Goal: Communication & Community: Share content

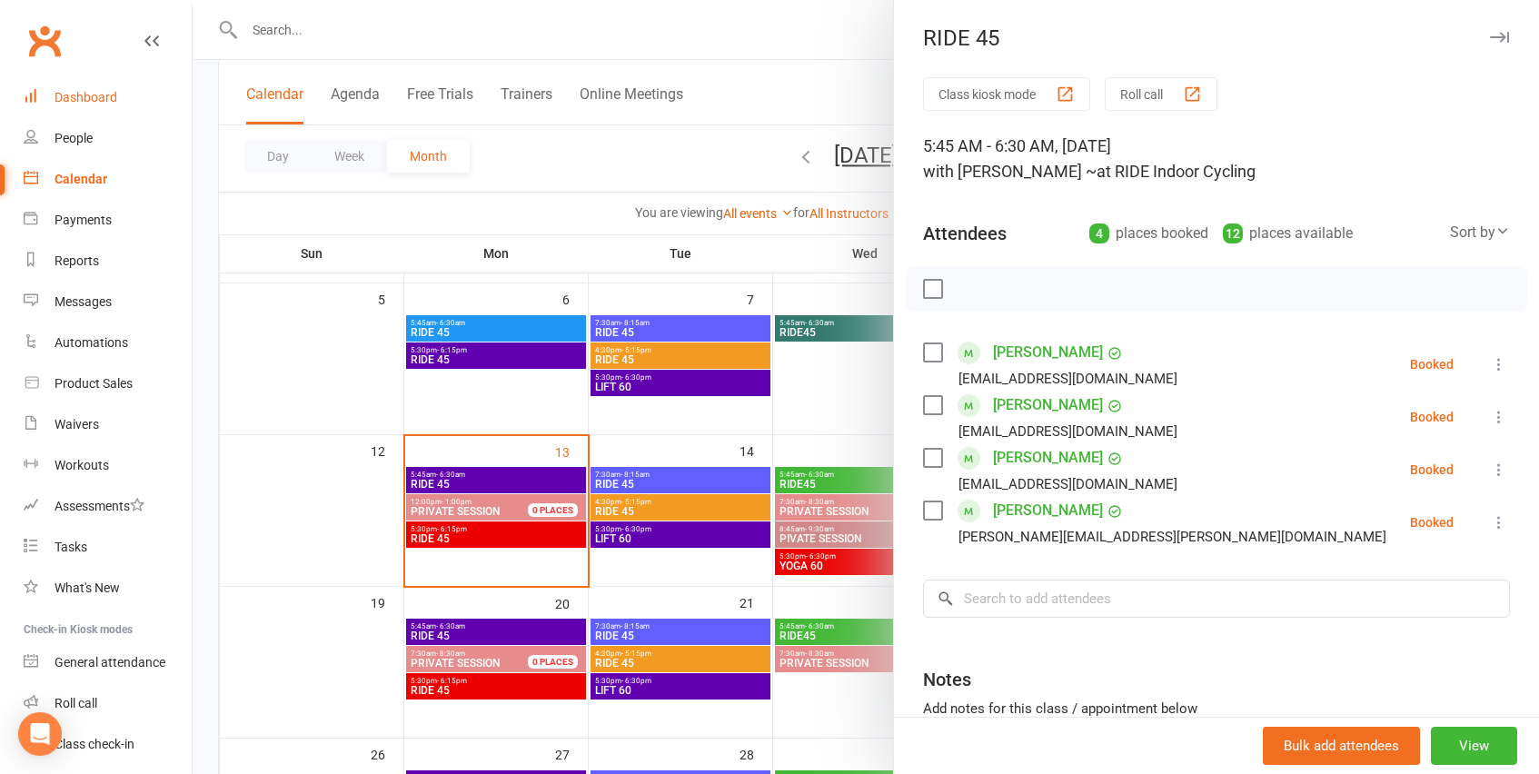
click at [175, 95] on link "Dashboard" at bounding box center [108, 97] width 168 height 41
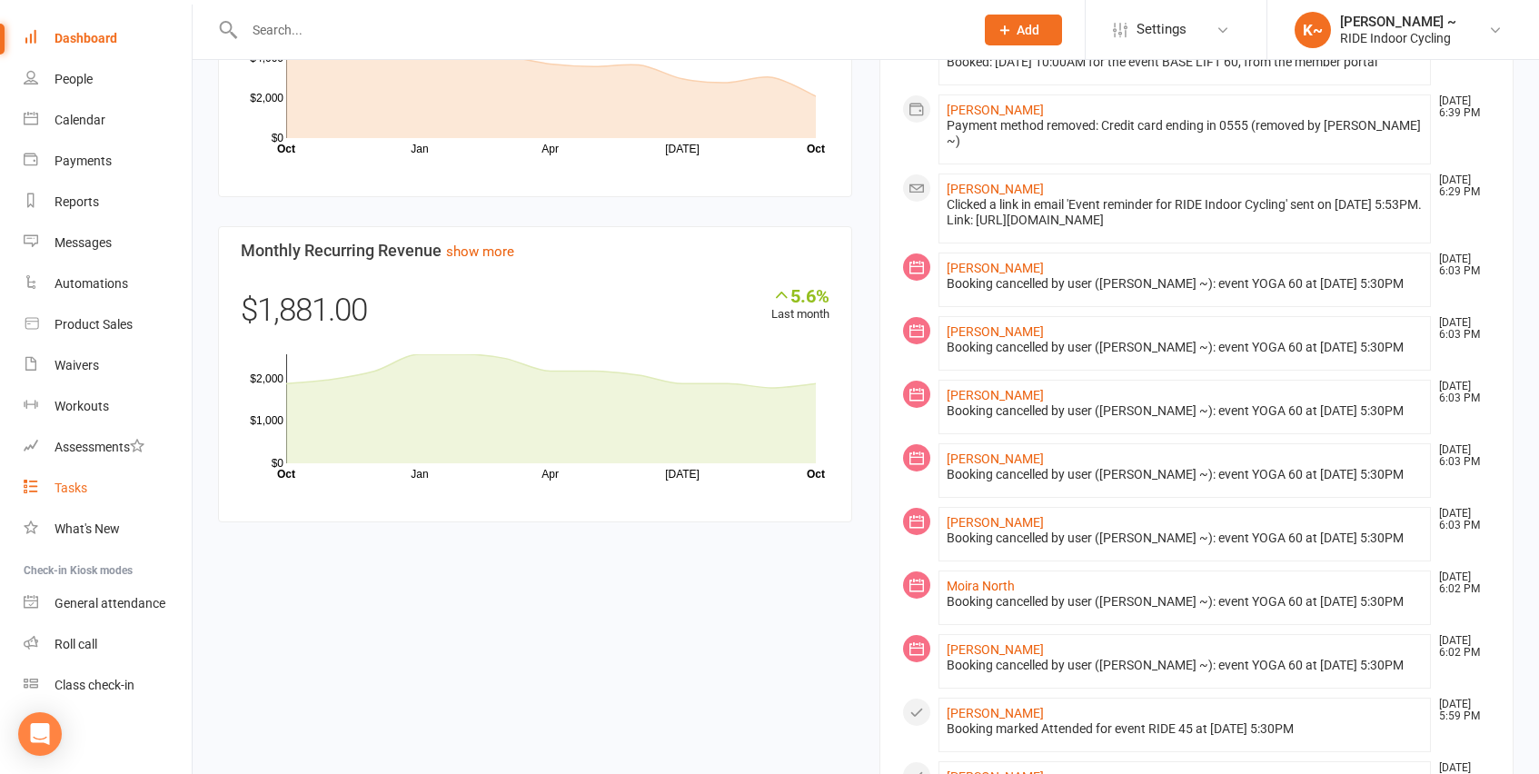
scroll to position [1056, 0]
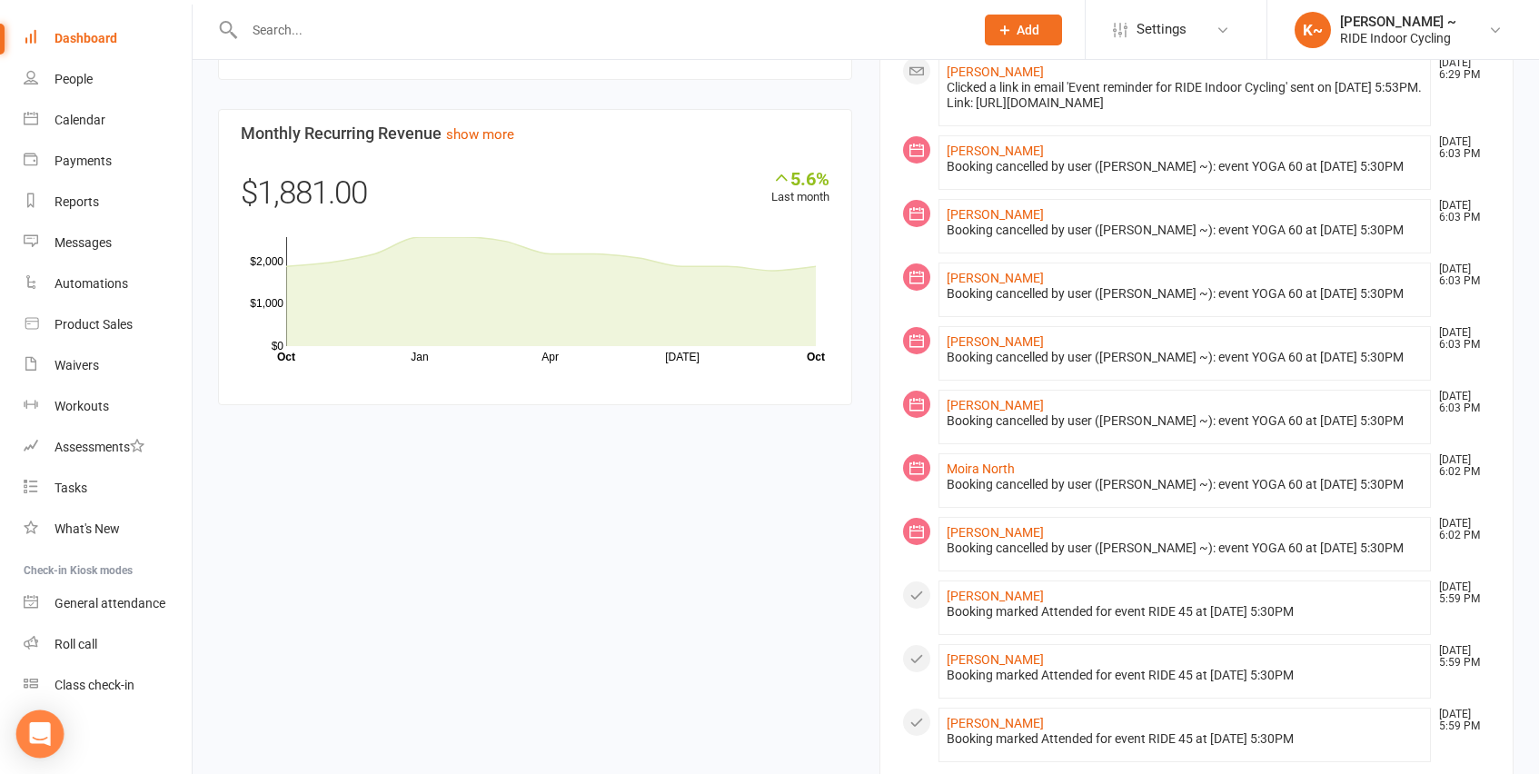
click at [39, 734] on icon "Open Intercom Messenger" at bounding box center [39, 734] width 21 height 24
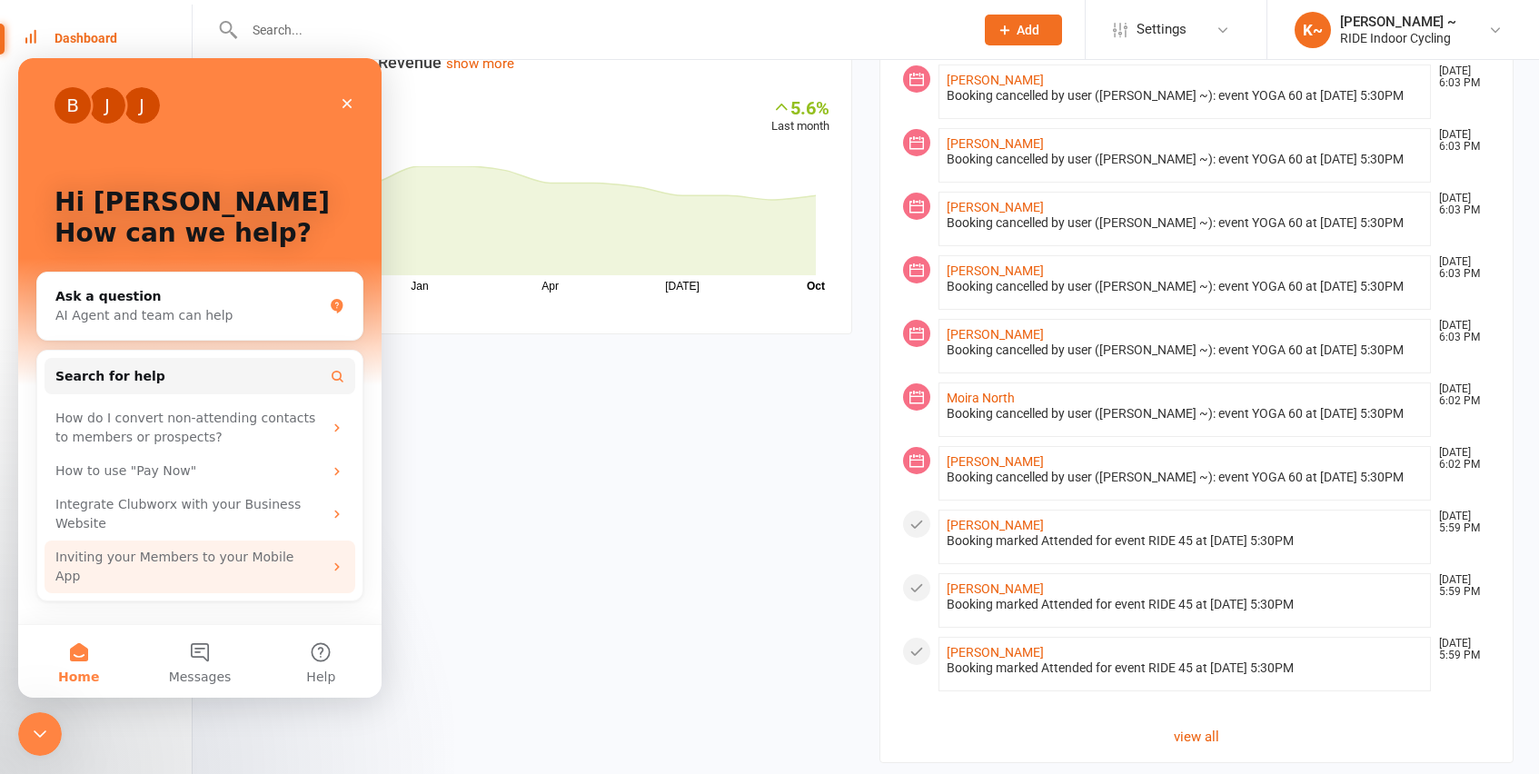
scroll to position [1130, 0]
click at [316, 556] on div "Inviting your Members to your Mobile App" at bounding box center [188, 567] width 267 height 38
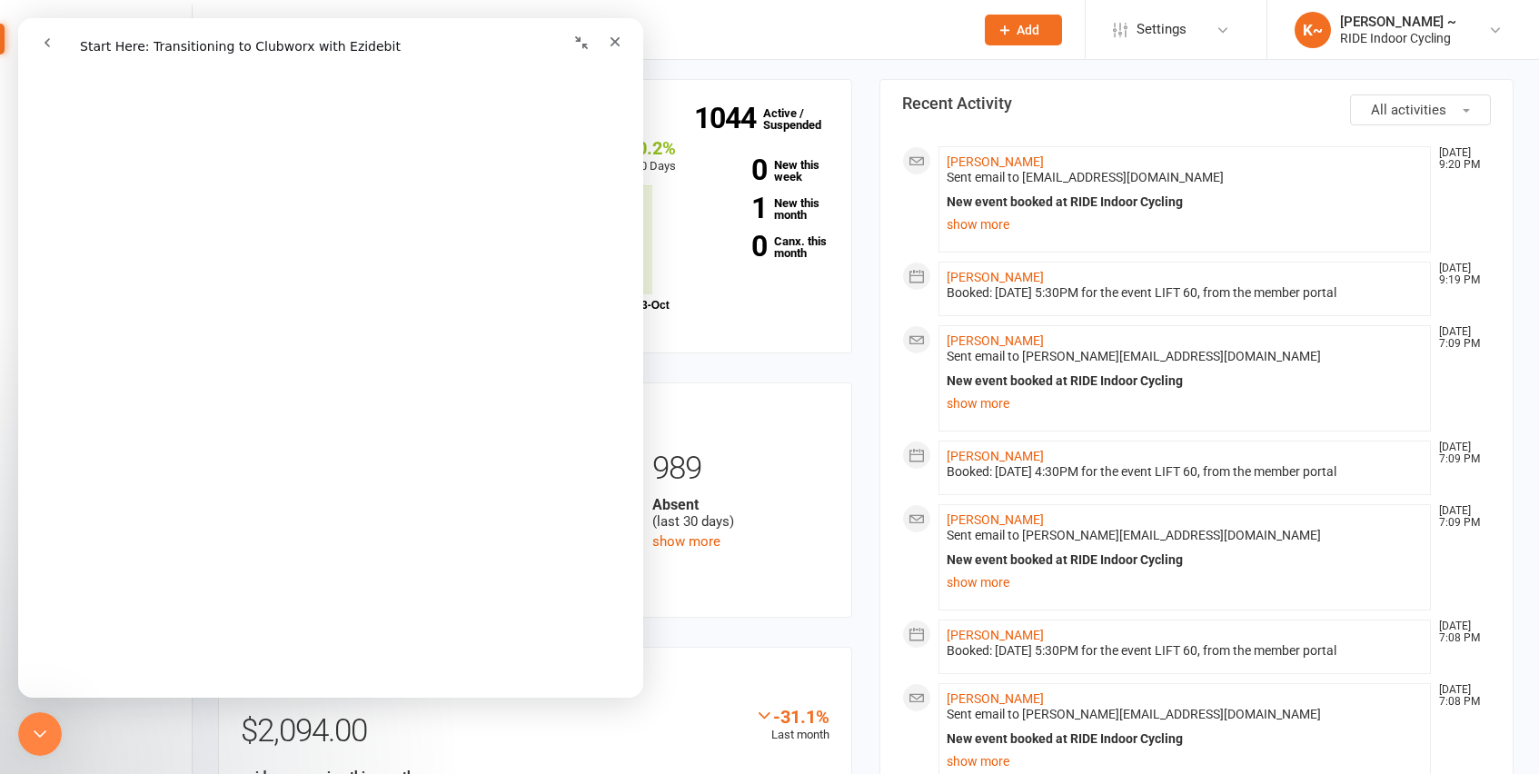
scroll to position [1087, 0]
click at [617, 39] on icon "Close" at bounding box center [616, 42] width 10 height 10
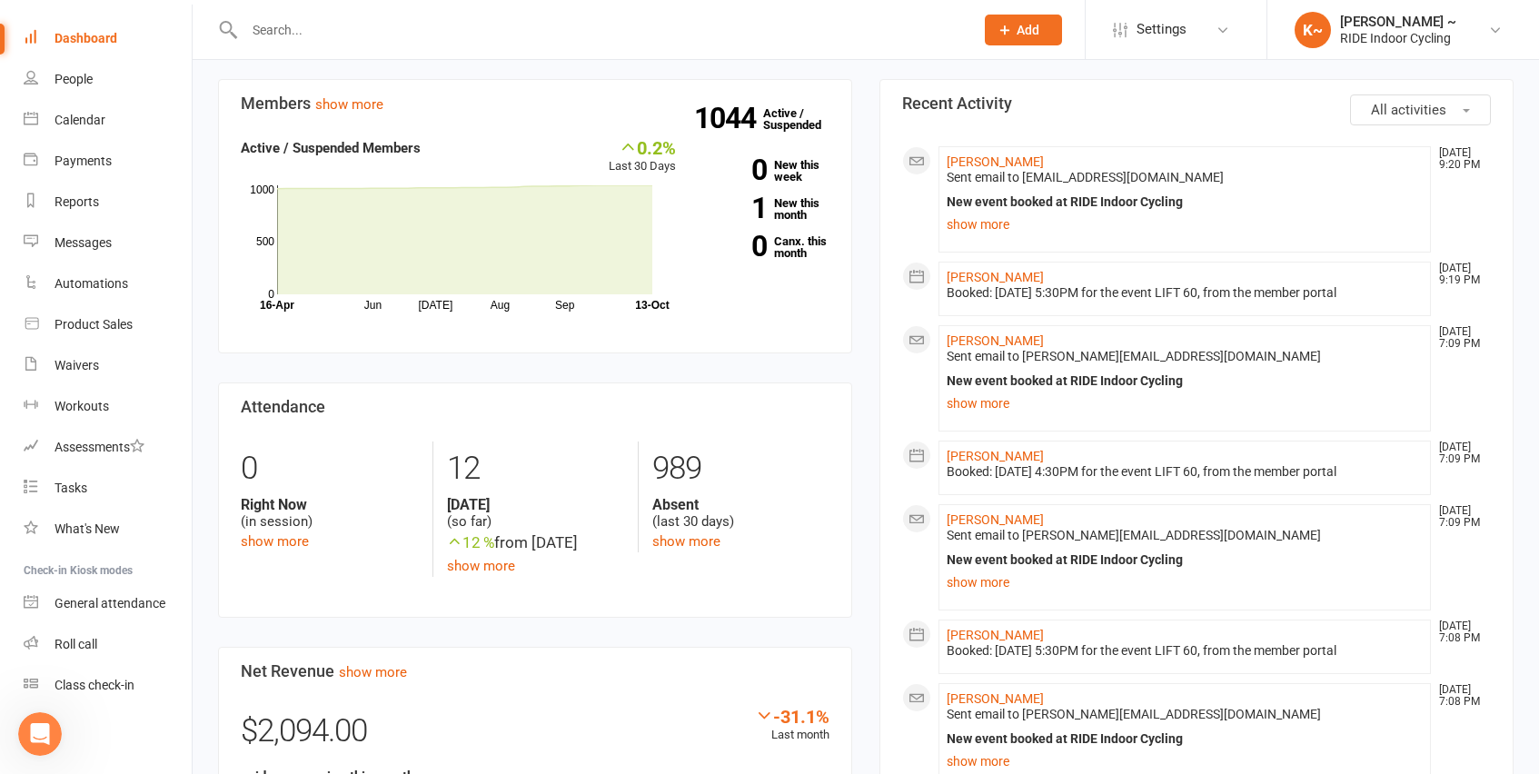
scroll to position [0, 0]
click at [89, 238] on div "Messages" at bounding box center [83, 242] width 57 height 15
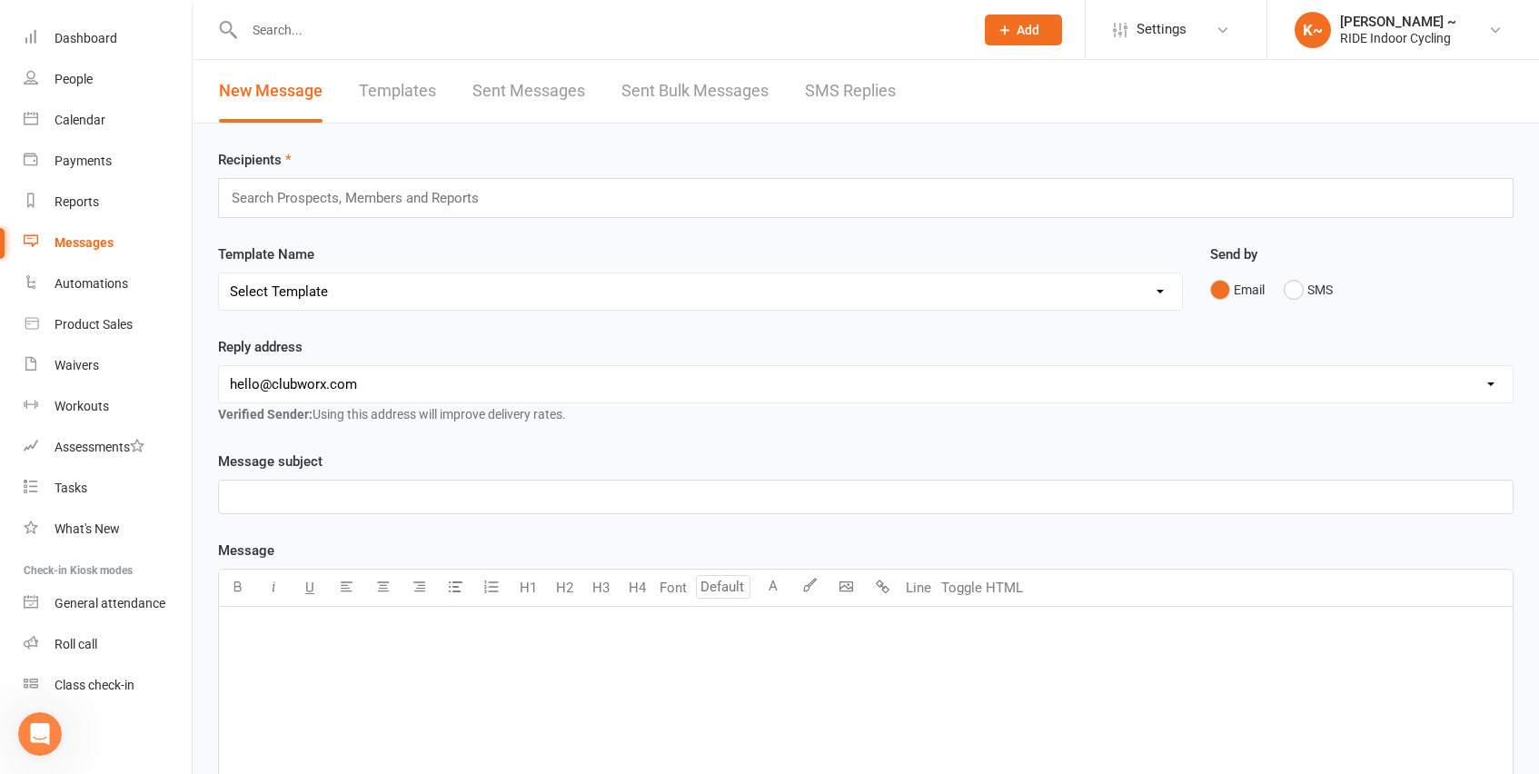
click at [389, 189] on input "text" at bounding box center [363, 198] width 266 height 24
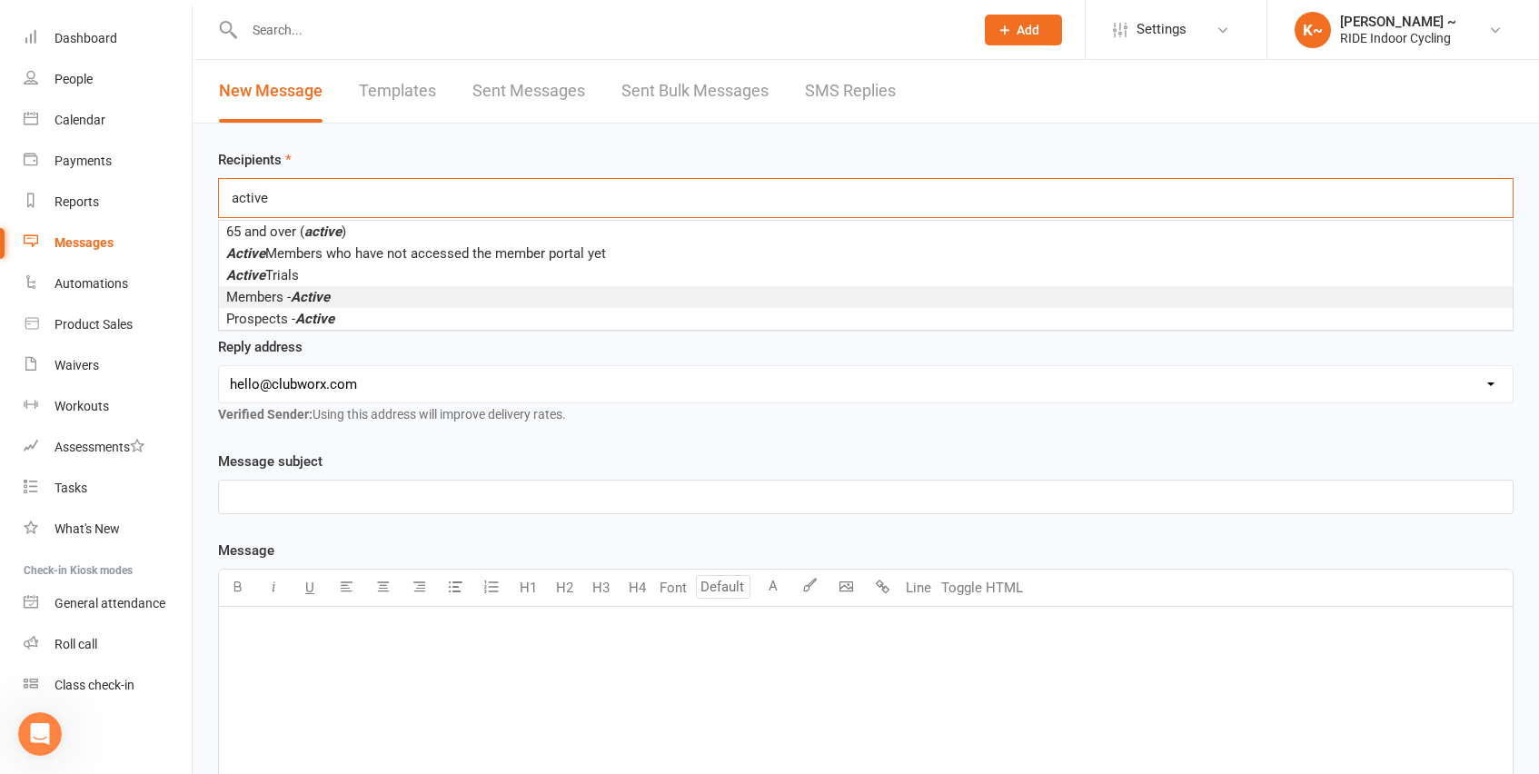
type input "active"
click at [358, 299] on li "Members - Active" at bounding box center [866, 297] width 1294 height 22
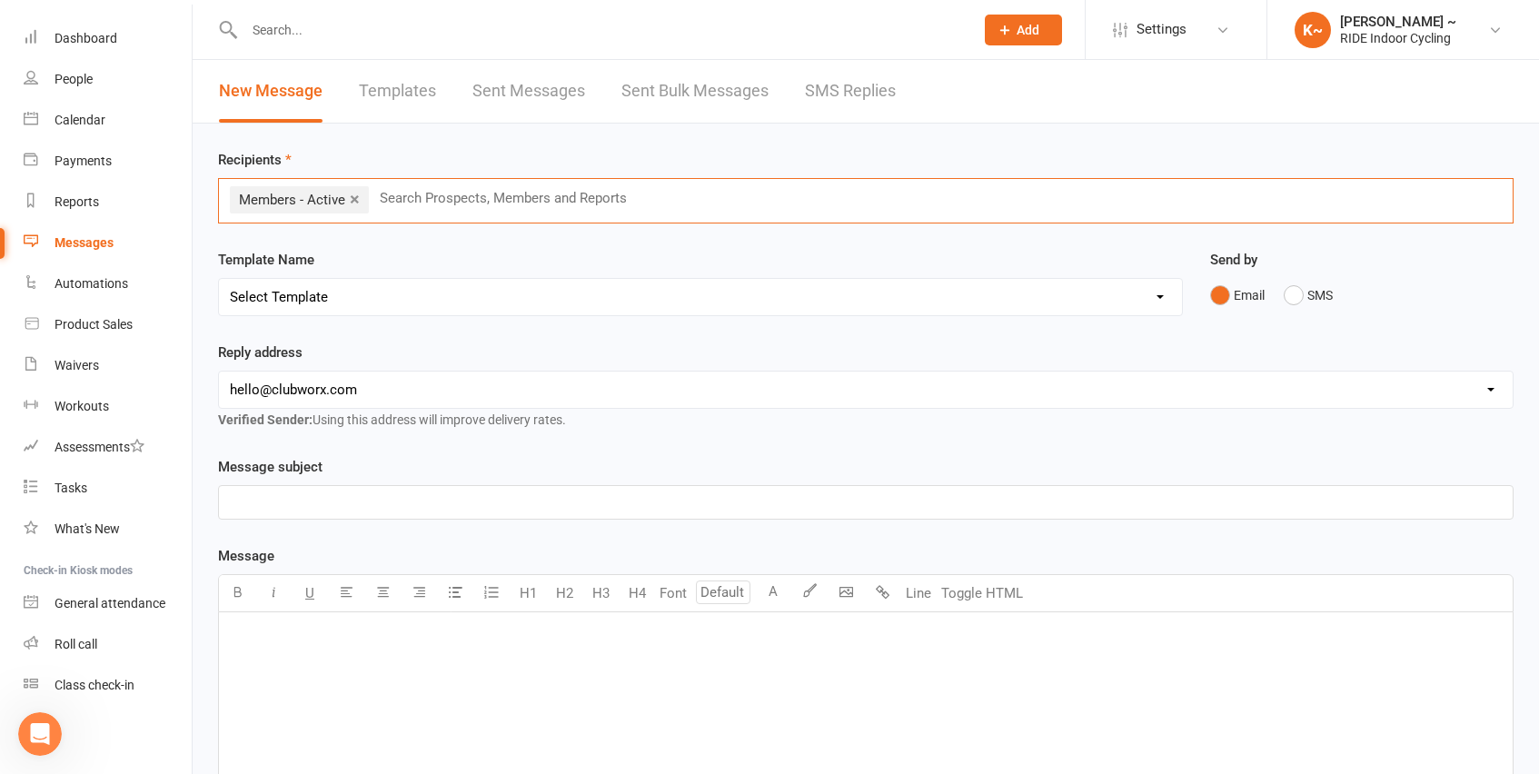
click at [336, 386] on select "hello@clubworx.com stacey@rootedbystacey.com" at bounding box center [866, 390] width 1294 height 36
click at [449, 382] on select "hello@clubworx.com stacey@rootedbystacey.com" at bounding box center [866, 390] width 1294 height 36
click at [1486, 30] on link "K~ Kim ~ RIDE Indoor Cycling" at bounding box center [1403, 30] width 217 height 36
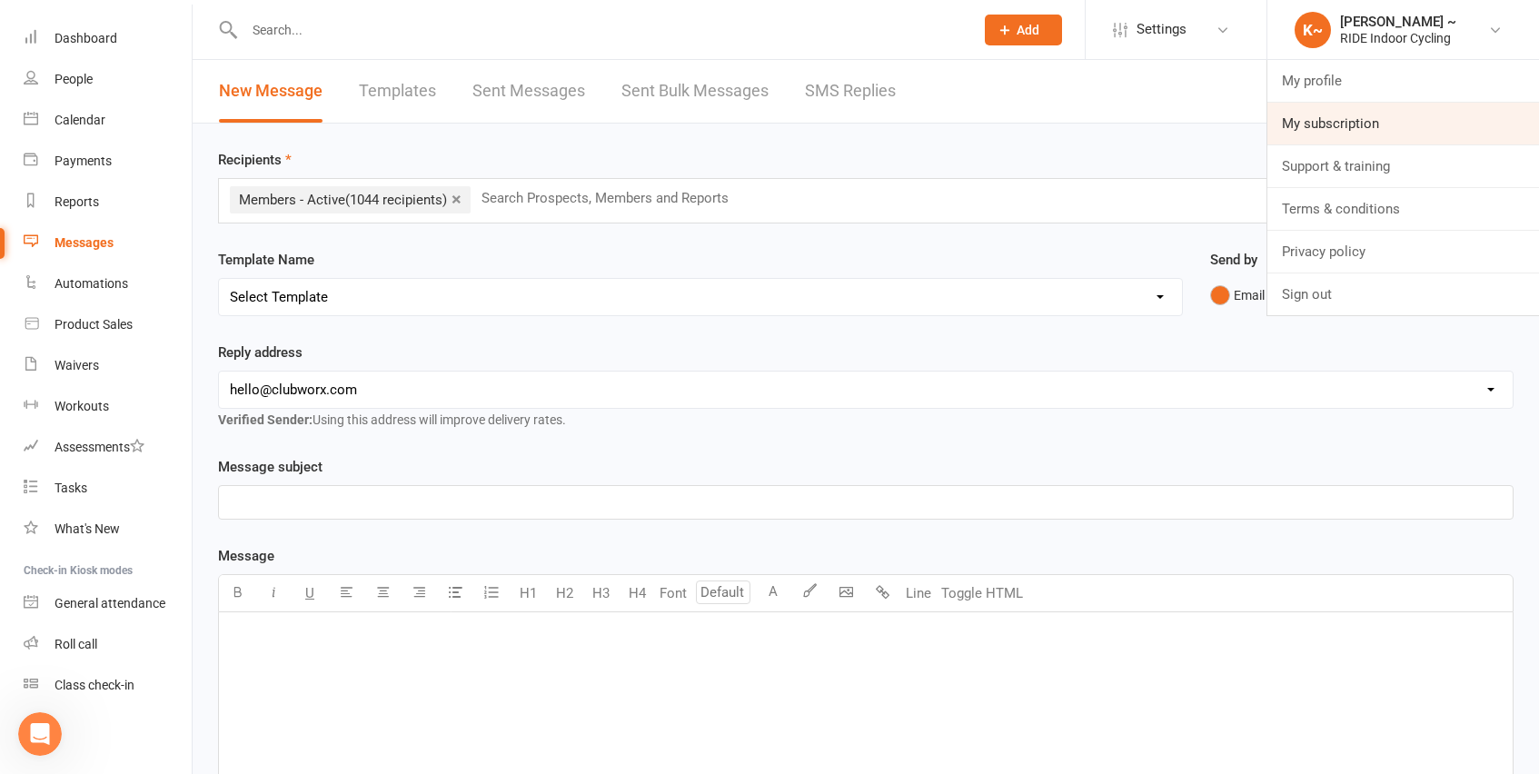
click at [1358, 127] on link "My subscription" at bounding box center [1403, 124] width 272 height 42
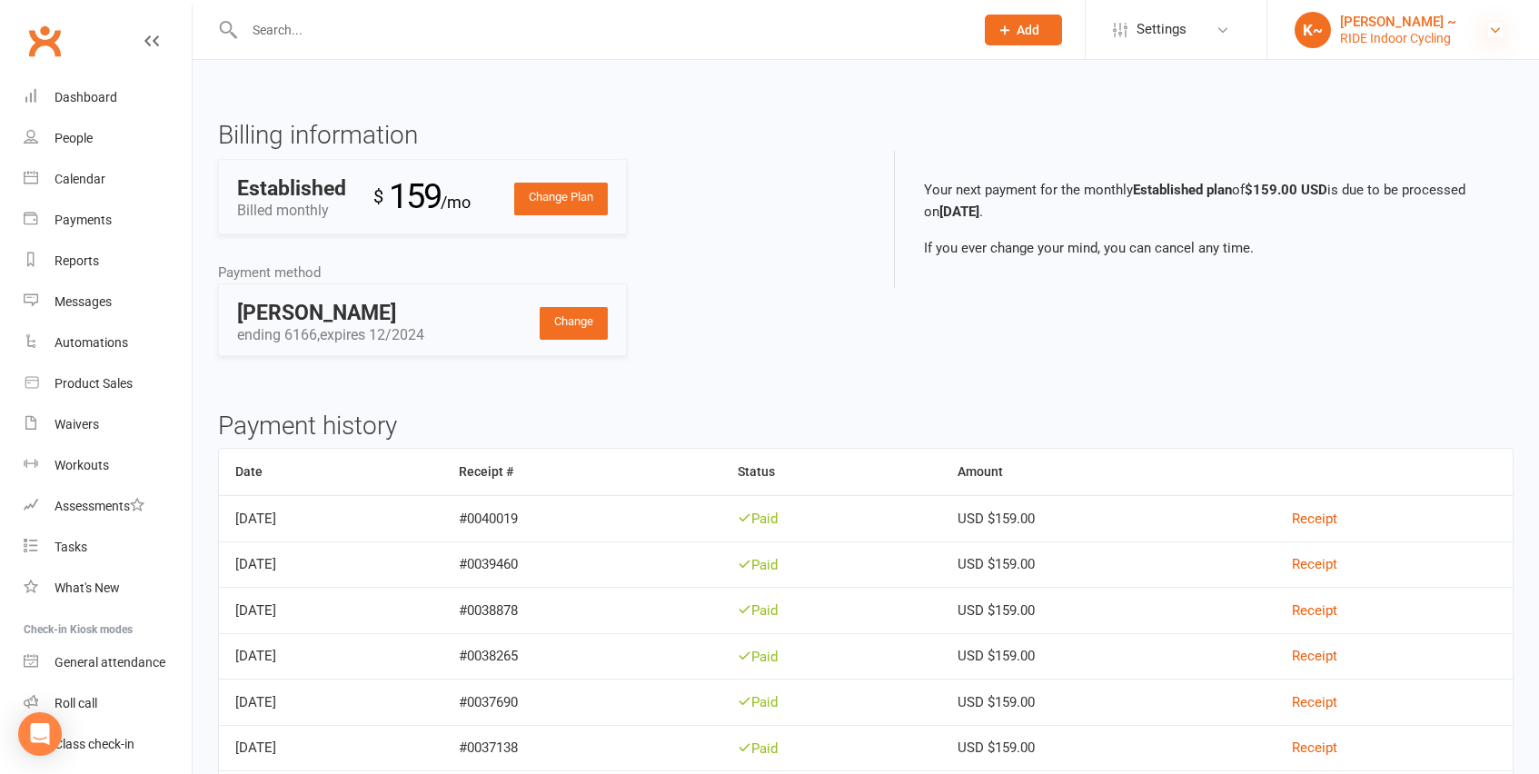
click at [1499, 32] on icon at bounding box center [1495, 30] width 15 height 15
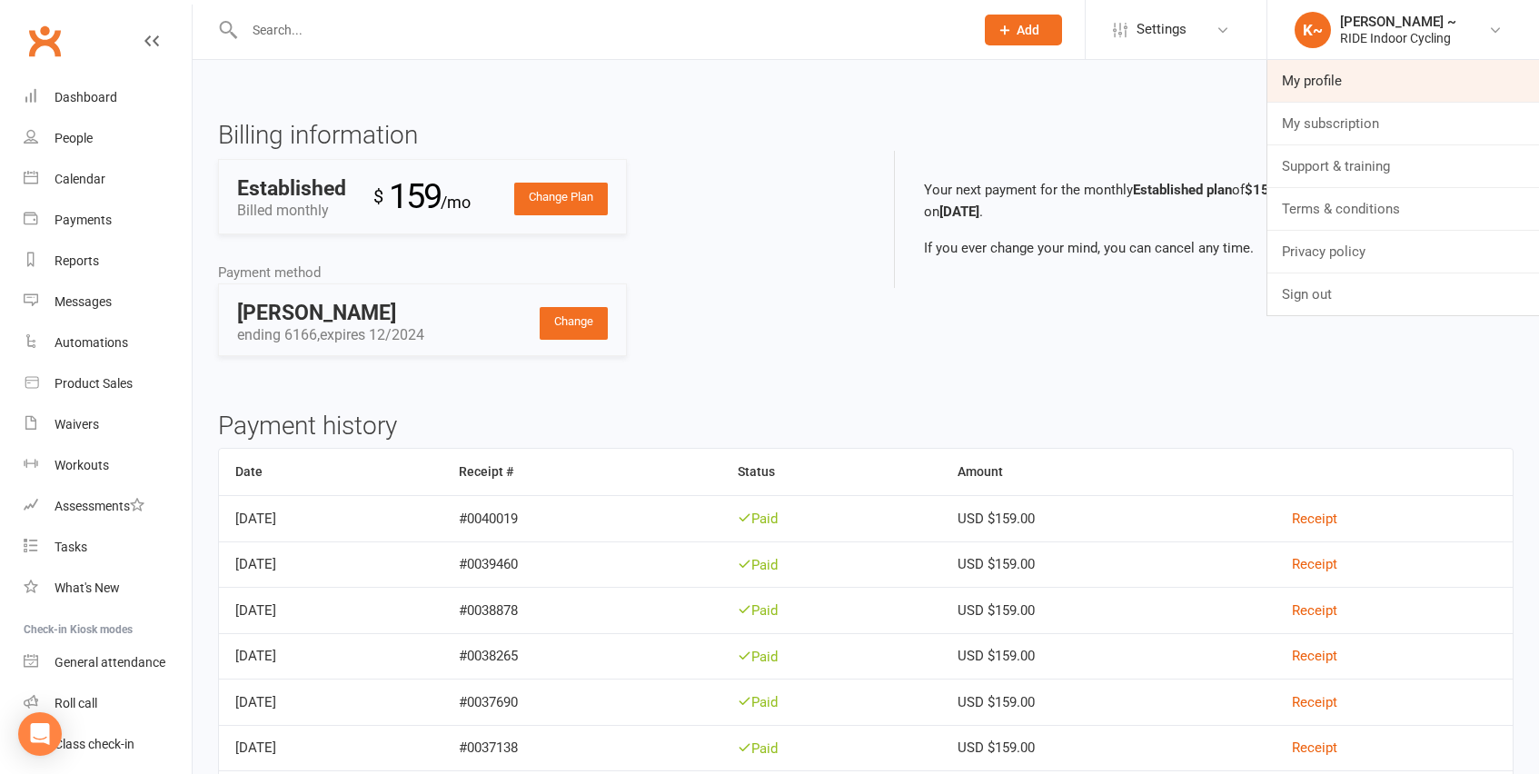
click at [1380, 81] on link "My profile" at bounding box center [1403, 81] width 272 height 42
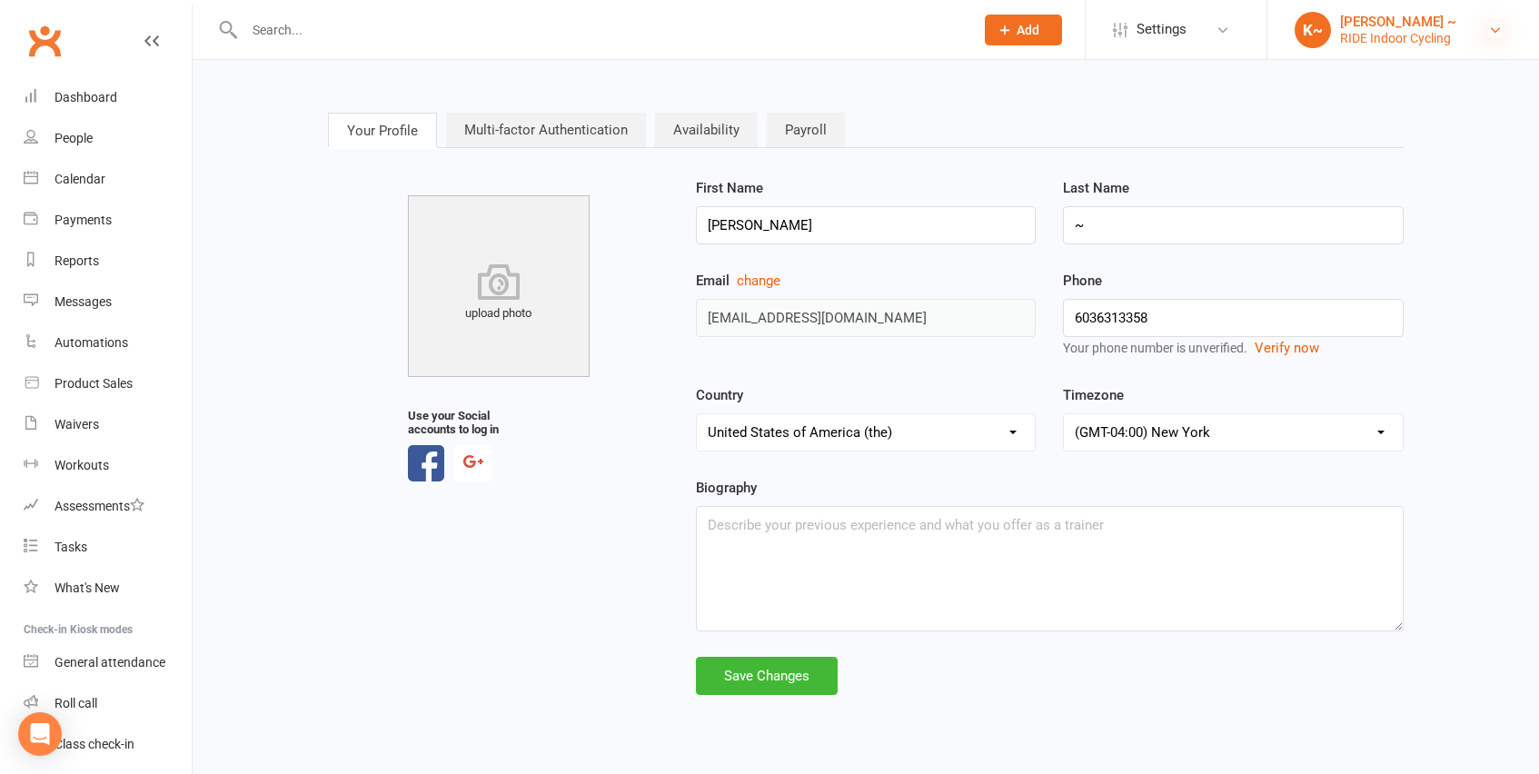
click at [1500, 29] on icon at bounding box center [1495, 30] width 15 height 15
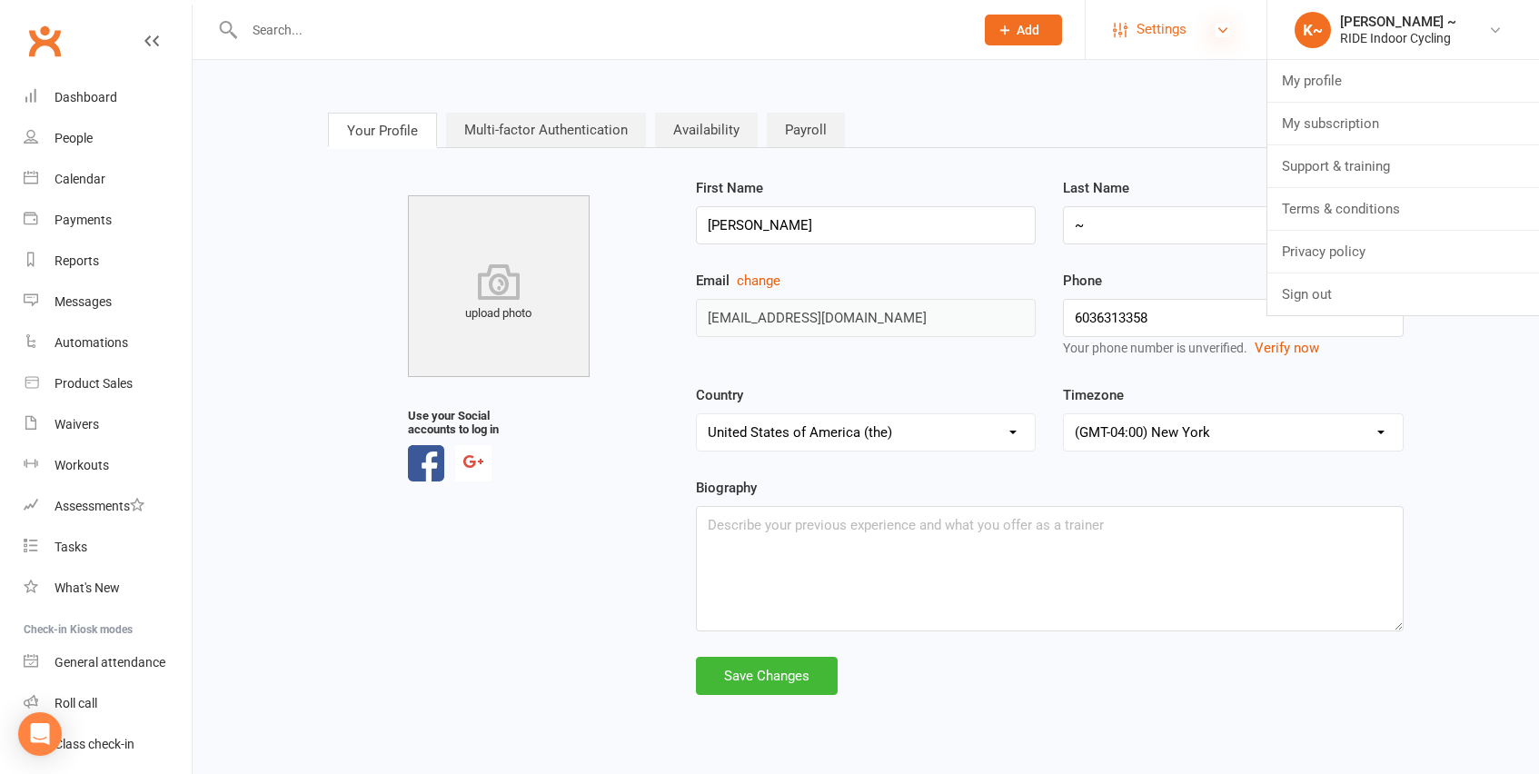
click at [1223, 36] on icon at bounding box center [1223, 30] width 15 height 15
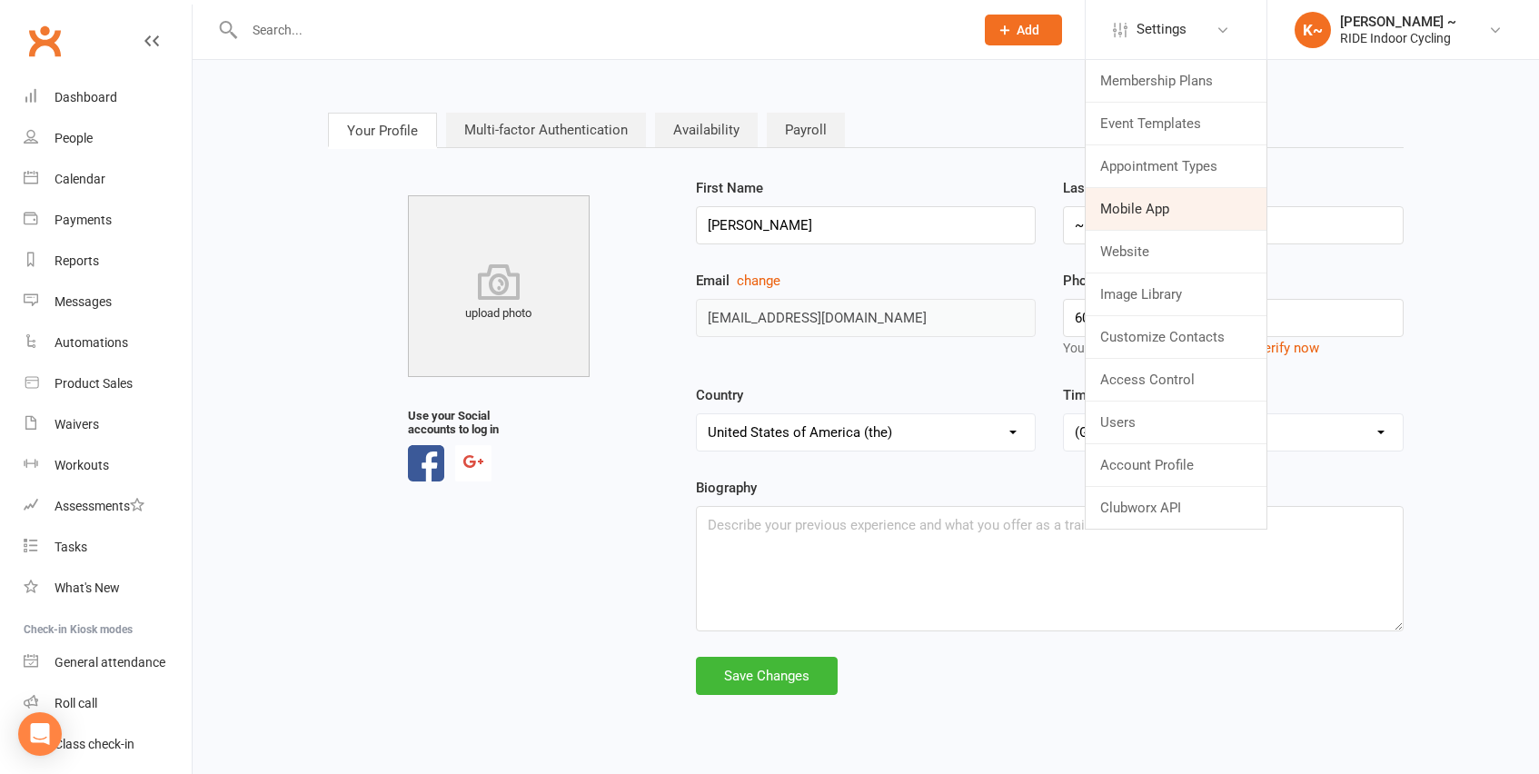
click at [1155, 210] on link "Mobile App" at bounding box center [1176, 209] width 181 height 42
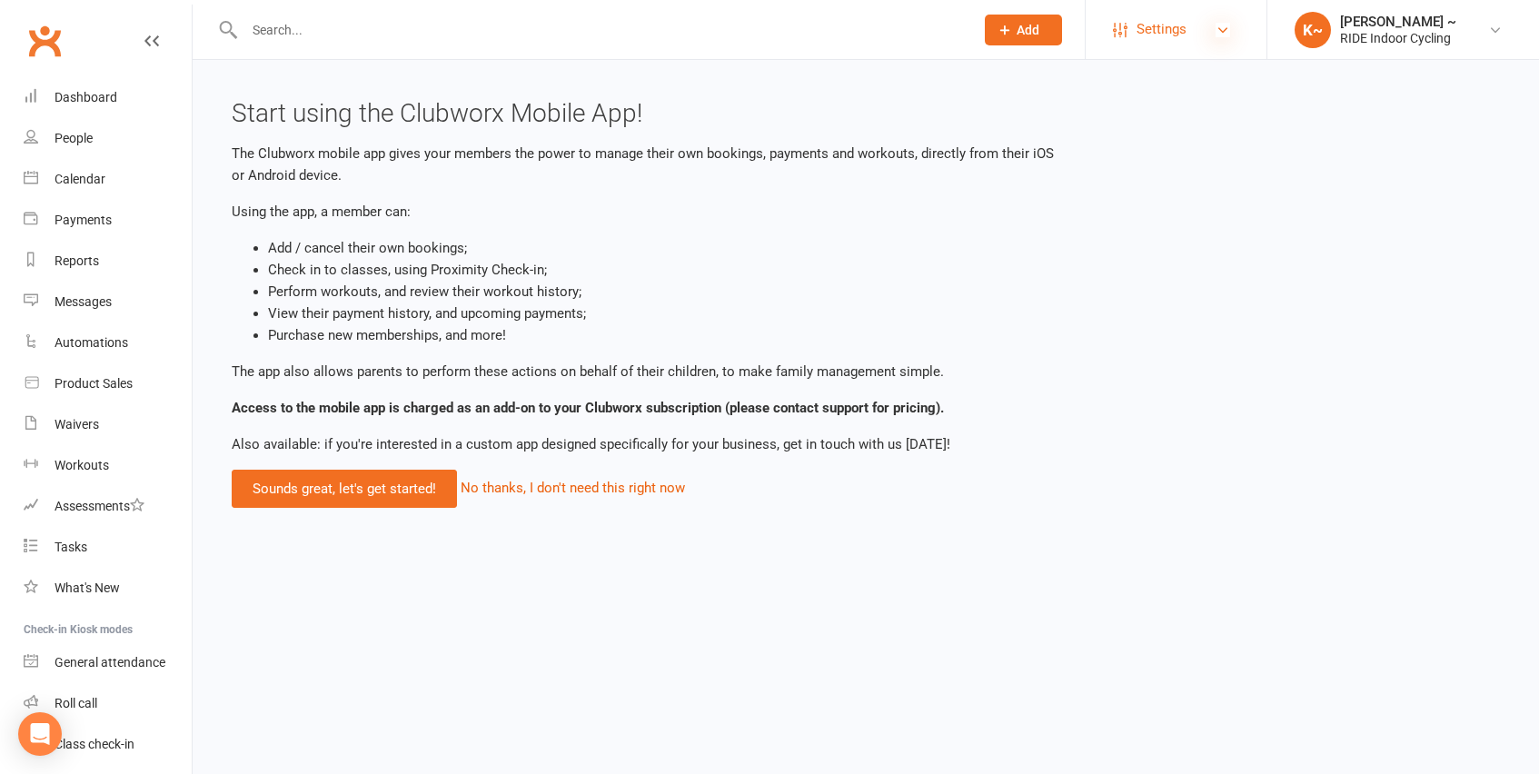
click at [1225, 26] on icon at bounding box center [1223, 30] width 15 height 15
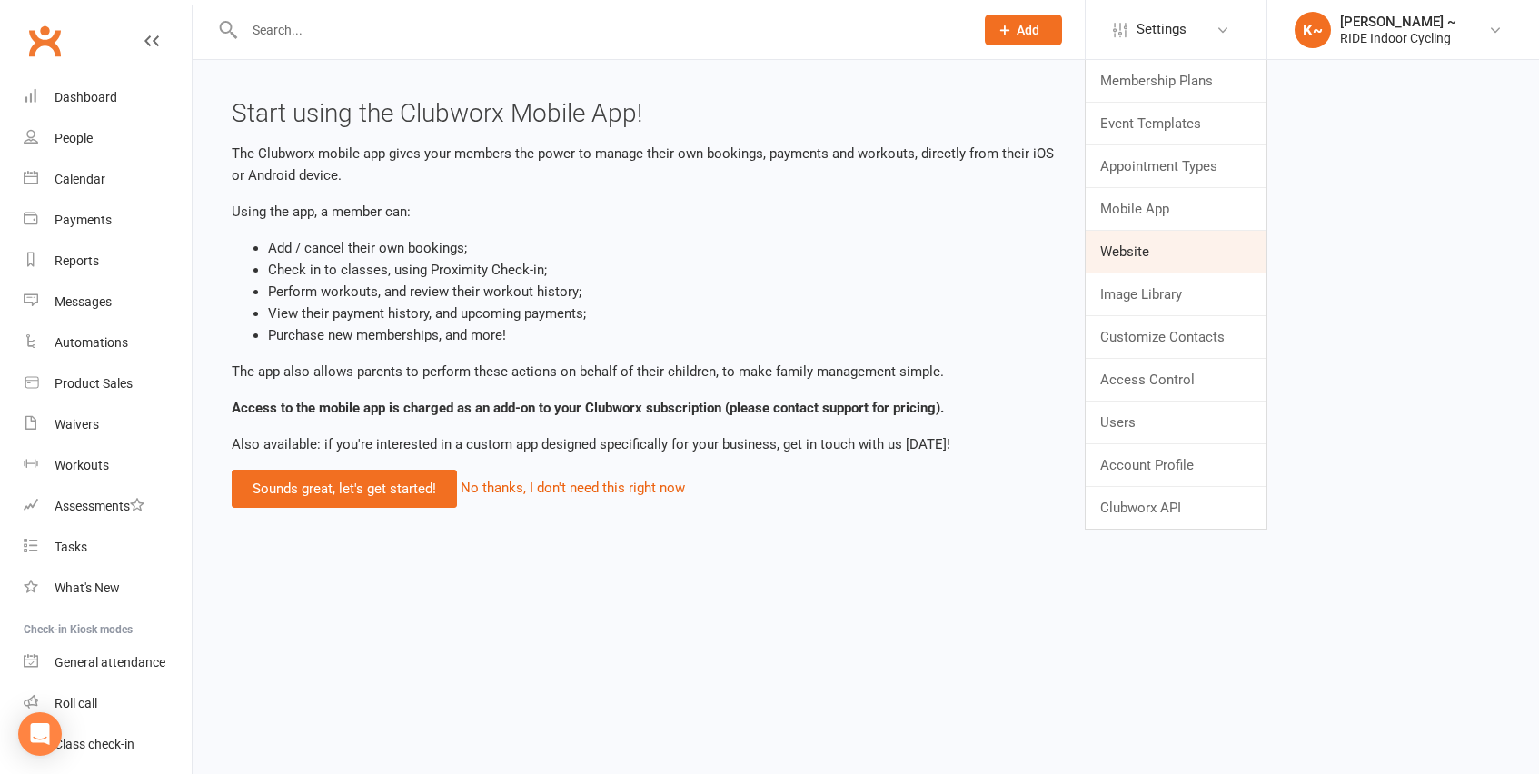
click at [1150, 253] on link "Website" at bounding box center [1176, 252] width 181 height 42
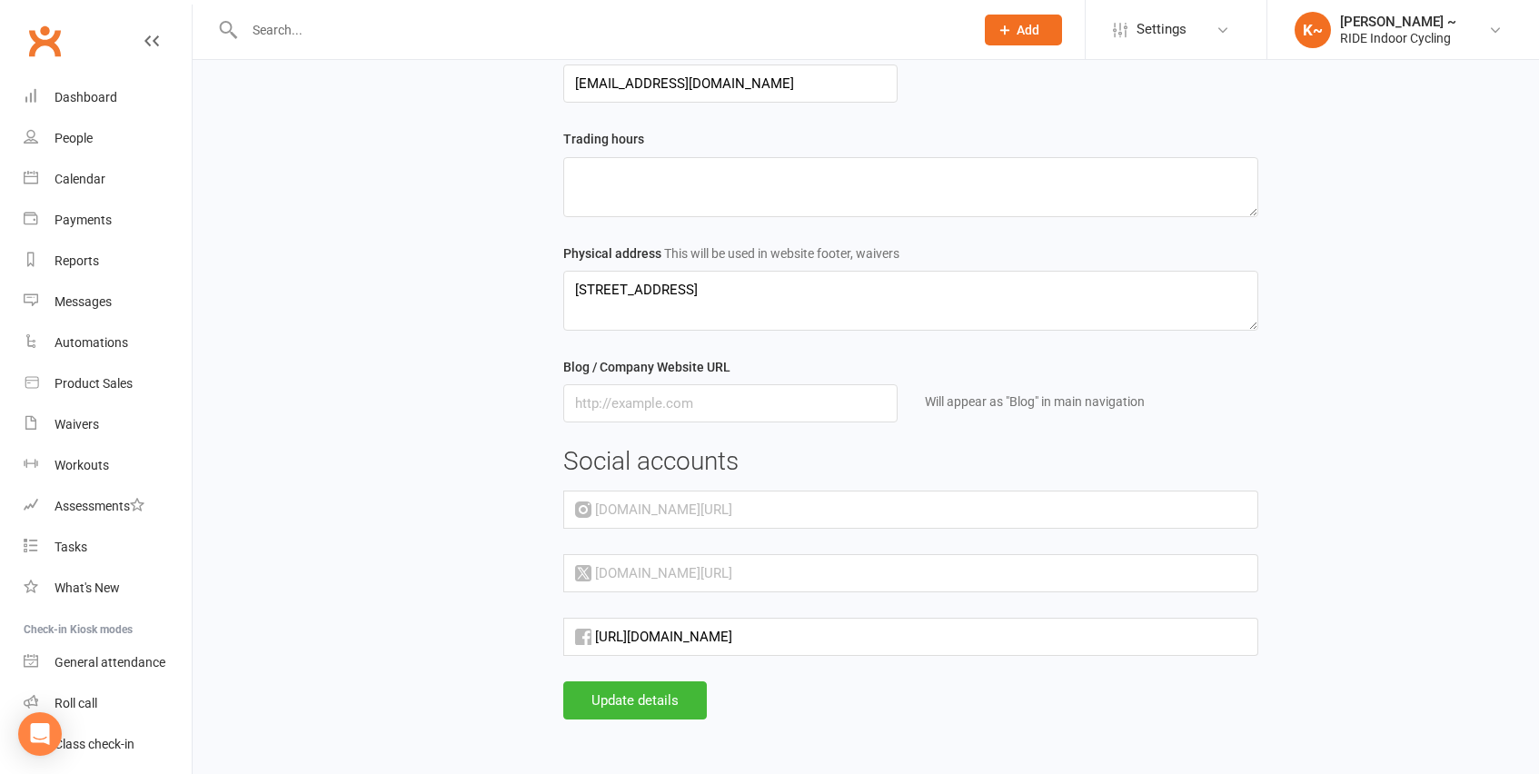
scroll to position [425, 0]
click at [1220, 33] on icon at bounding box center [1223, 30] width 15 height 15
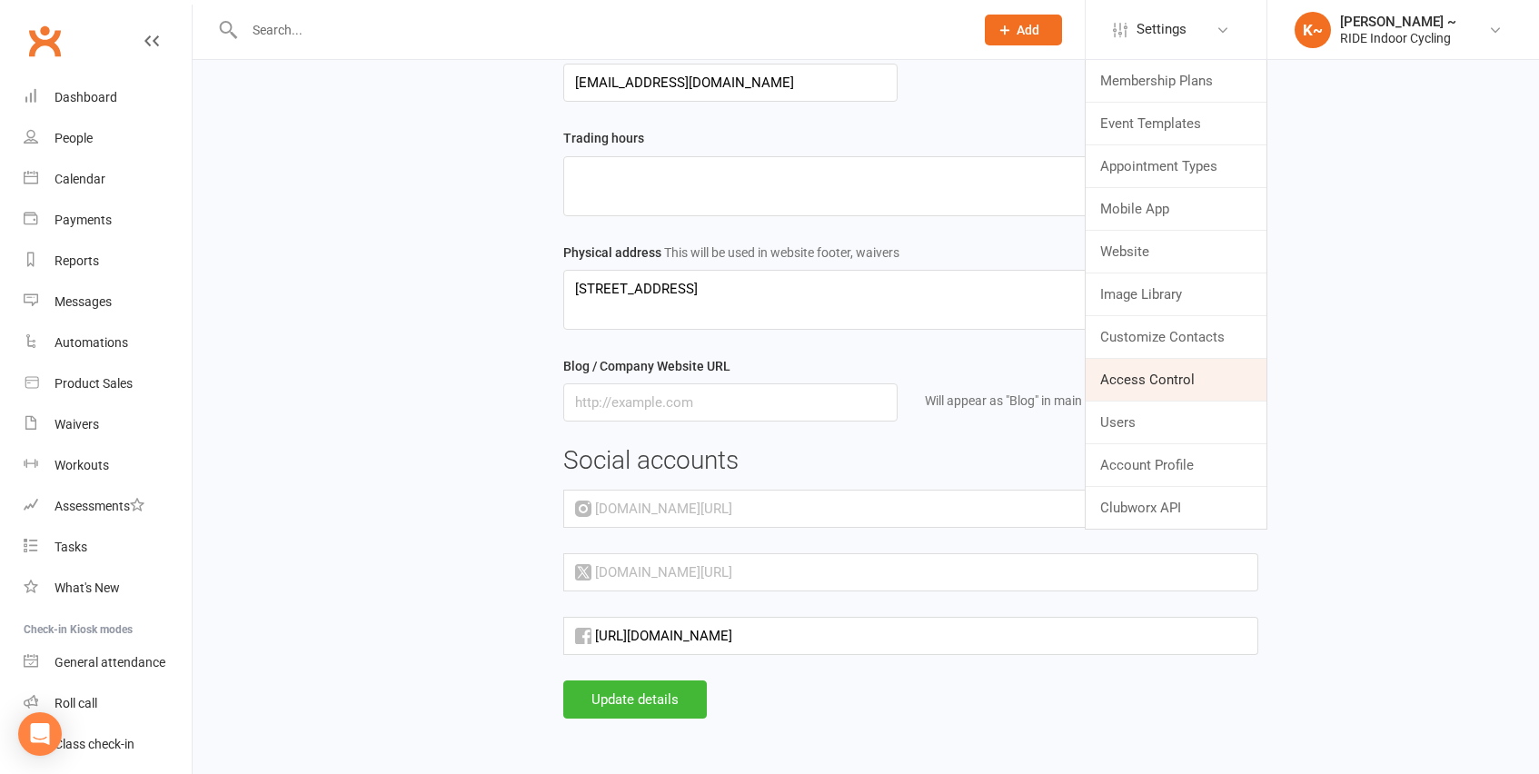
click at [1154, 372] on link "Access Control" at bounding box center [1176, 380] width 181 height 42
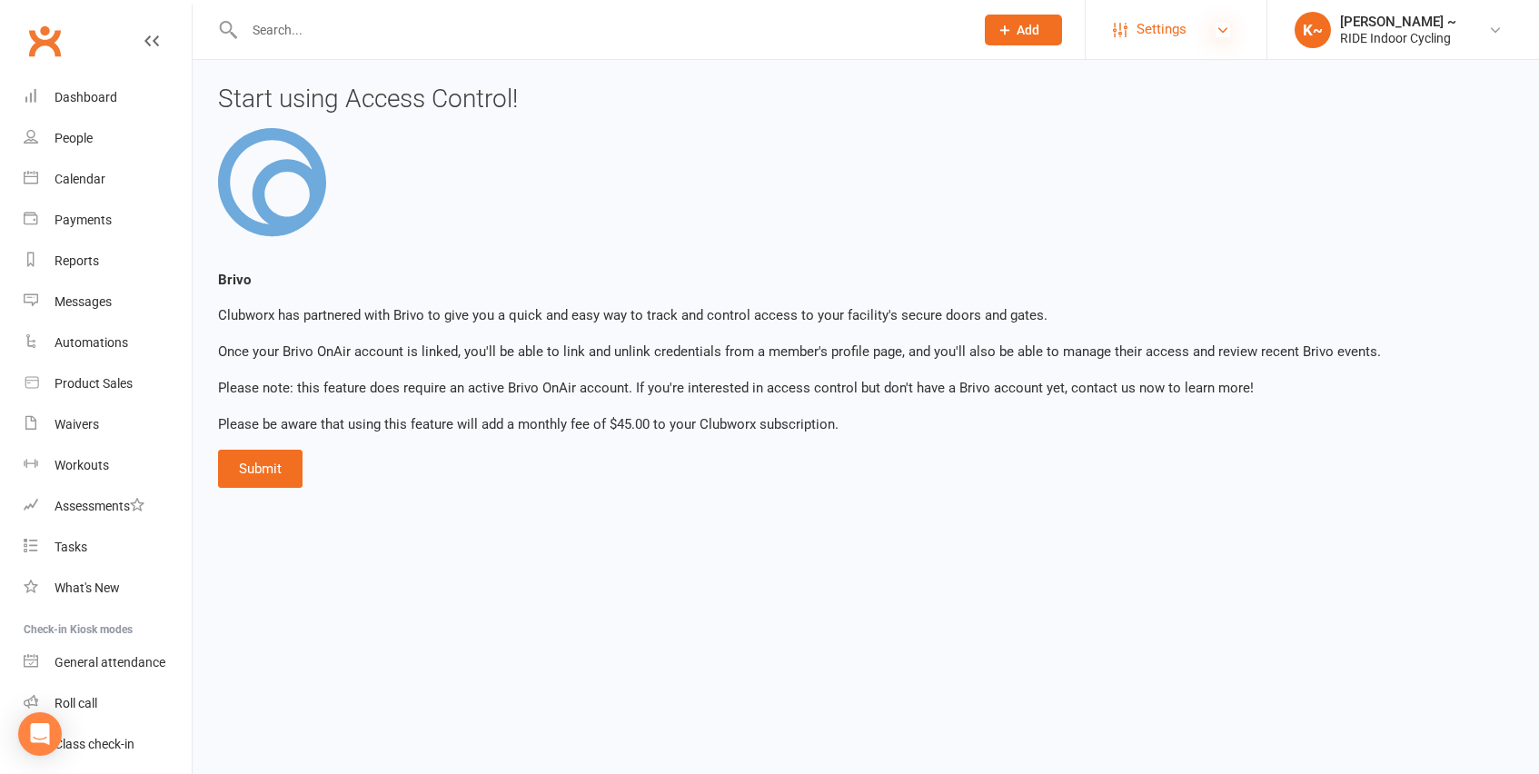
click at [1221, 27] on icon at bounding box center [1223, 30] width 15 height 15
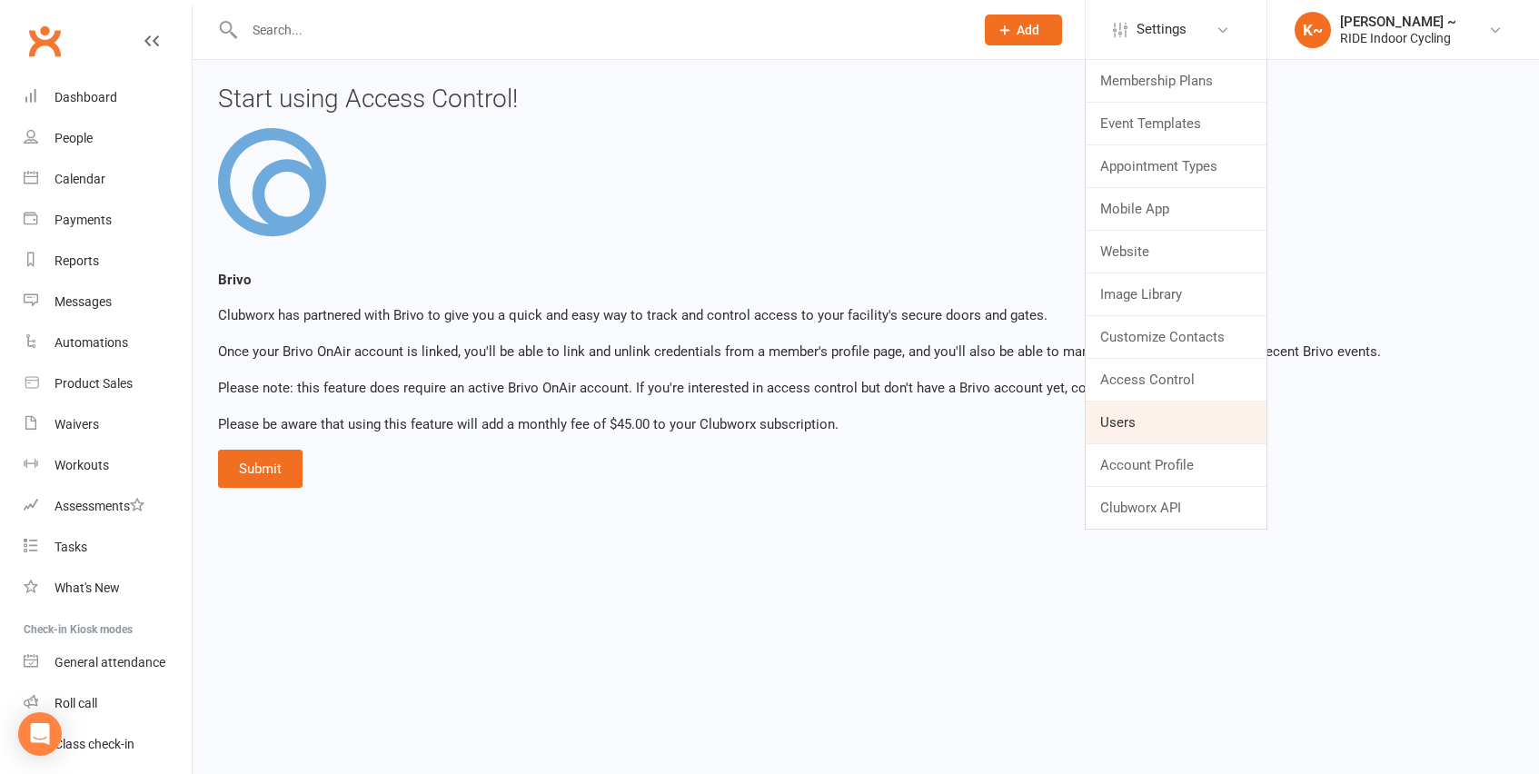
click at [1153, 418] on link "Users" at bounding box center [1176, 423] width 181 height 42
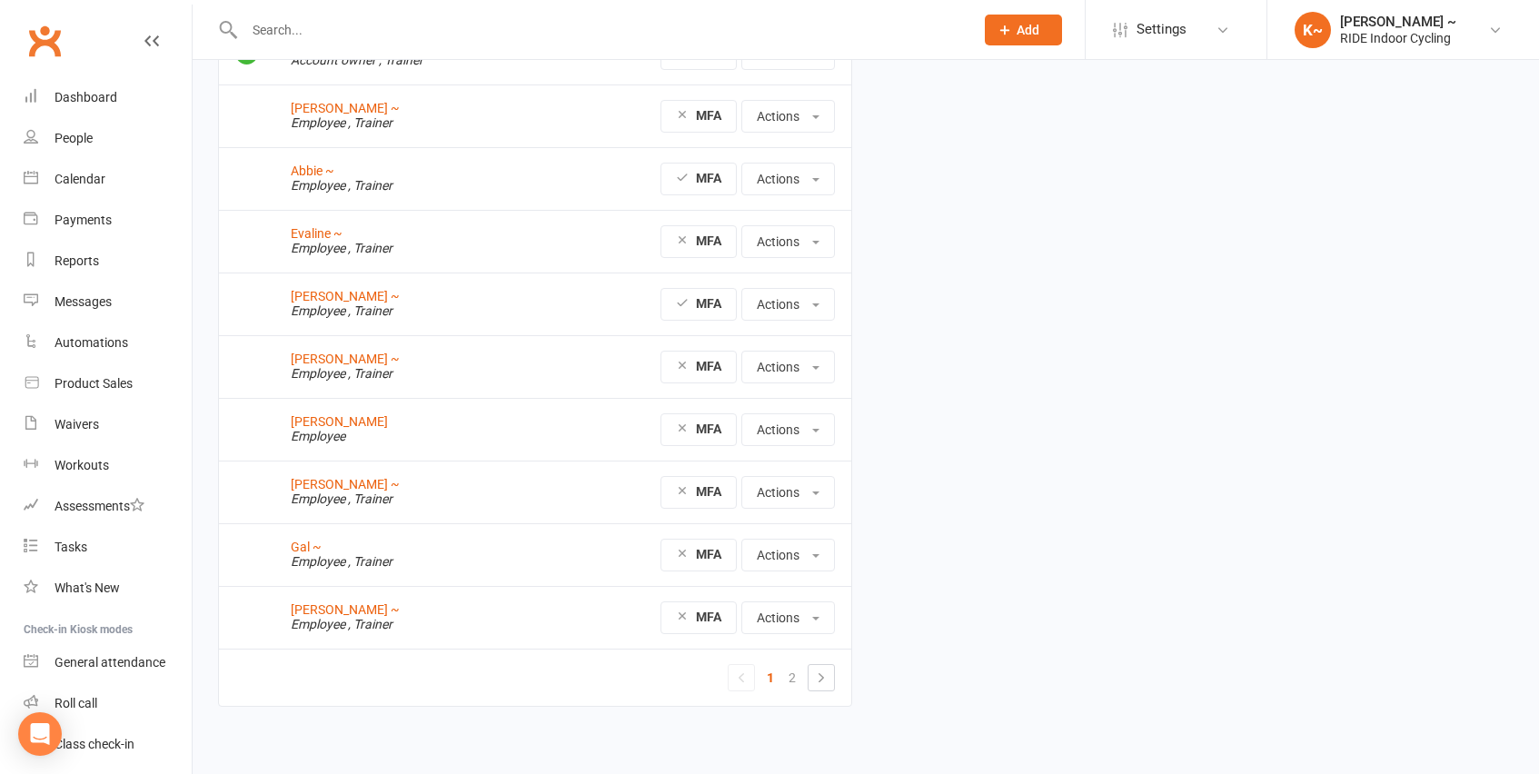
scroll to position [181, 0]
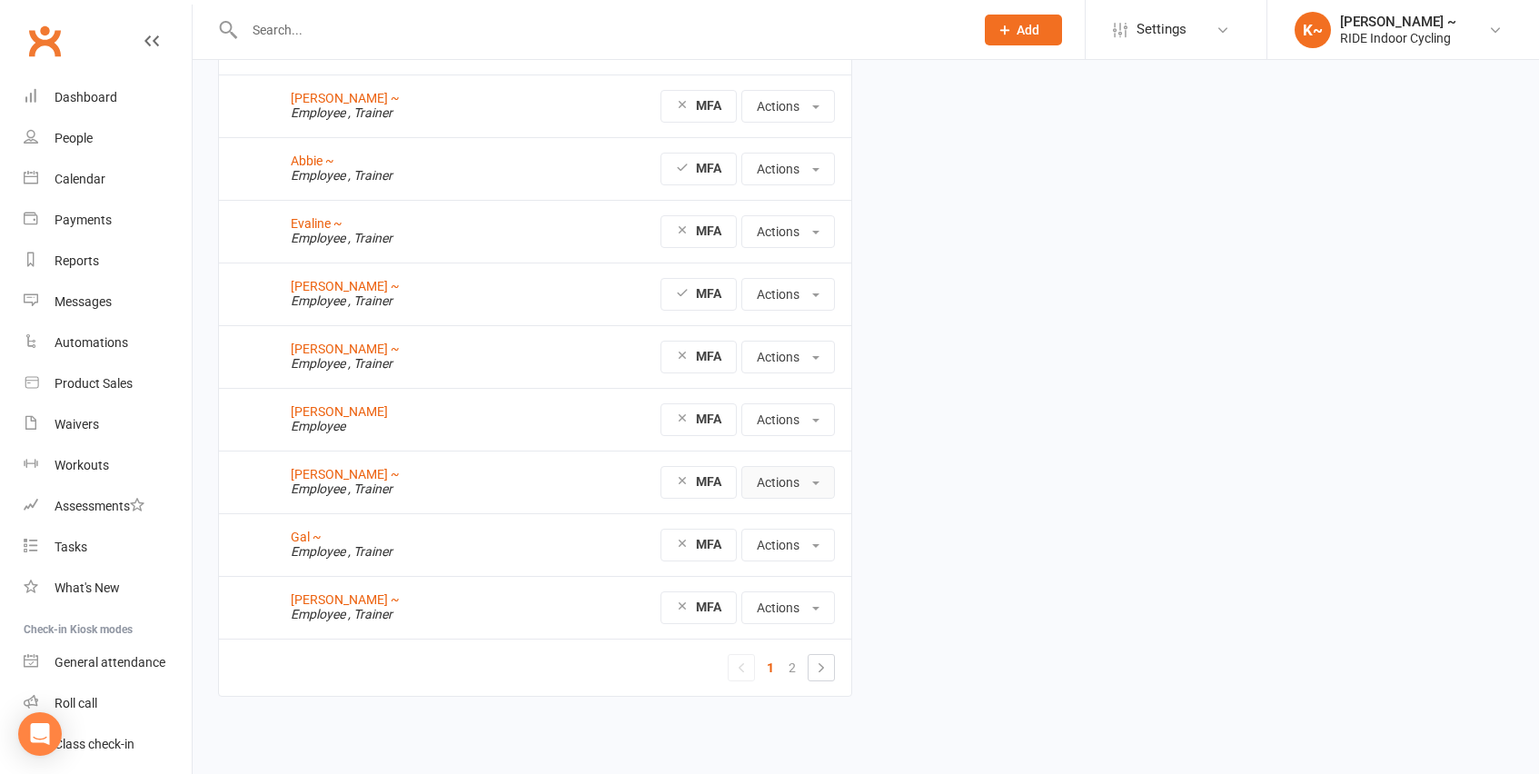
click at [818, 482] on span at bounding box center [815, 484] width 7 height 4
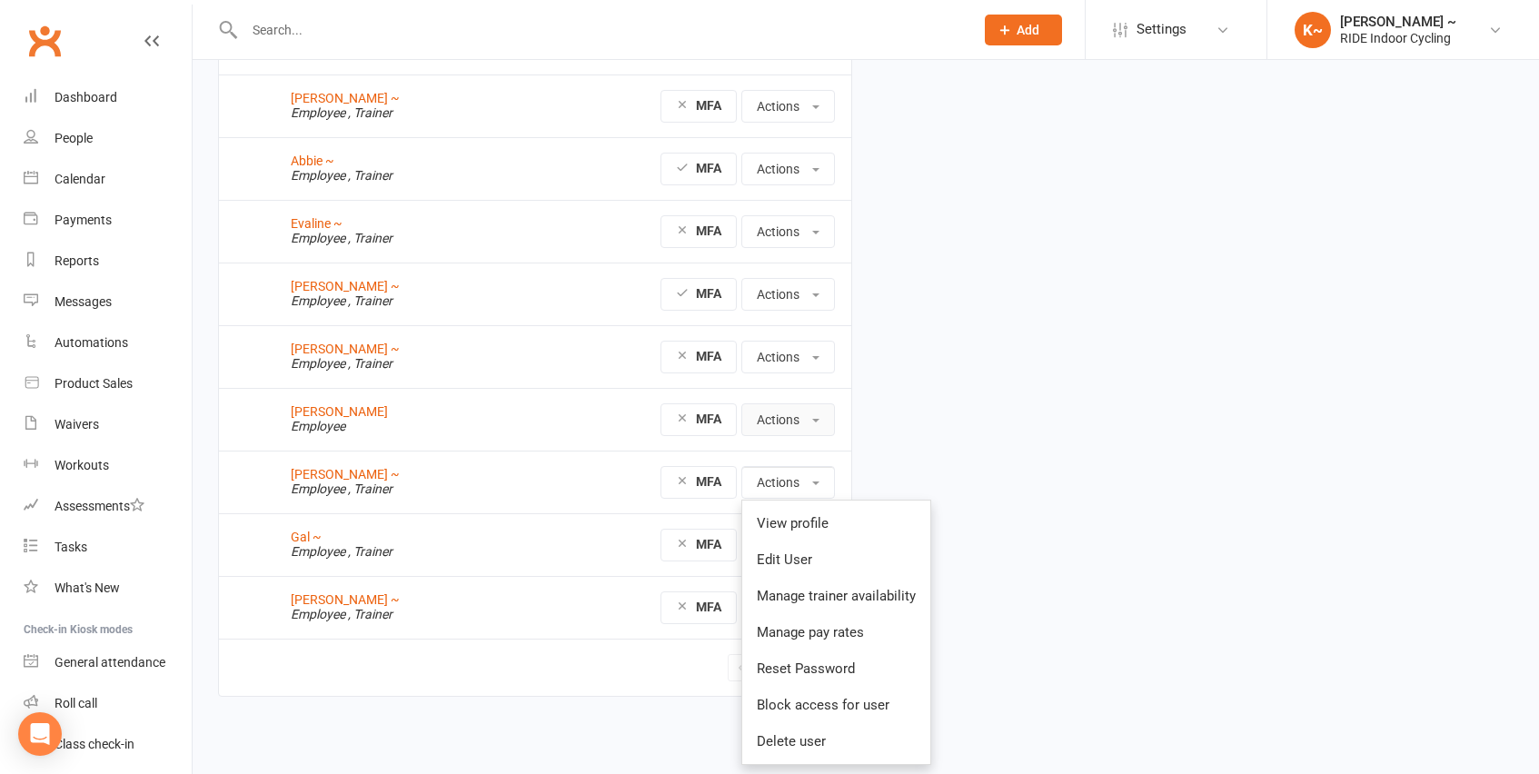
click at [816, 411] on button "Actions" at bounding box center [788, 419] width 94 height 33
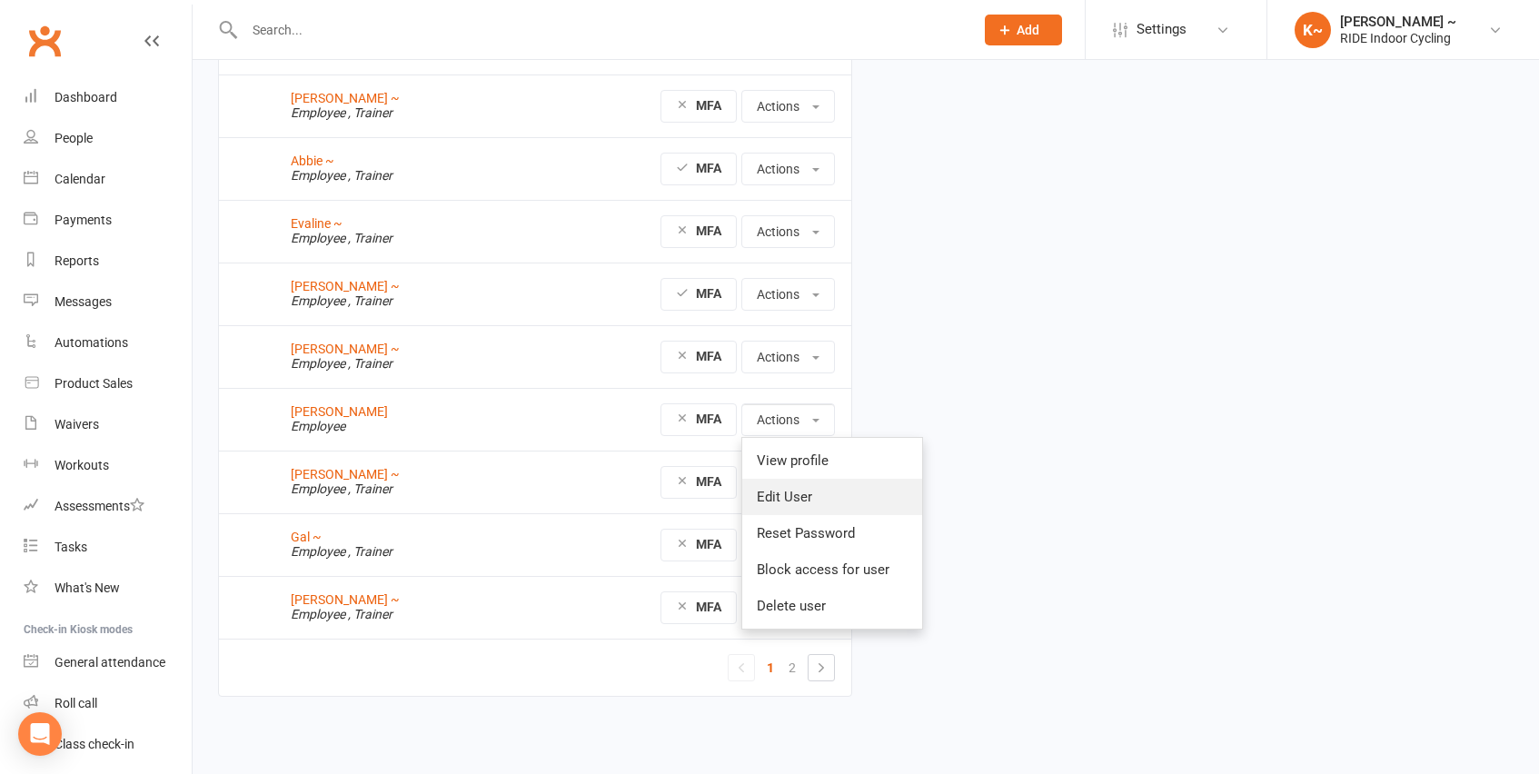
click at [801, 490] on link "Edit User" at bounding box center [832, 497] width 180 height 36
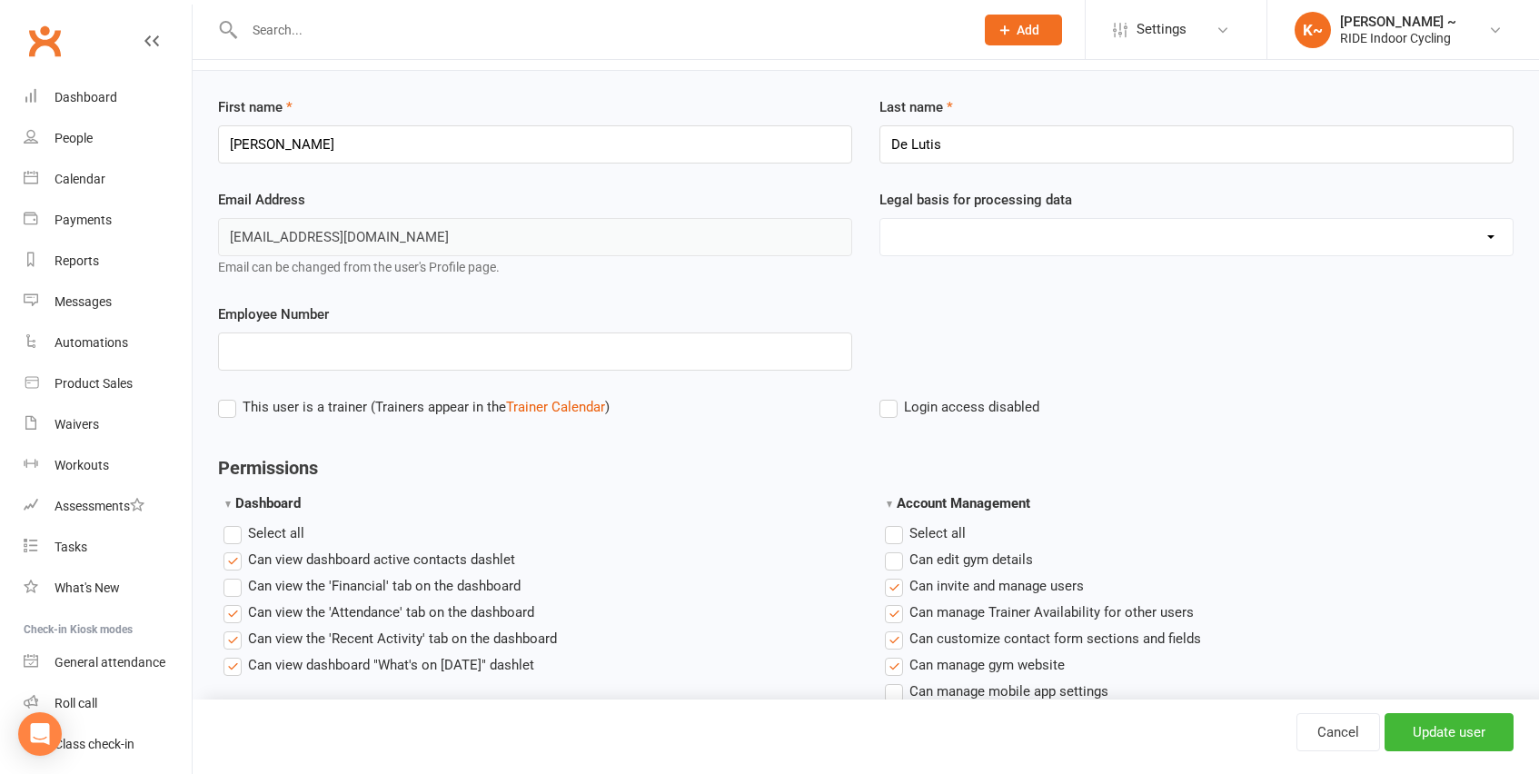
scroll to position [38, 0]
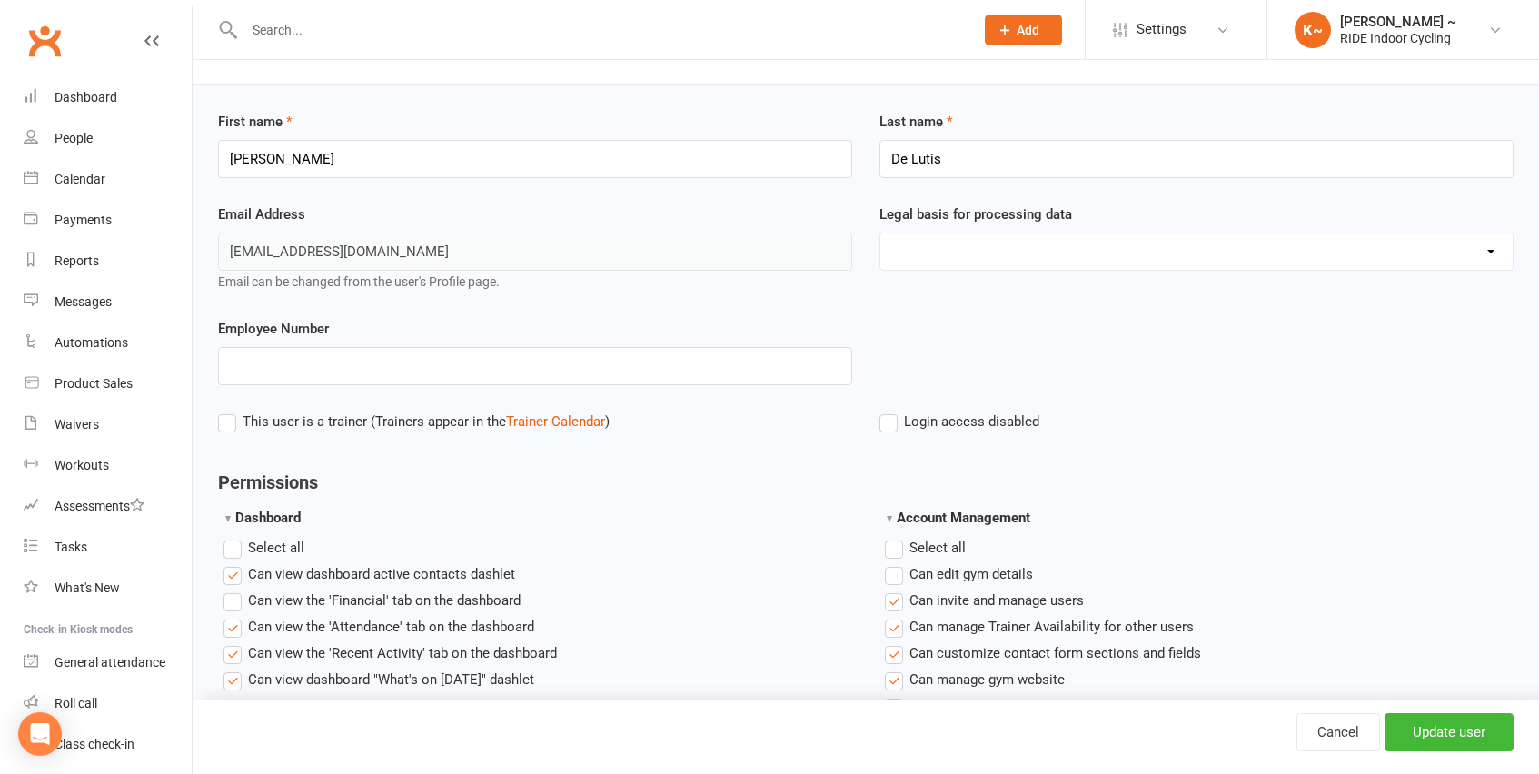
click at [224, 427] on label "This user is a trainer (Trainers appear in the Trainer Calendar )" at bounding box center [414, 422] width 392 height 22
click at [224, 411] on input "This user is a trainer (Trainers appear in the Trainer Calendar )" at bounding box center [224, 411] width 12 height 0
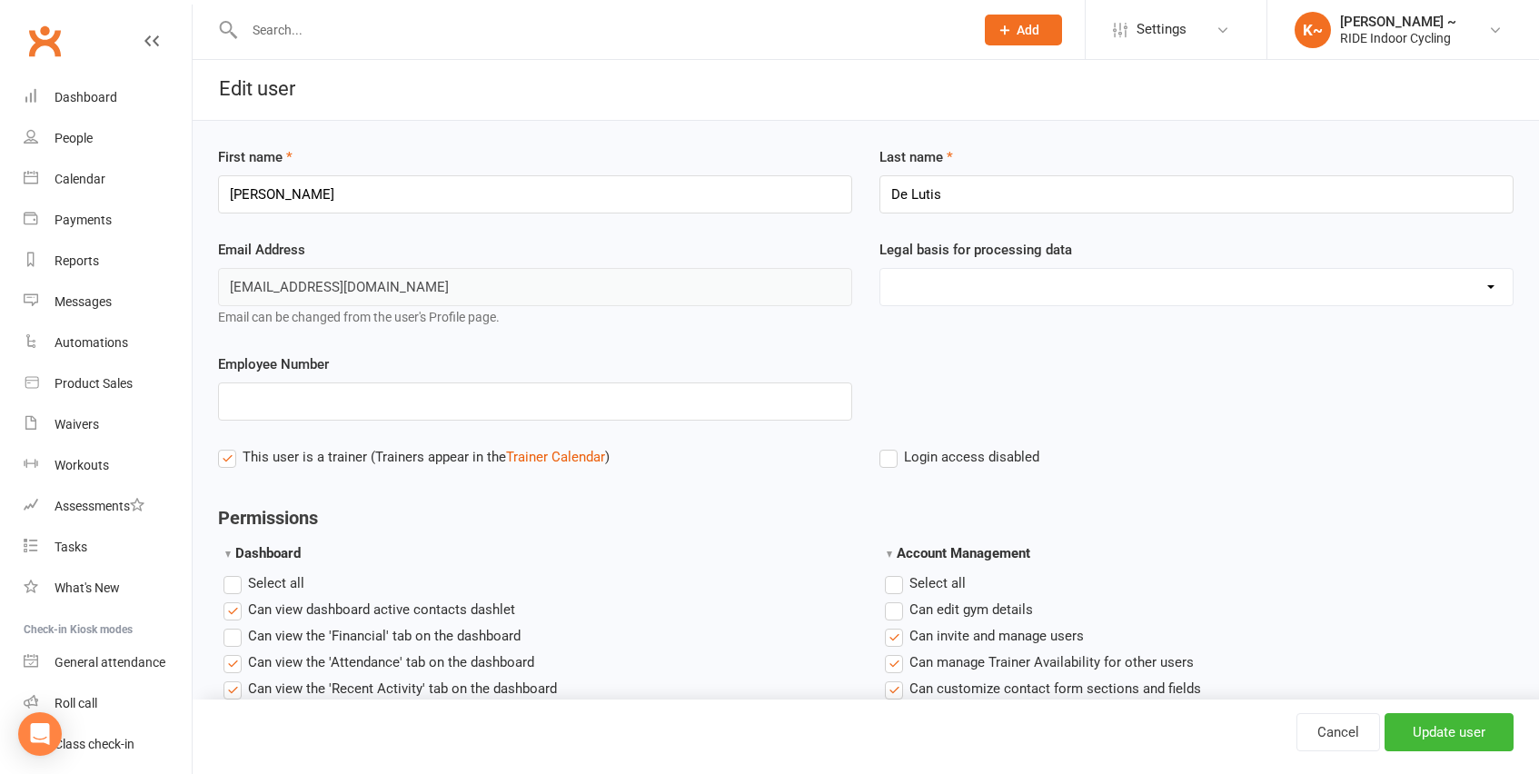
scroll to position [0, 0]
click at [1443, 740] on input "Update user" at bounding box center [1449, 732] width 129 height 38
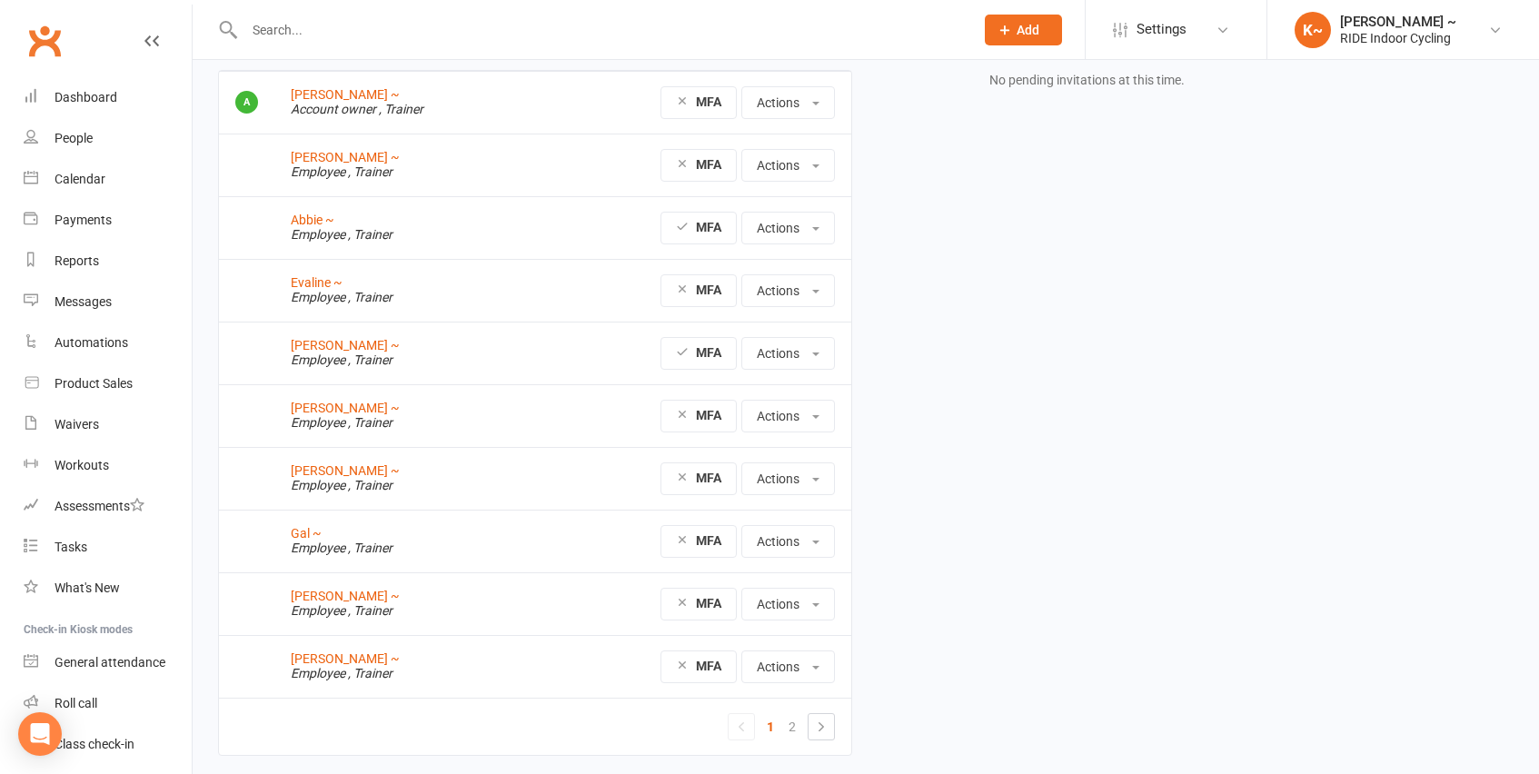
scroll to position [119, 0]
click at [813, 481] on span at bounding box center [815, 483] width 7 height 4
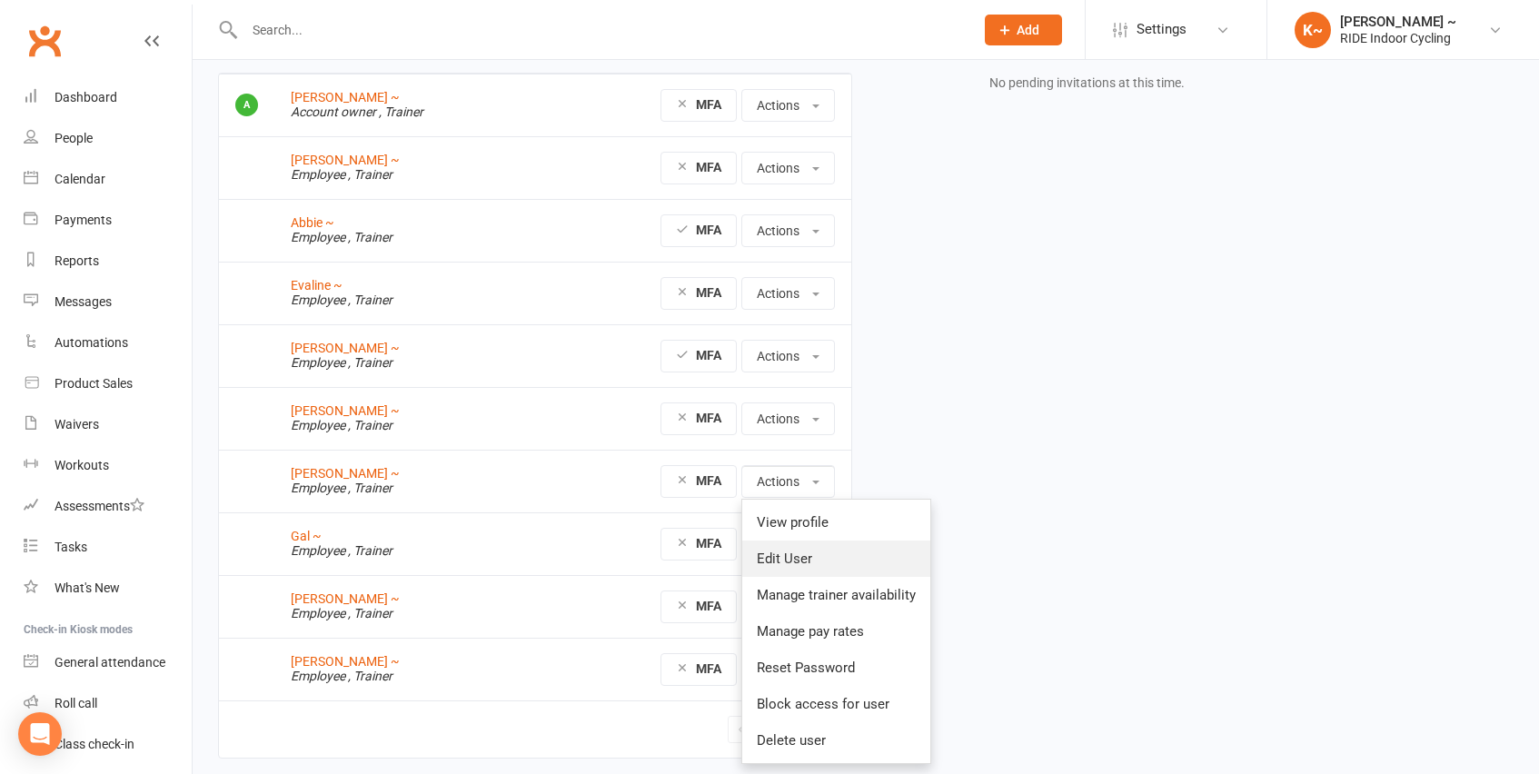
click at [800, 551] on link "Edit User" at bounding box center [836, 559] width 188 height 36
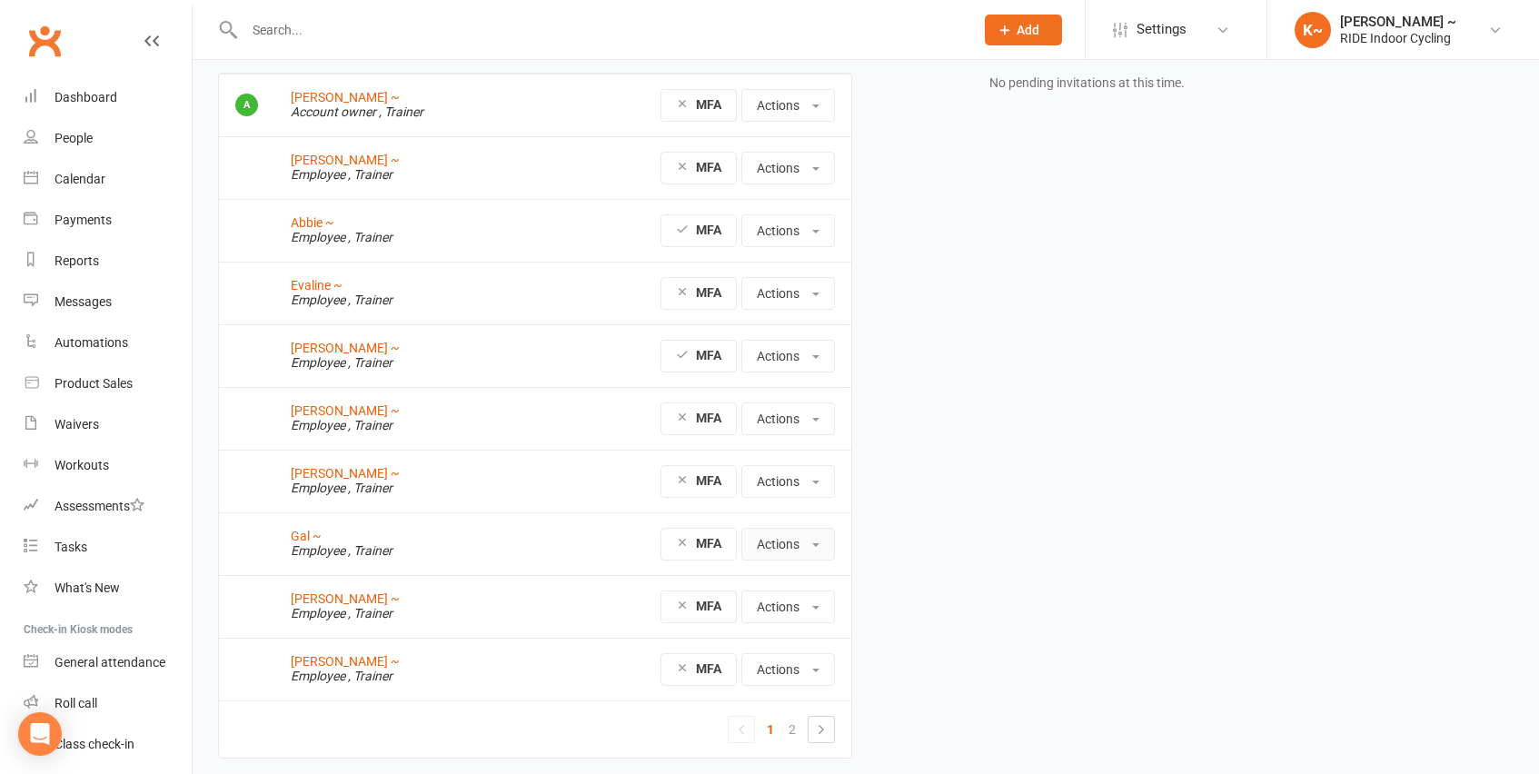
click at [815, 543] on span at bounding box center [815, 545] width 7 height 4
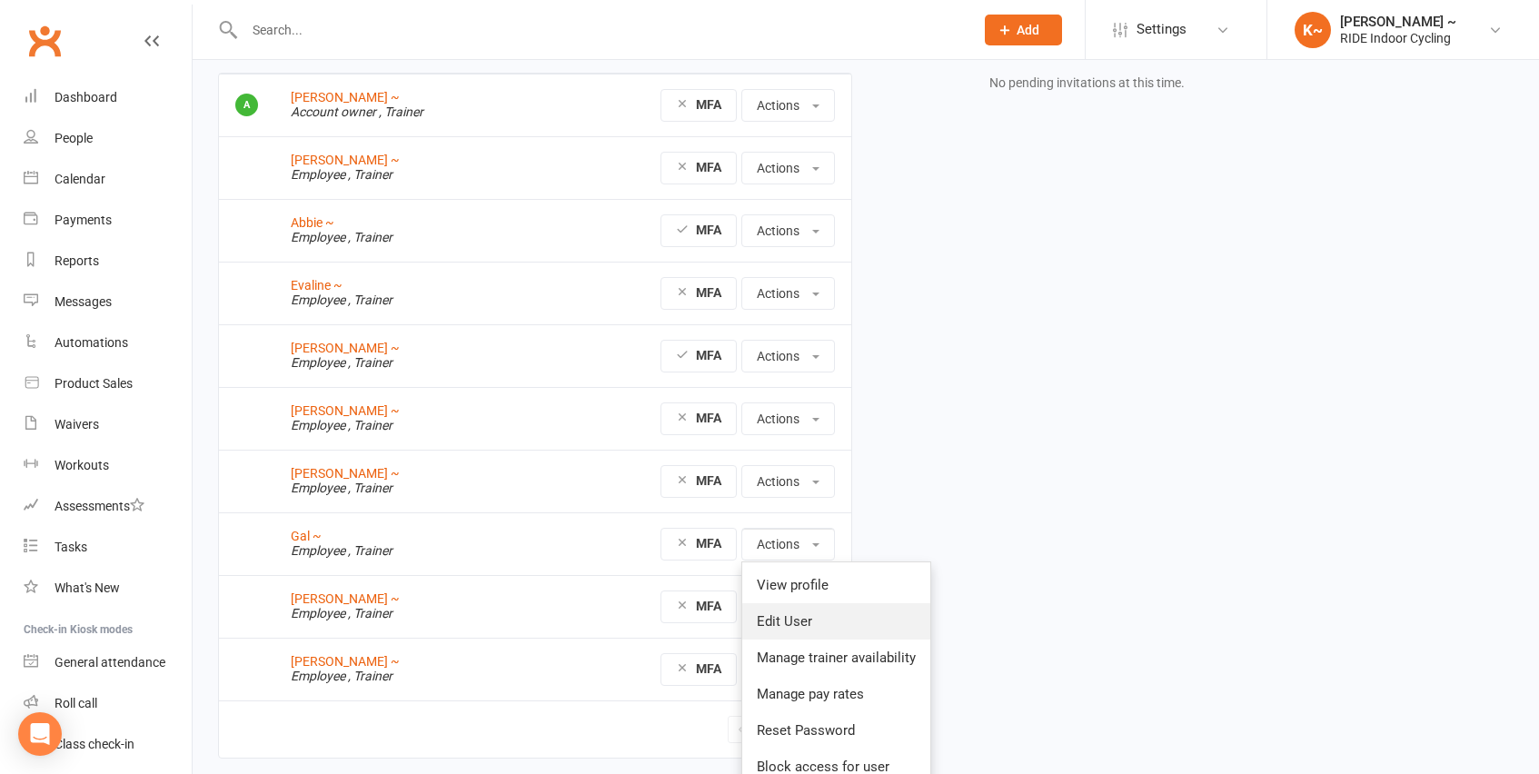
click at [803, 611] on link "Edit User" at bounding box center [836, 621] width 188 height 36
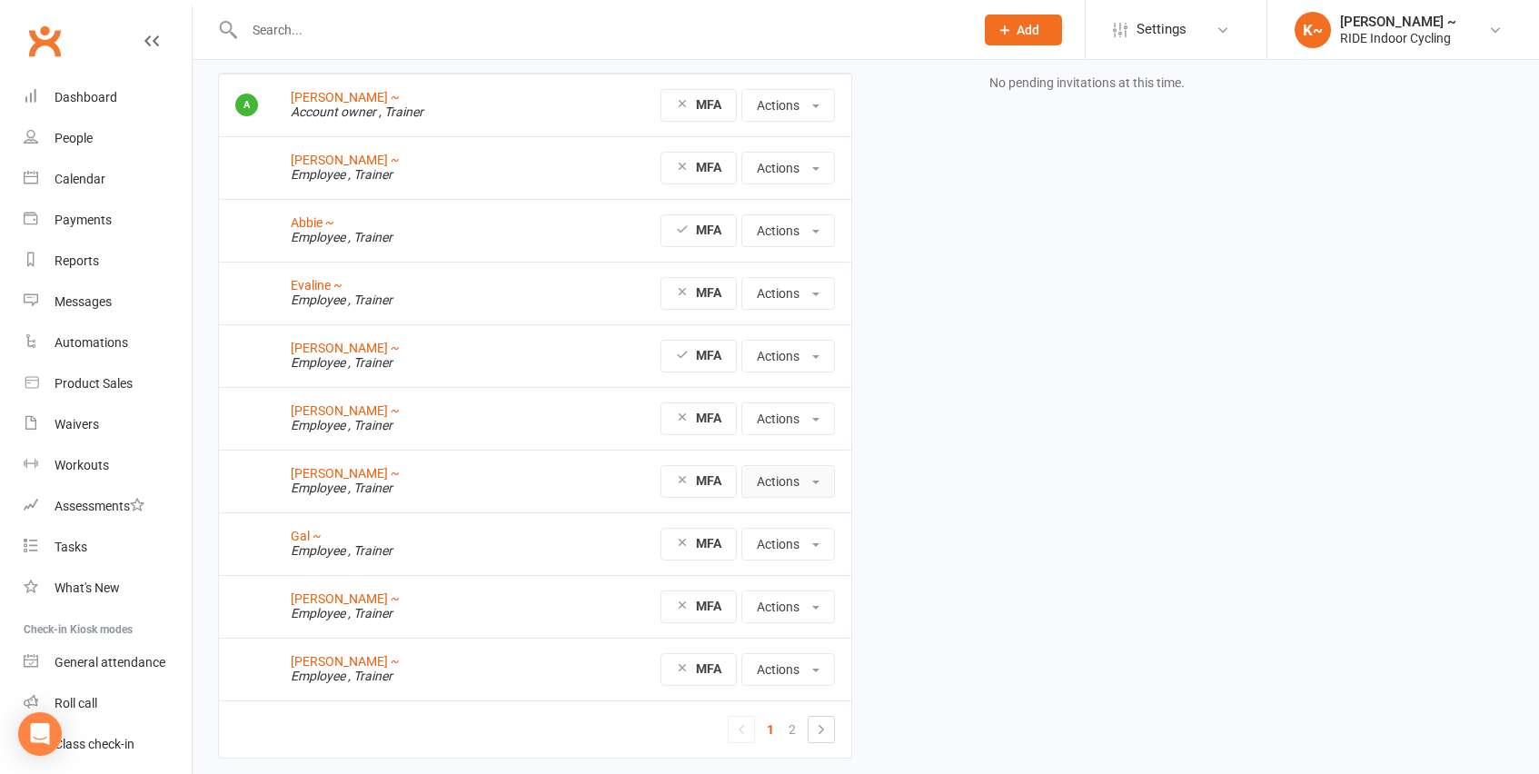
click at [815, 484] on button "Actions" at bounding box center [788, 481] width 94 height 33
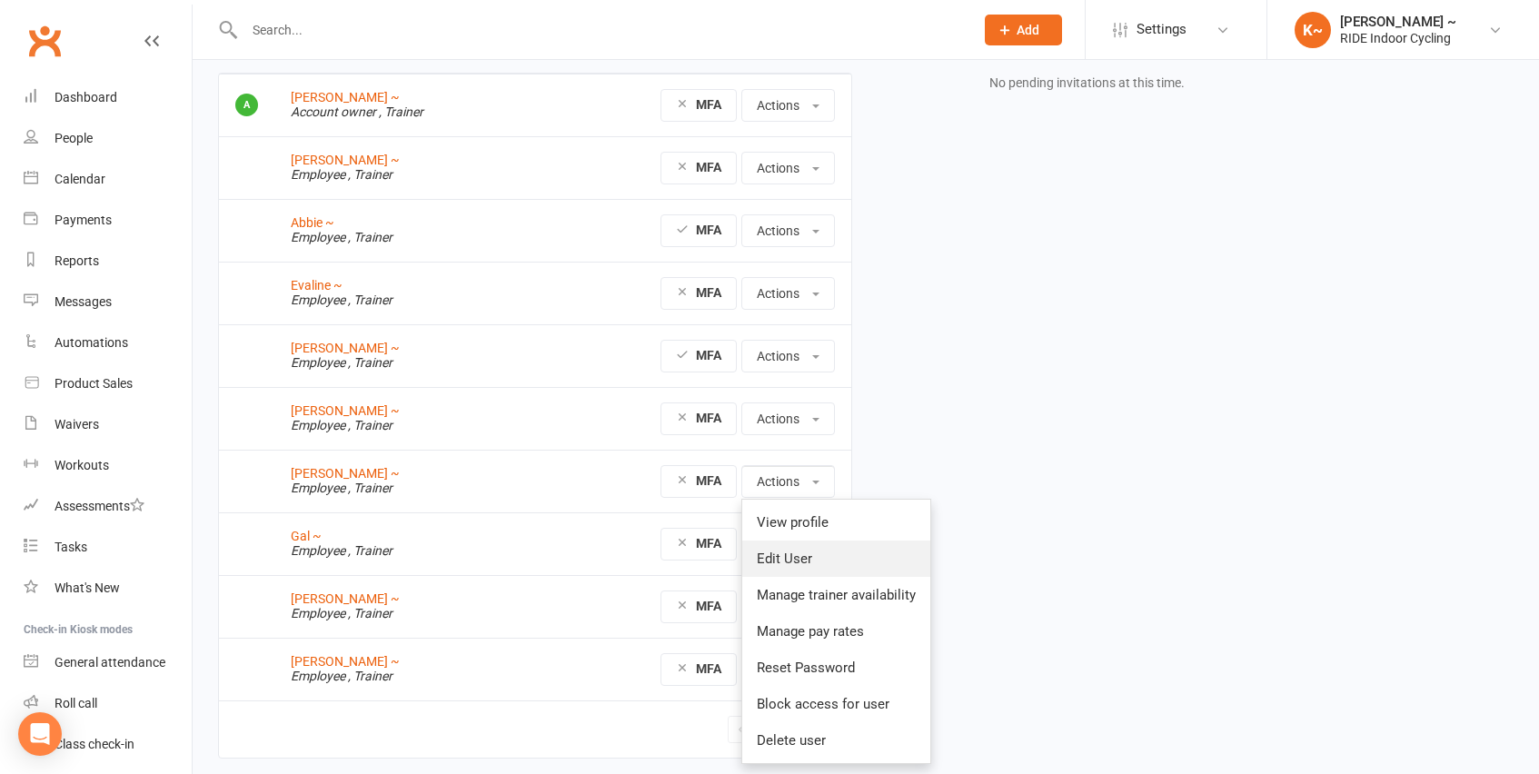
click at [799, 562] on link "Edit User" at bounding box center [836, 559] width 188 height 36
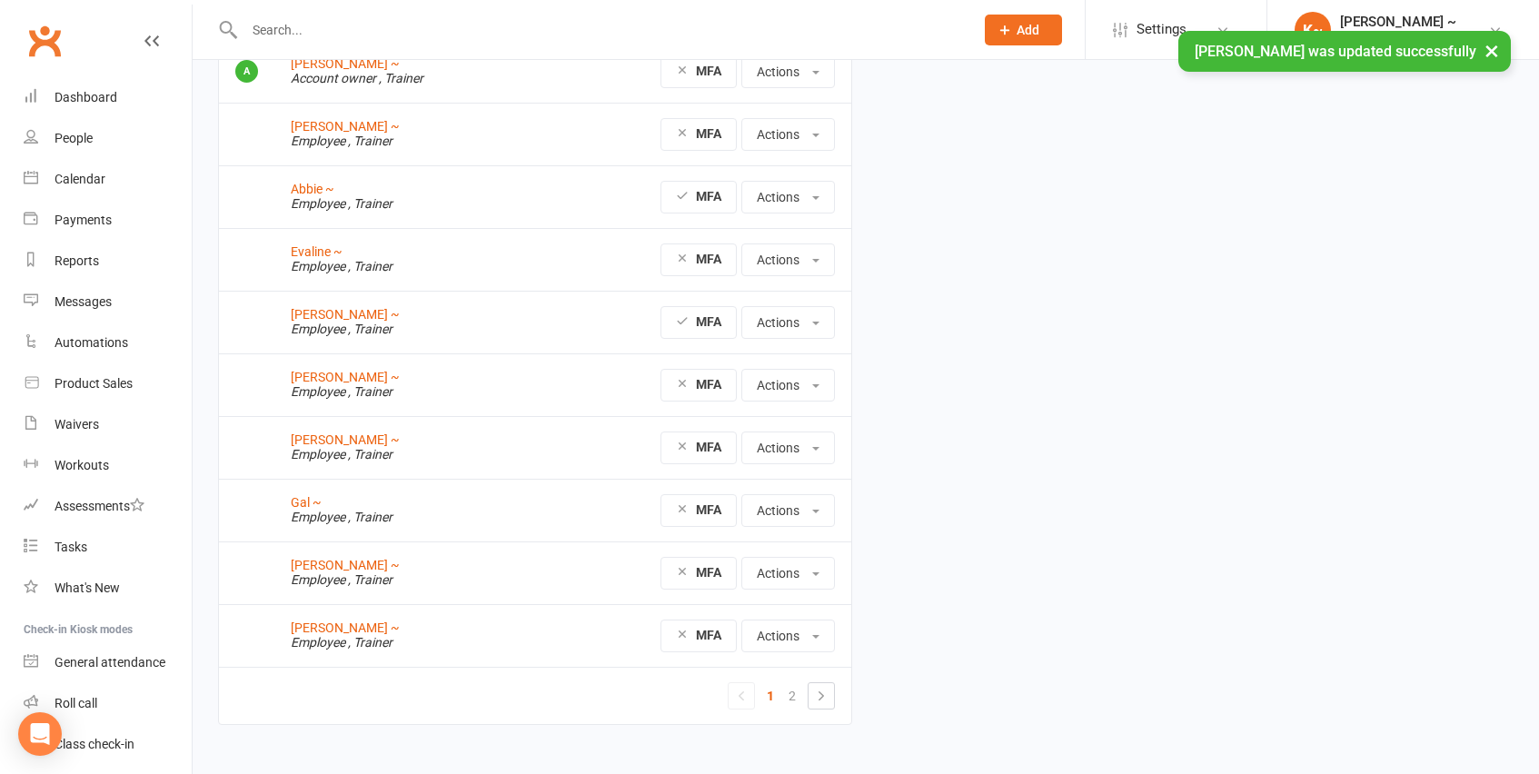
scroll to position [181, 0]
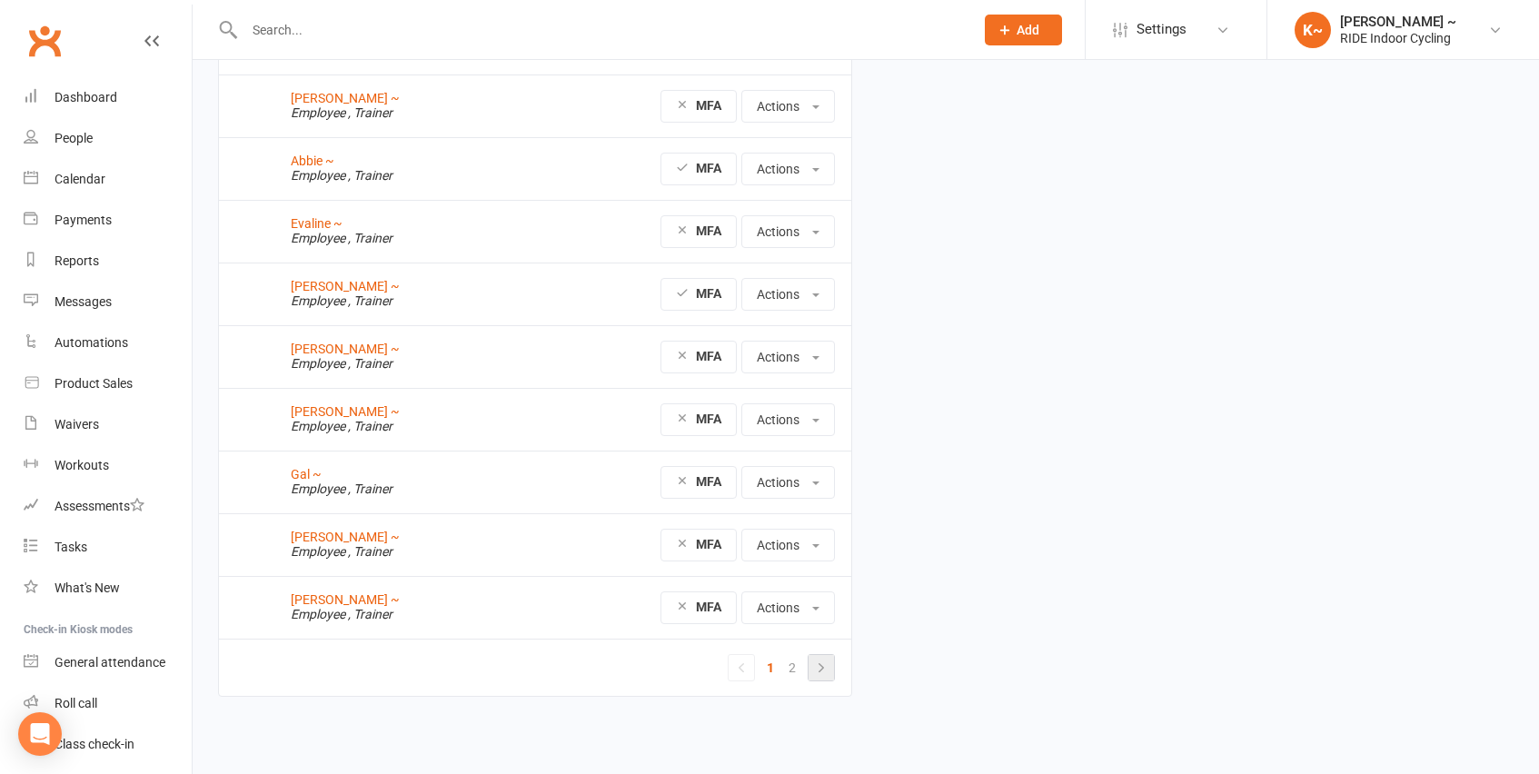
click at [815, 668] on icon at bounding box center [821, 668] width 15 height 15
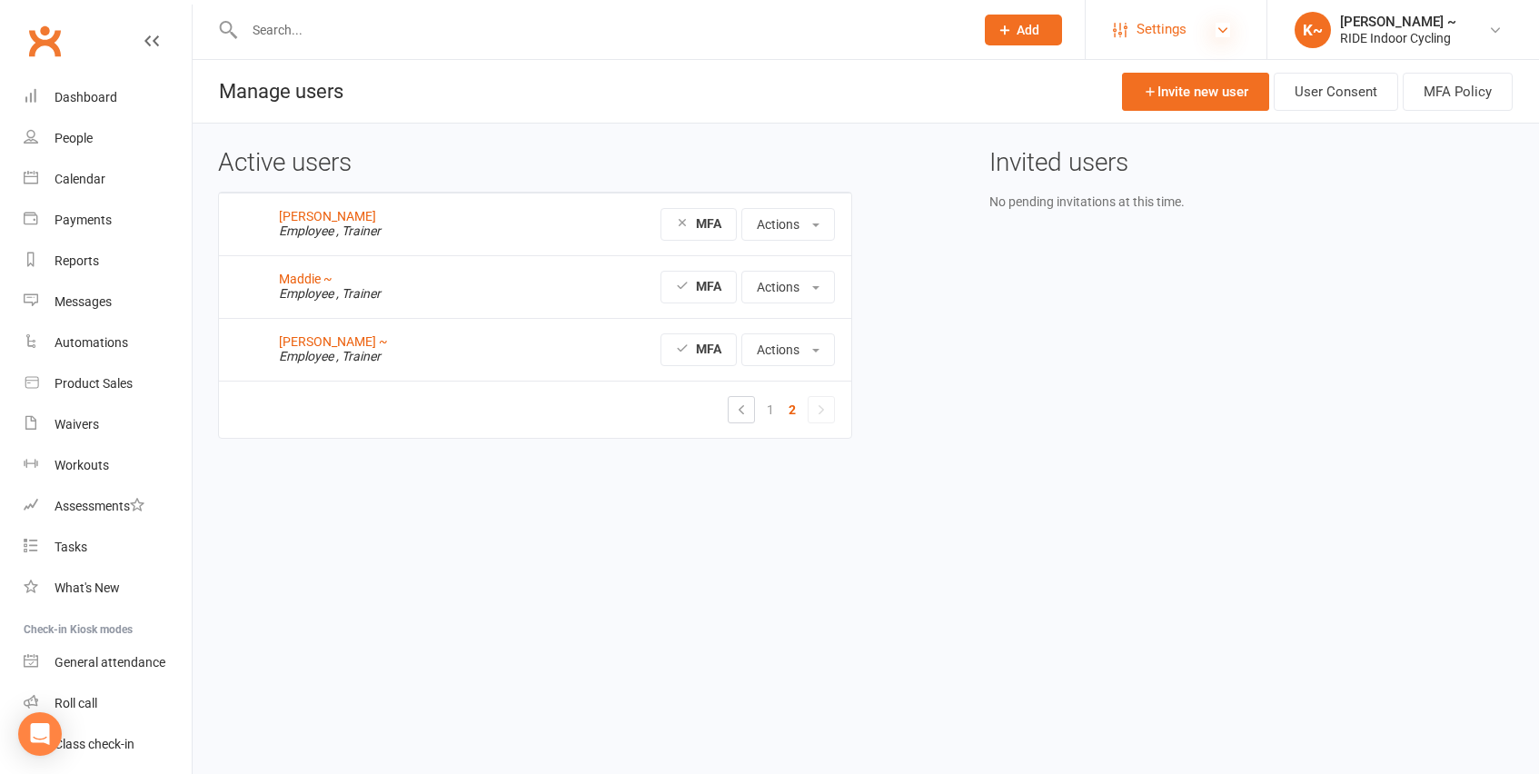
click at [1228, 29] on icon at bounding box center [1223, 30] width 15 height 15
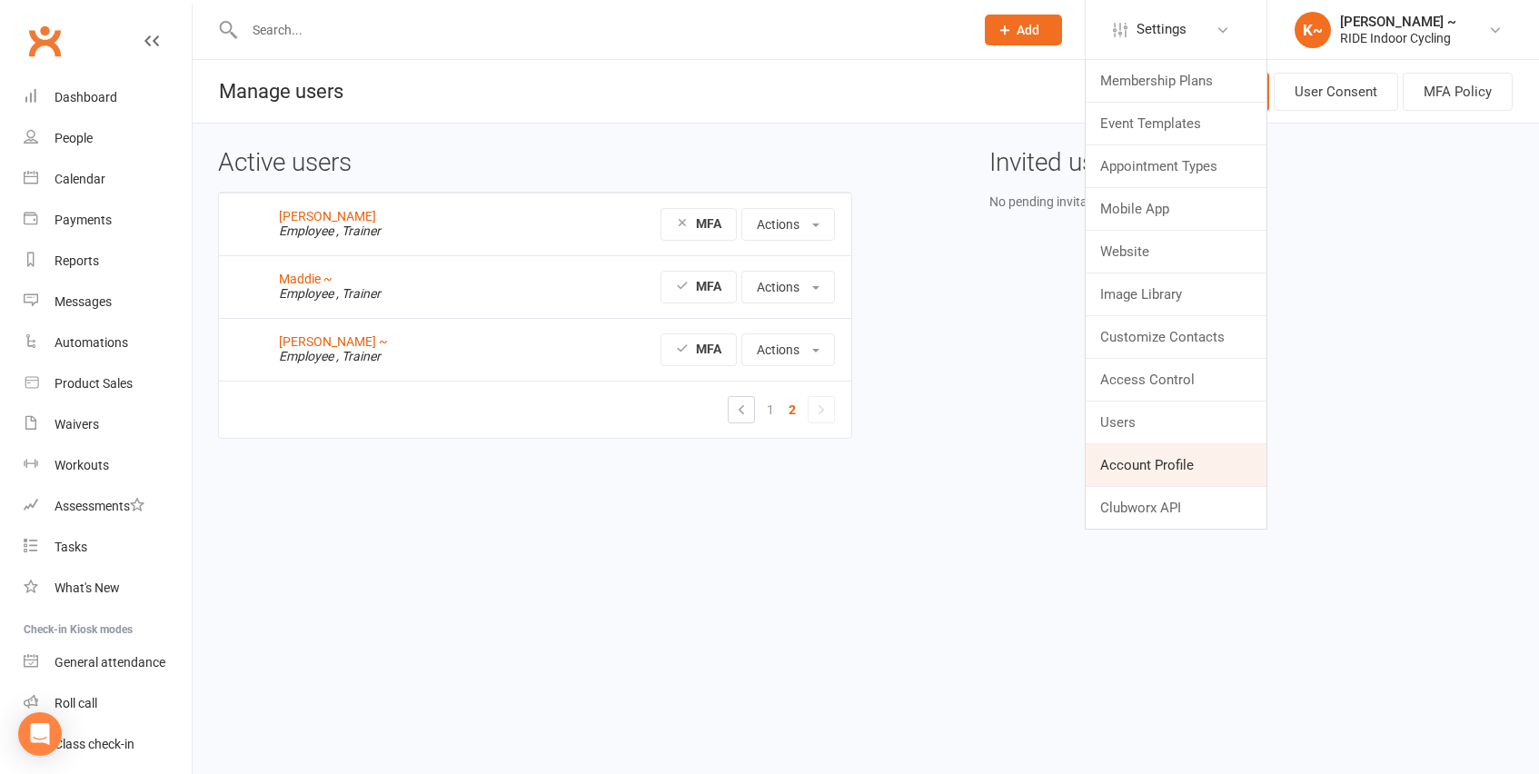
click at [1125, 459] on link "Account Profile" at bounding box center [1176, 465] width 181 height 42
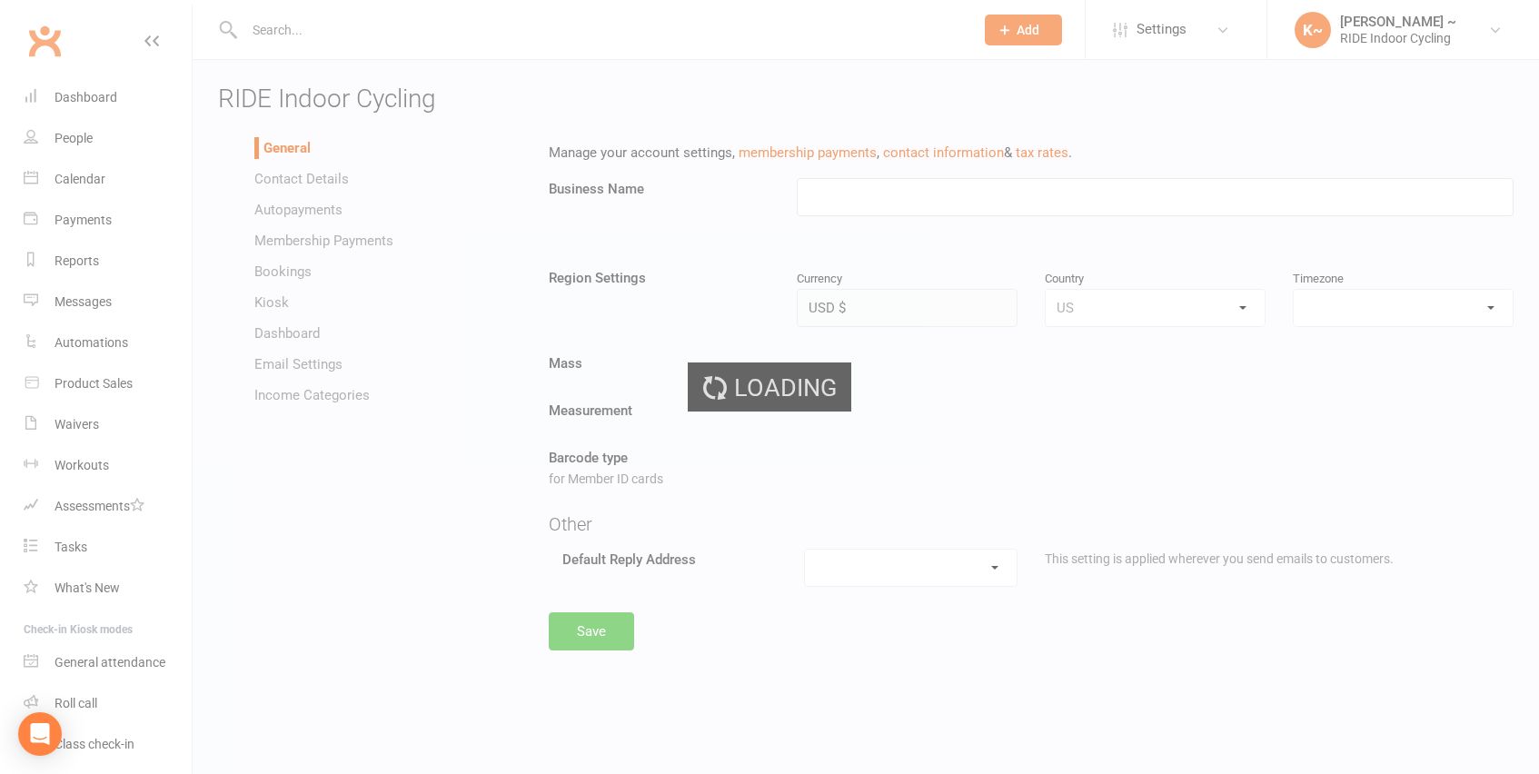
type input "RIDE Indoor Cycling"
select select "America/New_York"
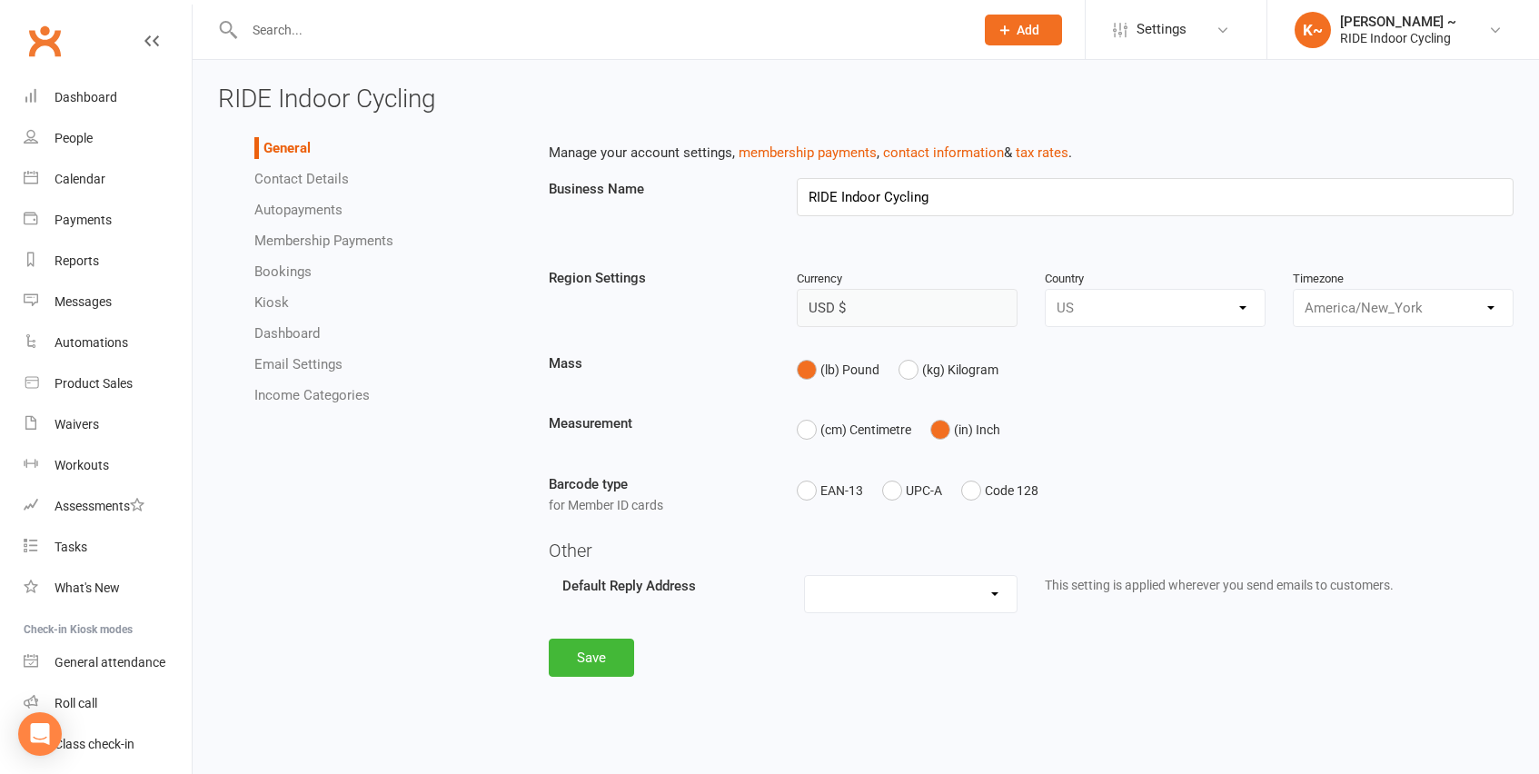
click at [293, 333] on link "Dashboard" at bounding box center [286, 333] width 65 height 16
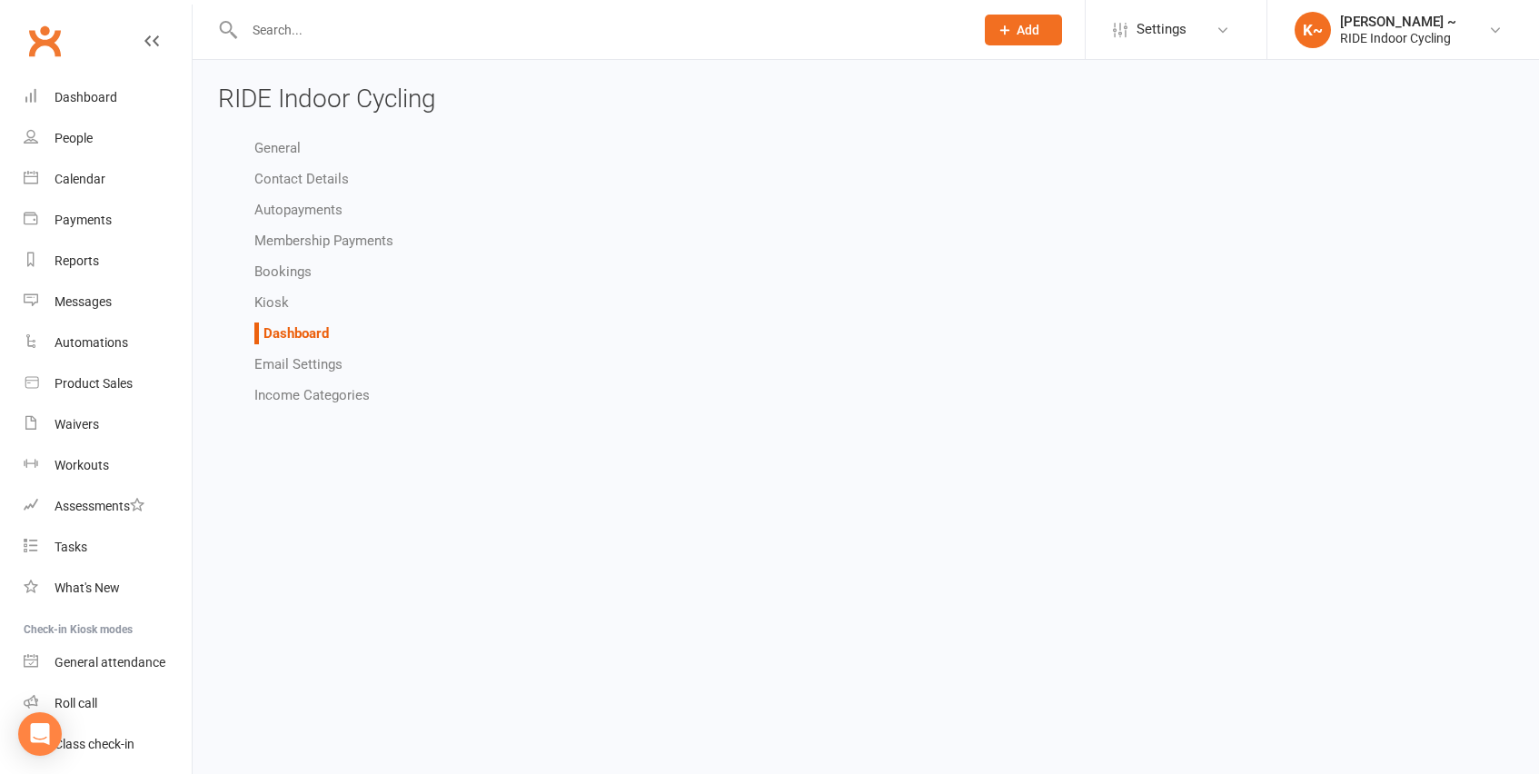
select select "show_net_revenue_for_owners_only"
select select "show_monthly_revenue_for_owners_only"
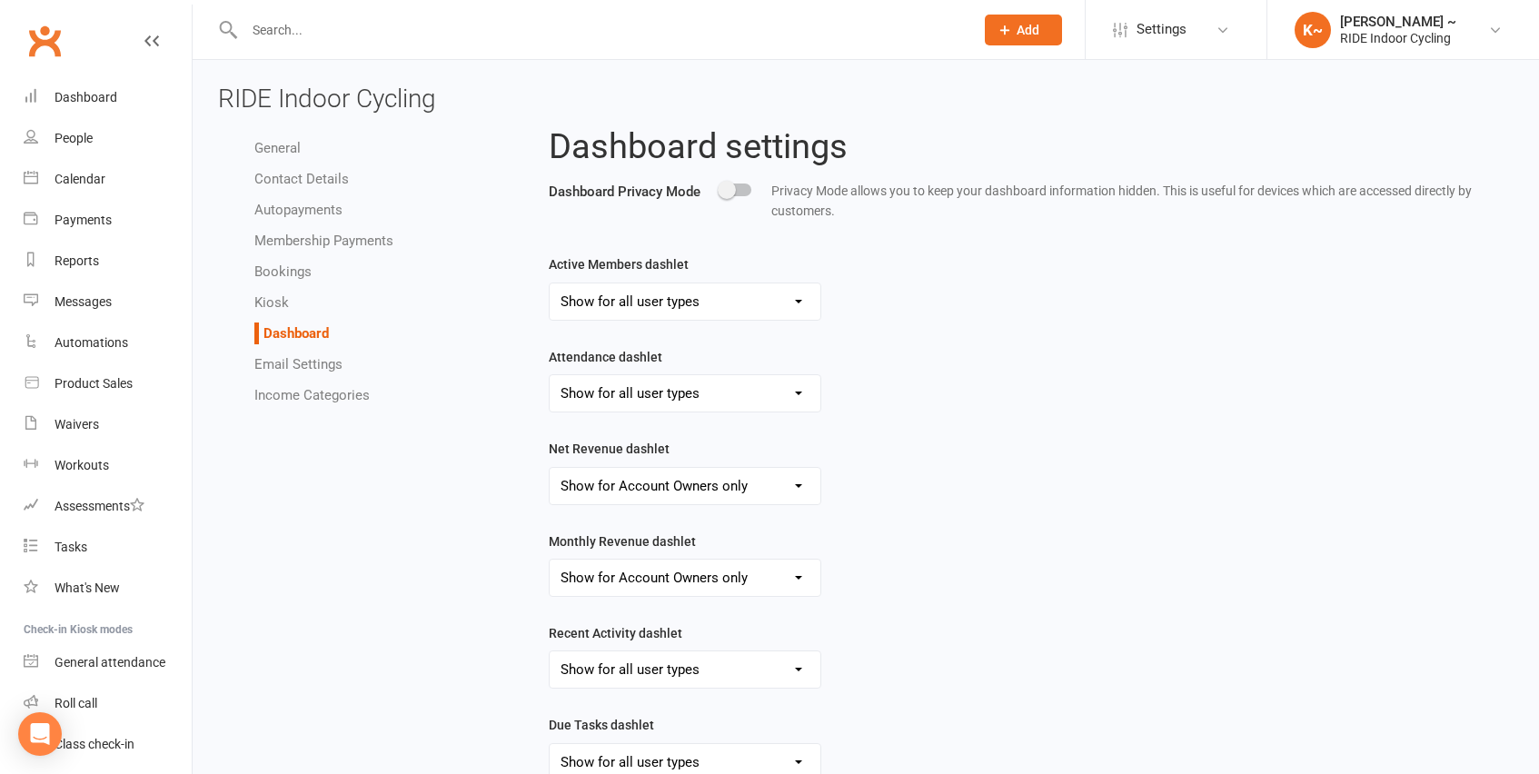
click at [742, 184] on div at bounding box center [735, 190] width 31 height 13
click at [720, 187] on input "checkbox" at bounding box center [720, 187] width 0 height 0
click at [730, 191] on div at bounding box center [735, 190] width 31 height 13
click at [720, 187] on input "checkbox" at bounding box center [720, 187] width 0 height 0
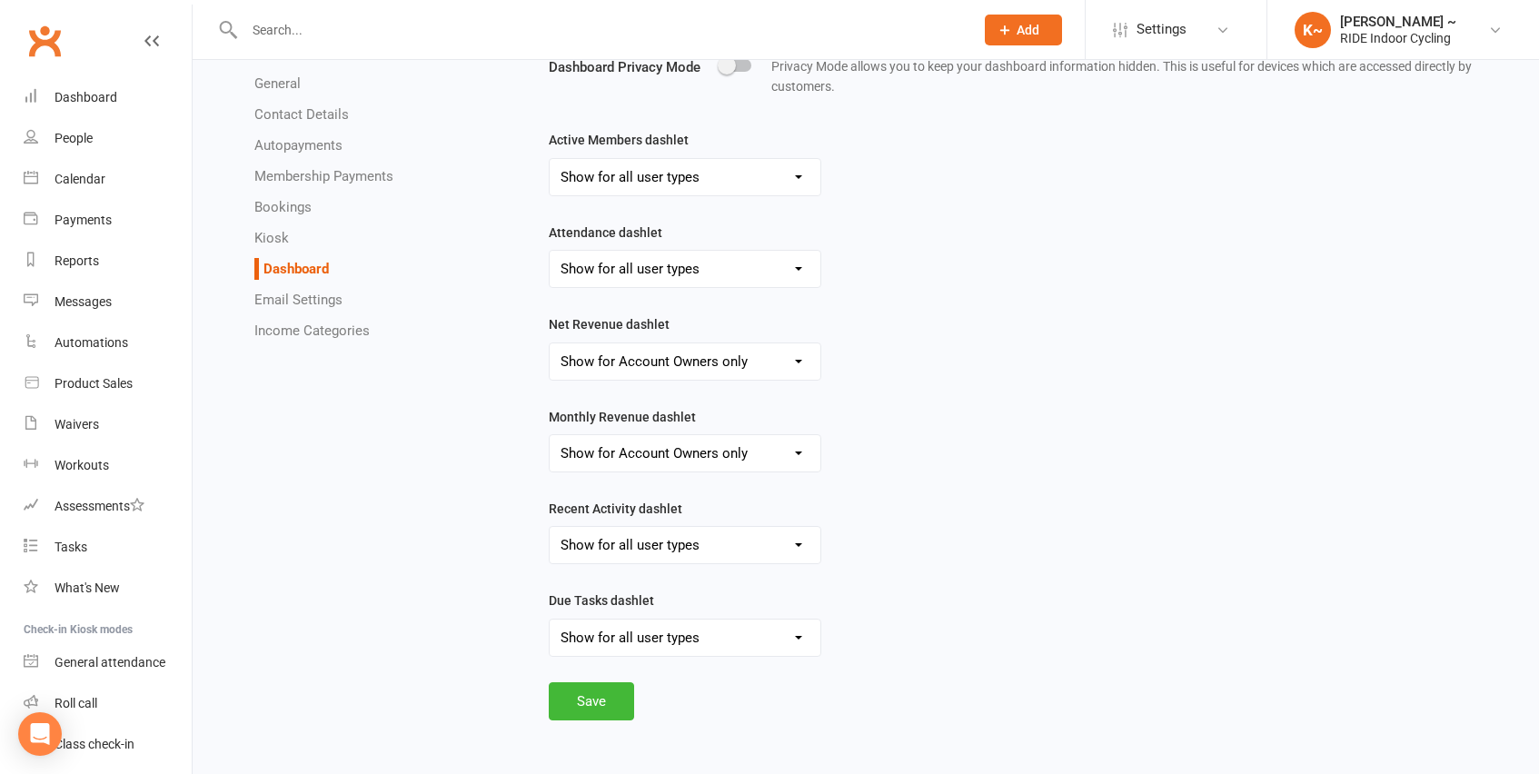
scroll to position [129, 0]
click at [304, 207] on link "Bookings" at bounding box center [282, 207] width 57 height 16
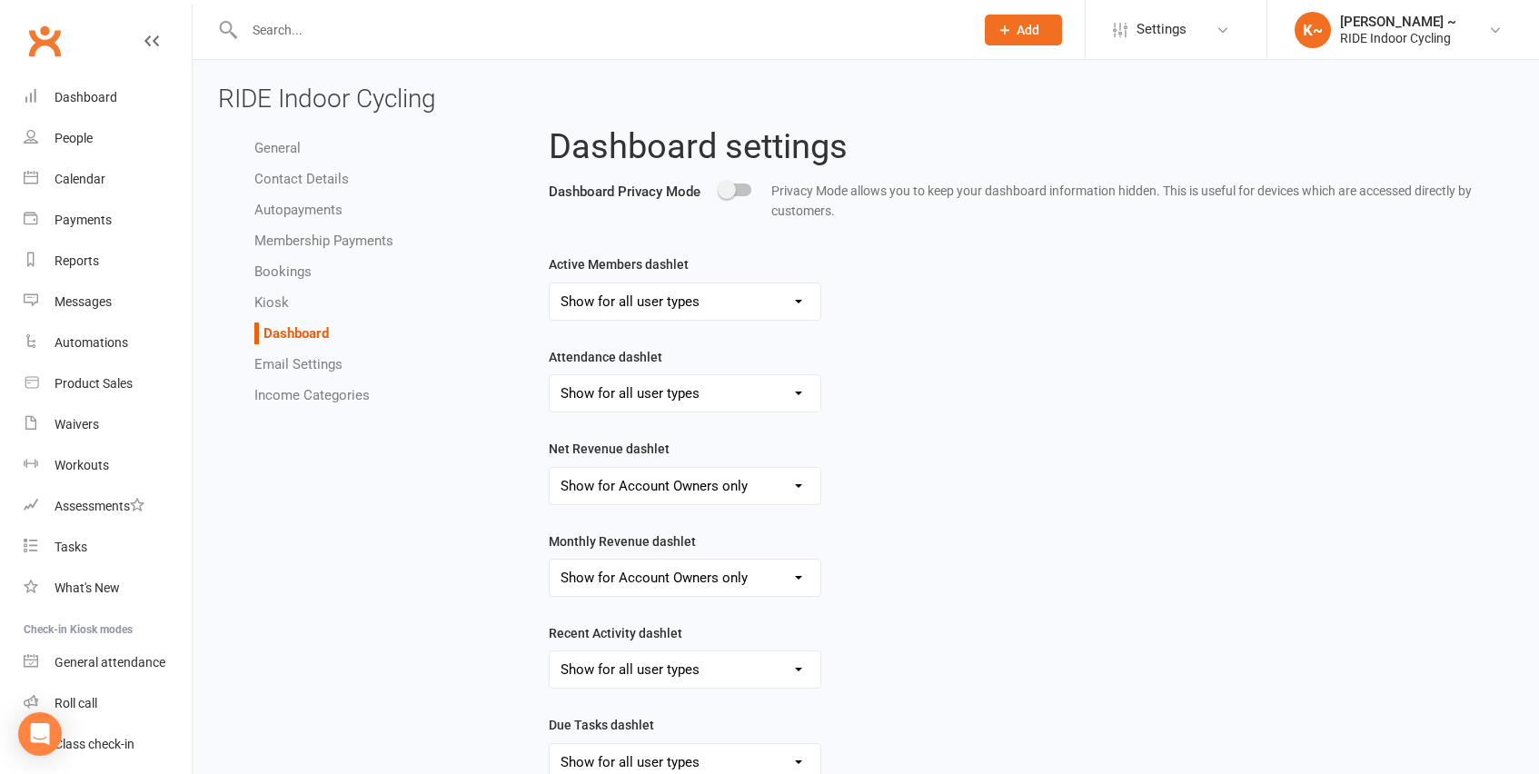
select select "send_booking_confirmation_email_to_all"
select select "false"
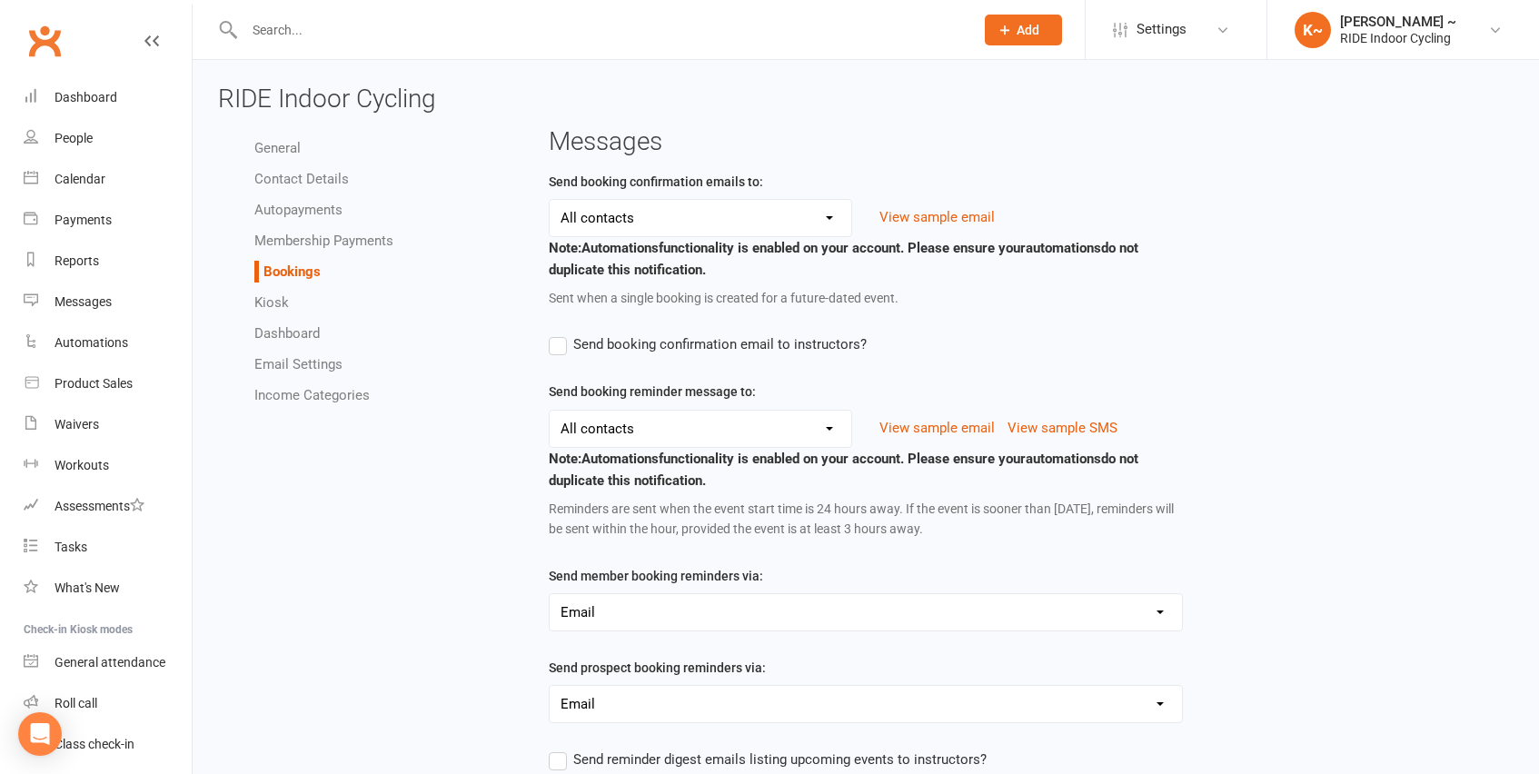
click at [335, 237] on link "Membership Payments" at bounding box center [323, 241] width 139 height 16
select select "allow_make_up_classes_for_expired_memberships_up_to_90d"
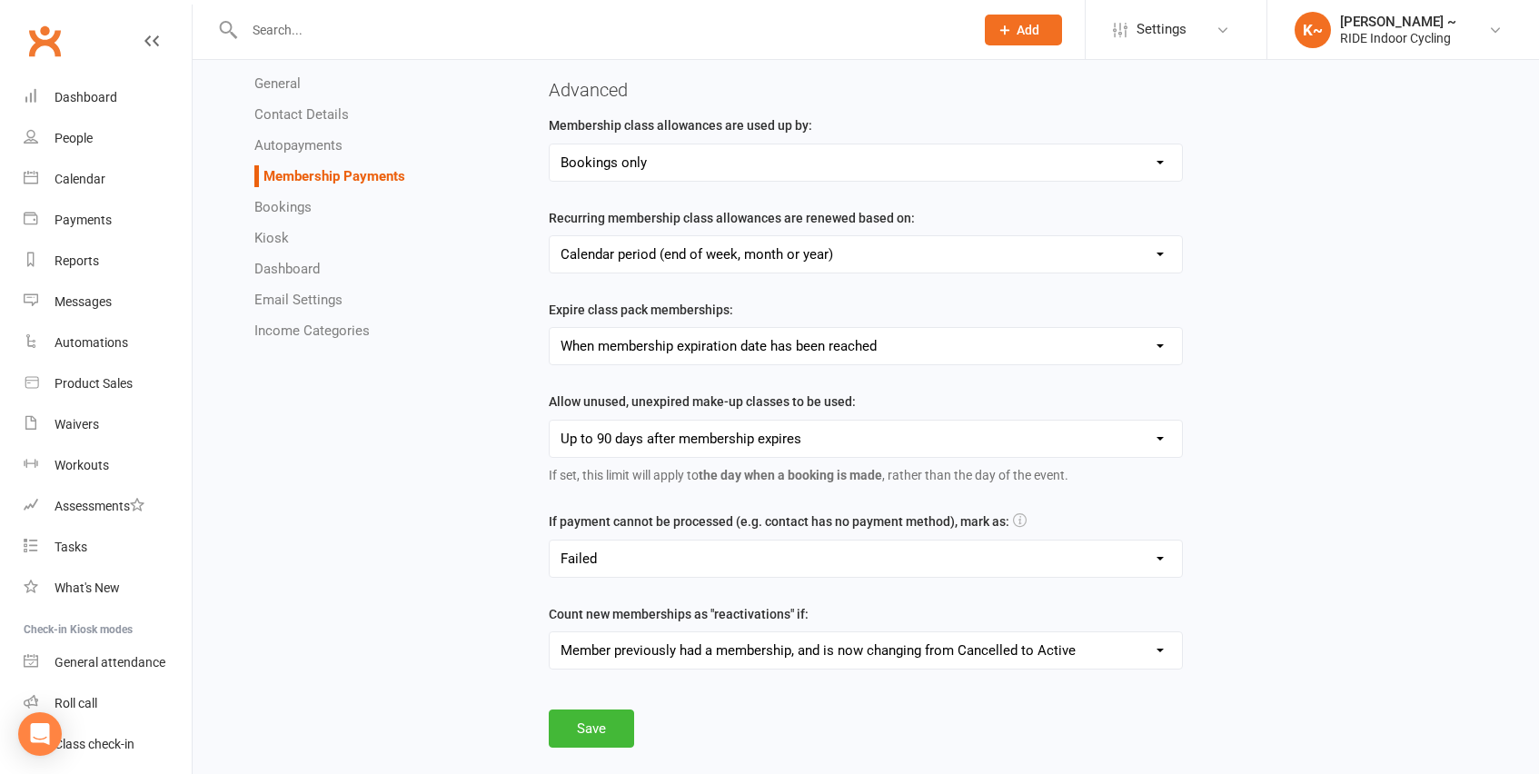
scroll to position [515, 0]
click at [287, 108] on link "Contact Details" at bounding box center [301, 114] width 94 height 16
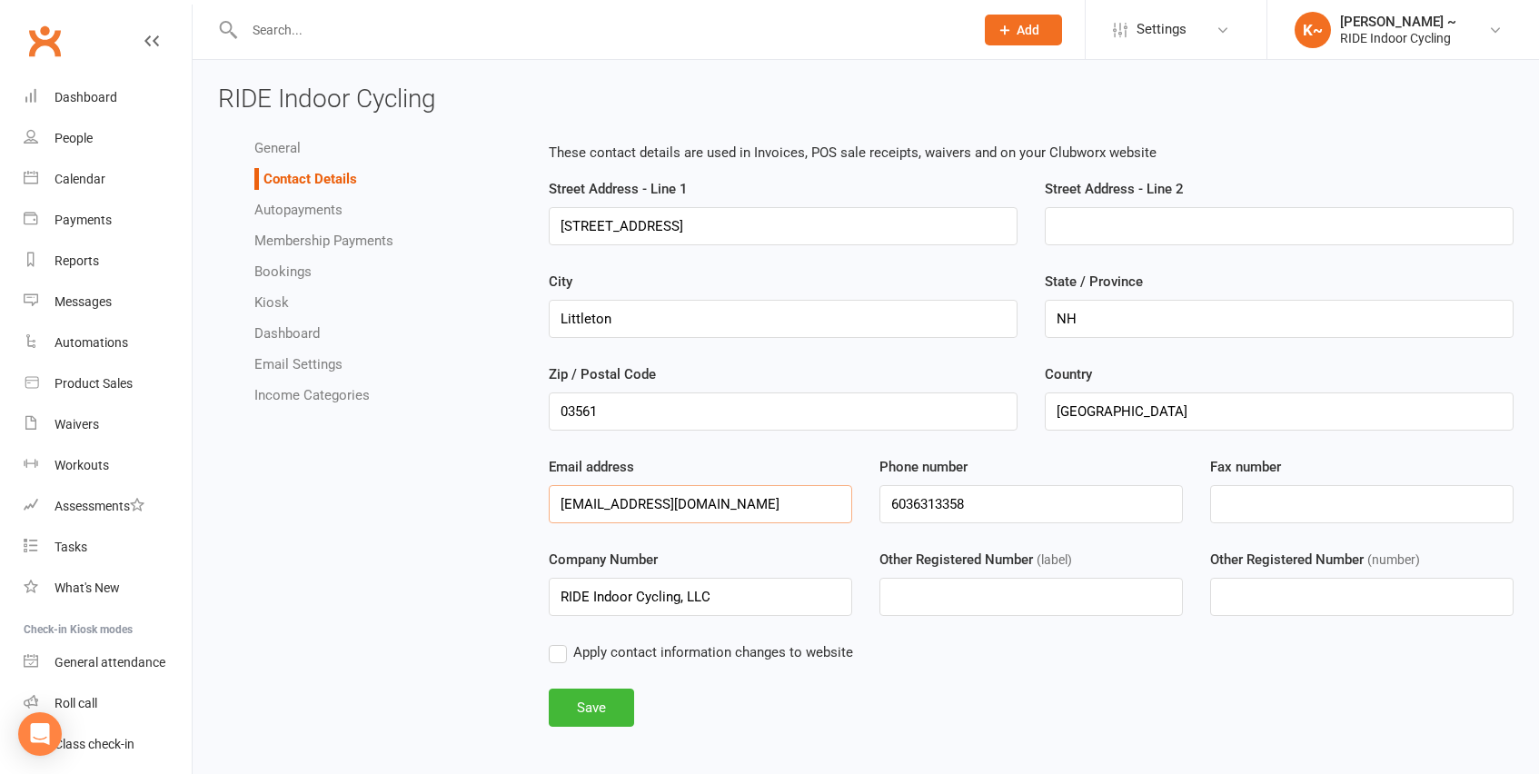
click at [760, 505] on input "[EMAIL_ADDRESS][DOMAIN_NAME]" at bounding box center [700, 504] width 303 height 38
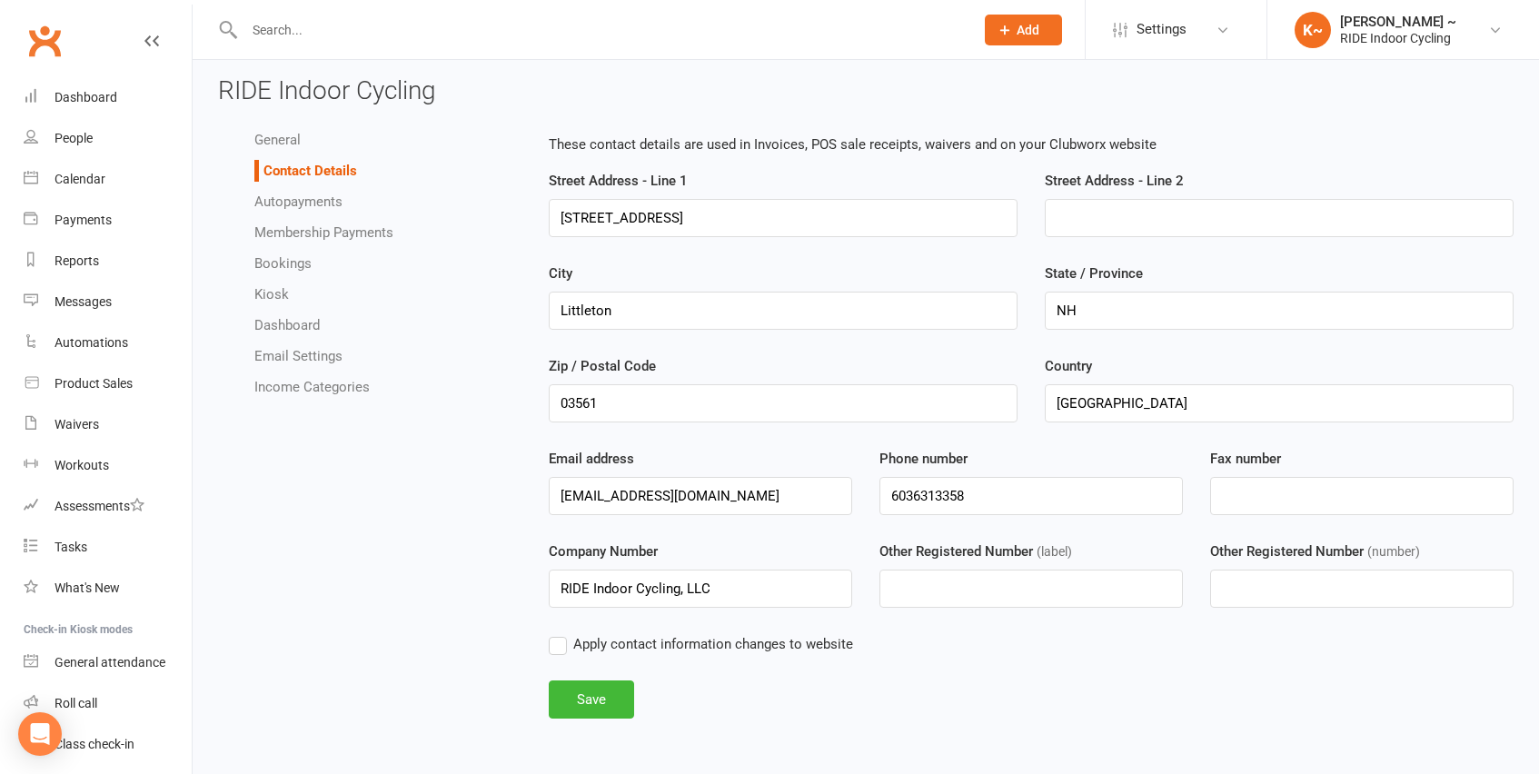
click at [557, 642] on label "Apply contact information changes to website" at bounding box center [701, 644] width 304 height 22
click at [557, 633] on input "Apply contact information changes to website" at bounding box center [701, 633] width 304 height 0
click at [592, 698] on button "Save" at bounding box center [591, 699] width 85 height 38
click at [67, 301] on div "Messages" at bounding box center [83, 301] width 57 height 15
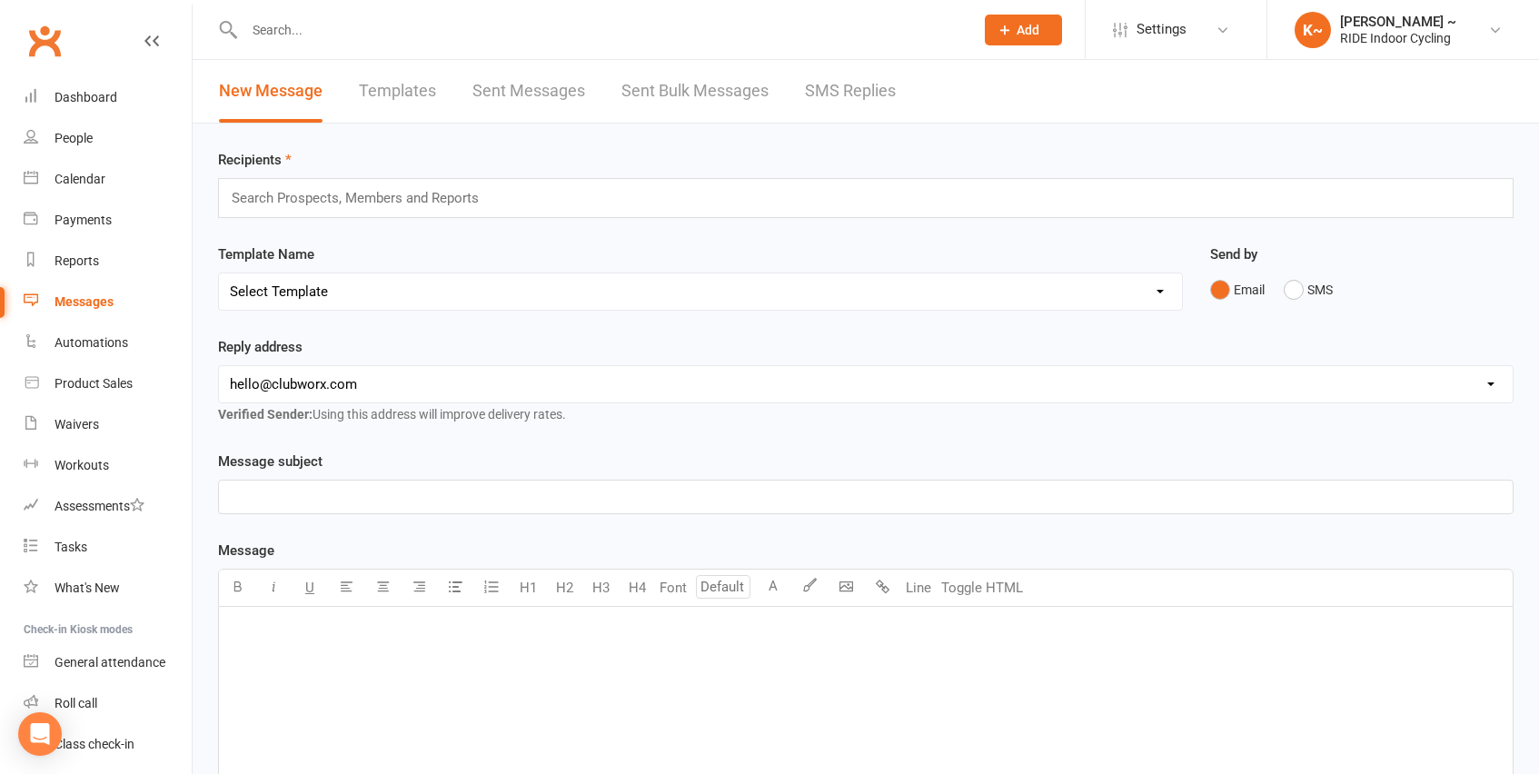
click at [367, 194] on input "text" at bounding box center [363, 198] width 266 height 24
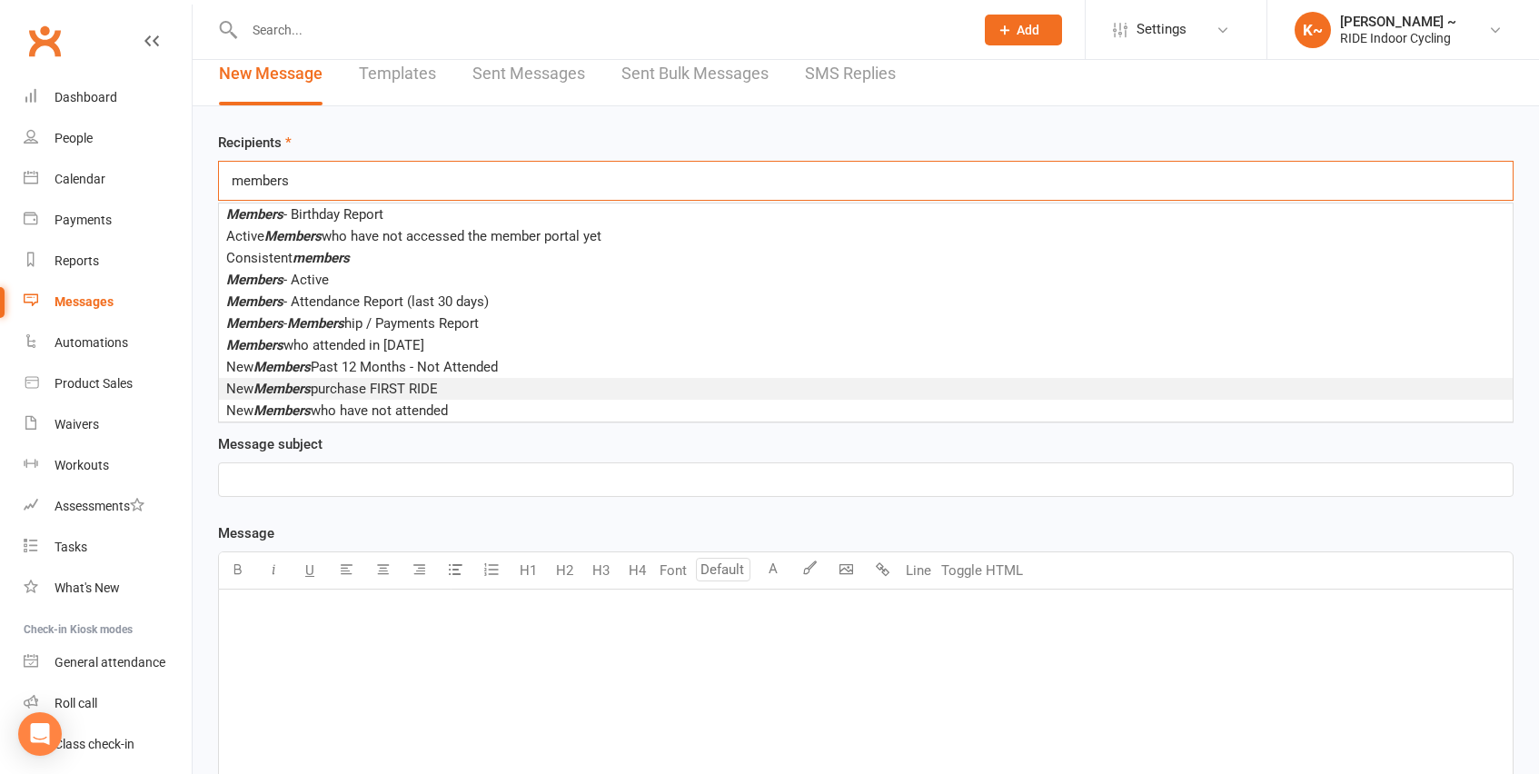
scroll to position [15, 0]
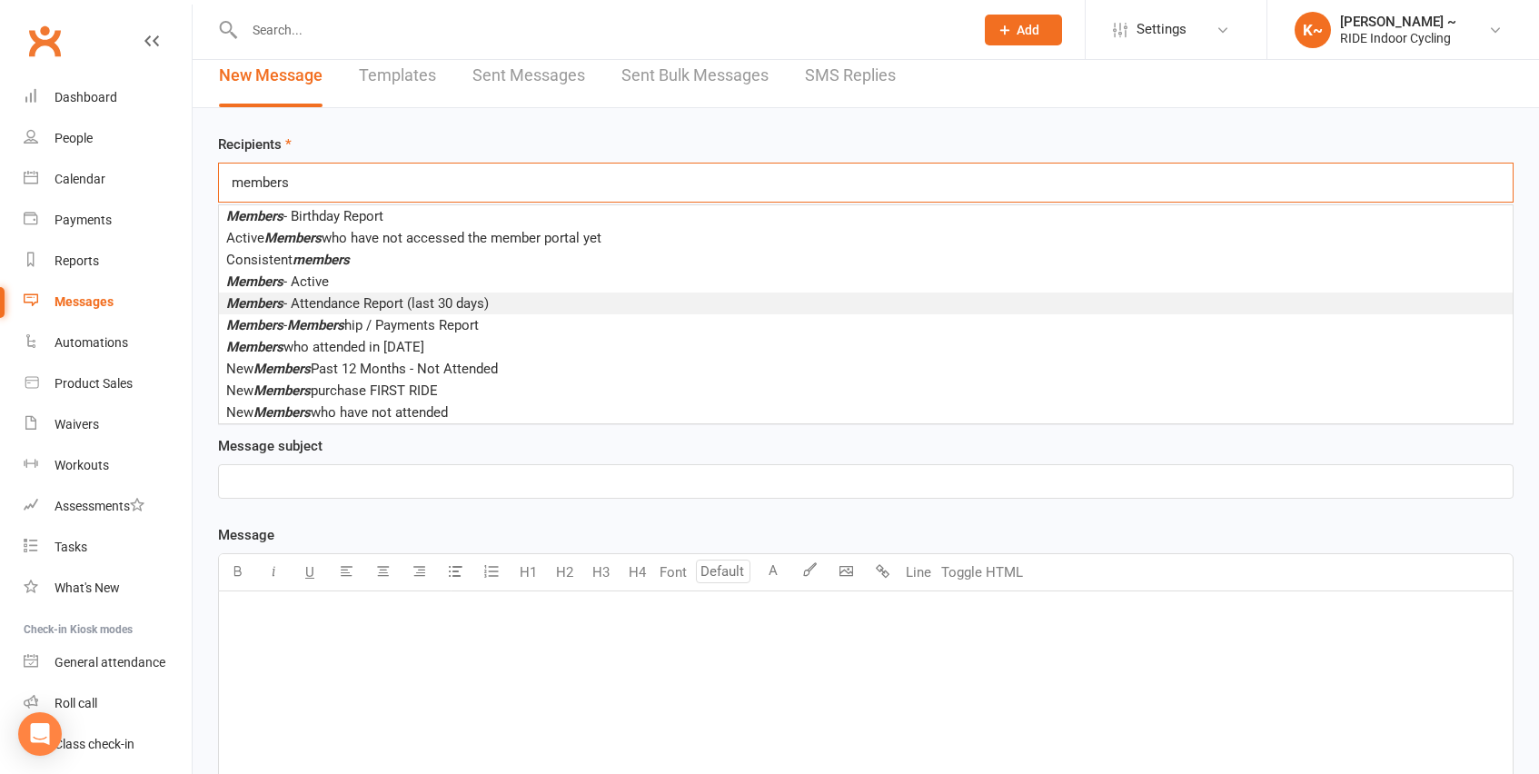
type input "members"
click at [436, 306] on span "Members - Attendance Report (last 30 days)" at bounding box center [357, 303] width 263 height 16
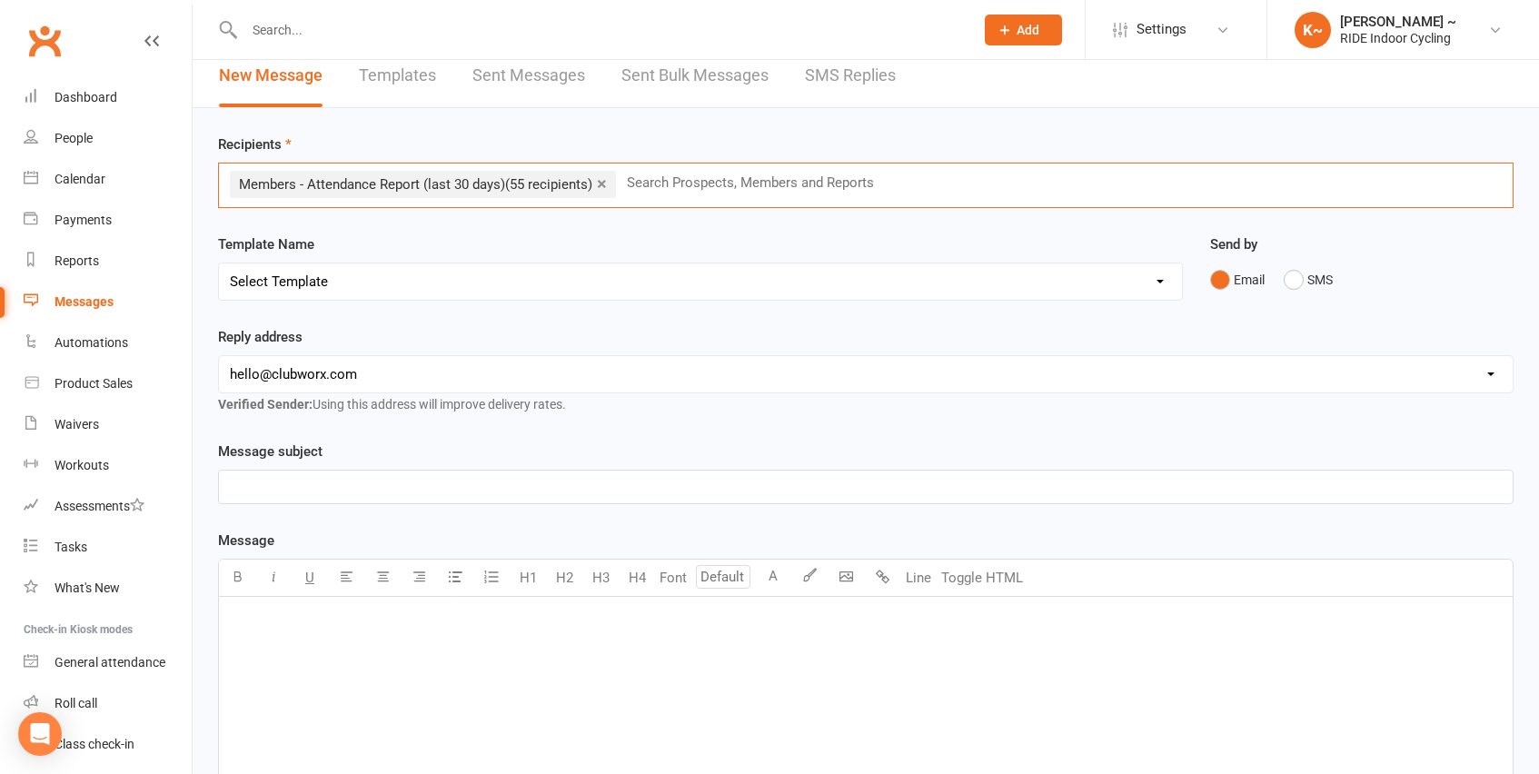
click at [380, 376] on select "[EMAIL_ADDRESS][DOMAIN_NAME] [PERSON_NAME][EMAIL_ADDRESS][DOMAIN_NAME]" at bounding box center [866, 374] width 1294 height 36
click at [219, 356] on select "[EMAIL_ADDRESS][DOMAIN_NAME] [PERSON_NAME][EMAIL_ADDRESS][DOMAIN_NAME]" at bounding box center [866, 374] width 1294 height 36
click at [351, 477] on p "﻿" at bounding box center [866, 487] width 1272 height 22
click at [283, 675] on div "﻿" at bounding box center [866, 733] width 1294 height 273
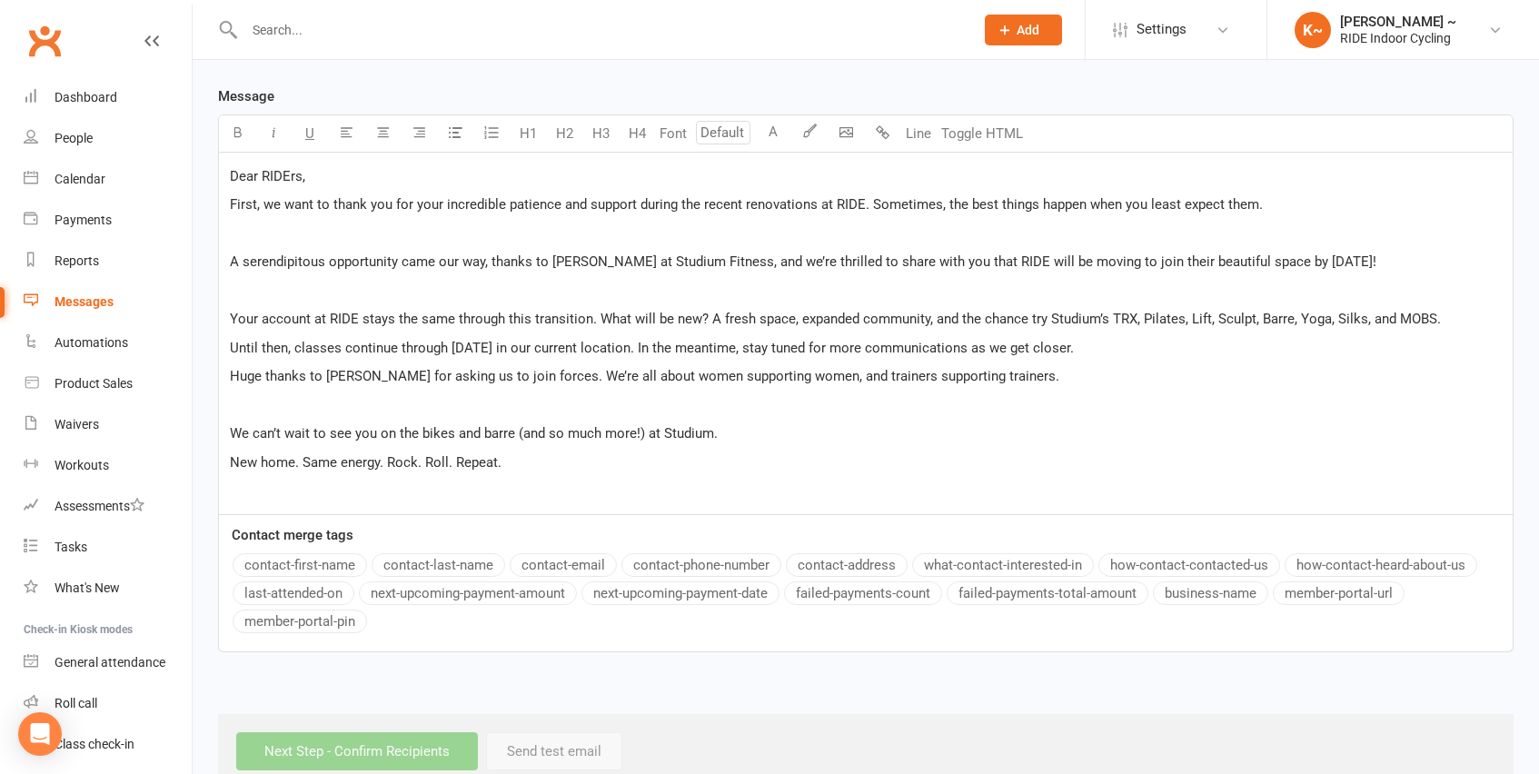
scroll to position [464, 0]
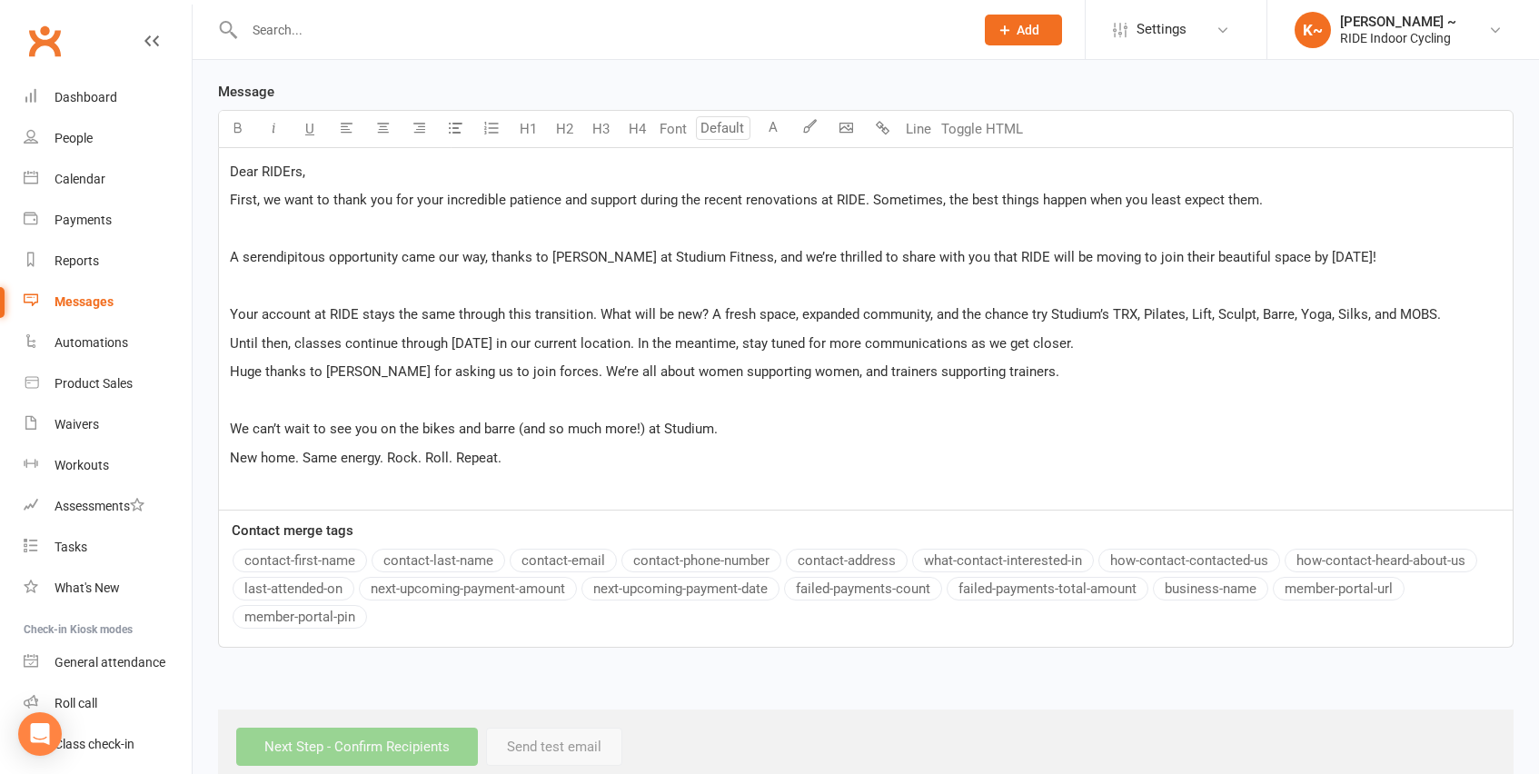
click at [271, 198] on span "First, we want to thank you for your incredible patience and support during the…" at bounding box center [746, 200] width 1033 height 16
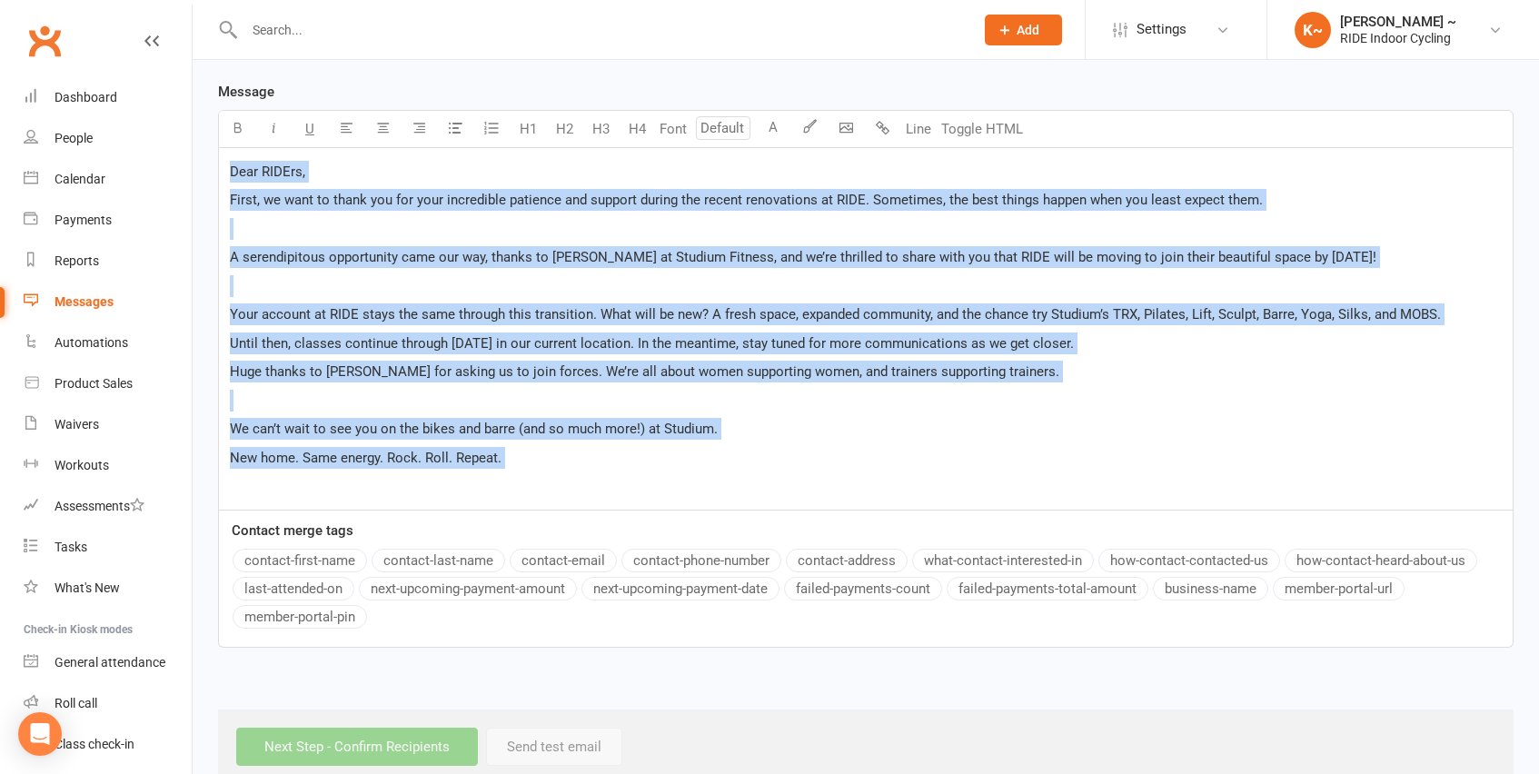
drag, startPoint x: 230, startPoint y: 168, endPoint x: 592, endPoint y: 485, distance: 481.6
click at [592, 485] on div "Dear RIDErs, First, we want to thank you for your incredible patience and suppo…" at bounding box center [866, 329] width 1294 height 362
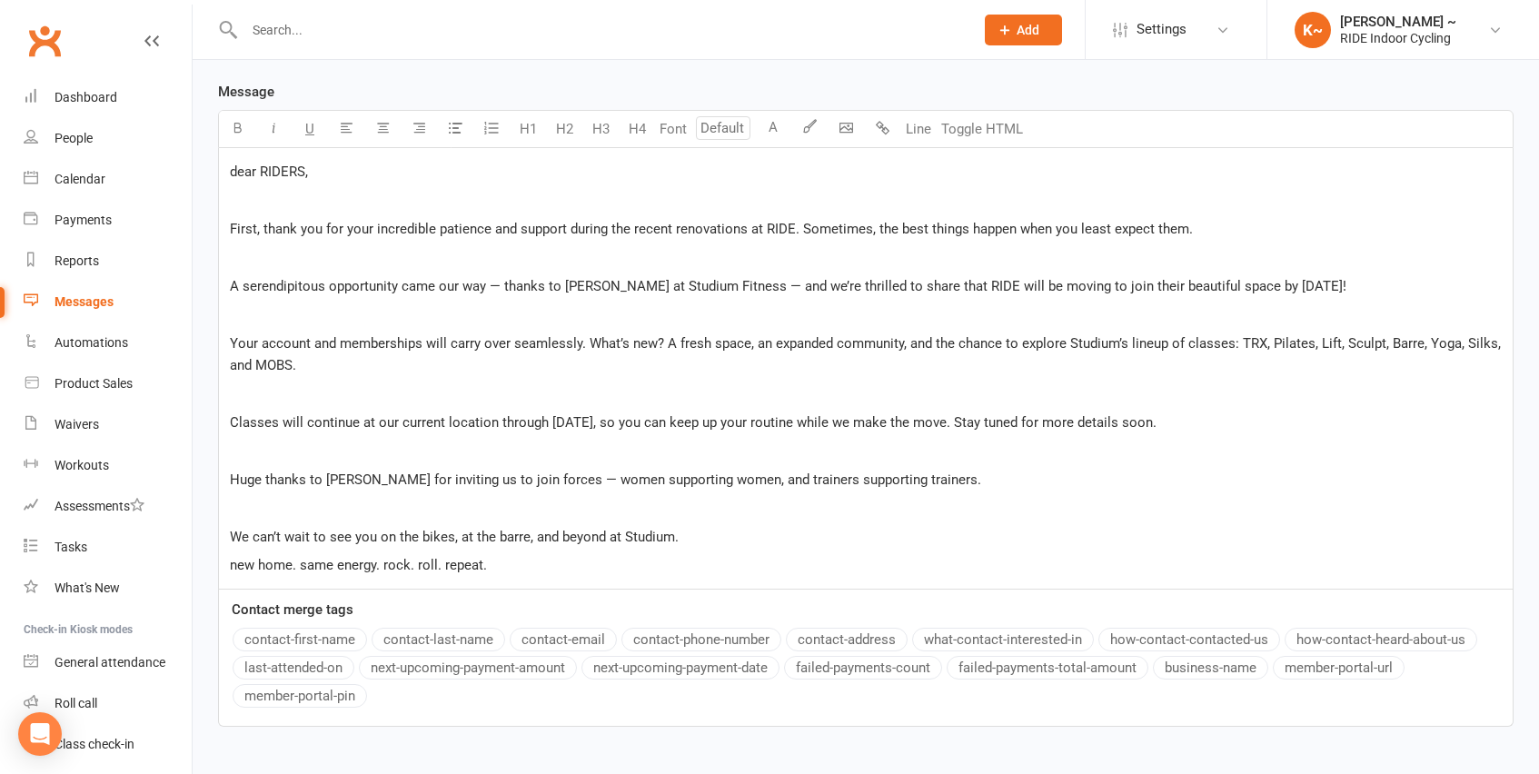
click at [235, 170] on span "dear RIDERS," at bounding box center [269, 172] width 78 height 16
click at [236, 211] on div "Dear RIDERS, ﻿ First, thank you for your incredible patience and support during…" at bounding box center [866, 368] width 1294 height 441
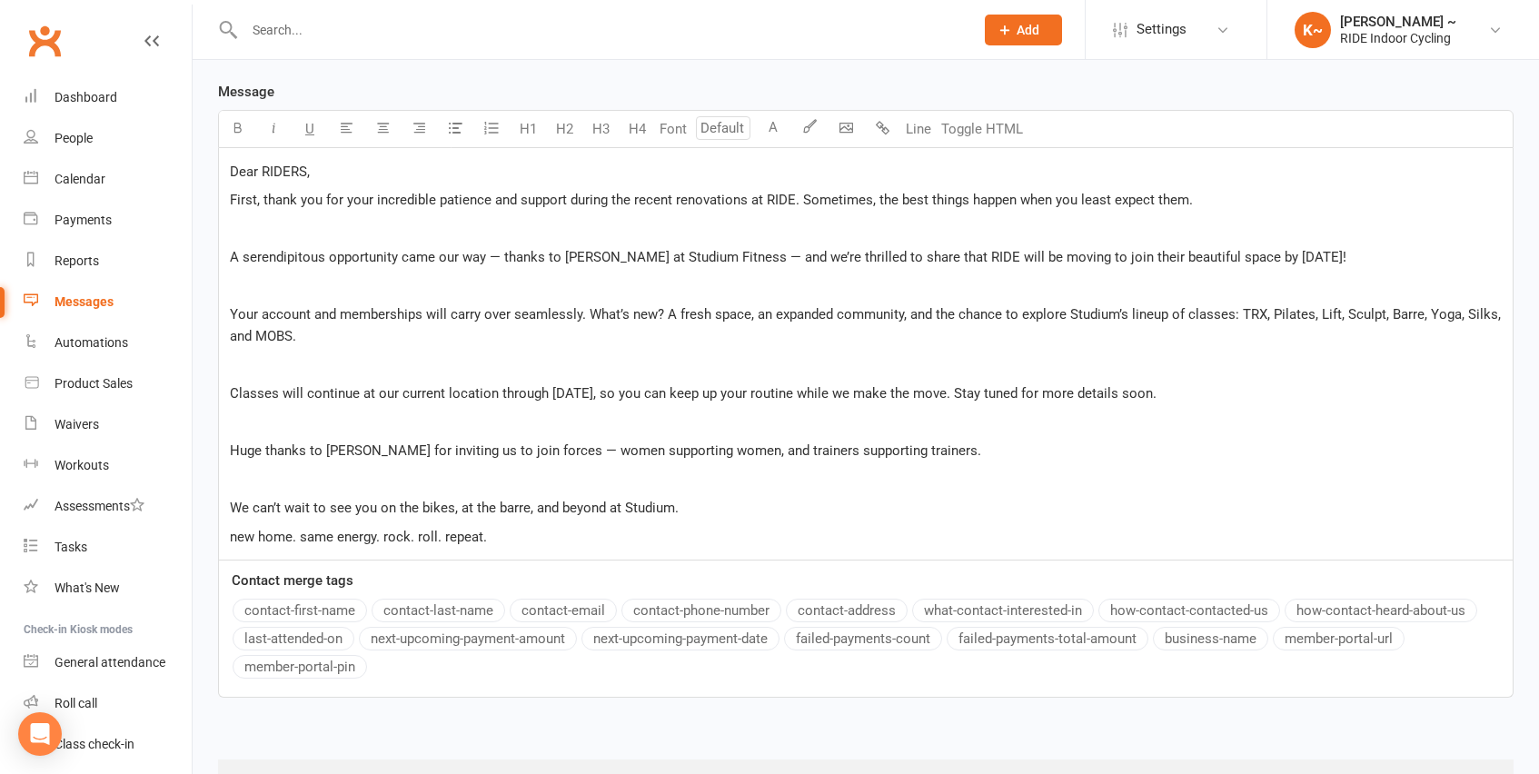
click at [244, 229] on p "﻿" at bounding box center [866, 229] width 1272 height 22
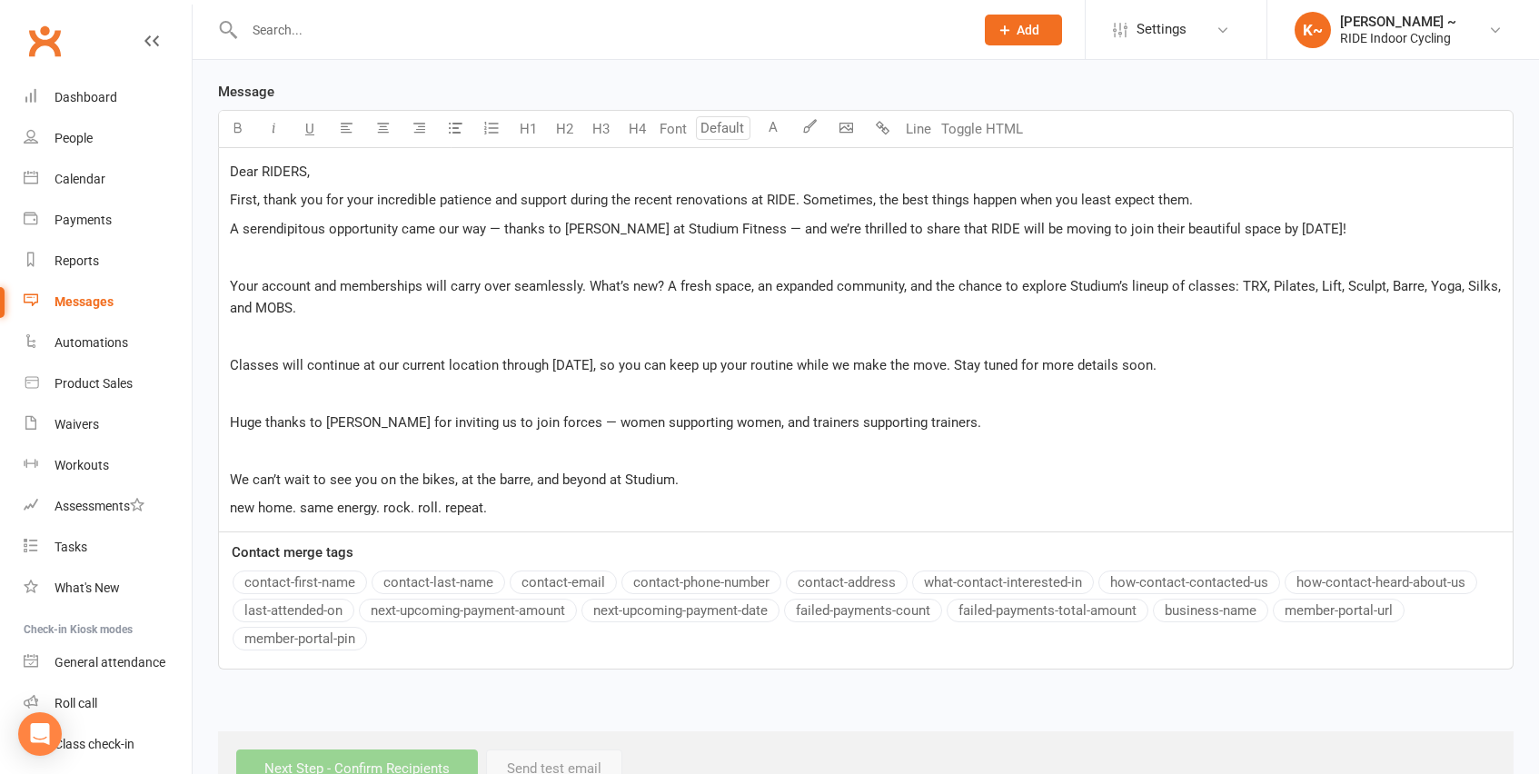
click at [249, 257] on p "﻿" at bounding box center [866, 257] width 1272 height 22
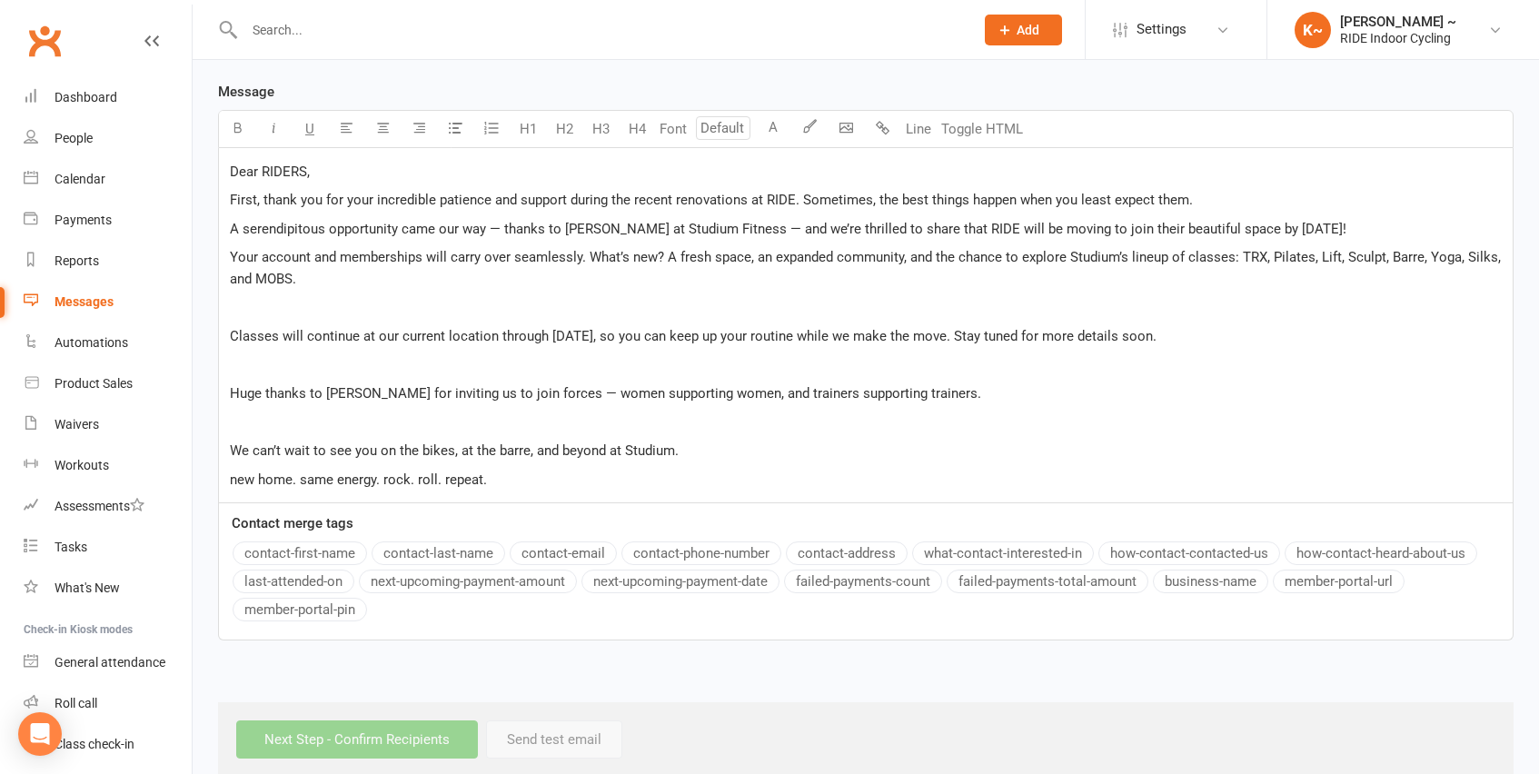
click at [256, 306] on p "﻿" at bounding box center [866, 308] width 1272 height 22
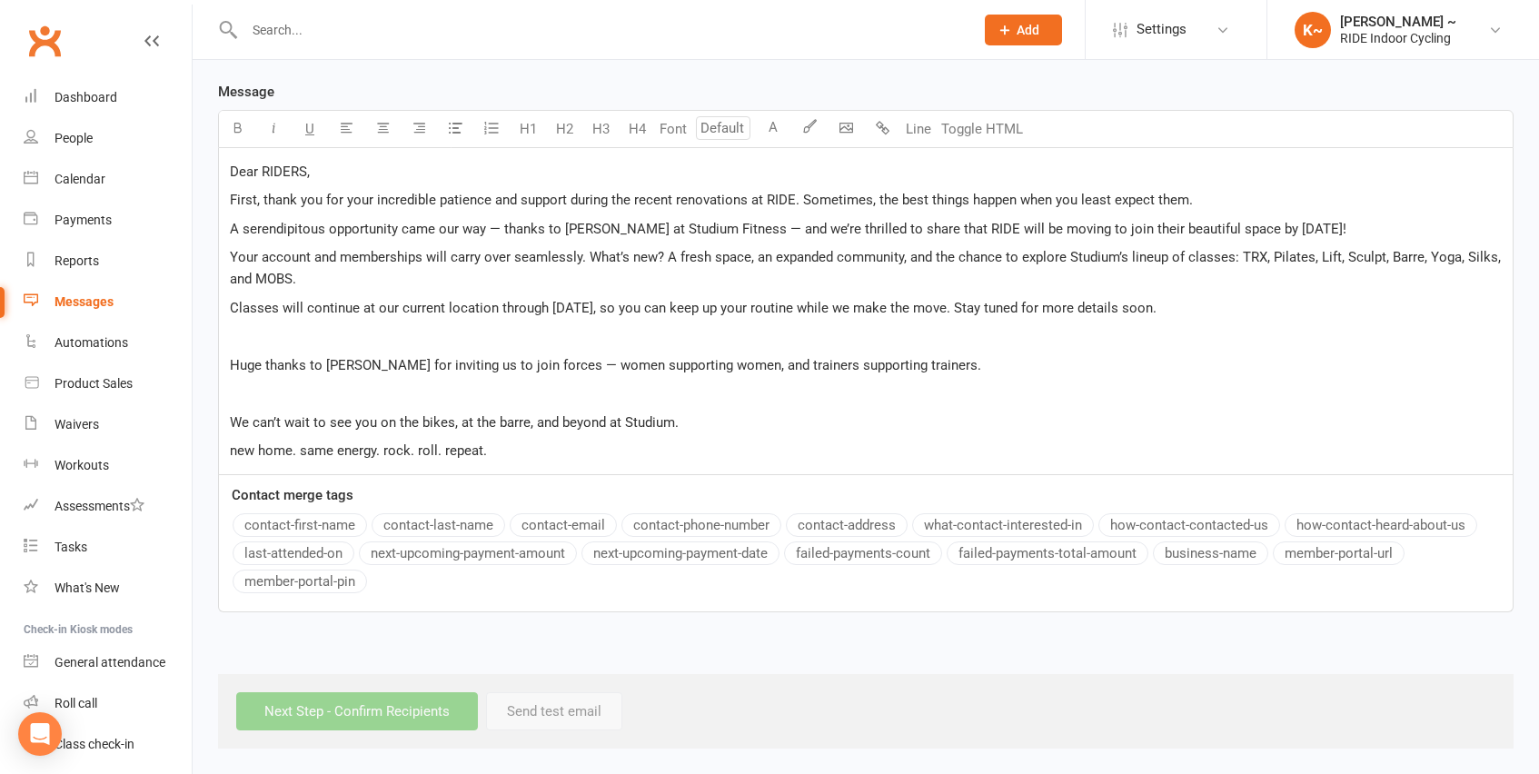
click at [268, 337] on p "﻿" at bounding box center [866, 336] width 1272 height 22
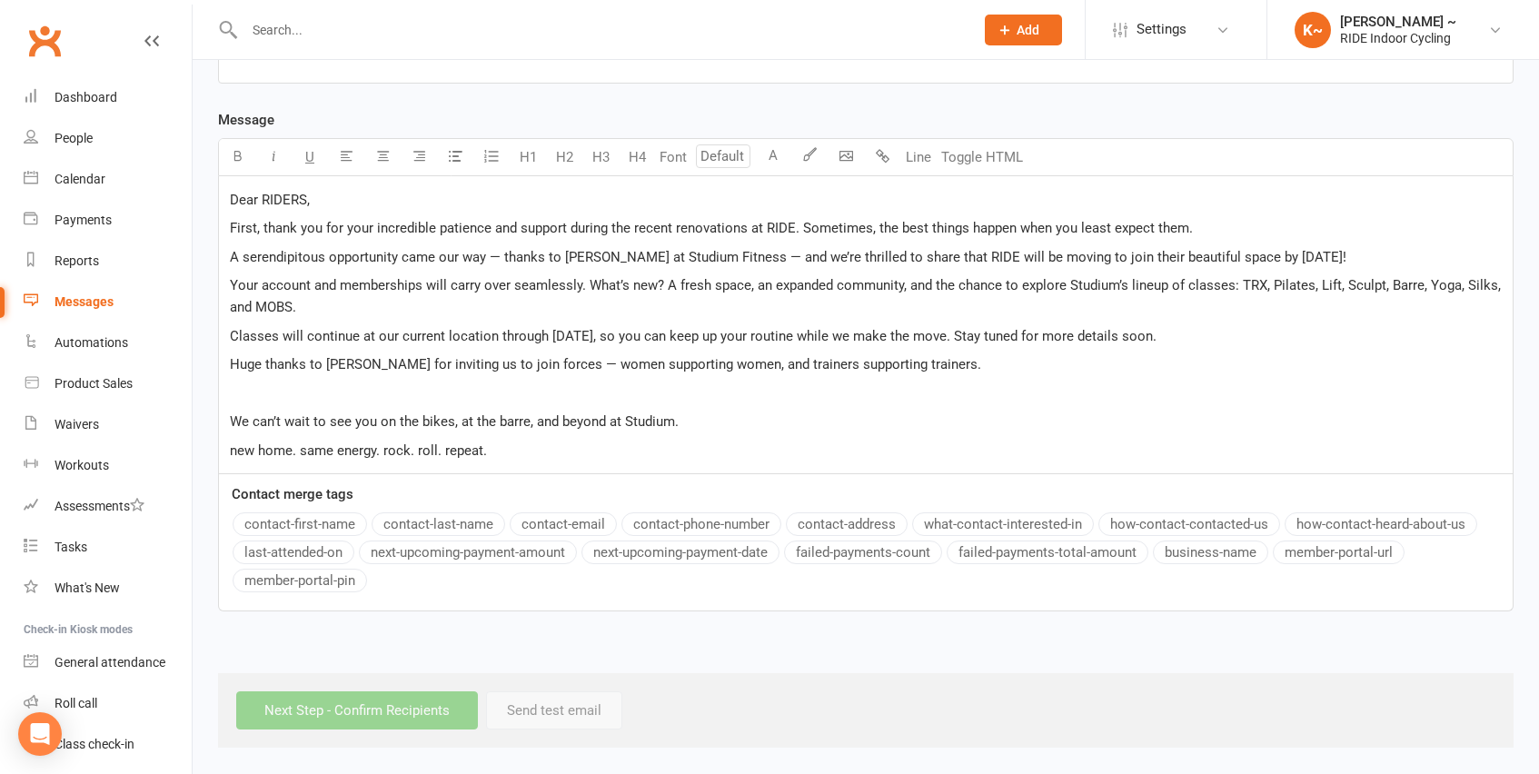
click at [255, 386] on p "﻿" at bounding box center [866, 393] width 1272 height 22
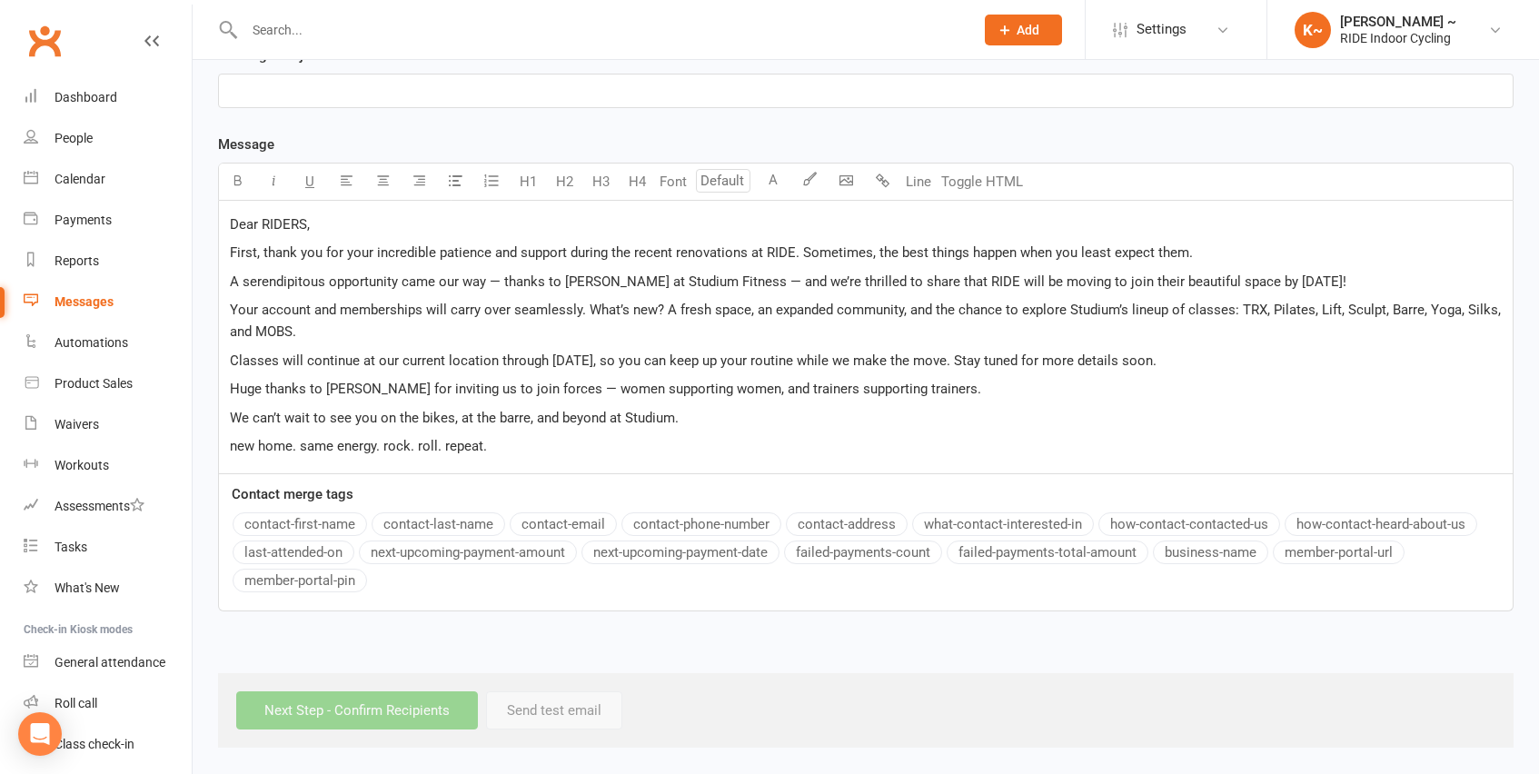
scroll to position [412, 0]
drag, startPoint x: 731, startPoint y: 389, endPoint x: 898, endPoint y: 397, distance: 166.5
click at [898, 397] on p "Huge thanks to [PERSON_NAME] for inviting us to join forces — women supporting …" at bounding box center [866, 389] width 1272 height 22
click at [279, 180] on icon "button" at bounding box center [274, 181] width 14 height 14
drag, startPoint x: 709, startPoint y: 388, endPoint x: 732, endPoint y: 394, distance: 24.5
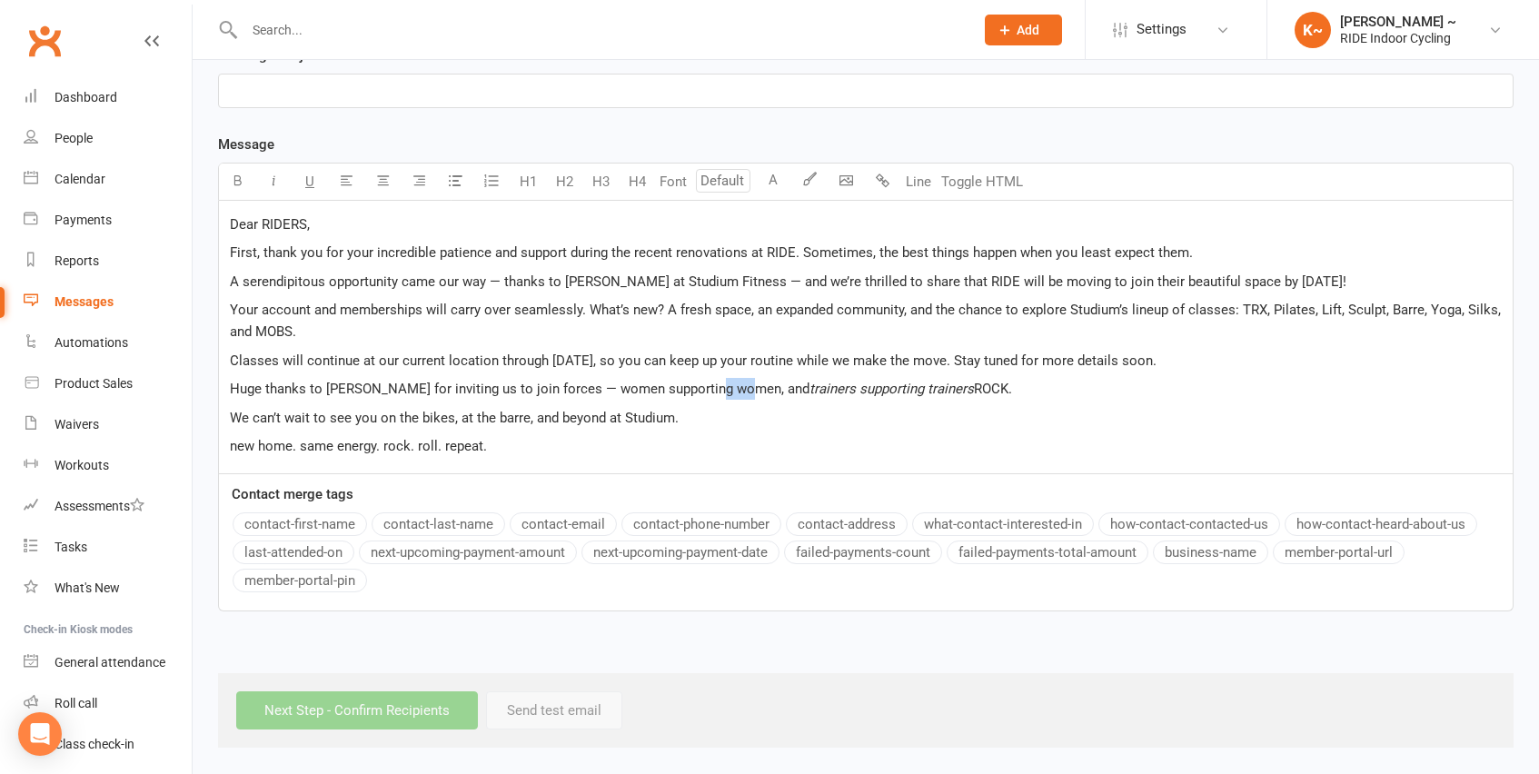
click at [732, 394] on p "Huge thanks to [PERSON_NAME] for inviting us to join forces — women supporting …" at bounding box center [866, 389] width 1272 height 22
click at [273, 173] on button "button" at bounding box center [273, 182] width 36 height 36
click at [790, 416] on p "We can’t wait to see you on the bikes, at the barre, and beyond at Studium." at bounding box center [866, 418] width 1272 height 22
click at [495, 442] on p "new home. same energy. rock. roll. repeat." at bounding box center [866, 446] width 1272 height 22
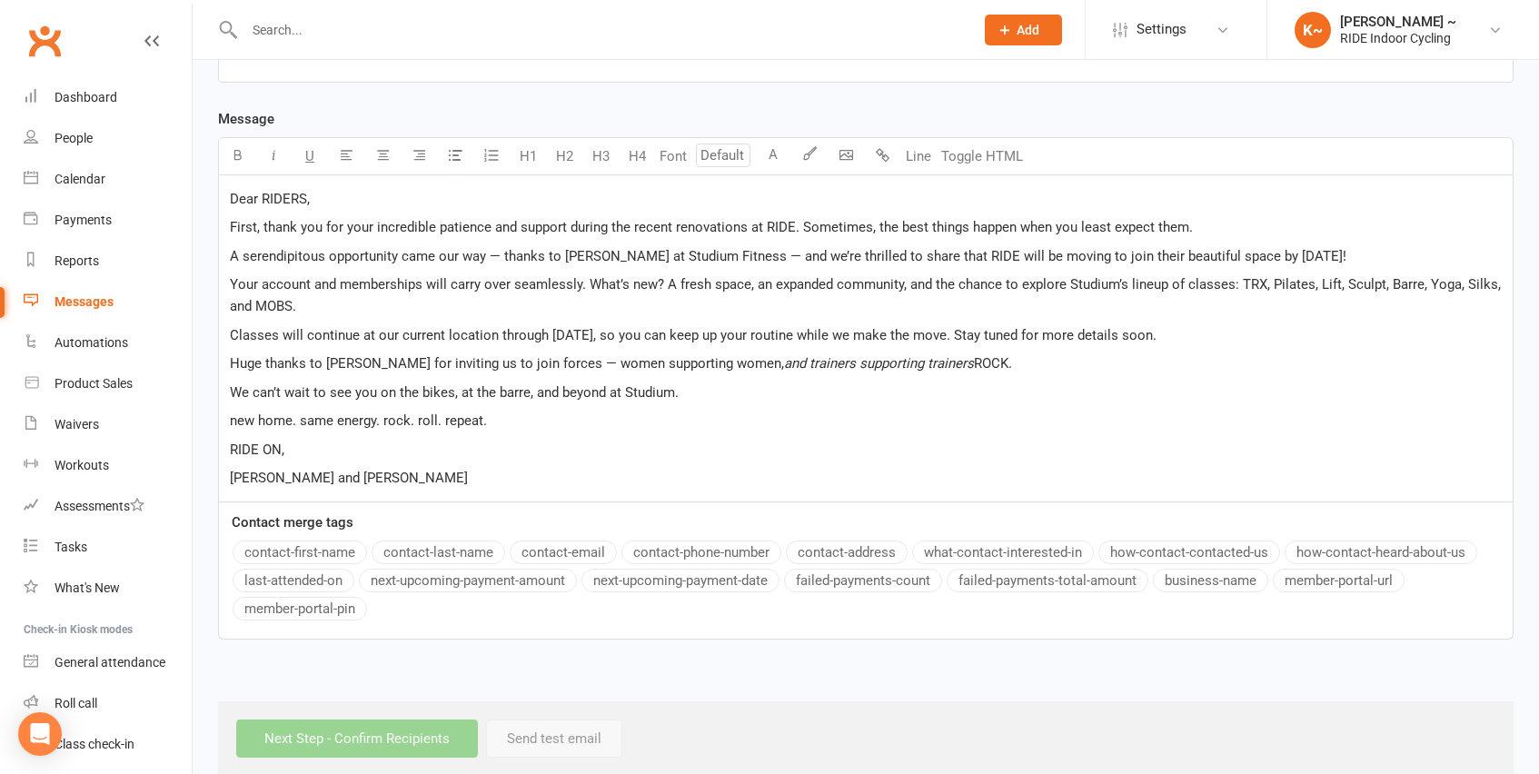
scroll to position [439, 0]
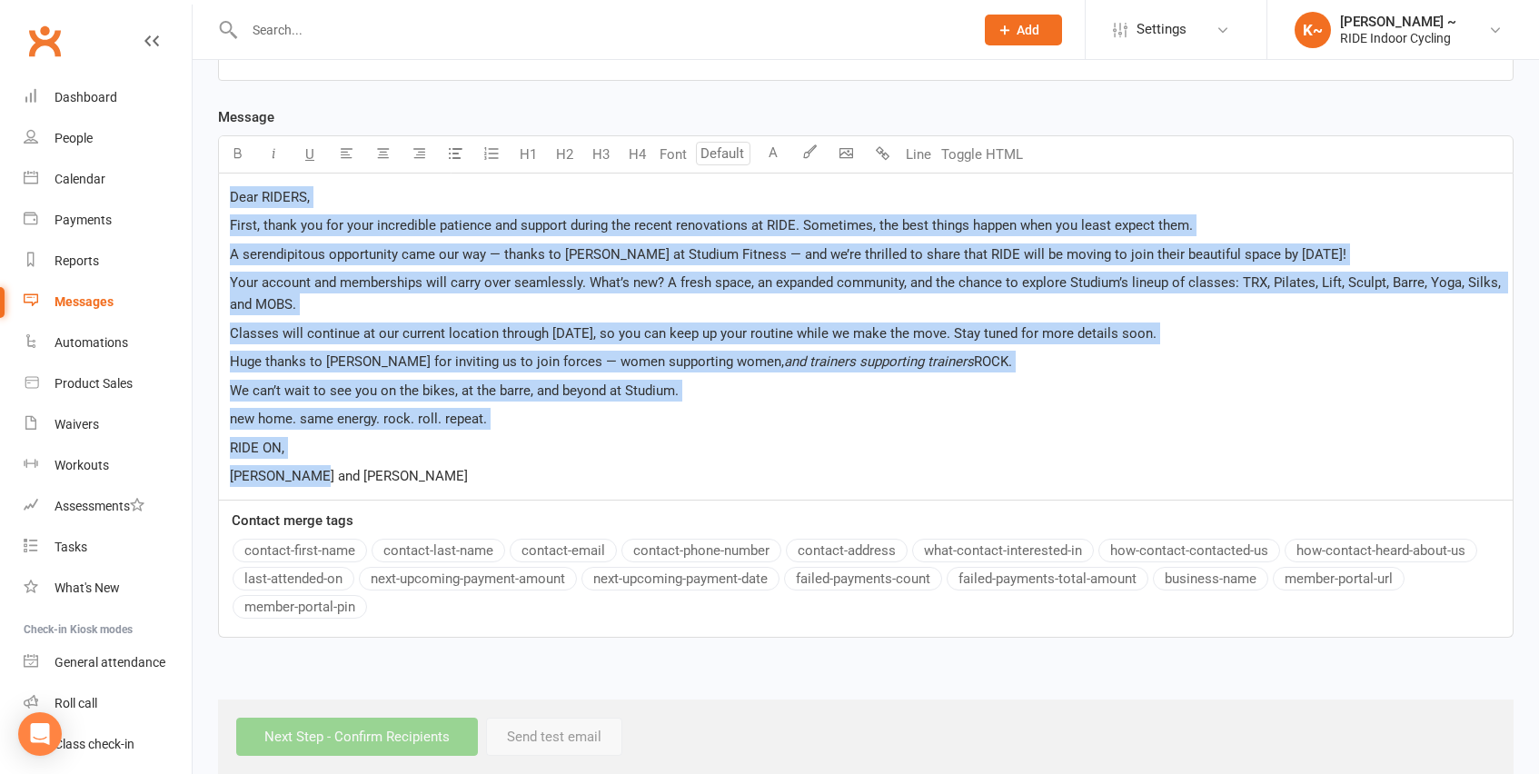
drag, startPoint x: 229, startPoint y: 196, endPoint x: 363, endPoint y: 479, distance: 312.5
click at [363, 479] on div "Dear RIDERS, First, thank you for your incredible patience and support during t…" at bounding box center [866, 337] width 1294 height 326
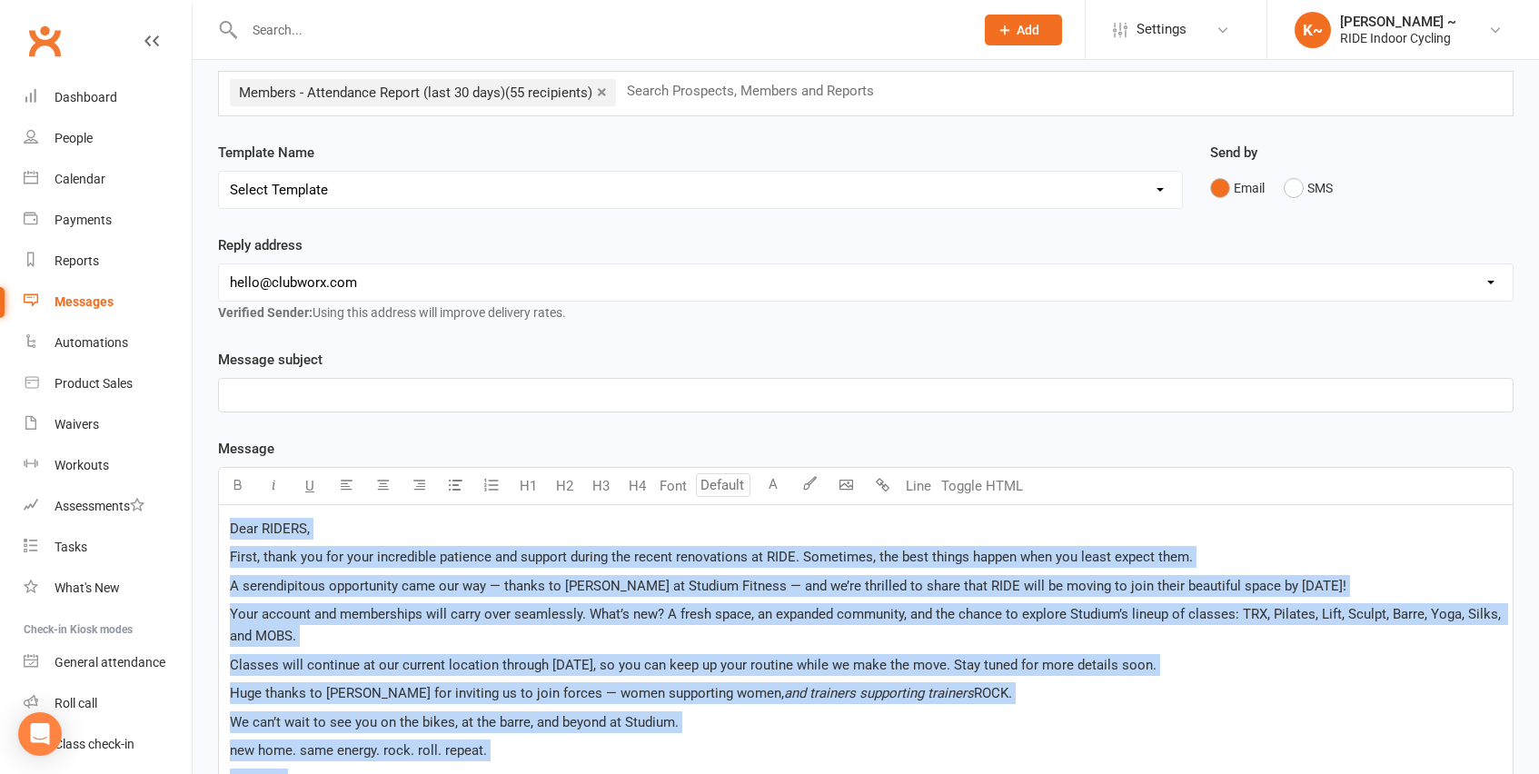
scroll to position [108, 0]
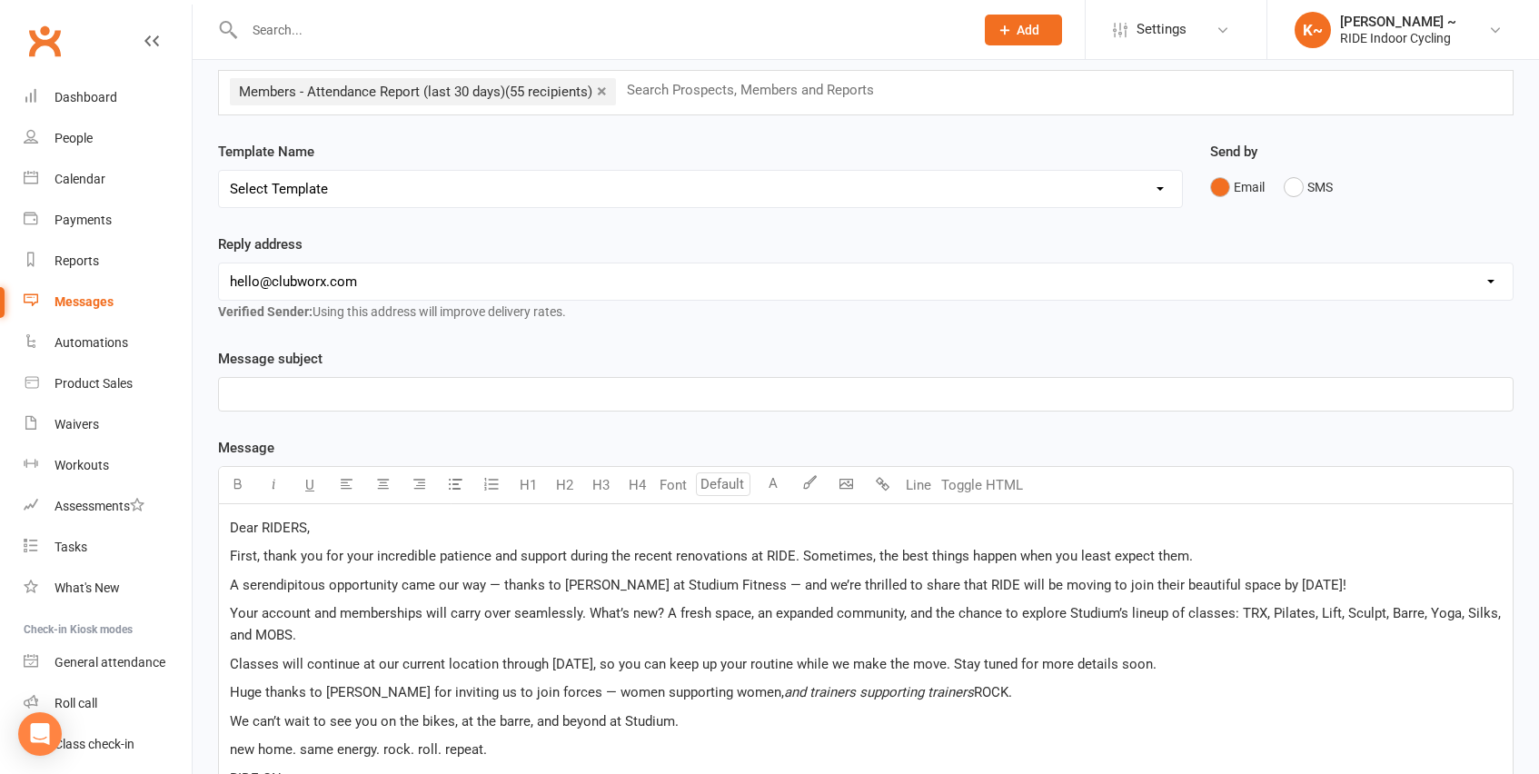
click at [570, 243] on div "Reply address [EMAIL_ADDRESS][DOMAIN_NAME] [PERSON_NAME][EMAIL_ADDRESS][DOMAIN_…" at bounding box center [866, 277] width 1296 height 89
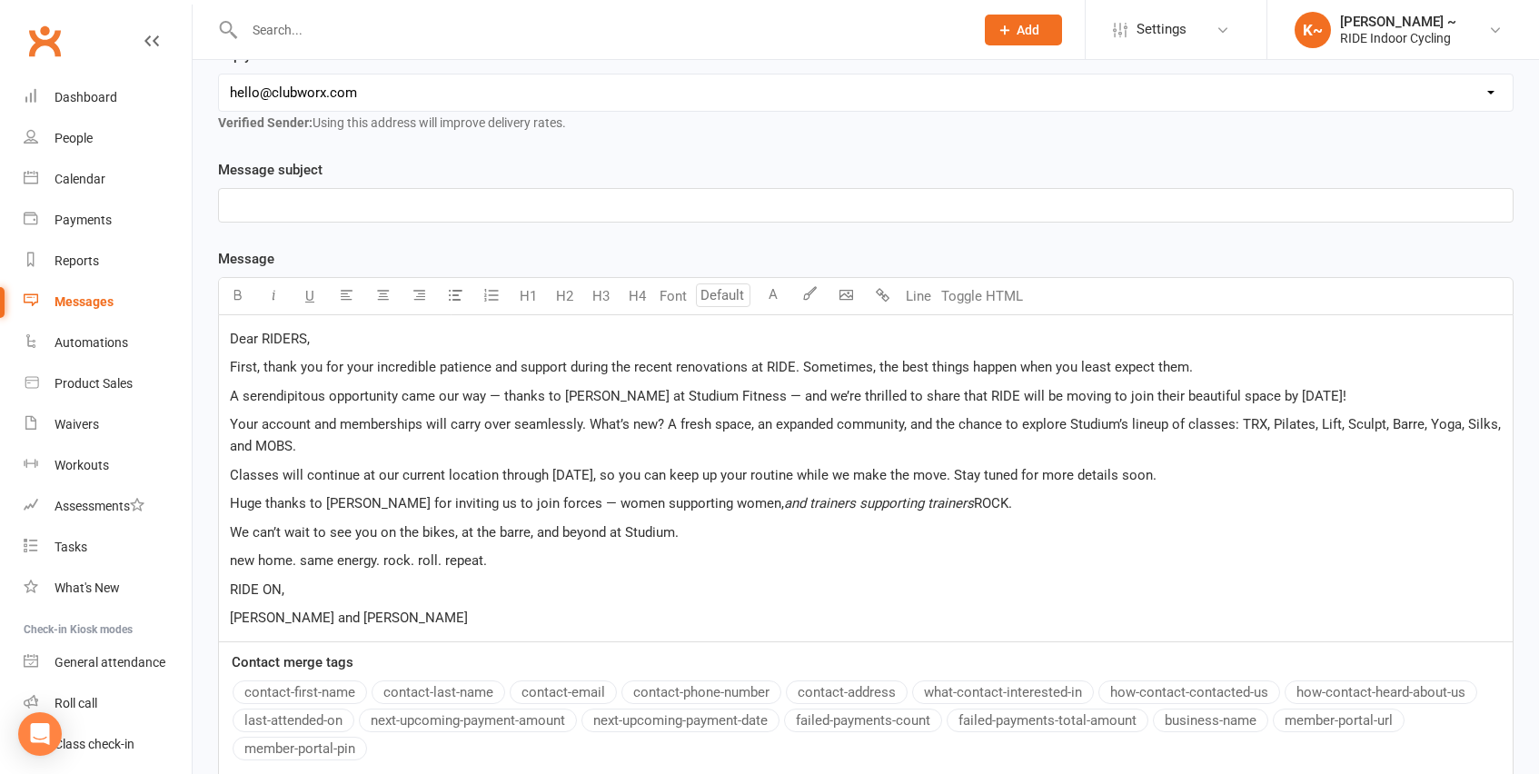
scroll to position [421, 0]
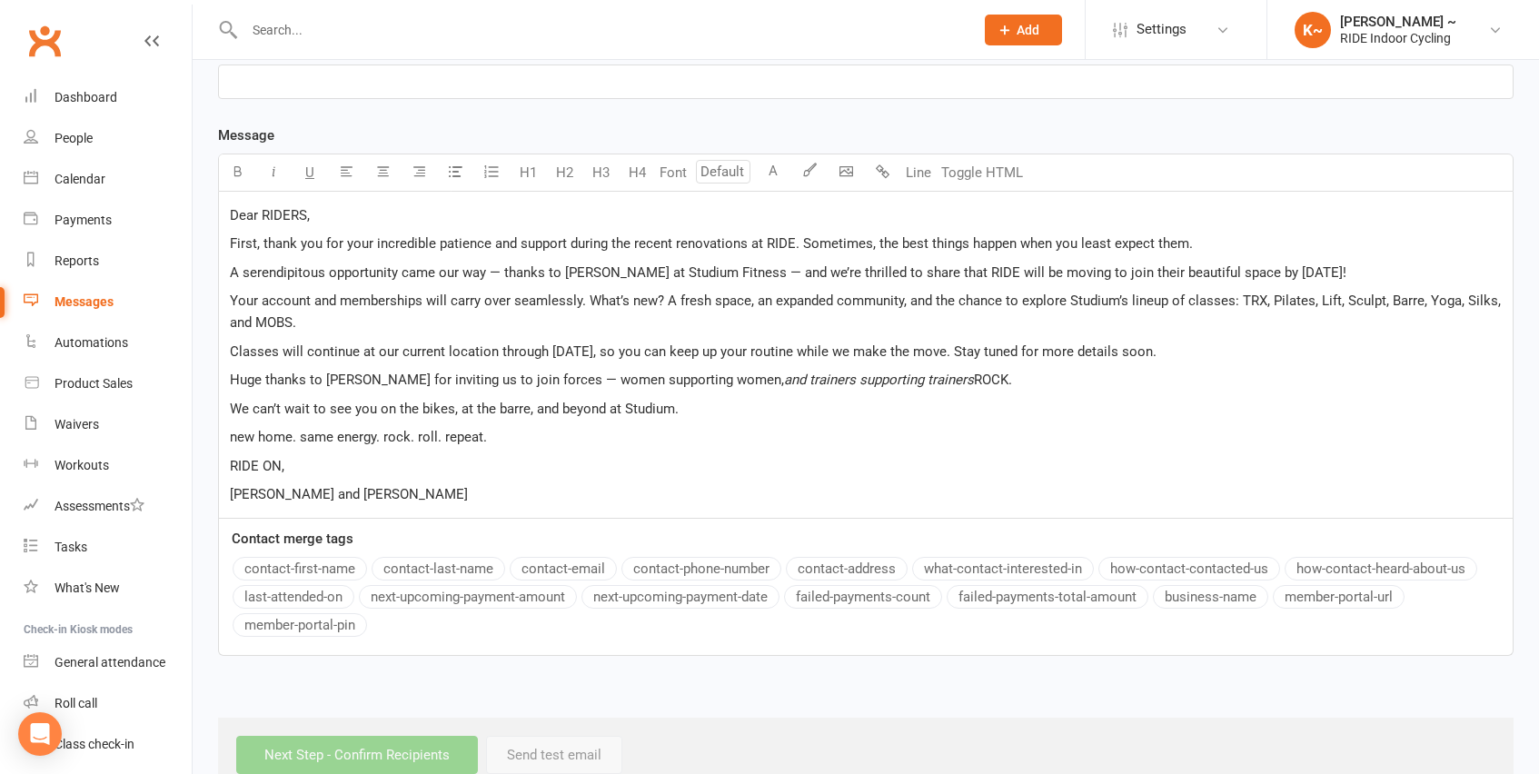
click at [377, 496] on p "[PERSON_NAME] and [PERSON_NAME]" at bounding box center [866, 494] width 1272 height 22
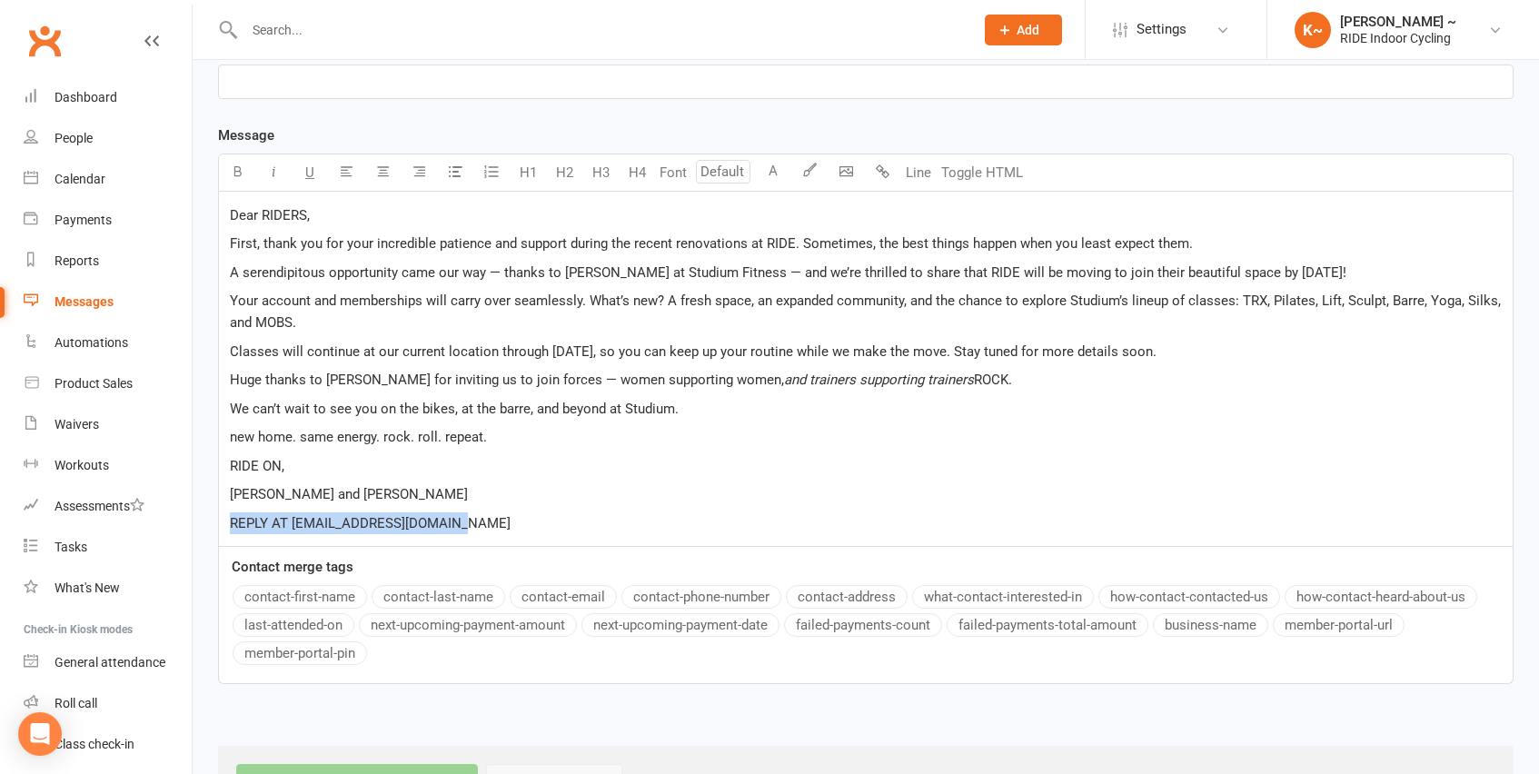
drag, startPoint x: 233, startPoint y: 520, endPoint x: 454, endPoint y: 524, distance: 221.7
click at [454, 524] on p "REPLY AT [EMAIL_ADDRESS][DOMAIN_NAME]" at bounding box center [866, 523] width 1272 height 22
click at [238, 170] on icon "button" at bounding box center [238, 171] width 14 height 14
click at [231, 523] on span "REPLY AT [EMAIL_ADDRESS][DOMAIN_NAME]" at bounding box center [370, 523] width 280 height 16
click at [355, 523] on span "If you'd like to REPLY AT [EMAIL_ADDRESS][DOMAIN_NAME]" at bounding box center [413, 523] width 367 height 16
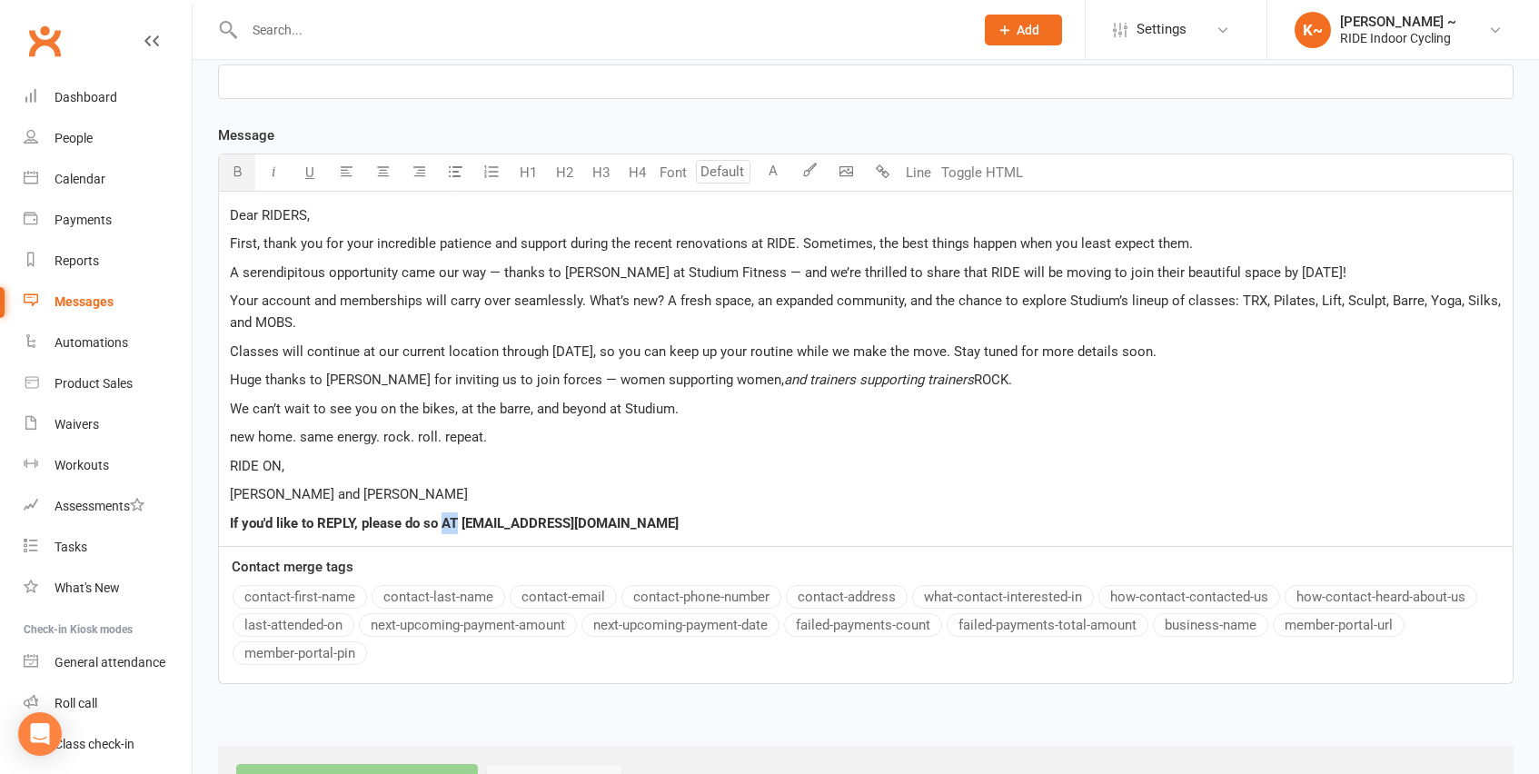
drag, startPoint x: 457, startPoint y: 525, endPoint x: 443, endPoint y: 524, distance: 13.7
click at [443, 524] on span "If you'd like to REPLY, please do so AT [EMAIL_ADDRESS][DOMAIN_NAME]" at bounding box center [454, 523] width 449 height 16
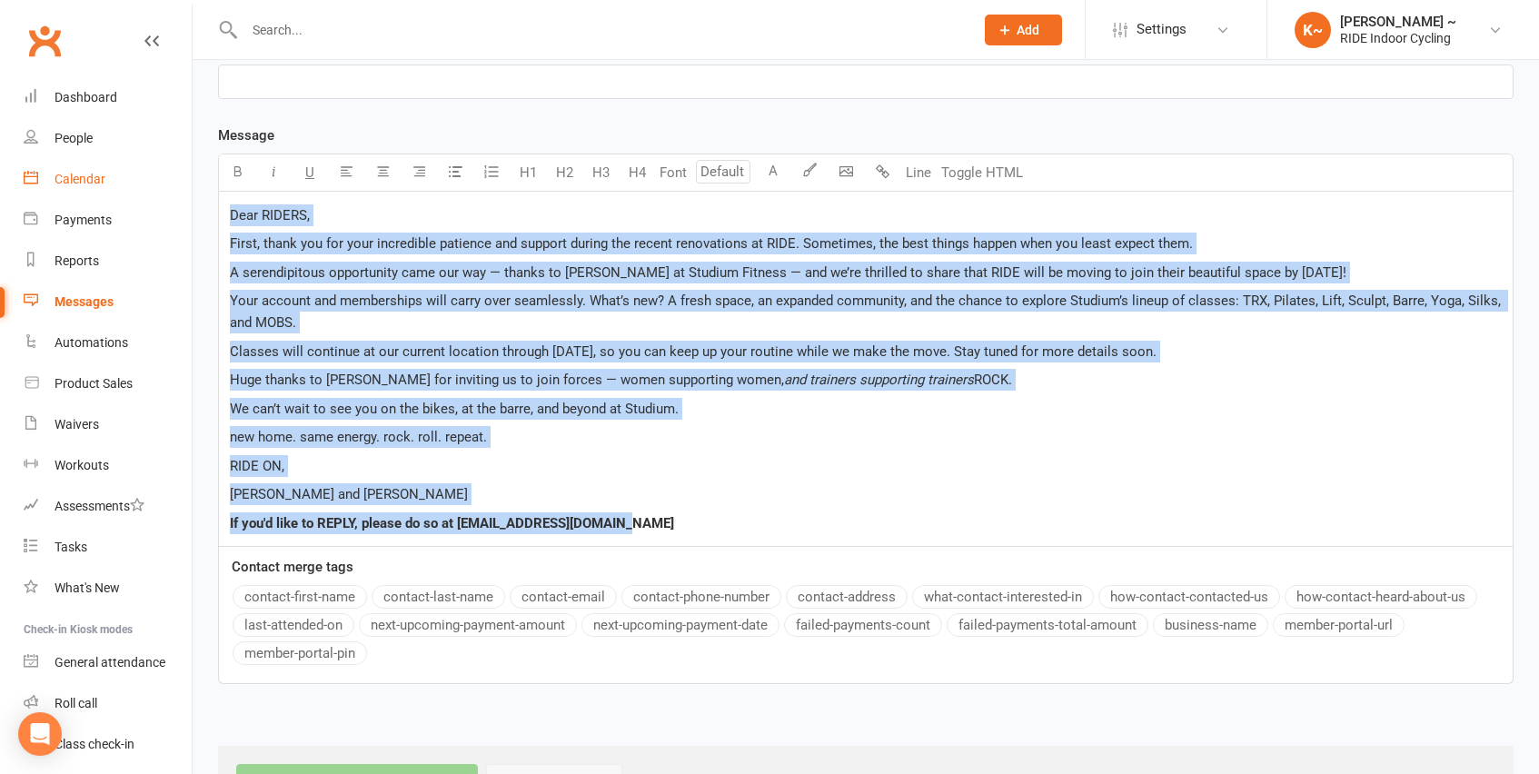
drag, startPoint x: 624, startPoint y: 522, endPoint x: 188, endPoint y: 180, distance: 554.0
click at [188, 180] on ui-view "Prospect Member Non-attending contact Class / event Appointment Task Membership…" at bounding box center [769, 202] width 1539 height 1237
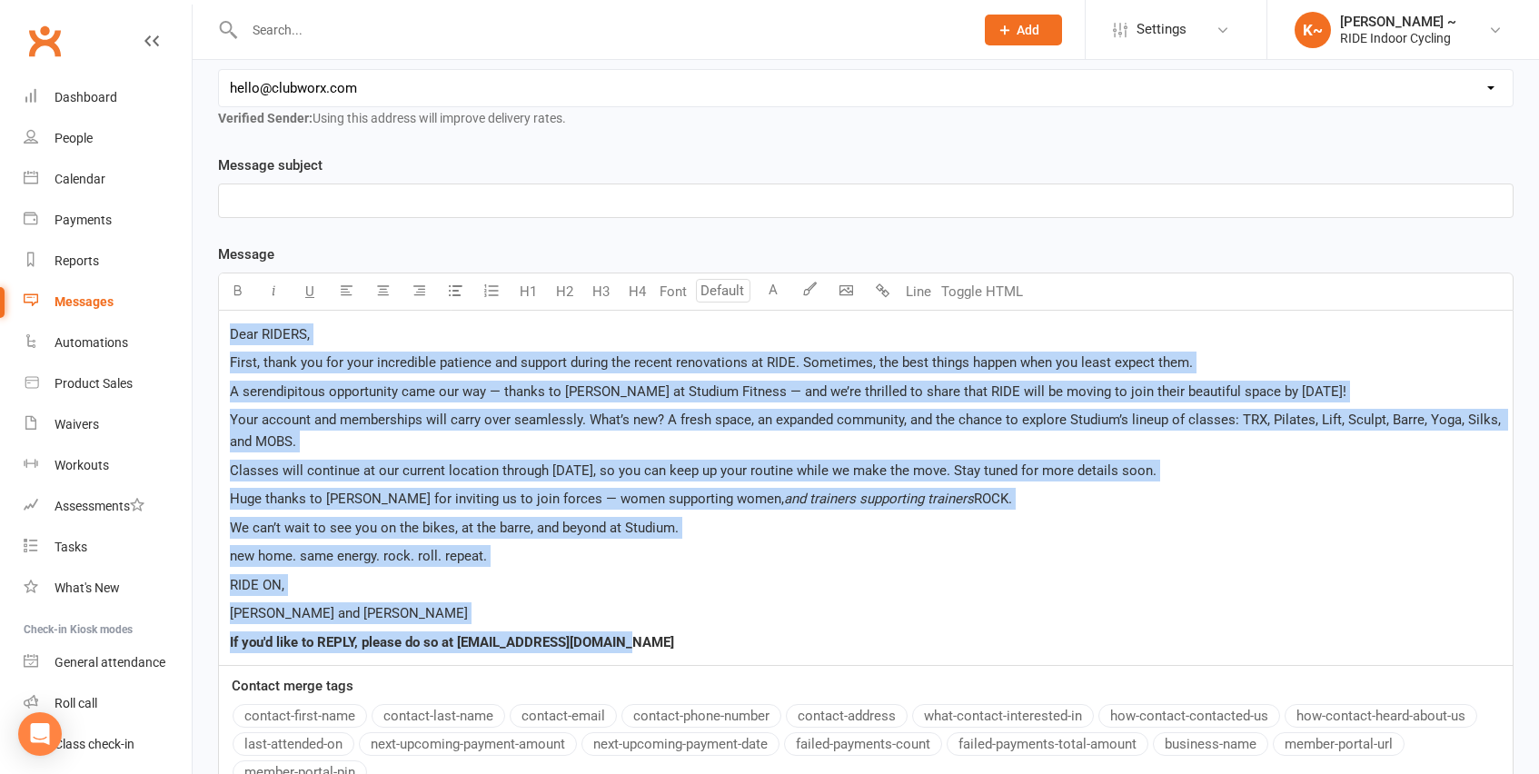
scroll to position [235, 0]
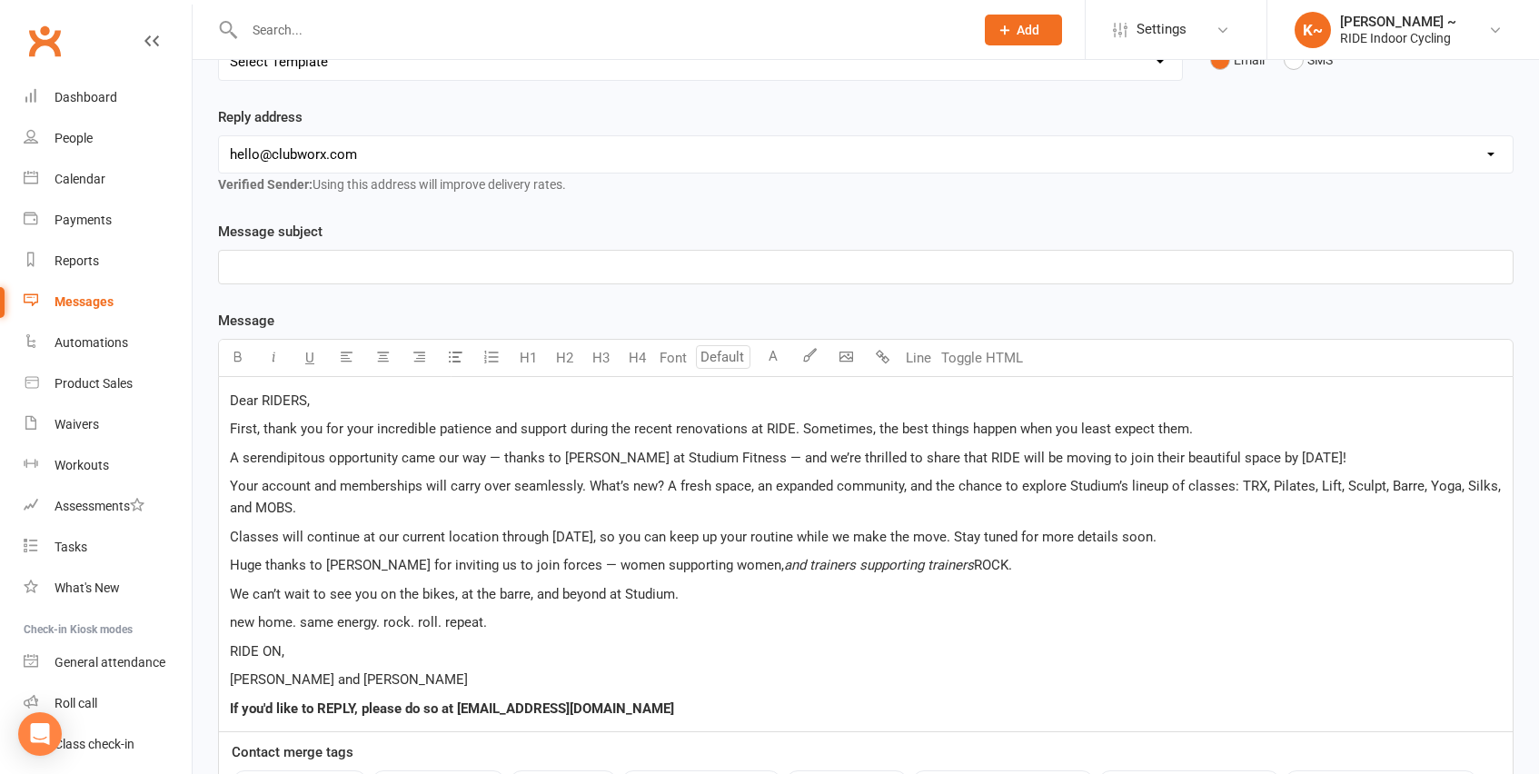
click at [356, 263] on p "﻿" at bounding box center [866, 267] width 1272 height 22
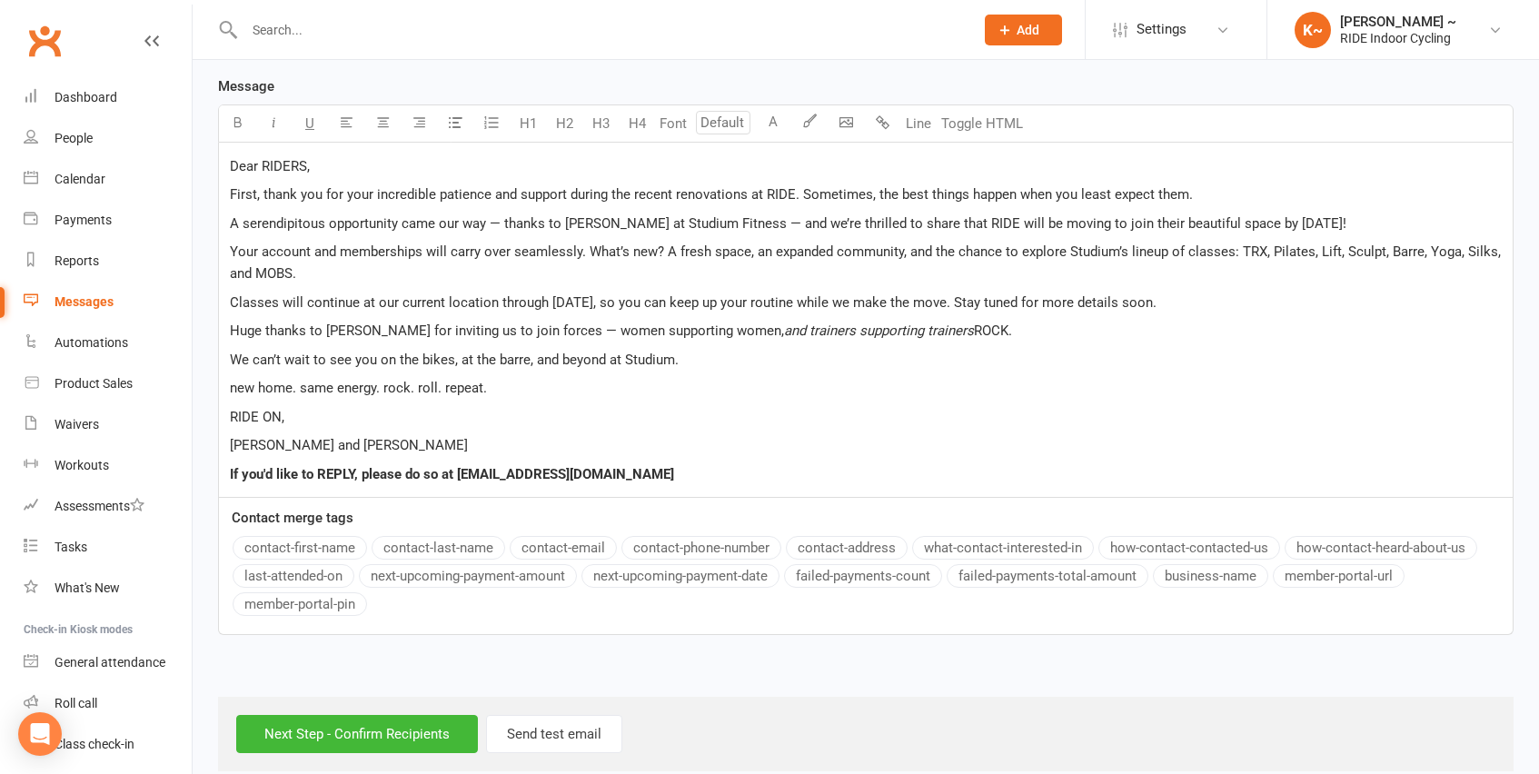
scroll to position [493, 0]
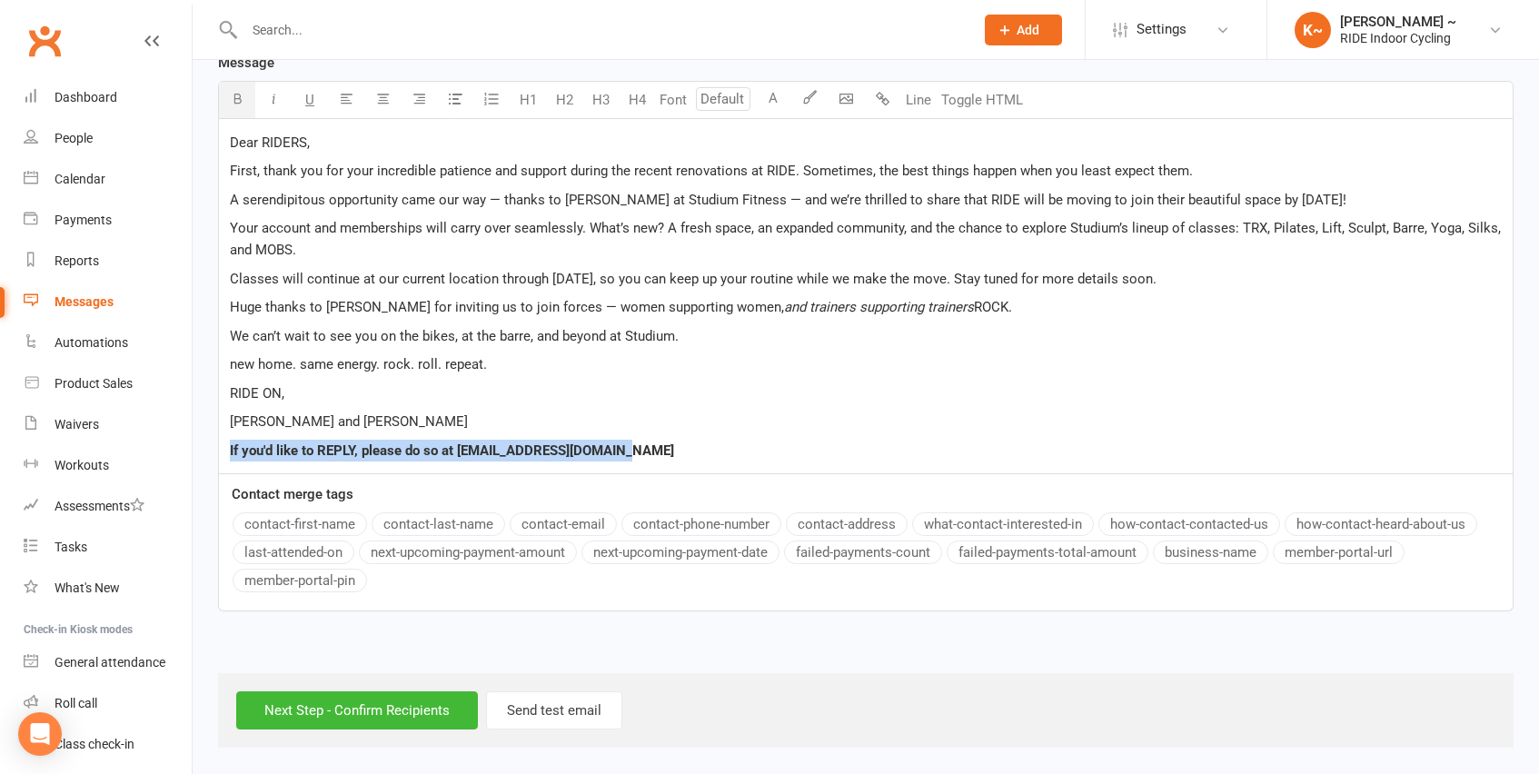
drag, startPoint x: 615, startPoint y: 451, endPoint x: 205, endPoint y: 449, distance: 409.8
click at [205, 449] on div "Message subject Exciting News from RIDE for YOU Message Font size U H1 H2 H3 H4…" at bounding box center [865, 300] width 1323 height 674
click at [311, 100] on span "U" at bounding box center [309, 100] width 9 height 16
click at [801, 390] on p "RIDE ON," at bounding box center [866, 393] width 1272 height 22
click at [372, 704] on input "Next Step - Confirm Recipients" at bounding box center [357, 710] width 242 height 38
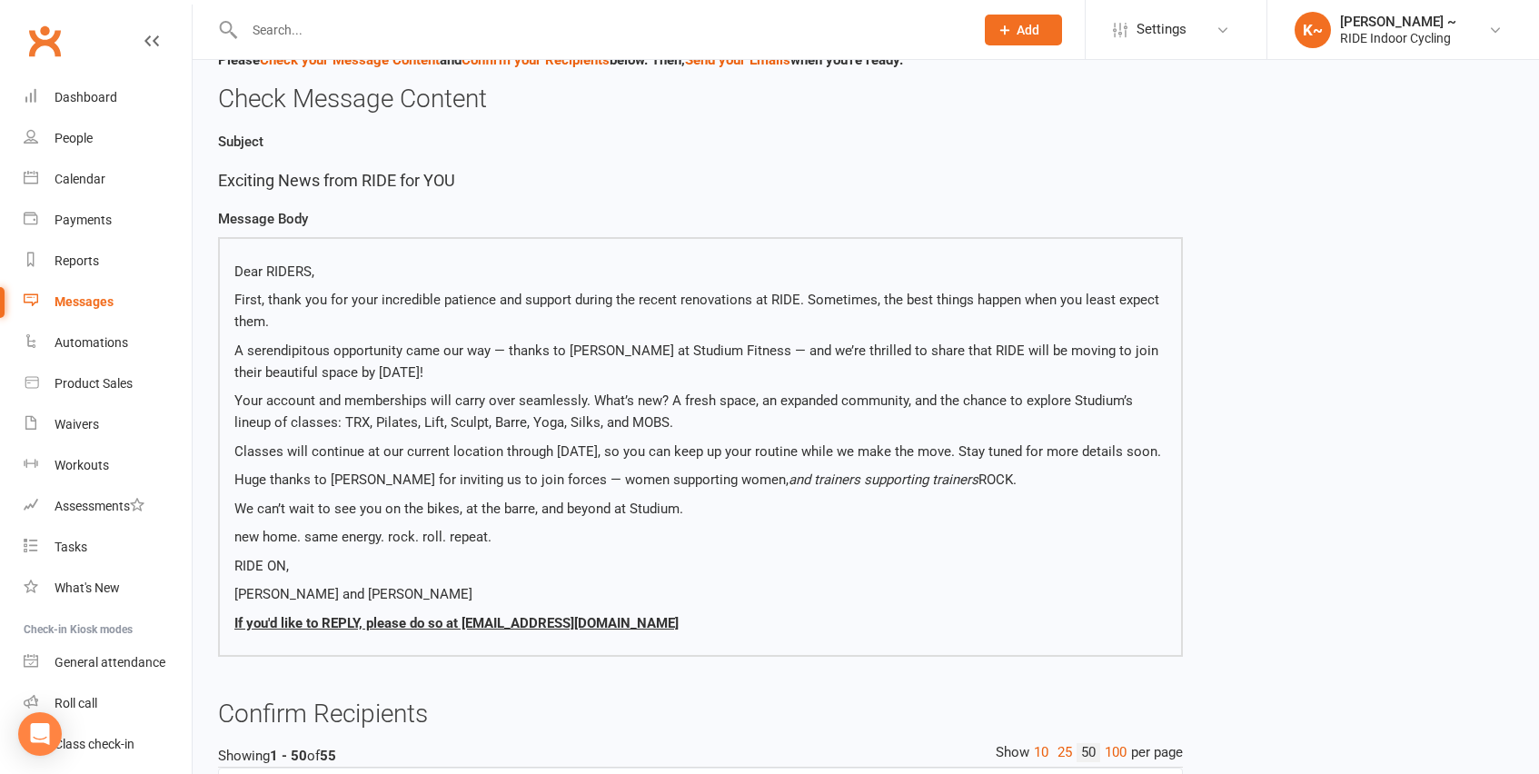
scroll to position [114, 0]
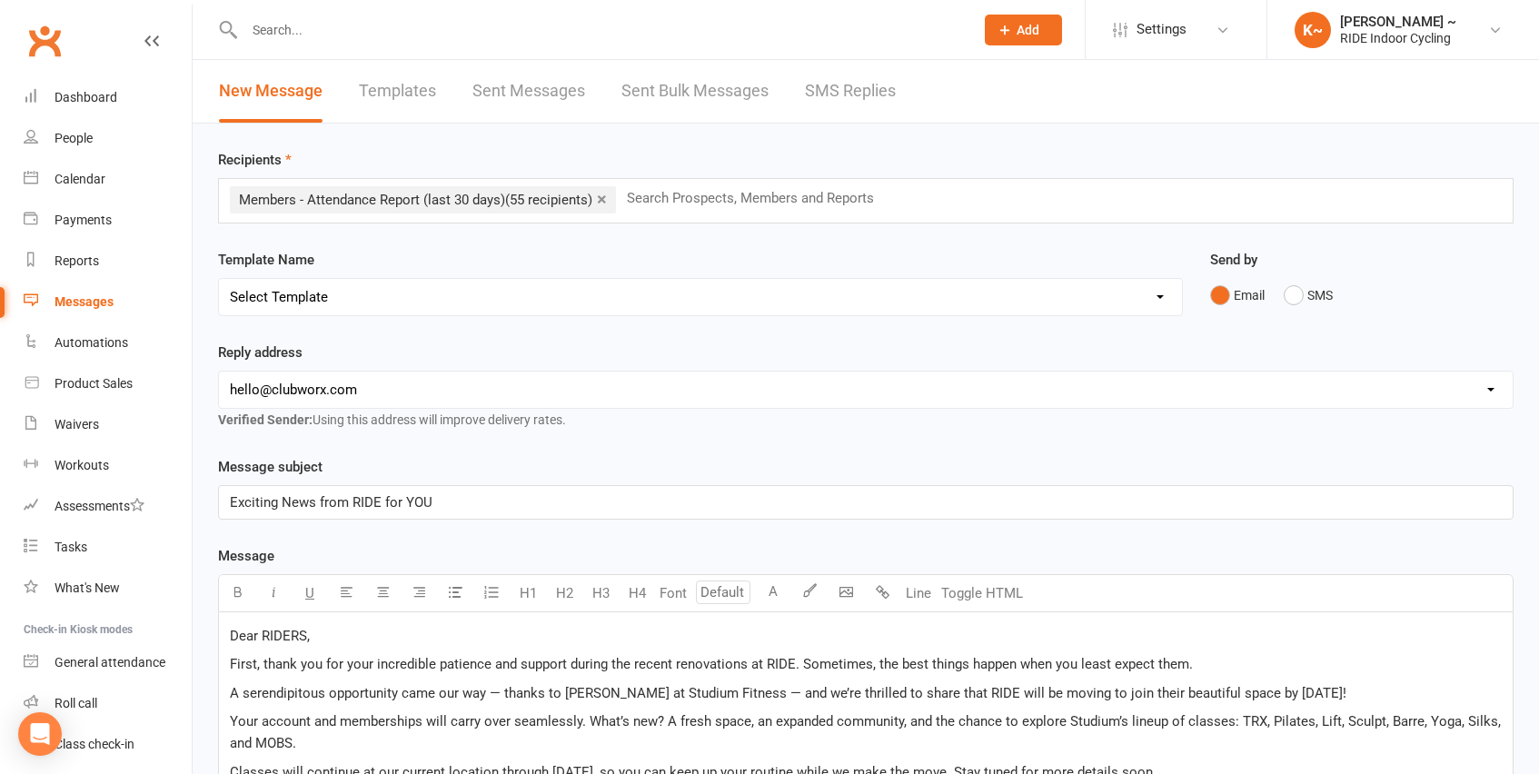
click at [715, 201] on input "text" at bounding box center [758, 198] width 266 height 24
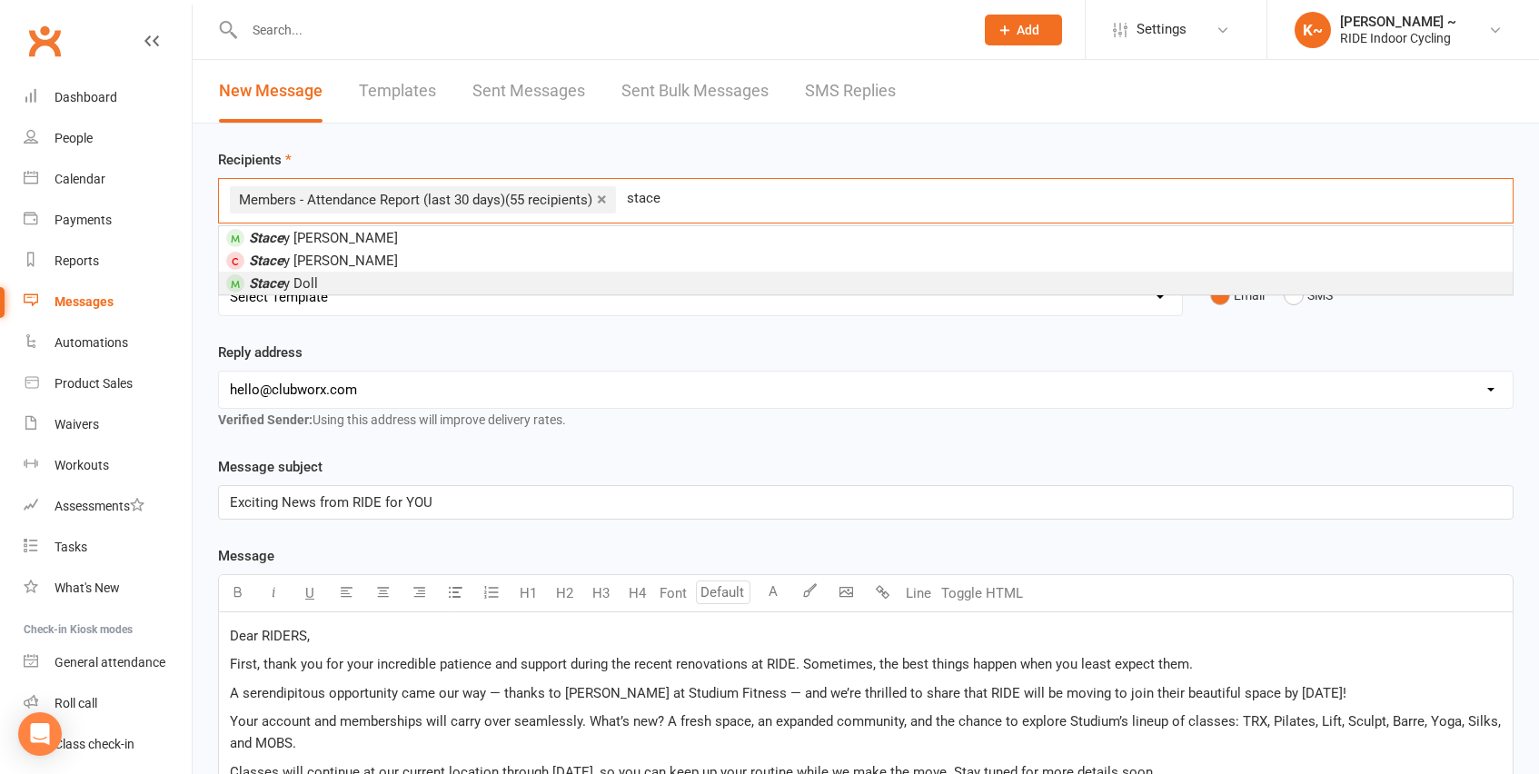
type input "stace"
click at [520, 273] on li "[PERSON_NAME]" at bounding box center [866, 283] width 1294 height 23
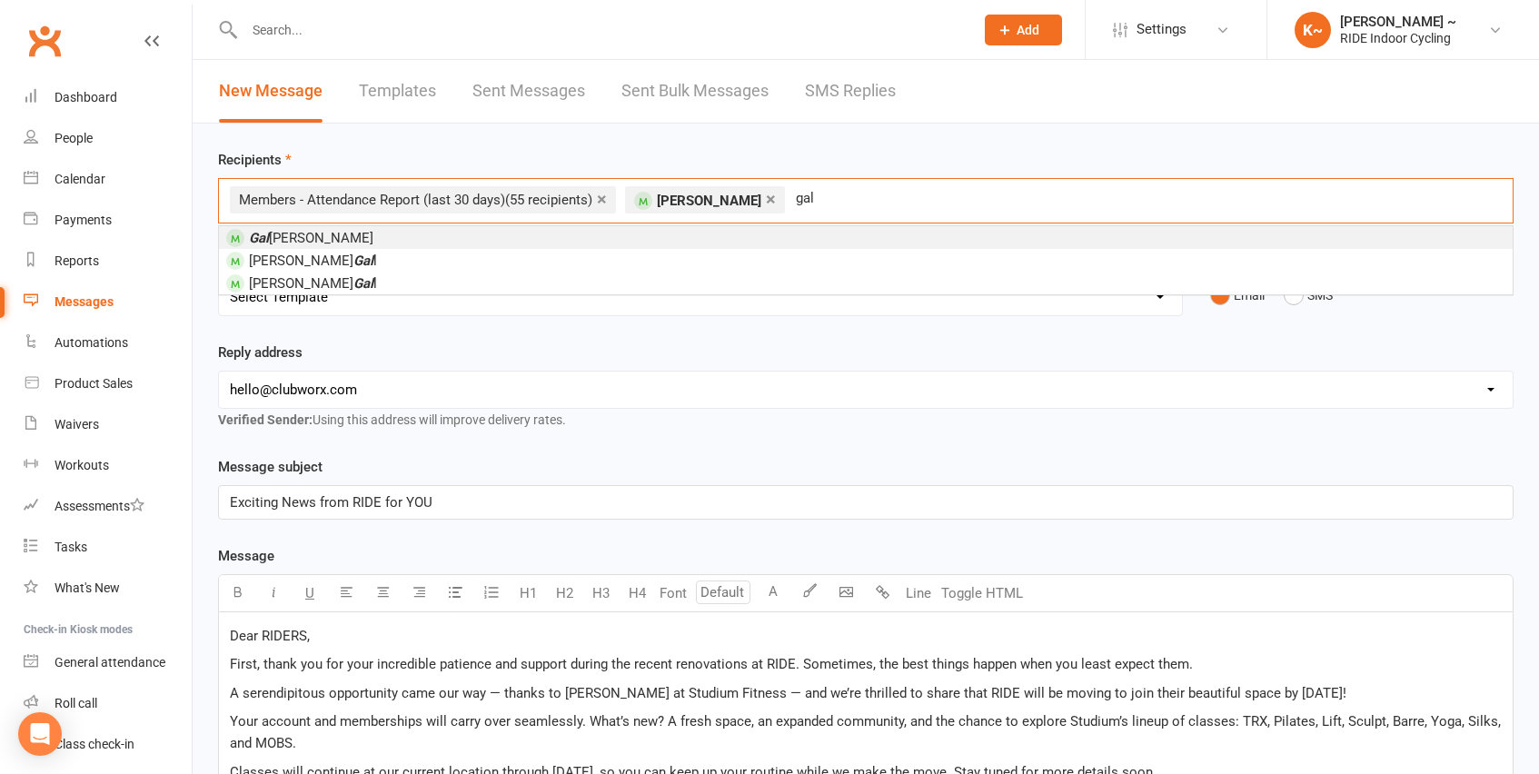
type input "gal"
click at [631, 228] on li "[PERSON_NAME]" at bounding box center [866, 237] width 1294 height 23
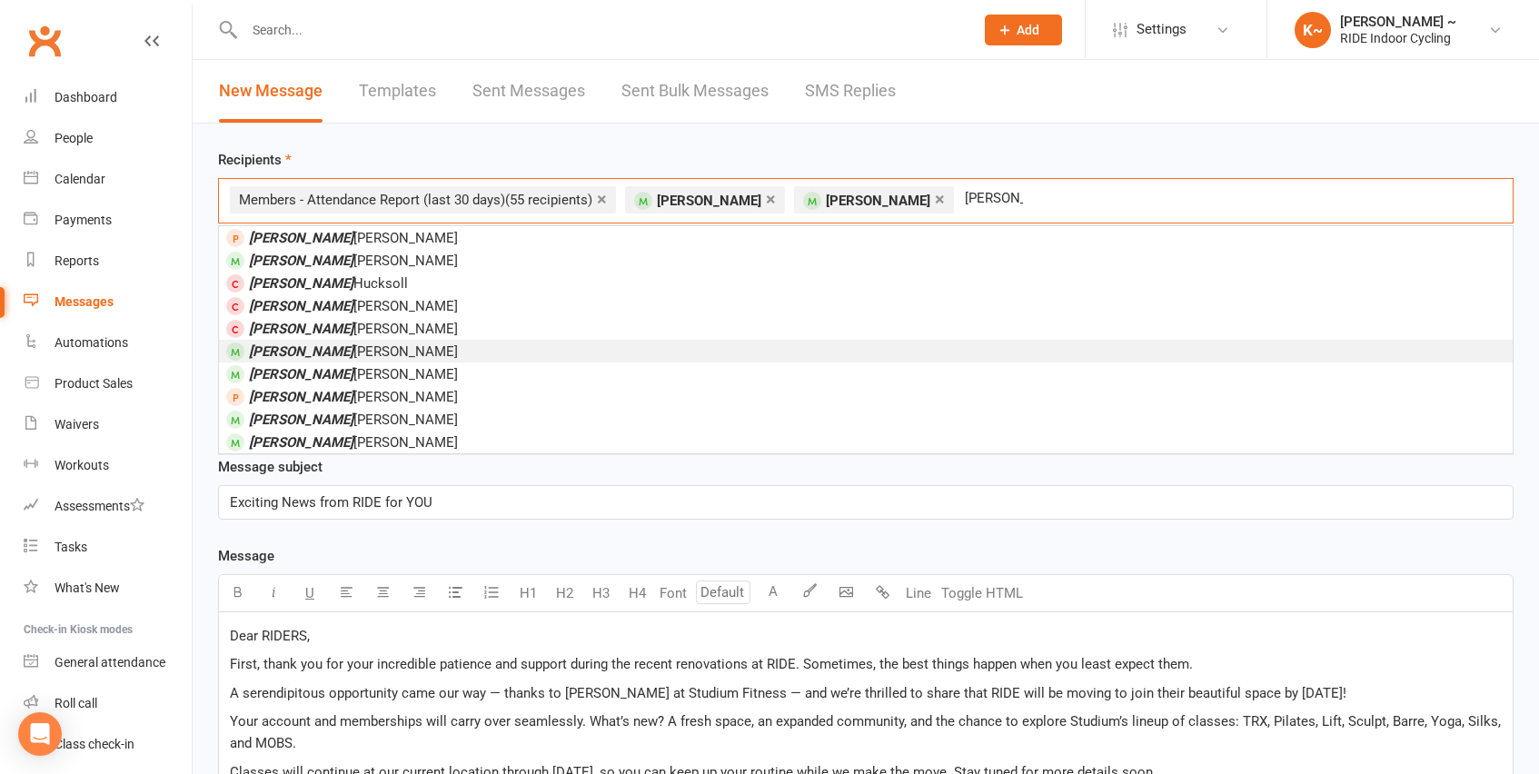
type input "[PERSON_NAME]"
click at [406, 351] on li "[PERSON_NAME]" at bounding box center [866, 351] width 1294 height 23
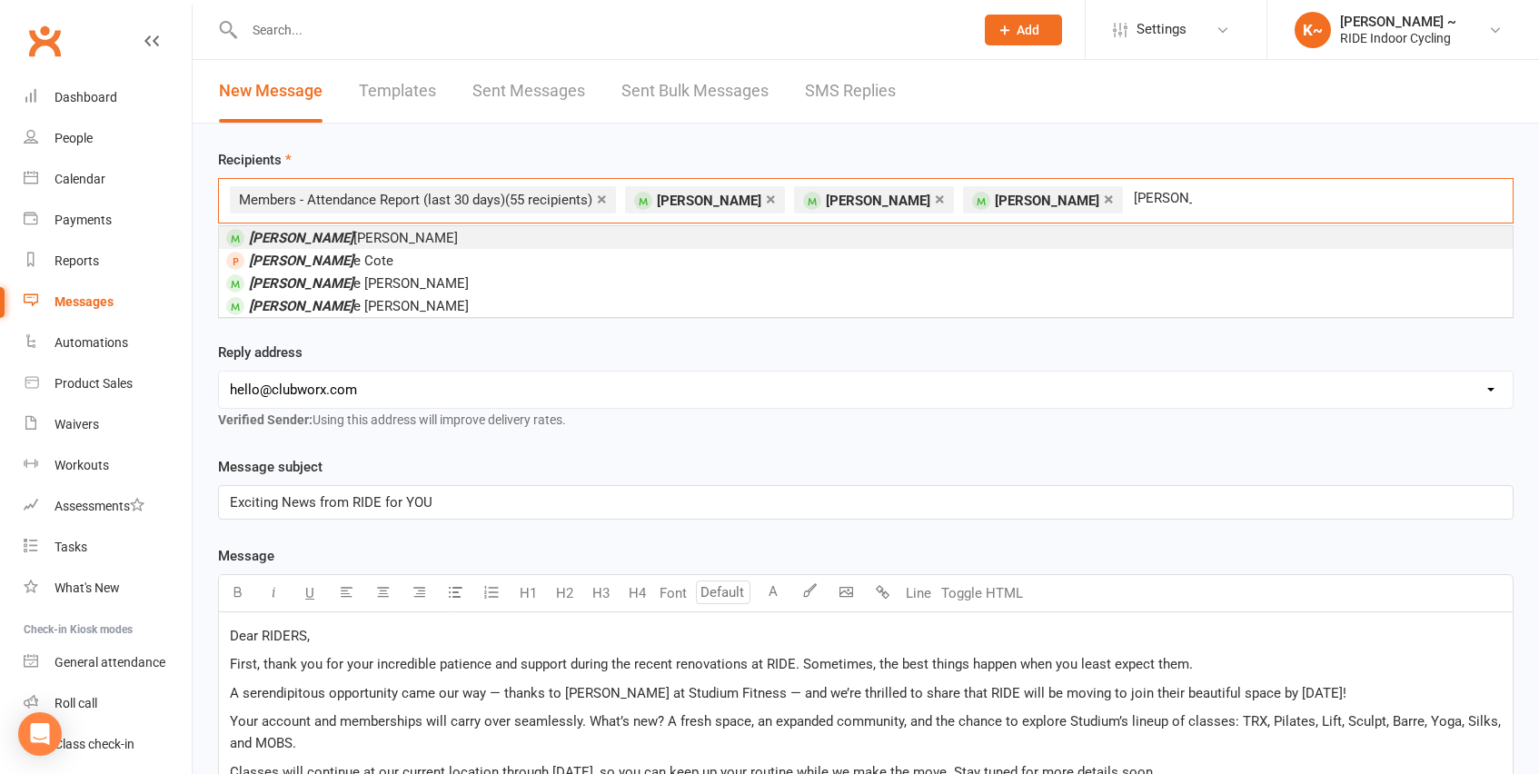
type input "[PERSON_NAME]"
click at [512, 236] on li "[PERSON_NAME]" at bounding box center [866, 237] width 1294 height 23
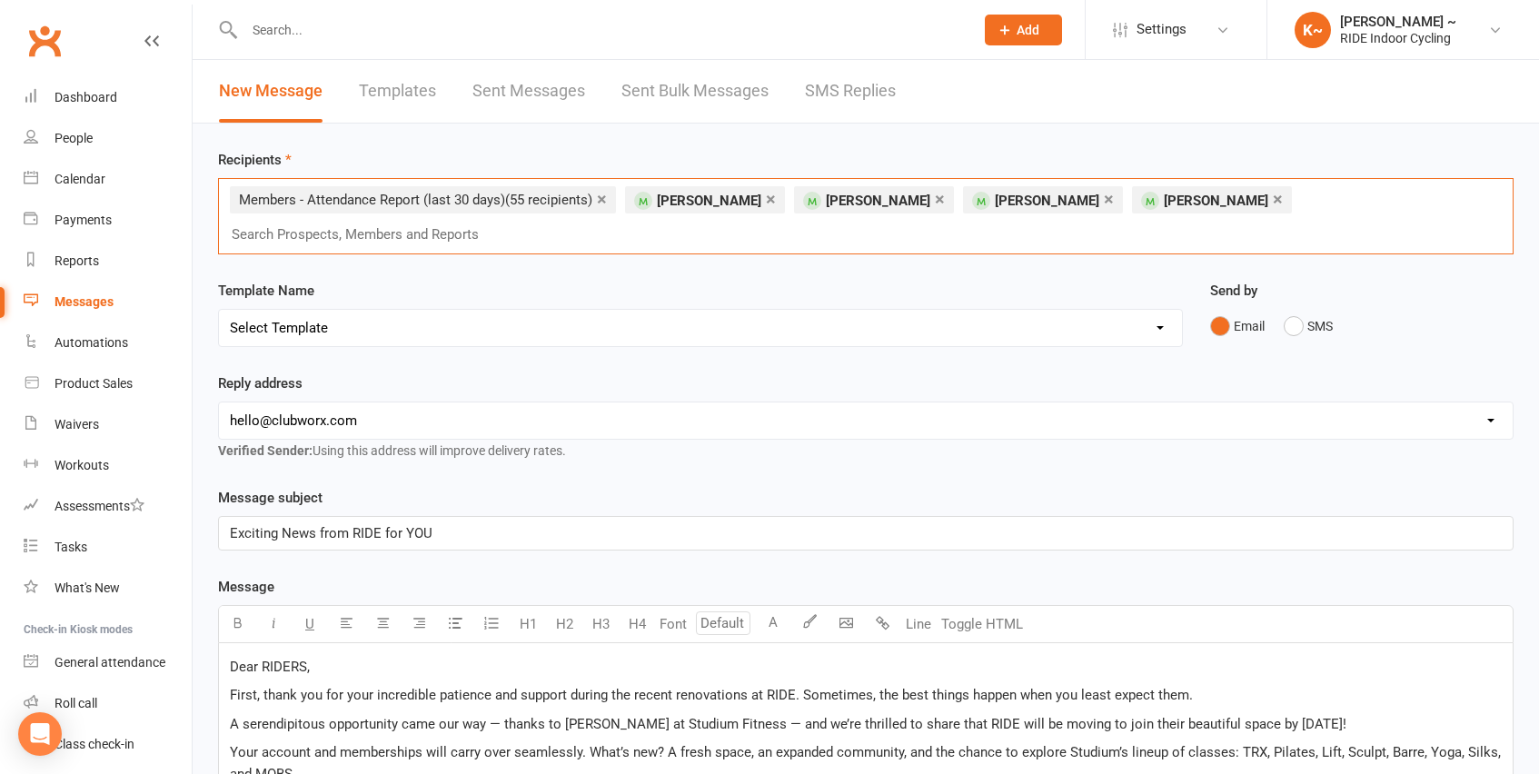
click at [496, 223] on input "text" at bounding box center [363, 235] width 266 height 24
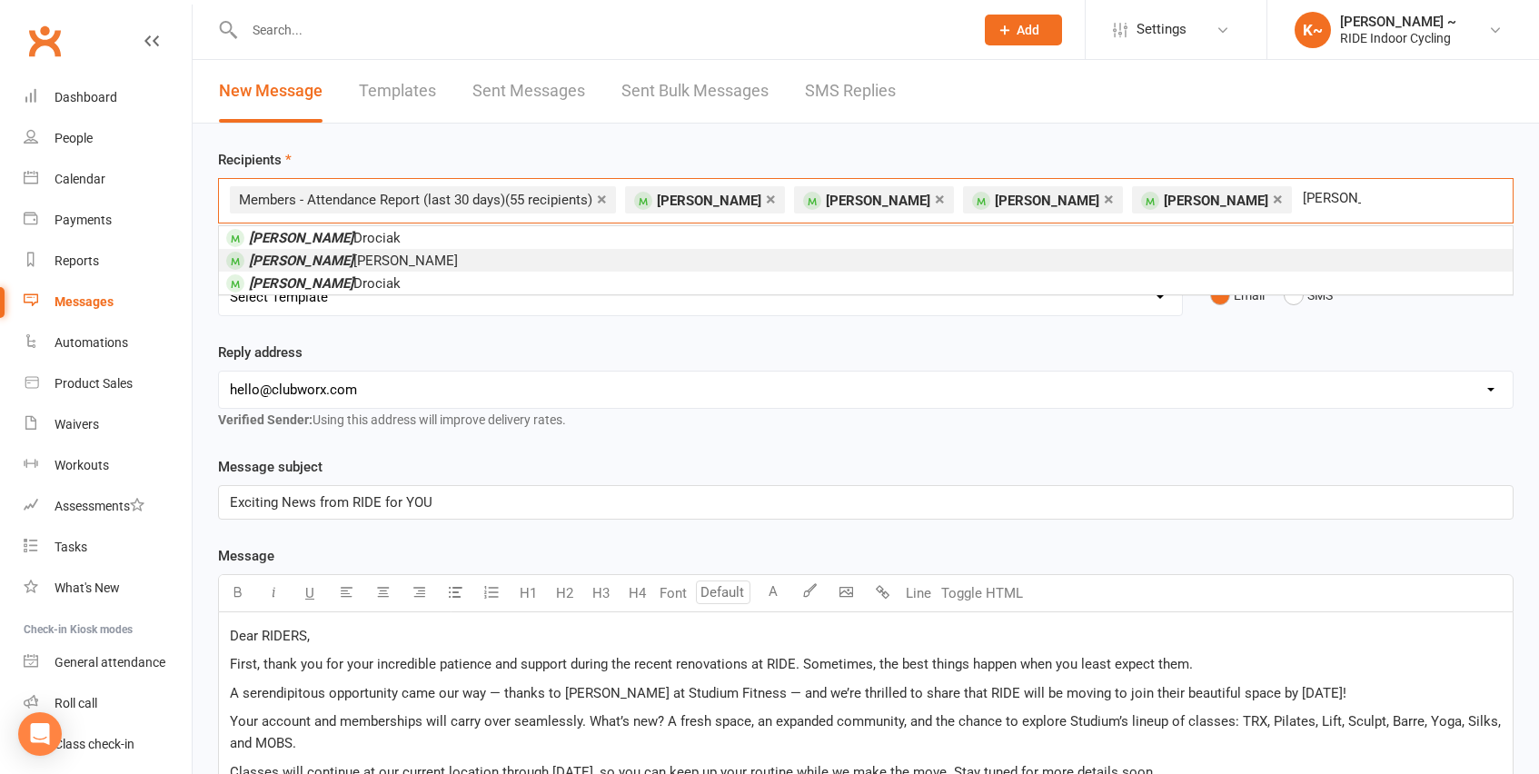
type input "[PERSON_NAME]"
click at [622, 260] on li "[PERSON_NAME]" at bounding box center [866, 260] width 1294 height 23
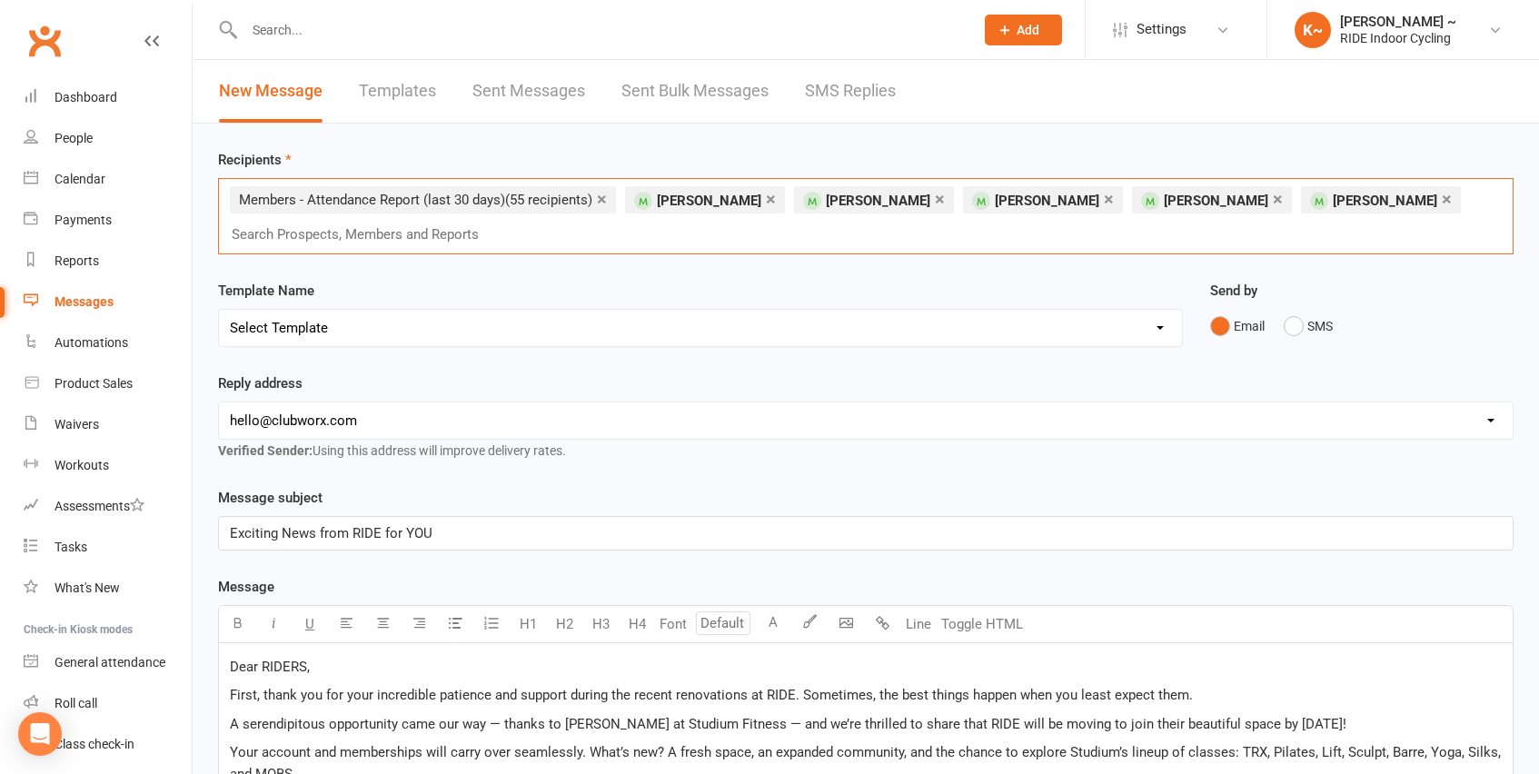
click at [1378, 195] on div "× Members - Attendance Report (last 30 days) (55 recipients) × [PERSON_NAME] × …" at bounding box center [866, 216] width 1296 height 76
click at [1376, 194] on div "× Members - Attendance Report (last 30 days) (55 recipients) × [PERSON_NAME] × …" at bounding box center [866, 216] width 1296 height 76
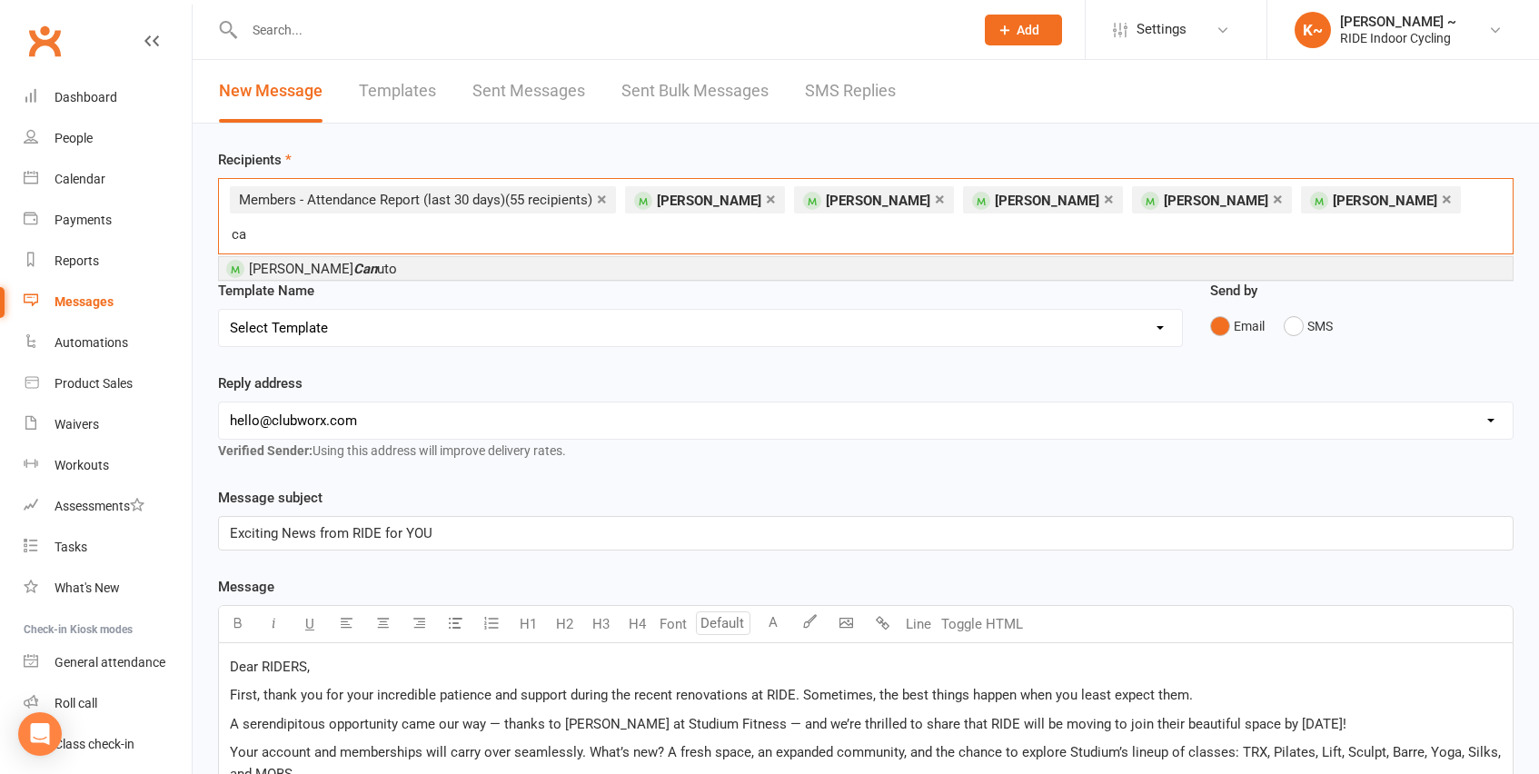
type input "c"
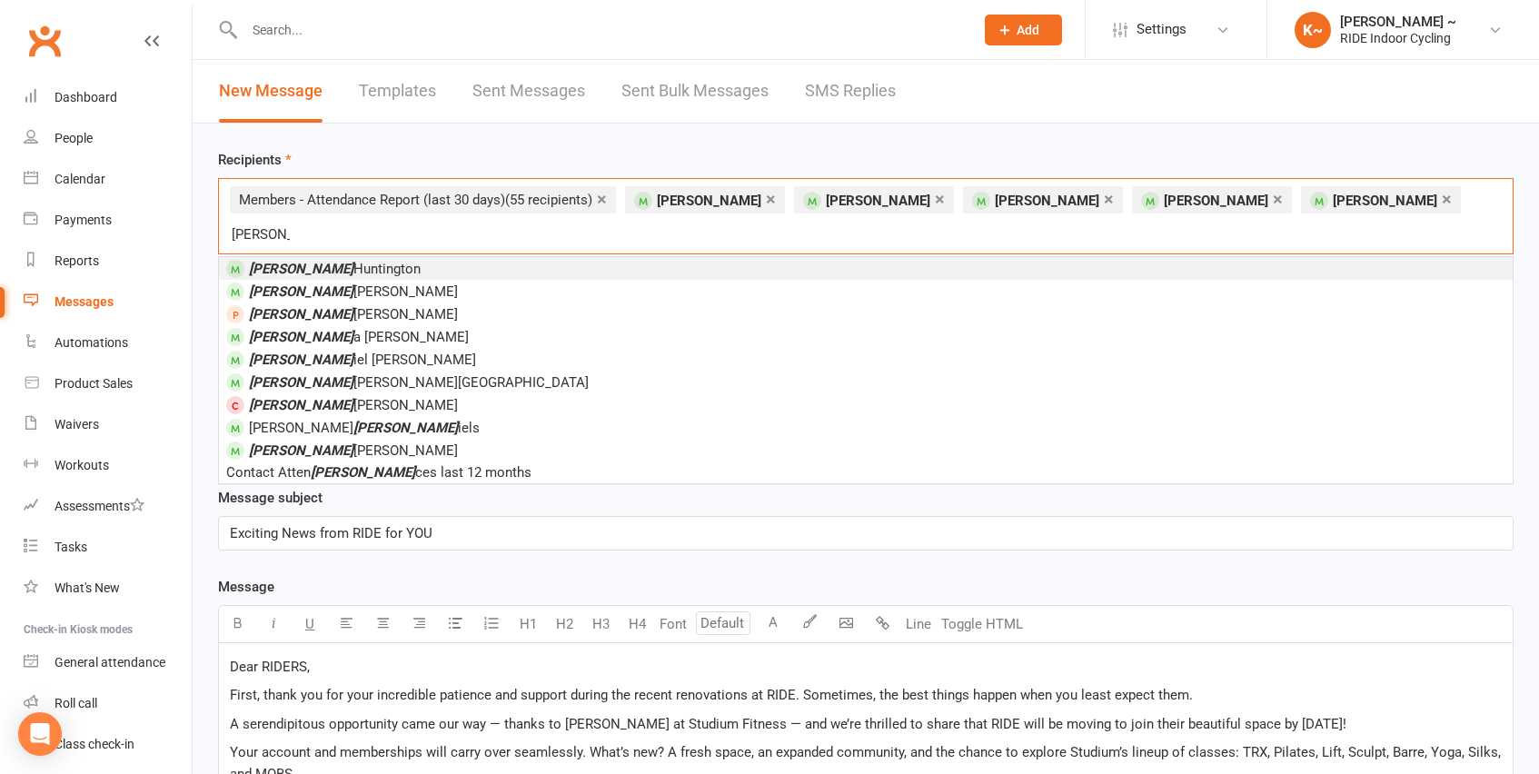
type input "[PERSON_NAME]"
click at [824, 257] on li "[PERSON_NAME]" at bounding box center [866, 268] width 1294 height 23
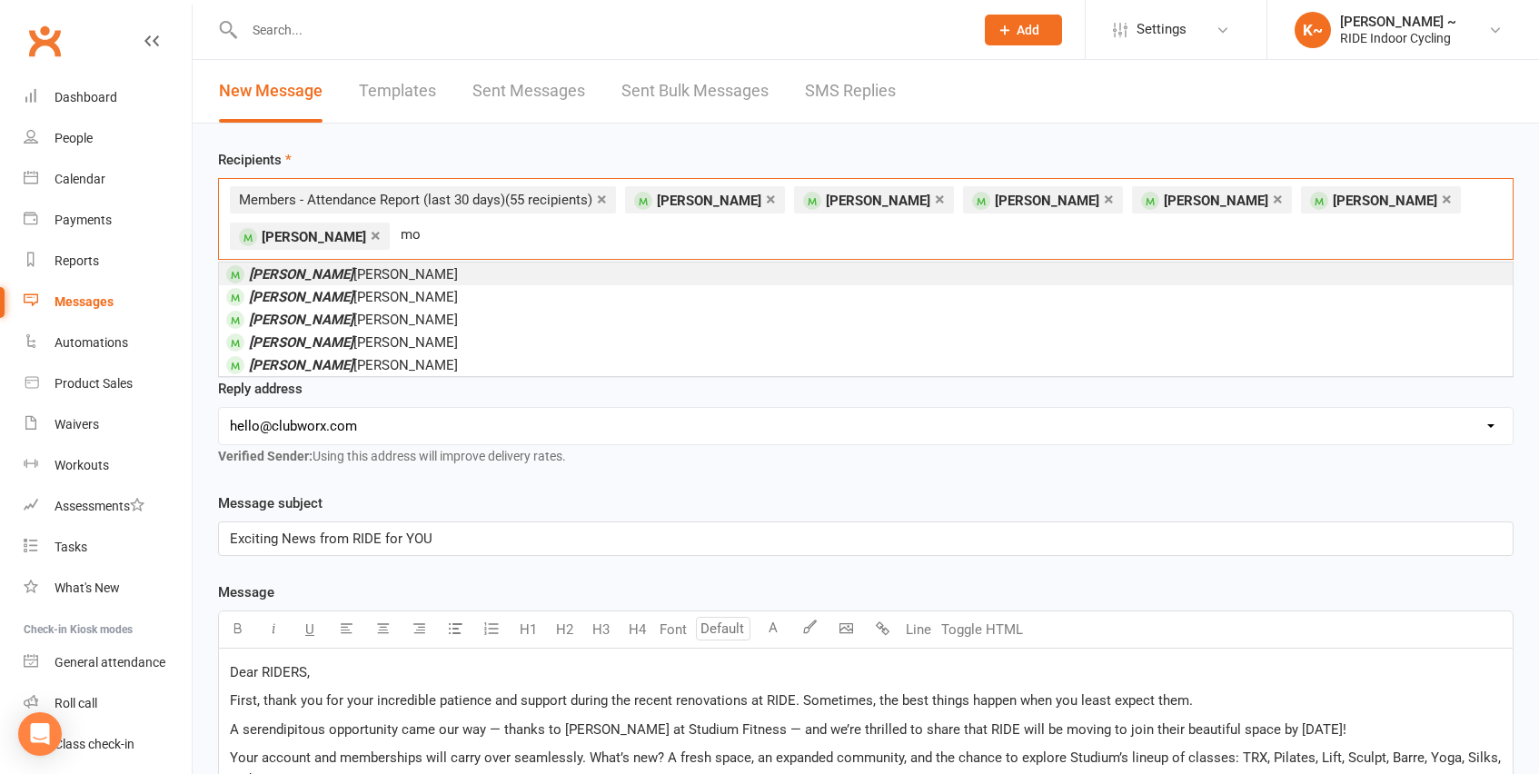
type input "m"
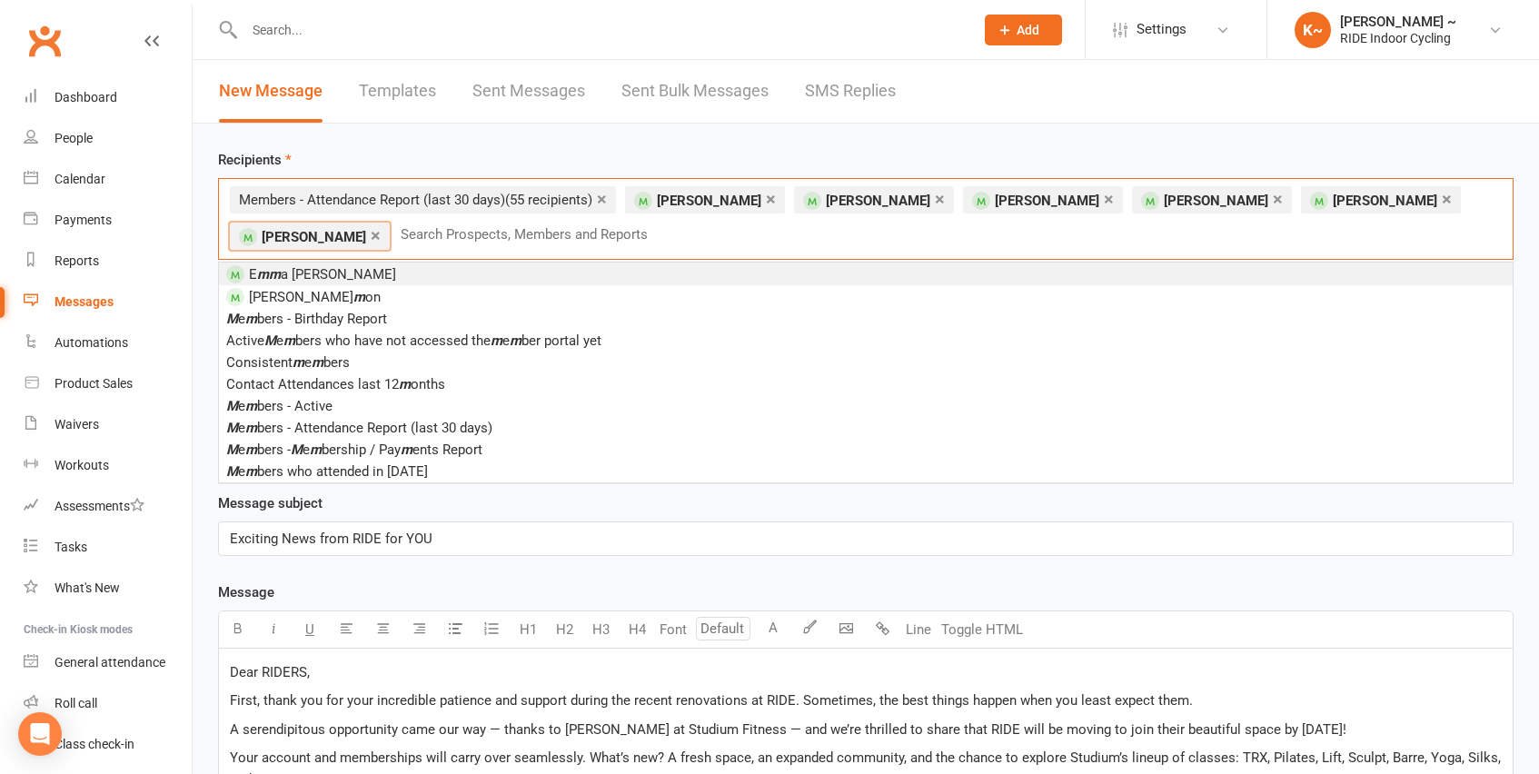
click at [730, 232] on div "× Members - Attendance Report (last 30 days) (55 recipients) × [PERSON_NAME] × …" at bounding box center [866, 219] width 1296 height 82
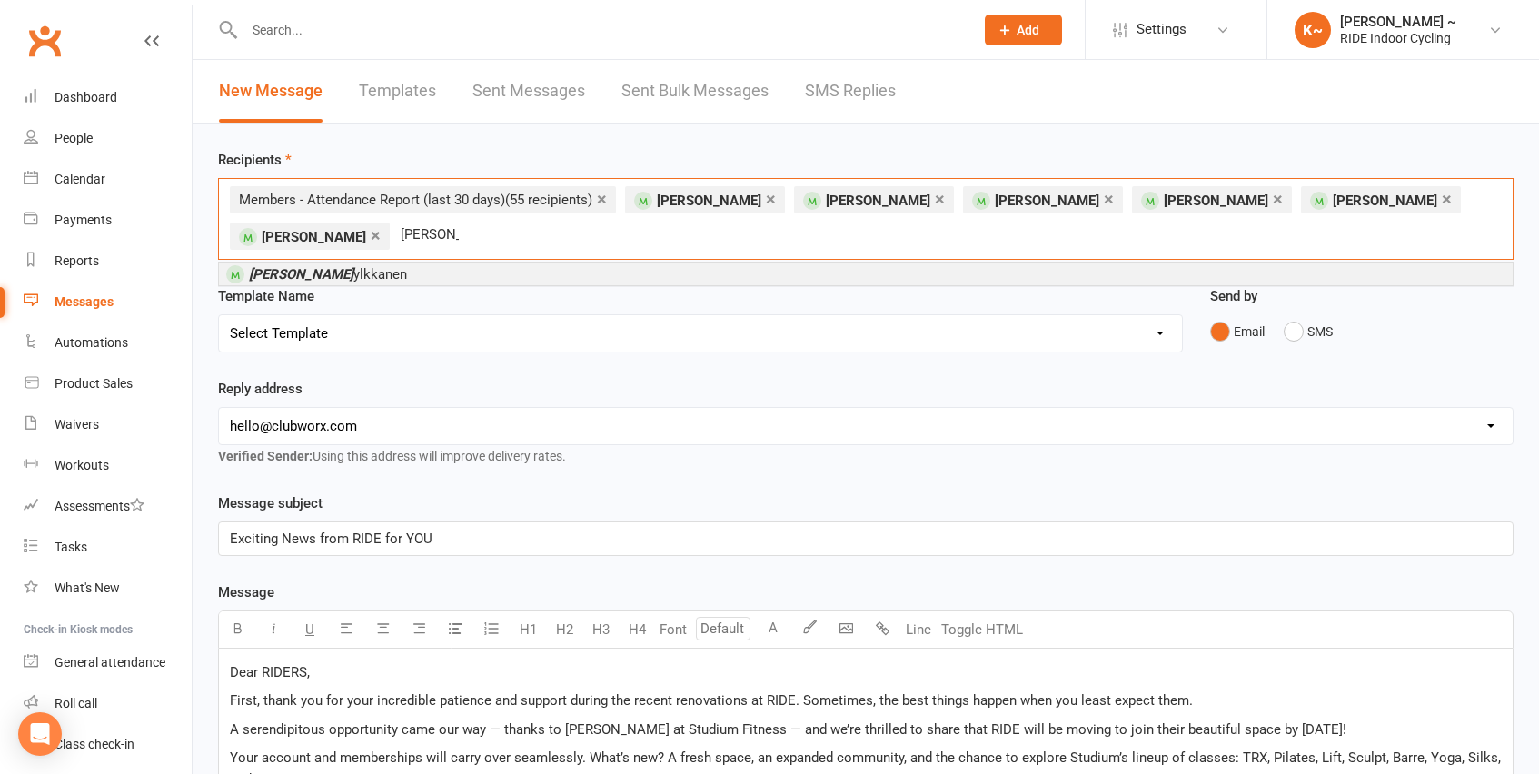
type input "[PERSON_NAME]"
click at [497, 273] on li "[PERSON_NAME]" at bounding box center [866, 274] width 1294 height 23
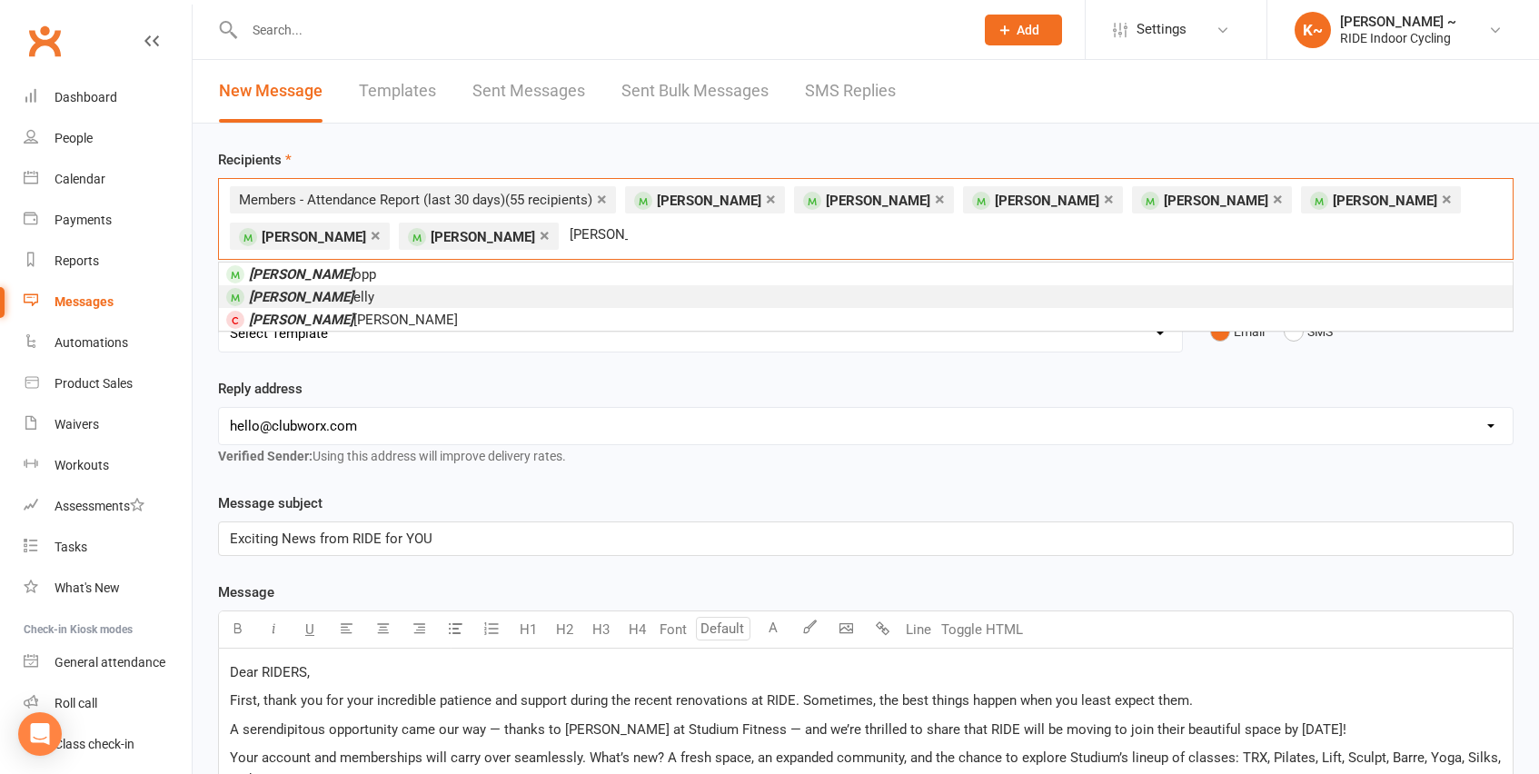
type input "[PERSON_NAME]"
click at [331, 300] on li "[PERSON_NAME] K [PERSON_NAME]" at bounding box center [866, 296] width 1294 height 23
type input "maddie"
click at [372, 296] on li "[PERSON_NAME]" at bounding box center [866, 296] width 1294 height 23
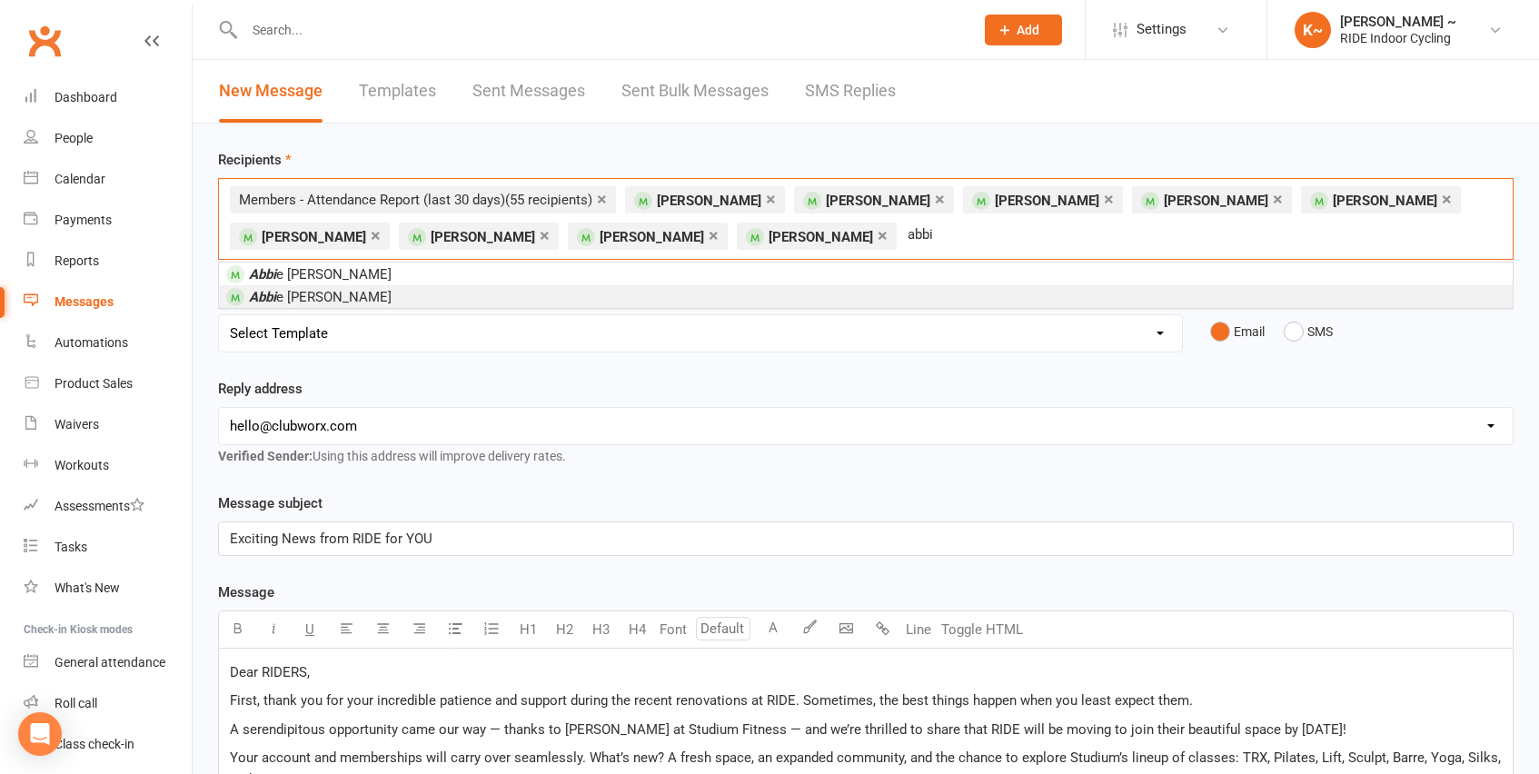
type input "abbi"
click at [464, 297] on li "[PERSON_NAME]" at bounding box center [866, 296] width 1294 height 23
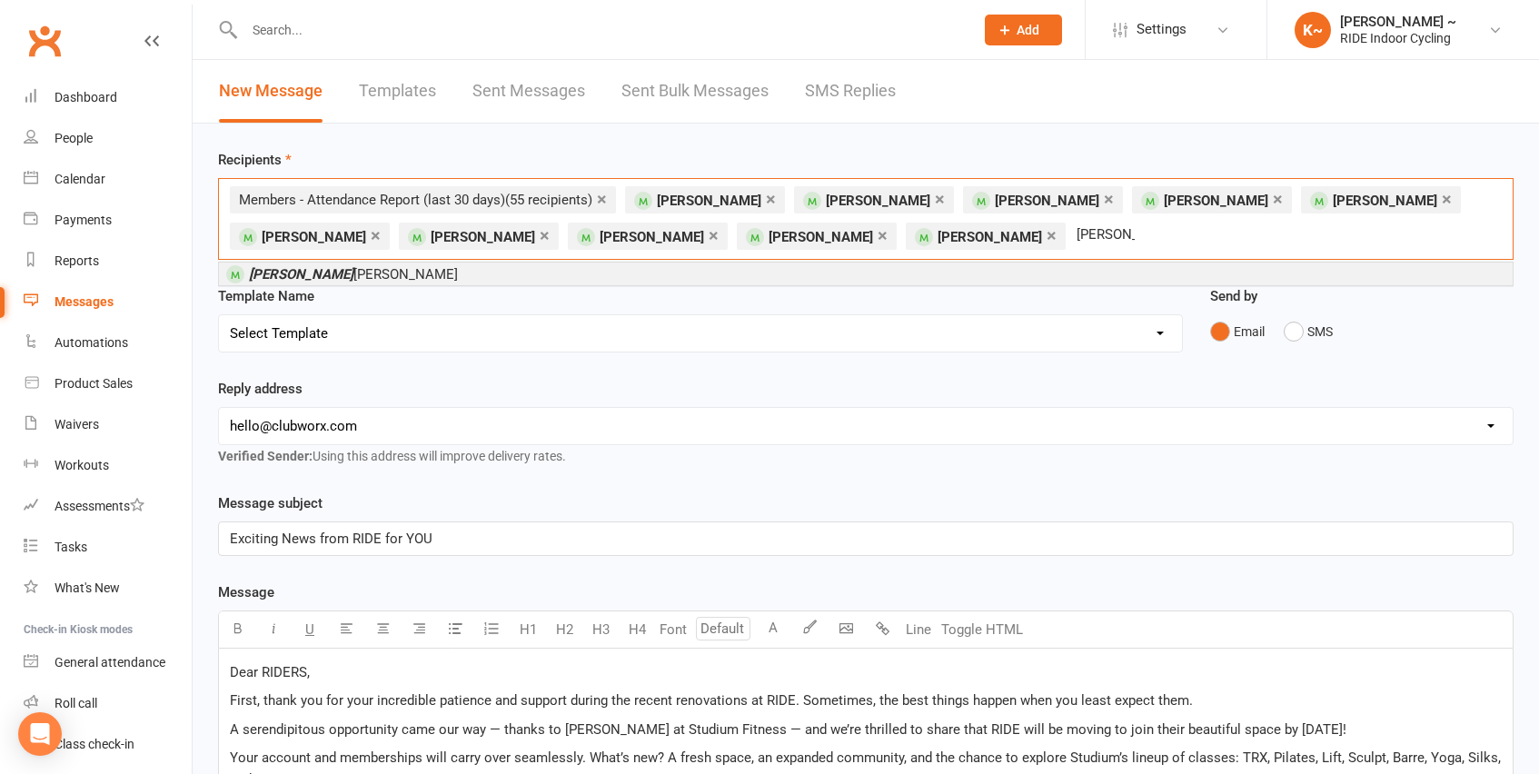
type input "[PERSON_NAME]"
click at [644, 274] on li "[PERSON_NAME]" at bounding box center [866, 274] width 1294 height 23
type input "evaline"
click at [739, 272] on li "[PERSON_NAME]" at bounding box center [866, 274] width 1294 height 23
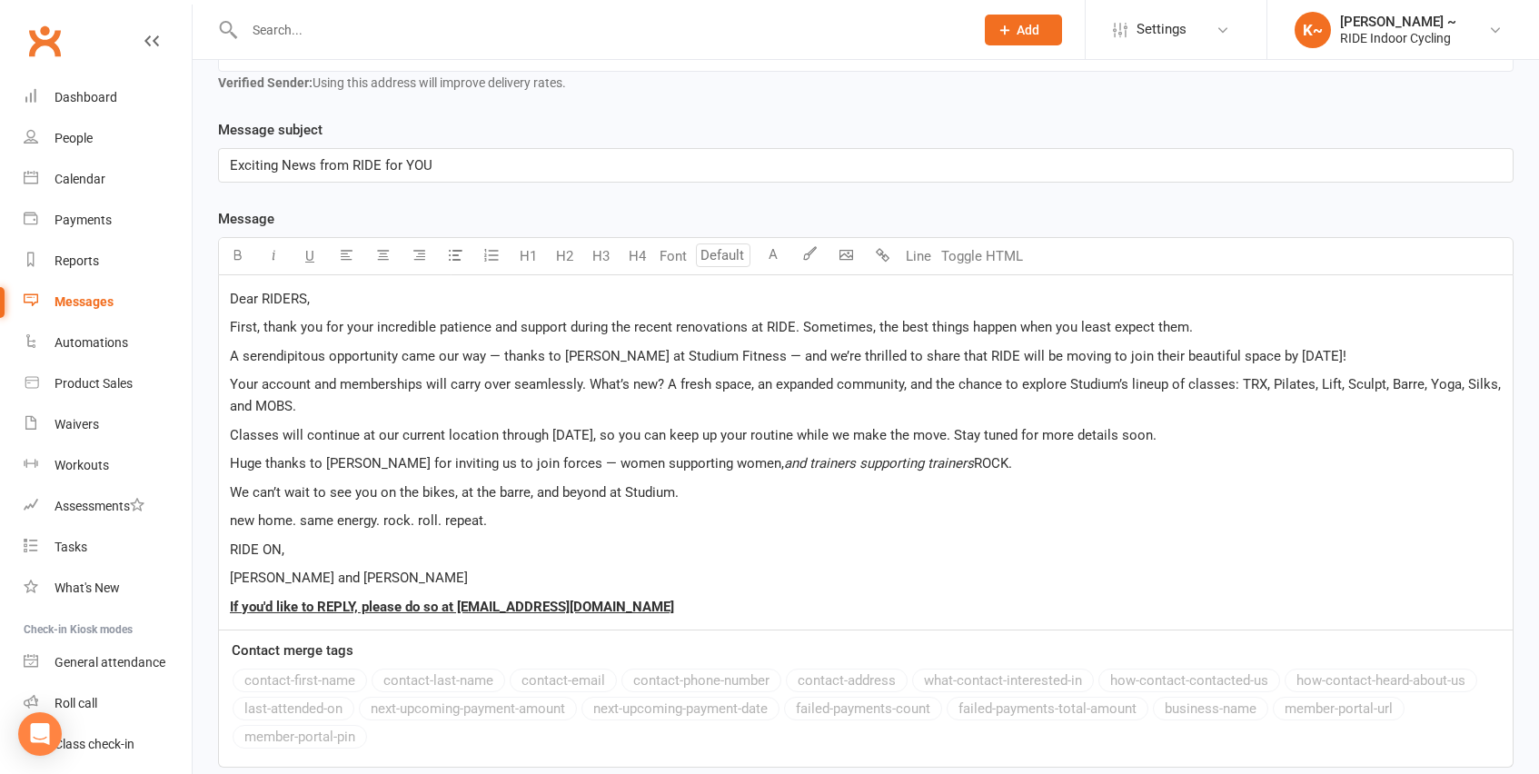
scroll to position [561, 0]
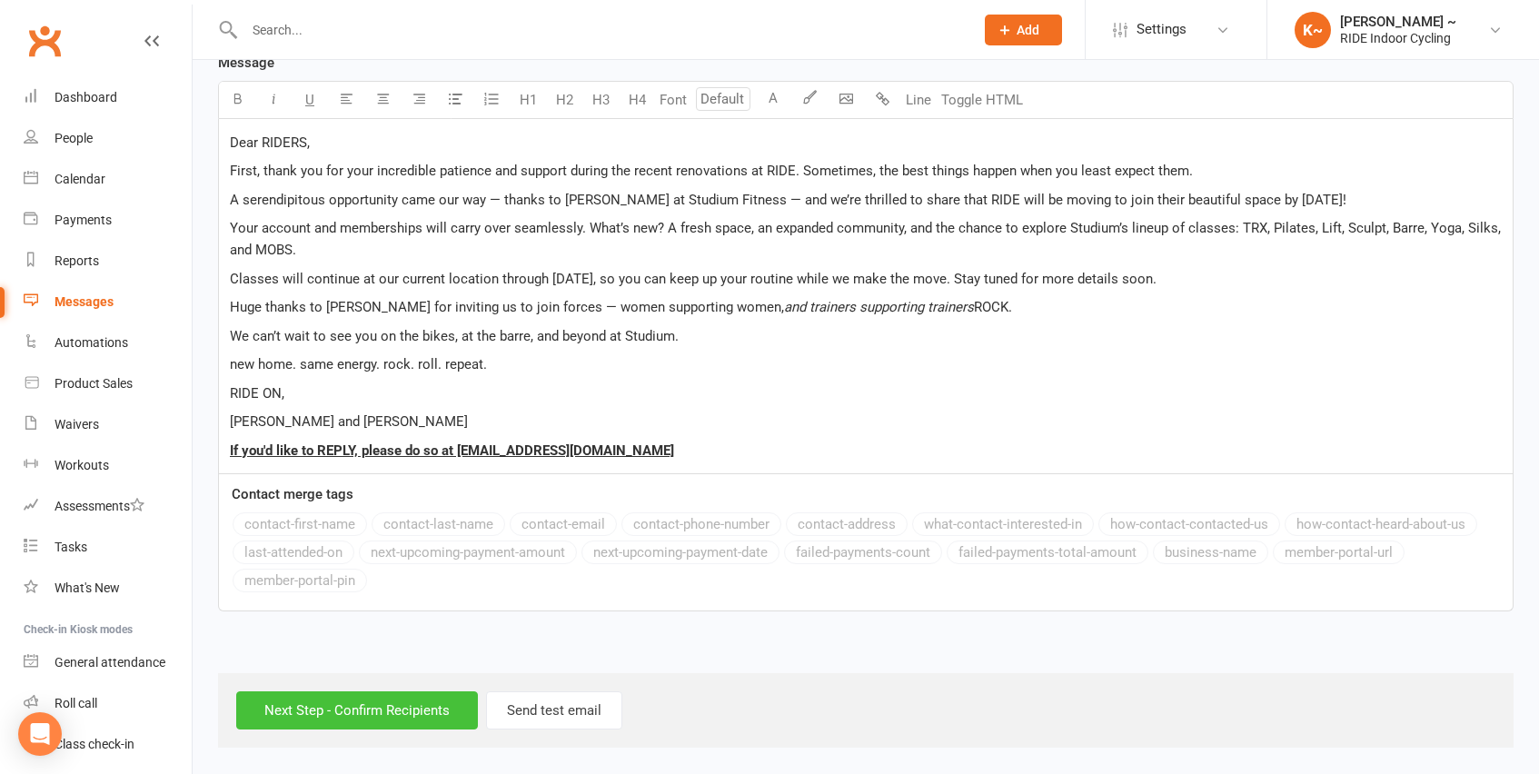
click at [402, 709] on input "Next Step - Confirm Recipients" at bounding box center [357, 710] width 242 height 38
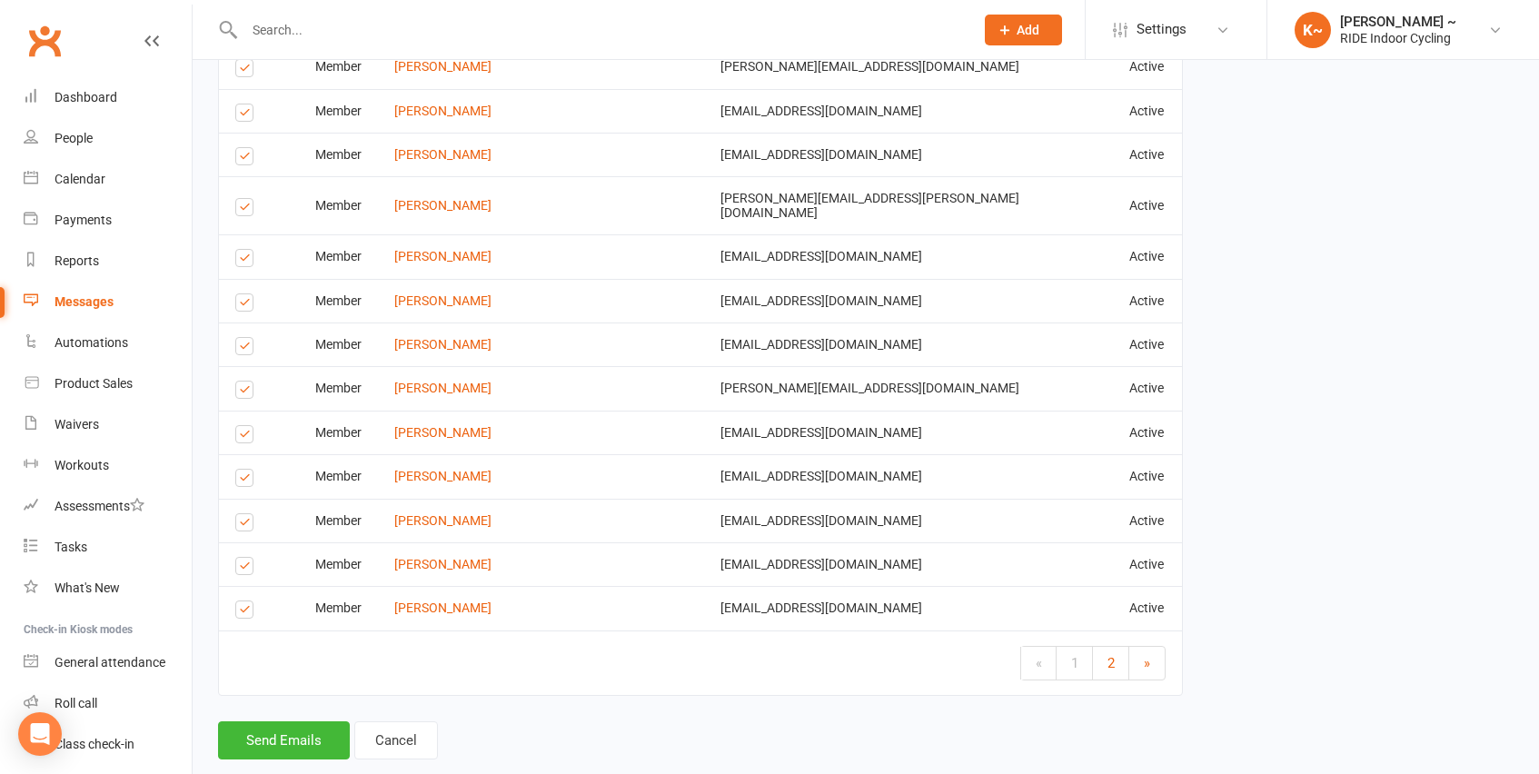
scroll to position [2521, 0]
click at [1120, 644] on link "2" at bounding box center [1111, 660] width 36 height 33
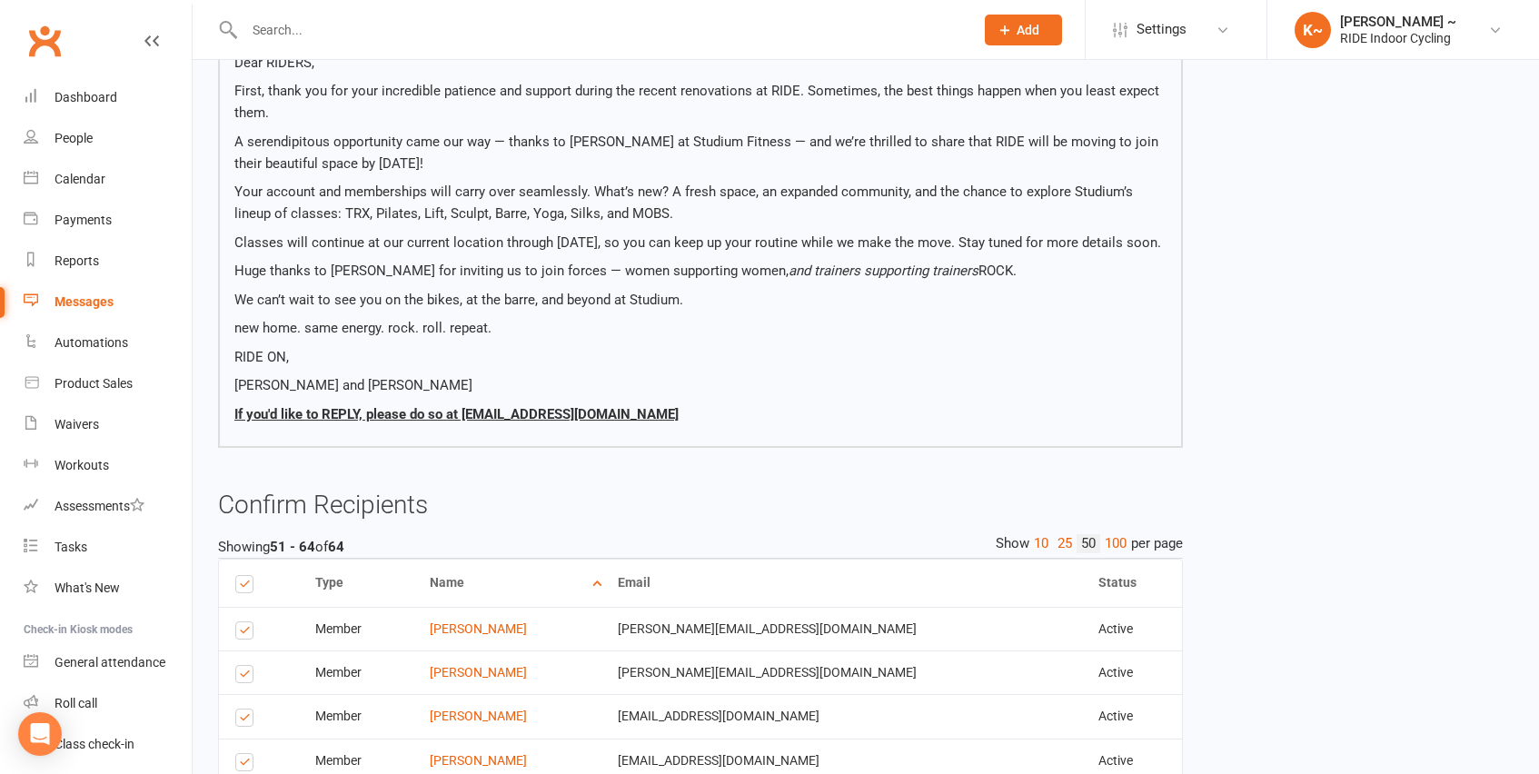
scroll to position [0, 0]
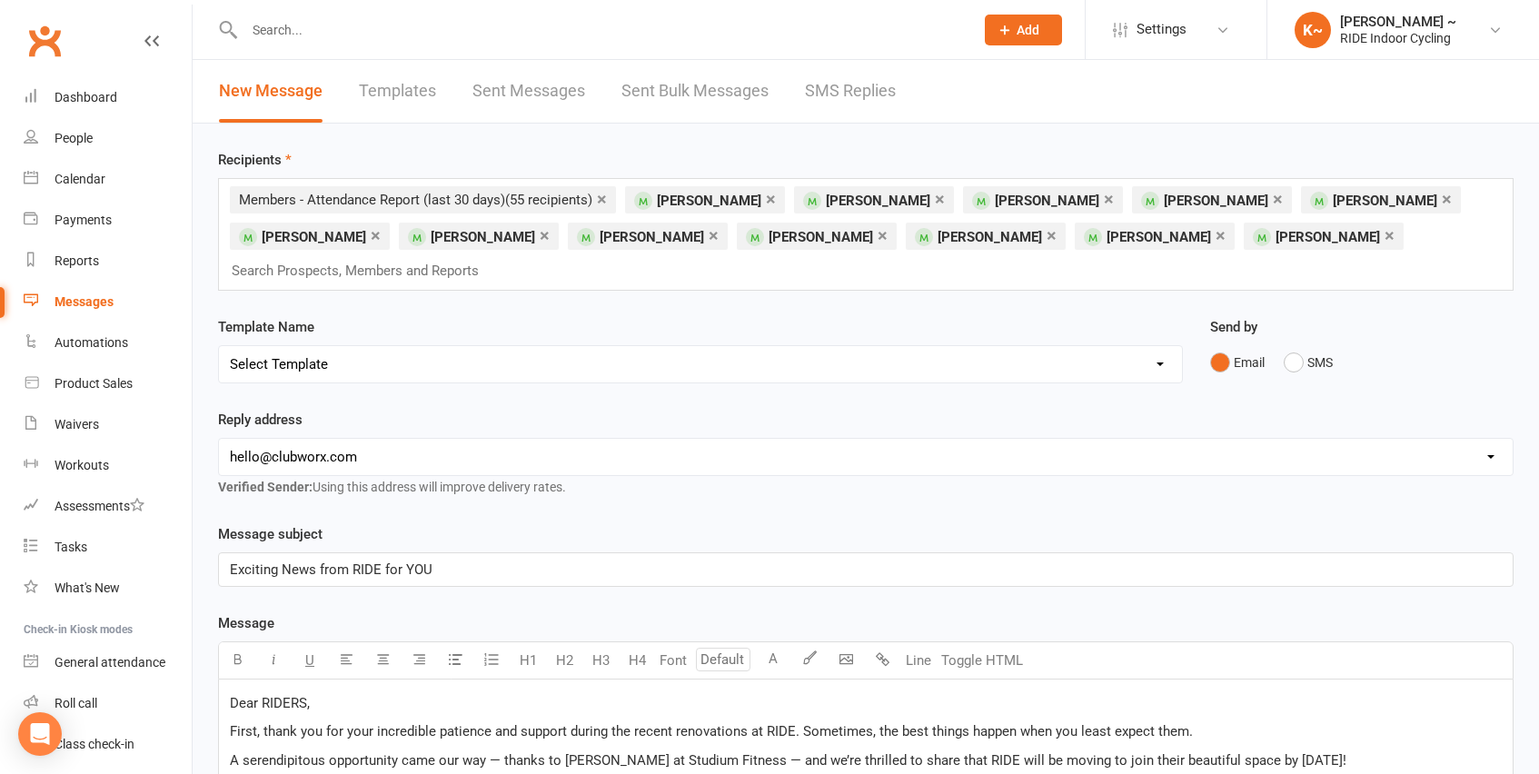
click at [1334, 238] on div "× Members - Attendance Report (last 30 days) (55 recipients) × [PERSON_NAME] × …" at bounding box center [866, 234] width 1296 height 113
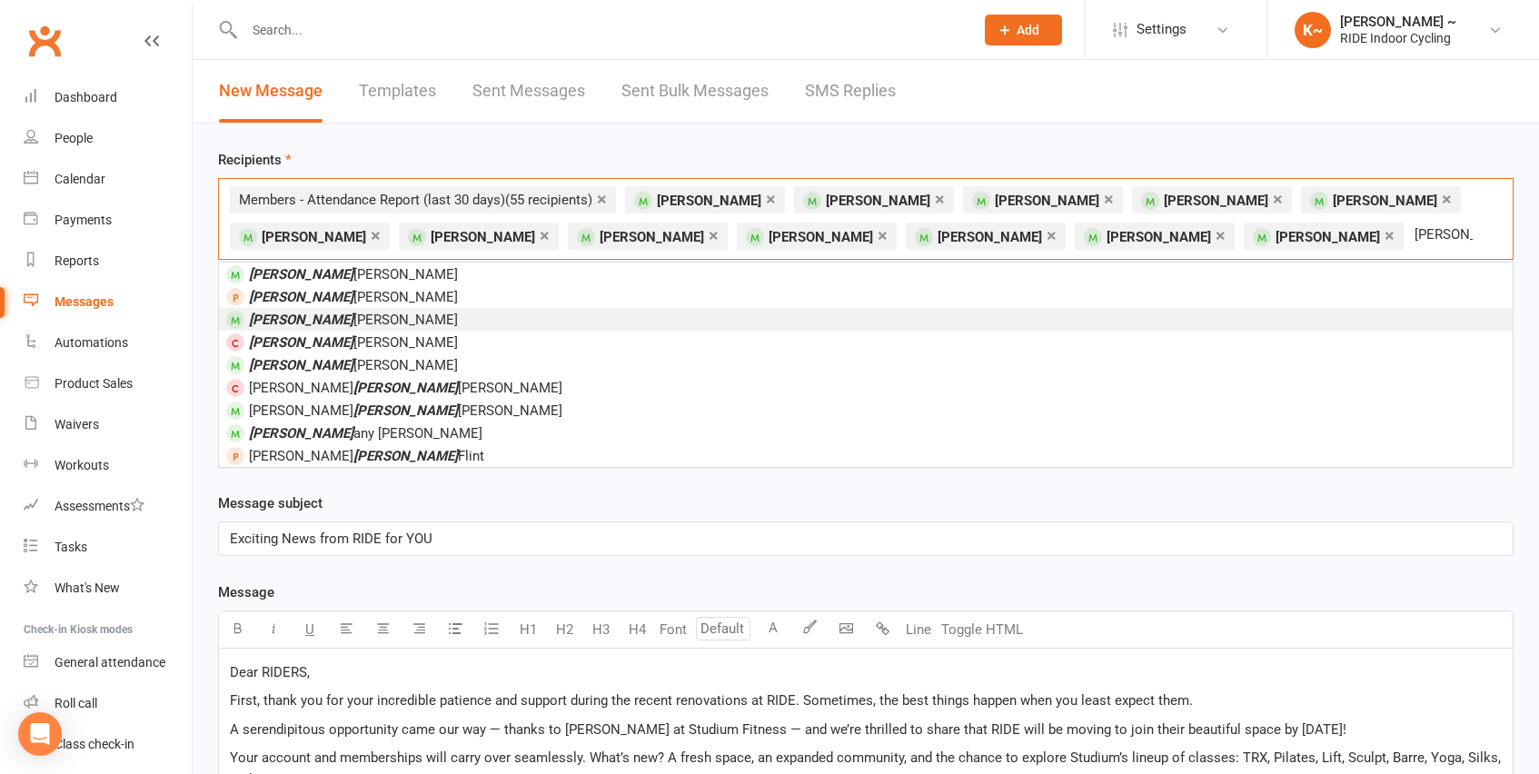
type input "[PERSON_NAME]"
click at [602, 314] on li "[PERSON_NAME]" at bounding box center [866, 319] width 1294 height 23
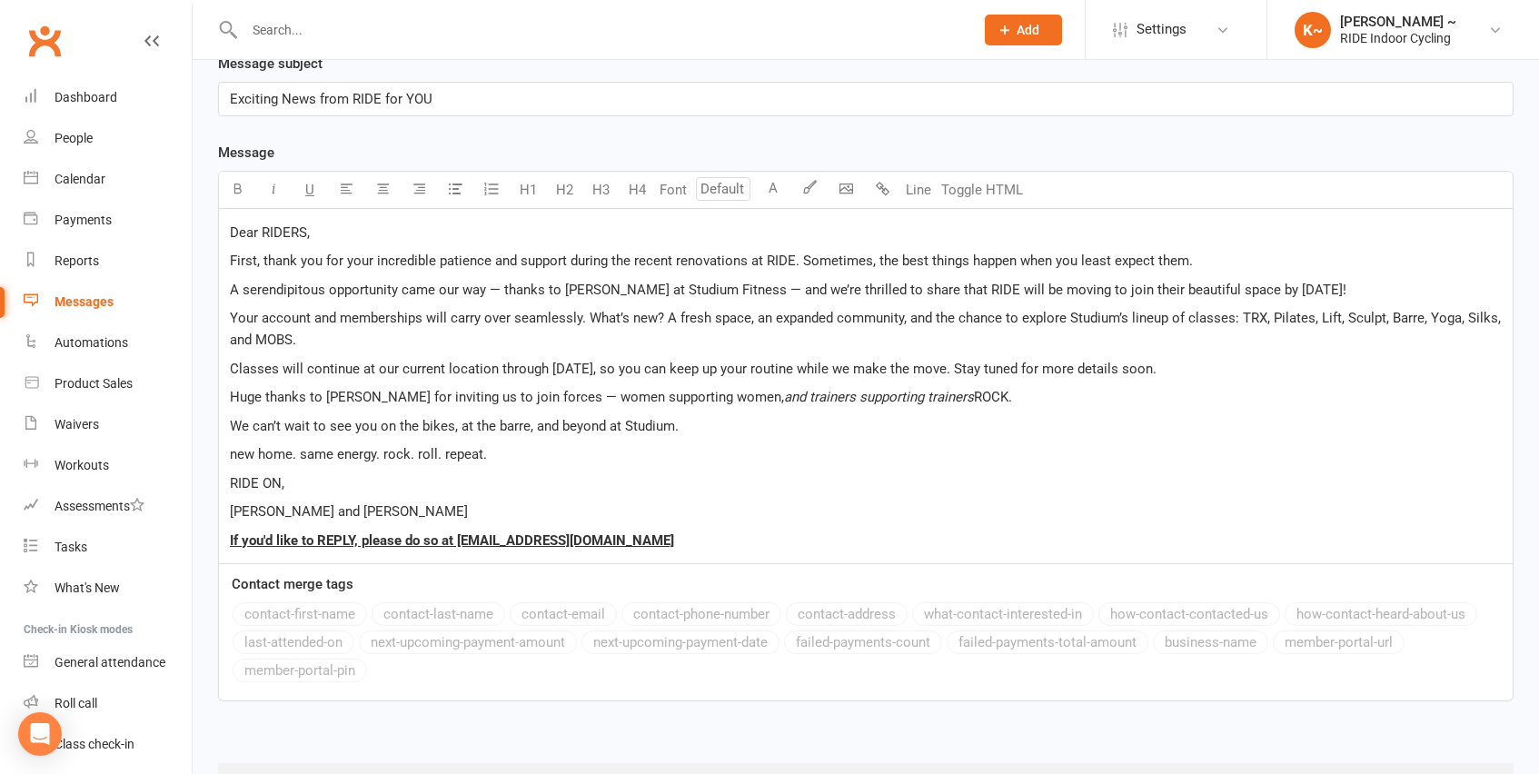
scroll to position [477, 0]
click at [784, 392] on span "and trainers supporting trainers" at bounding box center [879, 396] width 190 height 16
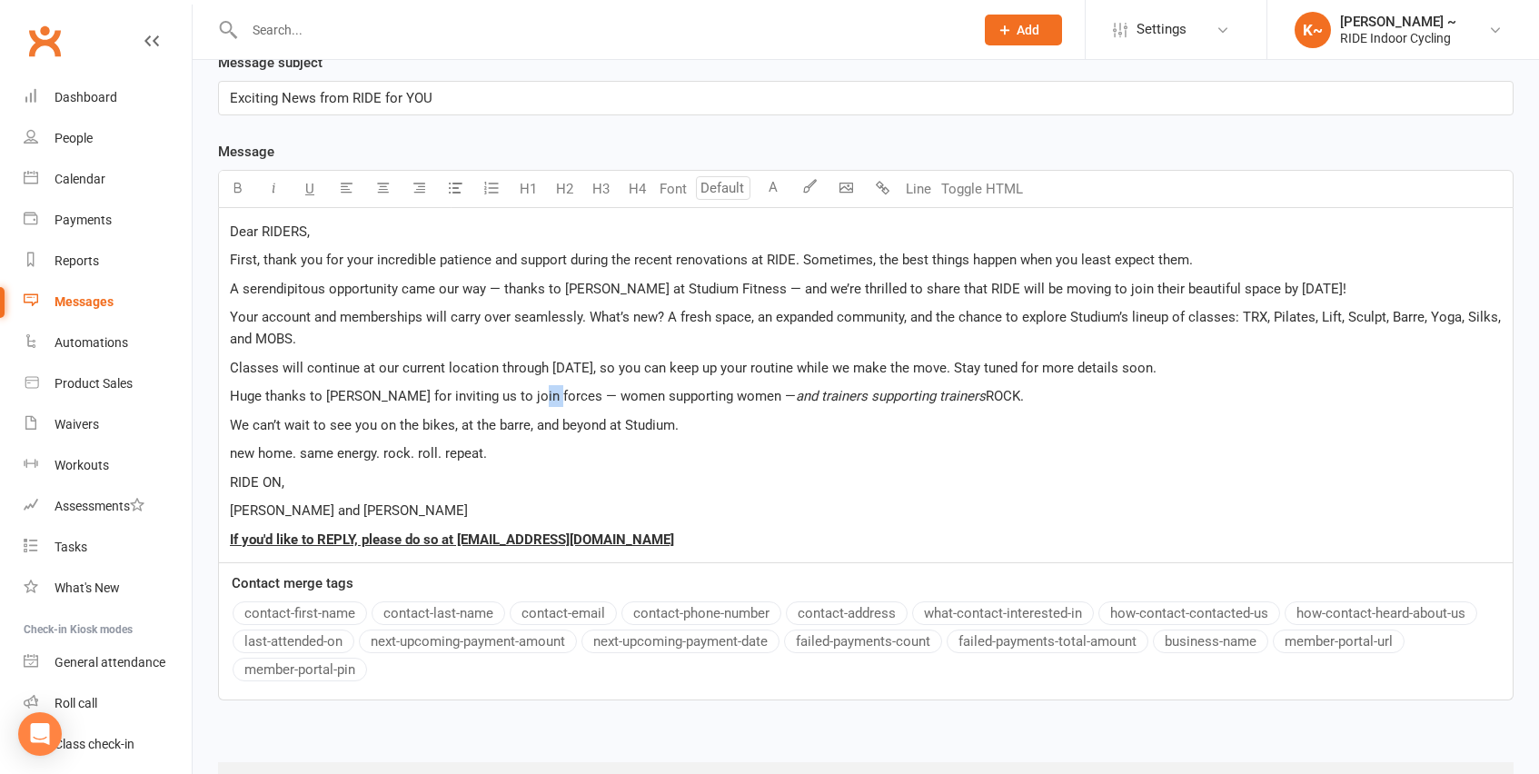
drag, startPoint x: 540, startPoint y: 392, endPoint x: 522, endPoint y: 393, distance: 17.3
click at [522, 393] on span "Huge thanks to [PERSON_NAME] for inviting us to join forces — women supporting …" at bounding box center [513, 396] width 566 height 16
click at [537, 388] on span "Huge thanks to [PERSON_NAME] for inviting us to join forces. women supporting w…" at bounding box center [507, 396] width 555 height 16
click at [235, 449] on span "new home. same energy. rock. roll. repeat." at bounding box center [358, 453] width 257 height 16
drag, startPoint x: 231, startPoint y: 449, endPoint x: 494, endPoint y: 452, distance: 263.5
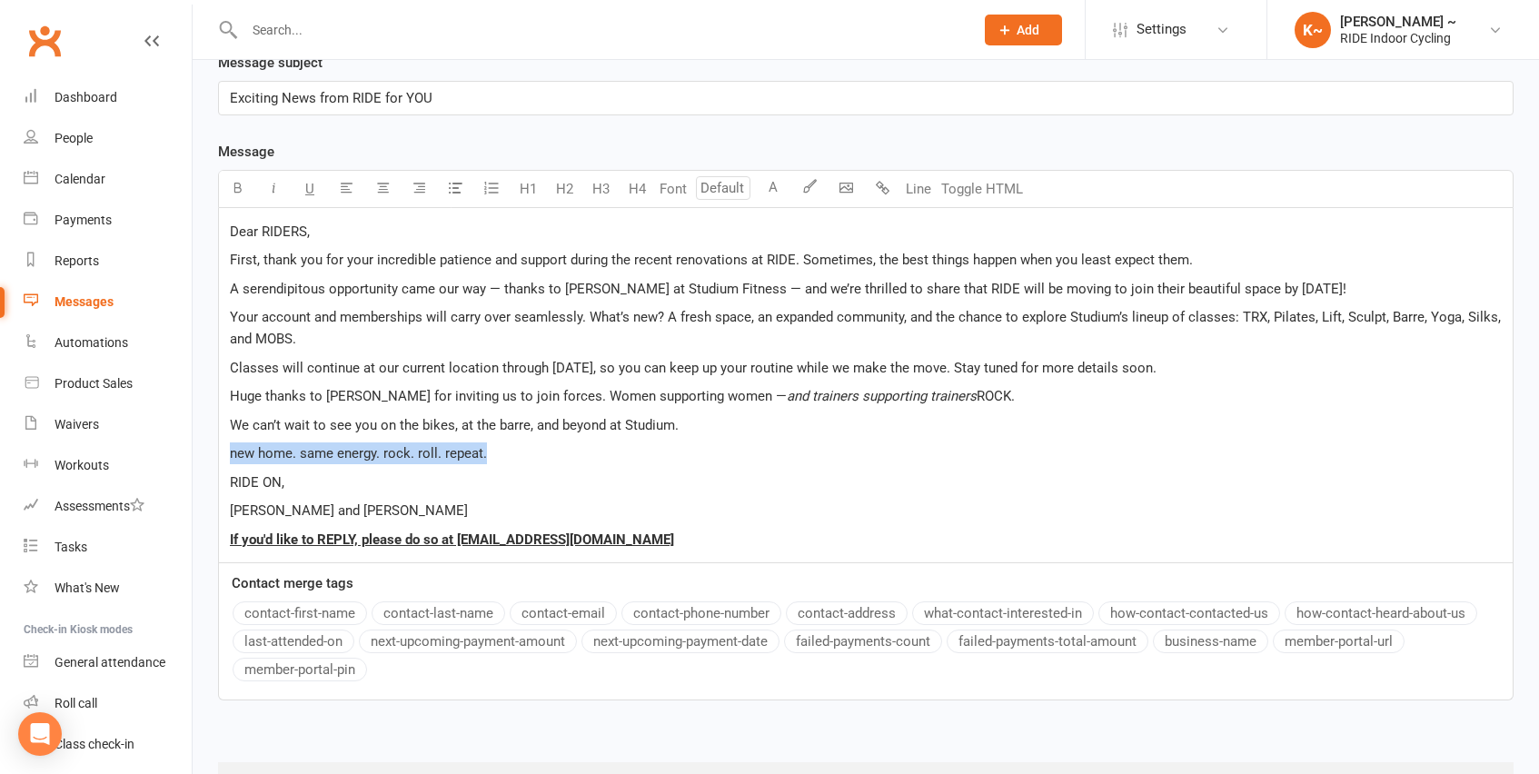
click at [494, 452] on p "new home. same energy. rock. roll. repeat." at bounding box center [866, 453] width 1272 height 22
click at [239, 181] on icon "button" at bounding box center [238, 188] width 14 height 14
click at [631, 459] on div "Dear RIDERS, First, thank you for your incredible patience and support during t…" at bounding box center [866, 385] width 1294 height 354
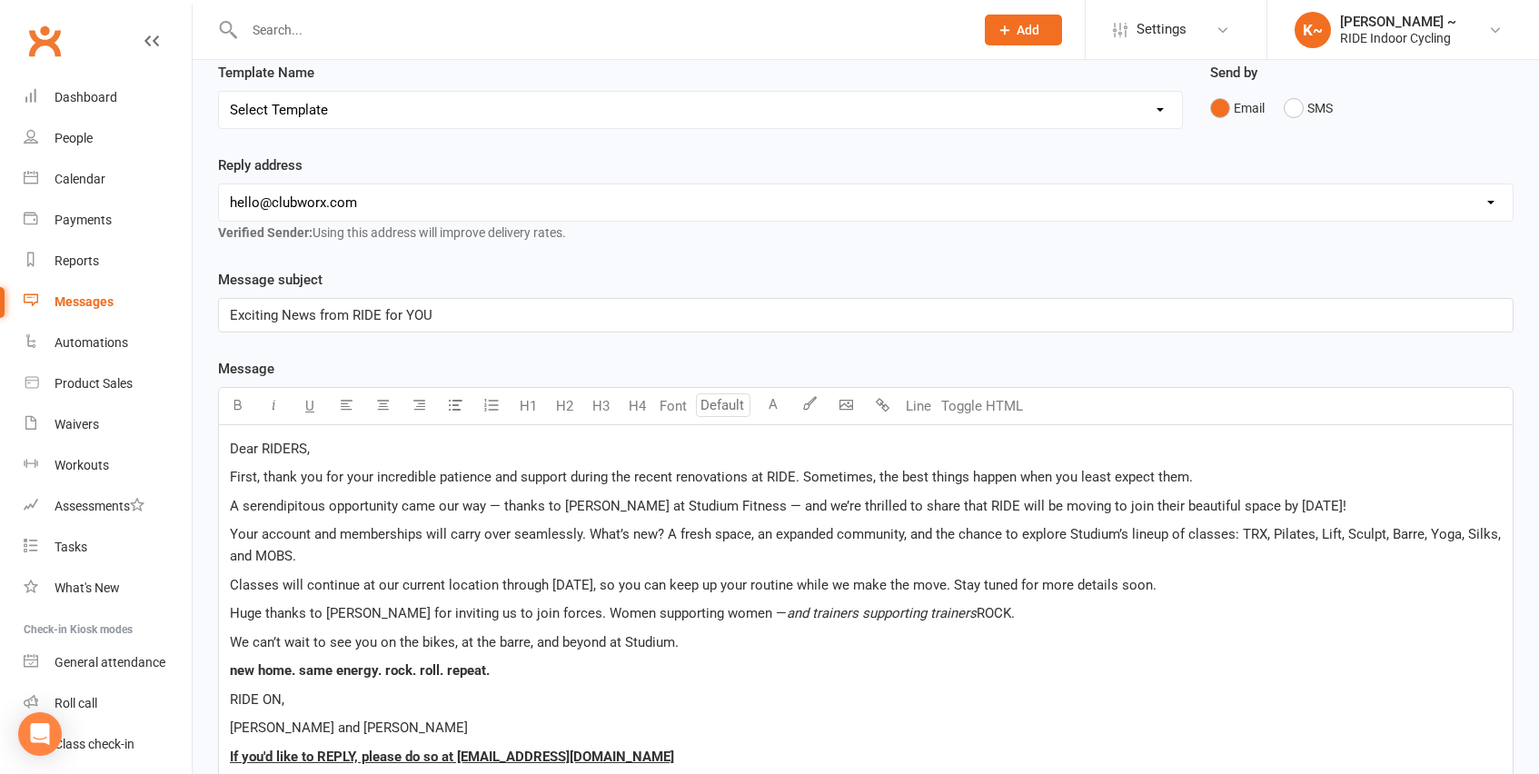
scroll to position [259, 0]
drag, startPoint x: 383, startPoint y: 311, endPoint x: 455, endPoint y: 312, distance: 71.8
click at [455, 312] on p "Exciting News from RIDE for YOU" at bounding box center [866, 316] width 1272 height 22
click at [596, 345] on div "Message subject Exciting News from RIDE for YOU Message U H1 H2 H3 H4 Font A Li…" at bounding box center [866, 594] width 1296 height 649
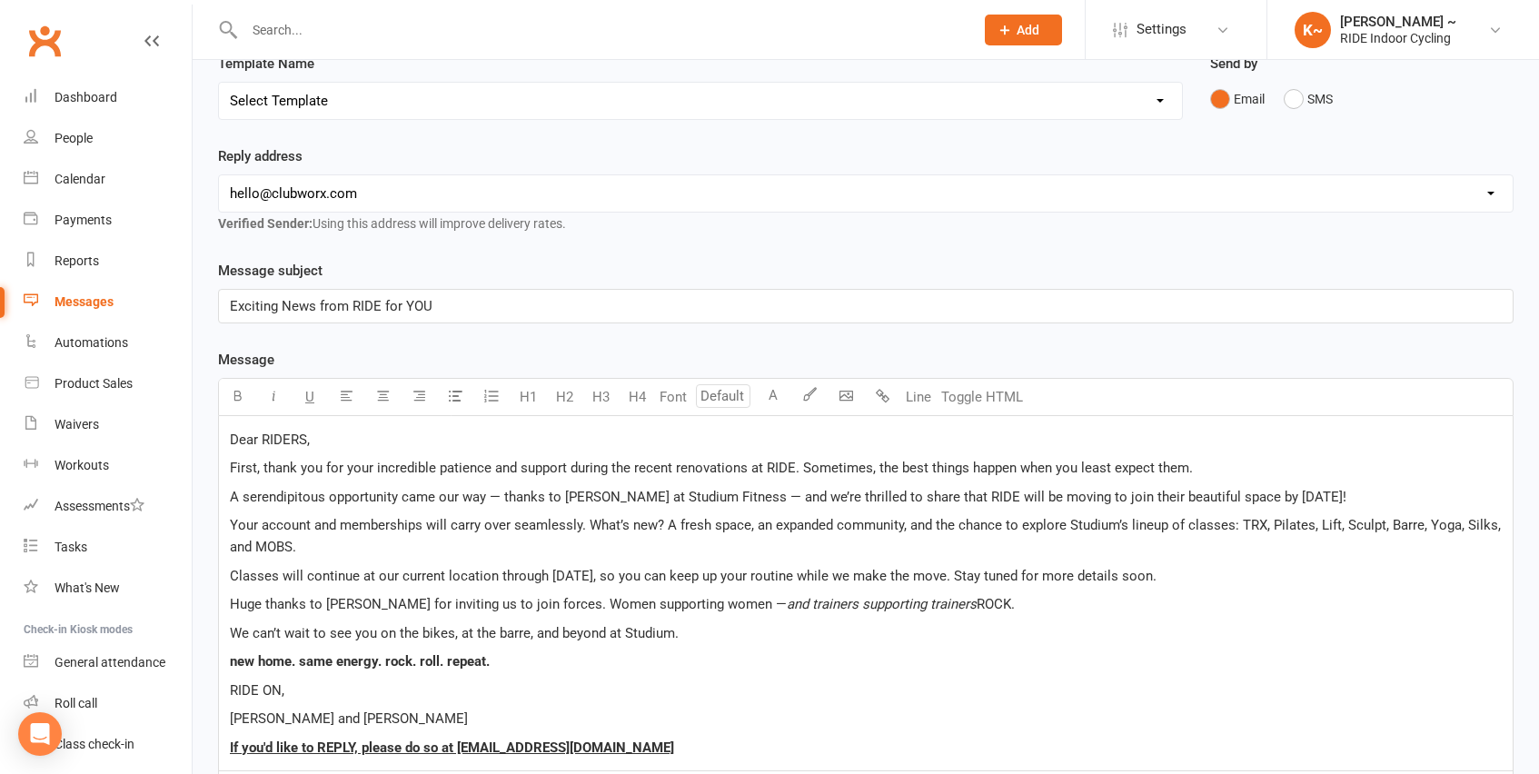
click at [404, 184] on select "[EMAIL_ADDRESS][DOMAIN_NAME] [PERSON_NAME][EMAIL_ADDRESS][DOMAIN_NAME]" at bounding box center [866, 193] width 1294 height 36
click at [219, 175] on select "[EMAIL_ADDRESS][DOMAIN_NAME] [PERSON_NAME][EMAIL_ADDRESS][DOMAIN_NAME]" at bounding box center [866, 193] width 1294 height 36
click at [599, 247] on div "Reply address [EMAIL_ADDRESS][DOMAIN_NAME] [PERSON_NAME][EMAIL_ADDRESS][DOMAIN_…" at bounding box center [865, 202] width 1323 height 114
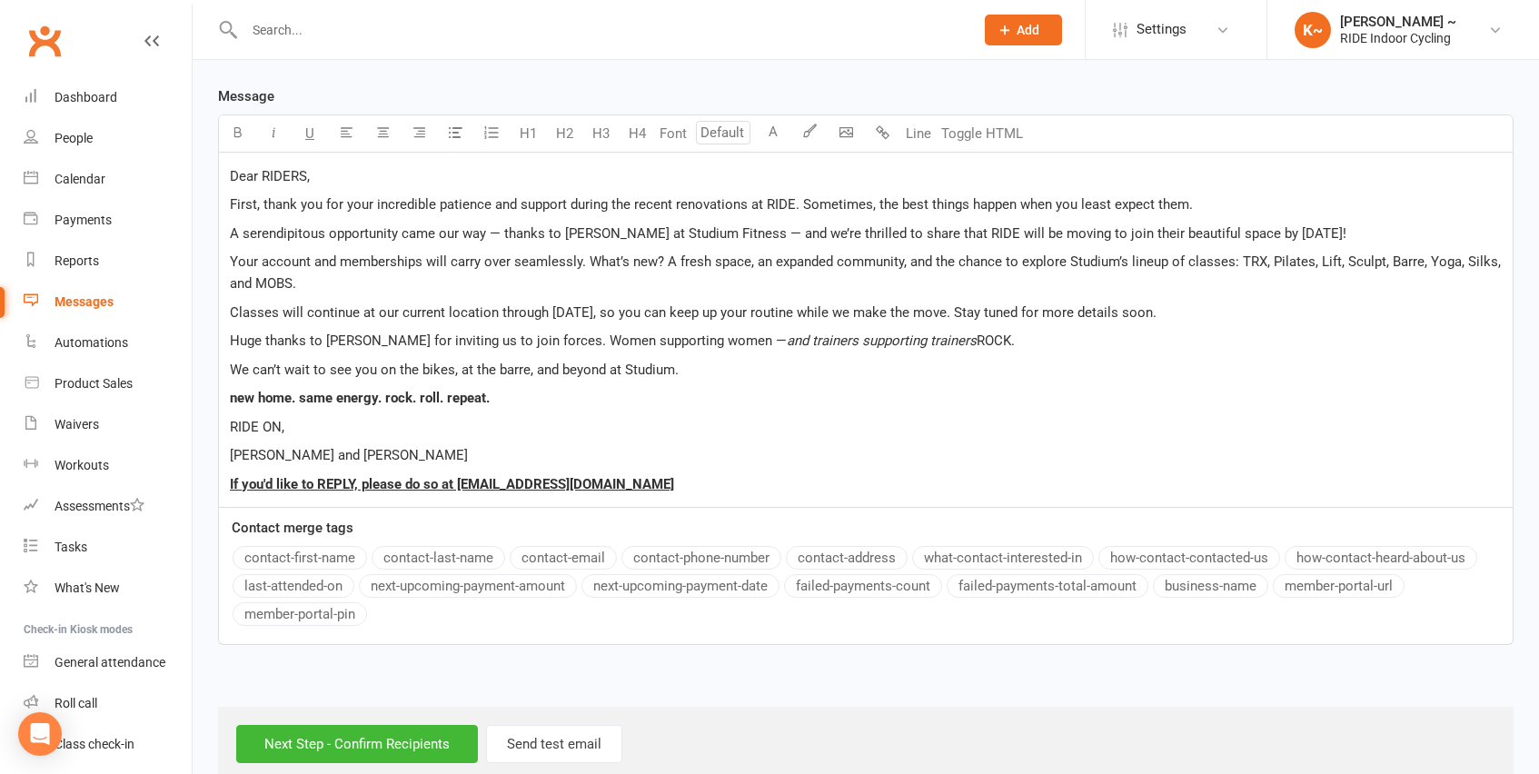
scroll to position [520, 0]
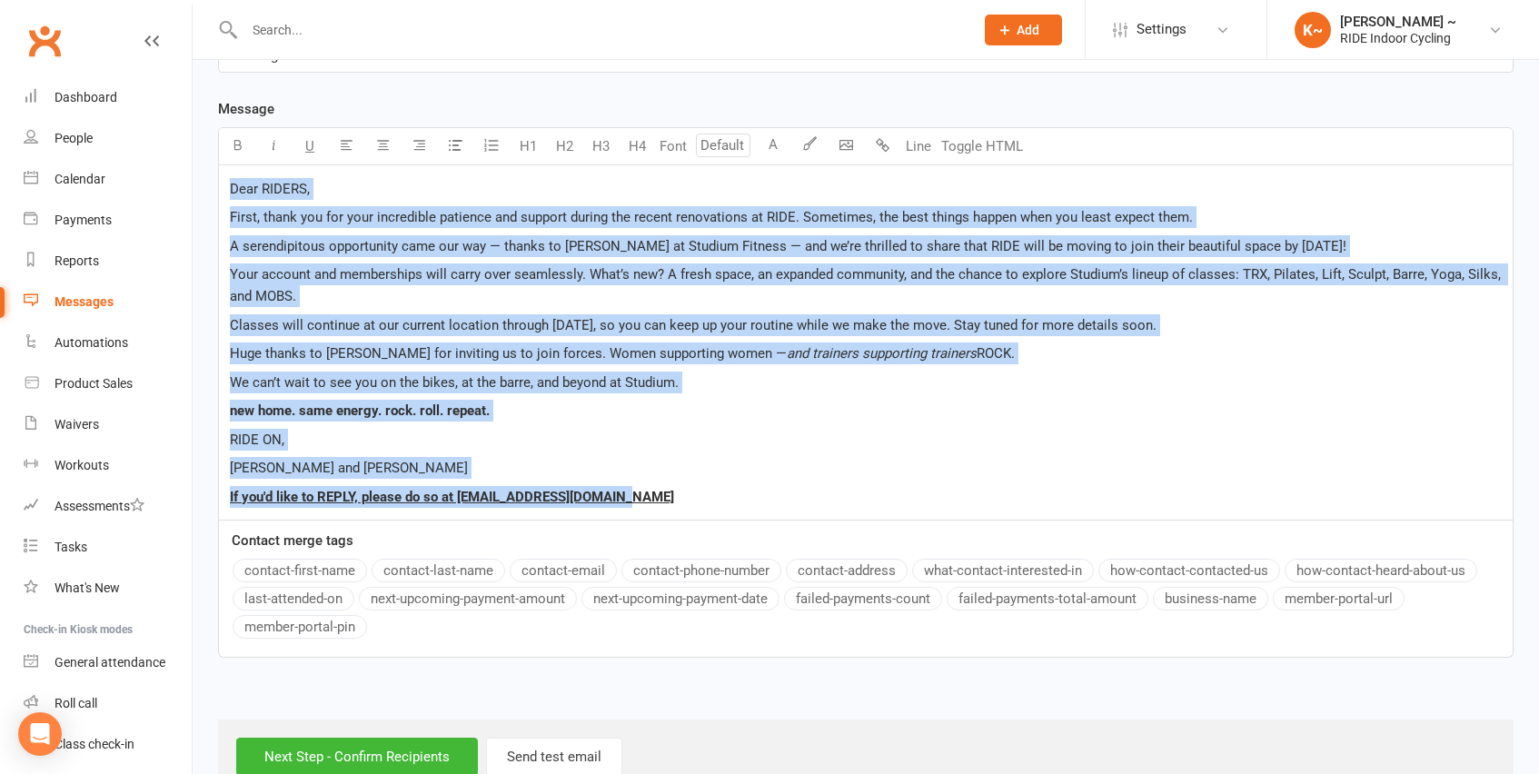
drag, startPoint x: 228, startPoint y: 183, endPoint x: 691, endPoint y: 512, distance: 568.7
click at [691, 512] on div "Dear RIDERS, First, thank you for your incredible patience and support during t…" at bounding box center [866, 342] width 1294 height 354
click at [769, 430] on p "RIDE ON," at bounding box center [866, 440] width 1272 height 22
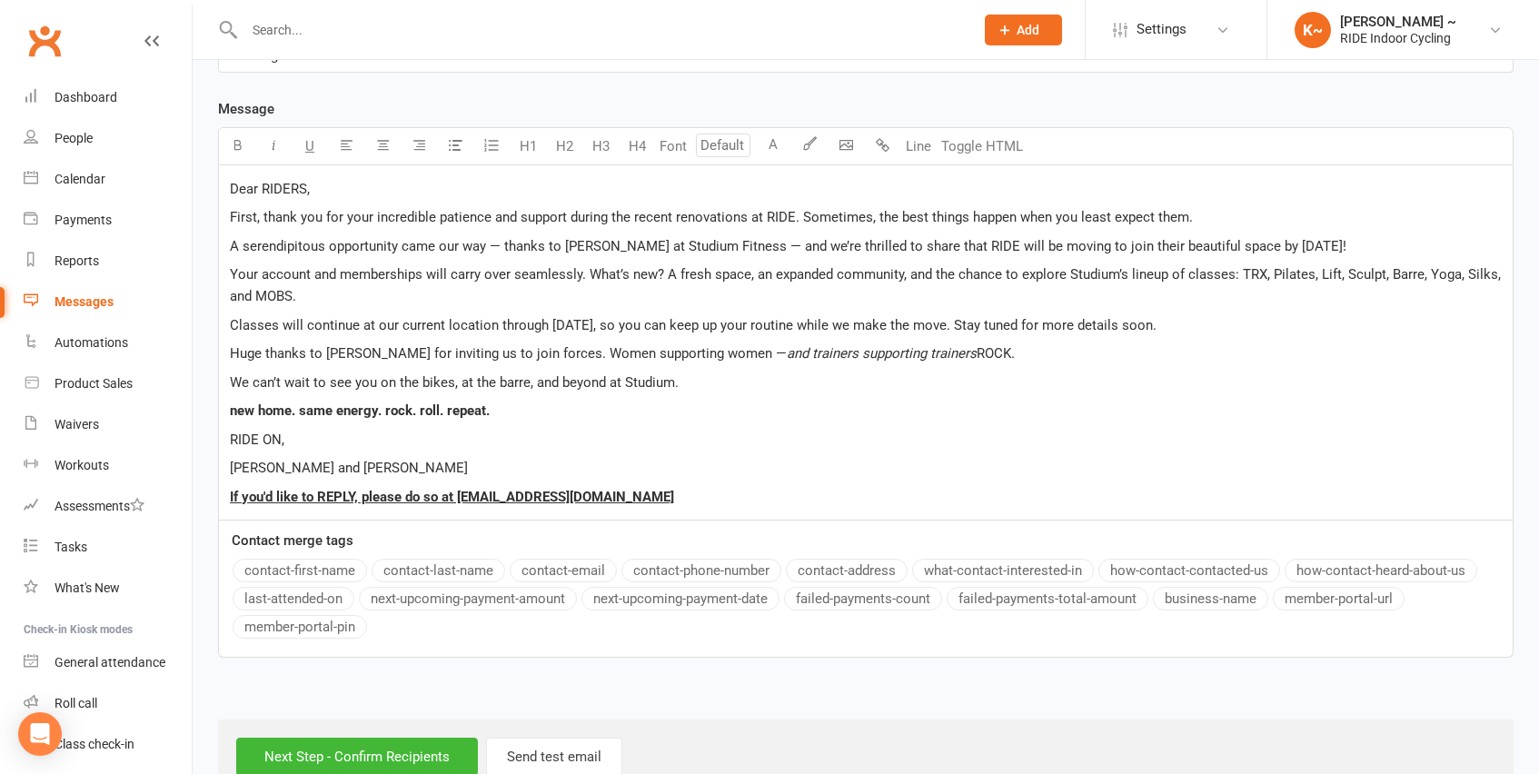
scroll to position [561, 0]
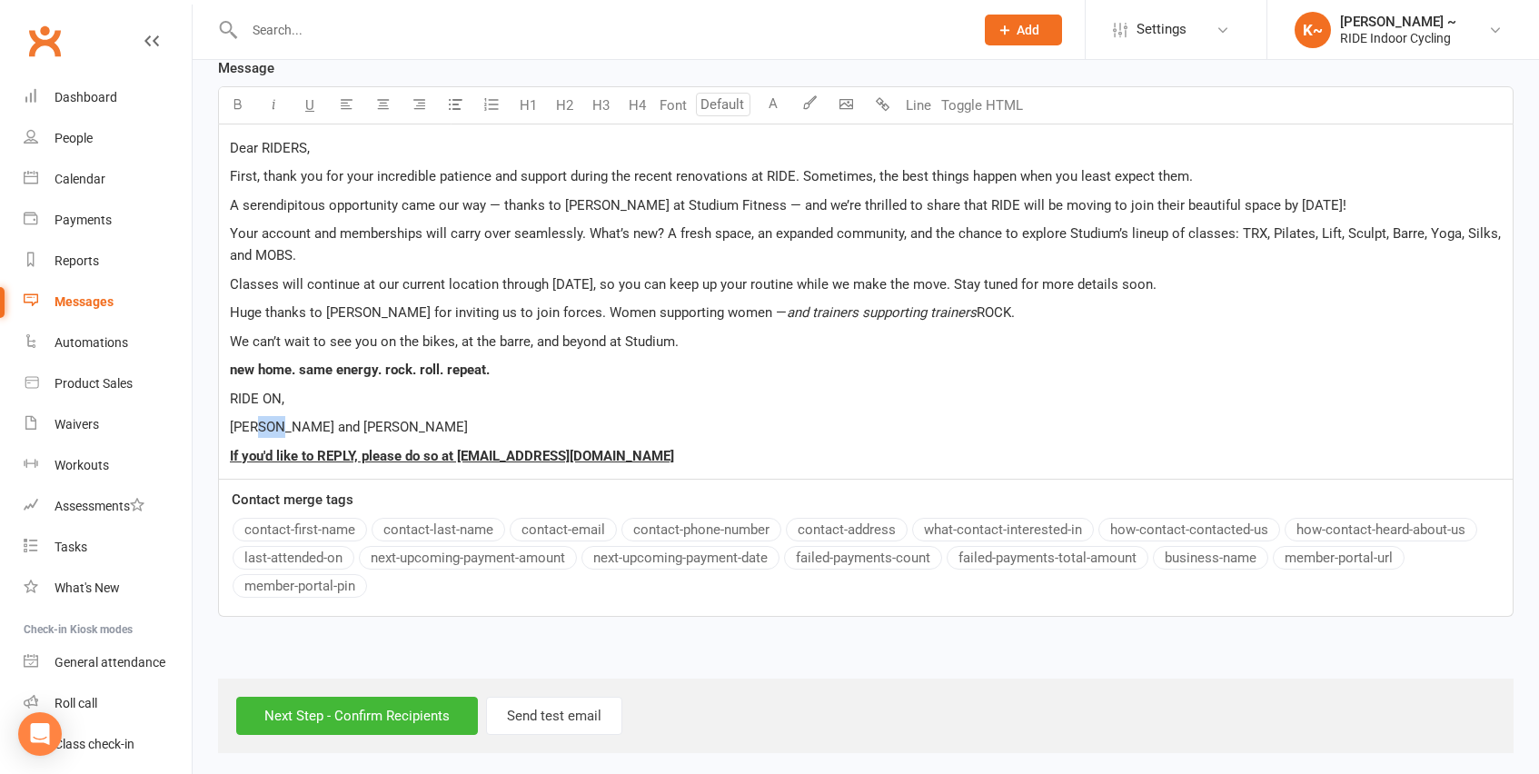
drag, startPoint x: 260, startPoint y: 422, endPoint x: 278, endPoint y: 417, distance: 19.0
click at [278, 419] on span "[PERSON_NAME] and [PERSON_NAME]" at bounding box center [349, 427] width 238 height 16
click at [413, 710] on input "Next Step - Confirm Recipients" at bounding box center [357, 716] width 242 height 38
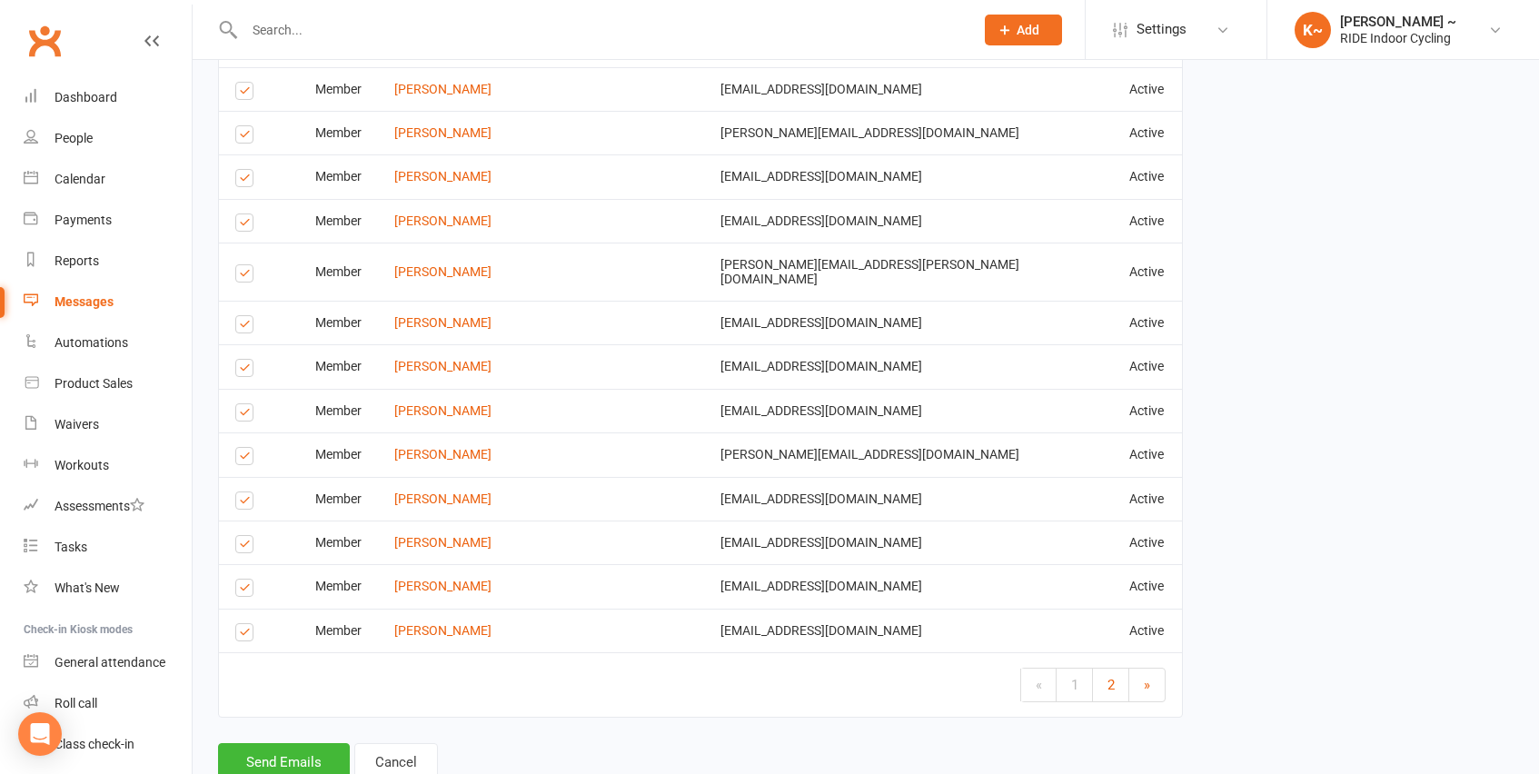
scroll to position [2521, 0]
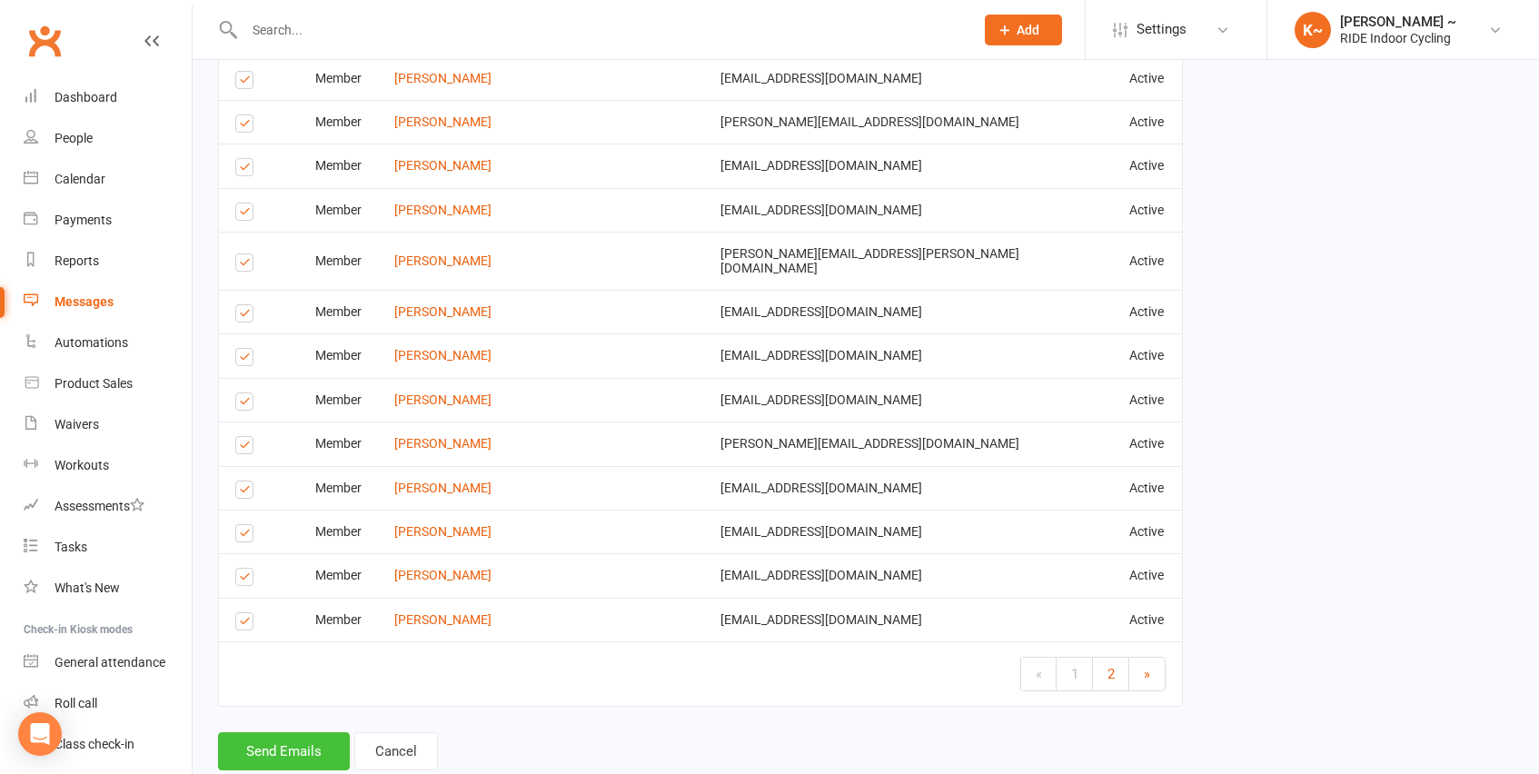
click at [278, 732] on button "Send Emails" at bounding box center [284, 751] width 132 height 38
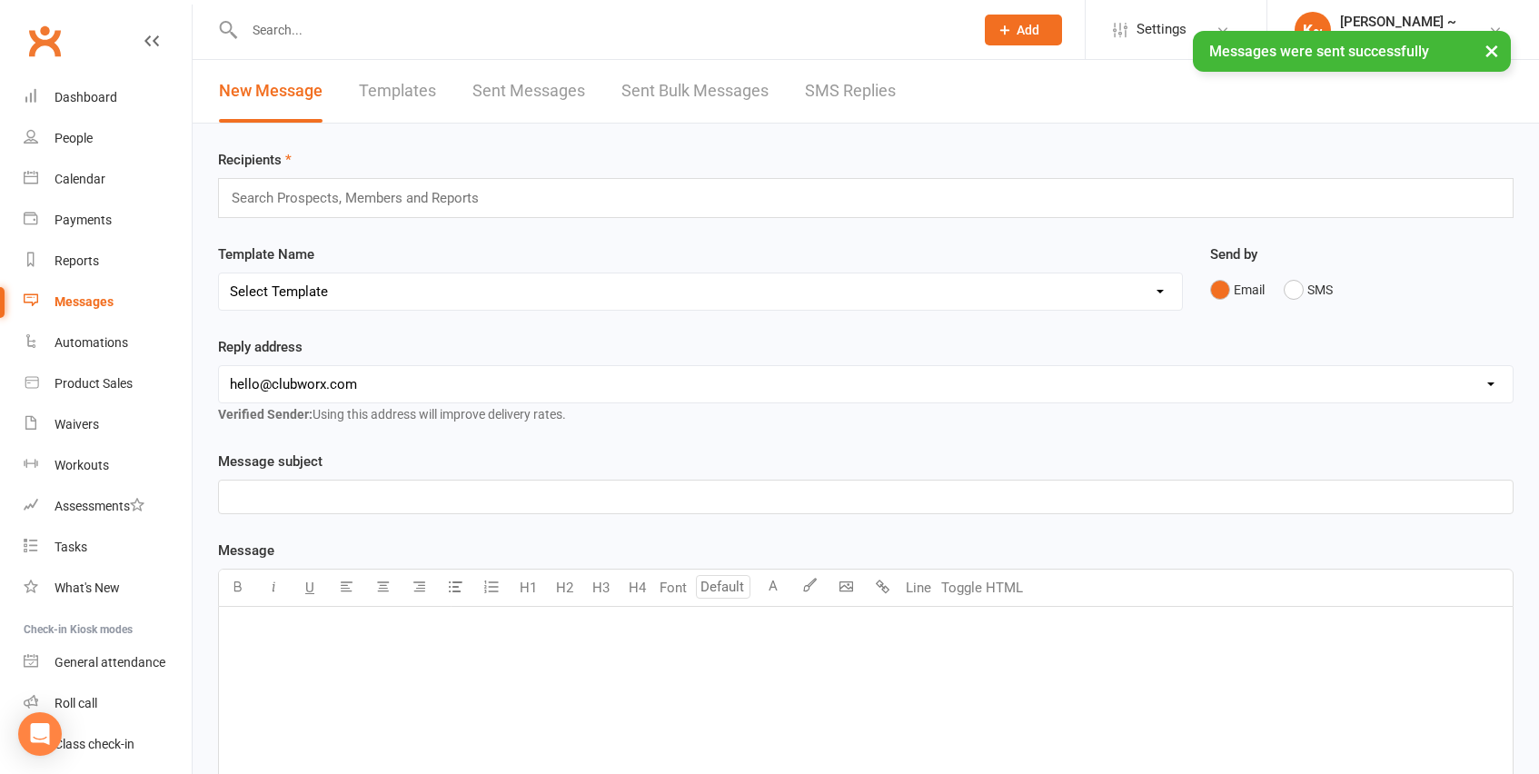
click at [413, 88] on link "Templates" at bounding box center [397, 91] width 77 height 63
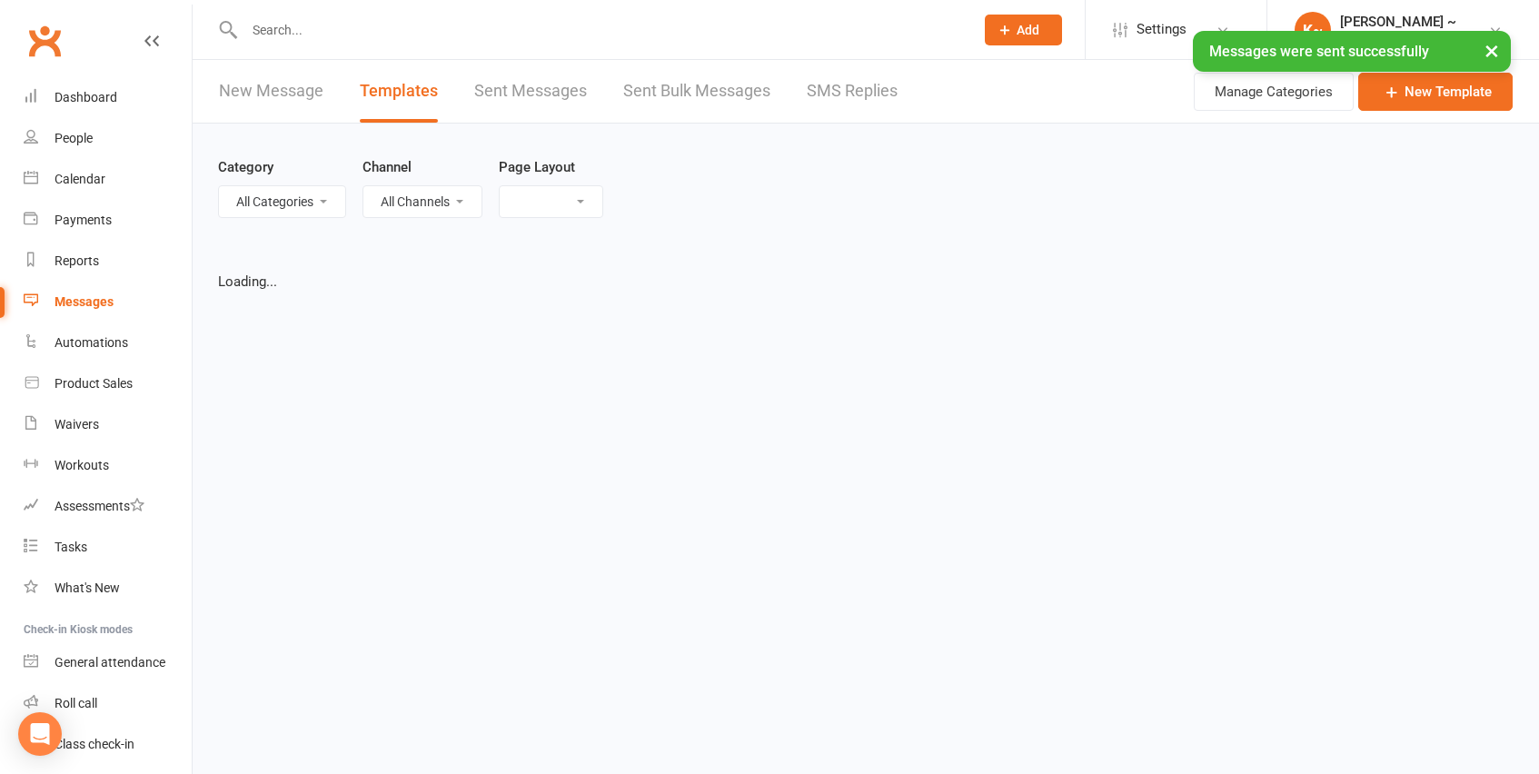
select select "grid"
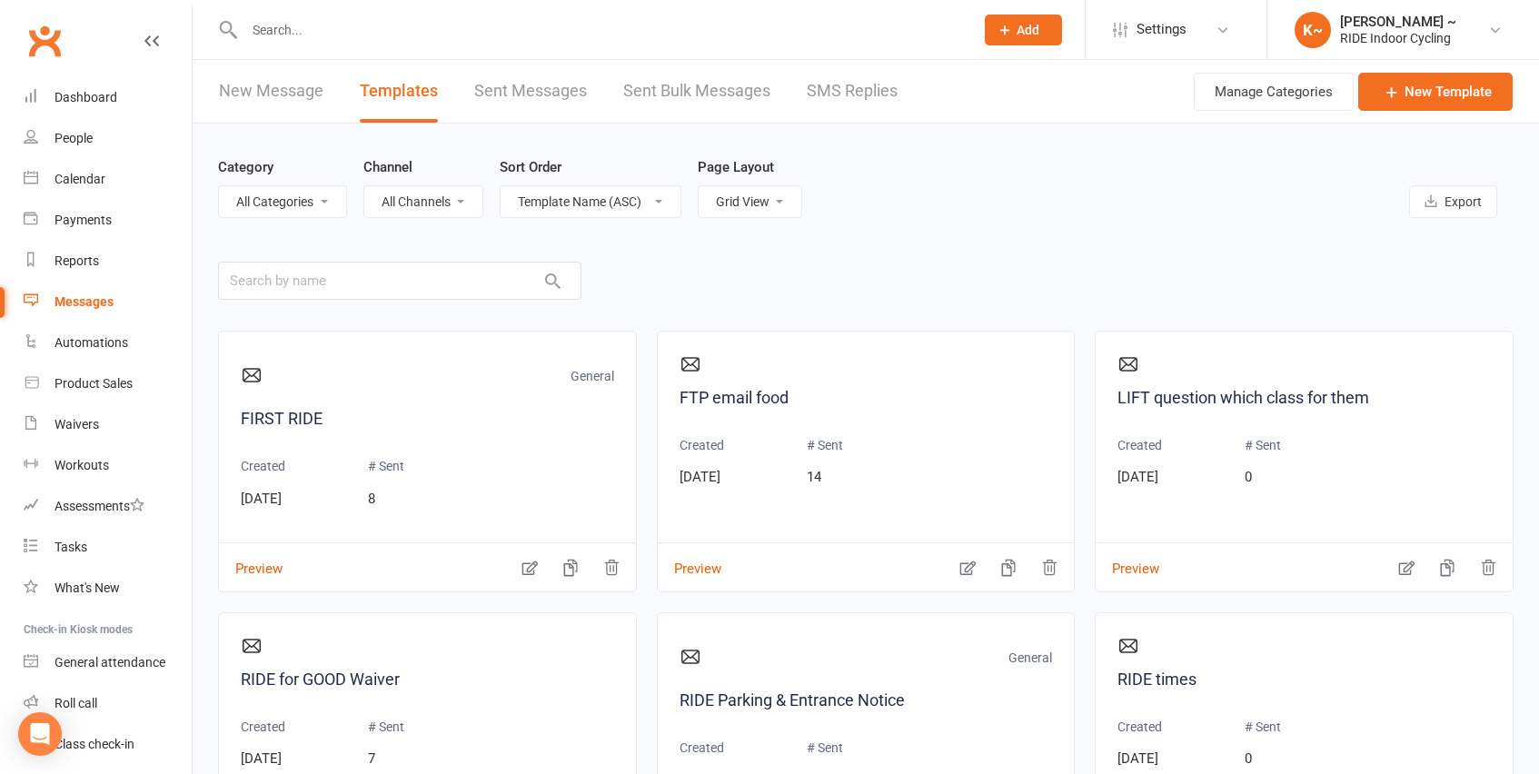
click at [1035, 28] on span "Add" at bounding box center [1028, 30] width 23 height 15
click at [834, 264] on main "Category All Categories (No category) General Channel All Channels Email SMS So…" at bounding box center [866, 527] width 1296 height 807
click at [86, 306] on div "Messages" at bounding box center [84, 301] width 59 height 15
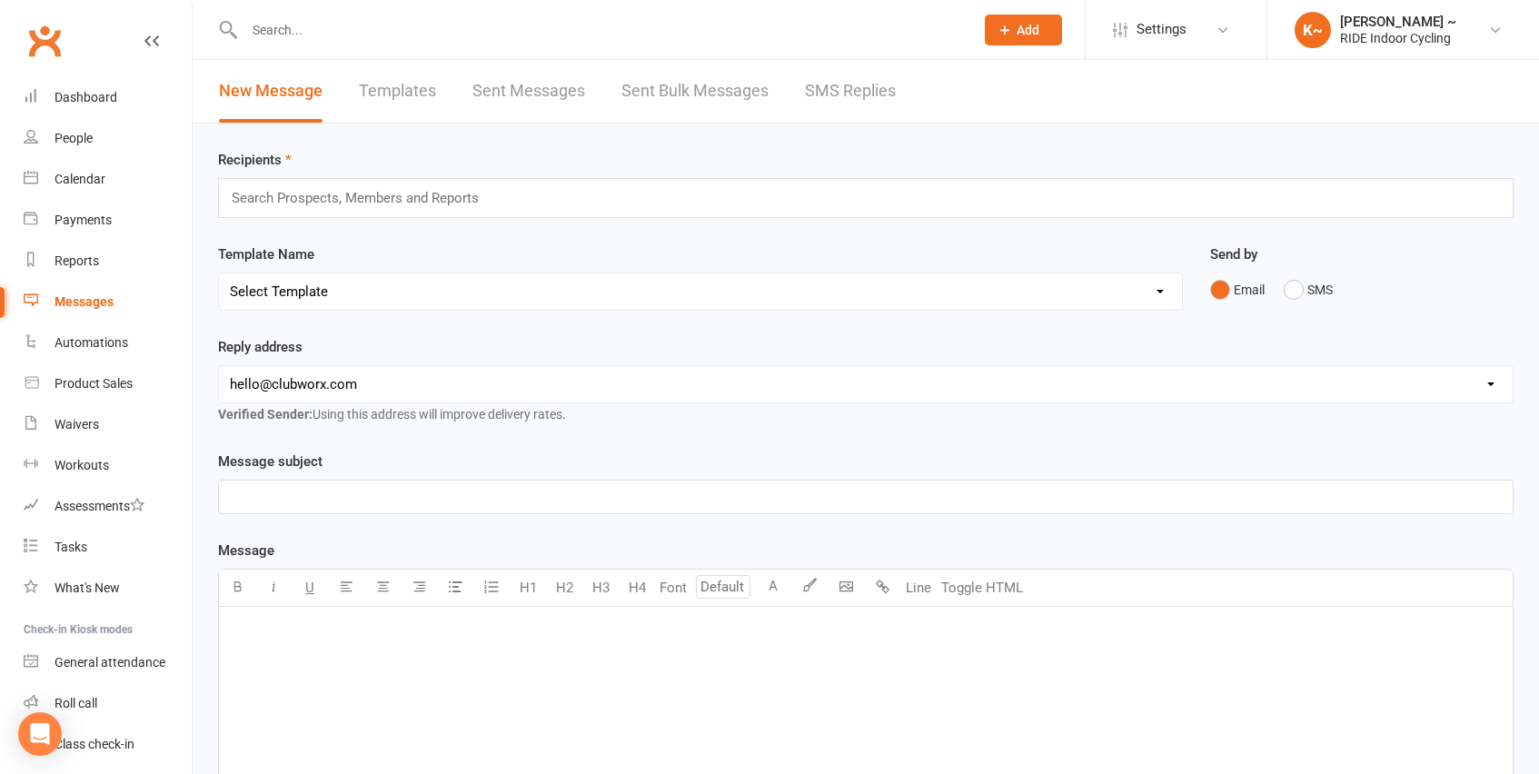
click at [409, 90] on link "Templates" at bounding box center [397, 91] width 77 height 63
select select "grid"
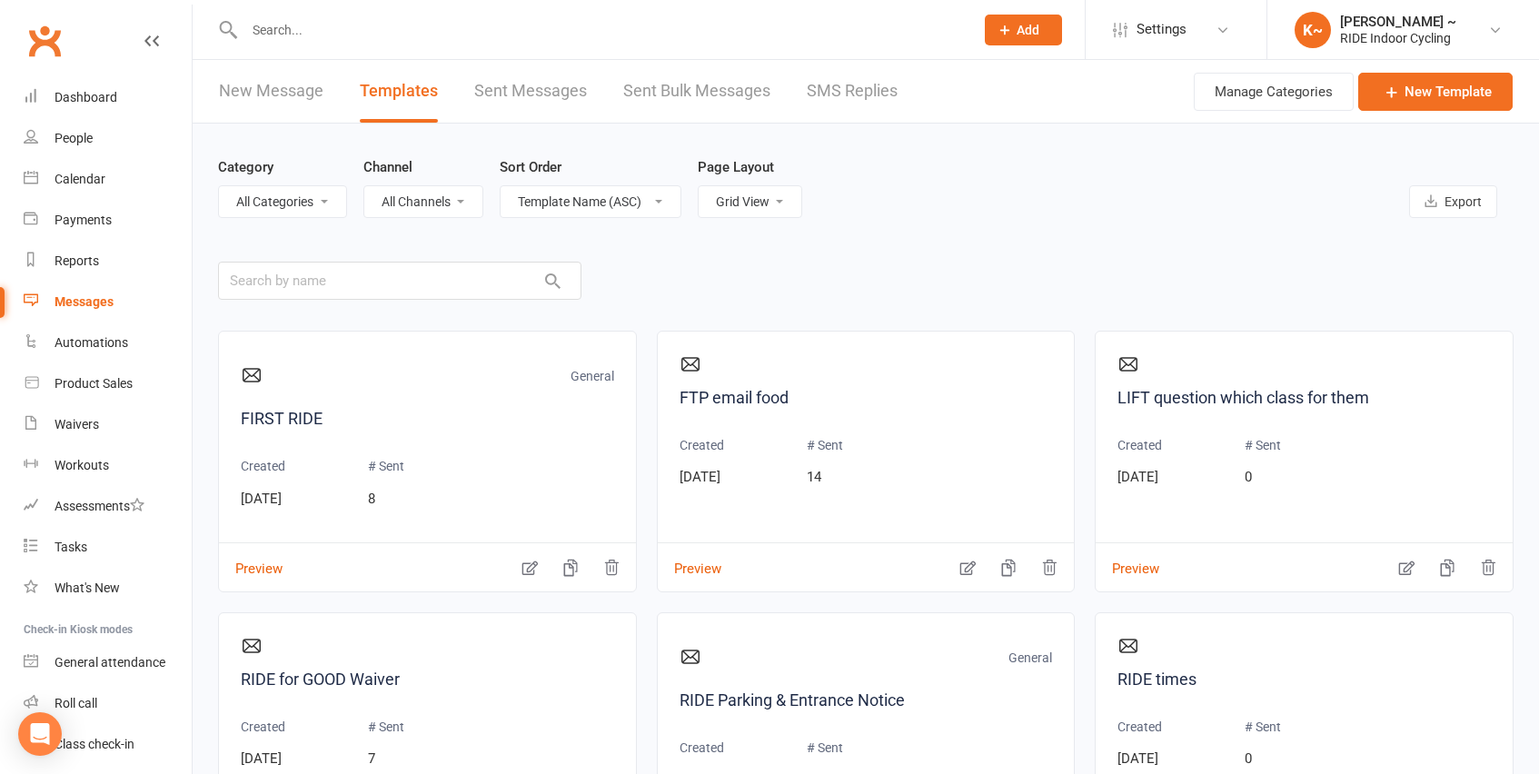
click at [1455, 95] on link "New Template" at bounding box center [1435, 92] width 154 height 38
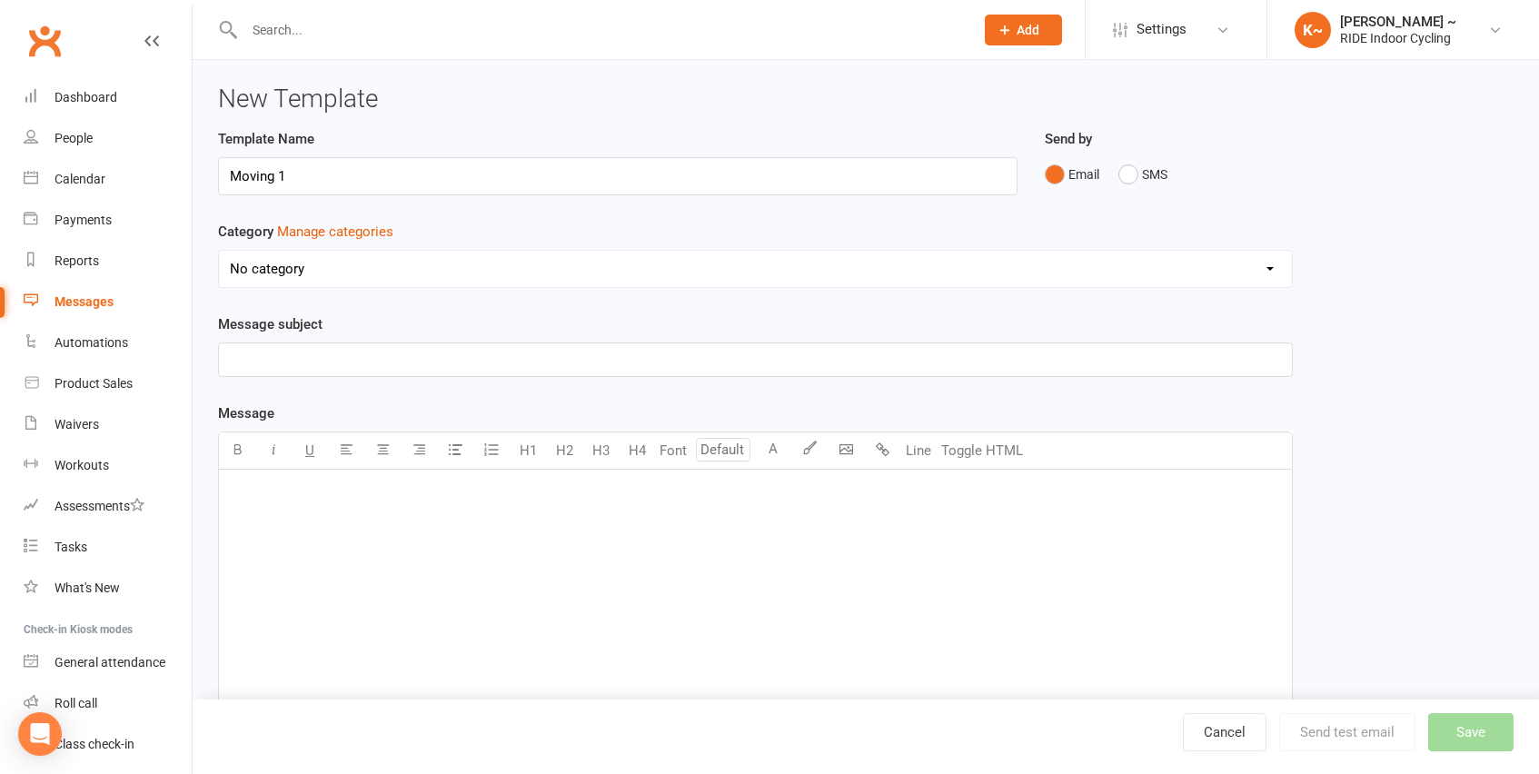
type input "Moving 1"
click at [452, 349] on p "﻿" at bounding box center [755, 360] width 1051 height 22
click at [474, 529] on div "﻿" at bounding box center [755, 606] width 1073 height 273
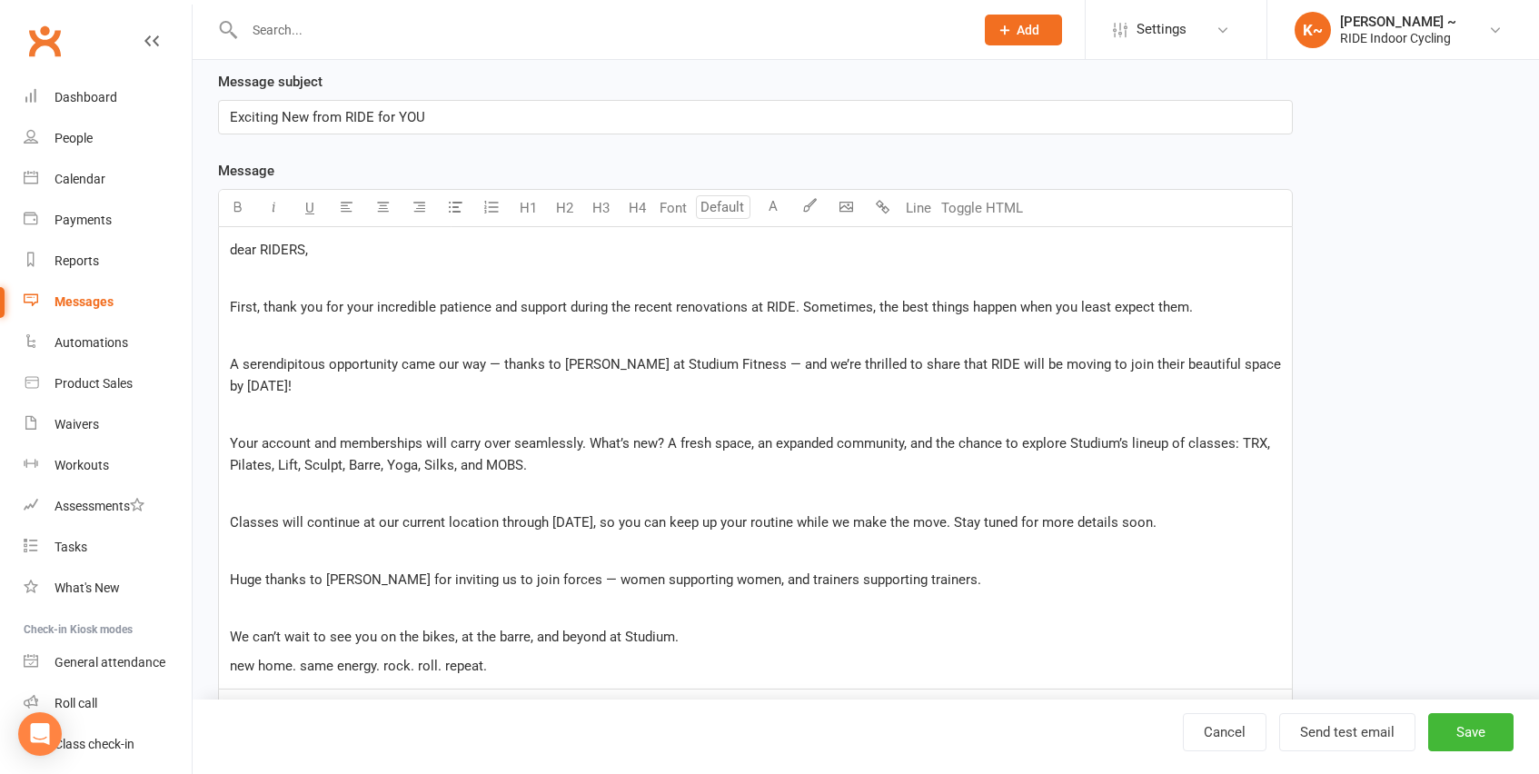
scroll to position [242, 0]
drag, startPoint x: 237, startPoint y: 252, endPoint x: 219, endPoint y: 254, distance: 18.4
click at [219, 254] on div "dear RIDERS, ﻿ First, thank you for your incredible patience and support during…" at bounding box center [755, 459] width 1073 height 462
click at [263, 323] on div "Dear RIDERS, ﻿ First, thank you for your incredible patience and support during…" at bounding box center [755, 459] width 1073 height 462
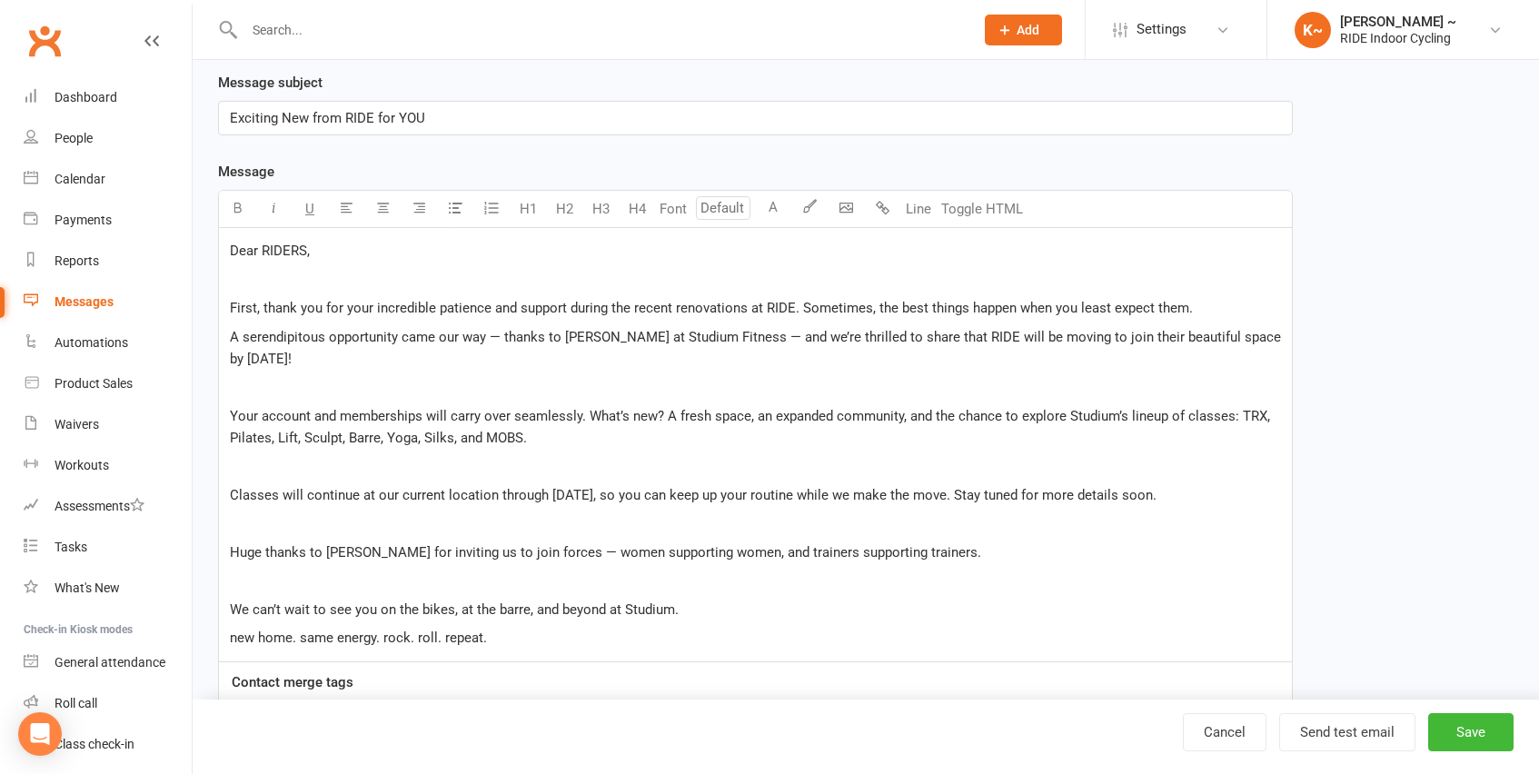
click at [248, 391] on p "﻿" at bounding box center [755, 387] width 1051 height 22
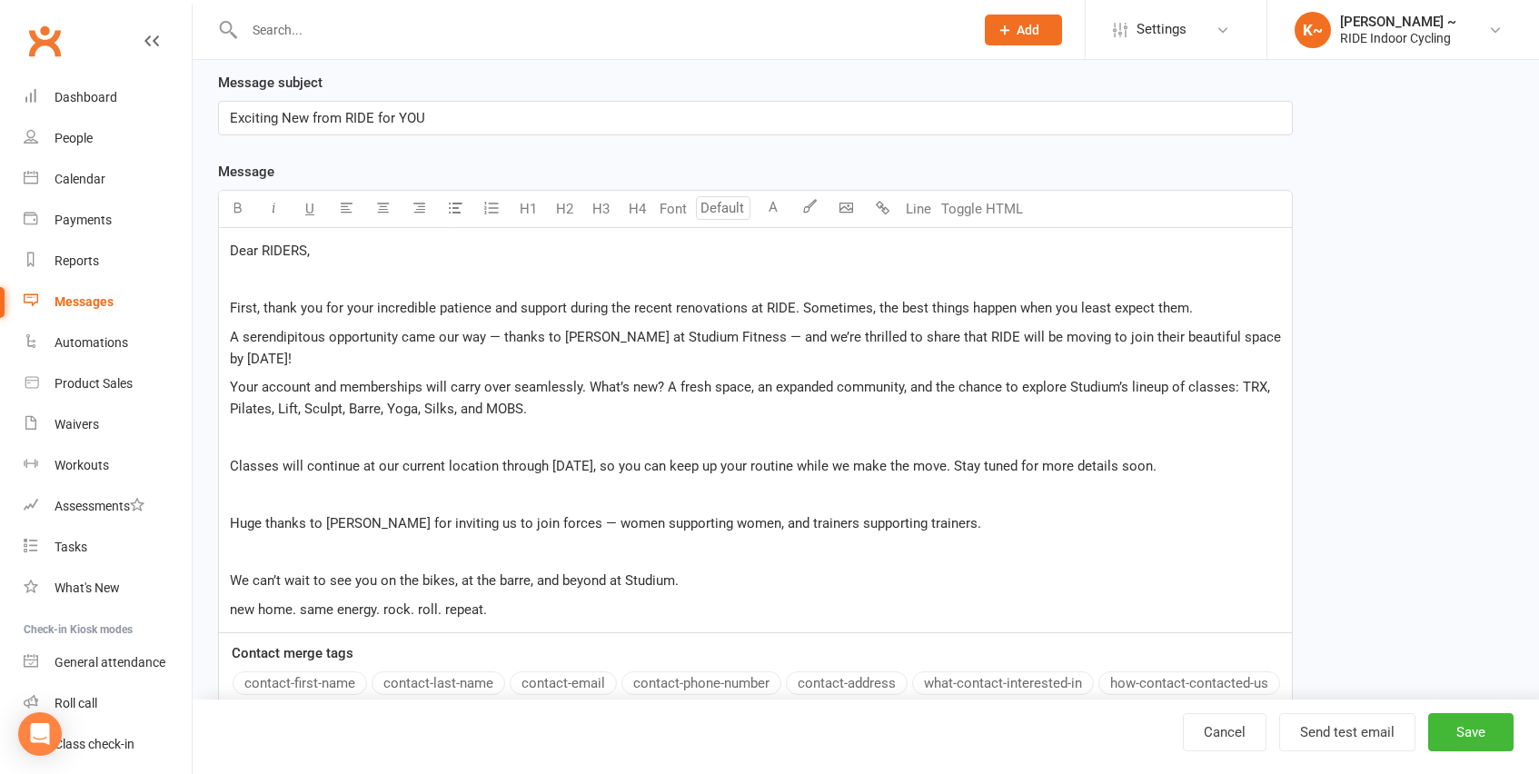
click at [255, 446] on p "﻿" at bounding box center [755, 438] width 1051 height 22
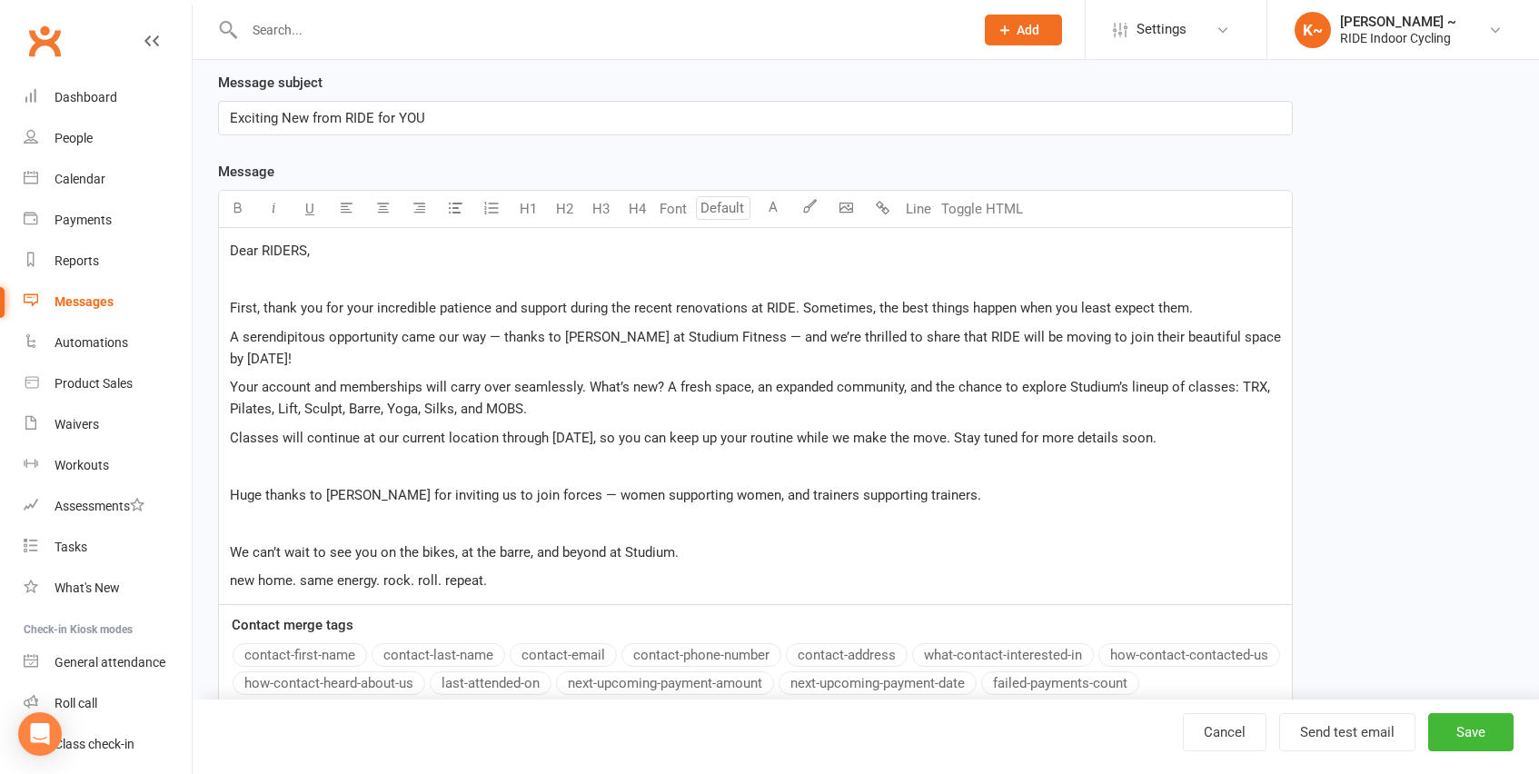
click at [255, 466] on p "﻿" at bounding box center [755, 466] width 1051 height 22
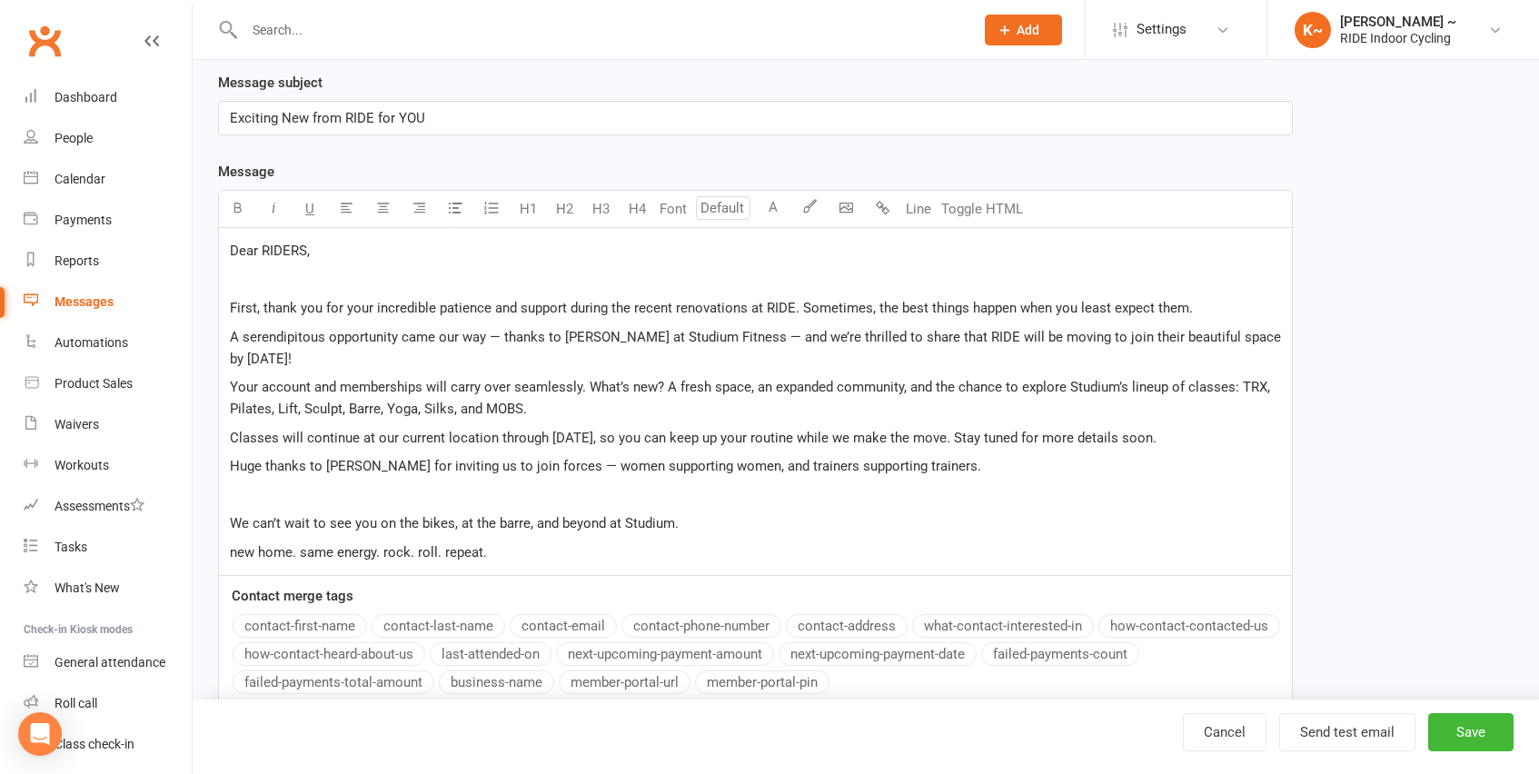
click at [252, 492] on p "﻿" at bounding box center [755, 495] width 1051 height 22
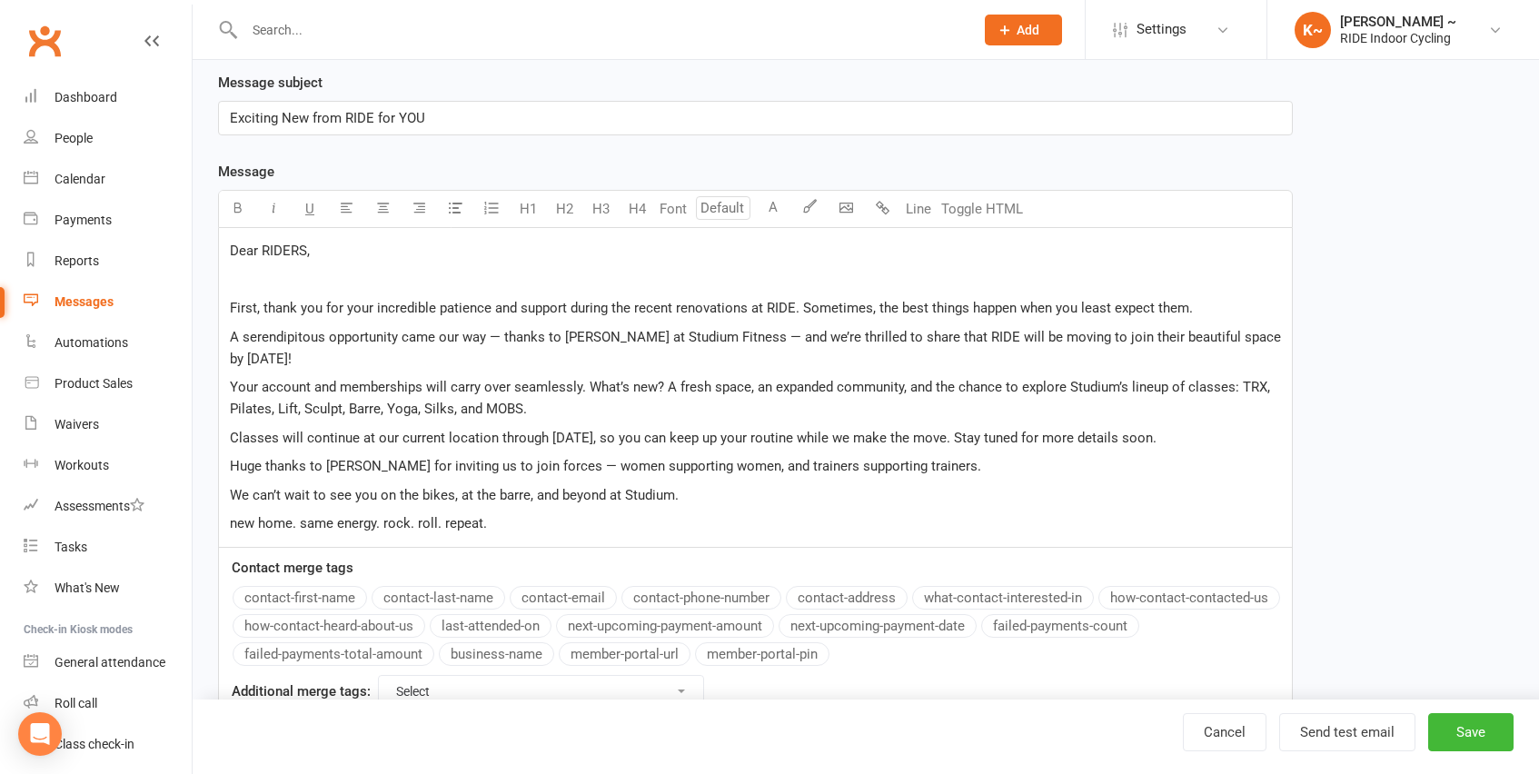
click at [504, 526] on p "new home. same energy. rock. roll. repeat." at bounding box center [755, 523] width 1051 height 22
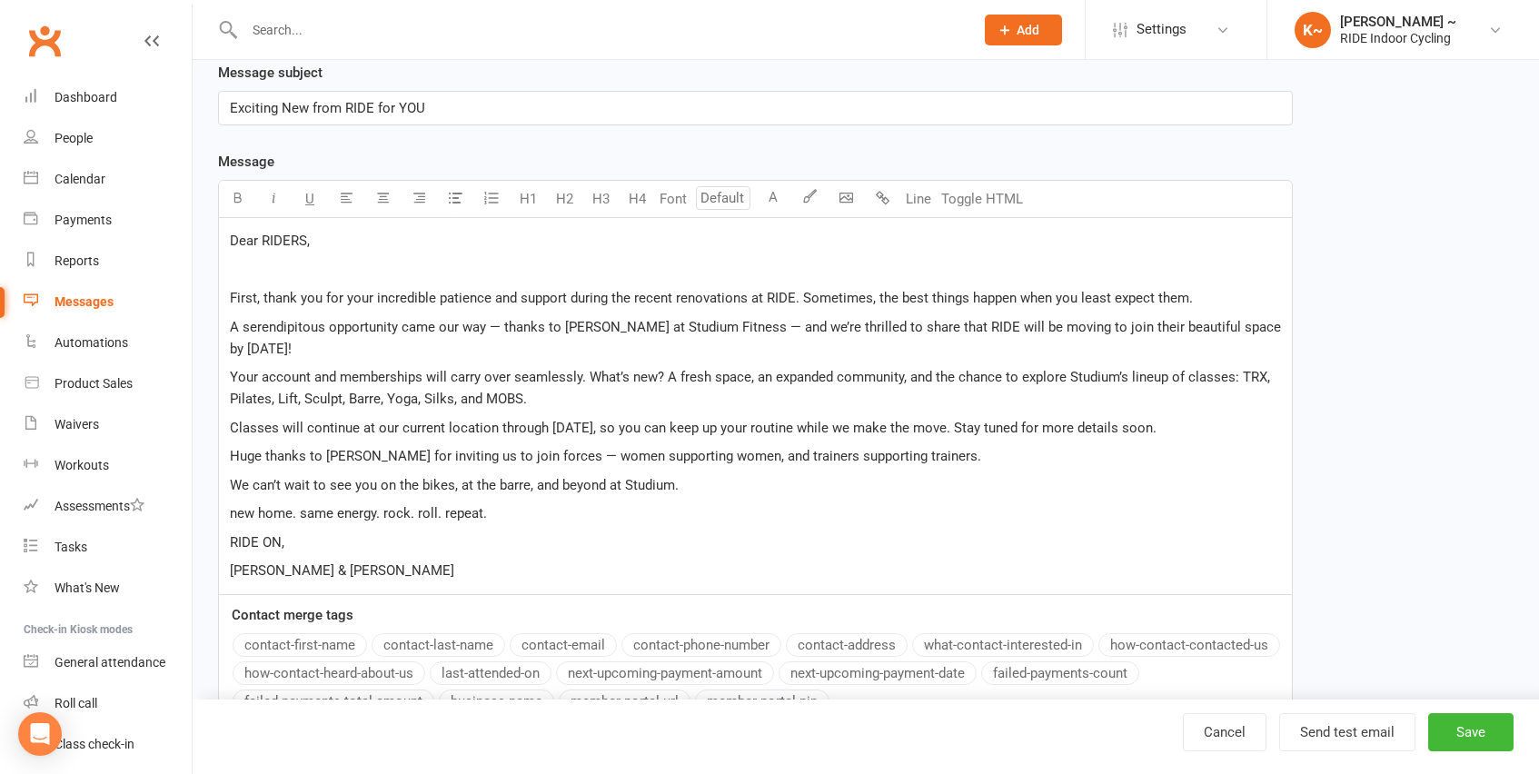
scroll to position [255, 0]
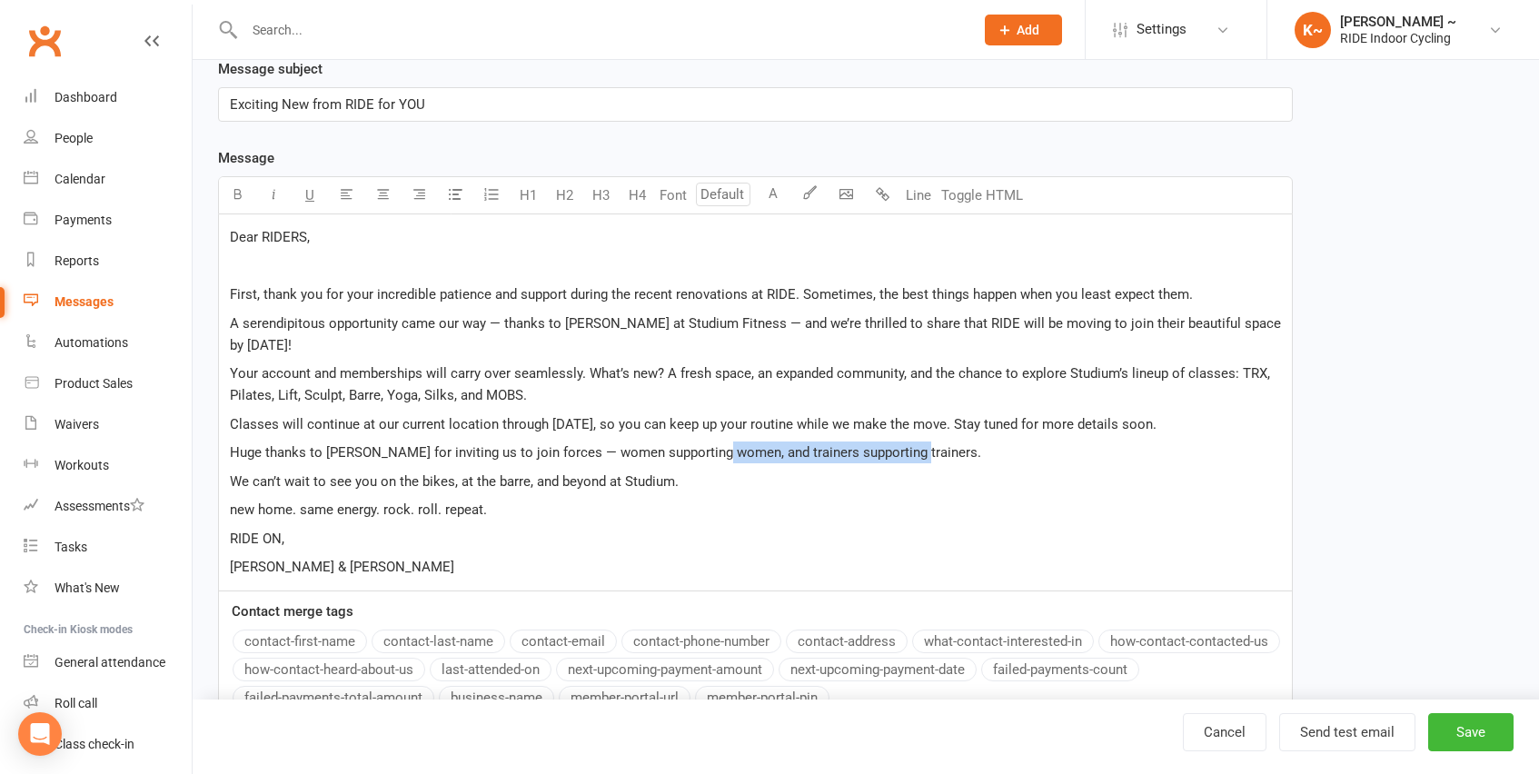
drag, startPoint x: 710, startPoint y: 452, endPoint x: 907, endPoint y: 451, distance: 197.2
click at [907, 451] on p "Huge thanks to [PERSON_NAME] for inviting us to join forces — women supporting …" at bounding box center [755, 453] width 1051 height 22
drag, startPoint x: 707, startPoint y: 453, endPoint x: 897, endPoint y: 456, distance: 189.9
click at [897, 456] on span "Huge thanks to [PERSON_NAME] for inviting us to join forces — women supporting …" at bounding box center [625, 452] width 790 height 16
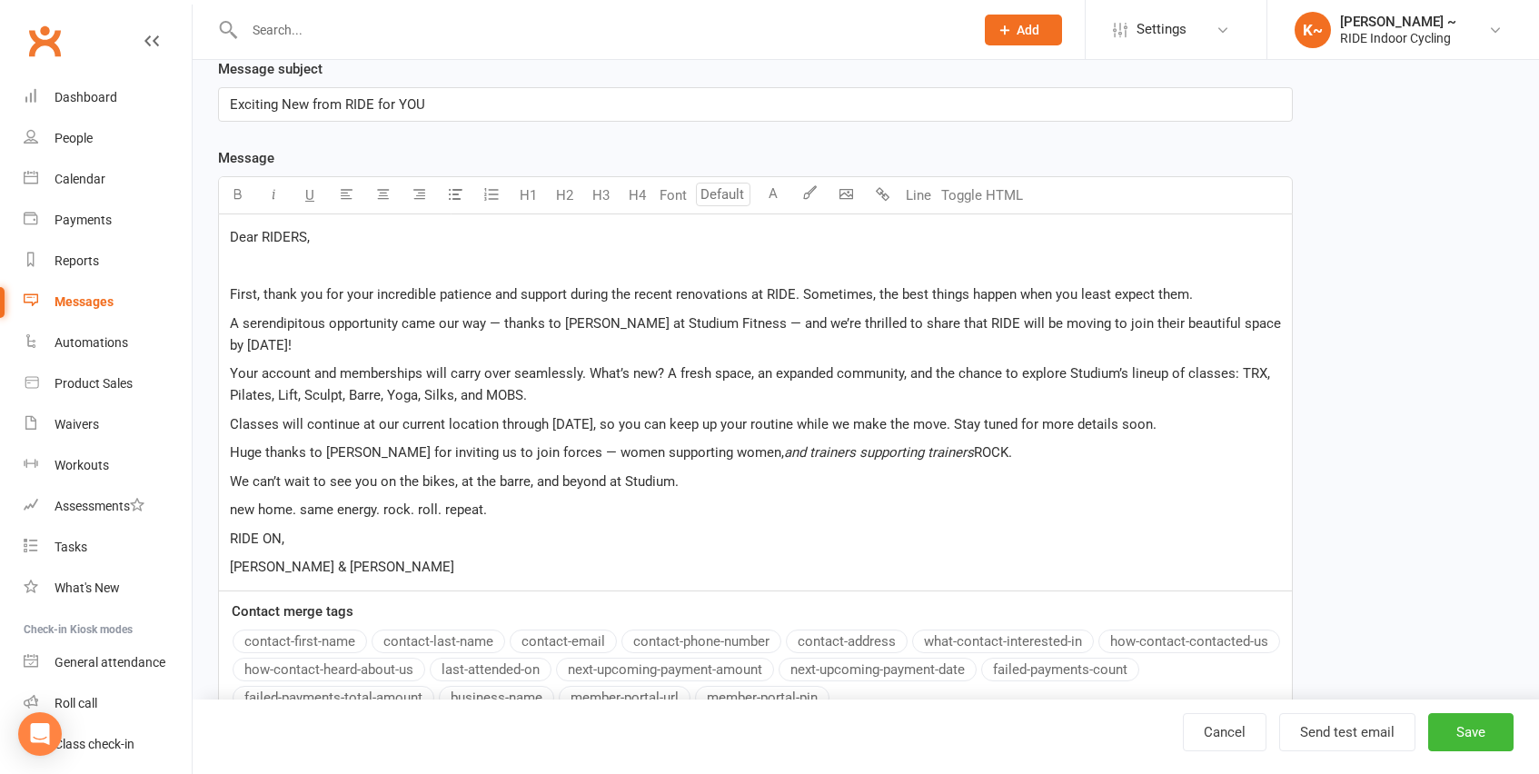
click at [956, 513] on p "new home. same energy. rock. roll. repeat." at bounding box center [755, 510] width 1051 height 22
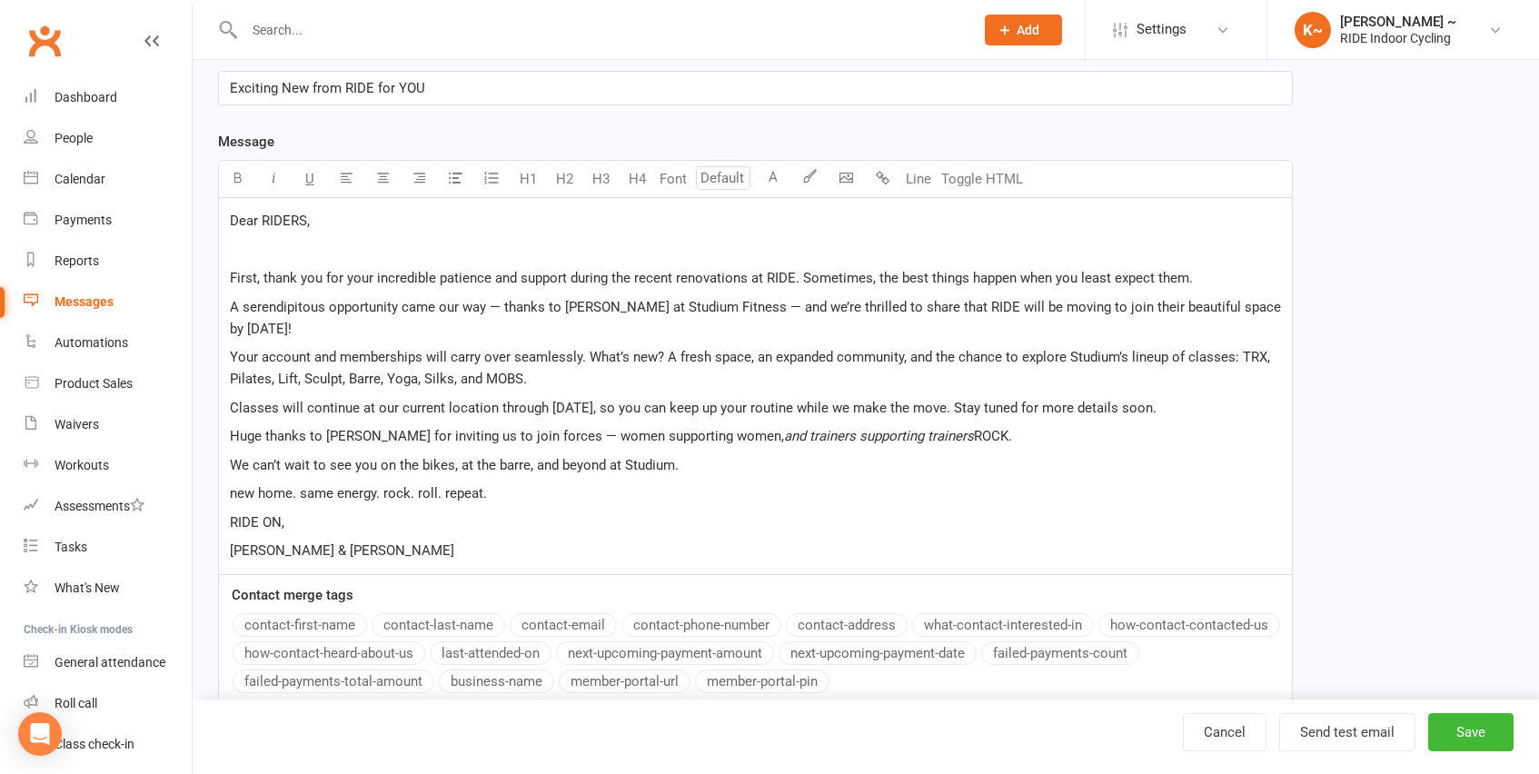
scroll to position [362, 0]
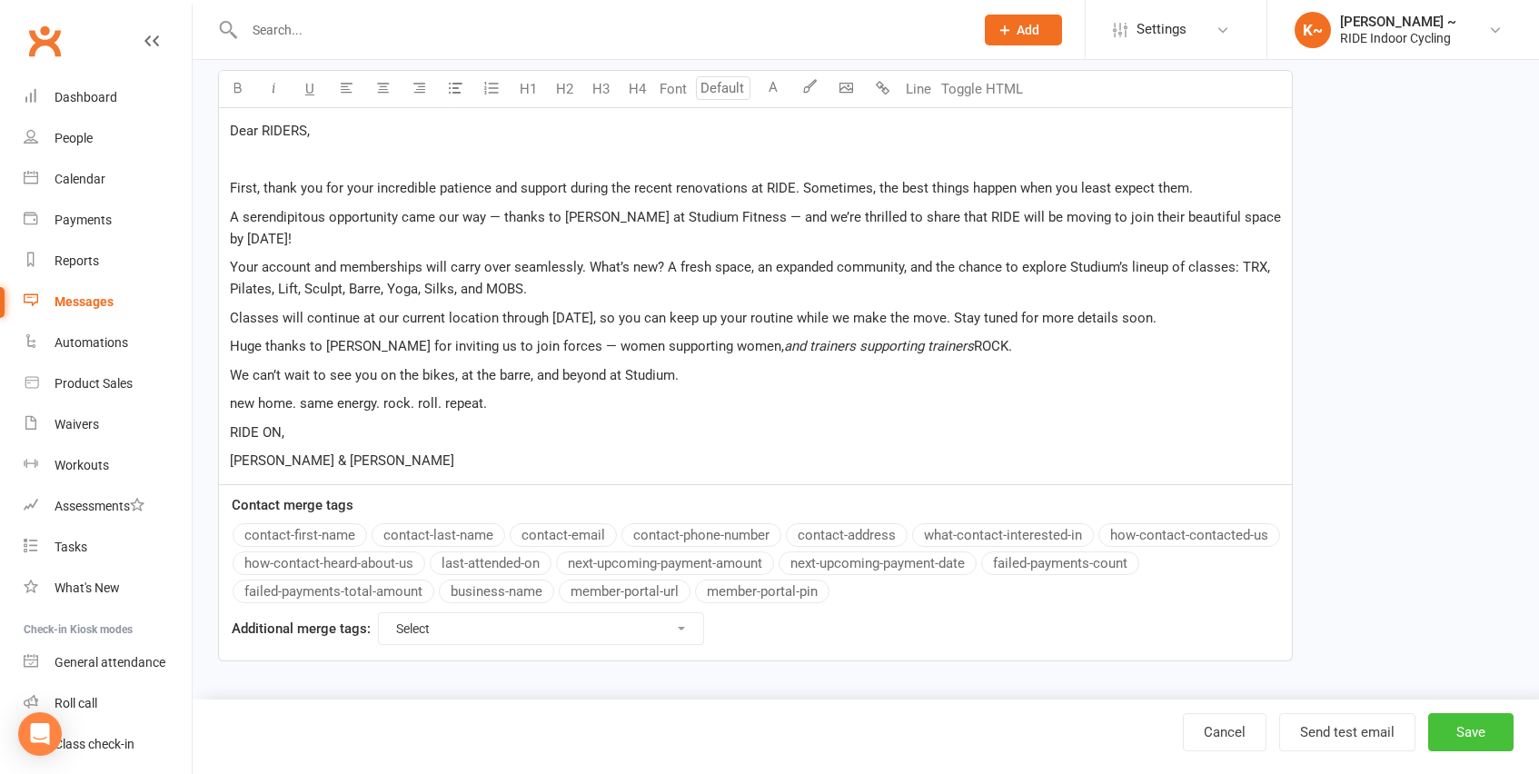
click at [1483, 727] on button "Save" at bounding box center [1470, 732] width 85 height 38
select select "grid"
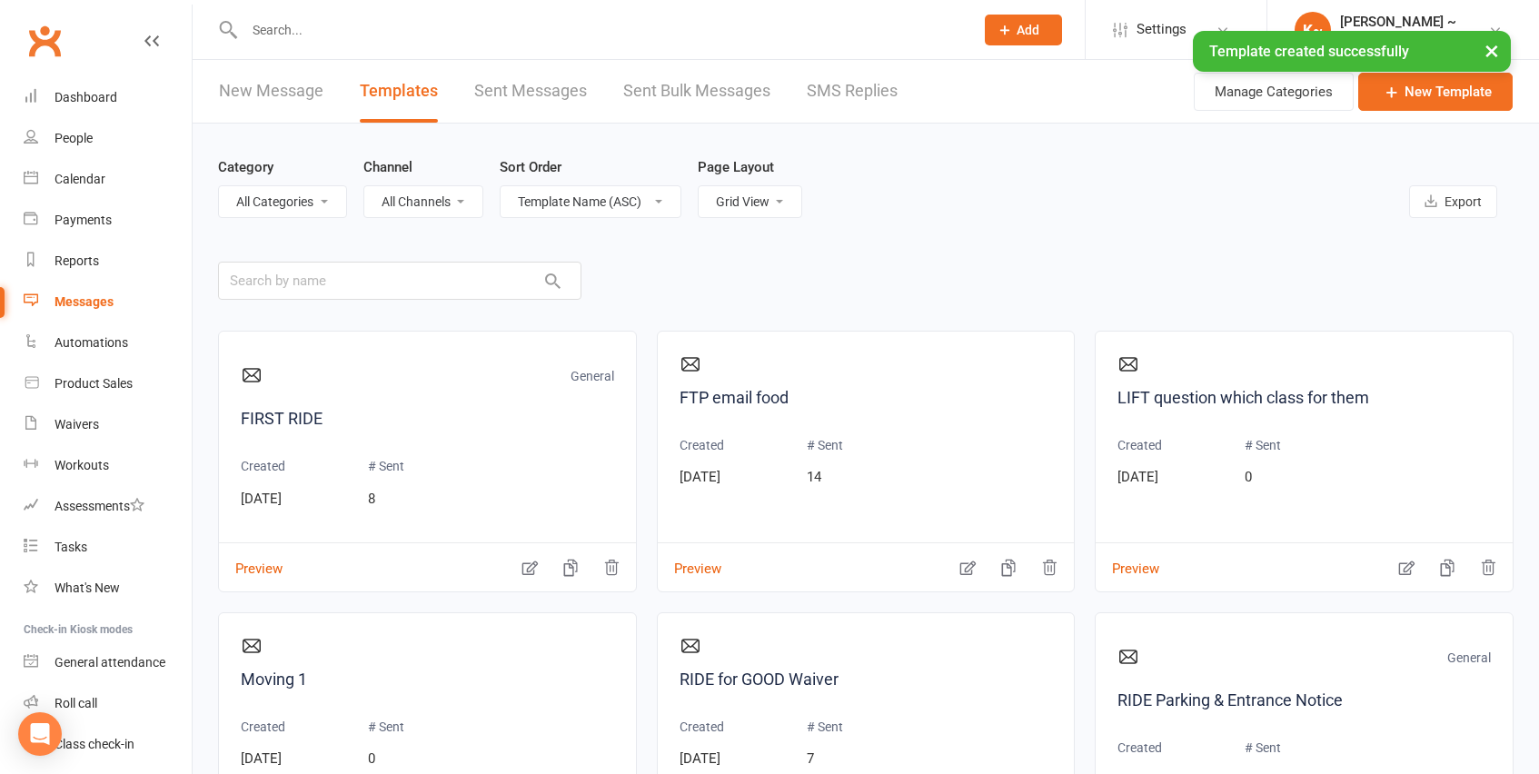
click at [1058, 253] on main "Category All Categories (No category) General Channel All Channels Email SMS So…" at bounding box center [866, 527] width 1296 height 807
click at [75, 303] on div "Messages" at bounding box center [84, 301] width 59 height 15
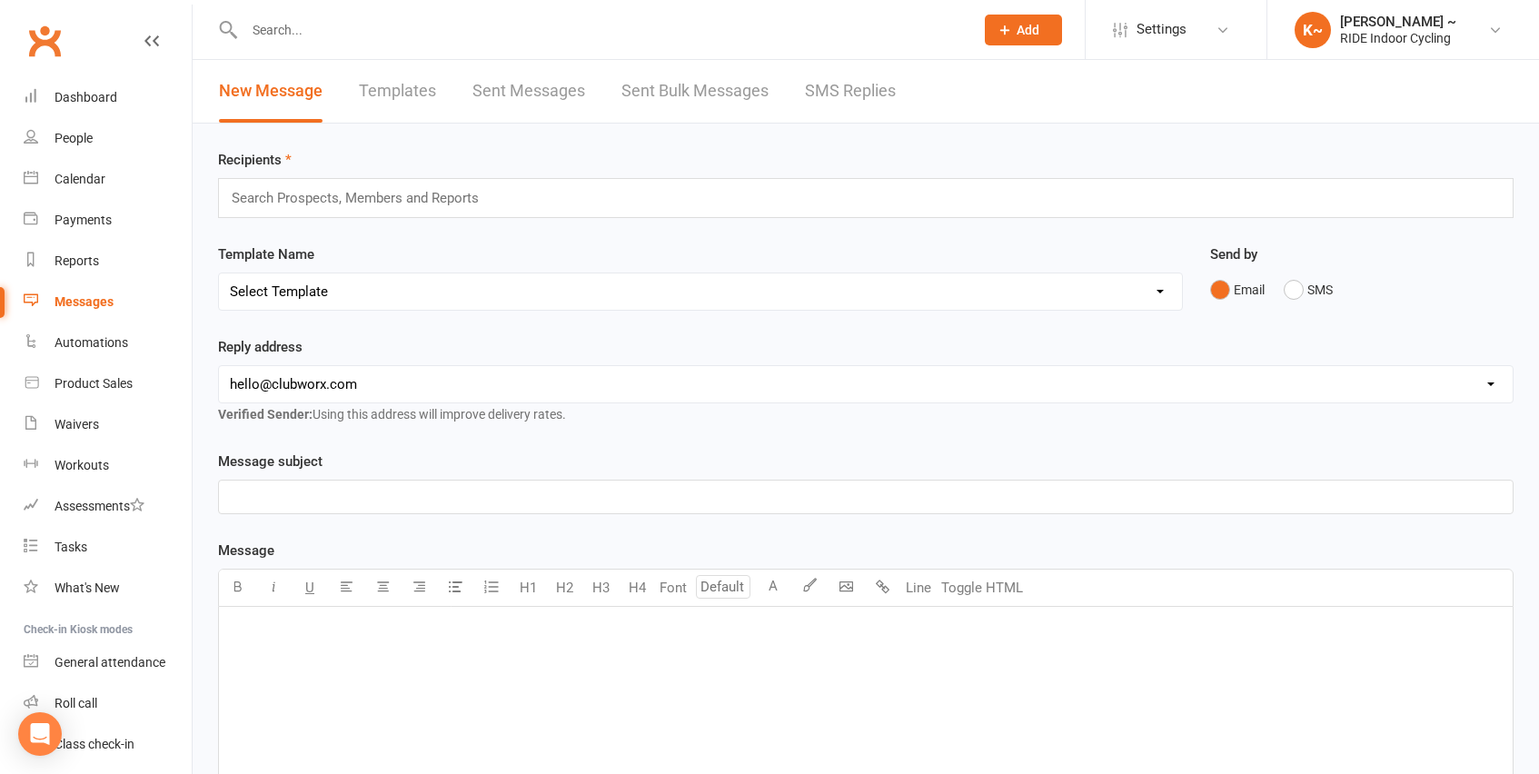
click at [84, 302] on div "Messages" at bounding box center [84, 301] width 59 height 15
click at [321, 197] on input "text" at bounding box center [363, 198] width 266 height 24
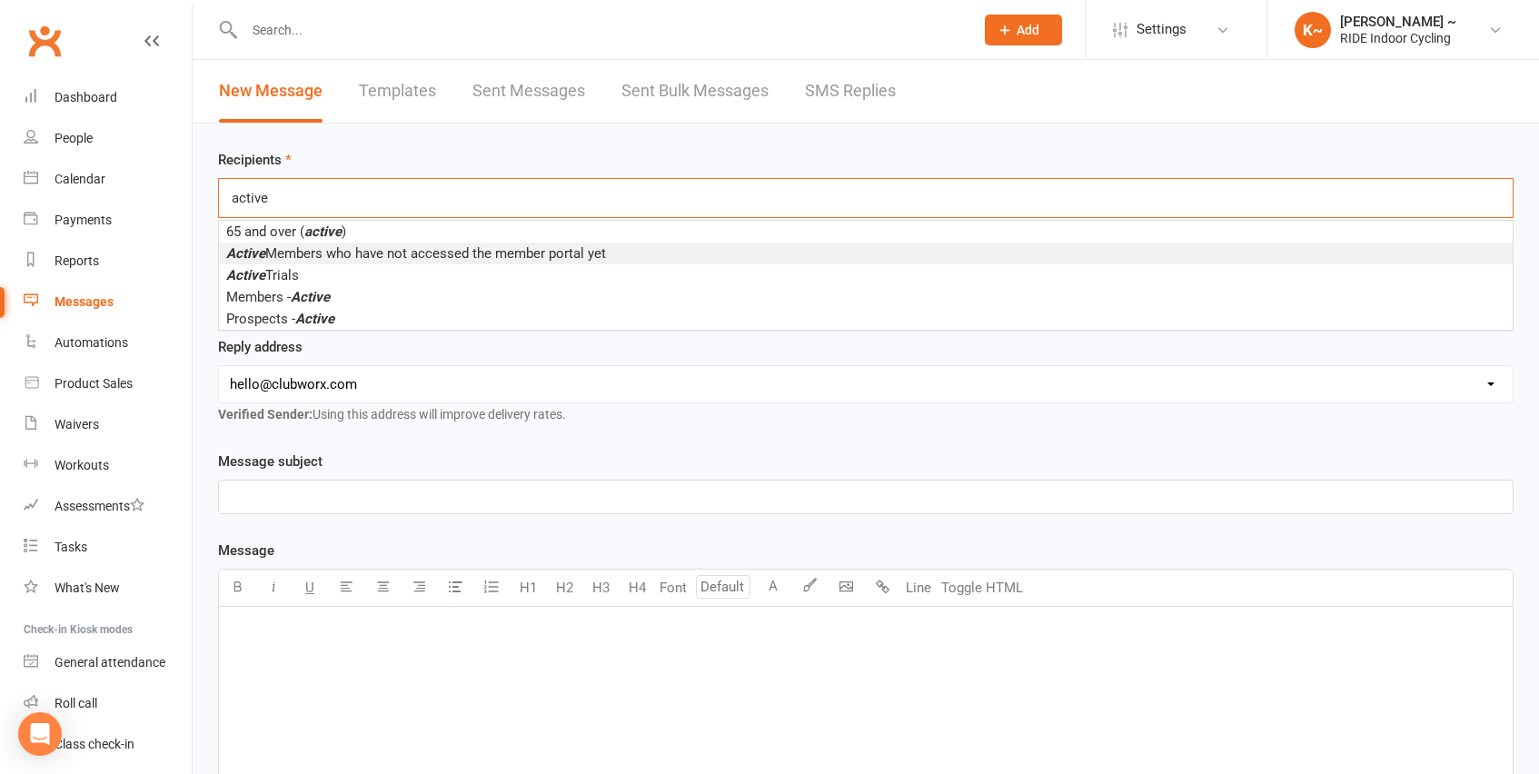
type input "active"
click at [336, 258] on span "Active Members who have not accessed the member portal yet" at bounding box center [416, 253] width 380 height 16
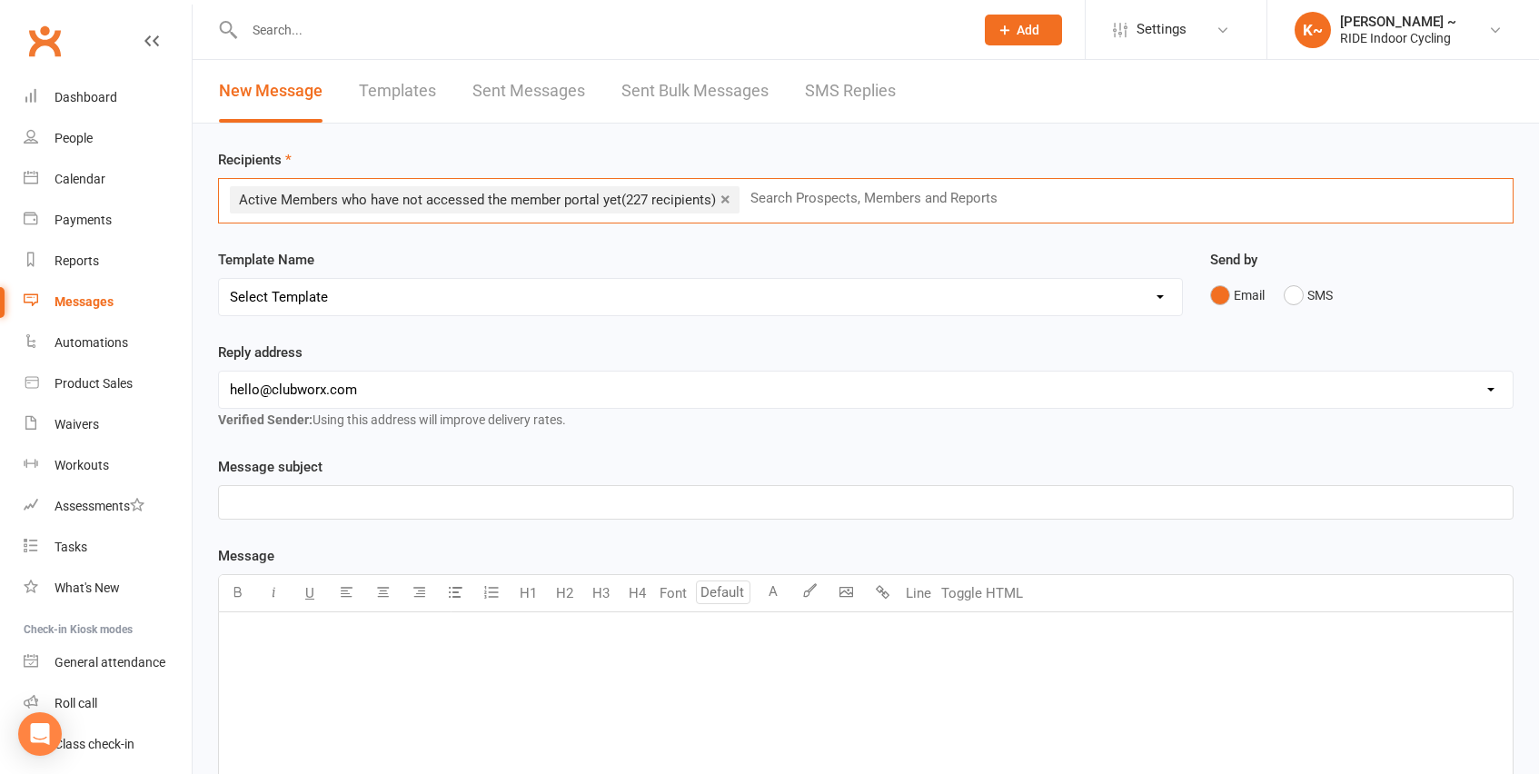
click at [476, 296] on select "Select Template [Email] FIRST RIDE [Email] RIDE Parking & Entrance Notice [Emai…" at bounding box center [700, 297] width 963 height 36
select select "4"
click at [219, 279] on select "Select Template [Email] FIRST RIDE [Email] RIDE Parking & Entrance Notice [Emai…" at bounding box center [700, 297] width 963 height 36
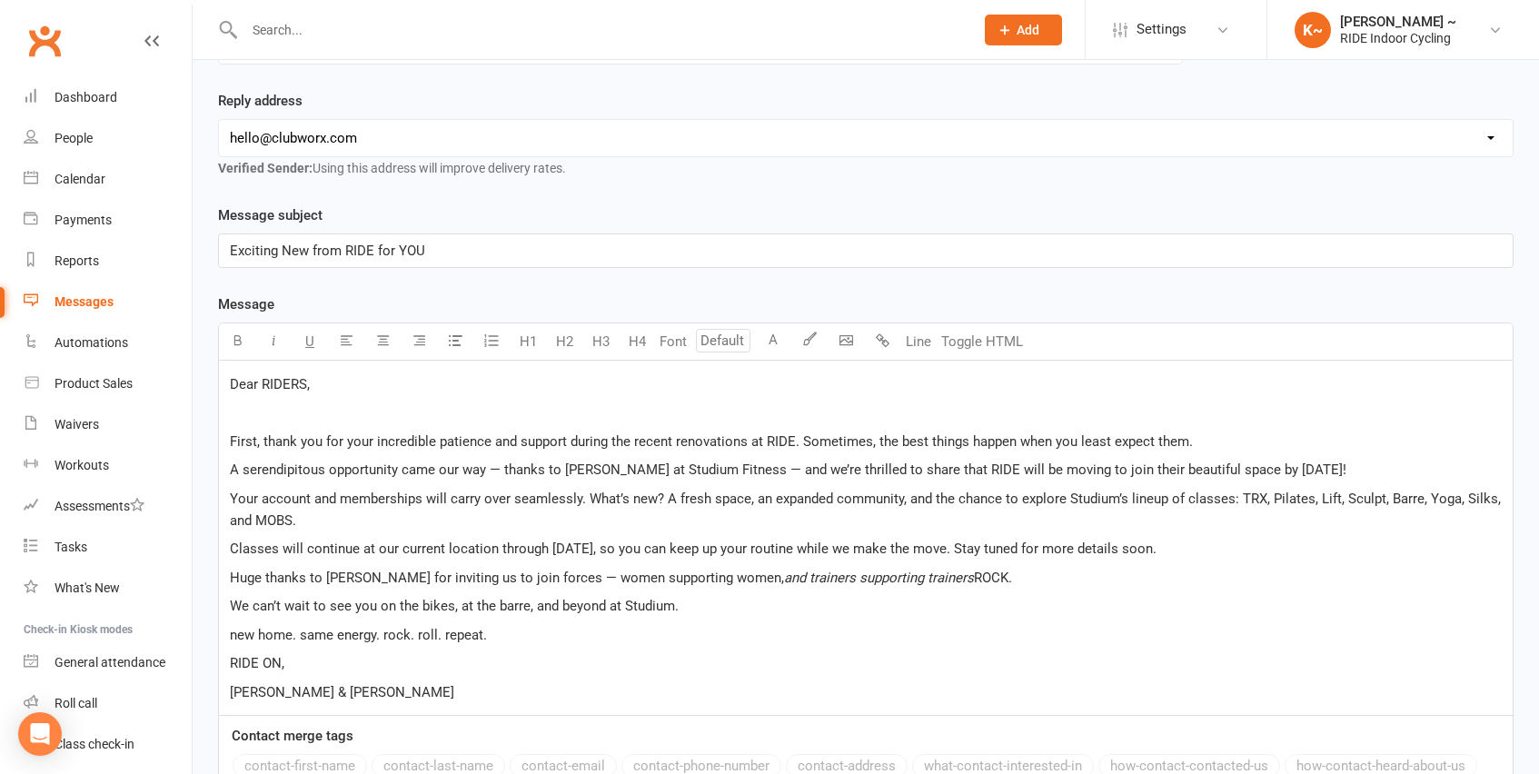
scroll to position [253, 0]
click at [306, 251] on span "Exciting New from RIDE for YOU" at bounding box center [327, 250] width 195 height 16
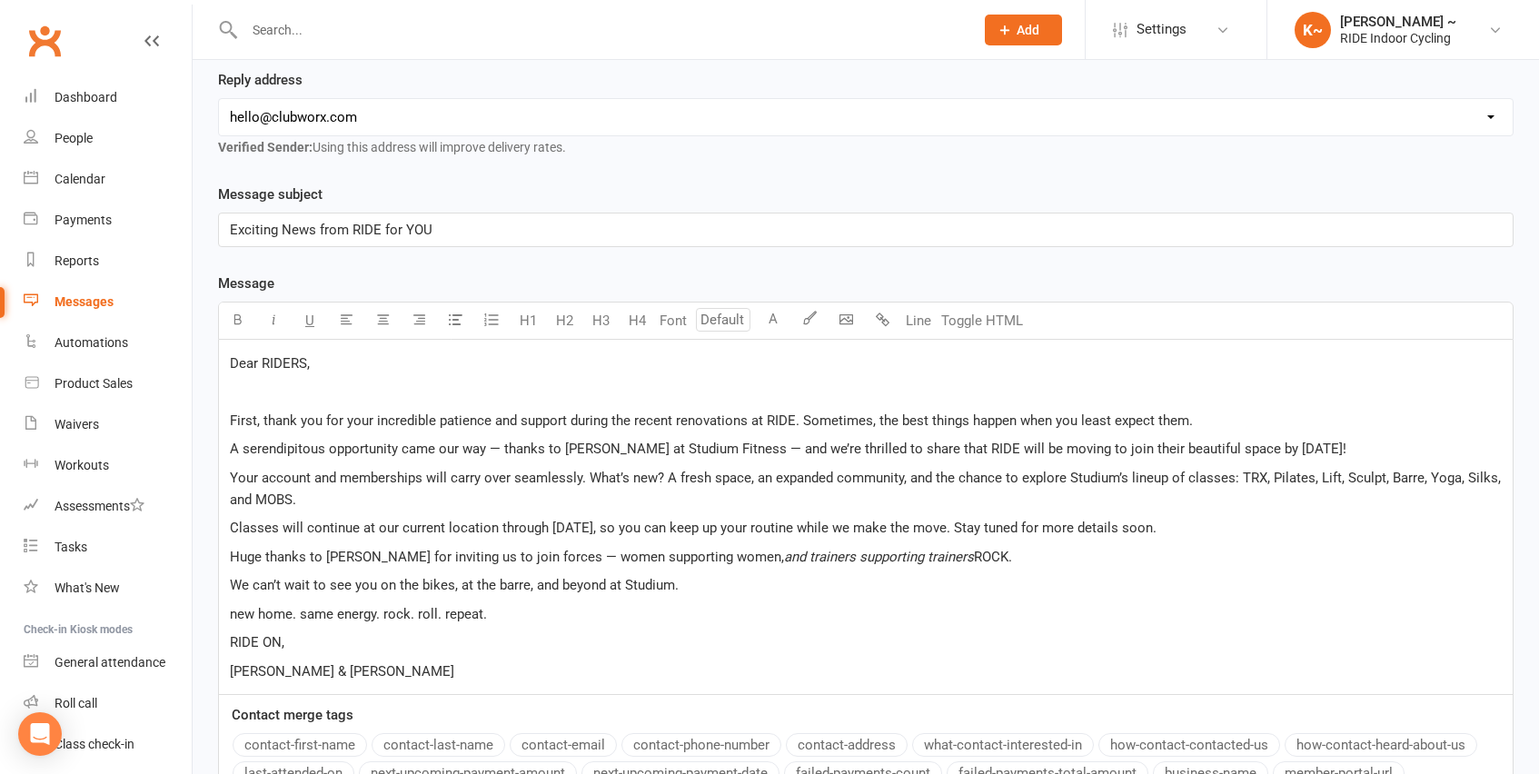
scroll to position [287, 0]
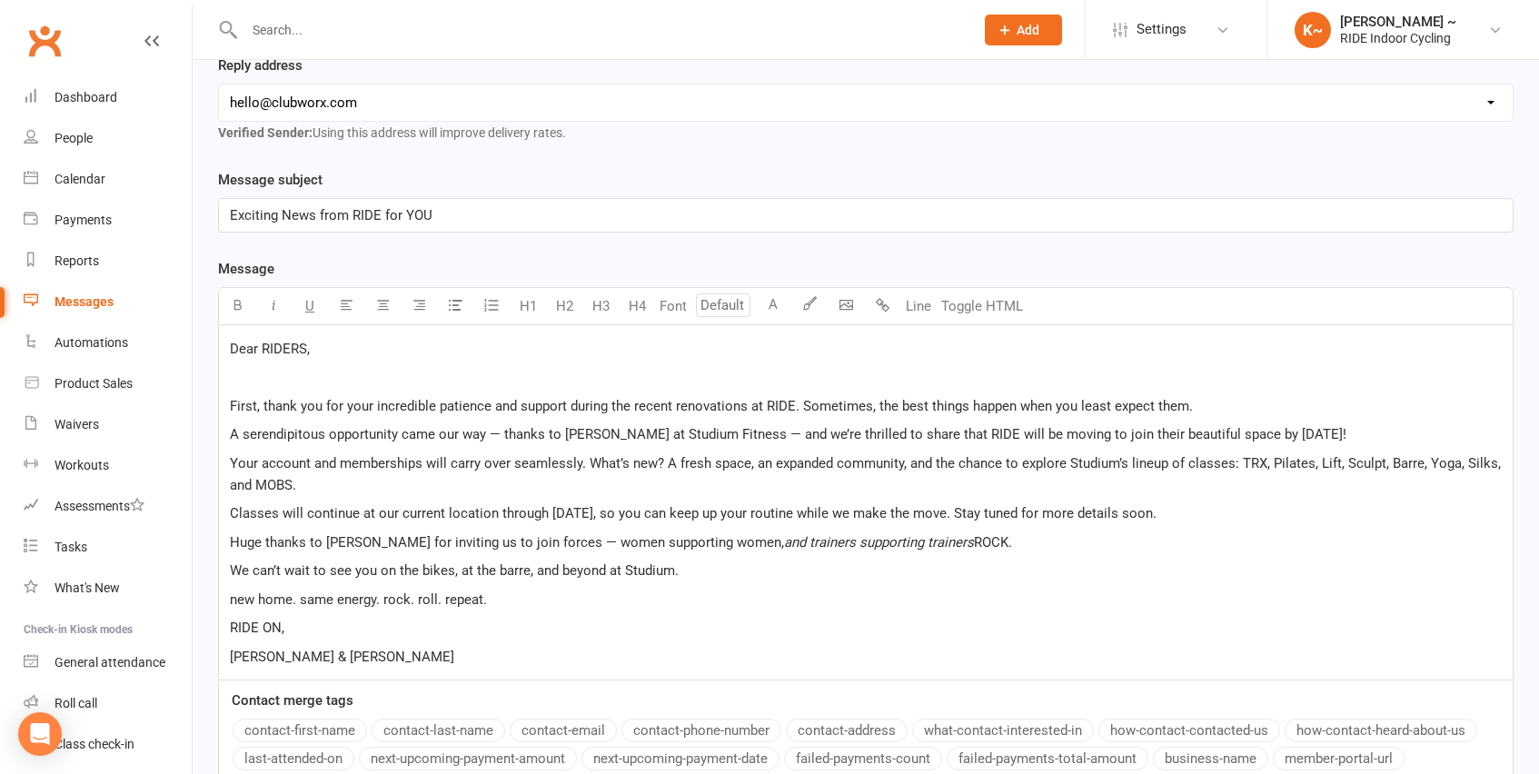
click at [246, 378] on p at bounding box center [866, 377] width 1272 height 22
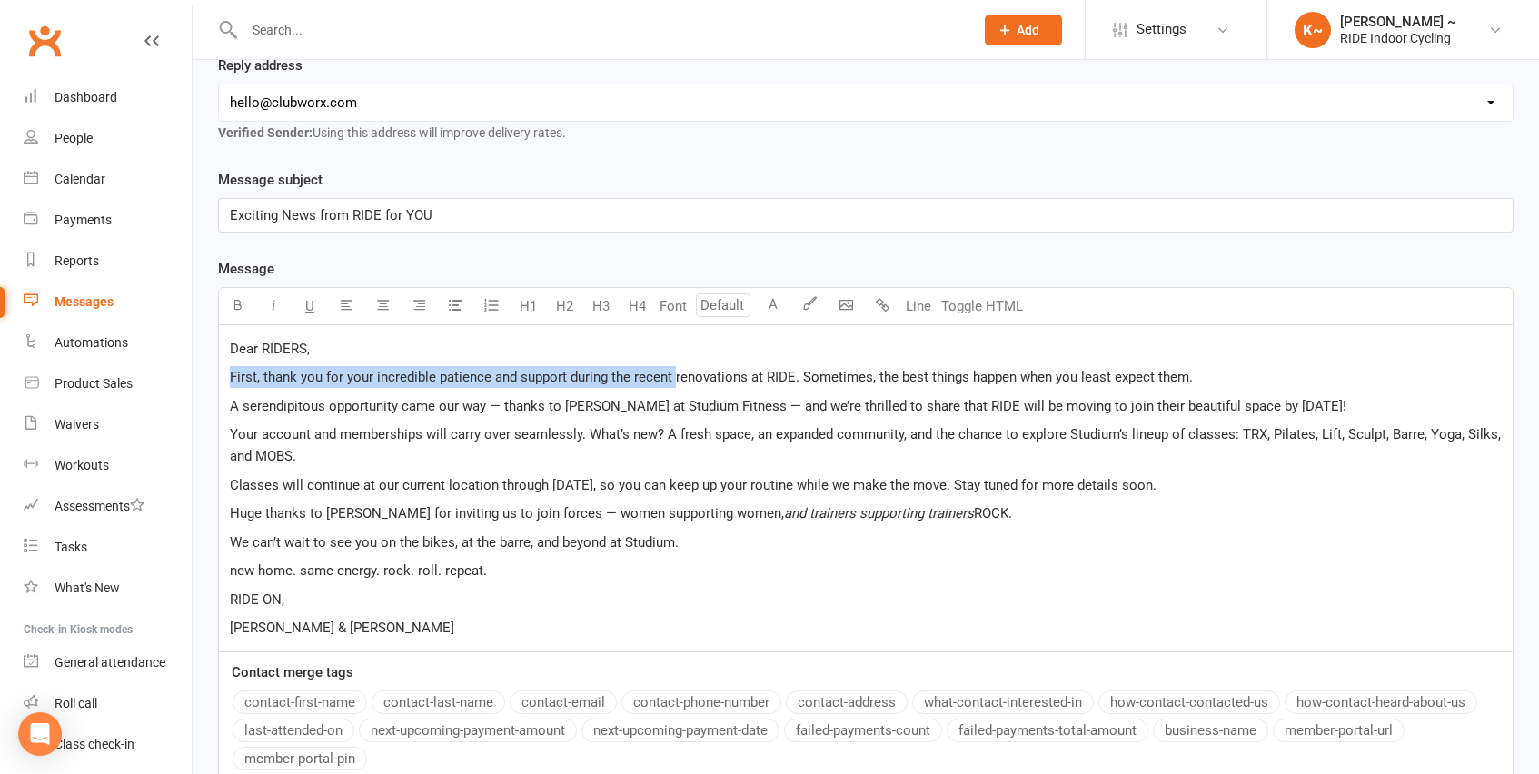
drag, startPoint x: 231, startPoint y: 380, endPoint x: 674, endPoint y: 380, distance: 443.4
click at [674, 380] on span "First, thank you for your incredible patience and support during the recent ren…" at bounding box center [711, 377] width 963 height 16
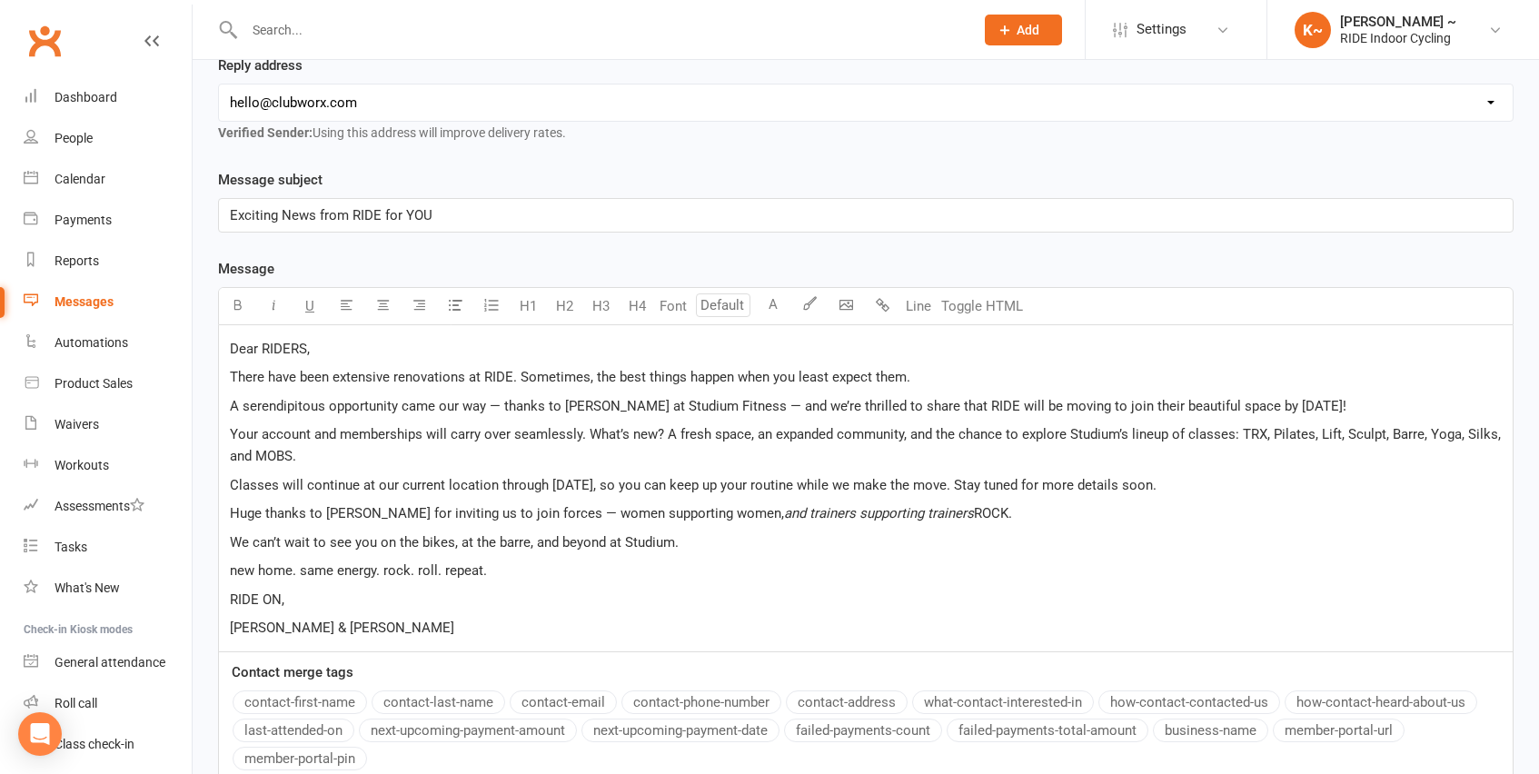
click at [517, 381] on span "There have been extensive renovations at RIDE. Sometimes, the best things happe…" at bounding box center [570, 377] width 680 height 16
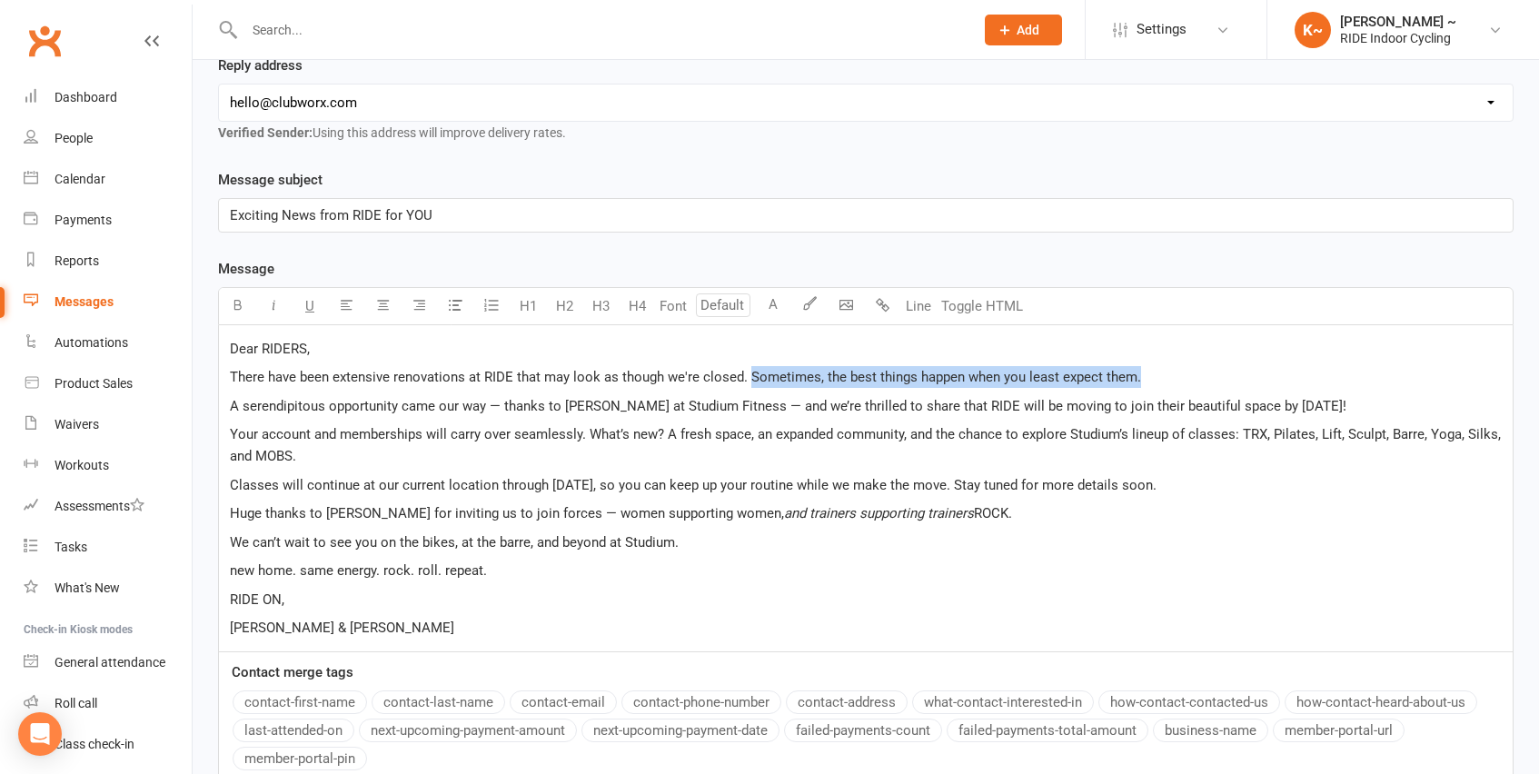
drag, startPoint x: 749, startPoint y: 379, endPoint x: 1237, endPoint y: 374, distance: 487.9
click at [1237, 374] on p "There have been extensive renovations at RIDE that may look as though we're clo…" at bounding box center [866, 377] width 1272 height 22
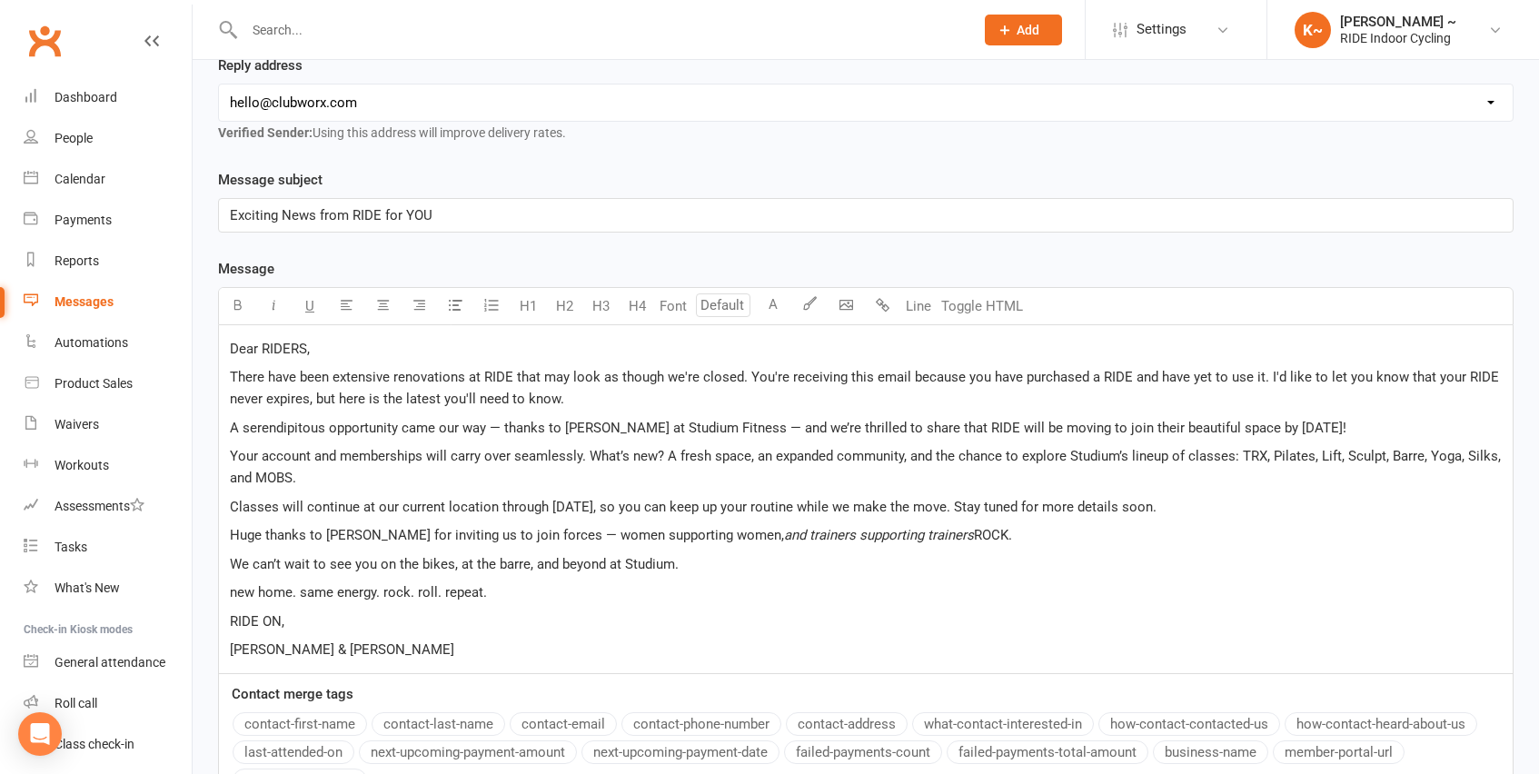
click at [482, 424] on span "A serendipitous opportunity came our way — thanks to [PERSON_NAME] at Studium F…" at bounding box center [788, 428] width 1117 height 16
click at [350, 482] on p "Your account and memberships will carry over seamlessly. What’s new? A fresh sp…" at bounding box center [866, 467] width 1272 height 44
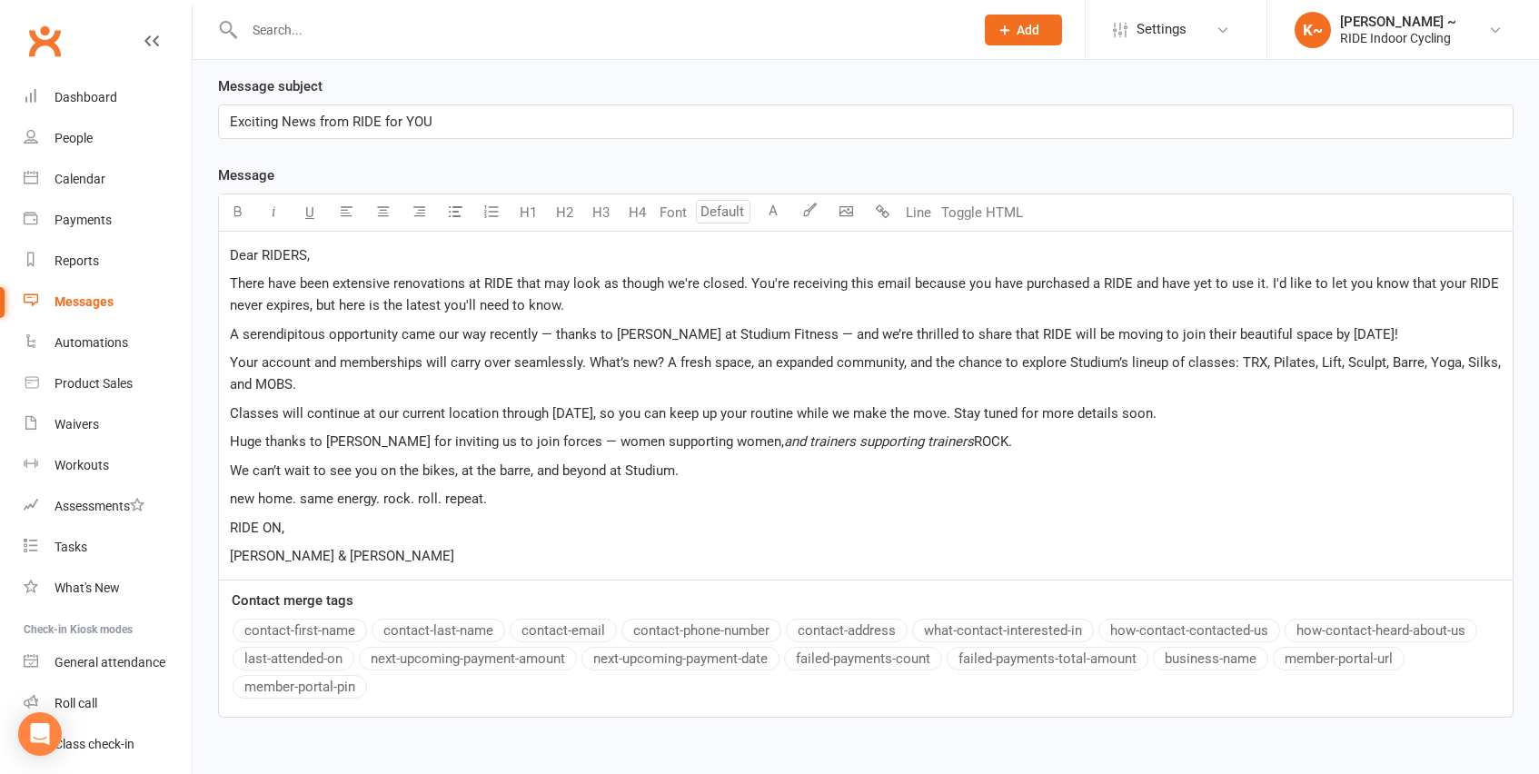
scroll to position [382, 0]
click at [1088, 444] on p "Huge thanks to [PERSON_NAME] for inviting us to join forces — women supporting …" at bounding box center [866, 441] width 1272 height 22
click at [520, 495] on p "new home. same energy. rock. roll. repeat." at bounding box center [866, 498] width 1272 height 22
drag, startPoint x: 233, startPoint y: 462, endPoint x: 310, endPoint y: 467, distance: 77.4
click at [310, 467] on span "We can’t wait to see you on the bikes, at the barre, and beyond at Studium." at bounding box center [454, 470] width 449 height 16
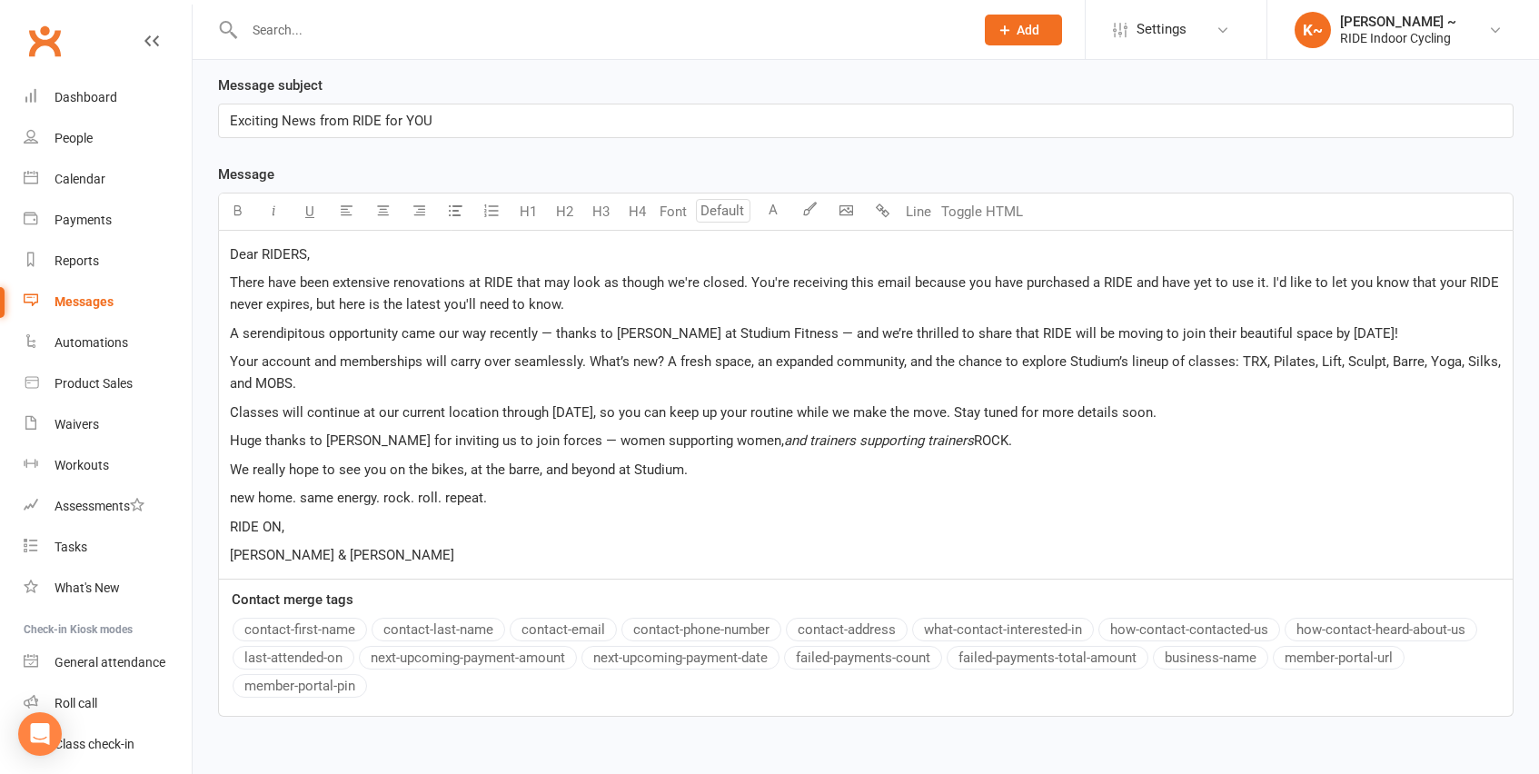
click at [739, 471] on p "We really hope to see you on the bikes, at the barre, and beyond at Studium." at bounding box center [866, 470] width 1272 height 22
drag, startPoint x: 999, startPoint y: 469, endPoint x: 1168, endPoint y: 479, distance: 169.3
click at [1168, 479] on p "We really hope to see you on the bikes, at the barre, and beyond at Studium. Sh…" at bounding box center [866, 470] width 1272 height 22
click at [992, 504] on p "new home. same energy. rock. roll. repeat." at bounding box center [866, 498] width 1272 height 22
click at [420, 526] on p "RIDE ON," at bounding box center [866, 527] width 1272 height 22
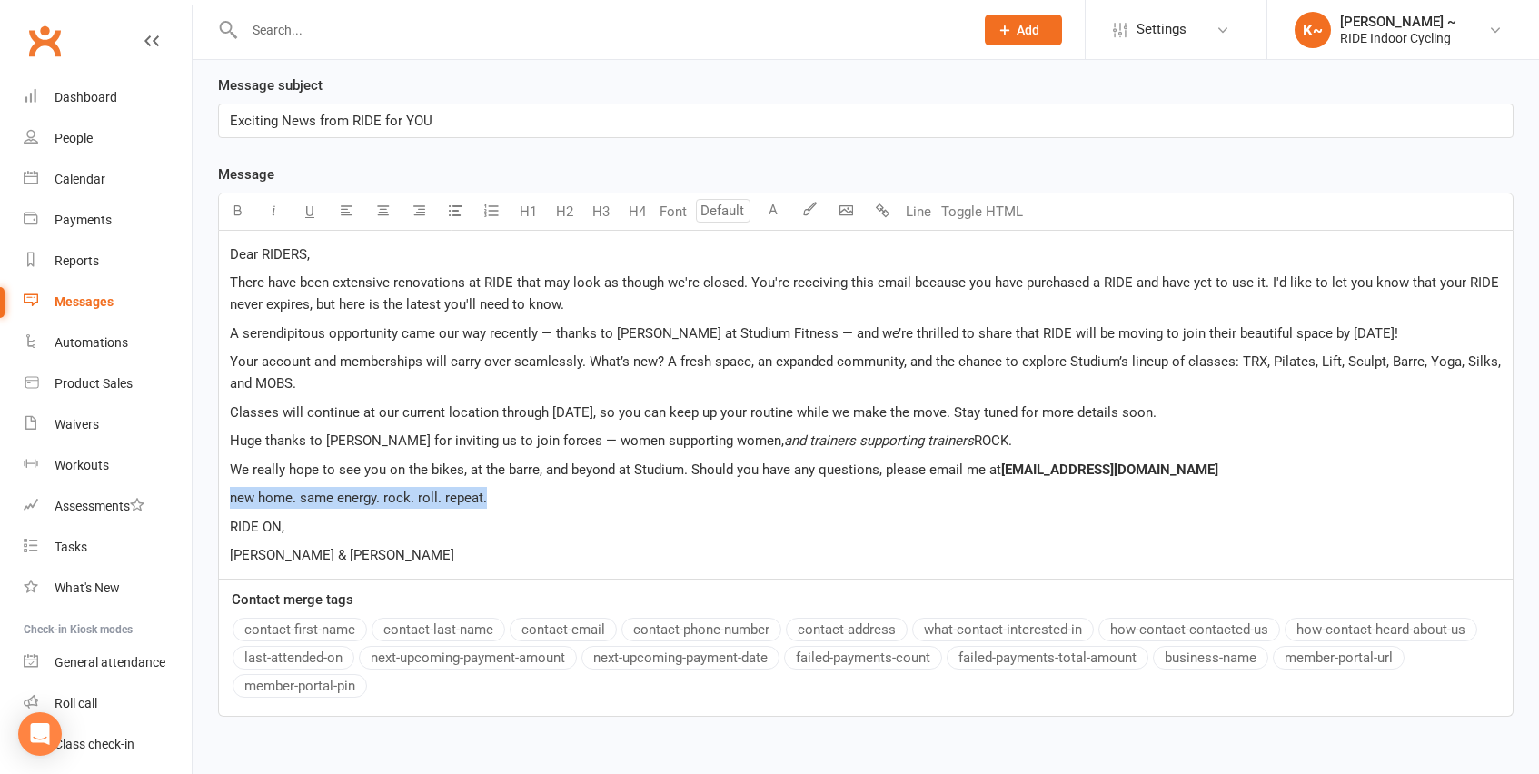
drag, startPoint x: 498, startPoint y: 502, endPoint x: 220, endPoint y: 502, distance: 278.0
click at [220, 502] on div "Dear RIDERS, There have been extensive renovations at RIDE that may look as tho…" at bounding box center [866, 405] width 1294 height 348
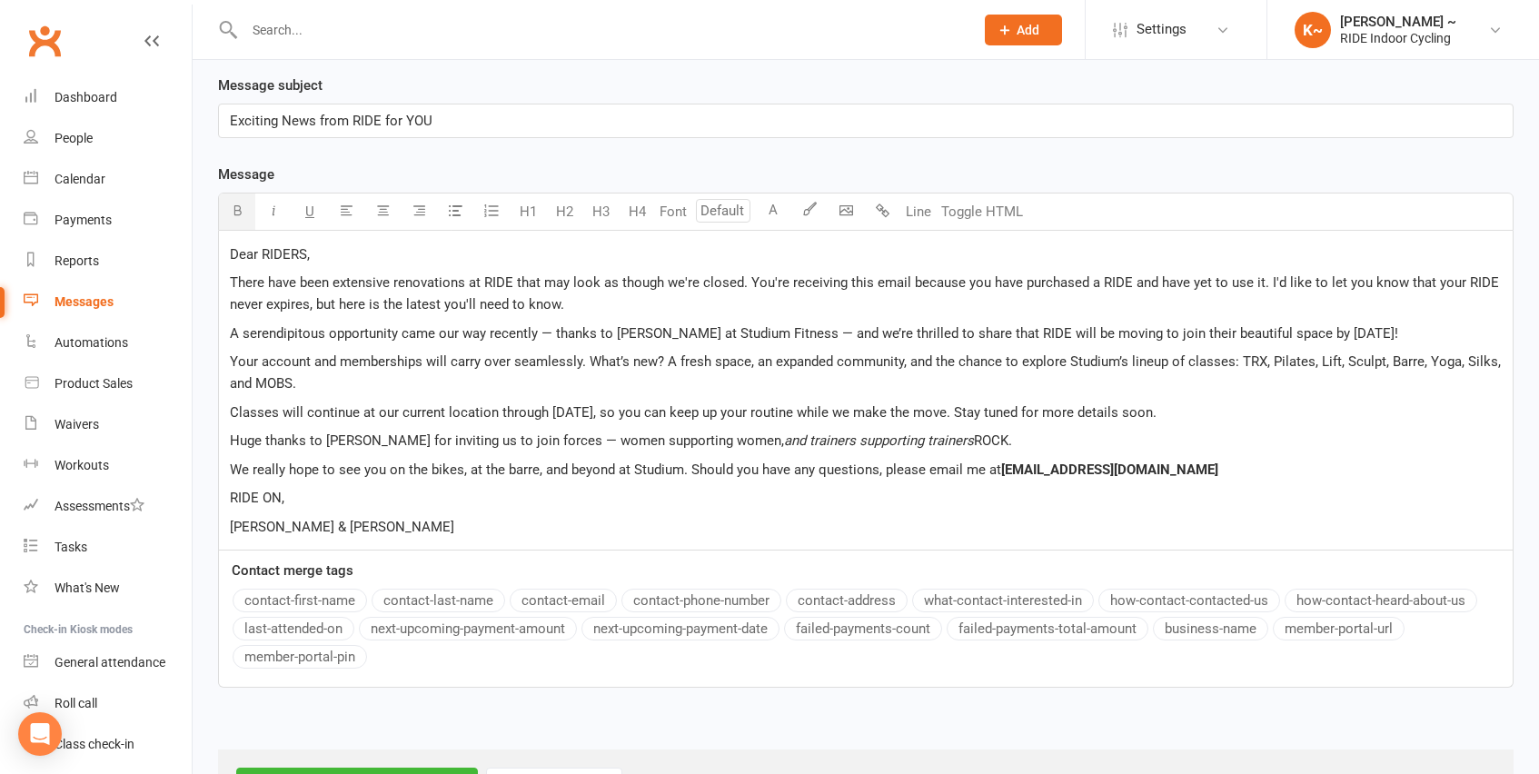
scroll to position [458, 0]
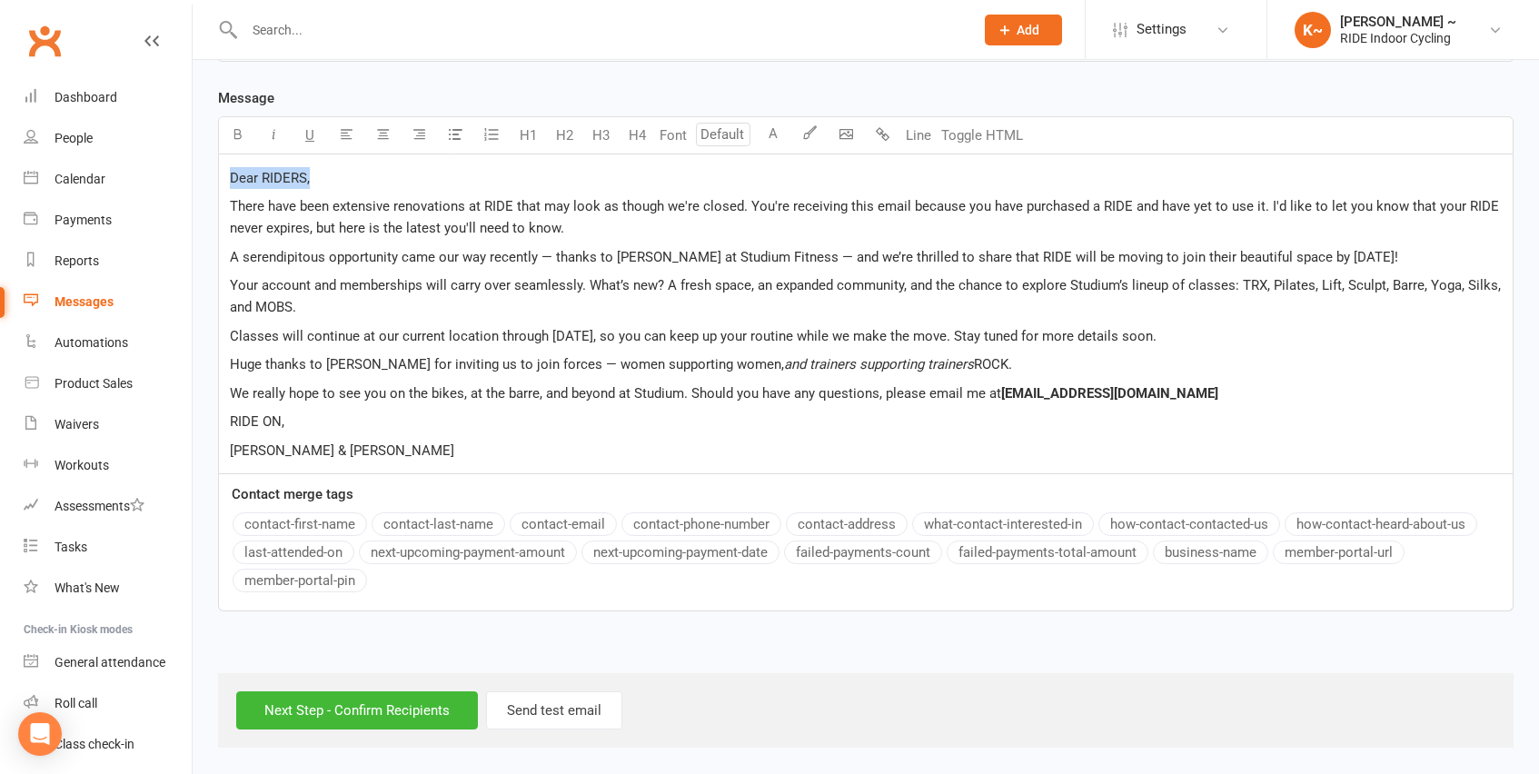
drag, startPoint x: 314, startPoint y: 180, endPoint x: 197, endPoint y: 179, distance: 117.2
click at [197, 179] on div "Recipients × Active Members who have not accessed the member portal yet (227 re…" at bounding box center [866, 207] width 1346 height 1082
click at [750, 204] on span "There have been extensive renovations at RIDE that may look as though we're clo…" at bounding box center [866, 217] width 1273 height 38
click at [1170, 224] on p "There have been extensive renovations at RIDE that may look as though we're clo…" at bounding box center [866, 217] width 1272 height 44
click at [316, 694] on input "Next Step - Confirm Recipients" at bounding box center [357, 710] width 242 height 38
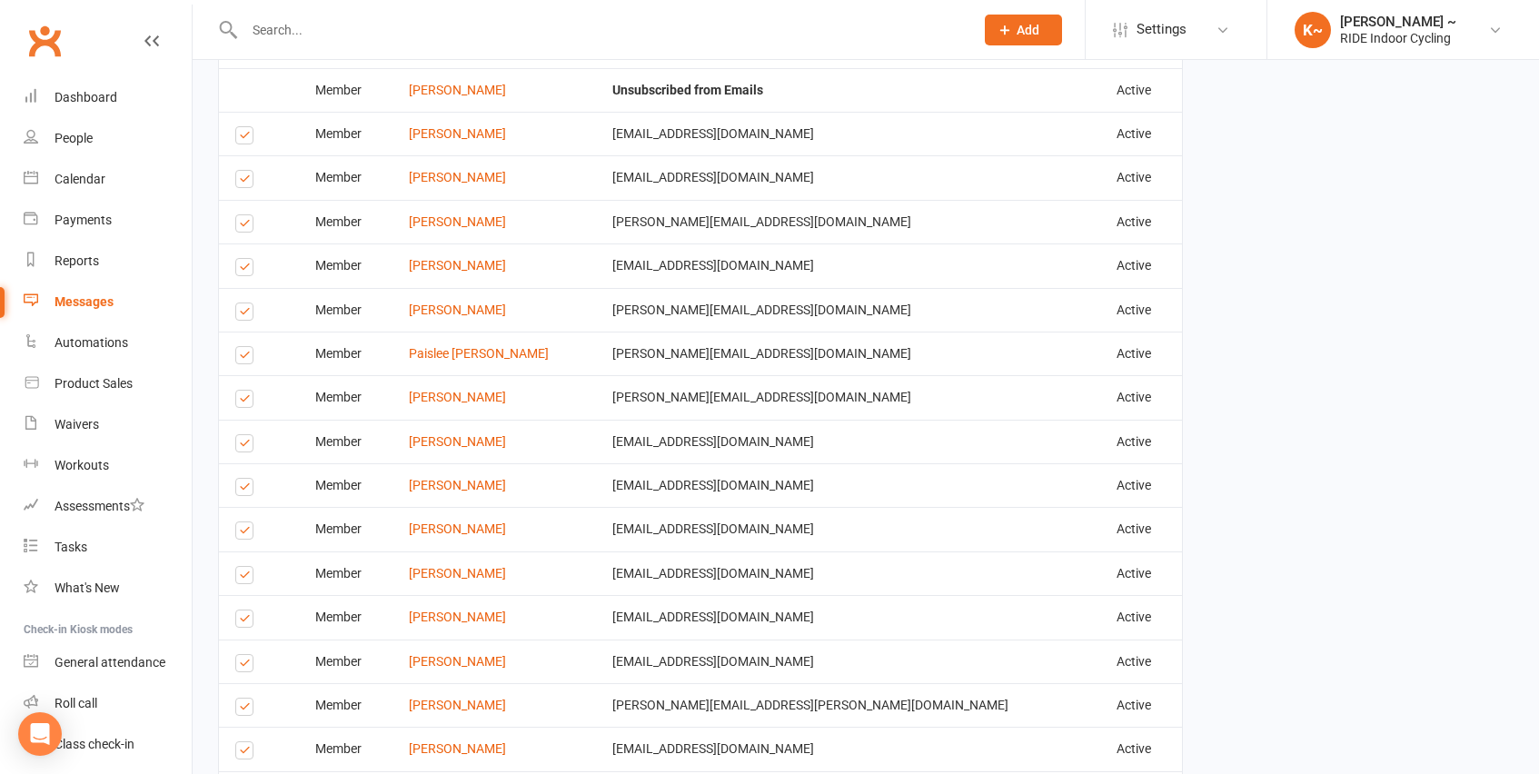
scroll to position [801, 0]
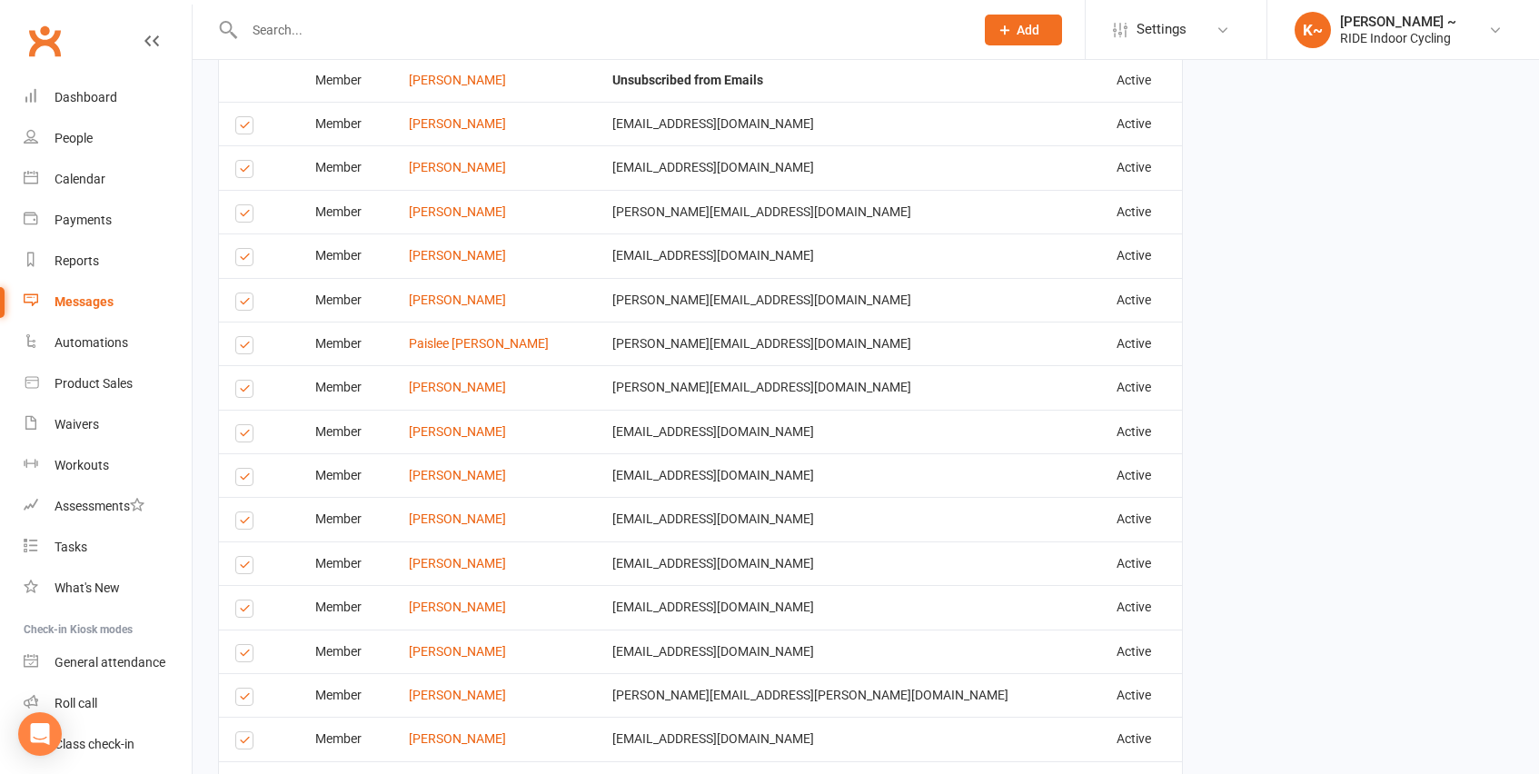
click at [243, 128] on label at bounding box center [247, 128] width 25 height 0
click at [243, 117] on input "checkbox" at bounding box center [241, 117] width 12 height 0
click at [253, 172] on label at bounding box center [247, 172] width 25 height 0
click at [247, 161] on input "checkbox" at bounding box center [241, 161] width 12 height 0
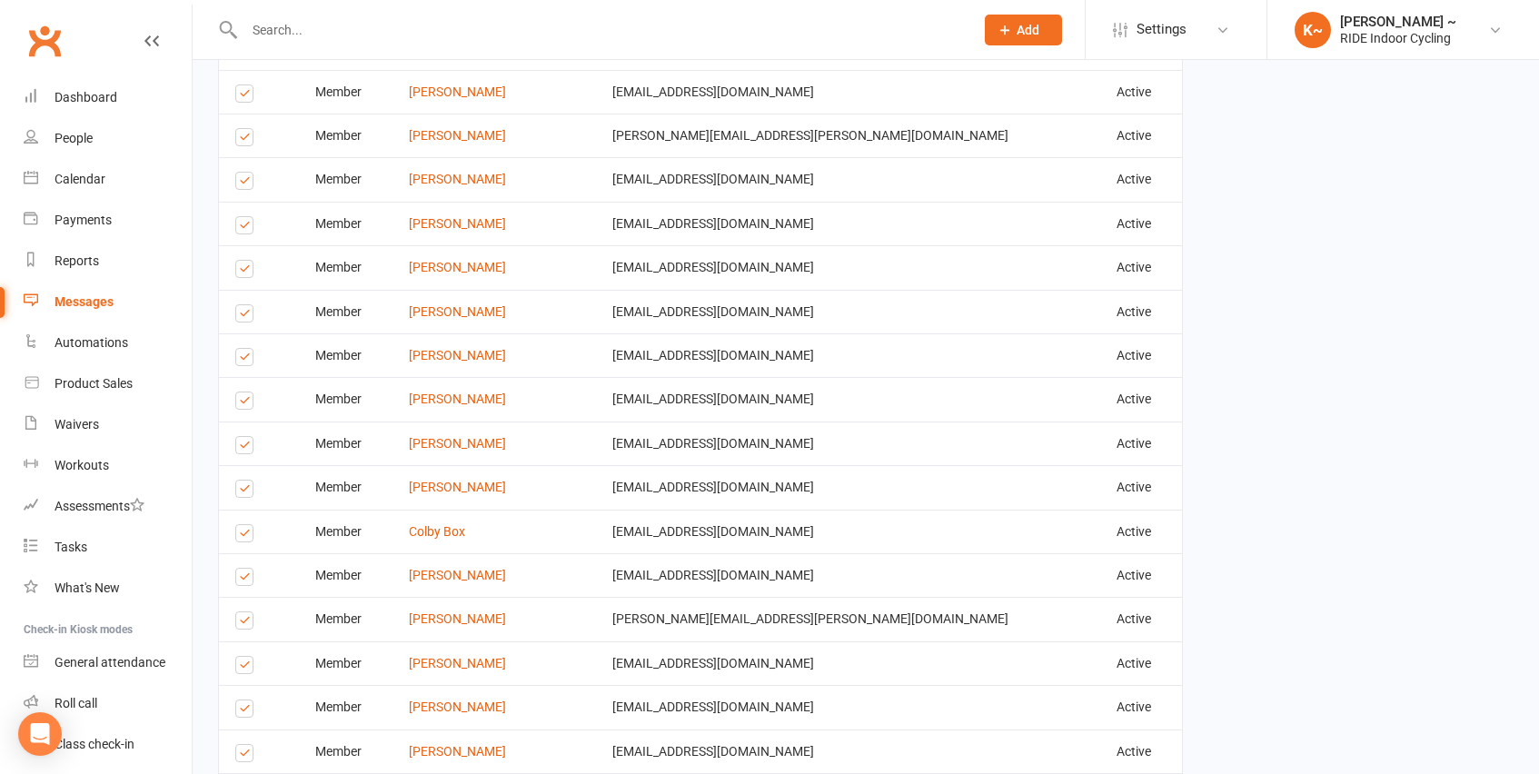
scroll to position [1364, 0]
click at [252, 181] on label at bounding box center [247, 181] width 25 height 0
click at [247, 170] on input "checkbox" at bounding box center [241, 170] width 12 height 0
click at [244, 225] on label at bounding box center [247, 225] width 25 height 0
click at [244, 214] on input "checkbox" at bounding box center [241, 214] width 12 height 0
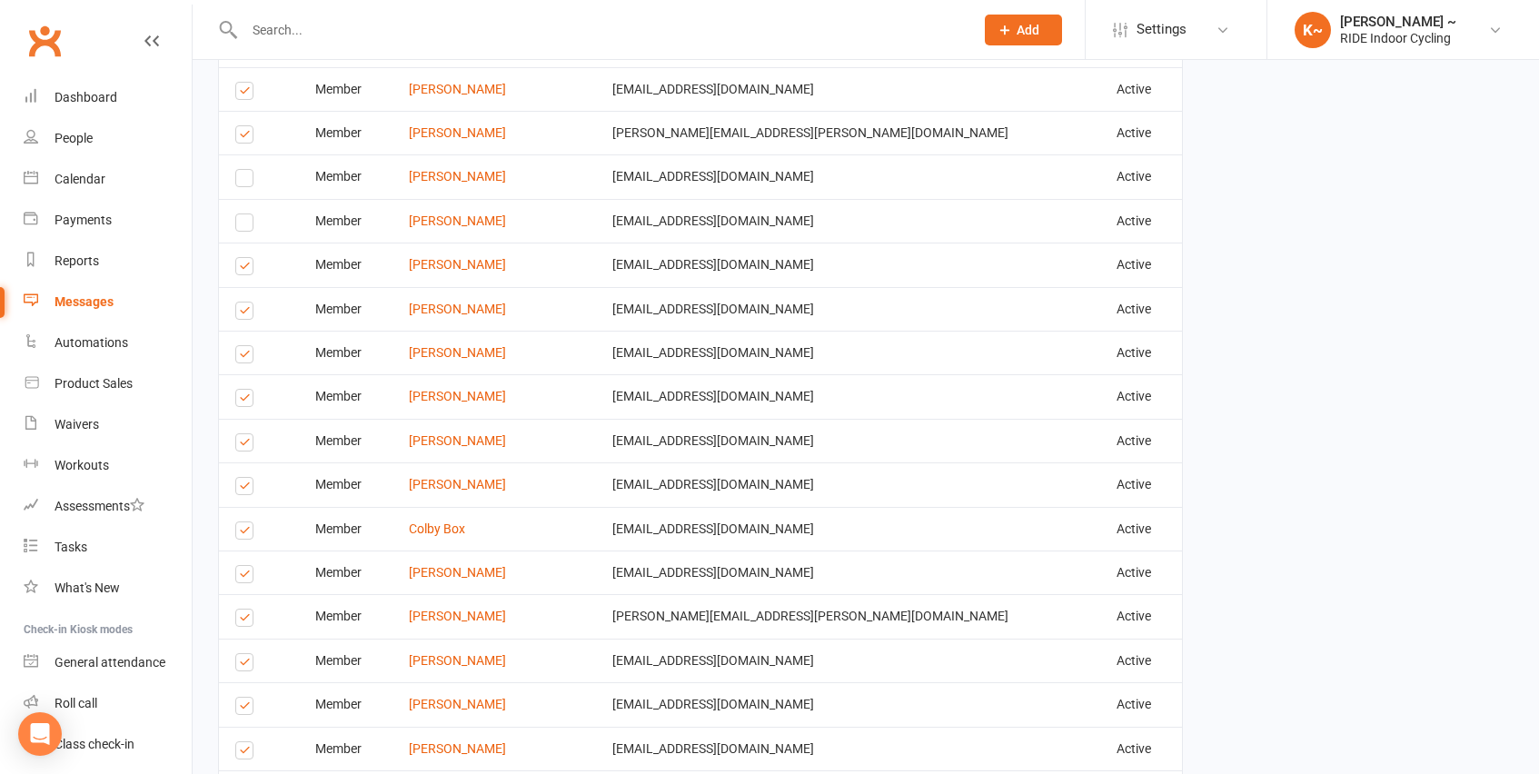
click at [249, 269] on label at bounding box center [247, 269] width 25 height 0
click at [247, 258] on input "checkbox" at bounding box center [241, 258] width 12 height 0
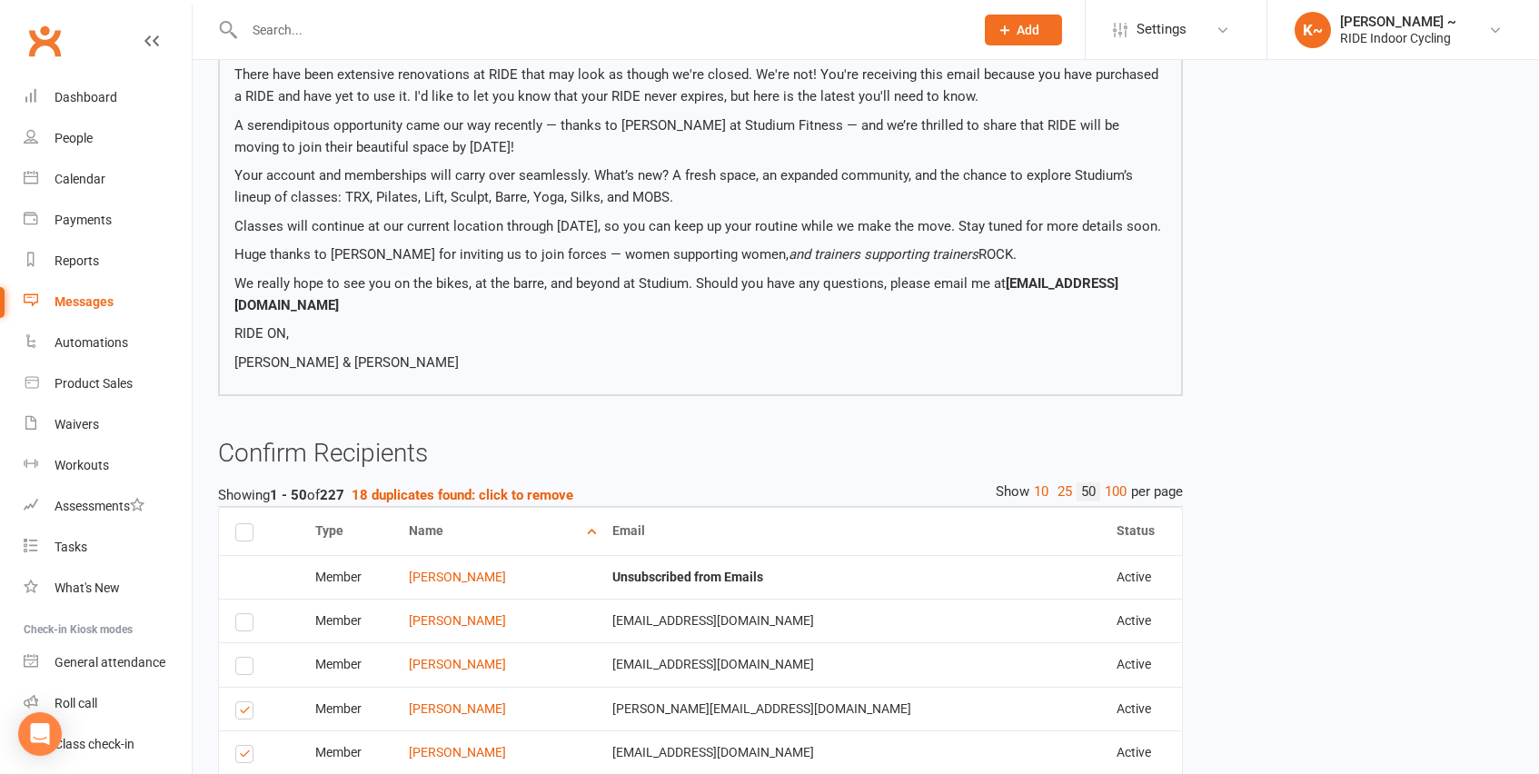
scroll to position [0, 0]
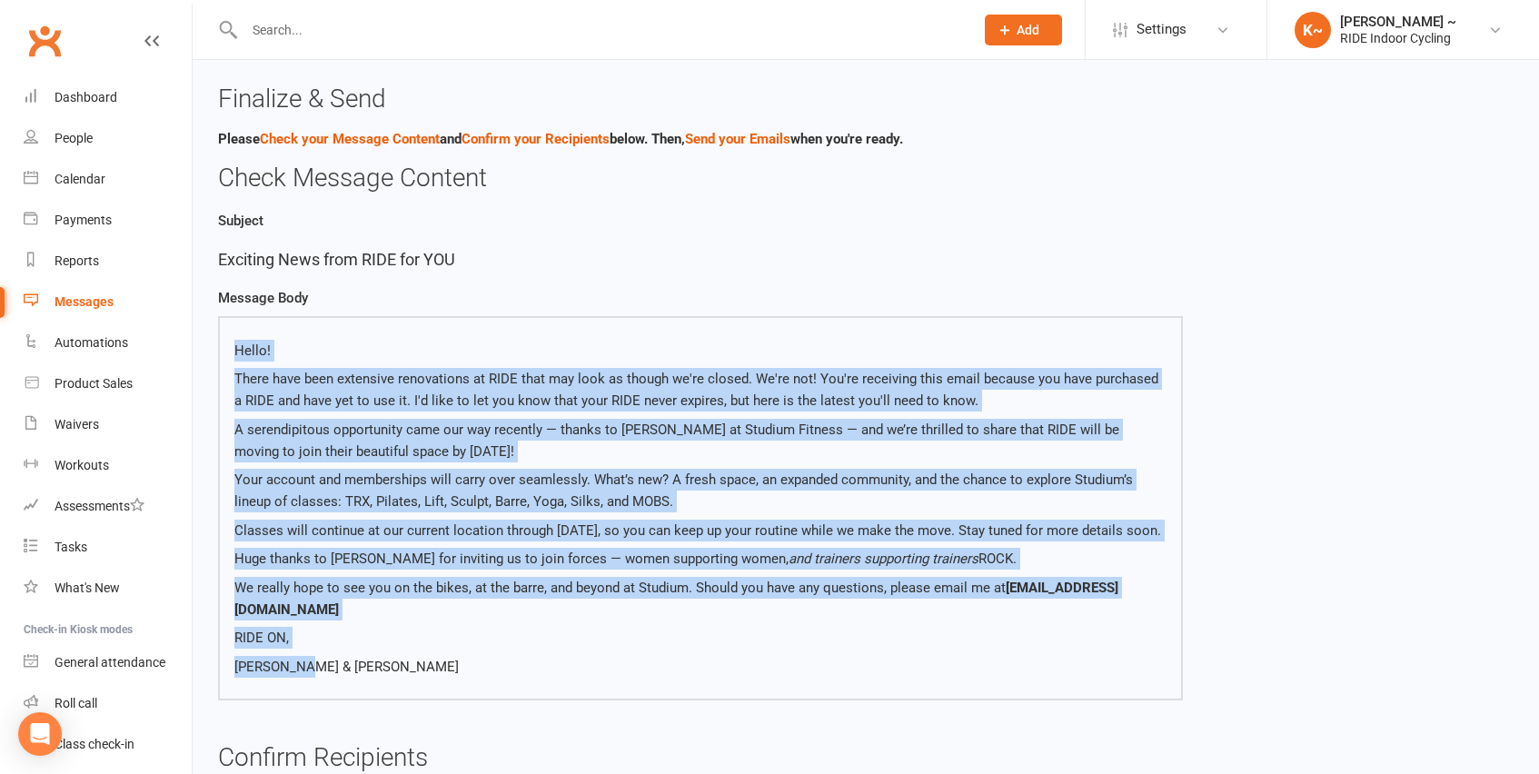
drag, startPoint x: 238, startPoint y: 343, endPoint x: 419, endPoint y: 679, distance: 381.7
click at [419, 679] on div "Hello! There have been extensive renovations at RIDE that may look as though we…" at bounding box center [700, 508] width 965 height 384
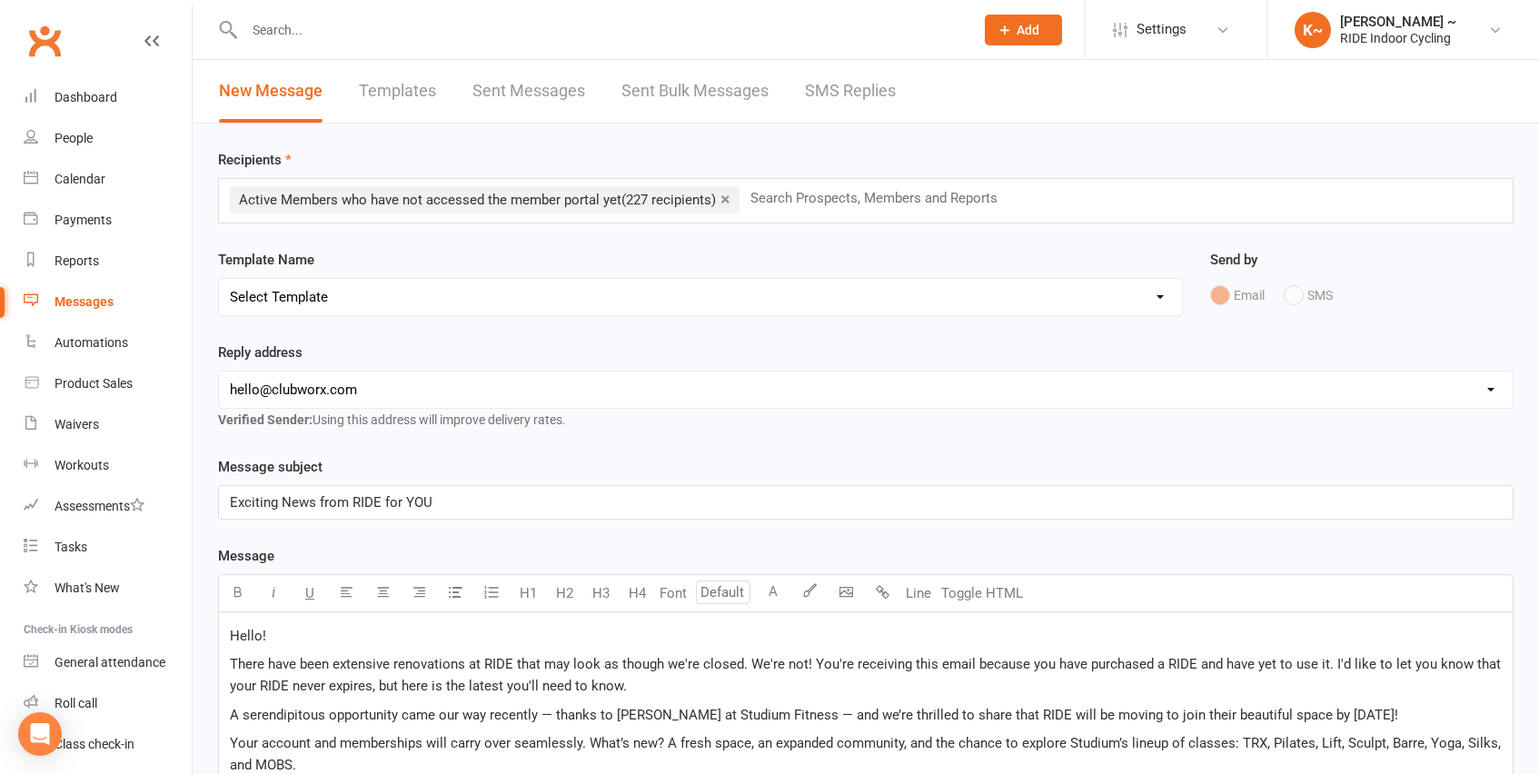
click at [723, 200] on link "×" at bounding box center [725, 198] width 10 height 29
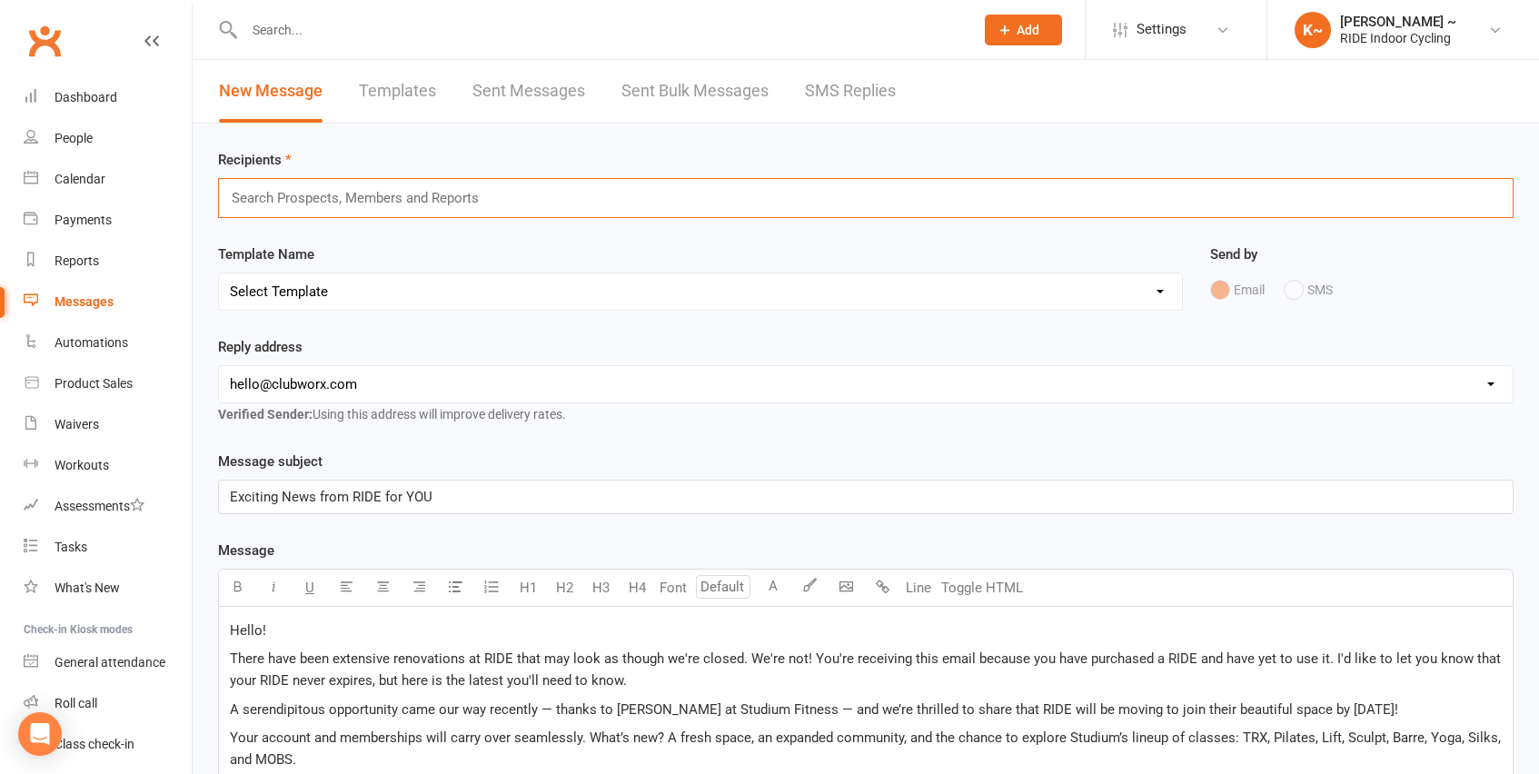
click at [366, 193] on input "text" at bounding box center [363, 198] width 266 height 24
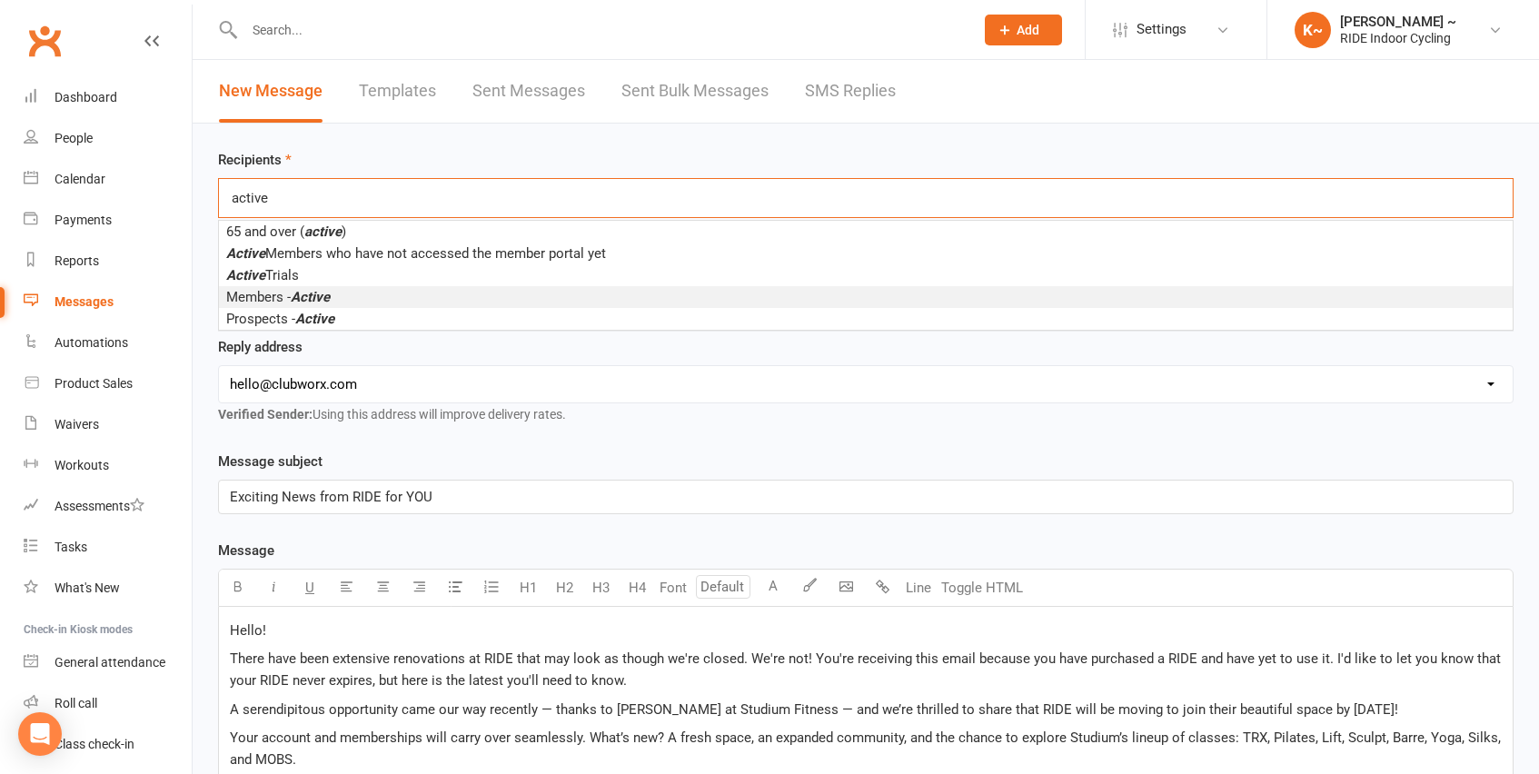
type input "active"
click at [345, 300] on li "Members - Active" at bounding box center [866, 297] width 1294 height 22
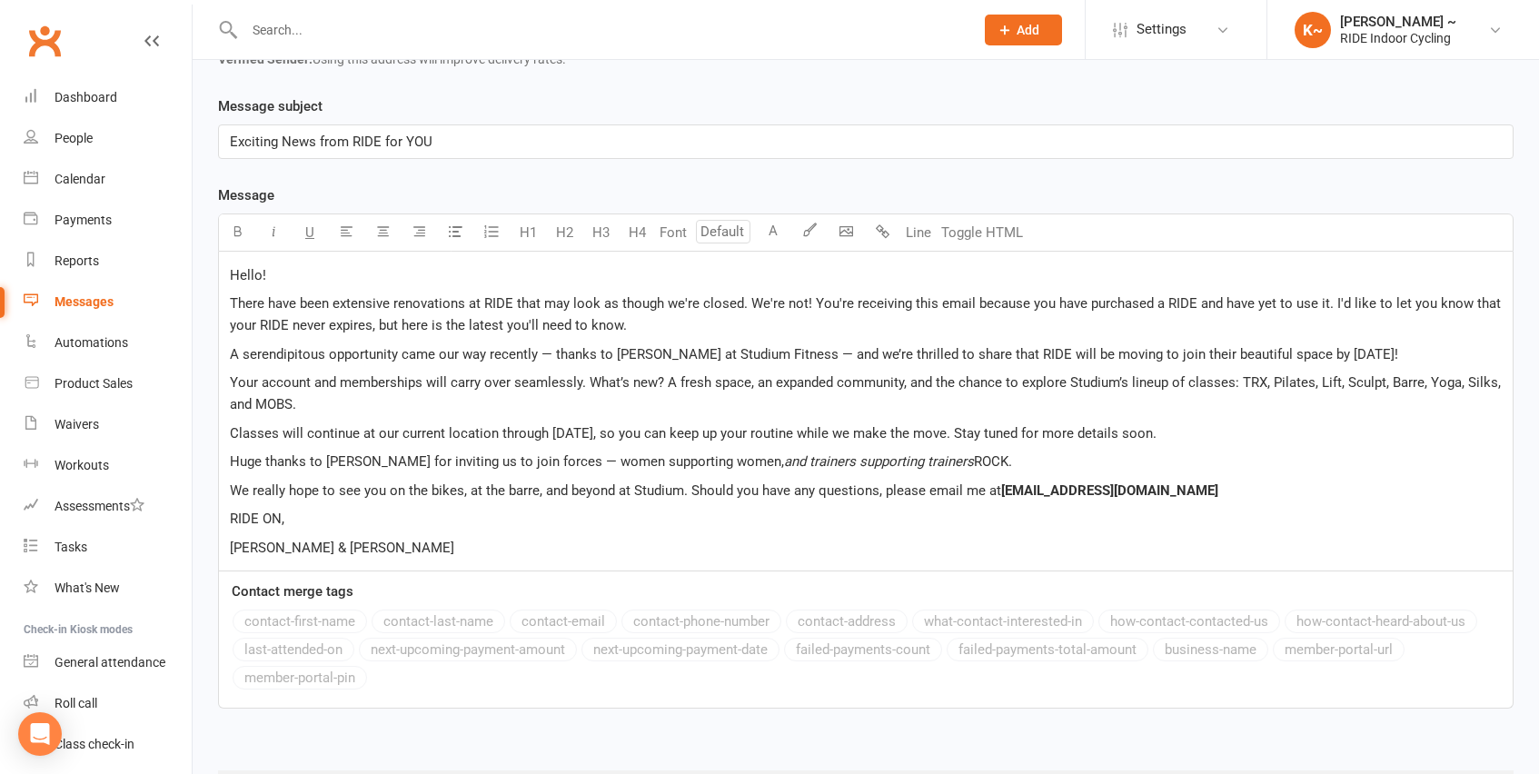
scroll to position [360, 0]
click at [825, 329] on p "There have been extensive renovations at RIDE that may look as though we're clo…" at bounding box center [866, 315] width 1272 height 44
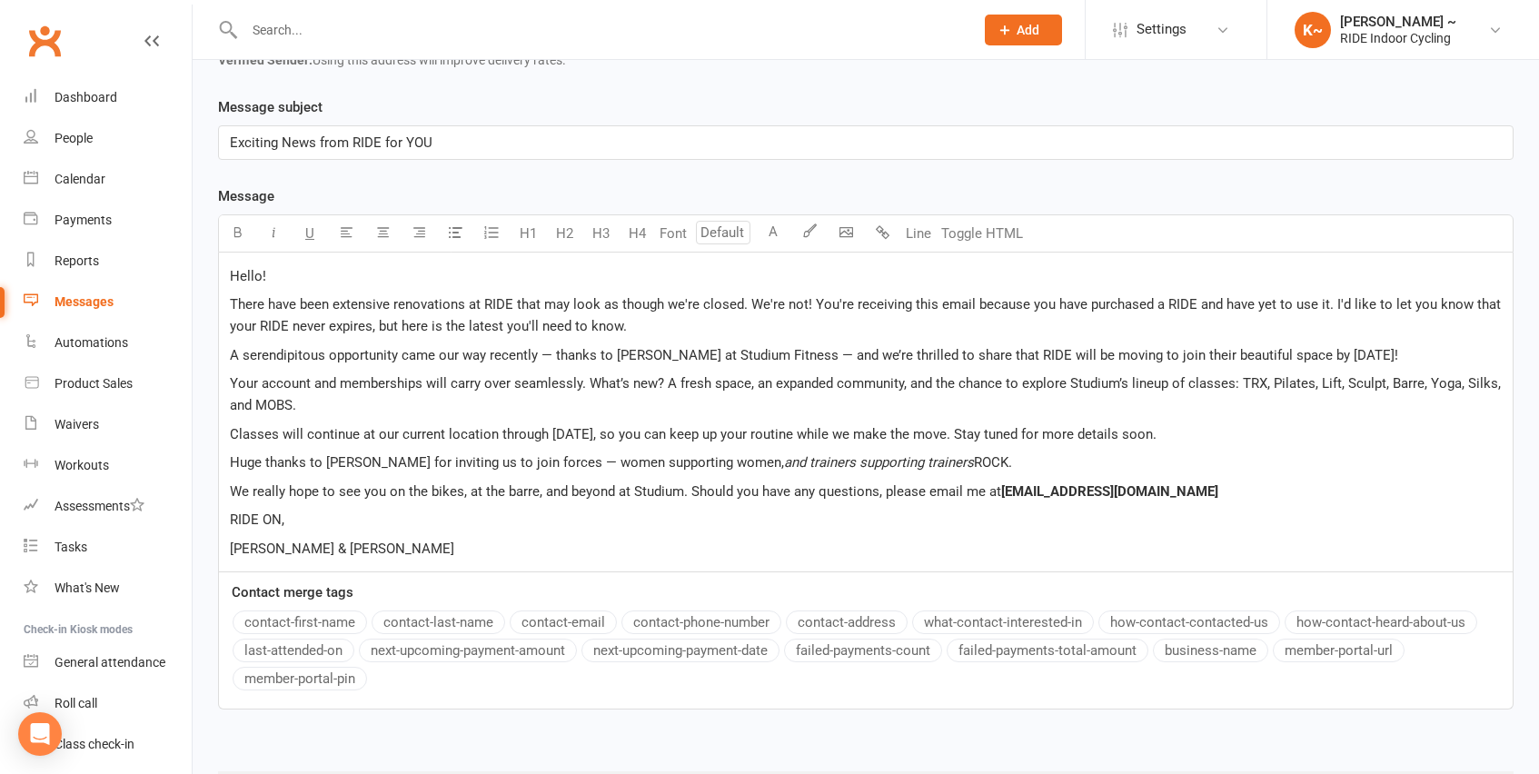
click at [1074, 302] on span "There have been extensive renovations at RIDE that may look as though we're clo…" at bounding box center [867, 315] width 1275 height 38
drag, startPoint x: 1025, startPoint y: 303, endPoint x: 1331, endPoint y: 301, distance: 306.2
click at [1331, 301] on span "There have been extensive renovations at RIDE that may look as though we're clo…" at bounding box center [867, 315] width 1275 height 38
drag, startPoint x: 1175, startPoint y: 304, endPoint x: 1436, endPoint y: 305, distance: 261.7
click at [1436, 305] on span "There have been extensive renovations at RIDE that may look as though we're clo…" at bounding box center [861, 315] width 1262 height 38
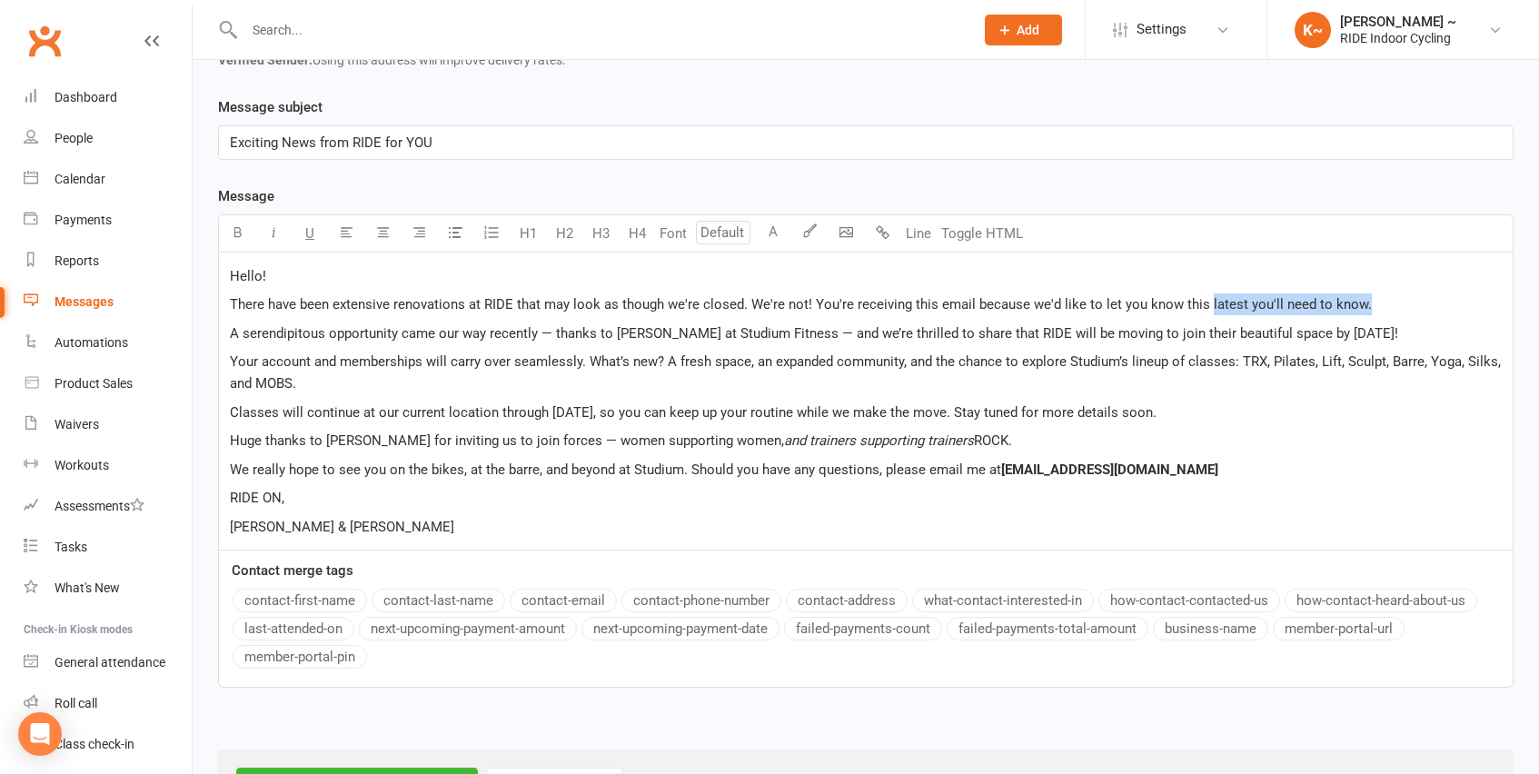
drag, startPoint x: 1364, startPoint y: 304, endPoint x: 1199, endPoint y: 300, distance: 164.5
click at [1199, 300] on p "There have been extensive renovations at RIDE that may look as though we're clo…" at bounding box center [866, 304] width 1272 height 22
click at [579, 362] on span "Your account and memberships will carry over seamlessly. What’s new? A fresh sp…" at bounding box center [867, 372] width 1275 height 38
click at [835, 378] on p "Your account and memberships will carry over seamlessly and we hope you use you…" at bounding box center [866, 373] width 1272 height 44
click at [421, 359] on span "Your account and memberships will carry over seamlessly and we hope you use you…" at bounding box center [853, 372] width 1247 height 38
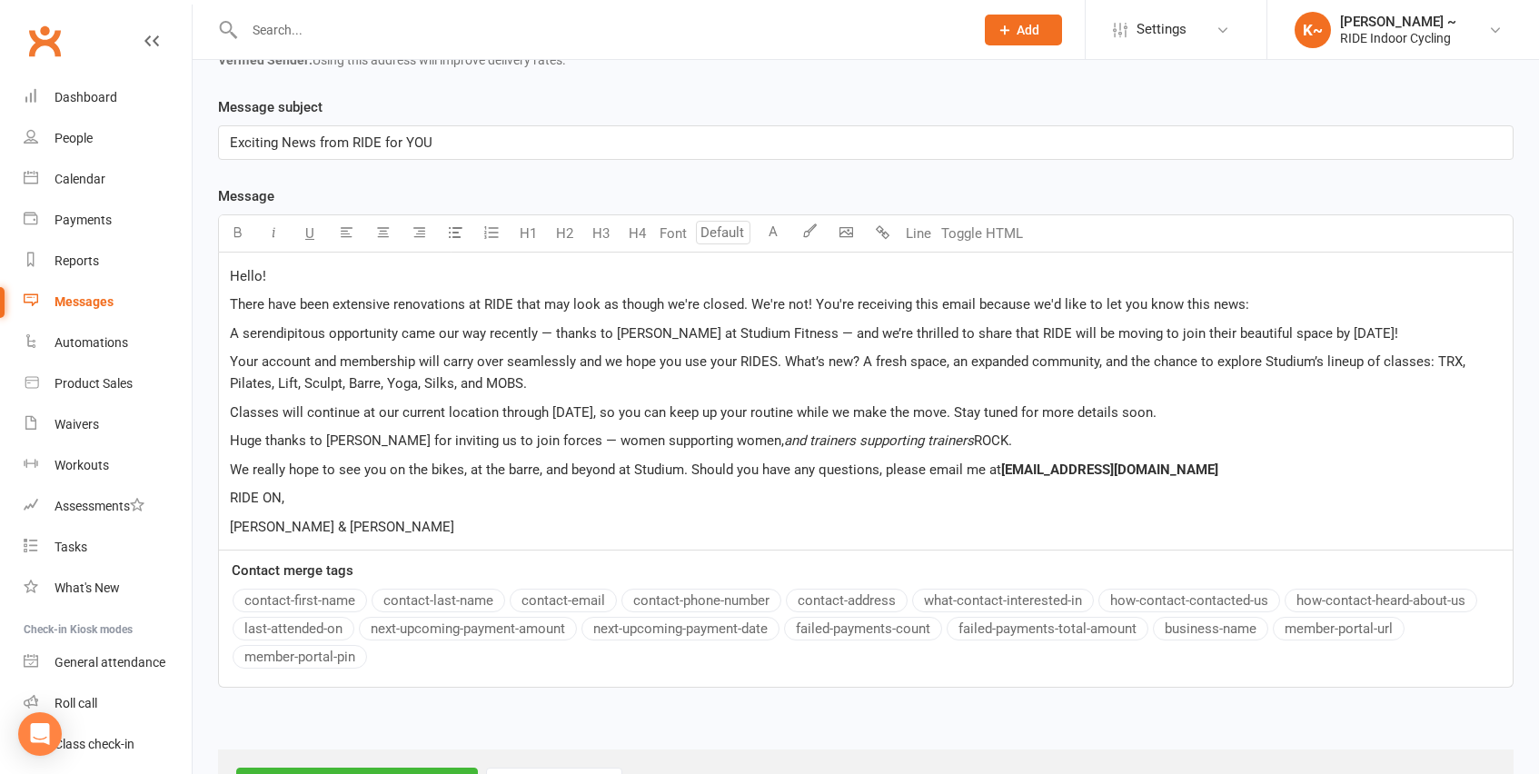
click at [702, 391] on p "Your account and membership will carry over seamlessly and we hope you use your…" at bounding box center [866, 373] width 1272 height 44
click at [682, 359] on span "Your account and membership will carry over seamlessly and we hope you use your…" at bounding box center [849, 372] width 1239 height 38
click at [934, 383] on p "Your account and membership will carry over seamlessly and we hope you will use…" at bounding box center [866, 373] width 1272 height 44
click at [1393, 425] on div "Hello! There have been extensive renovations at RIDE that may look as though we…" at bounding box center [866, 401] width 1294 height 297
click at [590, 388] on p "Your account and membership will carry over seamlessly and we hope you will use…" at bounding box center [866, 373] width 1272 height 44
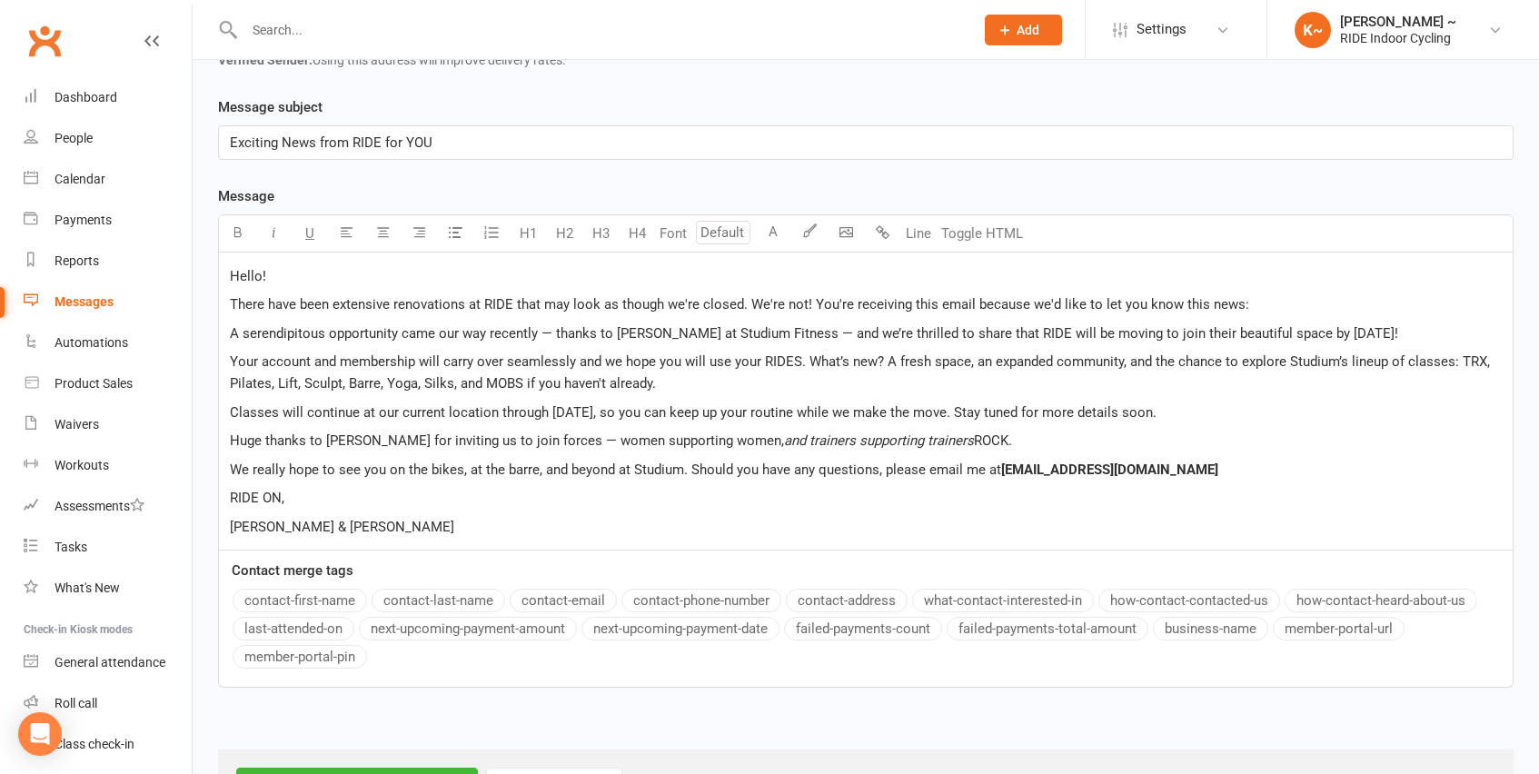
click at [1030, 412] on span "Classes will continue at our current location through [DATE], so you can keep u…" at bounding box center [693, 412] width 927 height 16
drag, startPoint x: 230, startPoint y: 411, endPoint x: 240, endPoint y: 413, distance: 10.4
click at [240, 413] on span "Classes will continue at our current location through [DATE], so you can keep u…" at bounding box center [693, 412] width 927 height 16
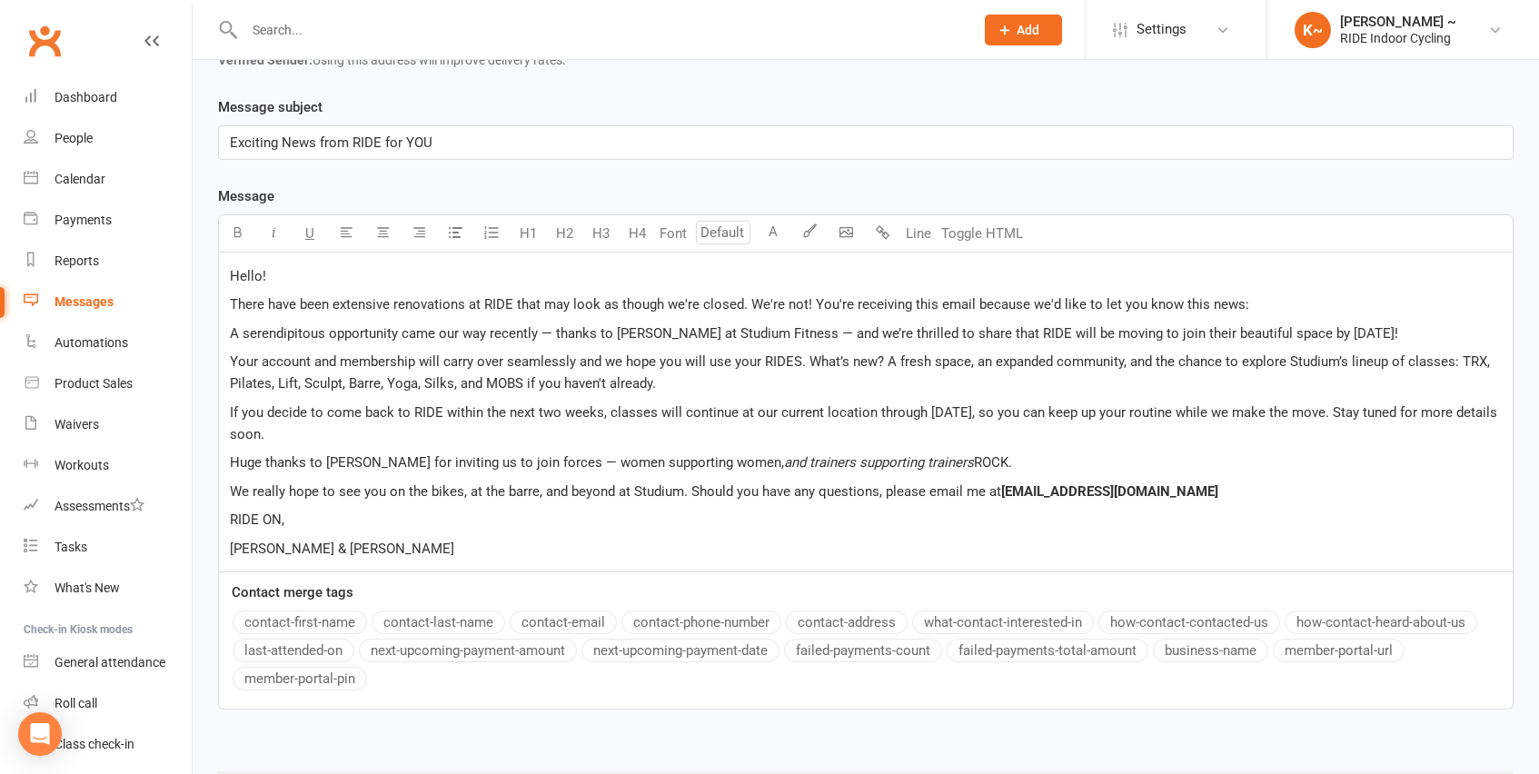
click at [1050, 448] on div "Hello! There have been extensive renovations at RIDE that may look as though we…" at bounding box center [866, 412] width 1294 height 319
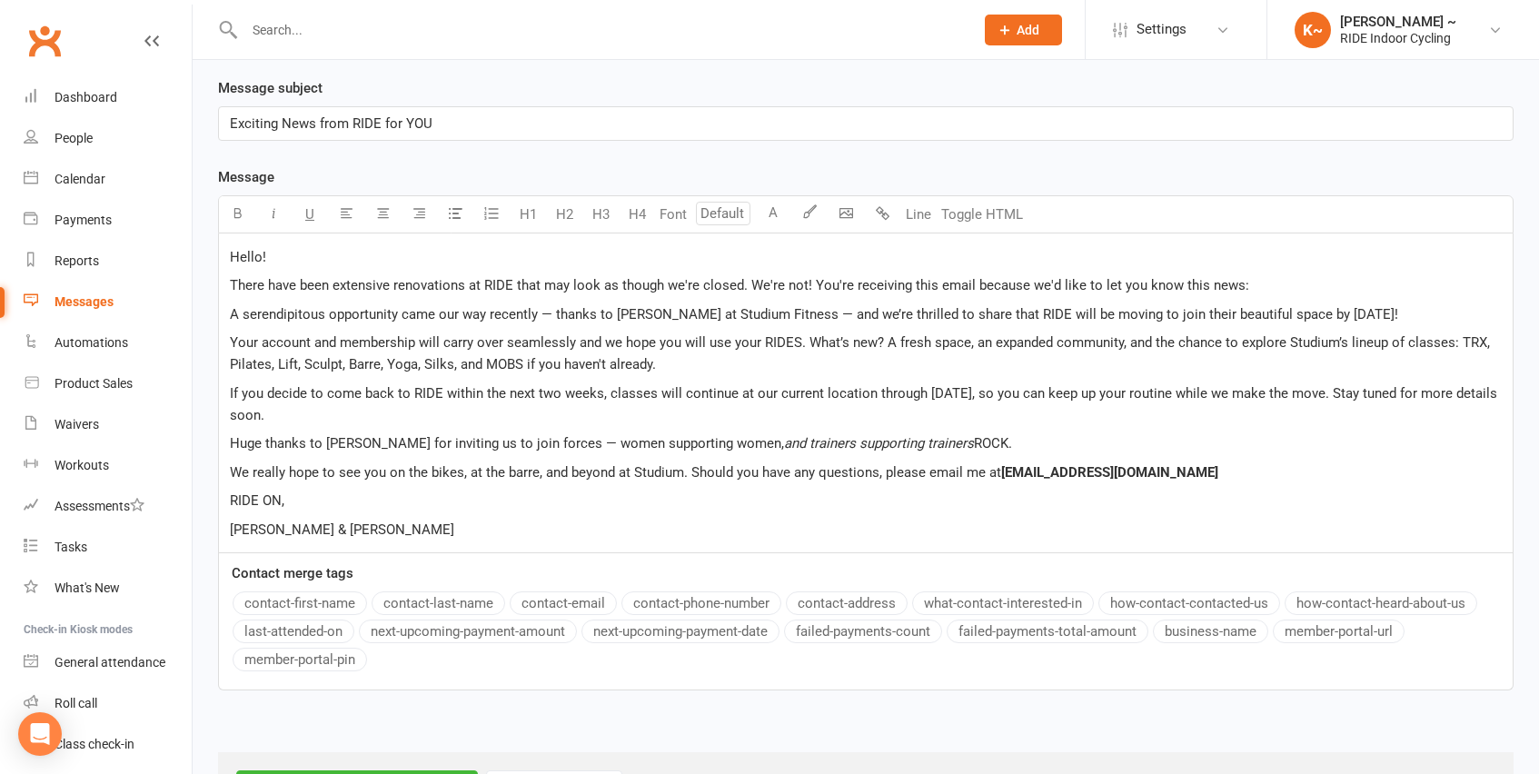
scroll to position [384, 0]
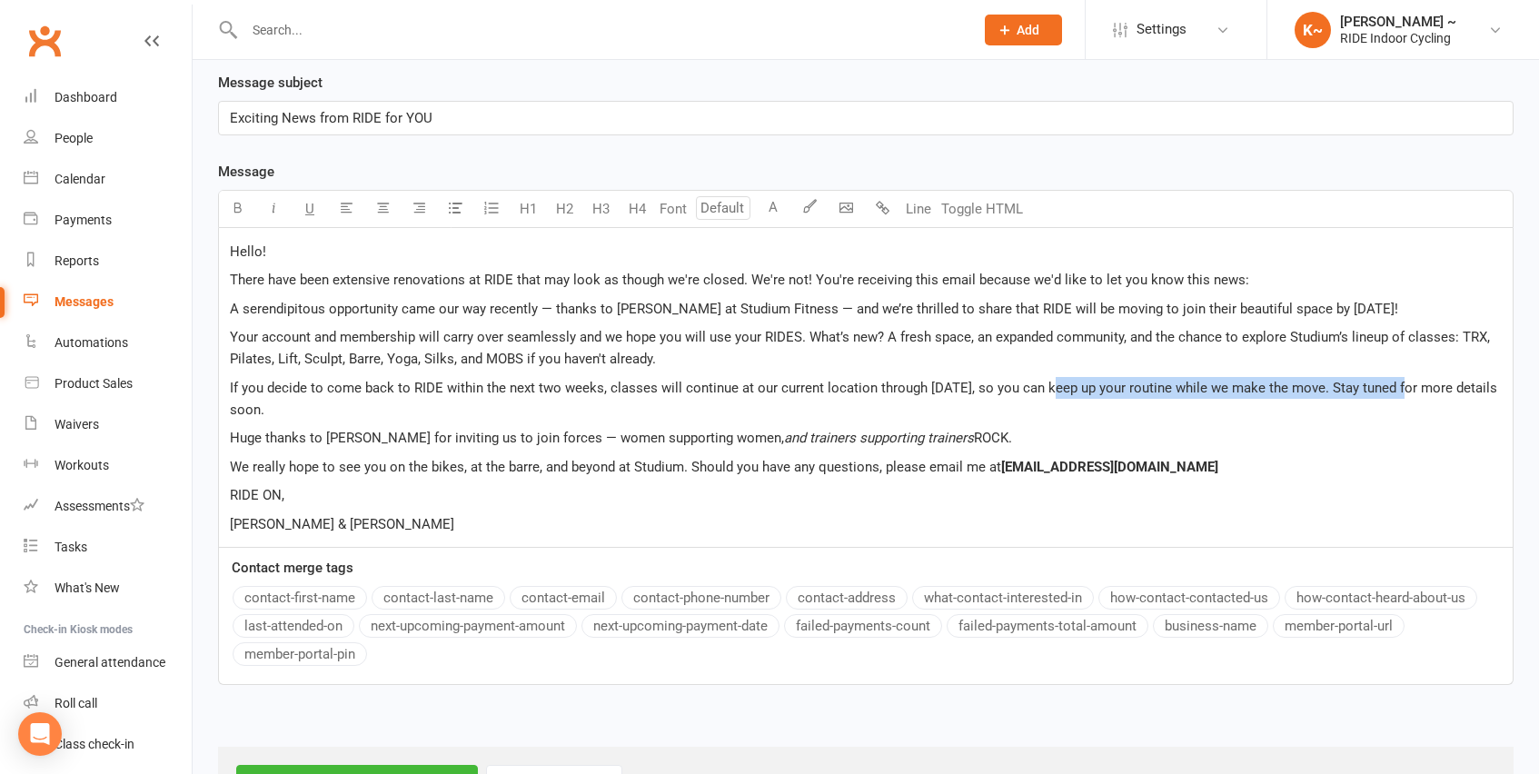
drag, startPoint x: 1047, startPoint y: 388, endPoint x: 1398, endPoint y: 392, distance: 351.6
click at [1398, 392] on span "If you decide to come back to RIDE within the next two weeks, classes will cont…" at bounding box center [865, 399] width 1271 height 38
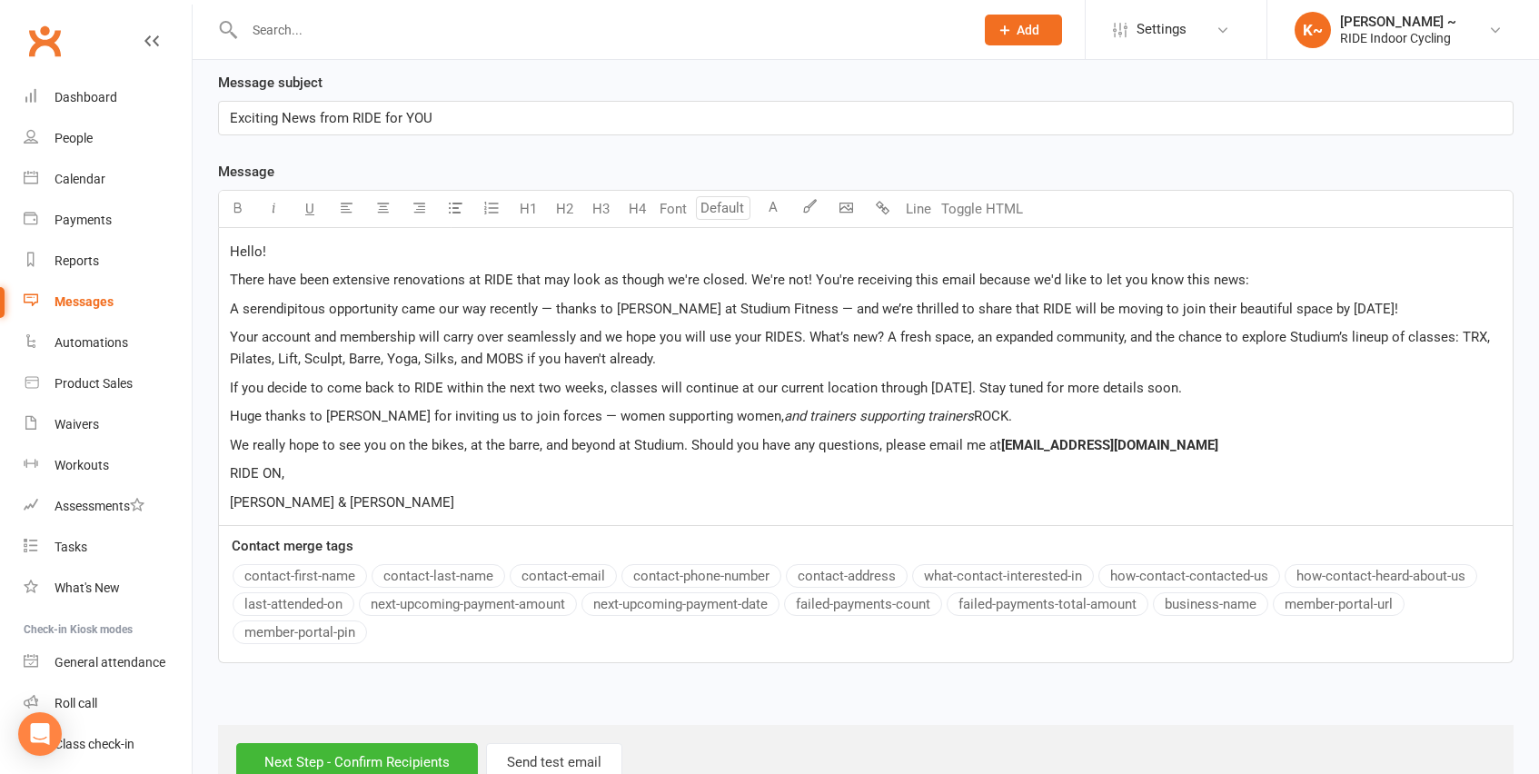
click at [1296, 388] on p "If you decide to come back to RIDE within the next two weeks, classes will cont…" at bounding box center [866, 388] width 1272 height 22
click at [455, 477] on p "RIDE ON," at bounding box center [866, 473] width 1272 height 22
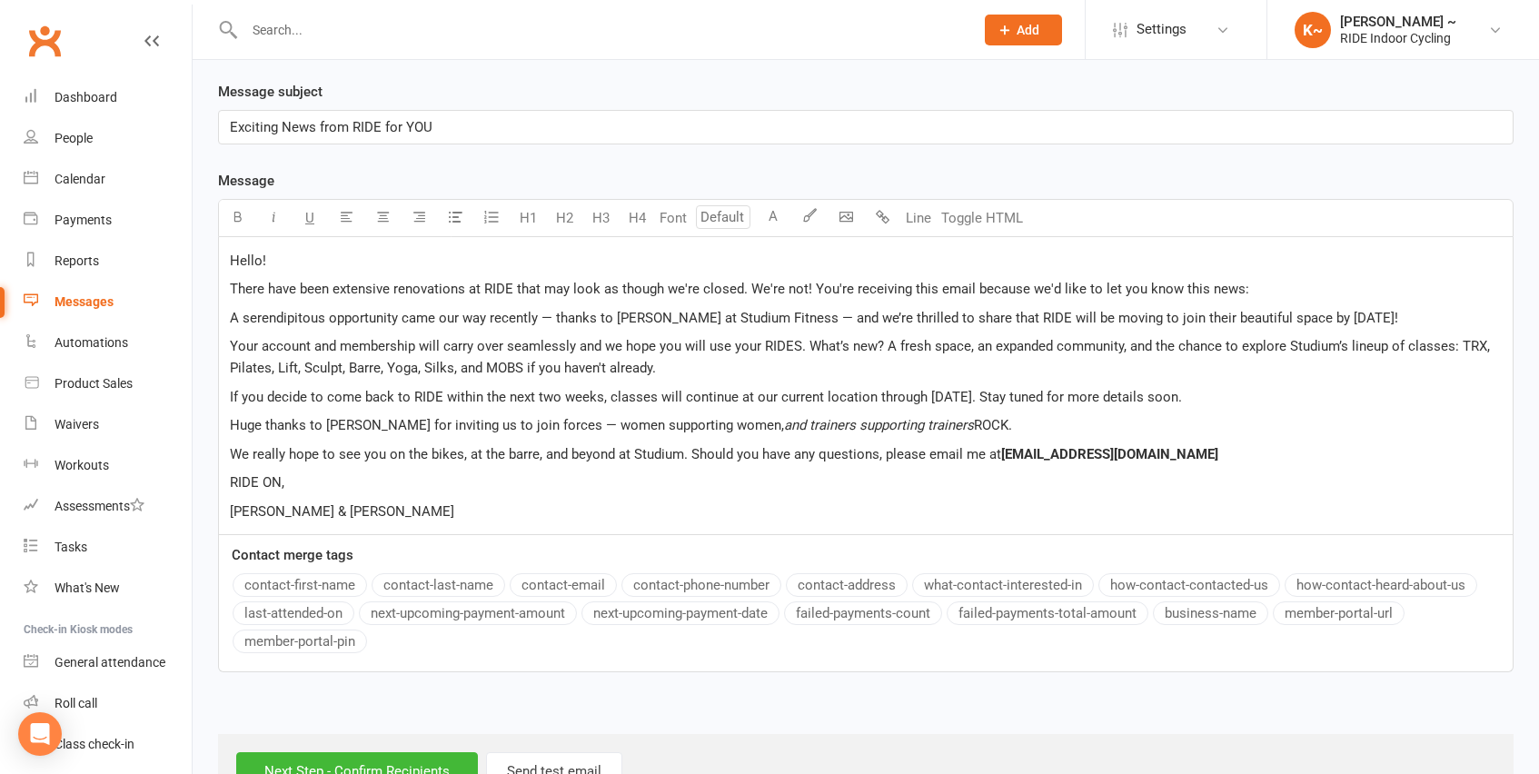
scroll to position [436, 0]
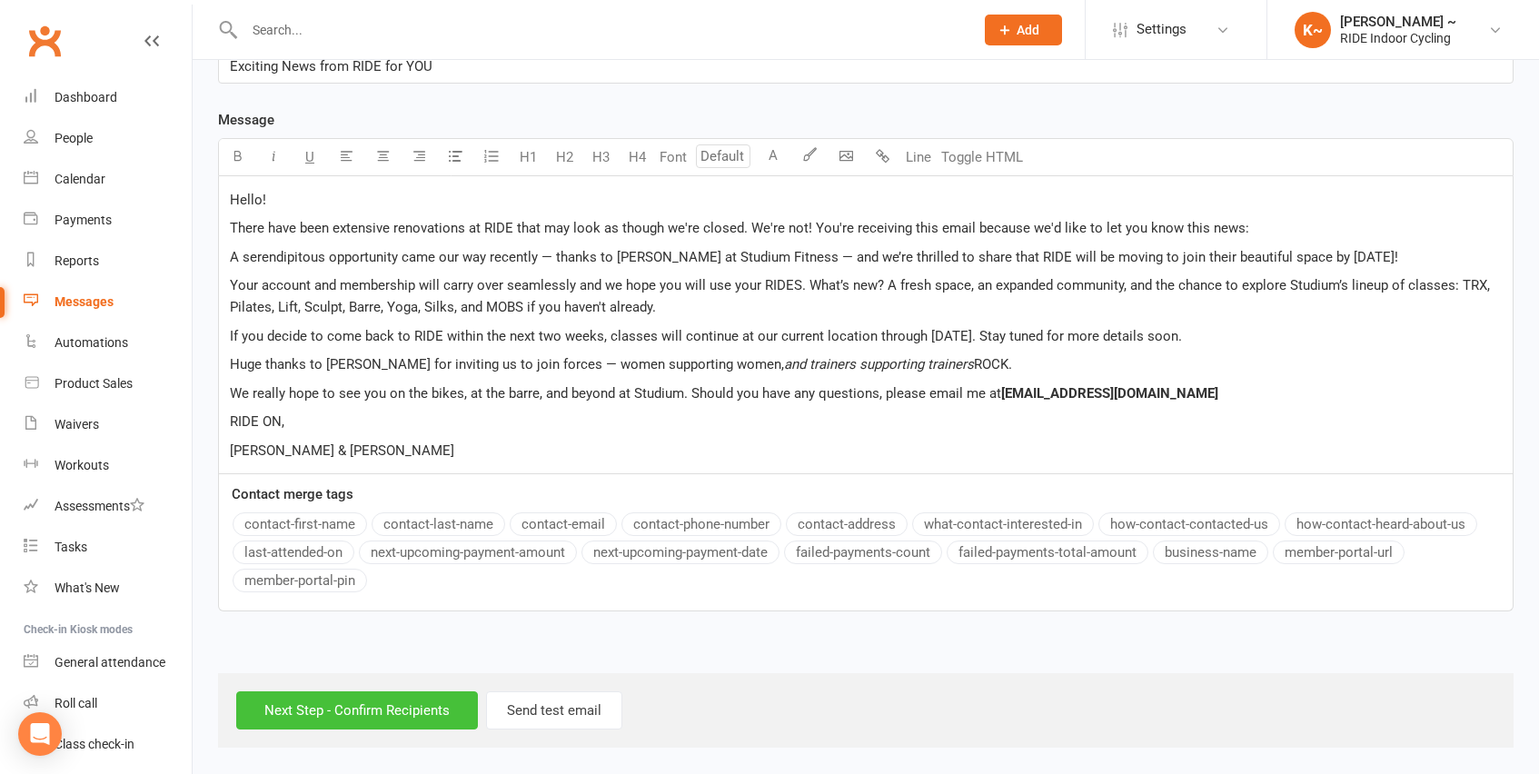
click at [398, 710] on input "Next Step - Confirm Recipients" at bounding box center [357, 710] width 242 height 38
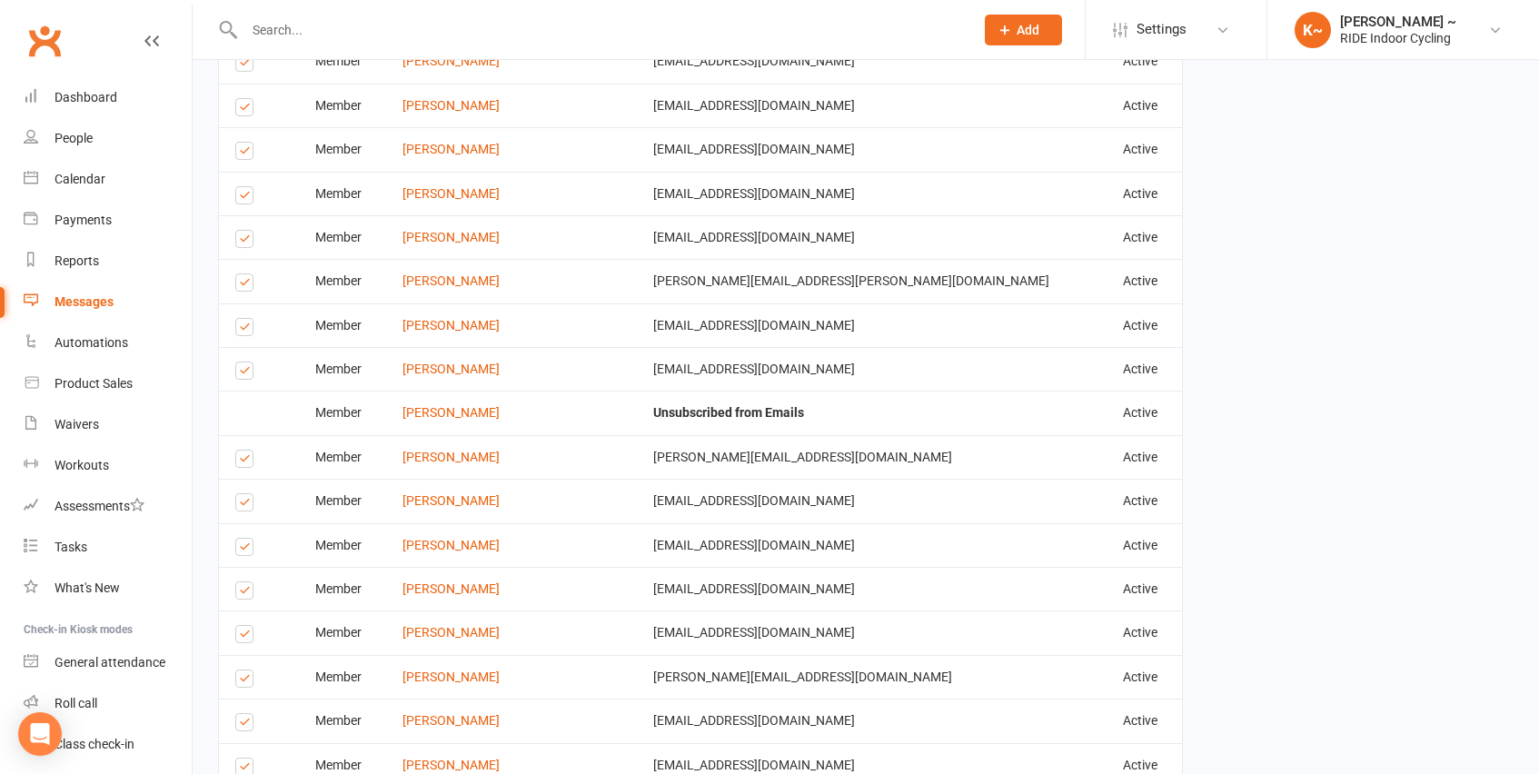
scroll to position [934, 0]
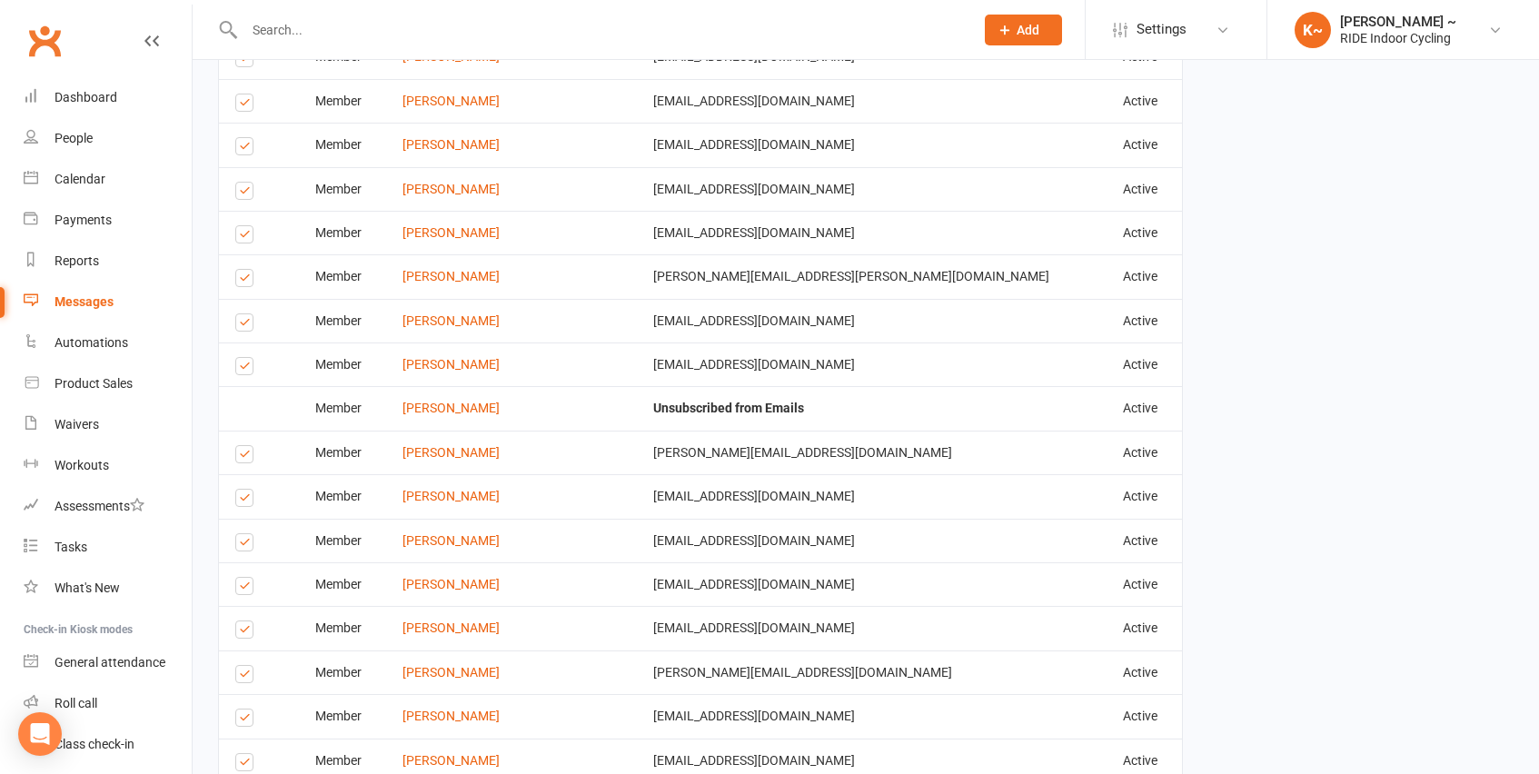
click at [244, 105] on label at bounding box center [247, 105] width 25 height 0
click at [244, 94] on input "checkbox" at bounding box center [241, 94] width 12 height 0
click at [241, 149] on label at bounding box center [247, 149] width 25 height 0
click at [241, 138] on input "checkbox" at bounding box center [241, 138] width 12 height 0
click at [250, 194] on label at bounding box center [247, 194] width 25 height 0
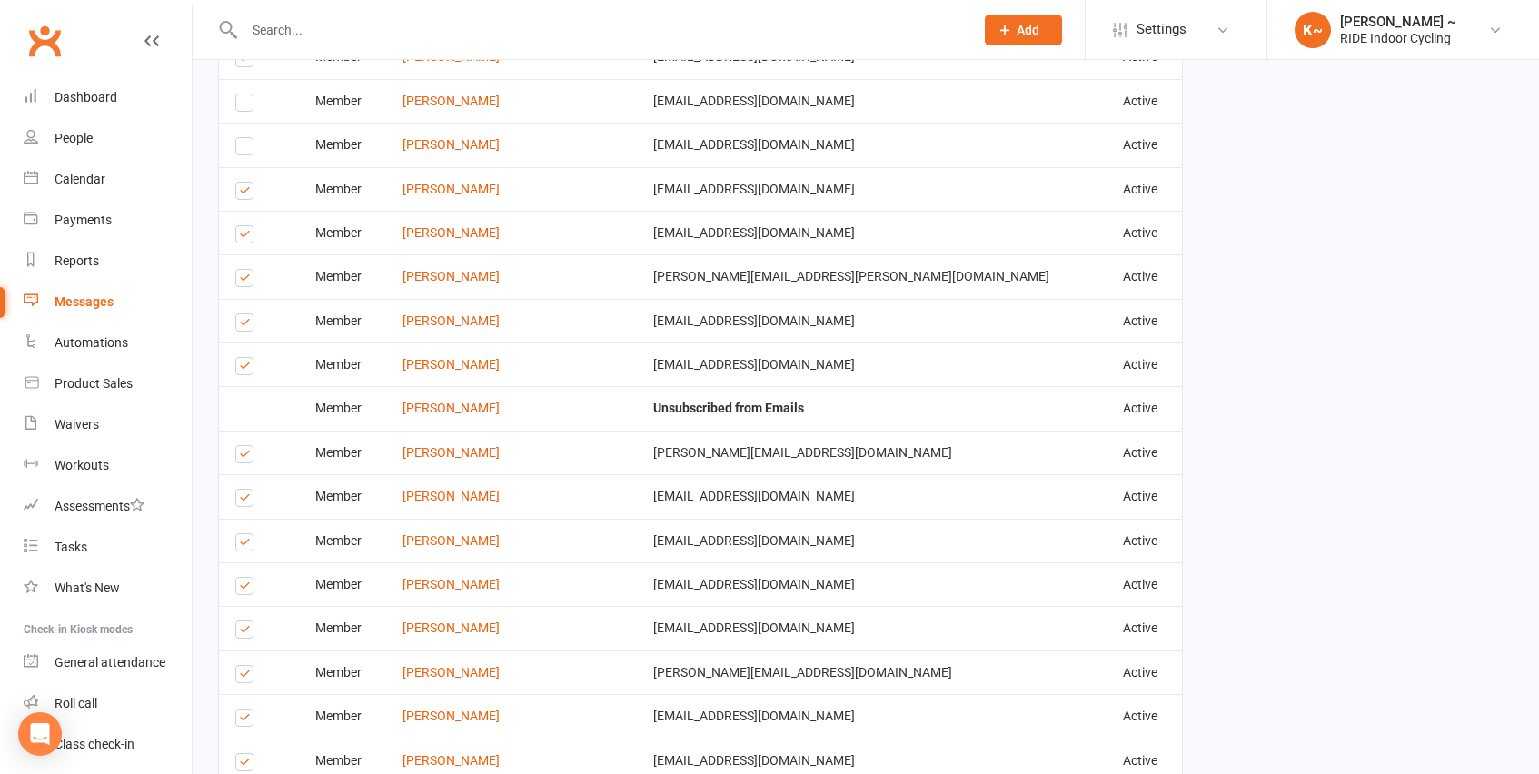
click at [247, 183] on input "checkbox" at bounding box center [241, 183] width 12 height 0
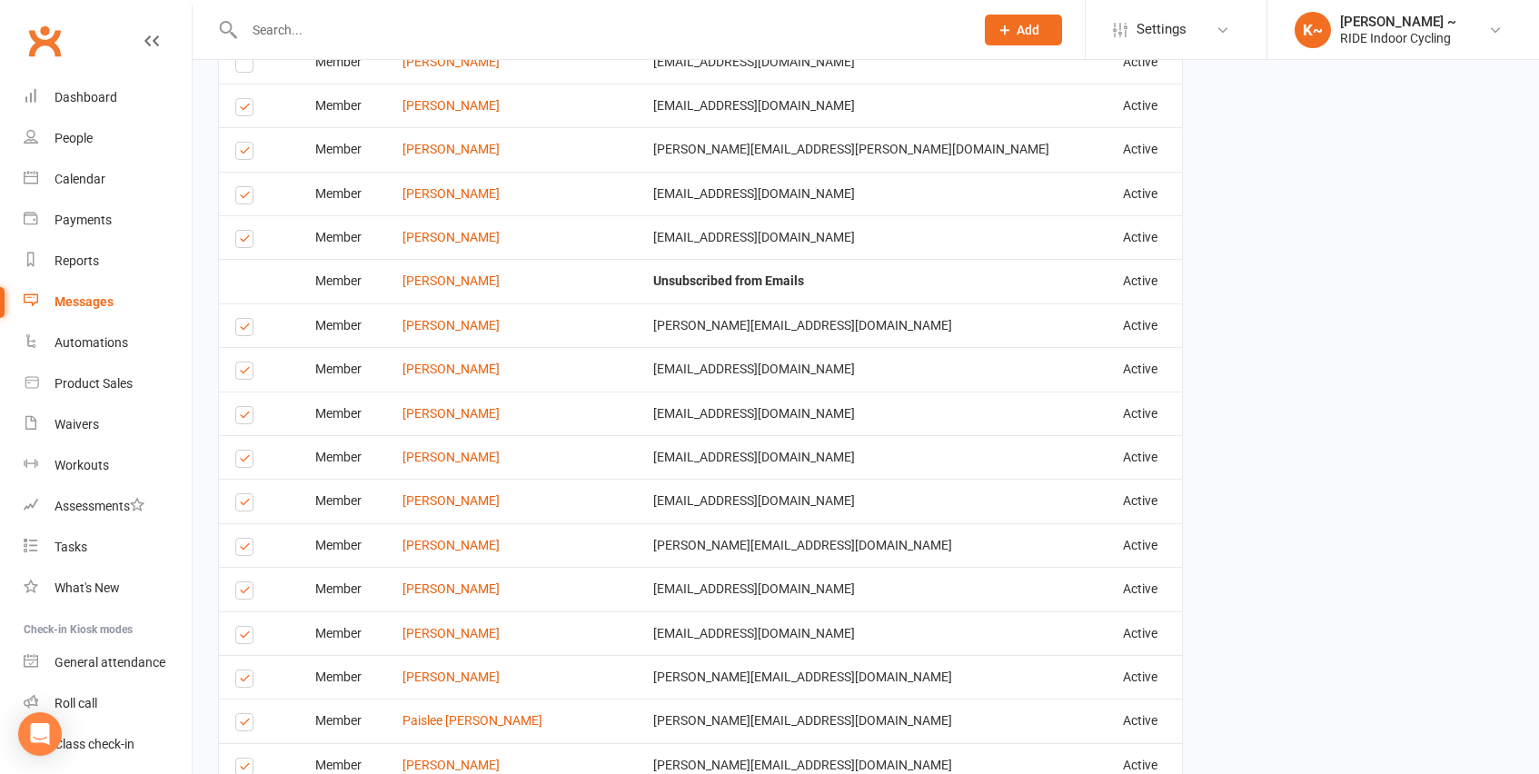
scroll to position [1066, 0]
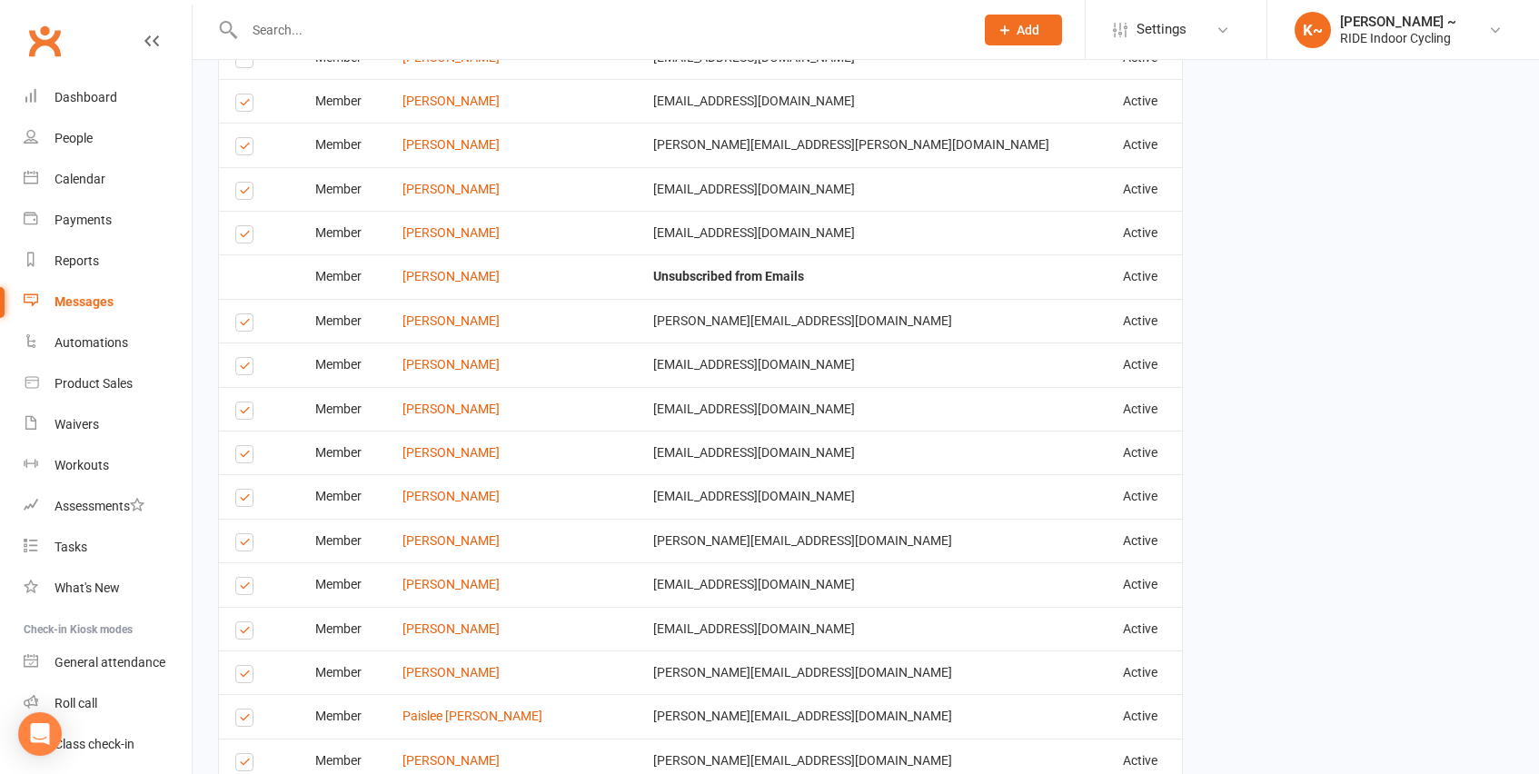
click at [244, 149] on label at bounding box center [247, 149] width 25 height 0
click at [244, 138] on input "checkbox" at bounding box center [241, 138] width 12 height 0
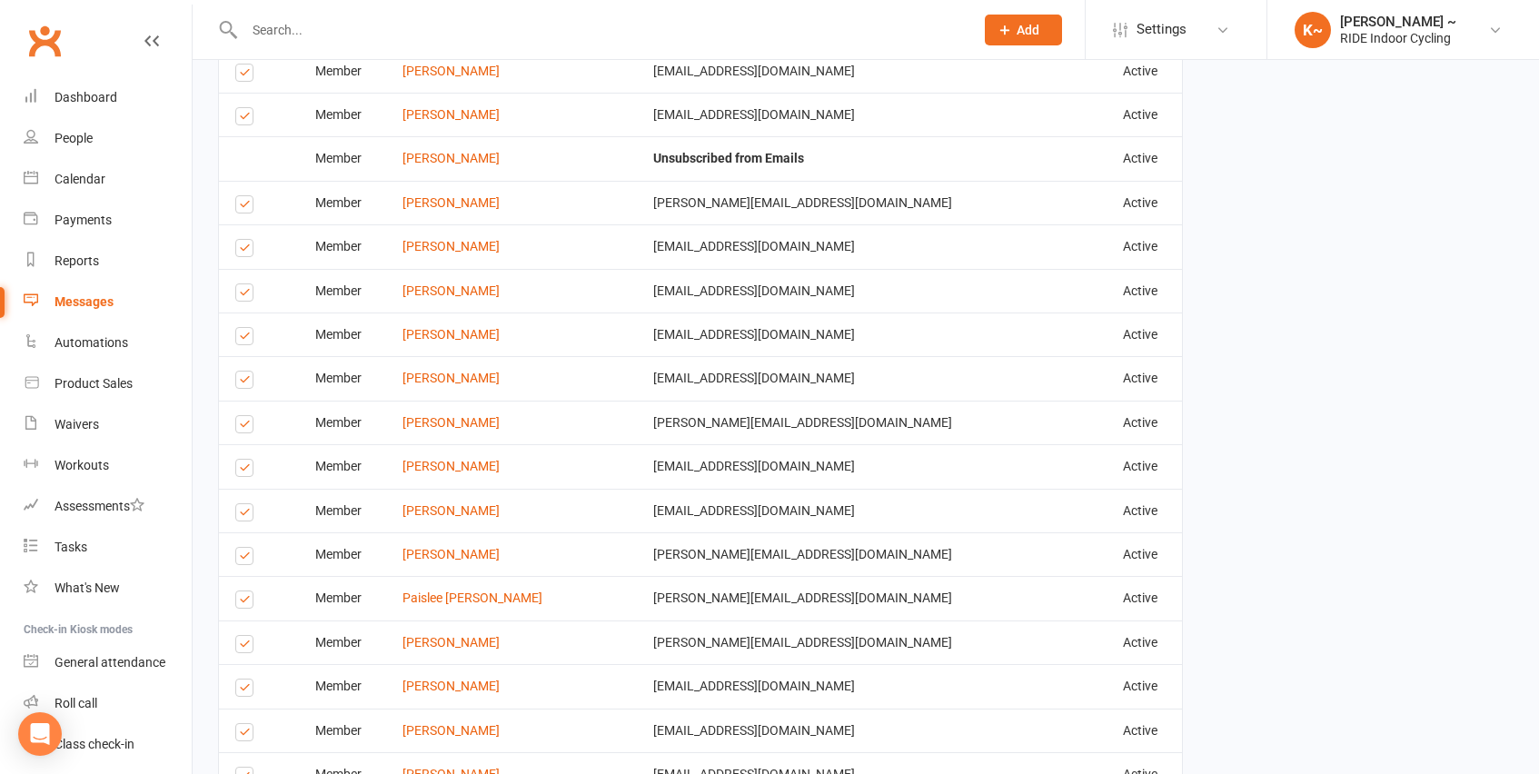
scroll to position [1197, 0]
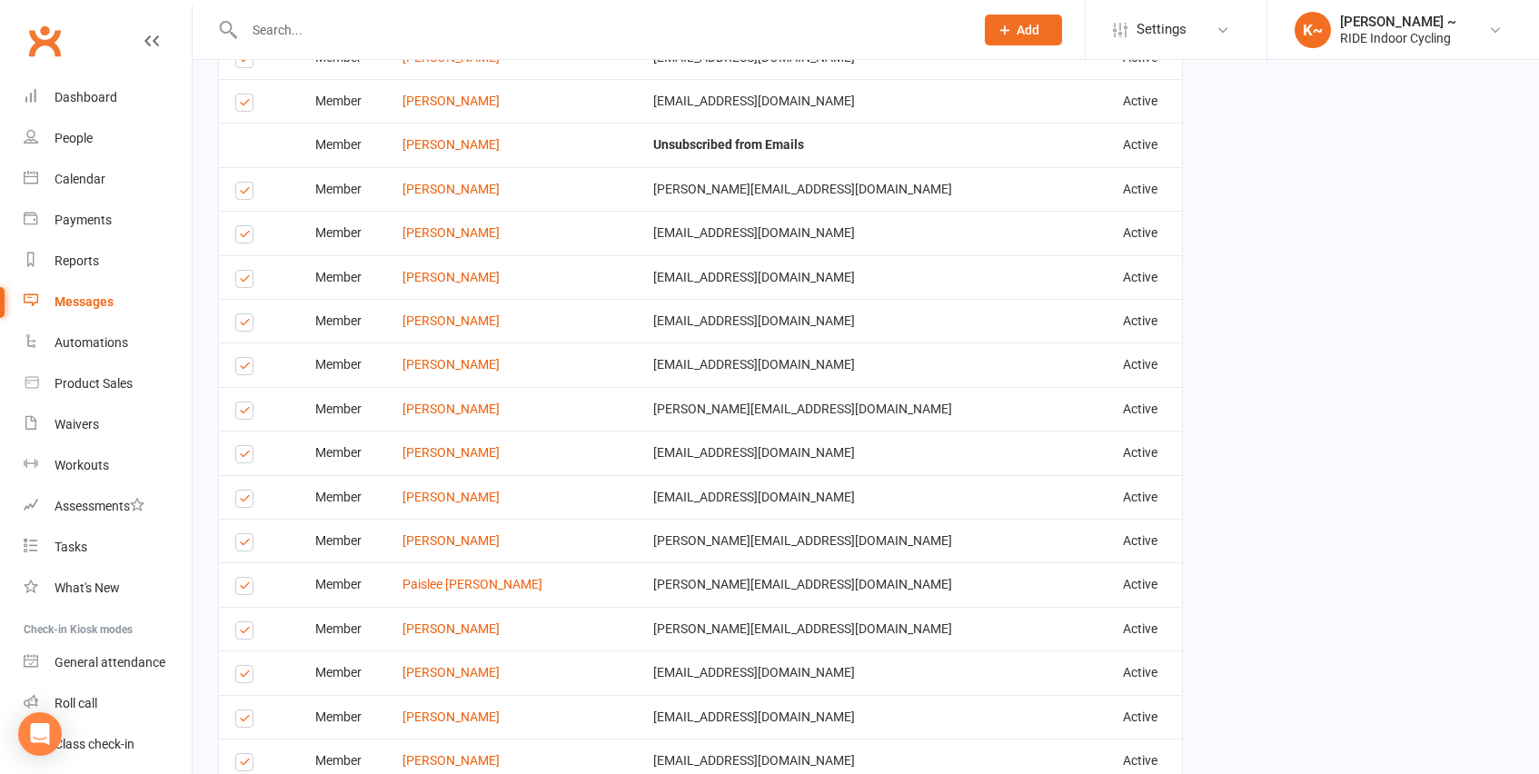
click at [243, 105] on label at bounding box center [247, 105] width 25 height 0
click at [243, 94] on input "checkbox" at bounding box center [241, 94] width 12 height 0
click at [243, 194] on label at bounding box center [247, 194] width 25 height 0
click at [243, 183] on input "checkbox" at bounding box center [241, 183] width 12 height 0
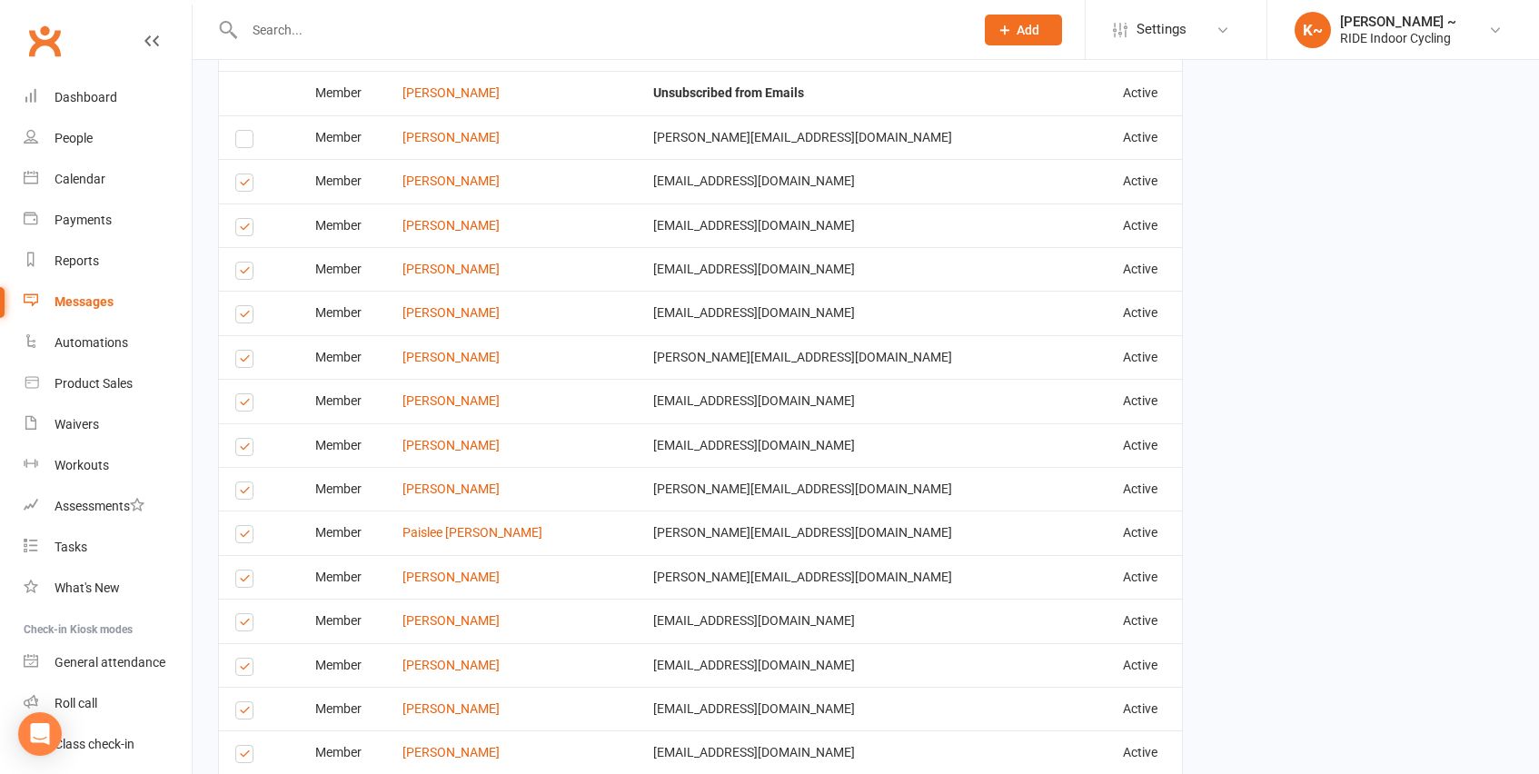
scroll to position [1255, 0]
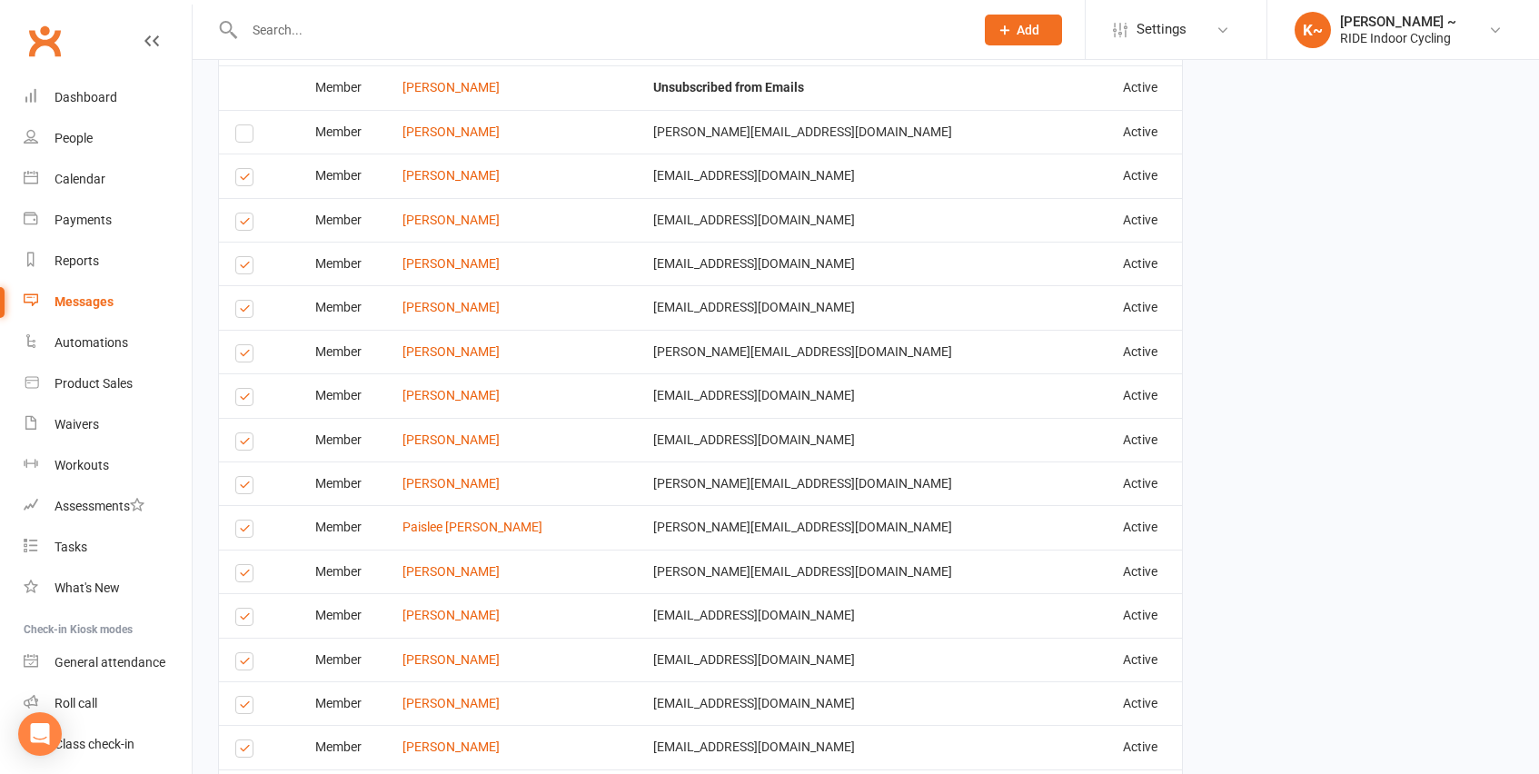
click at [238, 180] on label at bounding box center [247, 180] width 25 height 0
click at [238, 169] on input "checkbox" at bounding box center [241, 169] width 12 height 0
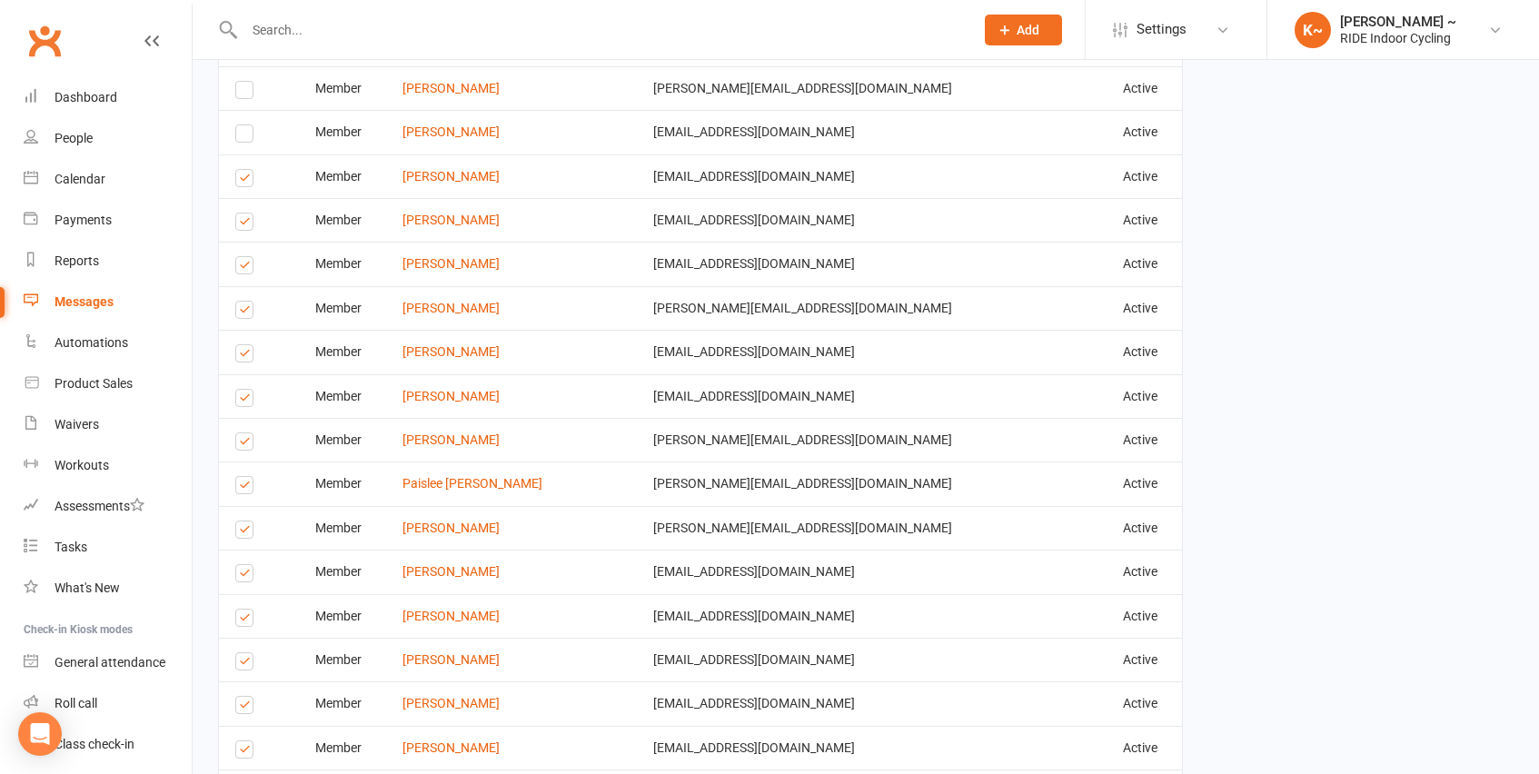
scroll to position [1311, 0]
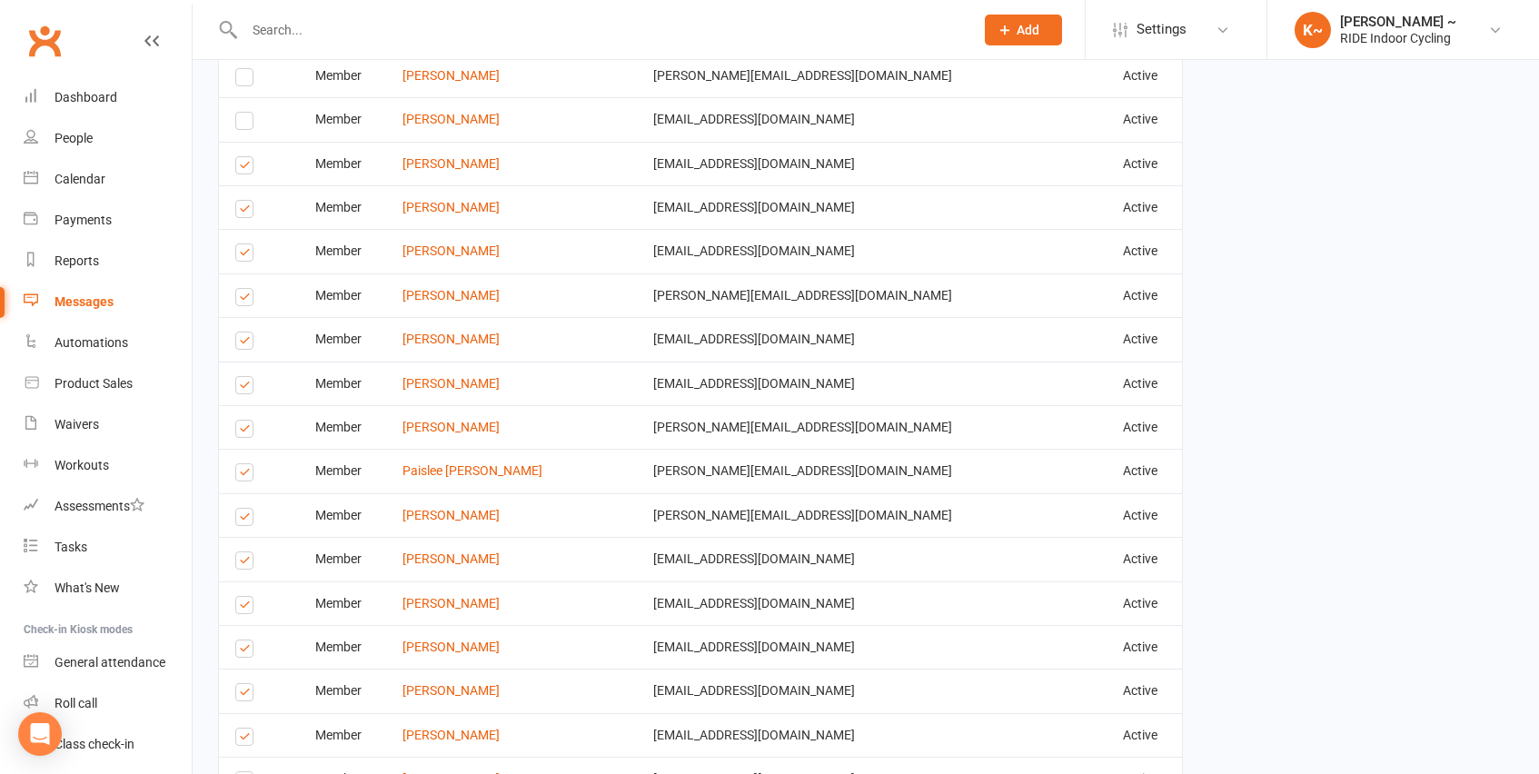
click at [246, 212] on label at bounding box center [247, 212] width 25 height 0
click at [246, 201] on input "checkbox" at bounding box center [241, 201] width 12 height 0
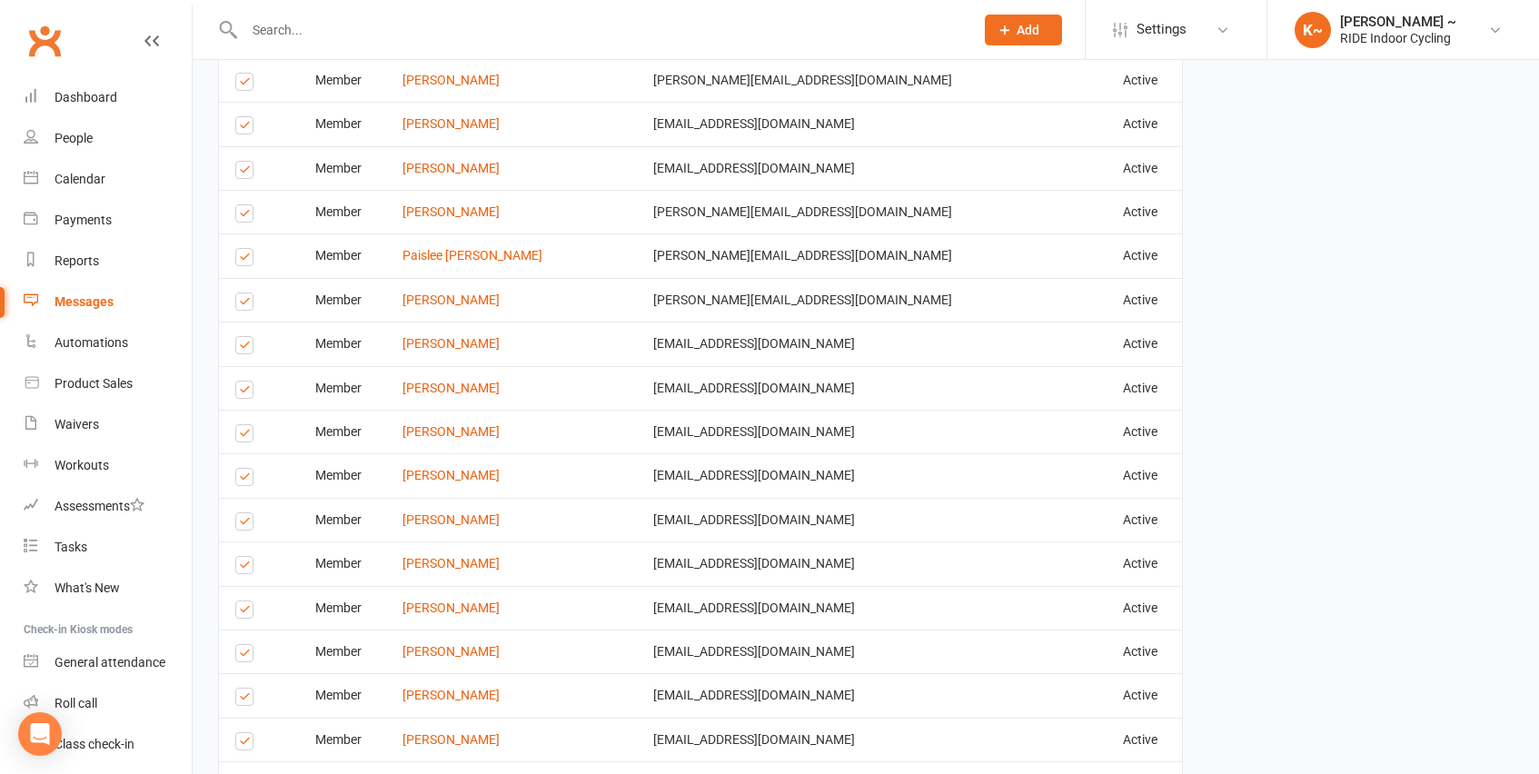
scroll to position [1527, 0]
click at [247, 172] on label at bounding box center [247, 172] width 25 height 0
click at [247, 161] on input "checkbox" at bounding box center [241, 161] width 12 height 0
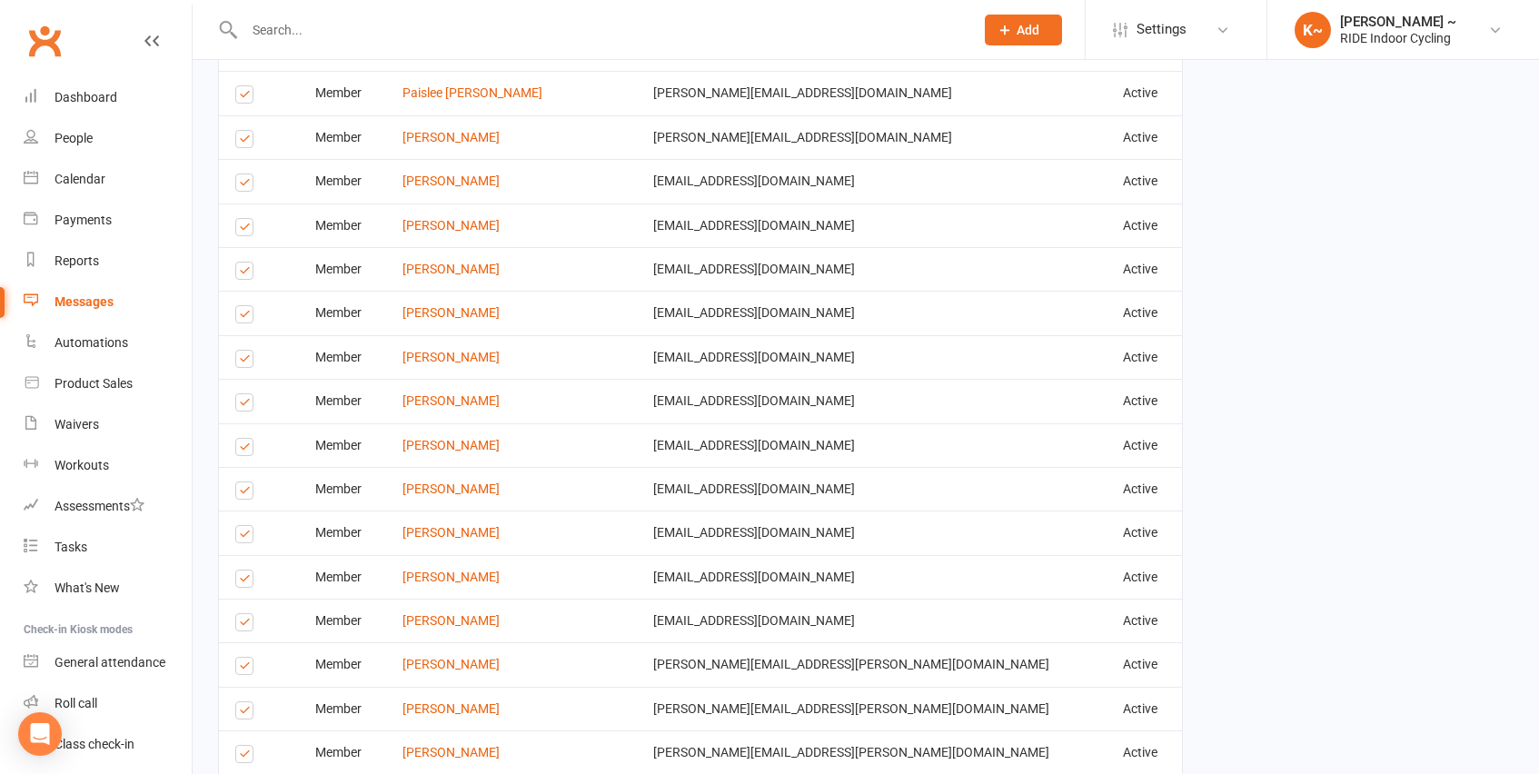
scroll to position [1693, 0]
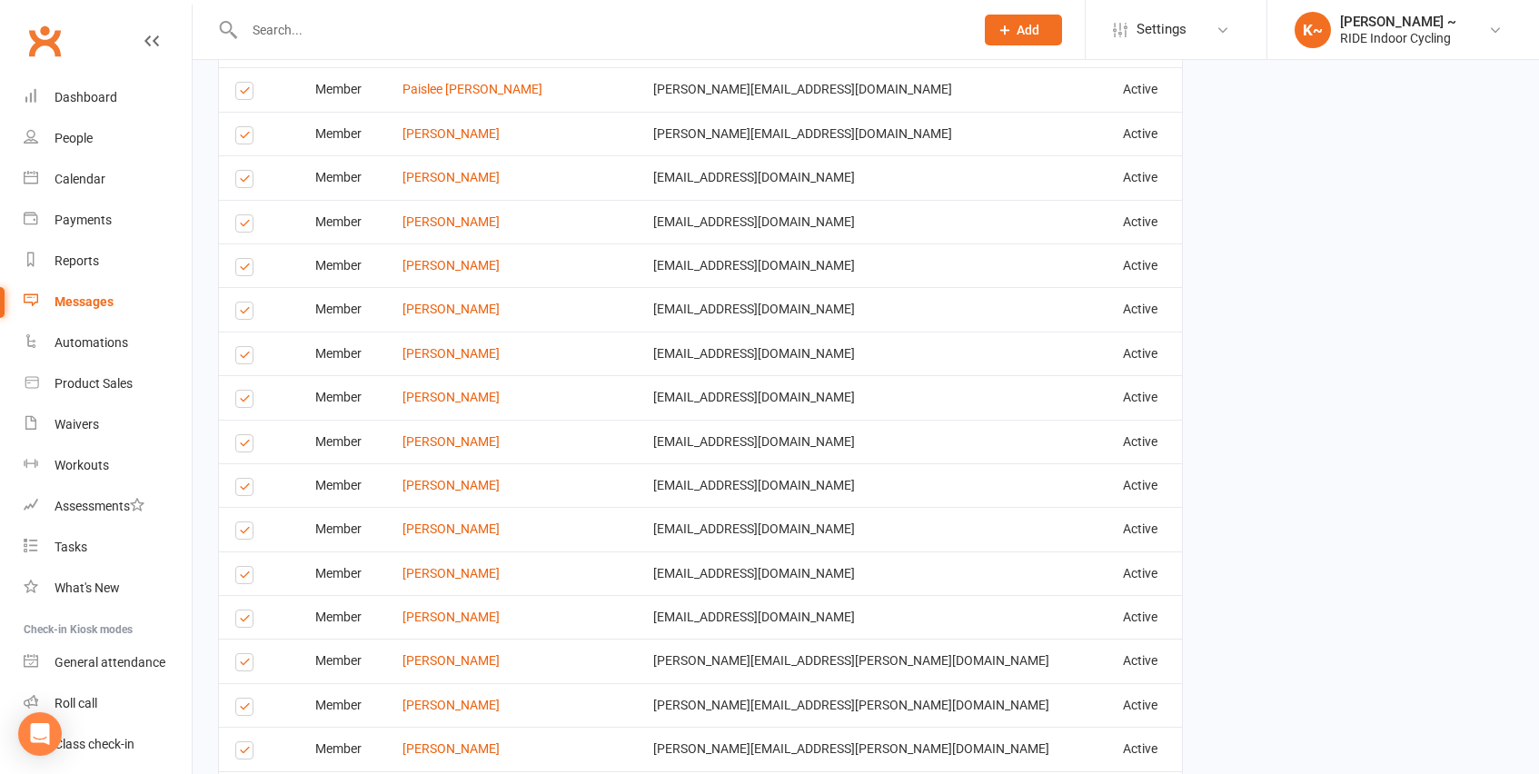
click at [250, 270] on label at bounding box center [247, 270] width 25 height 0
click at [247, 259] on input "checkbox" at bounding box center [241, 259] width 12 height 0
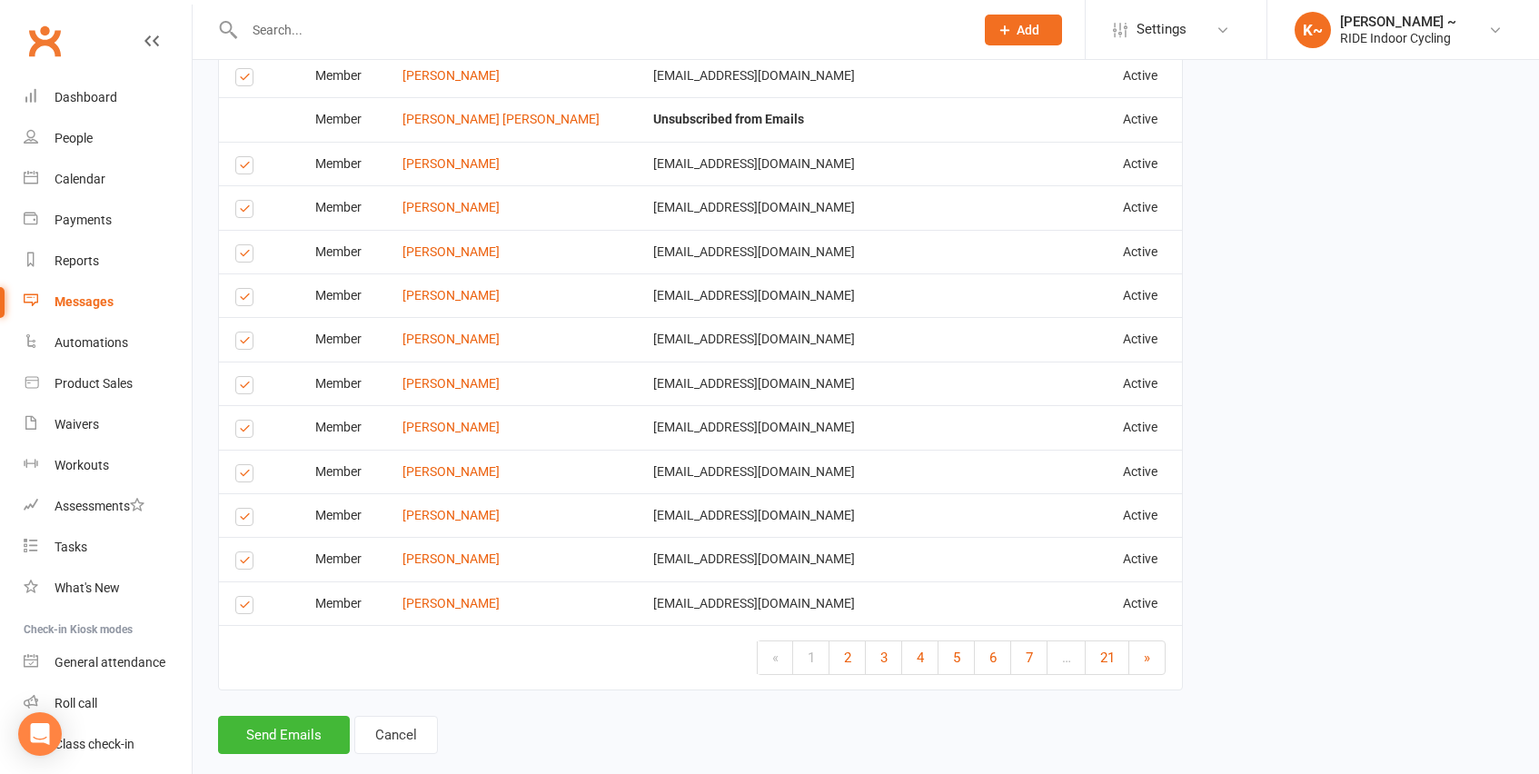
scroll to position [2464, 0]
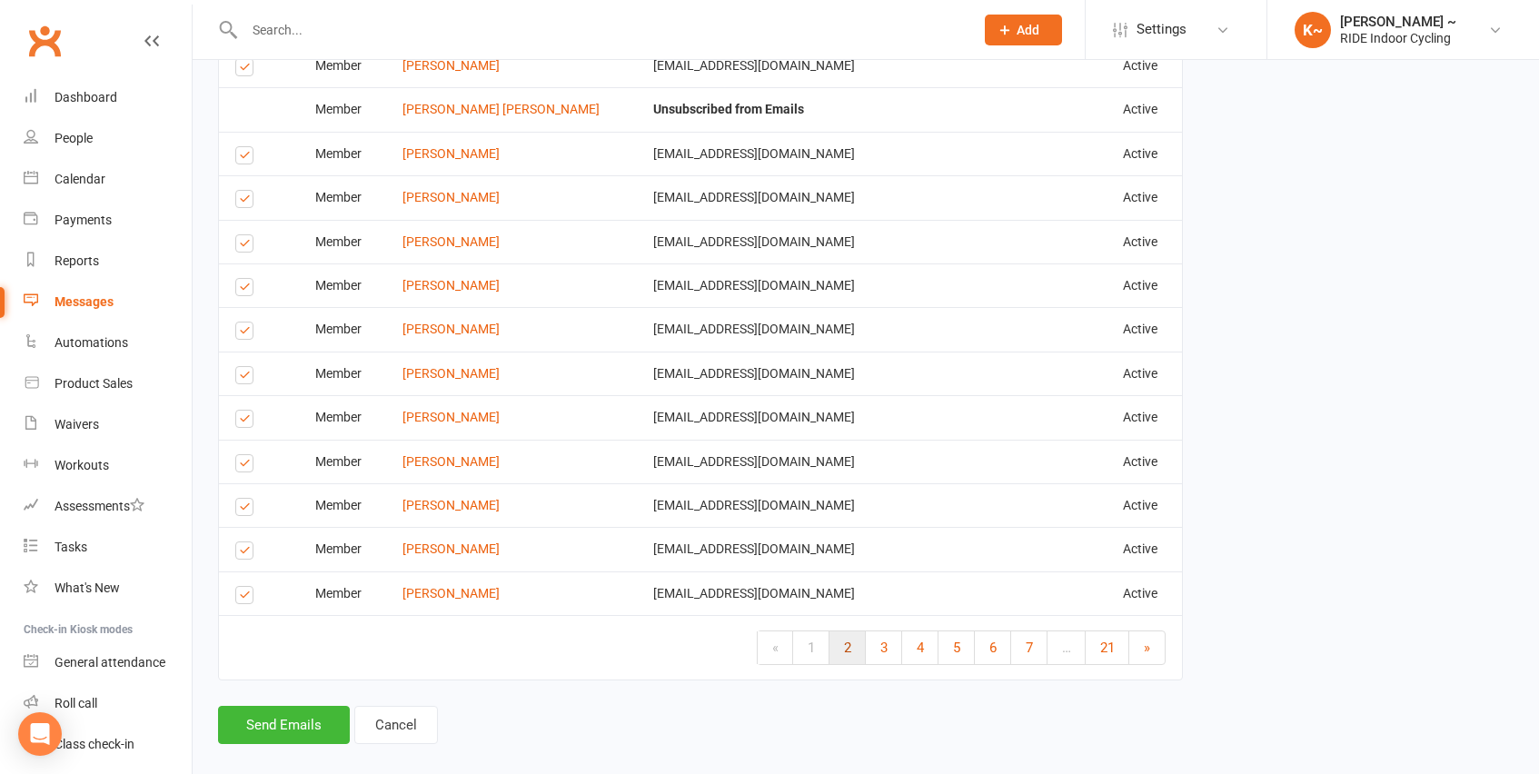
click at [849, 631] on link "2" at bounding box center [847, 647] width 36 height 33
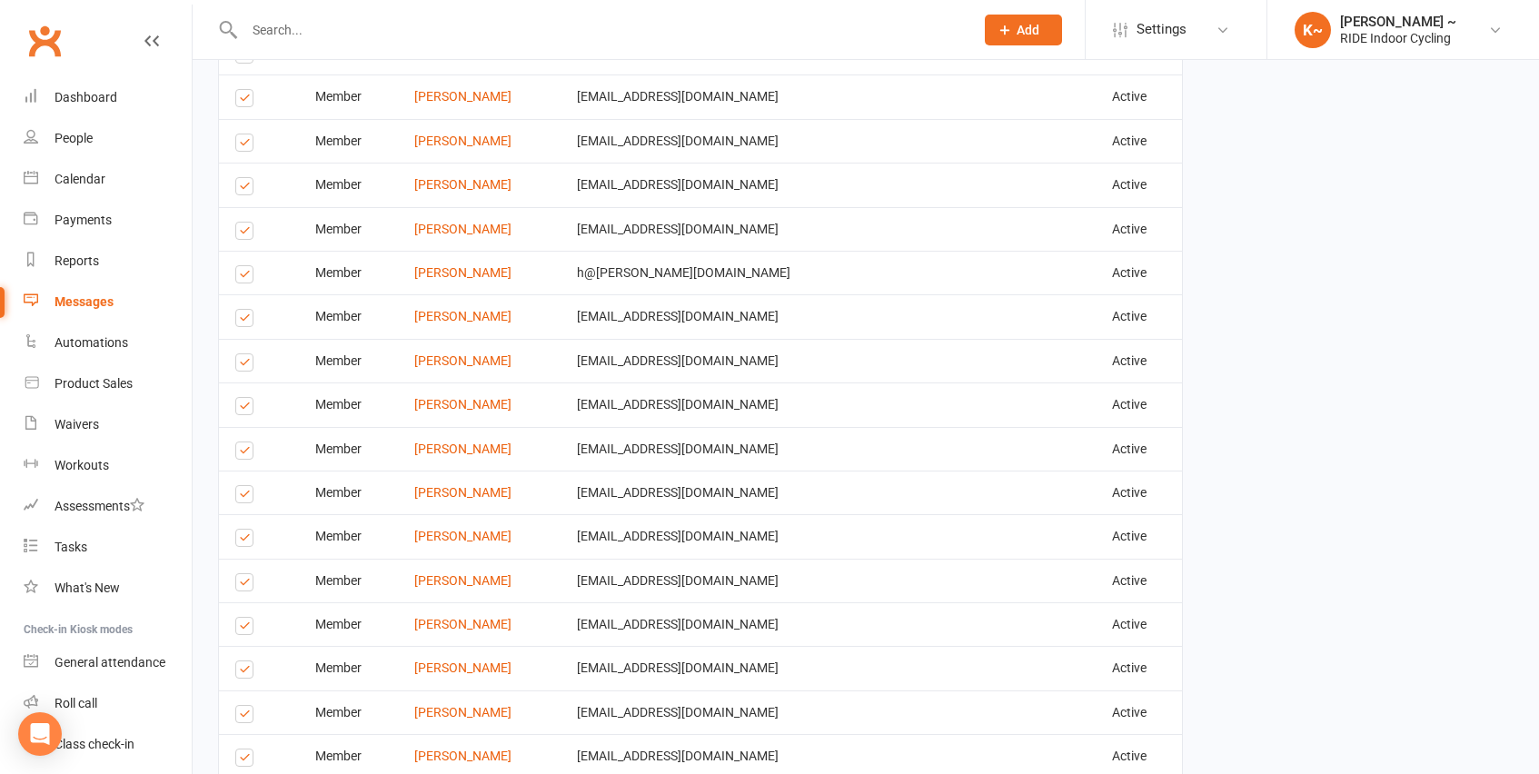
scroll to position [1679, 0]
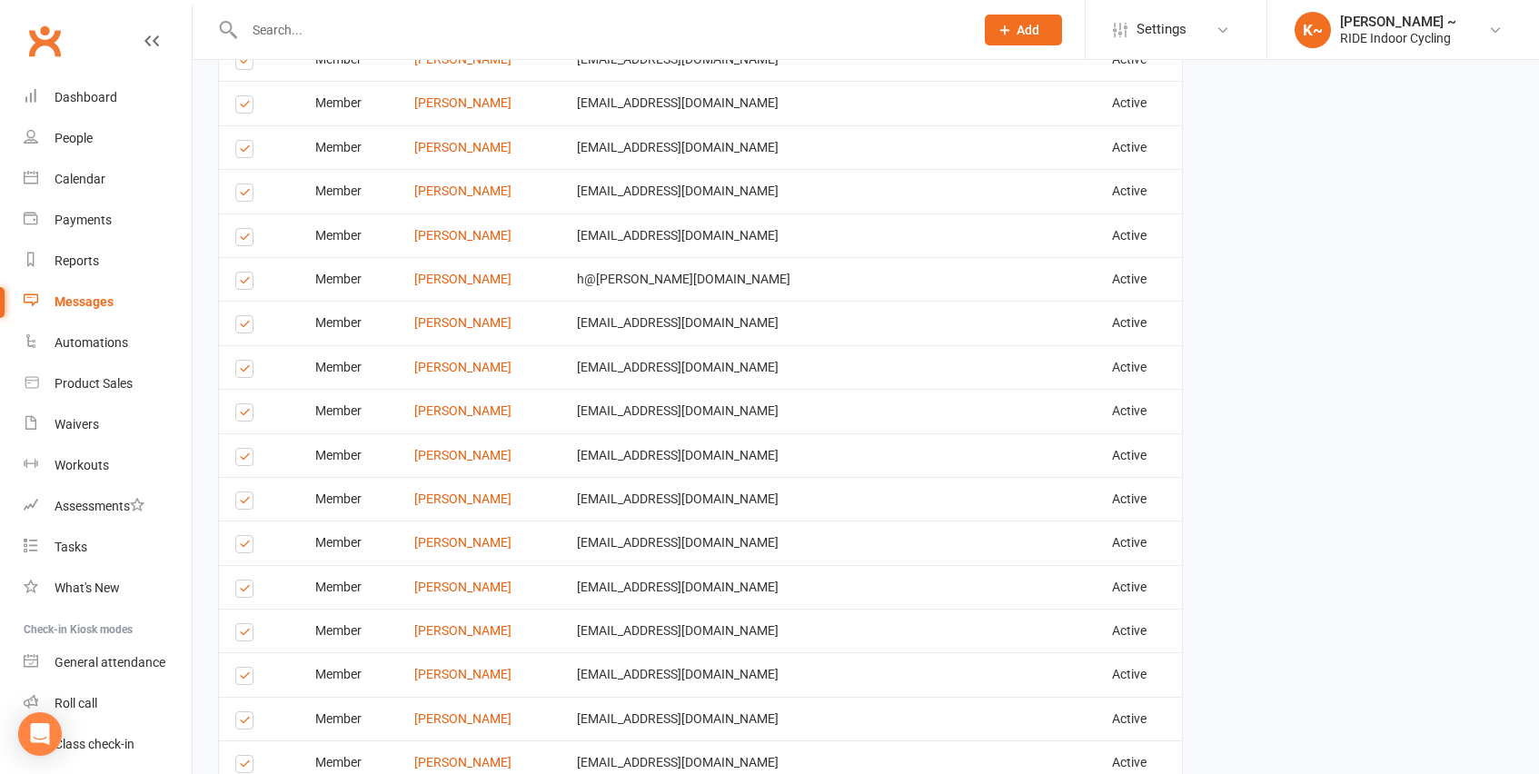
click at [239, 679] on label at bounding box center [247, 679] width 25 height 0
click at [239, 668] on input "checkbox" at bounding box center [241, 668] width 12 height 0
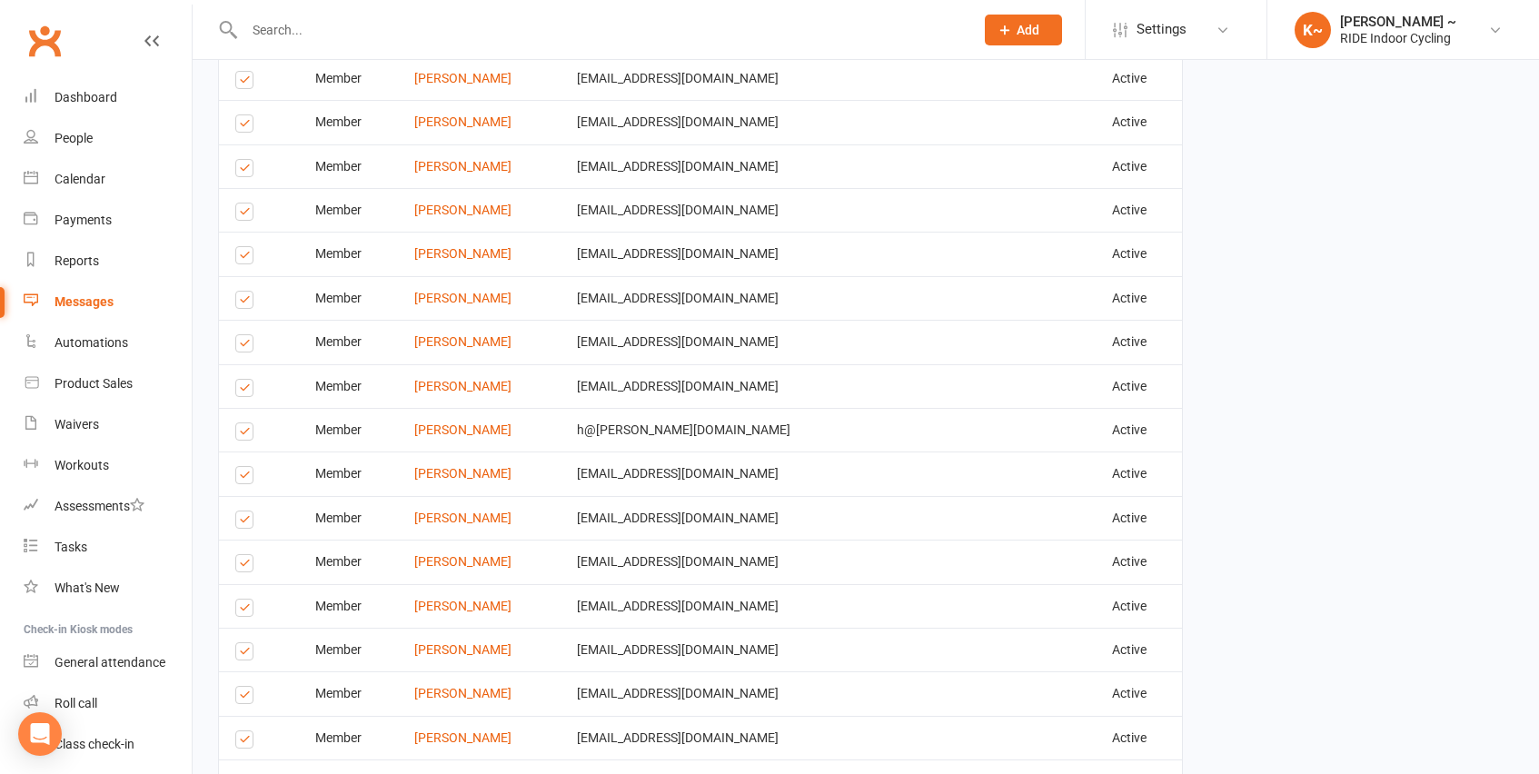
scroll to position [1525, 0]
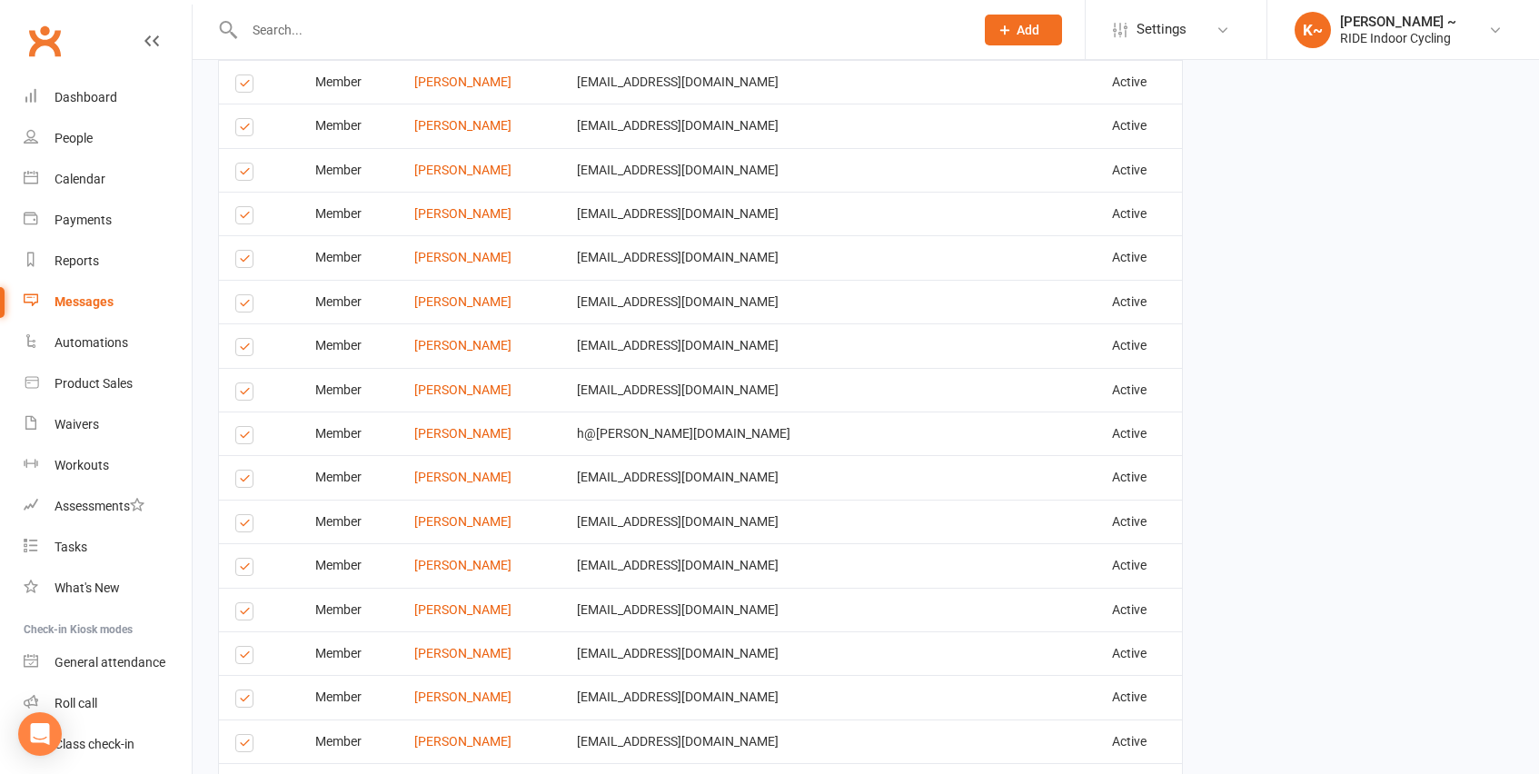
click at [246, 658] on label at bounding box center [247, 658] width 25 height 0
click at [246, 647] on input "checkbox" at bounding box center [241, 647] width 12 height 0
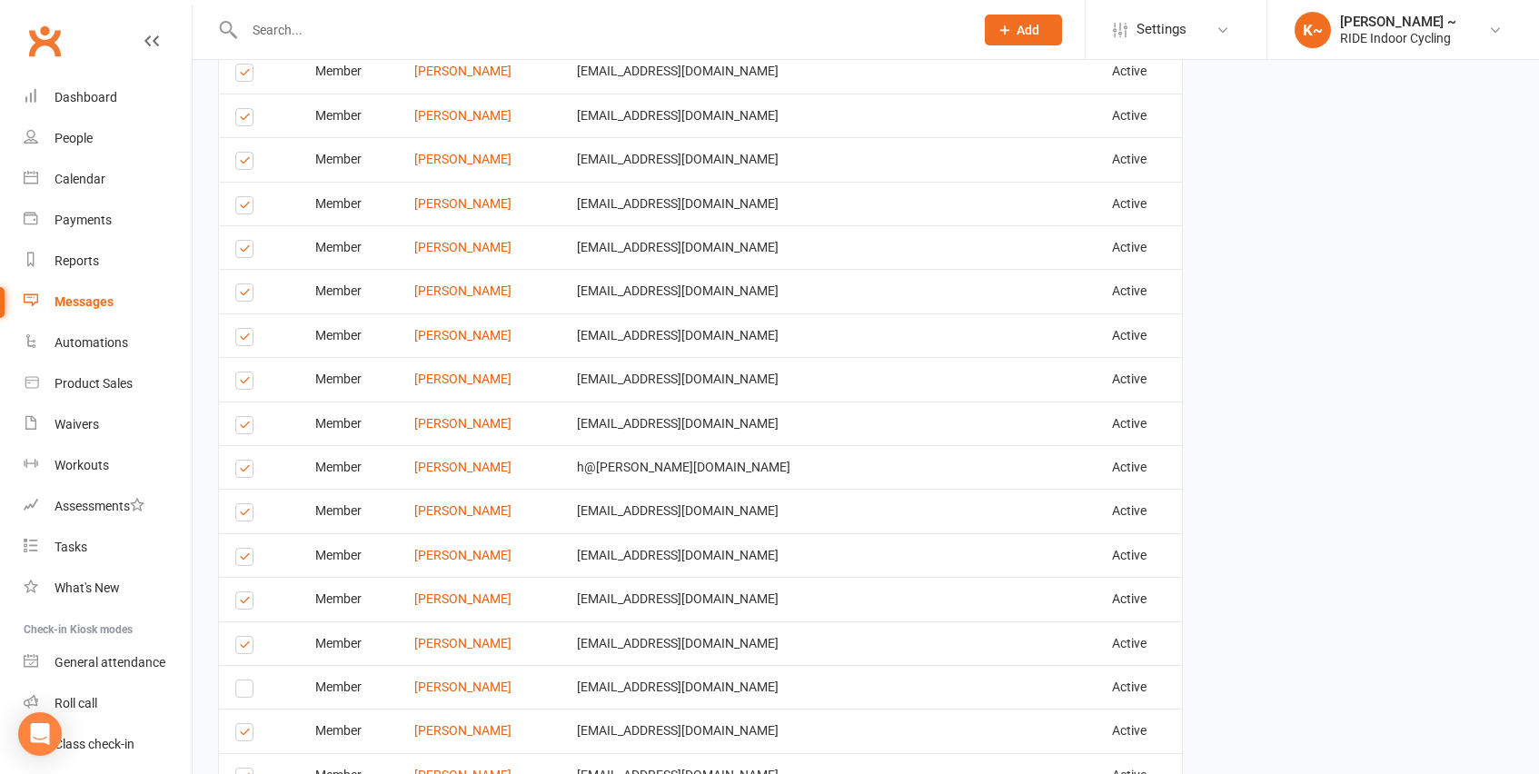
scroll to position [1479, 0]
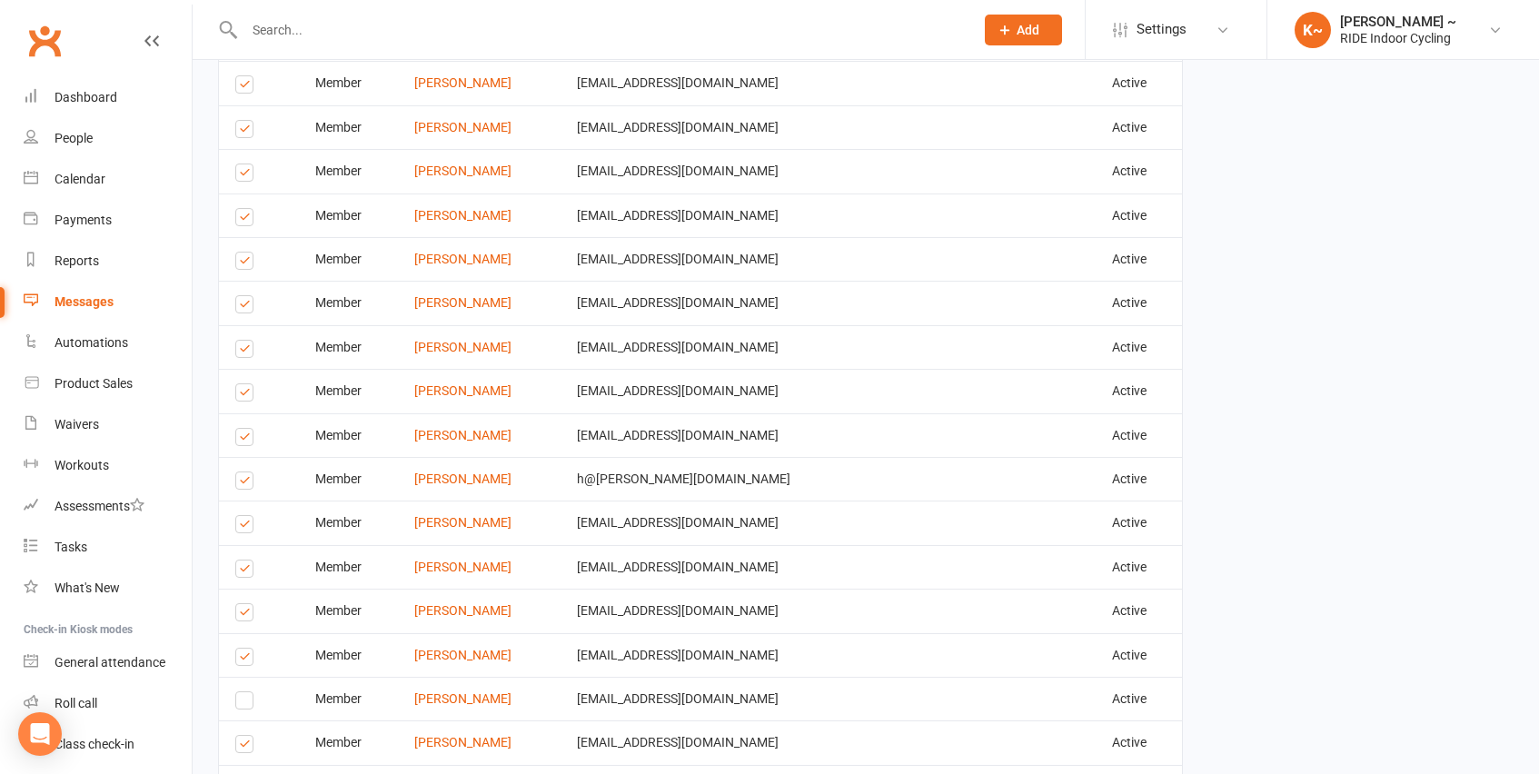
click at [242, 571] on label at bounding box center [247, 571] width 25 height 0
click at [242, 561] on input "checkbox" at bounding box center [241, 561] width 12 height 0
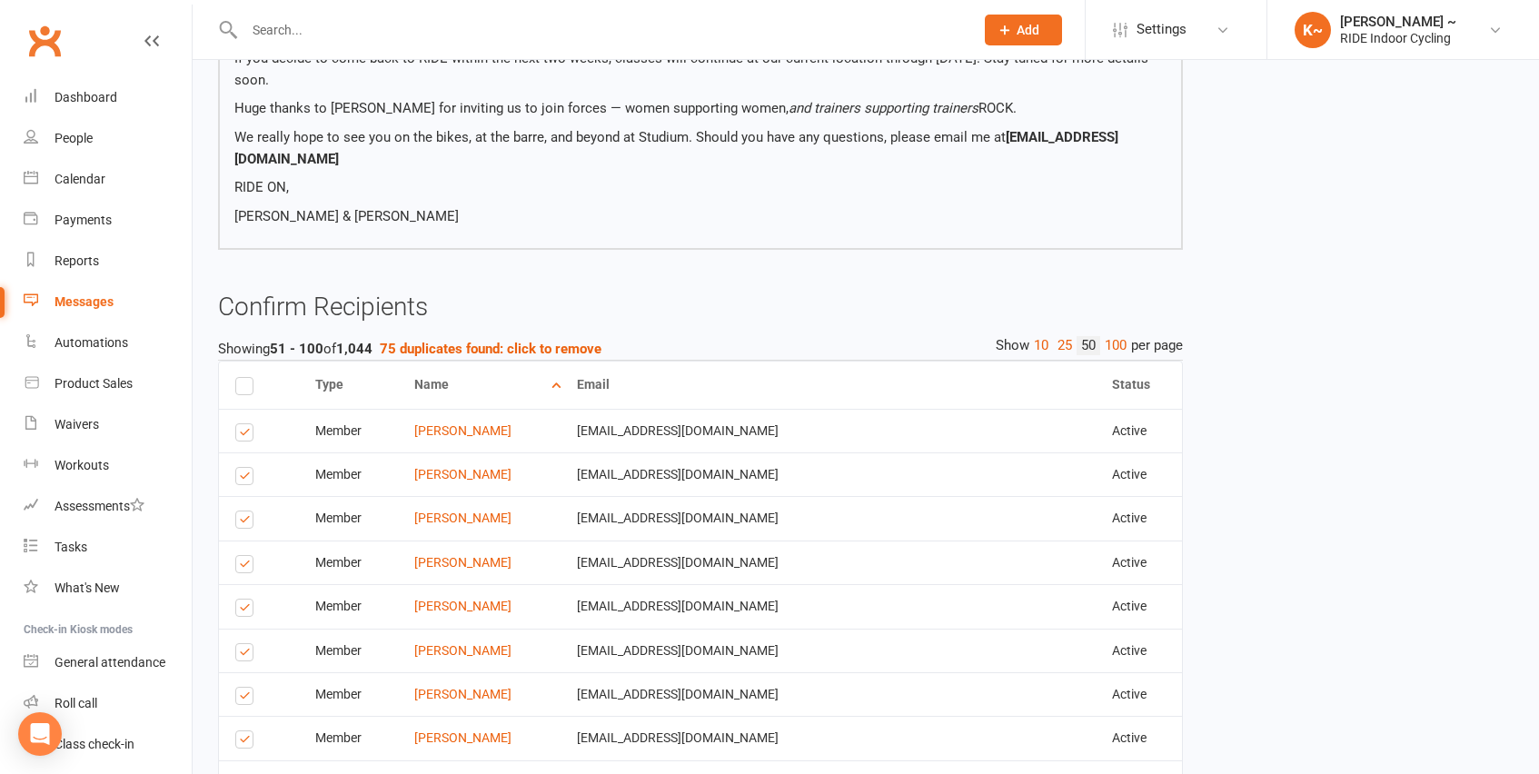
scroll to position [470, 0]
click at [253, 690] on div "Select this" at bounding box center [247, 697] width 25 height 14
click at [249, 701] on label at bounding box center [247, 701] width 25 height 0
click at [247, 690] on input "checkbox" at bounding box center [241, 690] width 12 height 0
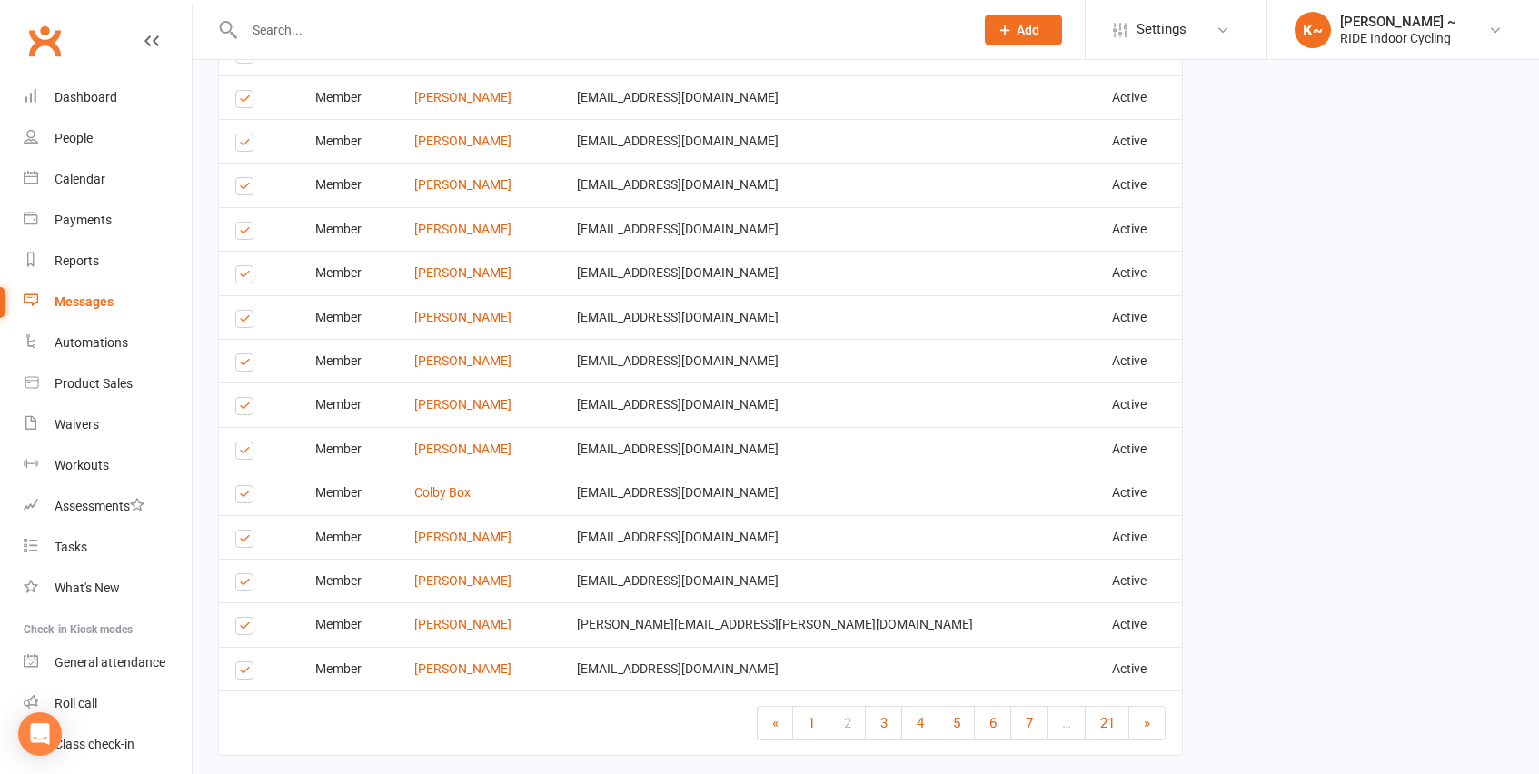
scroll to position [2464, 0]
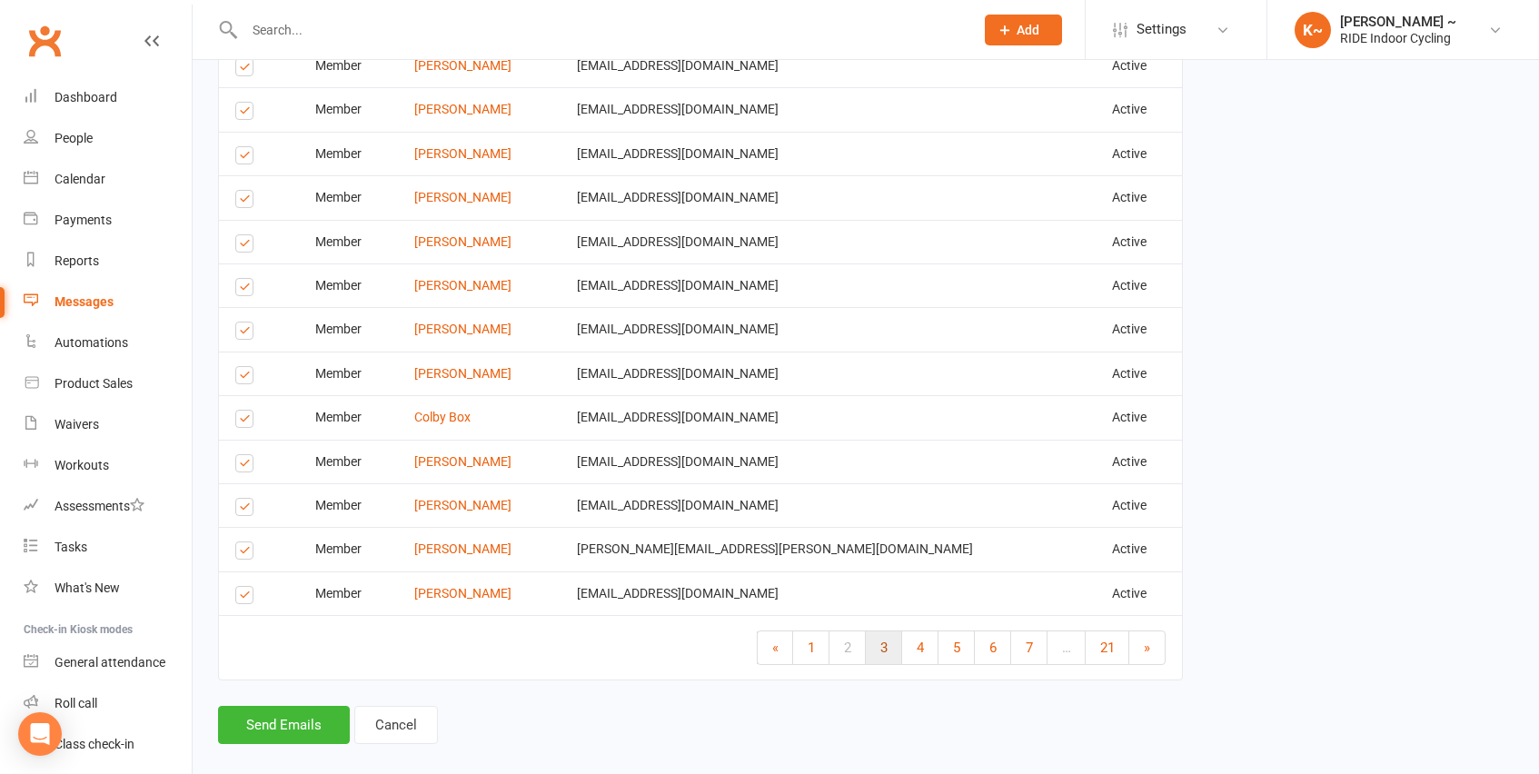
click at [887, 631] on link "3" at bounding box center [884, 647] width 36 height 33
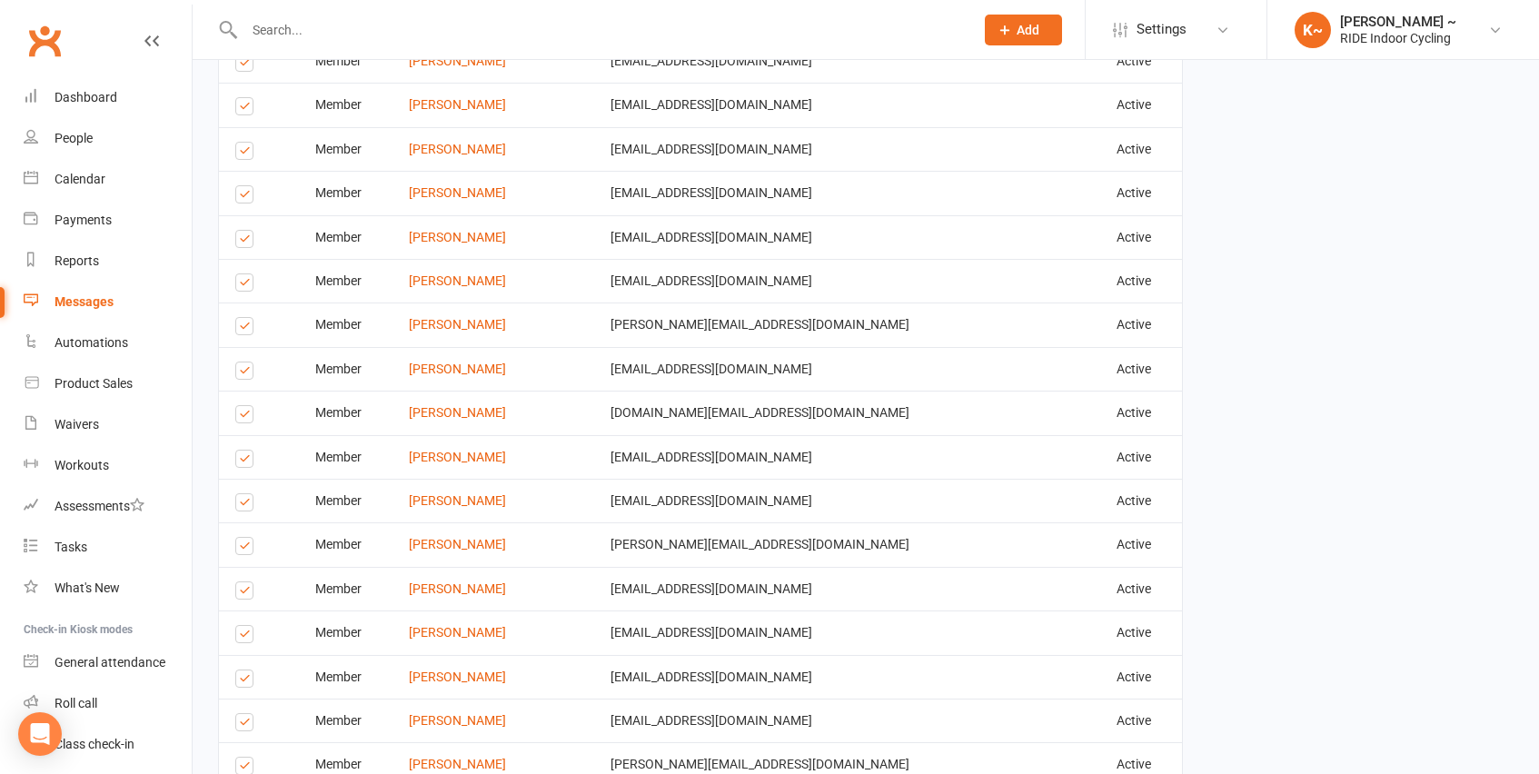
scroll to position [2238, 0]
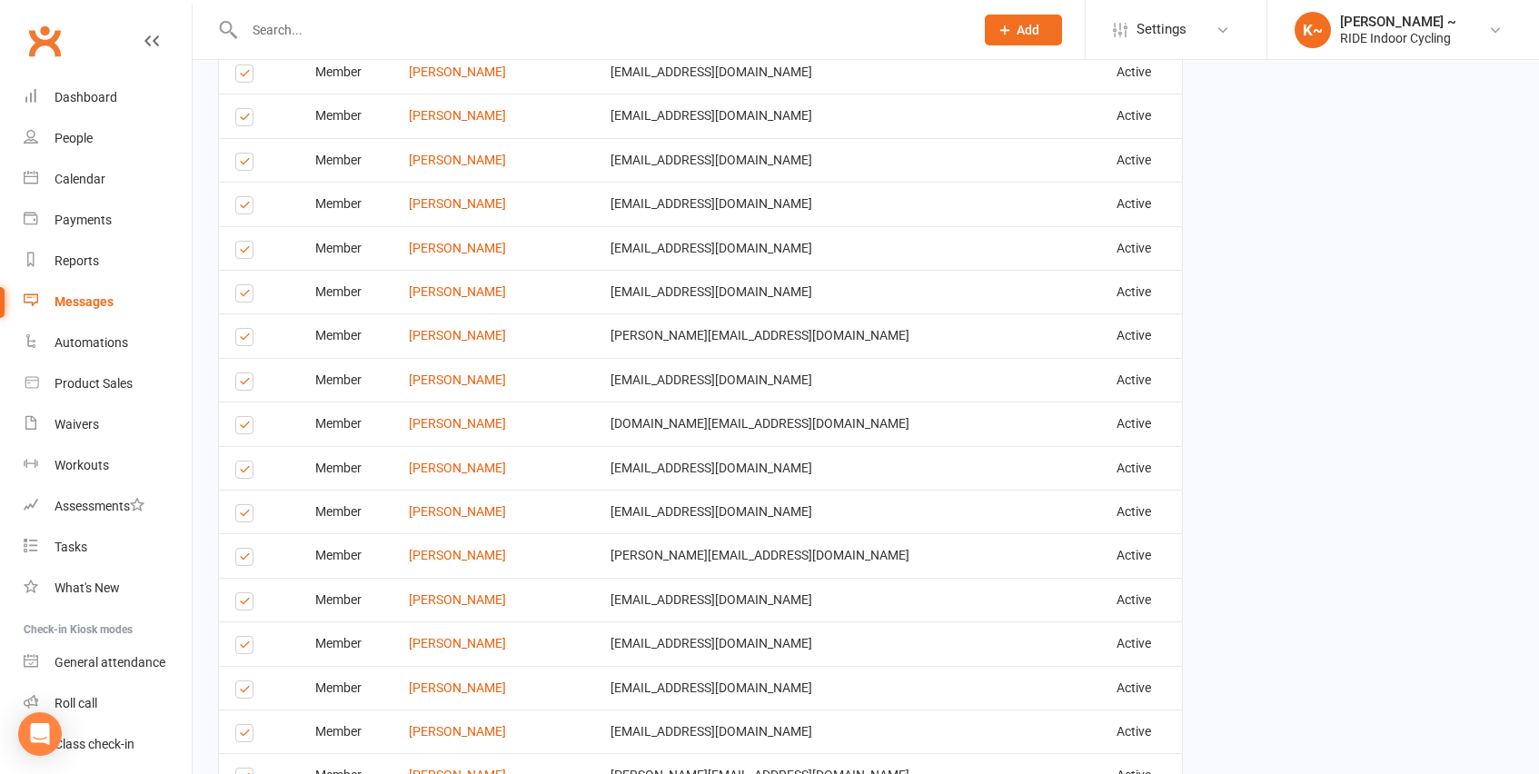
click at [242, 648] on label at bounding box center [247, 648] width 25 height 0
click at [242, 637] on input "checkbox" at bounding box center [241, 637] width 12 height 0
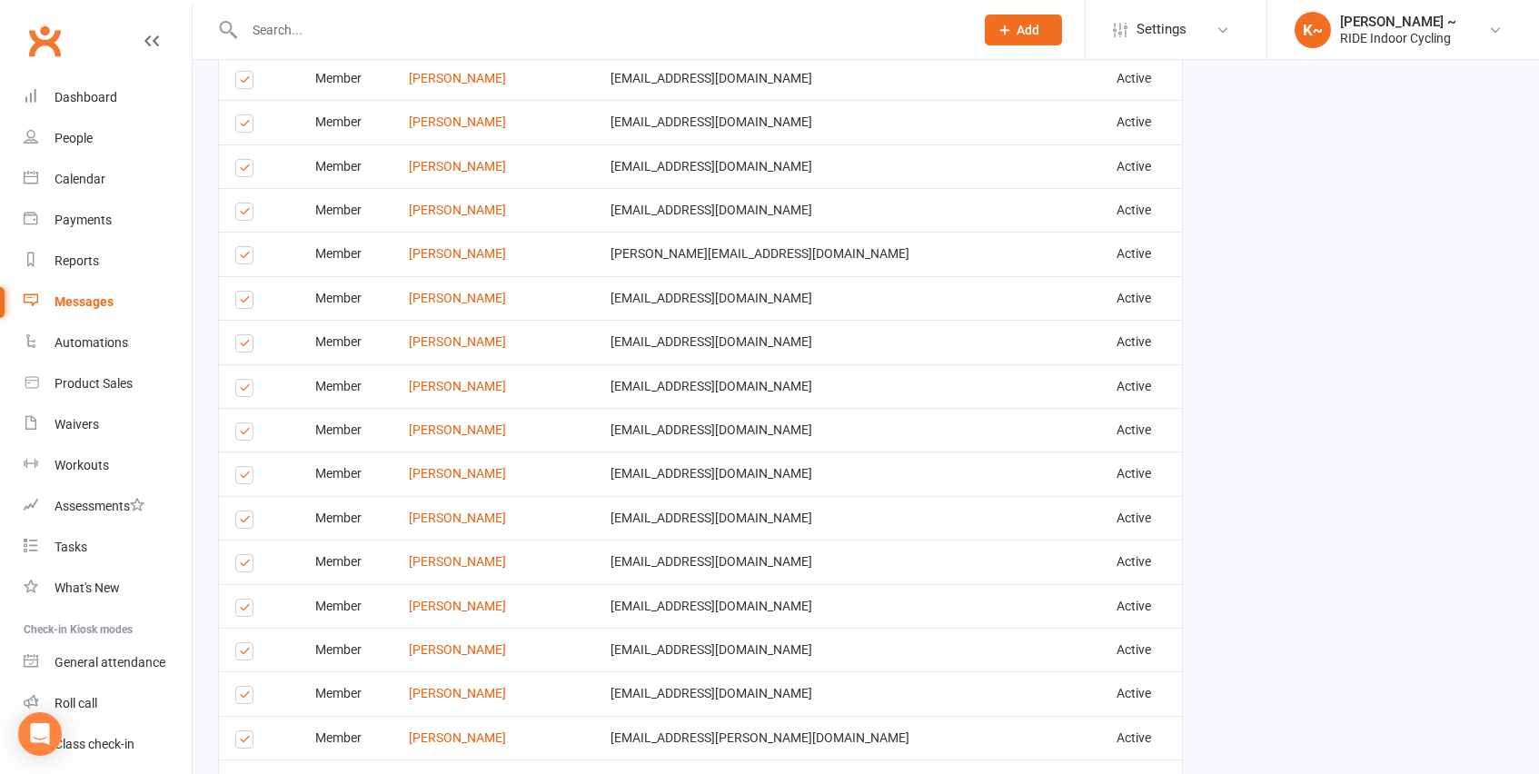
click at [251, 742] on label at bounding box center [247, 742] width 25 height 0
click at [247, 731] on input "checkbox" at bounding box center [241, 731] width 12 height 0
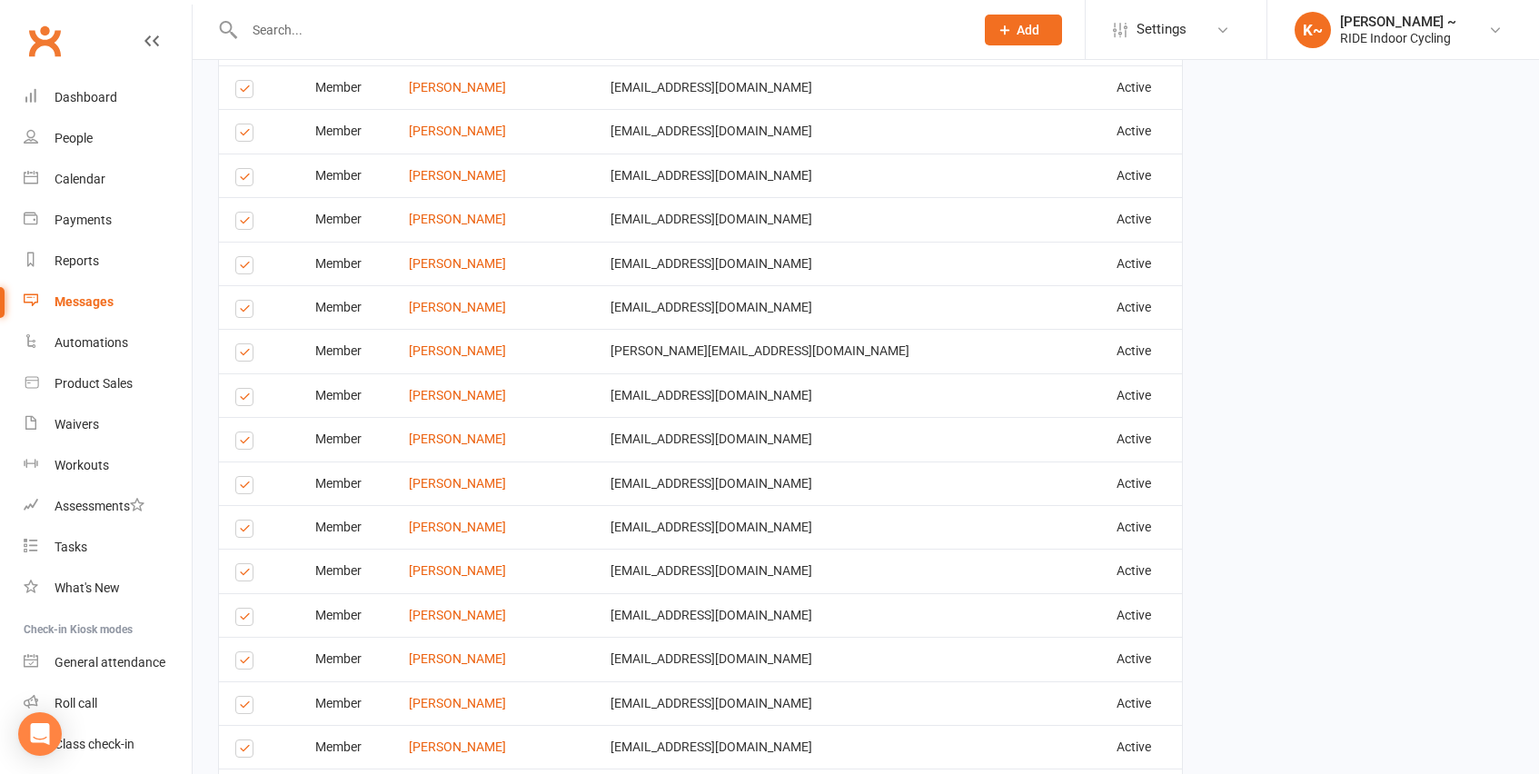
click at [250, 663] on label at bounding box center [247, 663] width 25 height 0
click at [247, 652] on input "checkbox" at bounding box center [241, 652] width 12 height 0
click at [248, 620] on label at bounding box center [247, 620] width 25 height 0
click at [247, 609] on input "checkbox" at bounding box center [241, 609] width 12 height 0
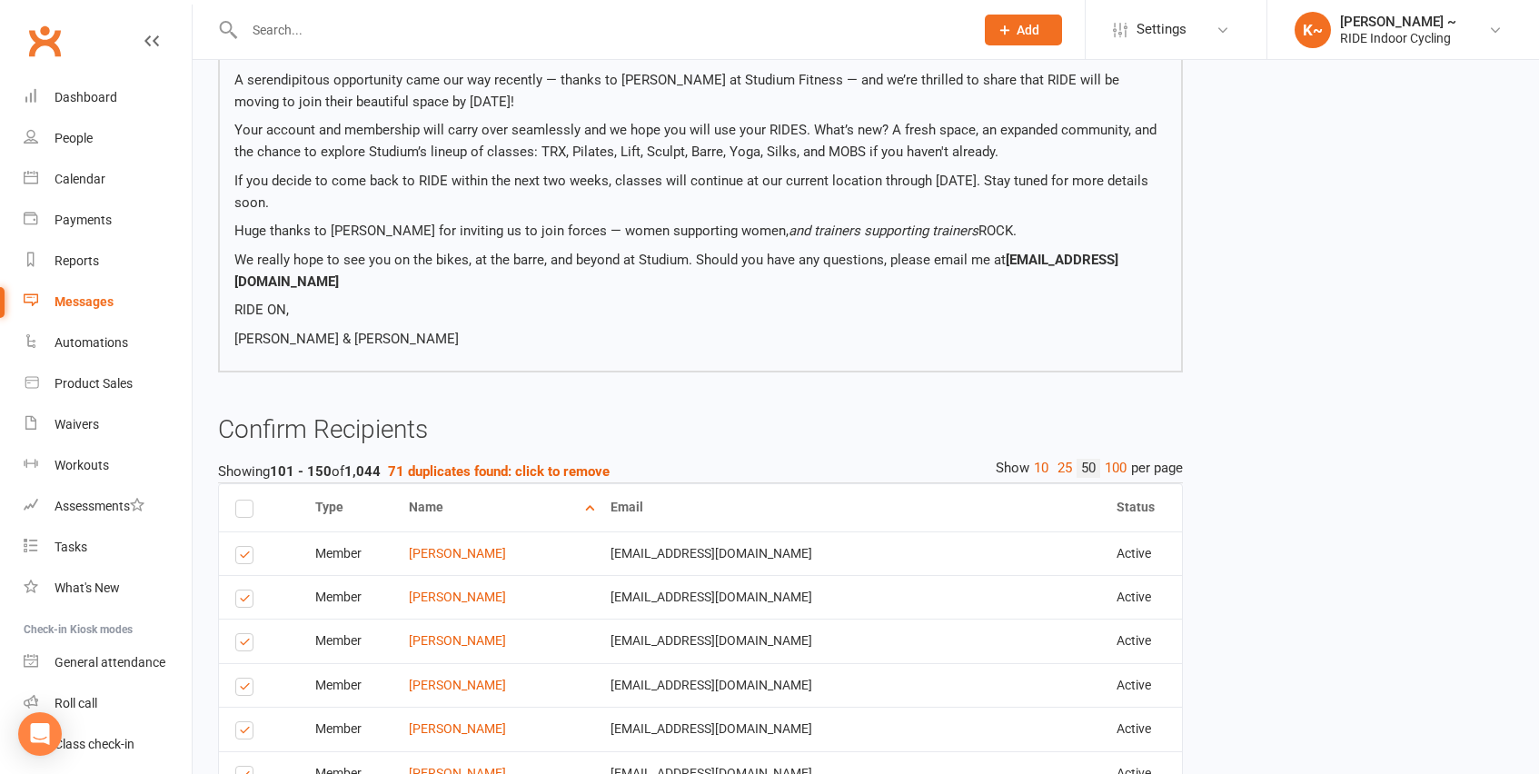
scroll to position [349, 0]
click at [242, 559] on label at bounding box center [247, 559] width 25 height 0
click at [242, 548] on input "checkbox" at bounding box center [241, 548] width 12 height 0
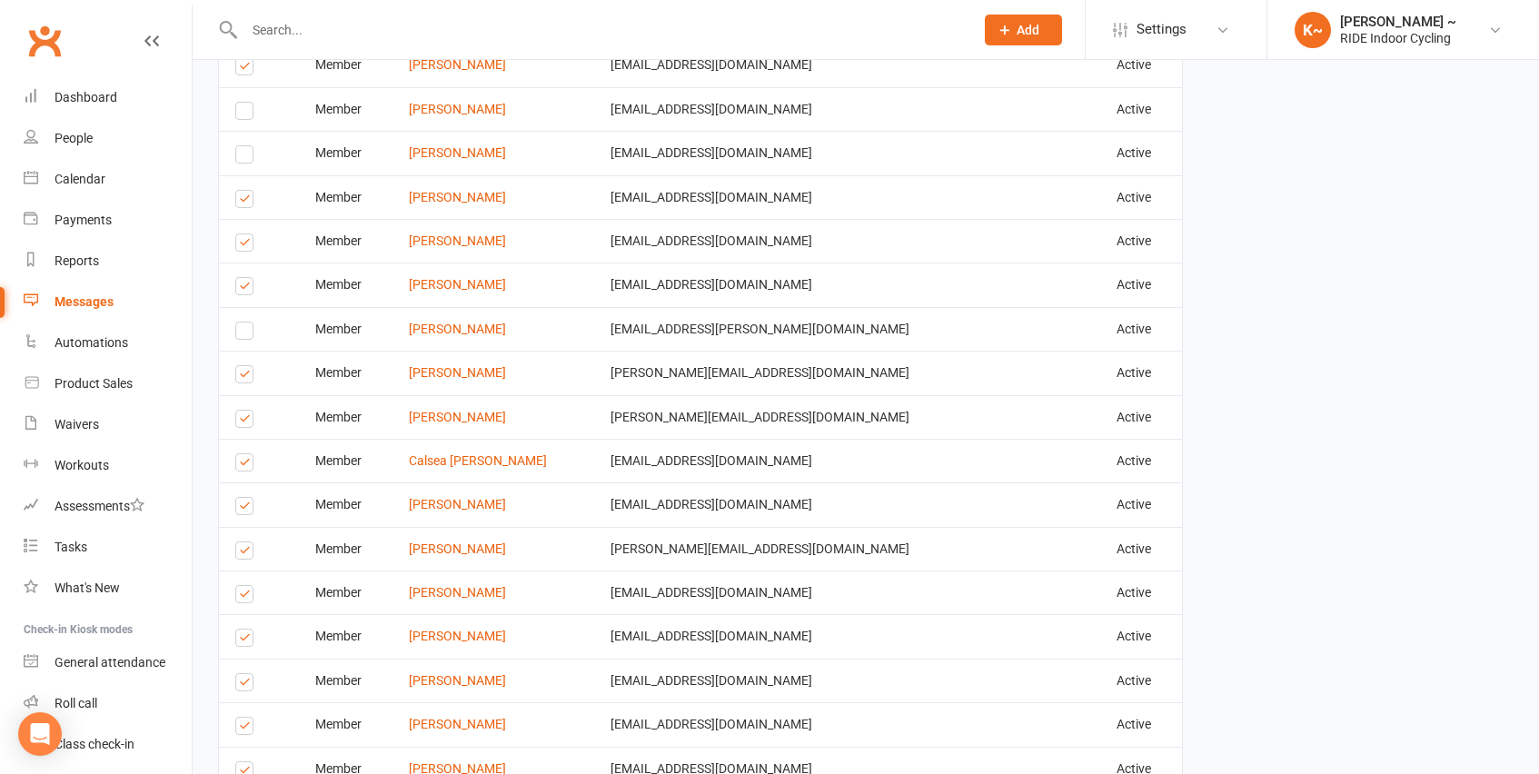
scroll to position [2464, 0]
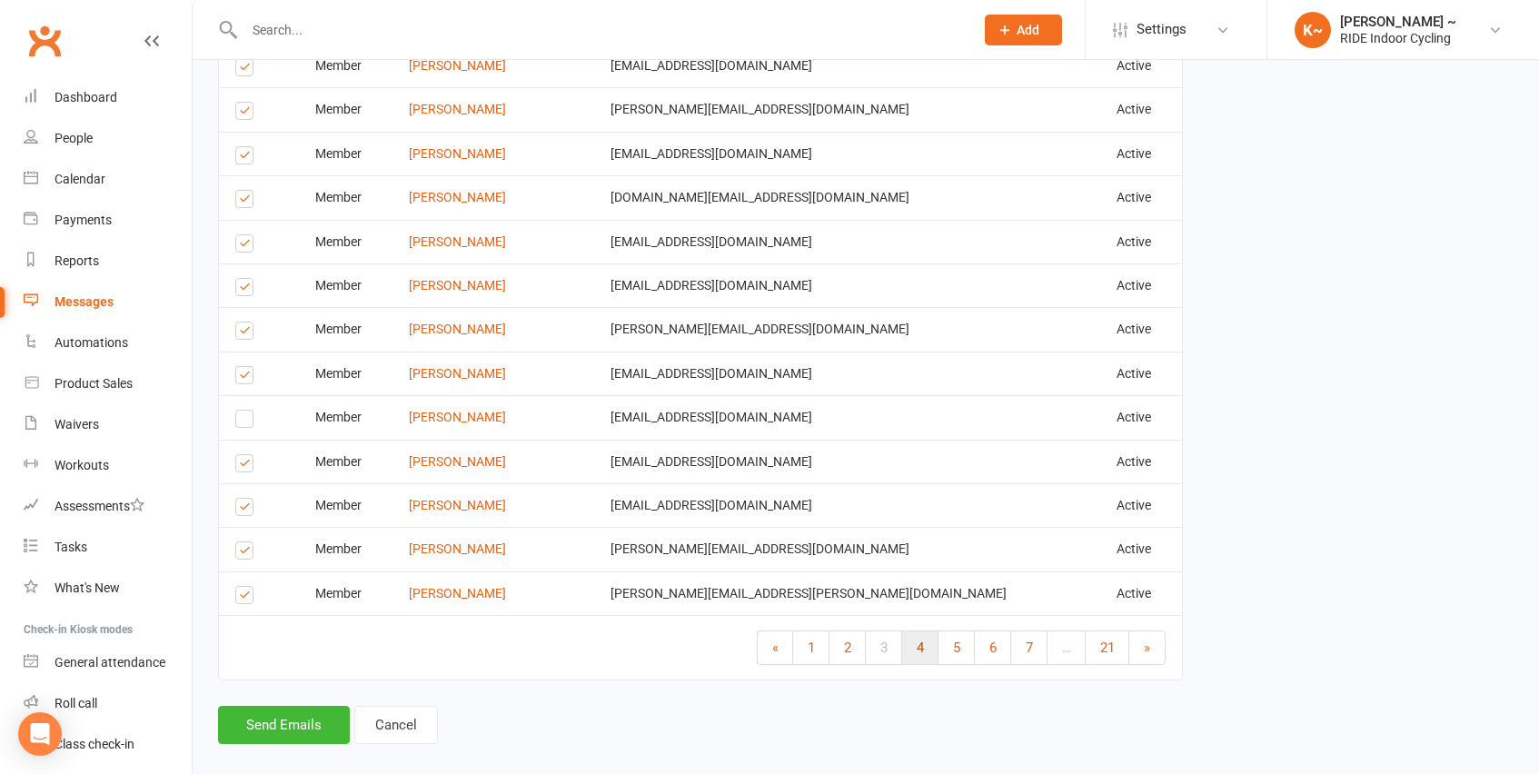
click at [920, 640] on span "4" at bounding box center [920, 648] width 7 height 16
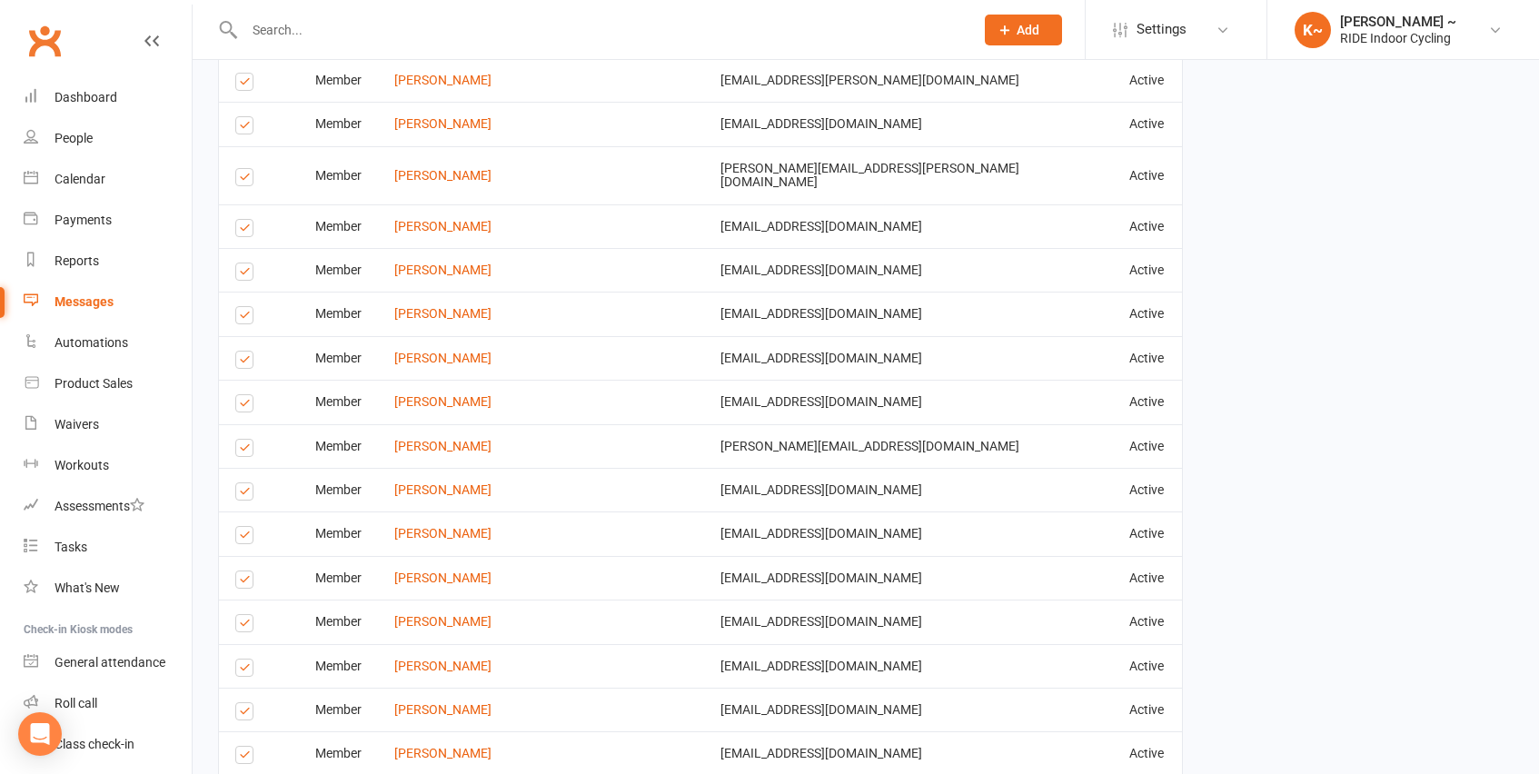
scroll to position [2342, 0]
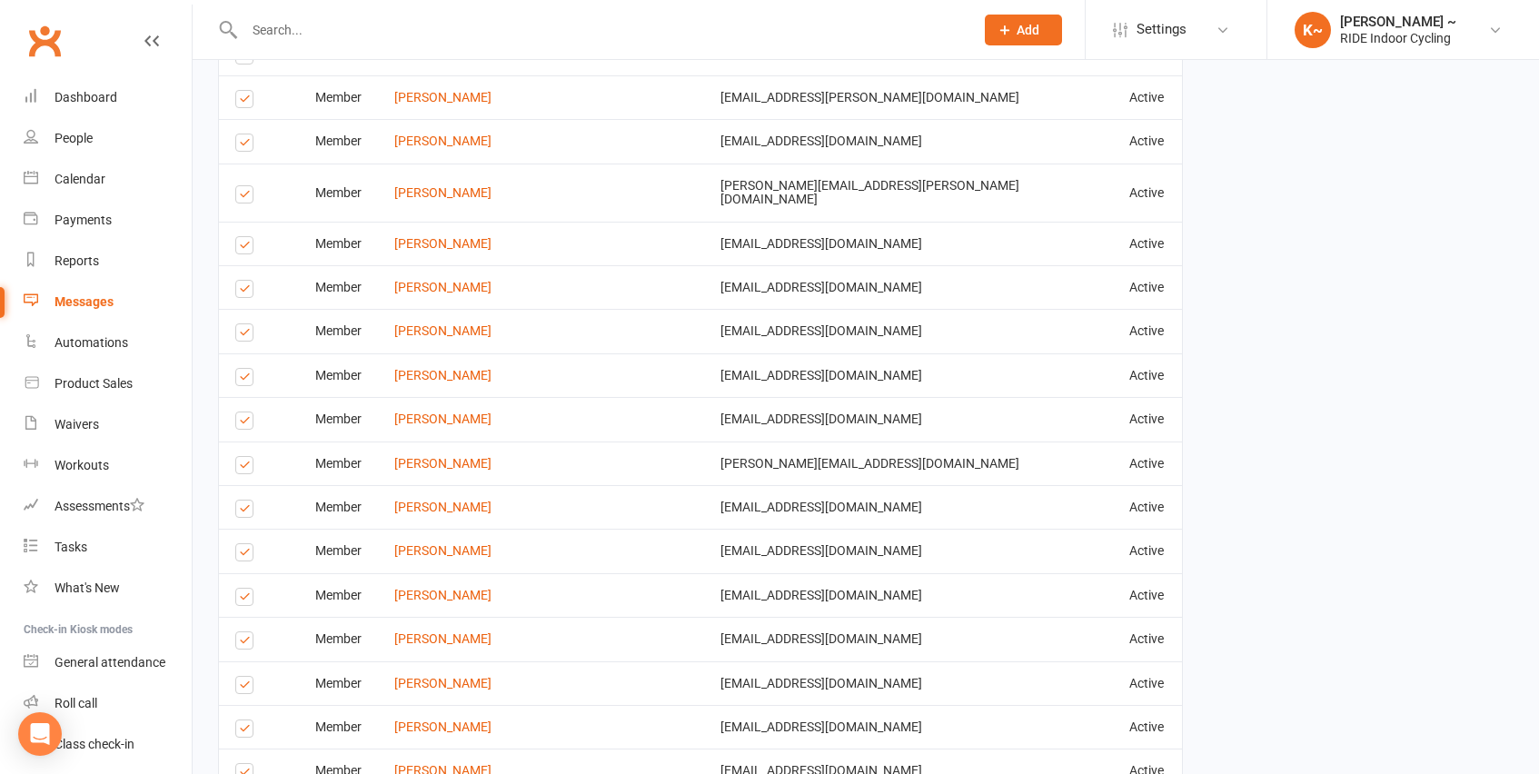
click at [243, 731] on label at bounding box center [247, 731] width 25 height 0
click at [243, 720] on input "checkbox" at bounding box center [241, 720] width 12 height 0
click at [240, 688] on label at bounding box center [247, 688] width 25 height 0
click at [240, 677] on input "checkbox" at bounding box center [241, 677] width 12 height 0
click at [243, 643] on label at bounding box center [247, 643] width 25 height 0
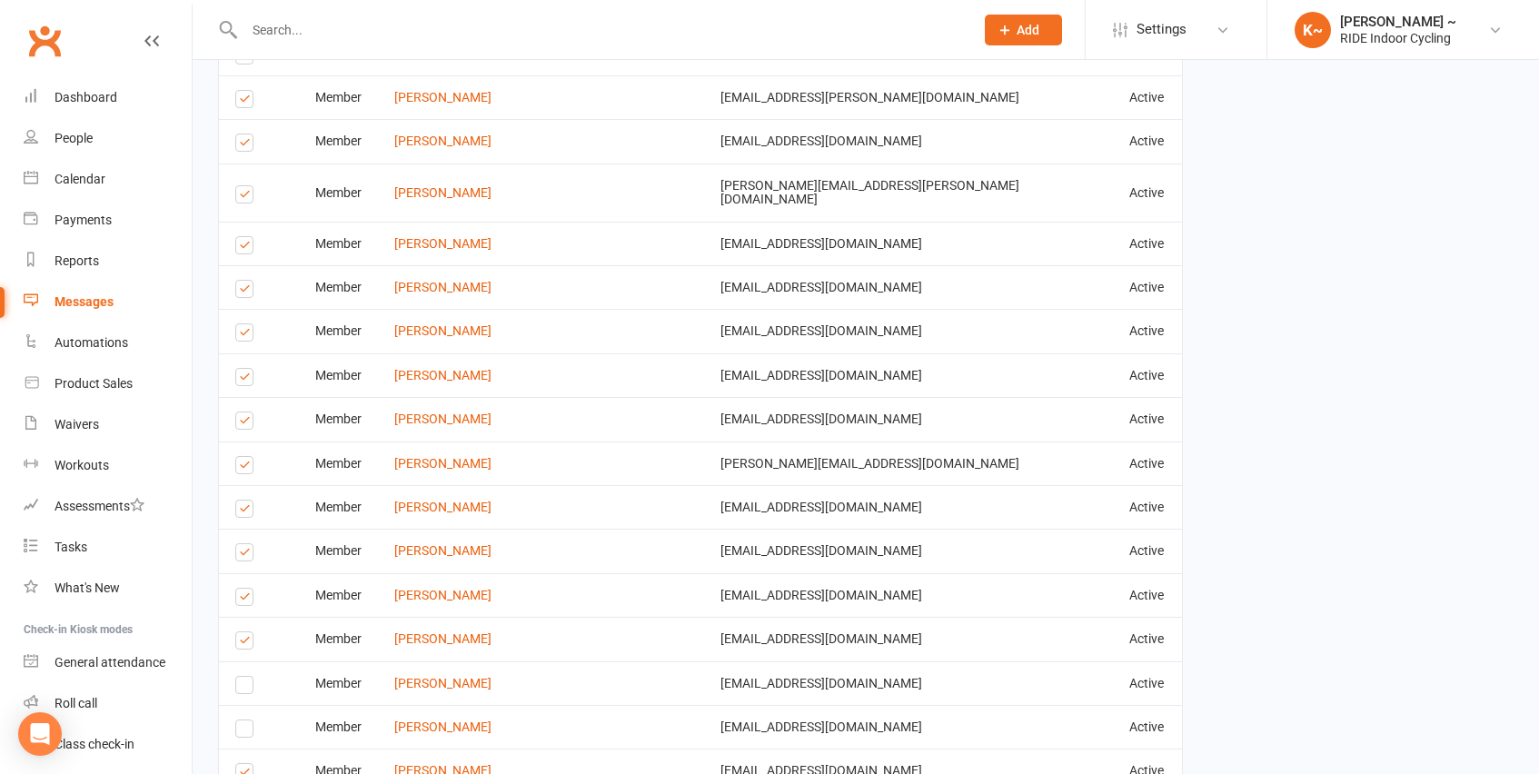
click at [243, 632] on input "checkbox" at bounding box center [241, 632] width 12 height 0
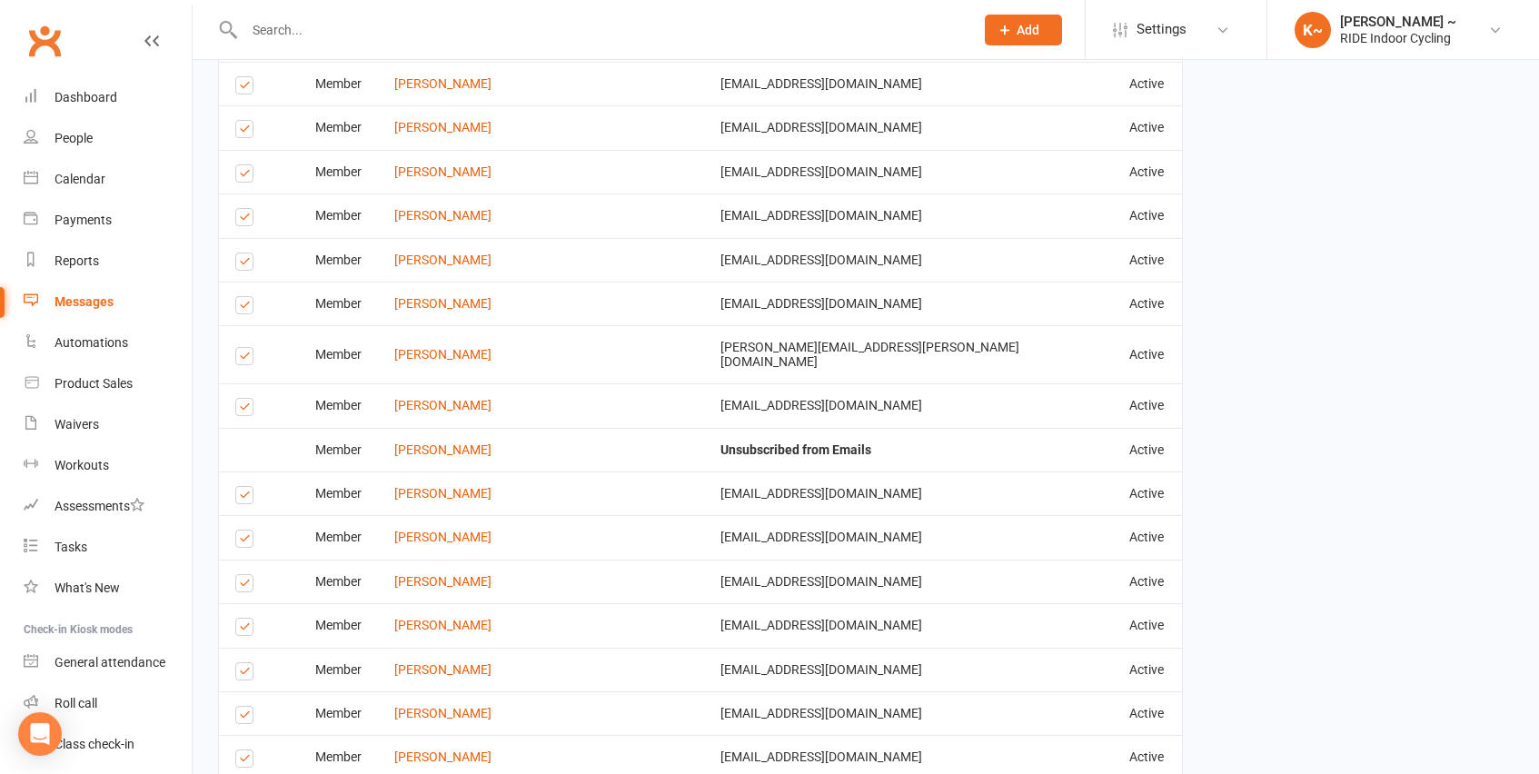
scroll to position [1404, 0]
click at [243, 762] on label at bounding box center [247, 762] width 25 height 0
click at [243, 751] on input "checkbox" at bounding box center [241, 751] width 12 height 0
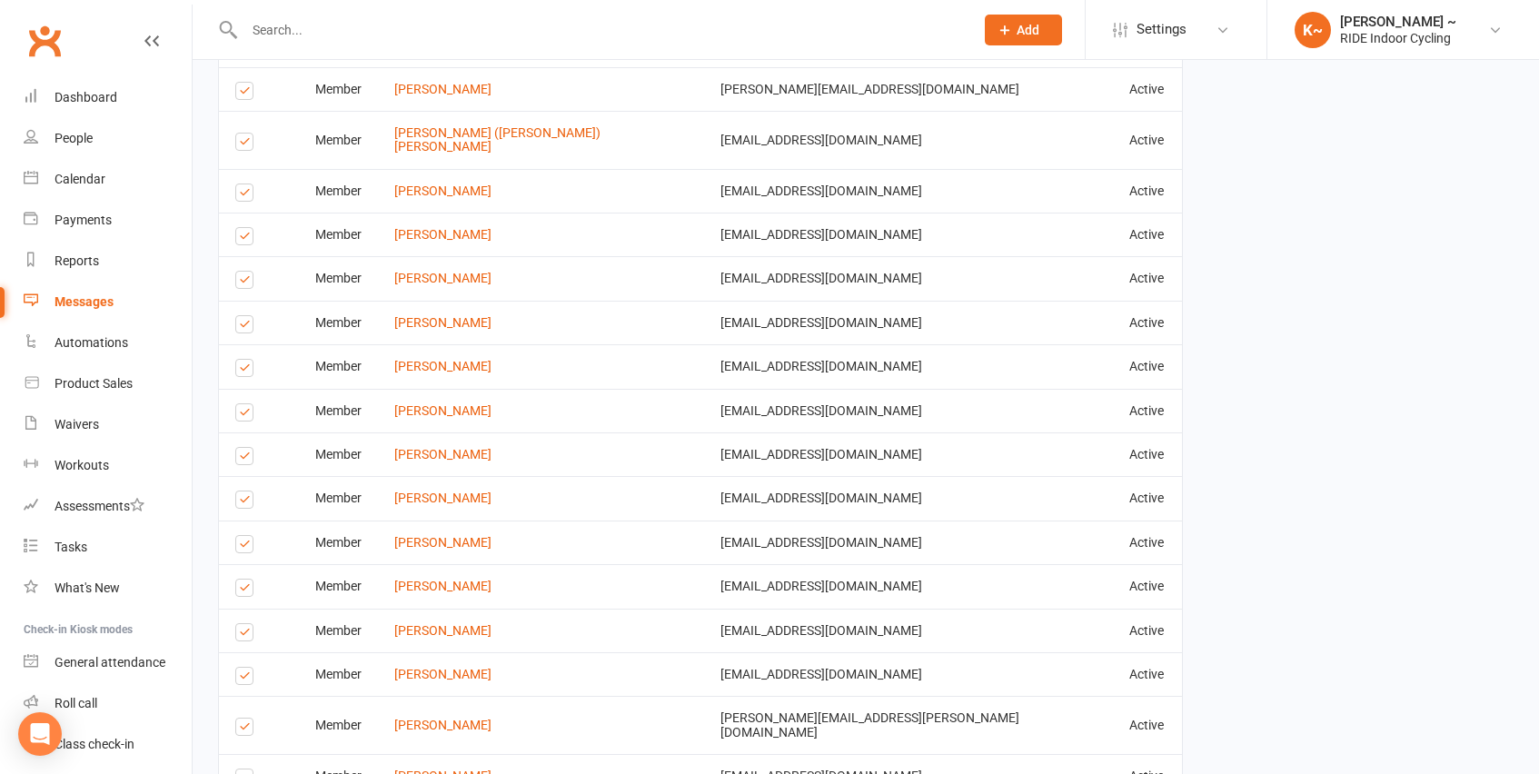
scroll to position [1033, 0]
click at [244, 730] on label at bounding box center [247, 730] width 25 height 0
click at [244, 720] on input "checkbox" at bounding box center [241, 720] width 12 height 0
click at [243, 680] on label at bounding box center [247, 680] width 25 height 0
click at [243, 669] on input "checkbox" at bounding box center [241, 669] width 12 height 0
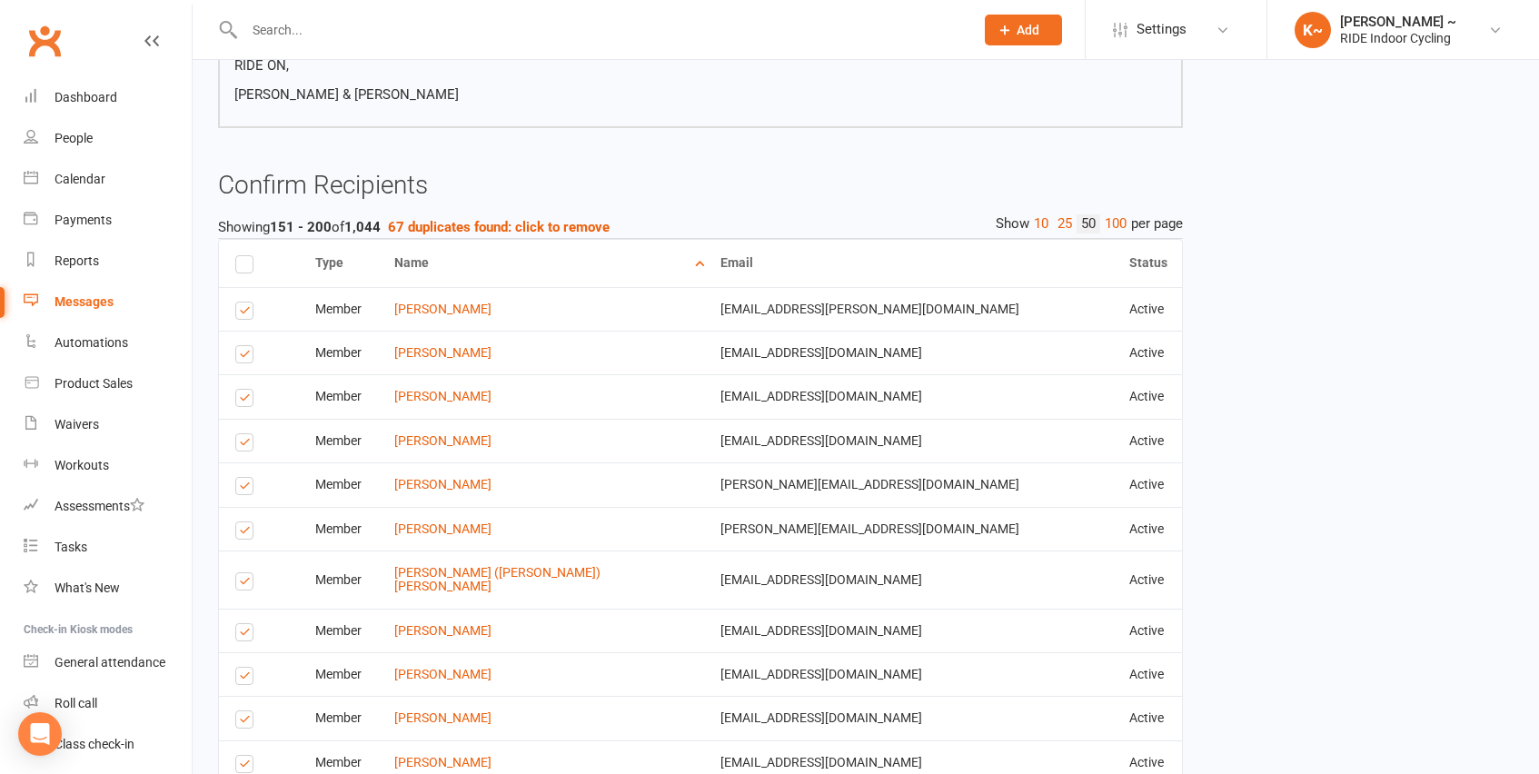
scroll to position [586, 0]
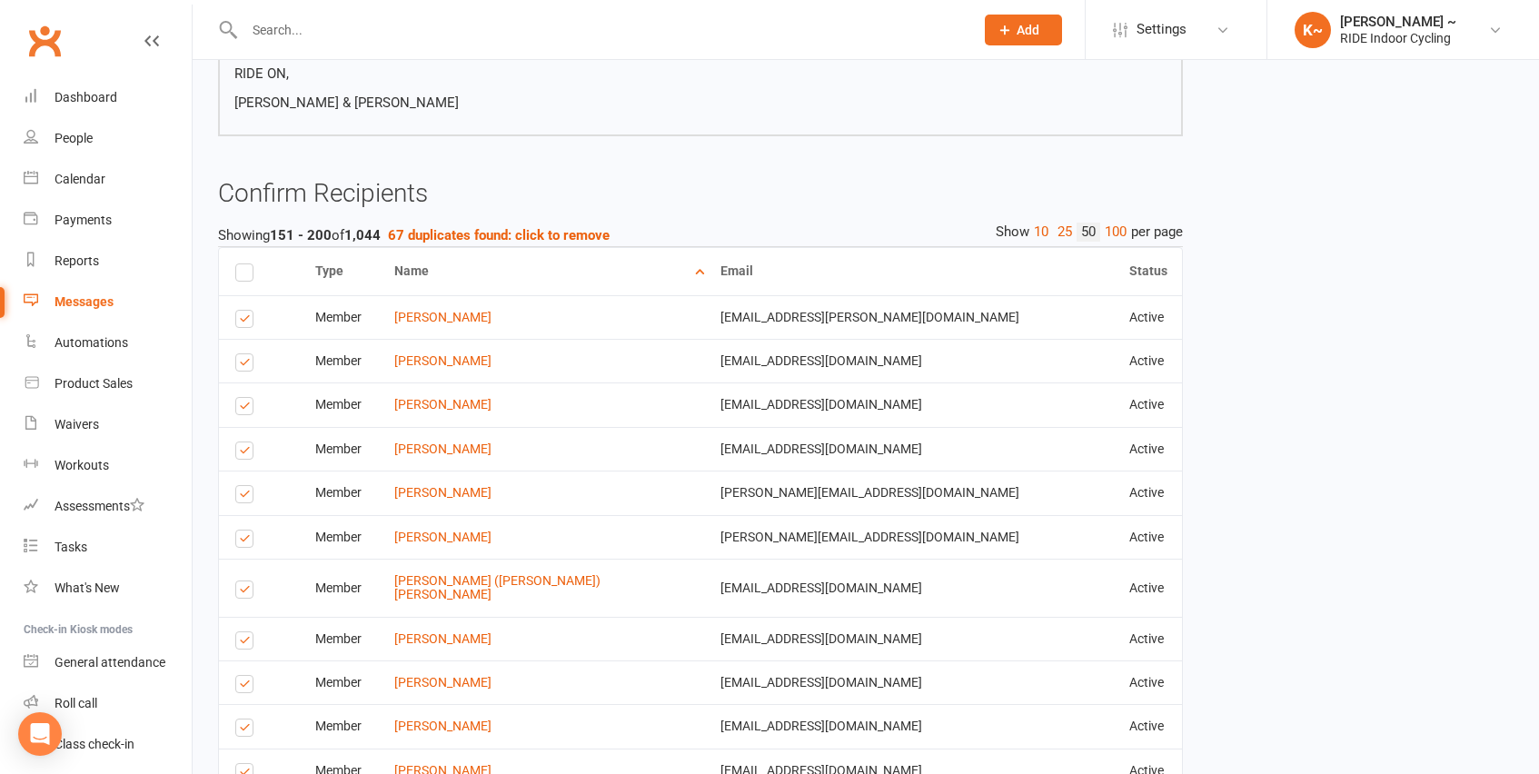
click at [245, 730] on label at bounding box center [247, 730] width 25 height 0
click at [245, 720] on input "checkbox" at bounding box center [241, 720] width 12 height 0
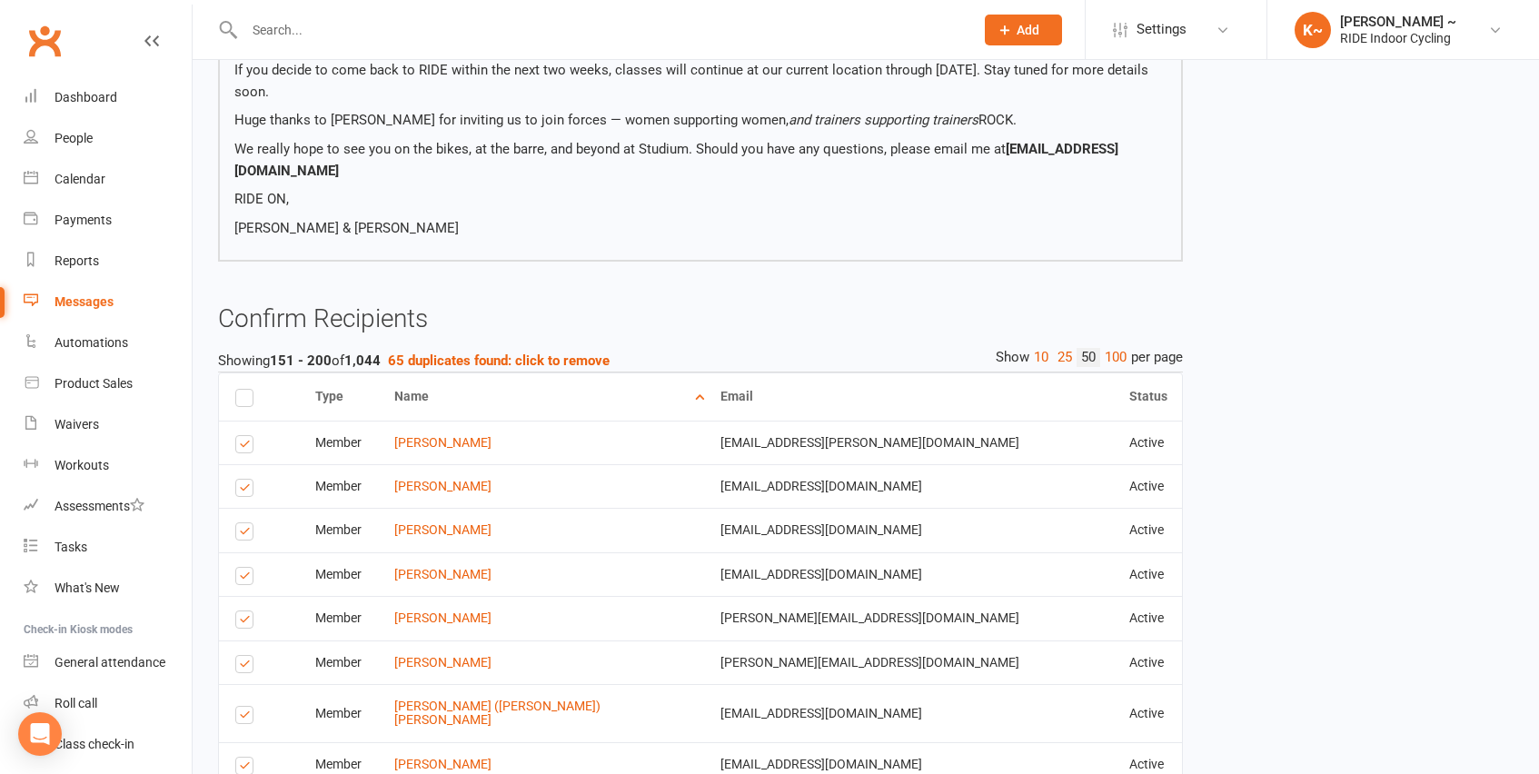
scroll to position [452, 0]
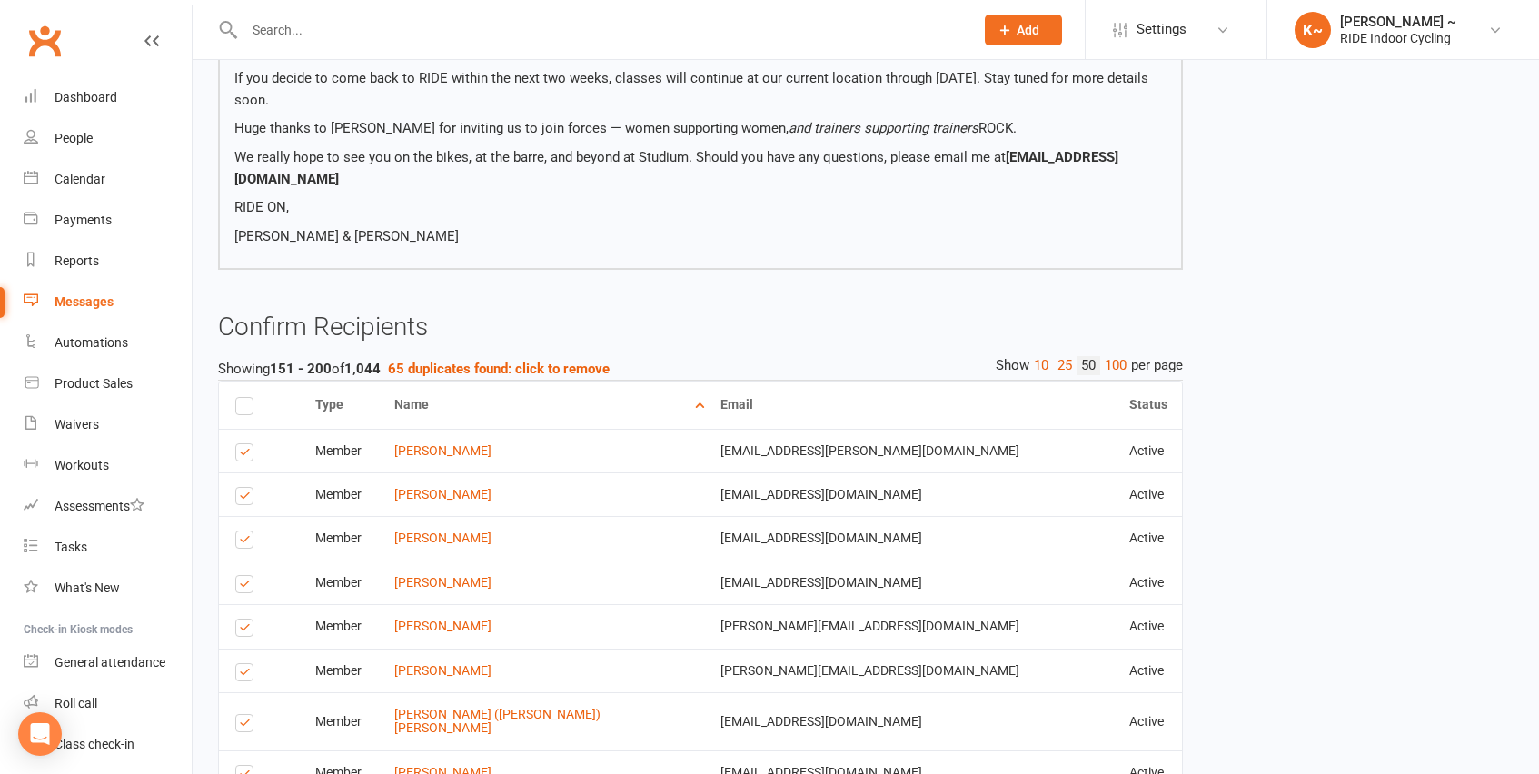
click at [243, 726] on label at bounding box center [247, 726] width 25 height 0
click at [243, 715] on input "checkbox" at bounding box center [241, 715] width 12 height 0
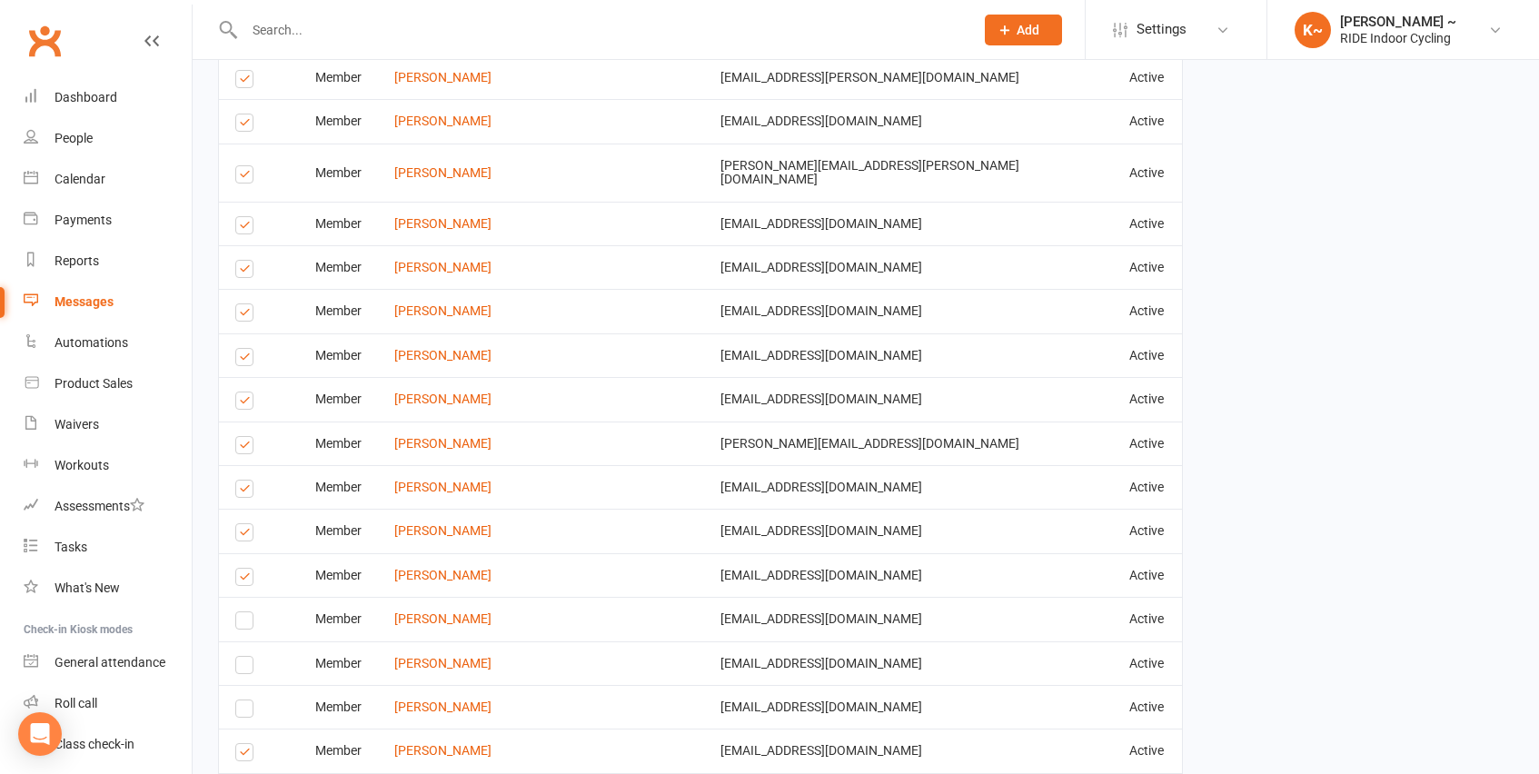
scroll to position [2464, 0]
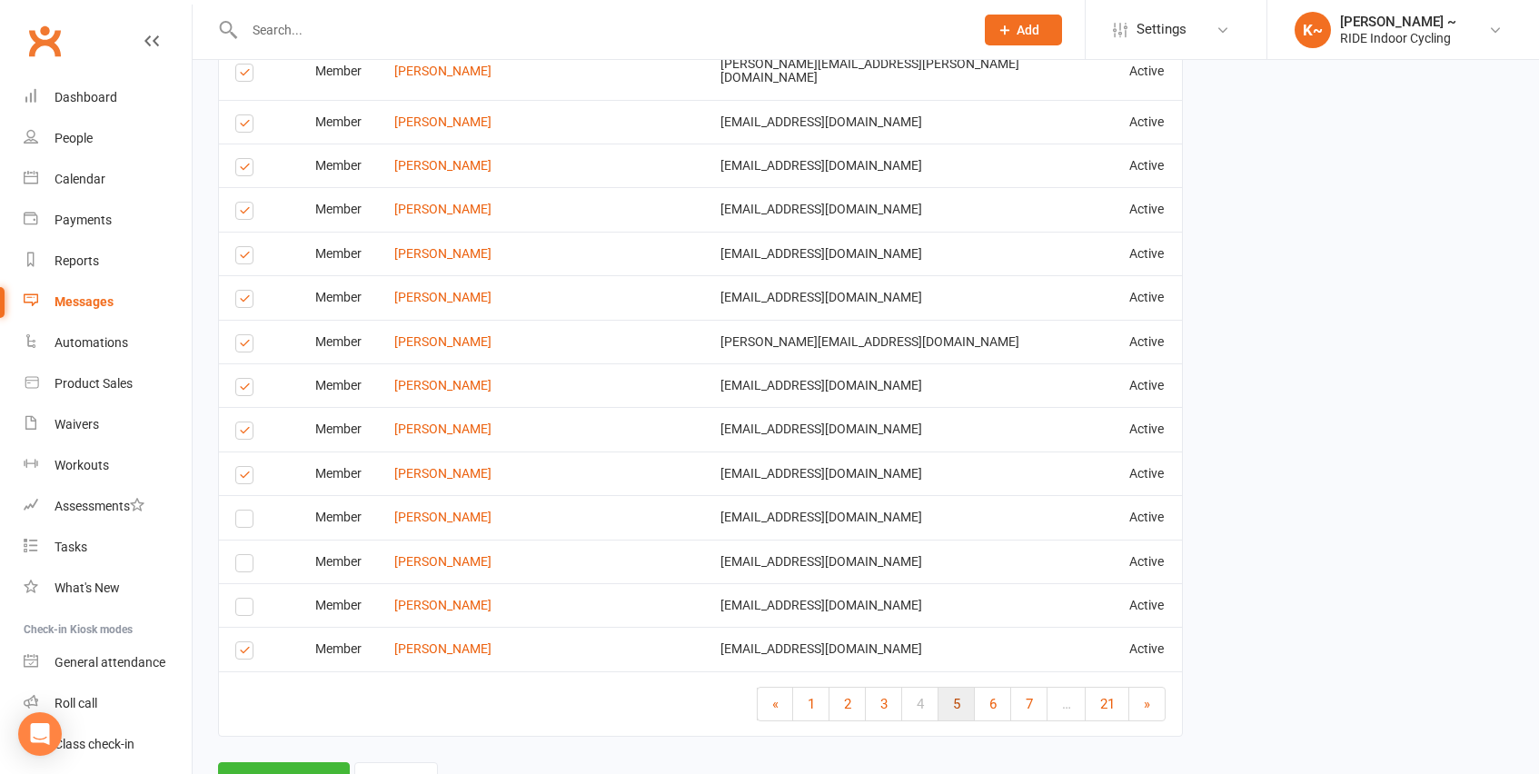
click at [959, 688] on link "5" at bounding box center [957, 704] width 36 height 33
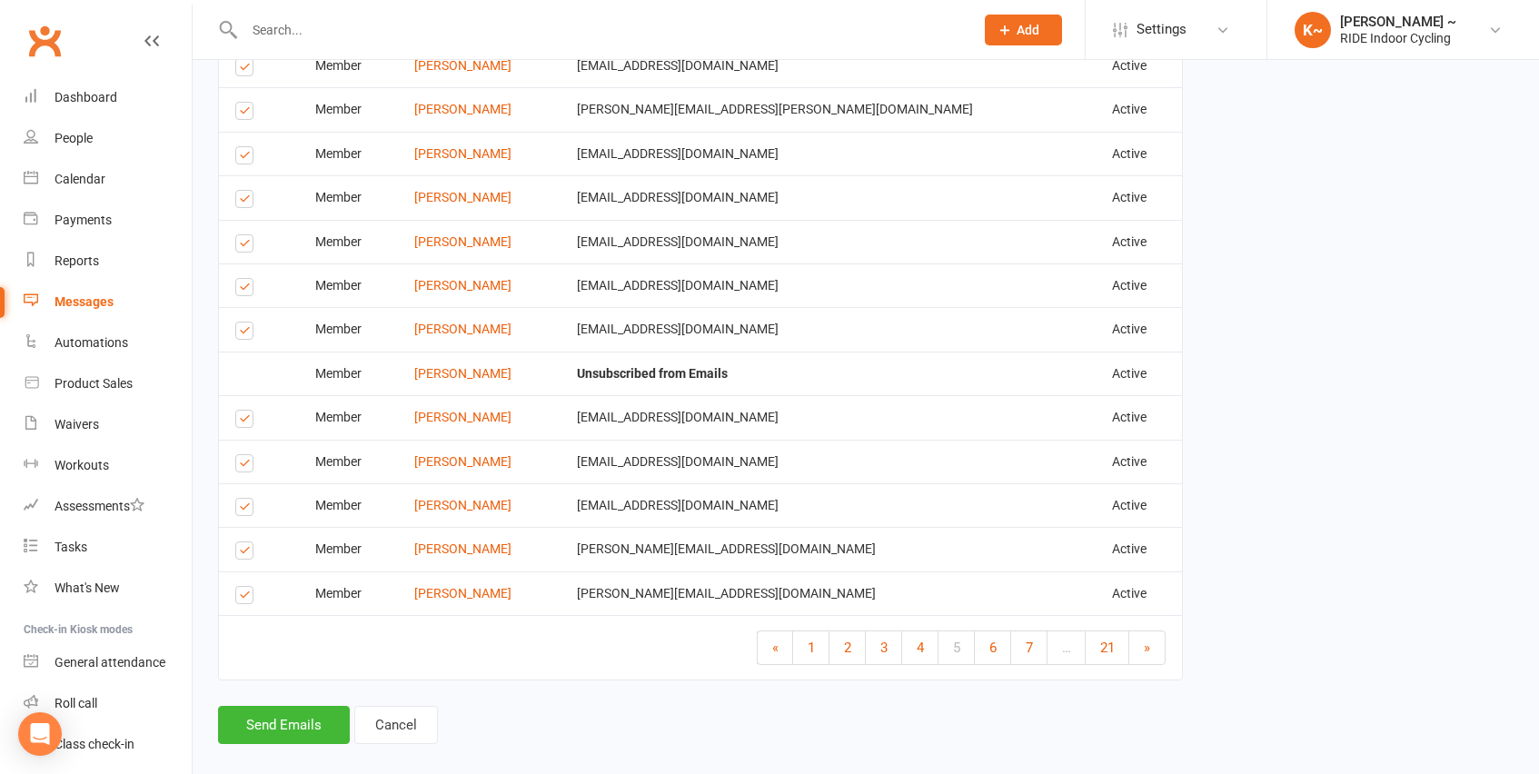
click at [243, 598] on label at bounding box center [247, 598] width 25 height 0
click at [243, 587] on input "checkbox" at bounding box center [241, 587] width 12 height 0
click at [245, 553] on label at bounding box center [247, 553] width 25 height 0
click at [245, 542] on input "checkbox" at bounding box center [241, 542] width 12 height 0
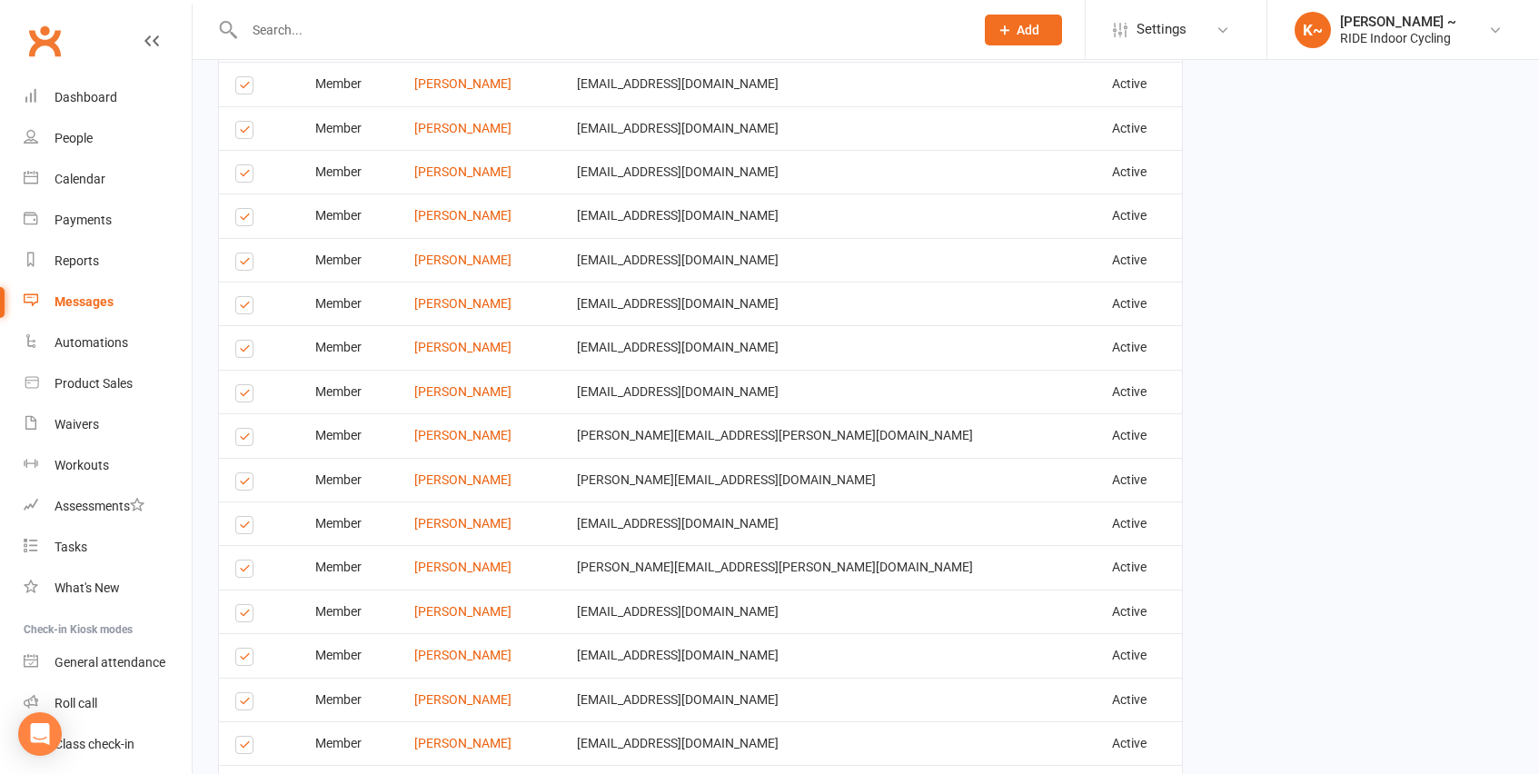
scroll to position [2002, 0]
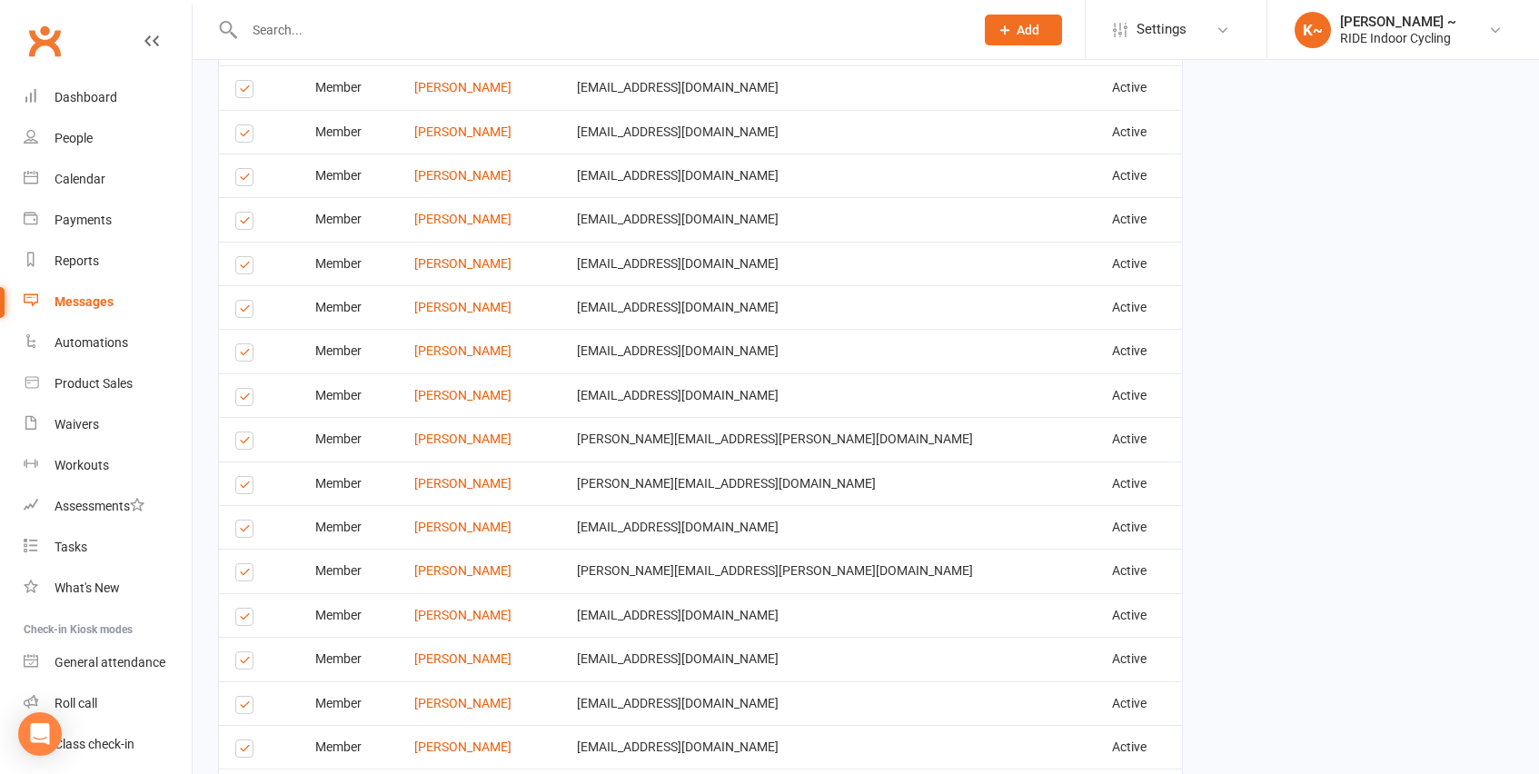
click at [246, 708] on label at bounding box center [247, 708] width 25 height 0
click at [246, 697] on input "checkbox" at bounding box center [241, 697] width 12 height 0
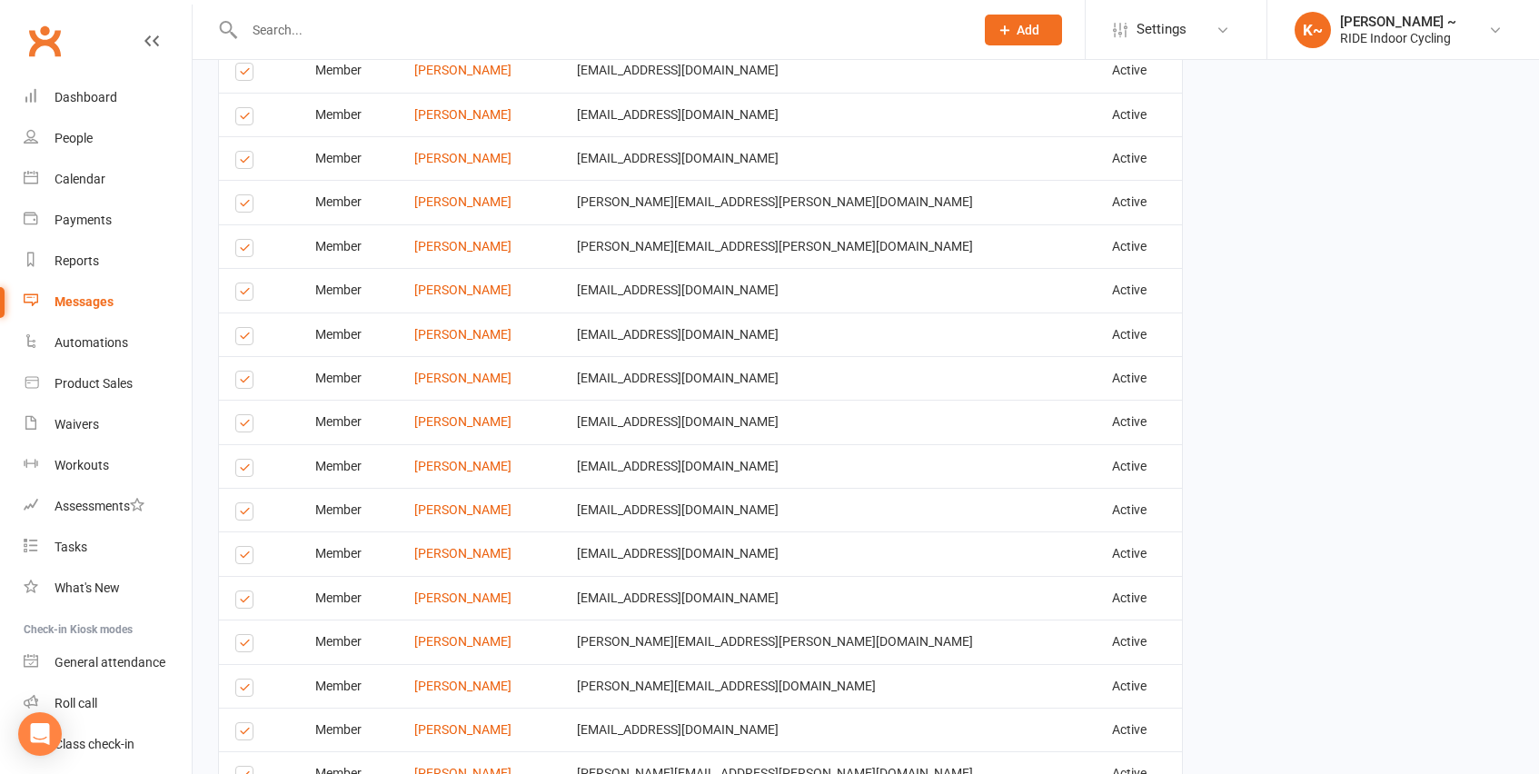
scroll to position [1794, 0]
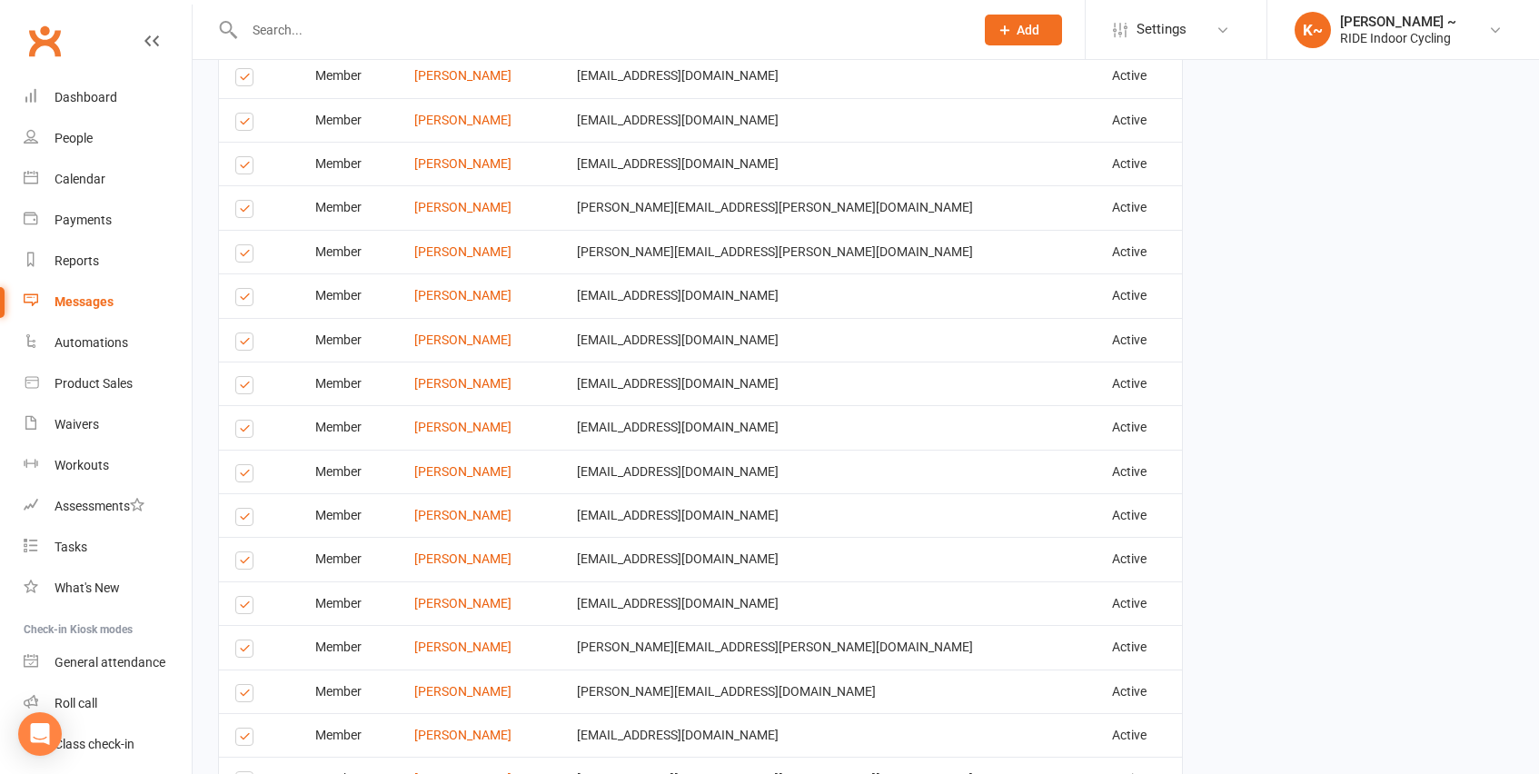
click at [243, 696] on label at bounding box center [247, 696] width 25 height 0
click at [243, 685] on input "checkbox" at bounding box center [241, 685] width 12 height 0
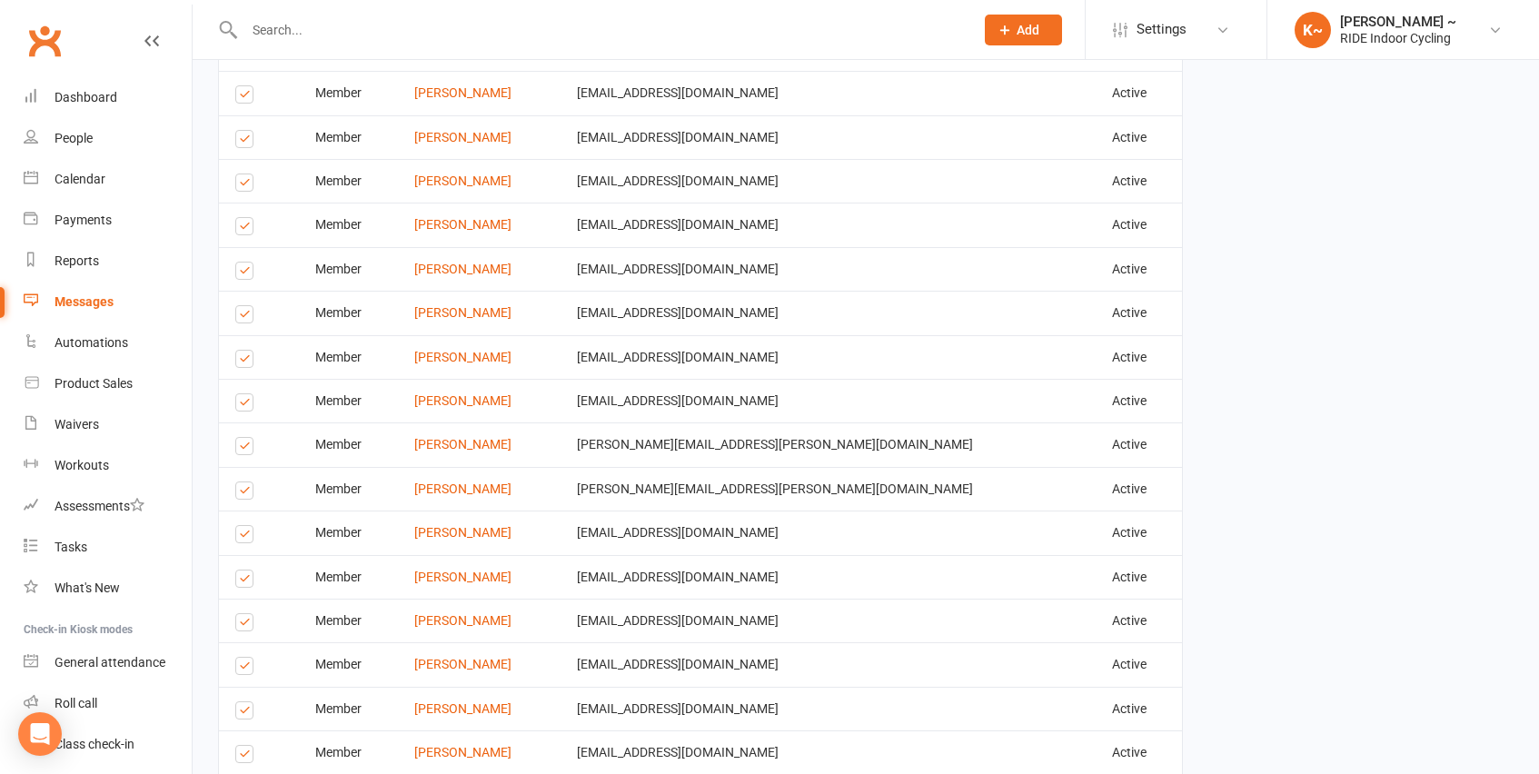
scroll to position [2464, 0]
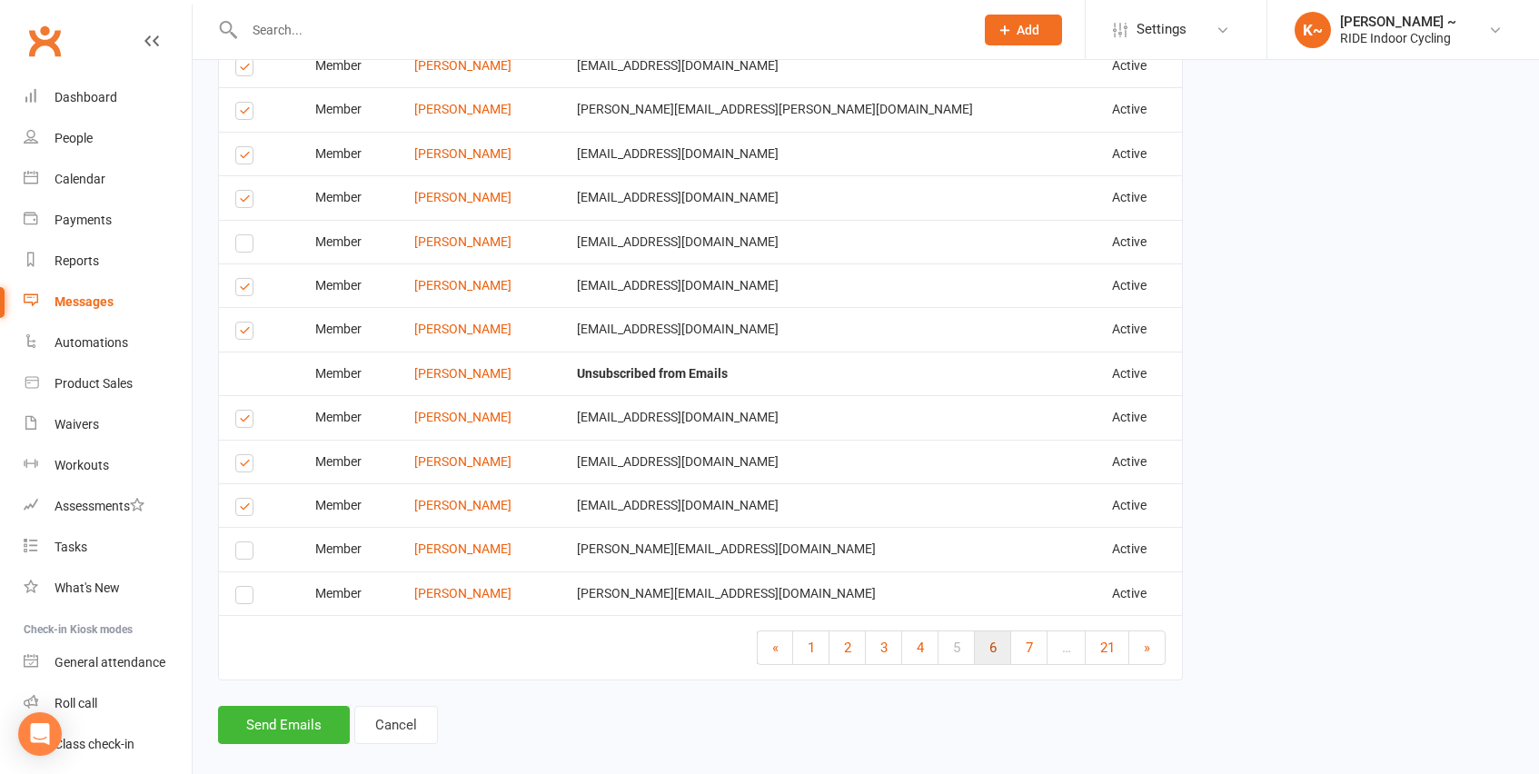
click at [1002, 631] on link "6" at bounding box center [993, 647] width 36 height 33
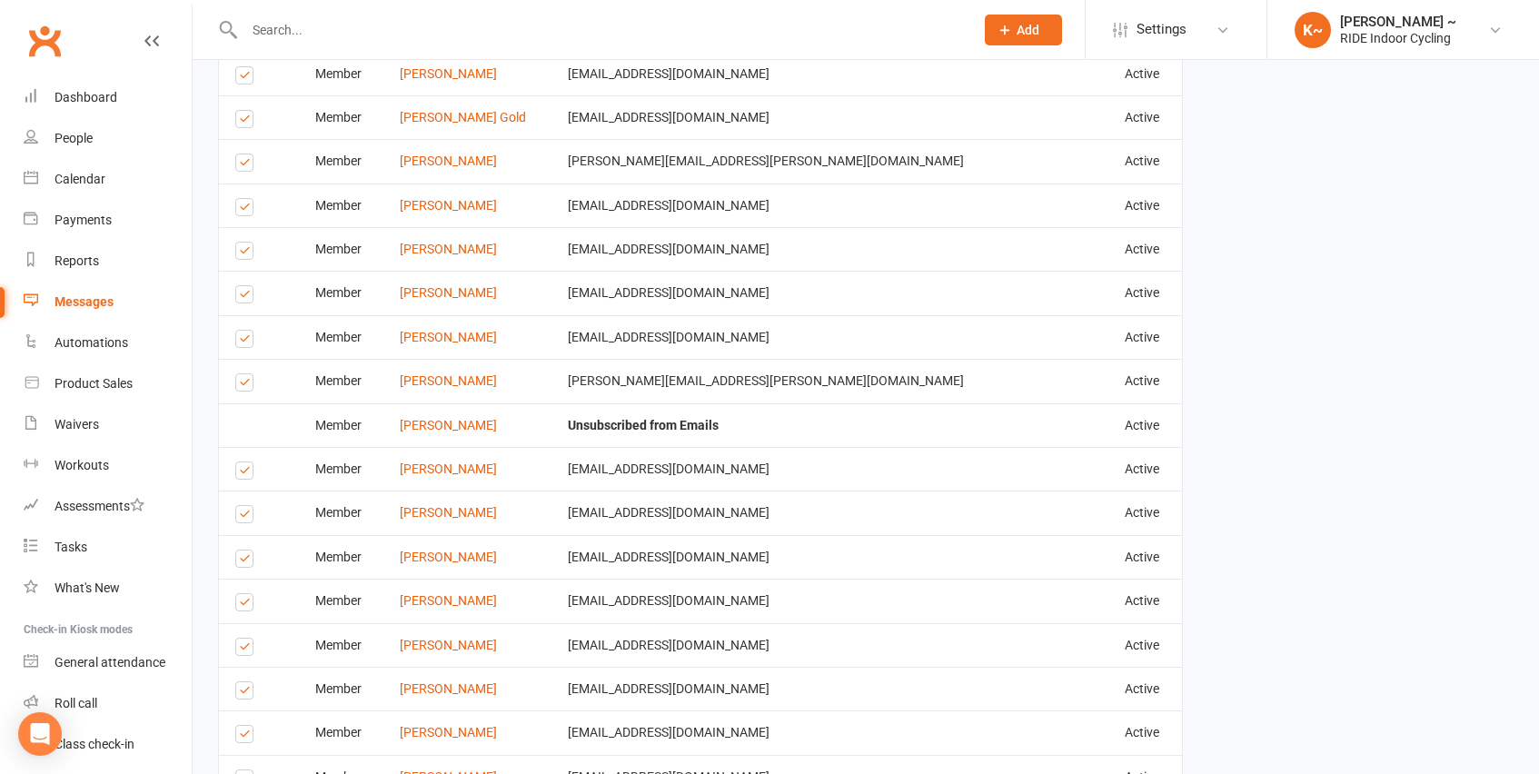
scroll to position [2063, 0]
click at [252, 690] on label at bounding box center [247, 690] width 25 height 0
click at [247, 680] on input "checkbox" at bounding box center [241, 680] width 12 height 0
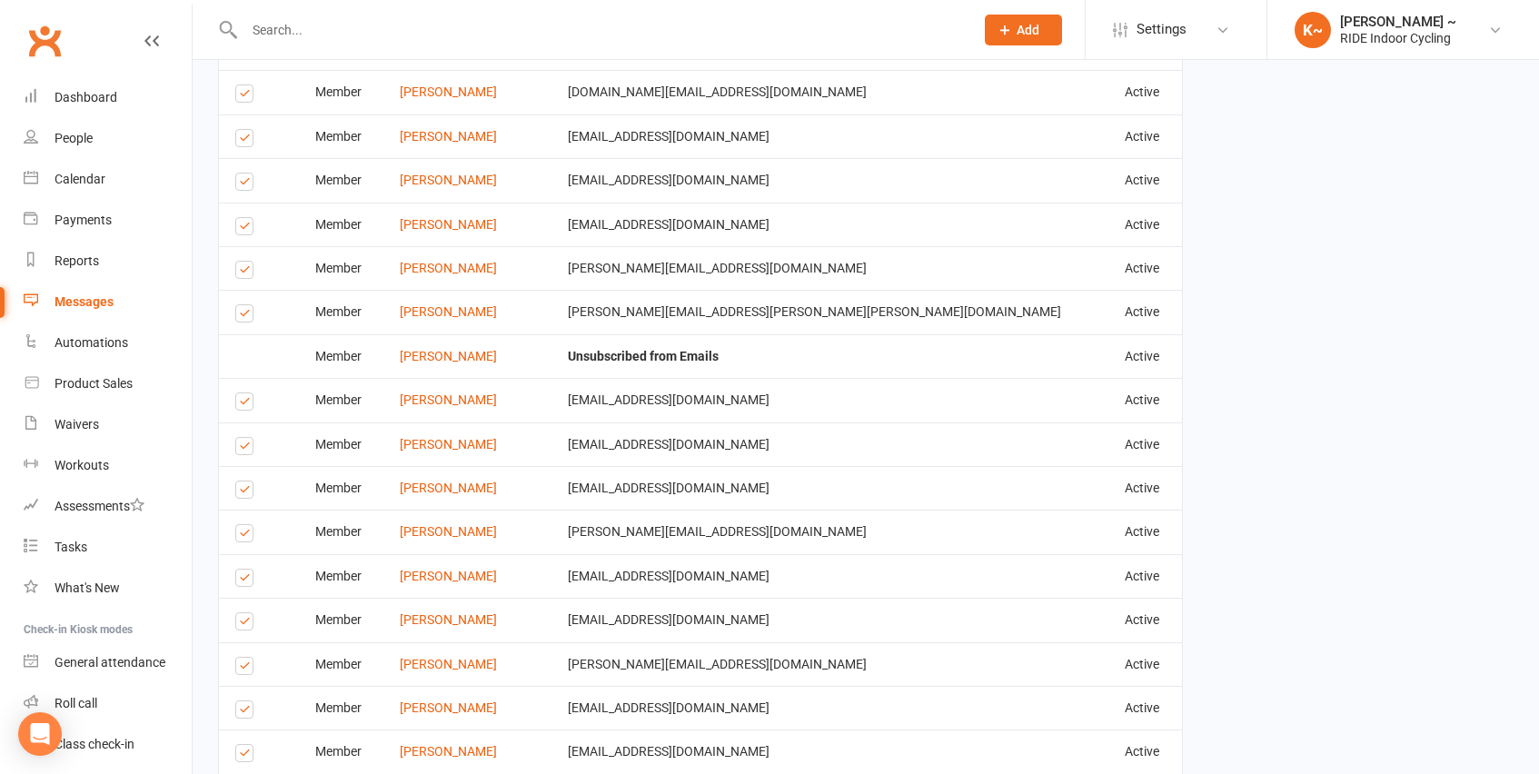
scroll to position [1248, 0]
click at [243, 626] on label at bounding box center [247, 626] width 25 height 0
click at [243, 615] on input "checkbox" at bounding box center [241, 615] width 12 height 0
click at [248, 582] on label at bounding box center [247, 582] width 25 height 0
click at [247, 571] on input "checkbox" at bounding box center [241, 571] width 12 height 0
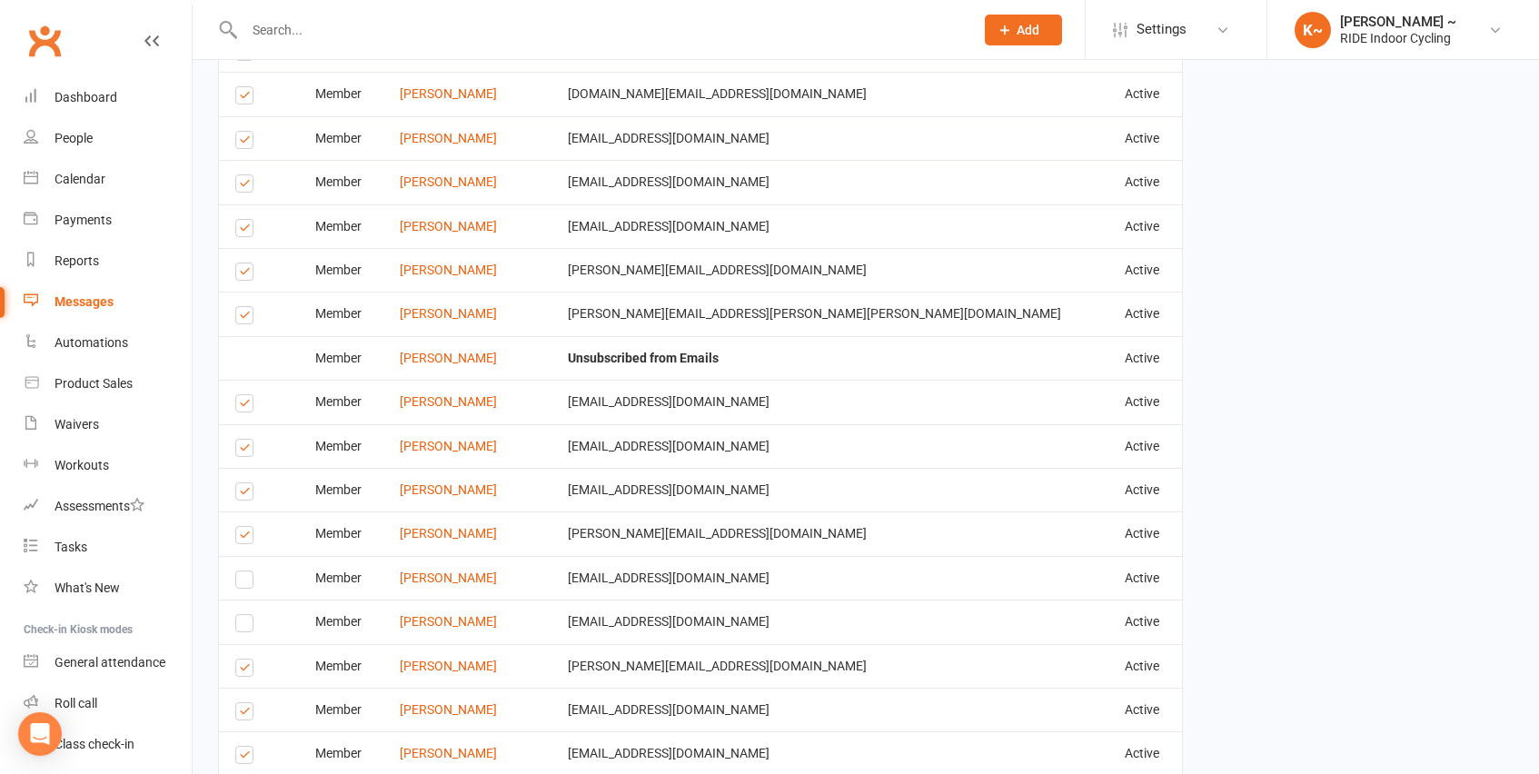
click at [238, 538] on label at bounding box center [247, 538] width 25 height 0
click at [238, 527] on input "checkbox" at bounding box center [241, 527] width 12 height 0
click at [245, 494] on label at bounding box center [247, 494] width 25 height 0
click at [245, 483] on input "checkbox" at bounding box center [241, 483] width 12 height 0
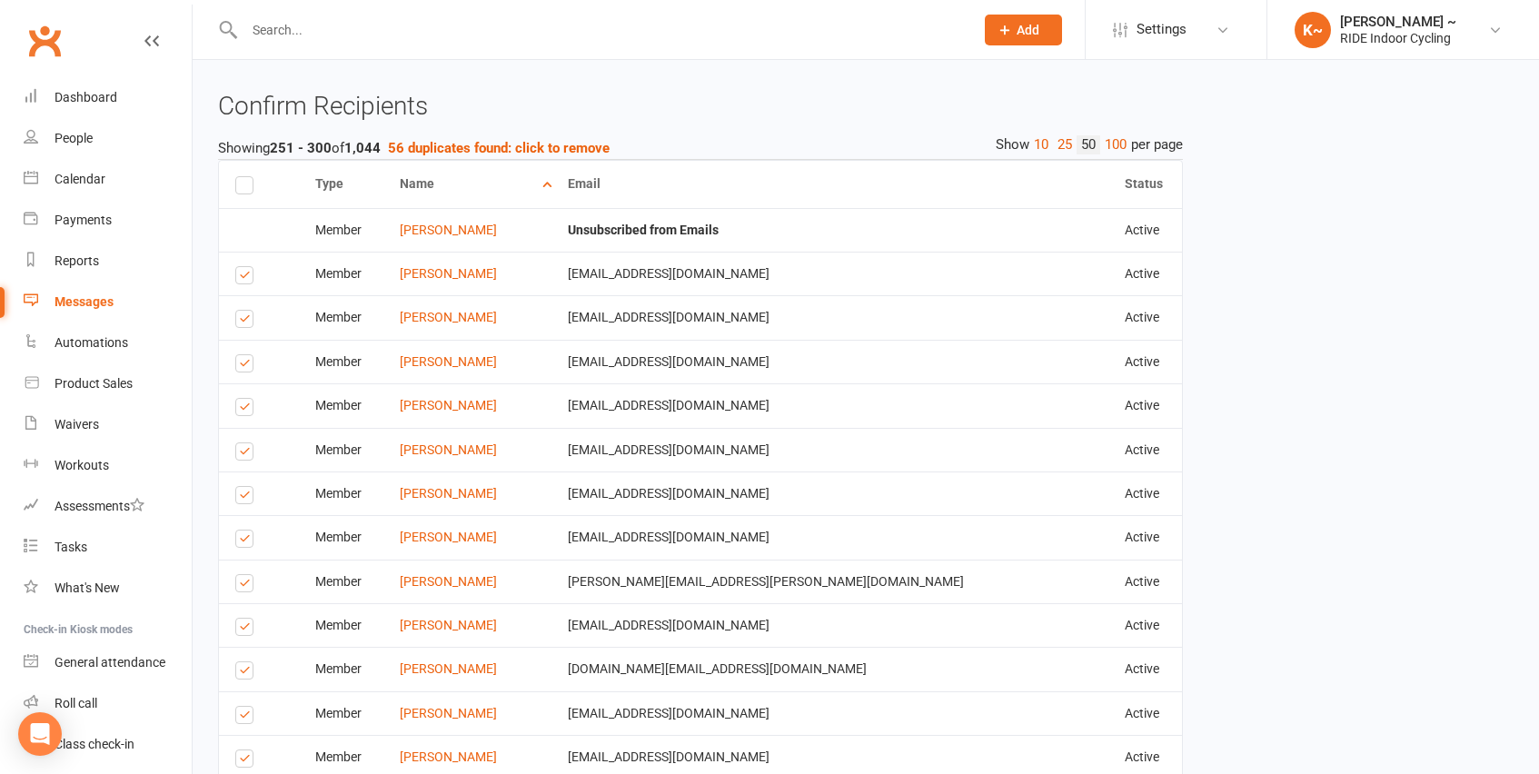
scroll to position [667, 0]
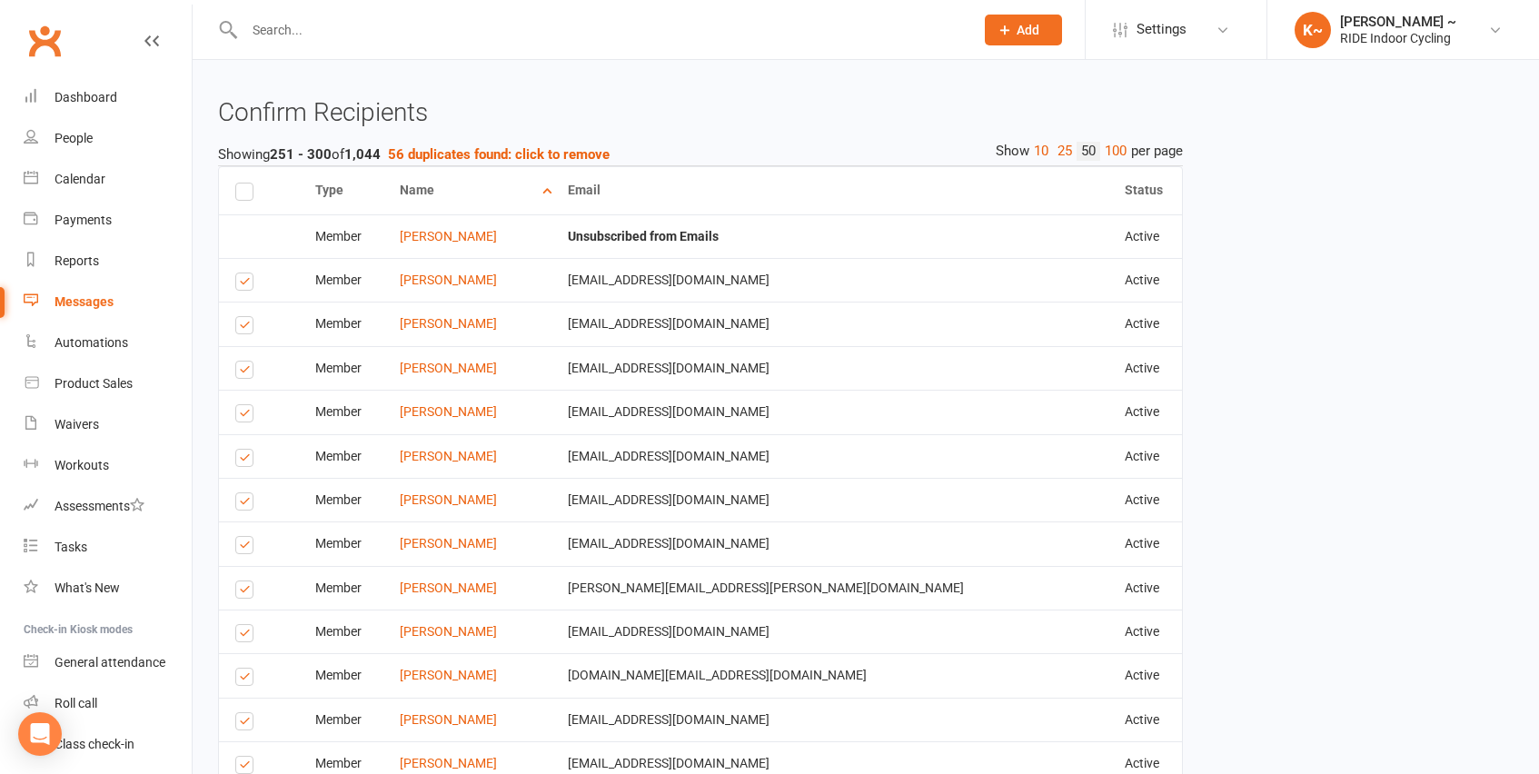
click at [248, 680] on label at bounding box center [247, 680] width 25 height 0
click at [247, 669] on input "checkbox" at bounding box center [241, 669] width 12 height 0
click at [243, 680] on label at bounding box center [247, 680] width 25 height 0
click at [243, 669] on input "checkbox" at bounding box center [241, 669] width 12 height 0
click at [246, 636] on label at bounding box center [247, 636] width 25 height 0
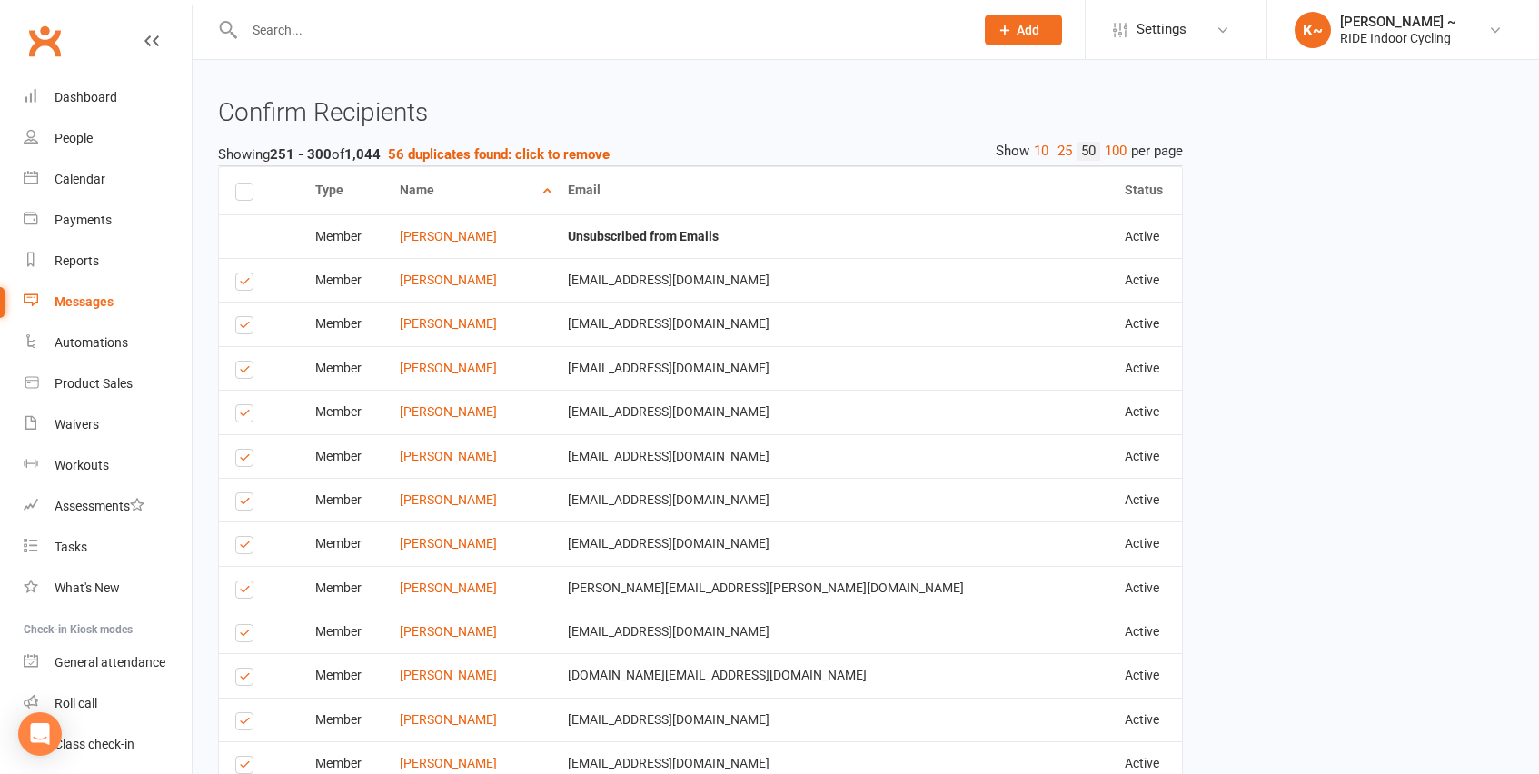
click at [246, 625] on input "checkbox" at bounding box center [241, 625] width 12 height 0
click at [246, 636] on label at bounding box center [247, 636] width 25 height 0
click at [246, 625] on input "checkbox" at bounding box center [241, 625] width 12 height 0
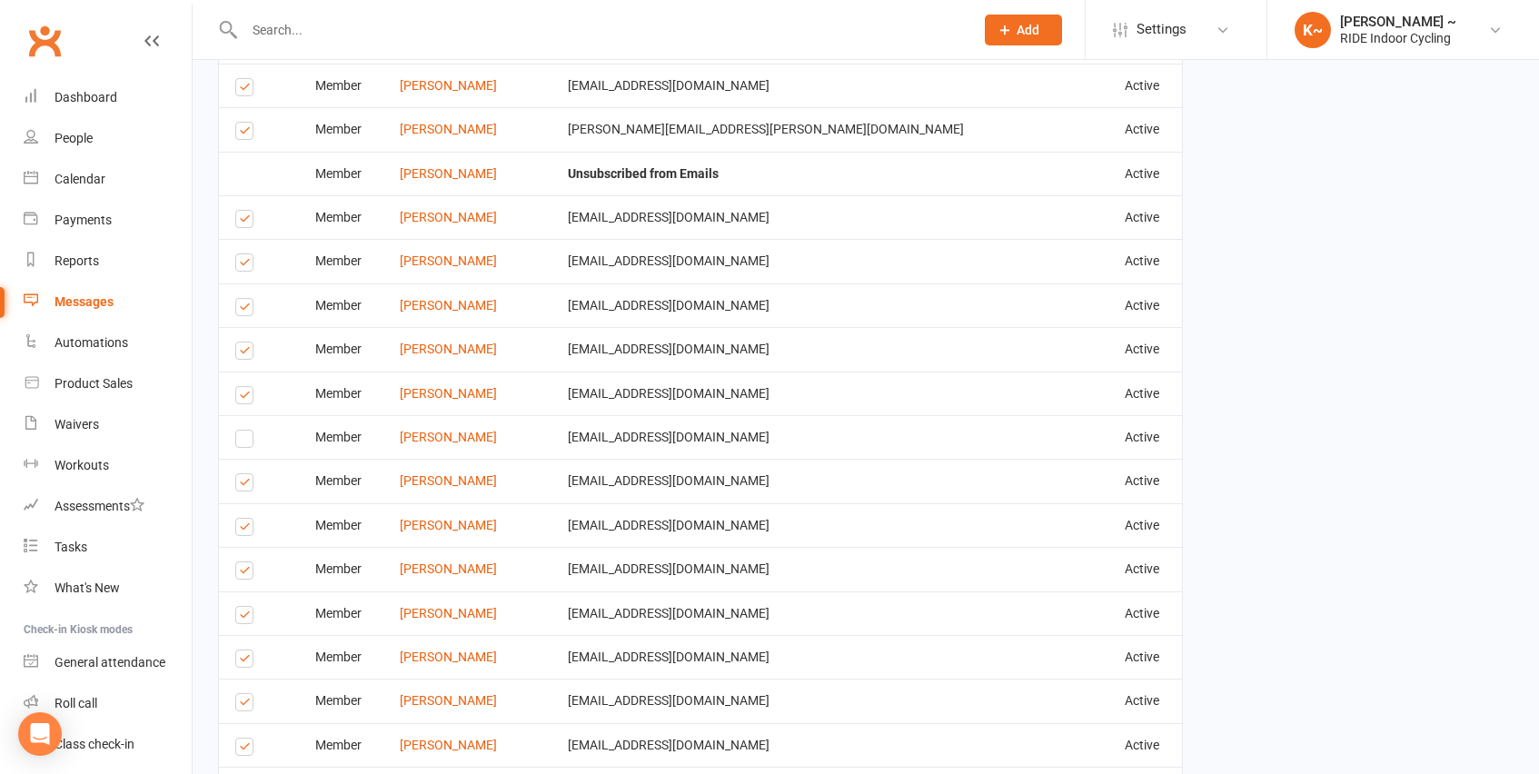
scroll to position [2464, 0]
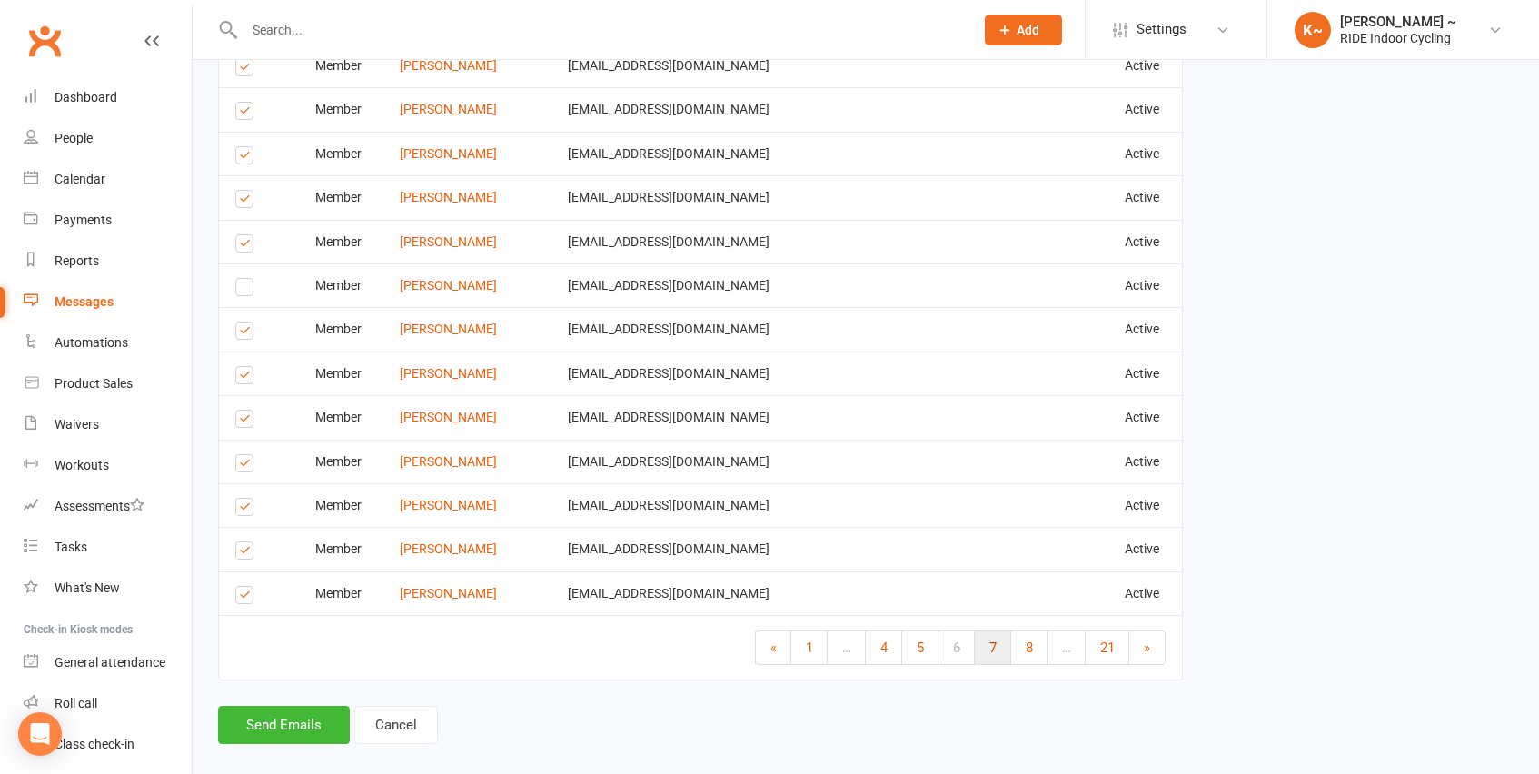
click at [989, 640] on span "7" at bounding box center [992, 648] width 7 height 16
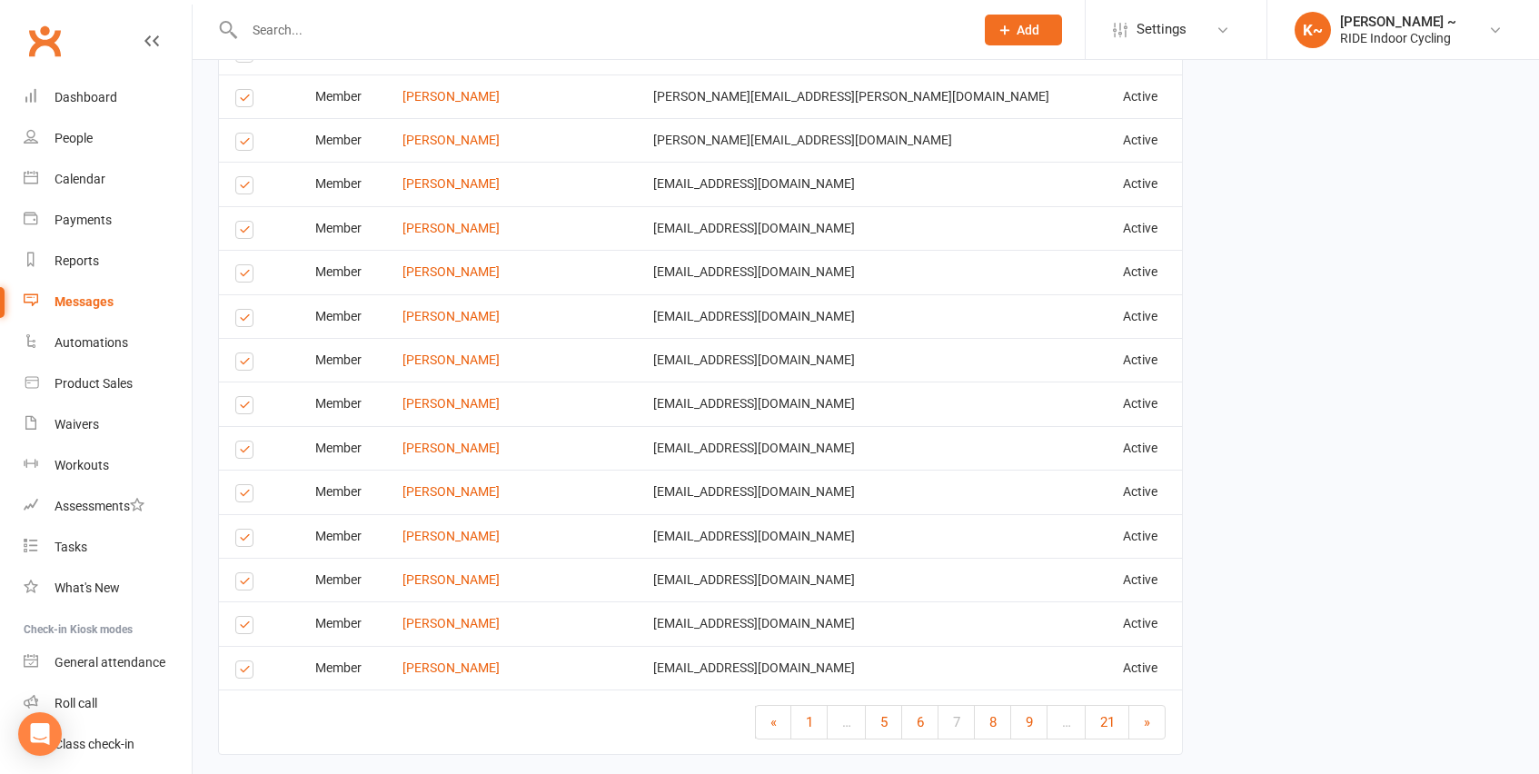
scroll to position [2367, 0]
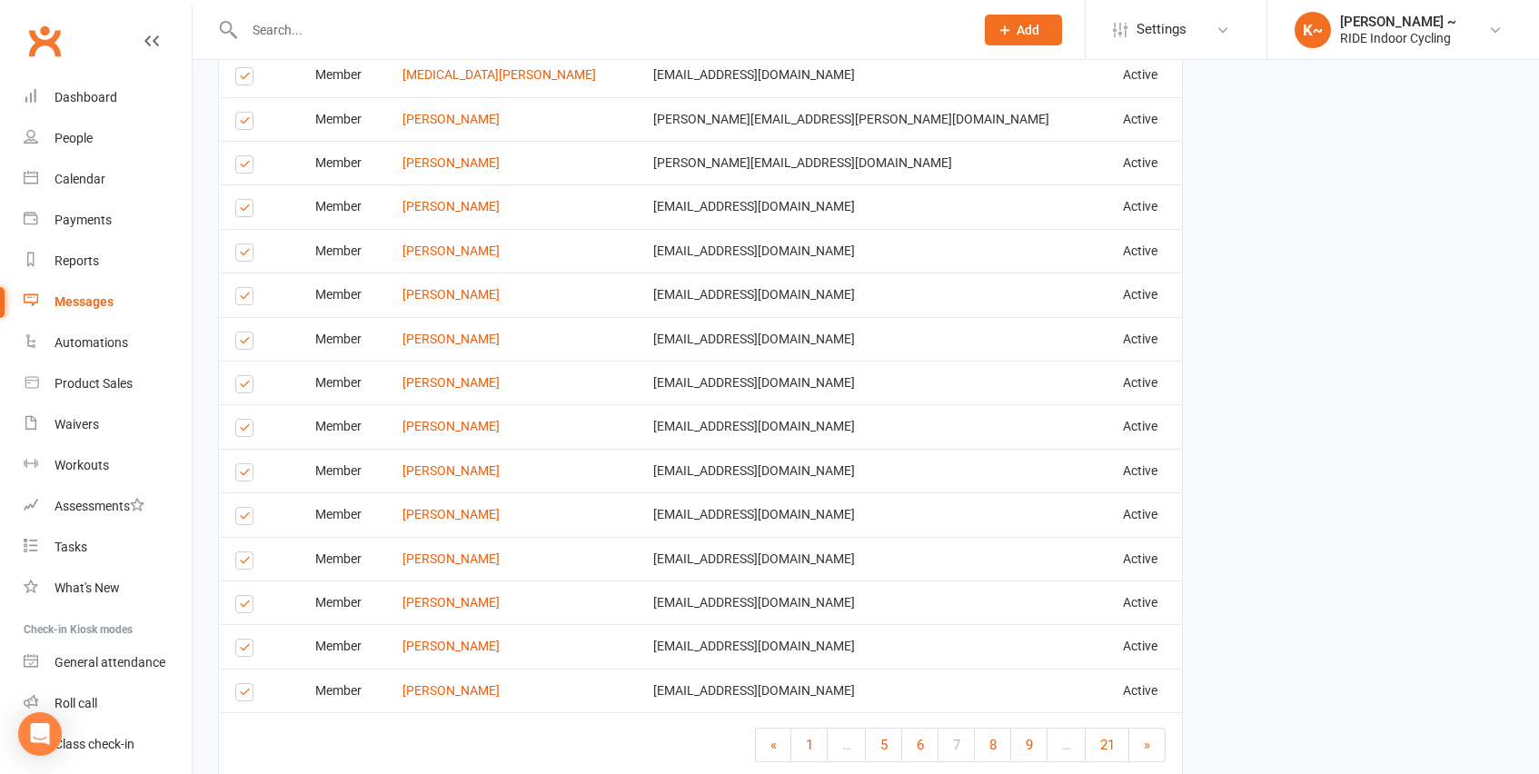
click at [243, 695] on label at bounding box center [247, 695] width 25 height 0
click at [243, 684] on input "checkbox" at bounding box center [241, 684] width 12 height 0
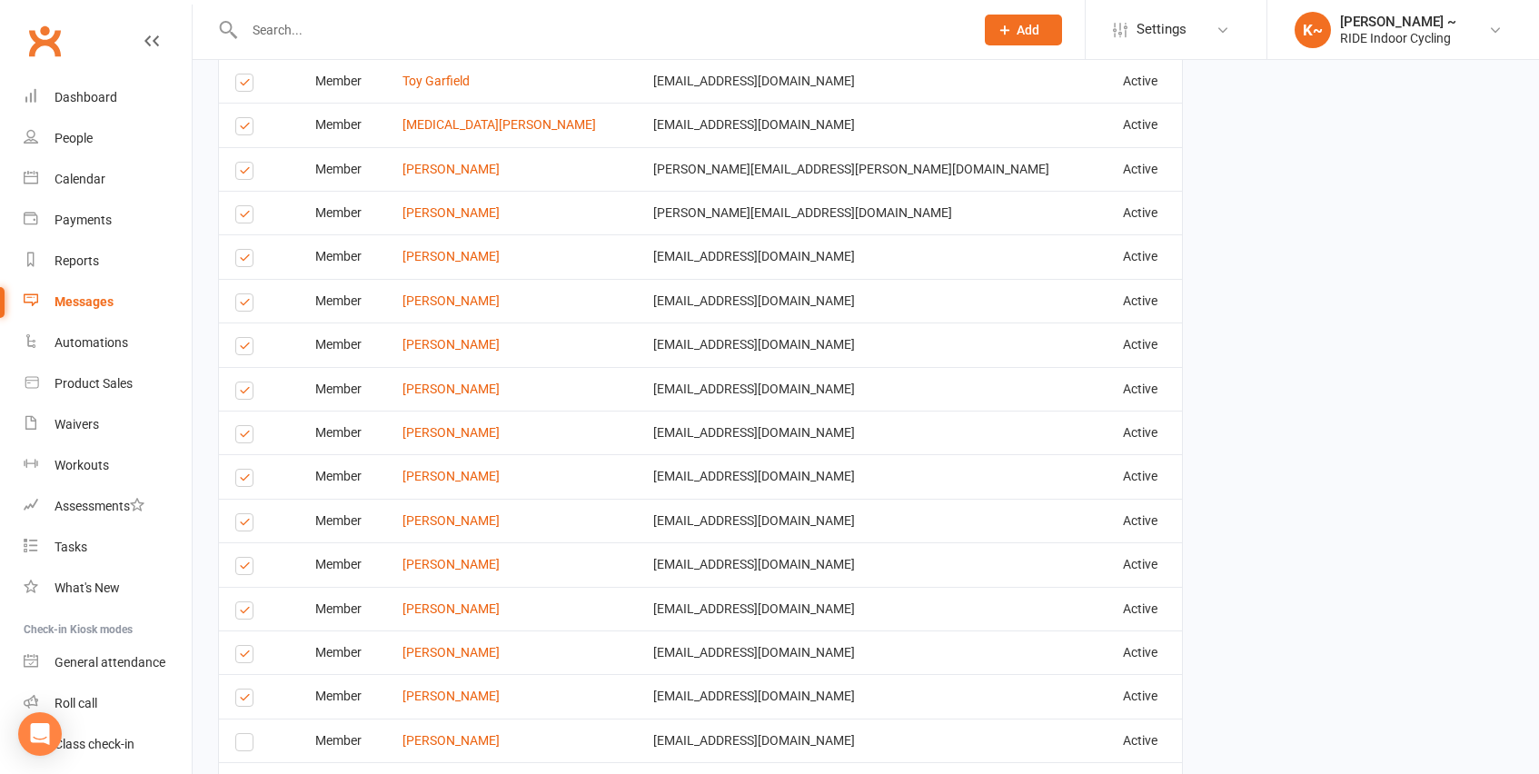
scroll to position [2459, 0]
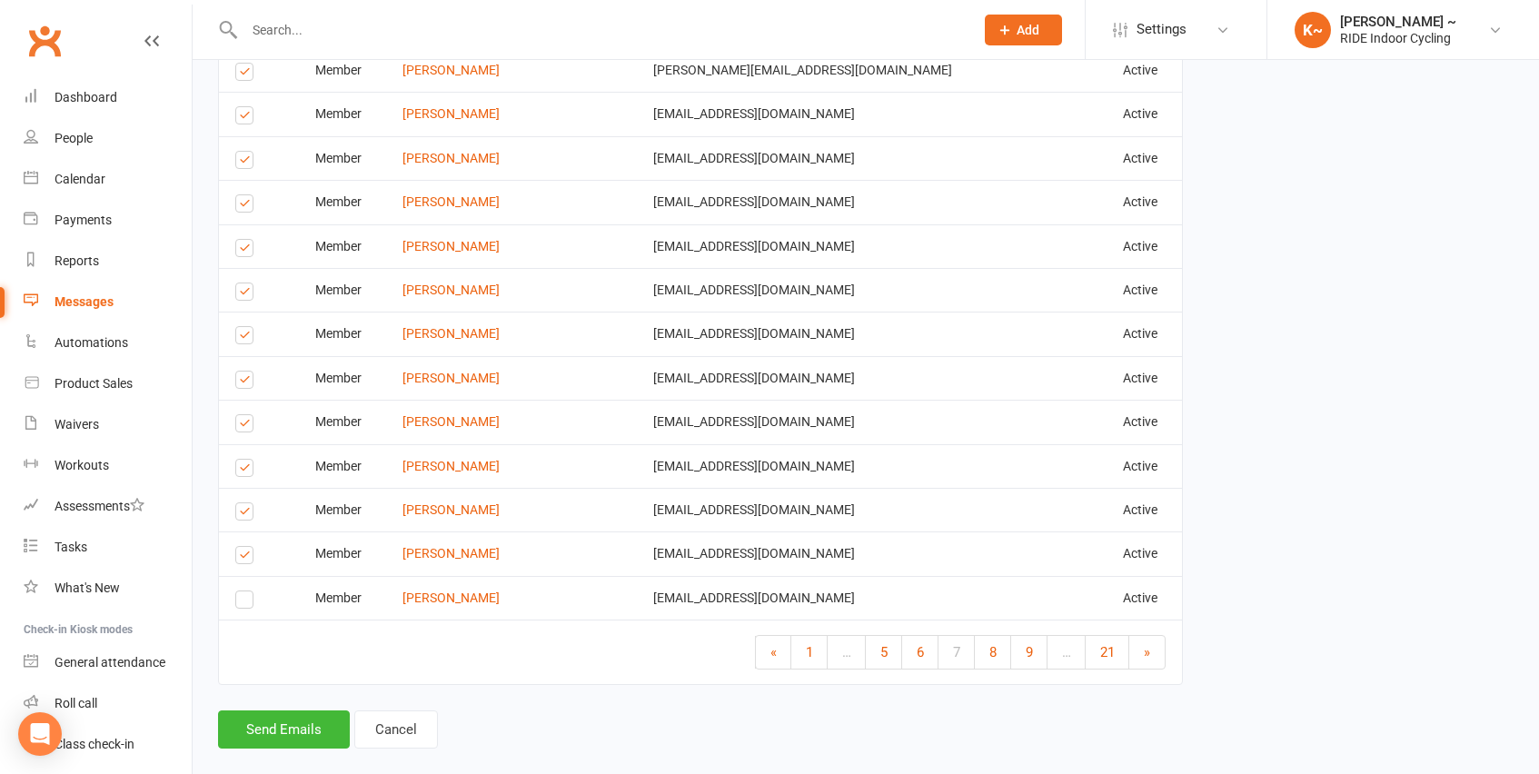
click at [242, 471] on label at bounding box center [247, 471] width 25 height 0
click at [242, 460] on input "checkbox" at bounding box center [241, 460] width 12 height 0
click at [248, 426] on label at bounding box center [247, 426] width 25 height 0
click at [247, 415] on input "checkbox" at bounding box center [241, 415] width 12 height 0
click at [245, 382] on label at bounding box center [247, 382] width 25 height 0
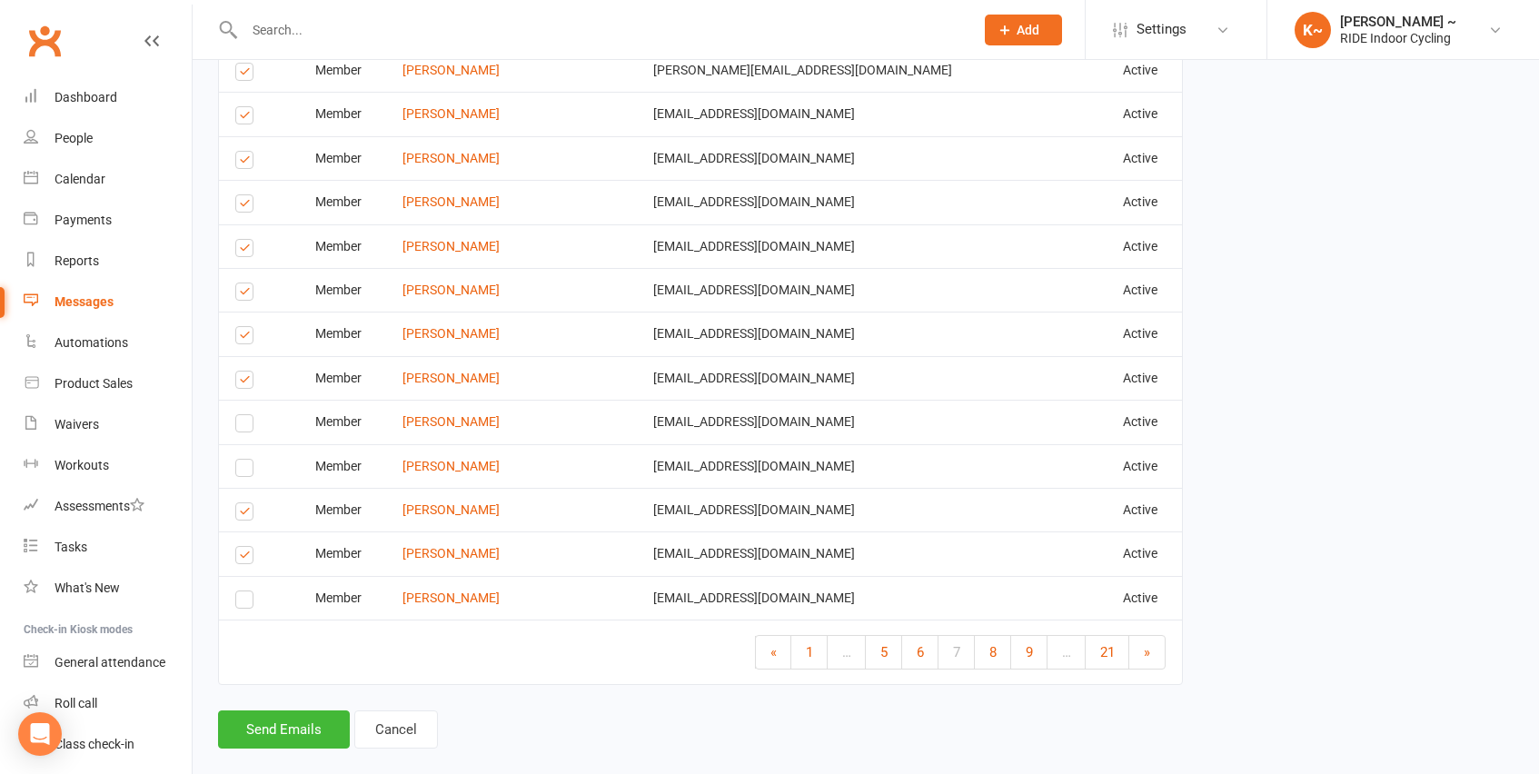
click at [245, 372] on input "checkbox" at bounding box center [241, 372] width 12 height 0
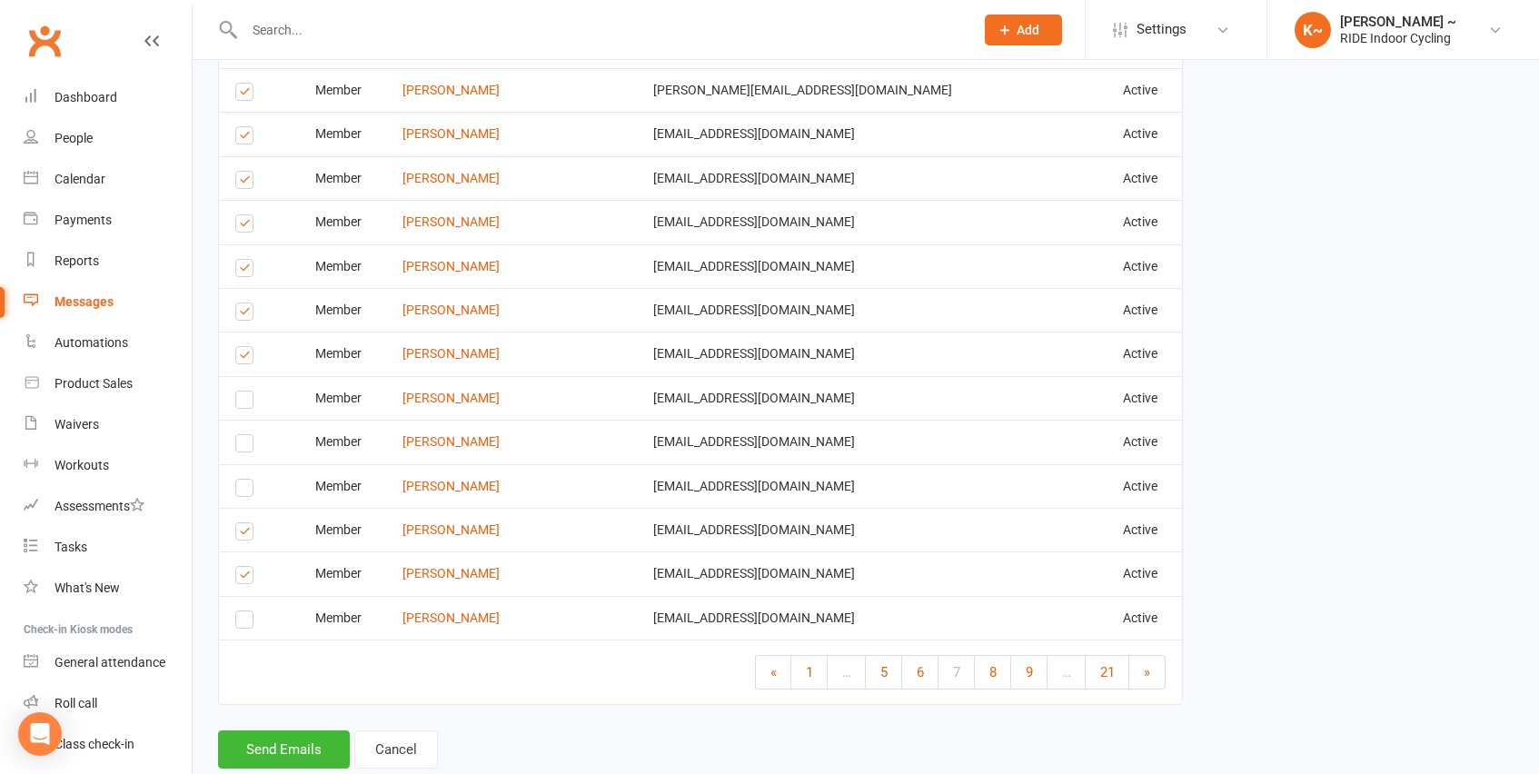
scroll to position [2433, 0]
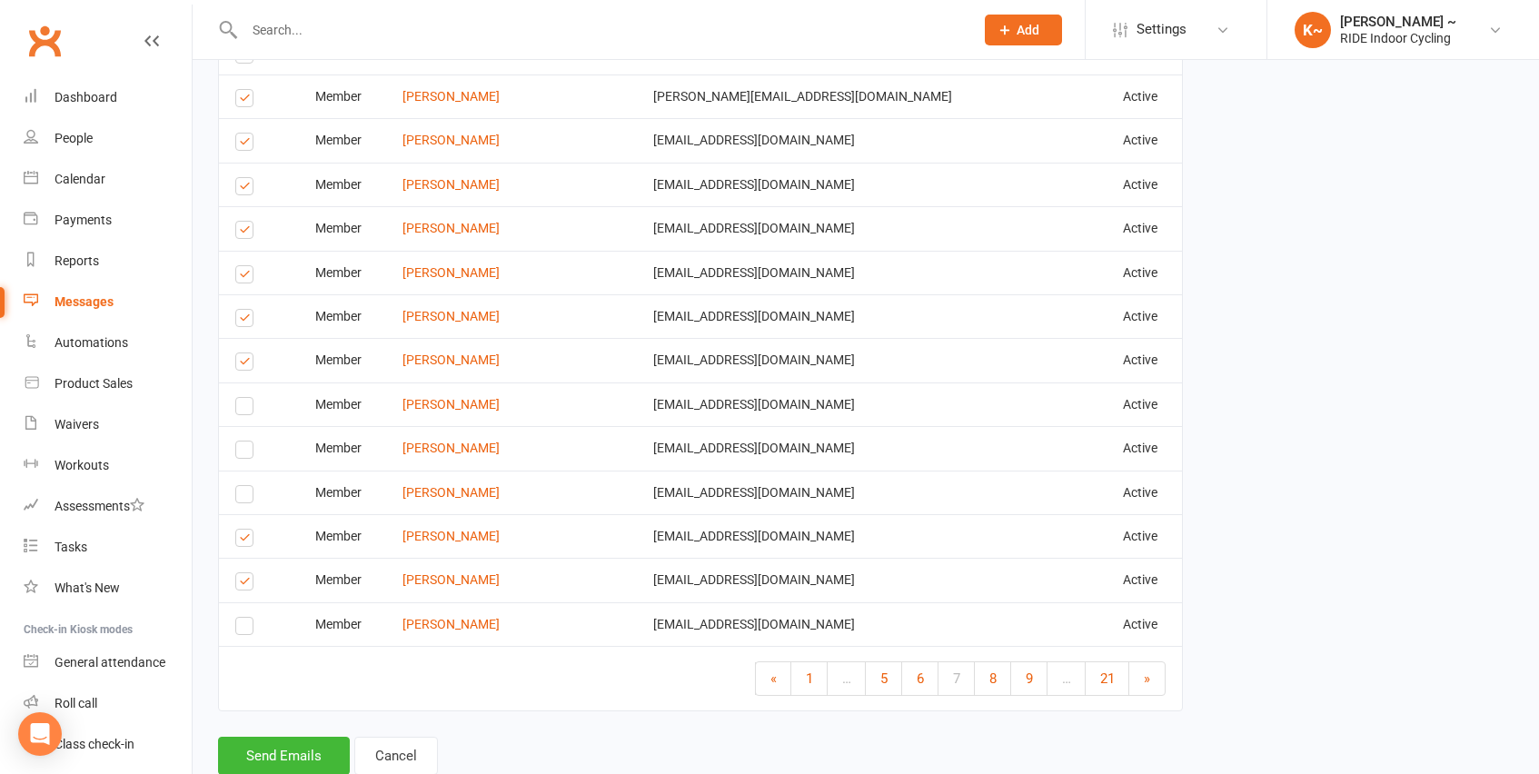
click at [245, 321] on label at bounding box center [247, 321] width 25 height 0
click at [245, 310] on input "checkbox" at bounding box center [241, 310] width 12 height 0
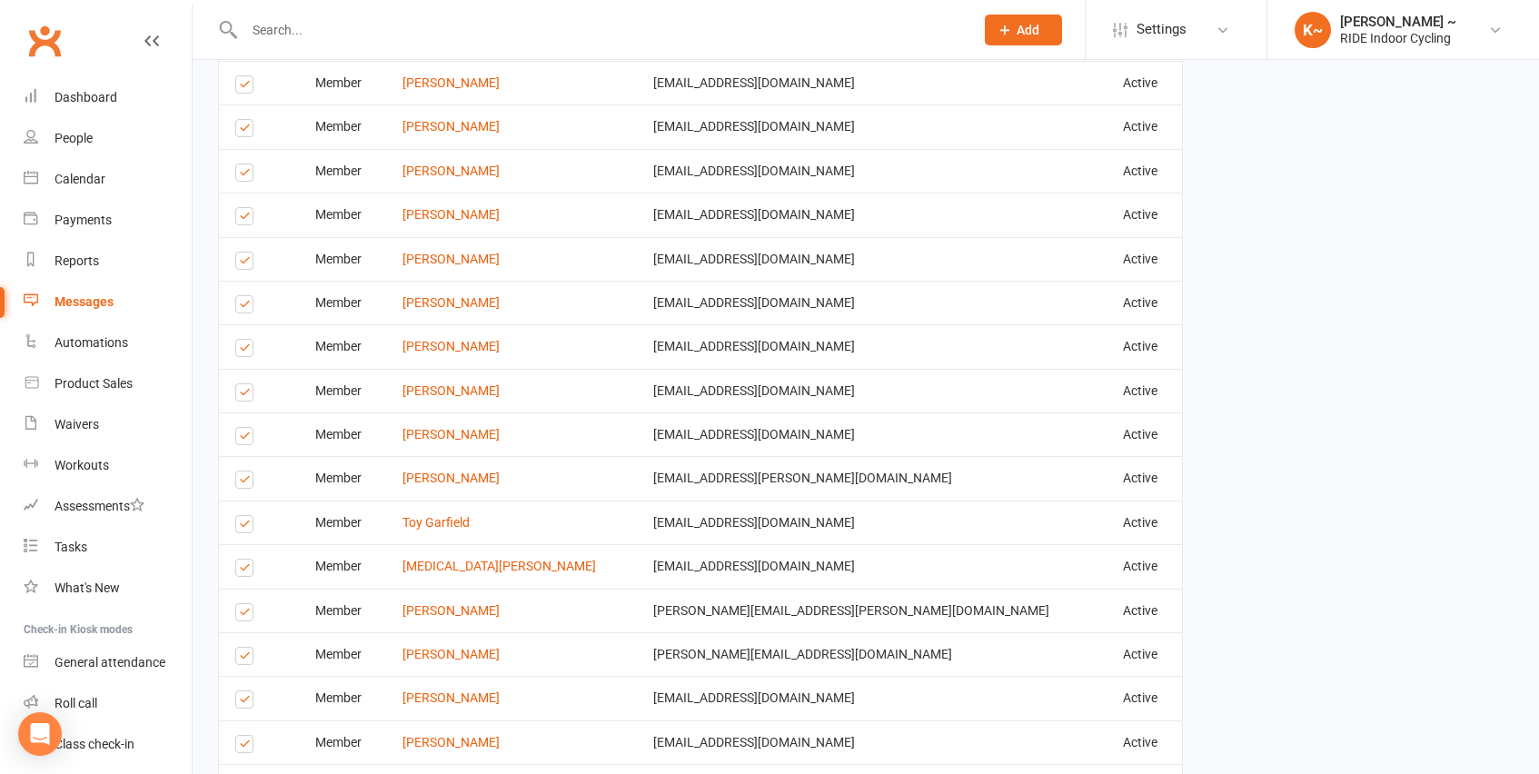
scroll to position [1869, 0]
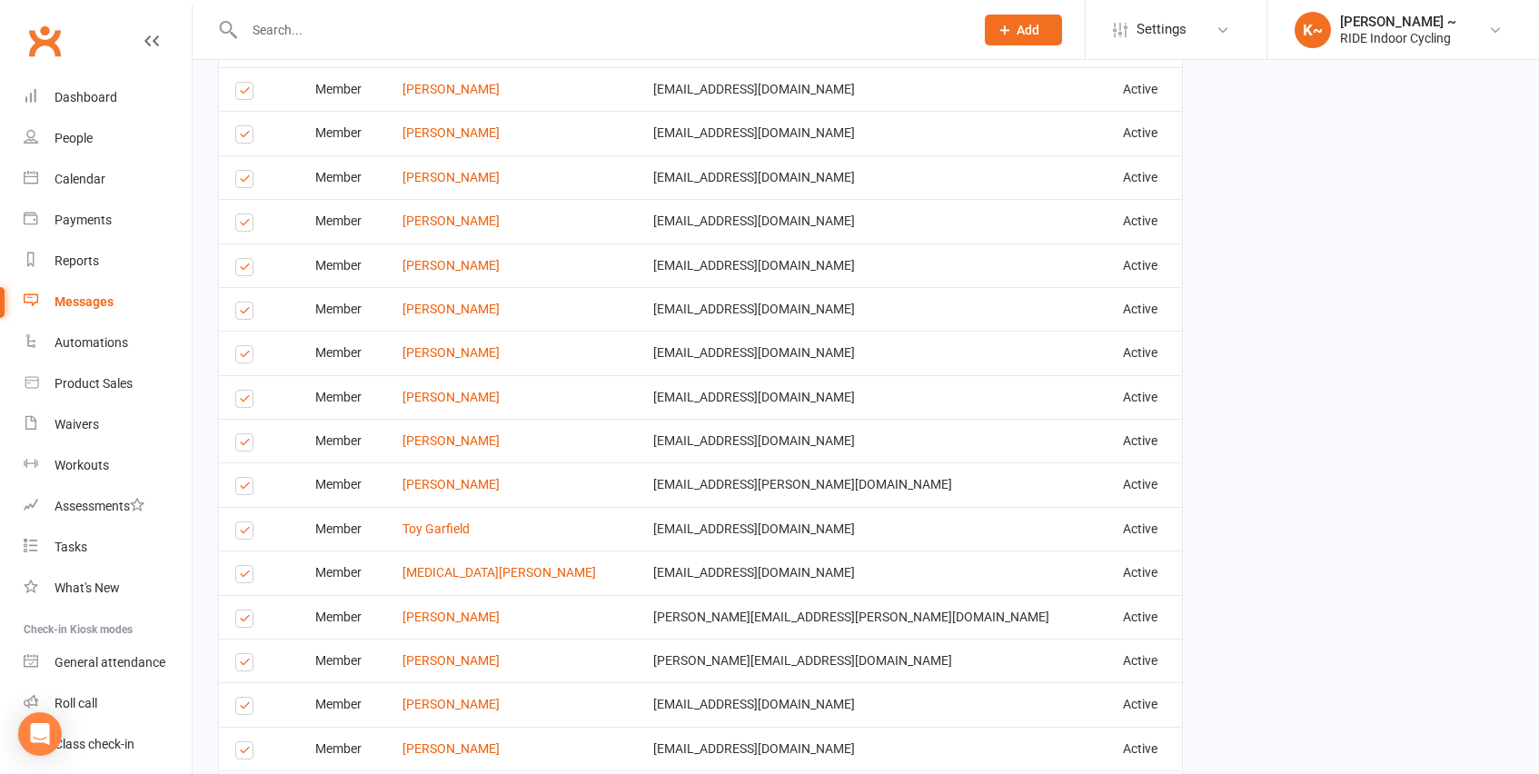
click at [240, 533] on label at bounding box center [247, 533] width 25 height 0
click at [240, 522] on input "checkbox" at bounding box center [241, 522] width 12 height 0
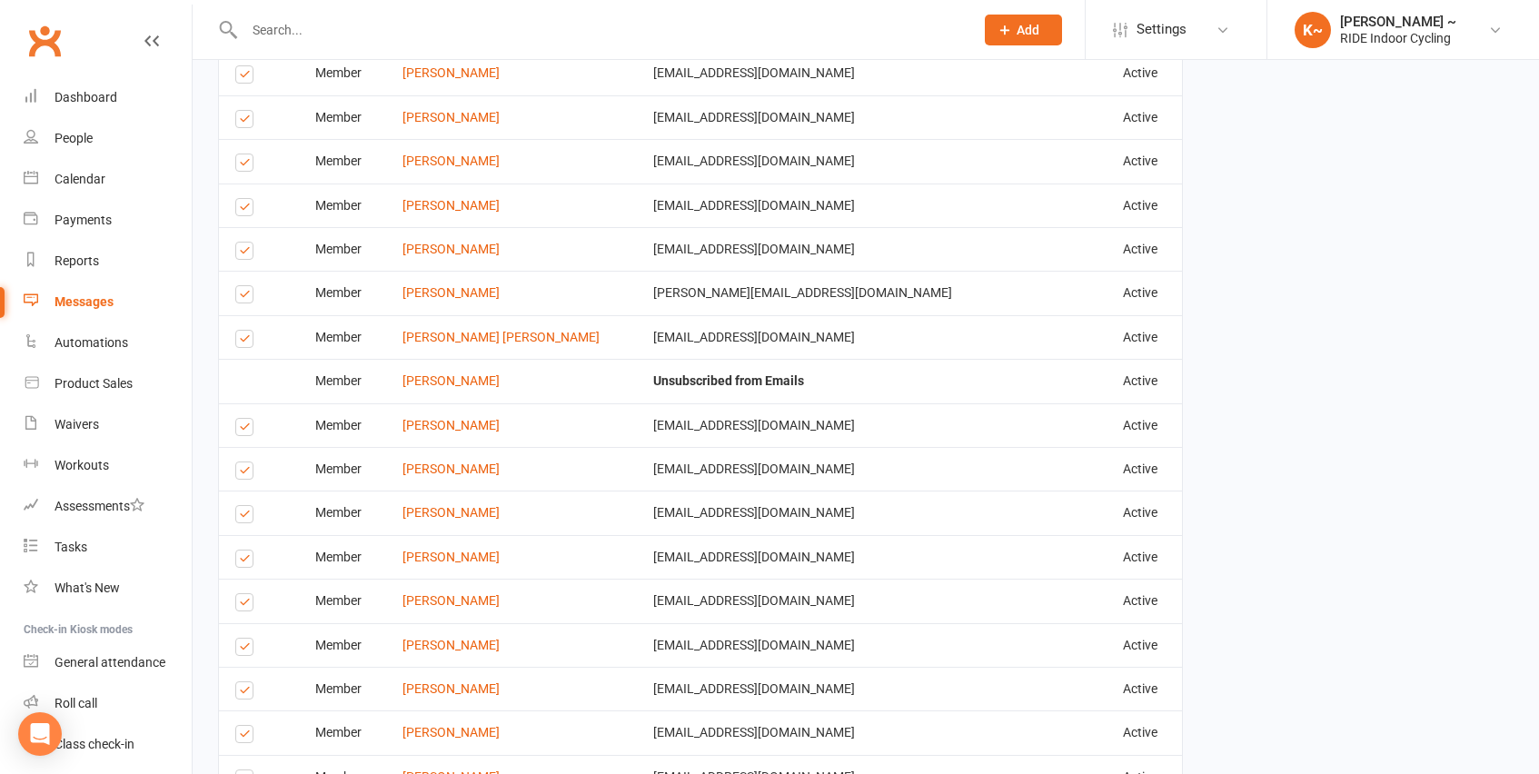
scroll to position [1486, 0]
click at [244, 608] on label at bounding box center [247, 608] width 25 height 0
click at [244, 597] on input "checkbox" at bounding box center [241, 597] width 12 height 0
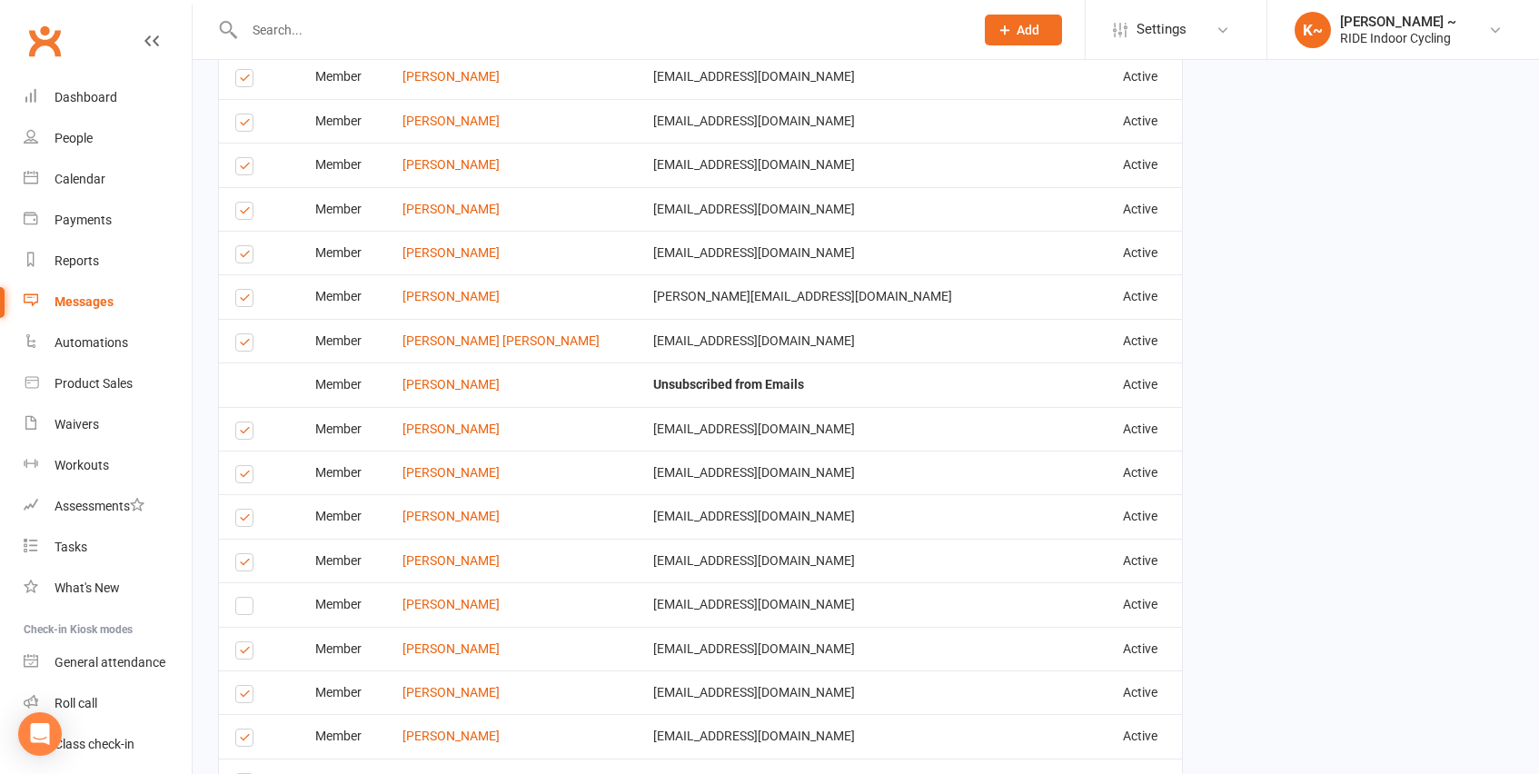
scroll to position [1512, 0]
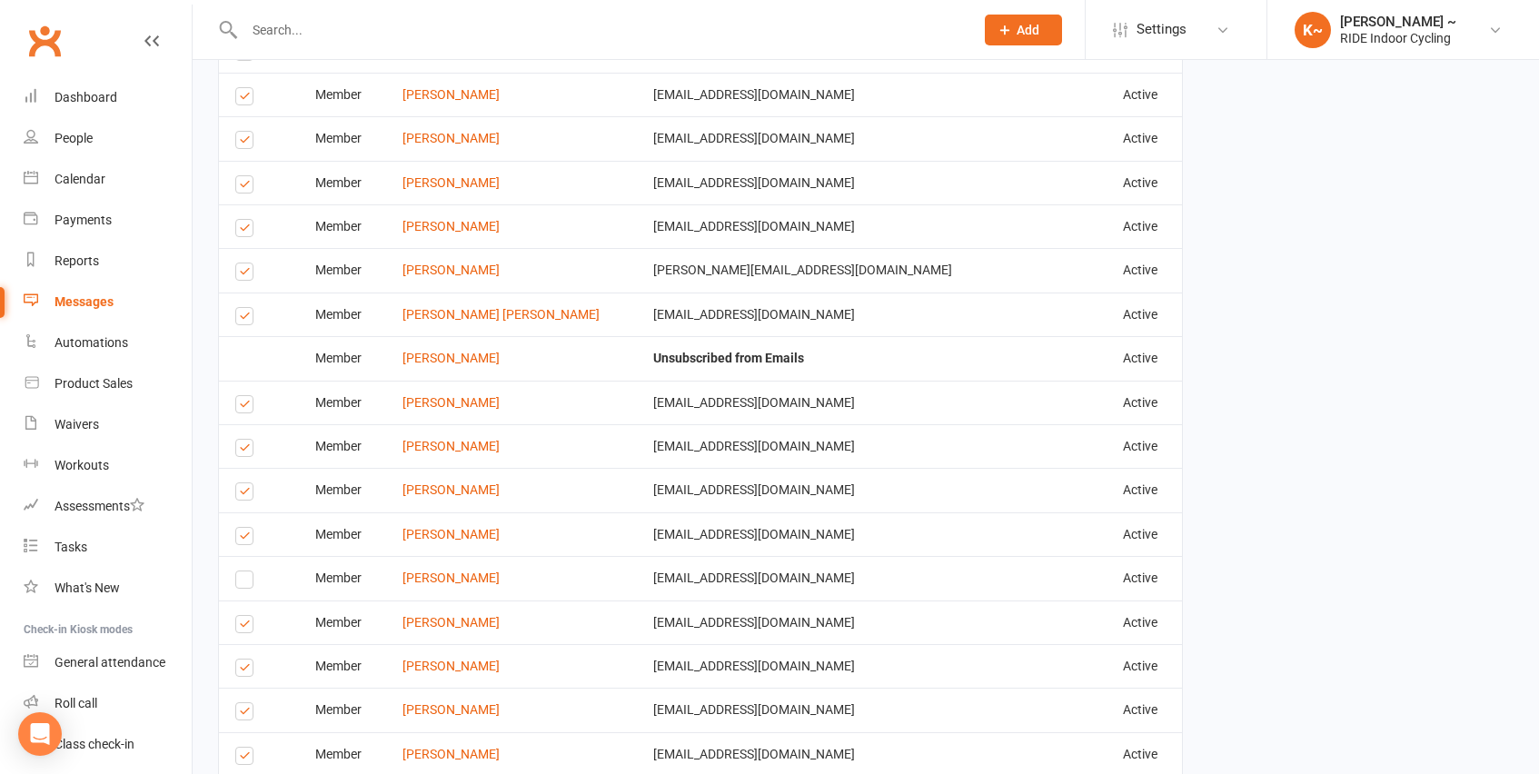
click at [254, 571] on div "Select this" at bounding box center [247, 578] width 25 height 14
click at [238, 582] on label at bounding box center [247, 582] width 25 height 0
click at [238, 571] on input "checkbox" at bounding box center [241, 571] width 12 height 0
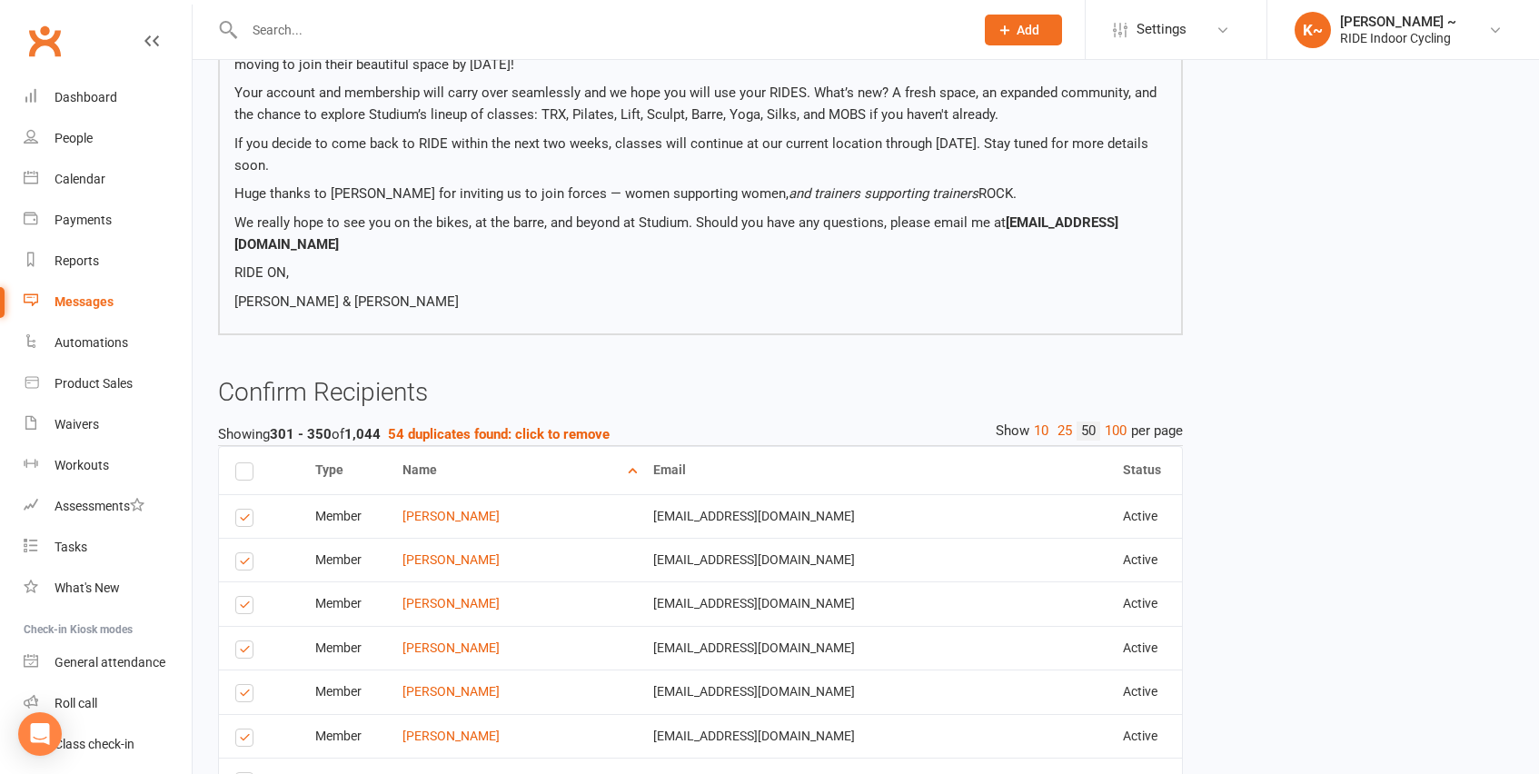
scroll to position [369, 0]
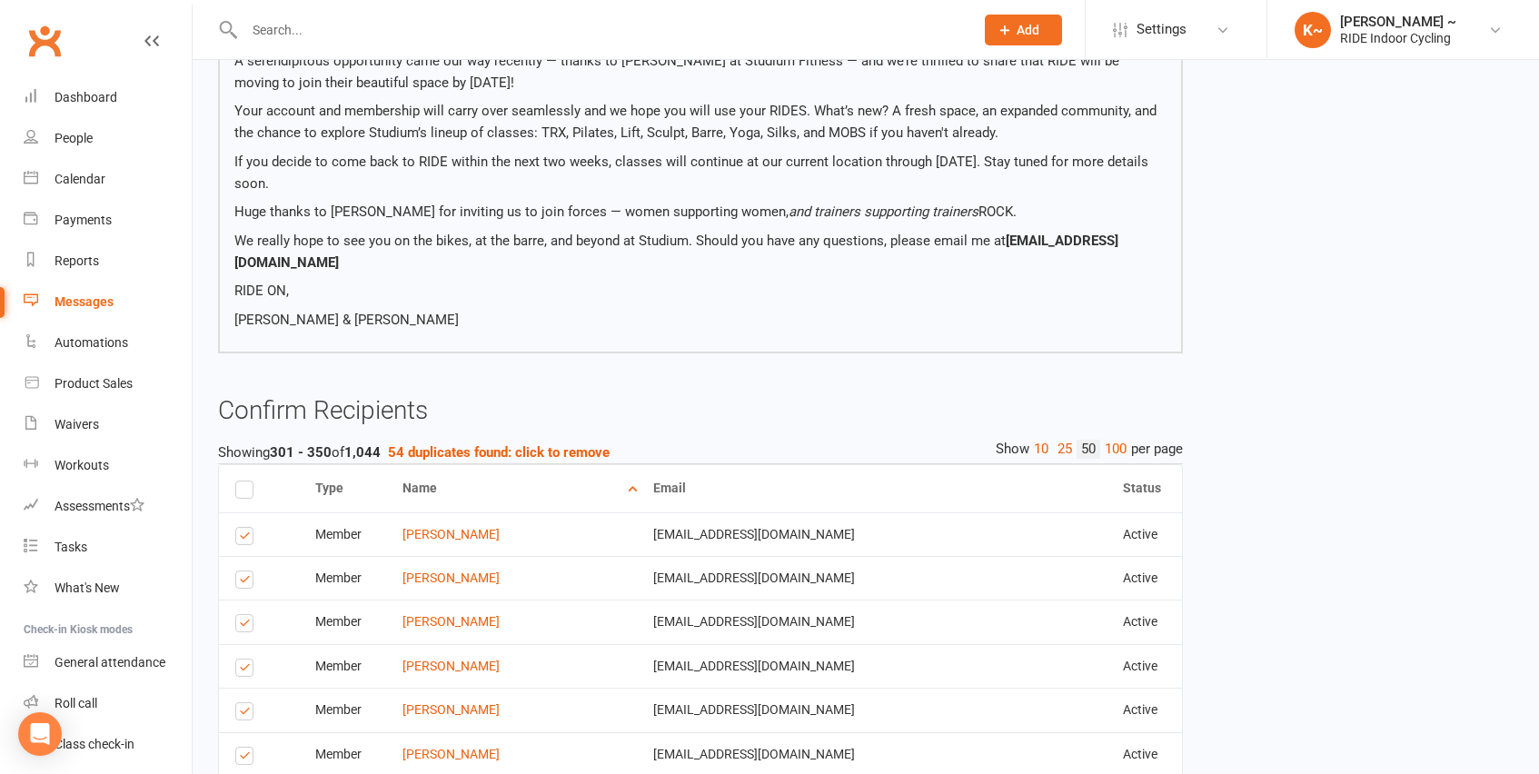
click at [253, 582] on label at bounding box center [247, 582] width 25 height 0
click at [247, 571] on input "checkbox" at bounding box center [241, 571] width 12 height 0
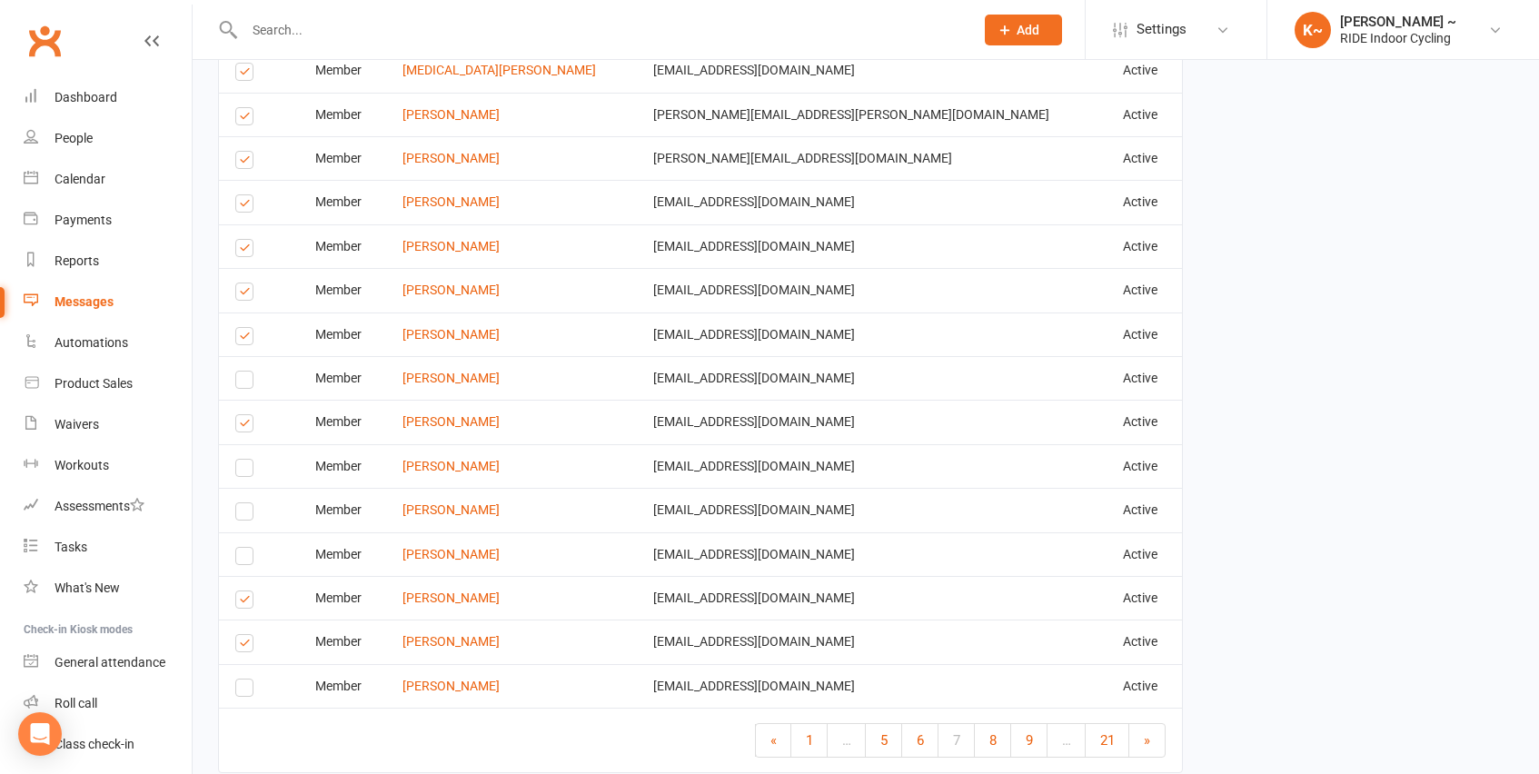
scroll to position [2464, 0]
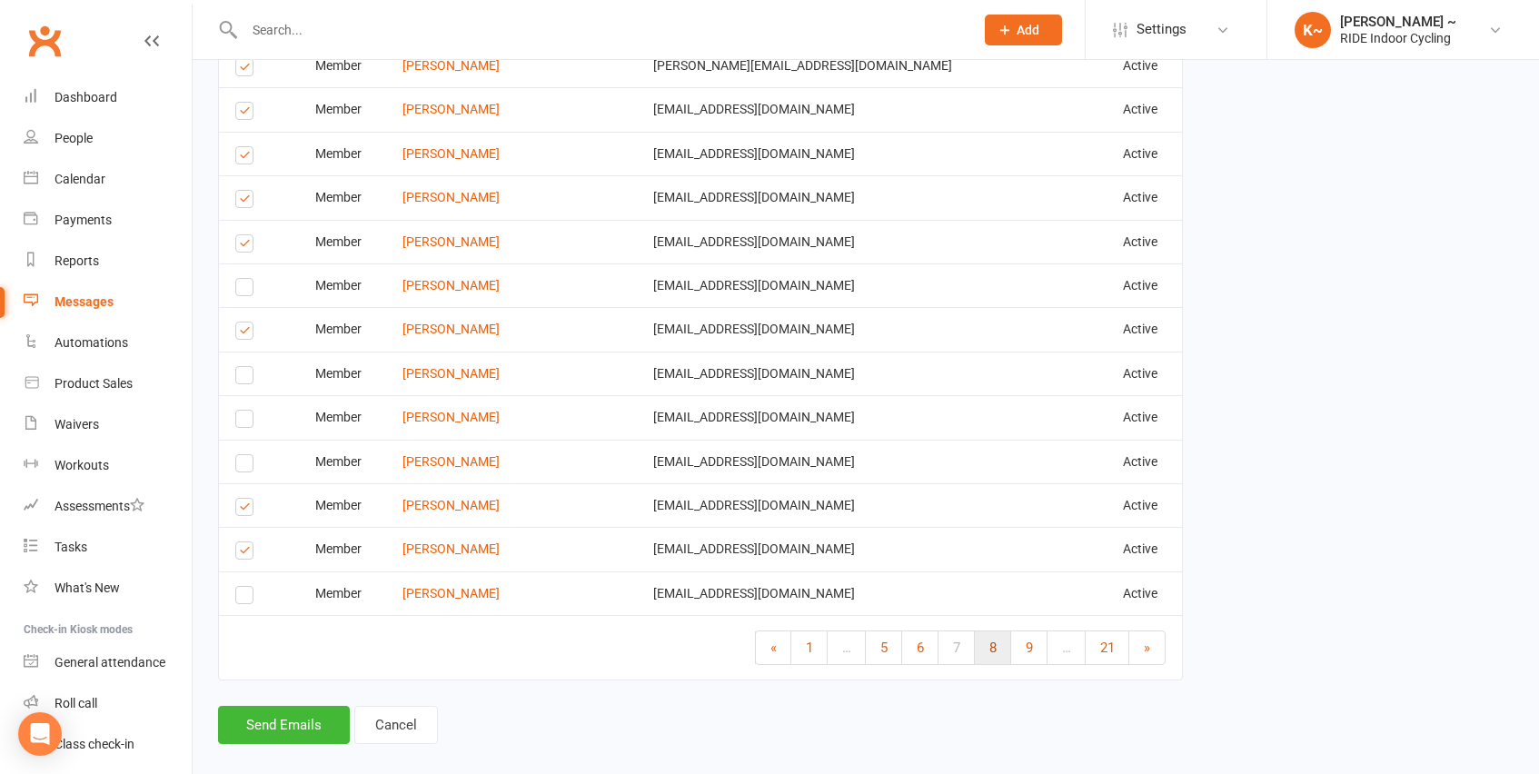
click at [995, 640] on span "8" at bounding box center [992, 648] width 7 height 16
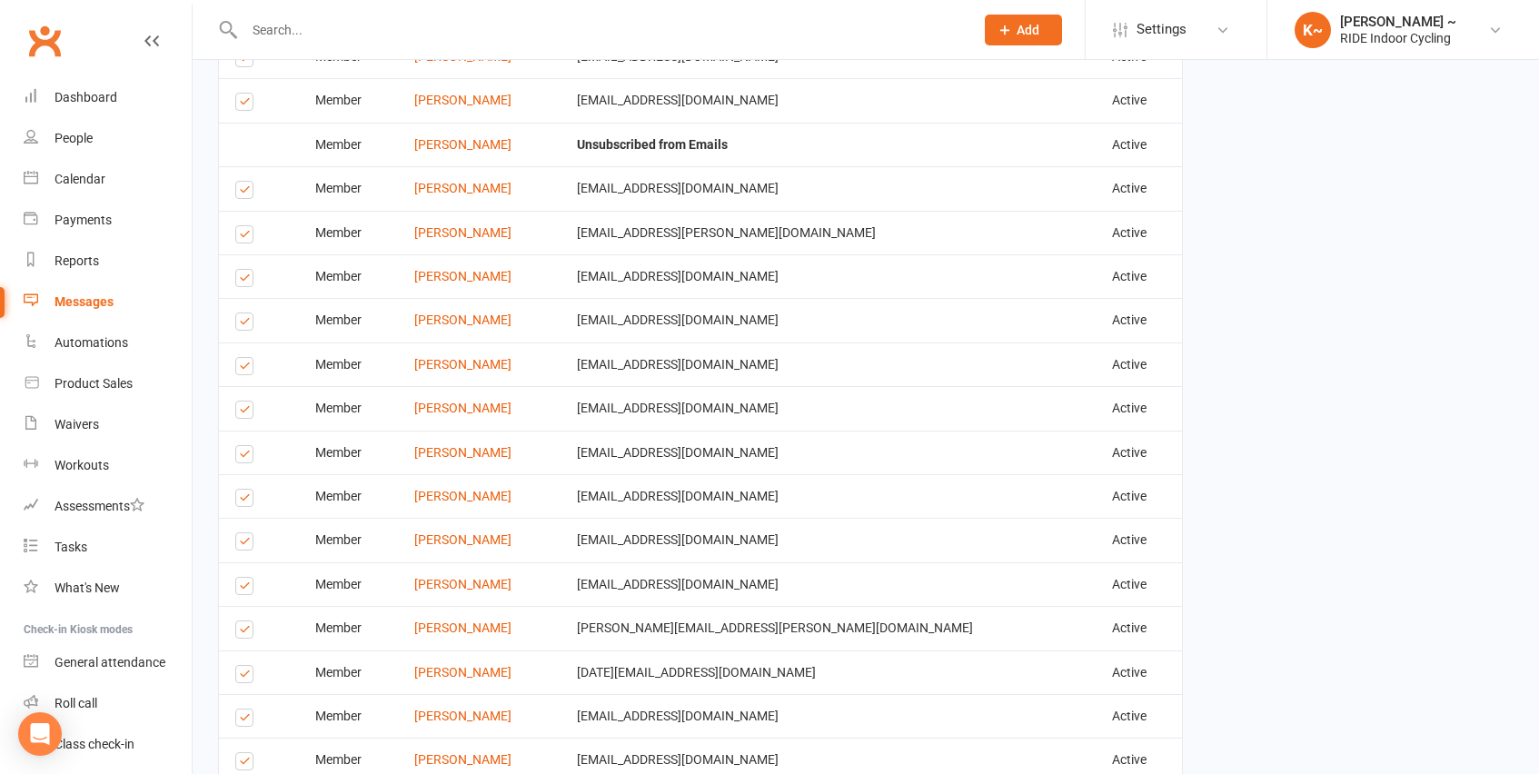
scroll to position [2254, 0]
click at [244, 631] on label at bounding box center [247, 631] width 25 height 0
click at [244, 621] on input "checkbox" at bounding box center [241, 621] width 12 height 0
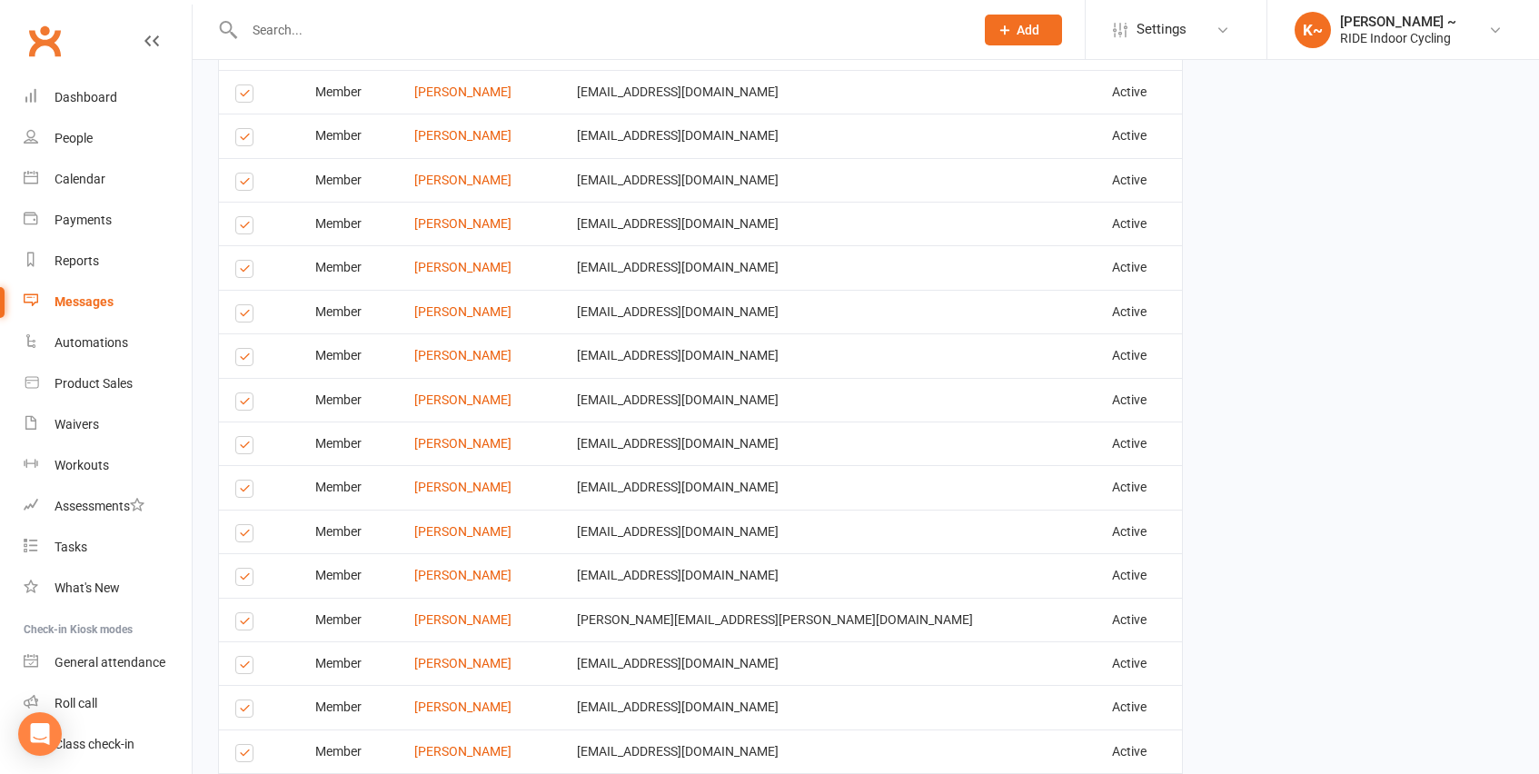
scroll to position [1507, 0]
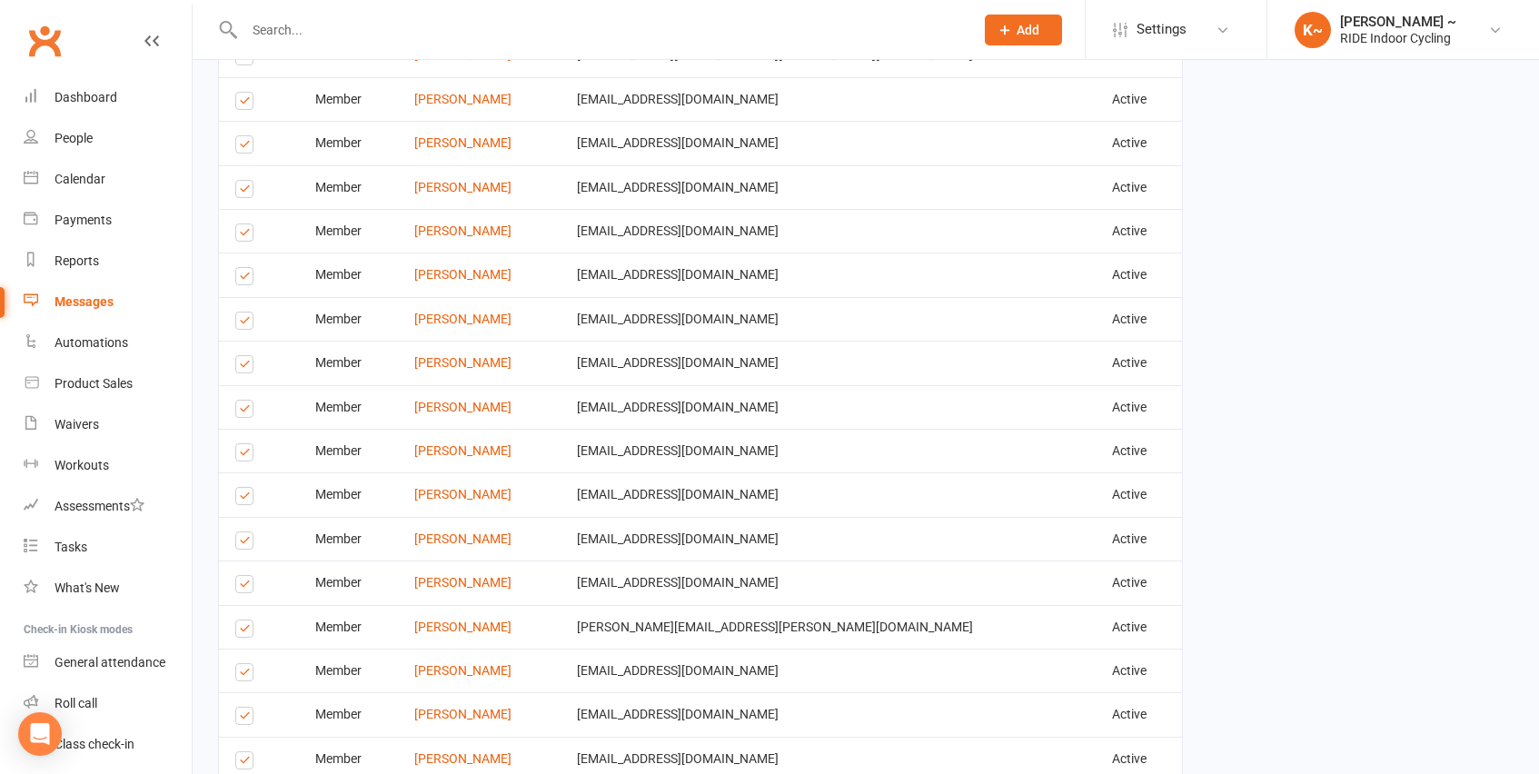
click at [245, 675] on label at bounding box center [247, 675] width 25 height 0
click at [245, 664] on input "checkbox" at bounding box center [241, 664] width 12 height 0
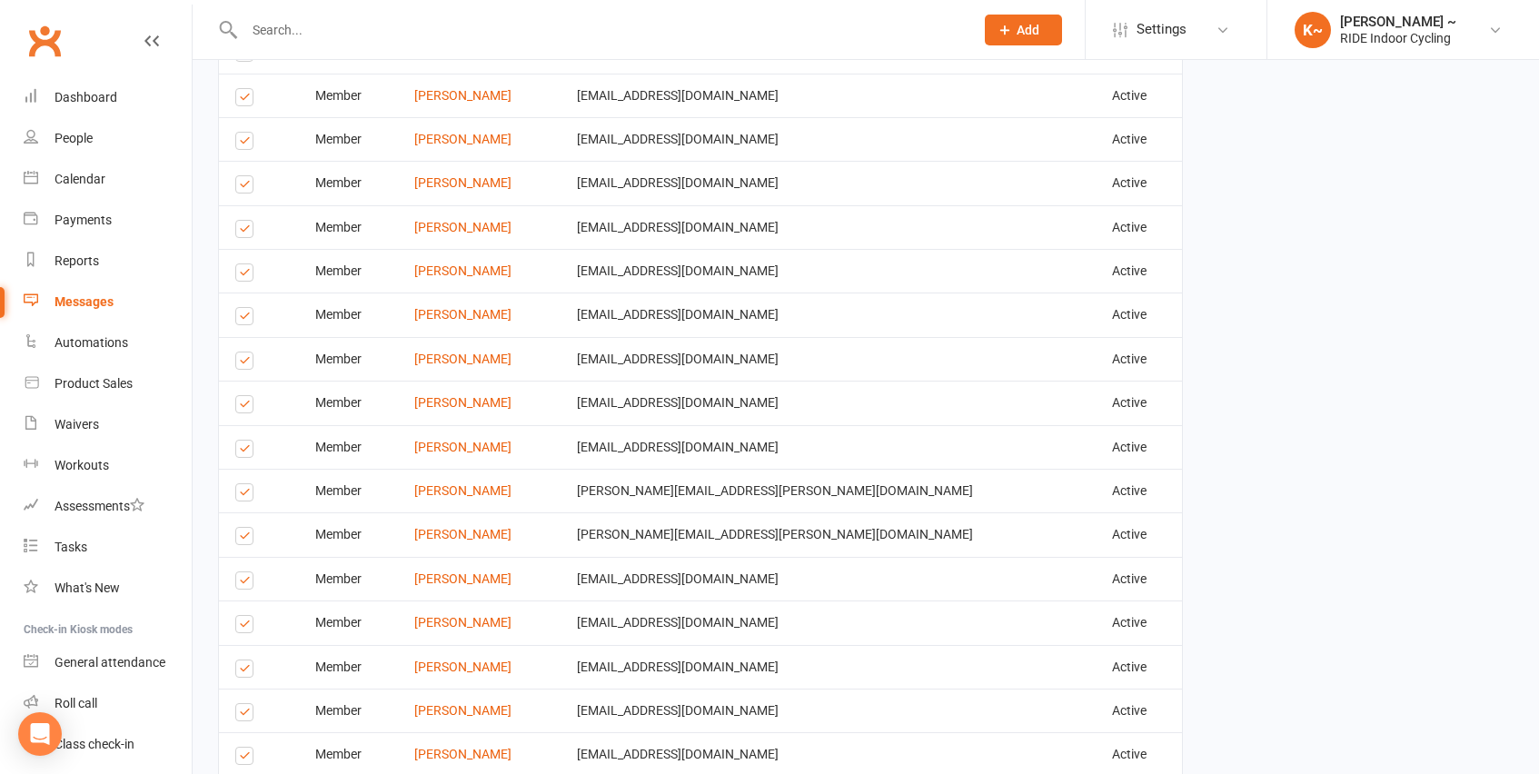
scroll to position [1026, 0]
click at [242, 673] on label at bounding box center [247, 673] width 25 height 0
click at [242, 662] on input "checkbox" at bounding box center [241, 662] width 12 height 0
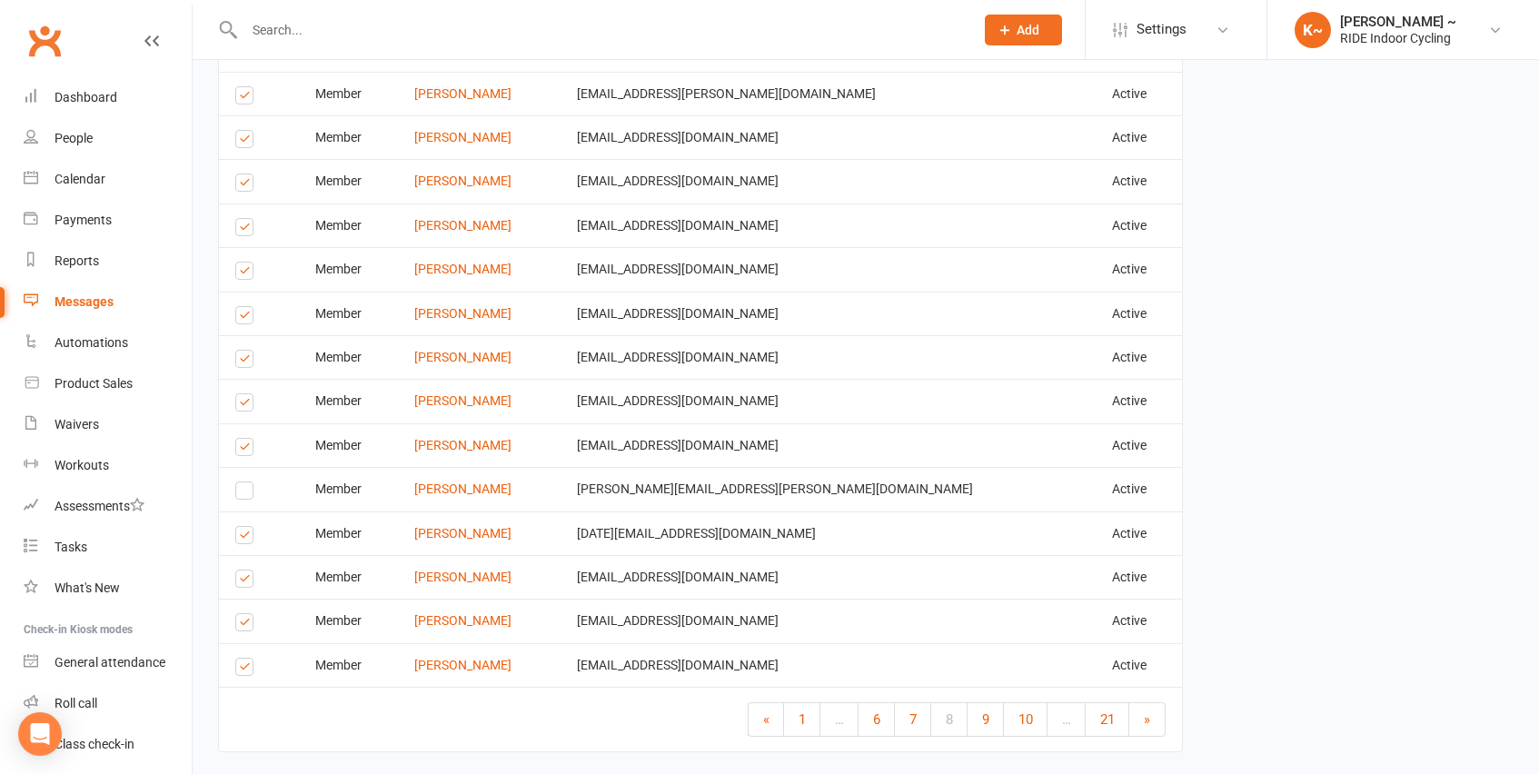
scroll to position [2464, 0]
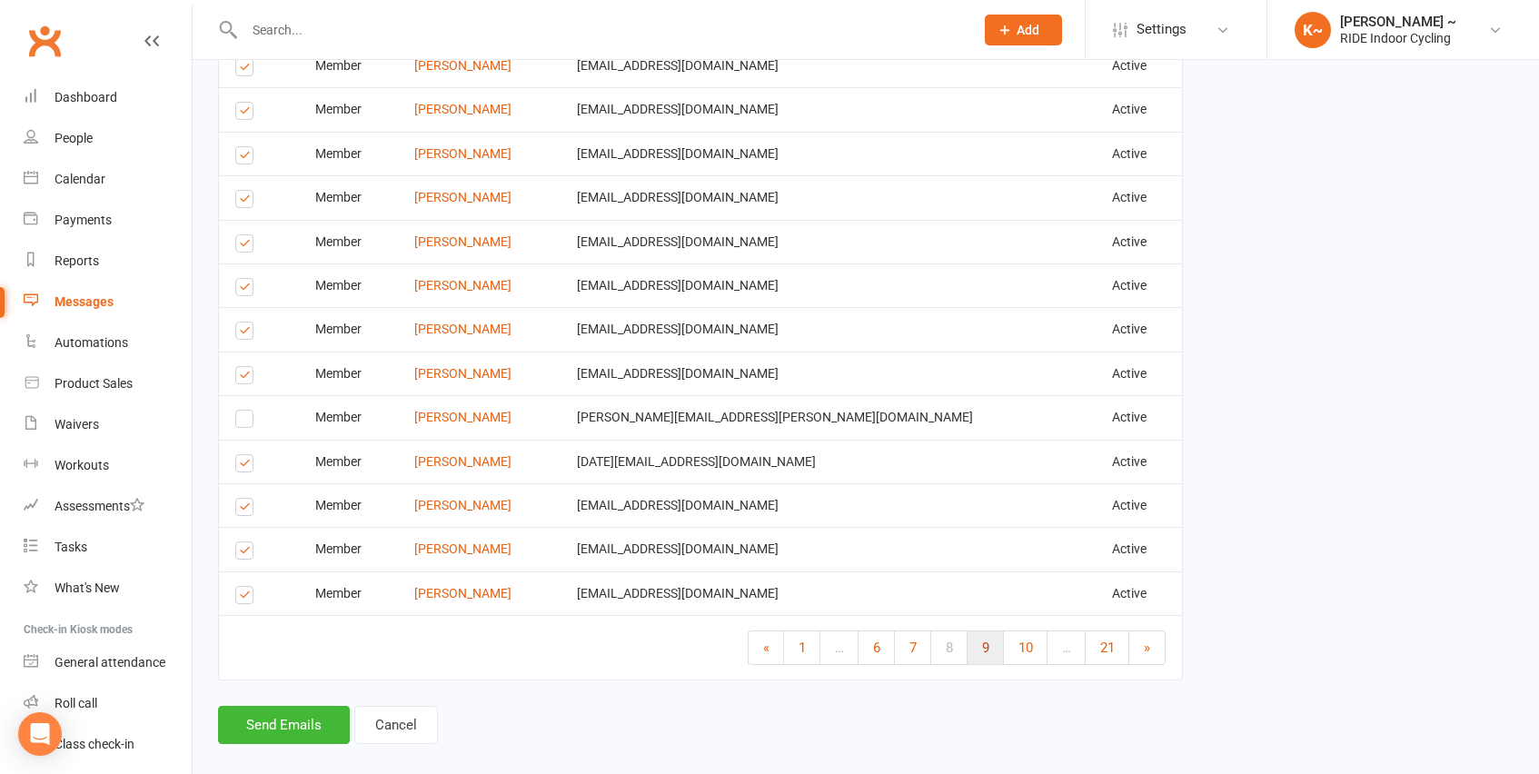
click at [988, 632] on link "9" at bounding box center [986, 647] width 36 height 33
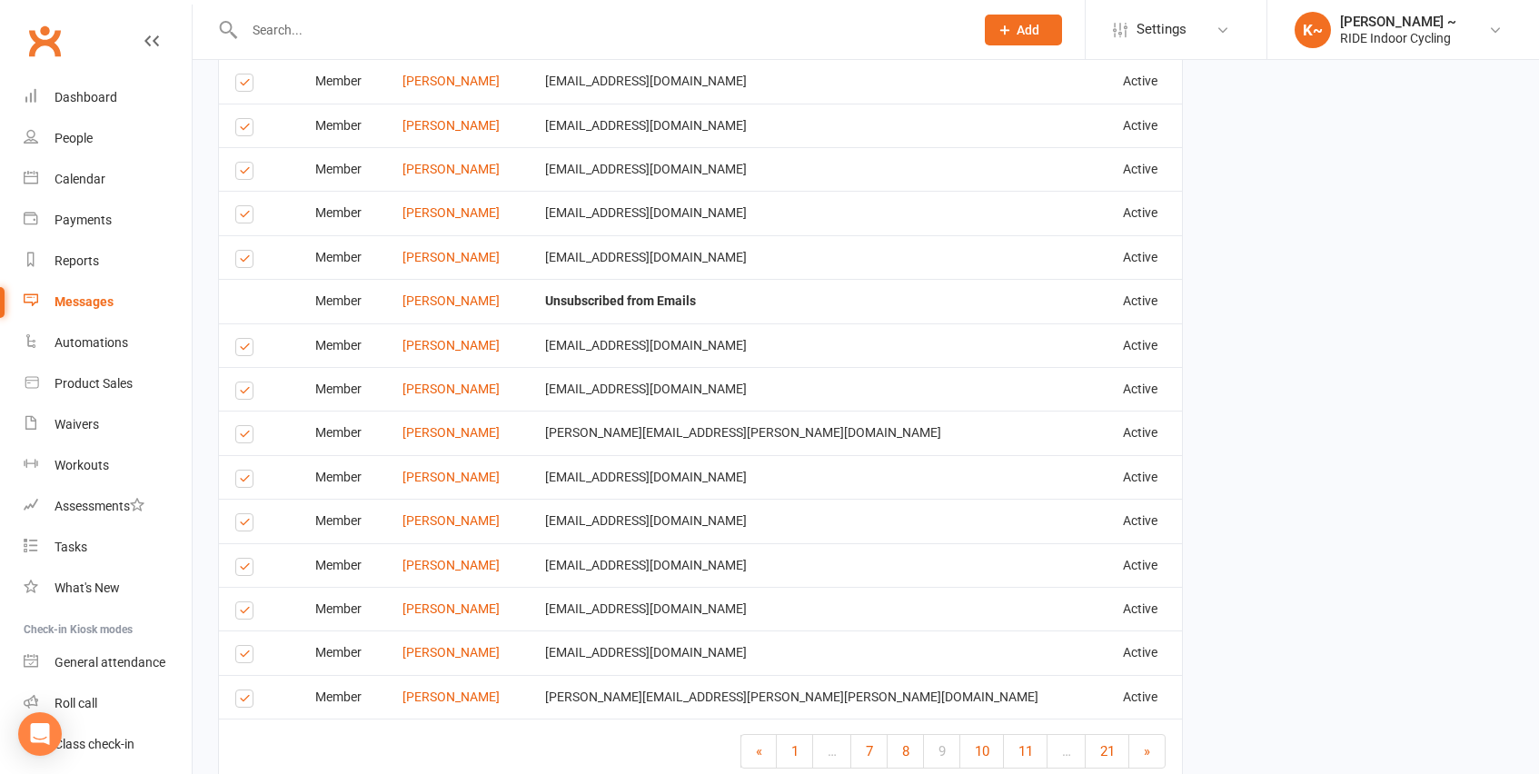
scroll to position [2361, 0]
click at [241, 612] on label at bounding box center [247, 612] width 25 height 0
click at [241, 601] on input "checkbox" at bounding box center [241, 601] width 12 height 0
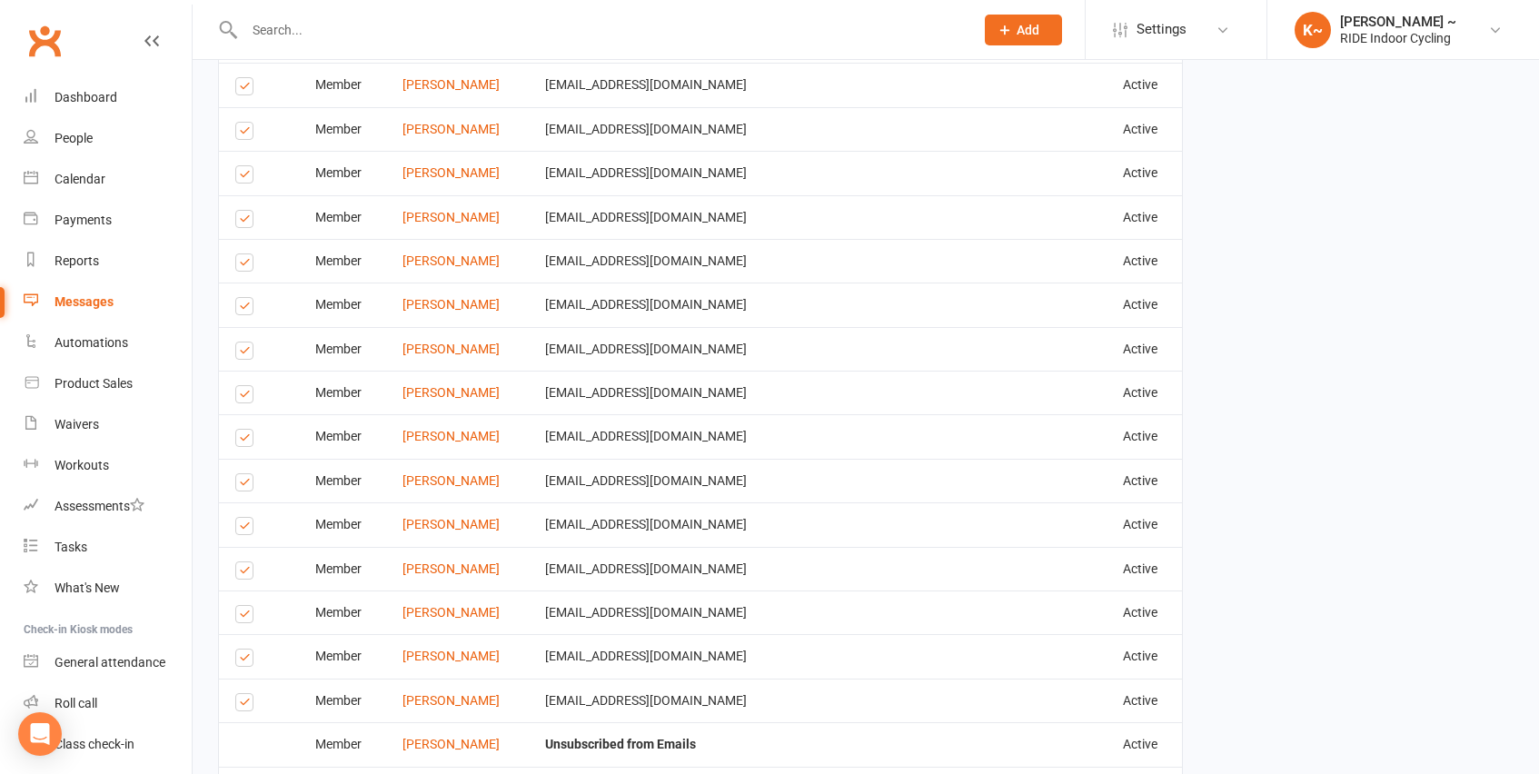
scroll to position [1911, 0]
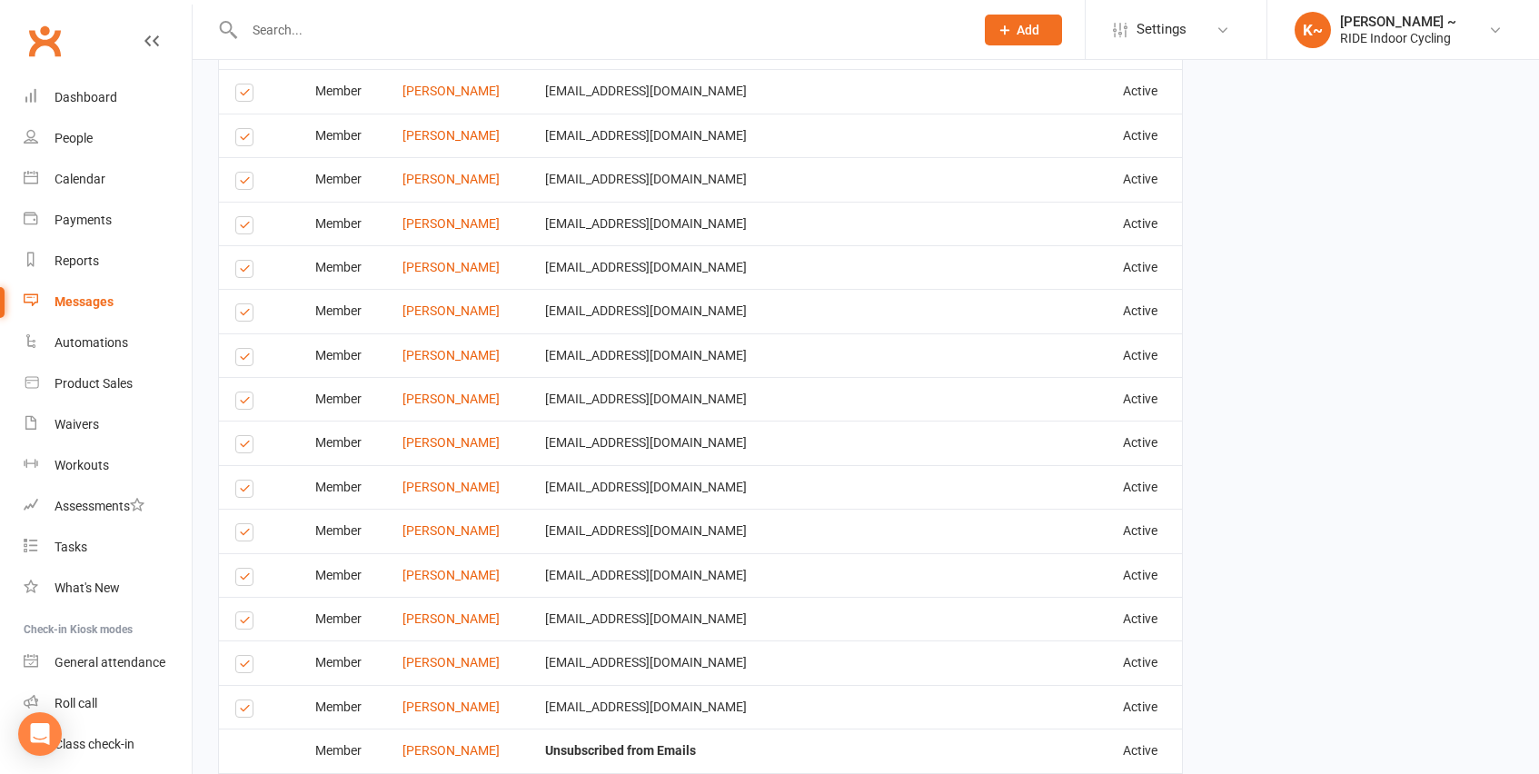
click at [247, 623] on label at bounding box center [247, 623] width 25 height 0
click at [247, 612] on input "checkbox" at bounding box center [241, 612] width 12 height 0
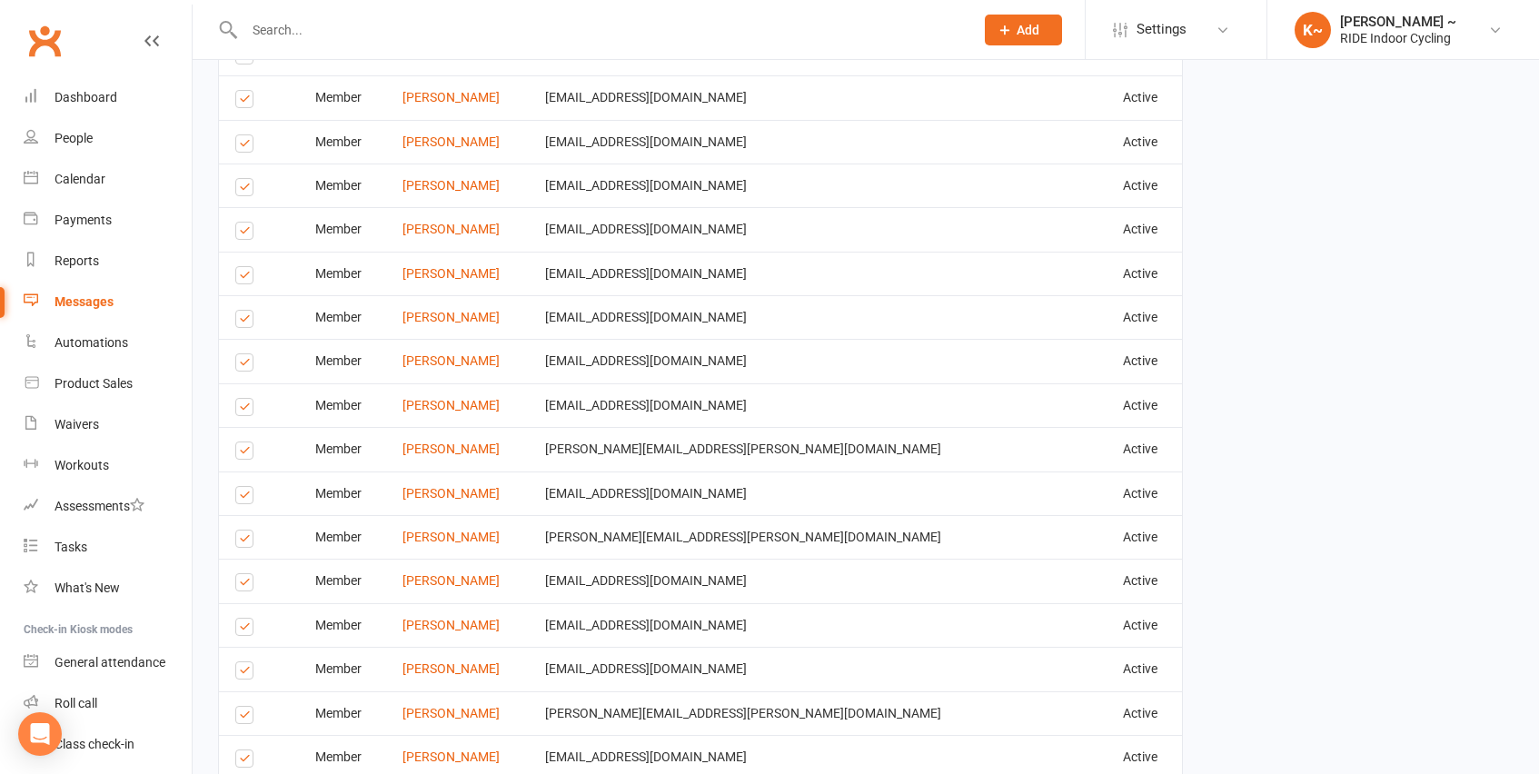
scroll to position [985, 0]
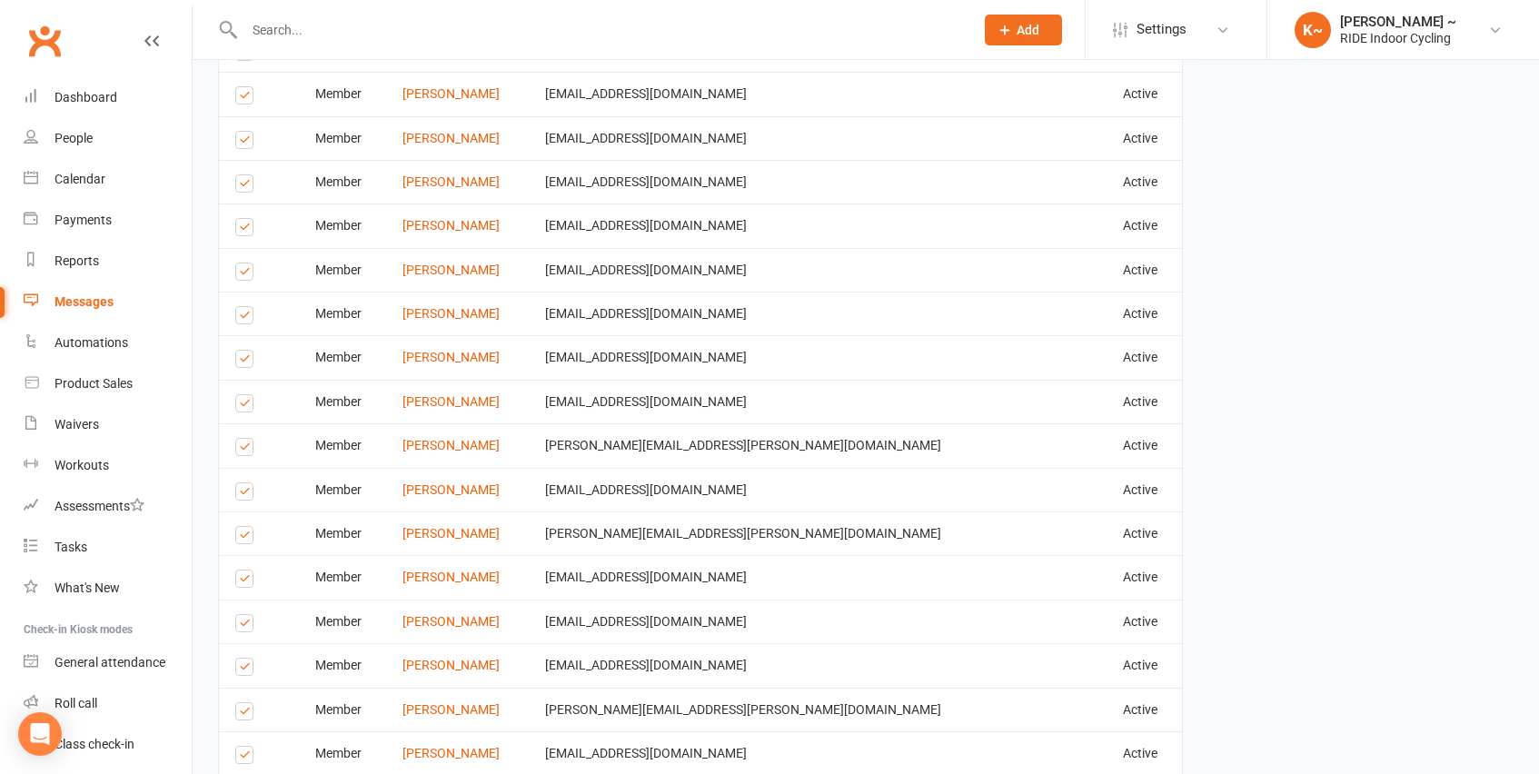
click at [242, 714] on label at bounding box center [247, 714] width 25 height 0
click at [242, 703] on input "checkbox" at bounding box center [241, 703] width 12 height 0
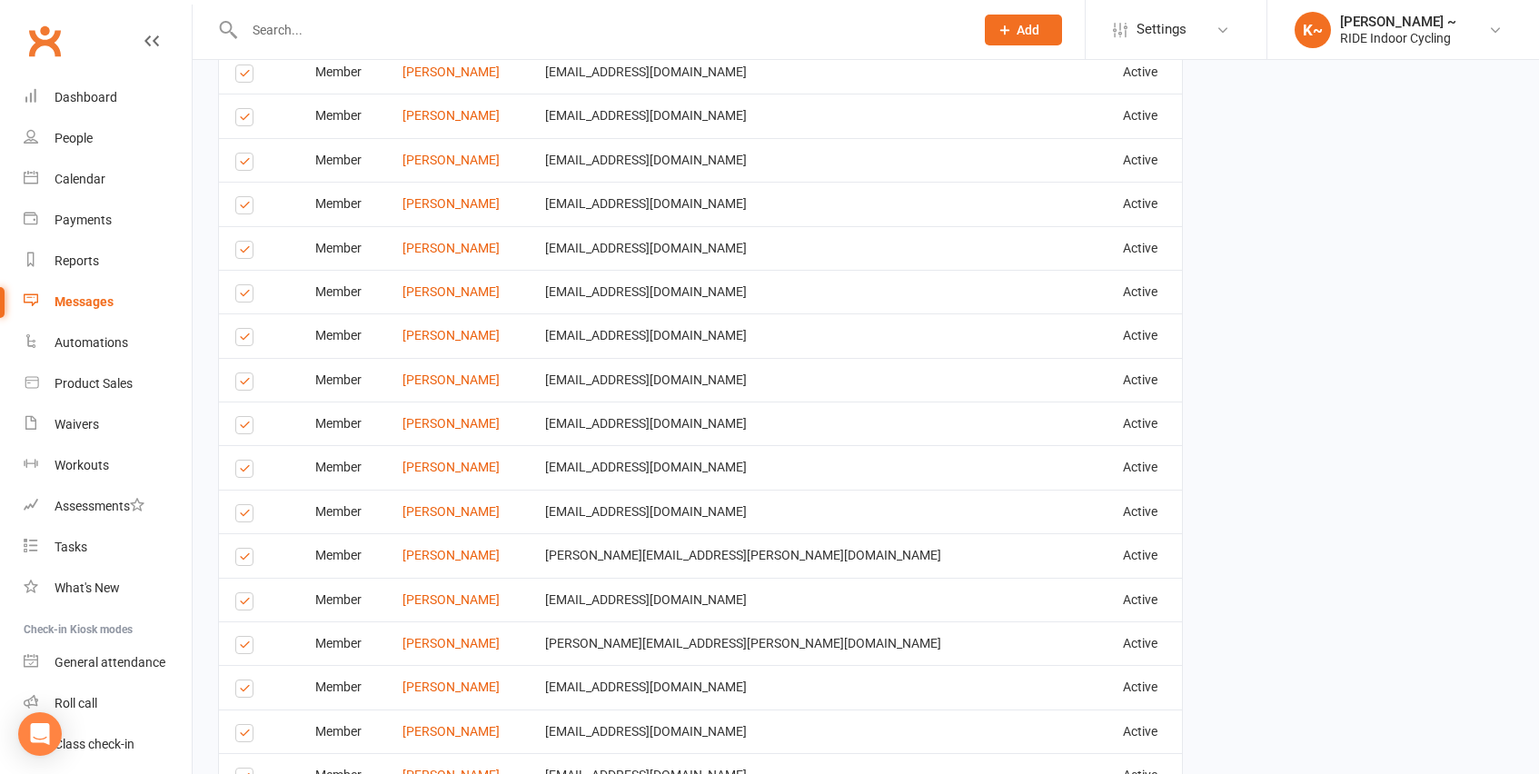
scroll to position [870, 0]
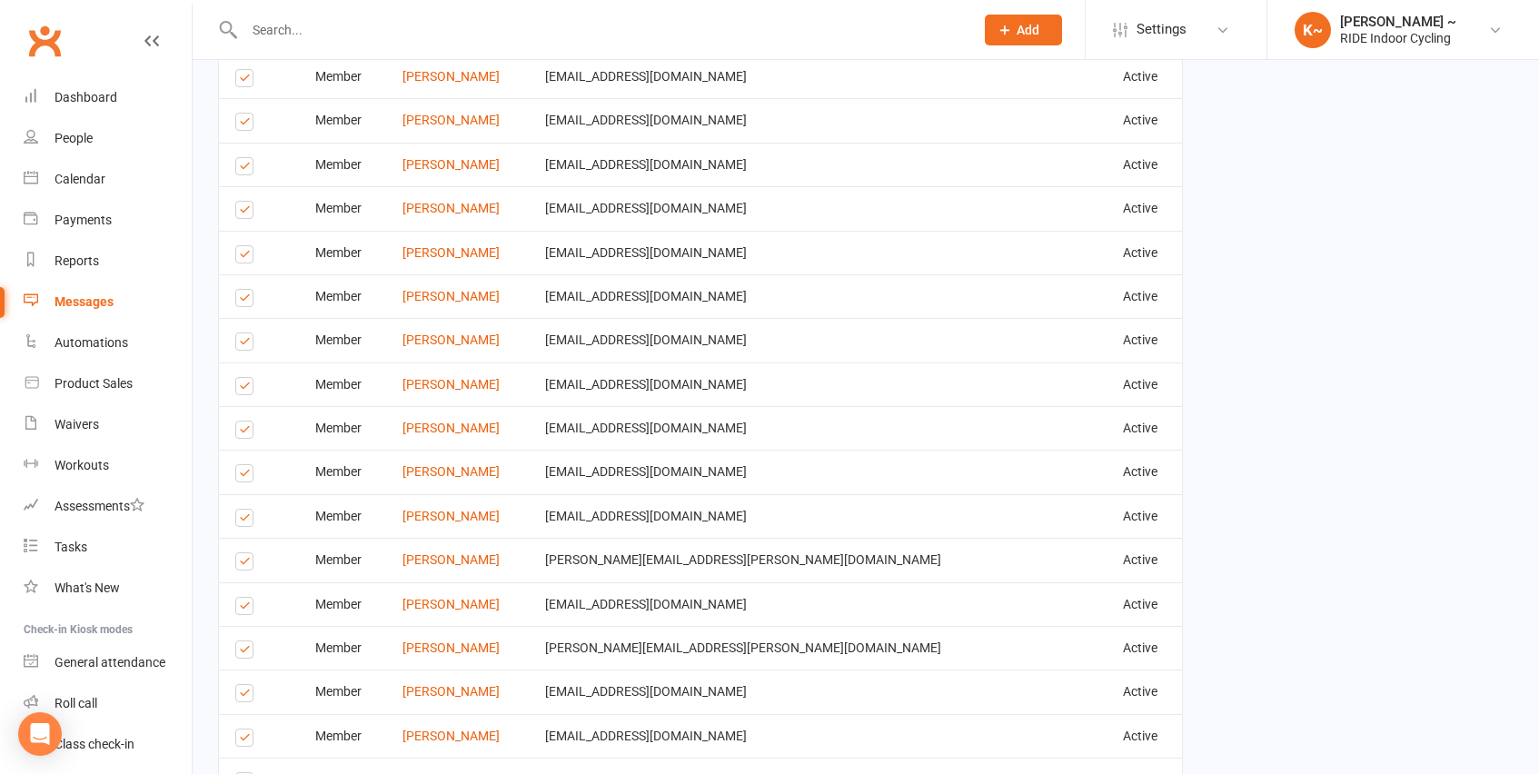
click at [243, 740] on label at bounding box center [247, 740] width 25 height 0
click at [243, 730] on input "checkbox" at bounding box center [241, 730] width 12 height 0
click at [243, 740] on label at bounding box center [247, 740] width 25 height 0
click at [243, 730] on input "checkbox" at bounding box center [241, 730] width 12 height 0
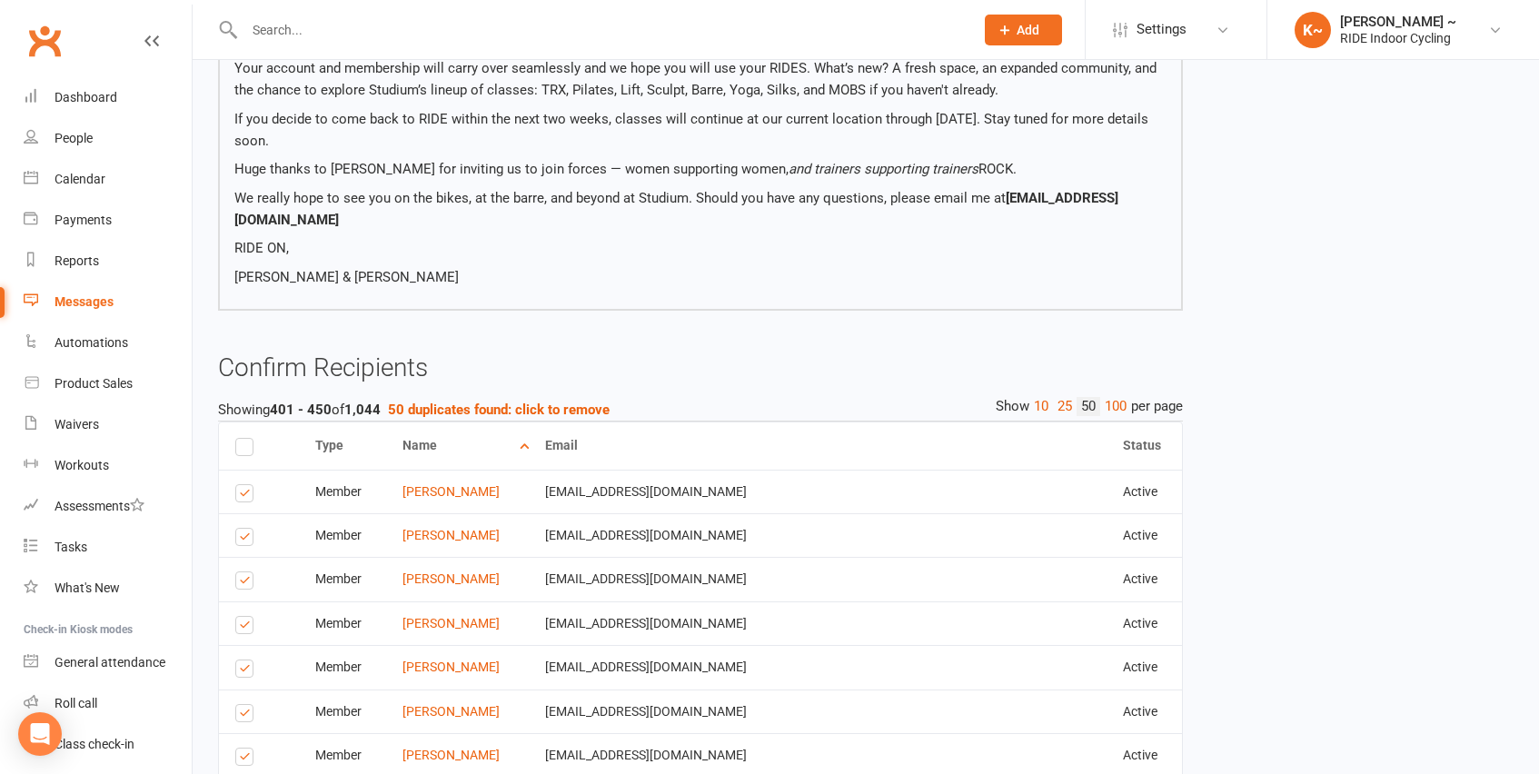
scroll to position [409, 0]
click at [246, 719] on label at bounding box center [247, 719] width 25 height 0
click at [246, 708] on input "checkbox" at bounding box center [241, 708] width 12 height 0
click at [246, 719] on label at bounding box center [247, 719] width 25 height 0
click at [246, 708] on input "checkbox" at bounding box center [241, 708] width 12 height 0
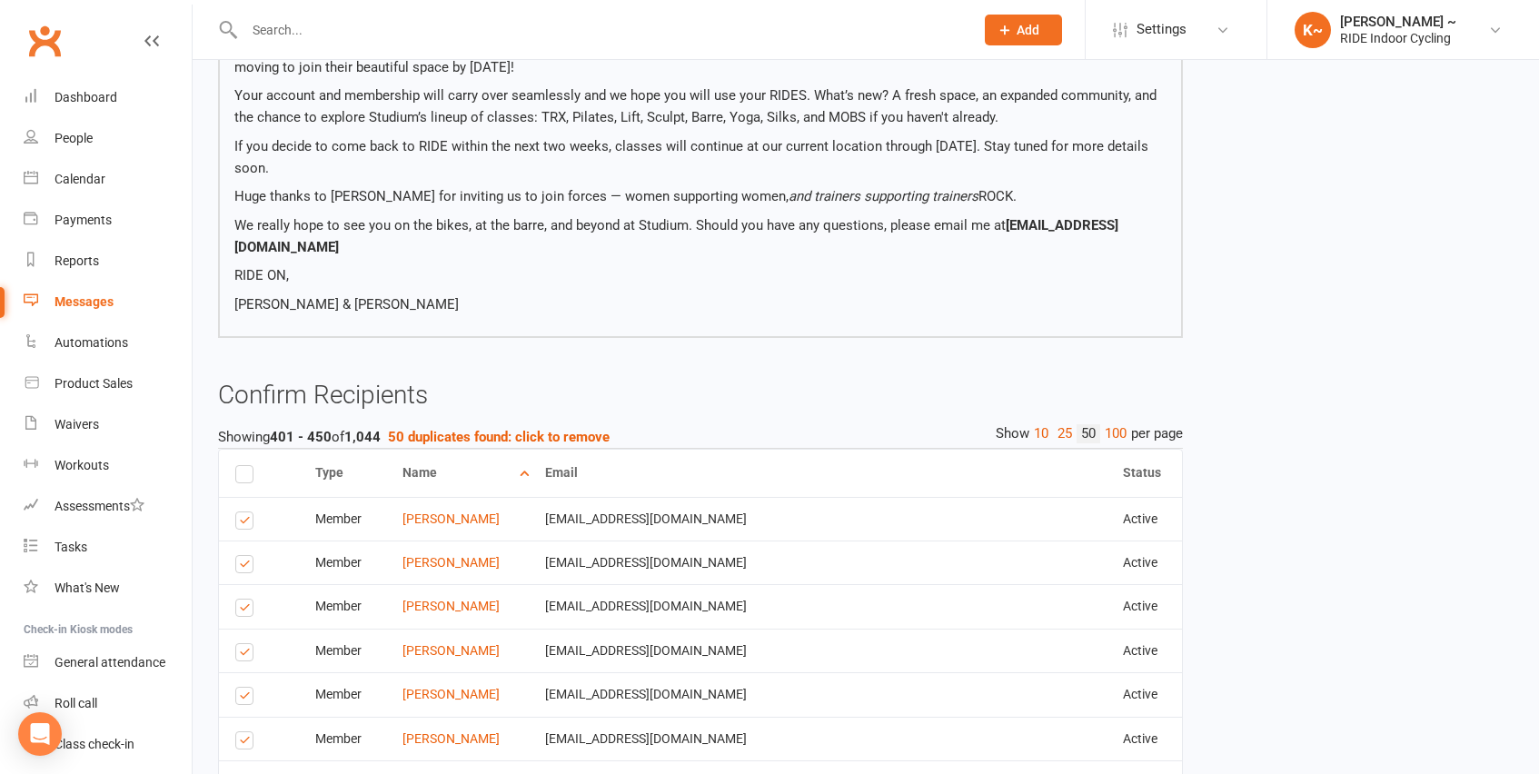
scroll to position [380, 0]
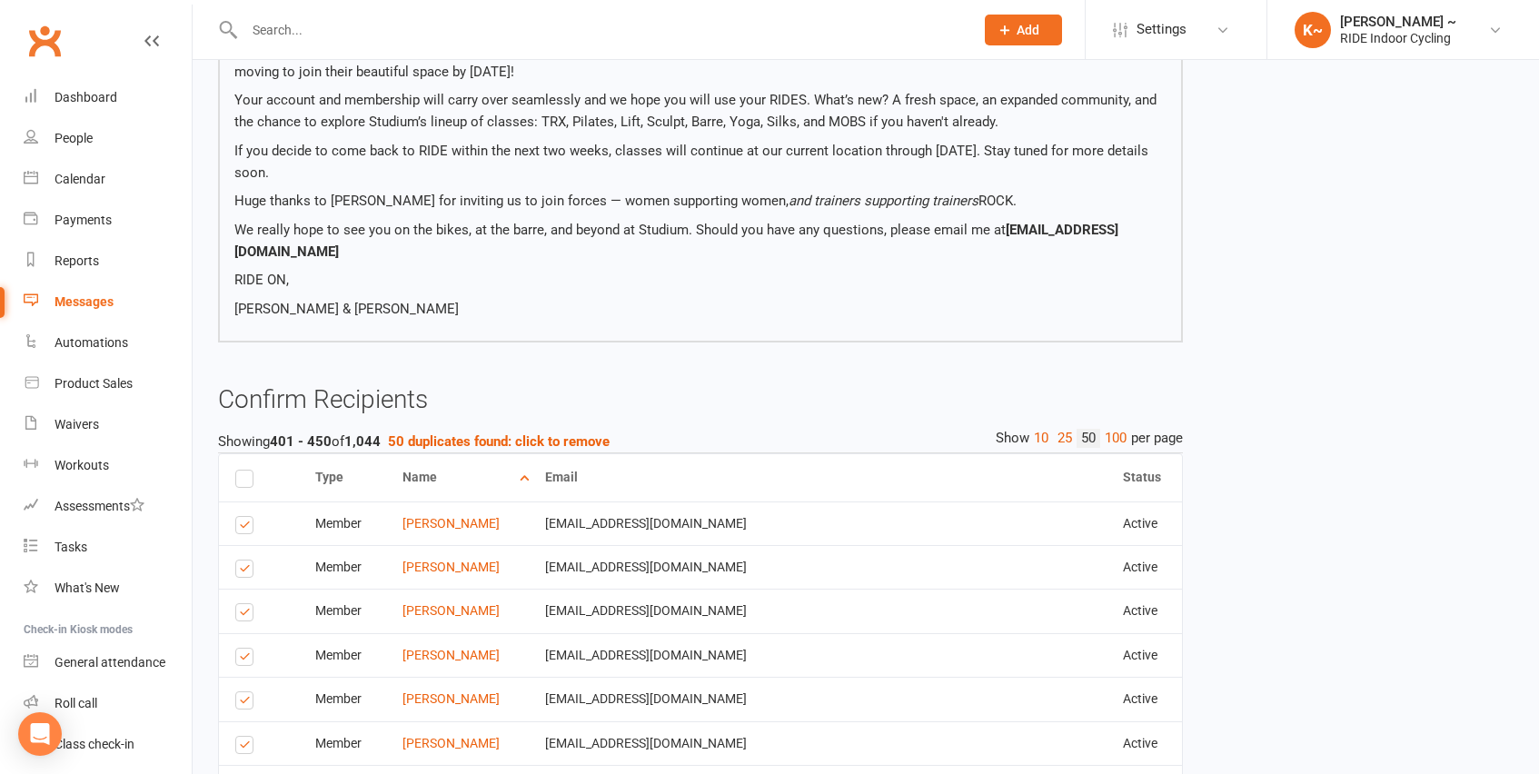
click at [249, 660] on label at bounding box center [247, 660] width 25 height 0
click at [247, 649] on input "checkbox" at bounding box center [241, 649] width 12 height 0
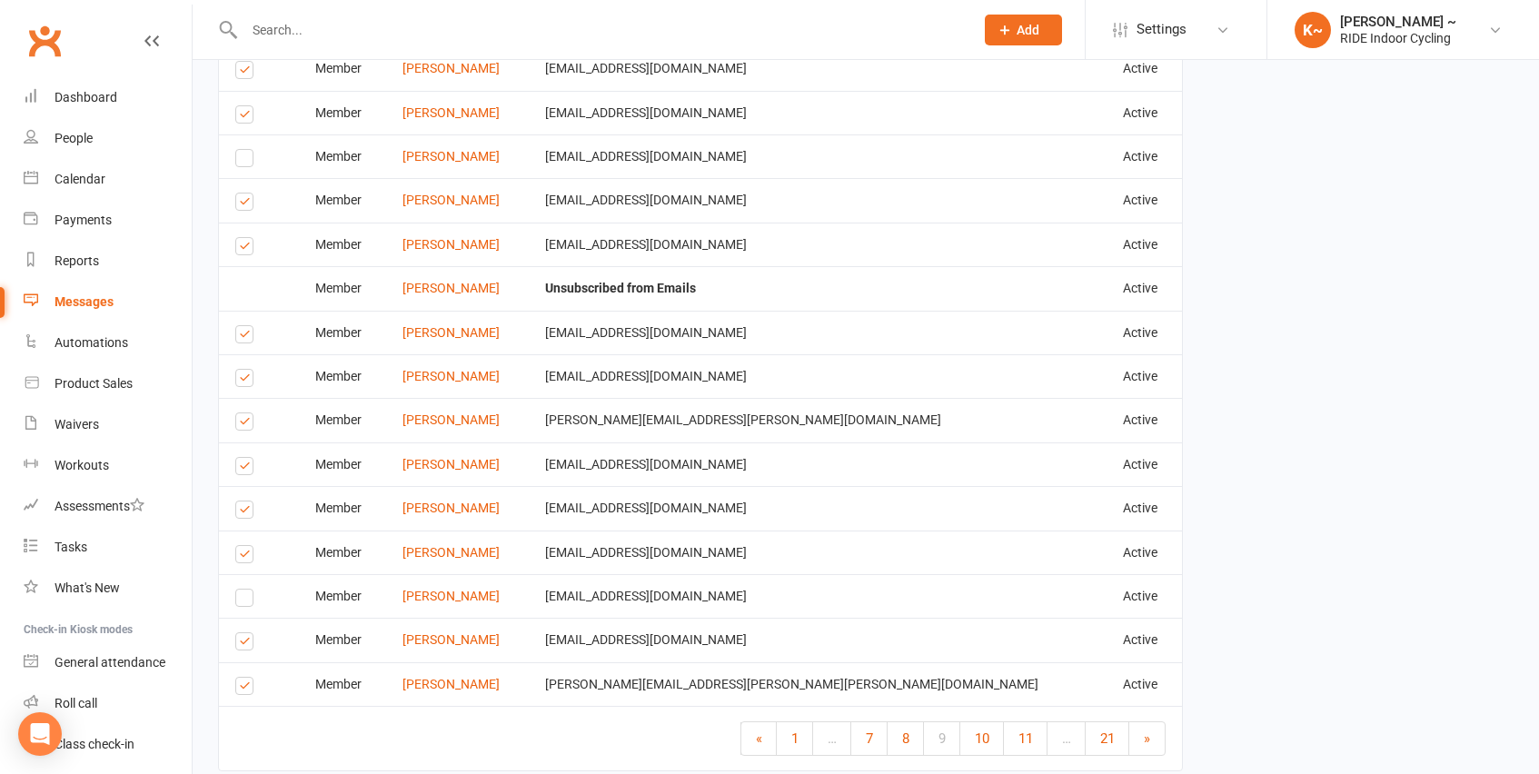
scroll to position [2464, 0]
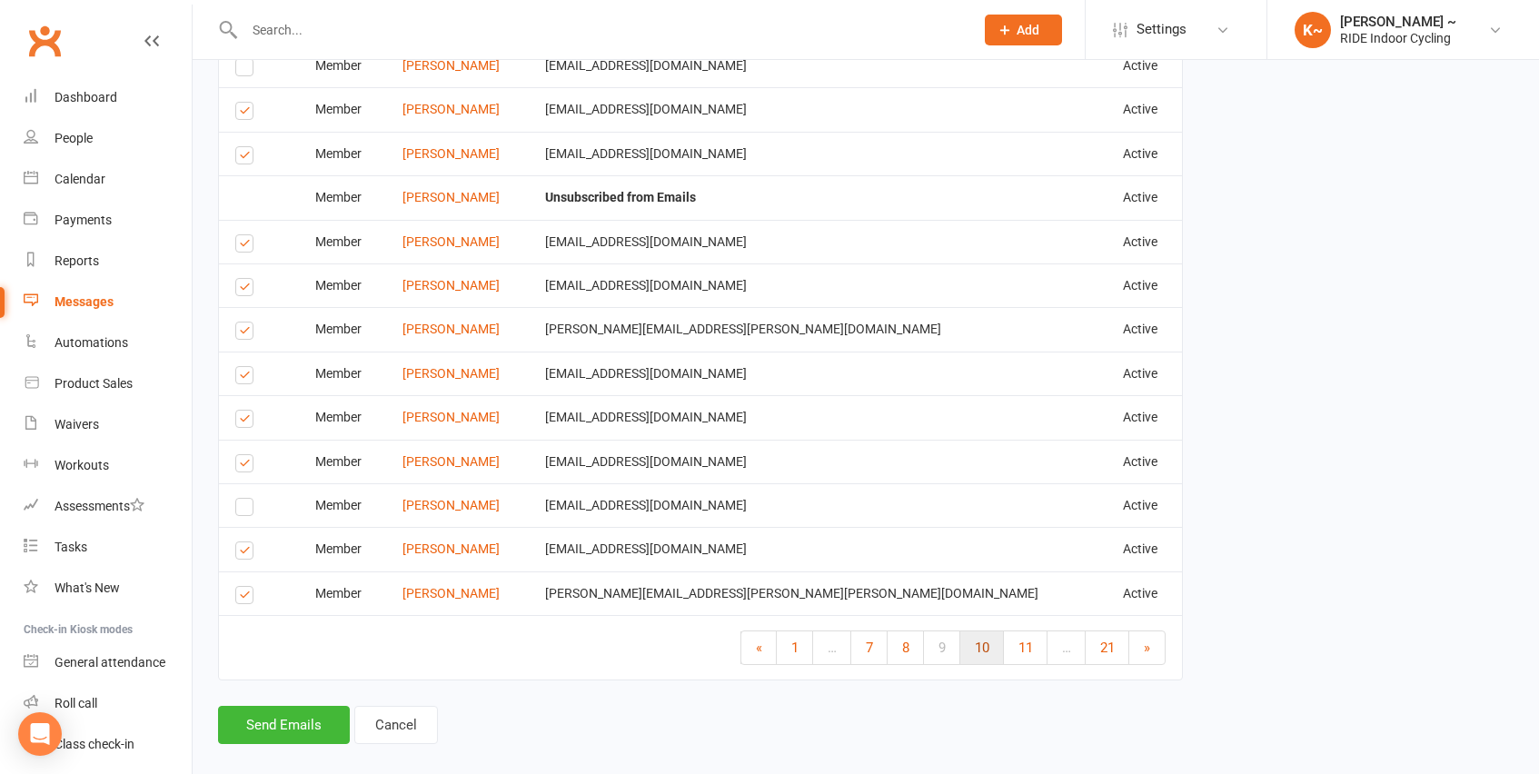
click at [985, 640] on span "10" at bounding box center [982, 648] width 15 height 16
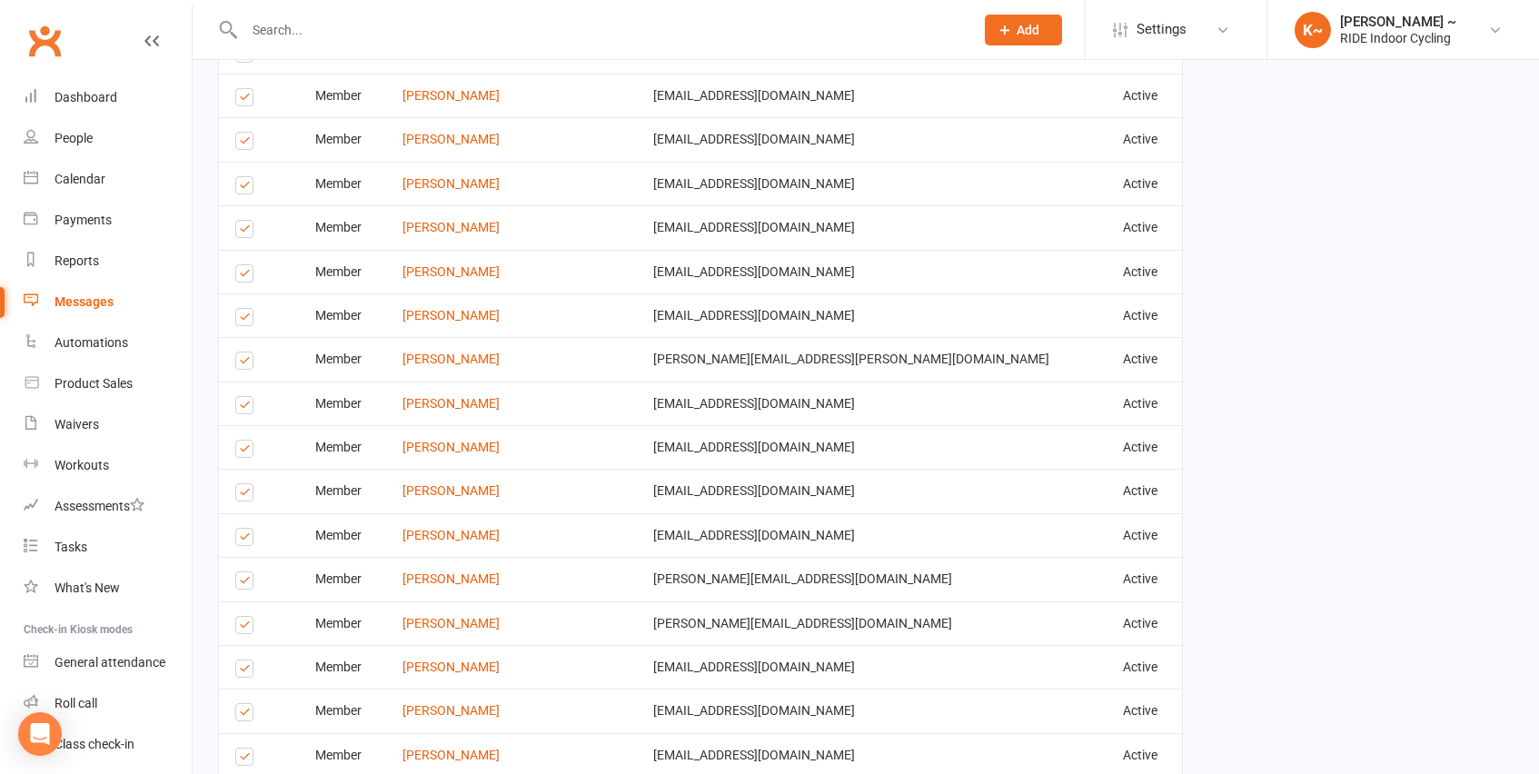
scroll to position [1860, 0]
click at [249, 718] on label at bounding box center [247, 718] width 25 height 0
click at [247, 707] on input "checkbox" at bounding box center [241, 707] width 12 height 0
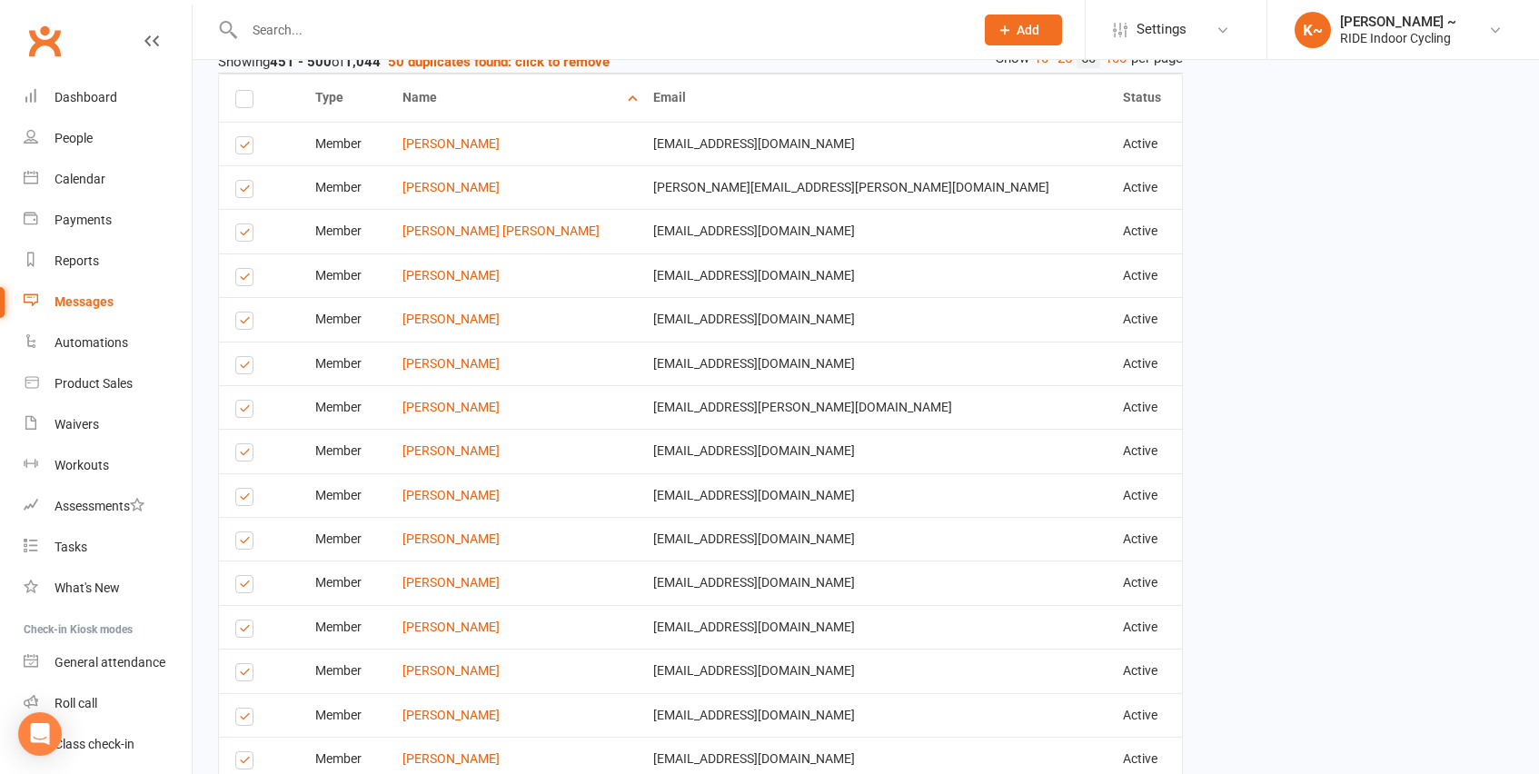
scroll to position [752, 0]
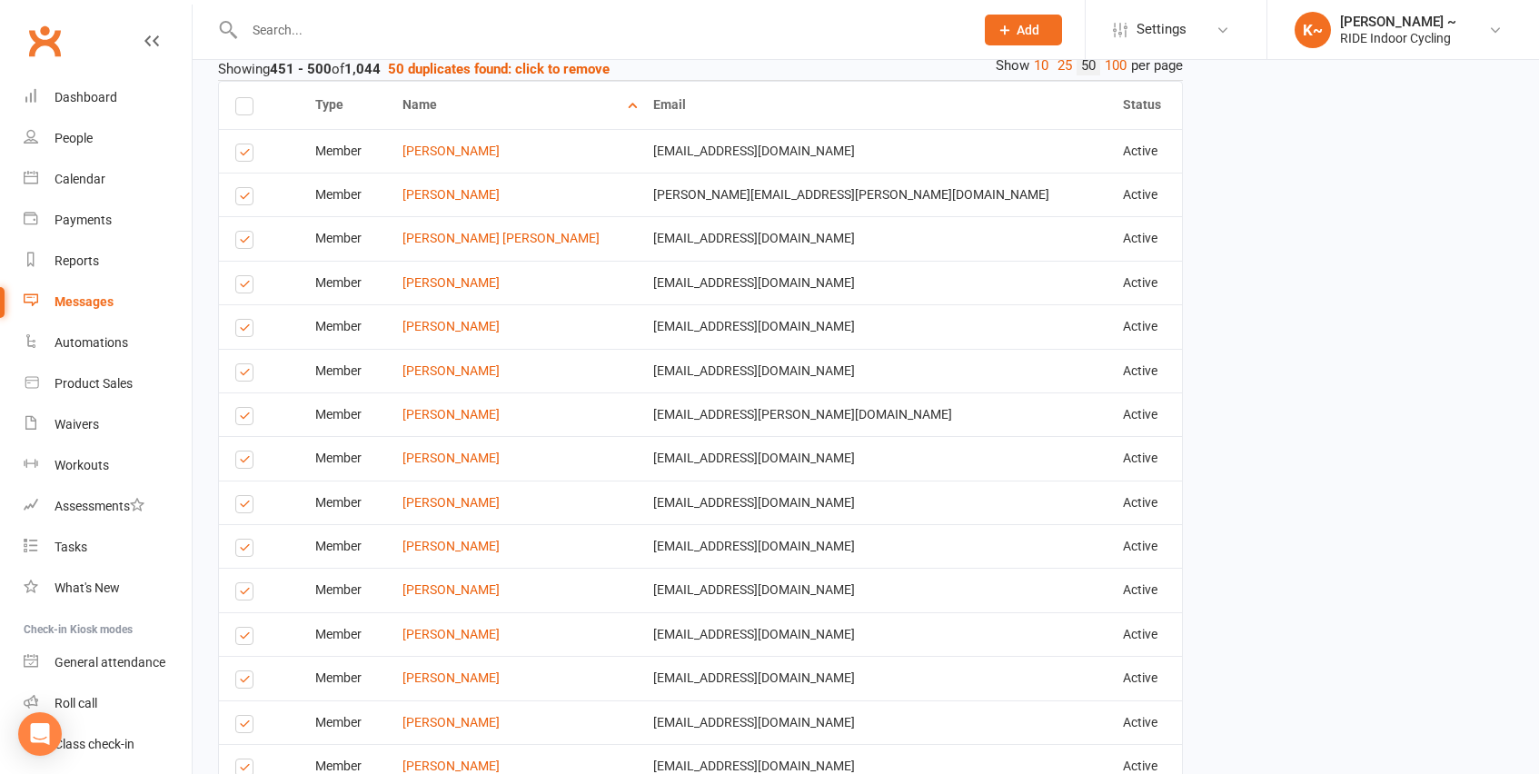
click at [242, 639] on label at bounding box center [247, 639] width 25 height 0
click at [242, 628] on input "checkbox" at bounding box center [241, 628] width 12 height 0
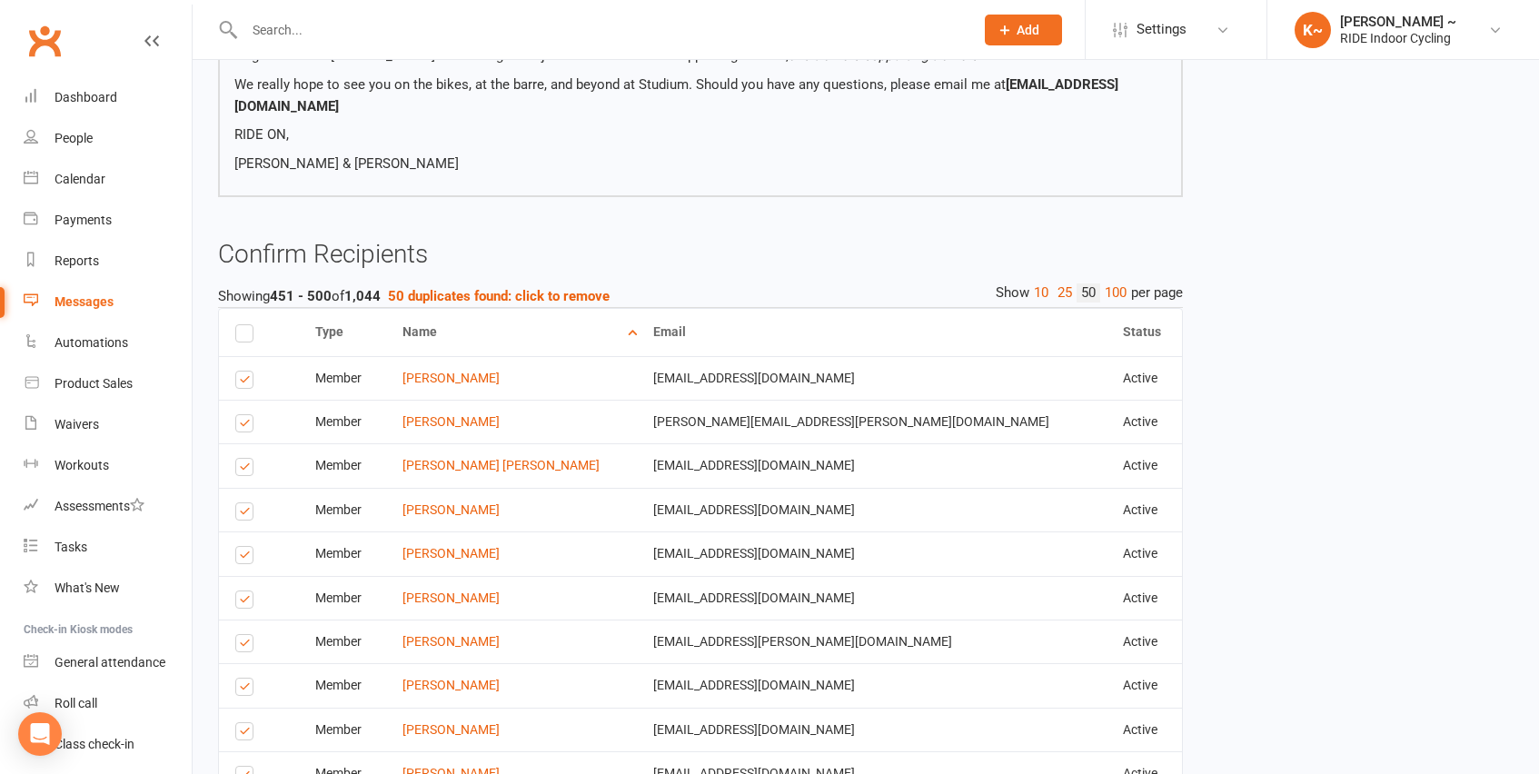
scroll to position [512, 0]
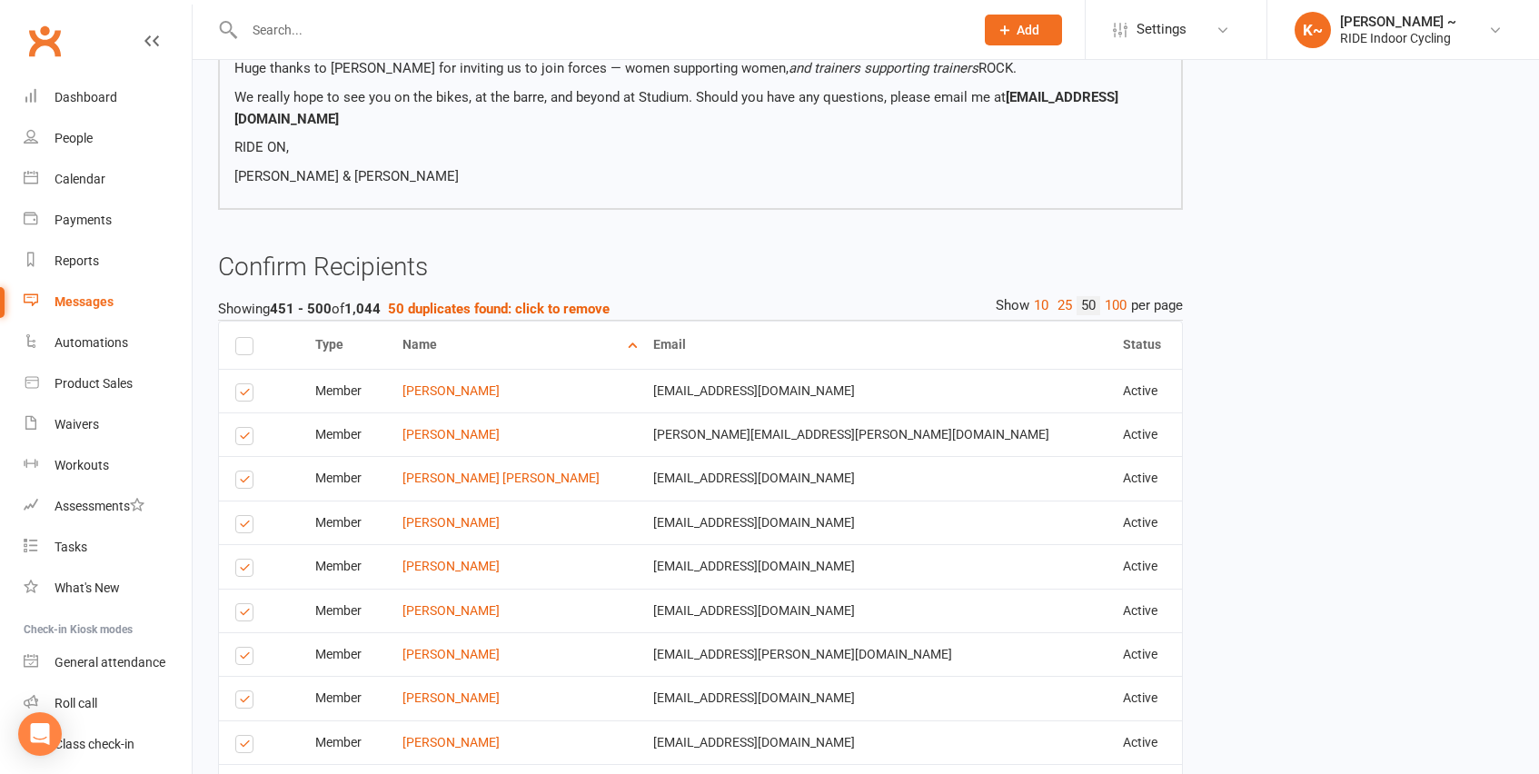
click at [245, 571] on label at bounding box center [247, 571] width 25 height 0
click at [245, 560] on input "checkbox" at bounding box center [241, 560] width 12 height 0
click at [249, 482] on label at bounding box center [247, 482] width 25 height 0
click at [247, 472] on input "checkbox" at bounding box center [241, 472] width 12 height 0
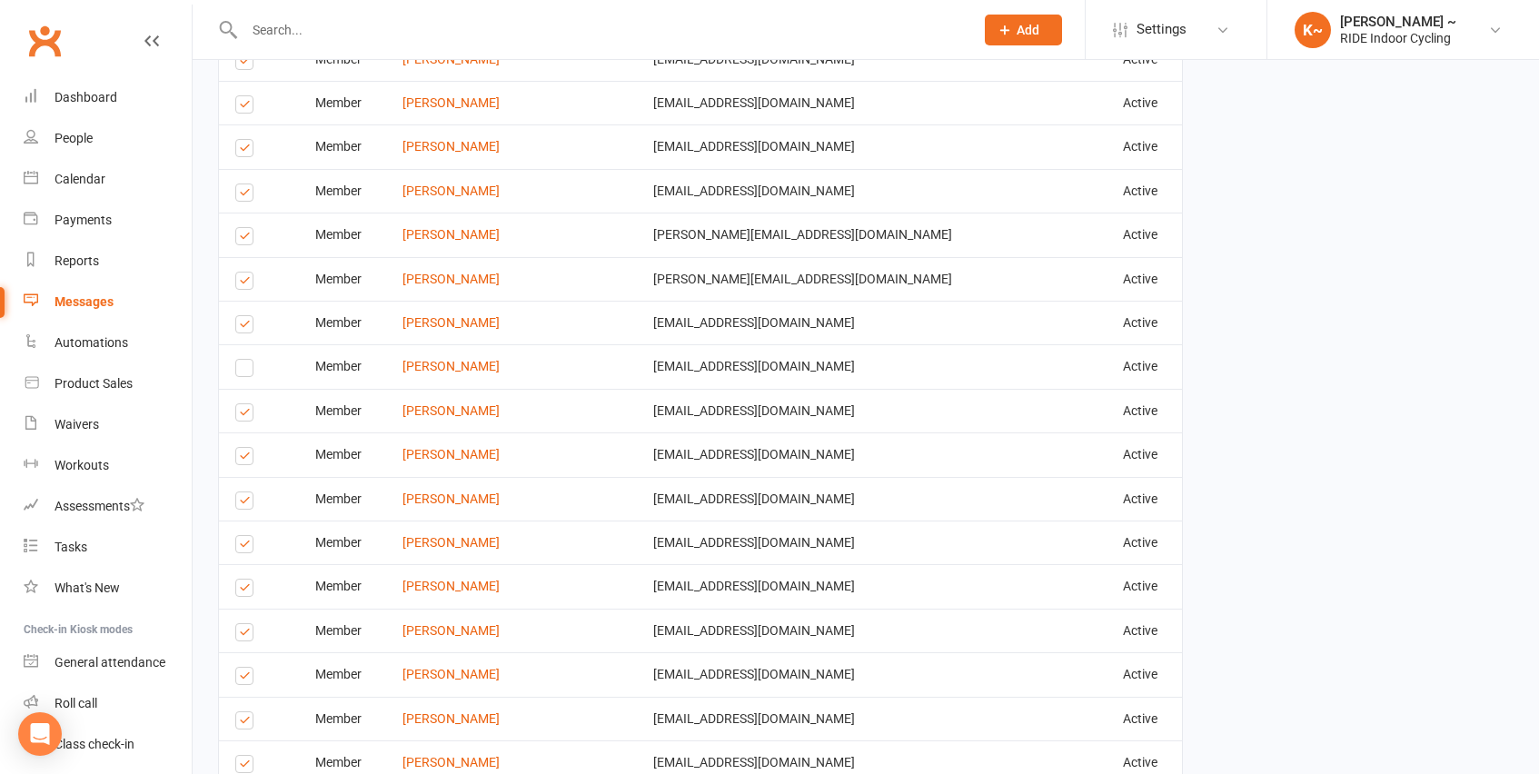
scroll to position [2464, 0]
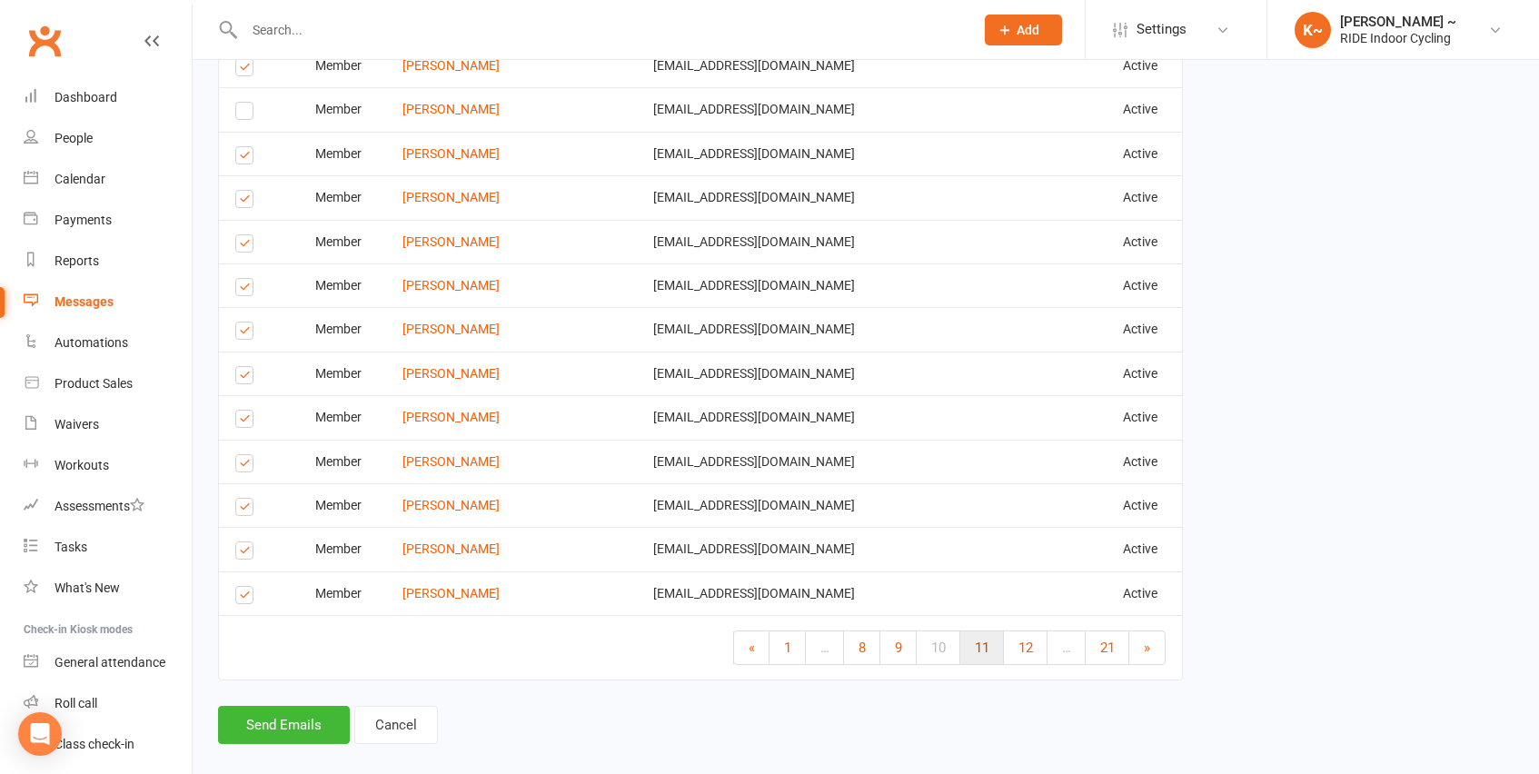
click at [986, 640] on span "11" at bounding box center [982, 648] width 15 height 16
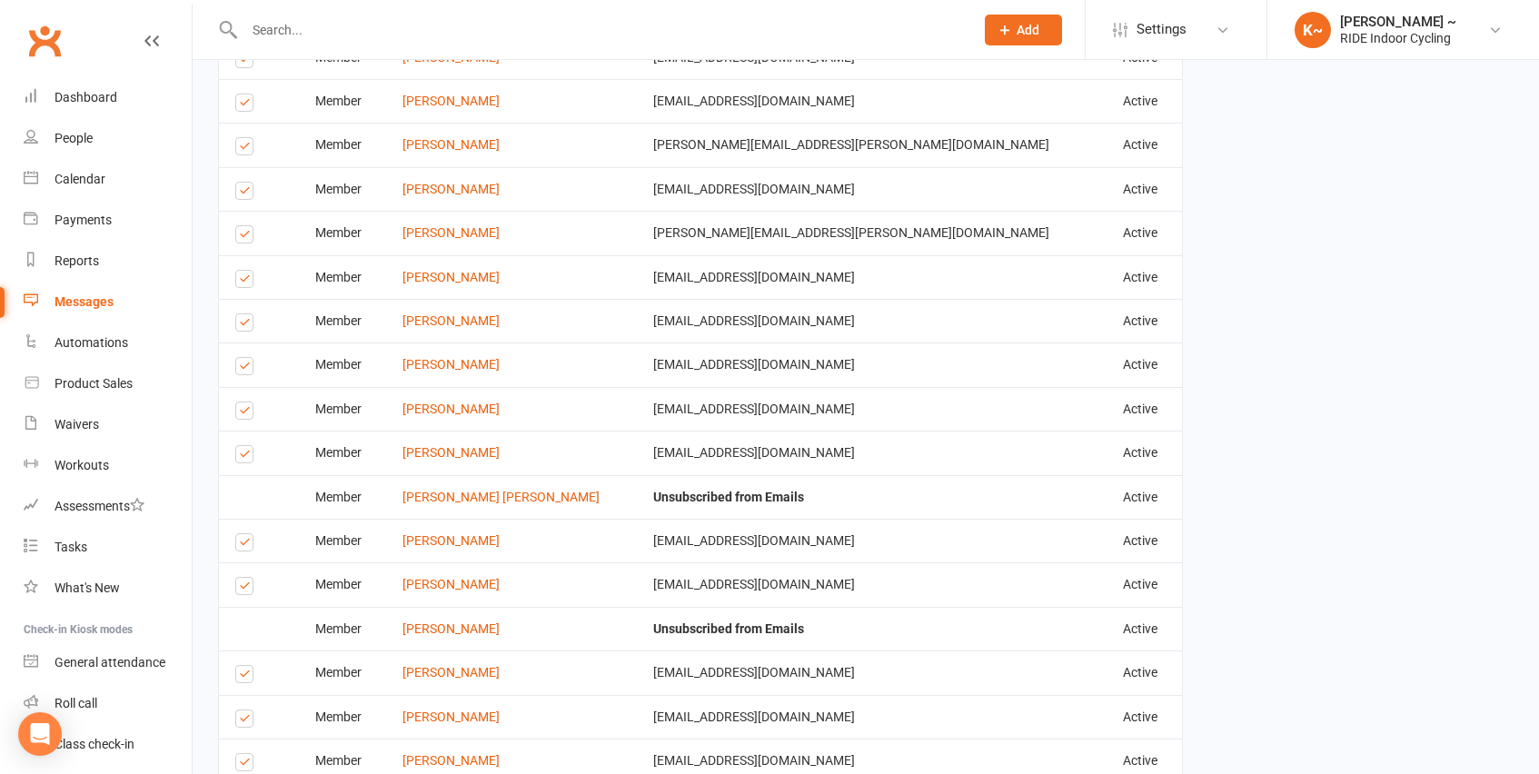
scroll to position [2200, 0]
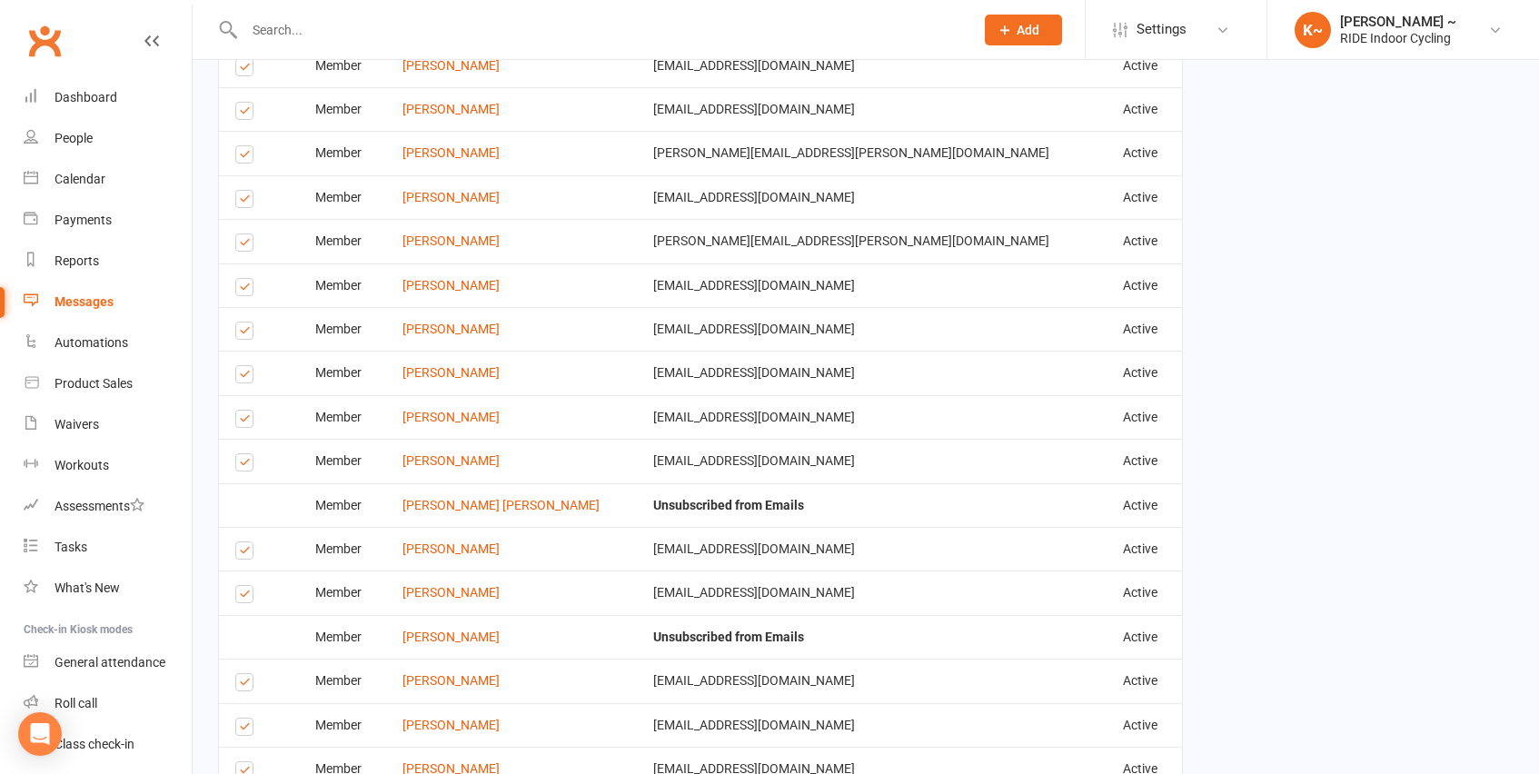
click at [246, 685] on label at bounding box center [247, 685] width 25 height 0
click at [246, 674] on input "checkbox" at bounding box center [241, 674] width 12 height 0
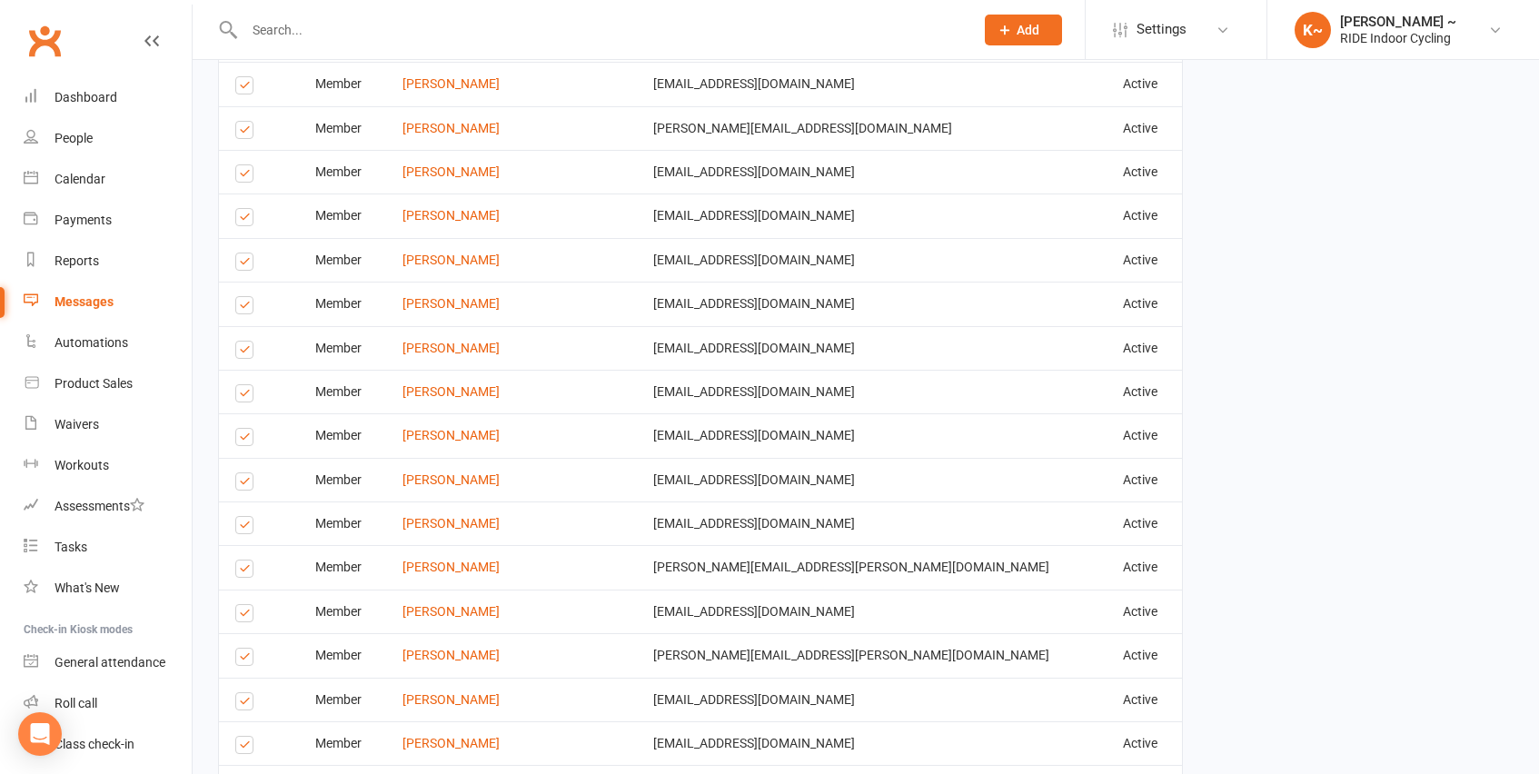
scroll to position [1781, 0]
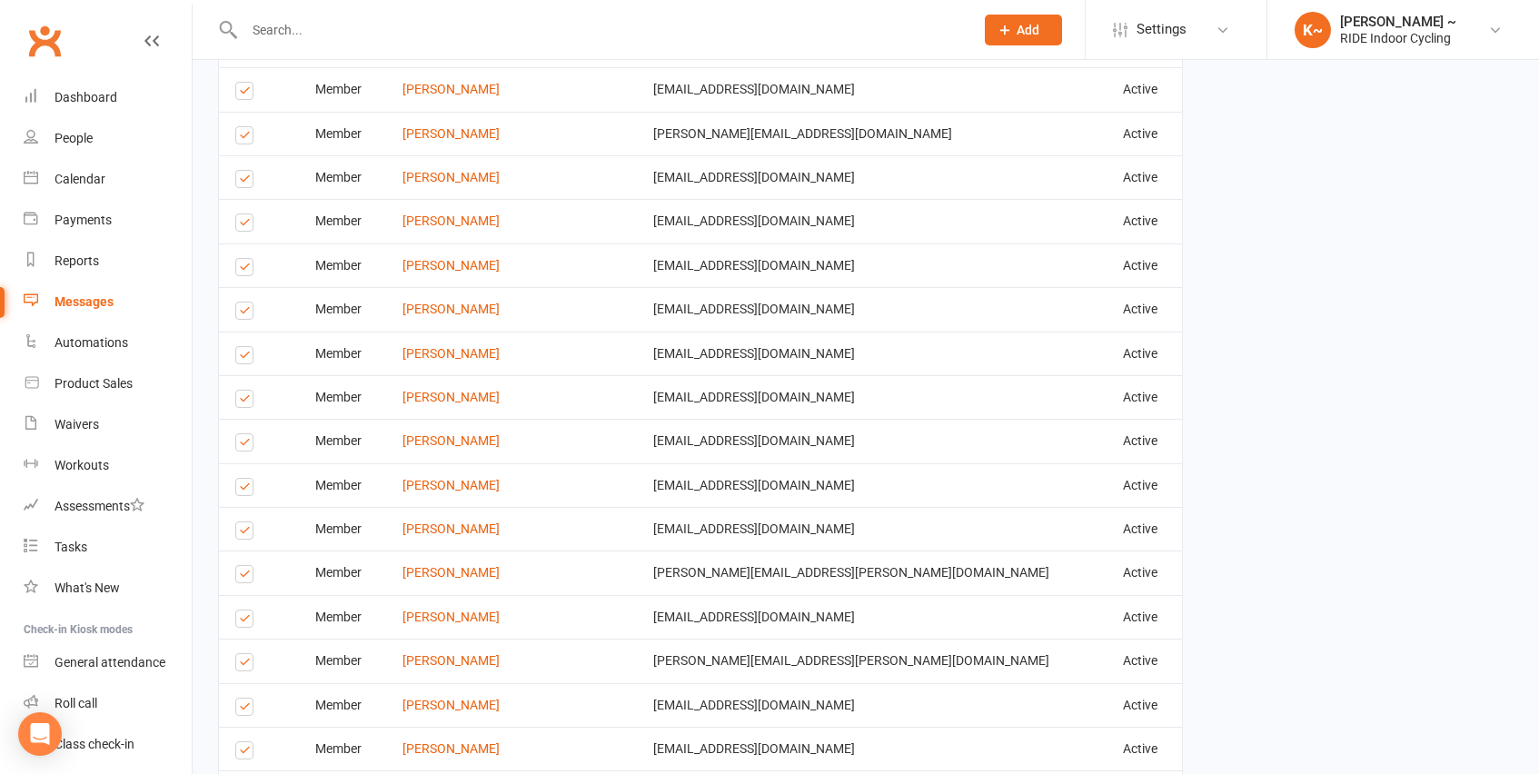
click at [249, 665] on label at bounding box center [247, 665] width 25 height 0
click at [247, 654] on input "checkbox" at bounding box center [241, 654] width 12 height 0
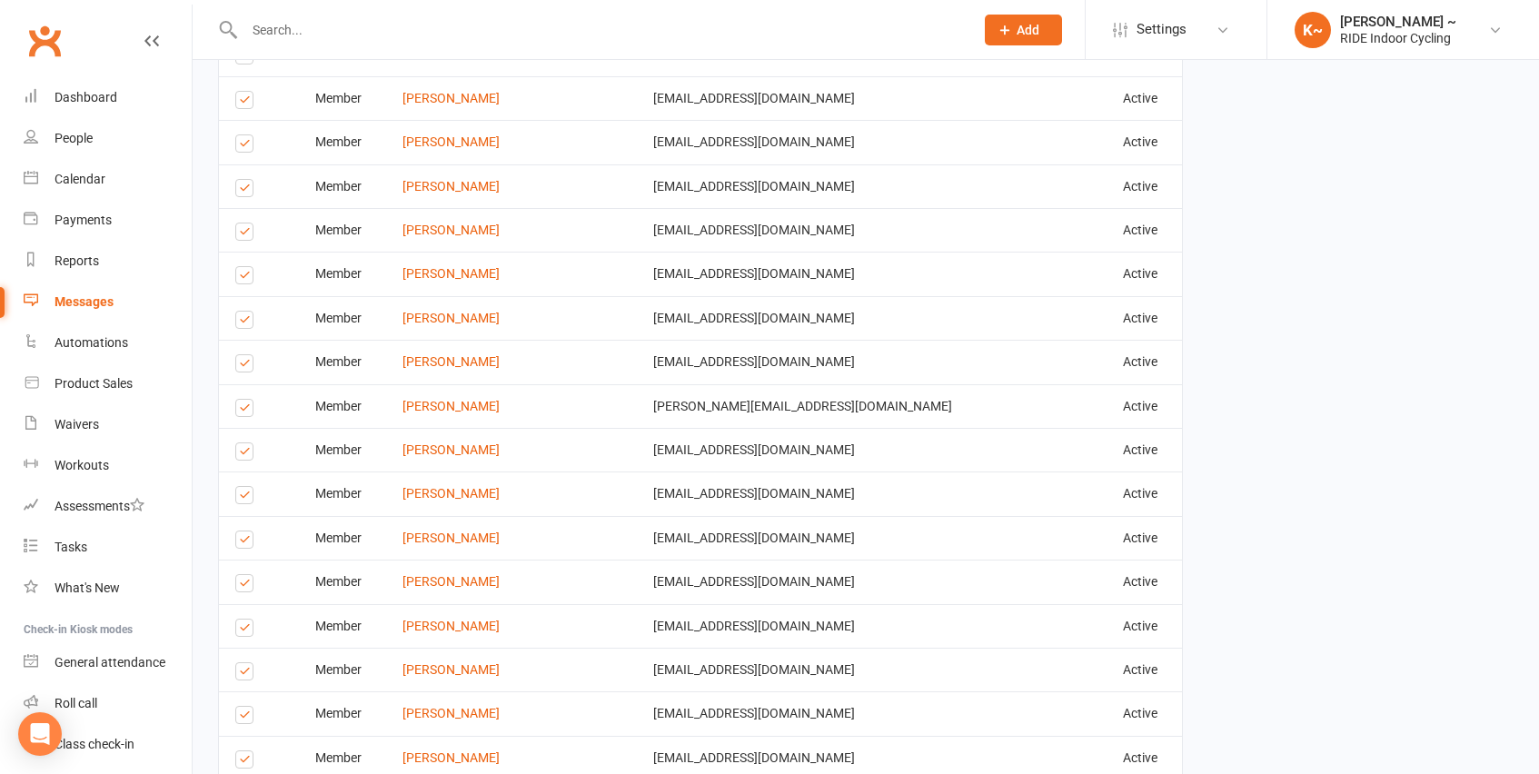
scroll to position [1505, 0]
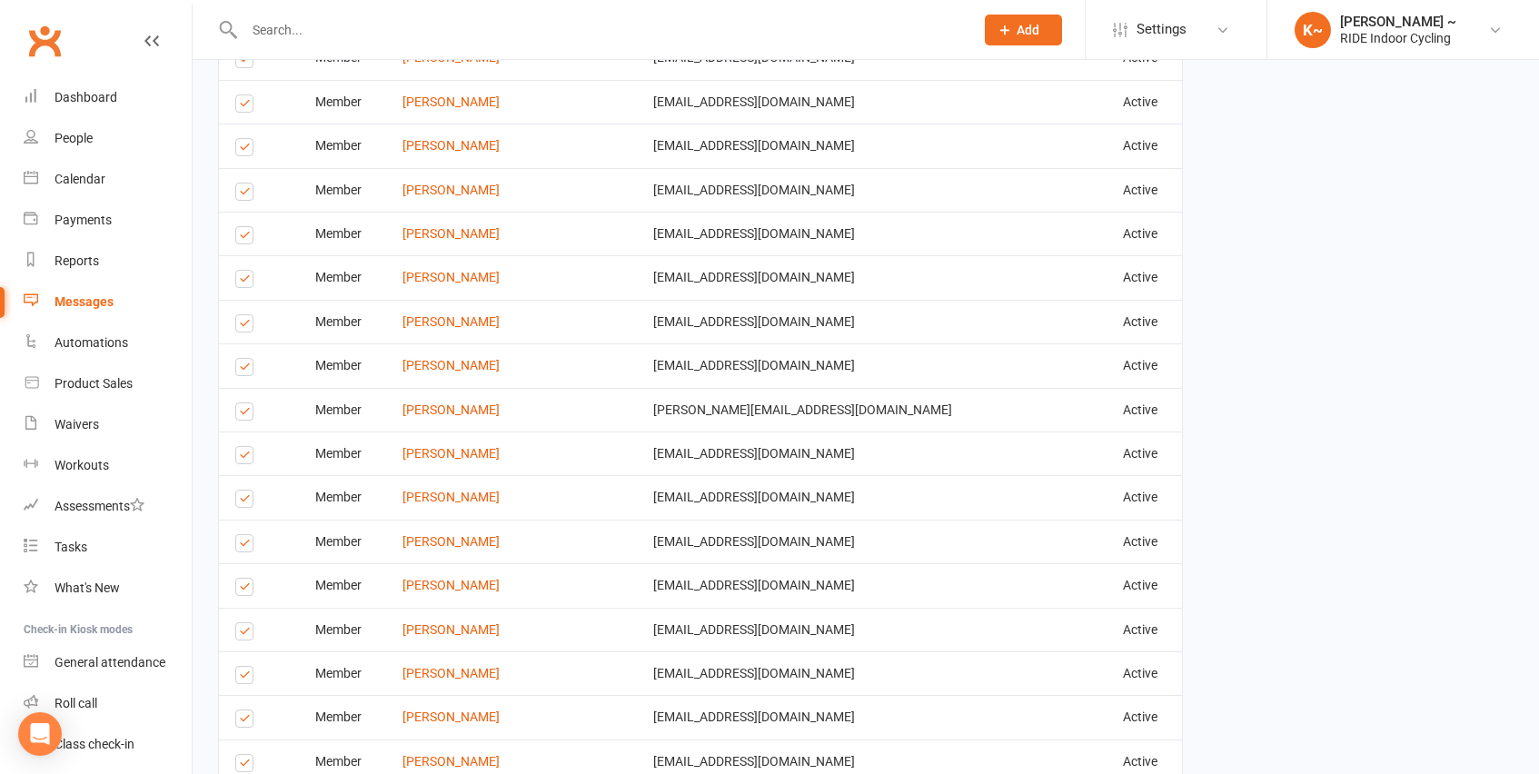
click at [245, 721] on label at bounding box center [247, 721] width 25 height 0
click at [245, 710] on input "checkbox" at bounding box center [241, 710] width 12 height 0
click at [245, 721] on label at bounding box center [247, 721] width 25 height 0
click at [245, 710] on input "checkbox" at bounding box center [241, 710] width 12 height 0
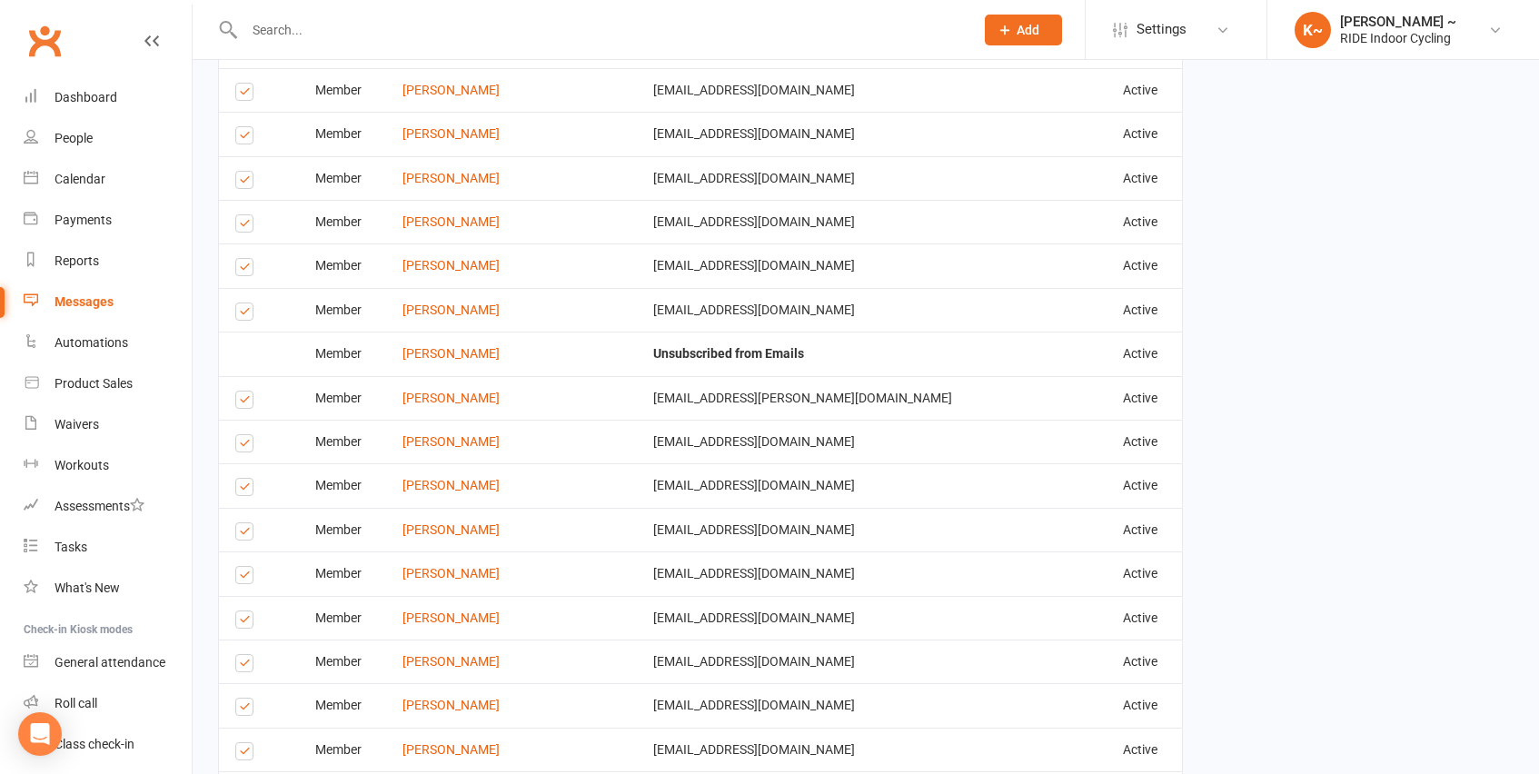
scroll to position [1078, 0]
click at [247, 708] on label at bounding box center [247, 708] width 25 height 0
click at [247, 697] on input "checkbox" at bounding box center [241, 697] width 12 height 0
click at [245, 708] on label at bounding box center [247, 708] width 25 height 0
click at [245, 697] on input "checkbox" at bounding box center [241, 697] width 12 height 0
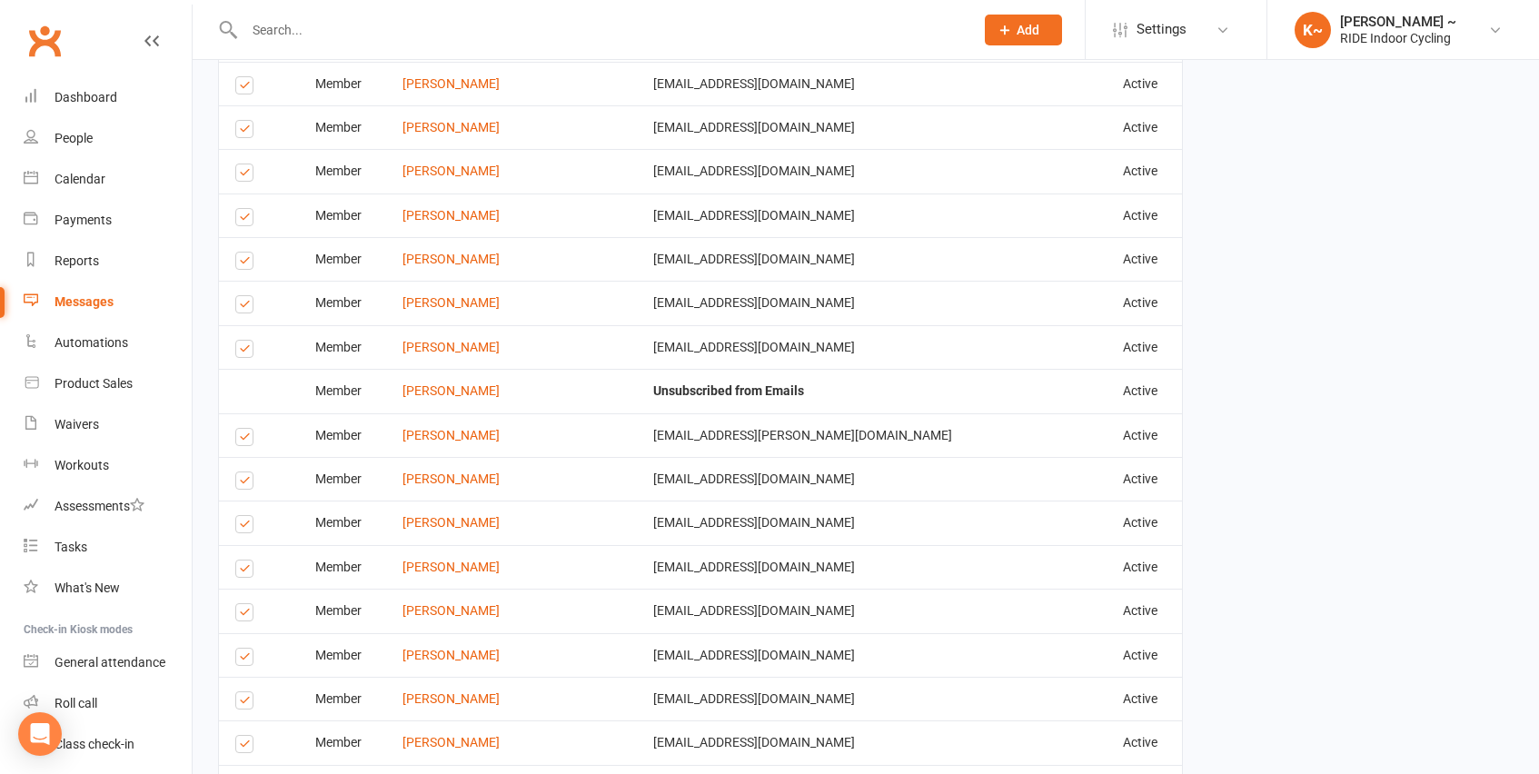
scroll to position [1038, 0]
click at [250, 616] on label at bounding box center [247, 616] width 25 height 0
click at [247, 605] on input "checkbox" at bounding box center [241, 605] width 12 height 0
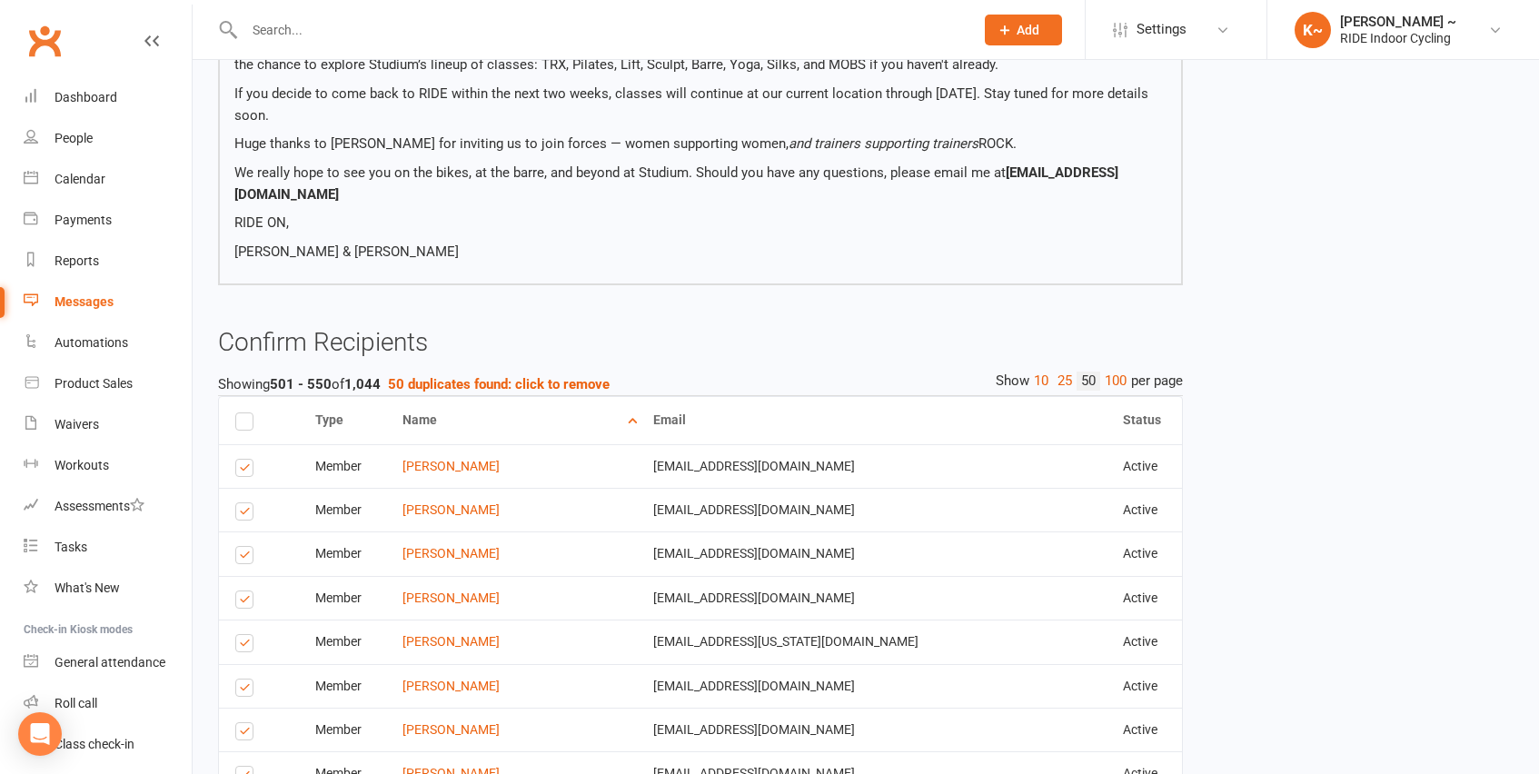
scroll to position [436, 0]
click at [245, 559] on label at bounding box center [247, 559] width 25 height 0
click at [245, 548] on input "checkbox" at bounding box center [241, 548] width 12 height 0
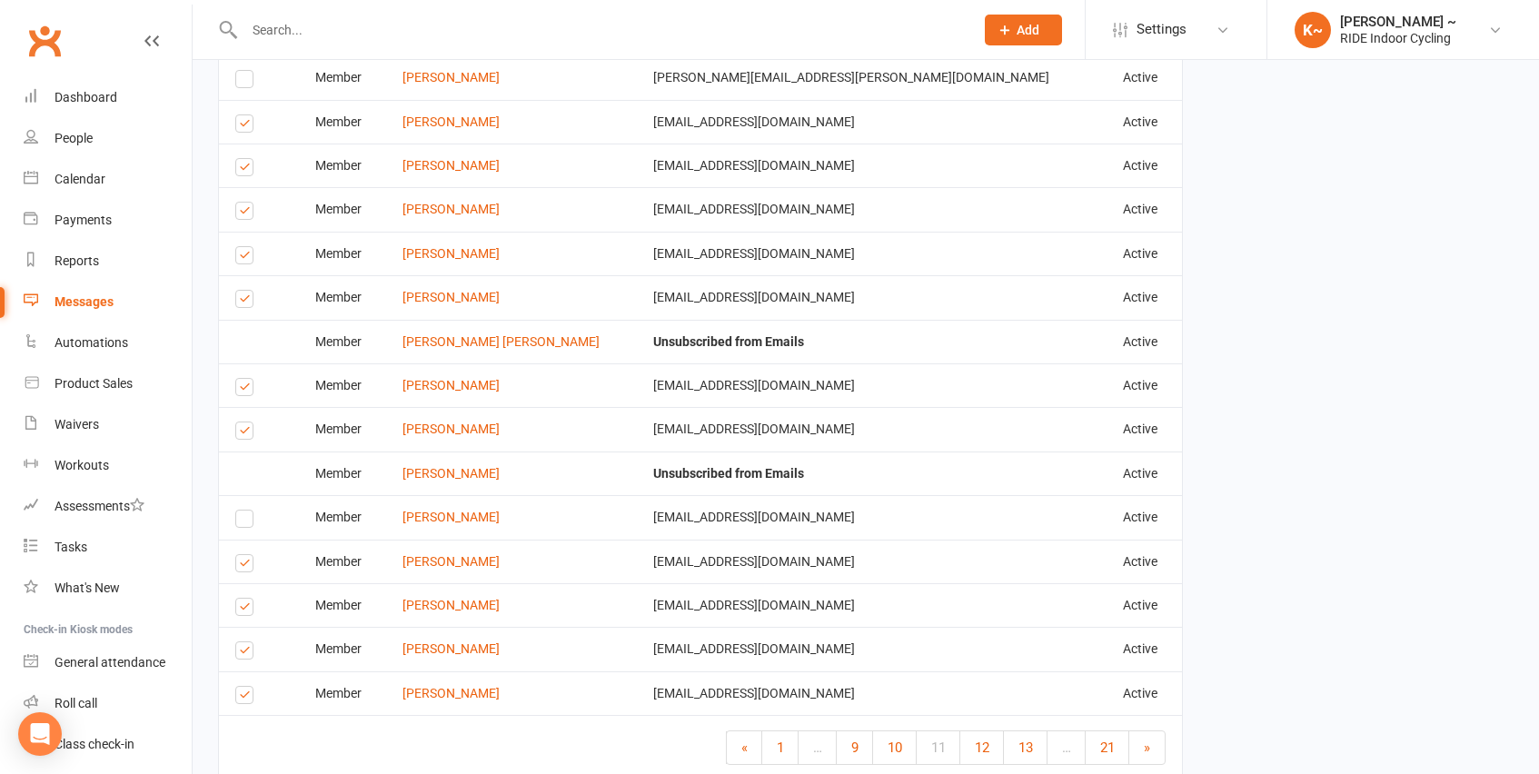
scroll to position [2464, 0]
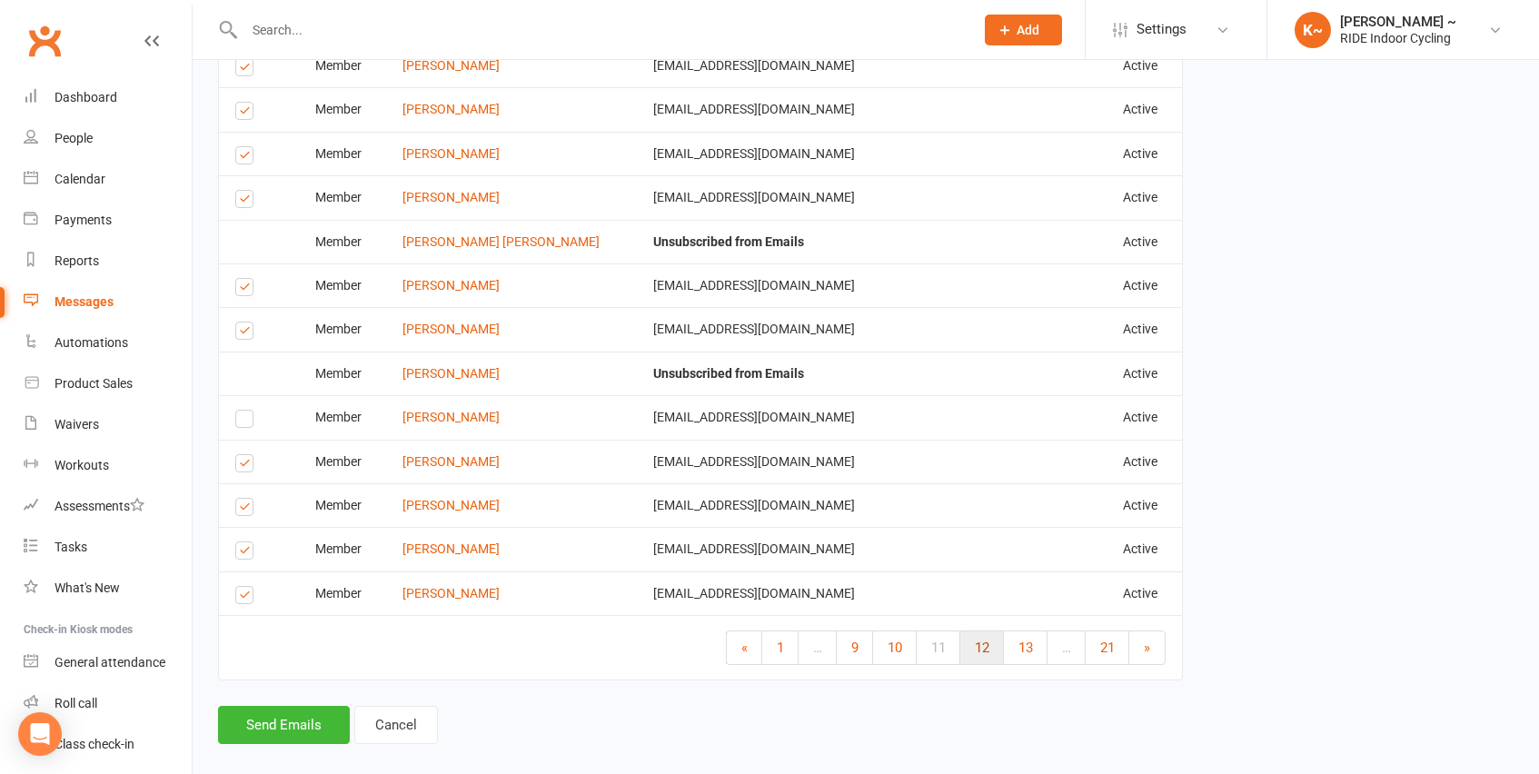
click at [982, 640] on span "12" at bounding box center [982, 648] width 15 height 16
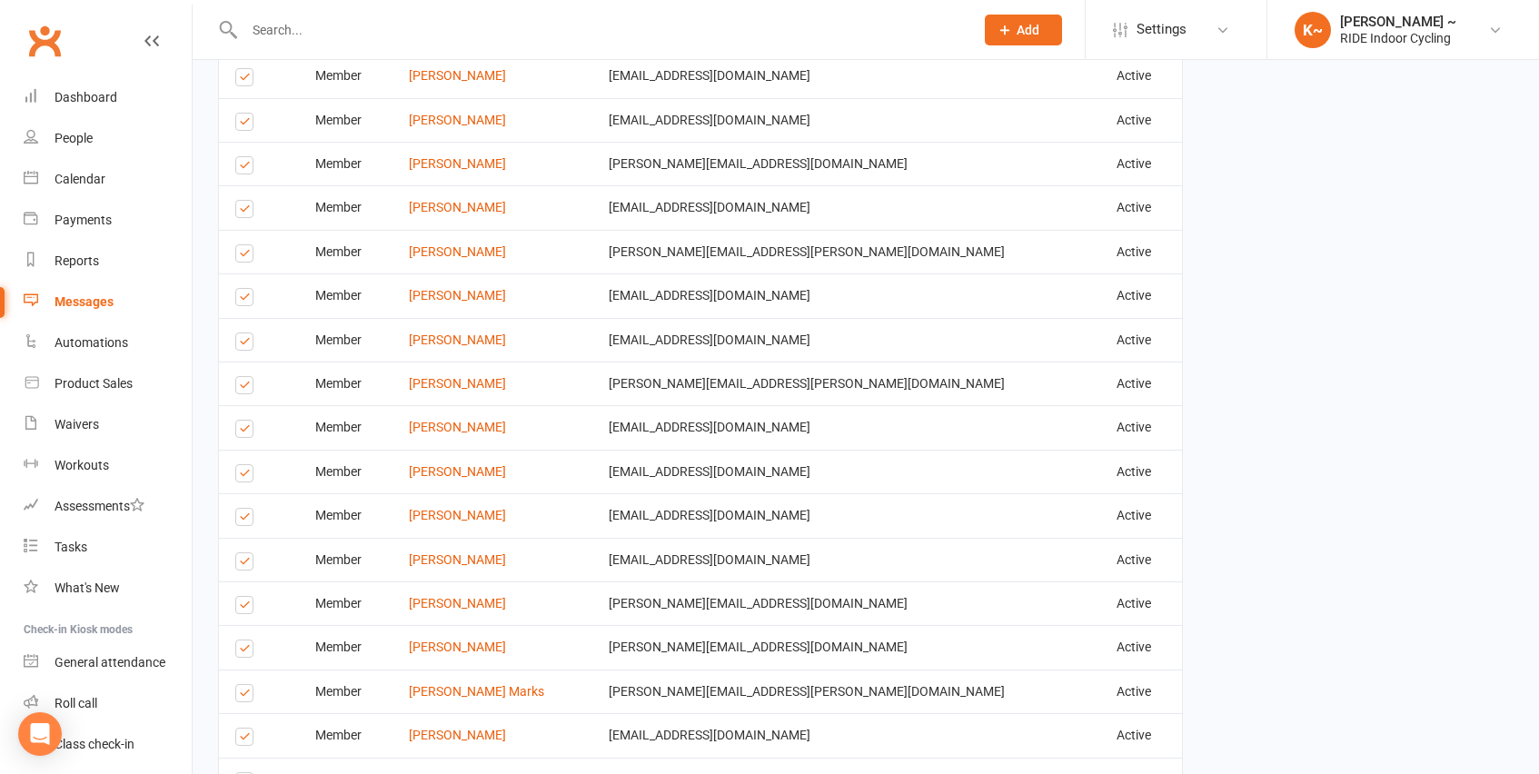
scroll to position [1338, 0]
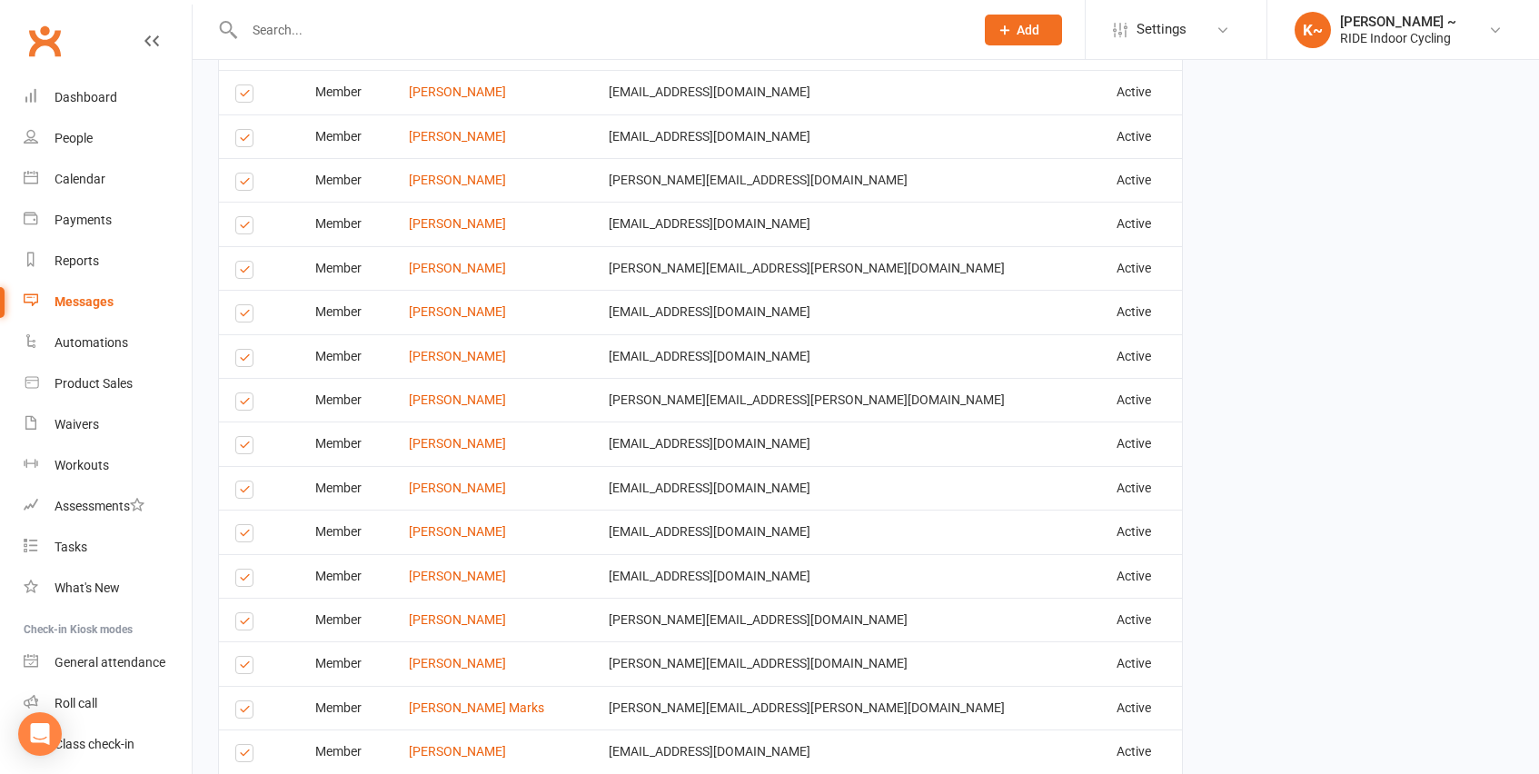
click at [245, 624] on label at bounding box center [247, 624] width 25 height 0
click at [245, 613] on input "checkbox" at bounding box center [241, 613] width 12 height 0
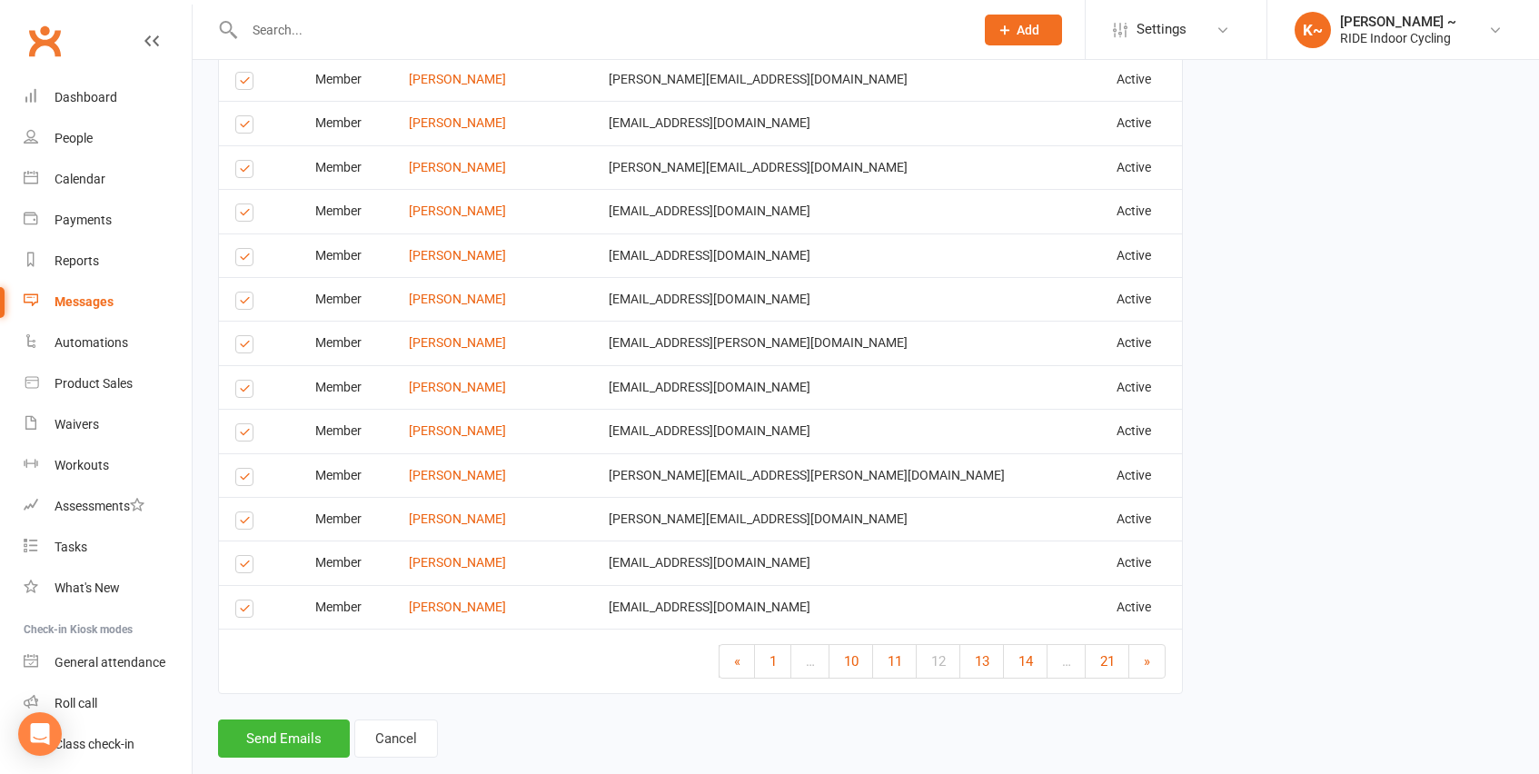
scroll to position [2464, 0]
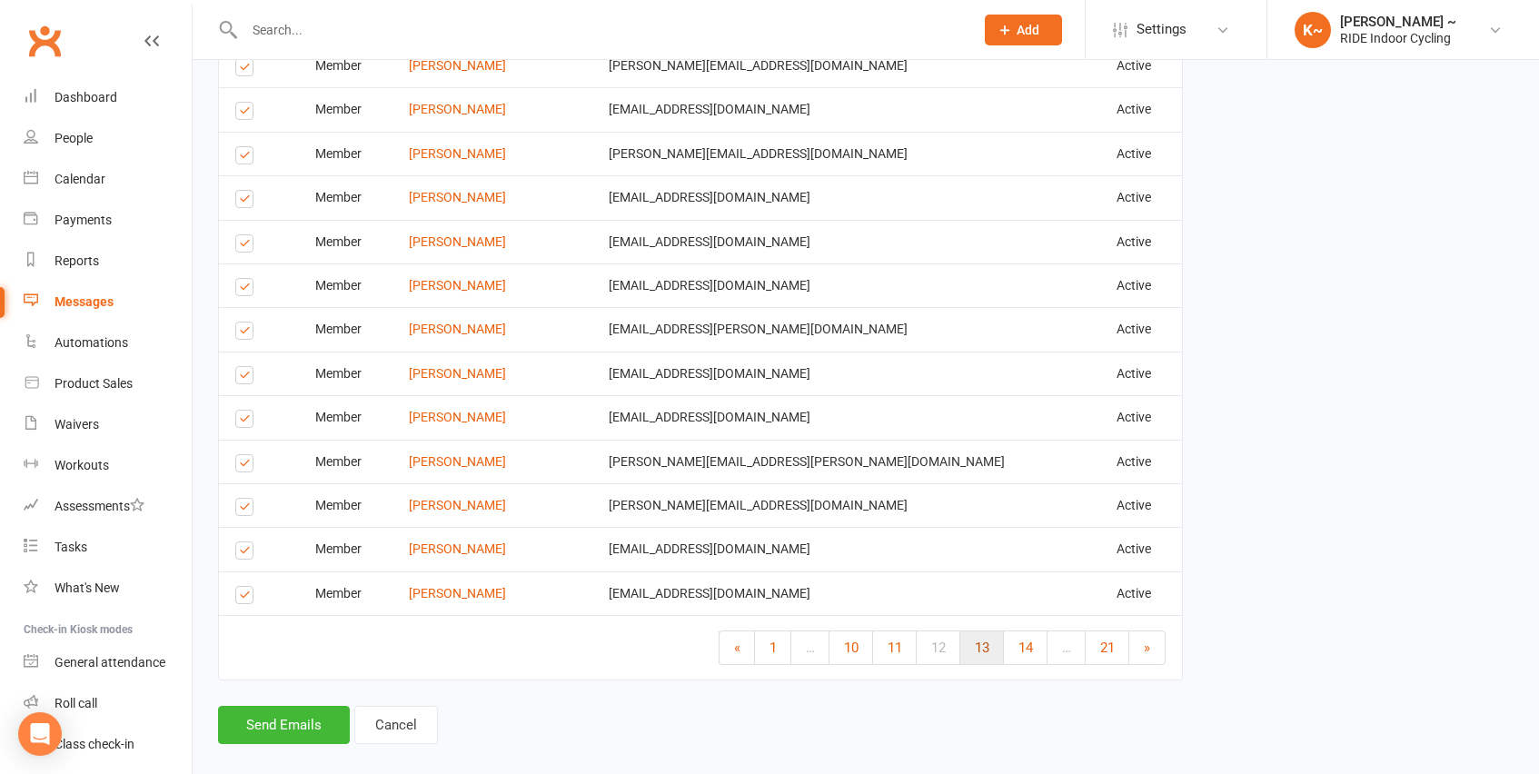
click at [988, 640] on span "13" at bounding box center [982, 648] width 15 height 16
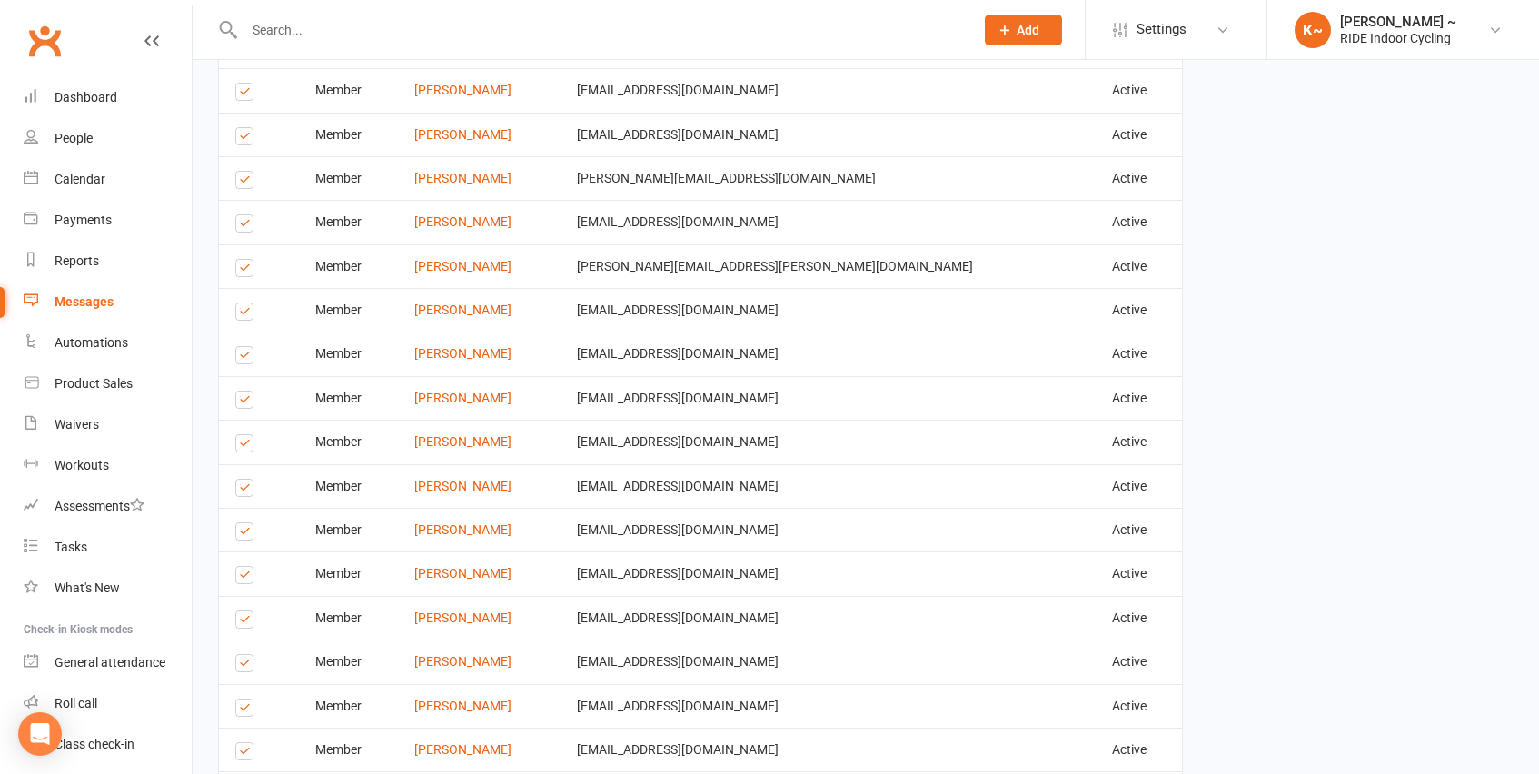
scroll to position [989, 0]
click at [243, 710] on label at bounding box center [247, 710] width 25 height 0
click at [243, 699] on input "checkbox" at bounding box center [241, 699] width 12 height 0
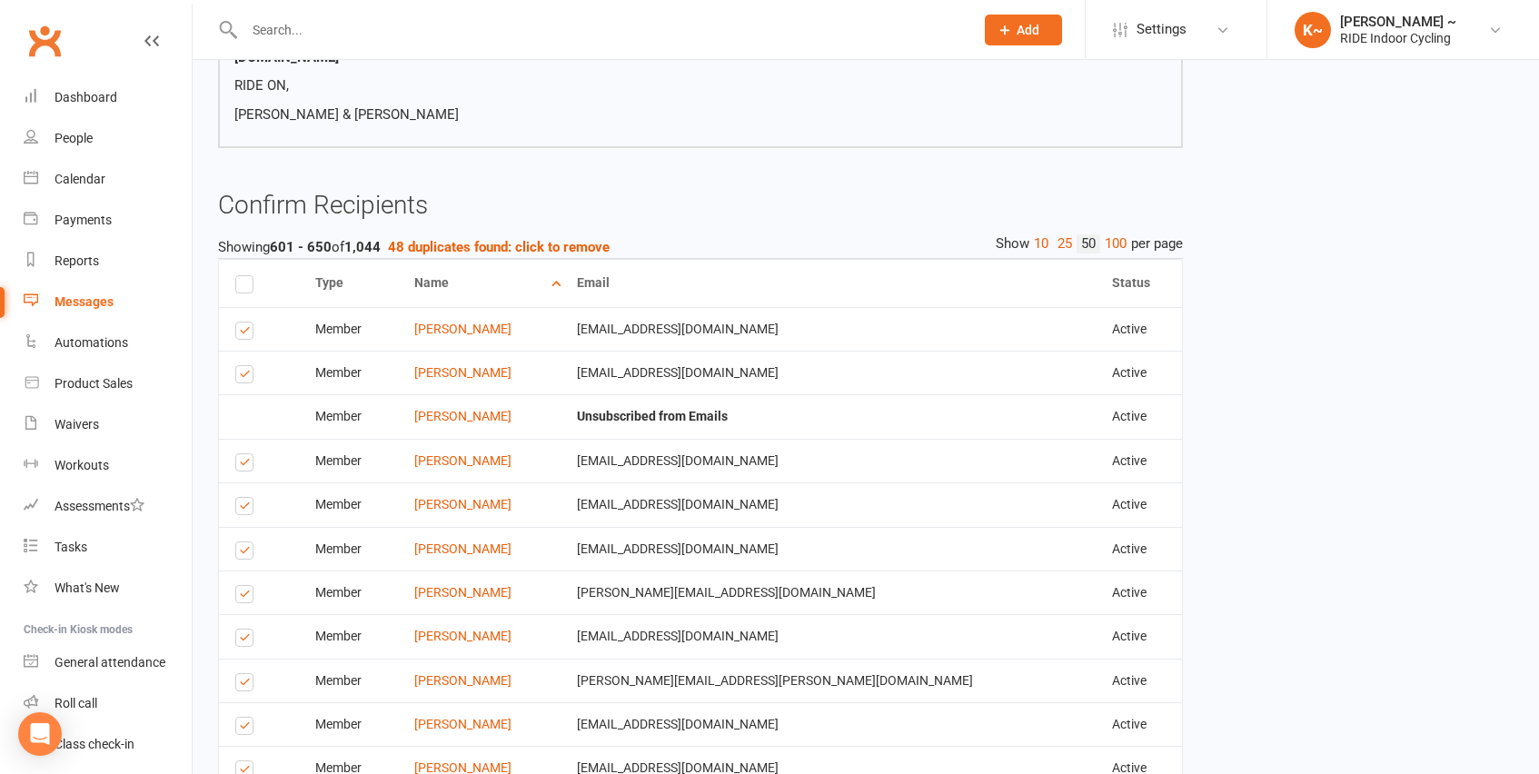
scroll to position [571, 0]
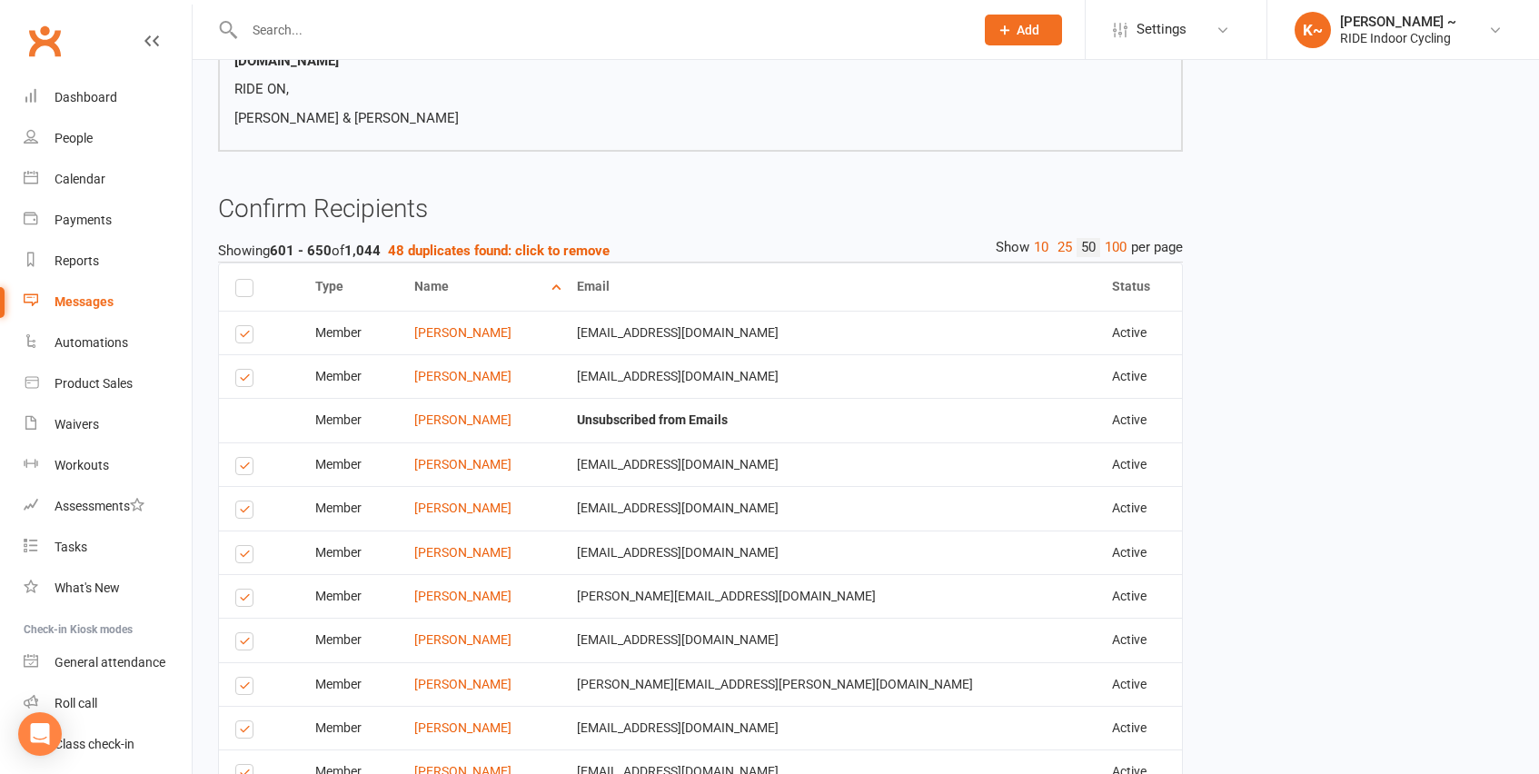
click at [245, 732] on label at bounding box center [247, 732] width 25 height 0
click at [245, 721] on input "checkbox" at bounding box center [241, 721] width 12 height 0
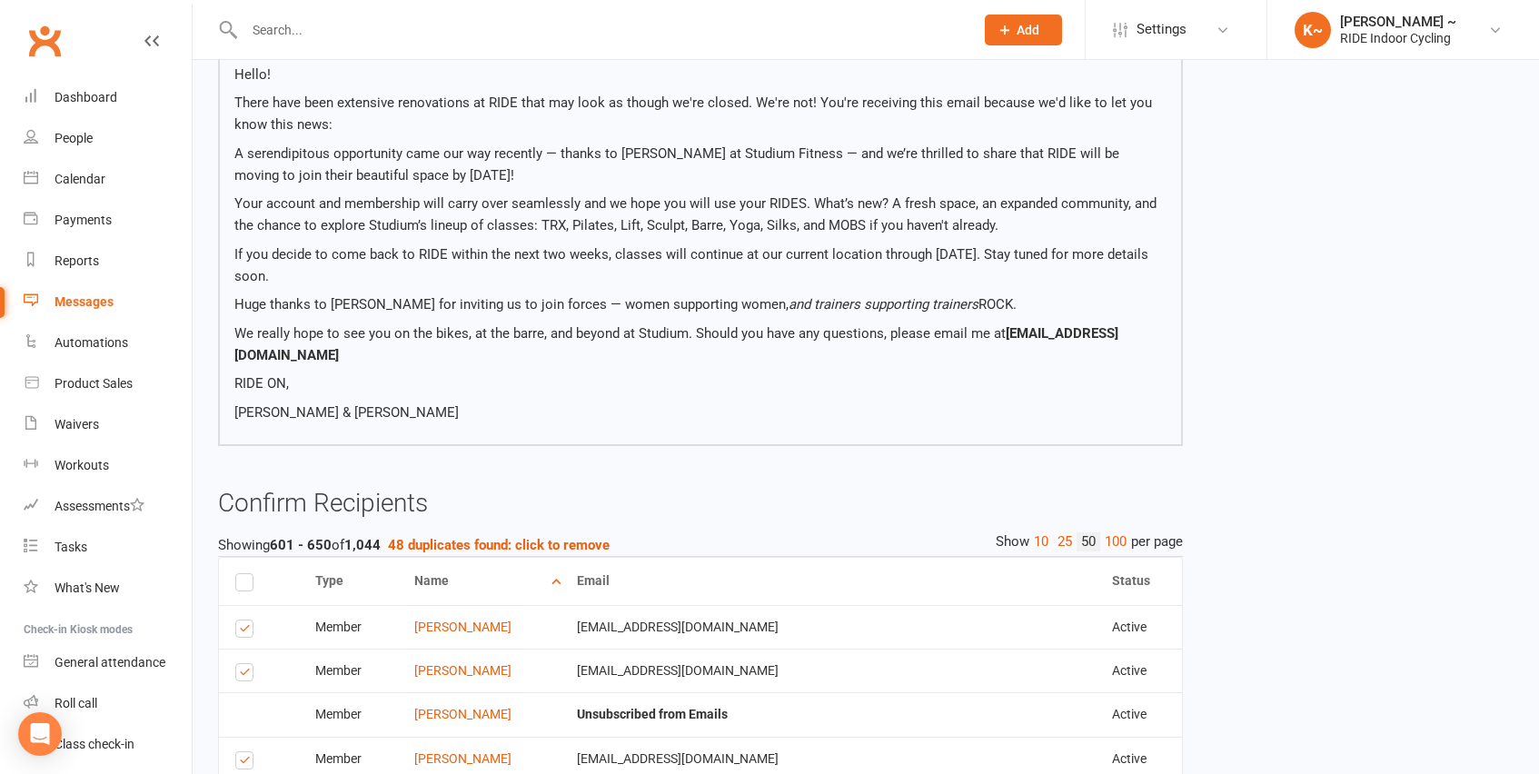
scroll to position [273, 0]
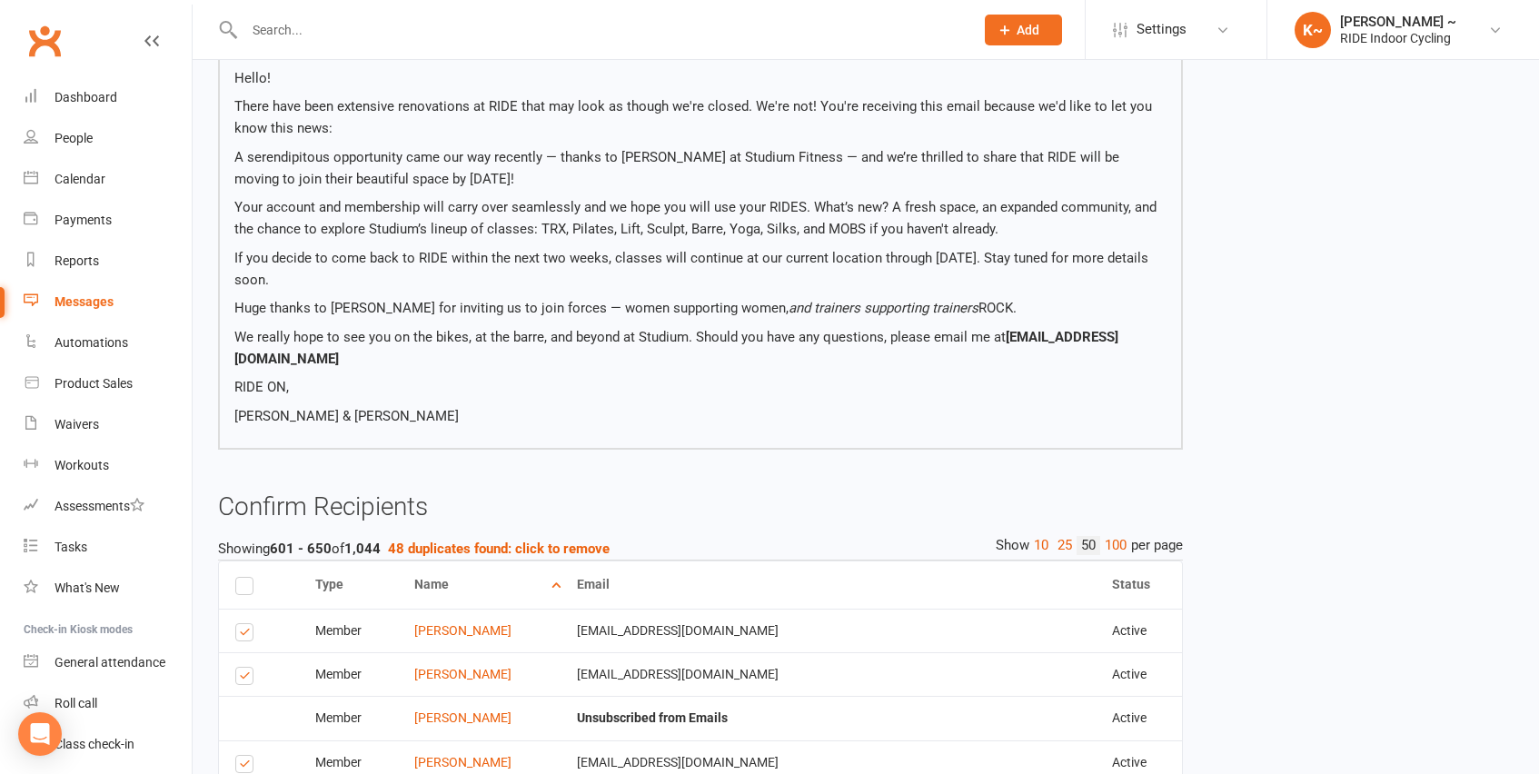
click at [249, 679] on label at bounding box center [247, 679] width 25 height 0
click at [247, 668] on input "checkbox" at bounding box center [241, 668] width 12 height 0
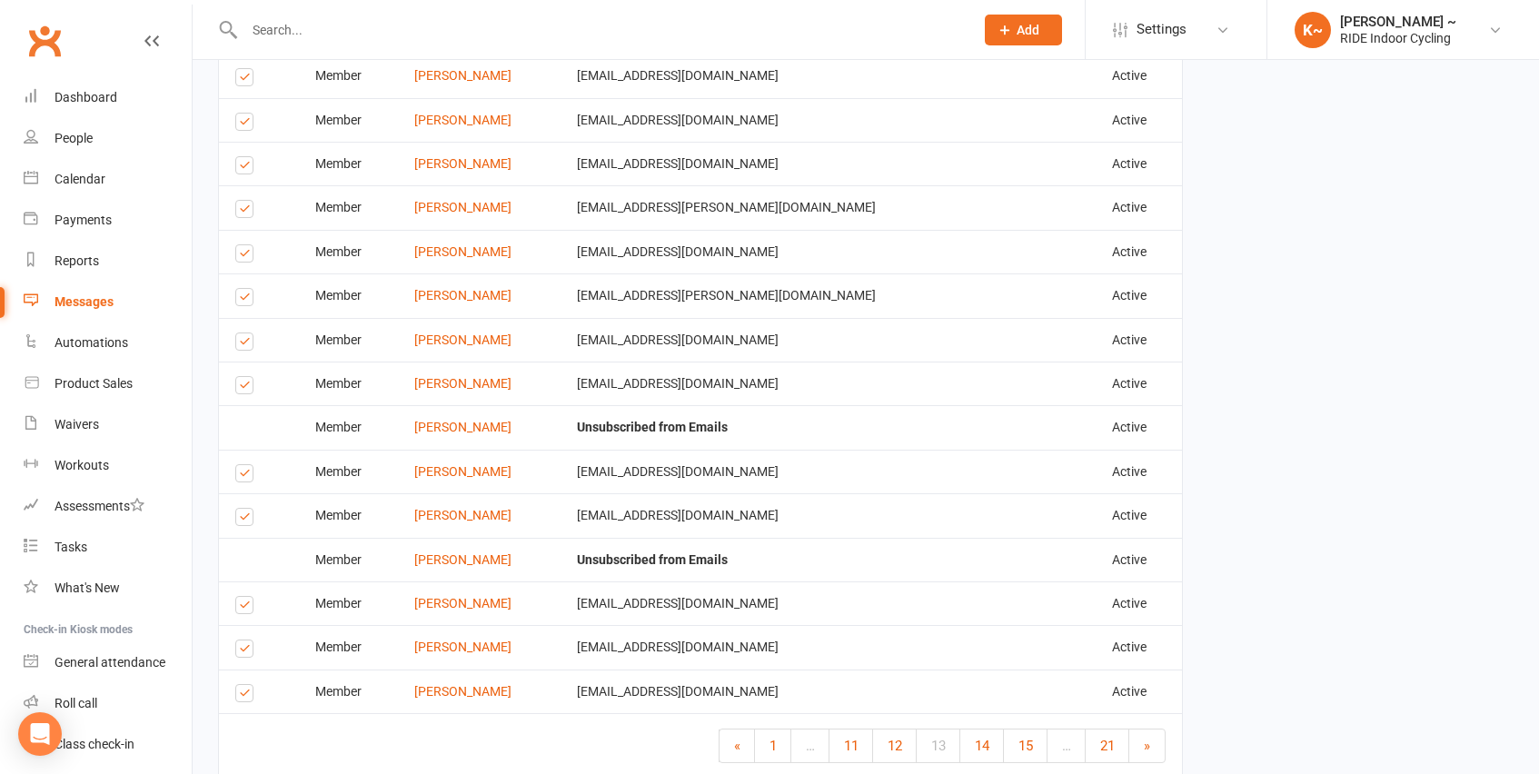
scroll to position [2464, 0]
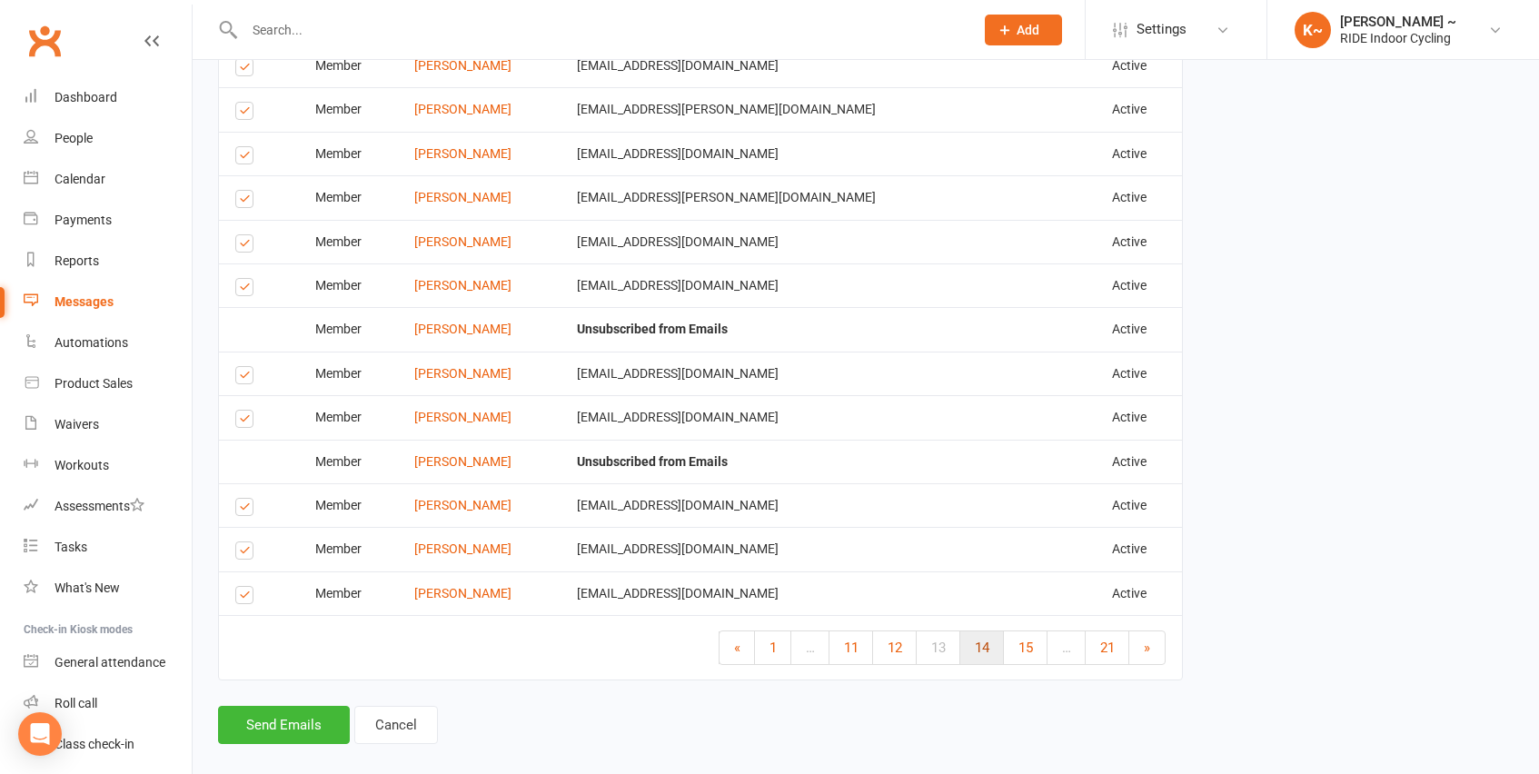
click at [966, 631] on link "14" at bounding box center [982, 647] width 44 height 33
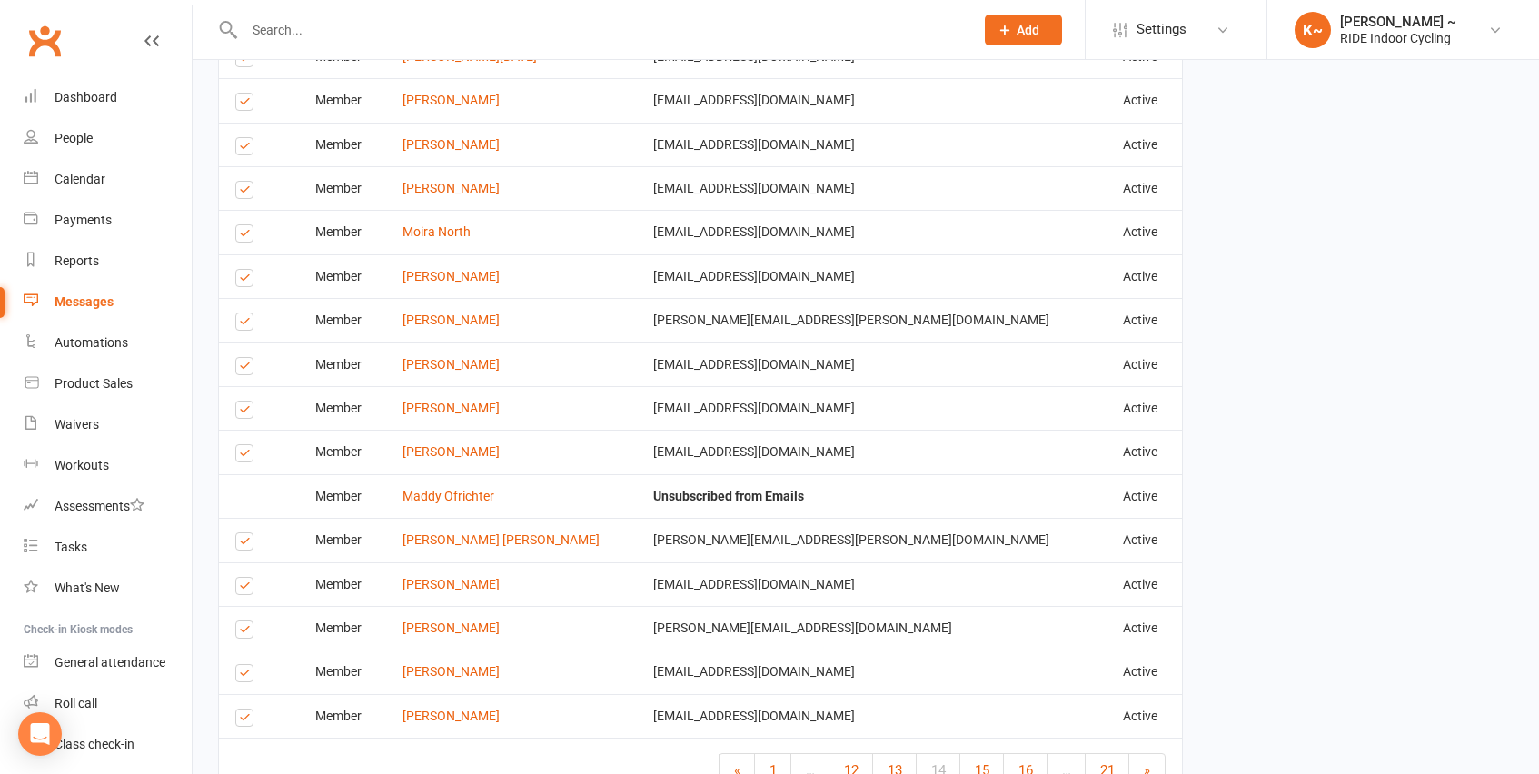
scroll to position [2335, 0]
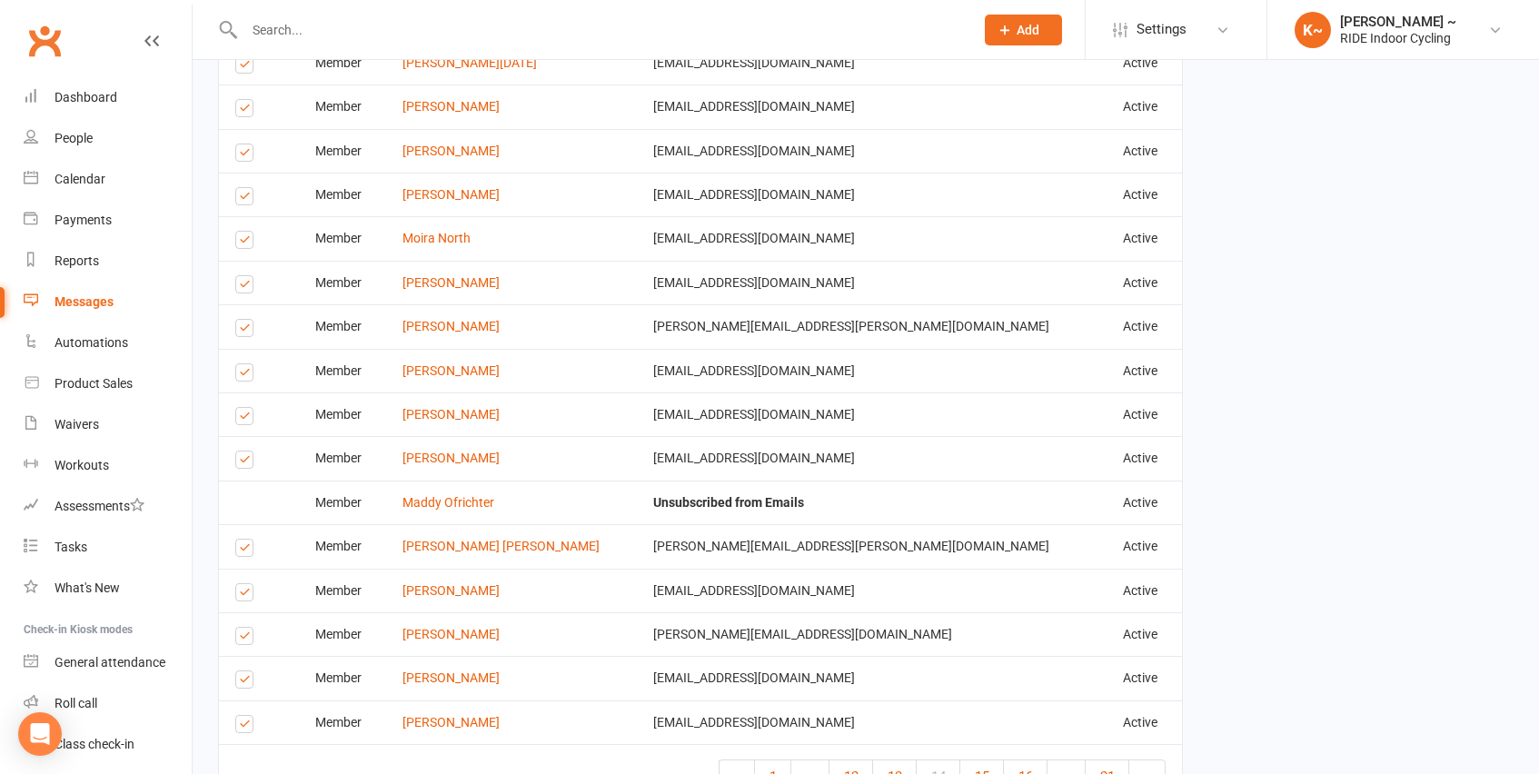
click at [244, 682] on label at bounding box center [247, 682] width 25 height 0
click at [244, 671] on input "checkbox" at bounding box center [241, 671] width 12 height 0
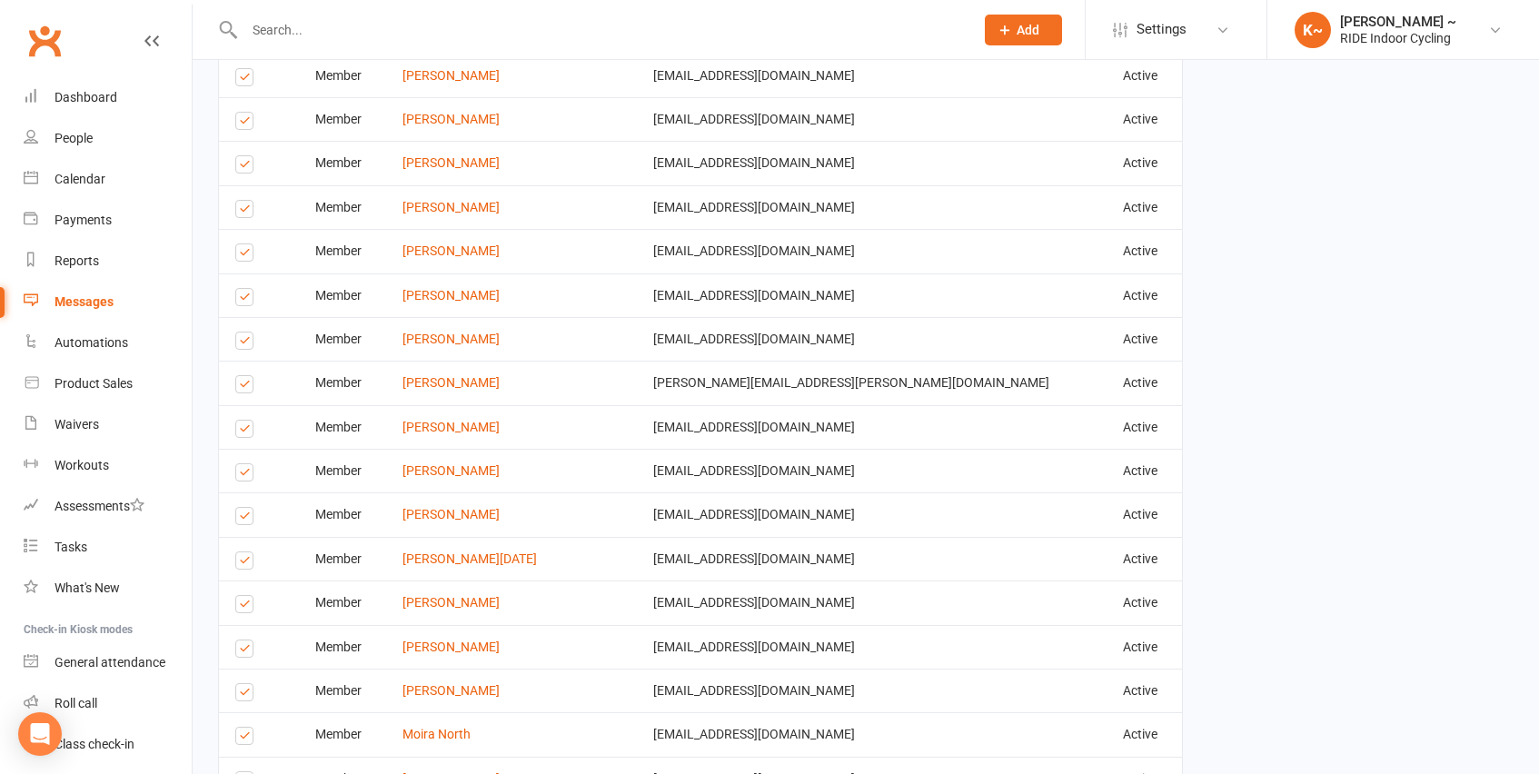
scroll to position [1833, 0]
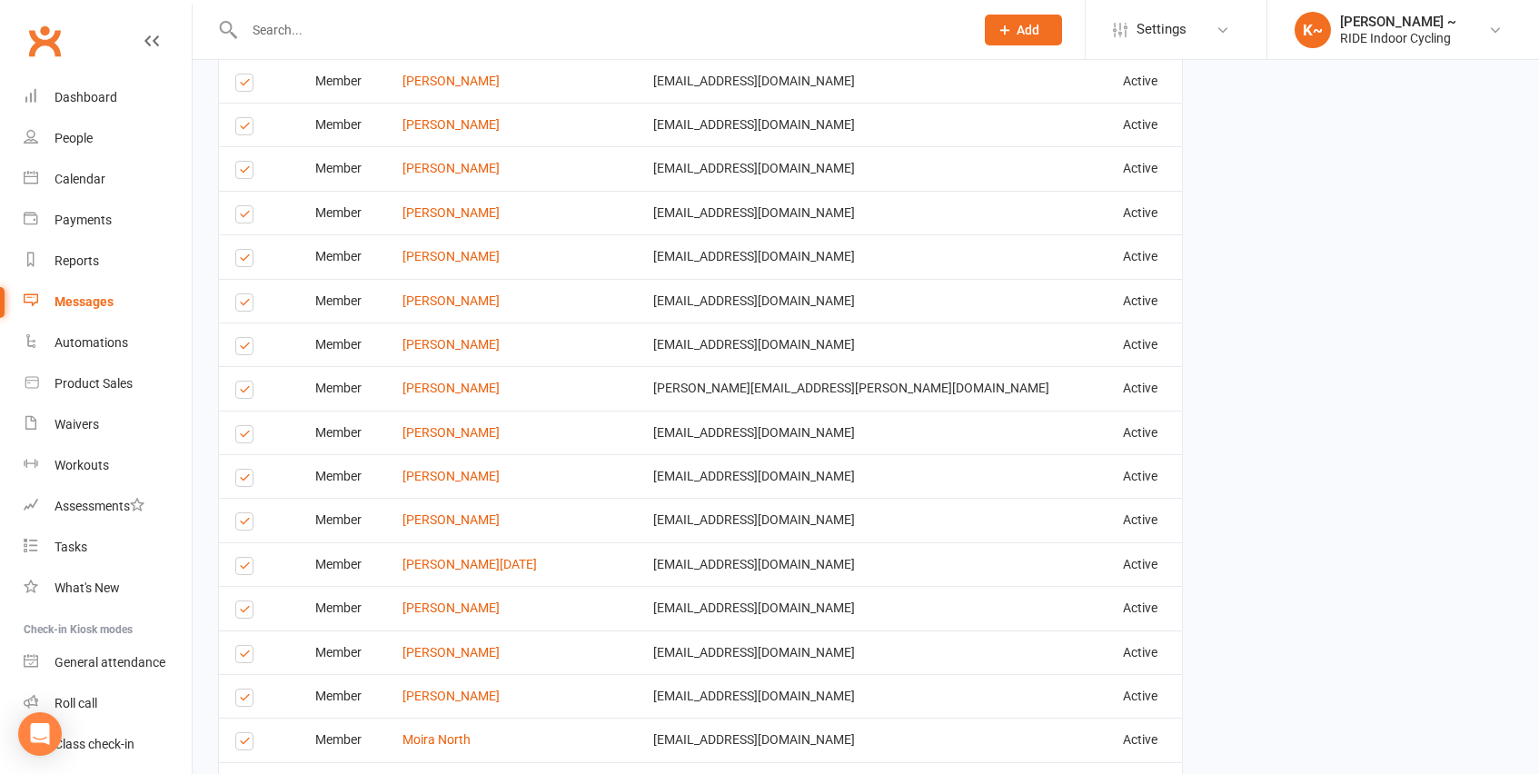
click at [250, 744] on label at bounding box center [247, 744] width 25 height 0
click at [247, 733] on input "checkbox" at bounding box center [241, 733] width 12 height 0
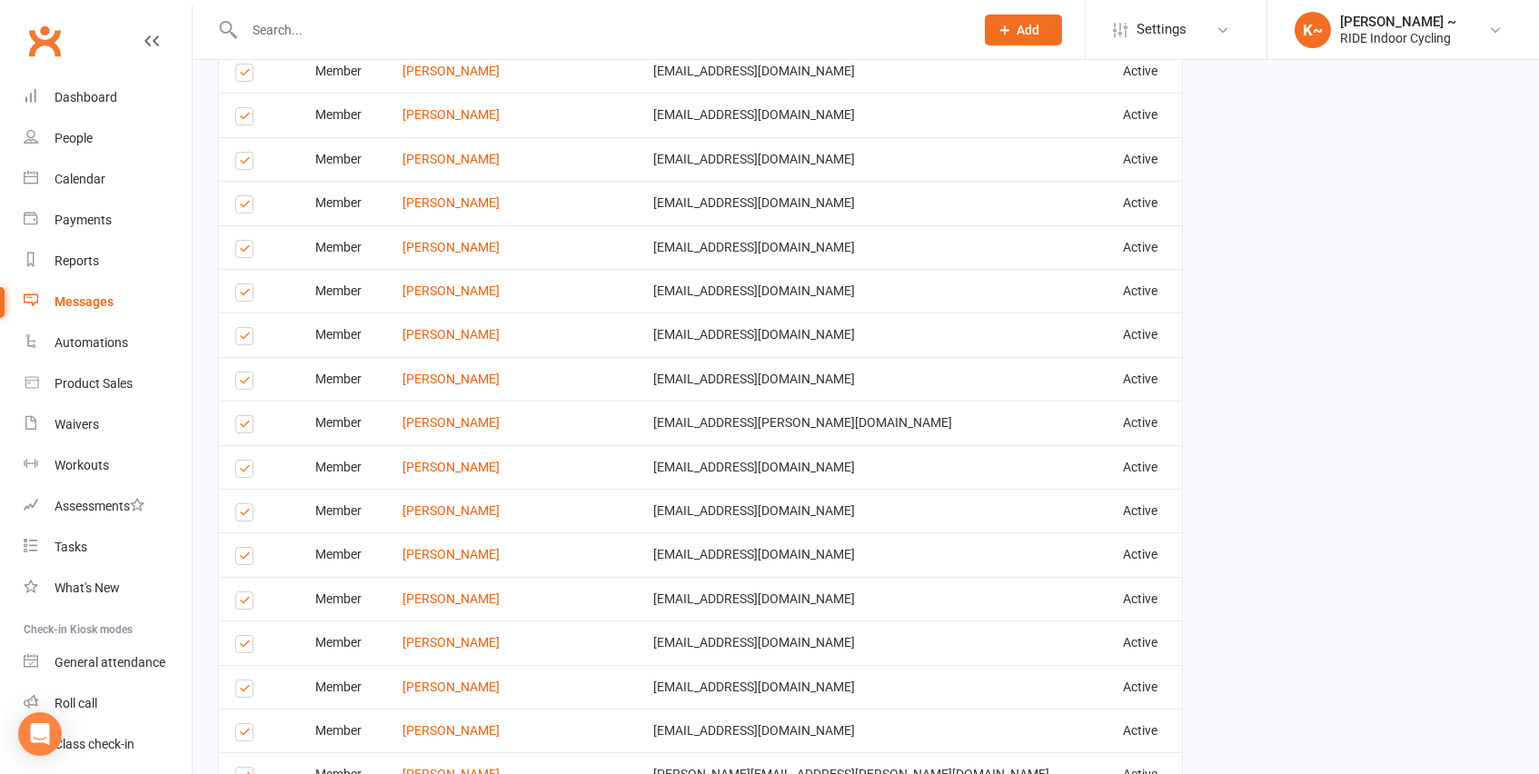
scroll to position [1446, 0]
click at [235, 692] on label at bounding box center [247, 692] width 25 height 0
click at [235, 681] on input "checkbox" at bounding box center [241, 681] width 12 height 0
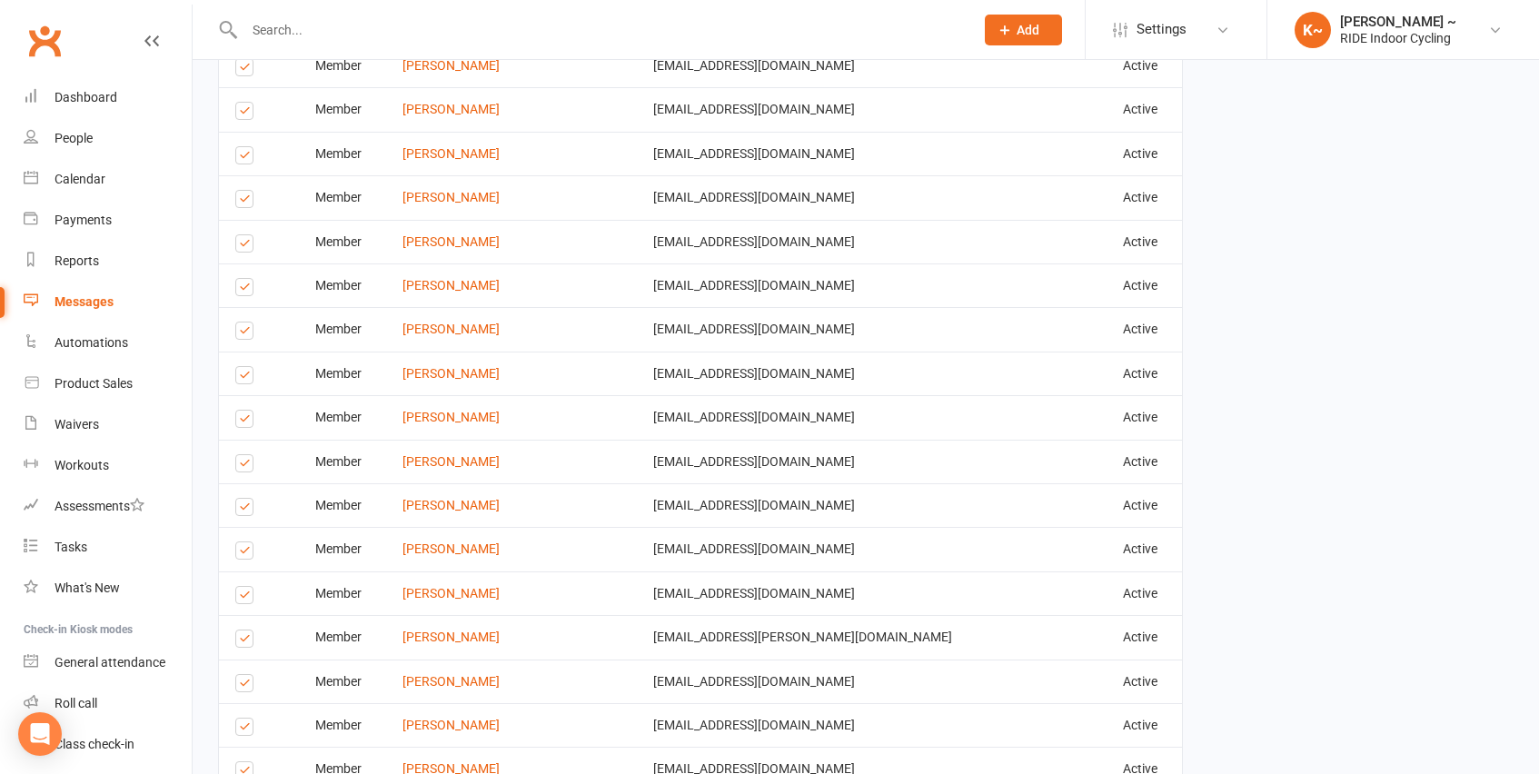
click at [253, 686] on label at bounding box center [247, 686] width 25 height 0
click at [247, 675] on input "checkbox" at bounding box center [241, 675] width 12 height 0
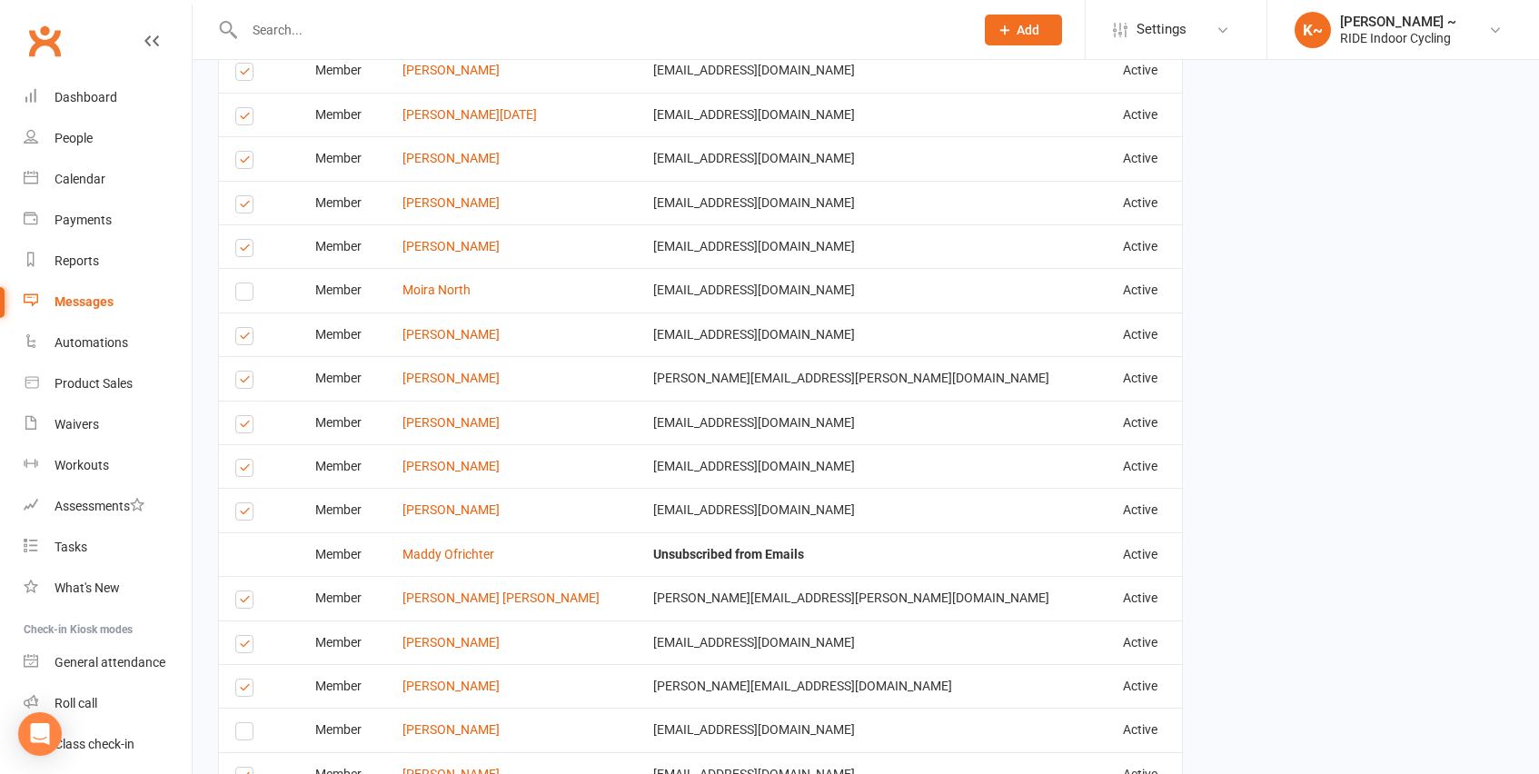
scroll to position [2464, 0]
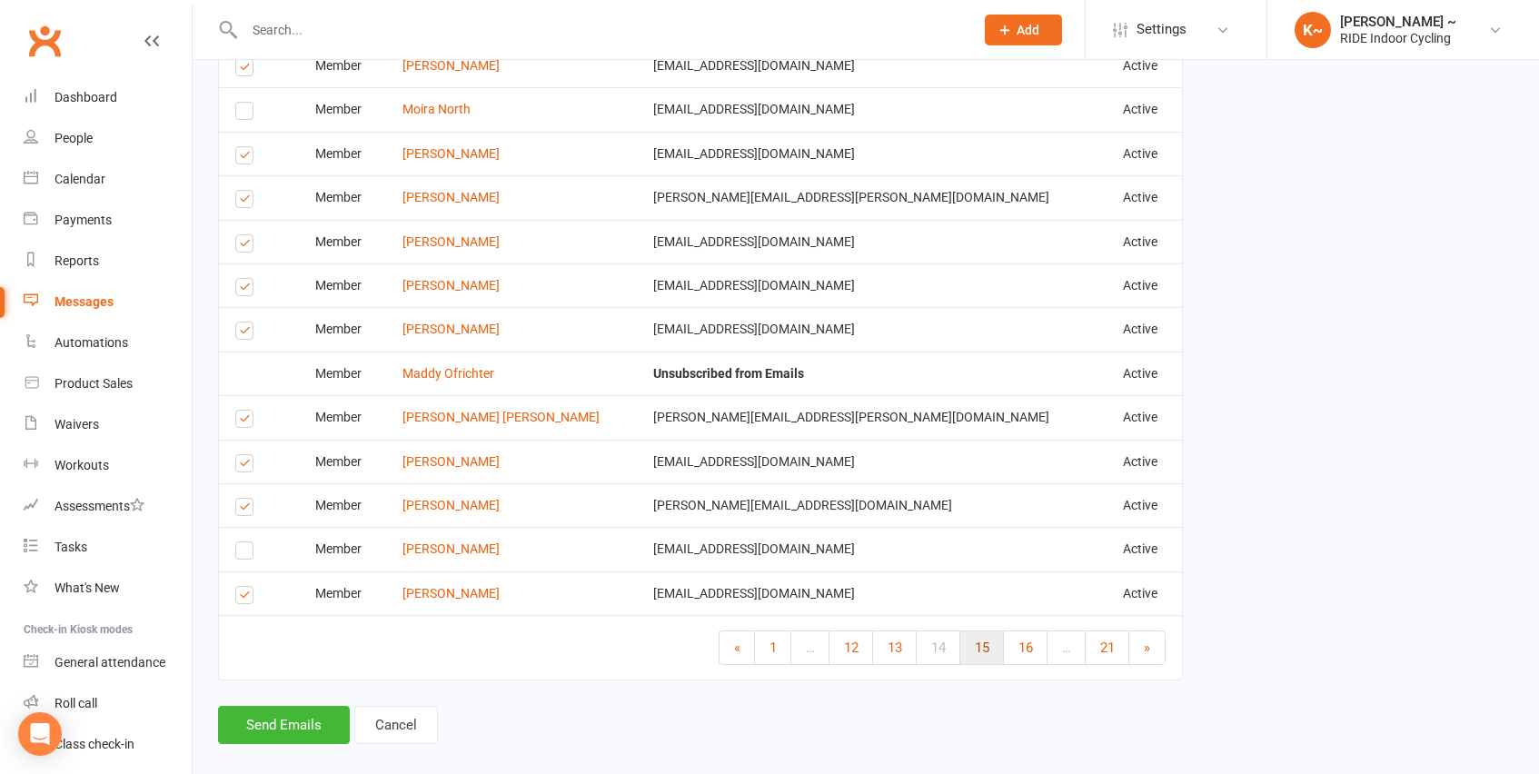
click at [988, 631] on link "15" at bounding box center [982, 647] width 44 height 33
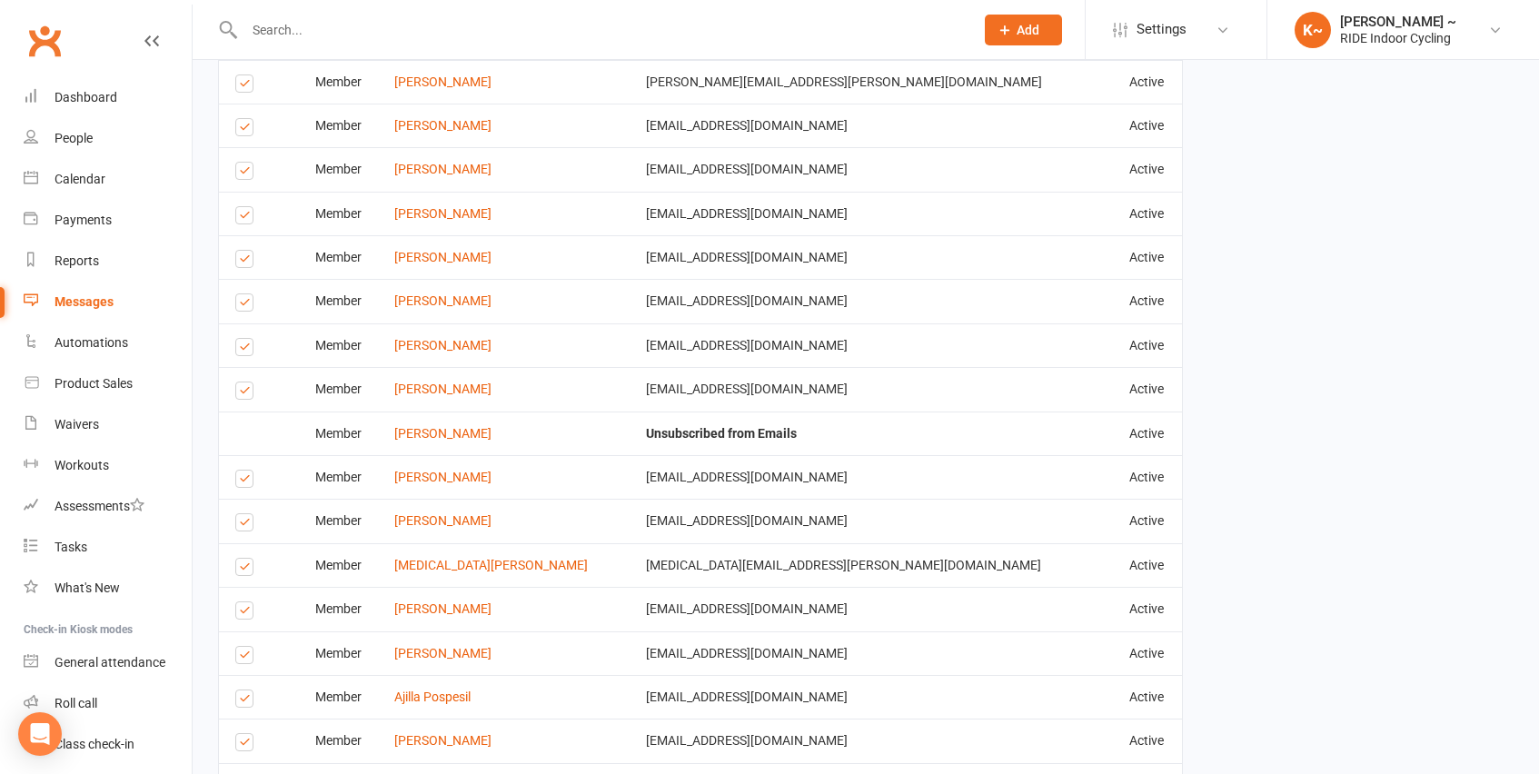
scroll to position [1988, 0]
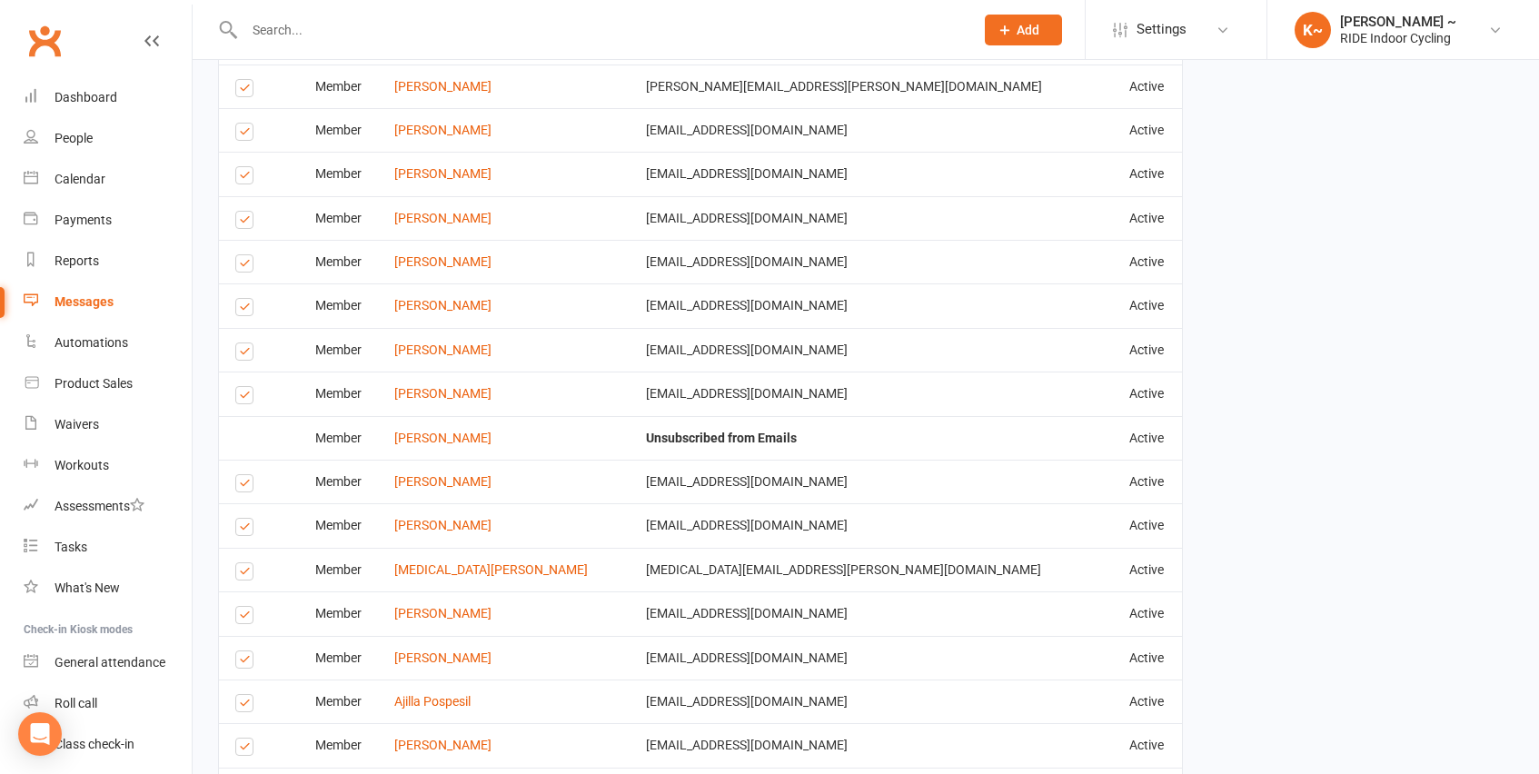
click at [247, 773] on input "checkbox" at bounding box center [241, 783] width 12 height 0
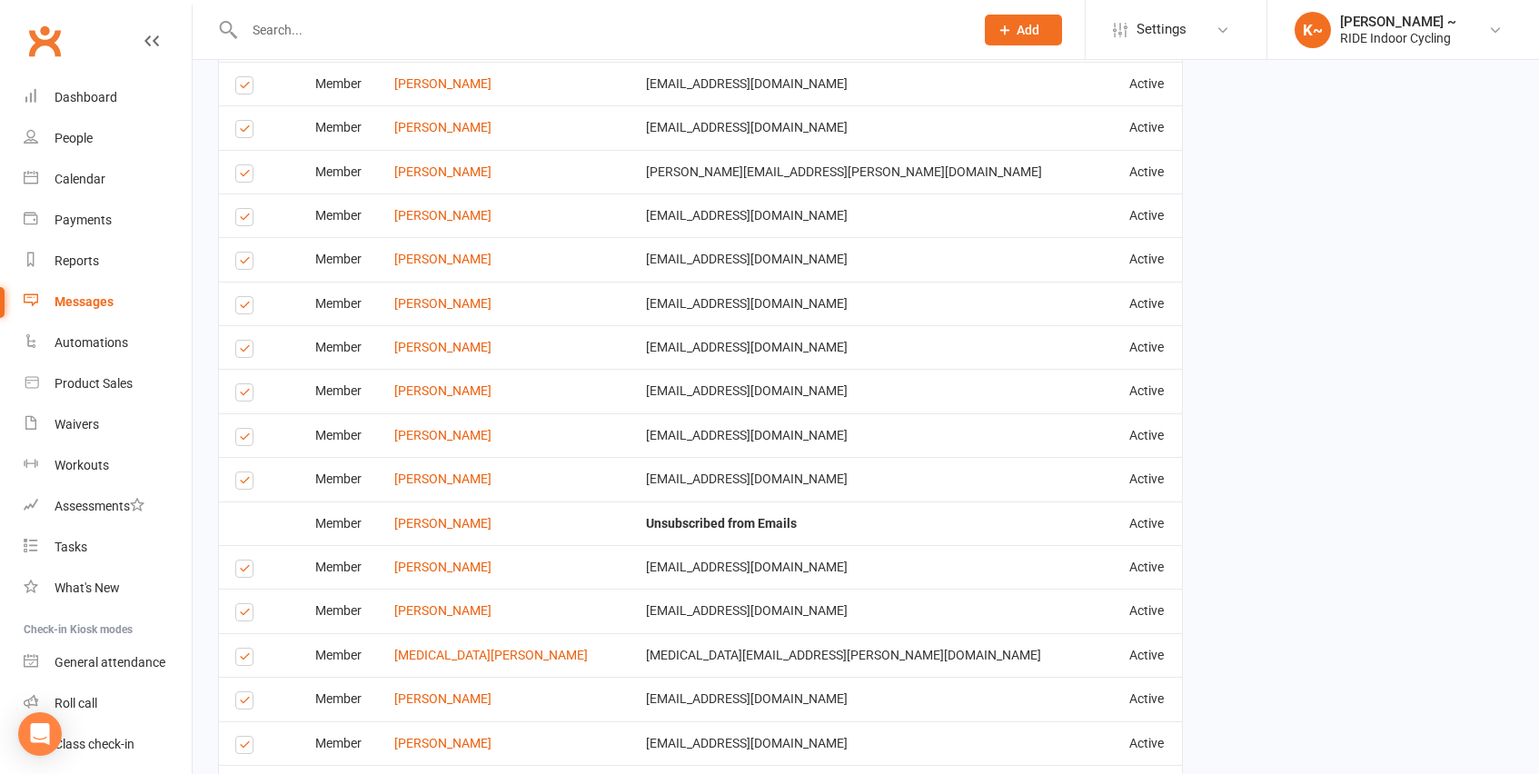
scroll to position [1904, 0]
click at [245, 701] on label at bounding box center [247, 701] width 25 height 0
click at [245, 690] on input "checkbox" at bounding box center [241, 690] width 12 height 0
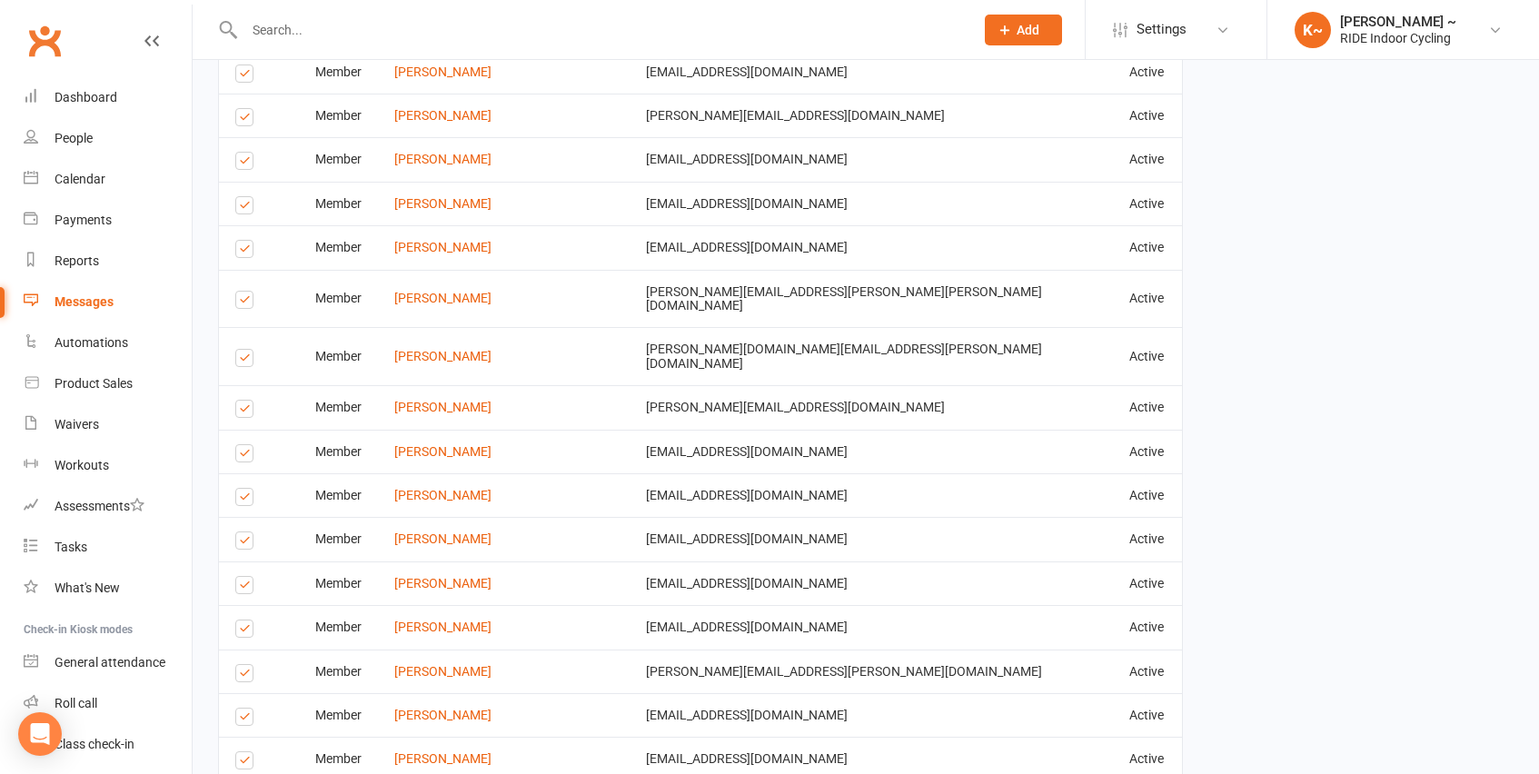
scroll to position [1423, 0]
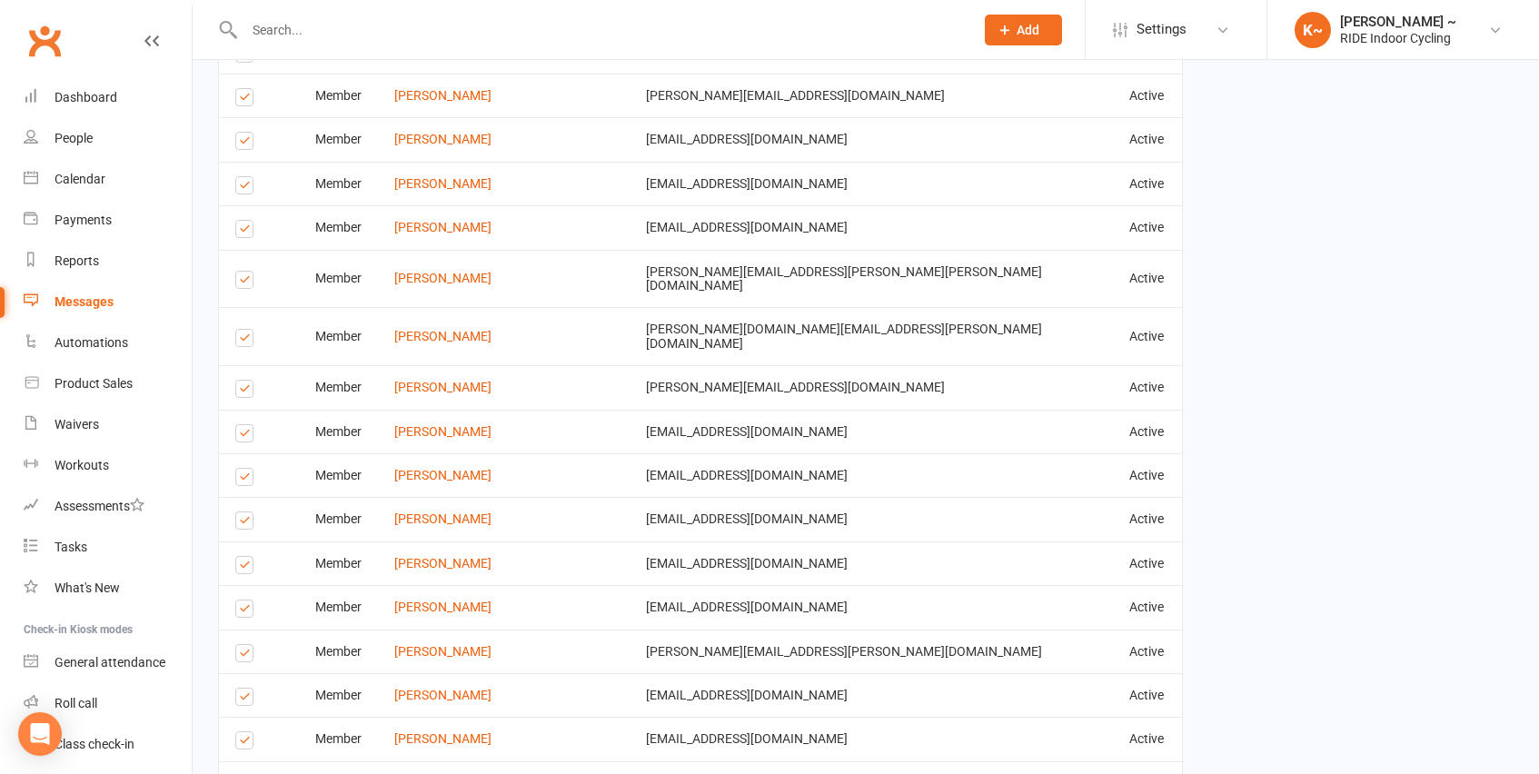
click at [249, 700] on label at bounding box center [247, 700] width 25 height 0
click at [247, 689] on input "checkbox" at bounding box center [241, 689] width 12 height 0
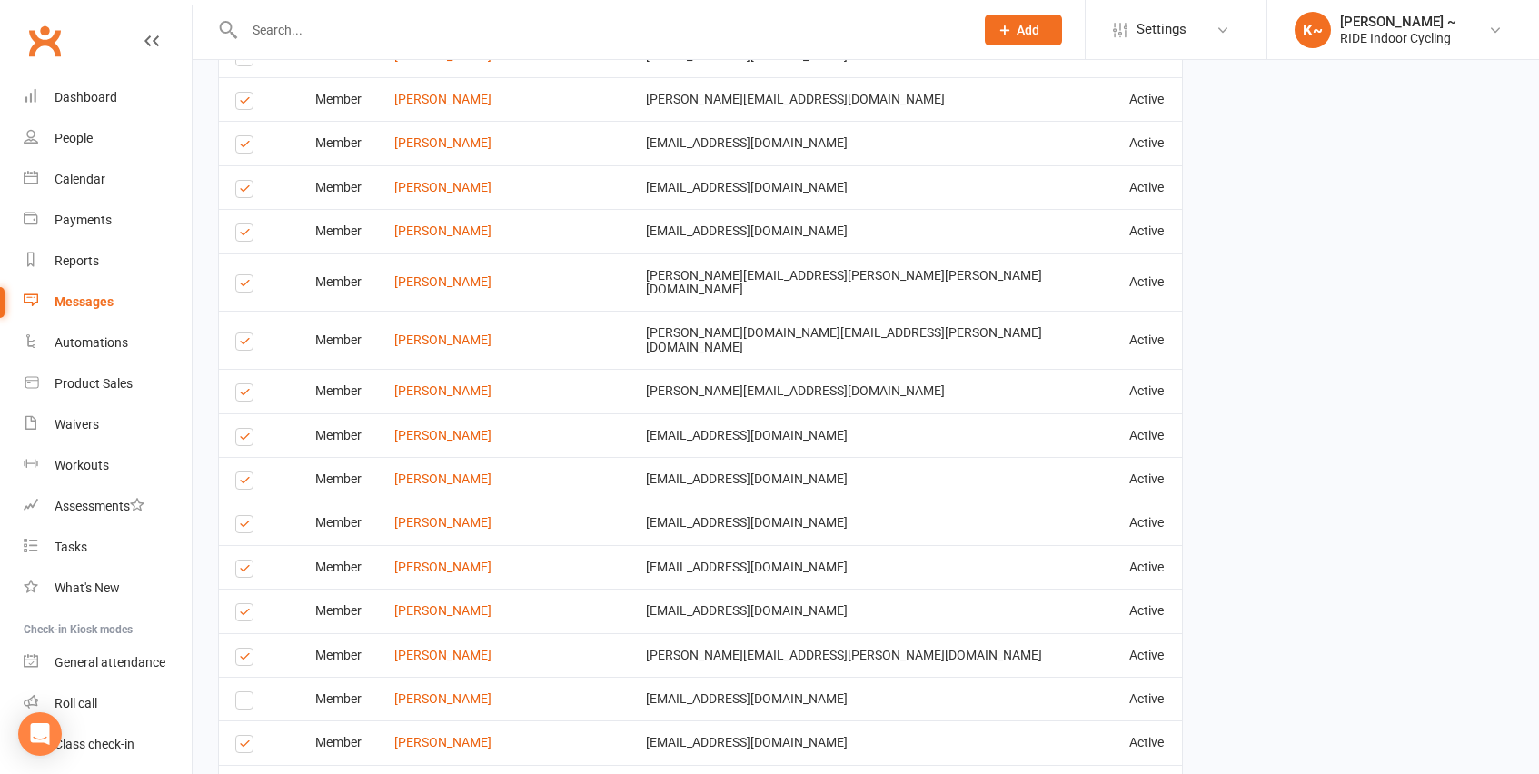
click at [247, 660] on label at bounding box center [247, 660] width 25 height 0
click at [247, 649] on input "checkbox" at bounding box center [241, 649] width 12 height 0
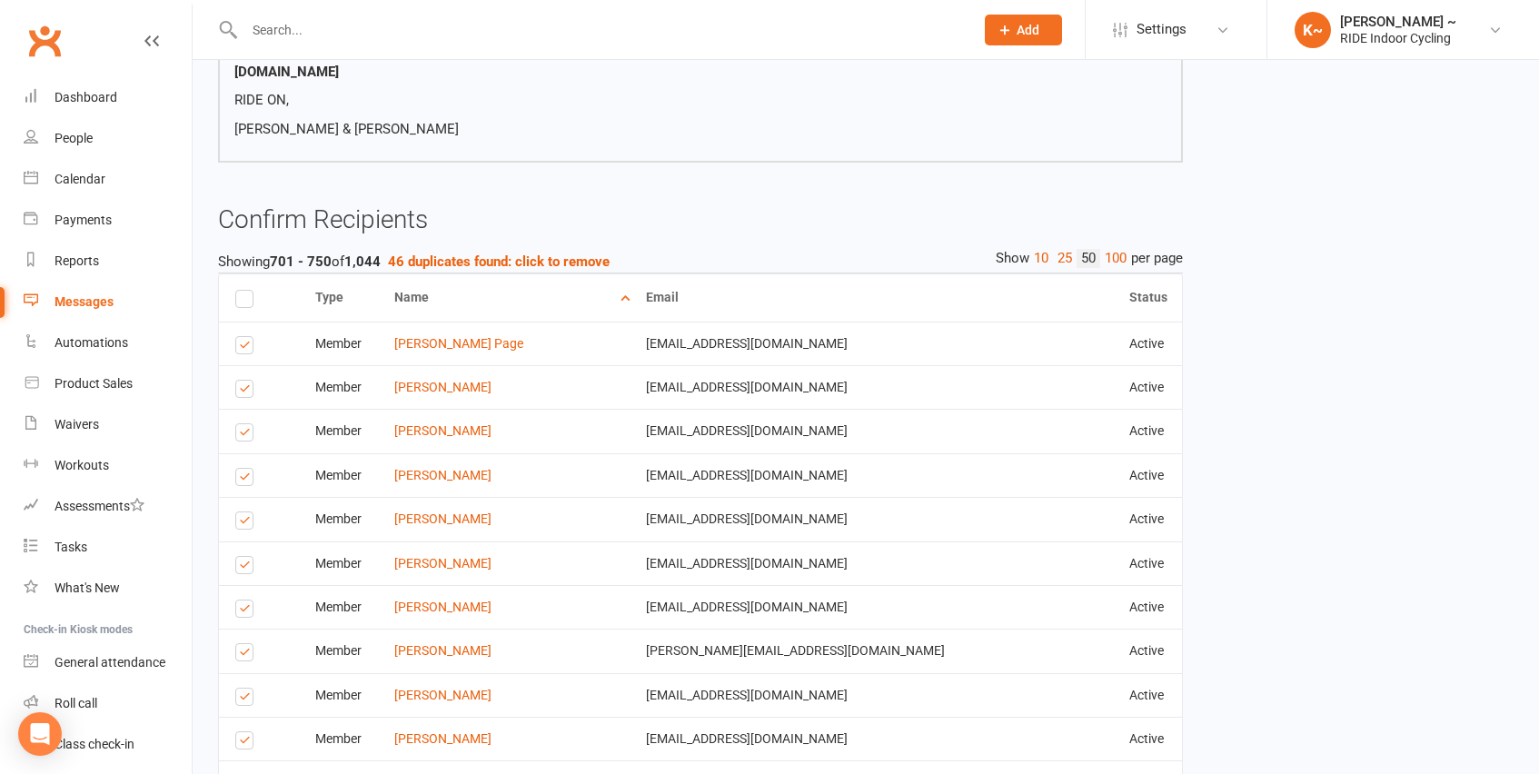
scroll to position [554, 0]
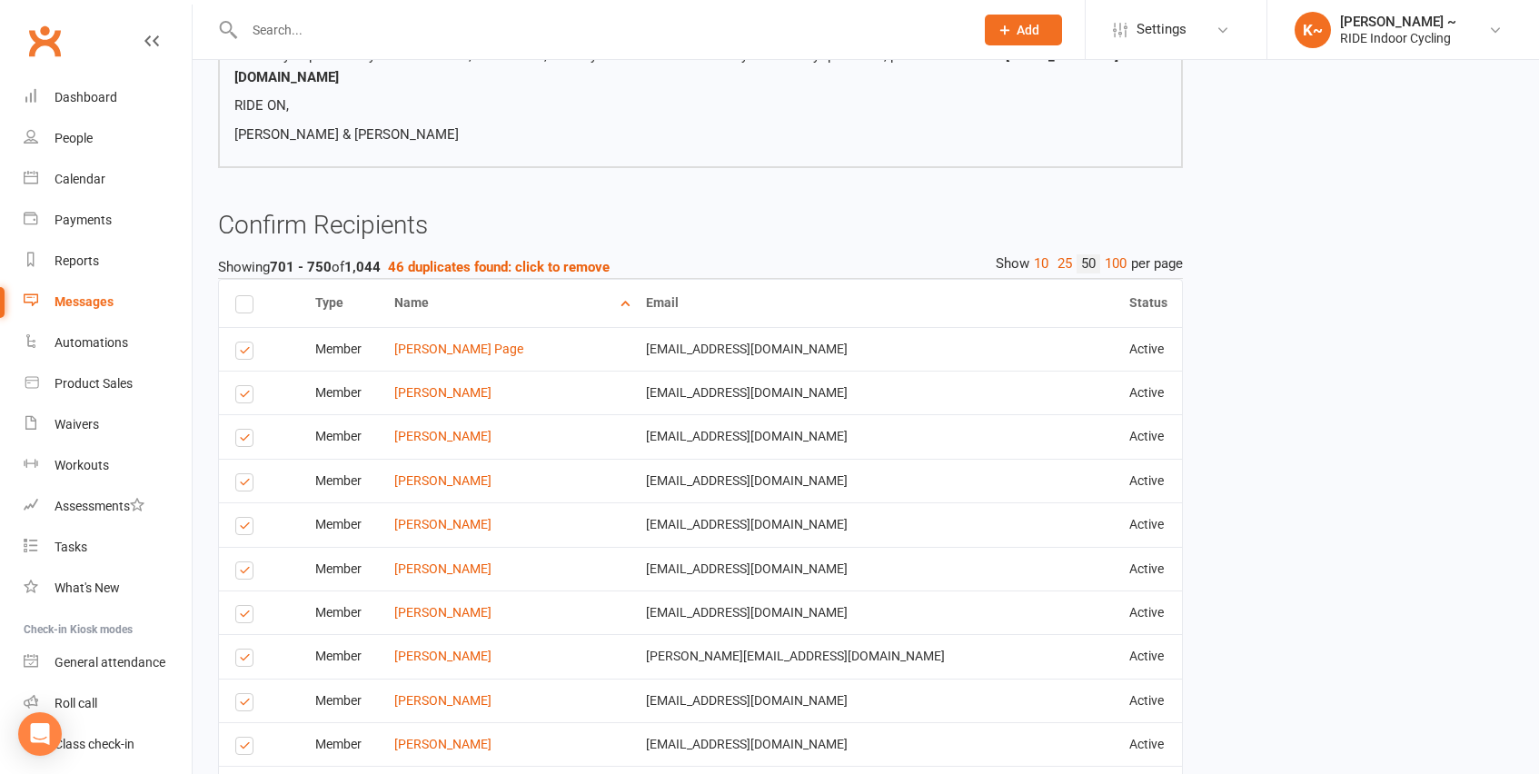
click at [245, 749] on label at bounding box center [247, 749] width 25 height 0
click at [245, 738] on input "checkbox" at bounding box center [241, 738] width 12 height 0
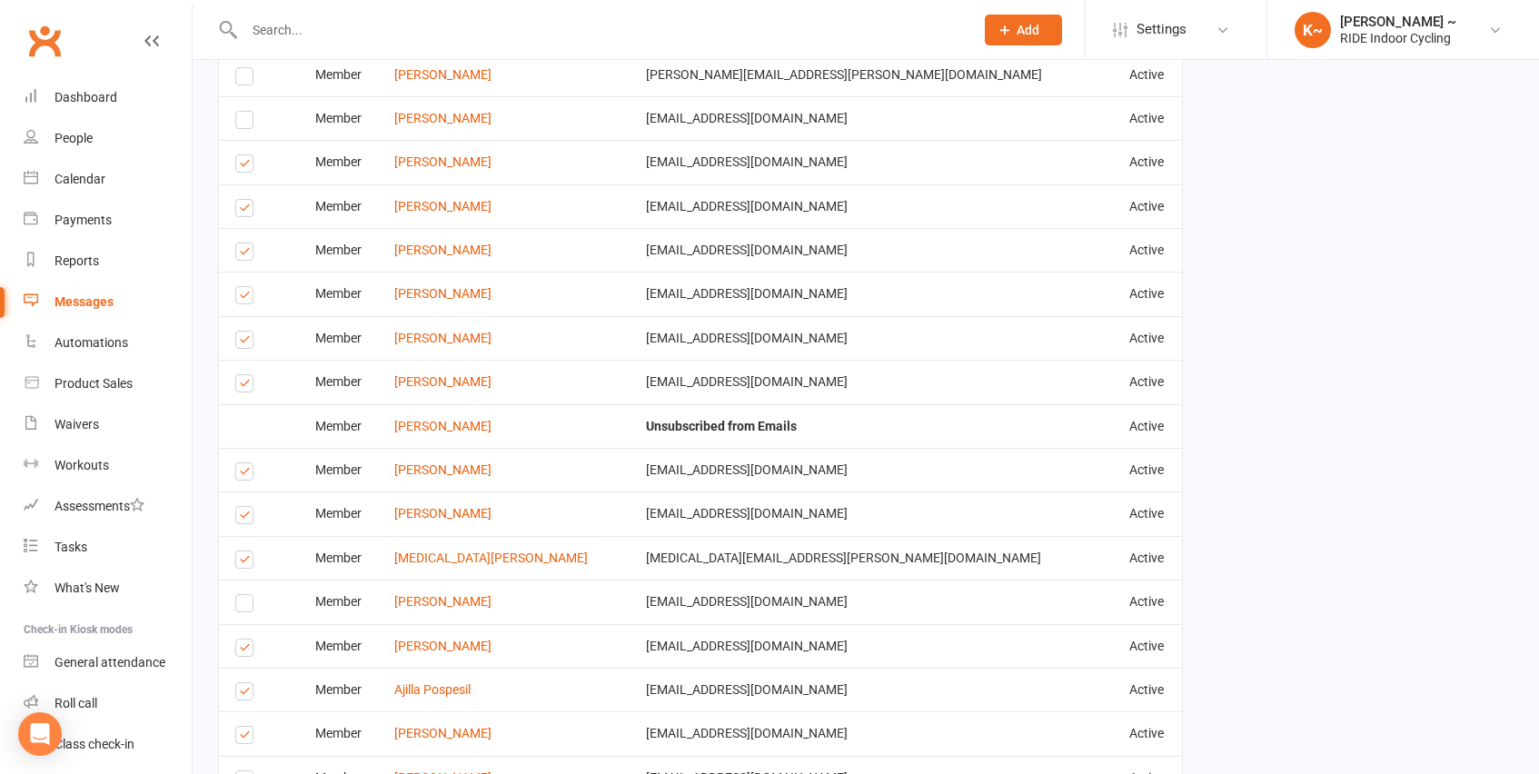
scroll to position [2464, 0]
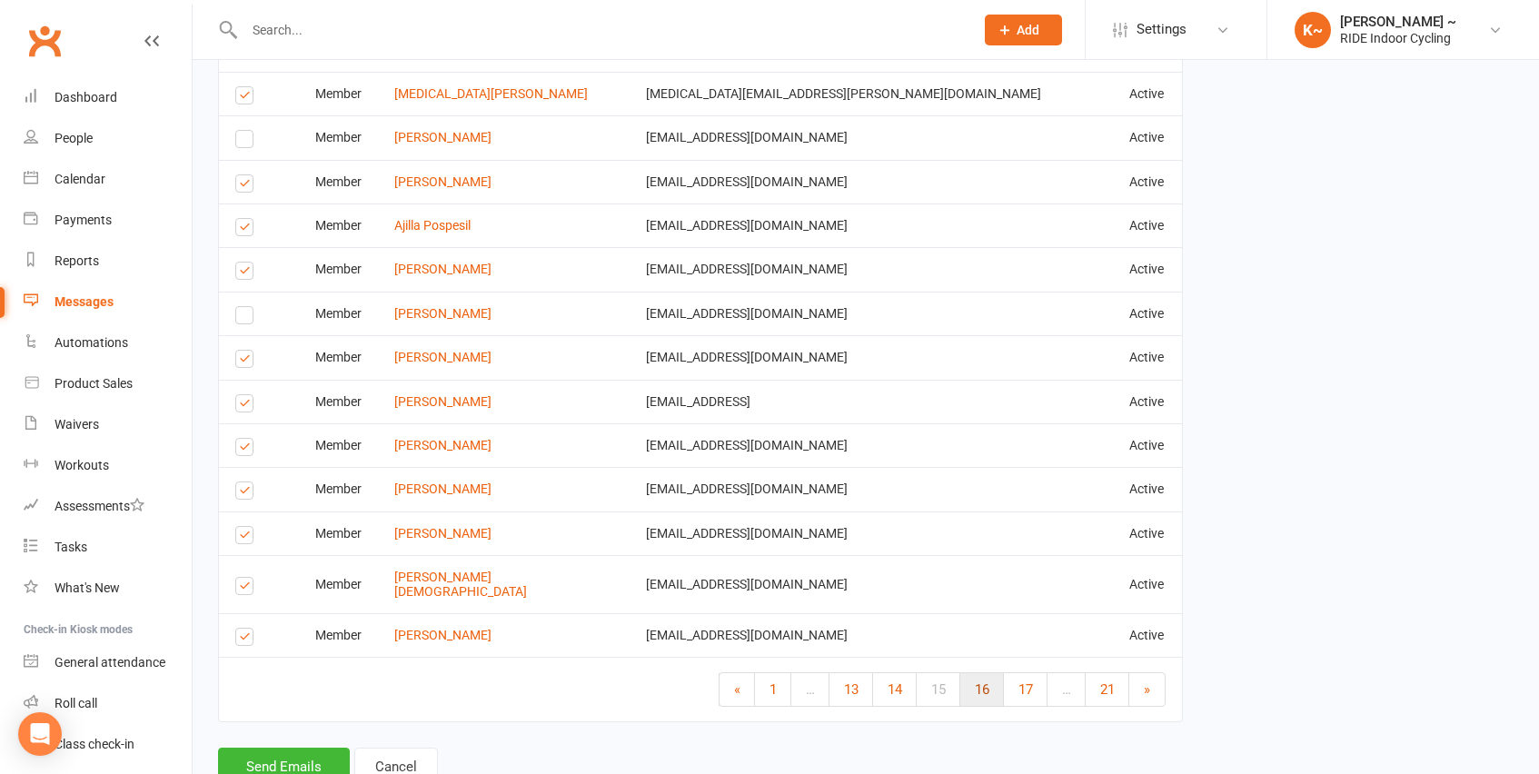
click at [979, 673] on link "16" at bounding box center [982, 689] width 44 height 33
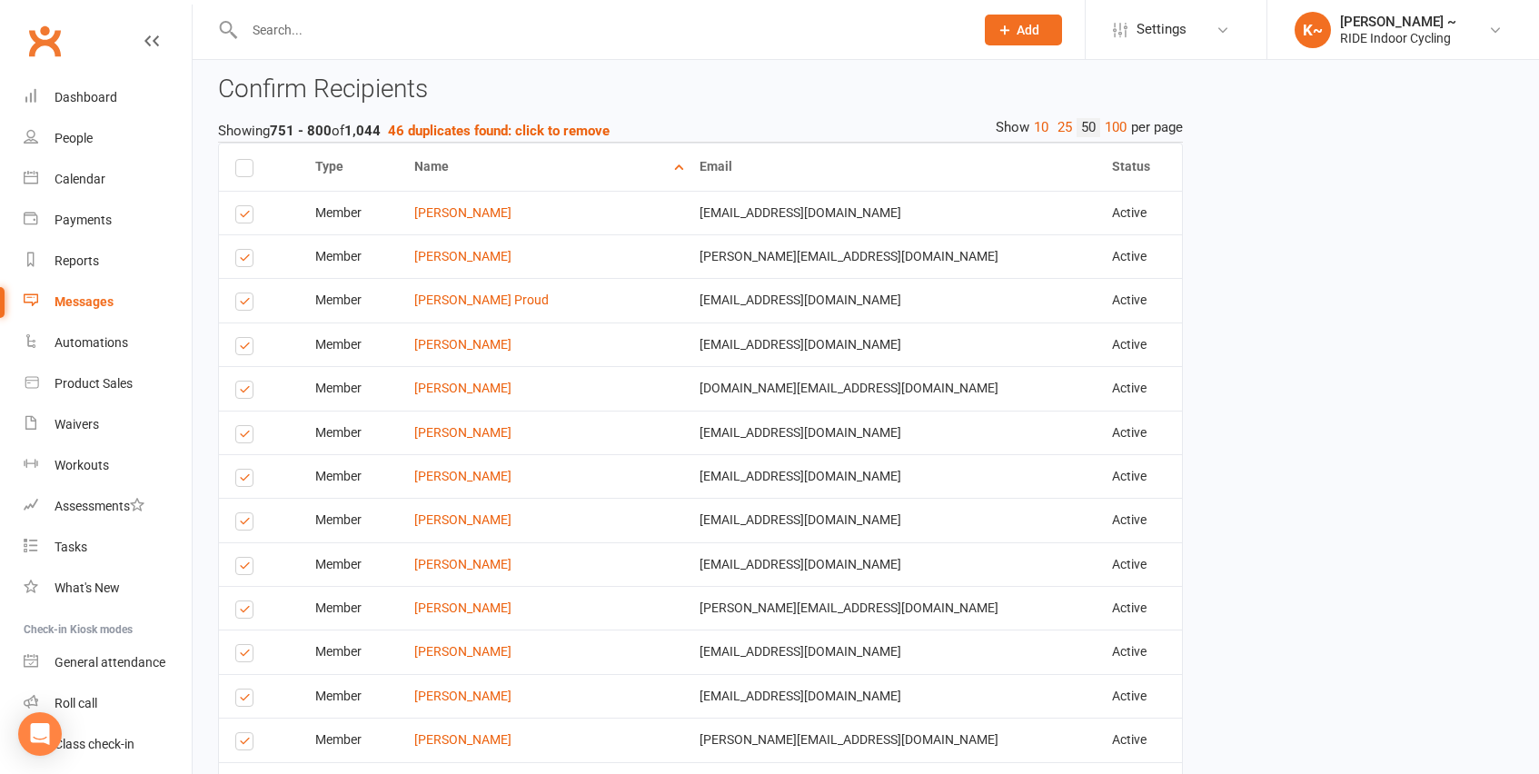
scroll to position [686, 0]
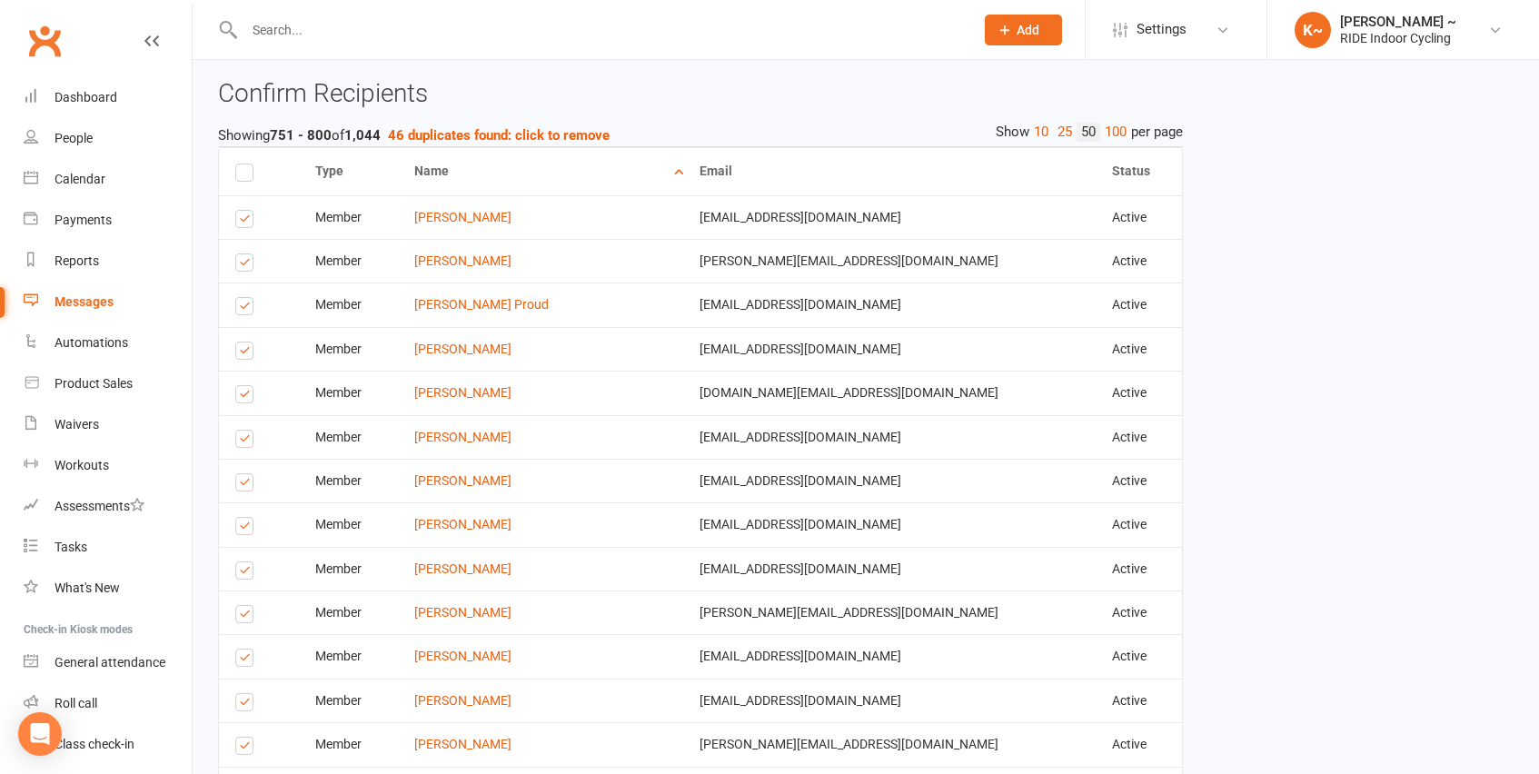
click at [242, 749] on label at bounding box center [247, 749] width 25 height 0
click at [242, 738] on input "checkbox" at bounding box center [241, 738] width 12 height 0
click at [245, 705] on label at bounding box center [247, 705] width 25 height 0
click at [245, 694] on input "checkbox" at bounding box center [241, 694] width 12 height 0
click at [242, 661] on label at bounding box center [247, 661] width 25 height 0
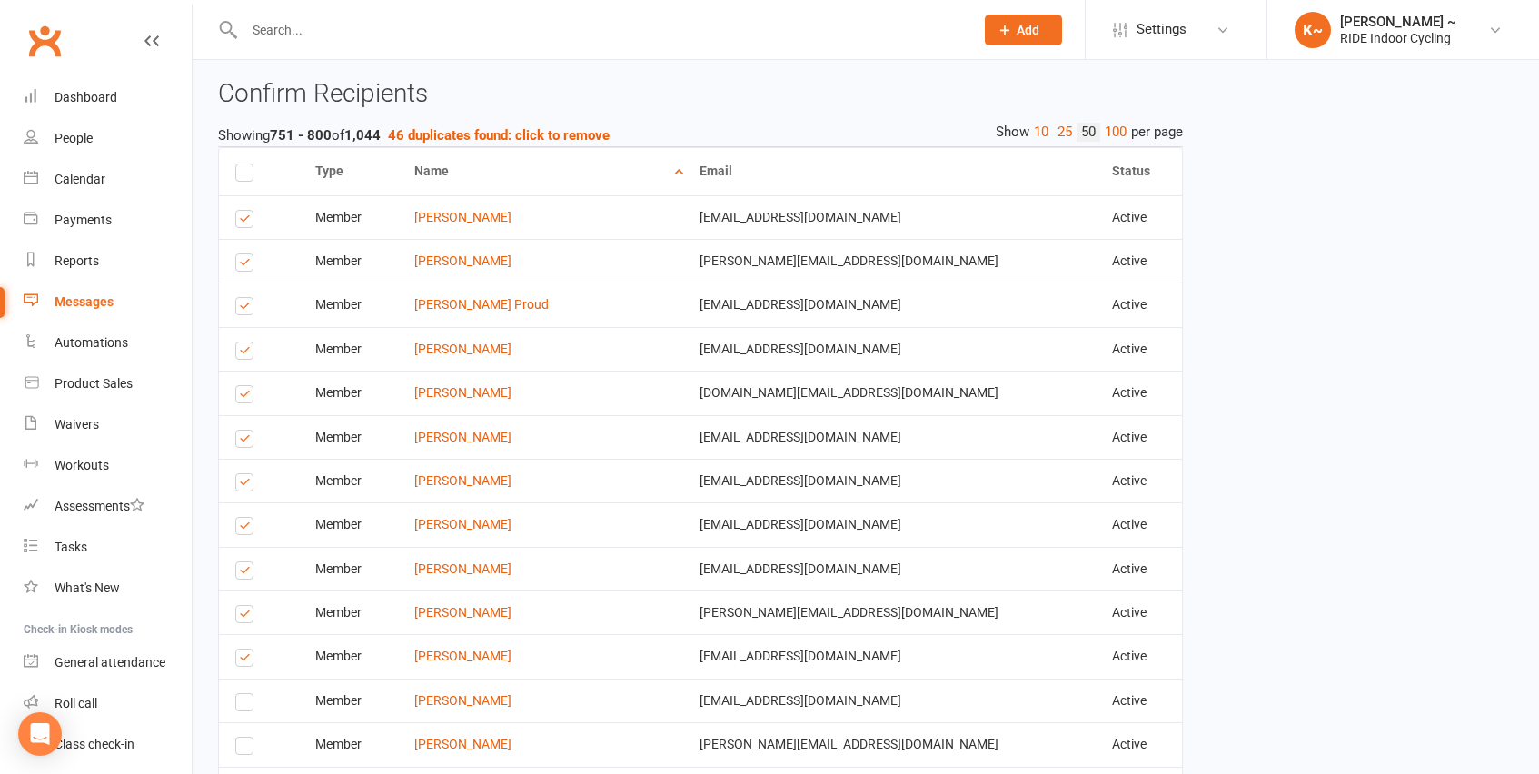
click at [242, 650] on input "checkbox" at bounding box center [241, 650] width 12 height 0
click at [243, 617] on label at bounding box center [247, 617] width 25 height 0
click at [243, 606] on input "checkbox" at bounding box center [241, 606] width 12 height 0
click at [244, 573] on label at bounding box center [247, 573] width 25 height 0
click at [244, 562] on input "checkbox" at bounding box center [241, 562] width 12 height 0
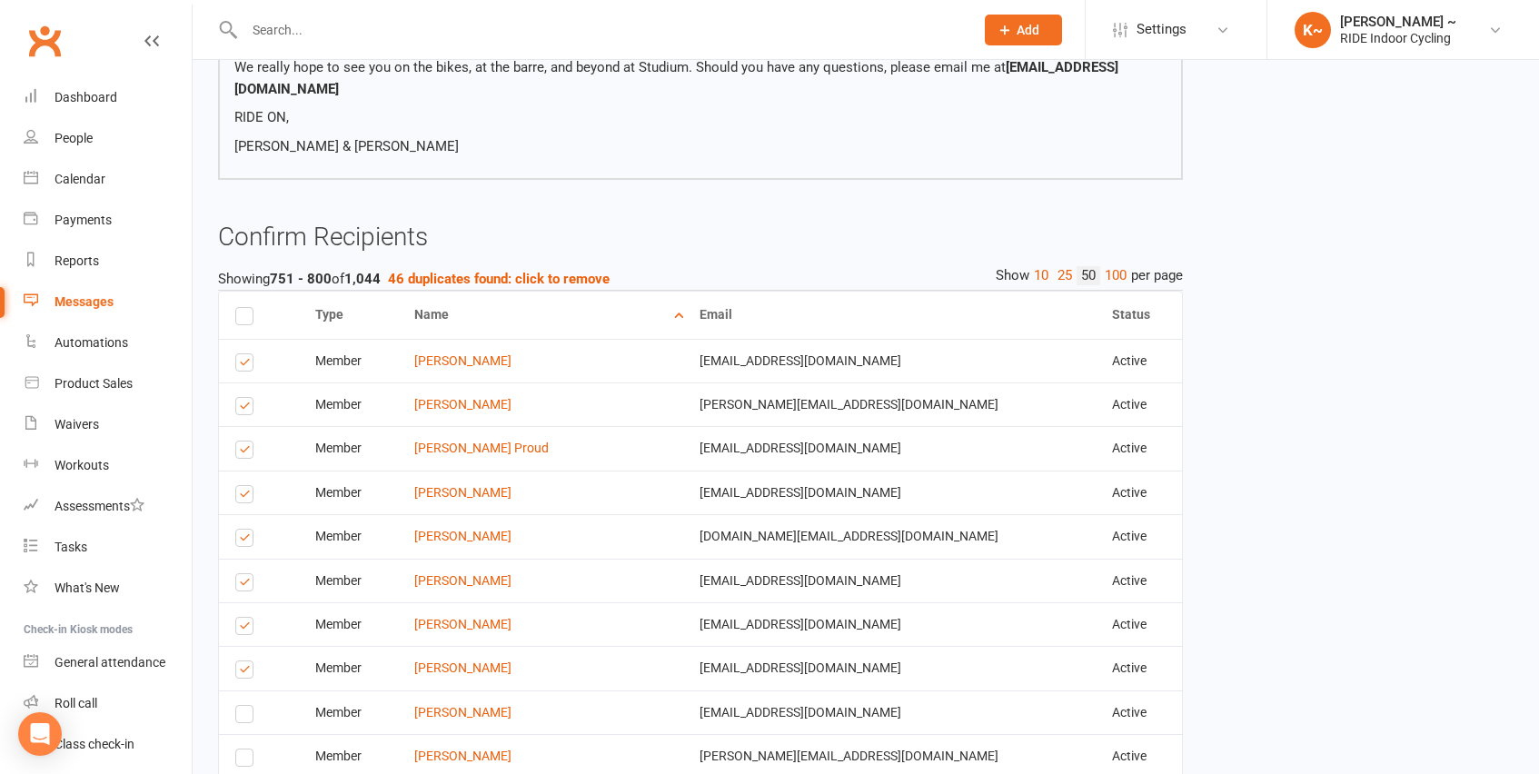
scroll to position [541, 0]
click at [247, 631] on label at bounding box center [247, 631] width 25 height 0
click at [247, 620] on input "checkbox" at bounding box center [241, 620] width 12 height 0
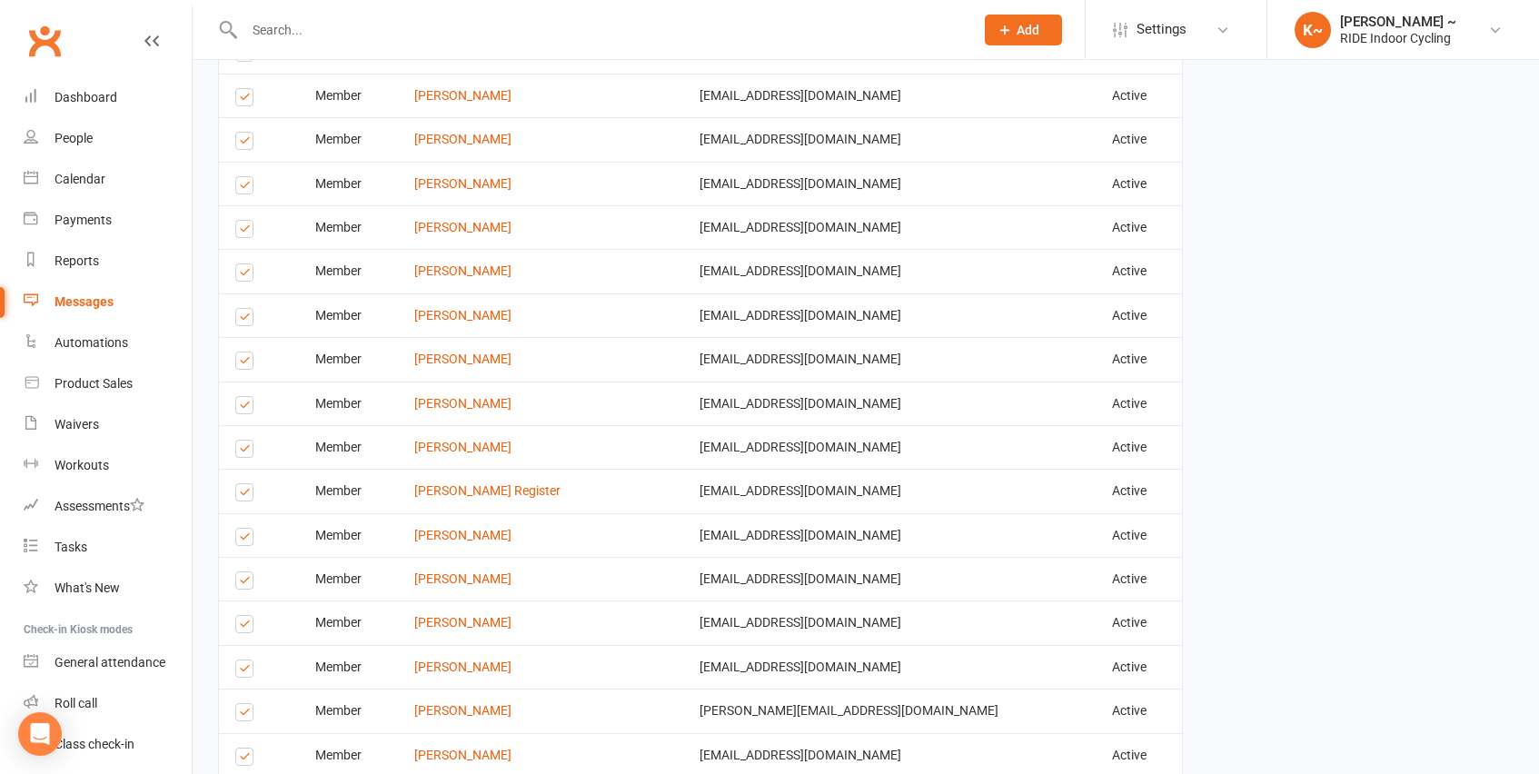
scroll to position [2464, 0]
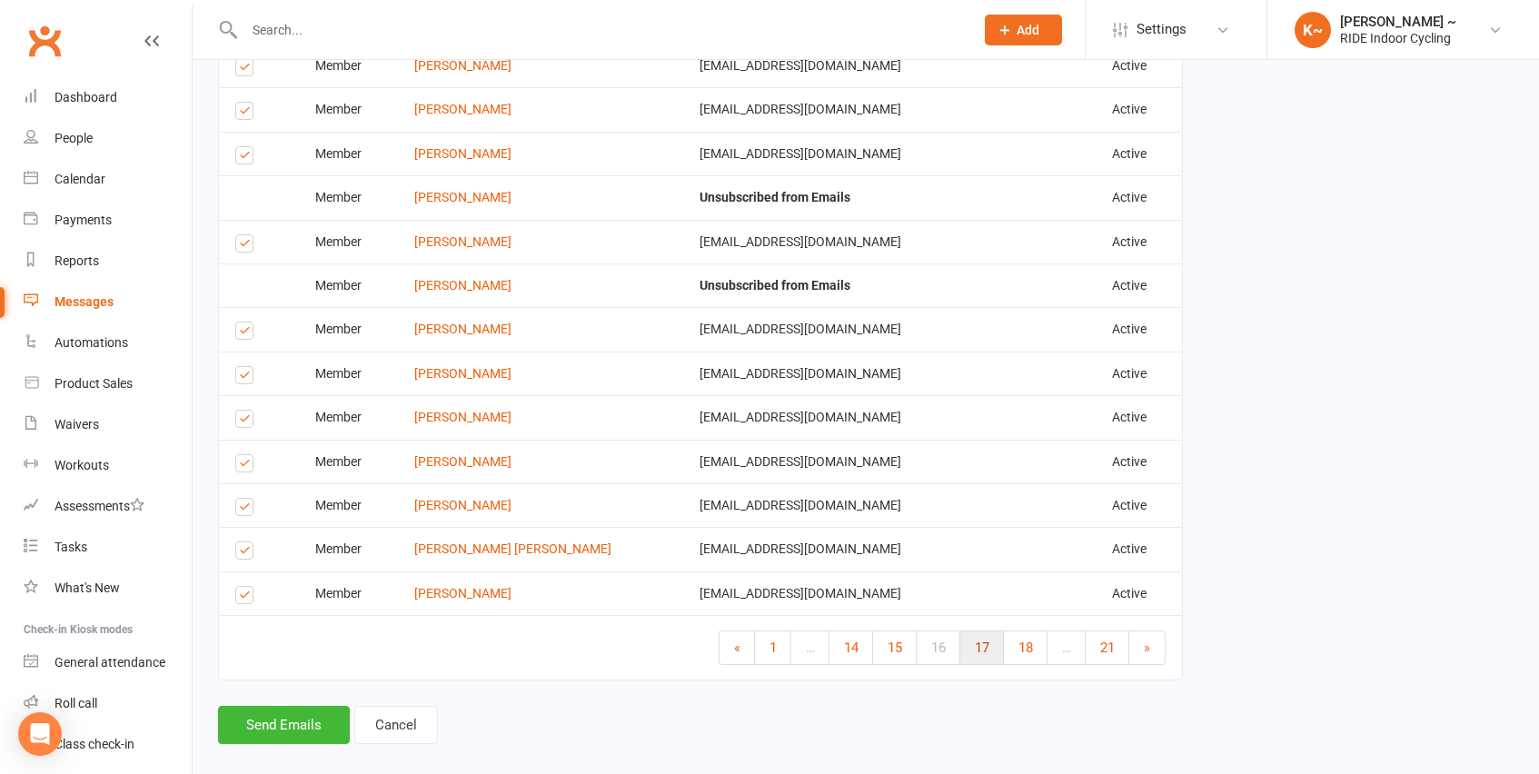
click at [988, 631] on link "17" at bounding box center [982, 647] width 44 height 33
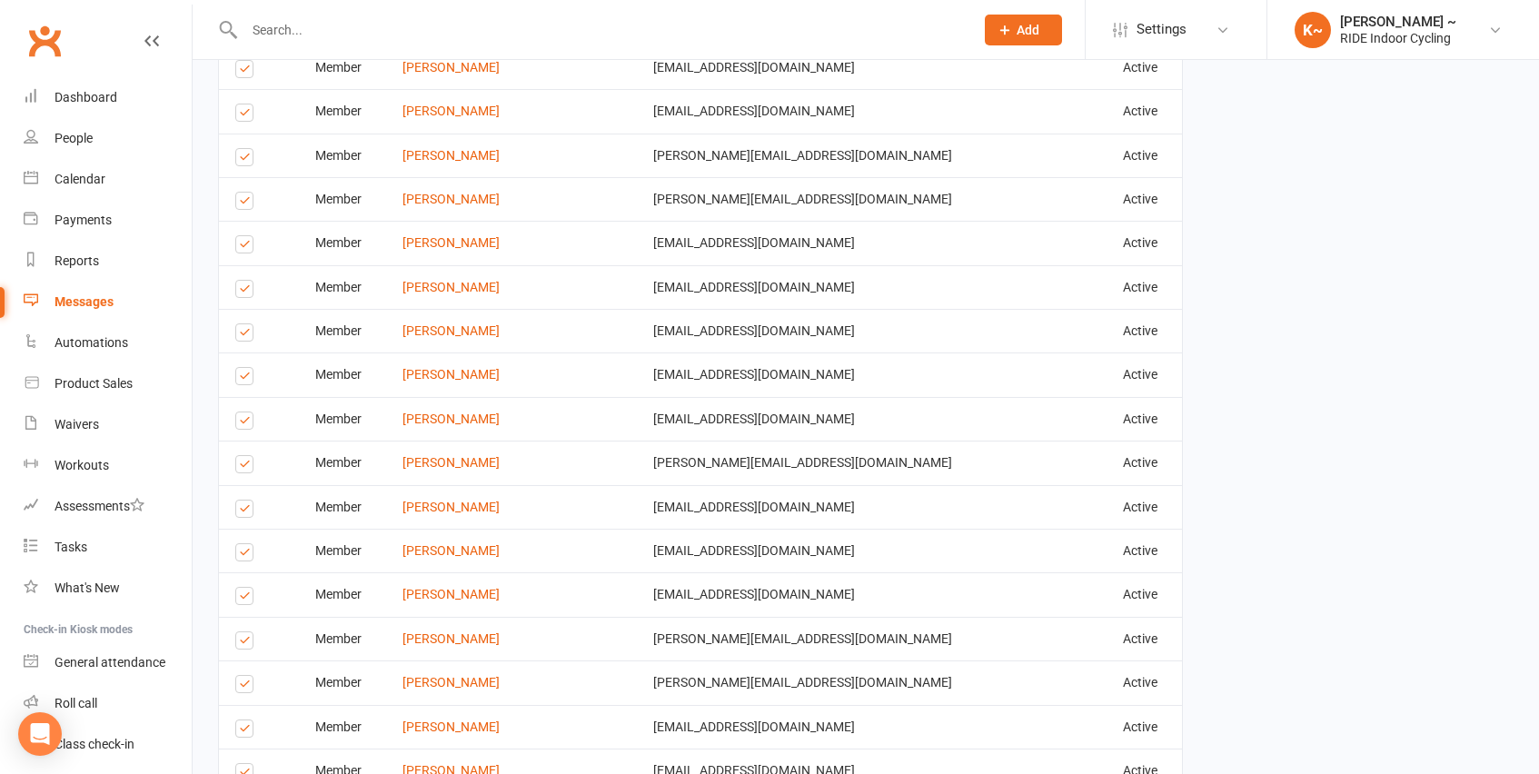
scroll to position [1972, 0]
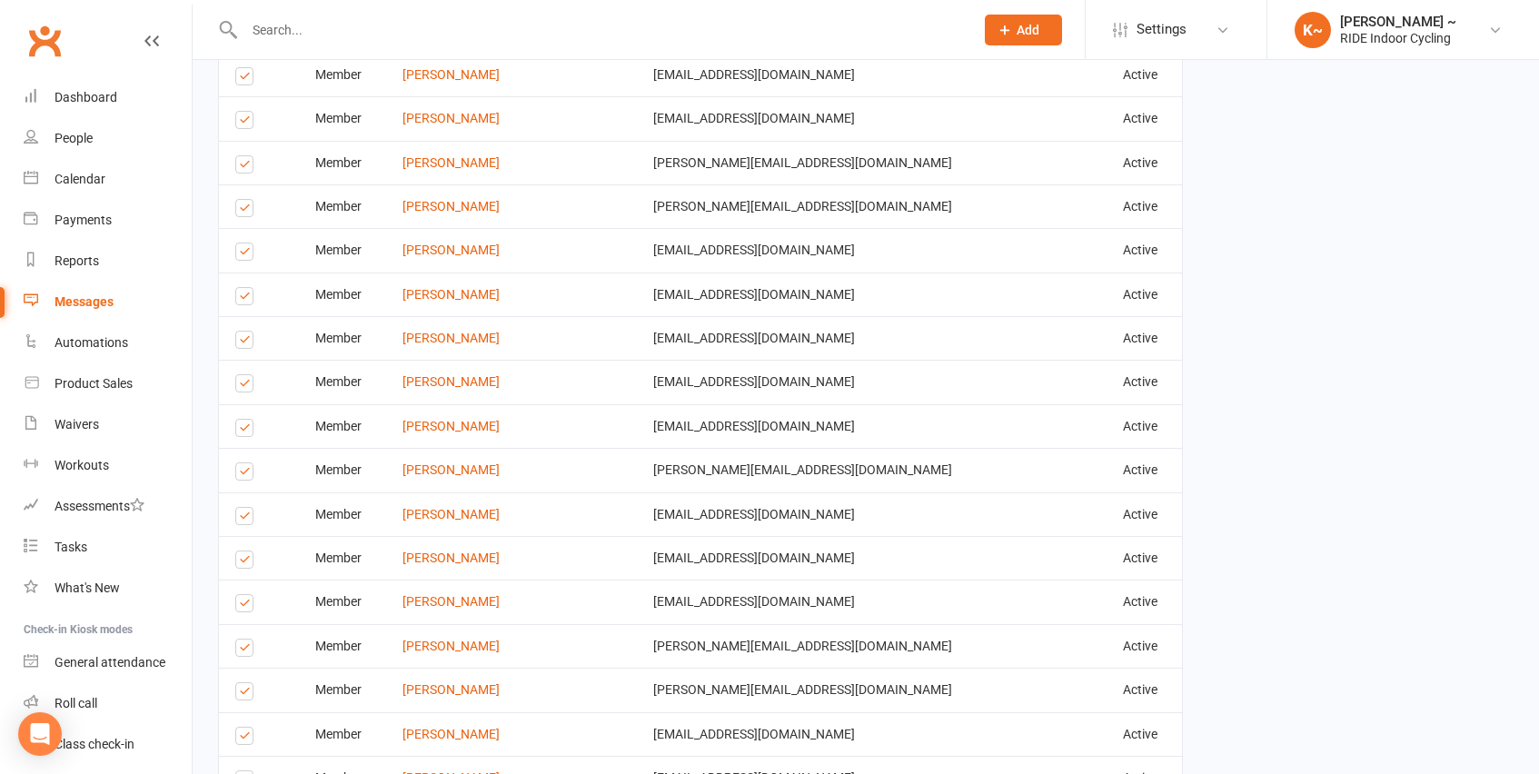
click at [245, 739] on label at bounding box center [247, 739] width 25 height 0
click at [245, 728] on input "checkbox" at bounding box center [241, 728] width 12 height 0
click at [243, 606] on label at bounding box center [247, 606] width 25 height 0
click at [243, 595] on input "checkbox" at bounding box center [241, 595] width 12 height 0
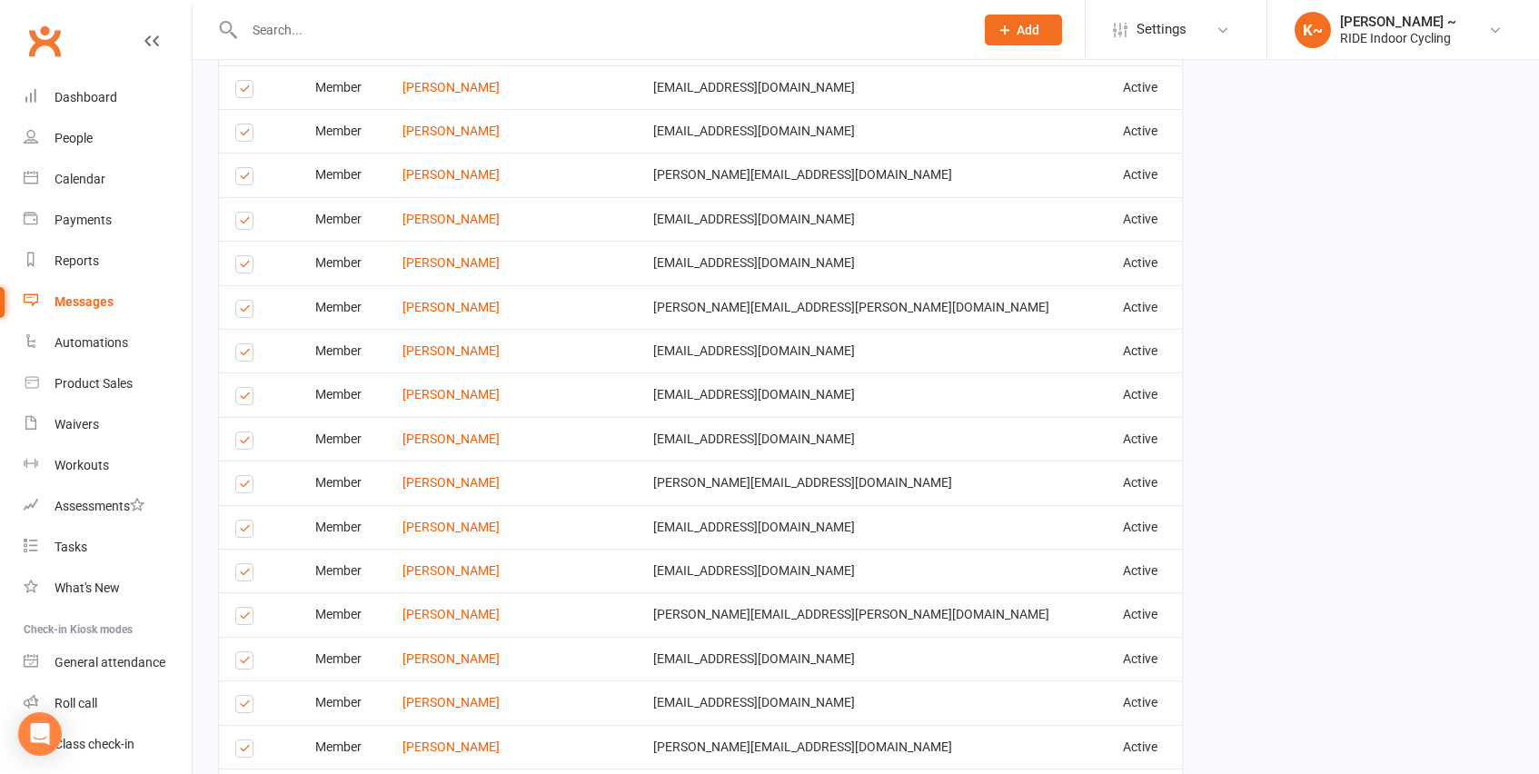
scroll to position [1388, 0]
click at [245, 706] on label at bounding box center [247, 706] width 25 height 0
click at [245, 695] on input "checkbox" at bounding box center [241, 695] width 12 height 0
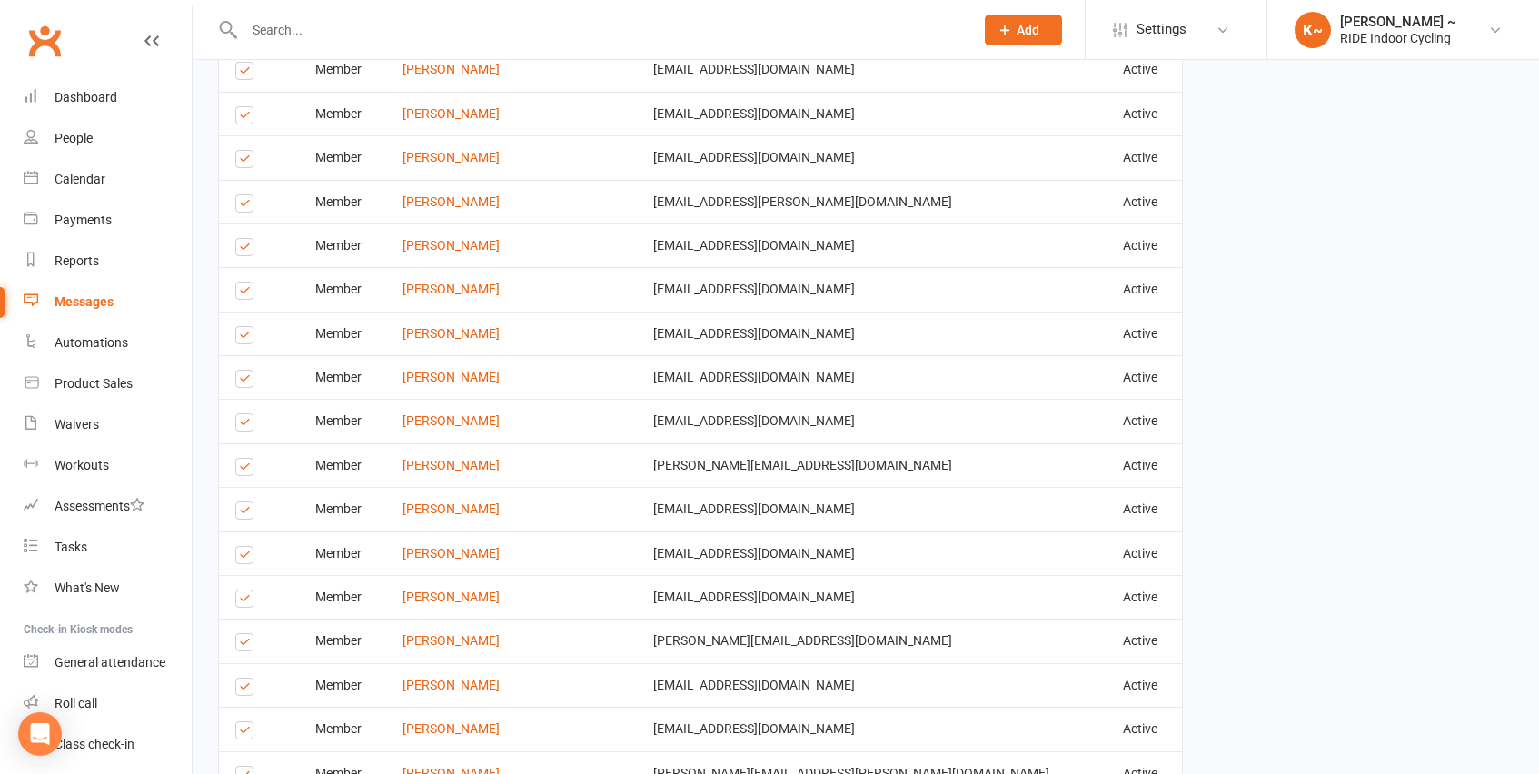
scroll to position [919, 0]
click at [237, 736] on label at bounding box center [247, 736] width 25 height 0
click at [237, 725] on input "checkbox" at bounding box center [241, 725] width 12 height 0
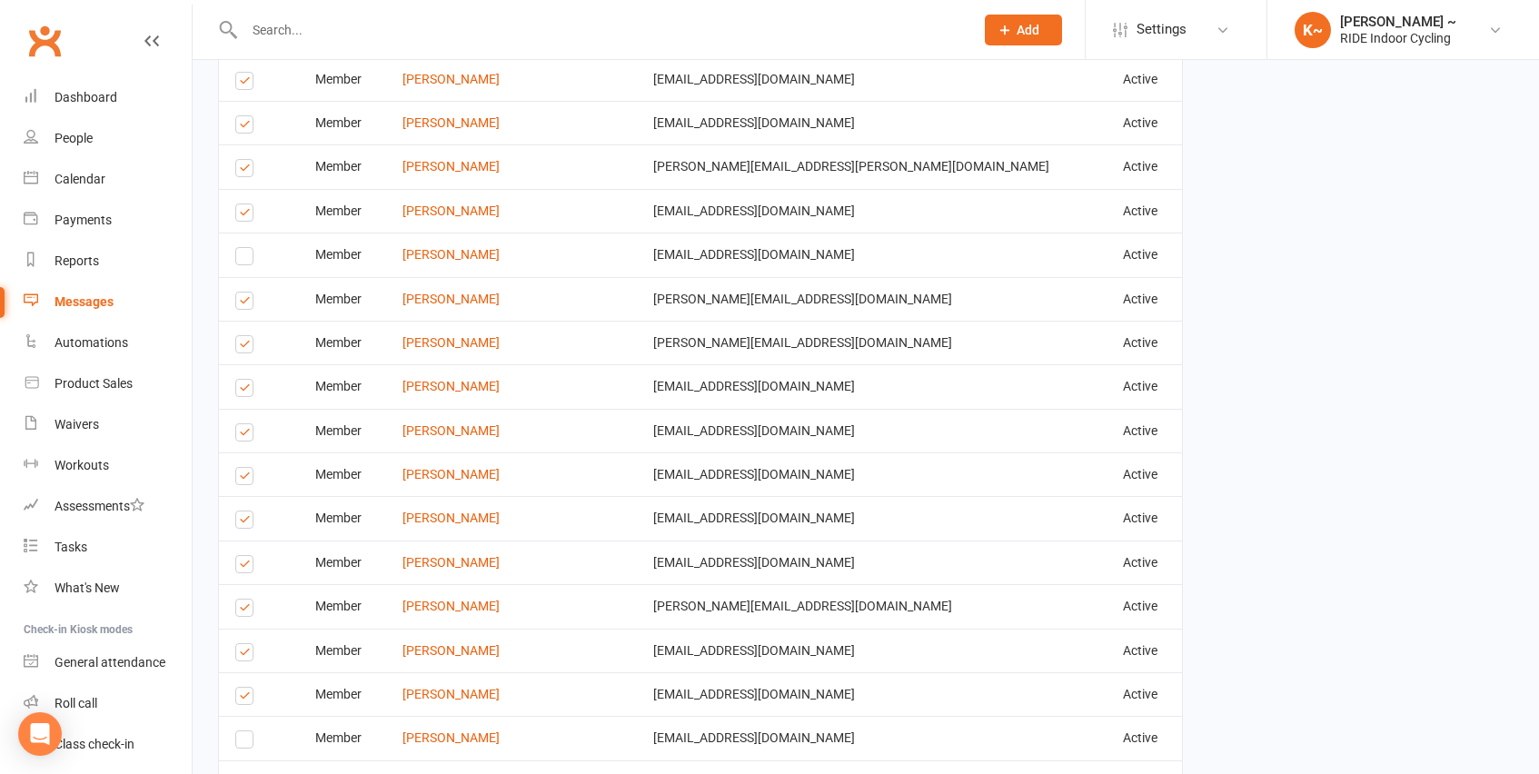
scroll to position [2464, 0]
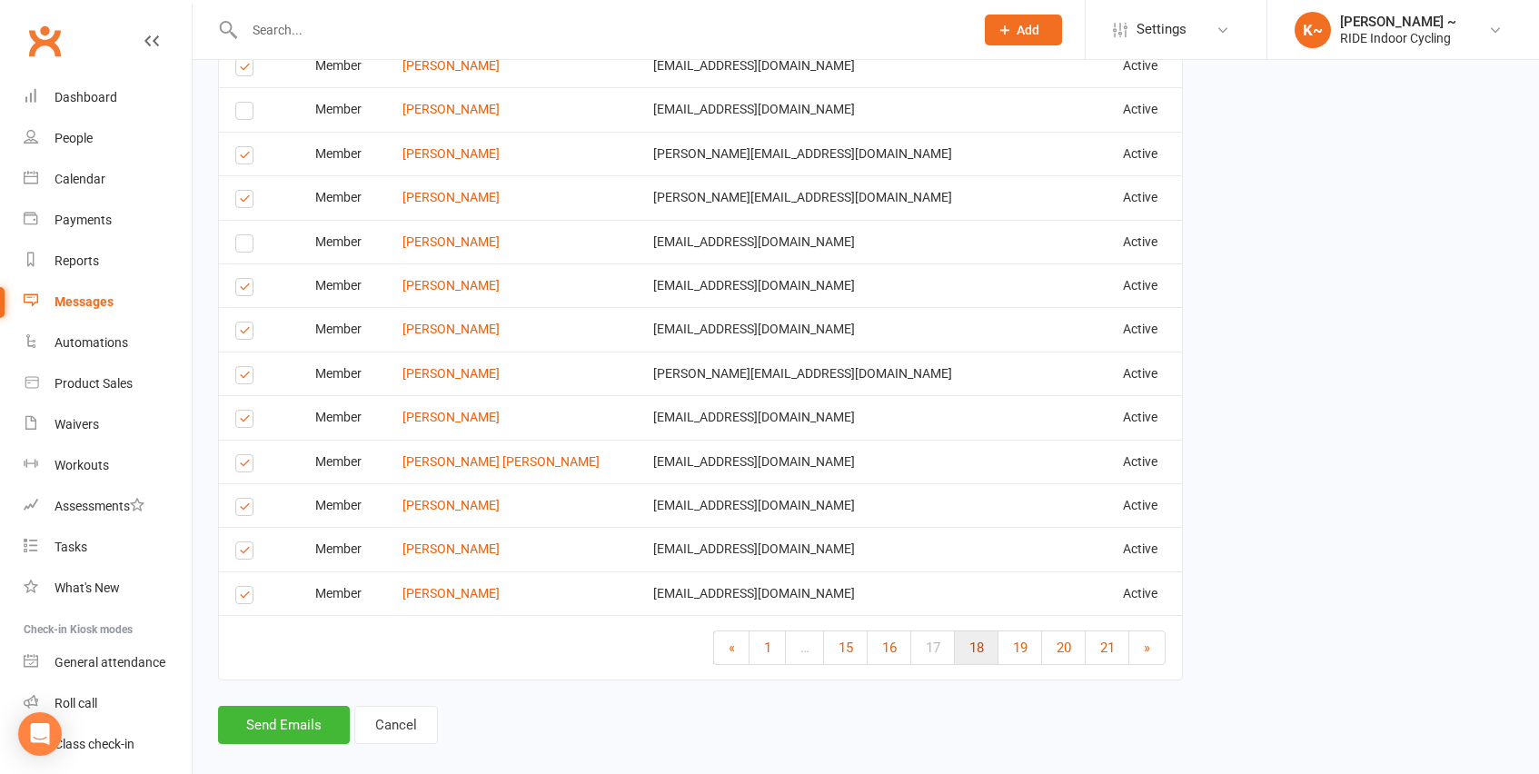
click at [979, 640] on span "18" at bounding box center [976, 648] width 15 height 16
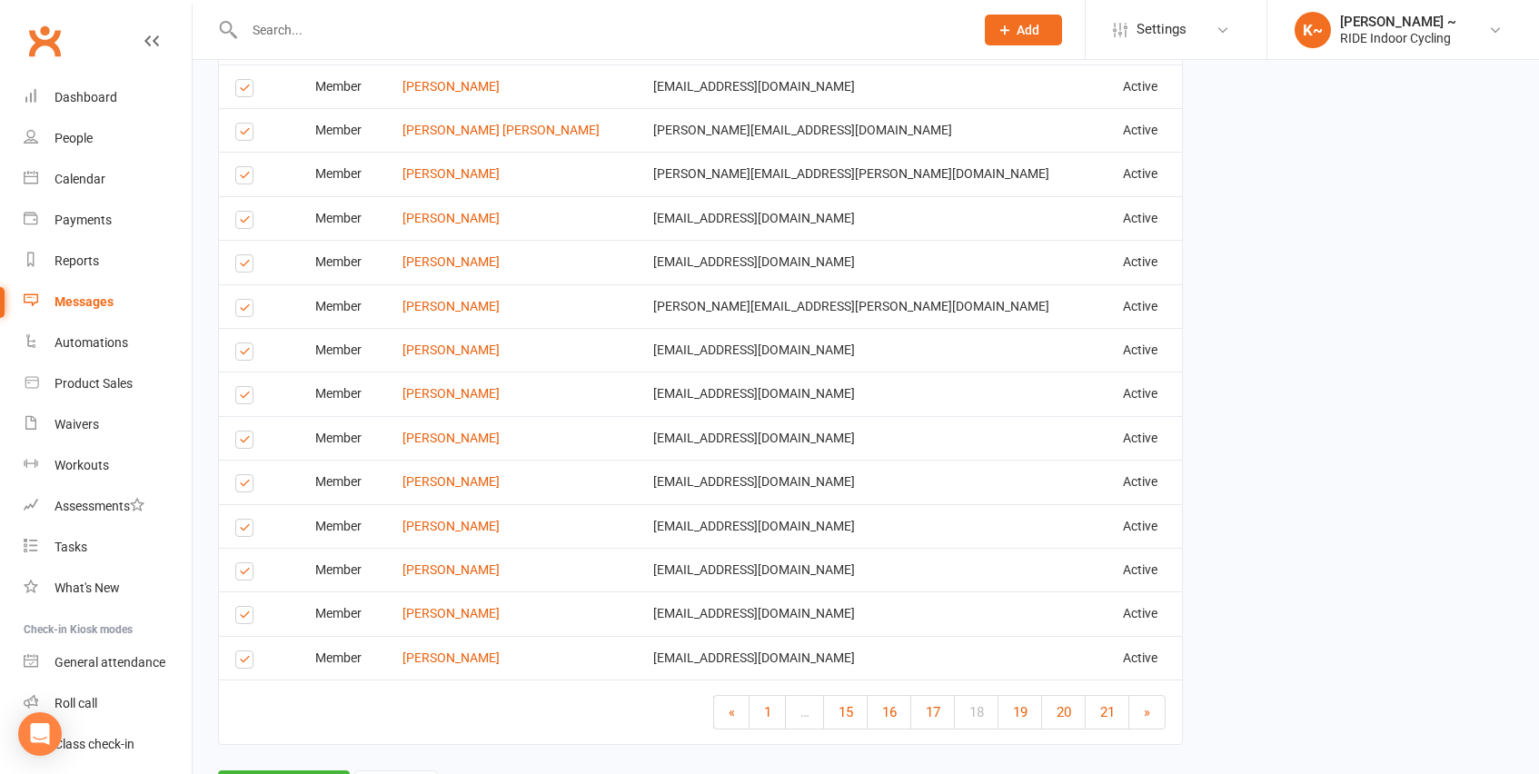
scroll to position [2388, 0]
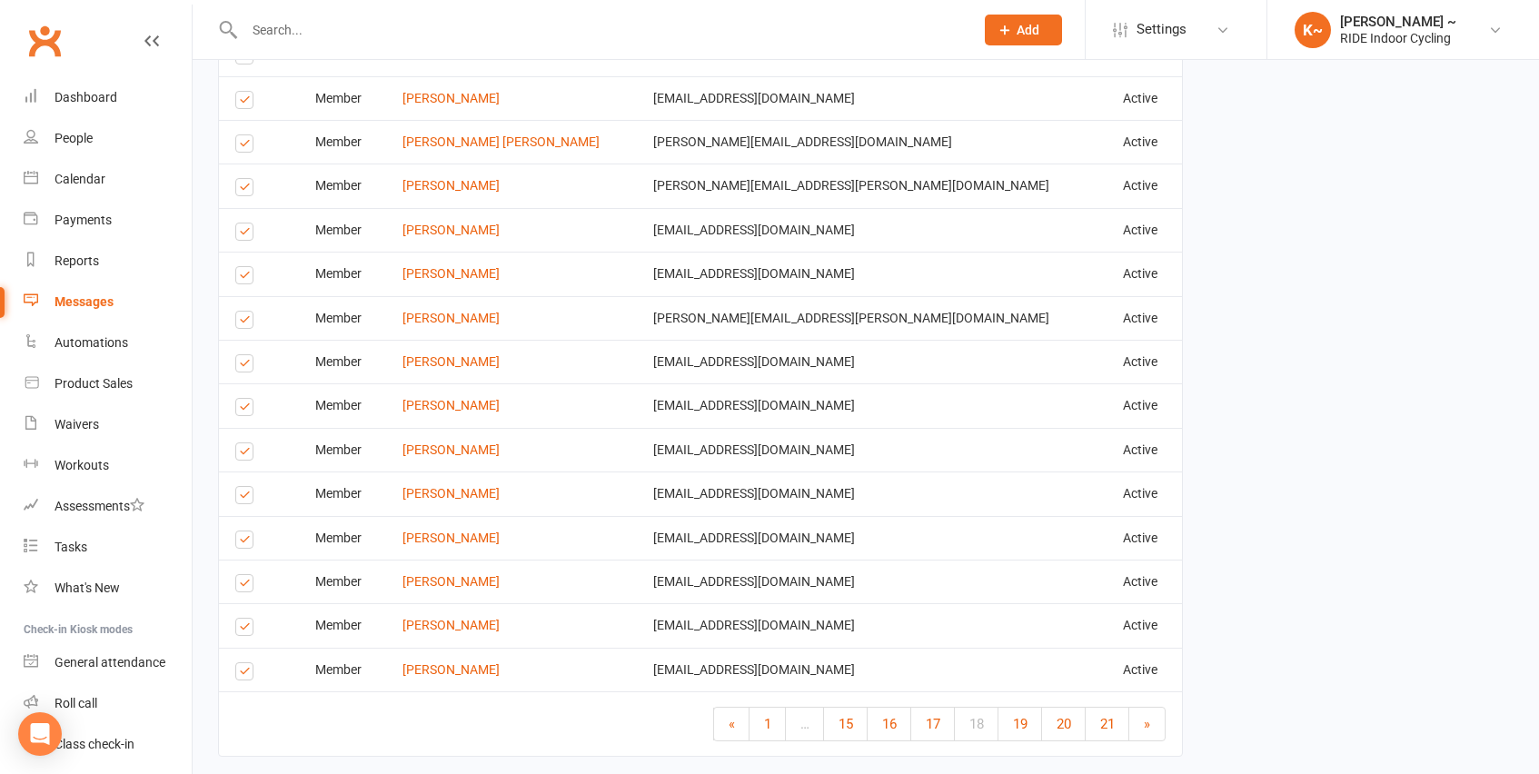
click at [238, 674] on label at bounding box center [247, 674] width 25 height 0
click at [238, 663] on input "checkbox" at bounding box center [241, 663] width 12 height 0
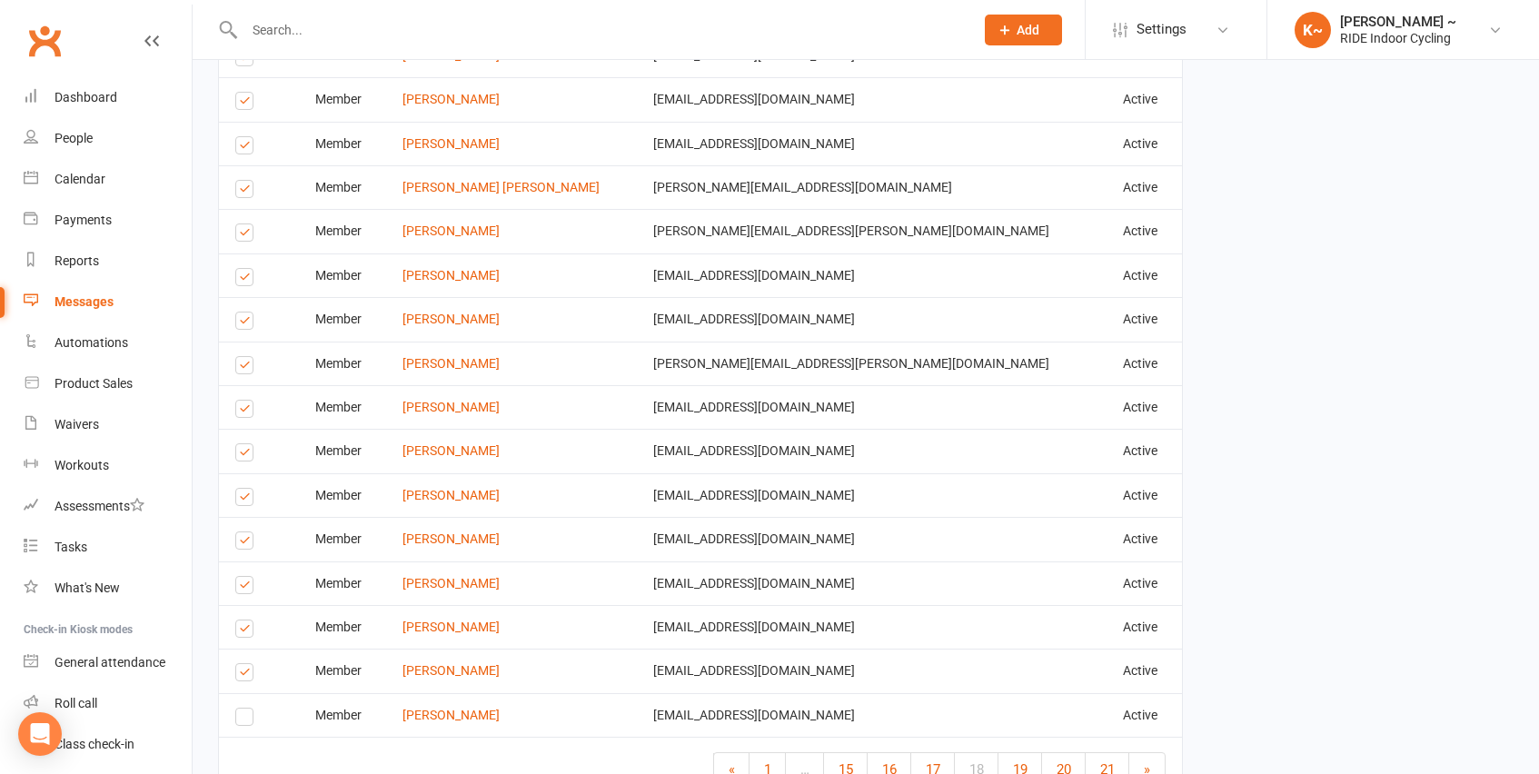
scroll to position [2340, 0]
click at [245, 590] on label at bounding box center [247, 590] width 25 height 0
click at [245, 579] on input "checkbox" at bounding box center [241, 579] width 12 height 0
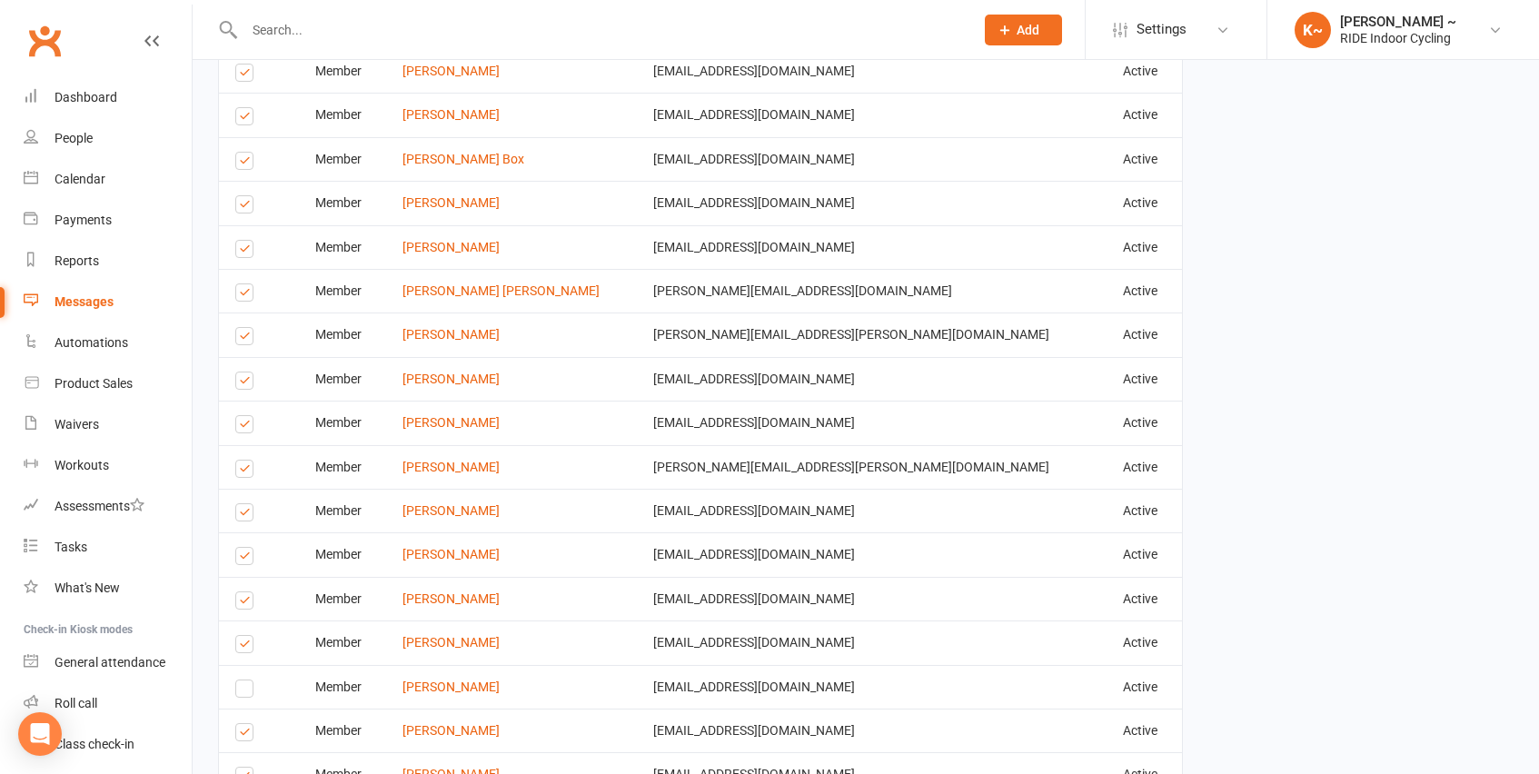
scroll to position [2464, 0]
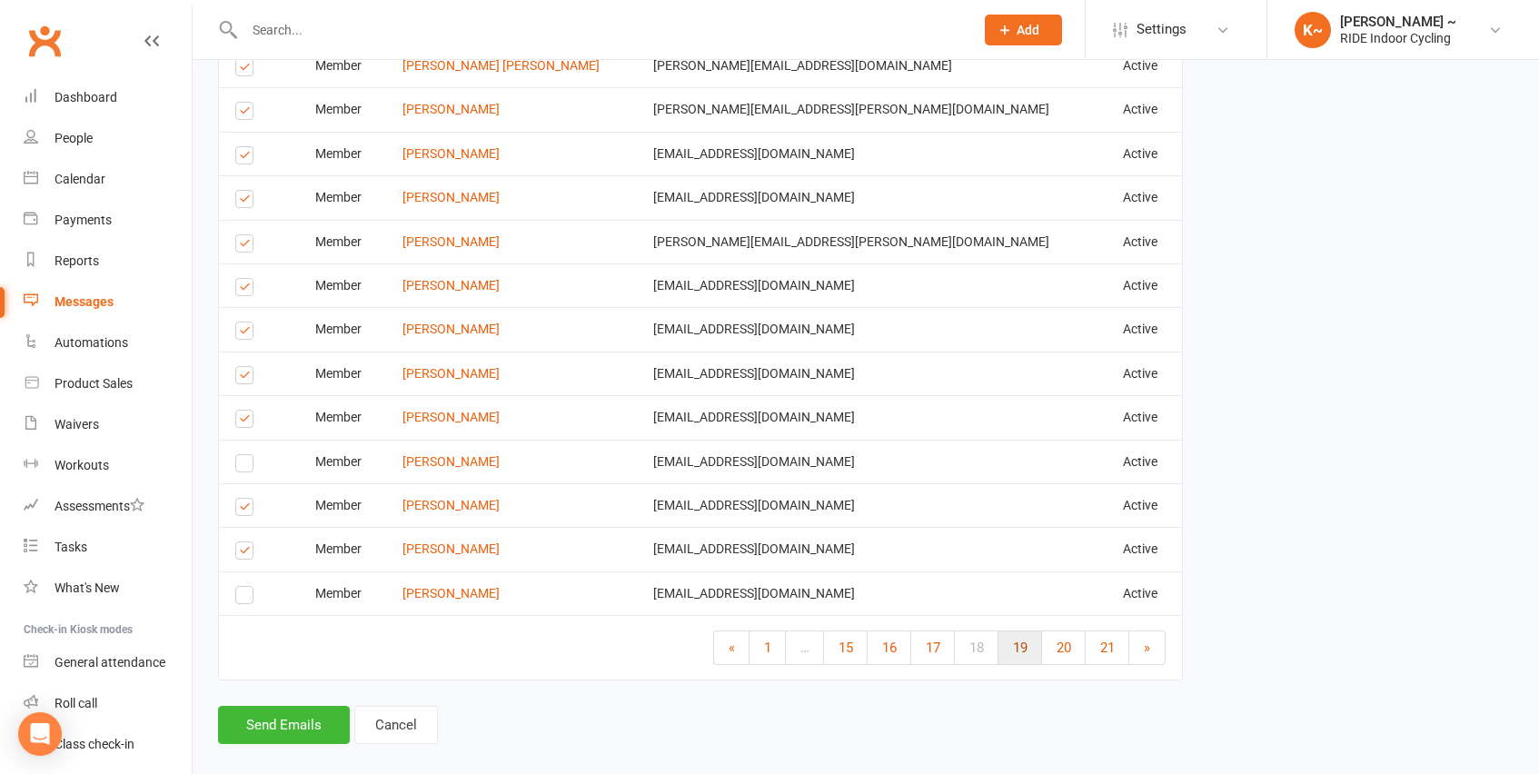
click at [1021, 640] on span "19" at bounding box center [1020, 648] width 15 height 16
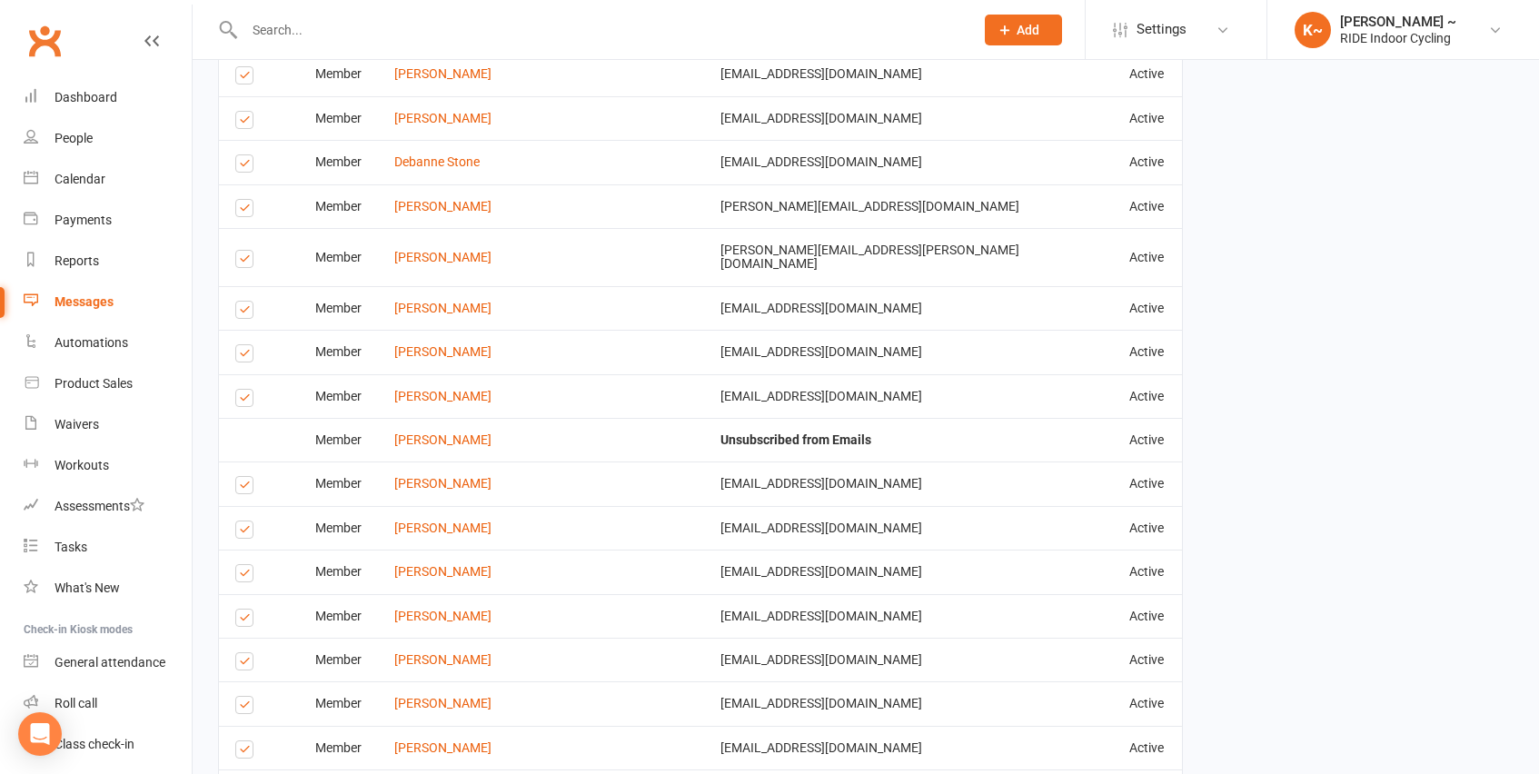
scroll to position [1245, 0]
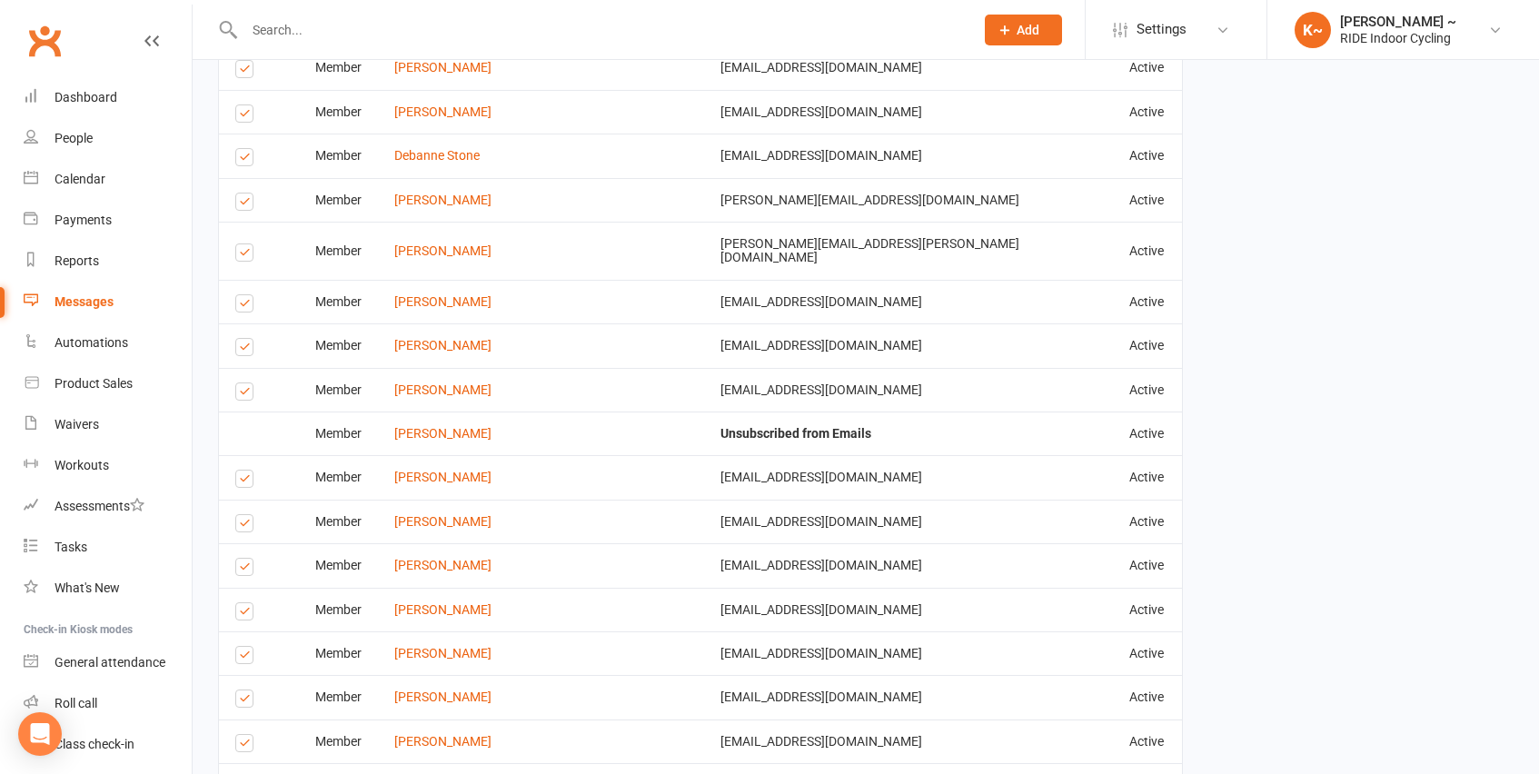
click at [250, 746] on label at bounding box center [247, 746] width 25 height 0
click at [247, 735] on input "checkbox" at bounding box center [241, 735] width 12 height 0
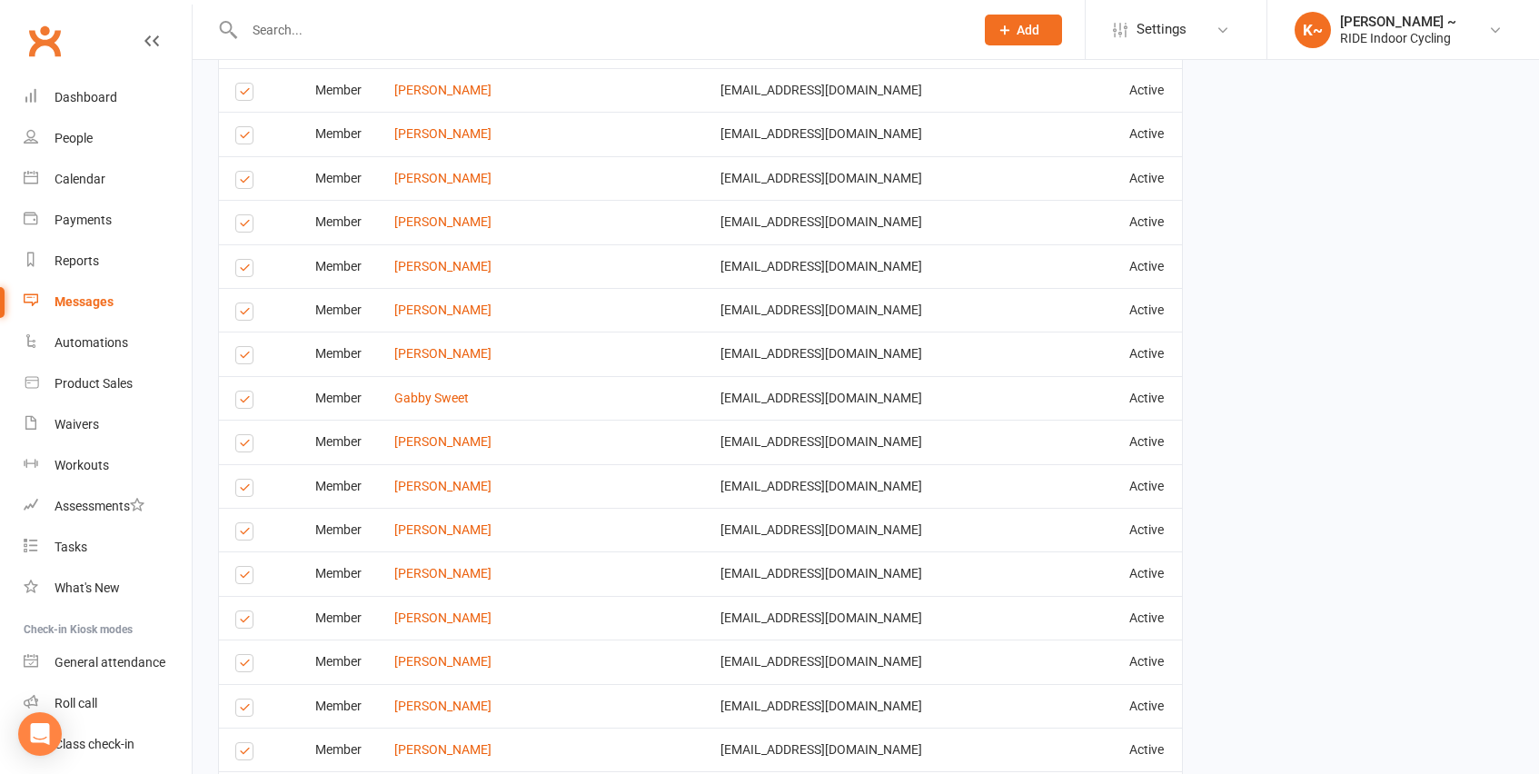
scroll to position [2464, 0]
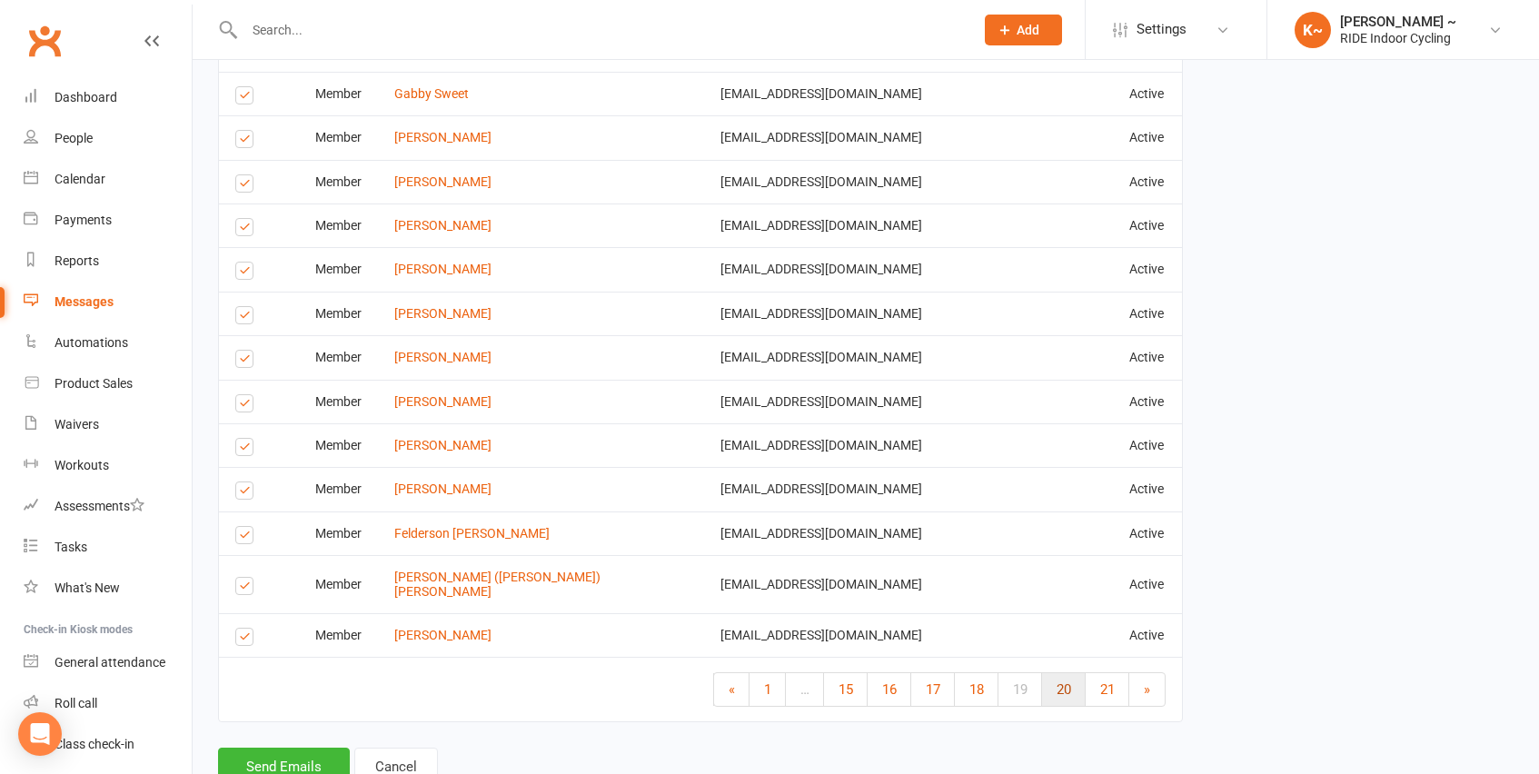
click at [1057, 681] on span "20" at bounding box center [1064, 689] width 15 height 16
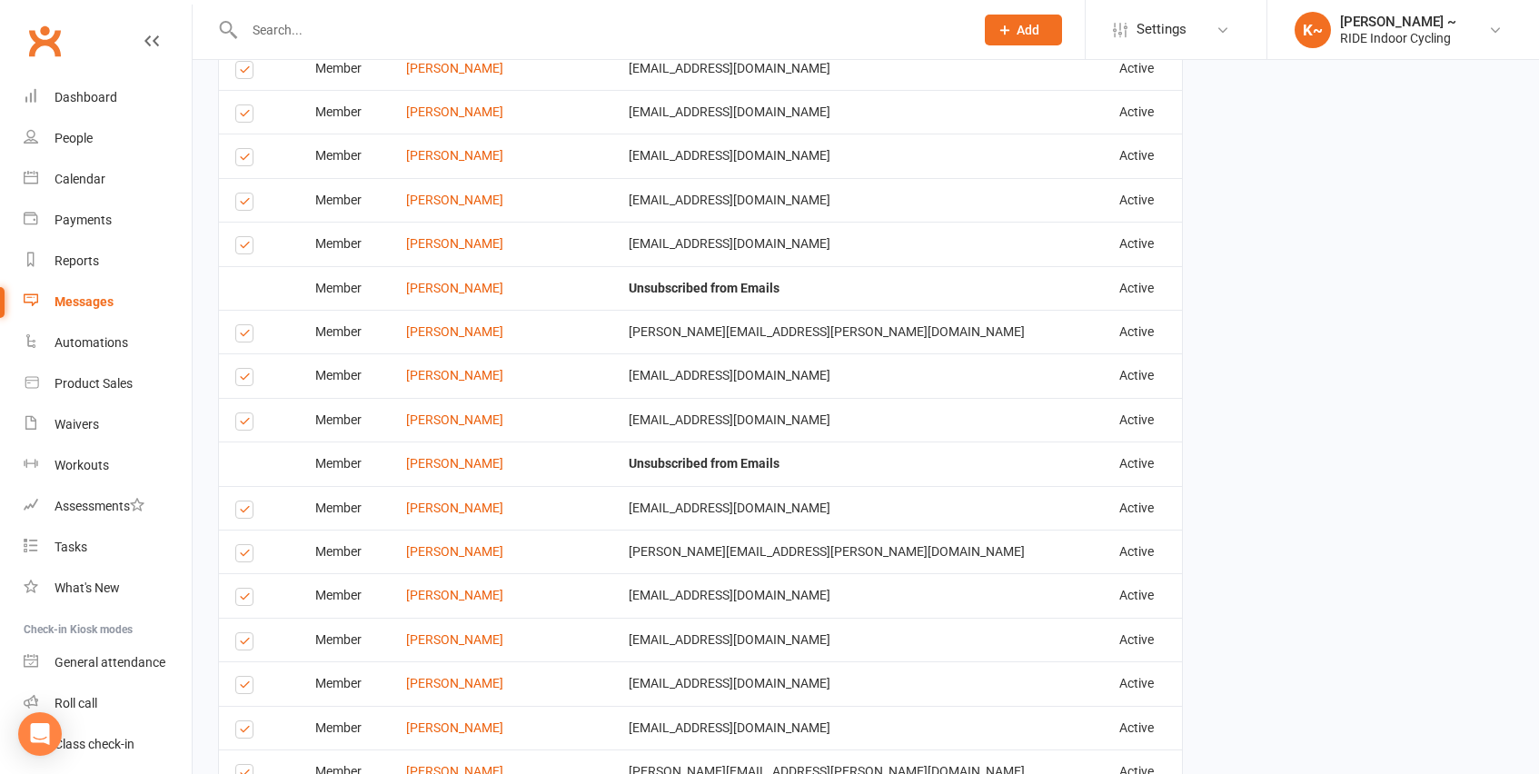
scroll to position [2190, 0]
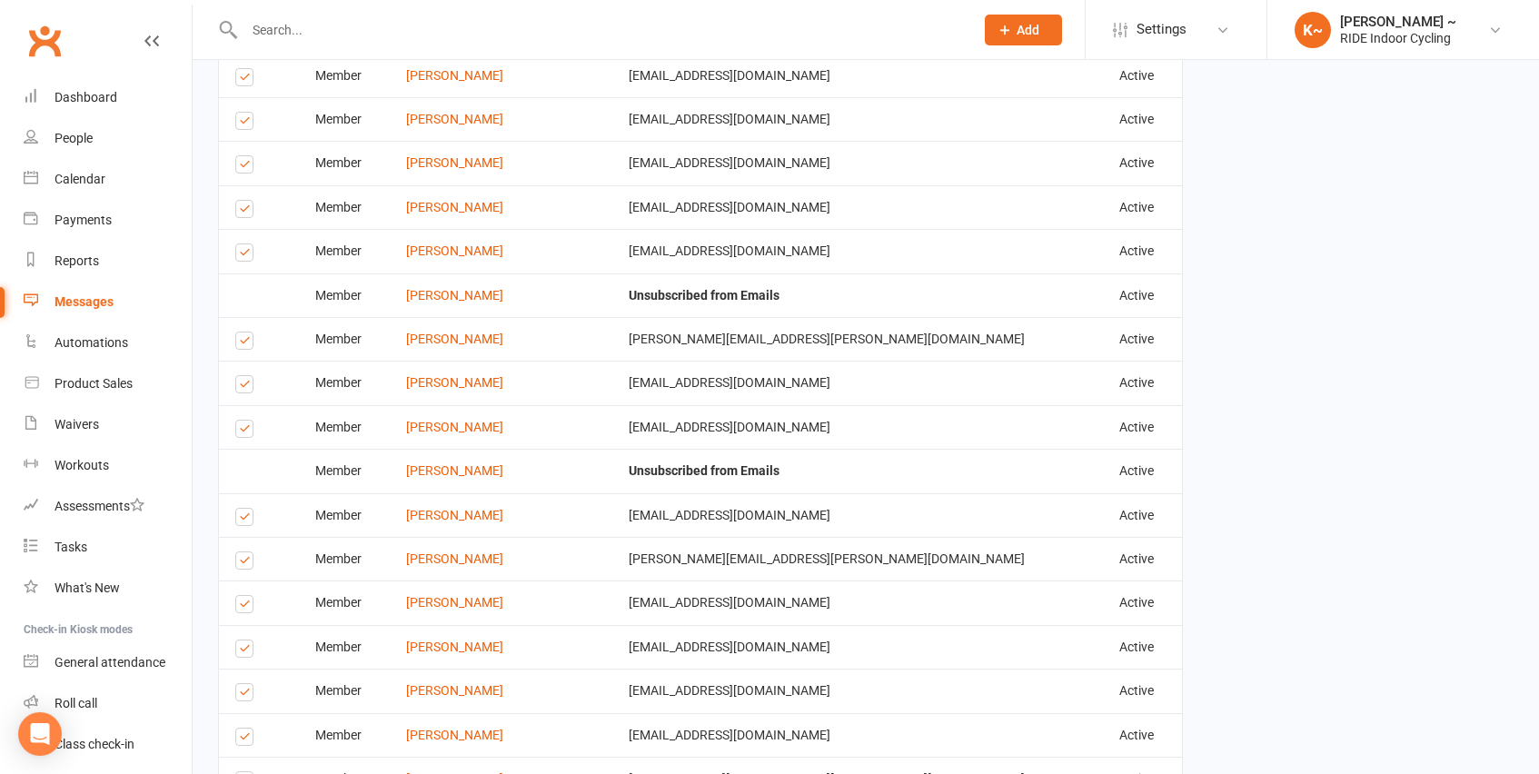
click at [244, 740] on label at bounding box center [247, 740] width 25 height 0
click at [244, 729] on input "checkbox" at bounding box center [241, 729] width 12 height 0
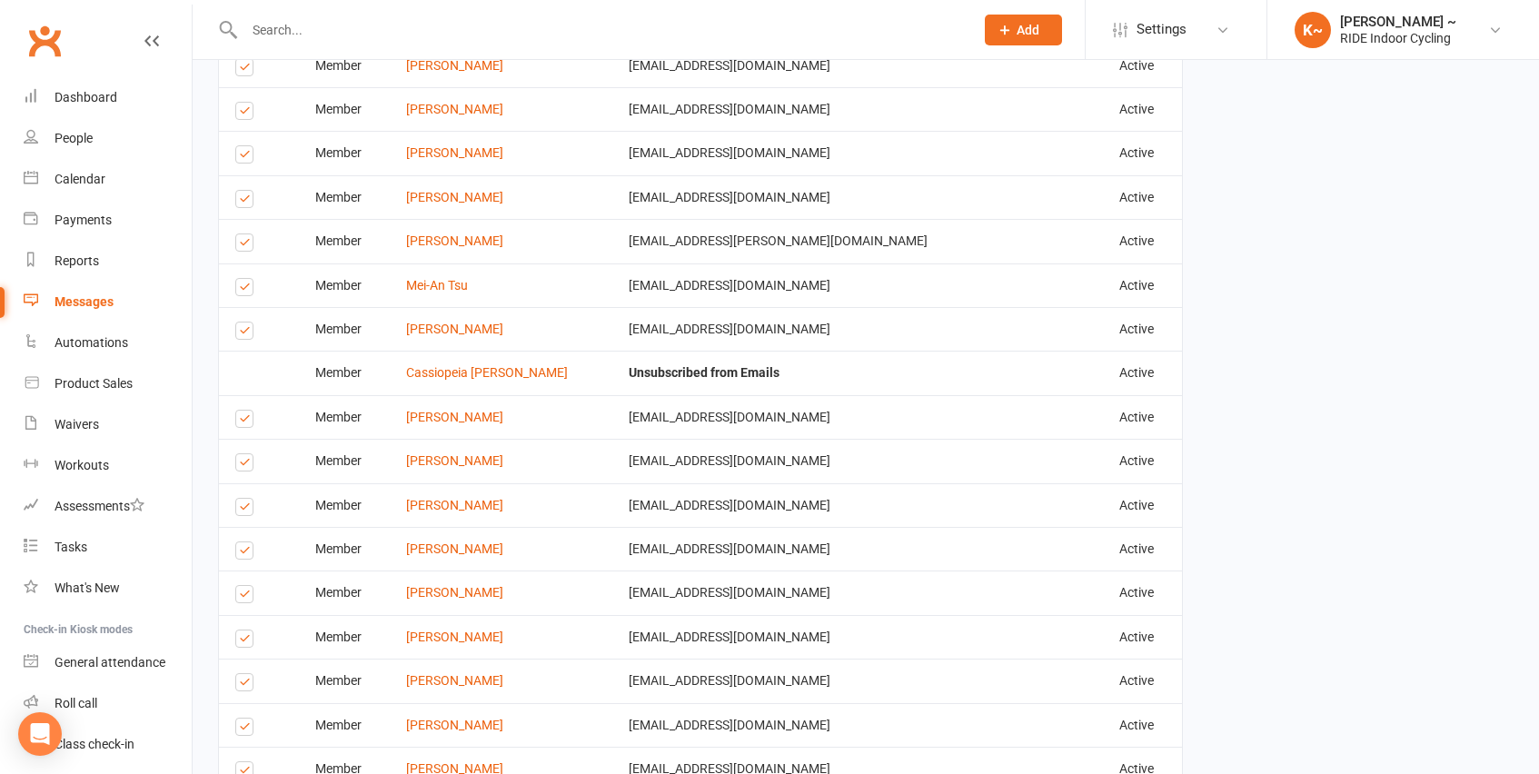
scroll to position [2464, 0]
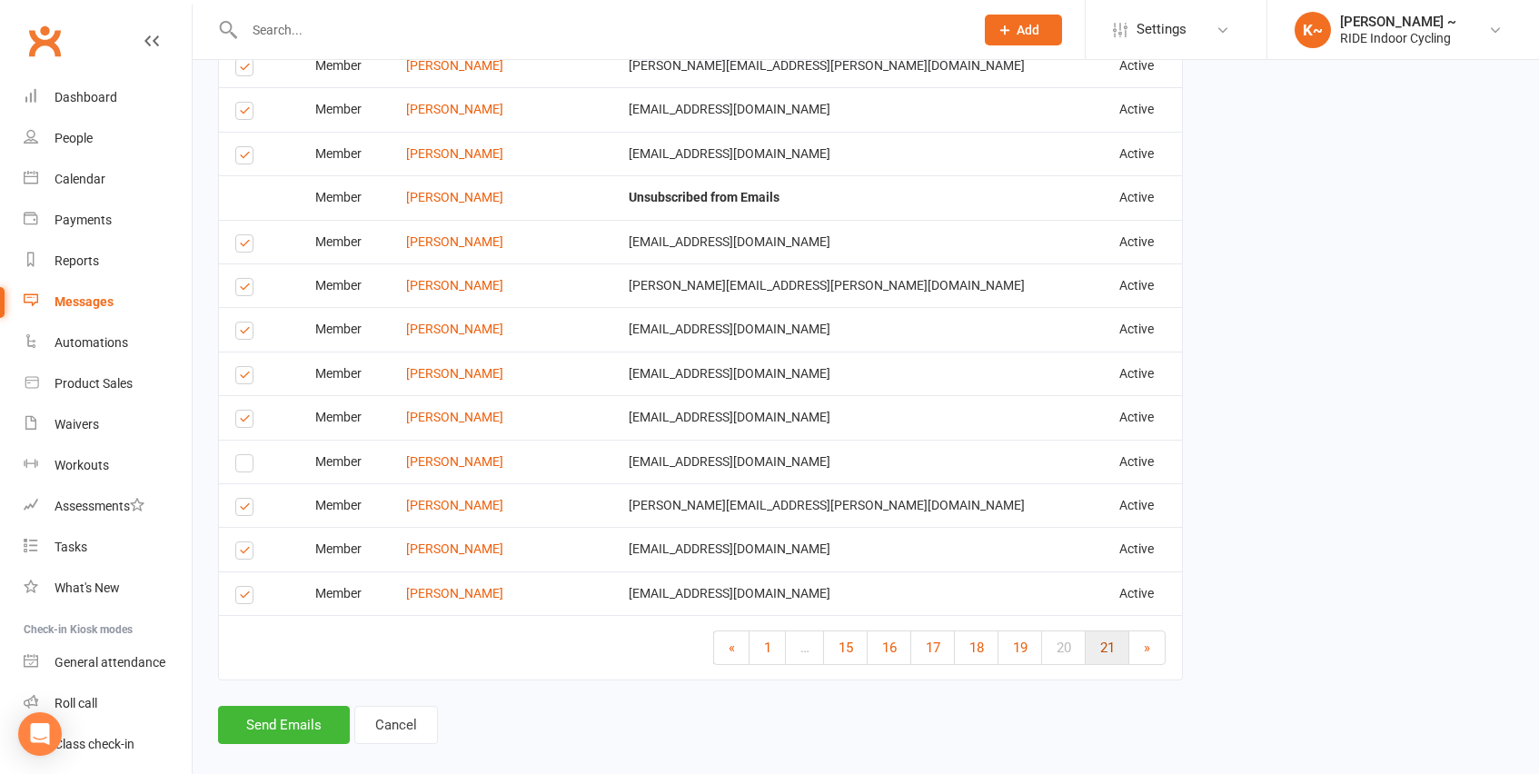
click at [1117, 631] on link "21" at bounding box center [1108, 647] width 44 height 33
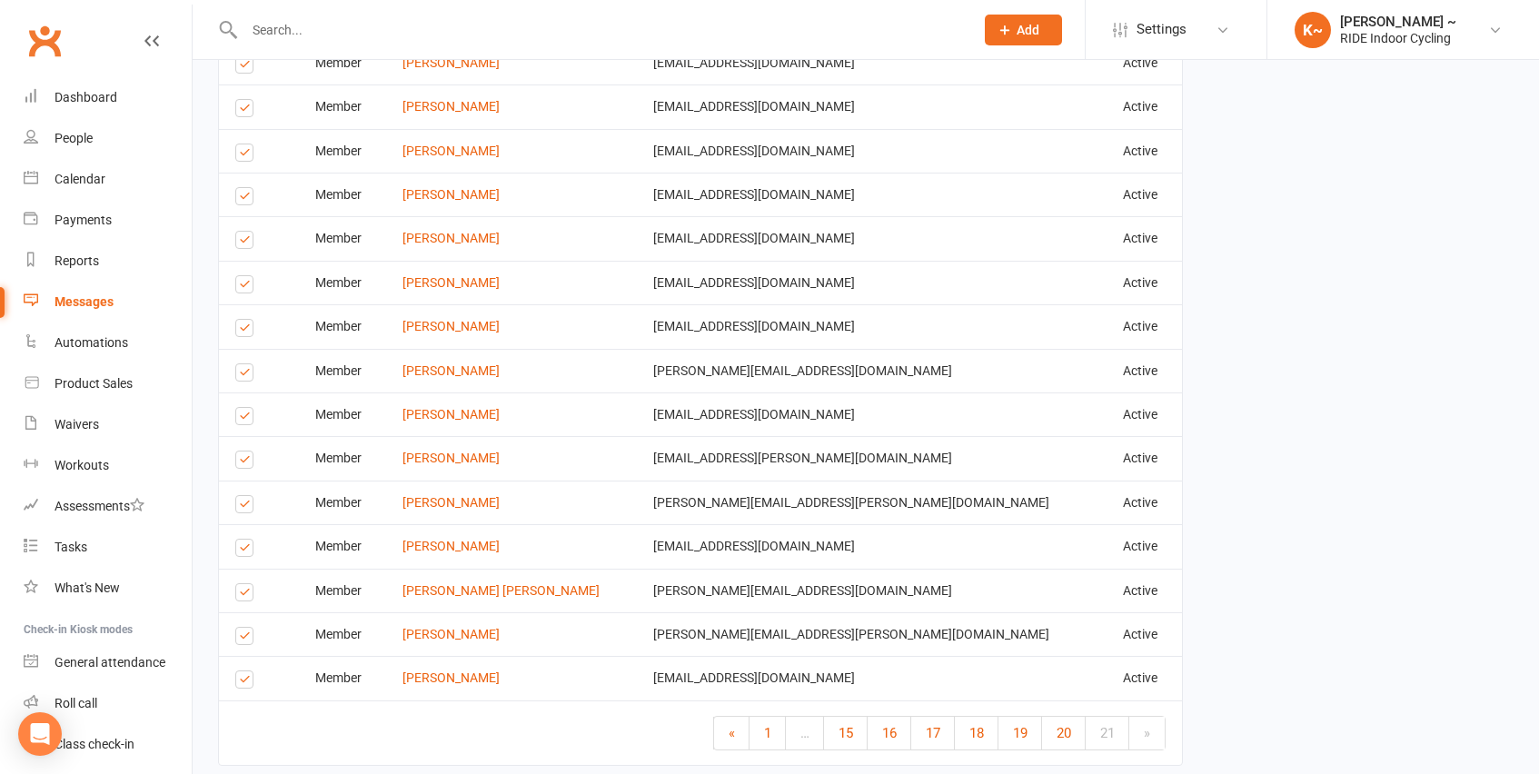
scroll to position [2105, 0]
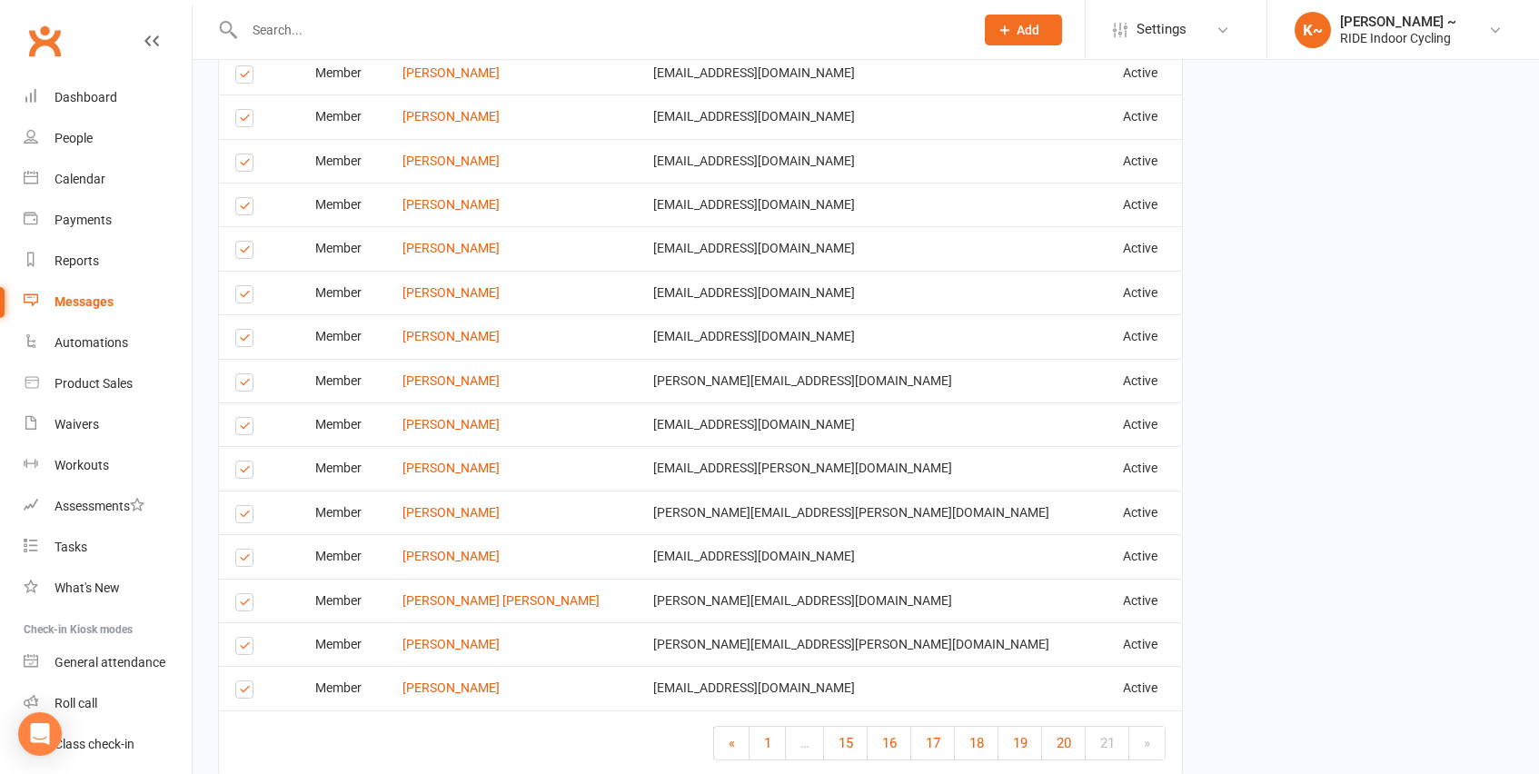
click at [246, 692] on label at bounding box center [247, 692] width 25 height 0
click at [246, 681] on input "checkbox" at bounding box center [241, 681] width 12 height 0
click at [245, 649] on label at bounding box center [247, 649] width 25 height 0
click at [245, 638] on input "checkbox" at bounding box center [241, 638] width 12 height 0
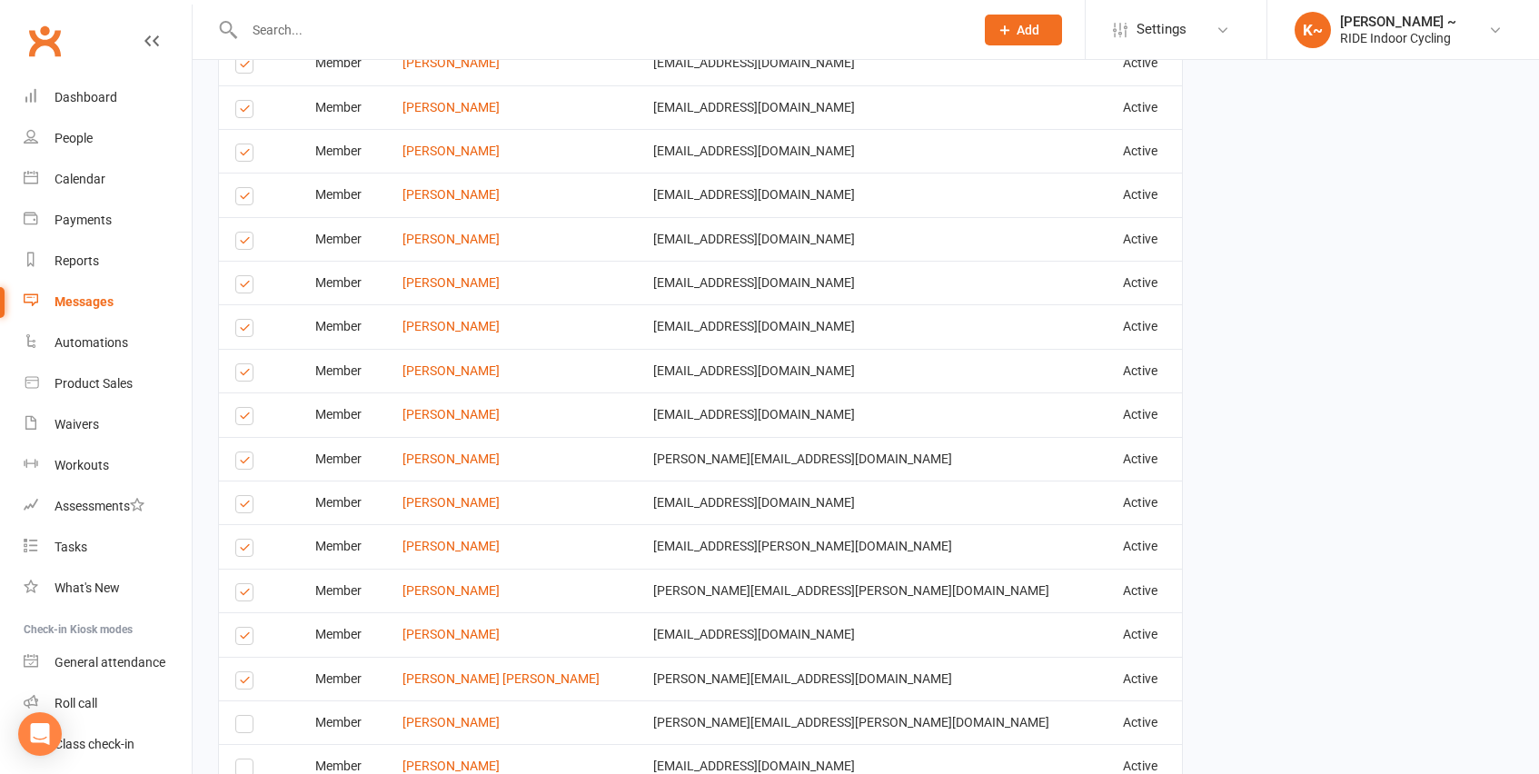
scroll to position [2021, 0]
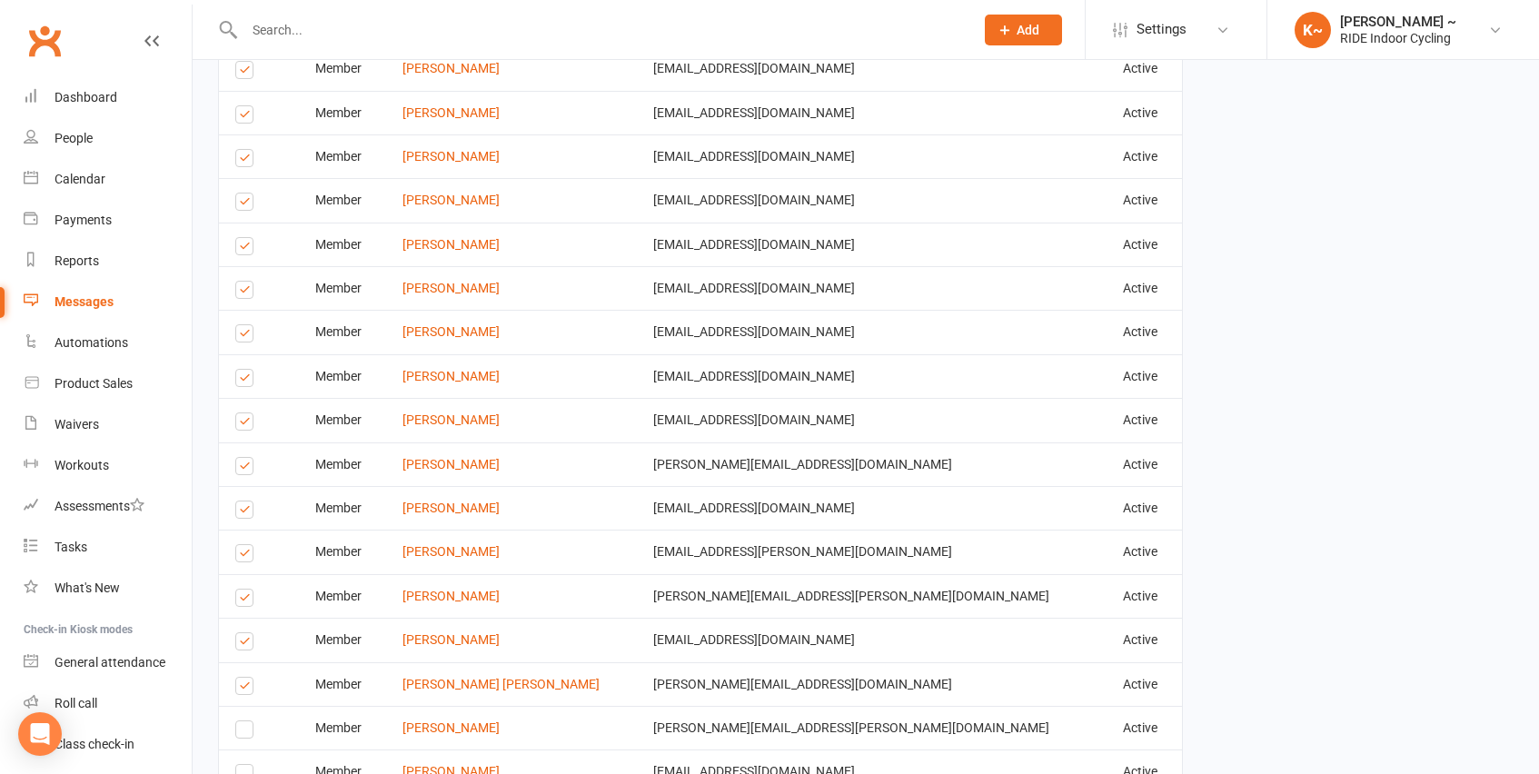
click at [243, 601] on label at bounding box center [247, 601] width 25 height 0
click at [243, 590] on input "checkbox" at bounding box center [241, 590] width 12 height 0
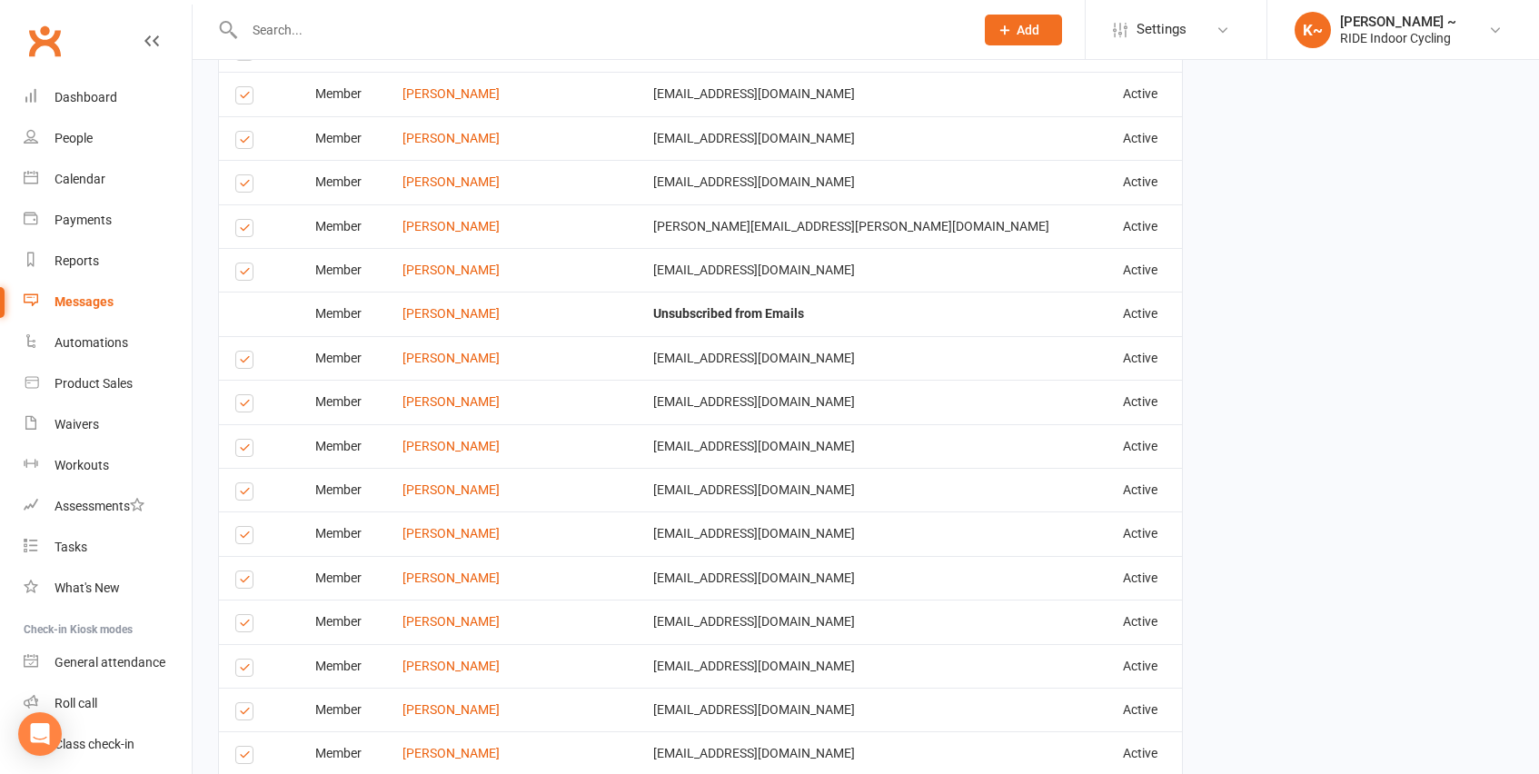
scroll to position [1475, 0]
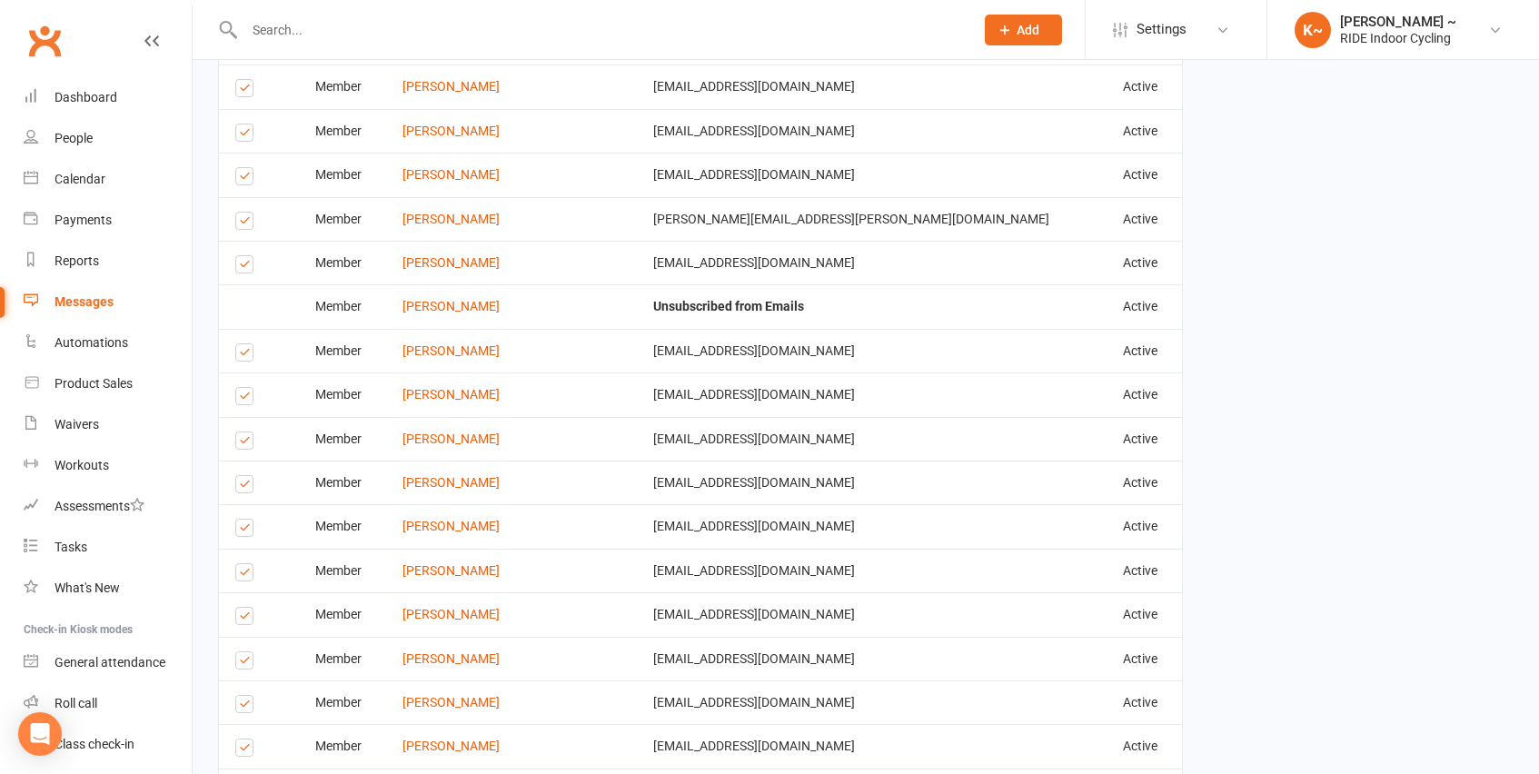
click at [240, 707] on label at bounding box center [247, 707] width 25 height 0
click at [240, 696] on input "checkbox" at bounding box center [241, 696] width 12 height 0
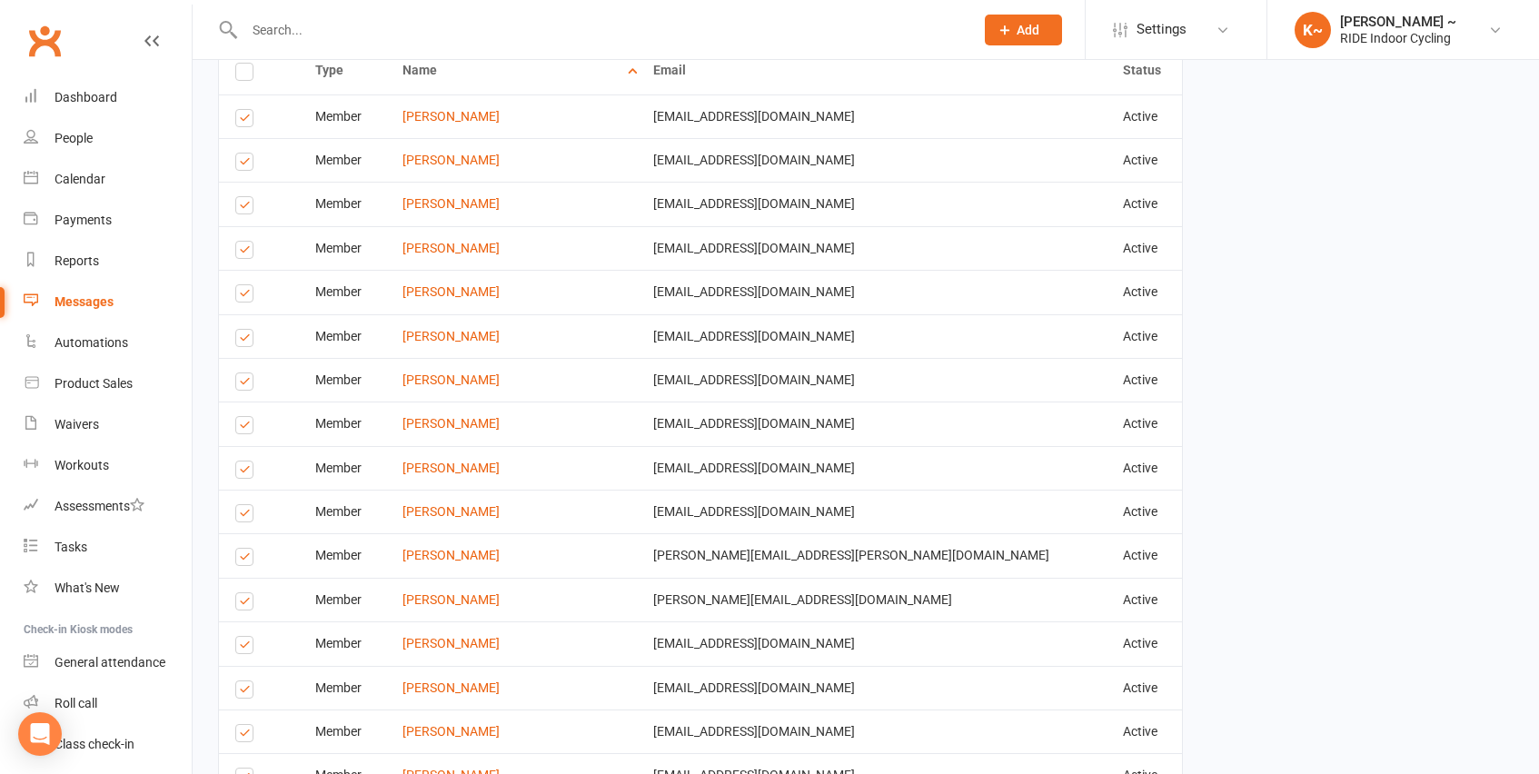
scroll to position [778, 0]
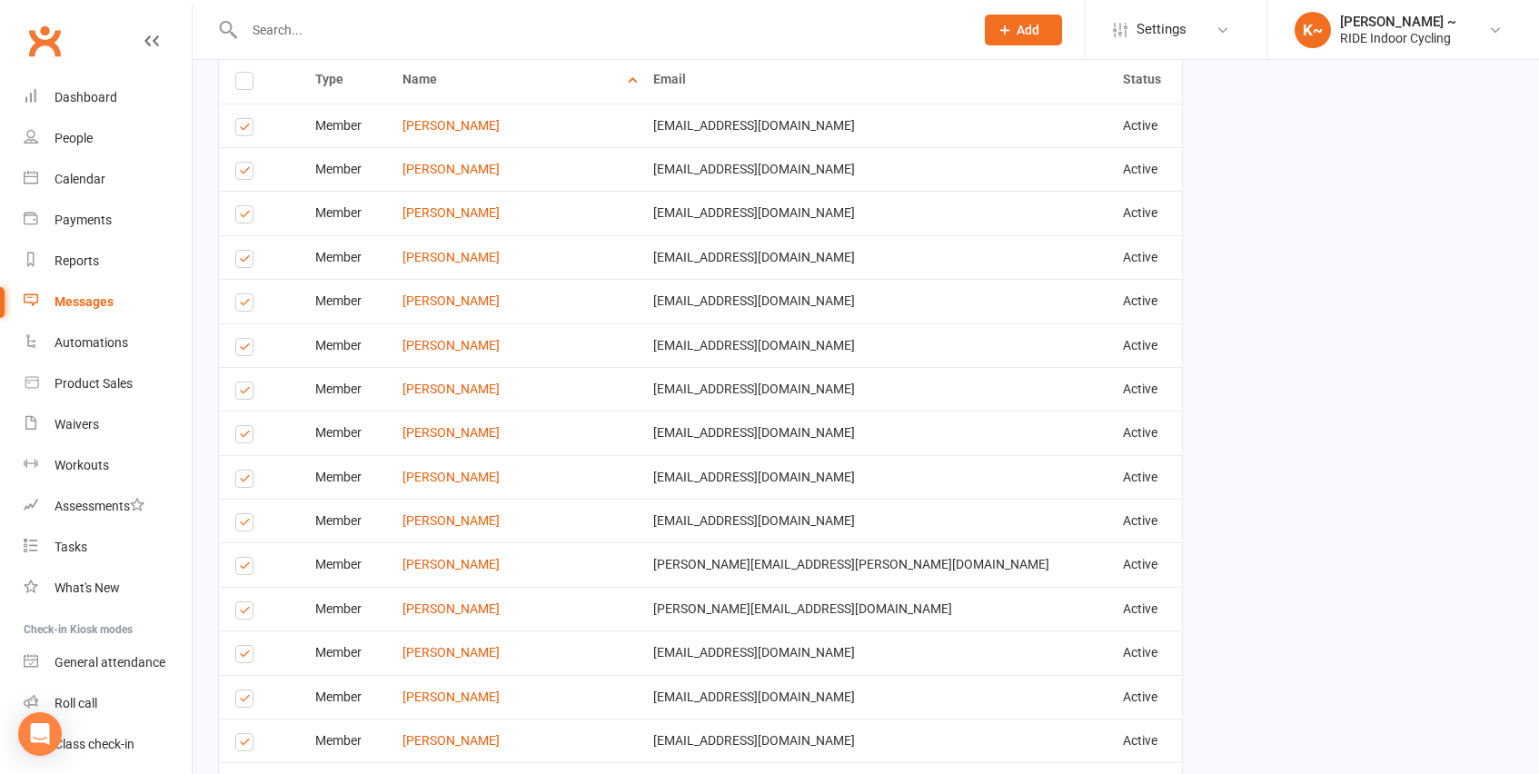
click at [243, 701] on label at bounding box center [247, 701] width 25 height 0
click at [243, 690] on input "checkbox" at bounding box center [241, 690] width 12 height 0
click at [245, 745] on label at bounding box center [247, 745] width 25 height 0
click at [245, 734] on input "checkbox" at bounding box center [241, 734] width 12 height 0
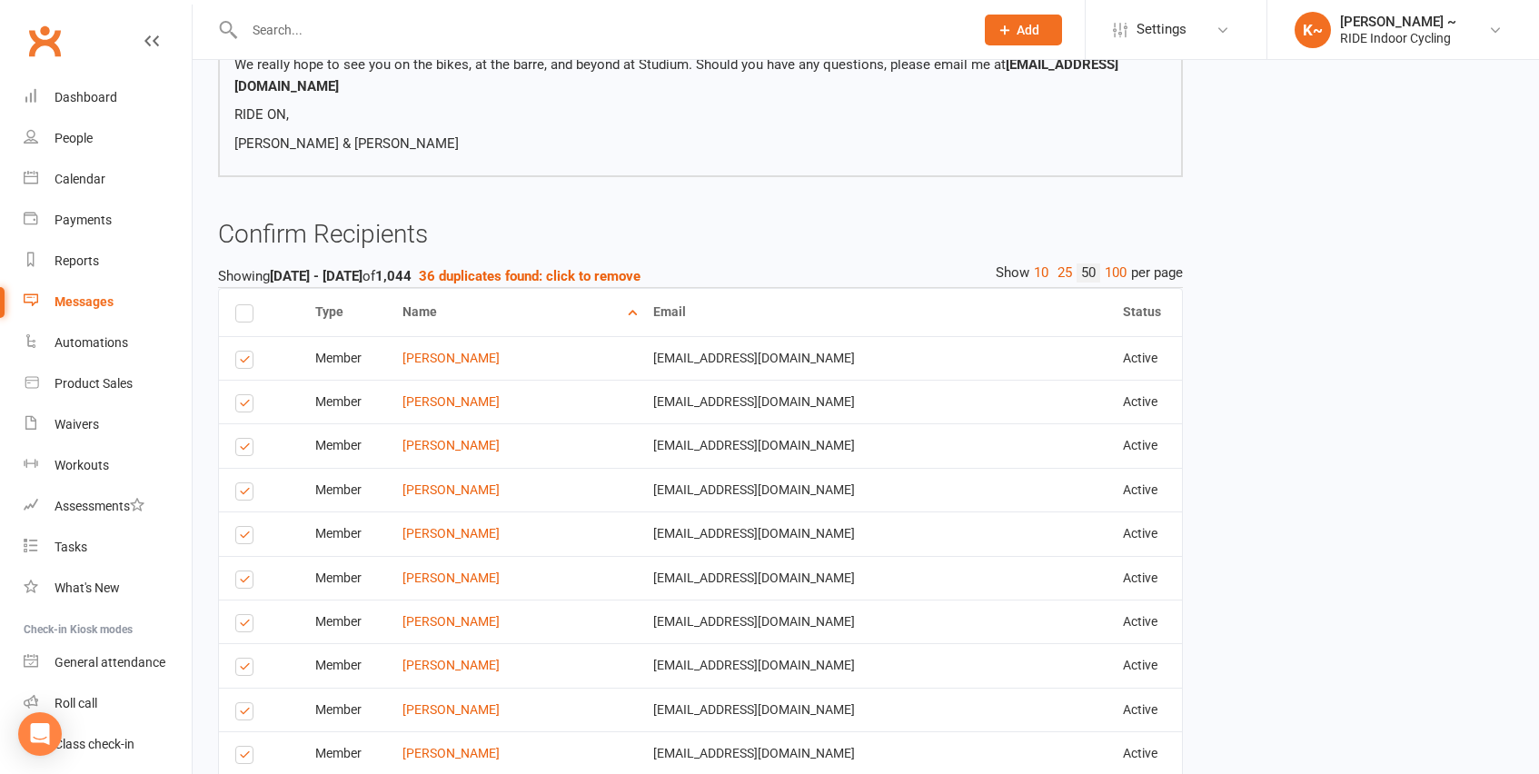
scroll to position [543, 0]
click at [252, 716] on label at bounding box center [247, 716] width 25 height 0
click at [247, 705] on input "checkbox" at bounding box center [241, 705] width 12 height 0
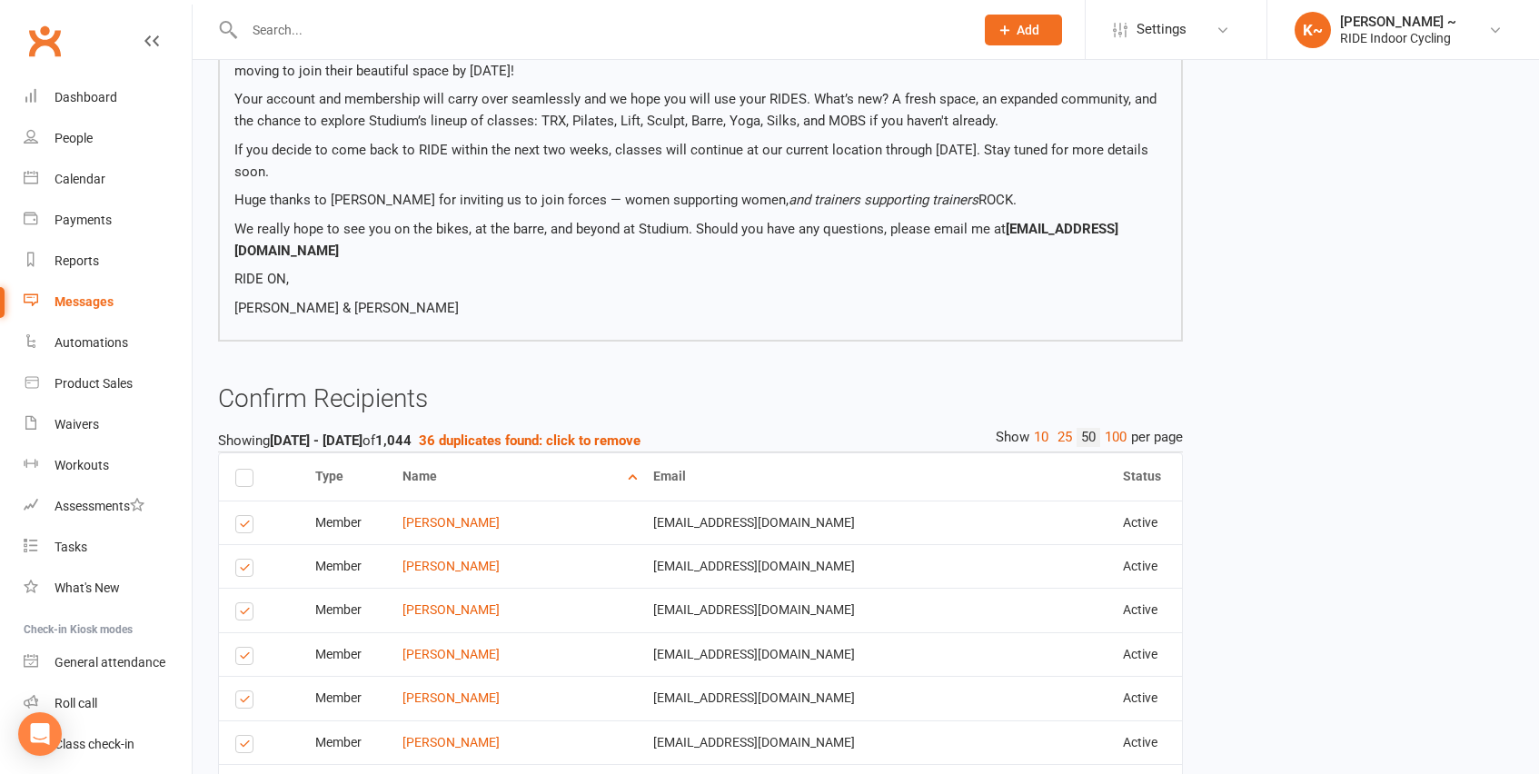
scroll to position [376, 0]
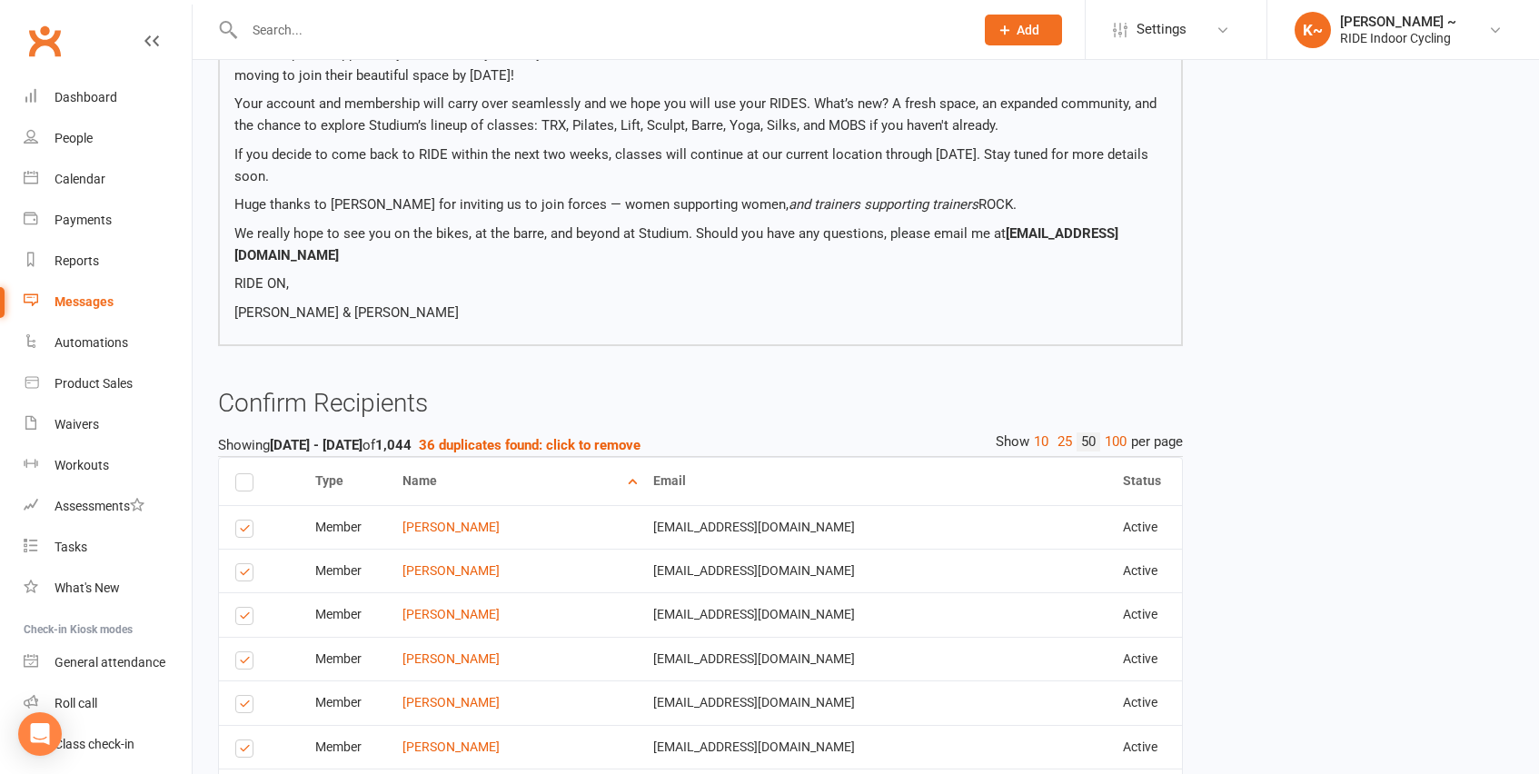
click at [246, 575] on label at bounding box center [247, 575] width 25 height 0
click at [246, 564] on input "checkbox" at bounding box center [241, 564] width 12 height 0
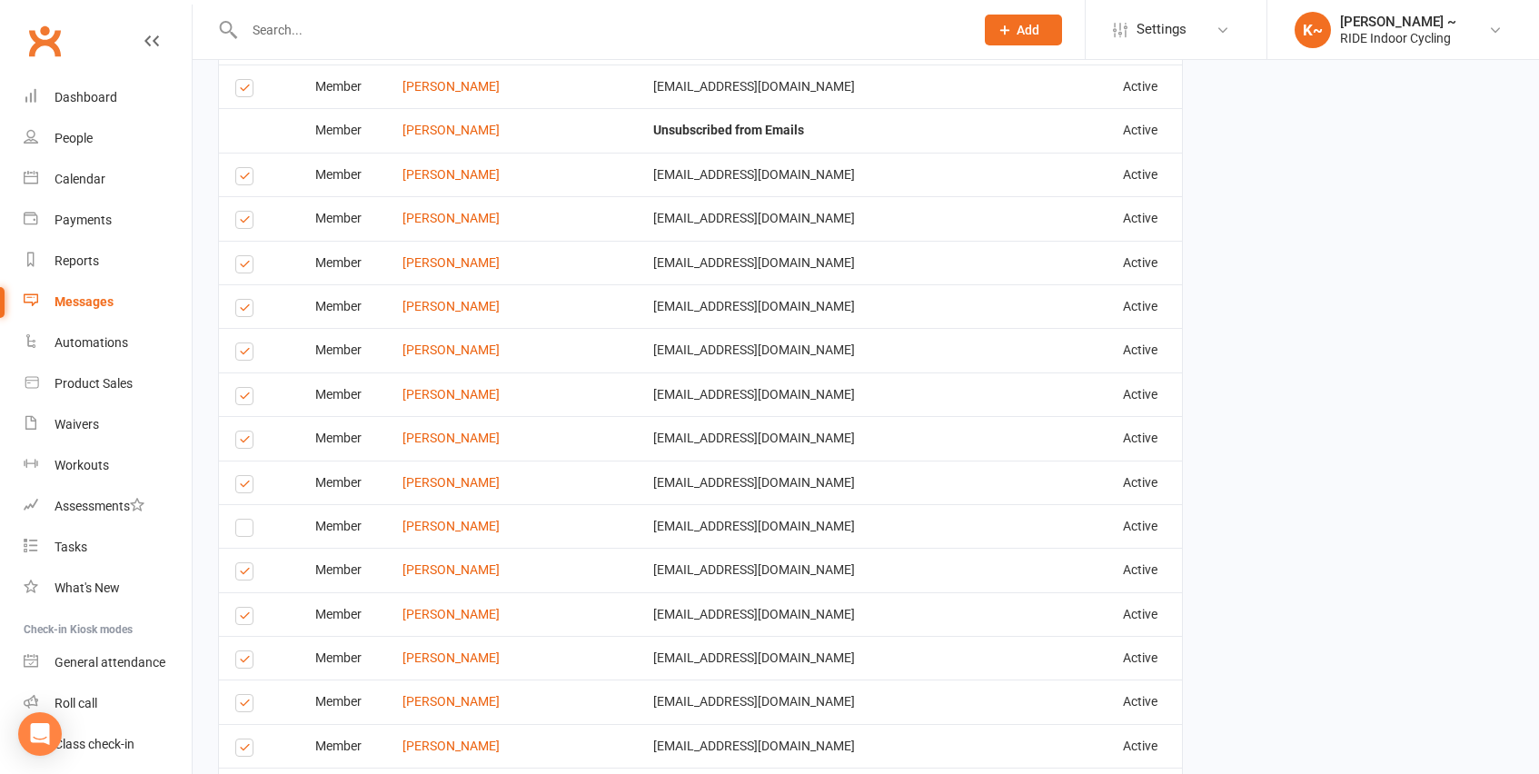
scroll to position [2200, 0]
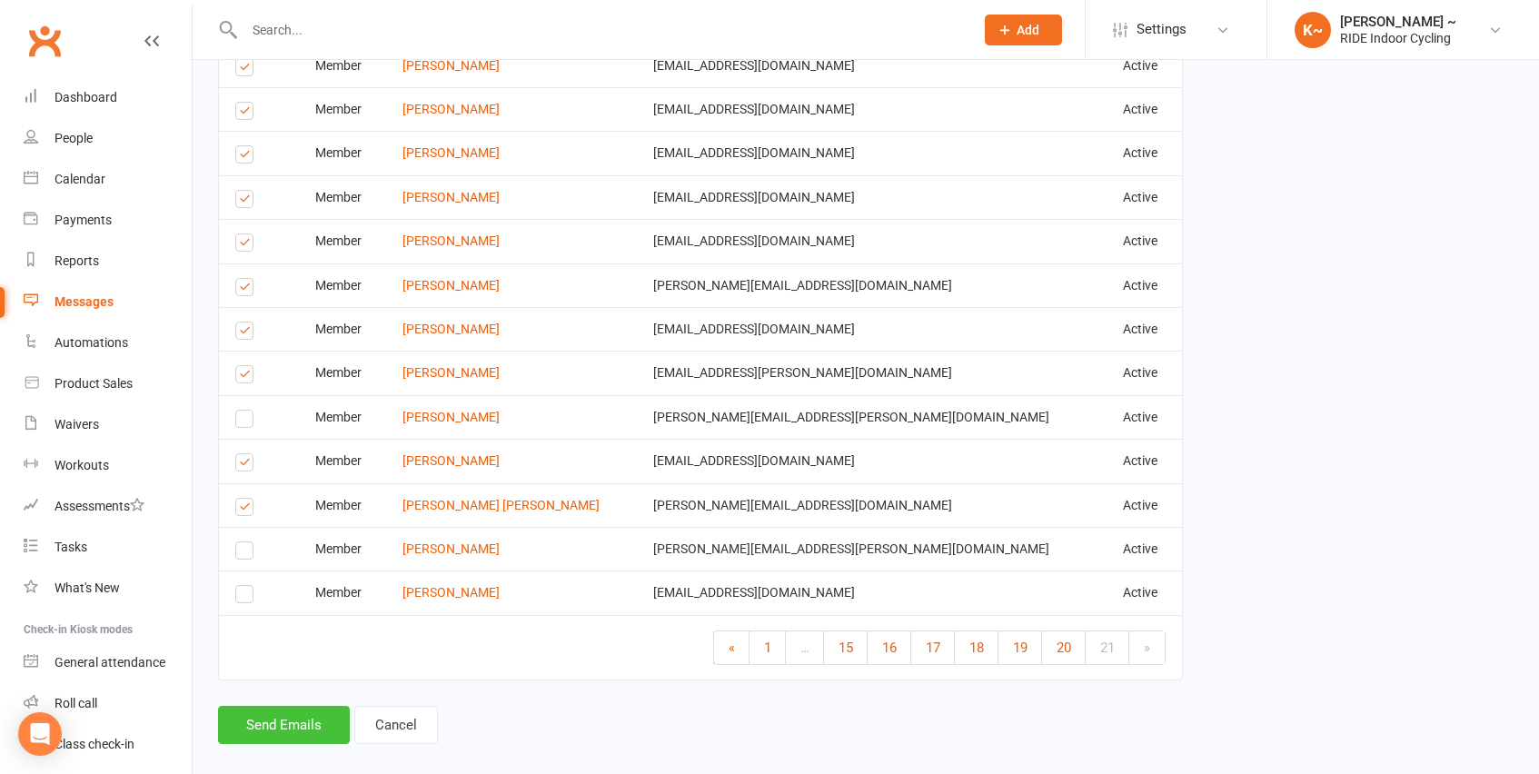
click at [288, 706] on button "Send Emails" at bounding box center [284, 725] width 132 height 38
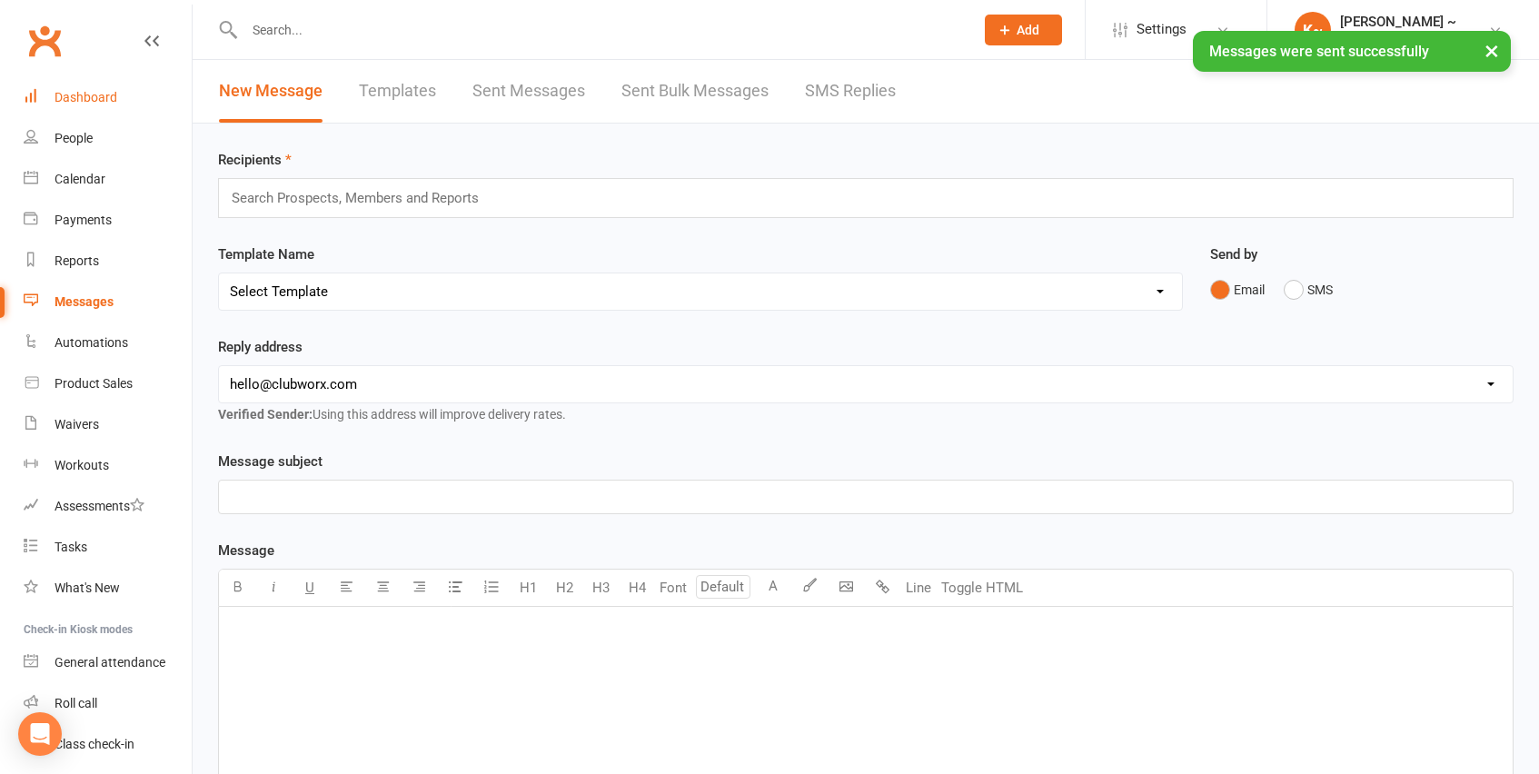
click at [94, 100] on div "Dashboard" at bounding box center [86, 97] width 63 height 15
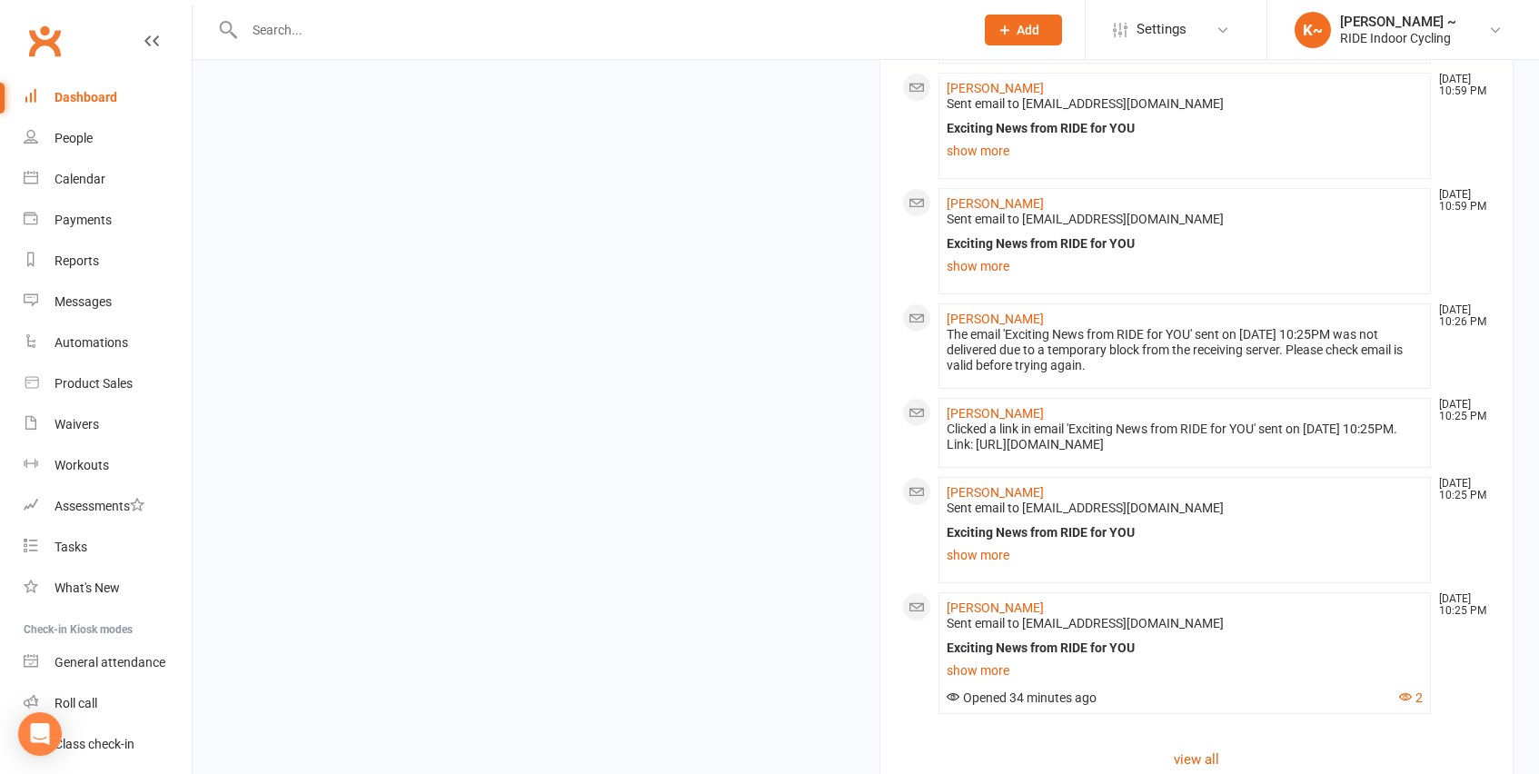
scroll to position [1976, 0]
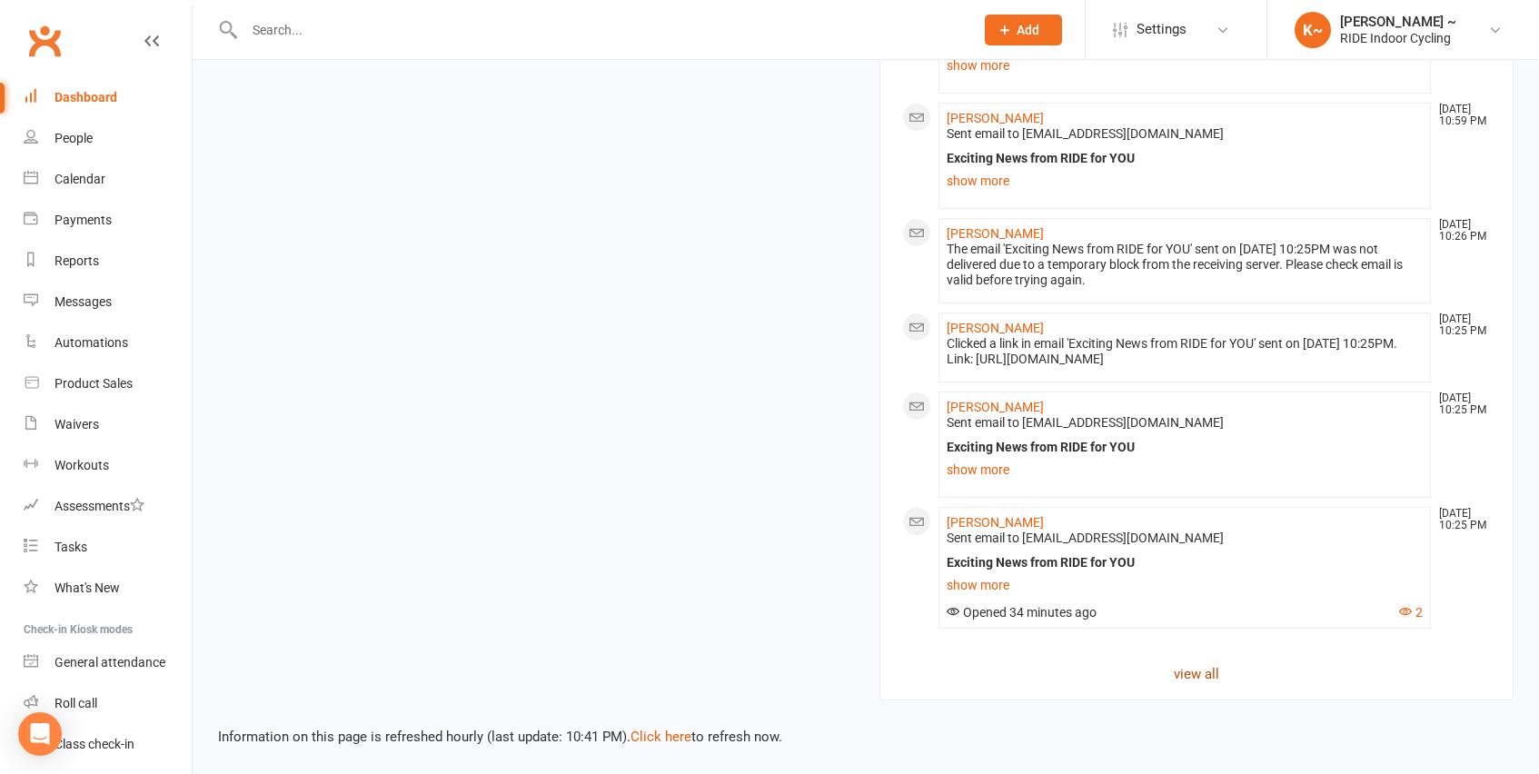
click at [1200, 670] on link "view all" at bounding box center [1196, 674] width 589 height 22
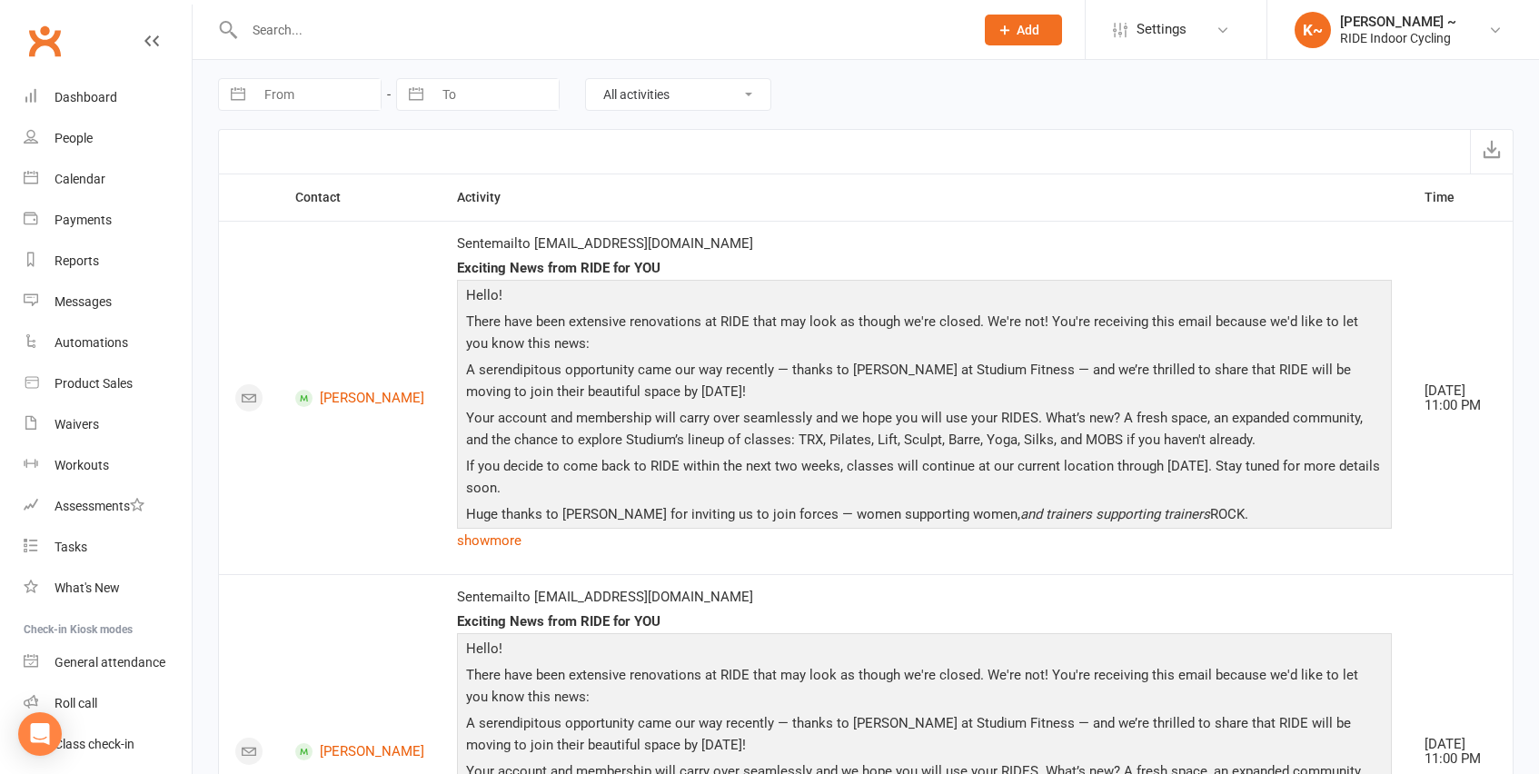
click at [660, 91] on select "All activities Bookings / Attendances Communications Notes Failed SMSes Grading…" at bounding box center [678, 94] width 184 height 31
select select "ConversationLogEntry"
click at [586, 79] on select "All activities Bookings / Attendances Communications Notes Failed SMSes Grading…" at bounding box center [678, 94] width 184 height 31
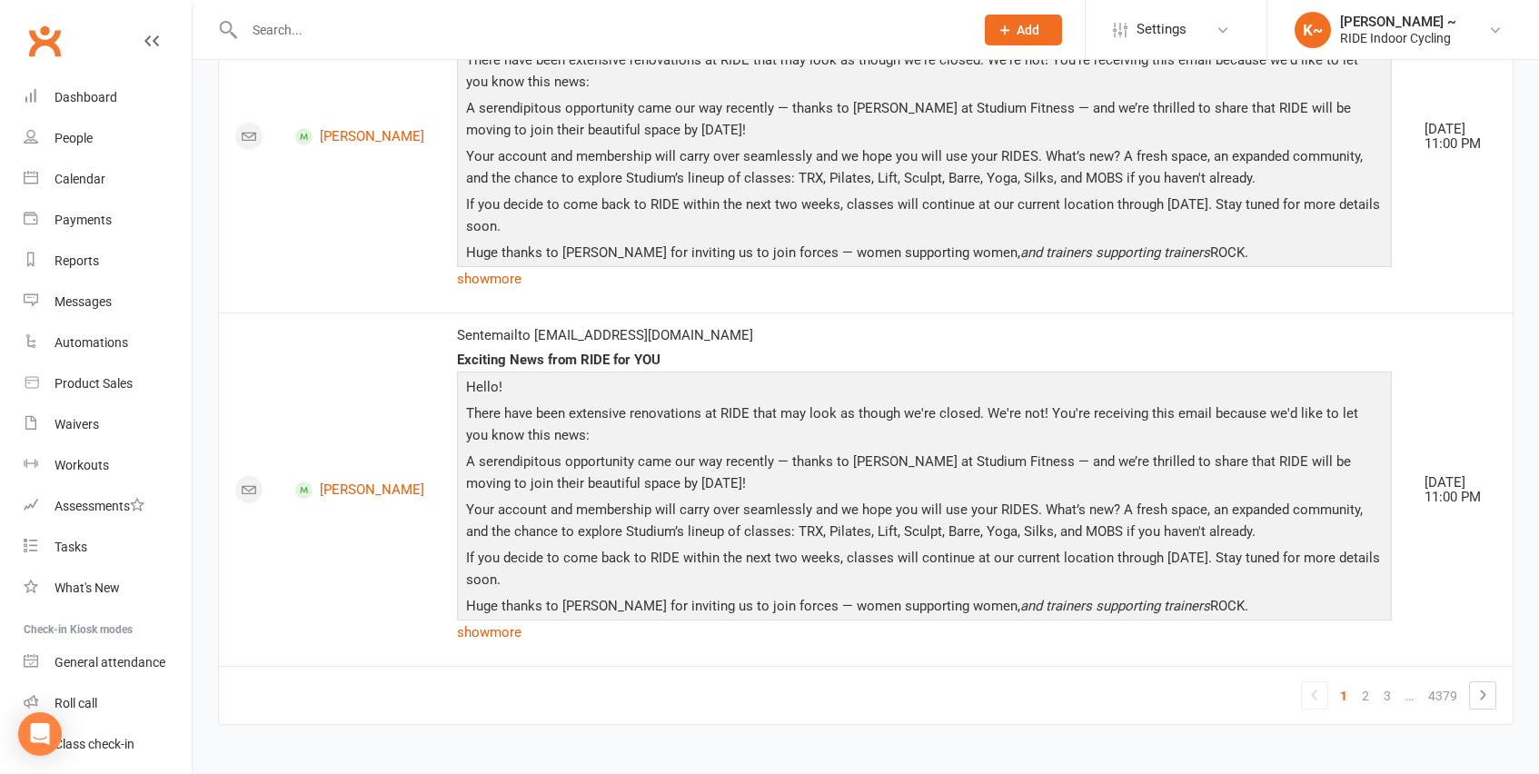
scroll to position [8392, 0]
click at [1367, 692] on link "2" at bounding box center [1366, 693] width 22 height 25
click at [1381, 697] on link "4" at bounding box center [1387, 693] width 22 height 25
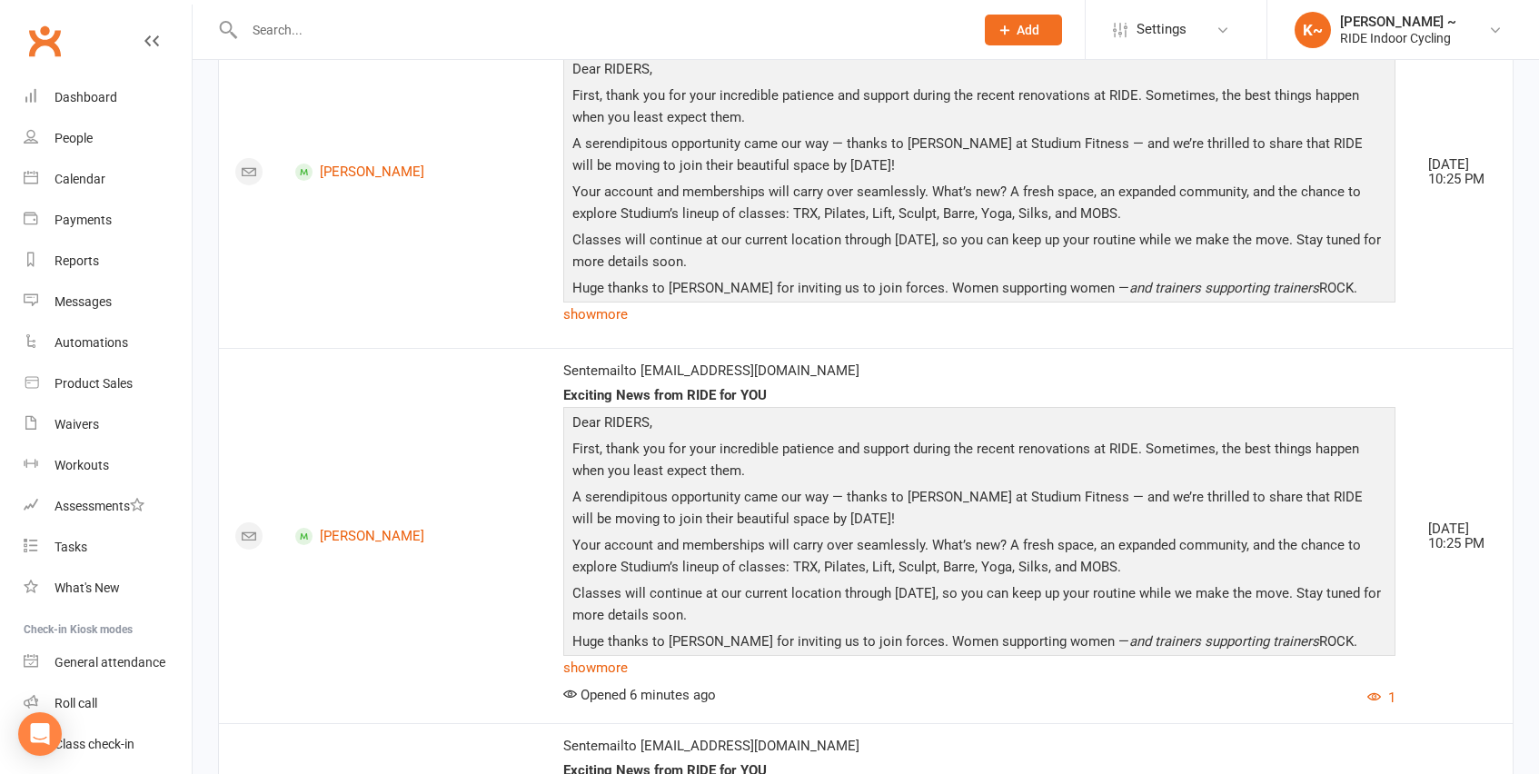
scroll to position [6538, 0]
click at [563, 325] on link "show more" at bounding box center [979, 312] width 832 height 25
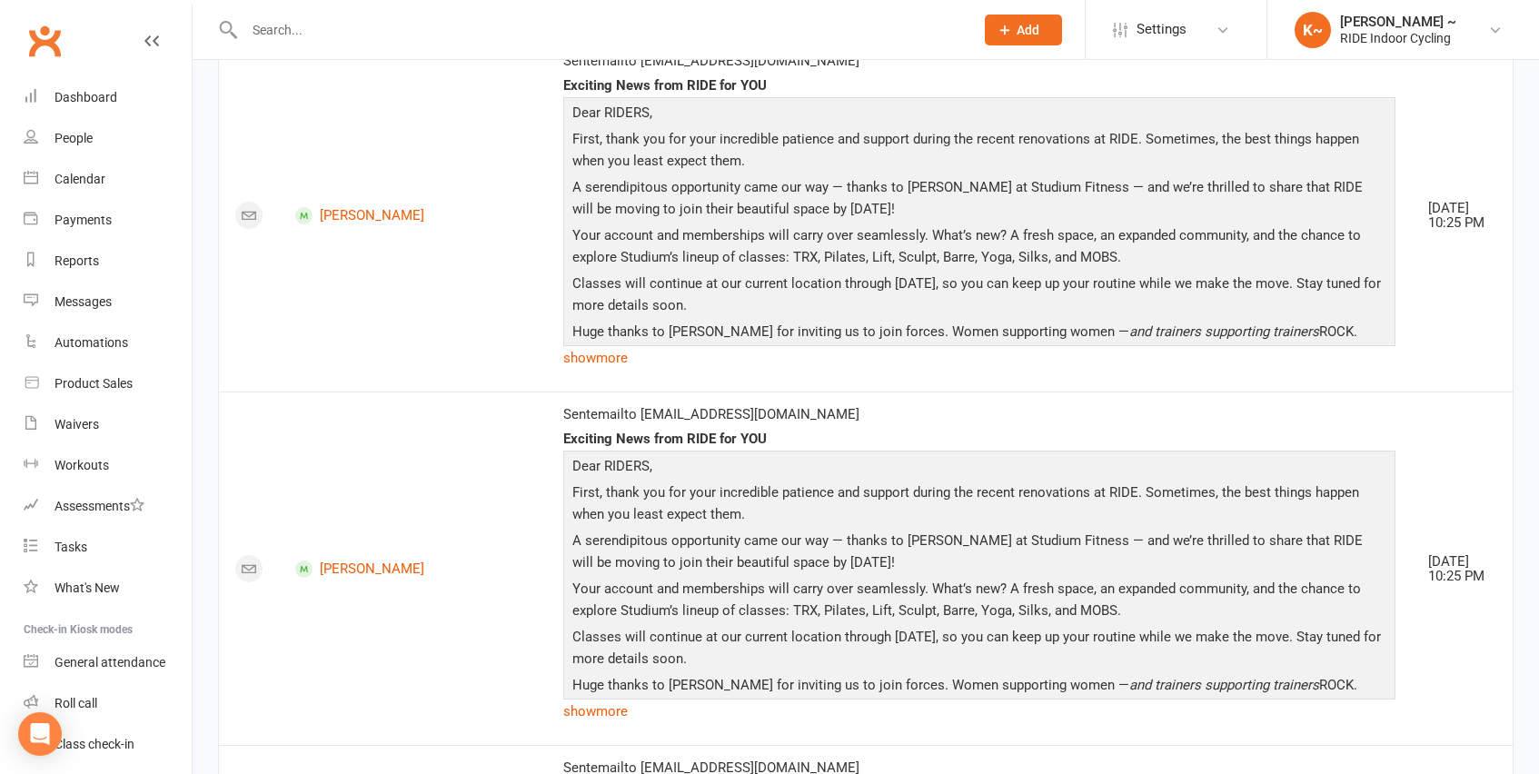
scroll to position [8202, 0]
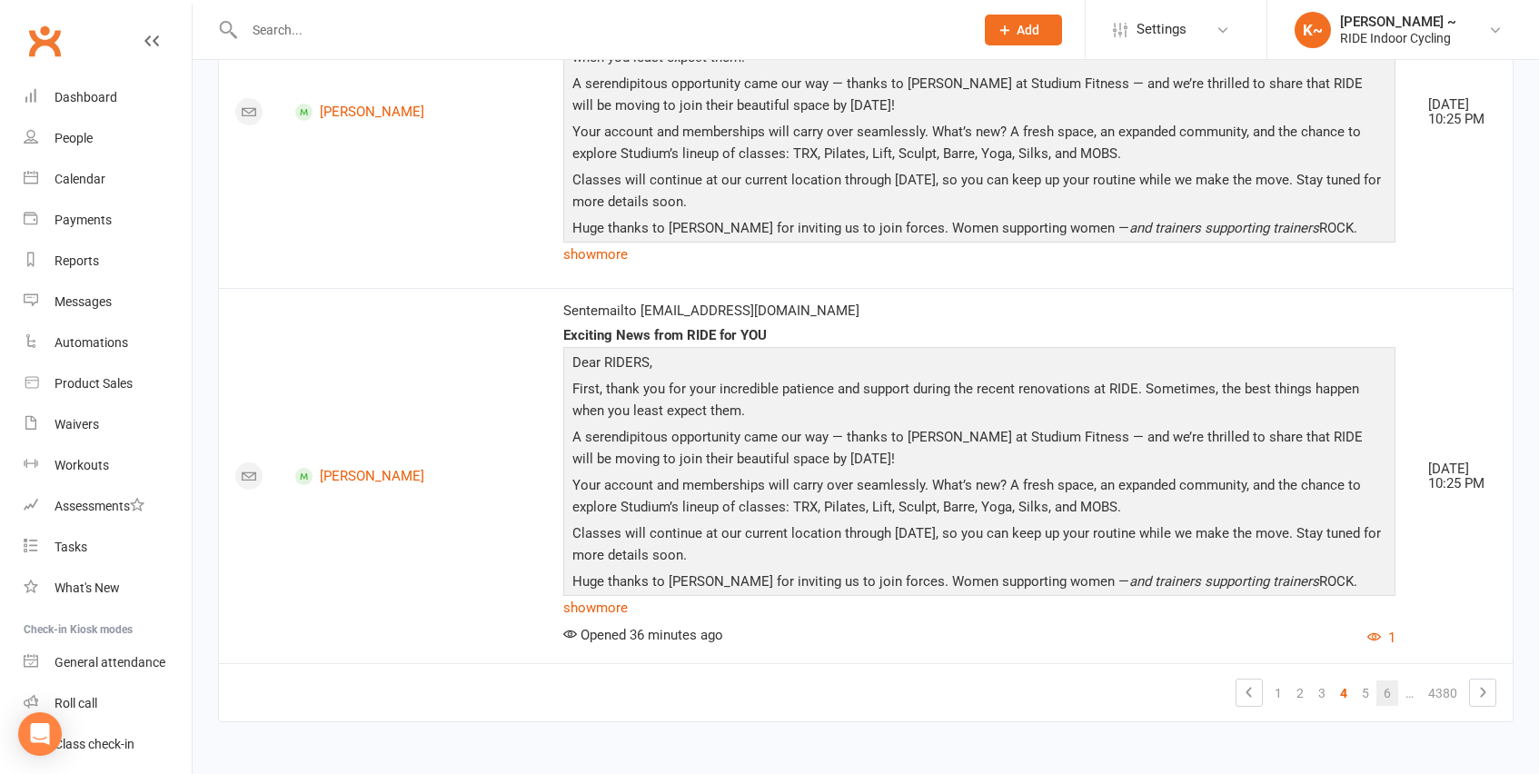
click at [1390, 697] on link "6" at bounding box center [1387, 692] width 22 height 25
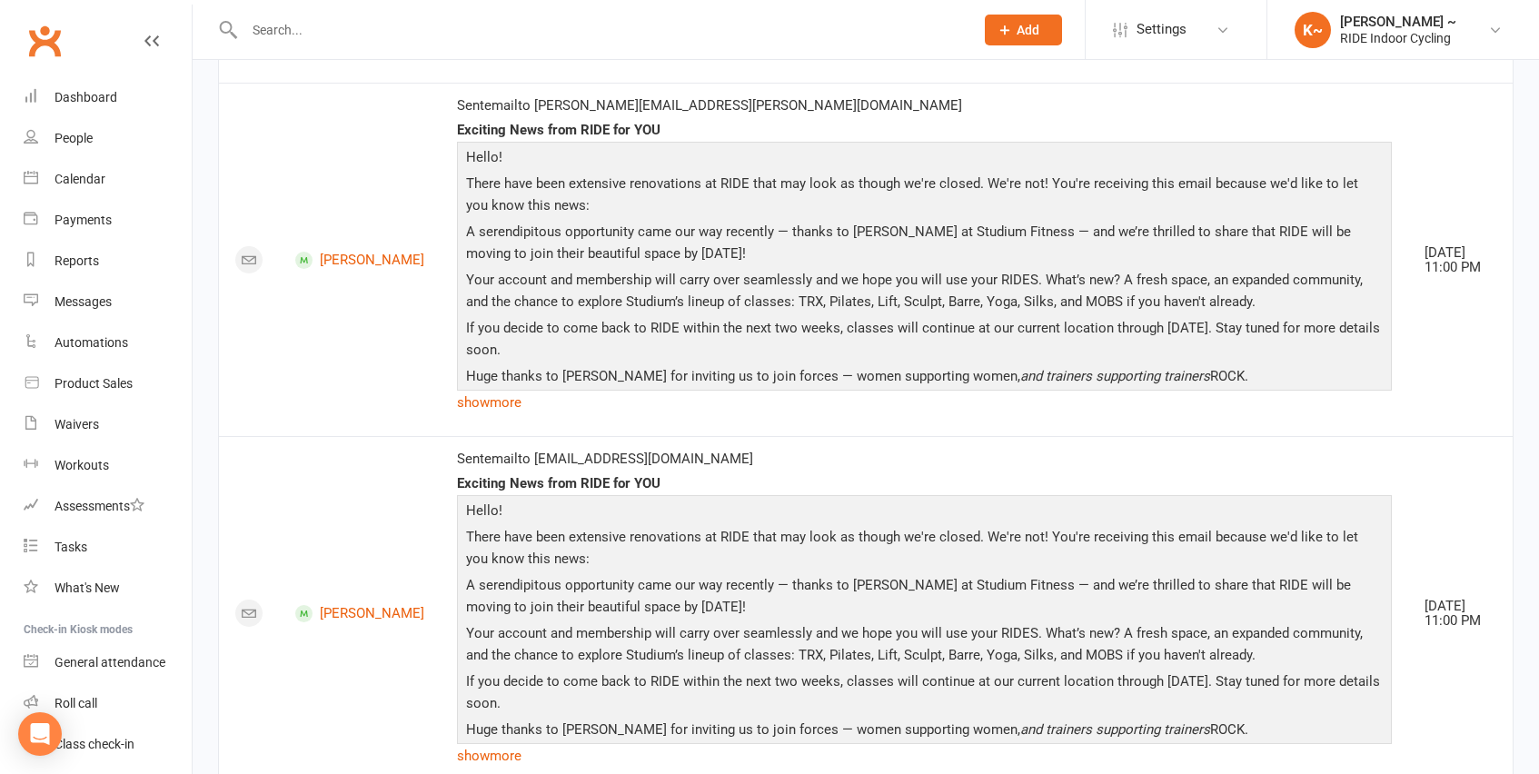
scroll to position [8414, 0]
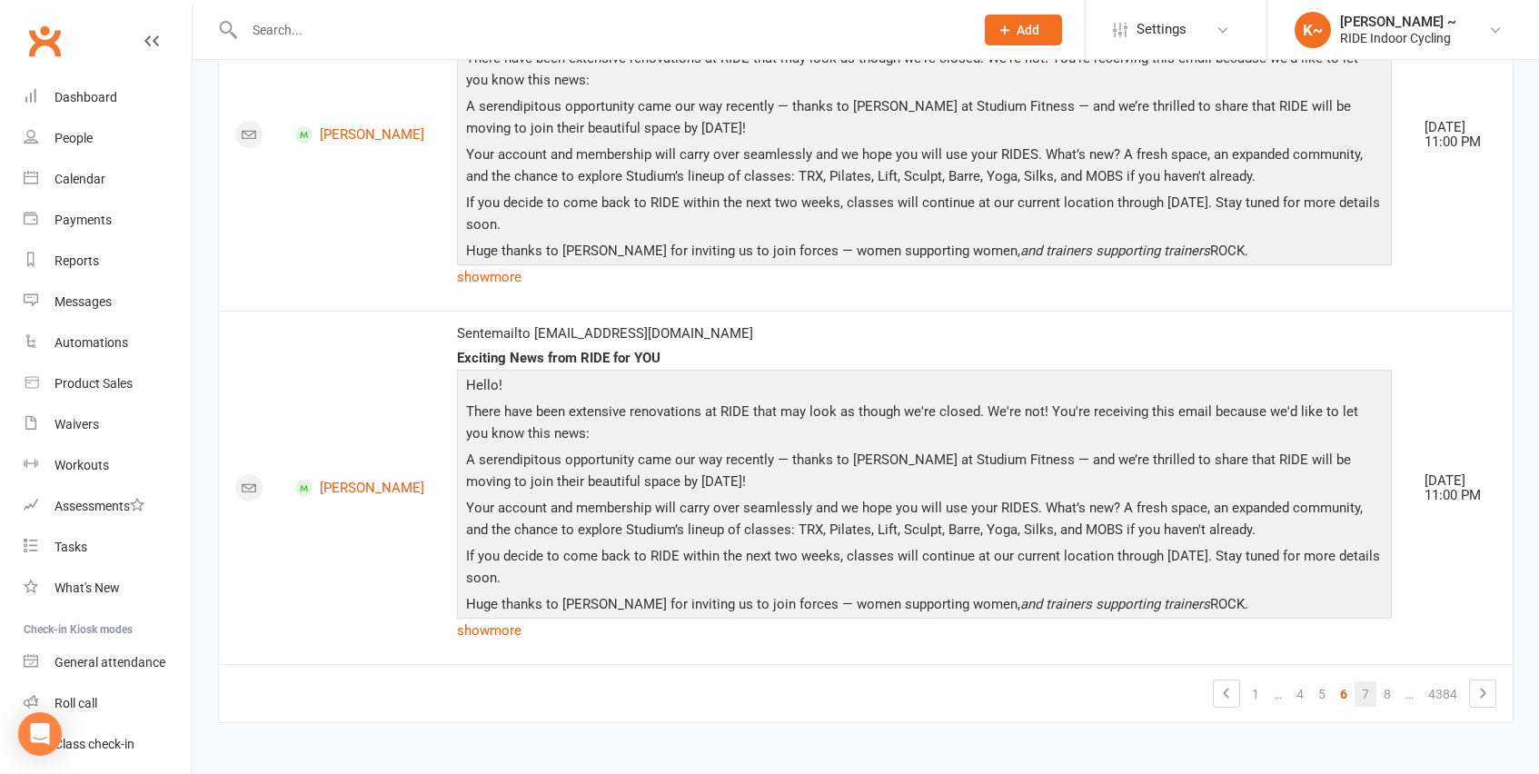
click at [1372, 690] on link "7" at bounding box center [1366, 693] width 22 height 25
click at [1386, 697] on link "9" at bounding box center [1387, 693] width 22 height 25
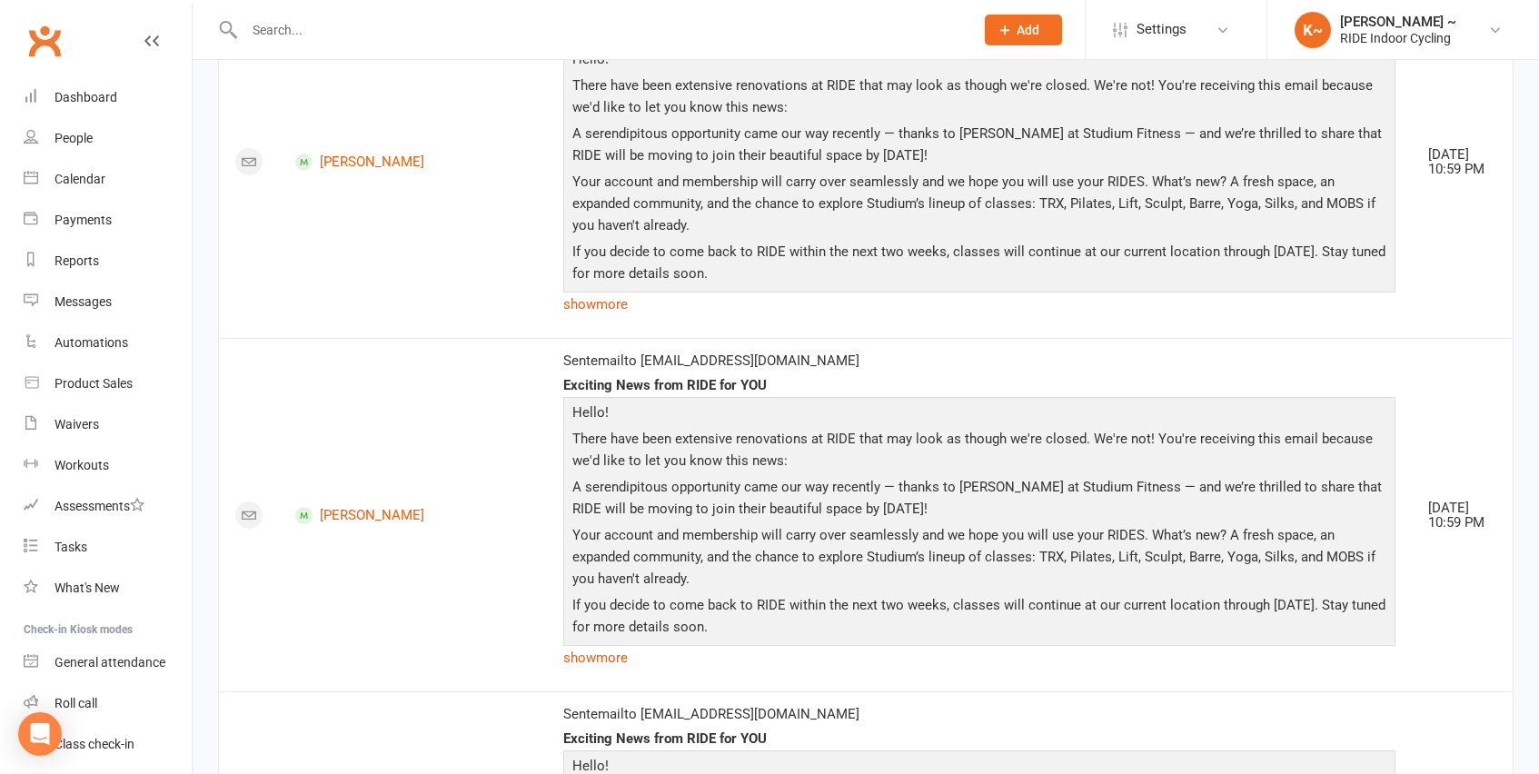
scroll to position [250, 0]
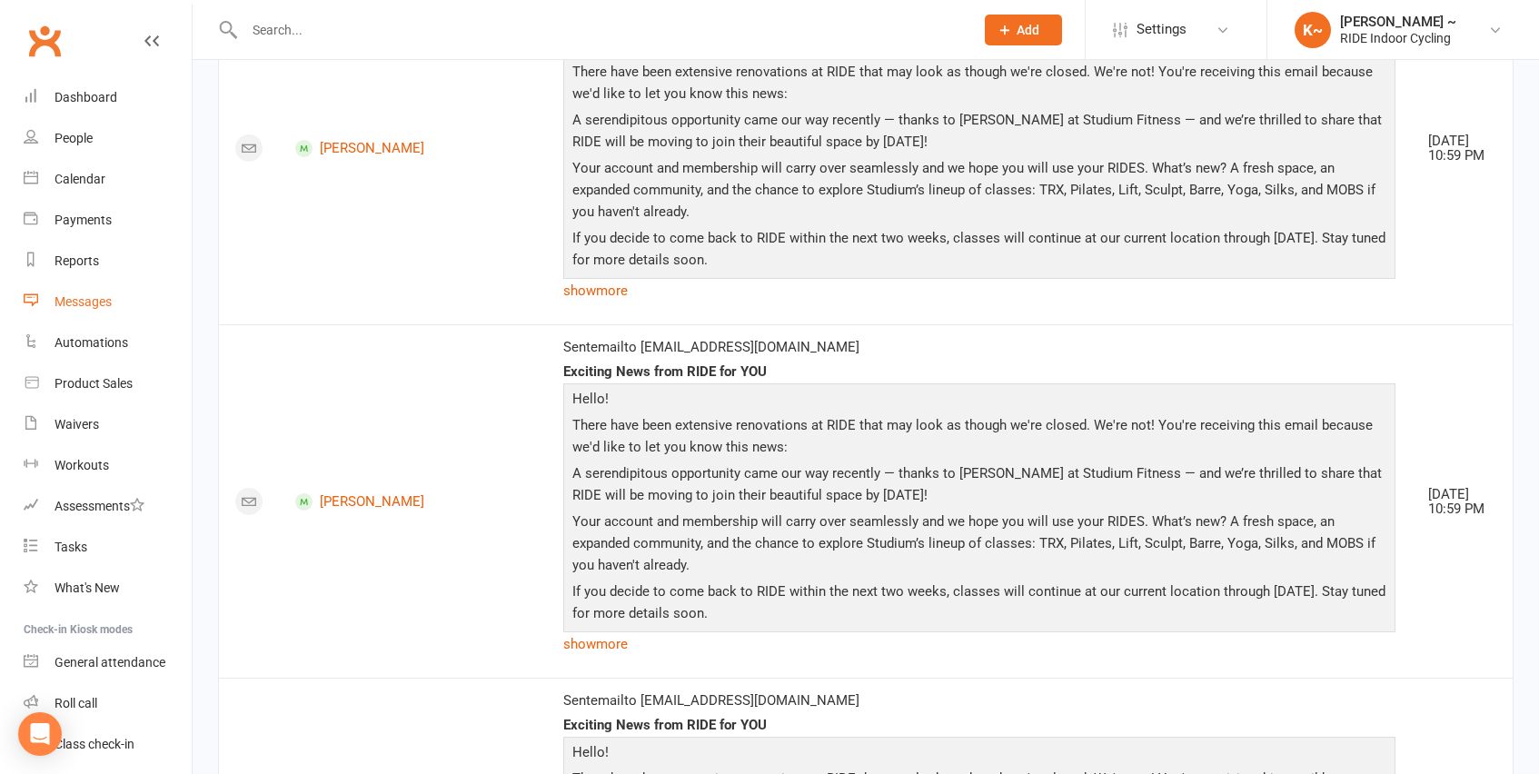
click at [73, 300] on div "Messages" at bounding box center [83, 301] width 57 height 15
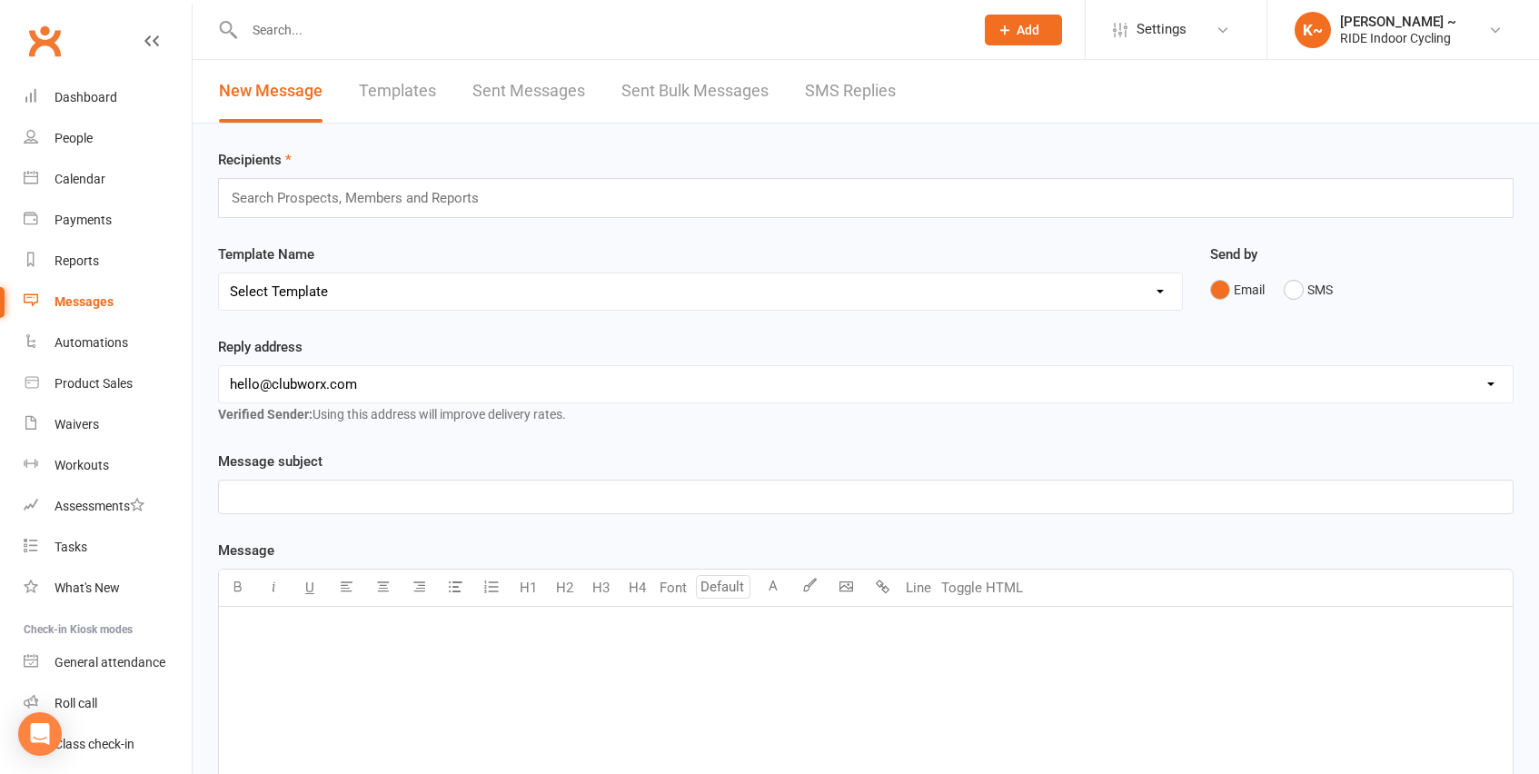
click at [554, 79] on link "Sent Messages" at bounding box center [528, 91] width 113 height 63
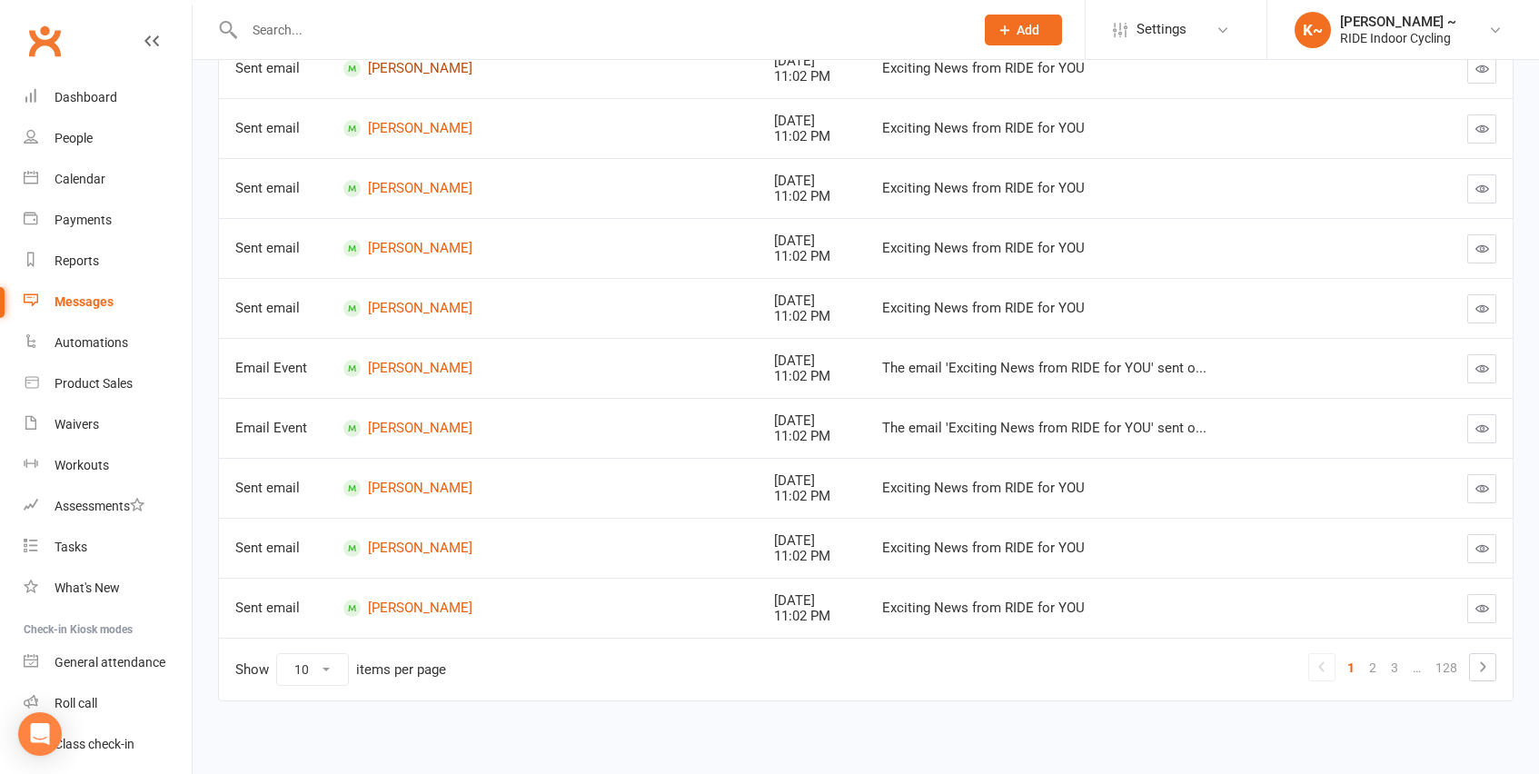
scroll to position [348, 0]
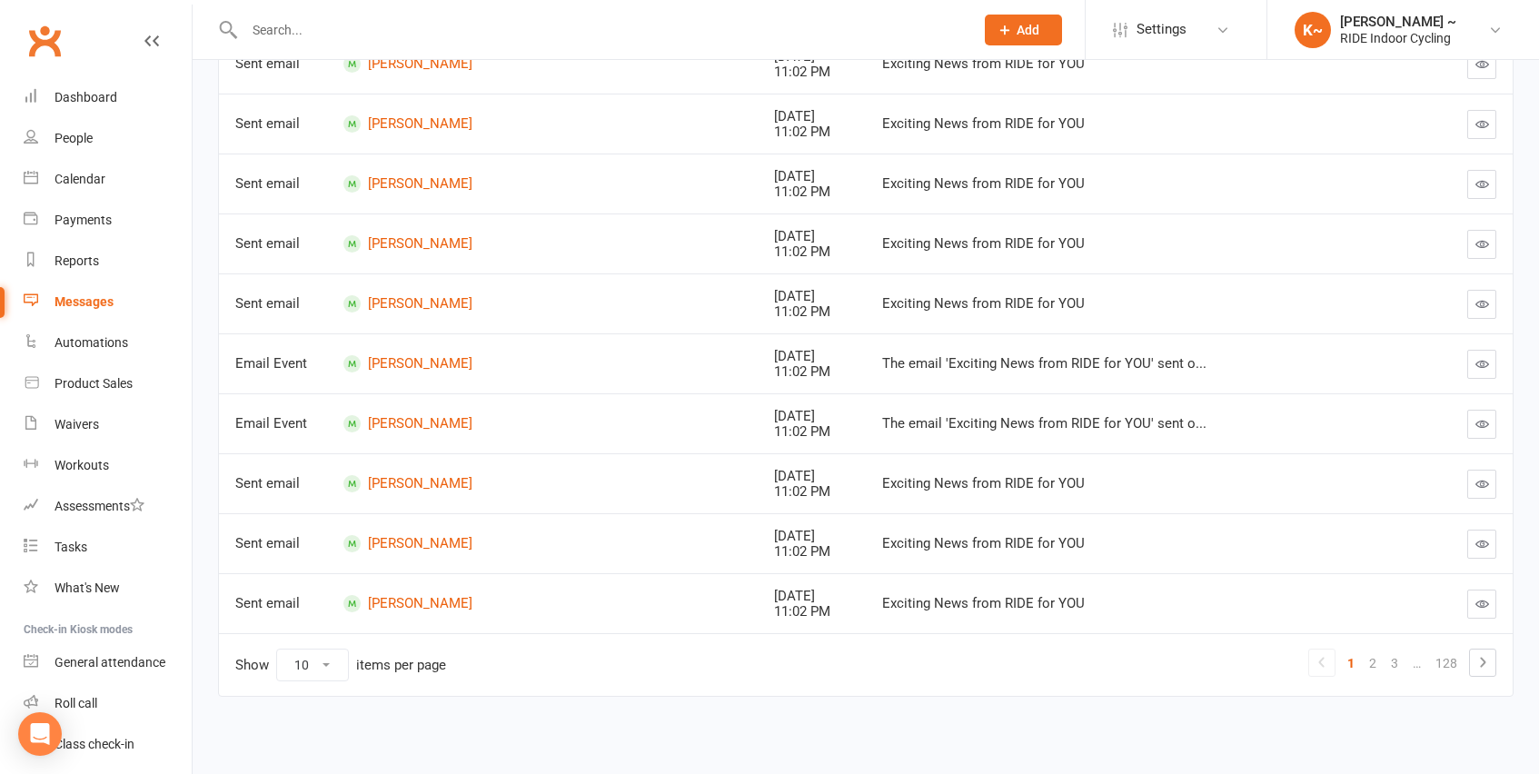
click at [1018, 363] on div "The email 'Exciting News from RIDE for YOU' sent o..." at bounding box center [1135, 363] width 506 height 15
click at [1059, 368] on div "The email 'Exciting News from RIDE for YOU' sent o..." at bounding box center [1135, 363] width 506 height 15
click at [599, 338] on td "[PERSON_NAME]" at bounding box center [543, 363] width 432 height 60
click at [1486, 364] on icon "button" at bounding box center [1482, 364] width 14 height 14
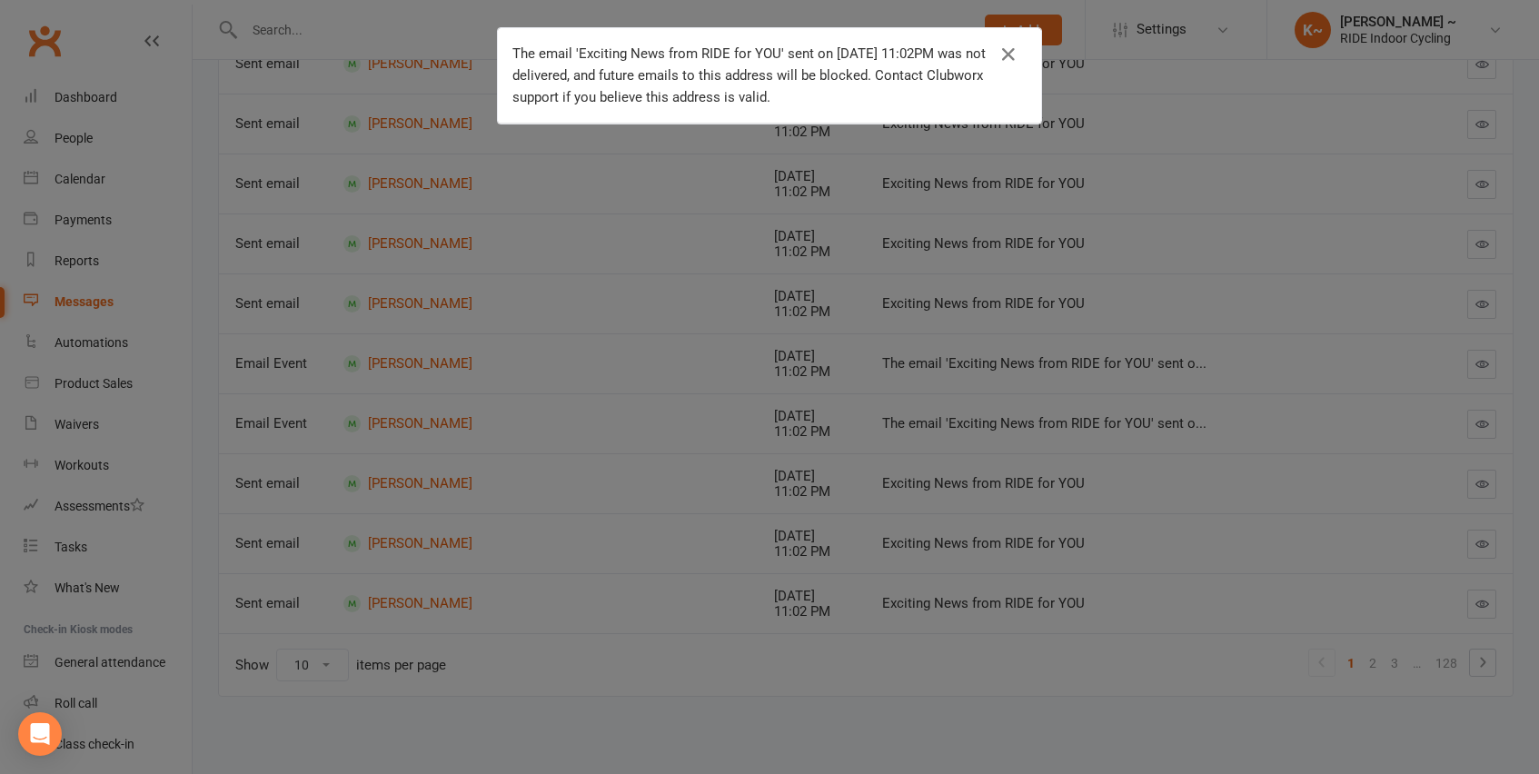
click at [1423, 374] on div "The email 'Exciting News from RIDE for YOU' sent on [DATE] 11:02PM was not deli…" at bounding box center [769, 387] width 1539 height 774
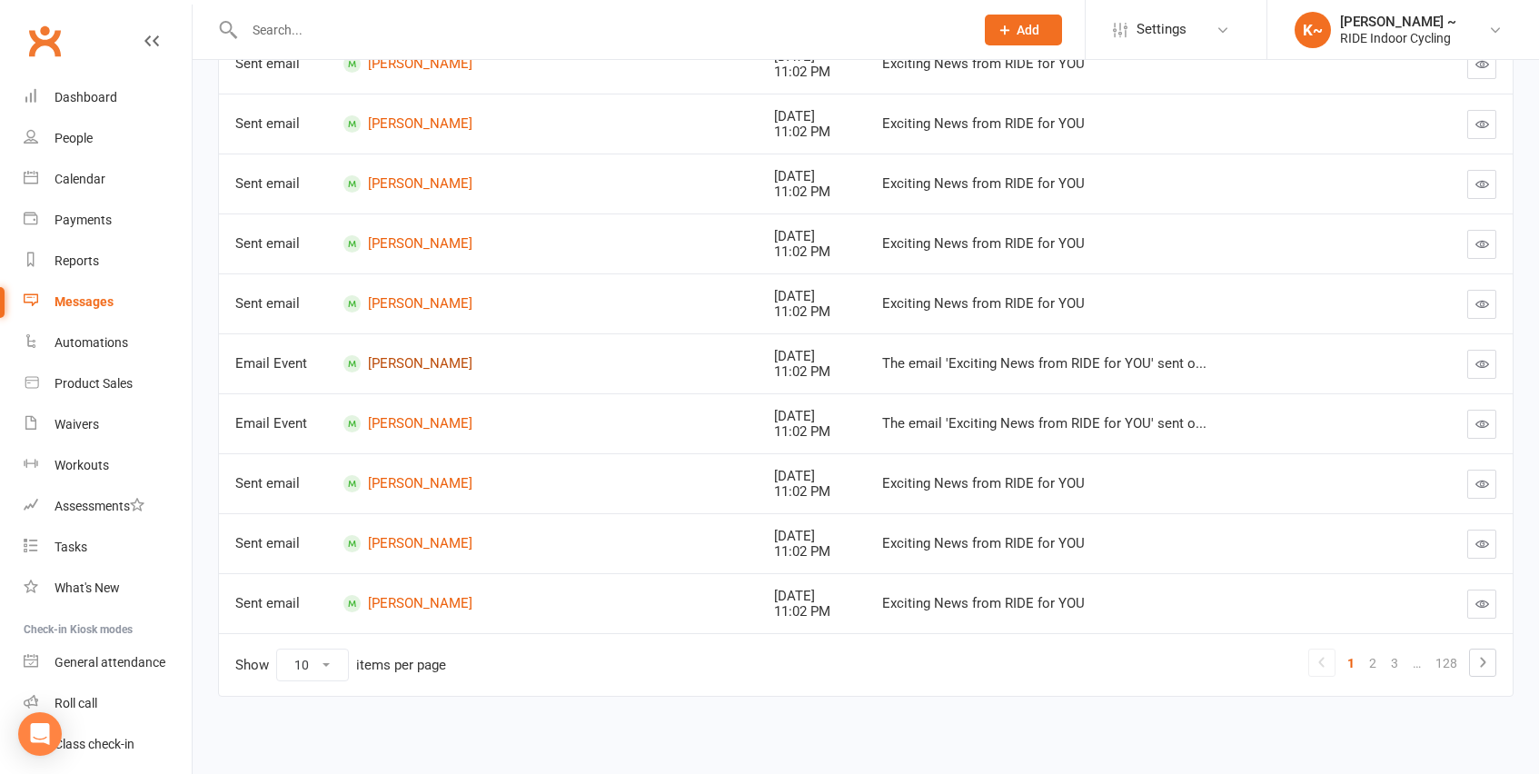
click at [430, 363] on link "[PERSON_NAME]" at bounding box center [542, 363] width 399 height 17
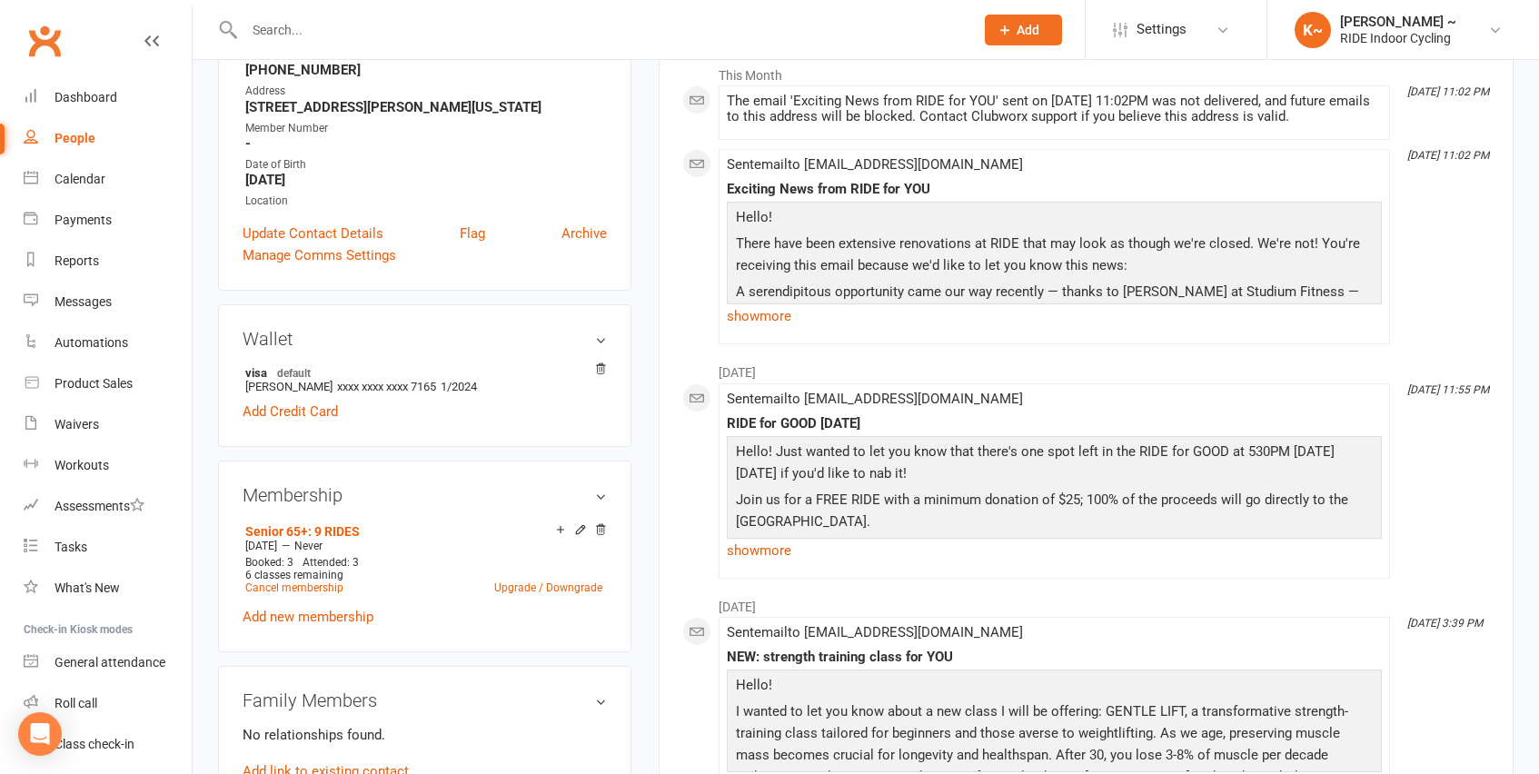
scroll to position [322, 0]
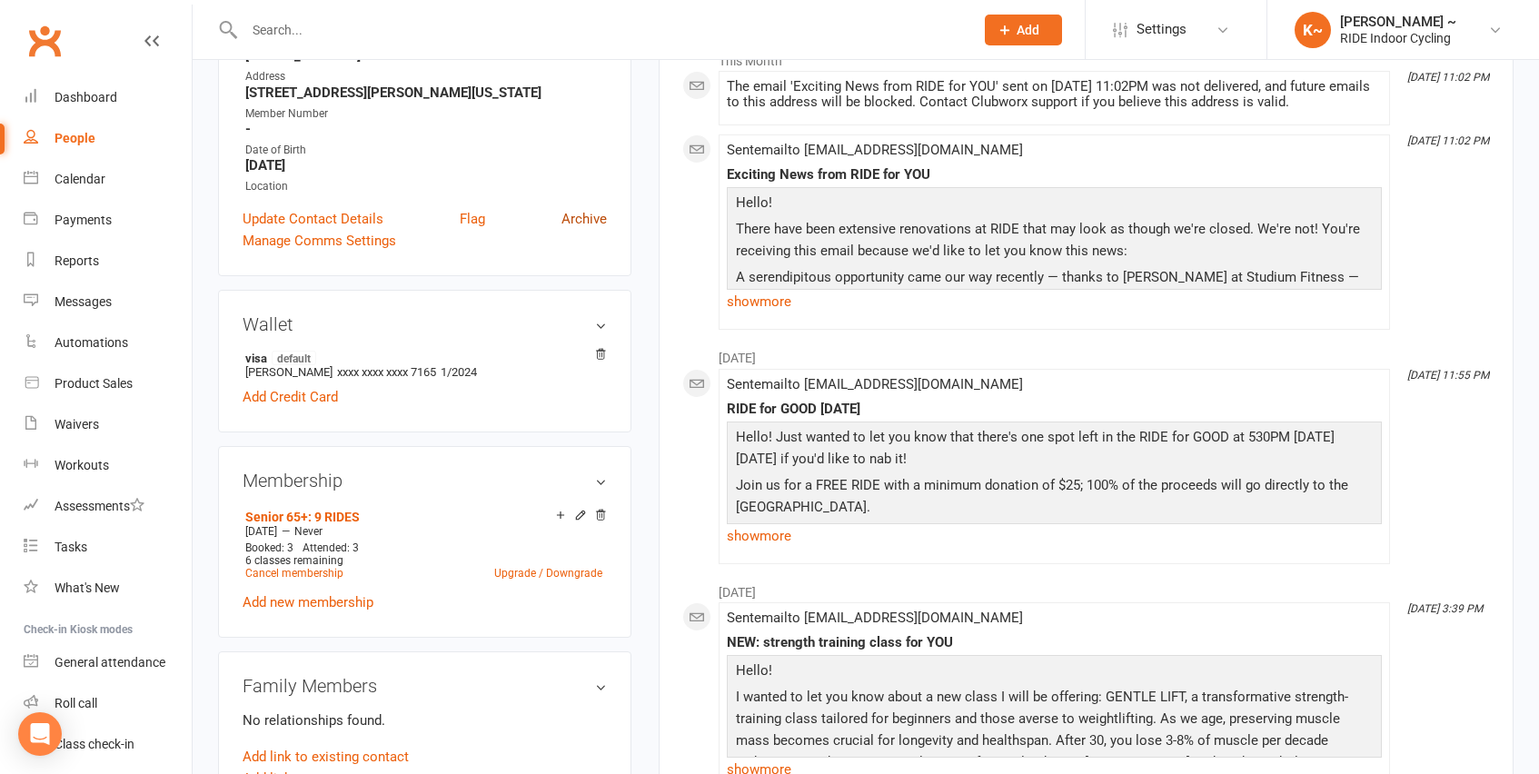
click at [578, 220] on link "Archive" at bounding box center [583, 219] width 45 height 22
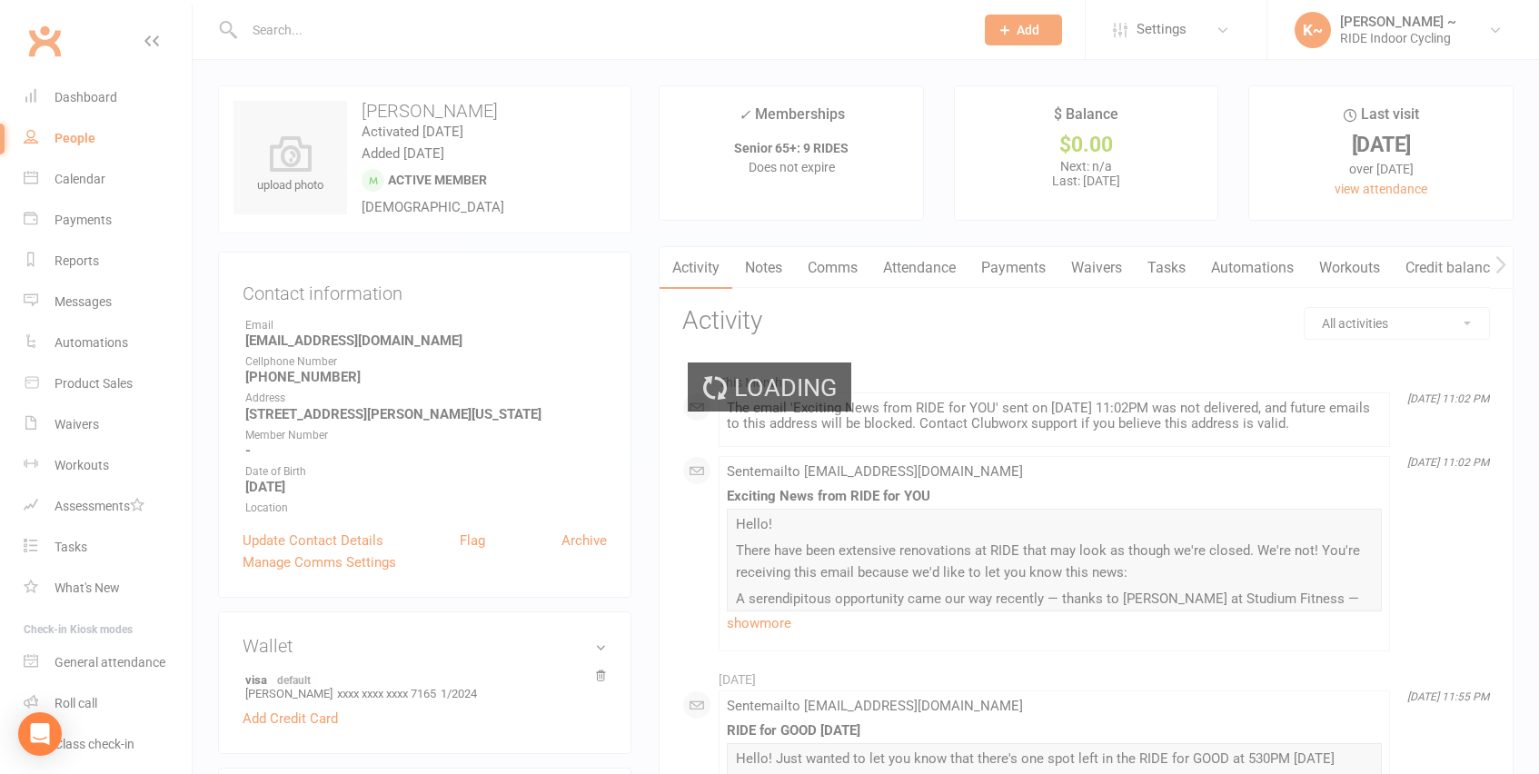
select select "100"
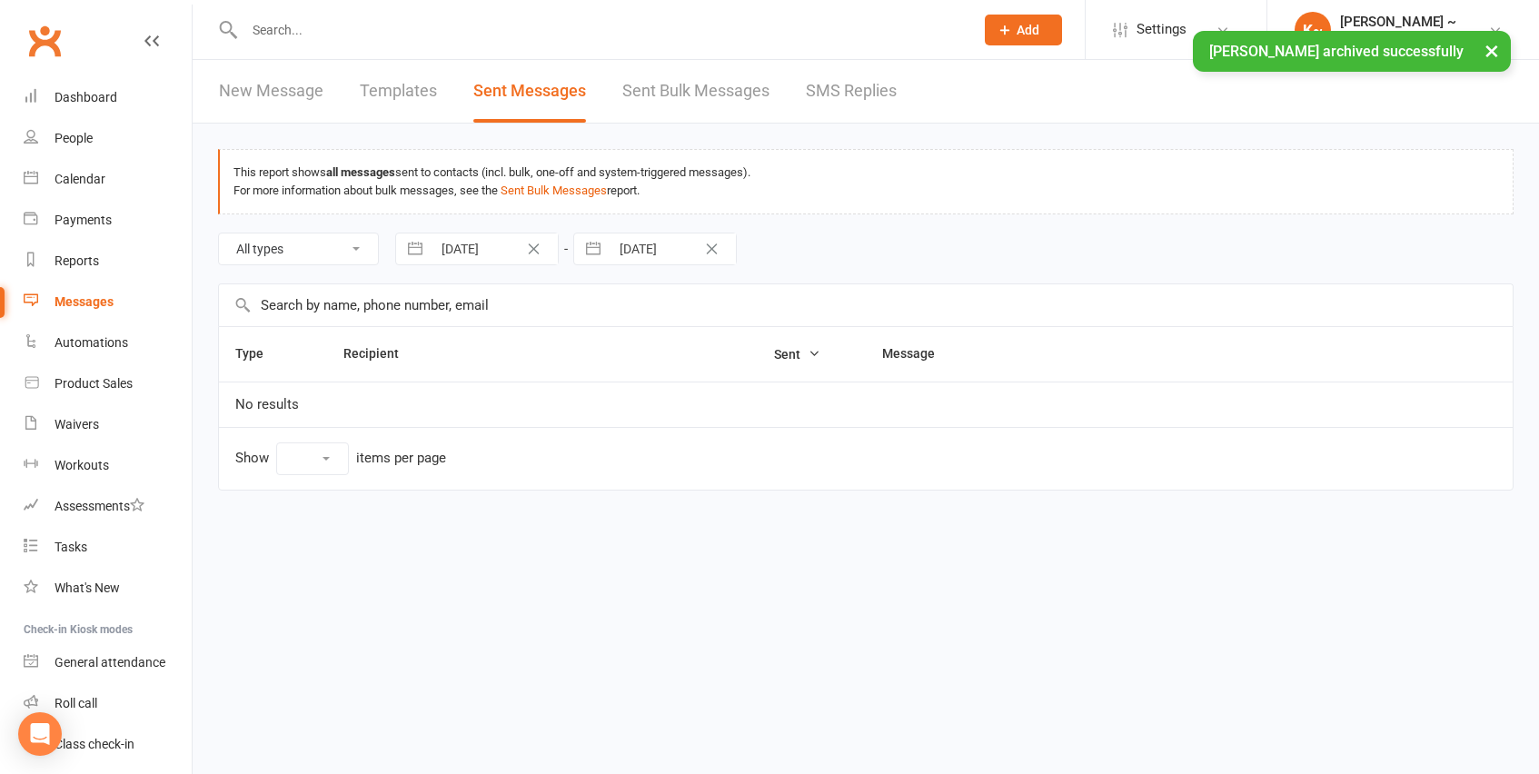
select select "10"
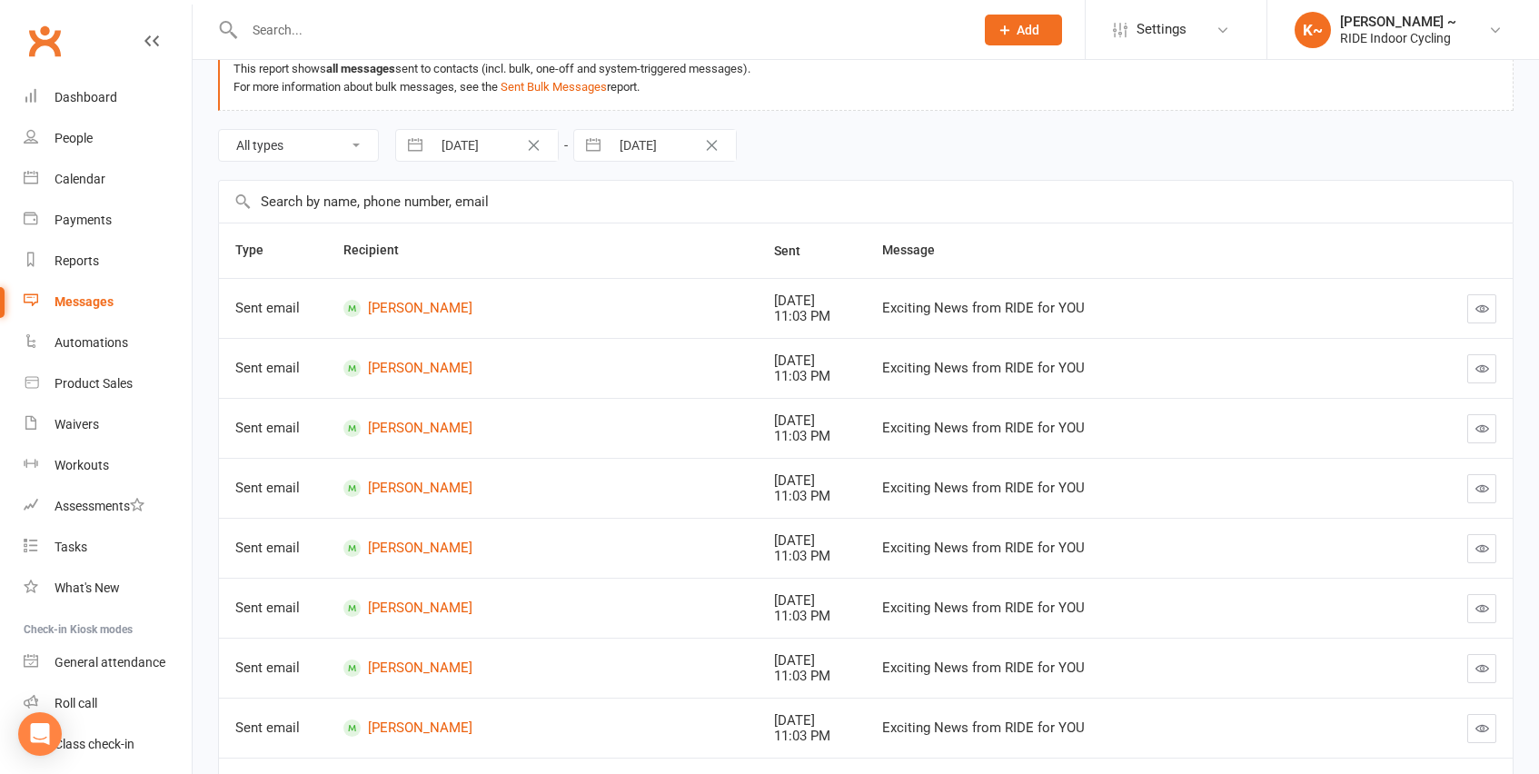
scroll to position [348, 0]
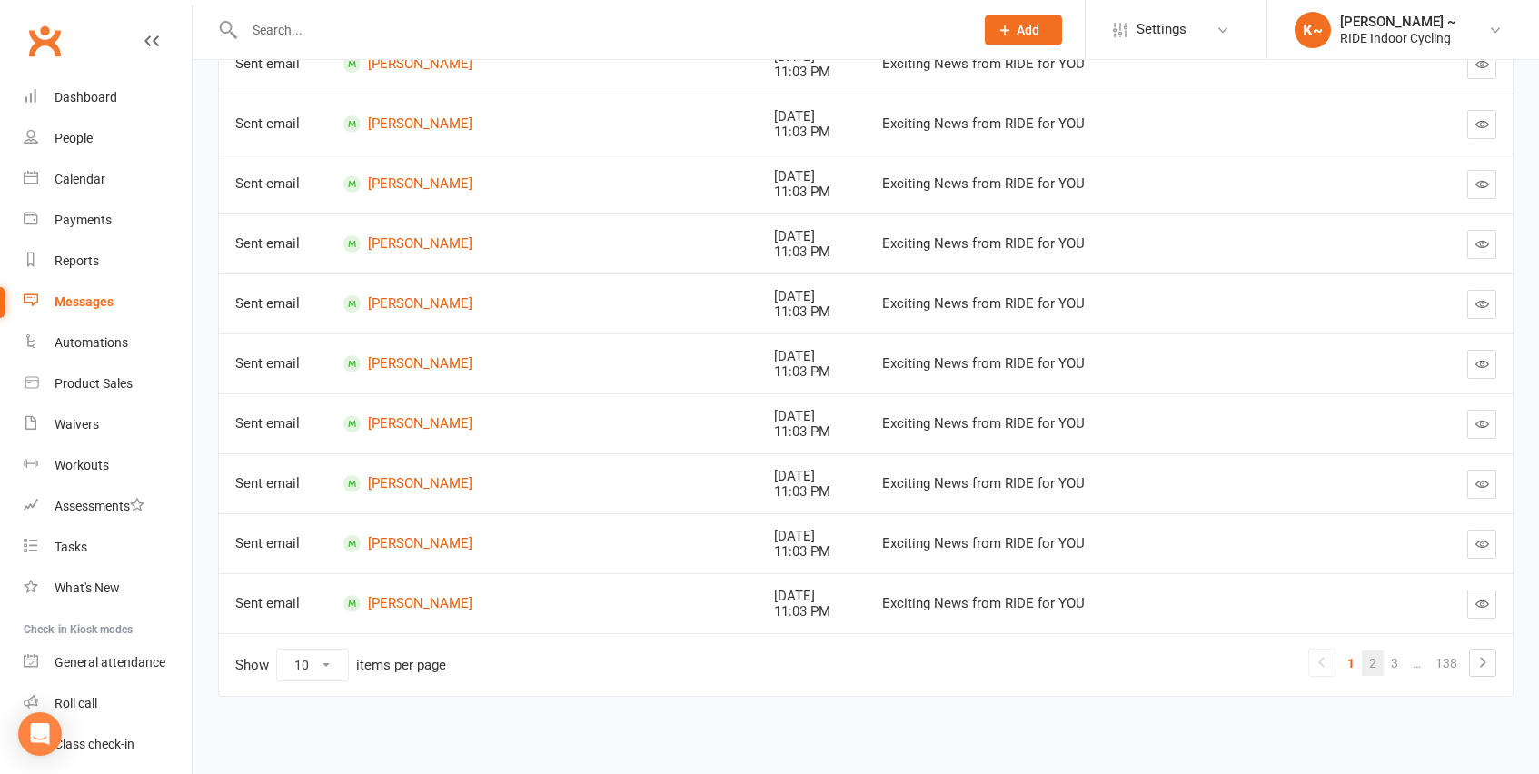
click at [1376, 662] on link "2" at bounding box center [1373, 663] width 22 height 25
click at [1326, 666] on link "1" at bounding box center [1329, 663] width 22 height 25
click at [1374, 670] on link "2" at bounding box center [1373, 663] width 22 height 25
click at [1375, 663] on link "3" at bounding box center [1373, 663] width 22 height 25
click at [1371, 658] on link "4" at bounding box center [1373, 663] width 22 height 25
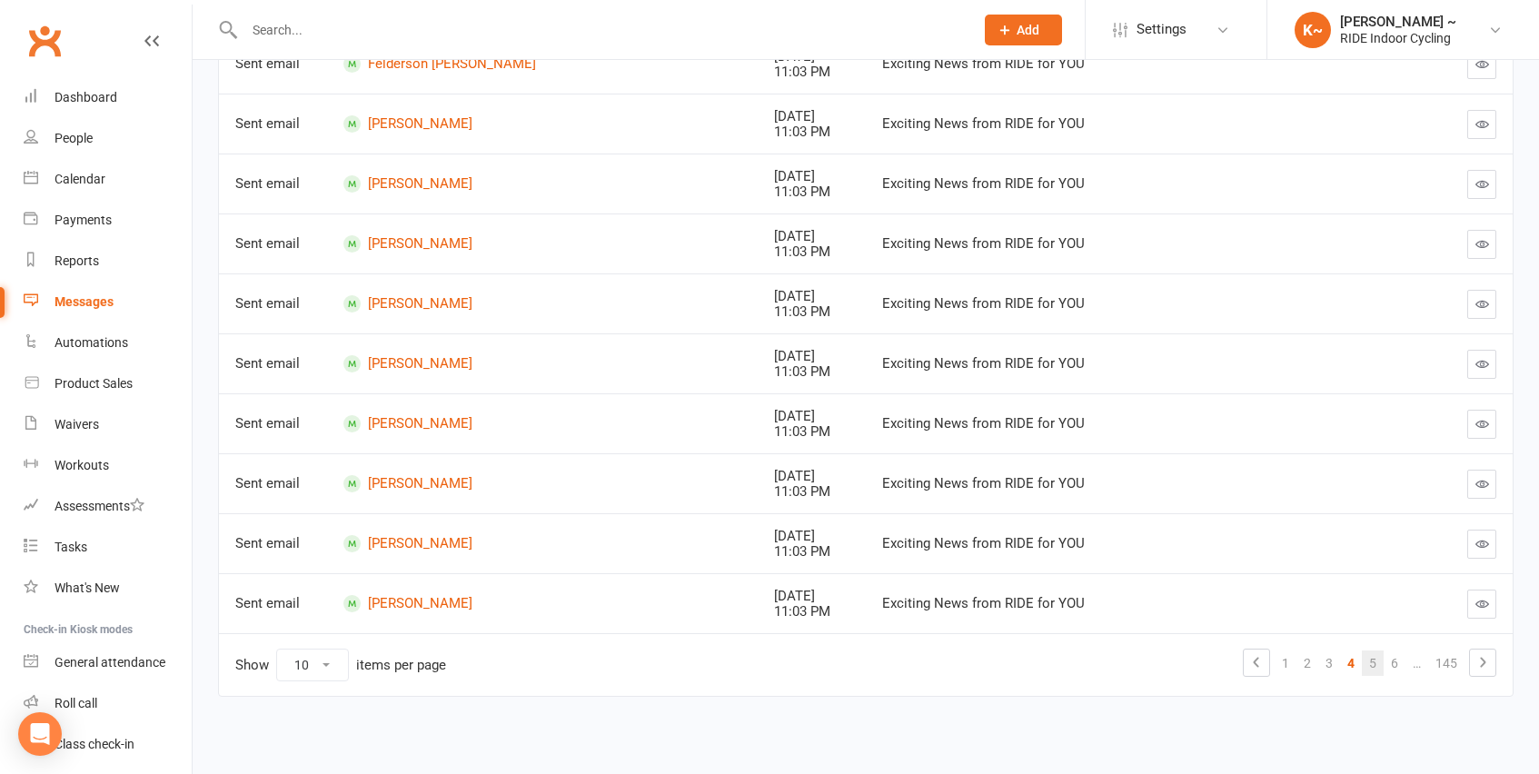
click at [1373, 664] on link "5" at bounding box center [1373, 663] width 22 height 25
click at [1372, 663] on link "6" at bounding box center [1373, 663] width 22 height 25
click at [1377, 664] on link "7" at bounding box center [1373, 663] width 22 height 25
click at [1377, 664] on link "8" at bounding box center [1373, 663] width 22 height 25
click at [1363, 660] on link "9" at bounding box center [1366, 663] width 22 height 25
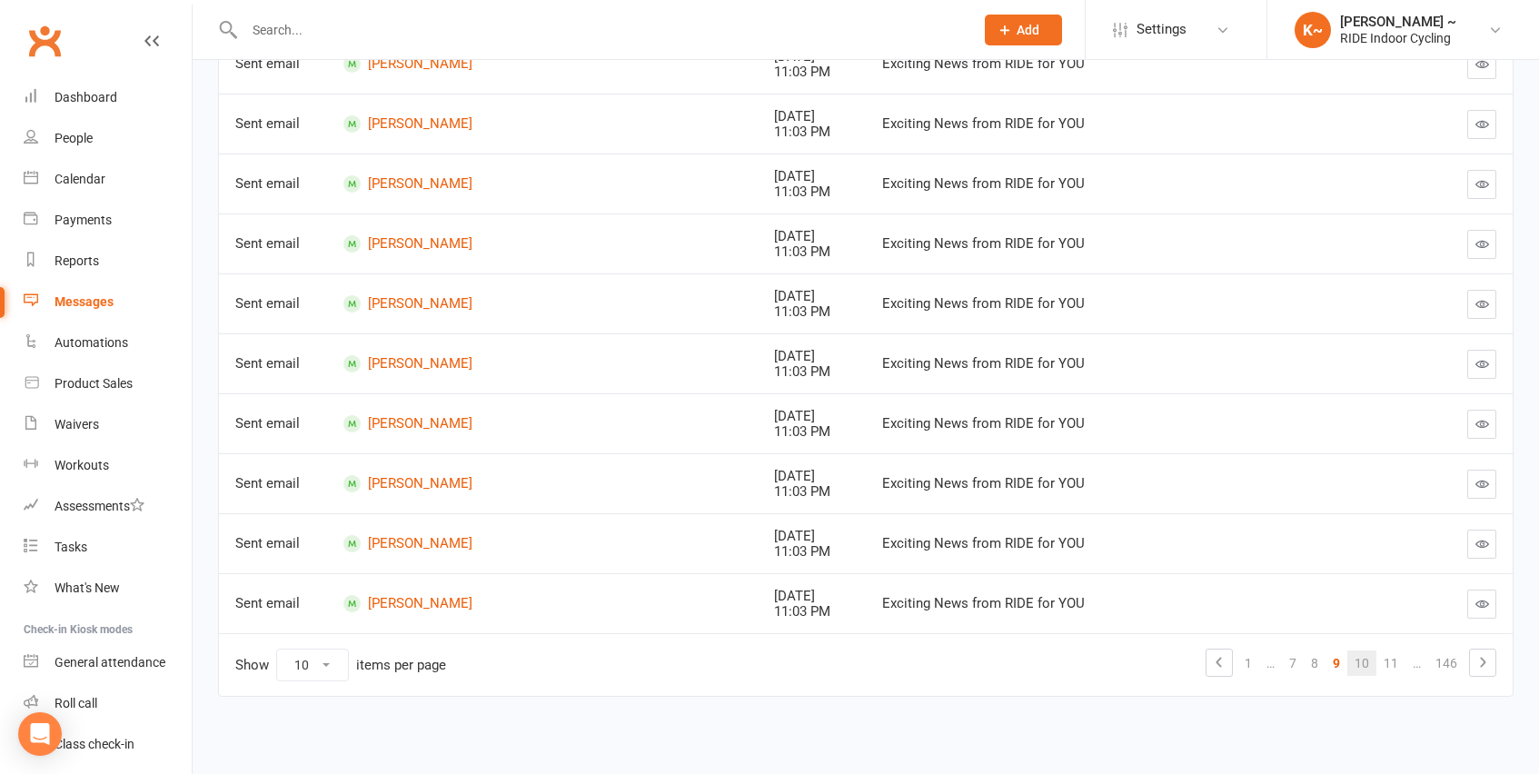
click at [1368, 662] on link "10" at bounding box center [1361, 663] width 29 height 25
click at [1366, 662] on link "11" at bounding box center [1361, 663] width 29 height 25
click at [1365, 660] on link "12" at bounding box center [1361, 663] width 29 height 25
click at [1366, 661] on link "13" at bounding box center [1361, 663] width 29 height 25
click at [1360, 662] on link "14" at bounding box center [1361, 663] width 29 height 25
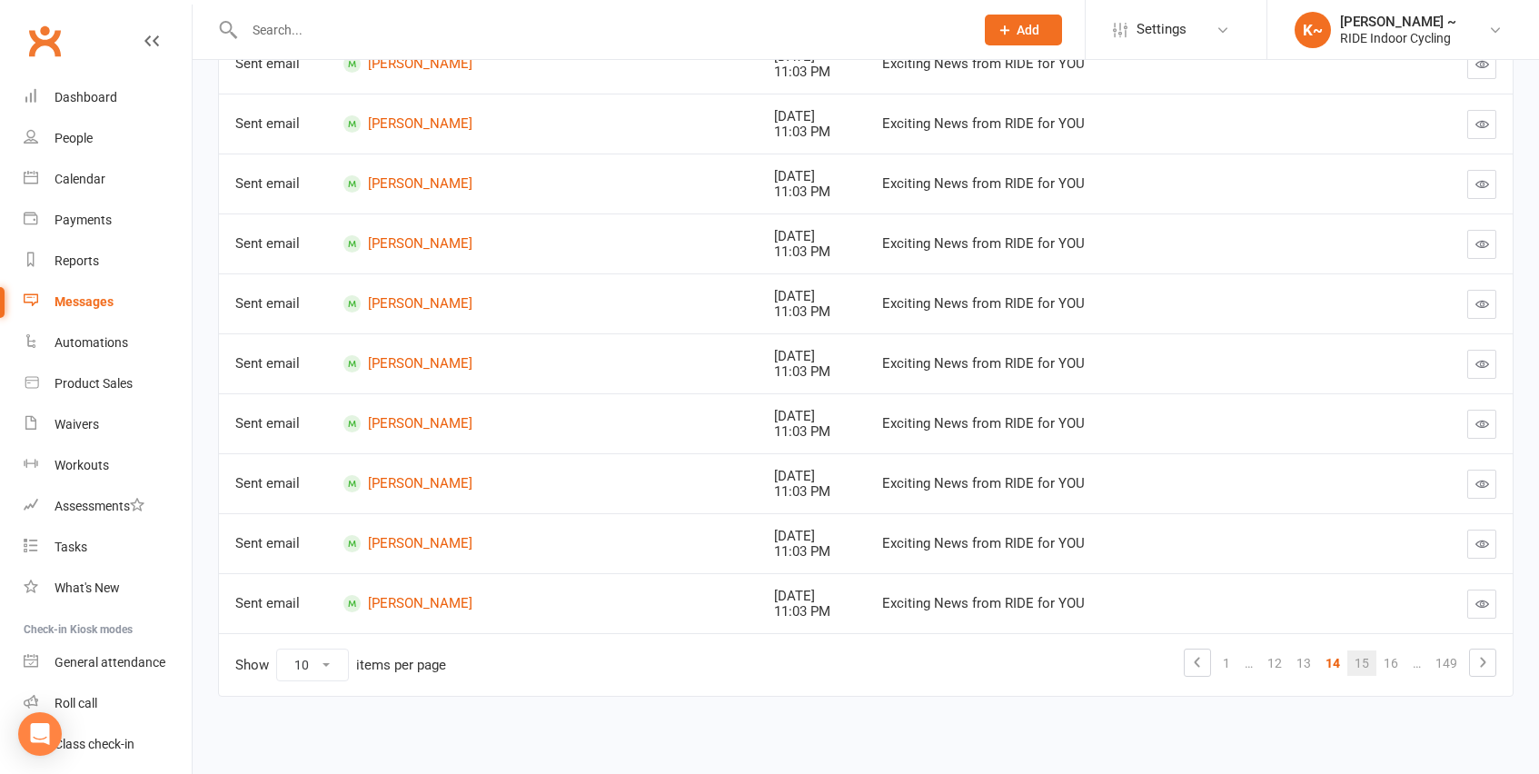
click at [1367, 658] on link "15" at bounding box center [1361, 663] width 29 height 25
click at [401, 482] on link "[PERSON_NAME]" at bounding box center [542, 483] width 399 height 17
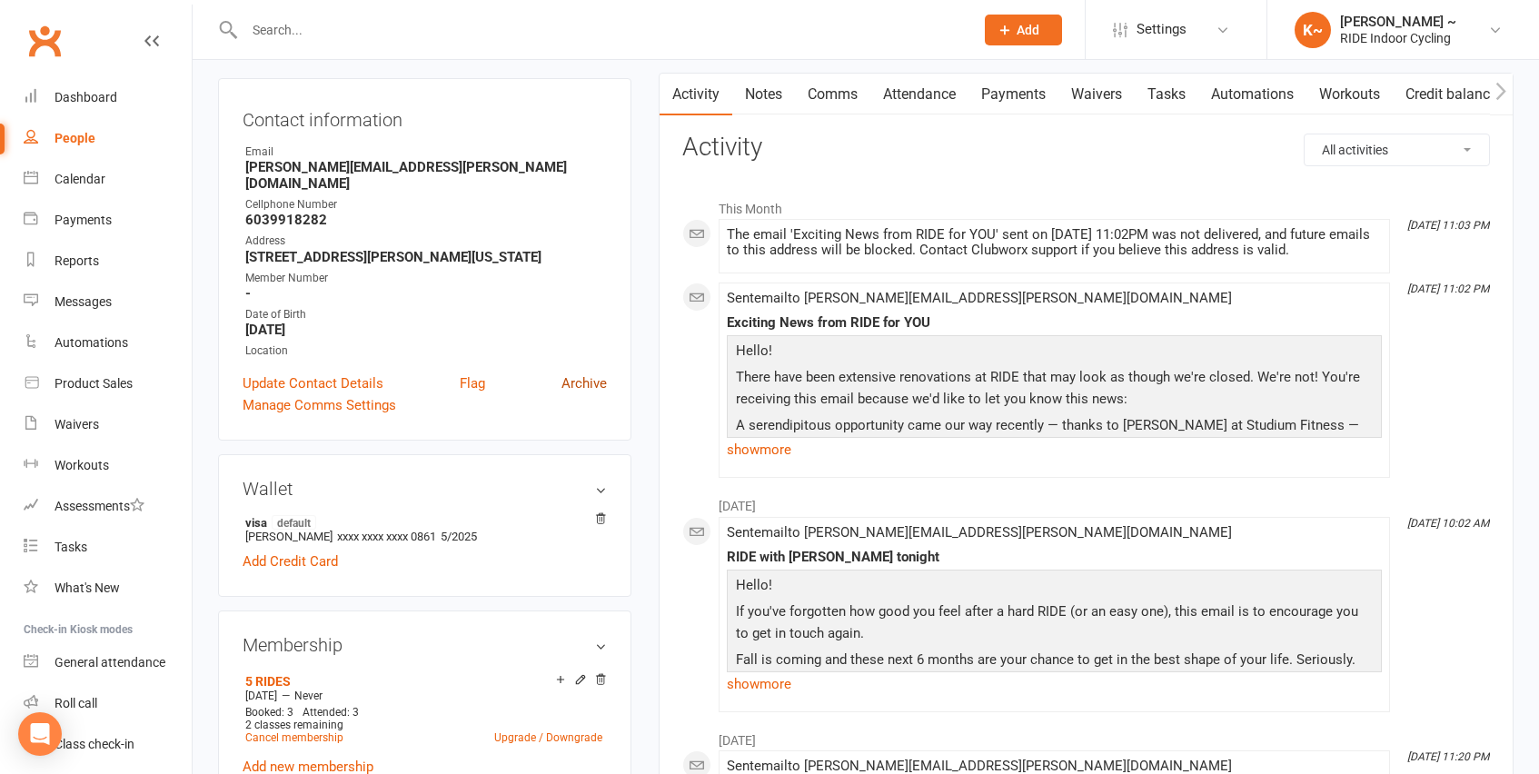
scroll to position [20, 0]
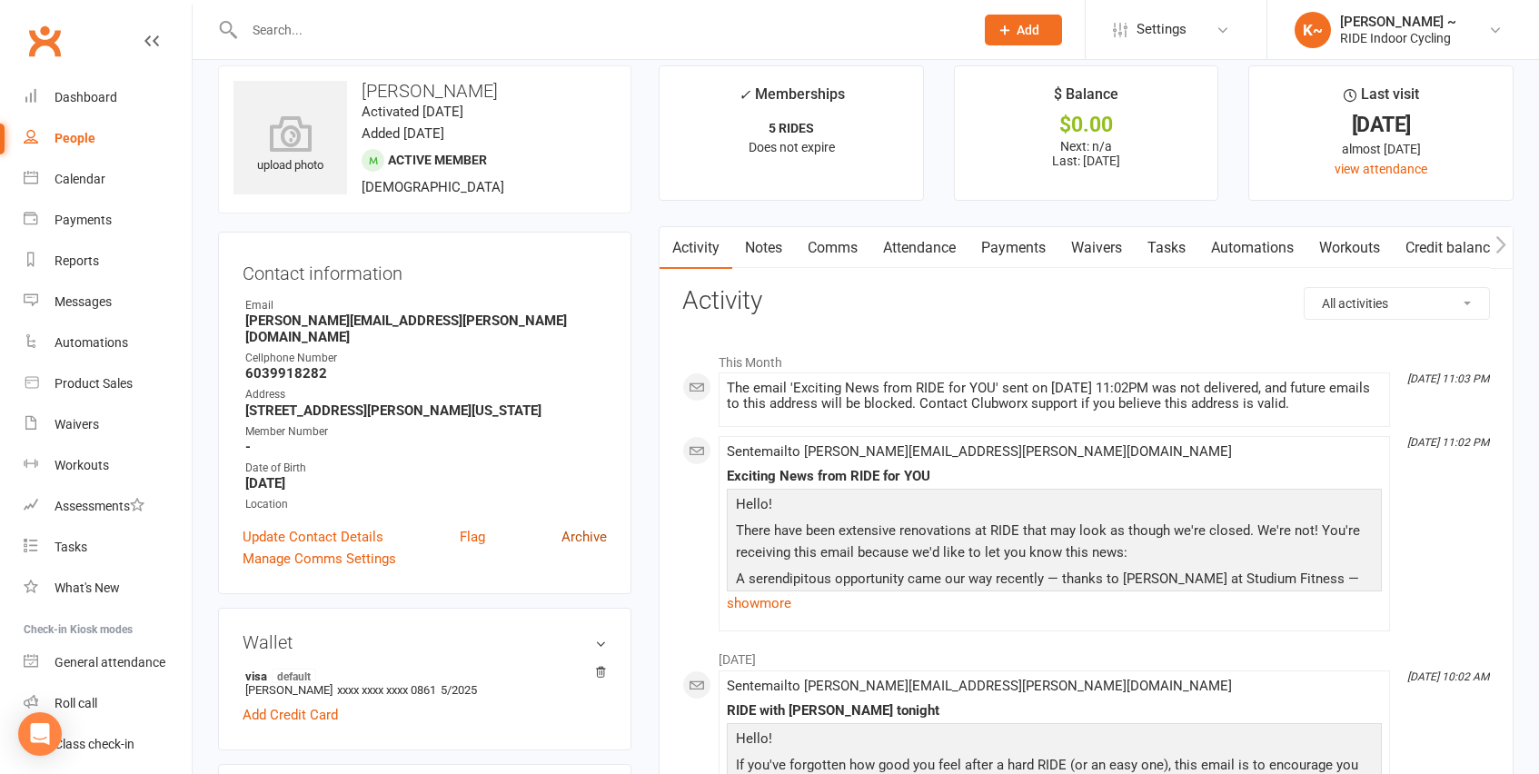
click at [584, 526] on link "Archive" at bounding box center [583, 537] width 45 height 22
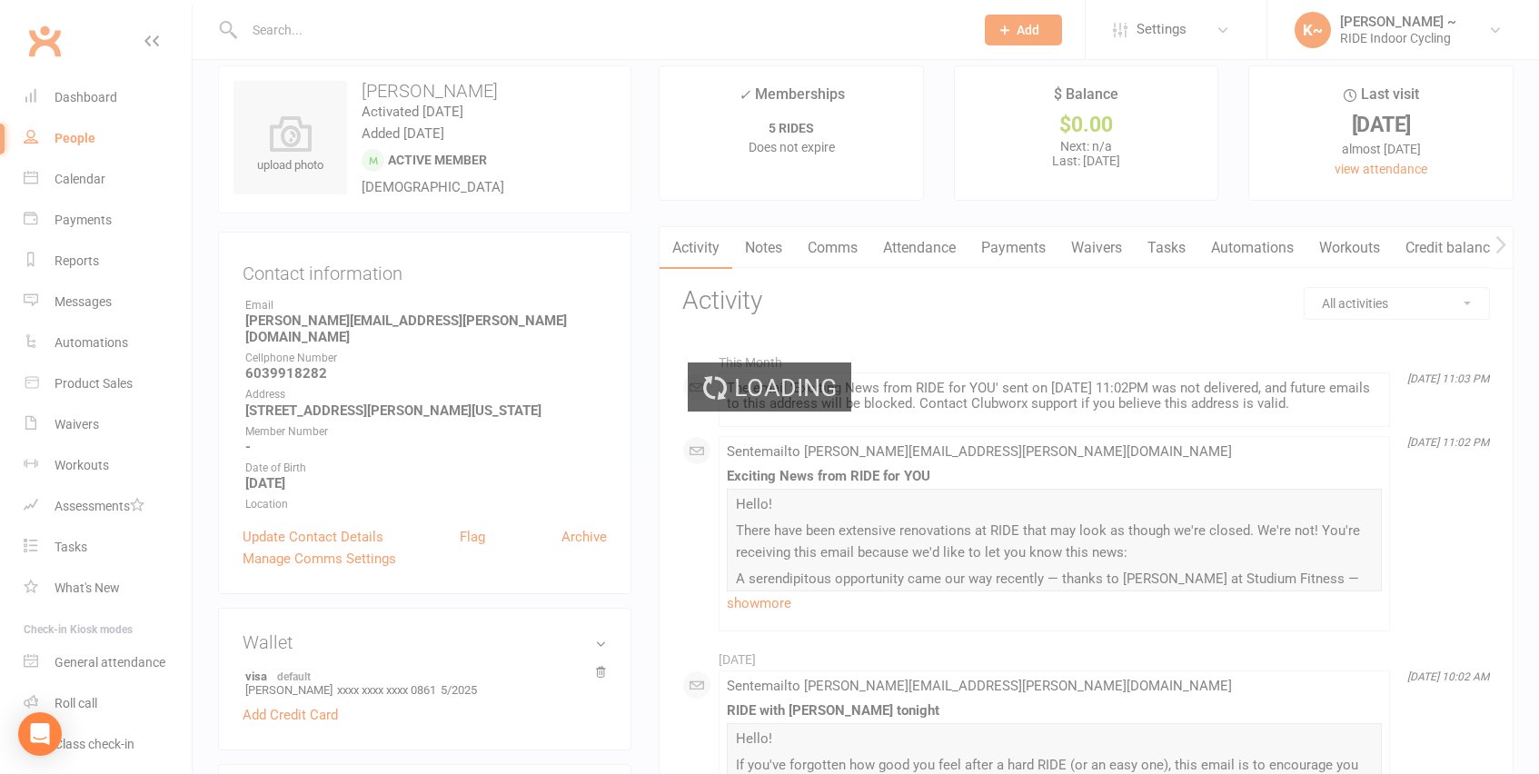
select select "100"
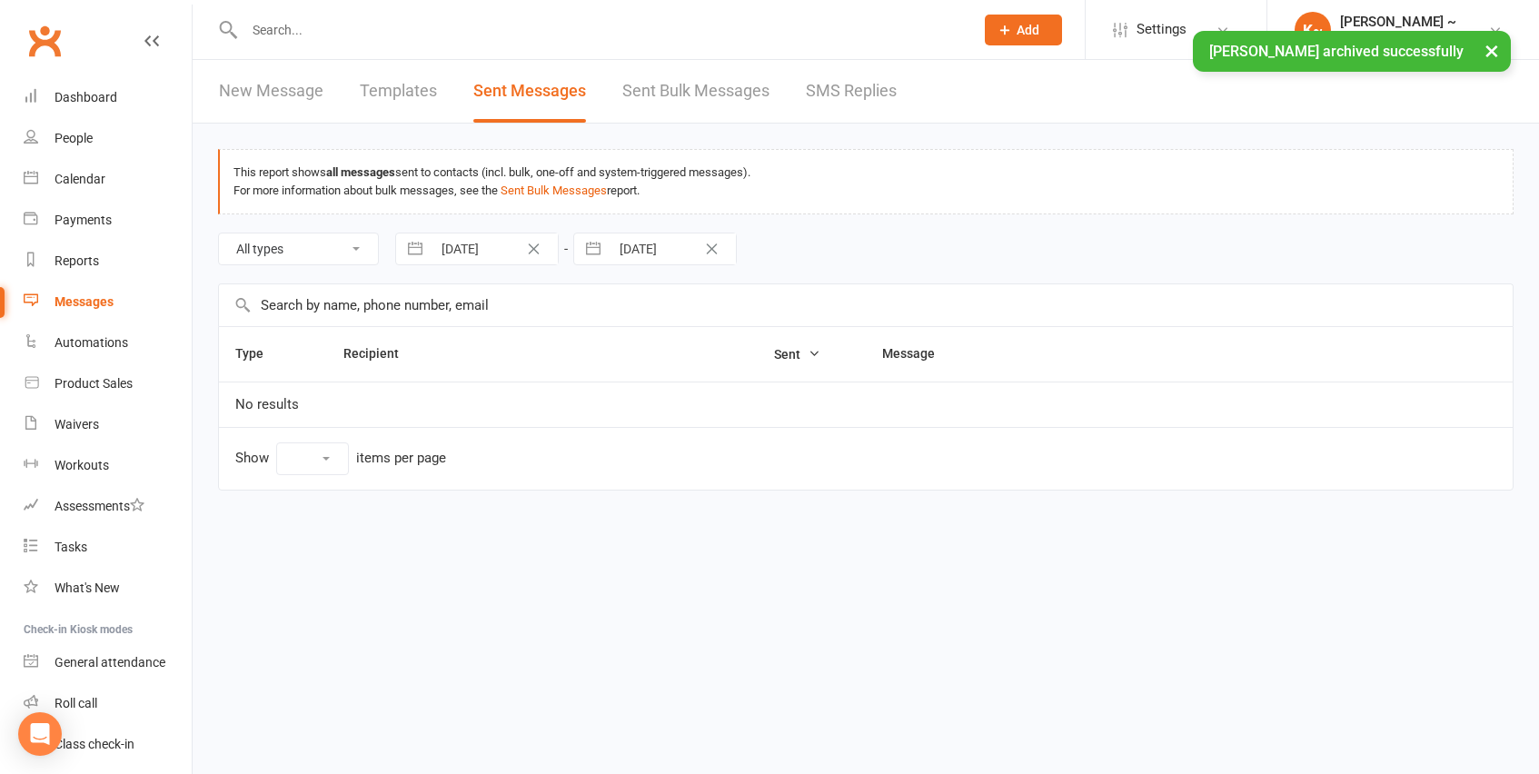
select select "10"
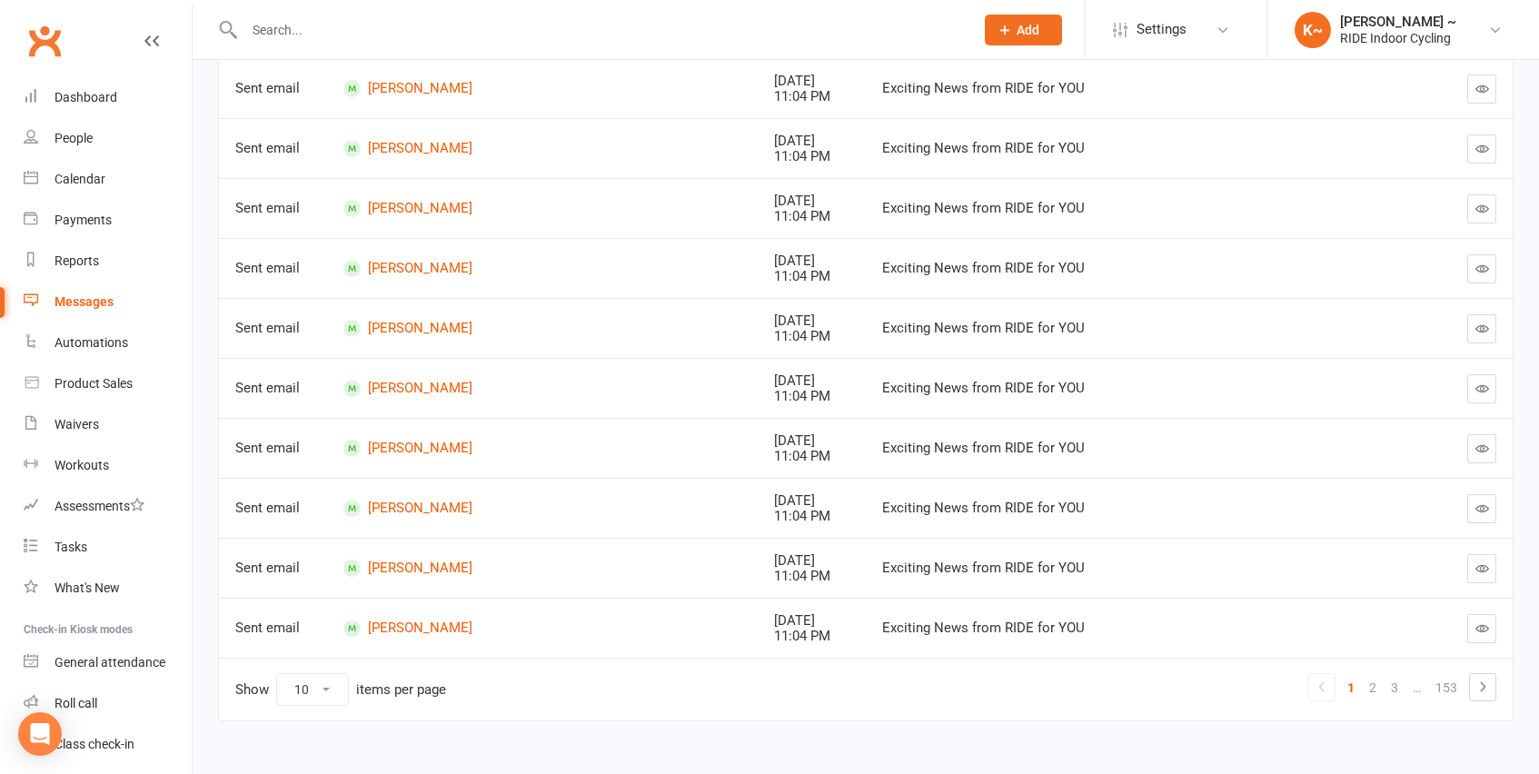
scroll to position [348, 0]
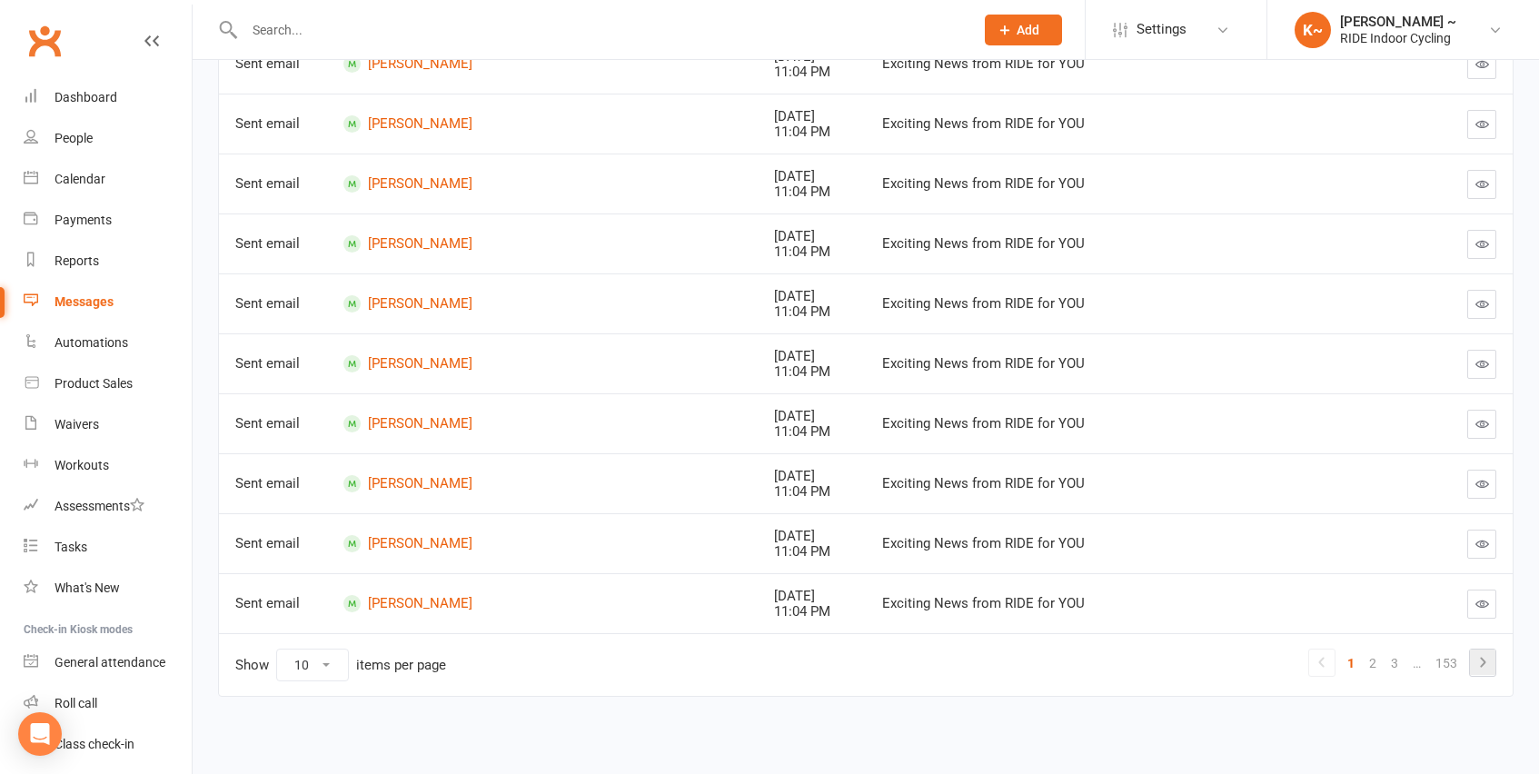
click at [1482, 665] on icon at bounding box center [1482, 662] width 5 height 10
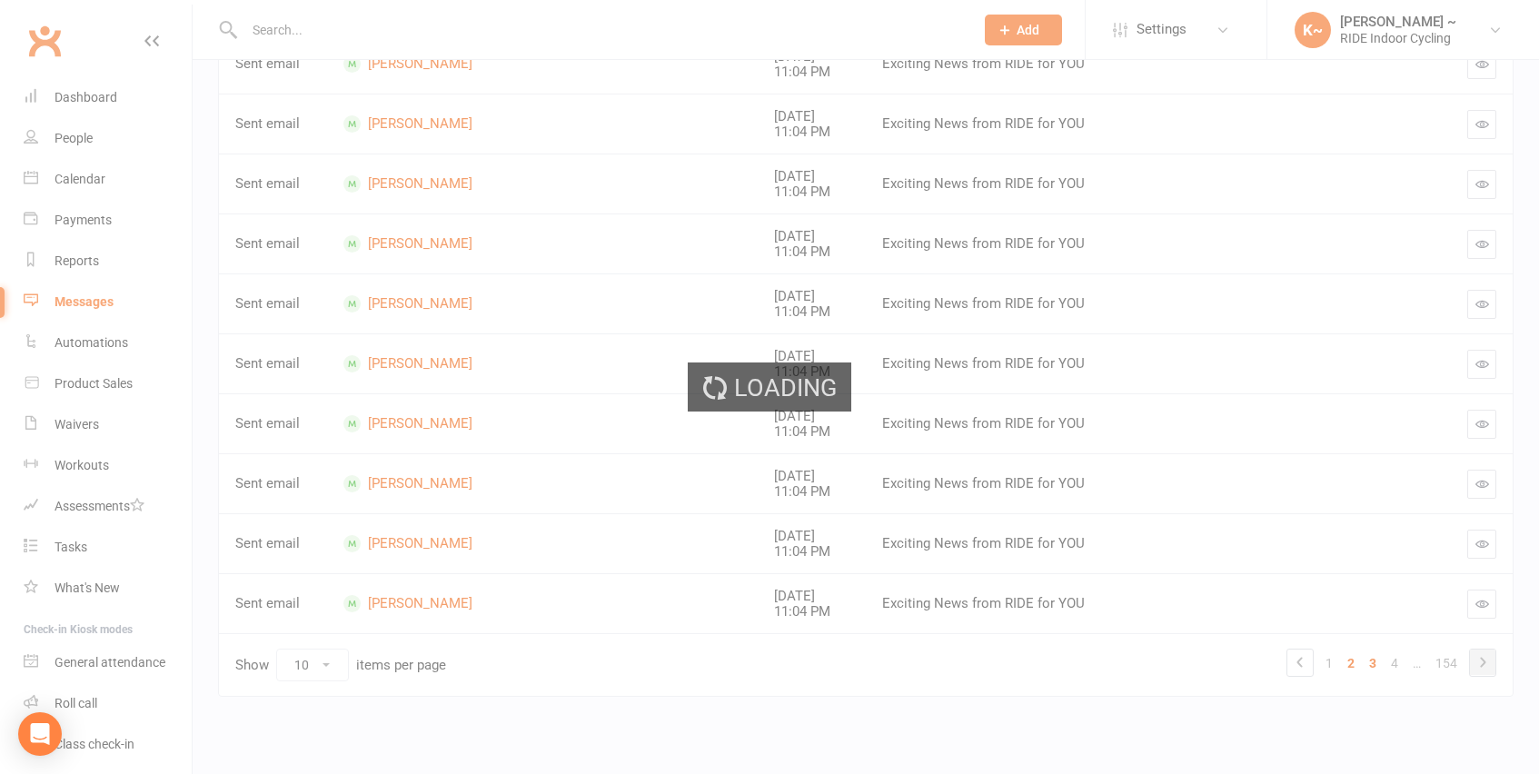
click at [1482, 665] on div "Loading" at bounding box center [769, 387] width 1539 height 774
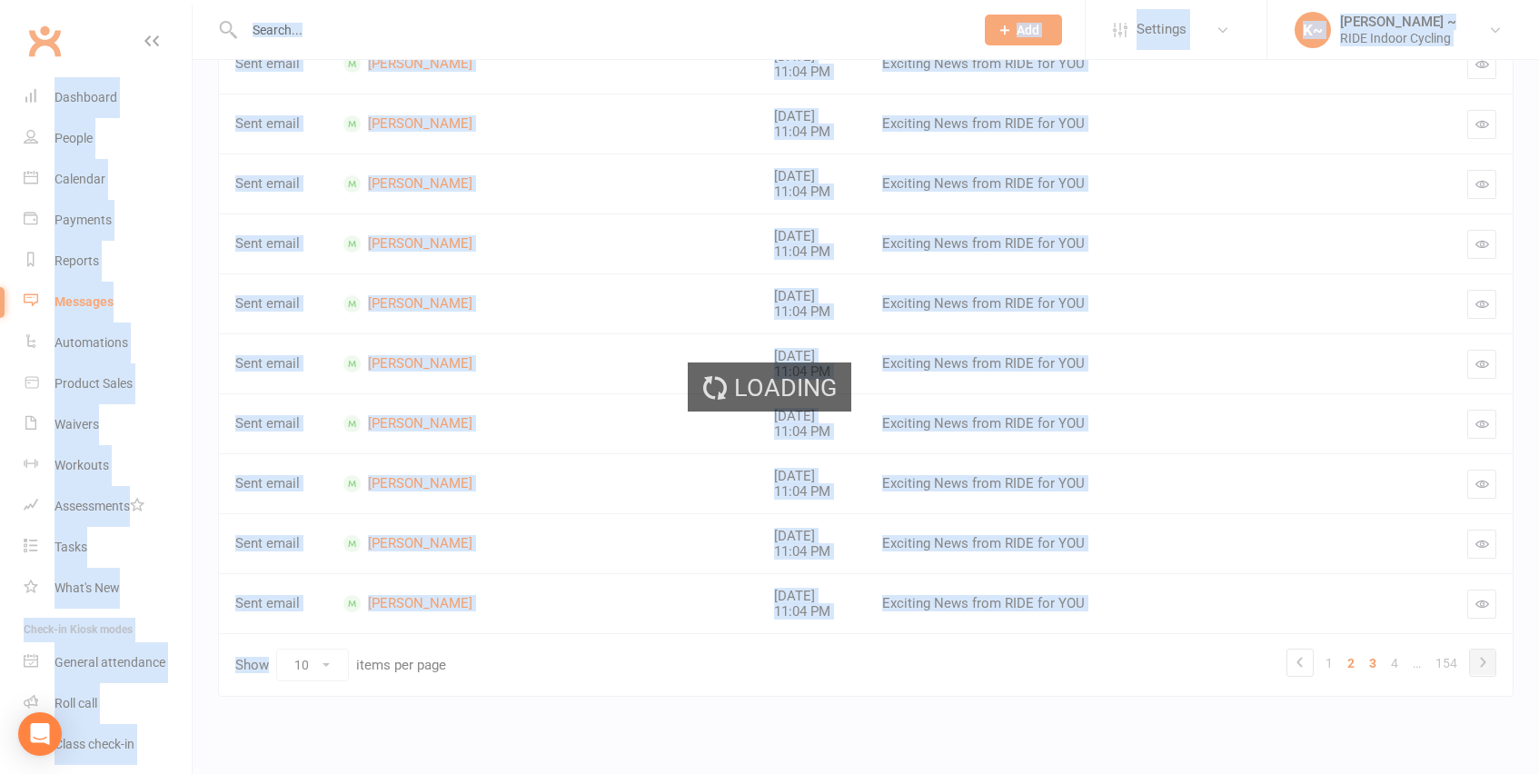
click at [1482, 665] on icon at bounding box center [1482, 662] width 5 height 10
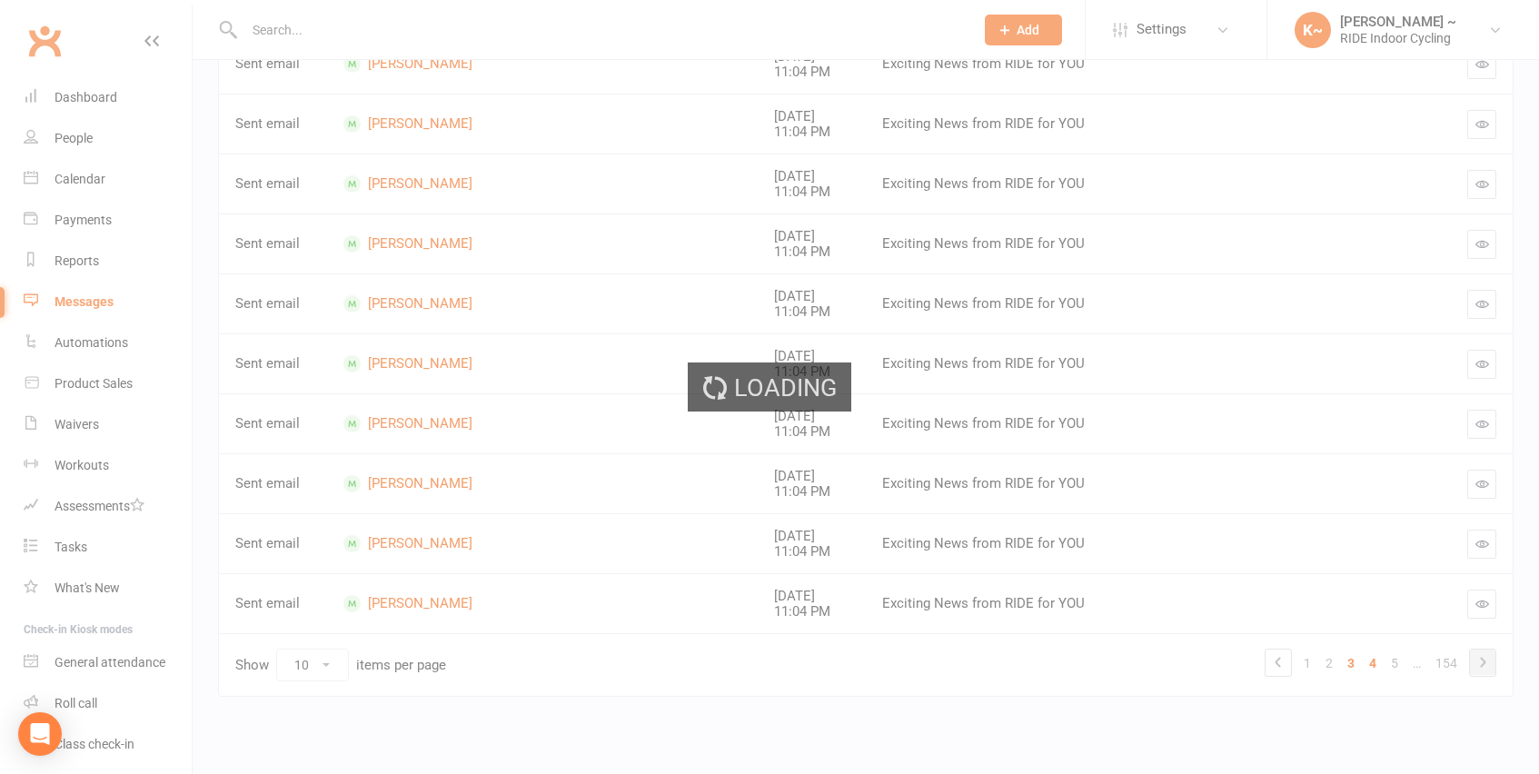
click at [1482, 665] on div "Loading" at bounding box center [769, 387] width 1539 height 774
click at [1482, 665] on ui-view "Prospect Member Non-attending contact Class / event Appointment Task Membership…" at bounding box center [769, 202] width 1539 height 1091
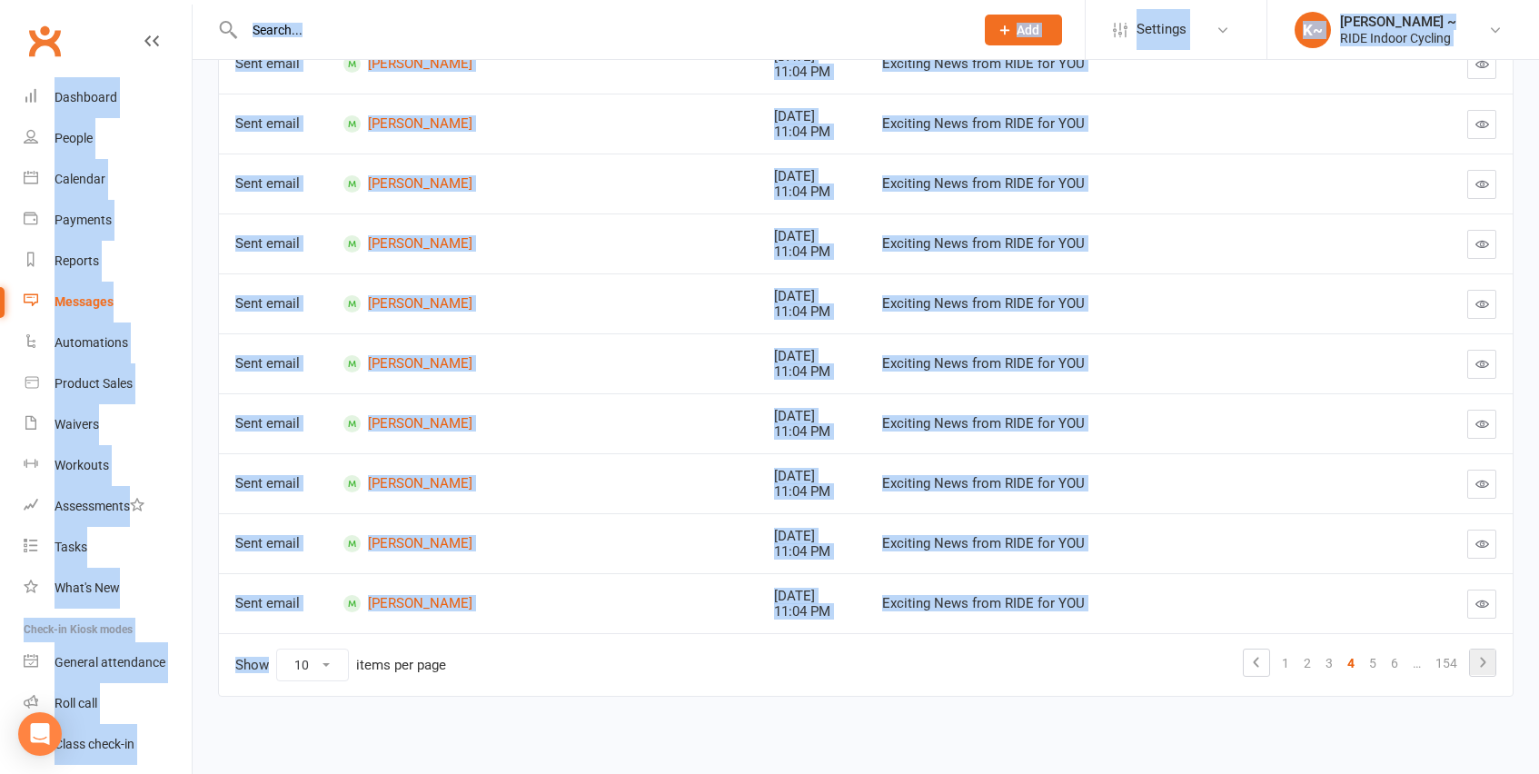
click at [1482, 665] on icon at bounding box center [1482, 662] width 5 height 10
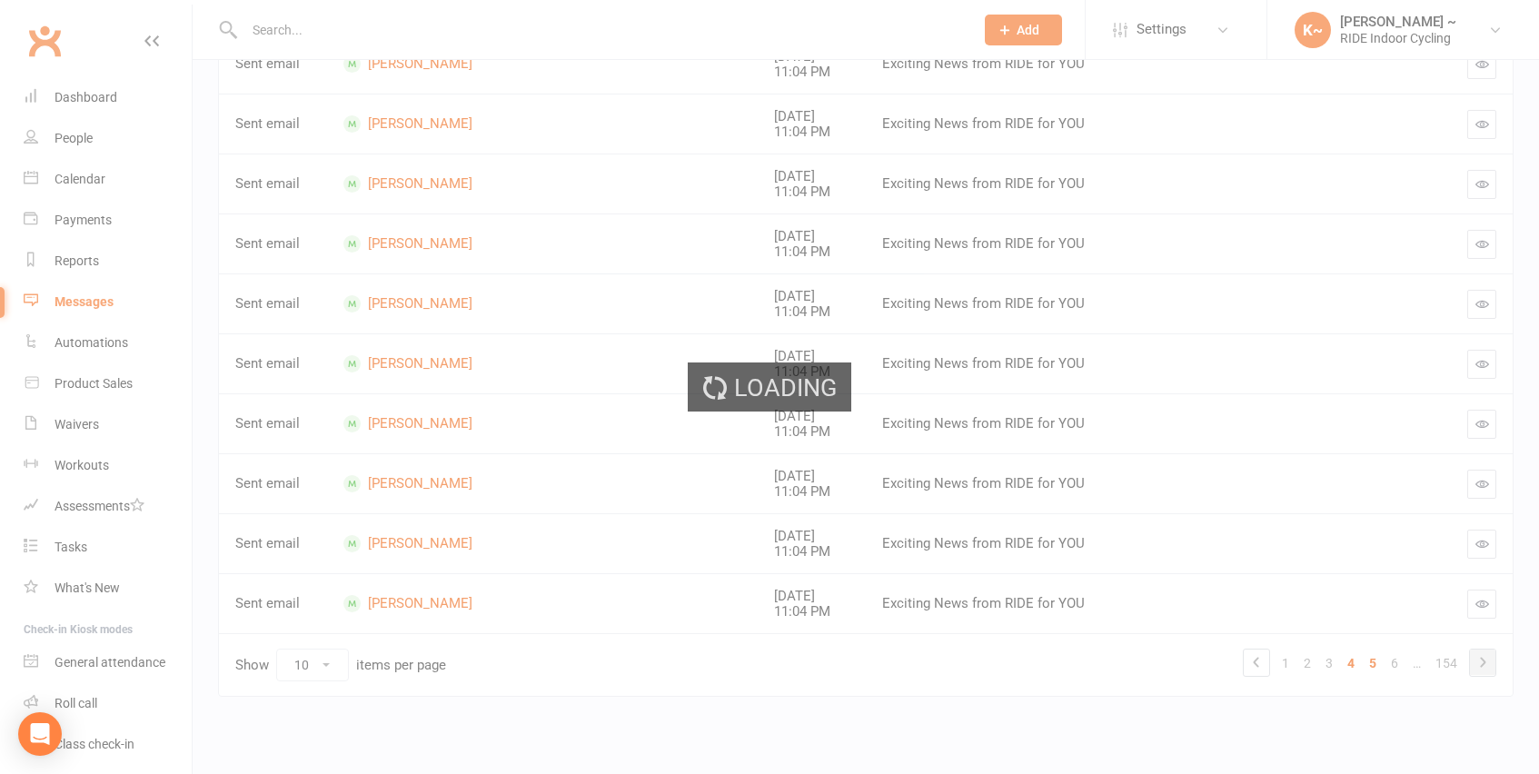
click at [1482, 665] on div "Loading" at bounding box center [769, 387] width 1539 height 774
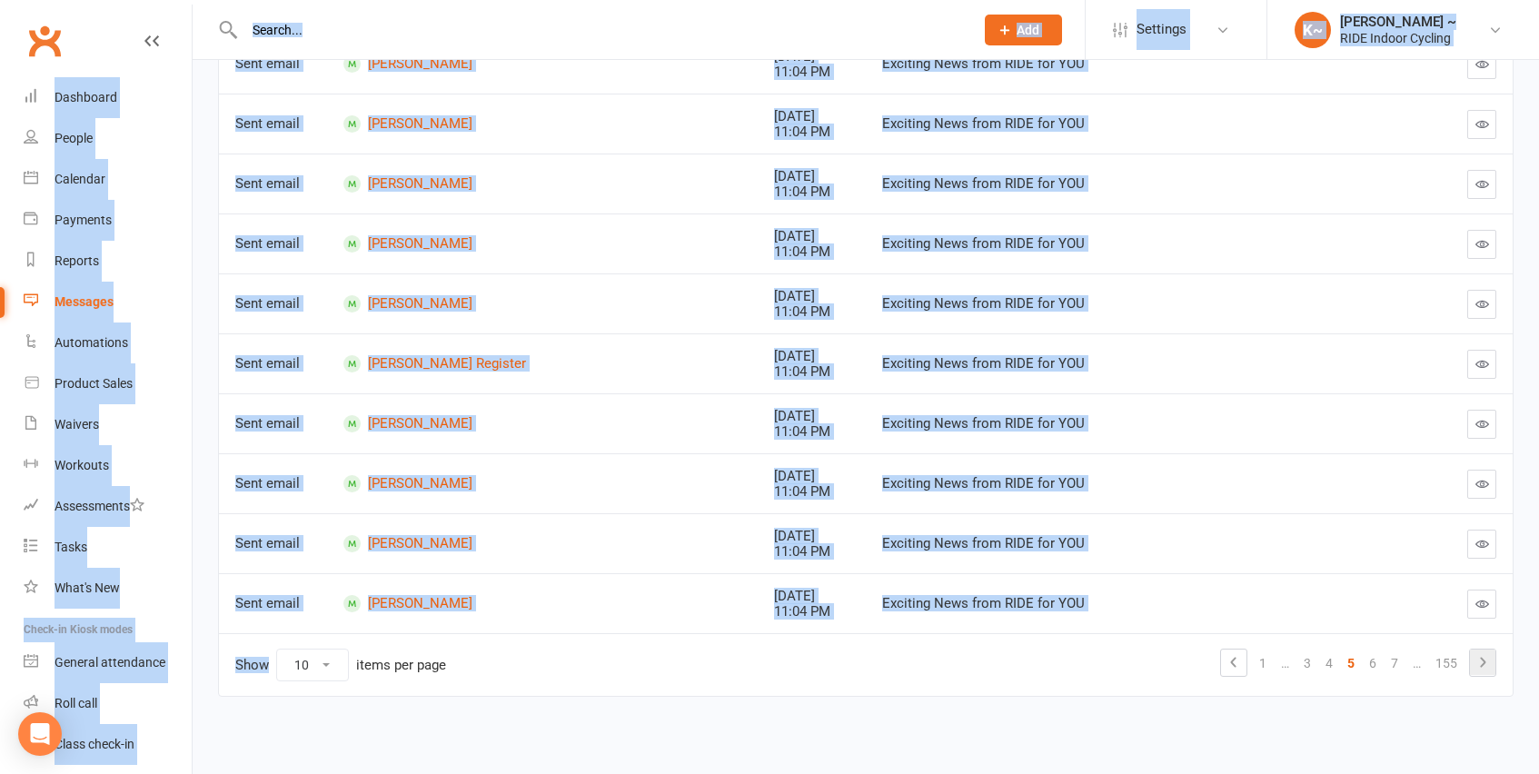
click at [1482, 665] on icon at bounding box center [1482, 662] width 5 height 10
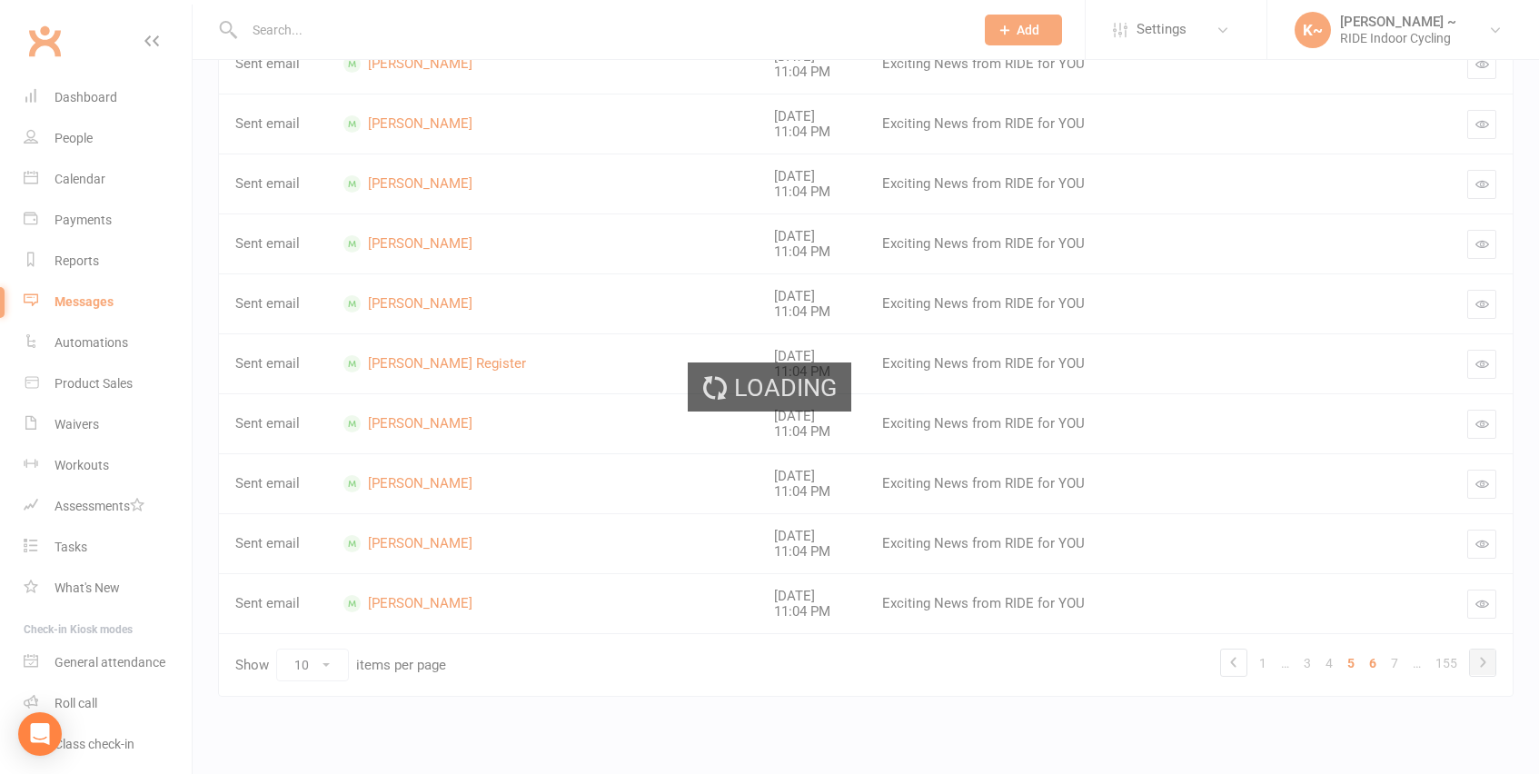
click at [1482, 665] on div "Loading" at bounding box center [769, 387] width 1539 height 774
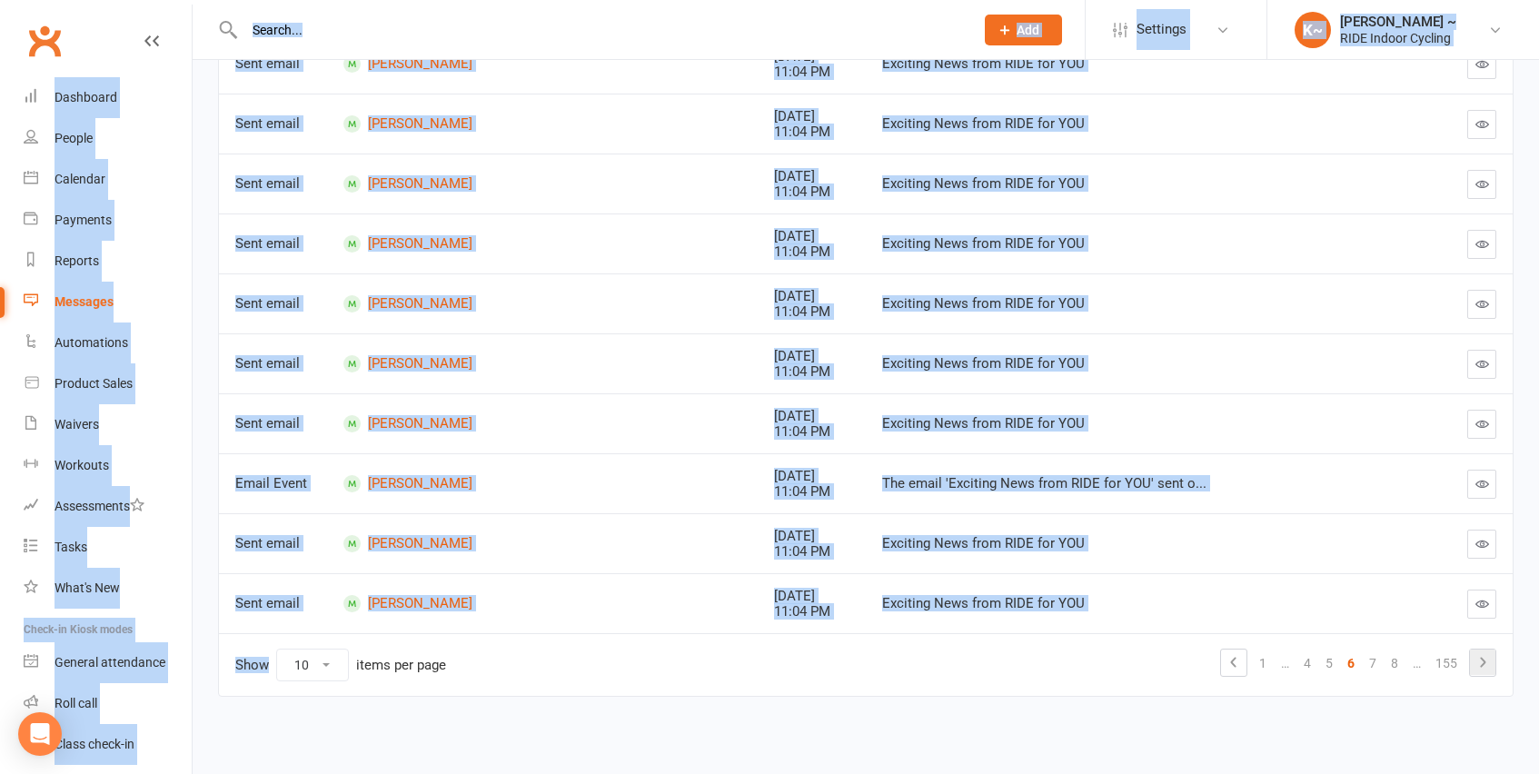
click at [1482, 665] on icon at bounding box center [1482, 662] width 5 height 10
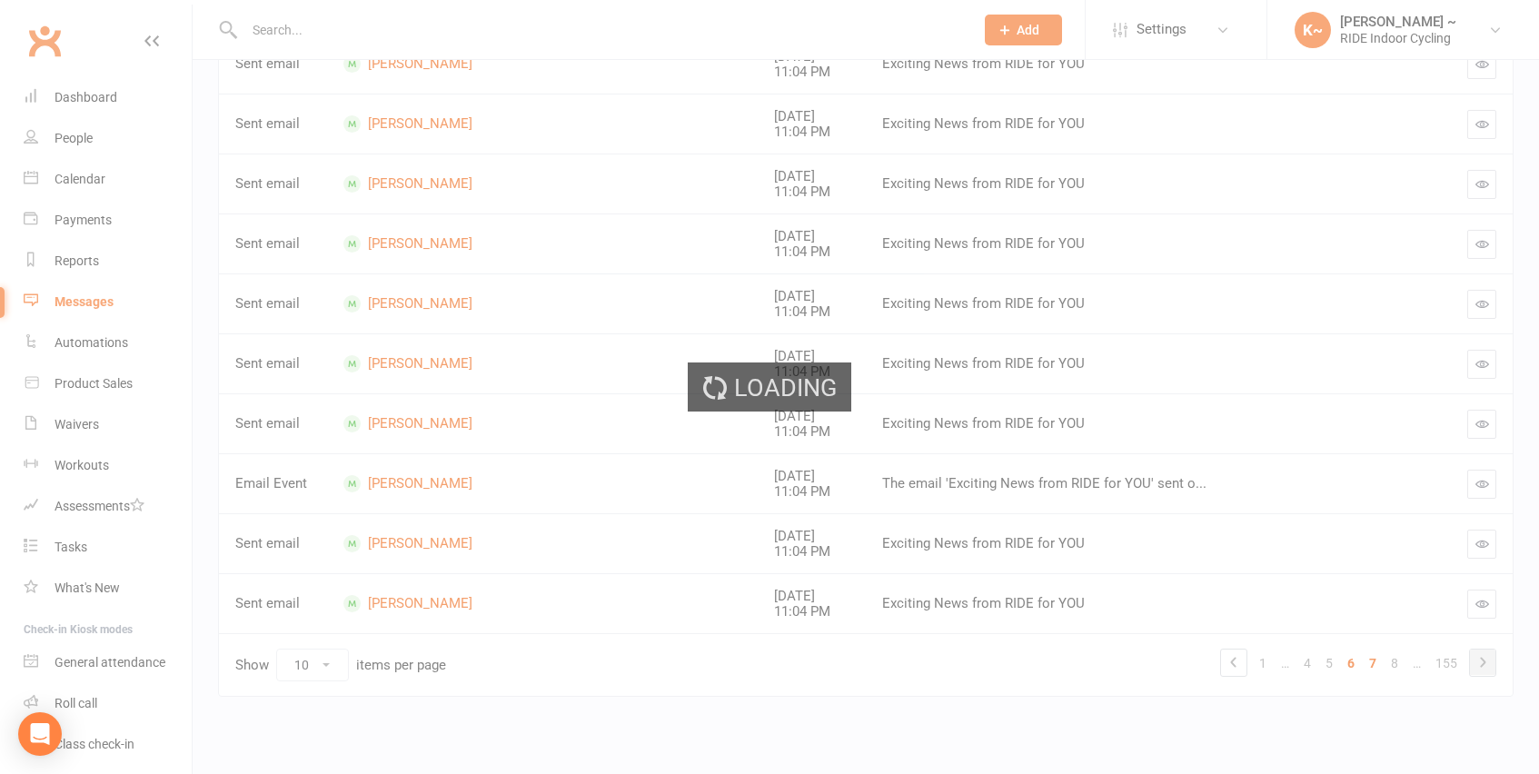
click at [1482, 665] on div "Loading" at bounding box center [769, 387] width 1539 height 774
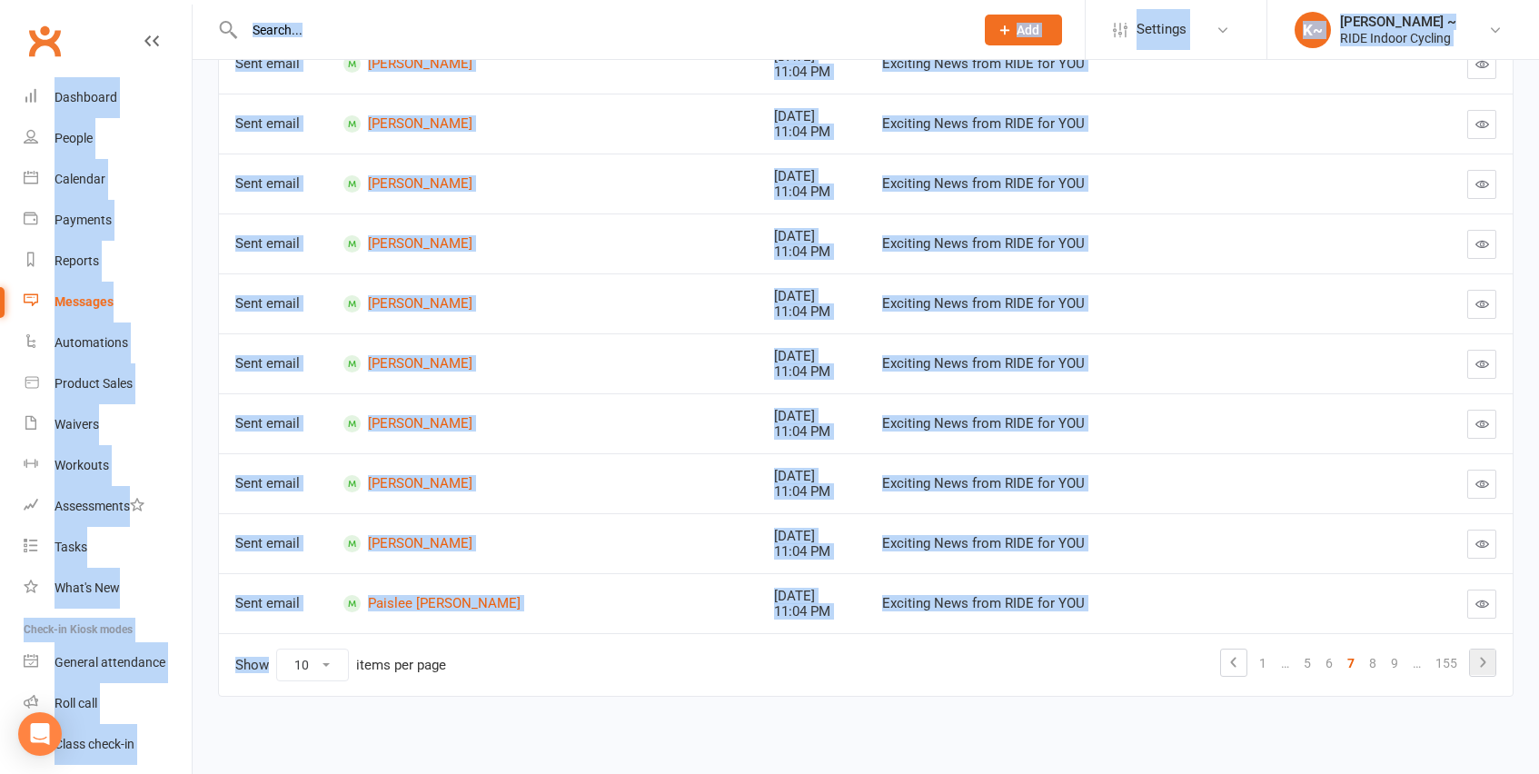
click at [1482, 665] on icon at bounding box center [1482, 662] width 5 height 10
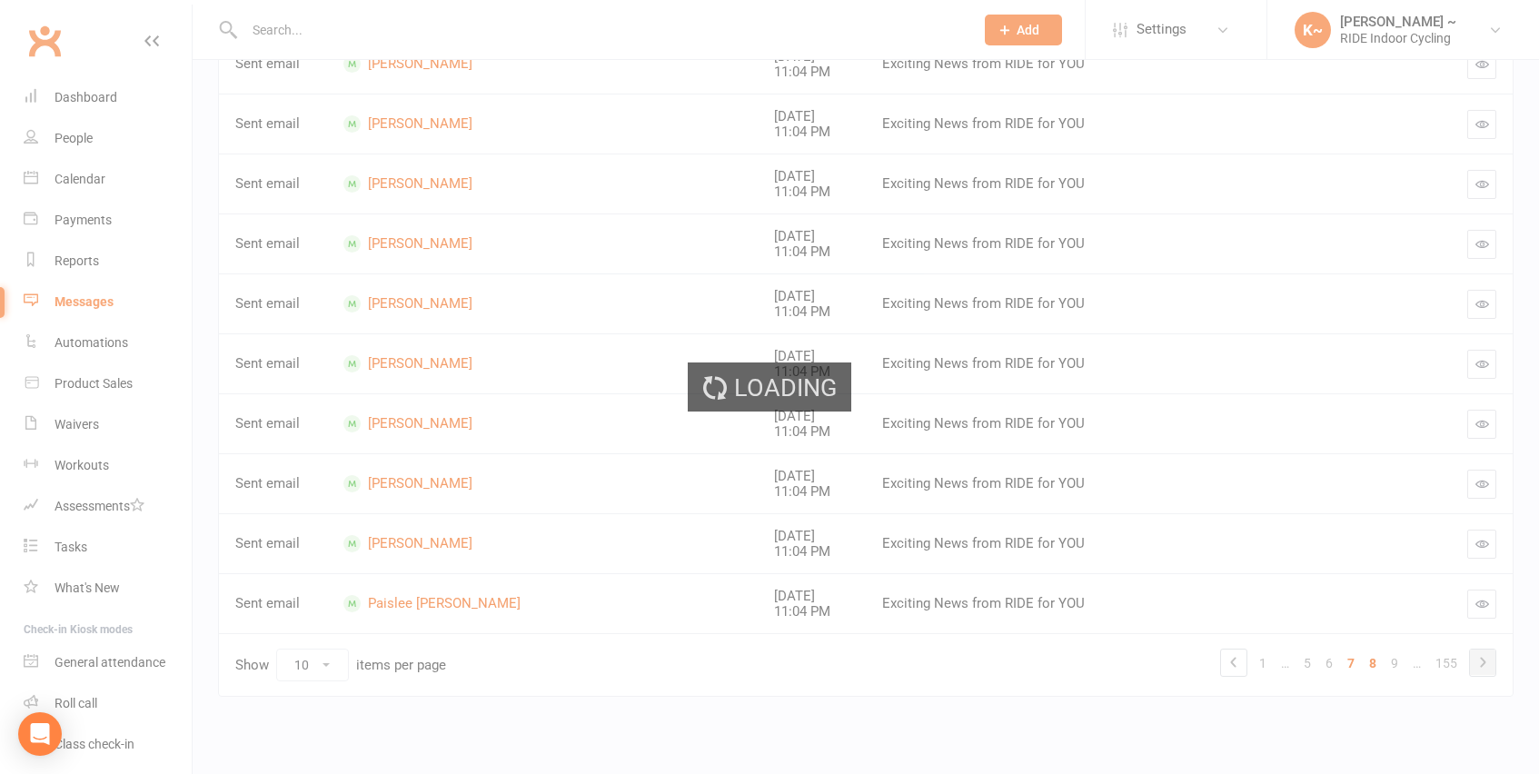
click at [1482, 665] on div "Loading" at bounding box center [769, 387] width 1539 height 774
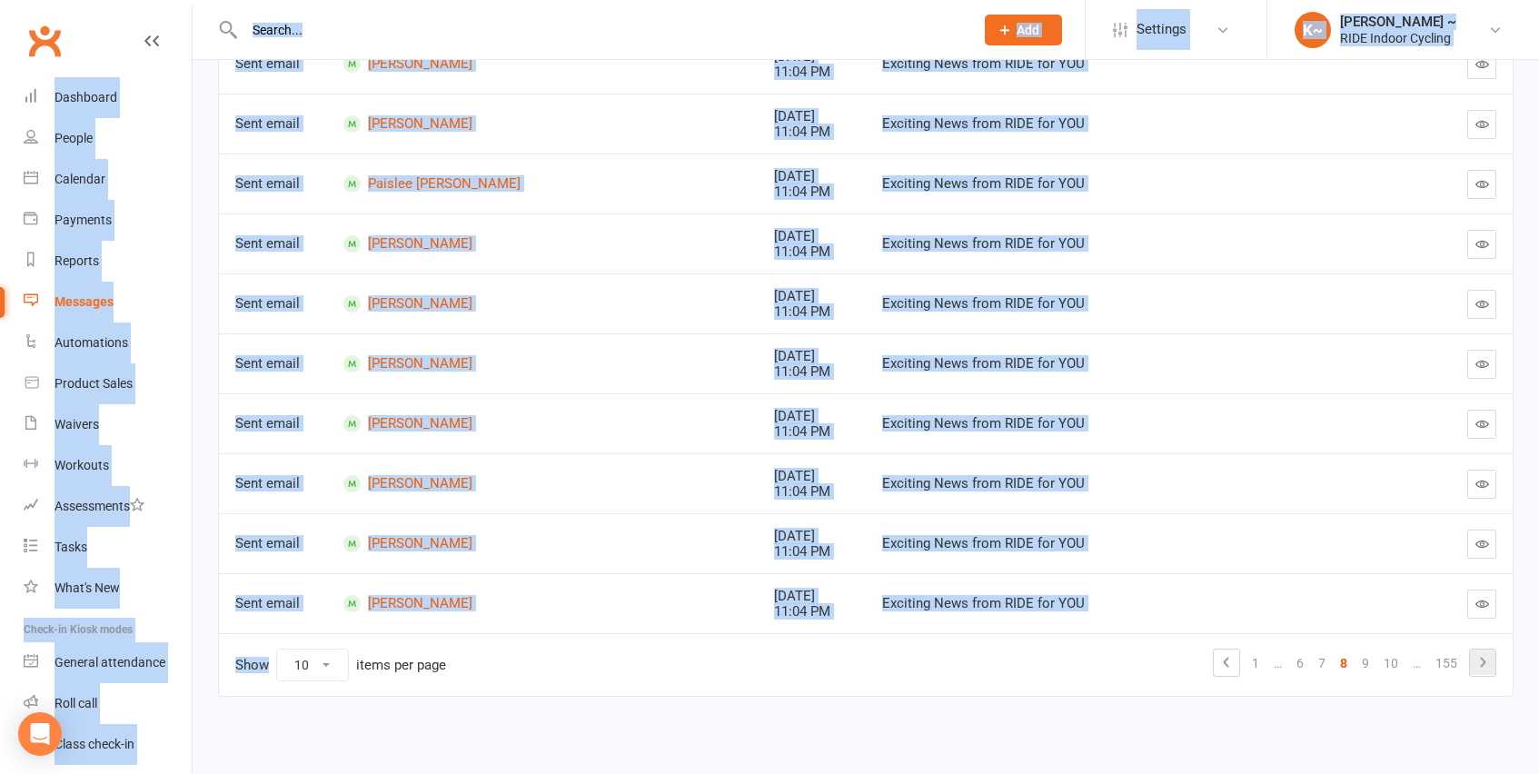
click at [1482, 665] on icon at bounding box center [1482, 662] width 5 height 10
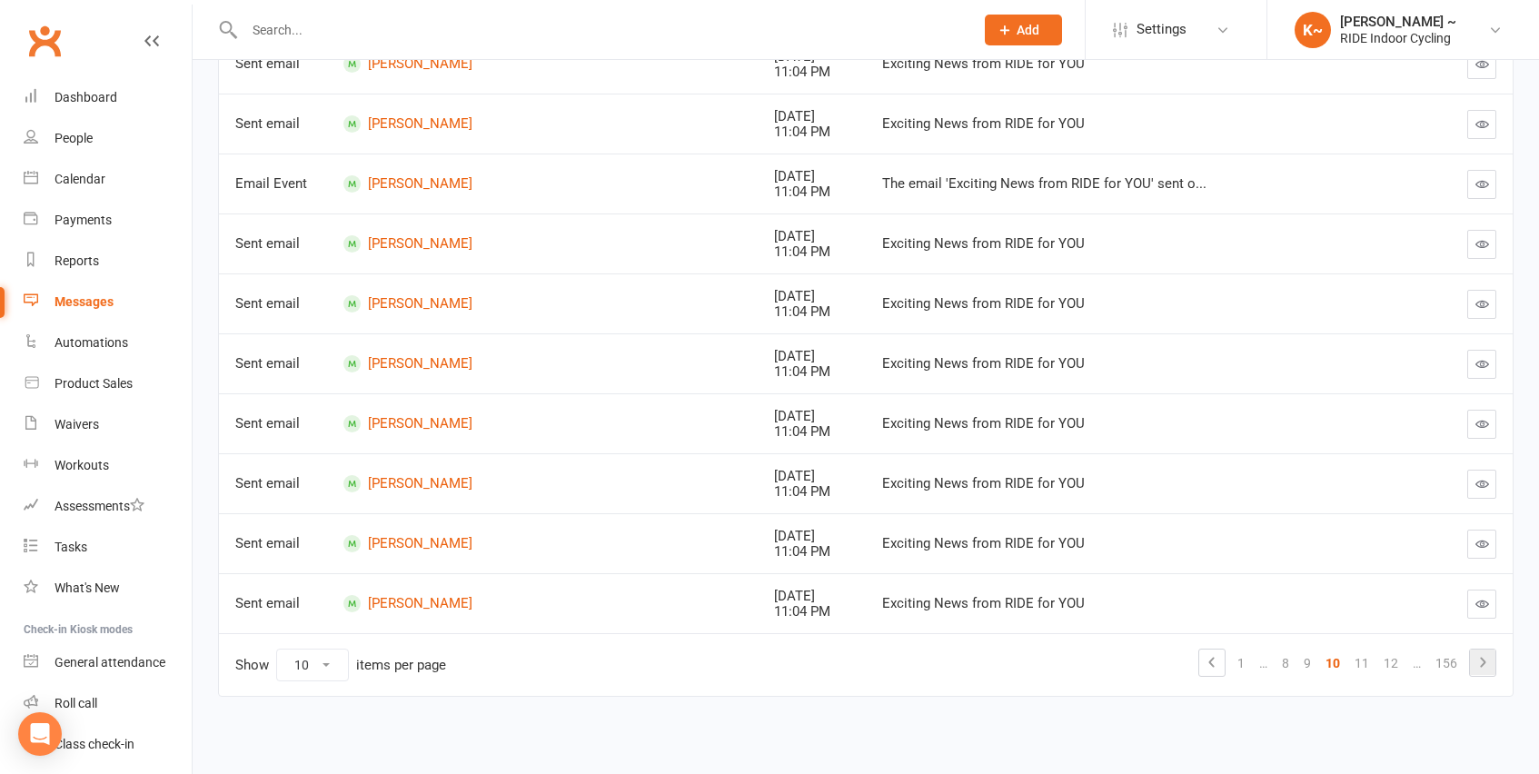
click at [1482, 665] on icon at bounding box center [1482, 662] width 5 height 10
click at [1208, 670] on icon at bounding box center [1205, 662] width 22 height 22
click at [1213, 661] on icon at bounding box center [1212, 662] width 22 height 22
click at [1483, 661] on icon at bounding box center [1482, 662] width 5 height 10
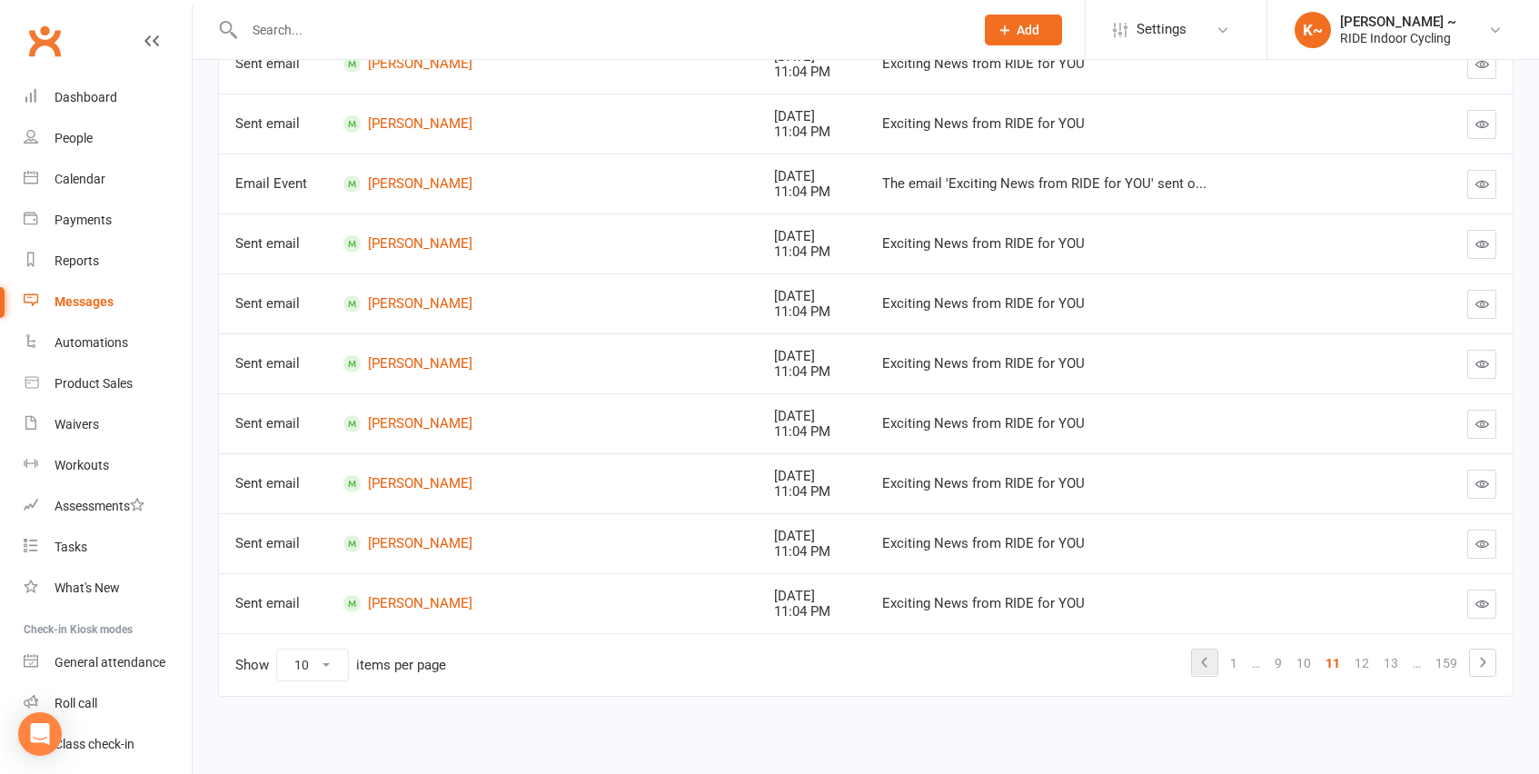
click at [1204, 663] on icon at bounding box center [1204, 662] width 5 height 10
click at [1482, 664] on icon at bounding box center [1482, 662] width 5 height 10
click at [1202, 667] on icon at bounding box center [1205, 662] width 22 height 22
click at [1202, 666] on icon at bounding box center [1212, 662] width 22 height 22
click at [1479, 657] on icon at bounding box center [1483, 662] width 22 height 22
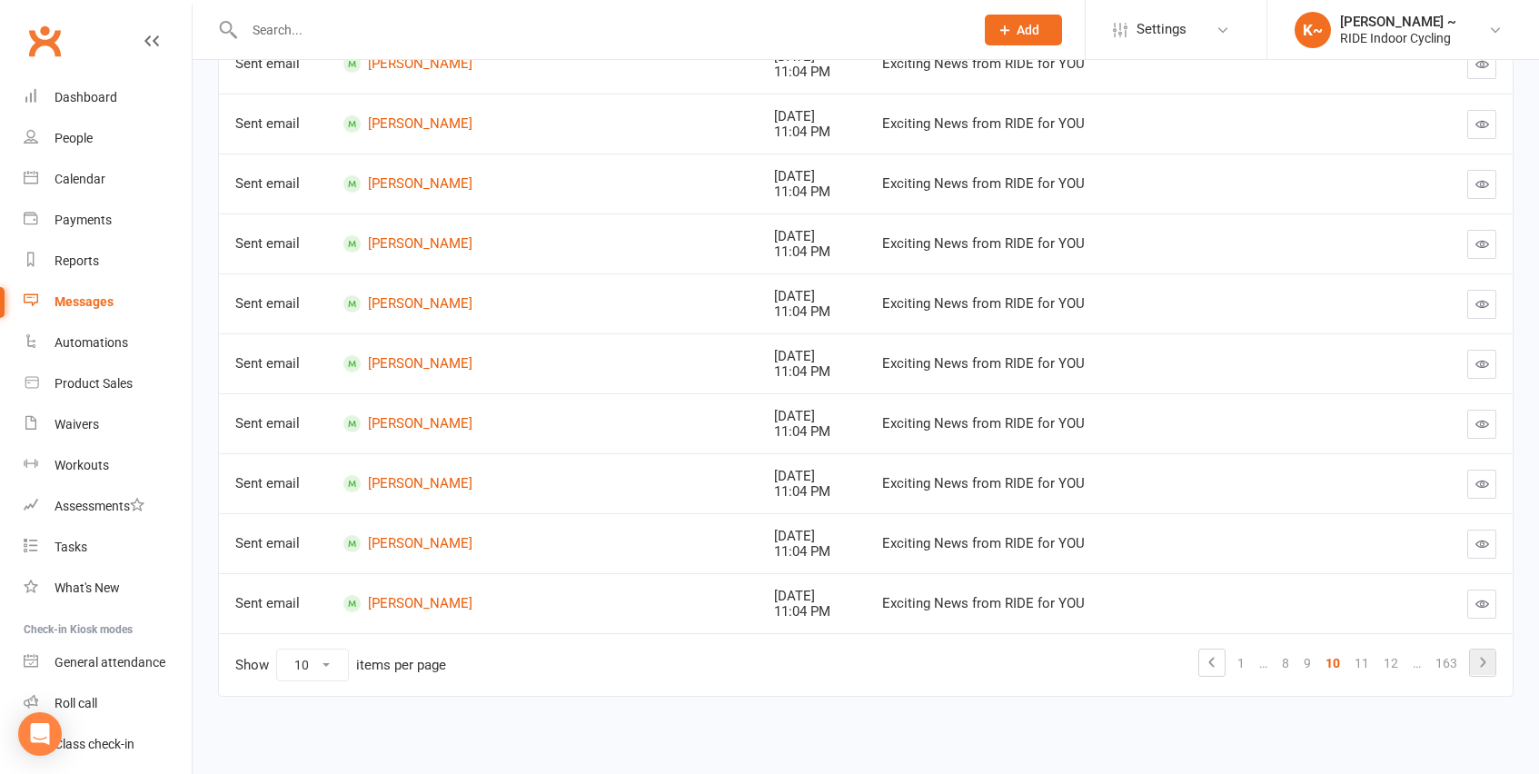
click at [1479, 657] on icon at bounding box center [1483, 662] width 22 height 22
click at [1478, 662] on icon at bounding box center [1483, 662] width 22 height 22
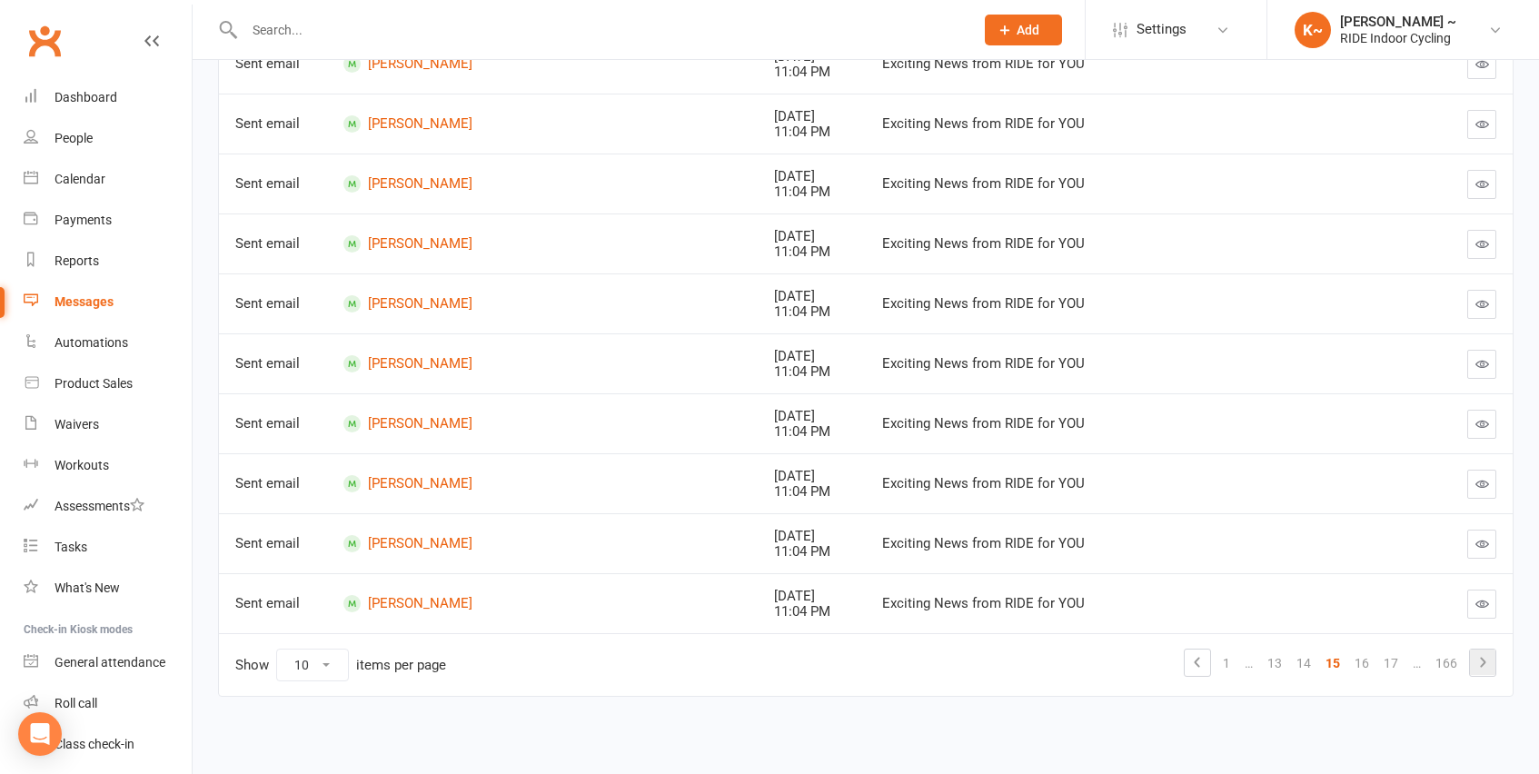
click at [1478, 662] on icon at bounding box center [1483, 662] width 22 height 22
click at [1481, 671] on icon at bounding box center [1483, 662] width 22 height 22
click at [1481, 686] on td "Show 10 25 50 100 items per page 1 … 15 16 17 18 19 … 168" at bounding box center [866, 664] width 1294 height 63
click at [1484, 657] on icon at bounding box center [1483, 662] width 22 height 22
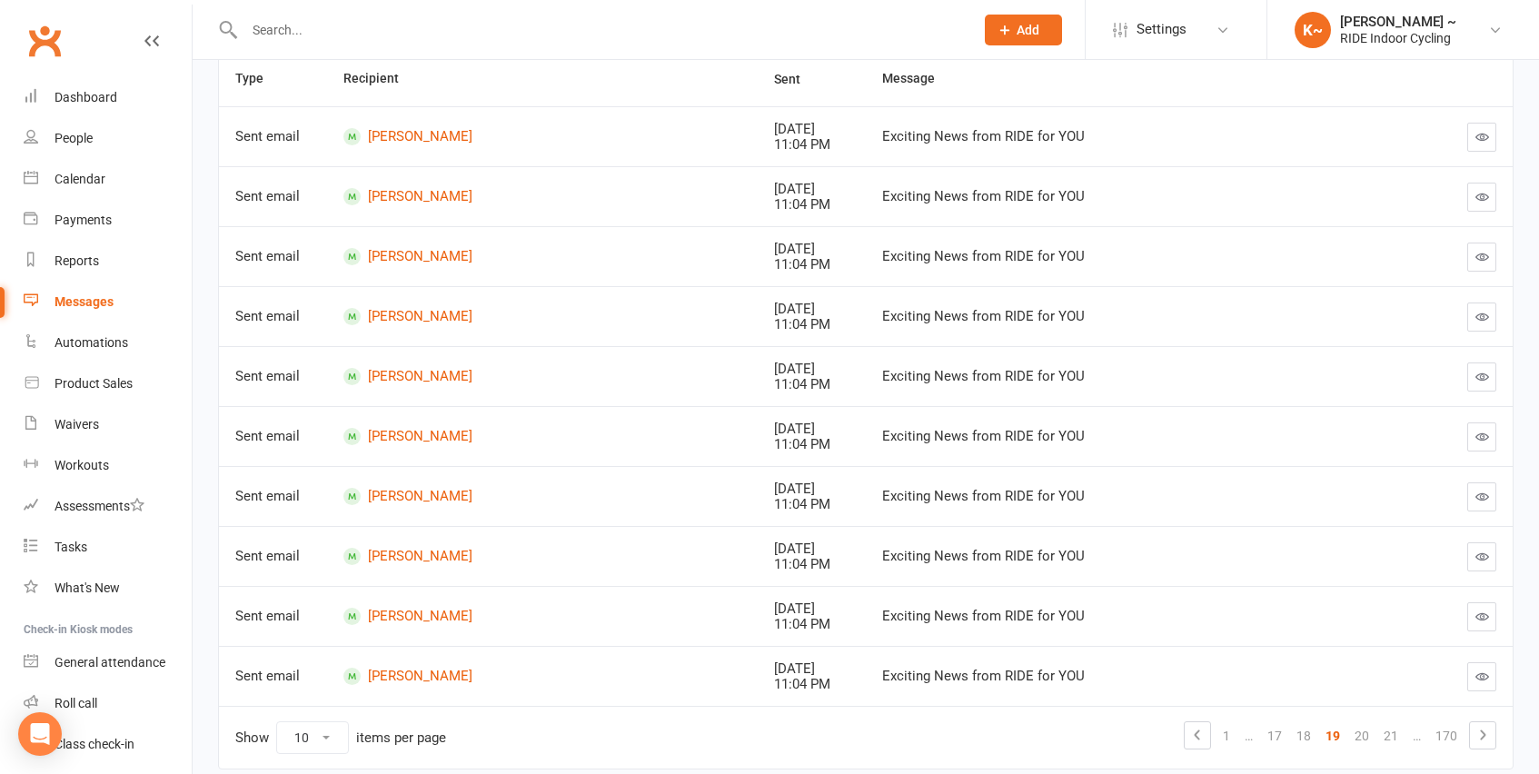
scroll to position [305, 0]
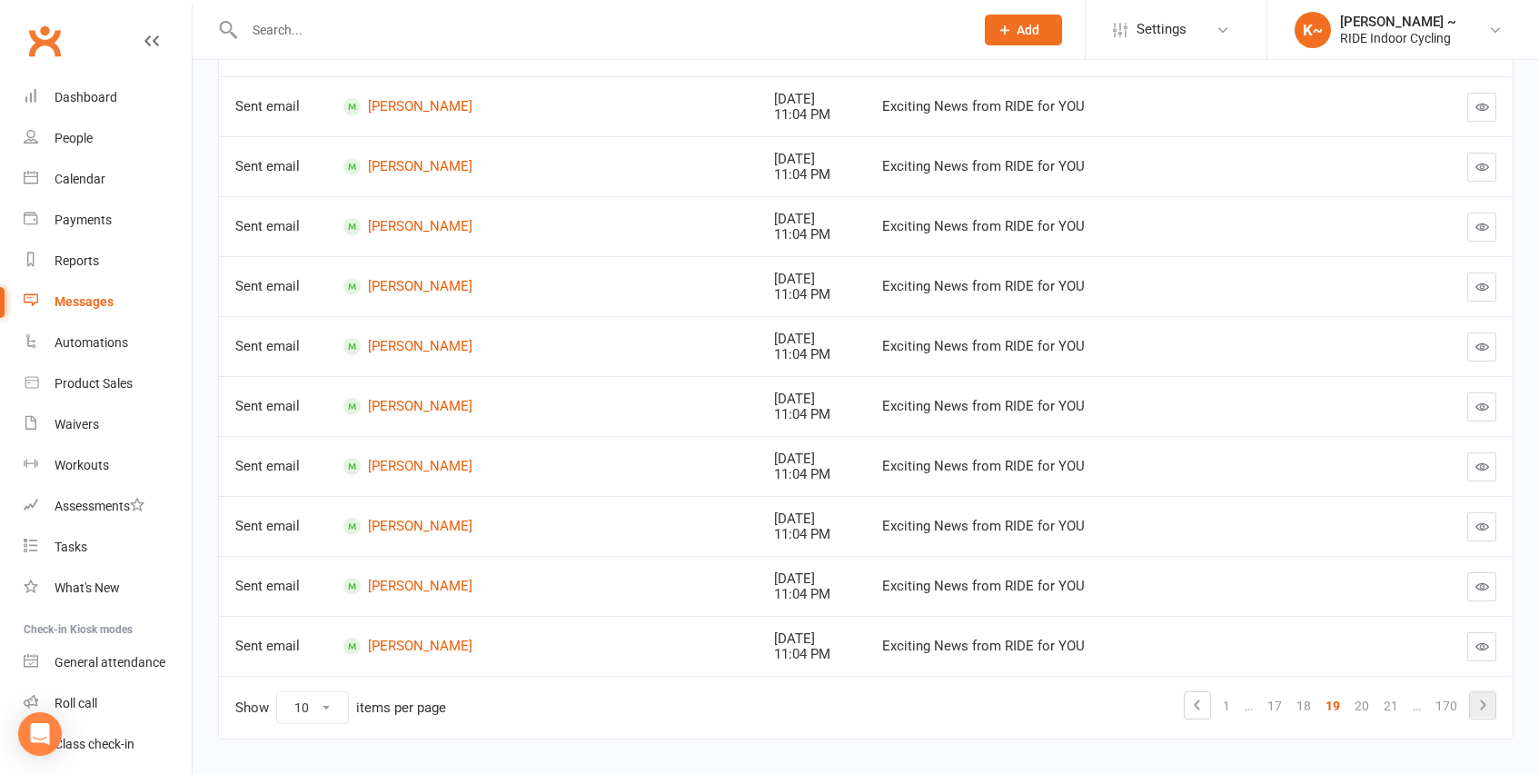
click at [1479, 706] on icon at bounding box center [1483, 705] width 22 height 22
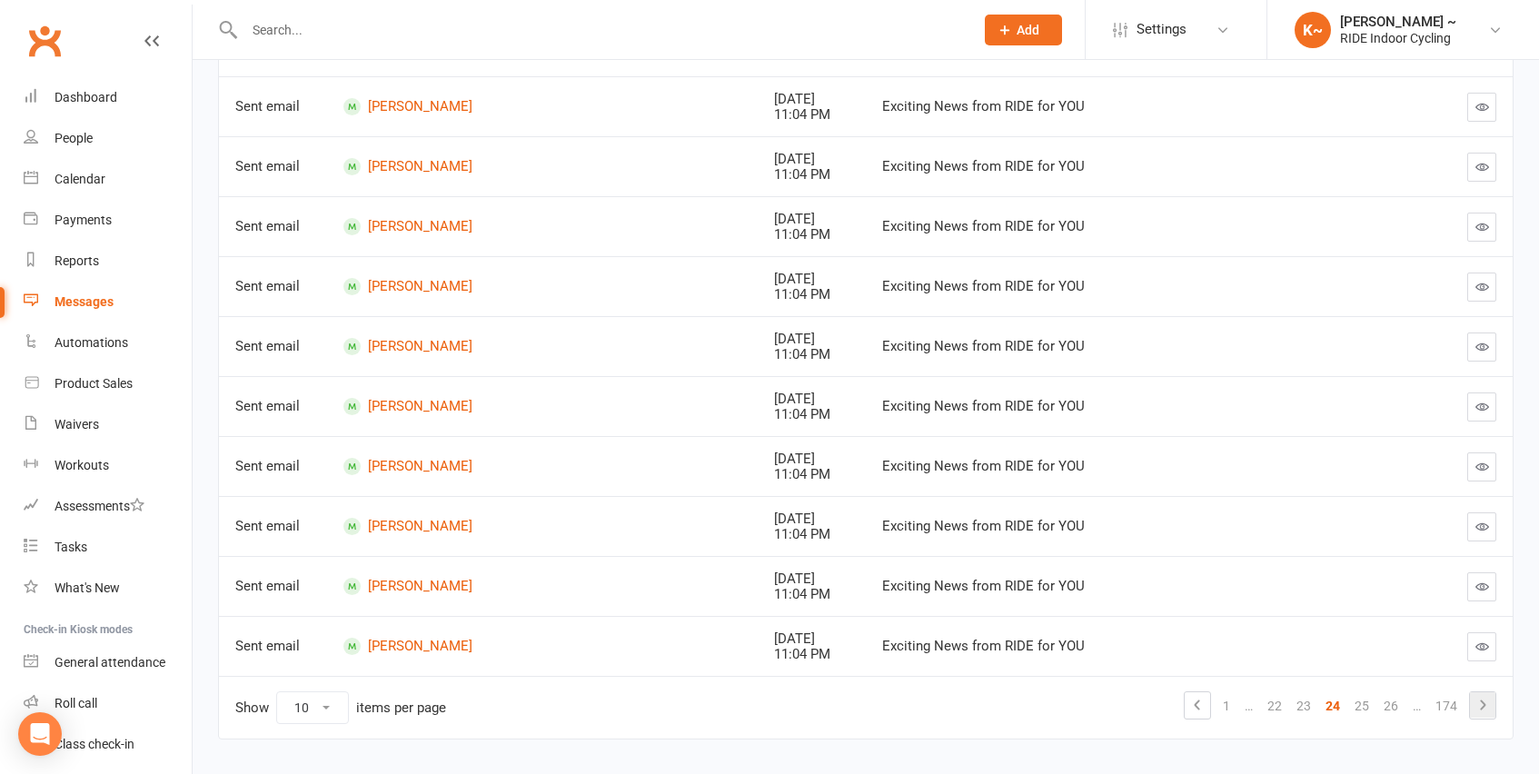
click at [1479, 706] on icon at bounding box center [1483, 705] width 22 height 22
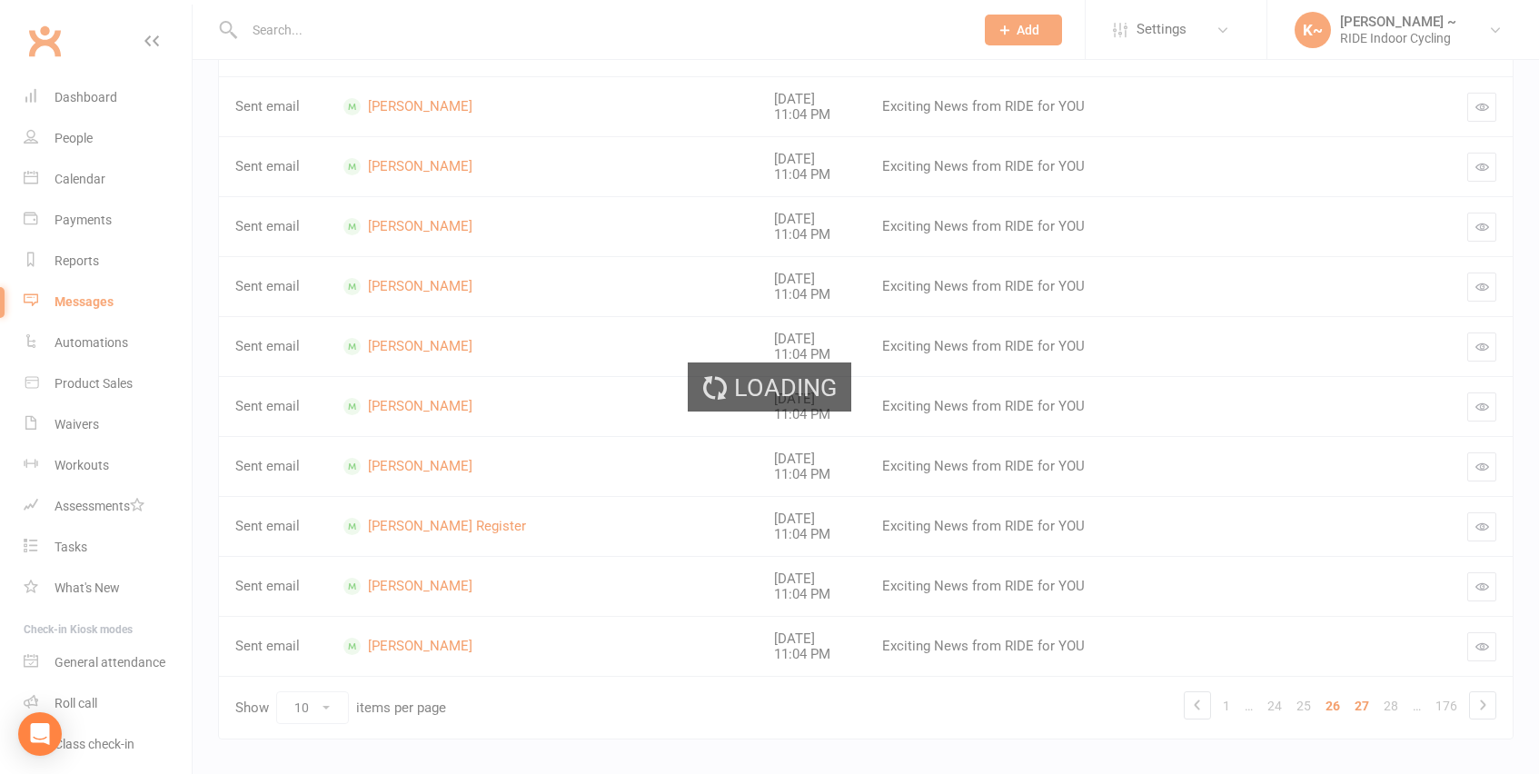
click at [1479, 706] on icon at bounding box center [1483, 705] width 22 height 22
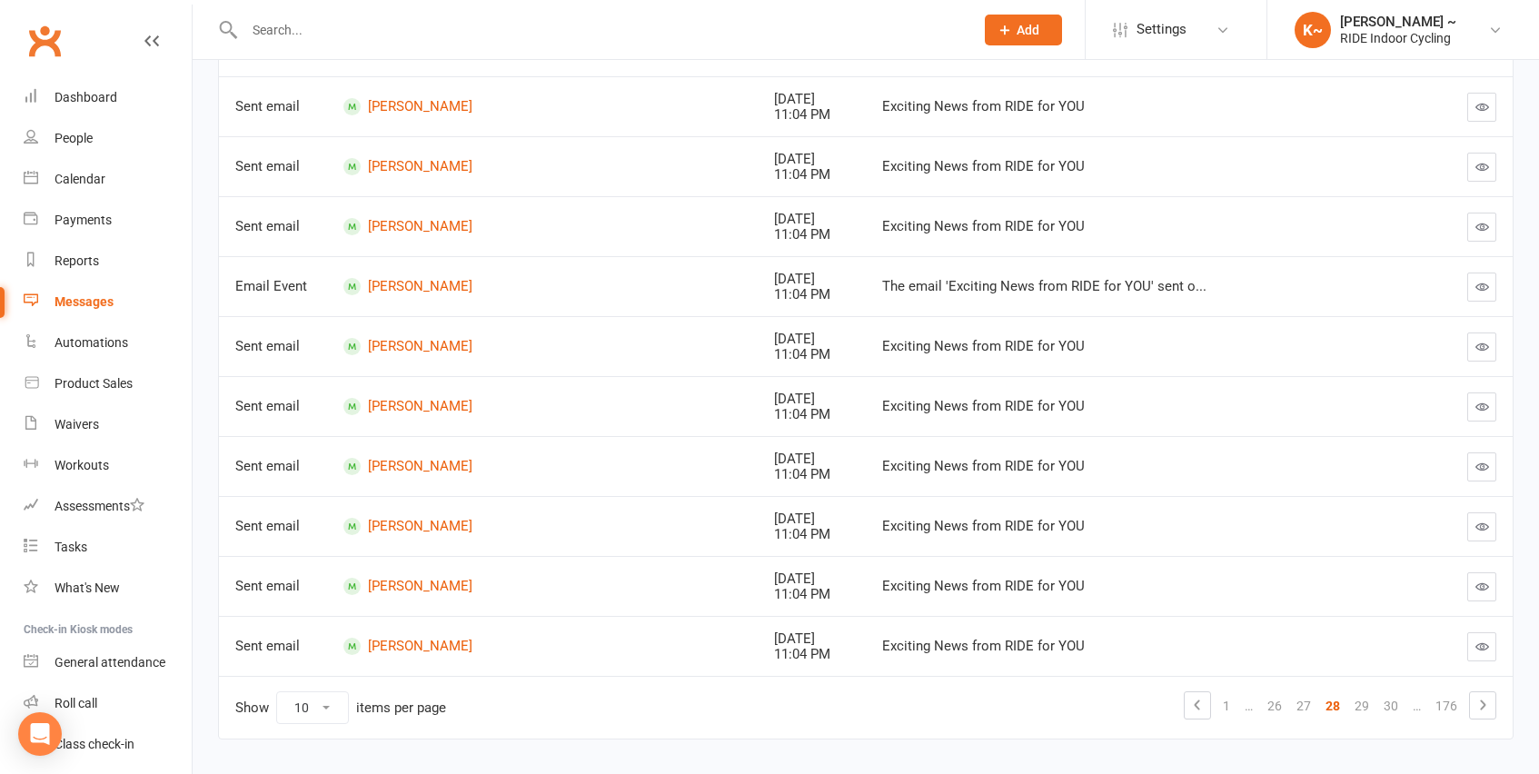
click at [1479, 706] on icon at bounding box center [1483, 705] width 22 height 22
click at [1394, 702] on link "31" at bounding box center [1390, 705] width 29 height 25
click at [1389, 702] on link "33" at bounding box center [1390, 705] width 29 height 25
click at [1399, 706] on link "35" at bounding box center [1390, 705] width 29 height 25
click at [1389, 708] on link "37" at bounding box center [1390, 705] width 29 height 25
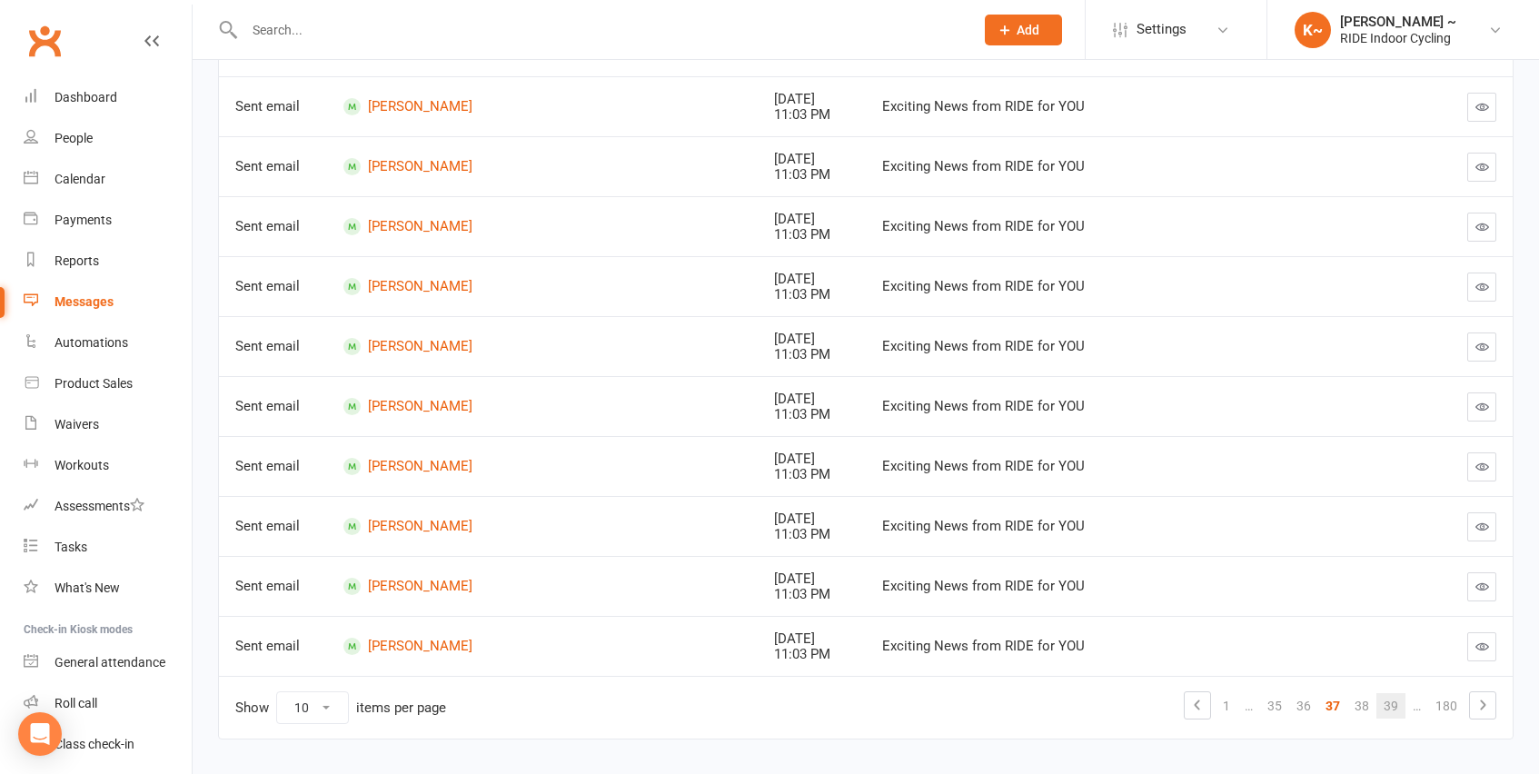
click at [1391, 703] on link "39" at bounding box center [1390, 705] width 29 height 25
click at [1392, 705] on link "41" at bounding box center [1390, 705] width 29 height 25
click at [1391, 704] on link "43" at bounding box center [1390, 705] width 29 height 25
click at [1393, 704] on link "45" at bounding box center [1390, 705] width 29 height 25
click at [1483, 705] on icon at bounding box center [1483, 705] width 22 height 22
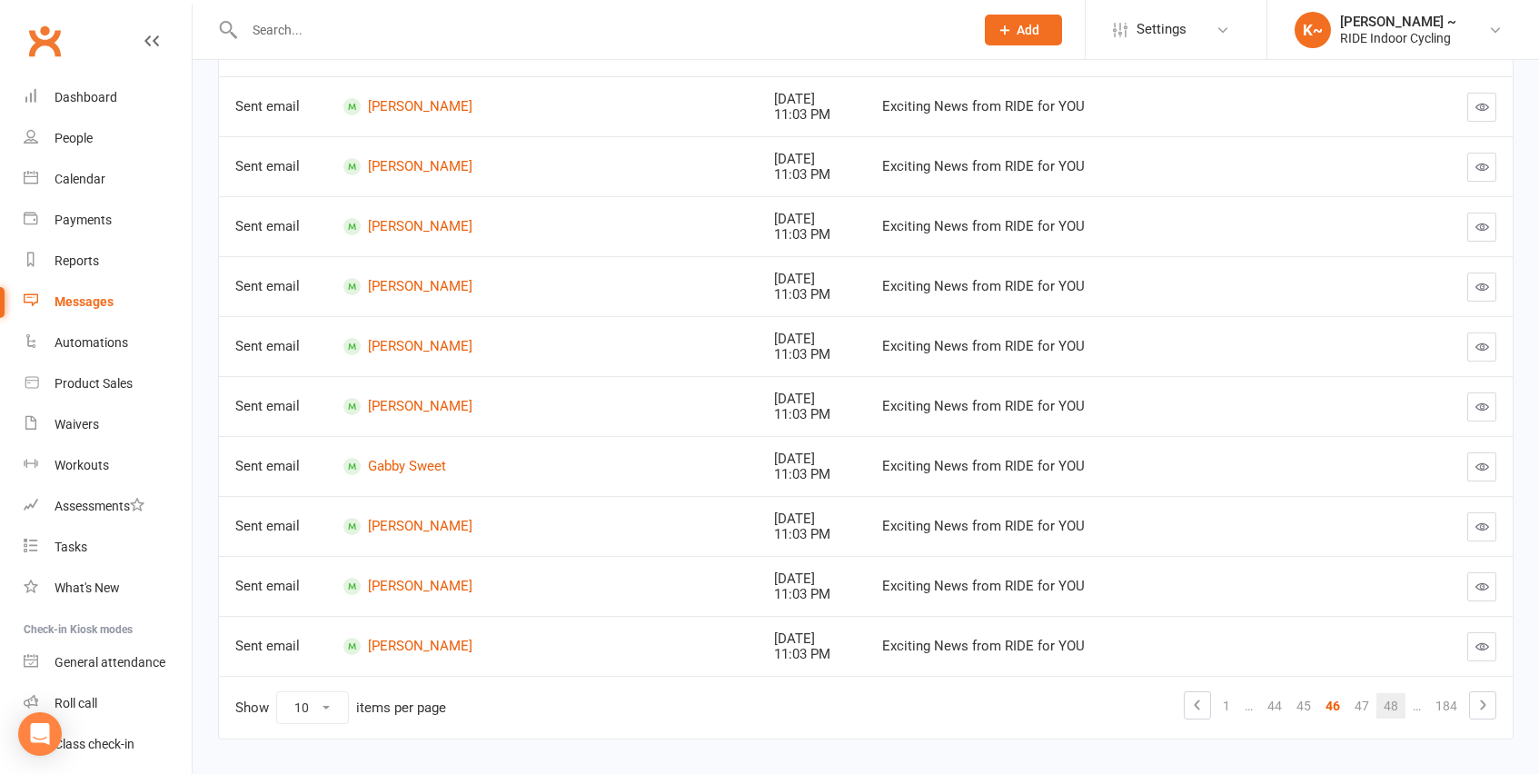
click at [1397, 703] on link "48" at bounding box center [1390, 705] width 29 height 25
click at [1396, 704] on link "50" at bounding box center [1390, 705] width 29 height 25
click at [1396, 704] on link "52" at bounding box center [1390, 705] width 29 height 25
click at [443, 639] on link "[PERSON_NAME]" at bounding box center [542, 646] width 399 height 17
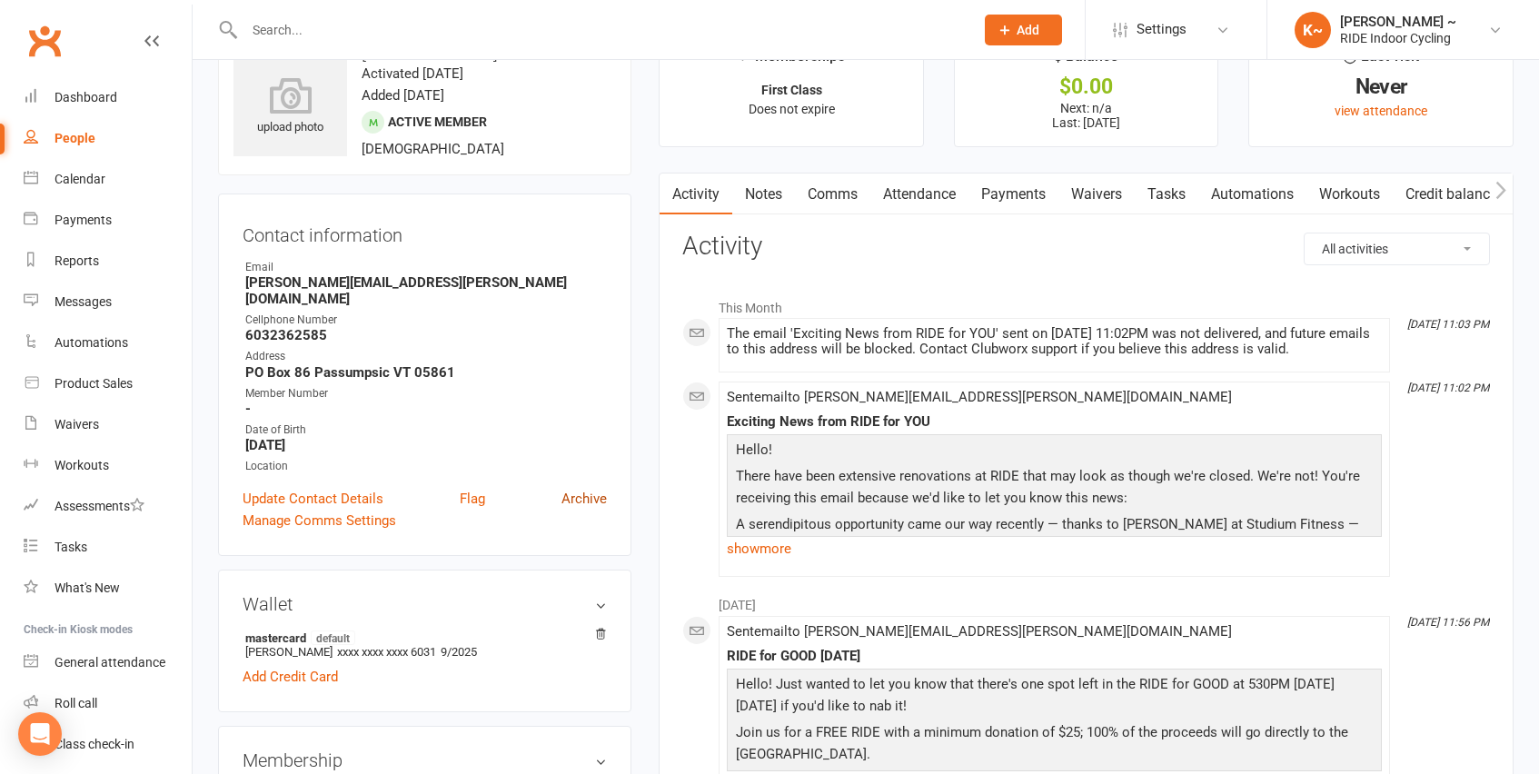
scroll to position [19, 0]
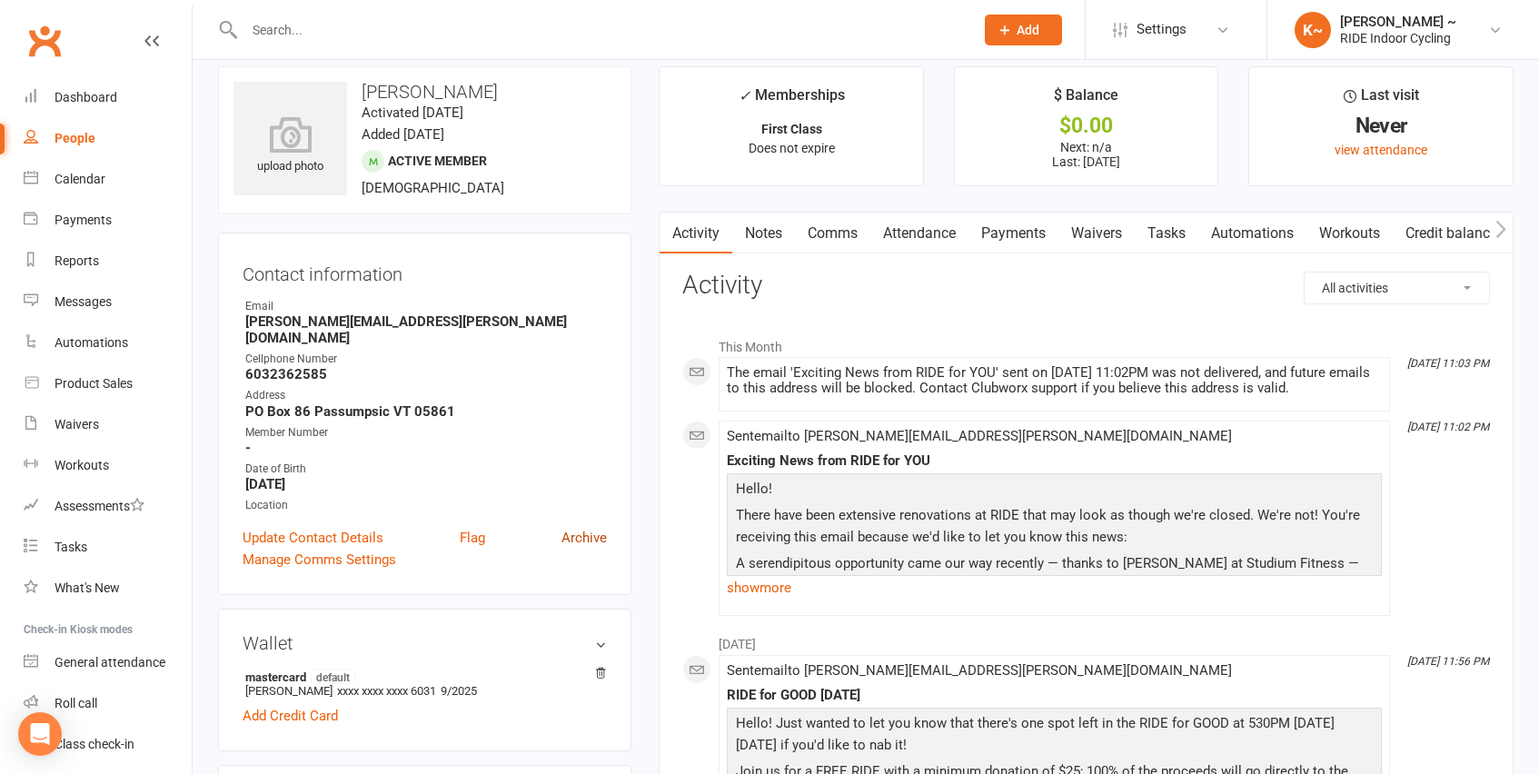
click at [582, 527] on link "Archive" at bounding box center [583, 538] width 45 height 22
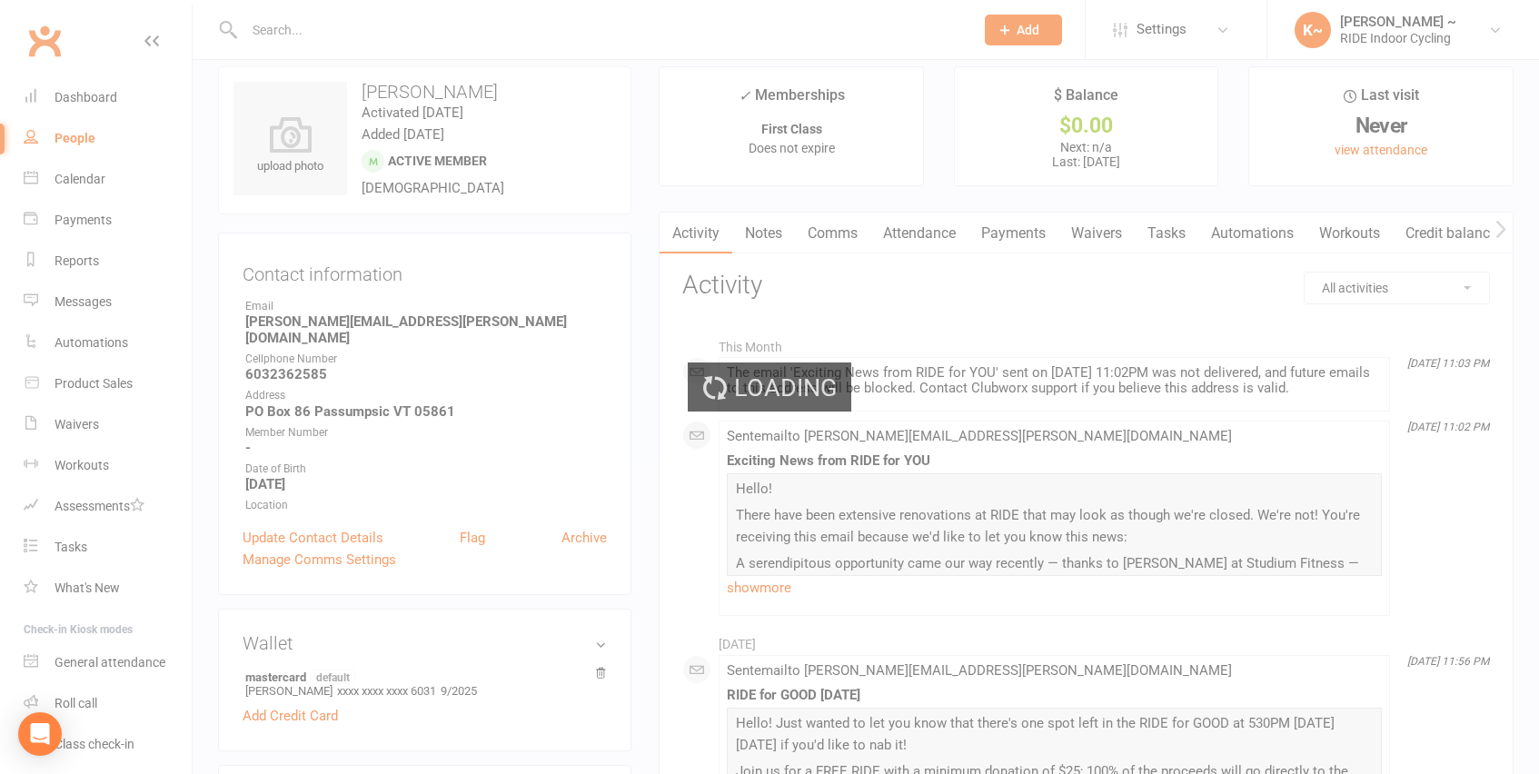
select select "100"
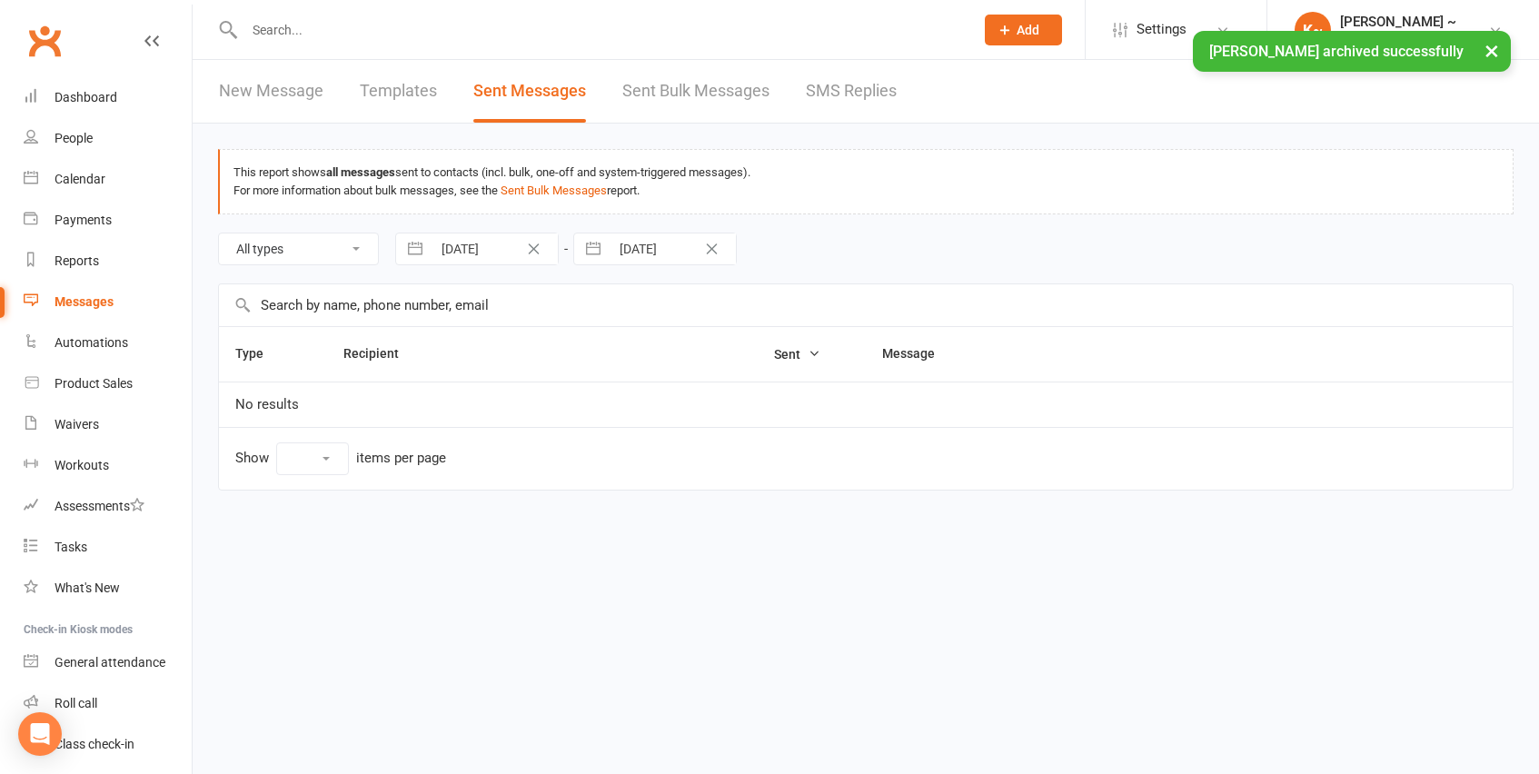
select select "10"
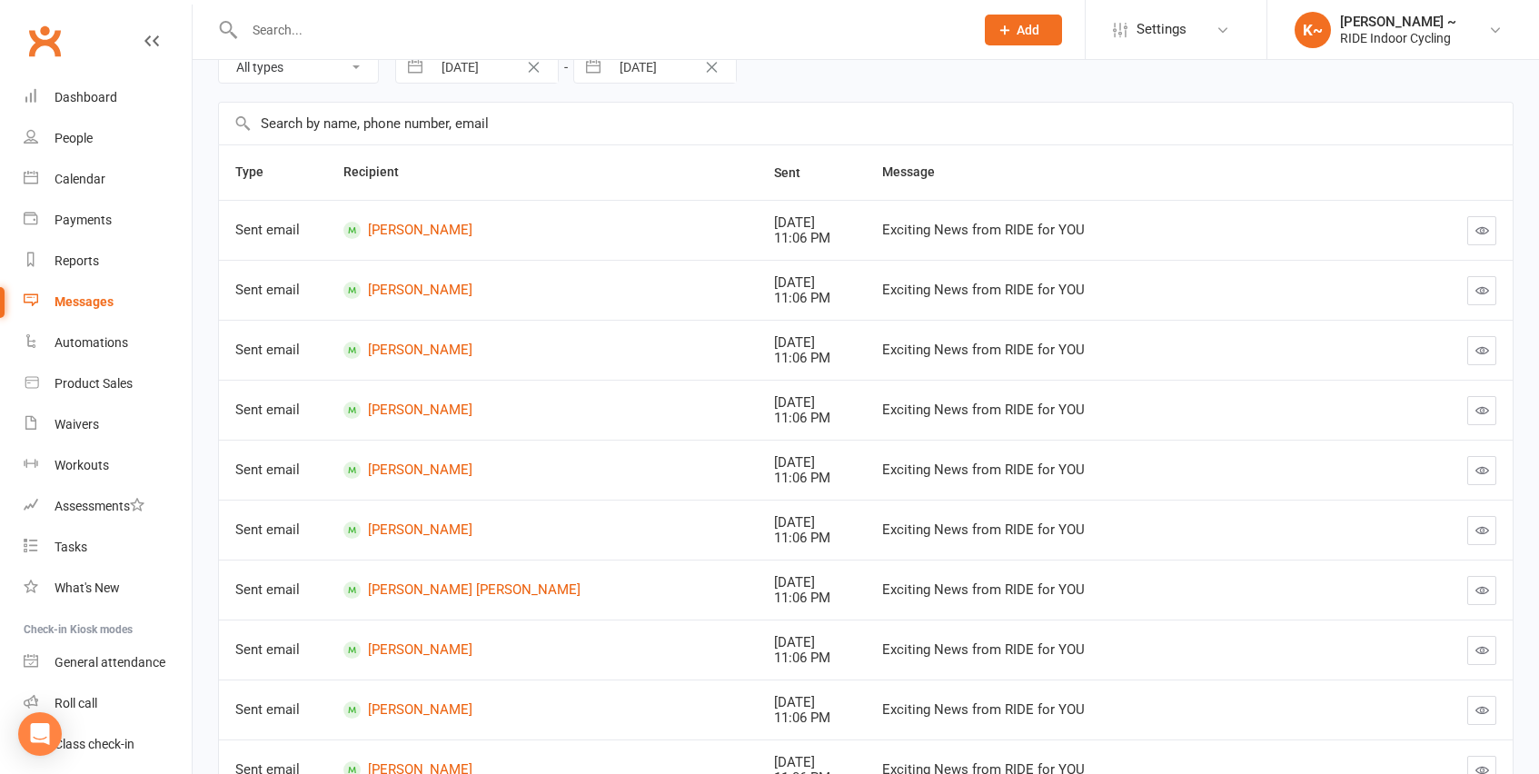
scroll to position [348, 0]
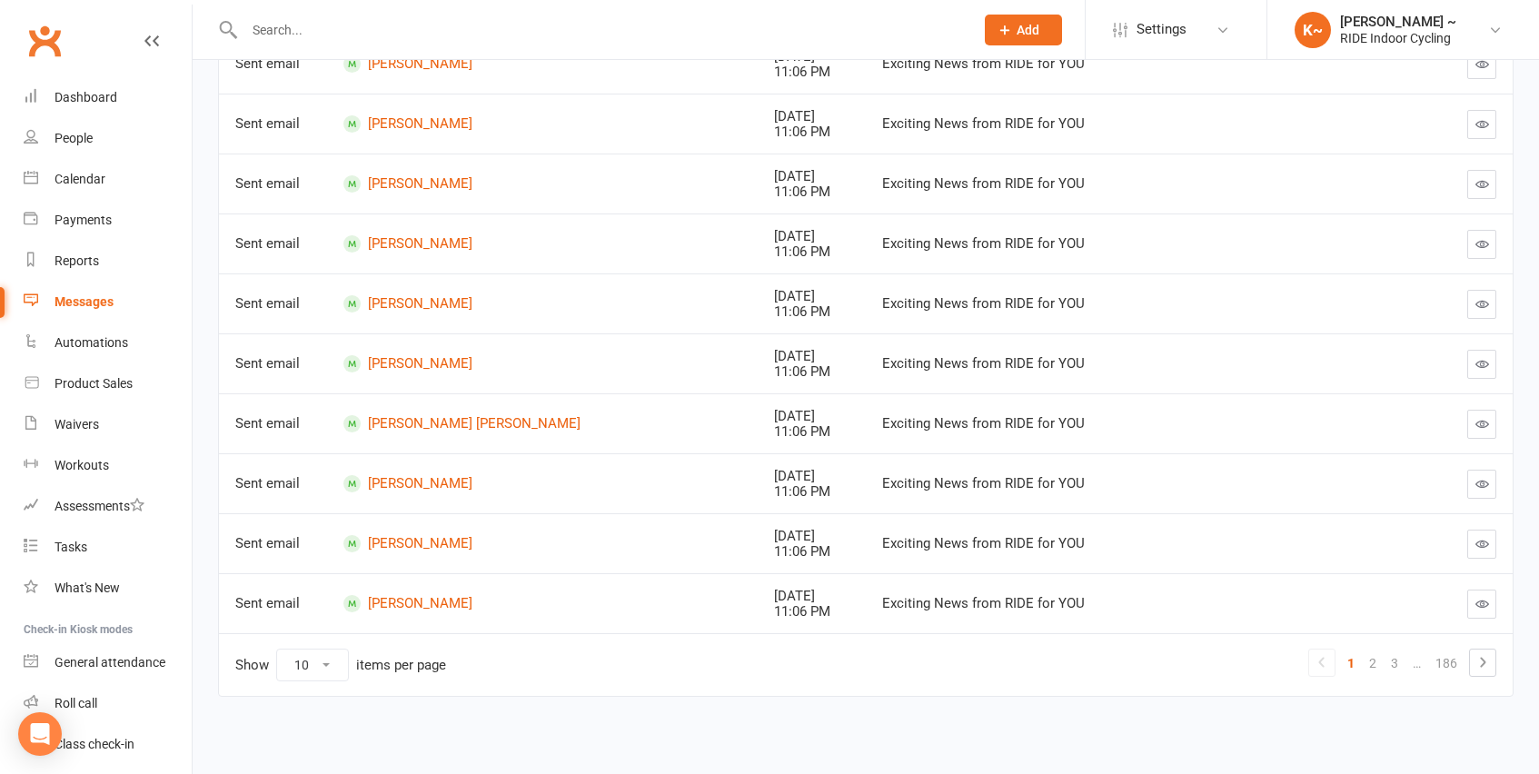
click at [1416, 666] on link "…" at bounding box center [1417, 663] width 23 height 25
click at [1442, 658] on link "186" at bounding box center [1446, 663] width 36 height 25
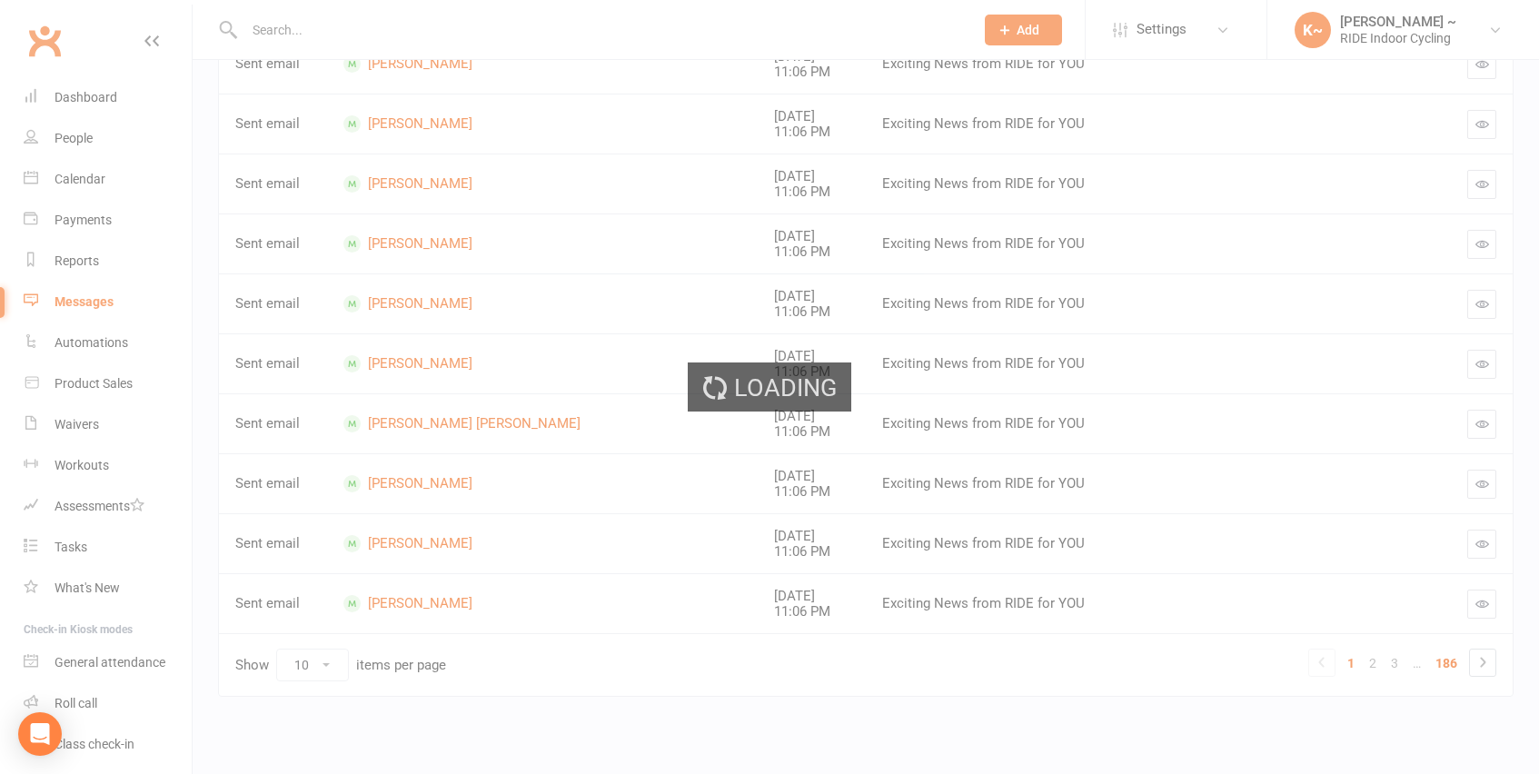
scroll to position [228, 0]
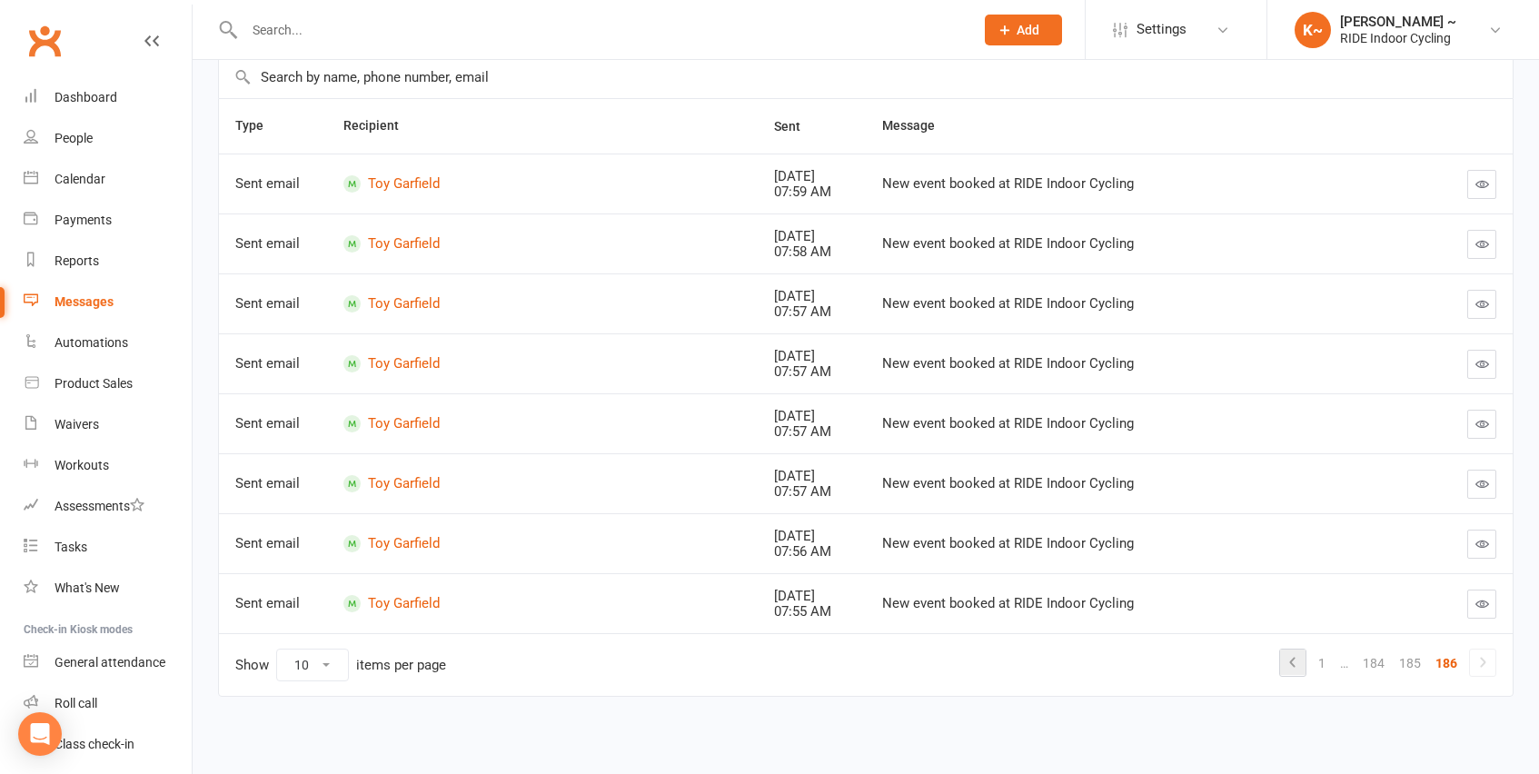
click at [1293, 662] on icon at bounding box center [1293, 662] width 22 height 22
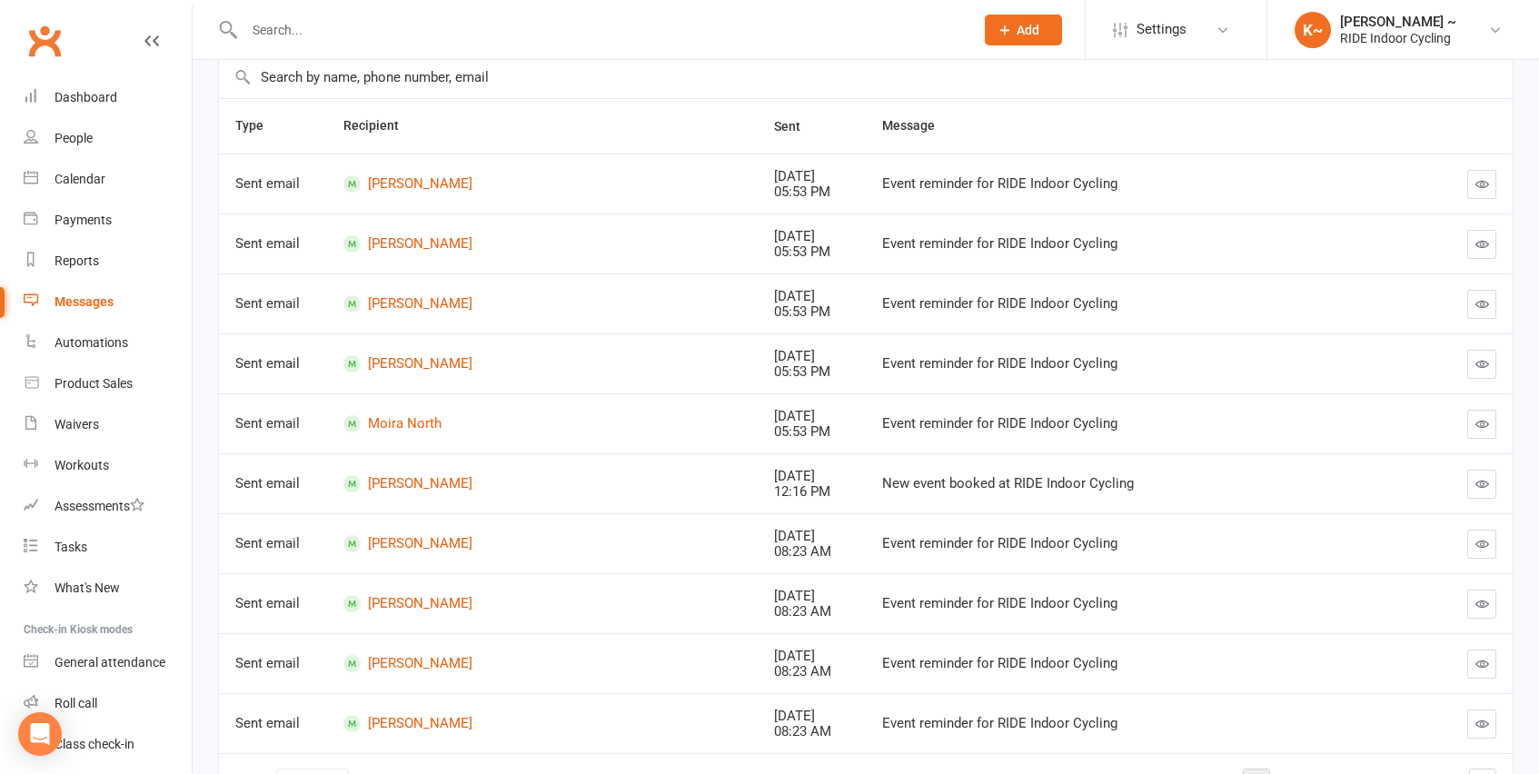
scroll to position [348, 0]
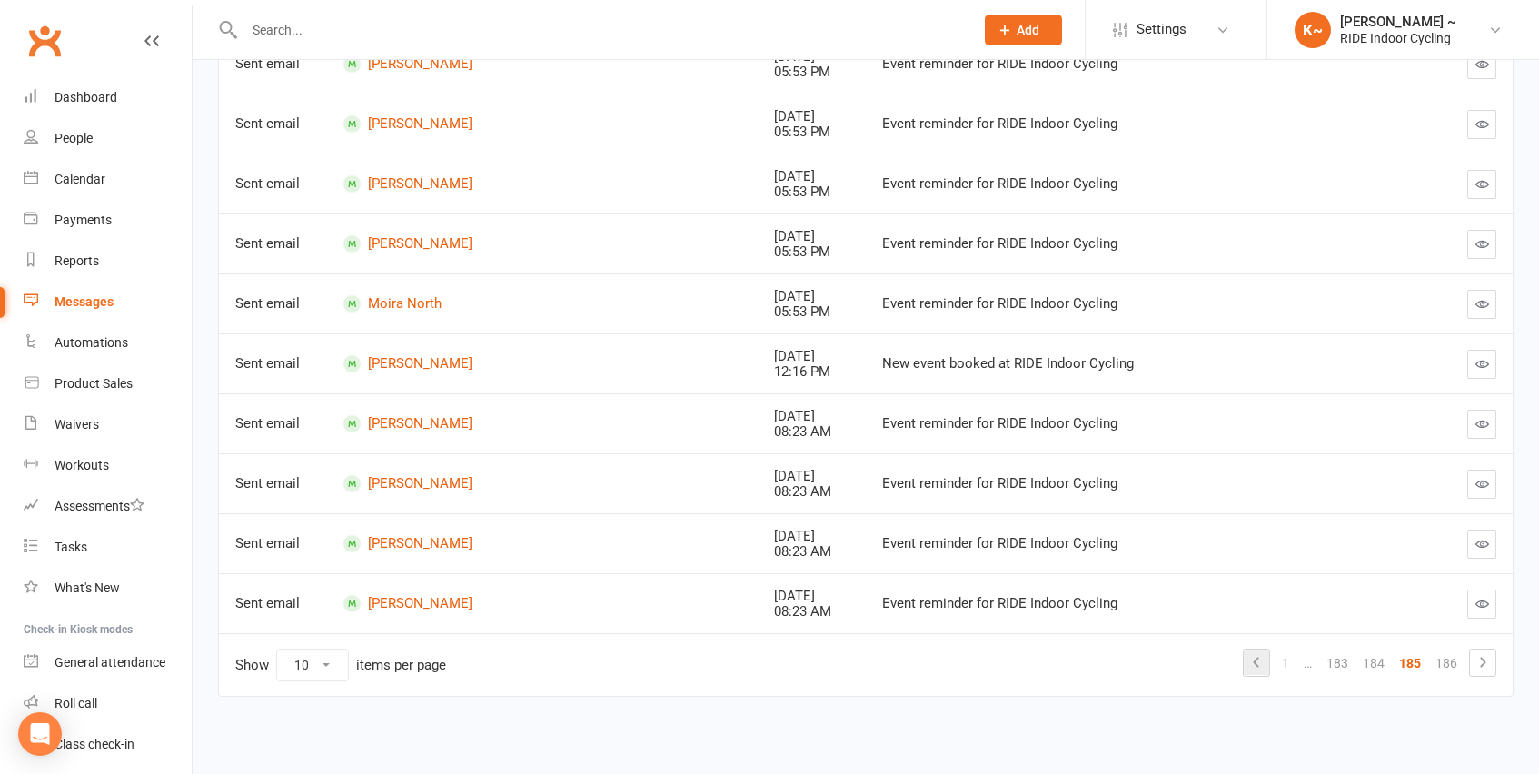
click at [1293, 662] on link "1" at bounding box center [1286, 663] width 22 height 25
click at [1398, 662] on link "3" at bounding box center [1395, 663] width 22 height 25
click at [1394, 660] on link "5" at bounding box center [1395, 663] width 22 height 25
click at [1394, 660] on link "7" at bounding box center [1395, 663] width 22 height 25
click at [1394, 660] on link "9" at bounding box center [1395, 663] width 22 height 25
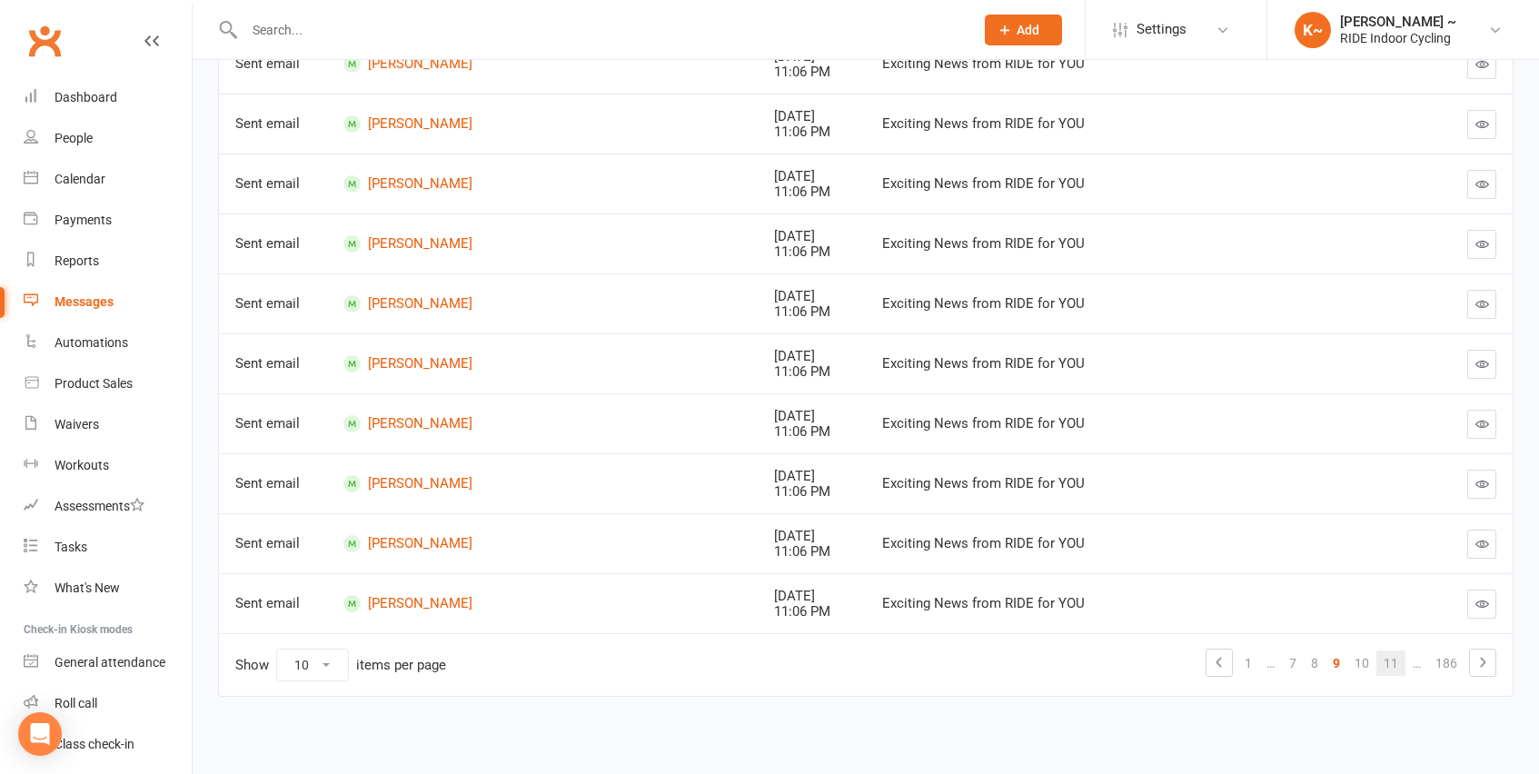
click at [1396, 661] on link "11" at bounding box center [1390, 663] width 29 height 25
click at [1395, 661] on link "13" at bounding box center [1390, 663] width 29 height 25
click at [1395, 661] on link "15" at bounding box center [1390, 663] width 29 height 25
click at [1395, 661] on link "17" at bounding box center [1390, 663] width 29 height 25
click at [1395, 661] on link "19" at bounding box center [1390, 663] width 29 height 25
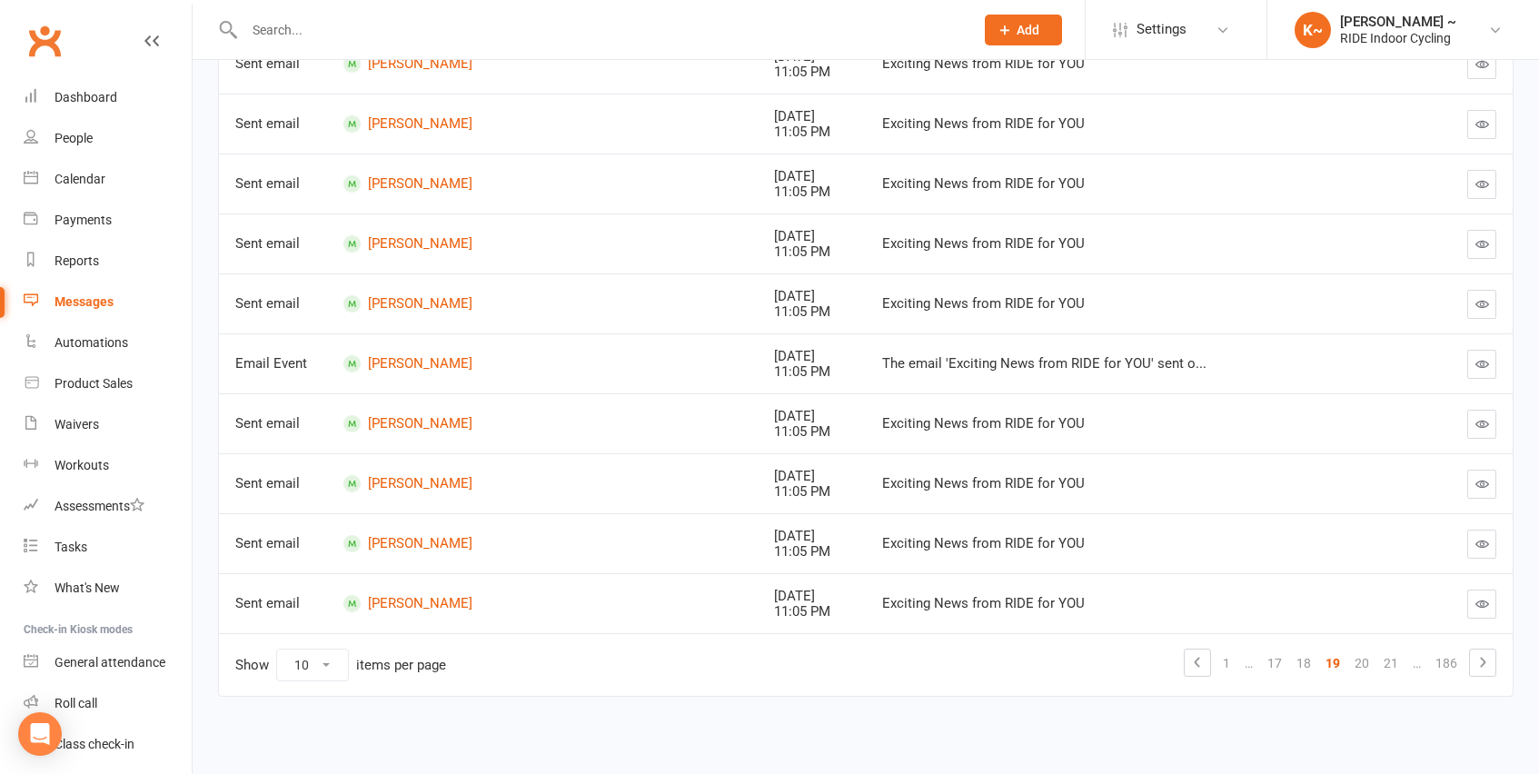
click at [1395, 661] on link "21" at bounding box center [1390, 663] width 29 height 25
click at [1395, 661] on link "23" at bounding box center [1390, 663] width 29 height 25
click at [1395, 661] on link "25" at bounding box center [1390, 663] width 29 height 25
click at [1395, 661] on link "27" at bounding box center [1390, 663] width 29 height 25
click at [1395, 661] on link "29" at bounding box center [1390, 663] width 29 height 25
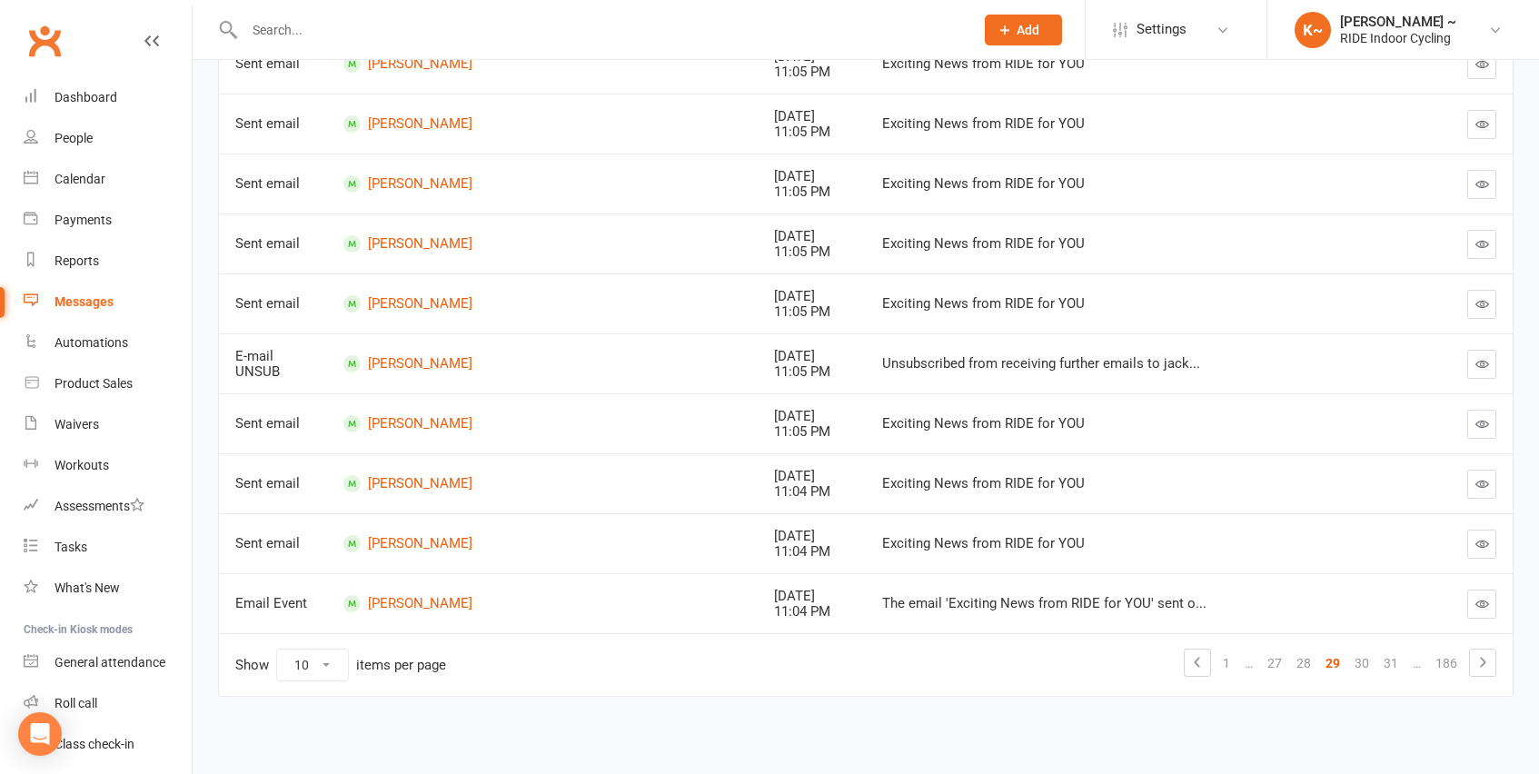
click at [1395, 661] on link "31" at bounding box center [1390, 663] width 29 height 25
click at [1395, 661] on link "33" at bounding box center [1390, 663] width 29 height 25
click at [1395, 661] on link "35" at bounding box center [1390, 663] width 29 height 25
click at [1395, 661] on link "37" at bounding box center [1390, 663] width 29 height 25
click at [1395, 661] on link "39" at bounding box center [1390, 663] width 29 height 25
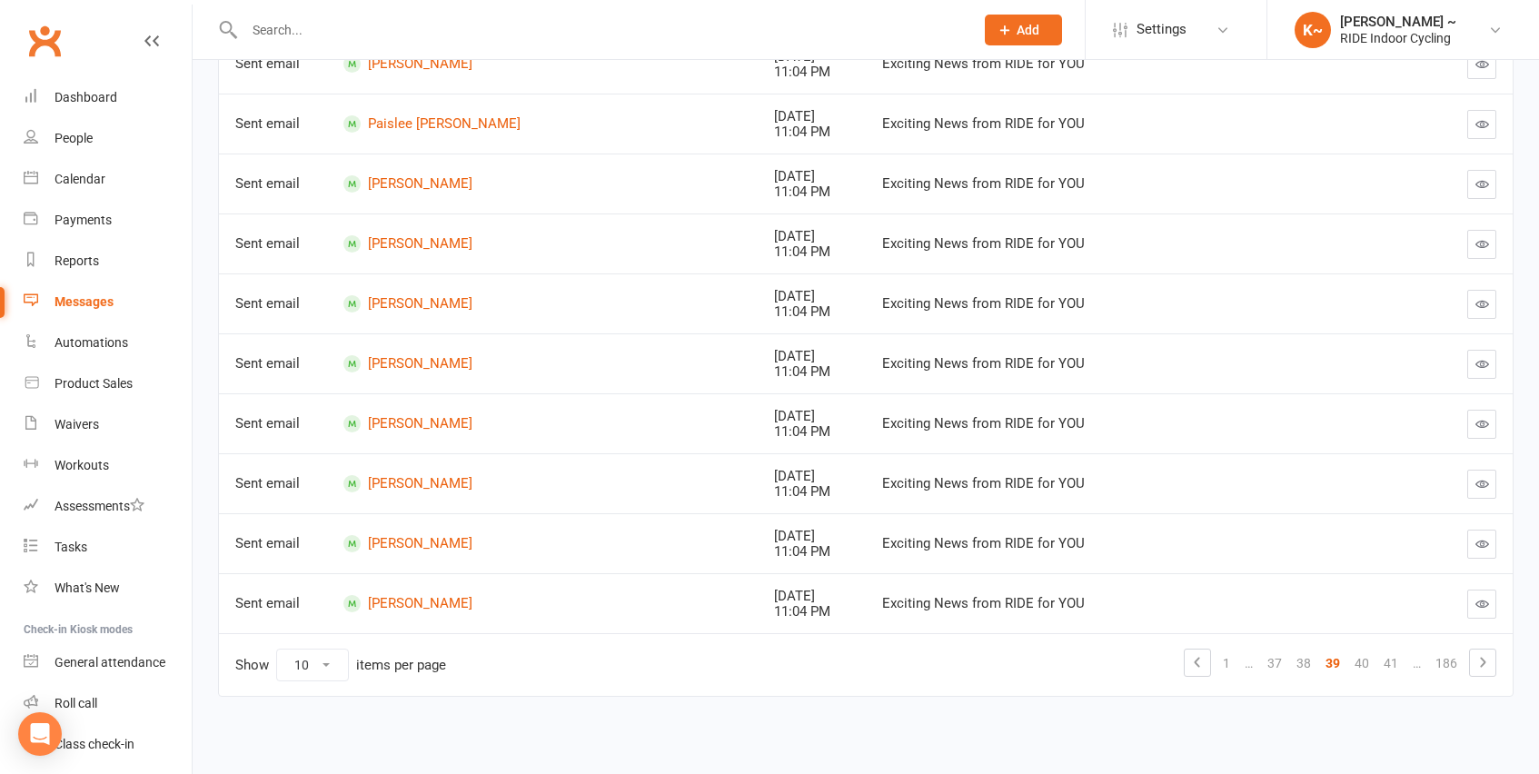
click at [1395, 661] on link "41" at bounding box center [1390, 663] width 29 height 25
click at [1395, 661] on link "43" at bounding box center [1390, 663] width 29 height 25
click at [1395, 661] on link "45" at bounding box center [1390, 663] width 29 height 25
click at [1395, 661] on link "47" at bounding box center [1390, 663] width 29 height 25
click at [1395, 661] on link "49" at bounding box center [1390, 663] width 29 height 25
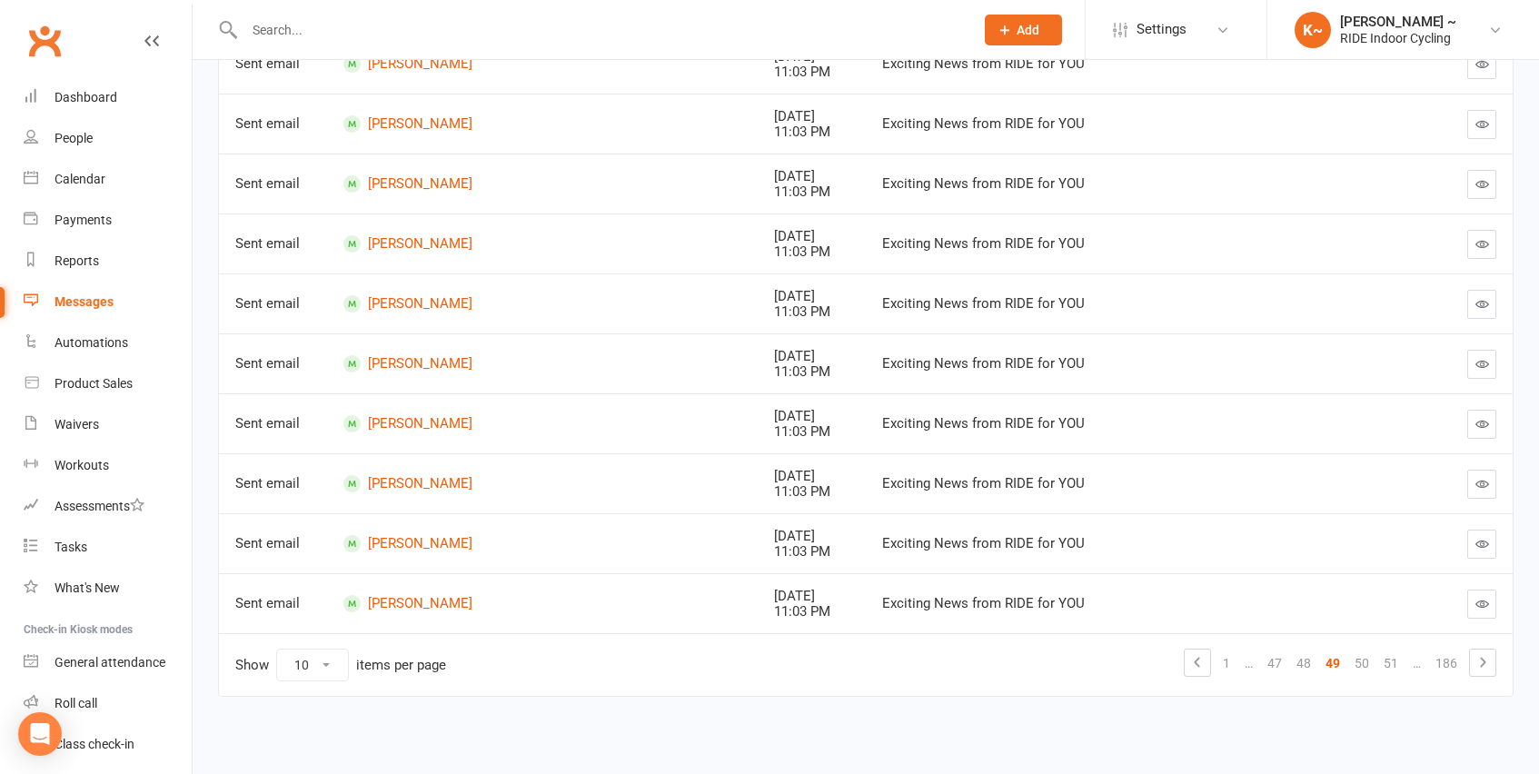
click at [1395, 661] on link "51" at bounding box center [1390, 663] width 29 height 25
click at [1395, 661] on link "53" at bounding box center [1390, 663] width 29 height 25
click at [1395, 661] on link "55" at bounding box center [1390, 663] width 29 height 25
click at [1395, 661] on link "57" at bounding box center [1390, 663] width 29 height 25
click at [1366, 659] on link "58" at bounding box center [1361, 663] width 29 height 25
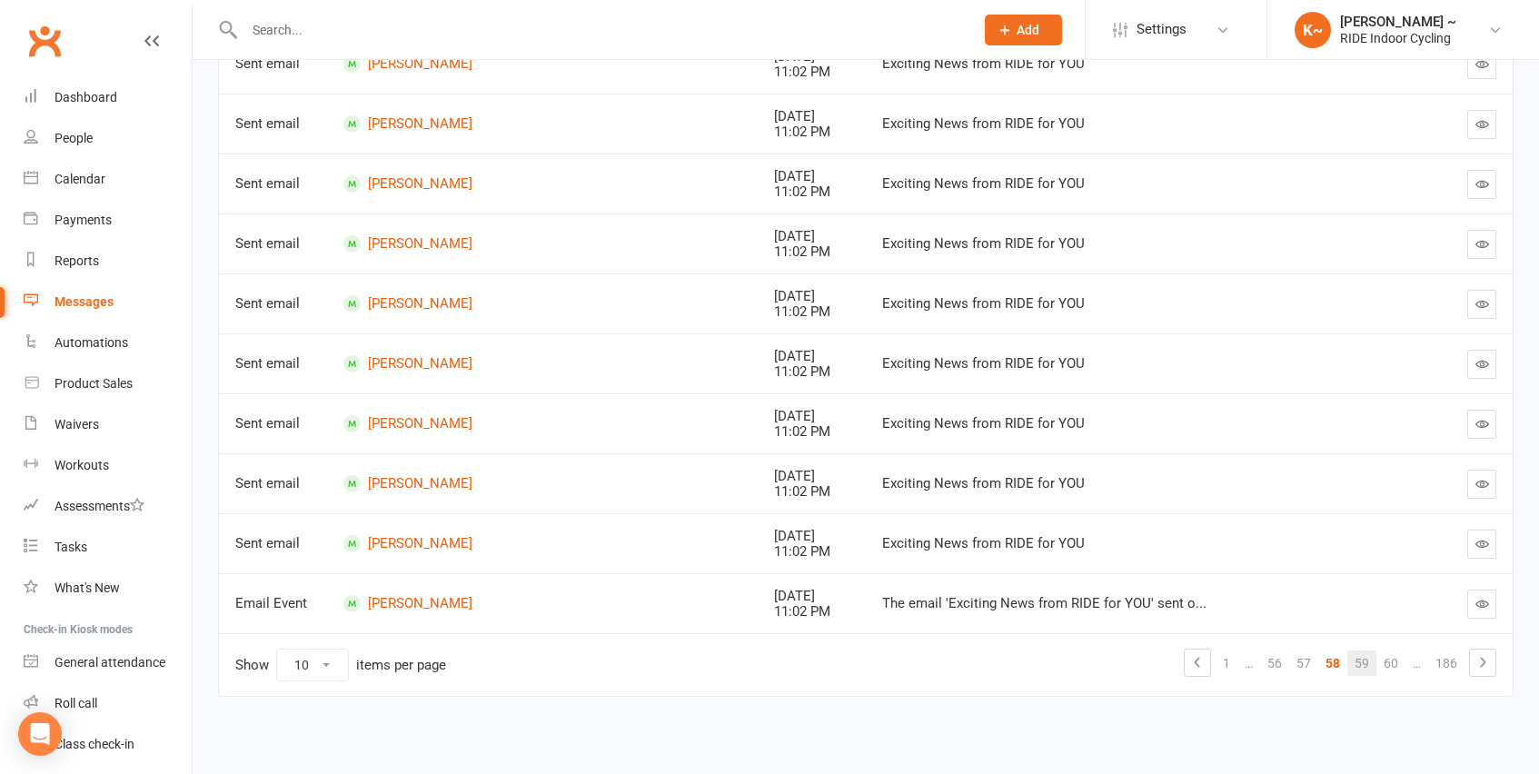
click at [1364, 661] on link "59" at bounding box center [1361, 663] width 29 height 25
click at [1363, 656] on link "60" at bounding box center [1361, 663] width 29 height 25
click at [1357, 661] on link "61" at bounding box center [1361, 663] width 29 height 25
click at [1362, 667] on link "62" at bounding box center [1361, 663] width 29 height 25
click at [1358, 665] on link "63" at bounding box center [1361, 663] width 29 height 25
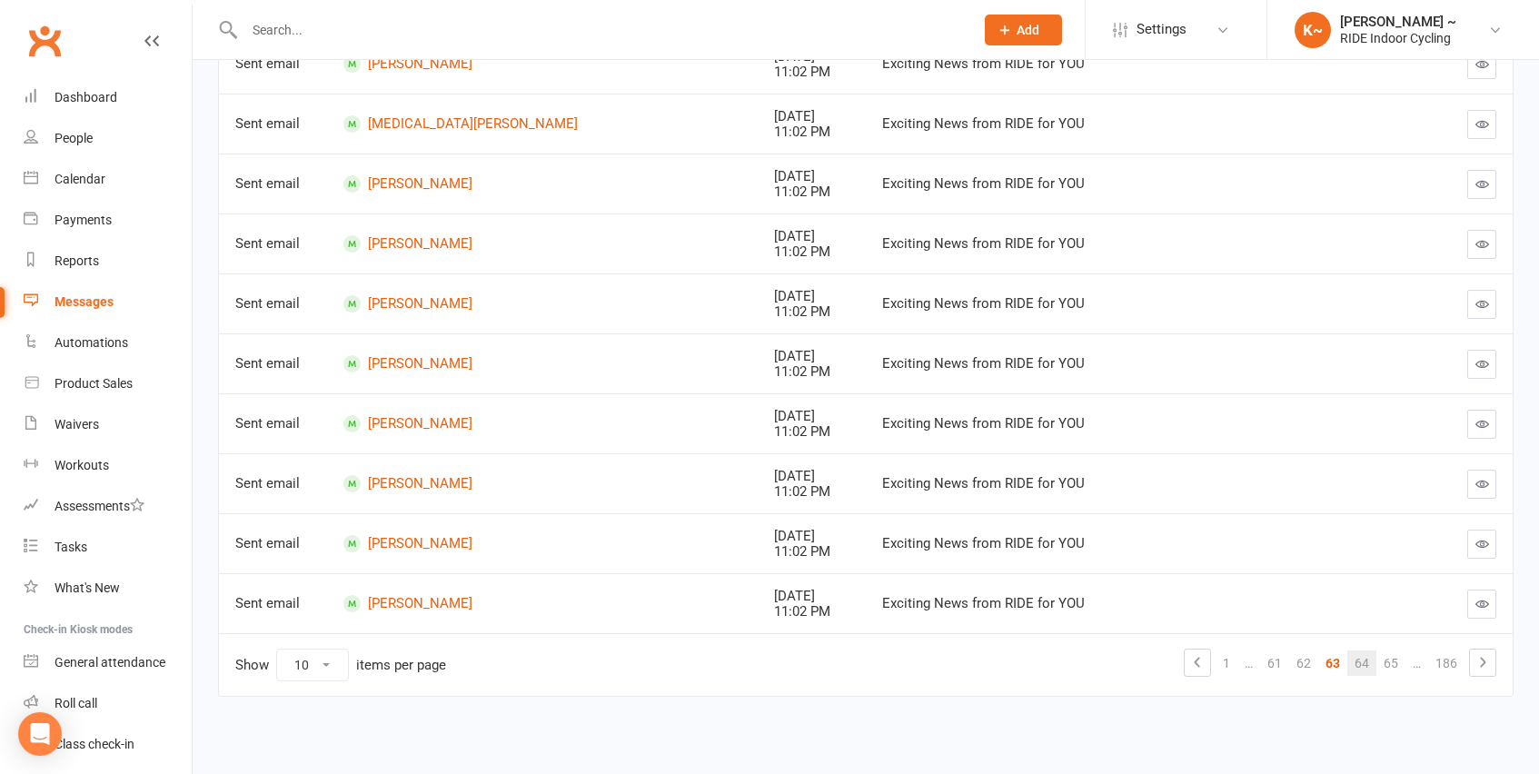
click at [1358, 661] on link "64" at bounding box center [1361, 663] width 29 height 25
click at [1365, 665] on link "65" at bounding box center [1361, 663] width 29 height 25
click at [1371, 667] on link "66" at bounding box center [1361, 663] width 29 height 25
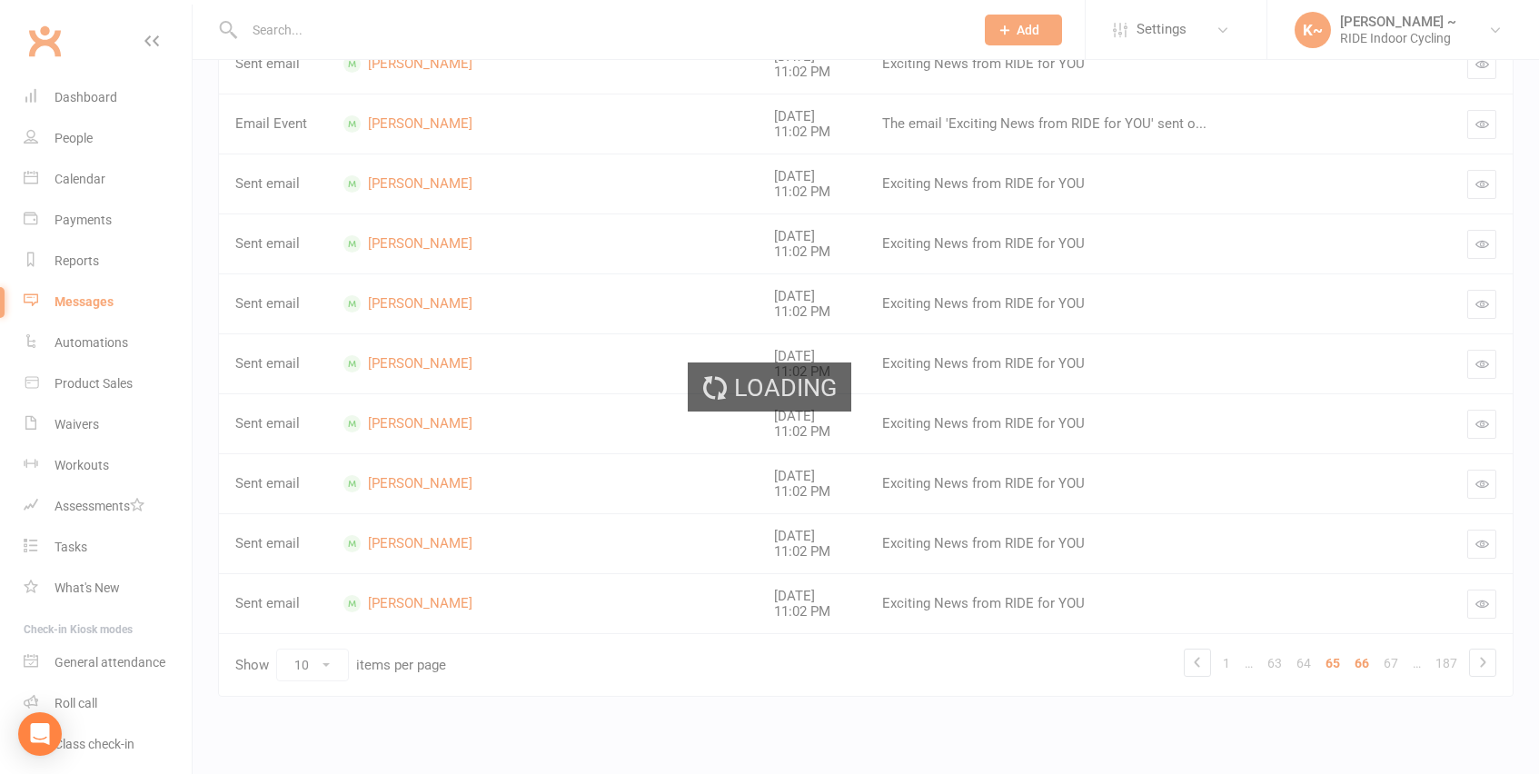
click at [1362, 658] on div "Loading" at bounding box center [769, 387] width 1539 height 774
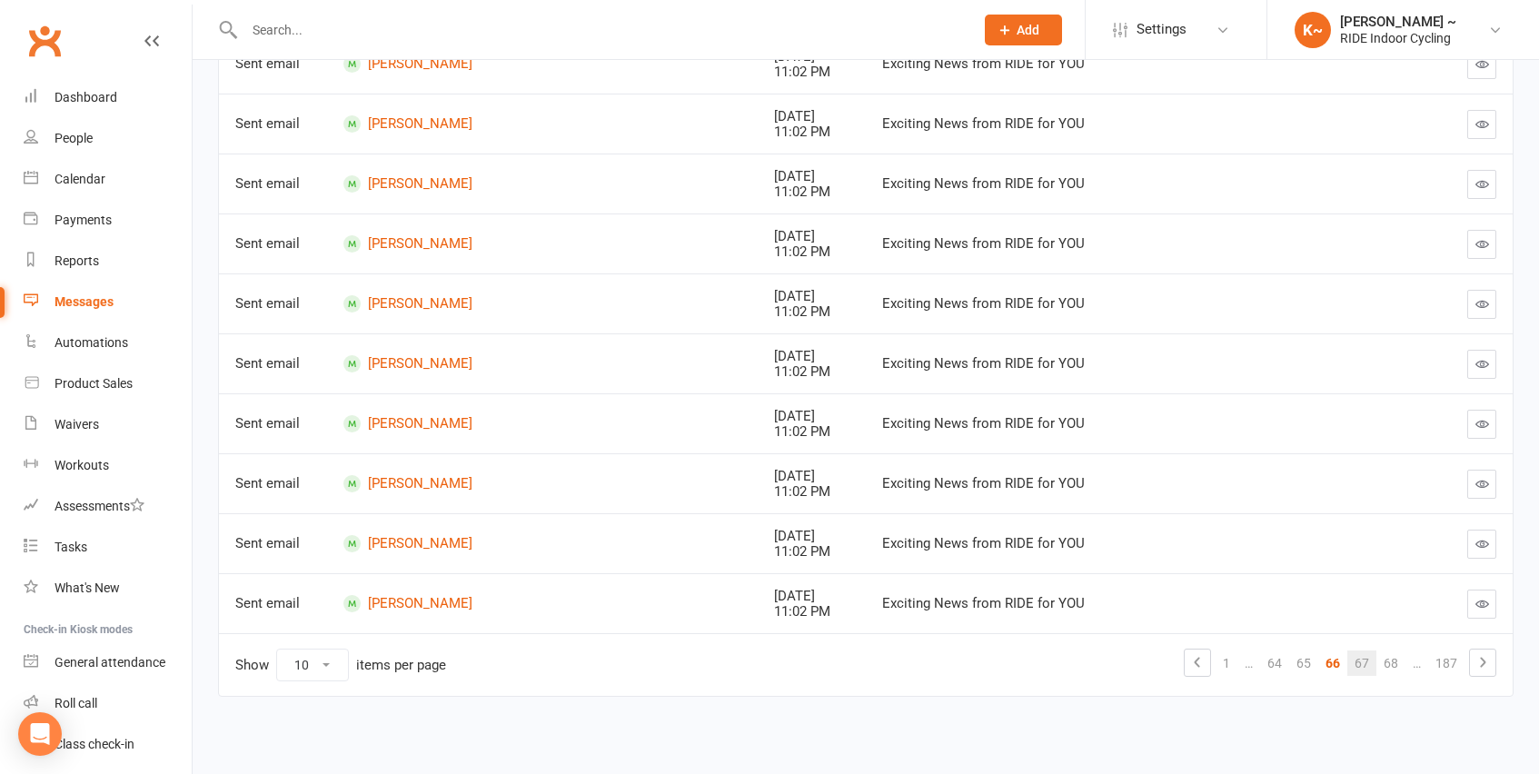
click at [1358, 665] on link "67" at bounding box center [1361, 663] width 29 height 25
click at [1367, 658] on link "68" at bounding box center [1361, 663] width 29 height 25
click at [1365, 654] on link "69" at bounding box center [1361, 663] width 29 height 25
click at [1369, 666] on link "70" at bounding box center [1361, 663] width 29 height 25
click at [1360, 660] on link "71" at bounding box center [1361, 663] width 29 height 25
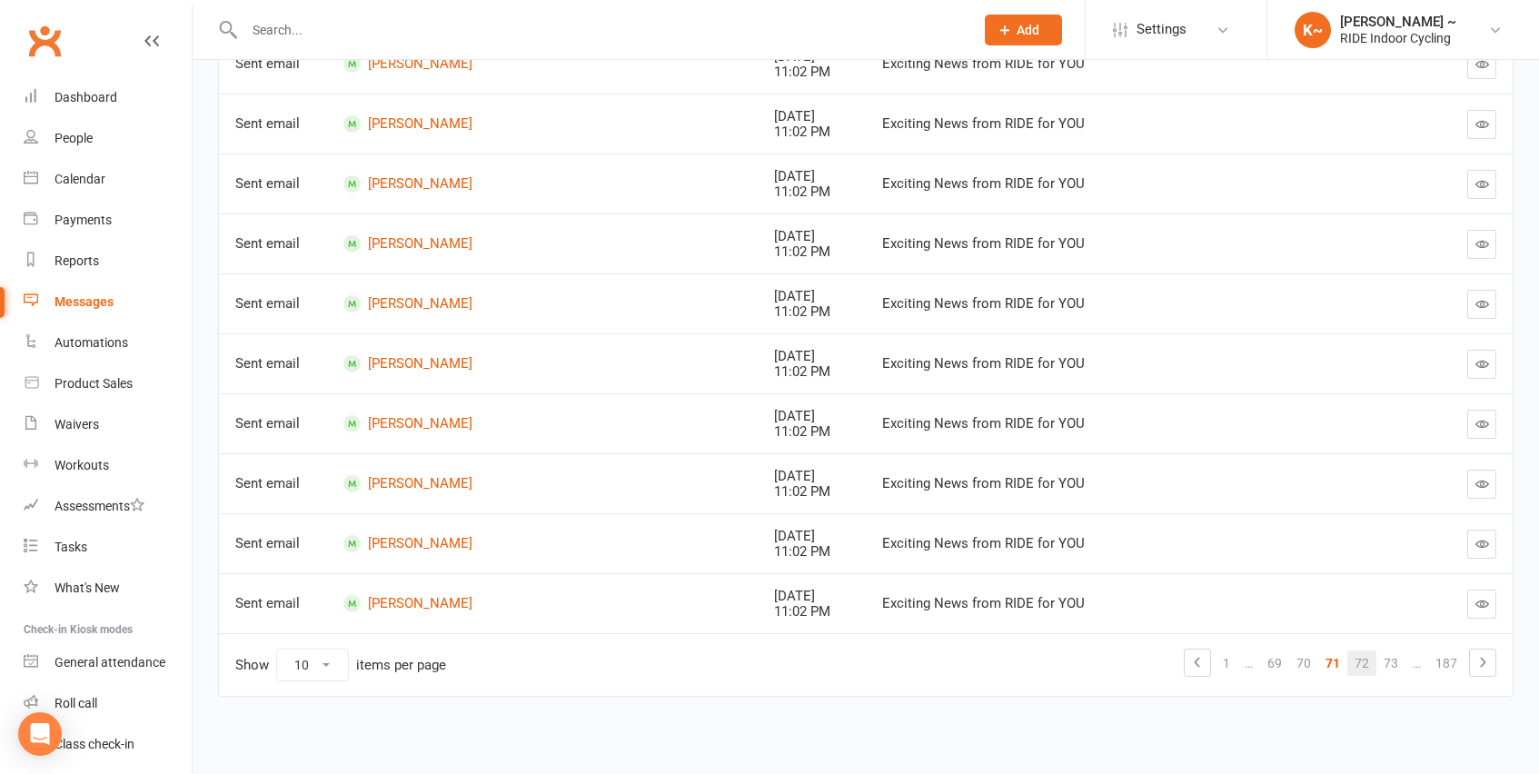
click at [1367, 659] on link "72" at bounding box center [1361, 663] width 29 height 25
click at [1361, 662] on link "73" at bounding box center [1361, 663] width 29 height 25
click at [1368, 663] on link "74" at bounding box center [1361, 663] width 29 height 25
click at [1356, 659] on link "75" at bounding box center [1361, 663] width 29 height 25
click at [1365, 660] on link "76" at bounding box center [1361, 663] width 29 height 25
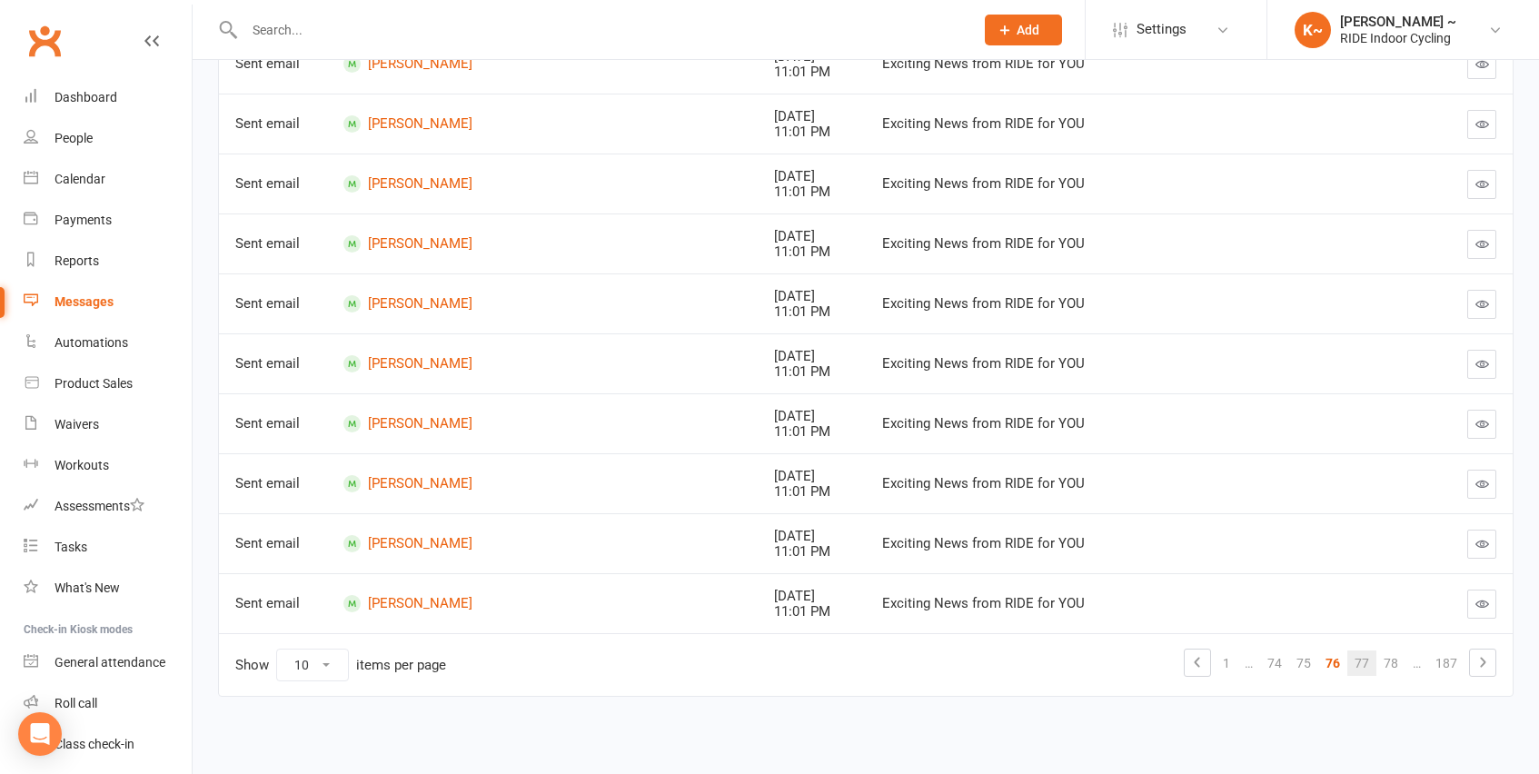
click at [1361, 662] on link "77" at bounding box center [1361, 663] width 29 height 25
click at [1367, 662] on link "78" at bounding box center [1361, 663] width 29 height 25
click at [1359, 659] on link "79" at bounding box center [1361, 663] width 29 height 25
click at [1368, 667] on link "80" at bounding box center [1361, 663] width 29 height 25
click at [1361, 663] on link "81" at bounding box center [1361, 663] width 29 height 25
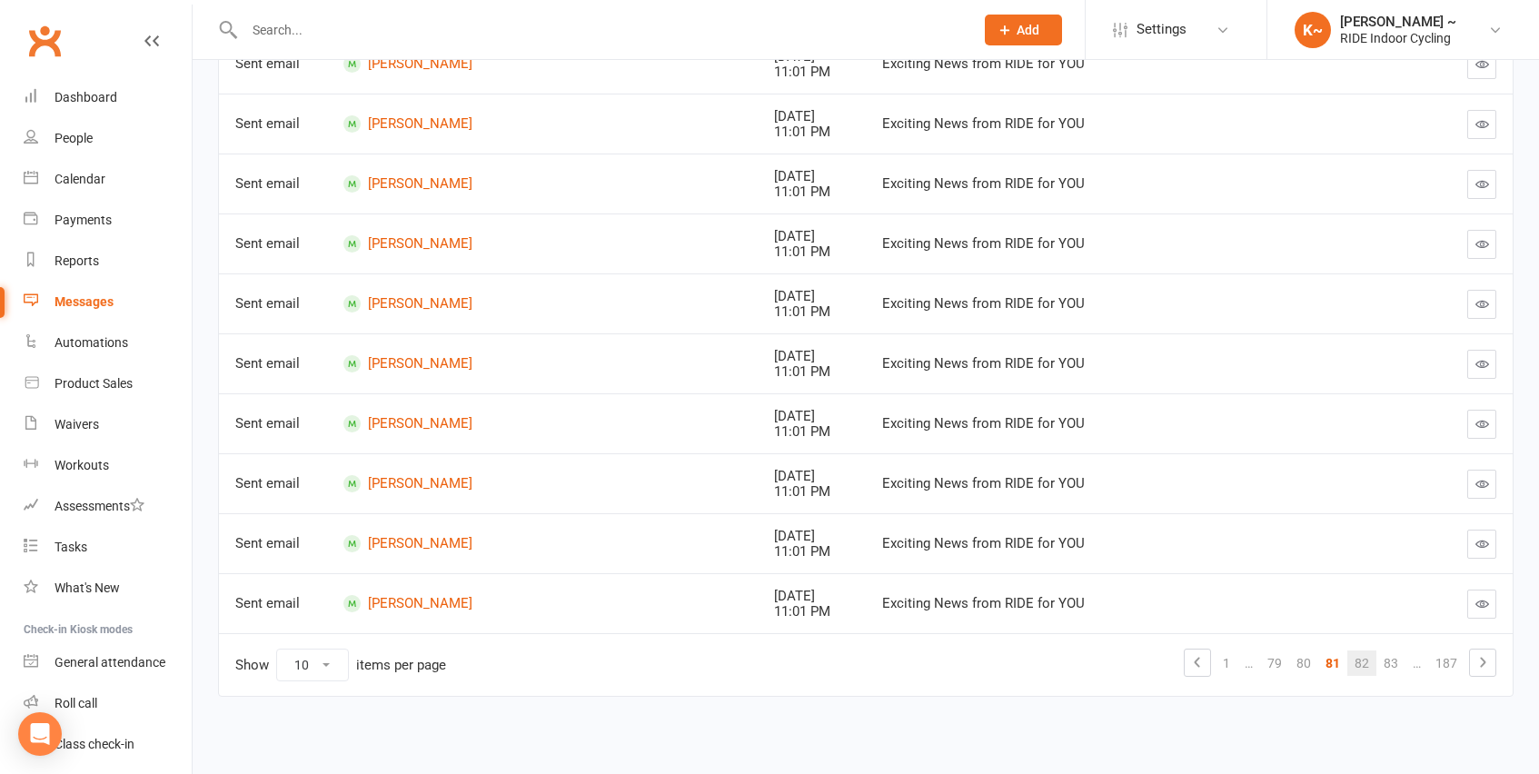
click at [1369, 660] on link "82" at bounding box center [1361, 663] width 29 height 25
click at [1362, 660] on link "83" at bounding box center [1361, 663] width 29 height 25
click at [1361, 663] on link "84" at bounding box center [1361, 663] width 29 height 25
click at [1361, 662] on link "85" at bounding box center [1361, 663] width 29 height 25
click at [1364, 667] on link "86" at bounding box center [1361, 663] width 29 height 25
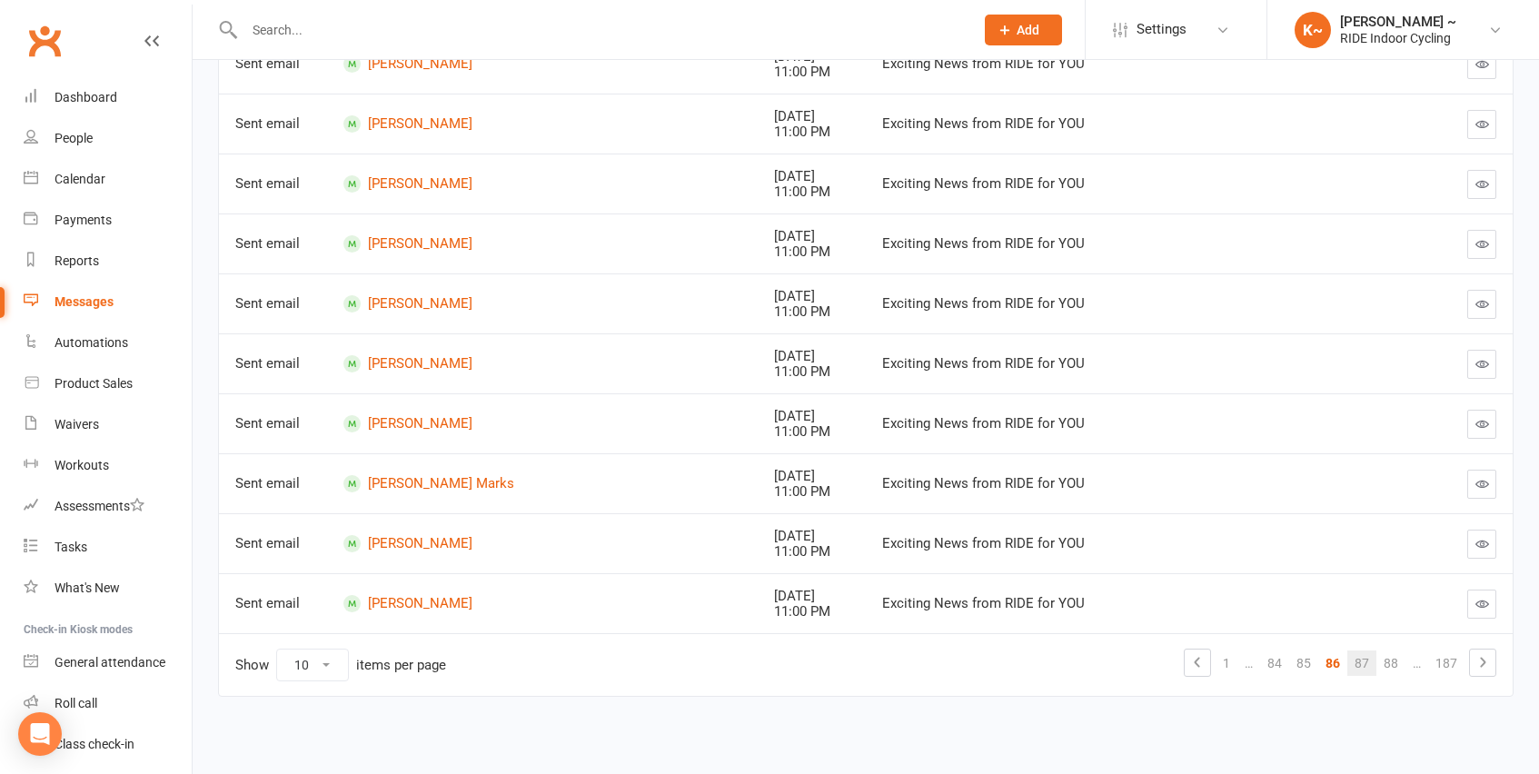
click at [1365, 662] on link "87" at bounding box center [1361, 663] width 29 height 25
click at [1362, 663] on link "88" at bounding box center [1361, 663] width 29 height 25
click at [1360, 659] on link "89" at bounding box center [1361, 663] width 29 height 25
click at [1364, 661] on link "90" at bounding box center [1361, 663] width 29 height 25
click at [1368, 667] on link "91" at bounding box center [1361, 663] width 29 height 25
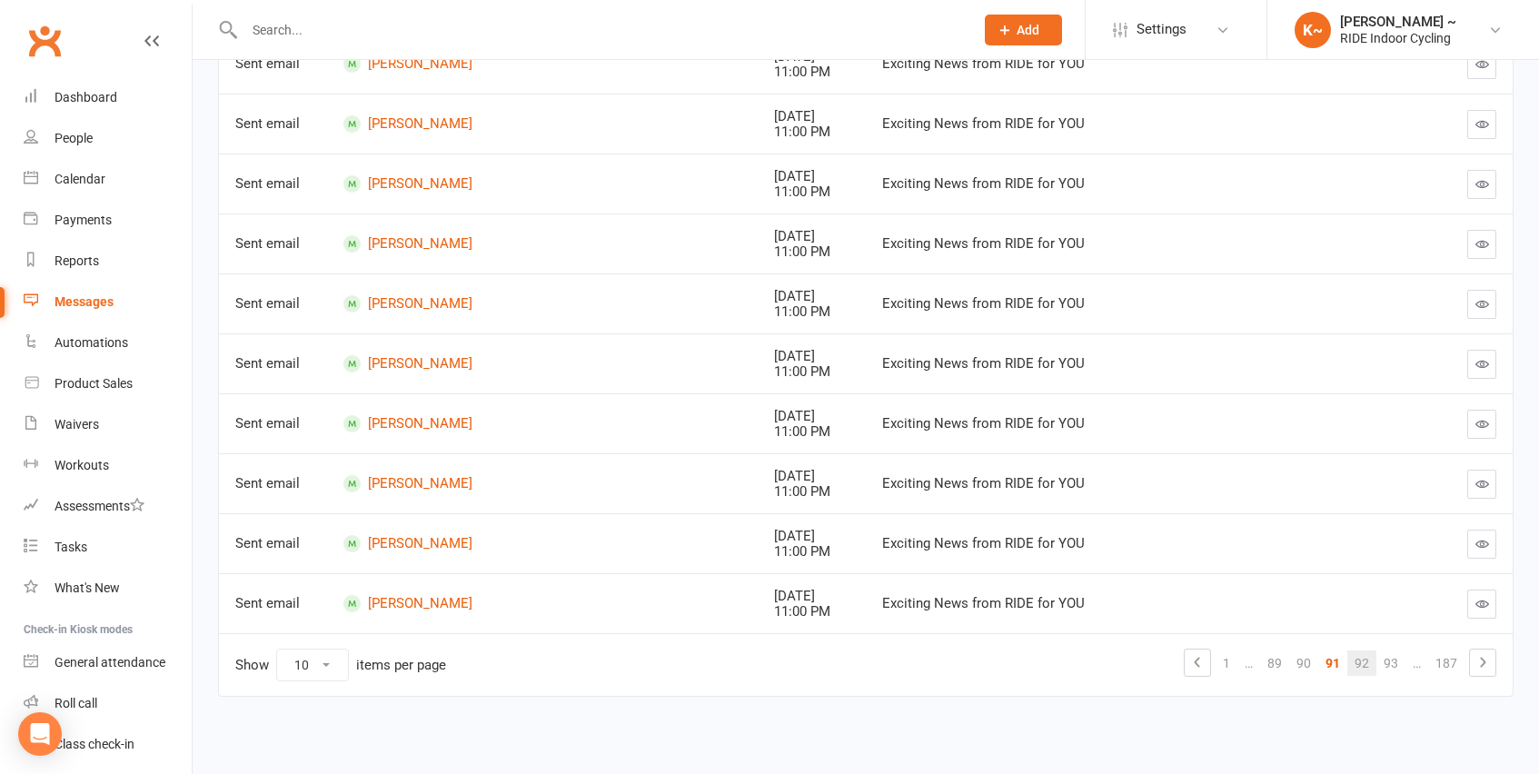
click at [1363, 663] on link "92" at bounding box center [1361, 663] width 29 height 25
click at [1365, 664] on link "93" at bounding box center [1361, 663] width 29 height 25
click at [1354, 662] on link "94" at bounding box center [1361, 663] width 29 height 25
click at [1356, 656] on link "95" at bounding box center [1361, 663] width 29 height 25
click at [1362, 669] on link "96" at bounding box center [1361, 663] width 29 height 25
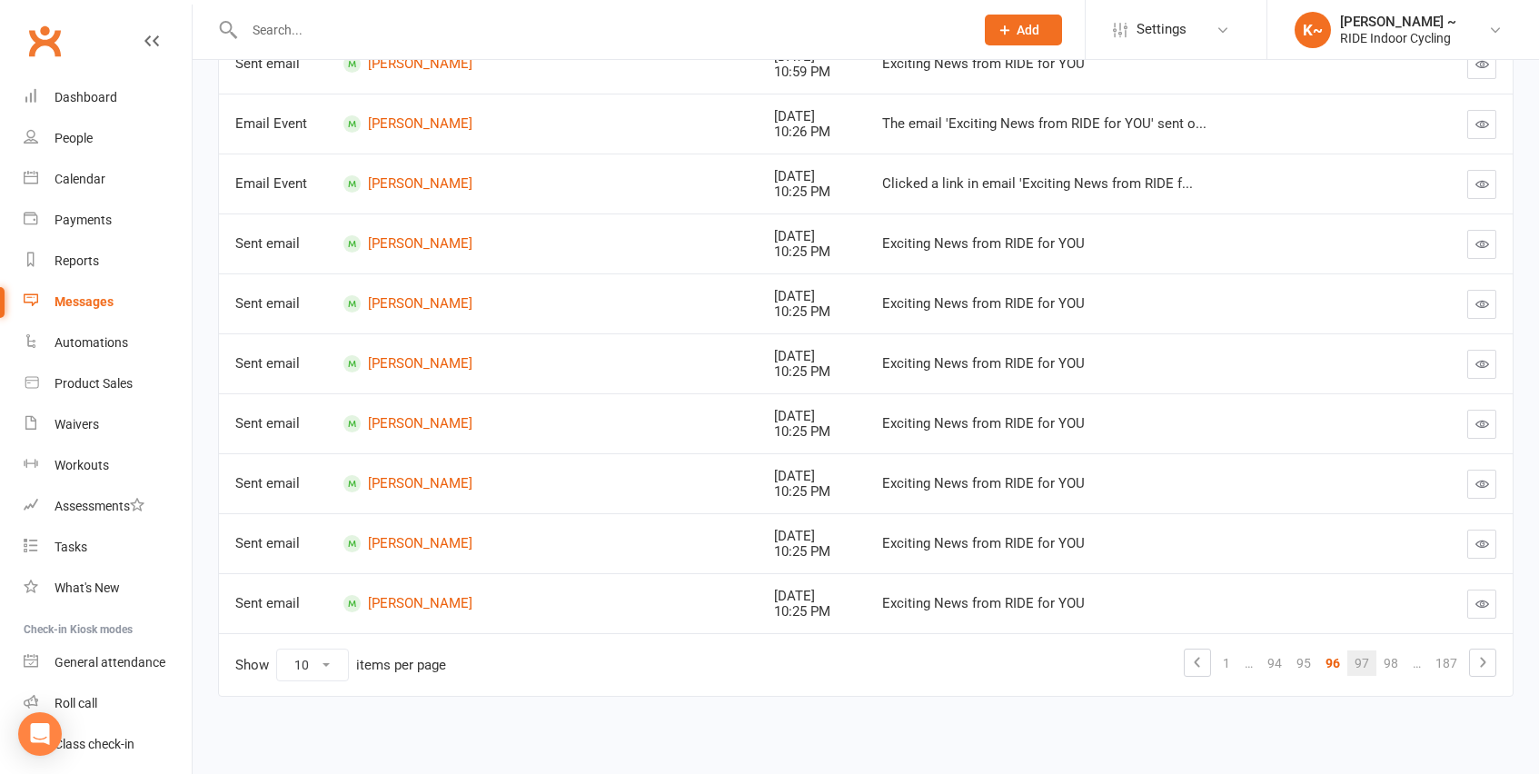
click at [1366, 658] on link "97" at bounding box center [1361, 663] width 29 height 25
click at [1362, 662] on link "98" at bounding box center [1361, 663] width 29 height 25
click at [1348, 661] on link "99" at bounding box center [1354, 663] width 29 height 25
click at [1353, 659] on link "100" at bounding box center [1351, 663] width 36 height 25
click at [1355, 670] on link "101" at bounding box center [1351, 663] width 36 height 25
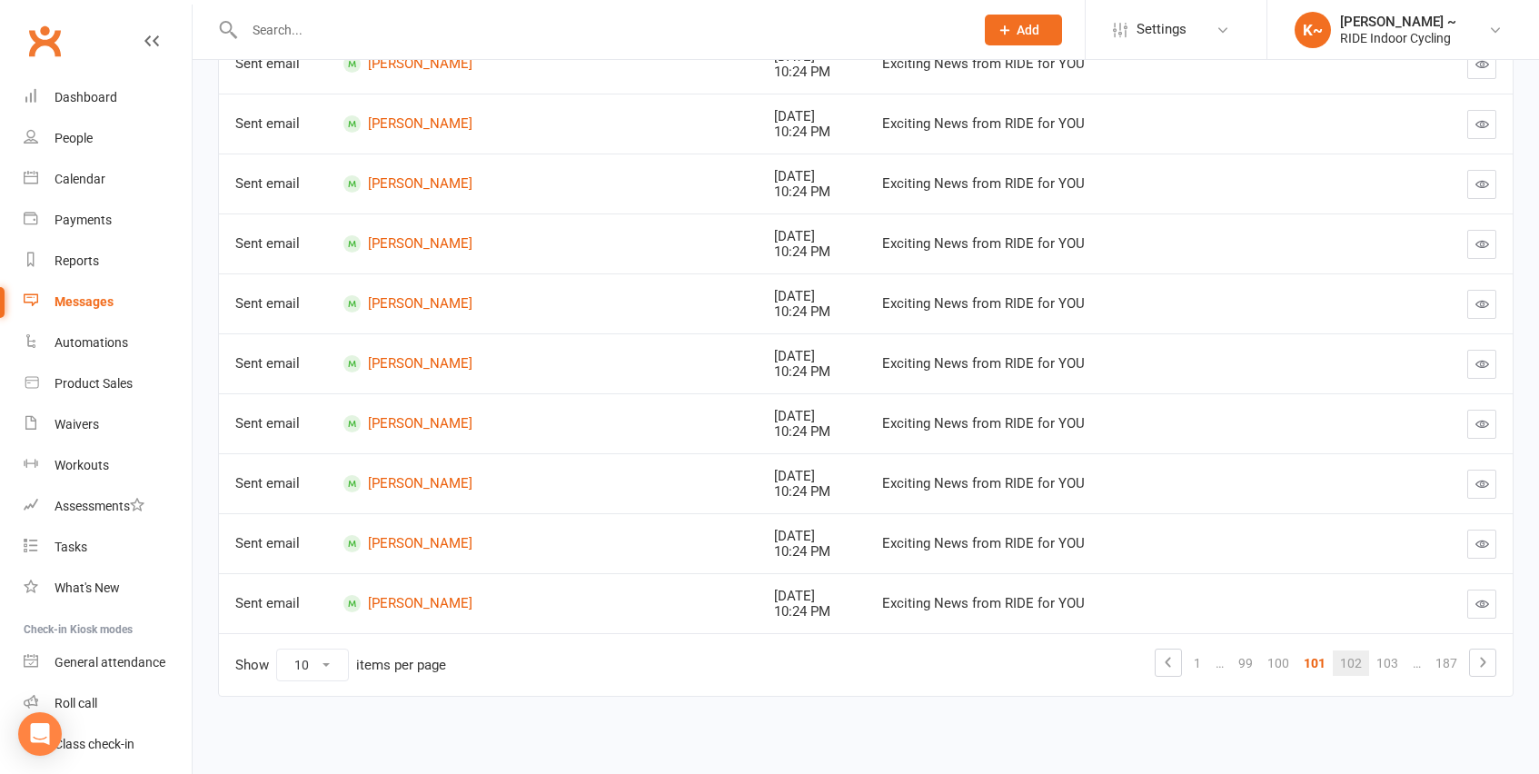
click at [1356, 659] on link "102" at bounding box center [1351, 663] width 36 height 25
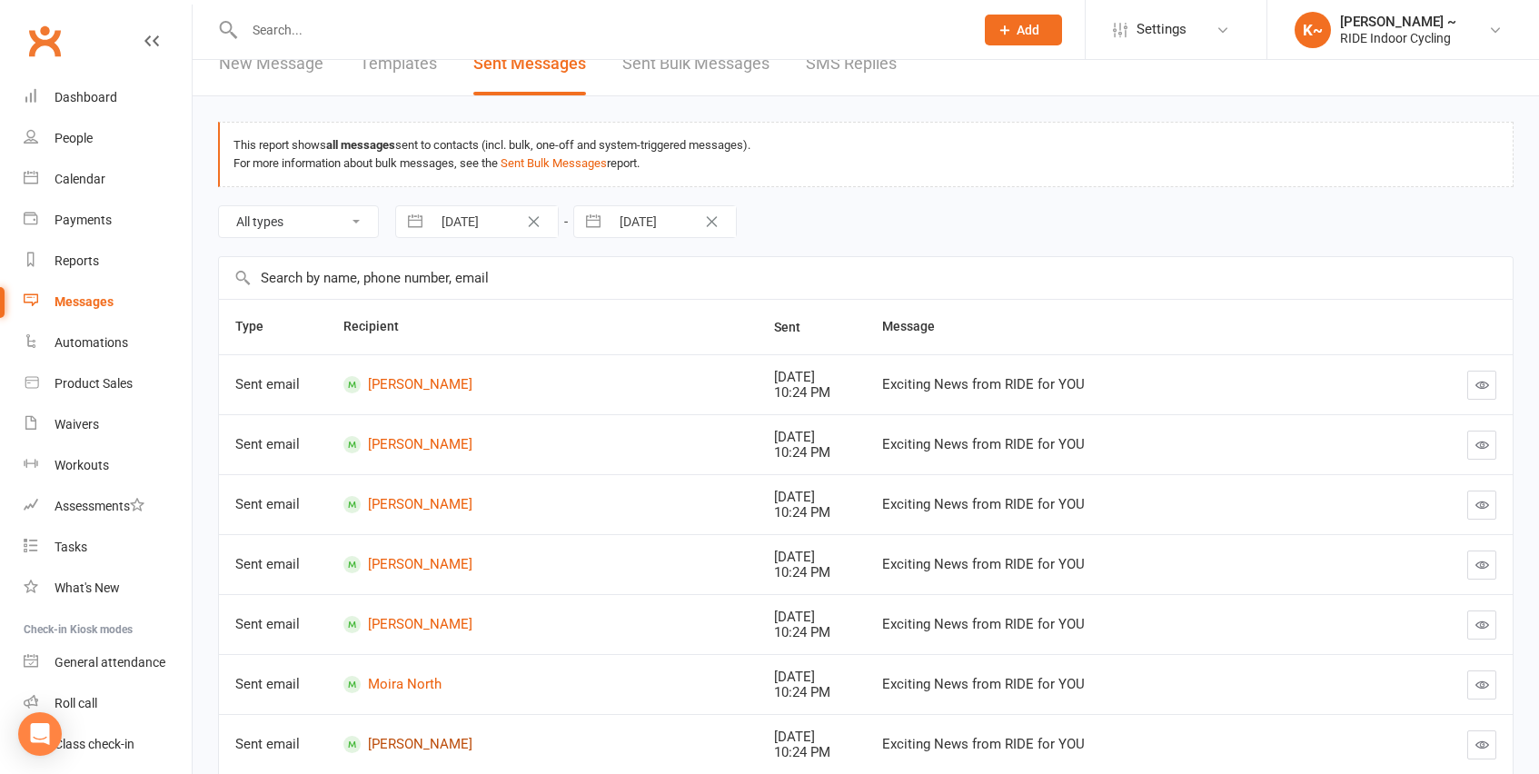
scroll to position [0, 0]
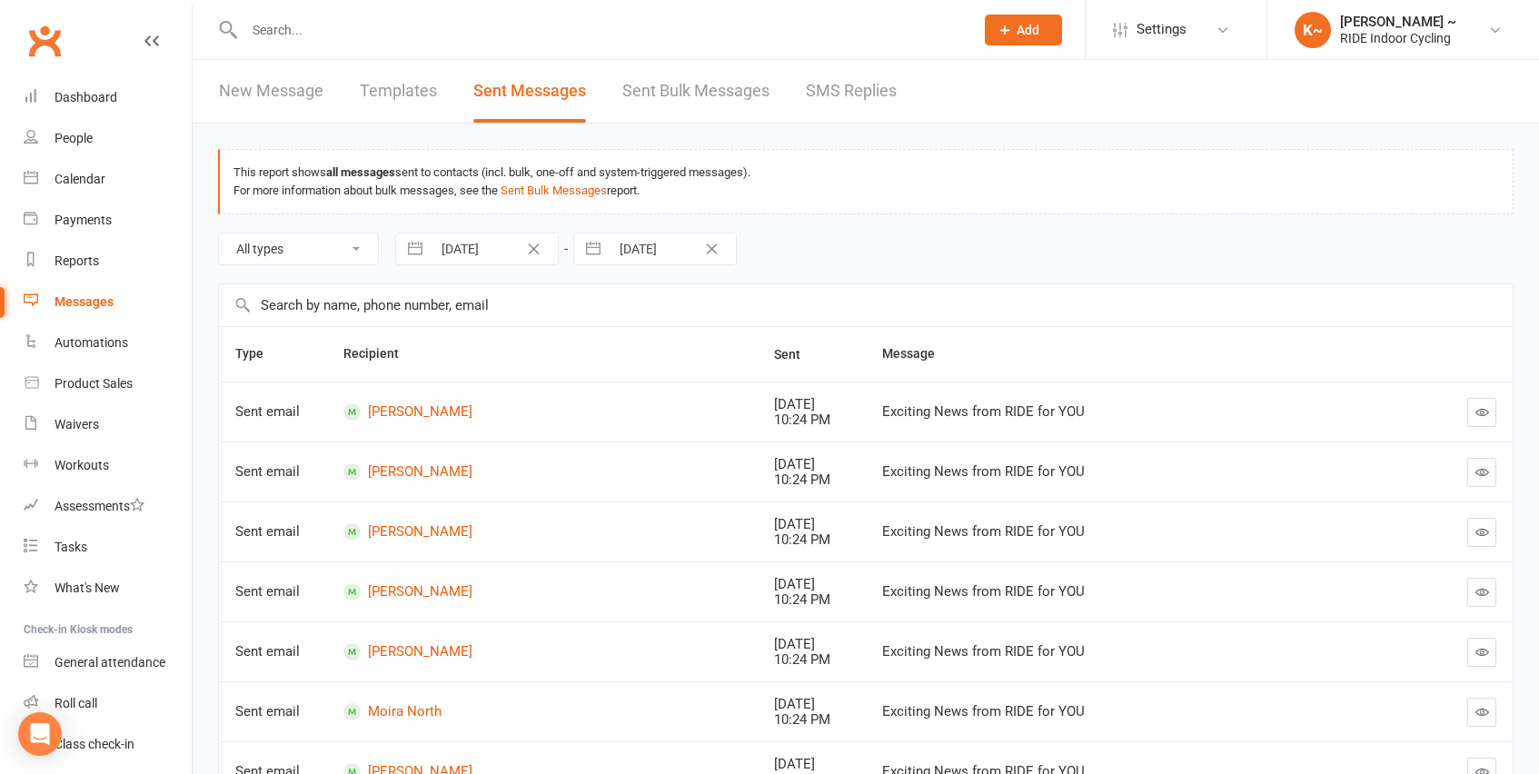
click at [374, 18] on input "text" at bounding box center [600, 29] width 722 height 25
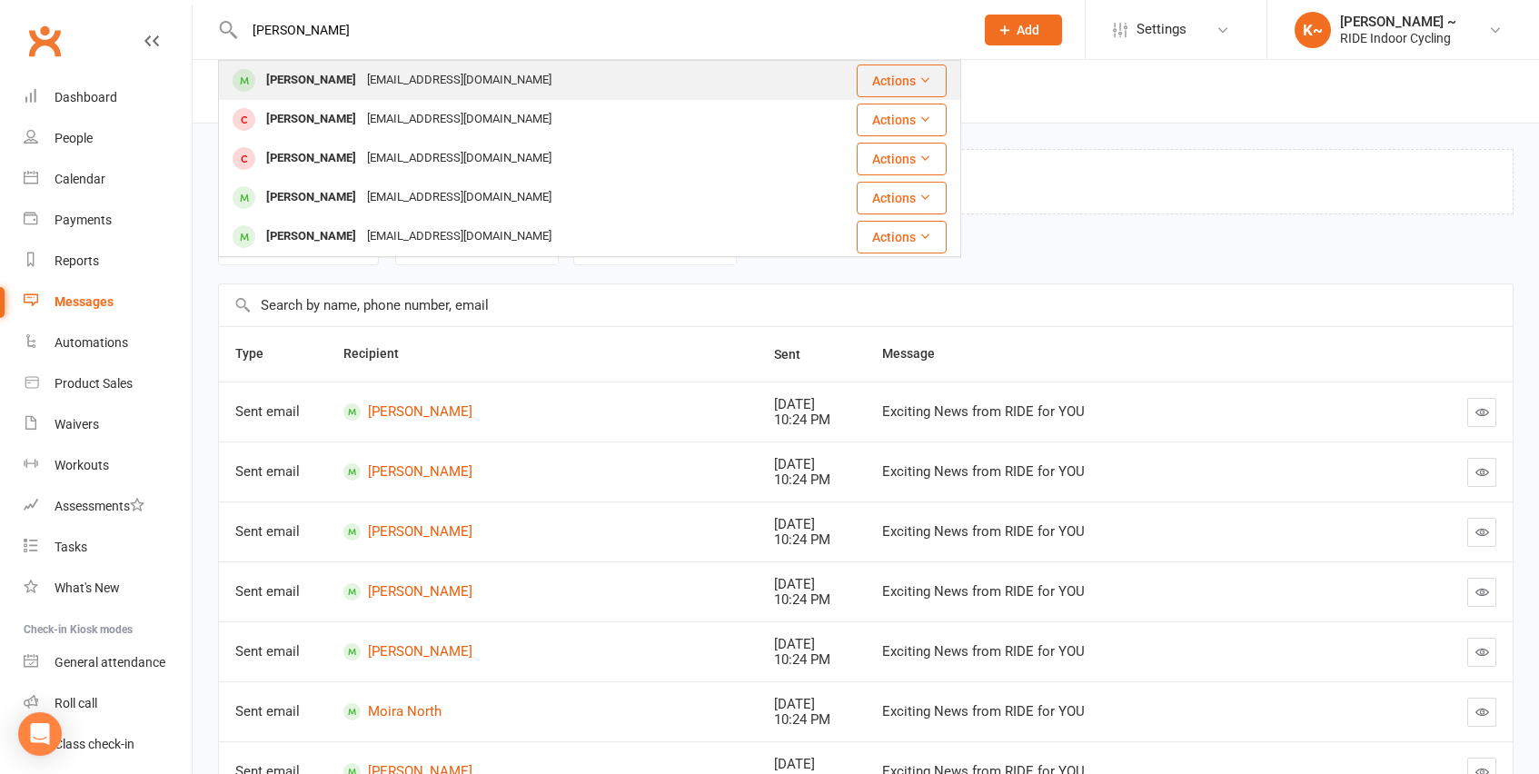
type input "[PERSON_NAME]"
click at [329, 84] on div "[PERSON_NAME]" at bounding box center [311, 80] width 101 height 26
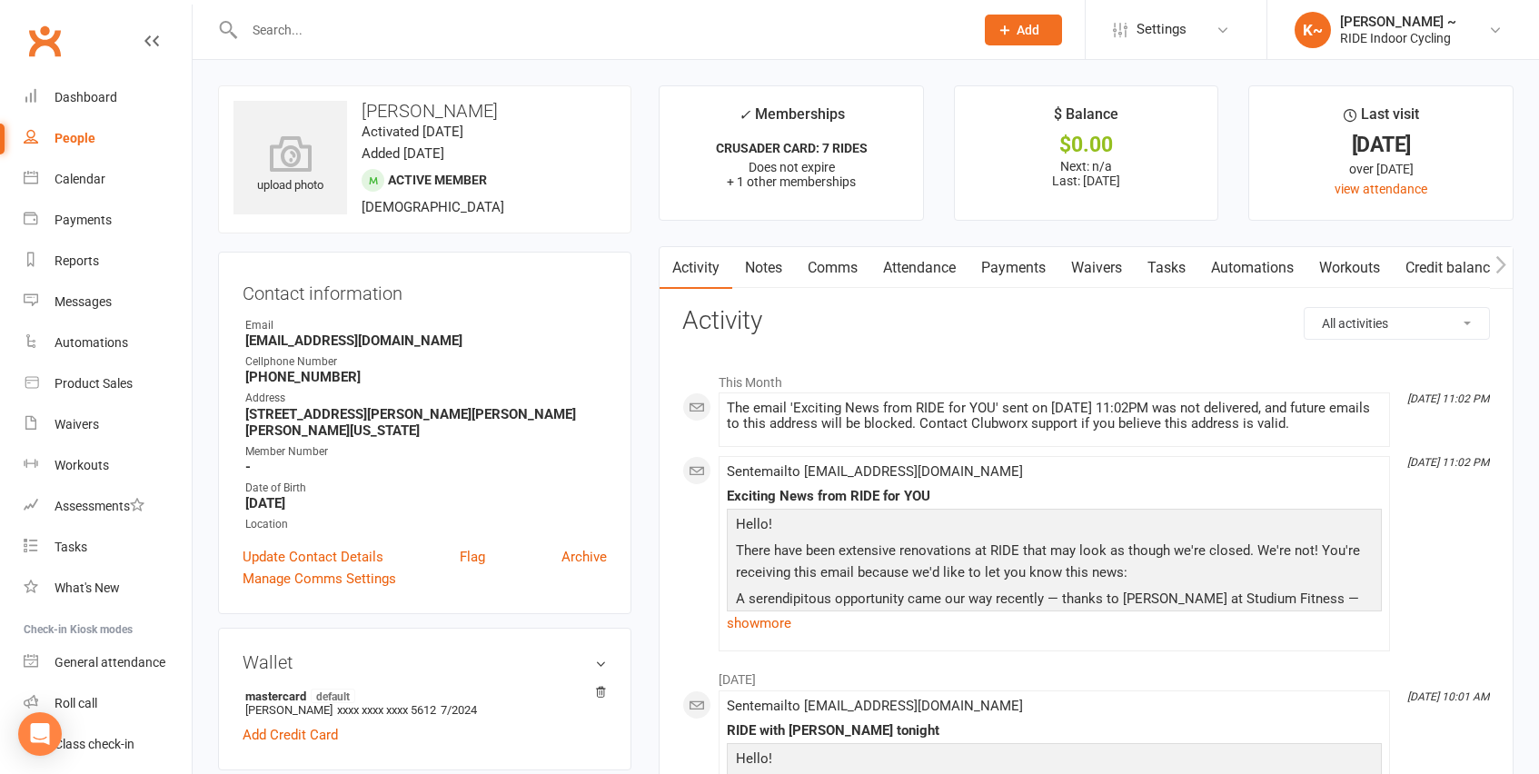
click at [353, 24] on input "text" at bounding box center [600, 29] width 722 height 25
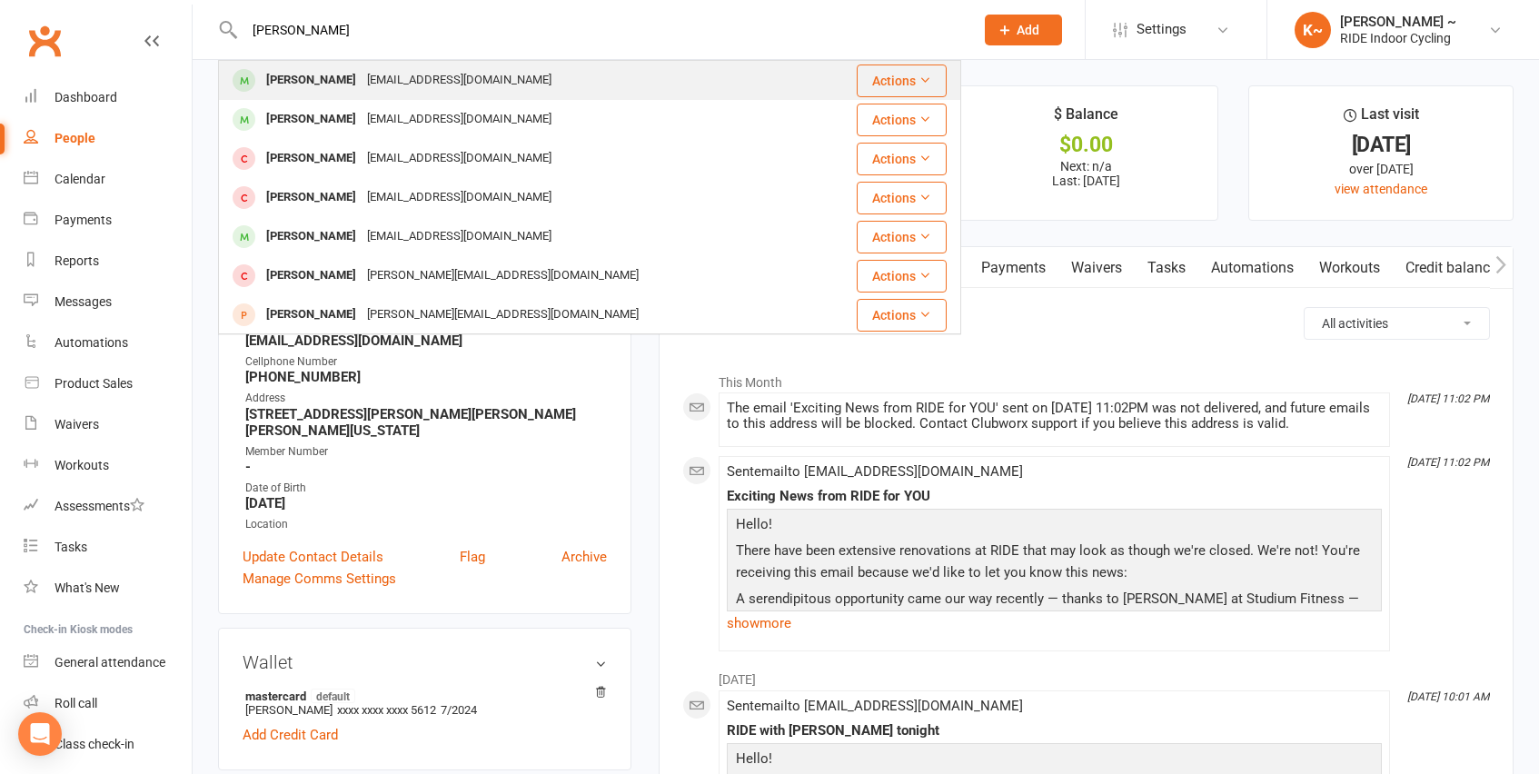
type input "[PERSON_NAME]"
click at [362, 70] on div "[EMAIL_ADDRESS][DOMAIN_NAME]" at bounding box center [459, 80] width 195 height 26
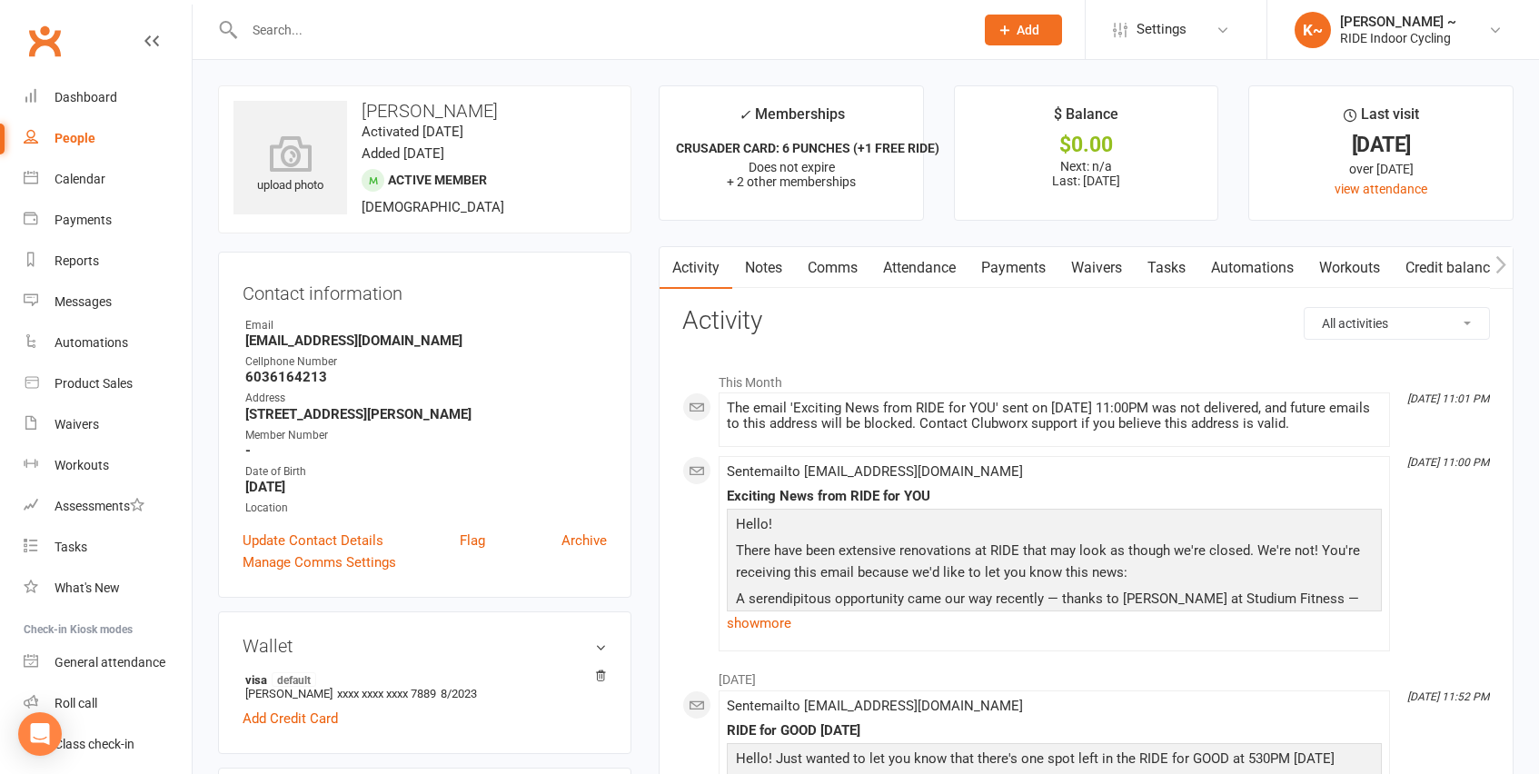
click at [374, 31] on input "text" at bounding box center [600, 29] width 722 height 25
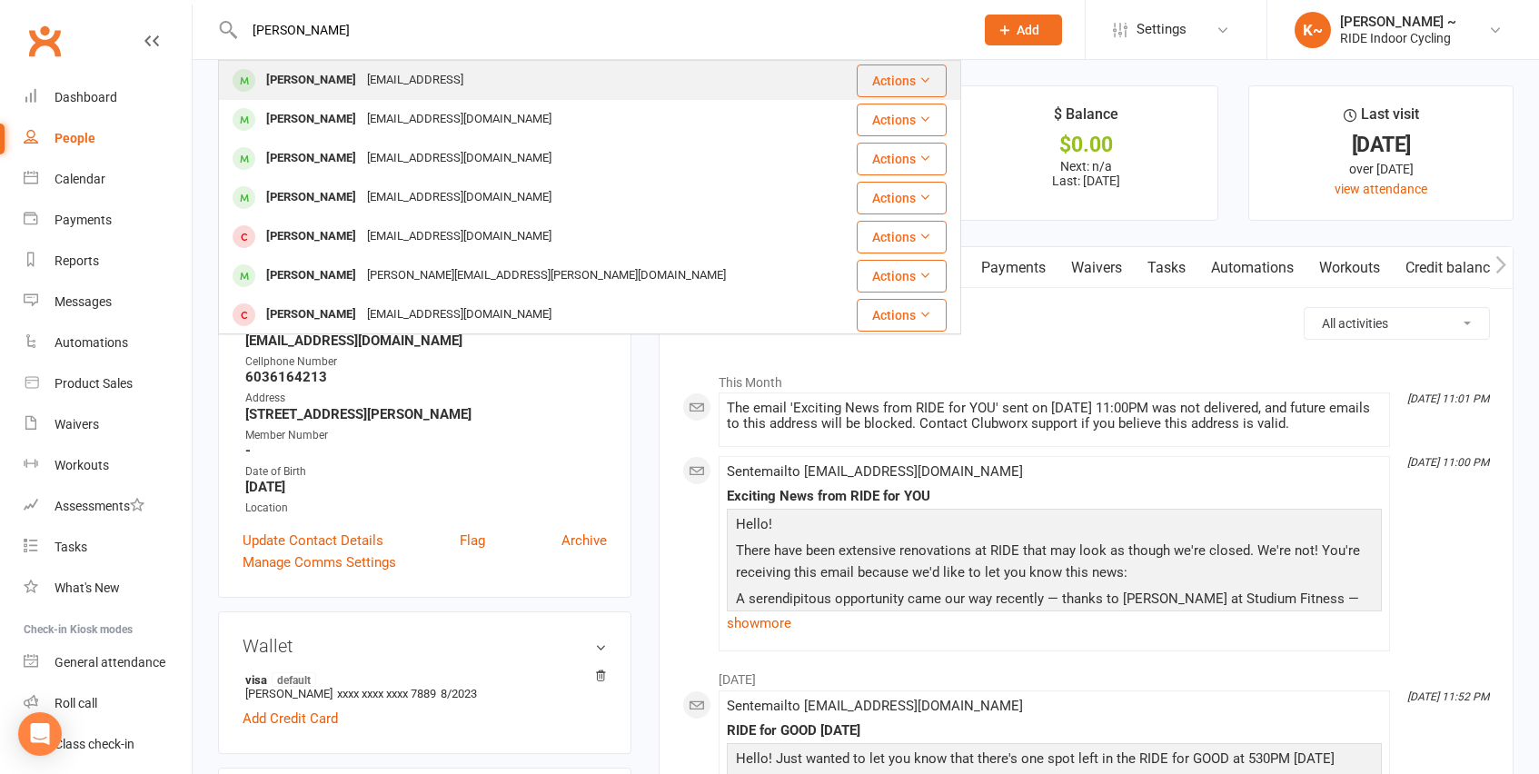
type input "[PERSON_NAME]"
click at [385, 74] on div "[EMAIL_ADDRESS]" at bounding box center [415, 80] width 107 height 26
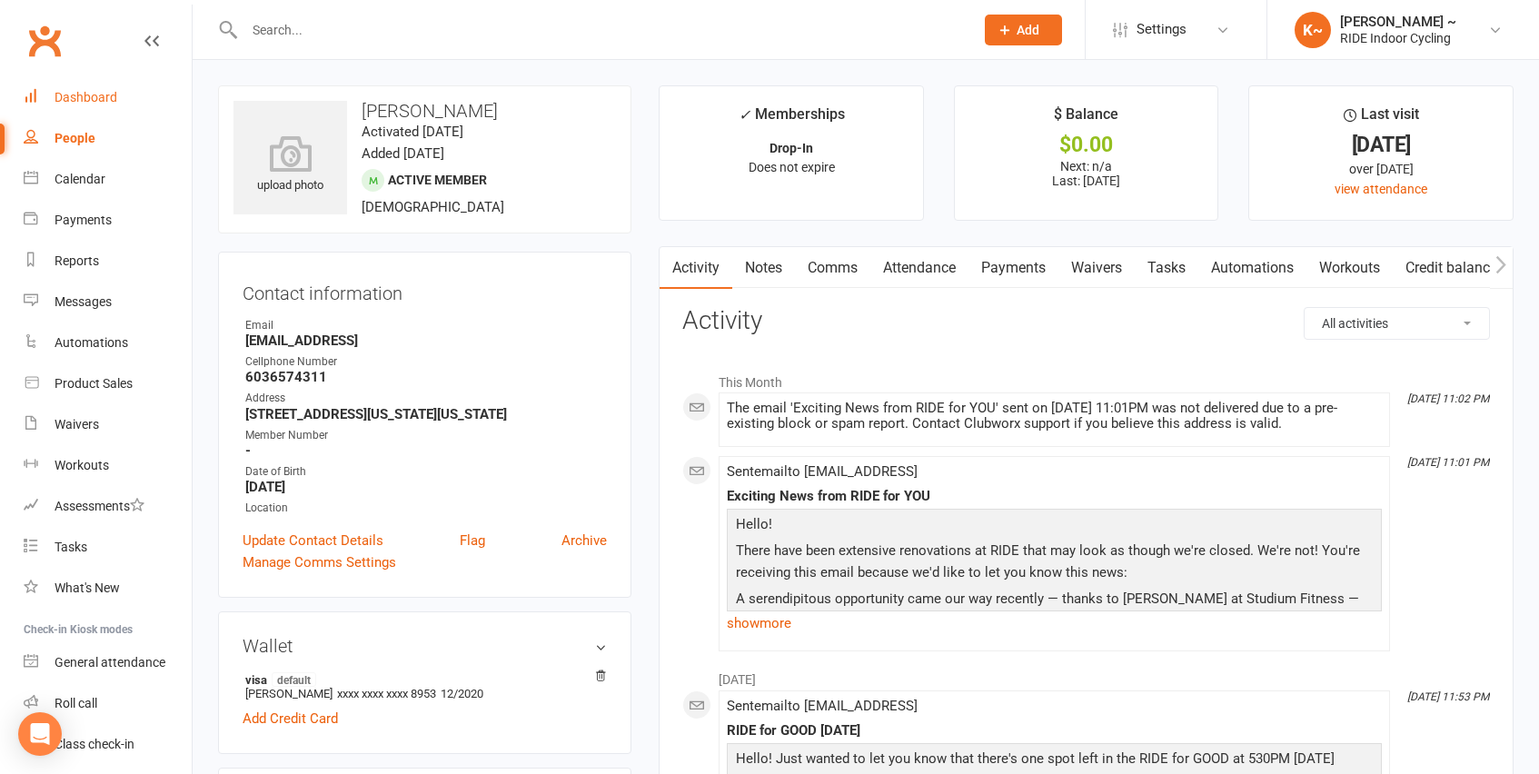
click at [76, 102] on div "Dashboard" at bounding box center [86, 97] width 63 height 15
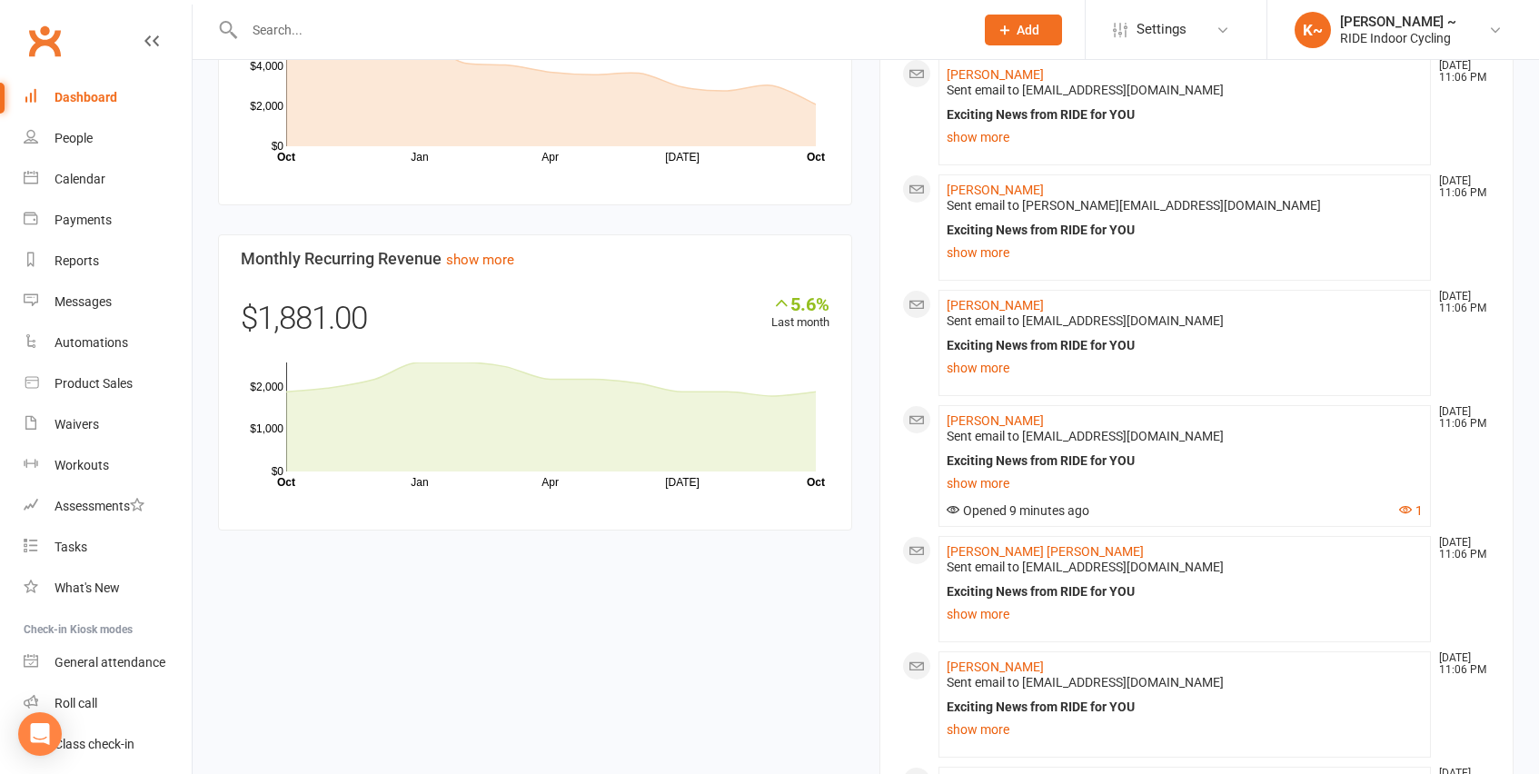
scroll to position [293, 0]
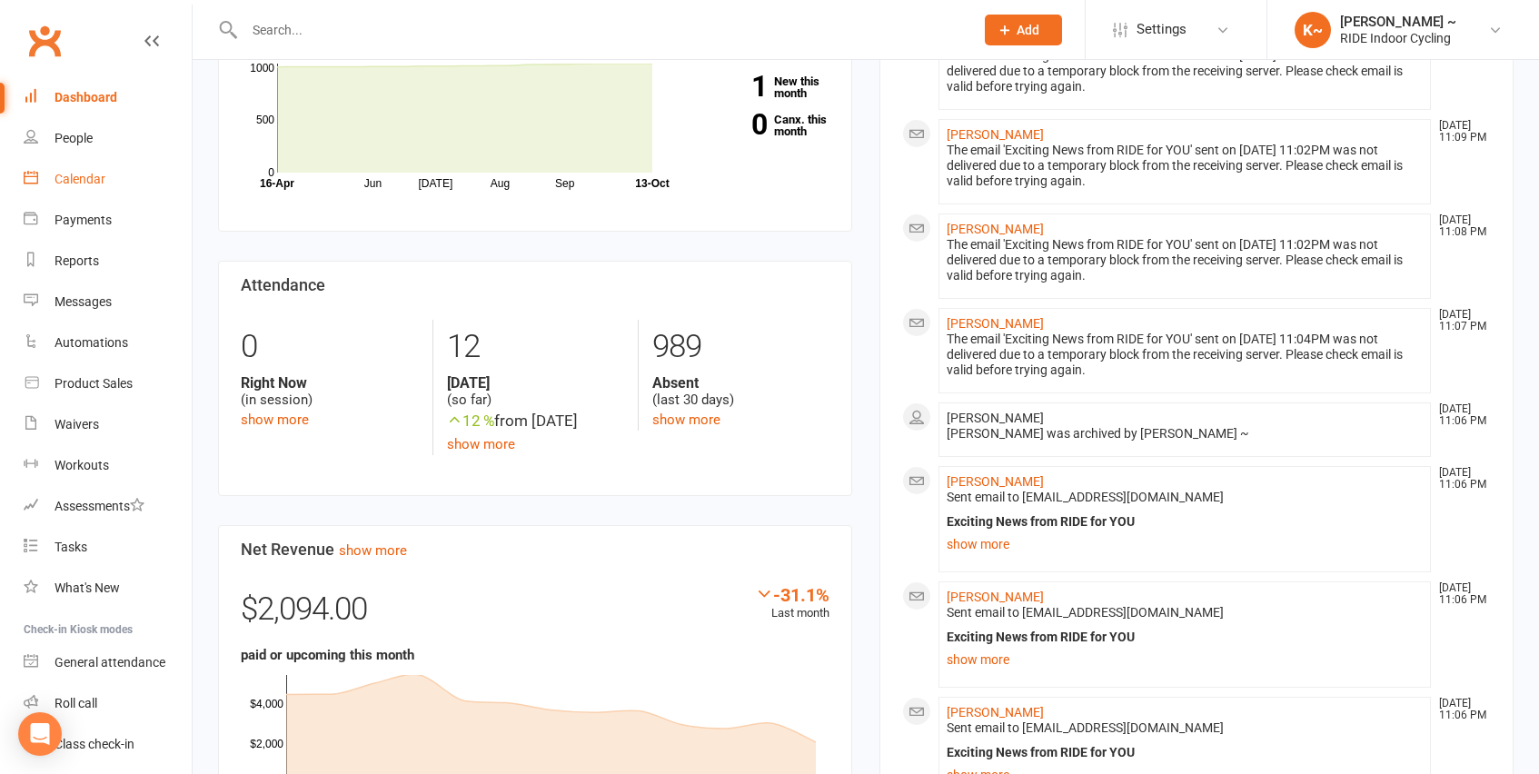
click at [102, 182] on div "Calendar" at bounding box center [80, 179] width 51 height 15
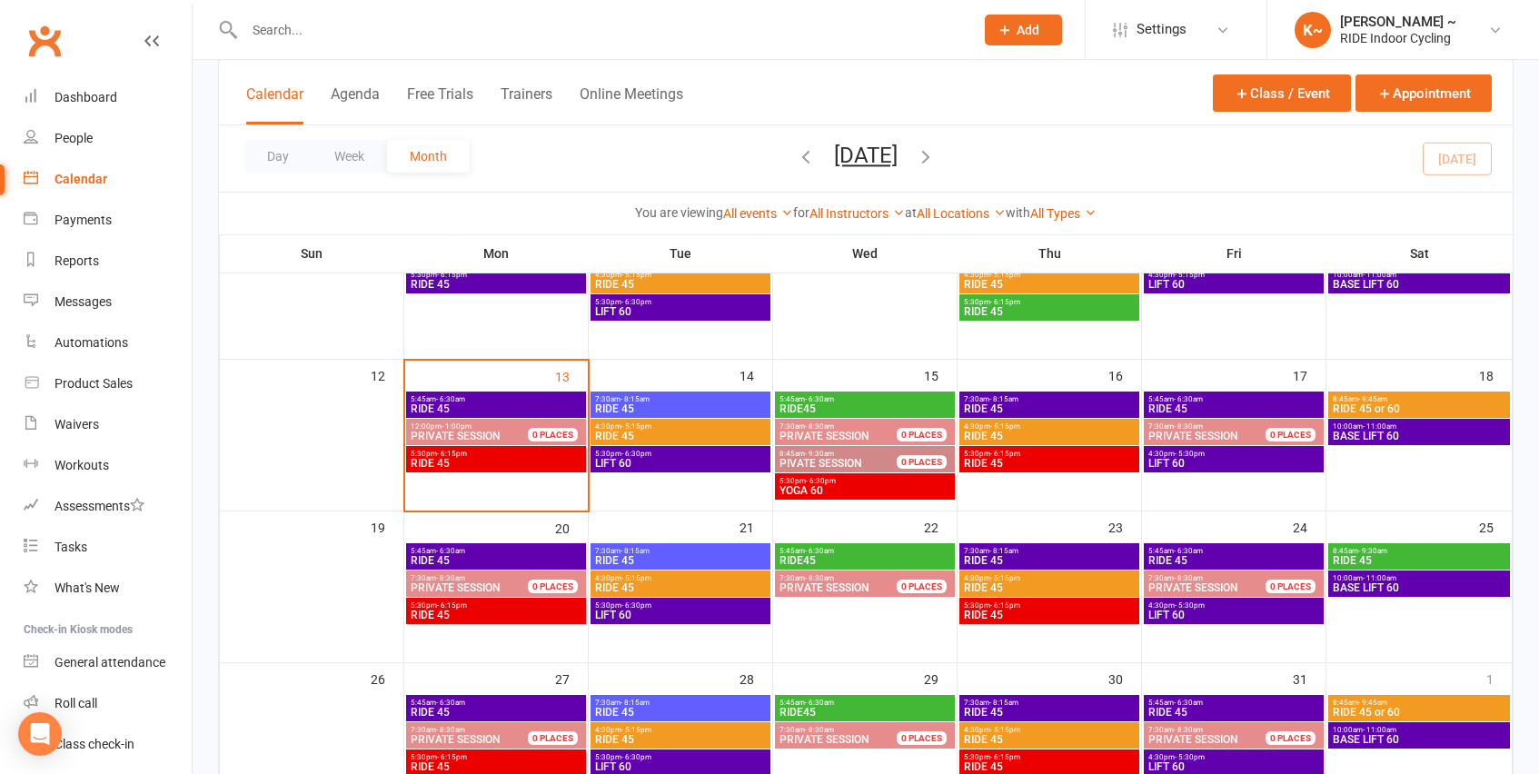
scroll to position [337, 0]
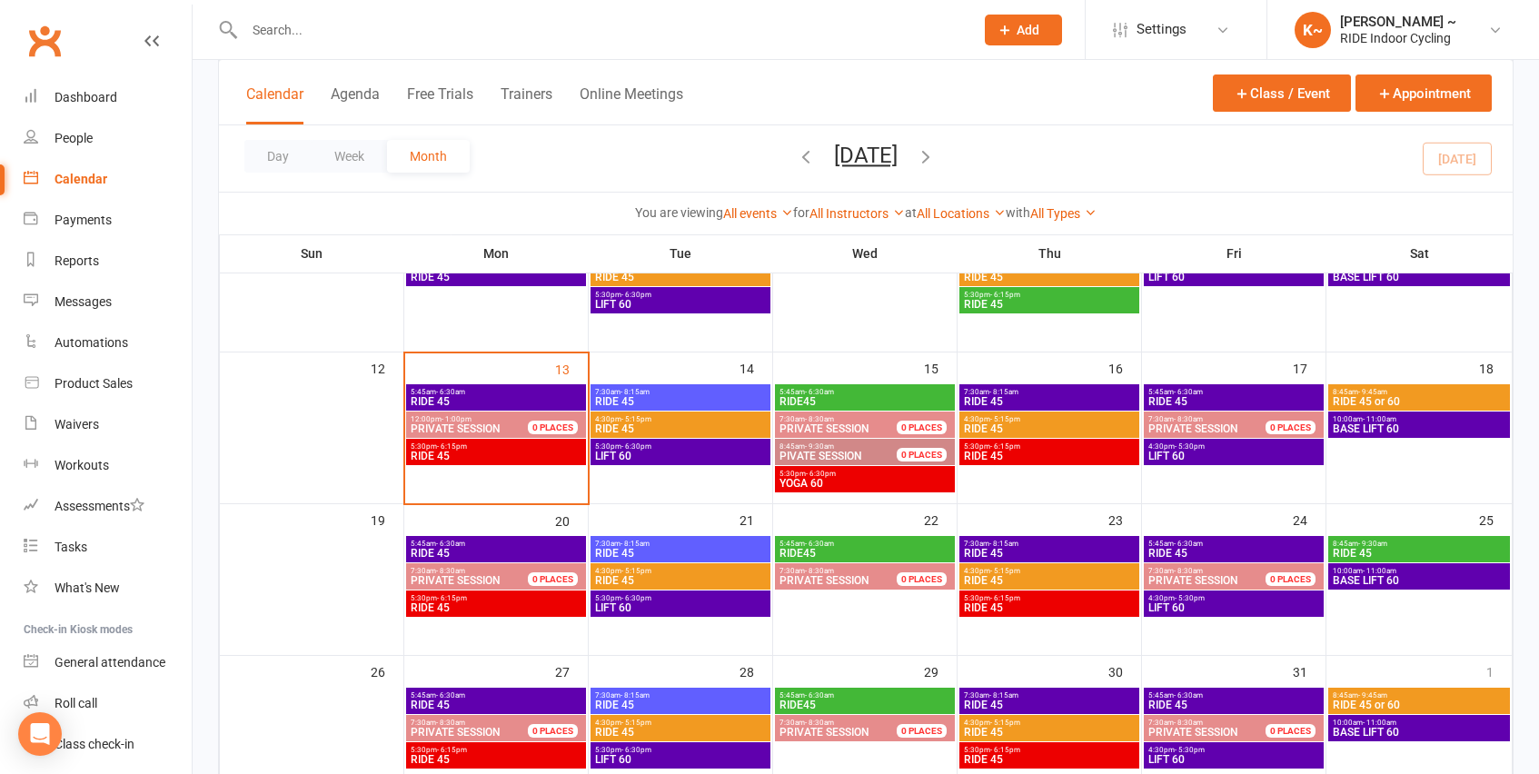
click at [645, 388] on span "- 8:15am" at bounding box center [635, 392] width 29 height 8
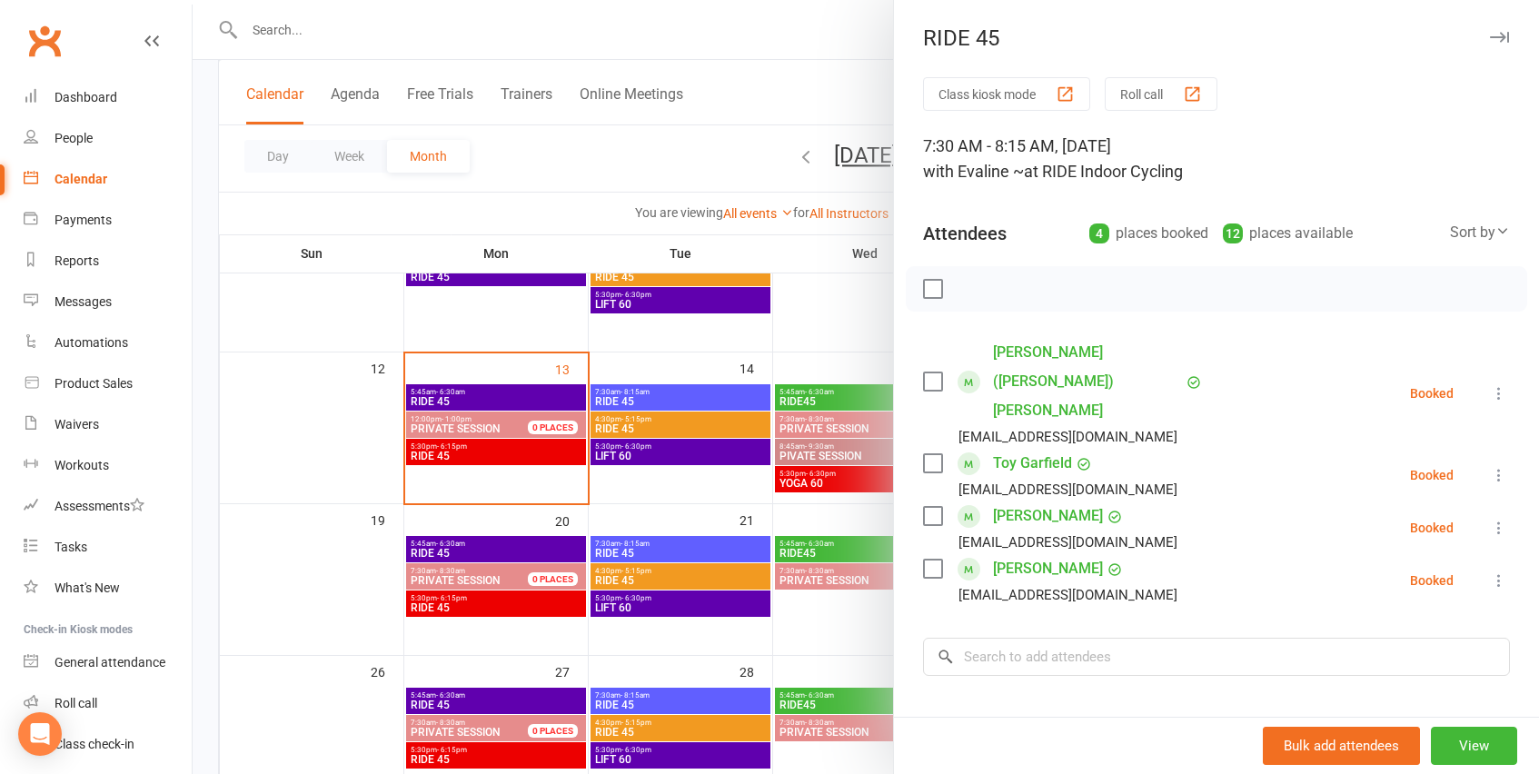
click at [683, 432] on div at bounding box center [866, 387] width 1346 height 774
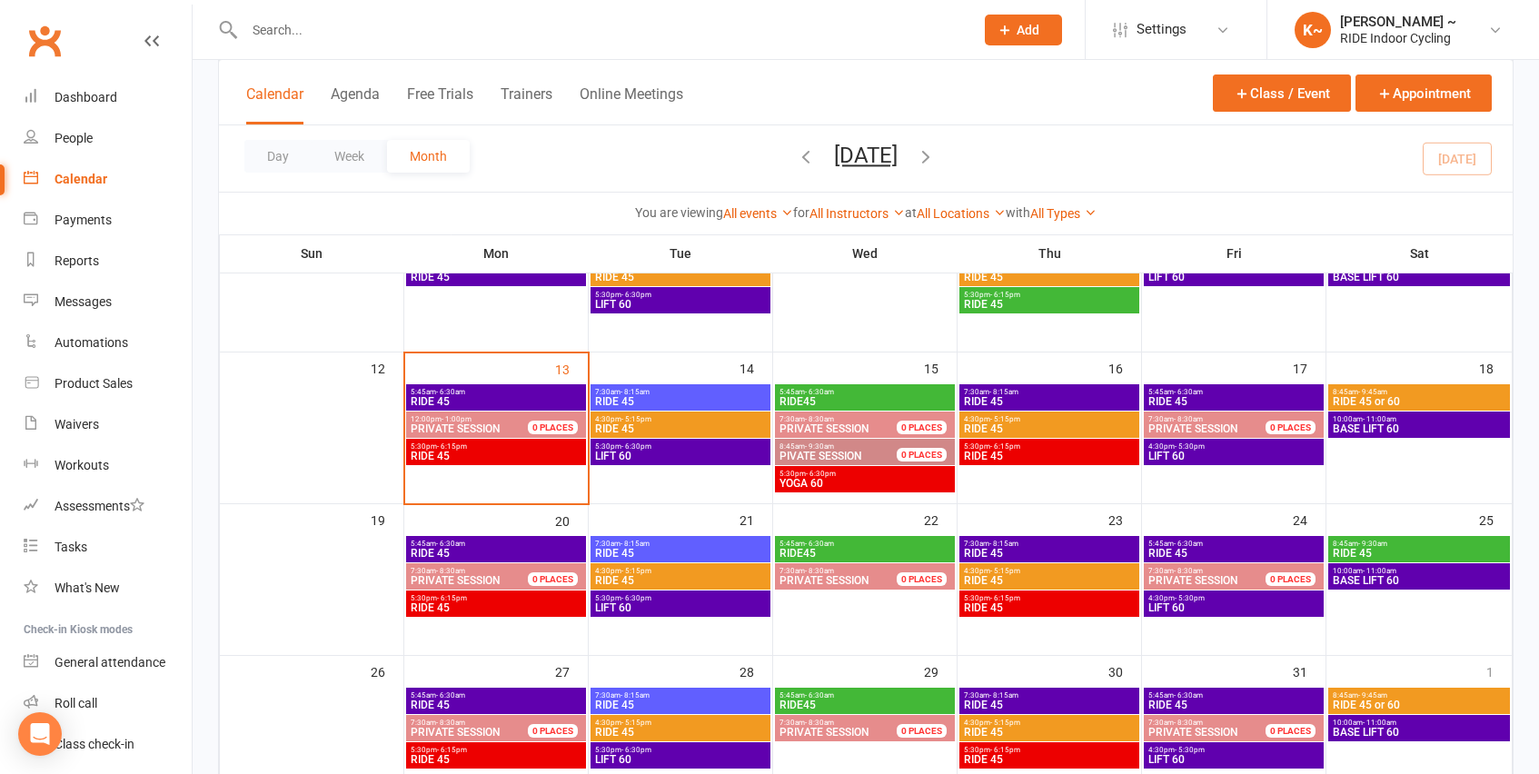
click at [683, 432] on span "RIDE 45" at bounding box center [680, 428] width 173 height 11
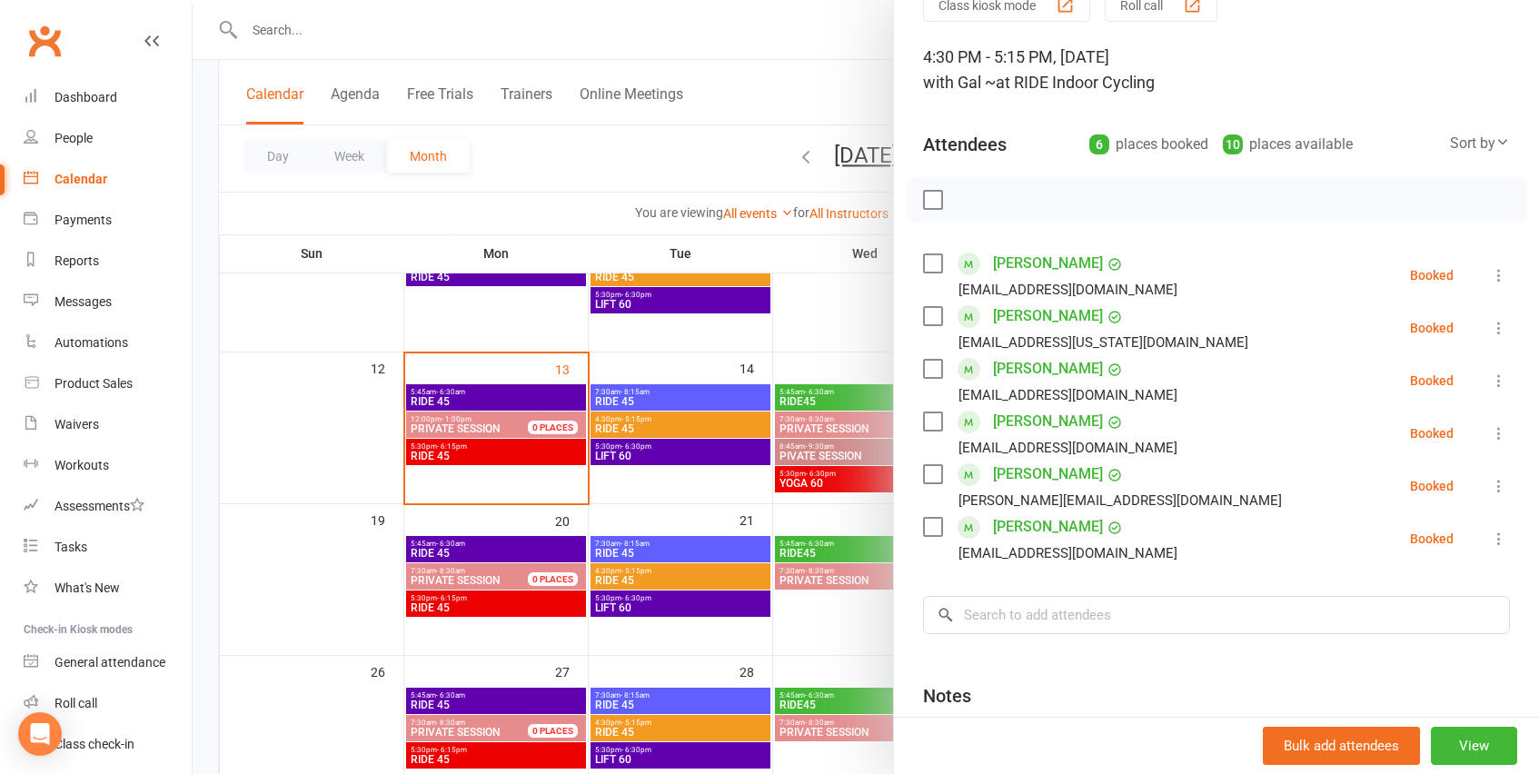
scroll to position [118, 0]
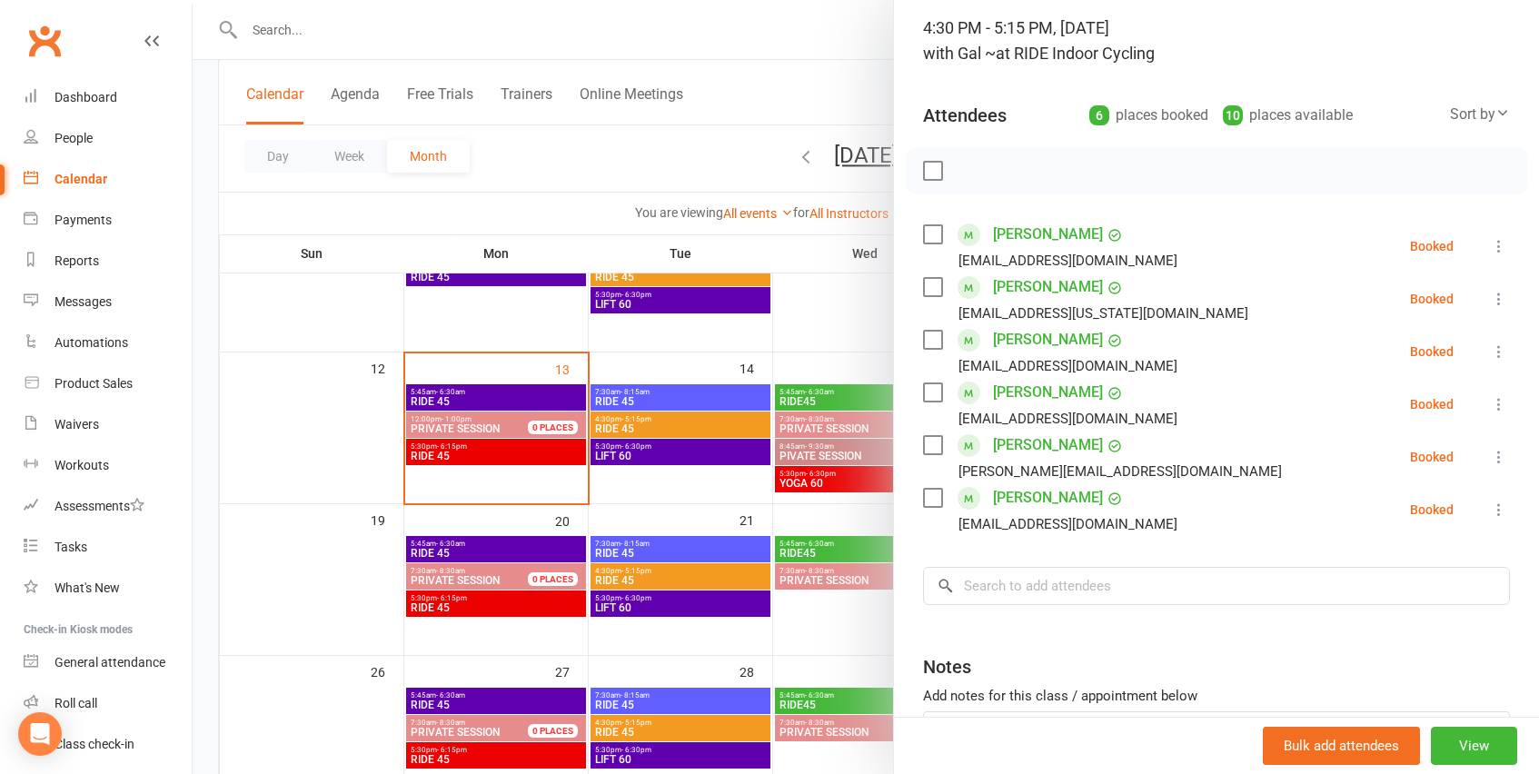
click at [691, 451] on div at bounding box center [866, 387] width 1346 height 774
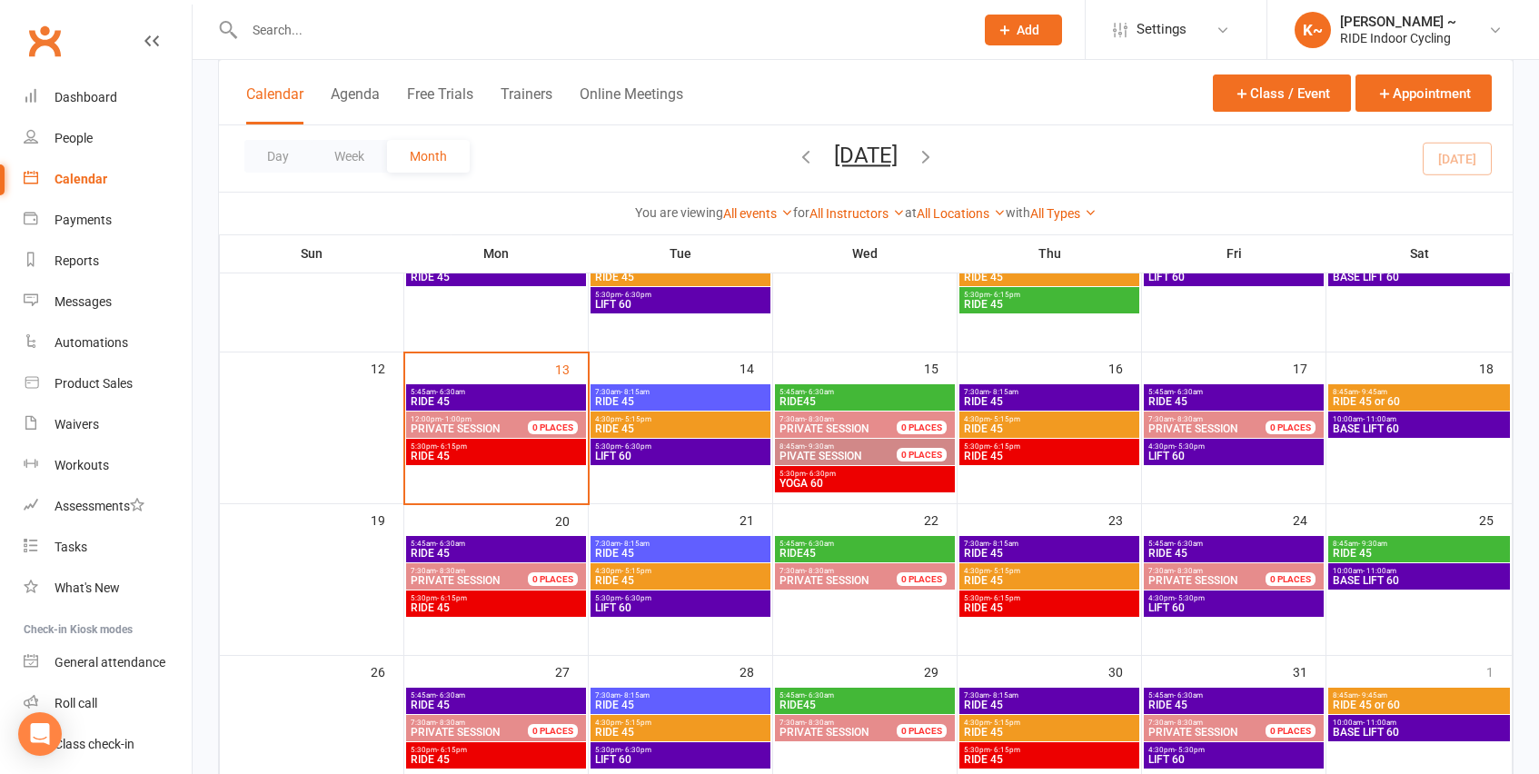
click at [691, 451] on span "LIFT 60" at bounding box center [680, 456] width 173 height 11
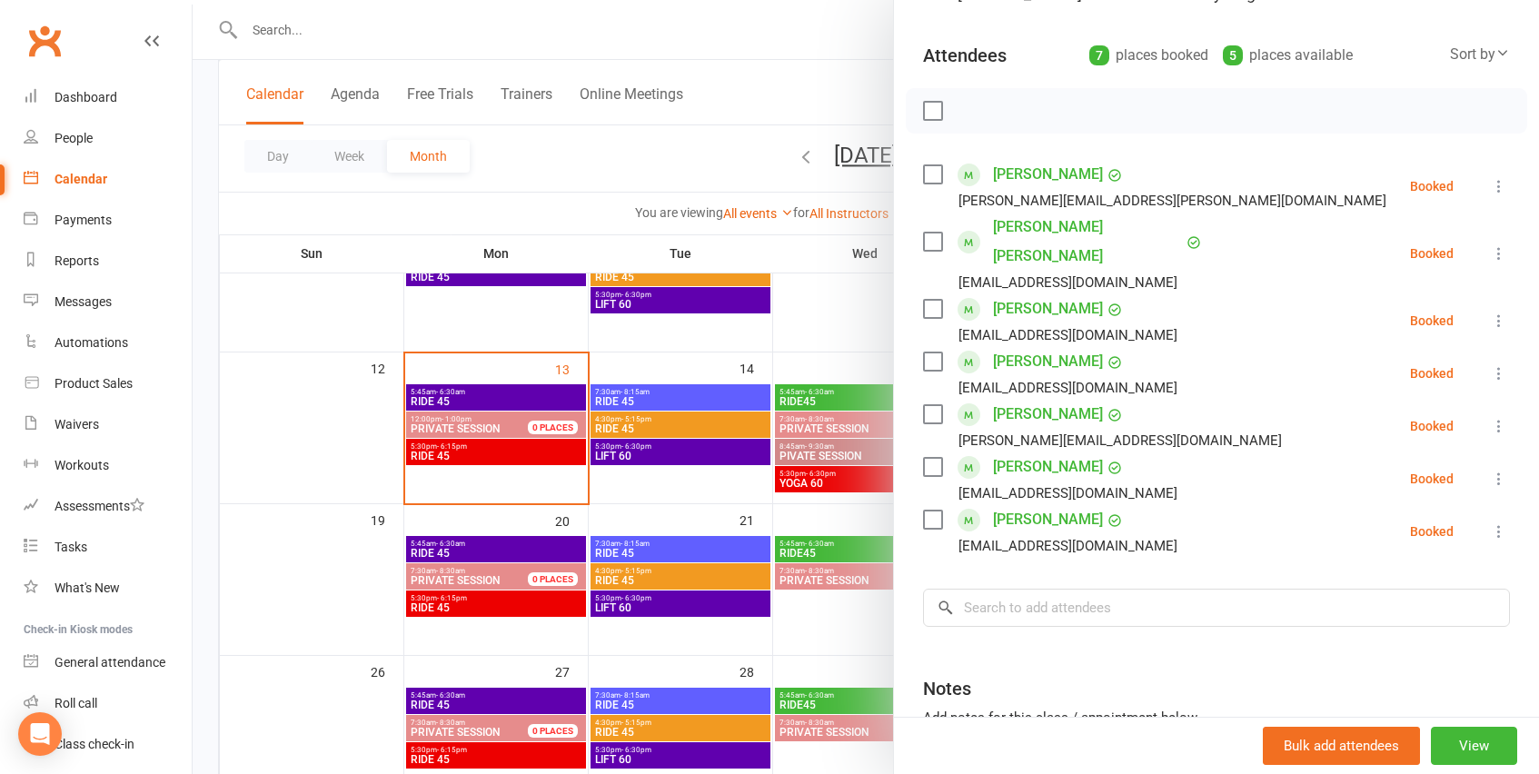
scroll to position [190, 0]
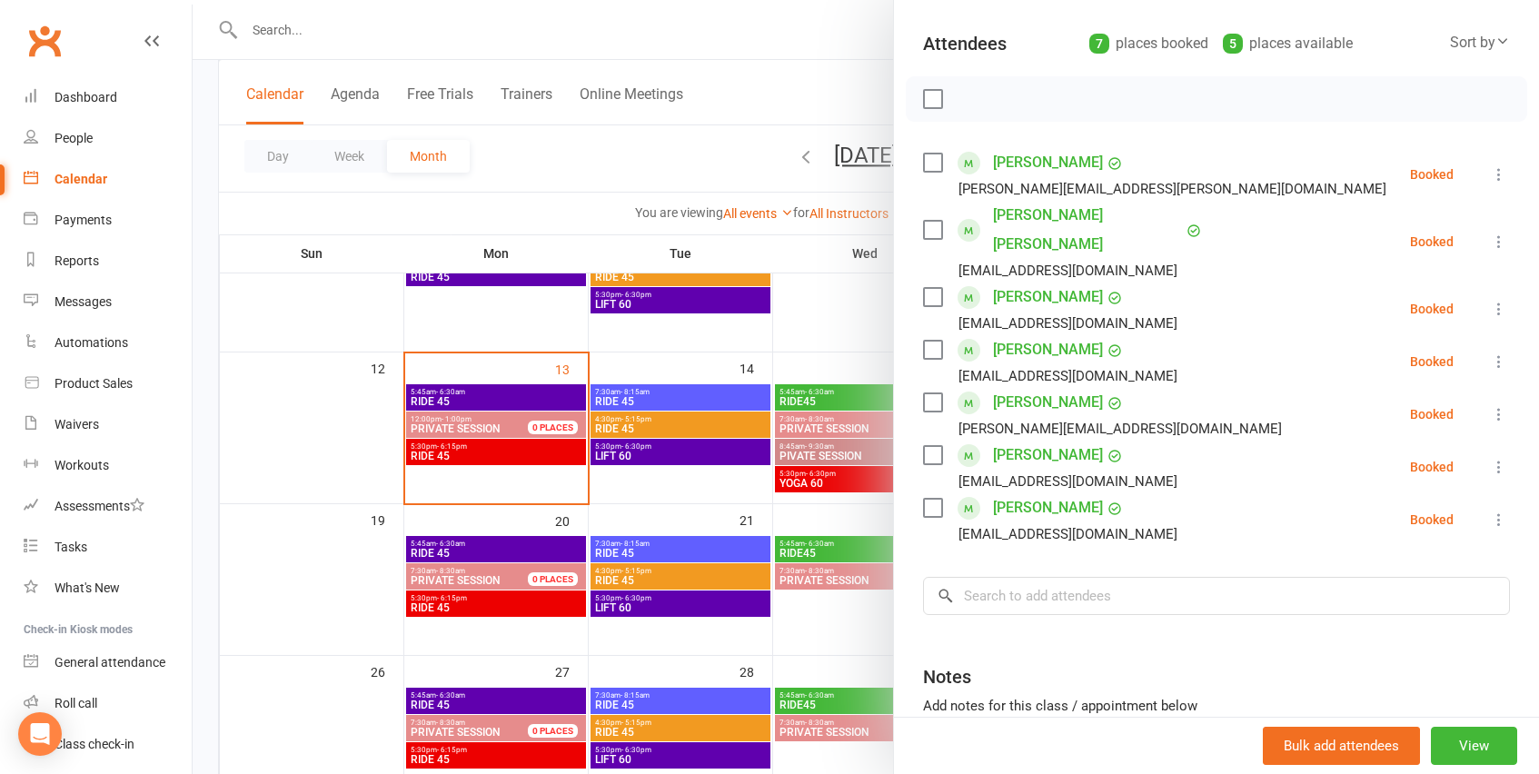
click at [873, 395] on div at bounding box center [866, 387] width 1346 height 774
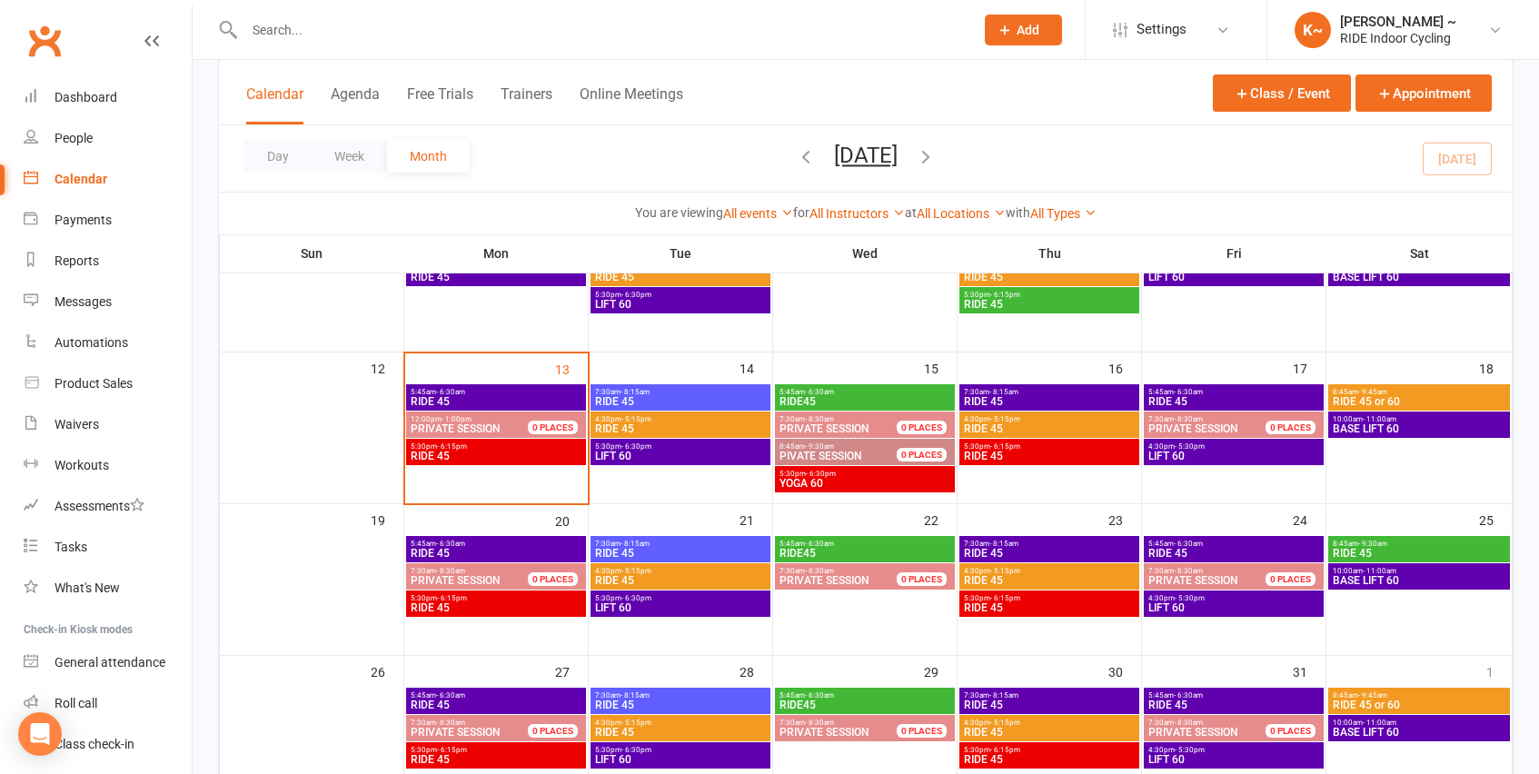
click at [873, 396] on span "RIDE45" at bounding box center [865, 401] width 173 height 11
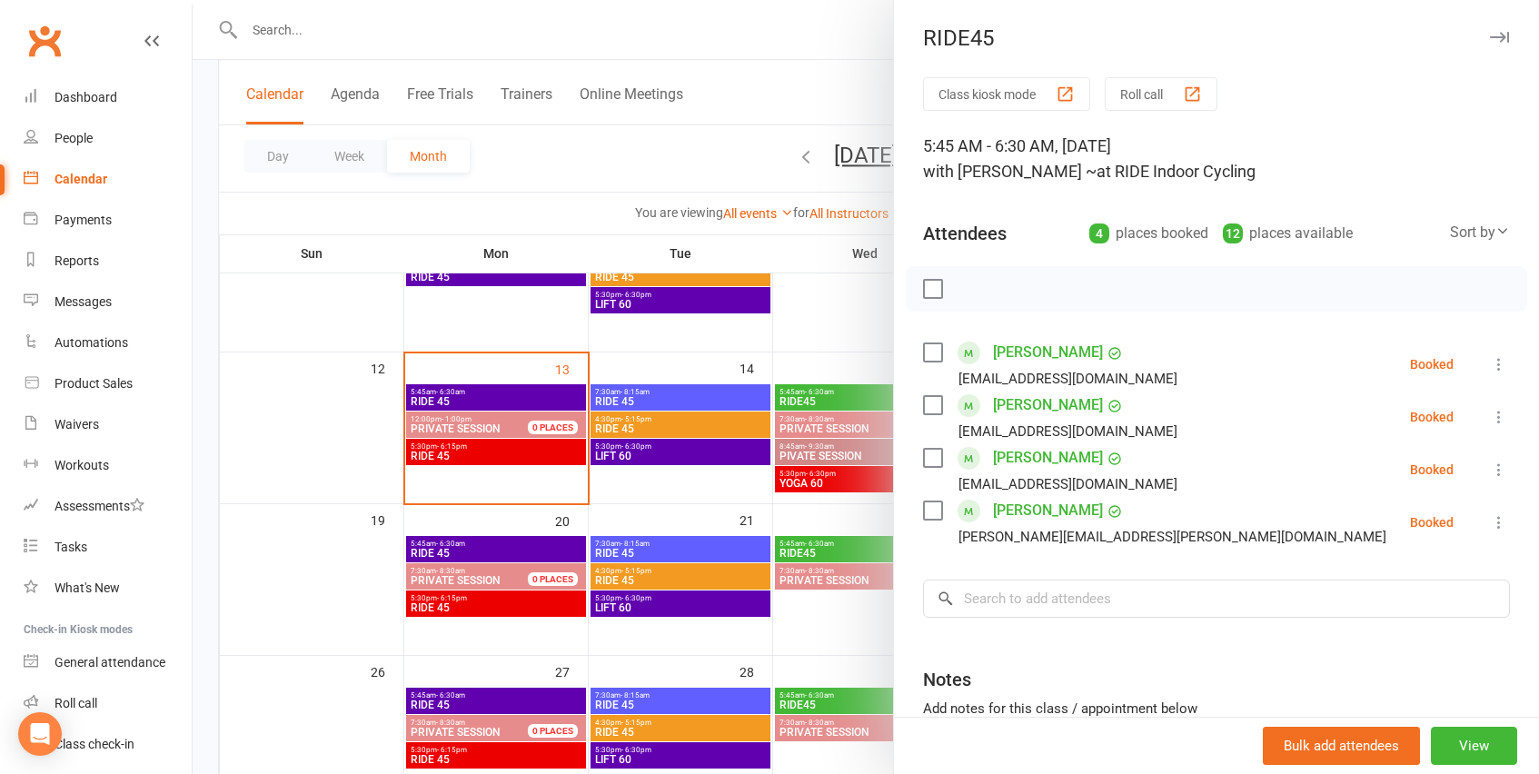
click at [842, 269] on div at bounding box center [866, 387] width 1346 height 774
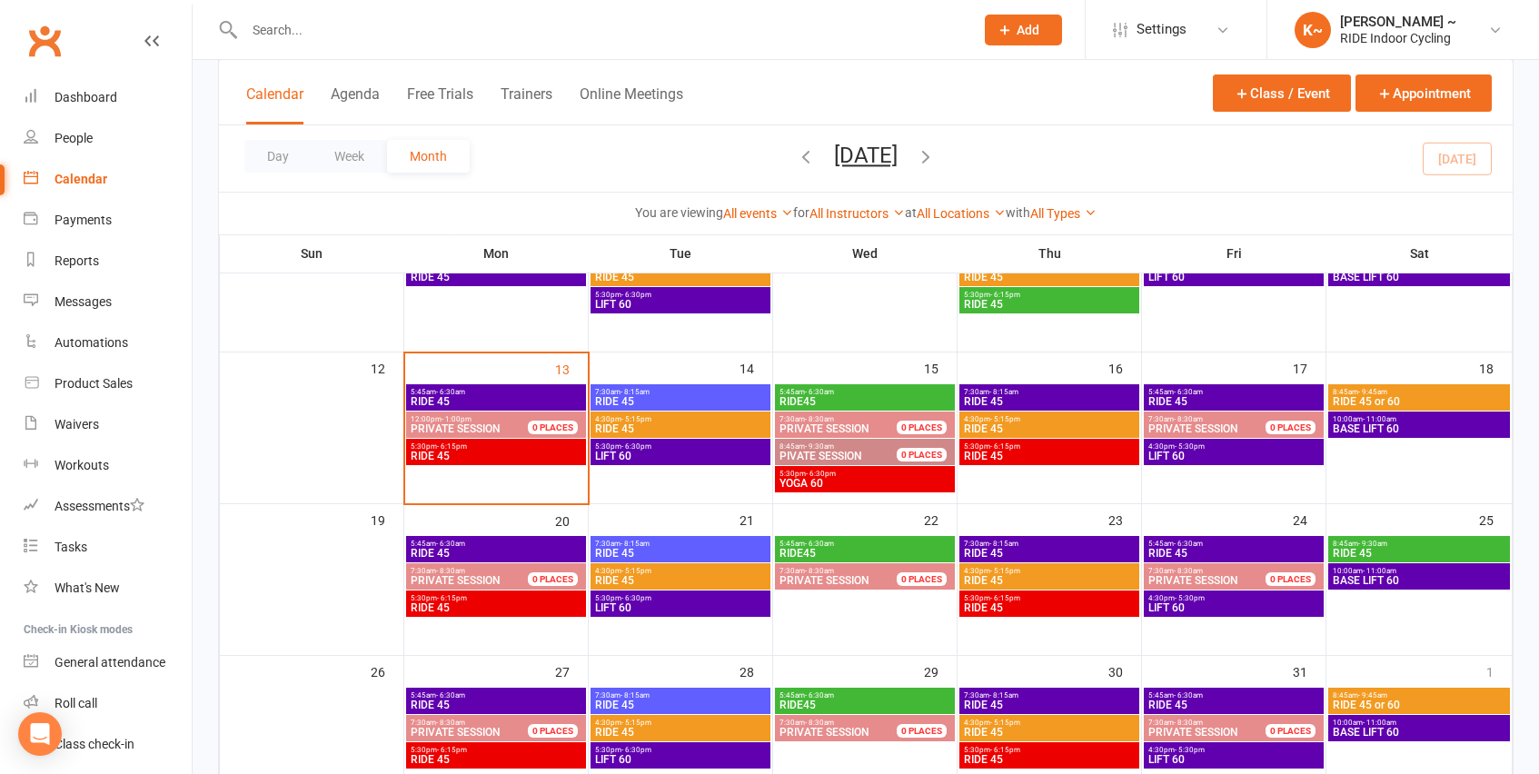
click at [875, 489] on div "5:30pm - 6:30pm YOGA 60" at bounding box center [865, 479] width 180 height 26
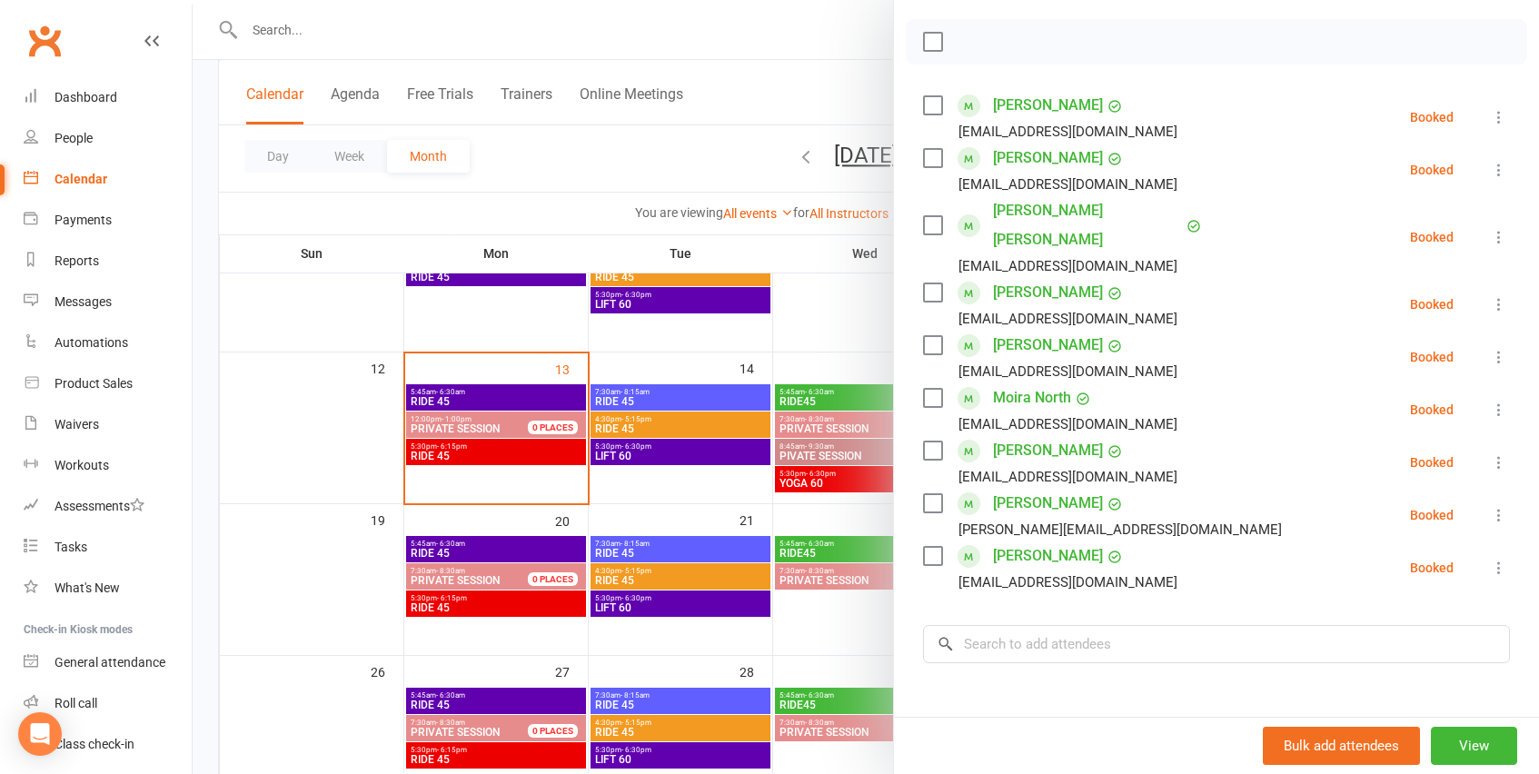
scroll to position [340, 0]
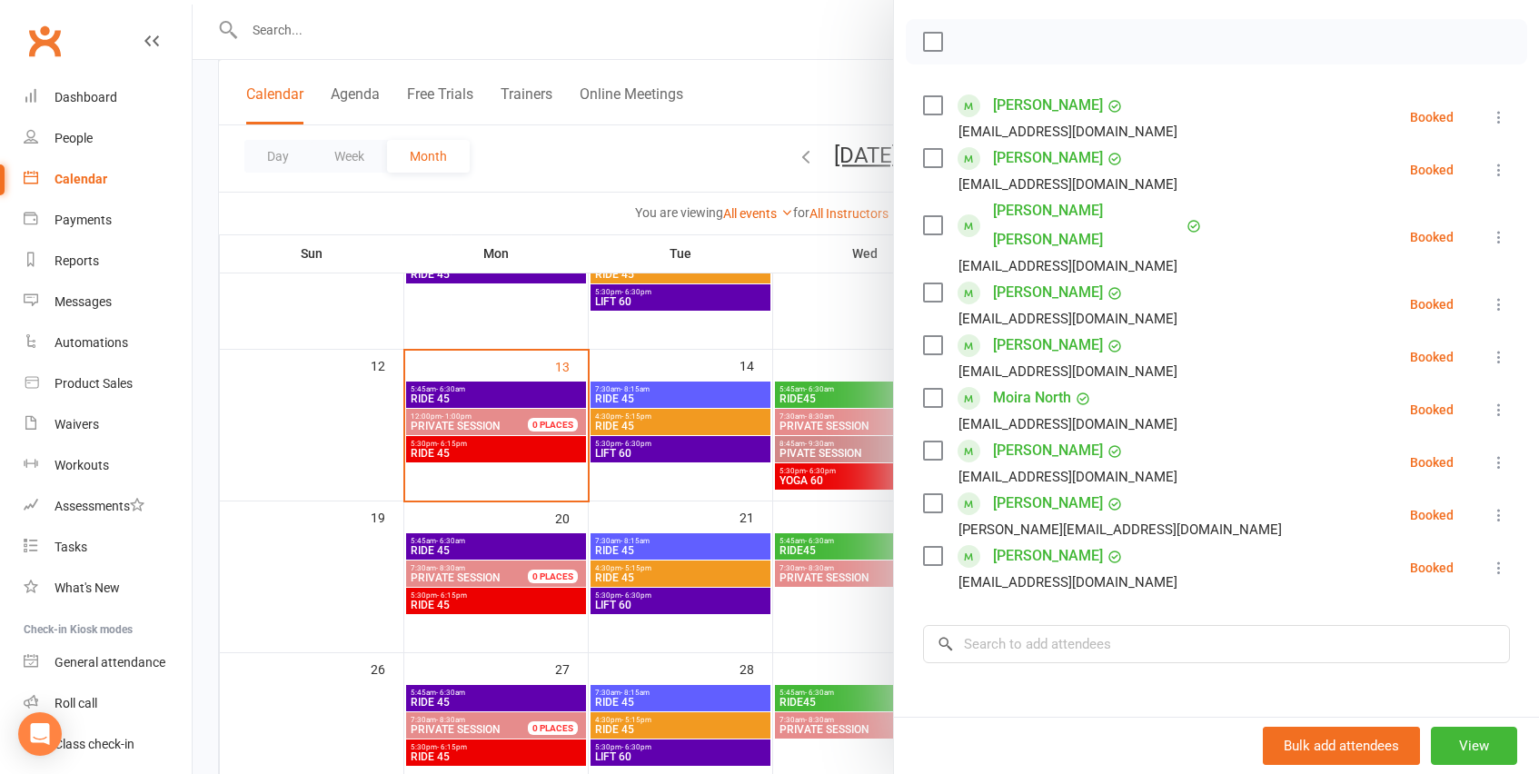
click at [340, 420] on div at bounding box center [866, 387] width 1346 height 774
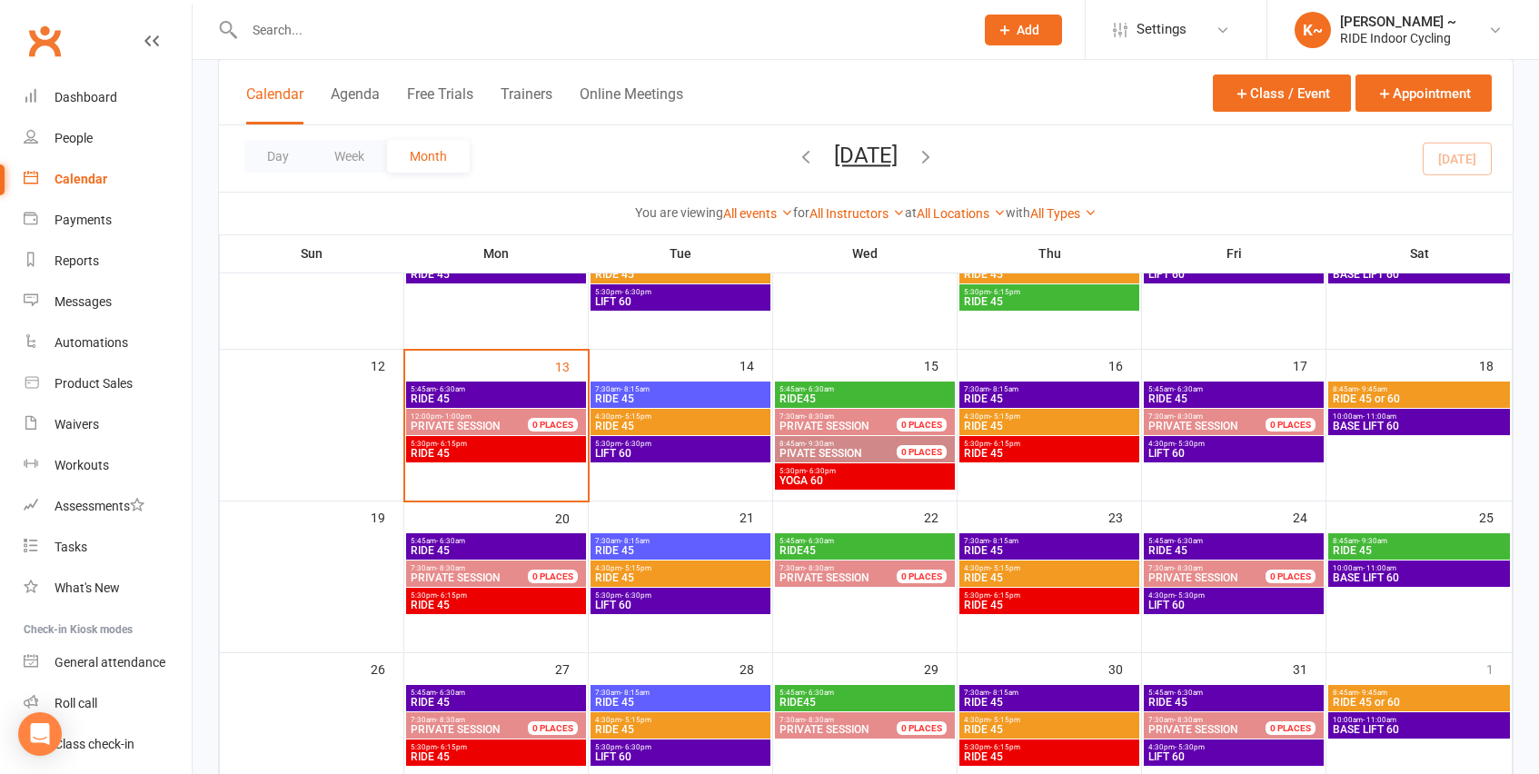
click at [1438, 386] on span "8:45am - 9:45am" at bounding box center [1419, 389] width 174 height 8
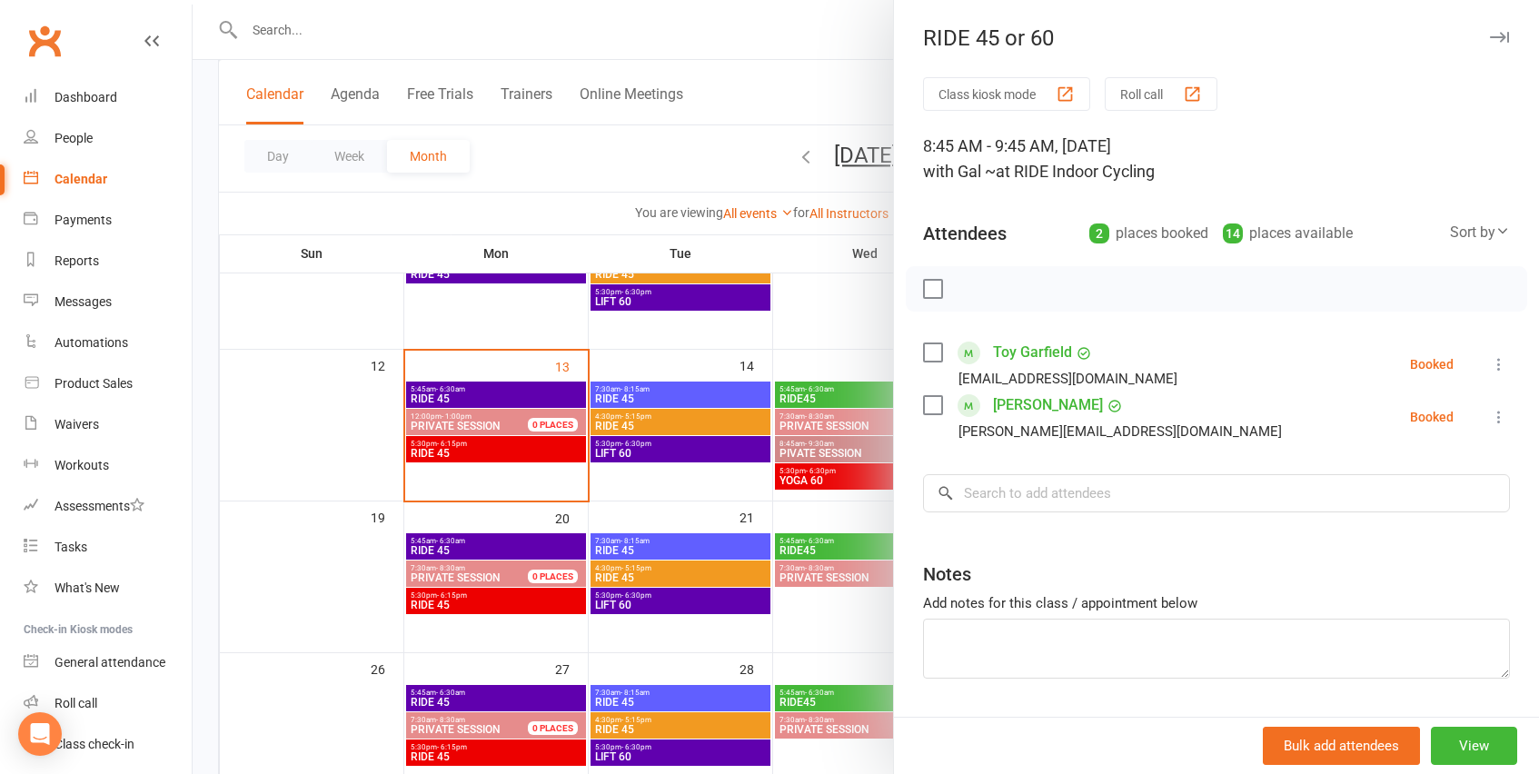
click at [766, 85] on div at bounding box center [866, 387] width 1346 height 774
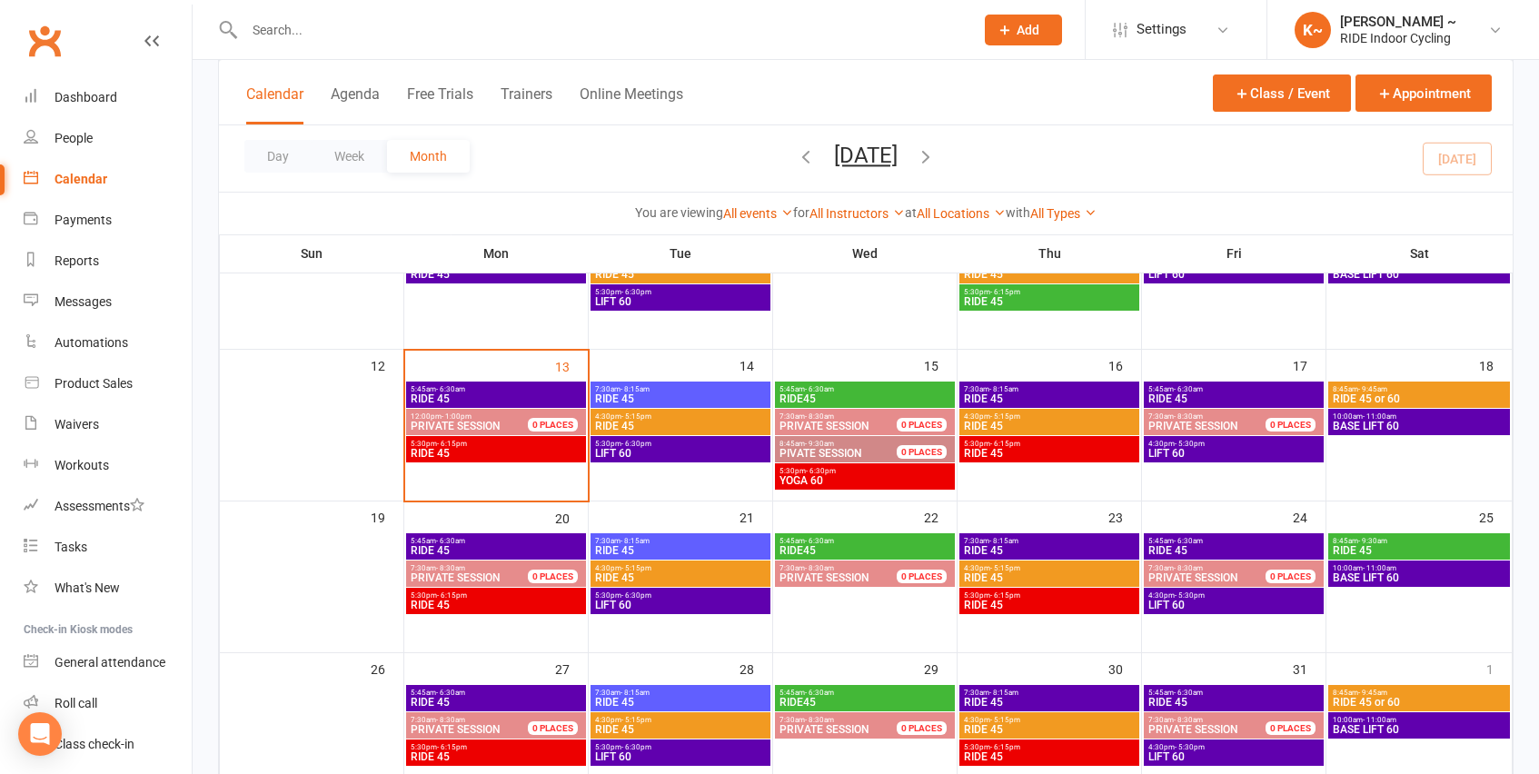
click at [1393, 424] on span "BASE LIFT 60" at bounding box center [1419, 426] width 174 height 11
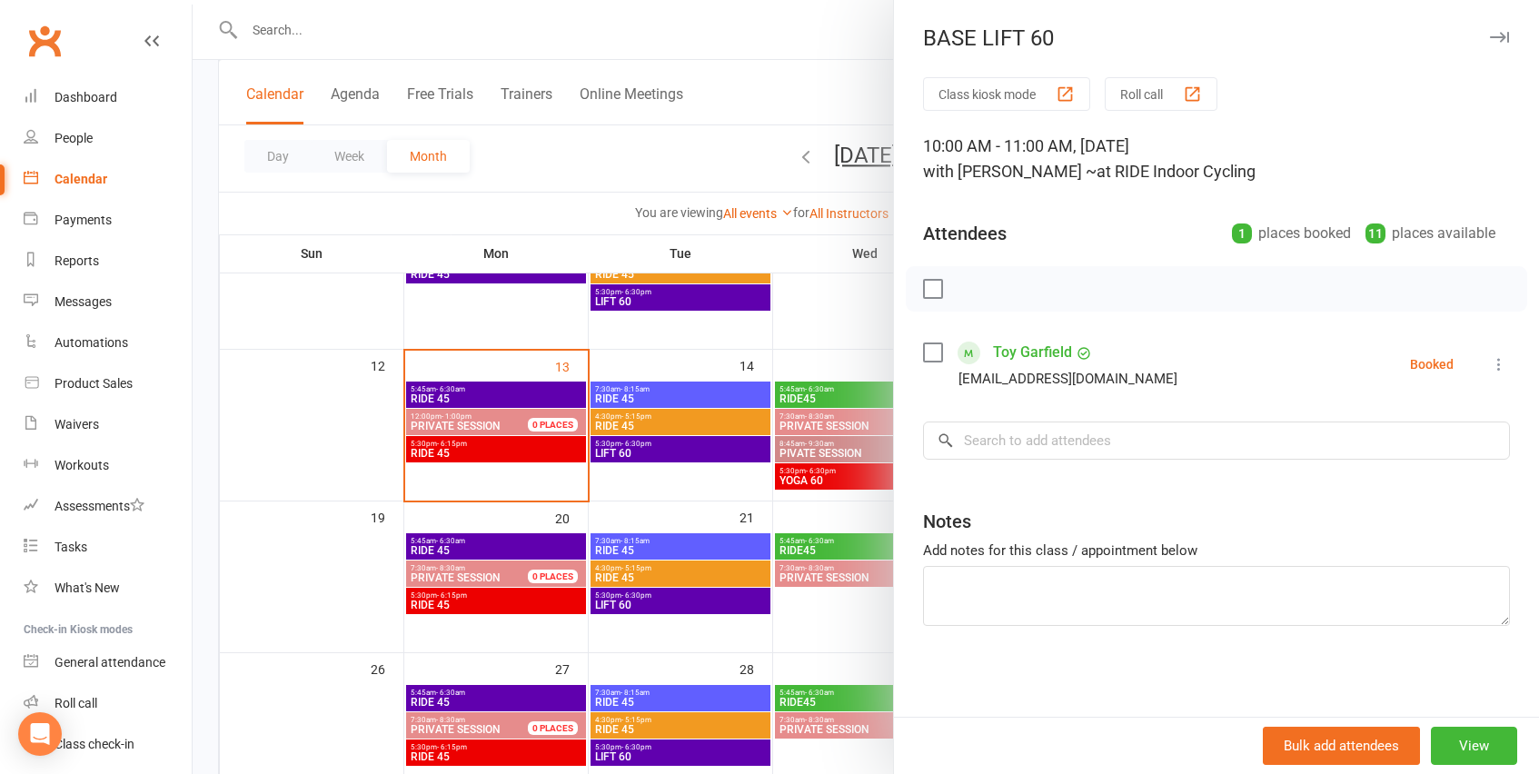
click at [822, 62] on div at bounding box center [866, 387] width 1346 height 774
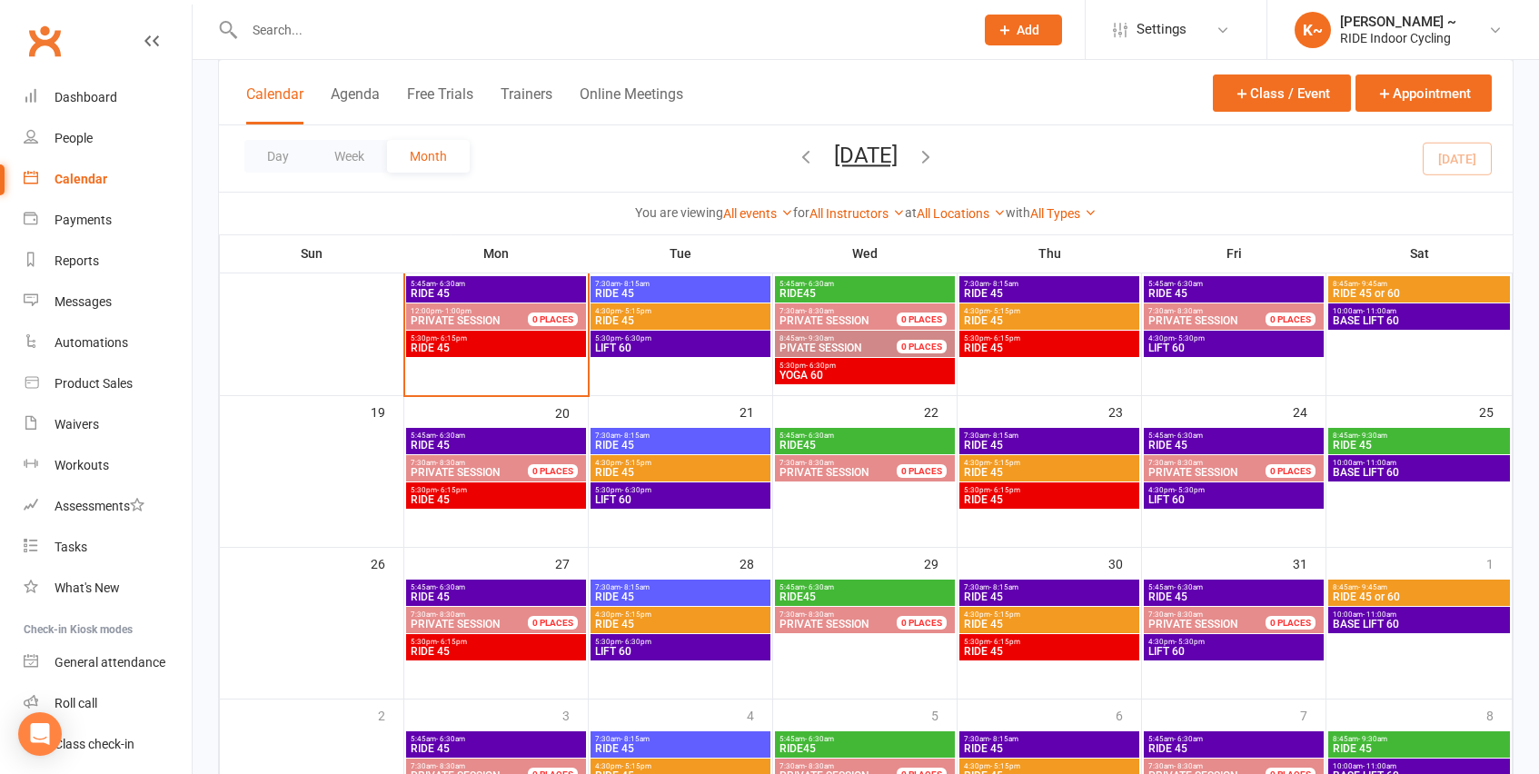
scroll to position [464, 0]
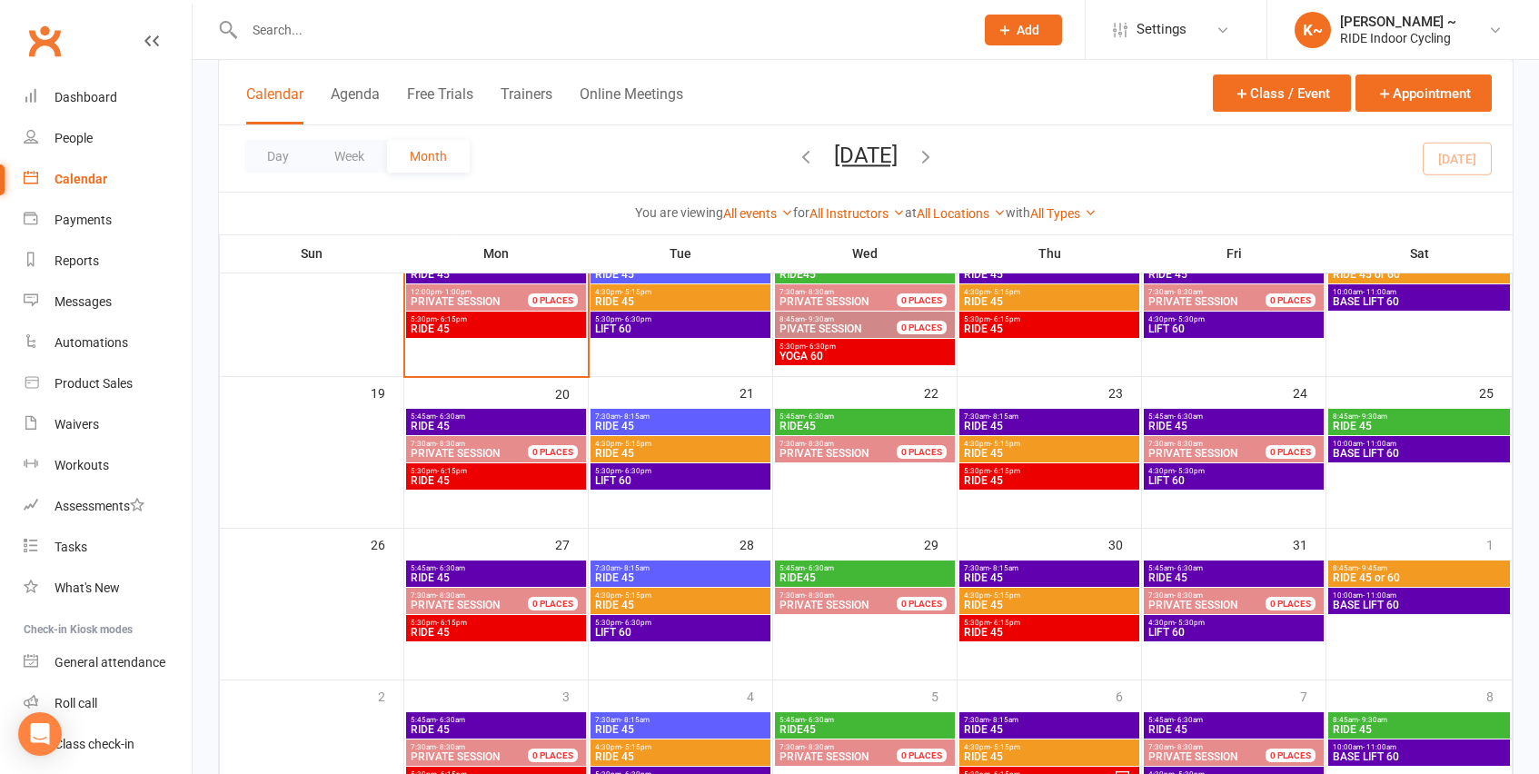
click at [1455, 448] on span "BASE LIFT 60" at bounding box center [1419, 453] width 174 height 11
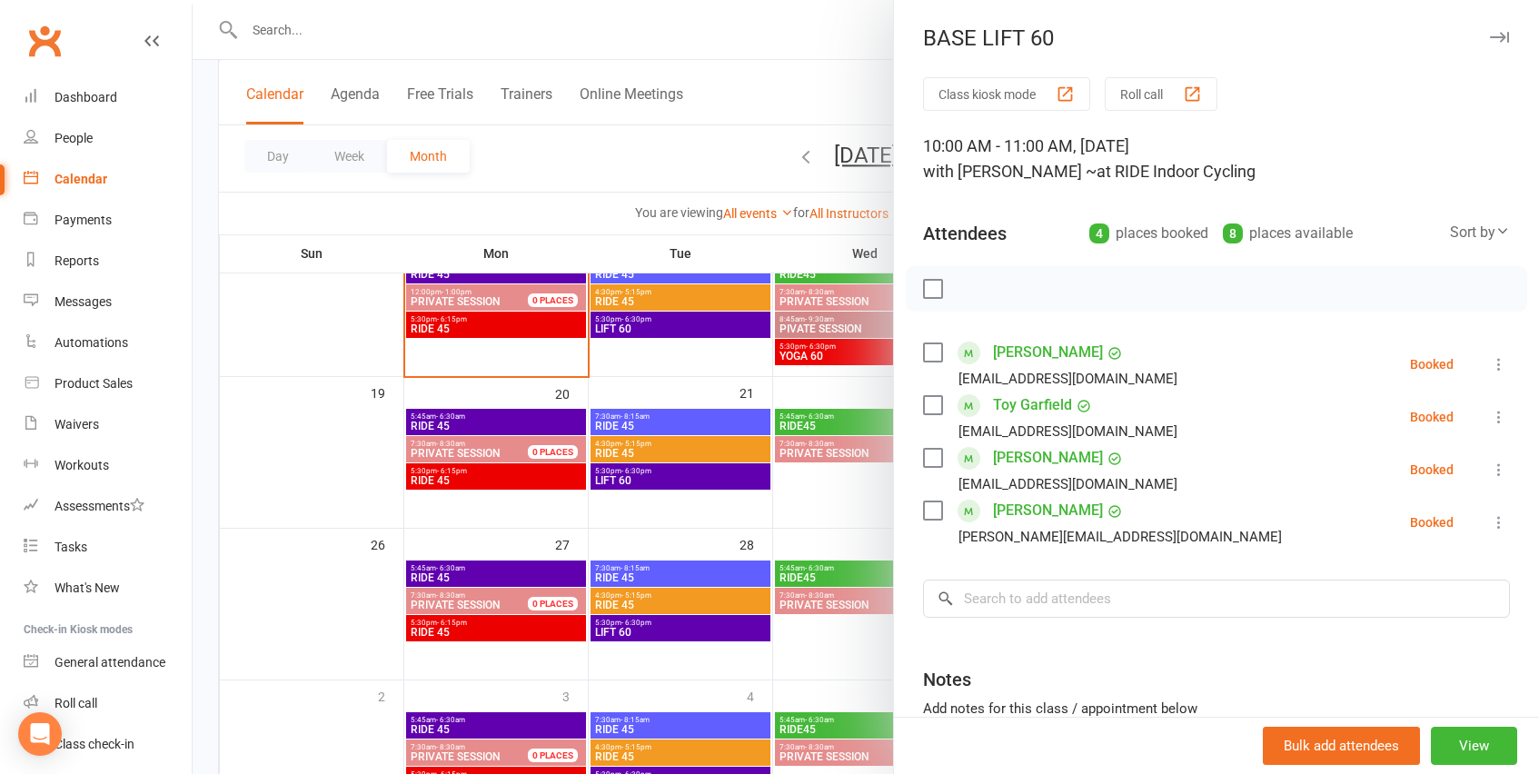
click at [810, 81] on div at bounding box center [866, 387] width 1346 height 774
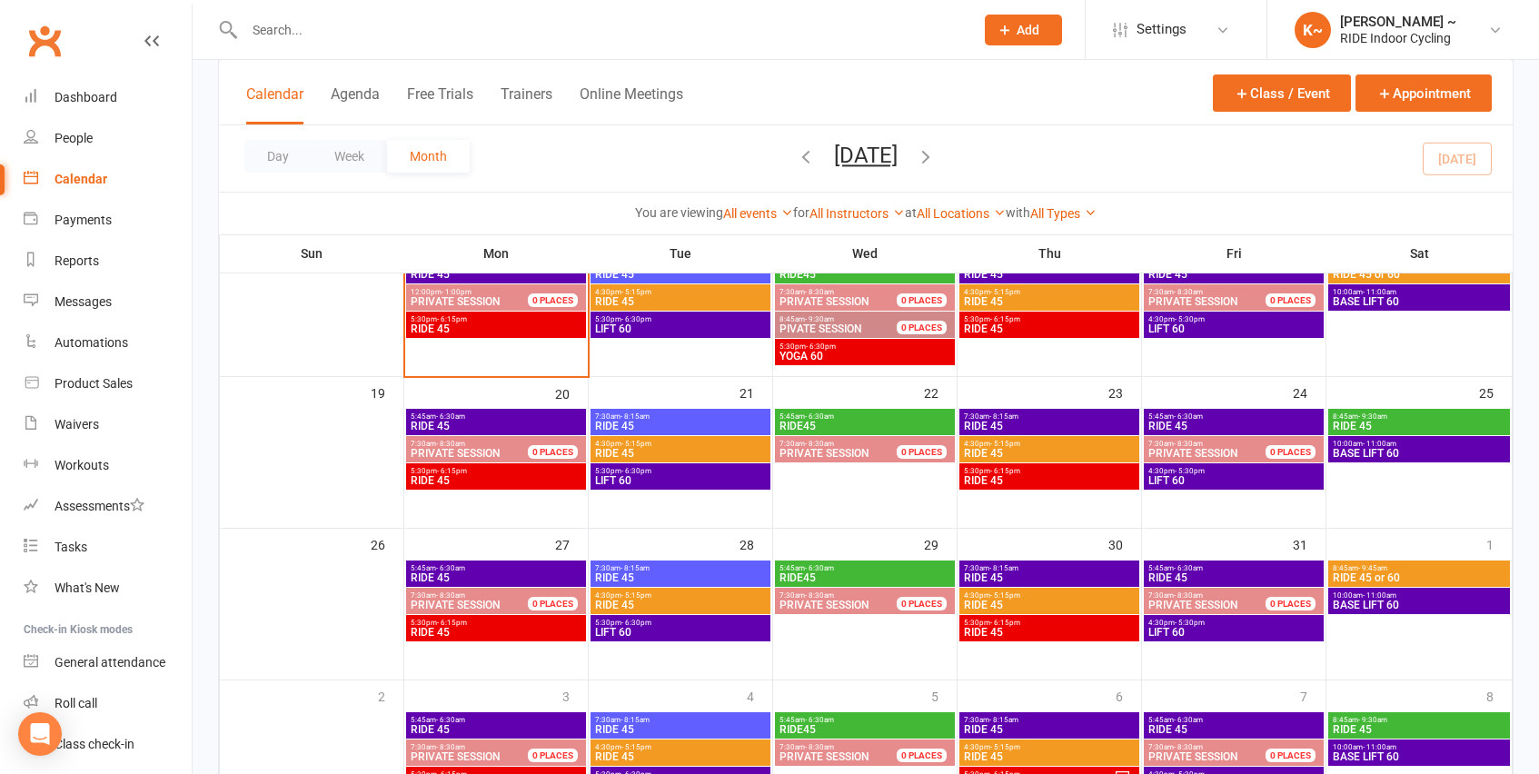
click at [1395, 302] on span "BASE LIFT 60" at bounding box center [1419, 301] width 174 height 11
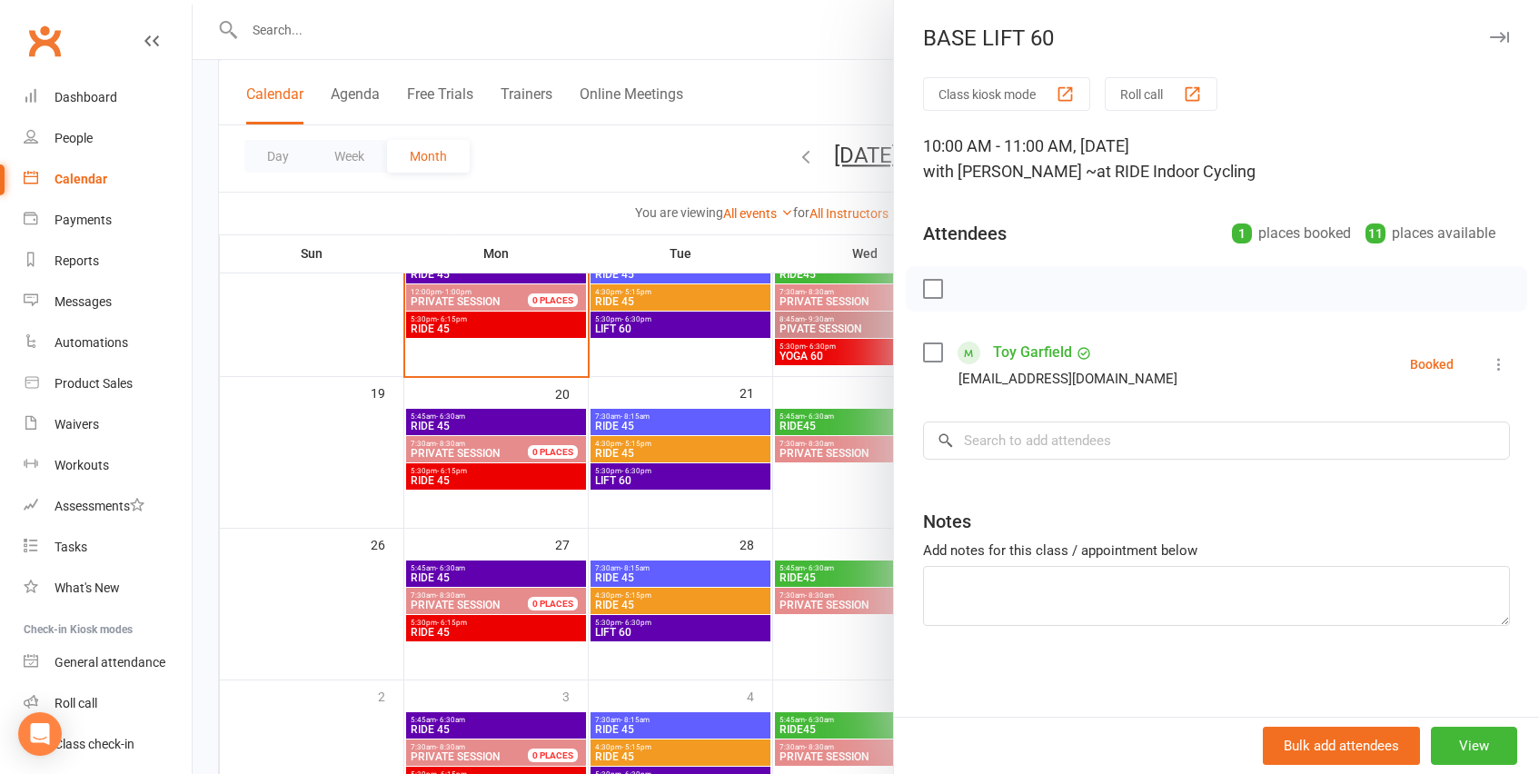
click at [839, 41] on div at bounding box center [866, 387] width 1346 height 774
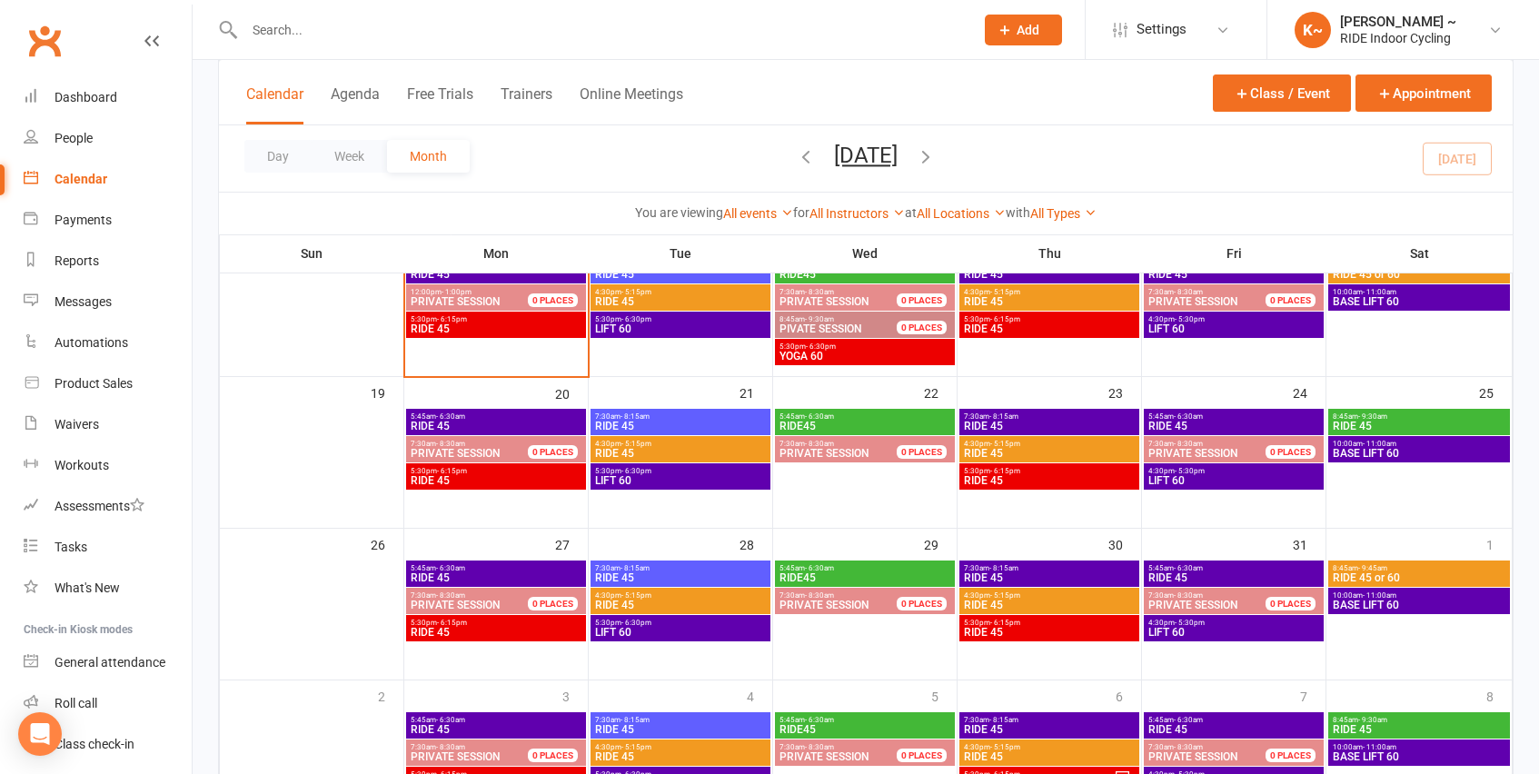
click at [1451, 601] on span "BASE LIFT 60" at bounding box center [1419, 605] width 174 height 11
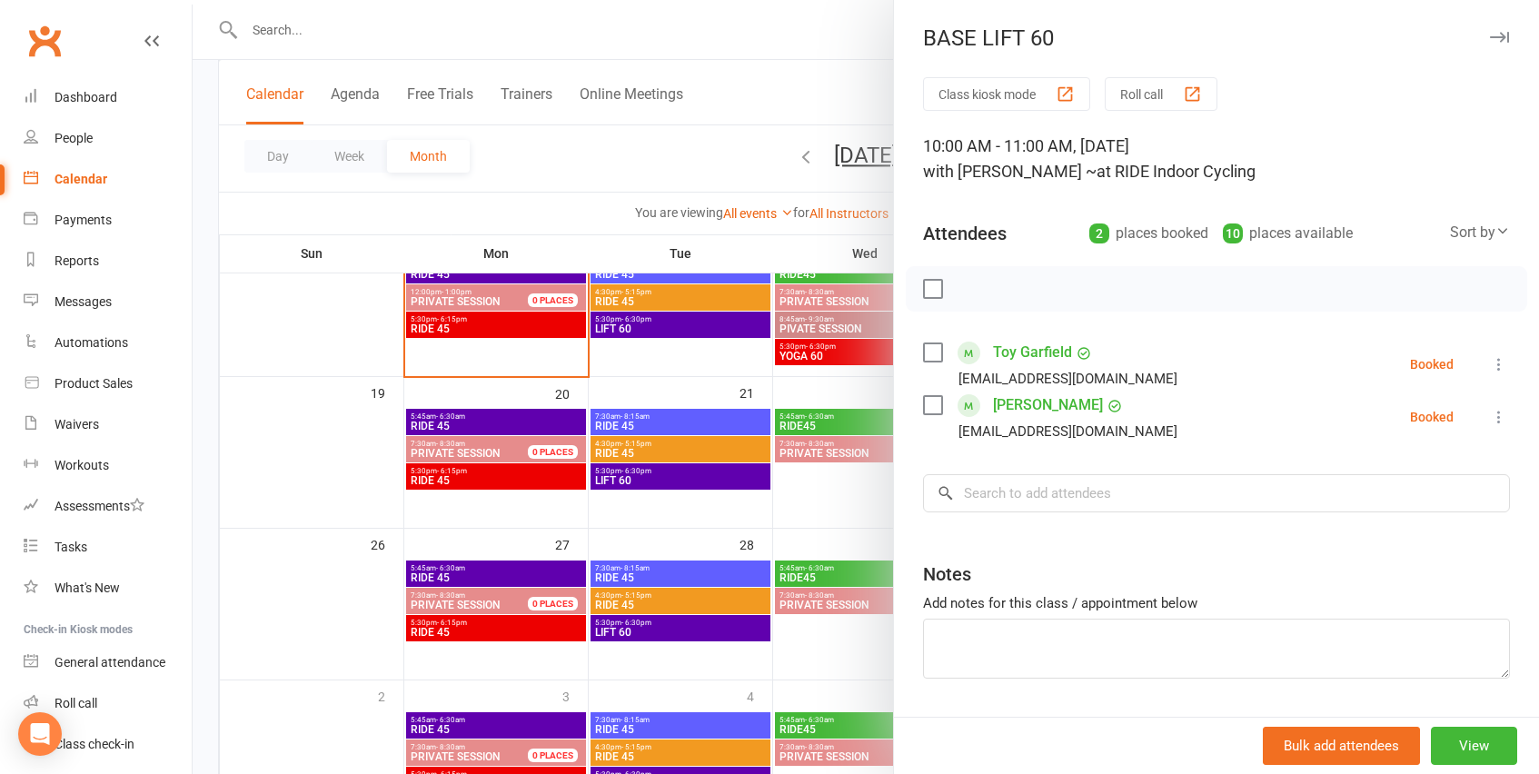
click at [760, 70] on div at bounding box center [866, 387] width 1346 height 774
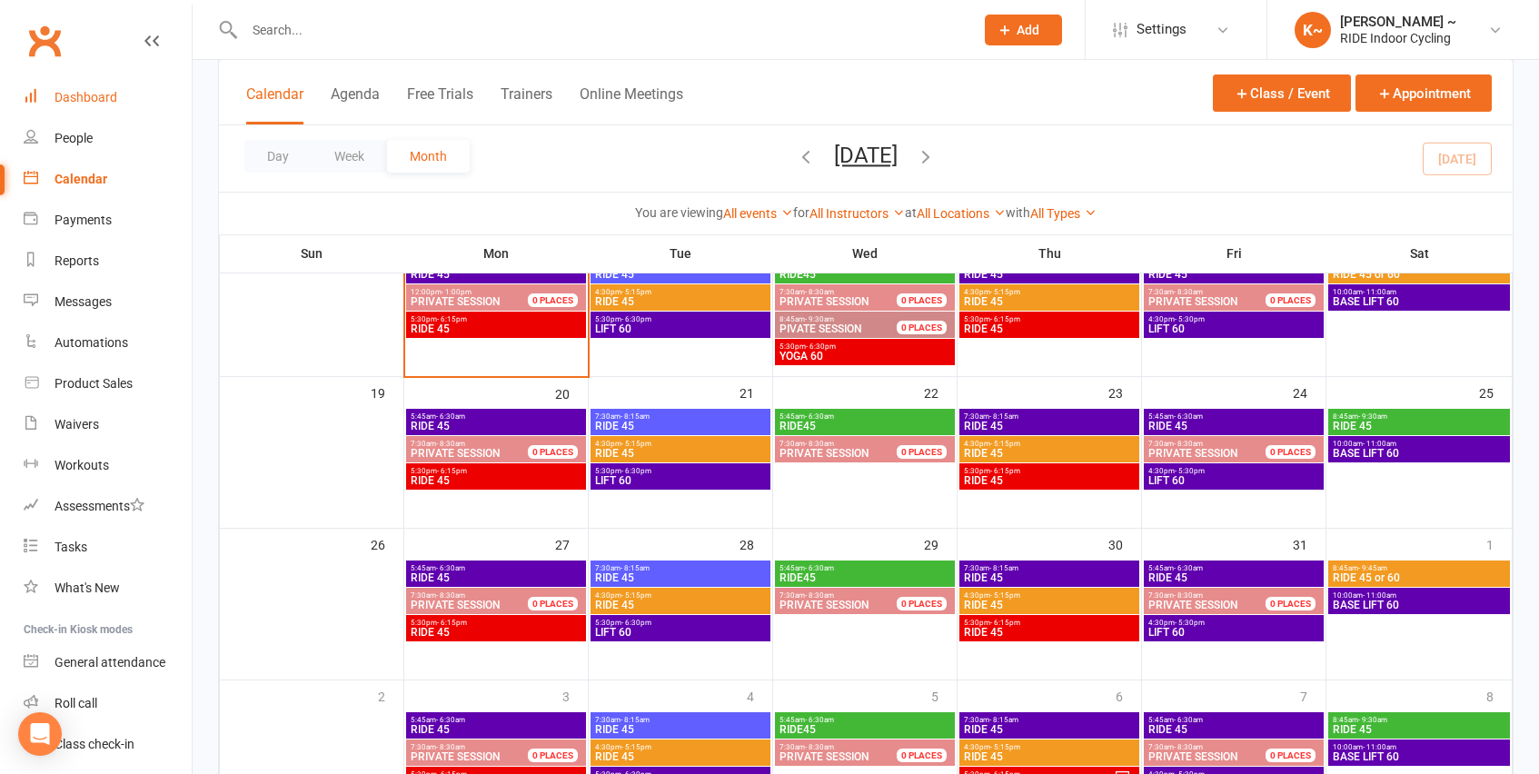
click at [98, 92] on div "Dashboard" at bounding box center [86, 97] width 63 height 15
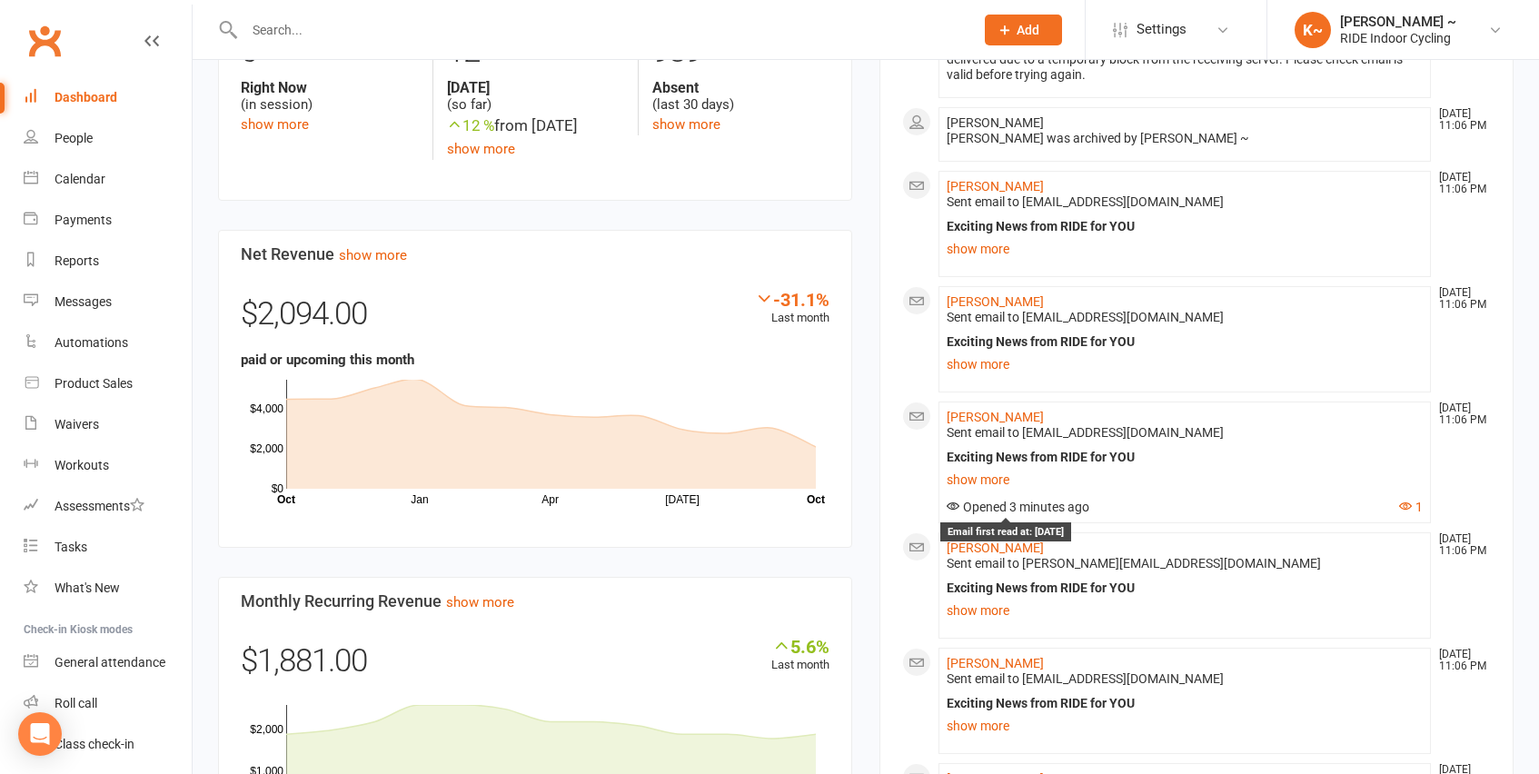
scroll to position [591, 0]
click at [975, 241] on link "show more" at bounding box center [1185, 245] width 476 height 25
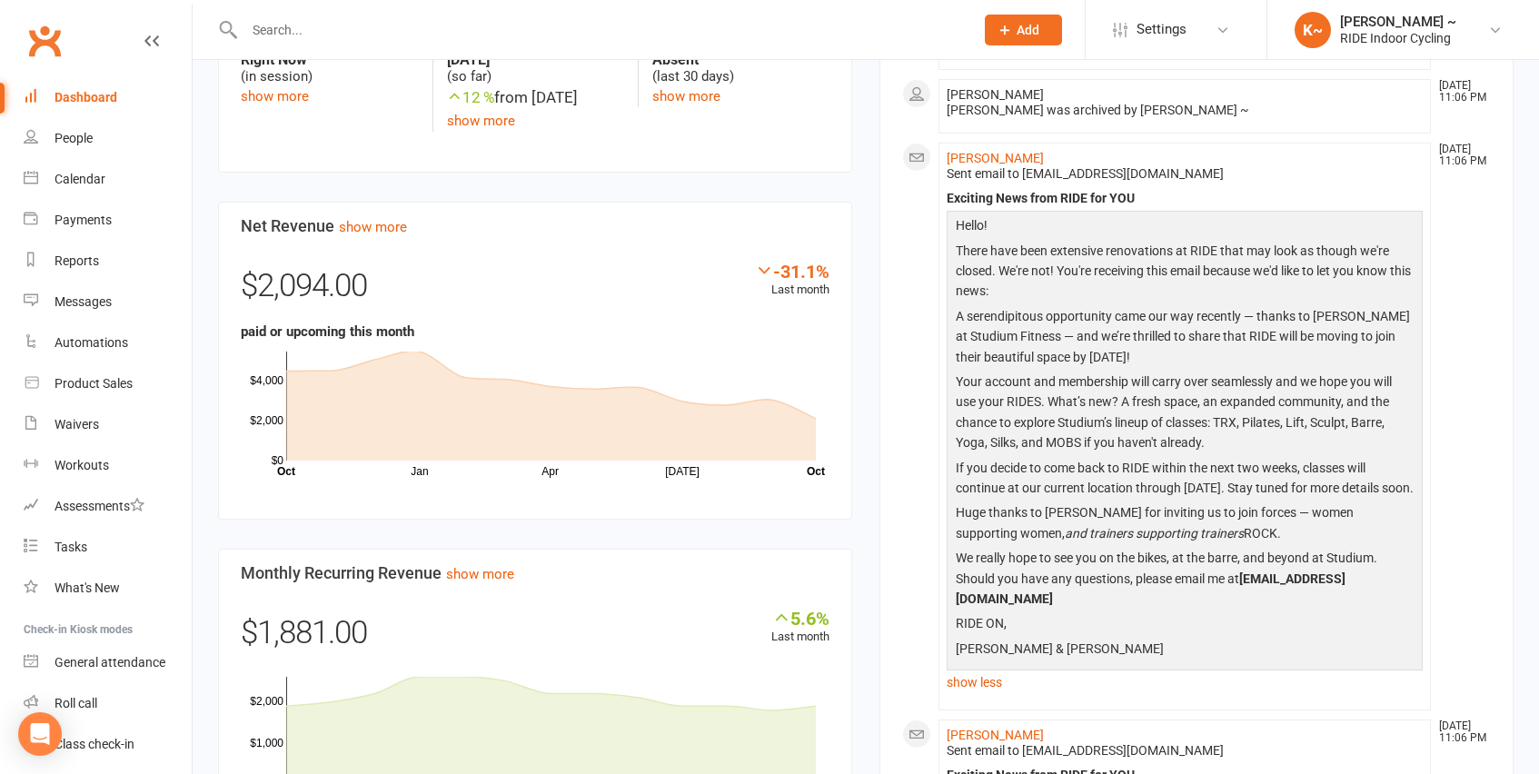
scroll to position [627, 0]
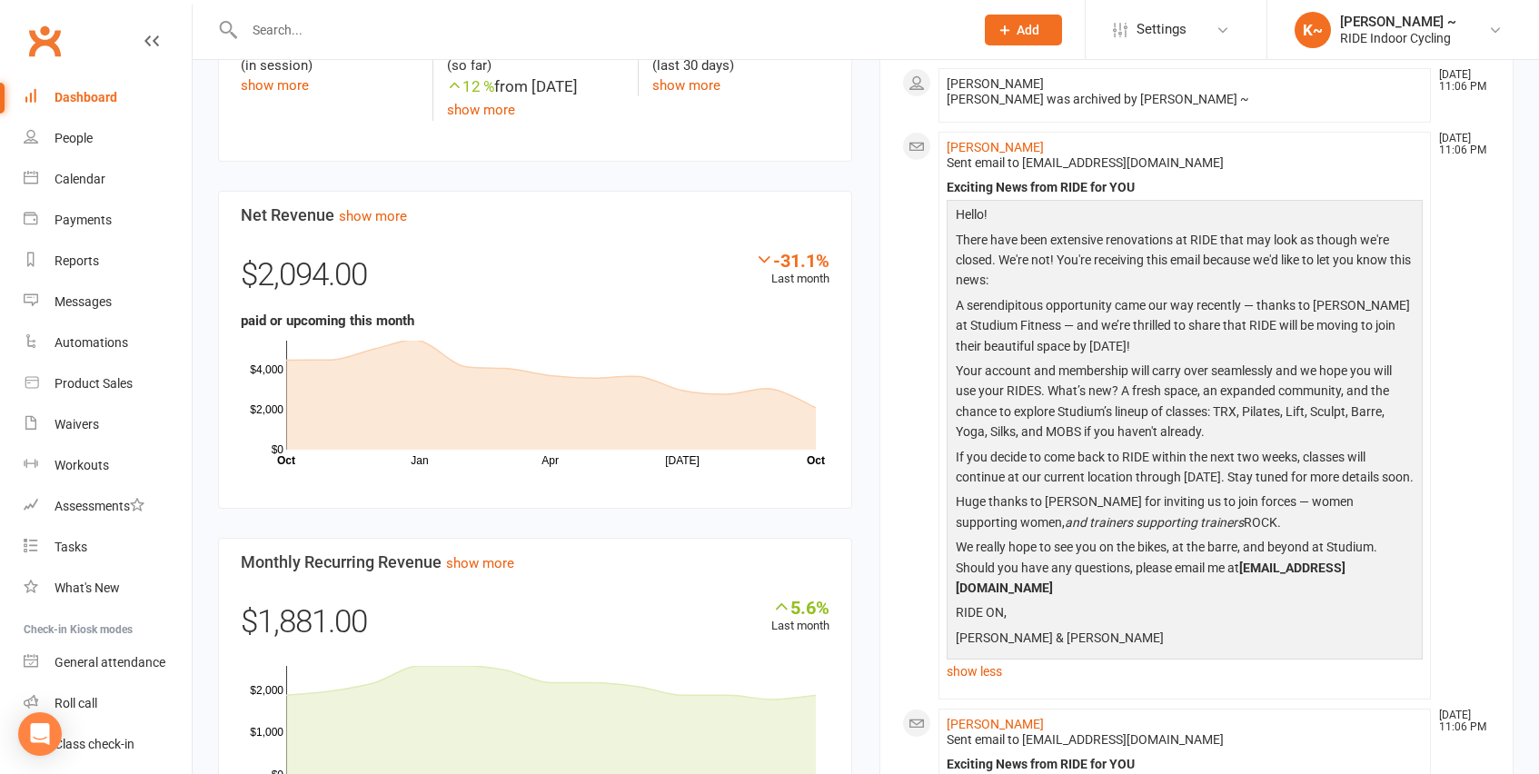
click at [333, 36] on input "text" at bounding box center [600, 29] width 722 height 25
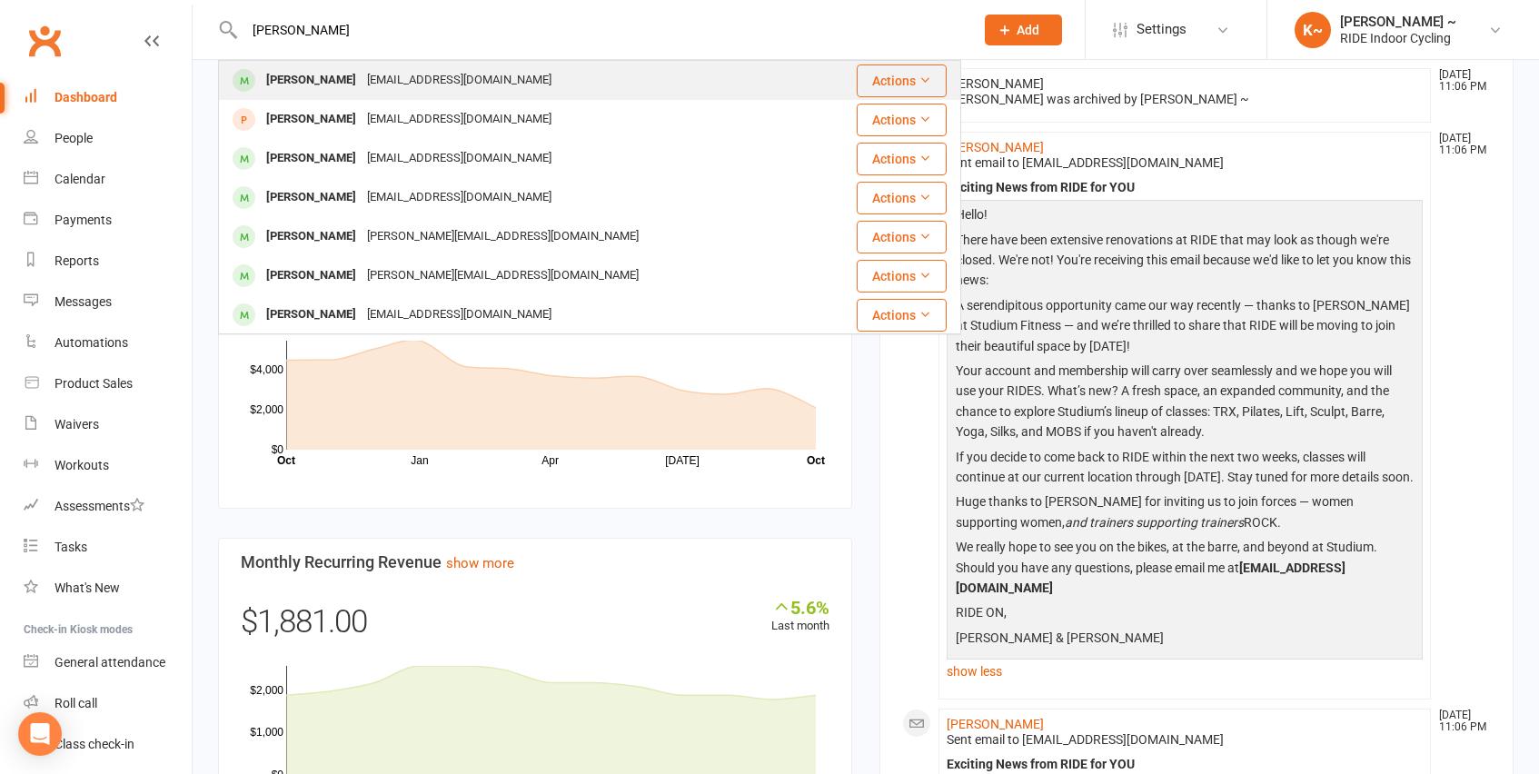
type input "[PERSON_NAME]"
click at [325, 81] on div "[PERSON_NAME]" at bounding box center [311, 80] width 101 height 26
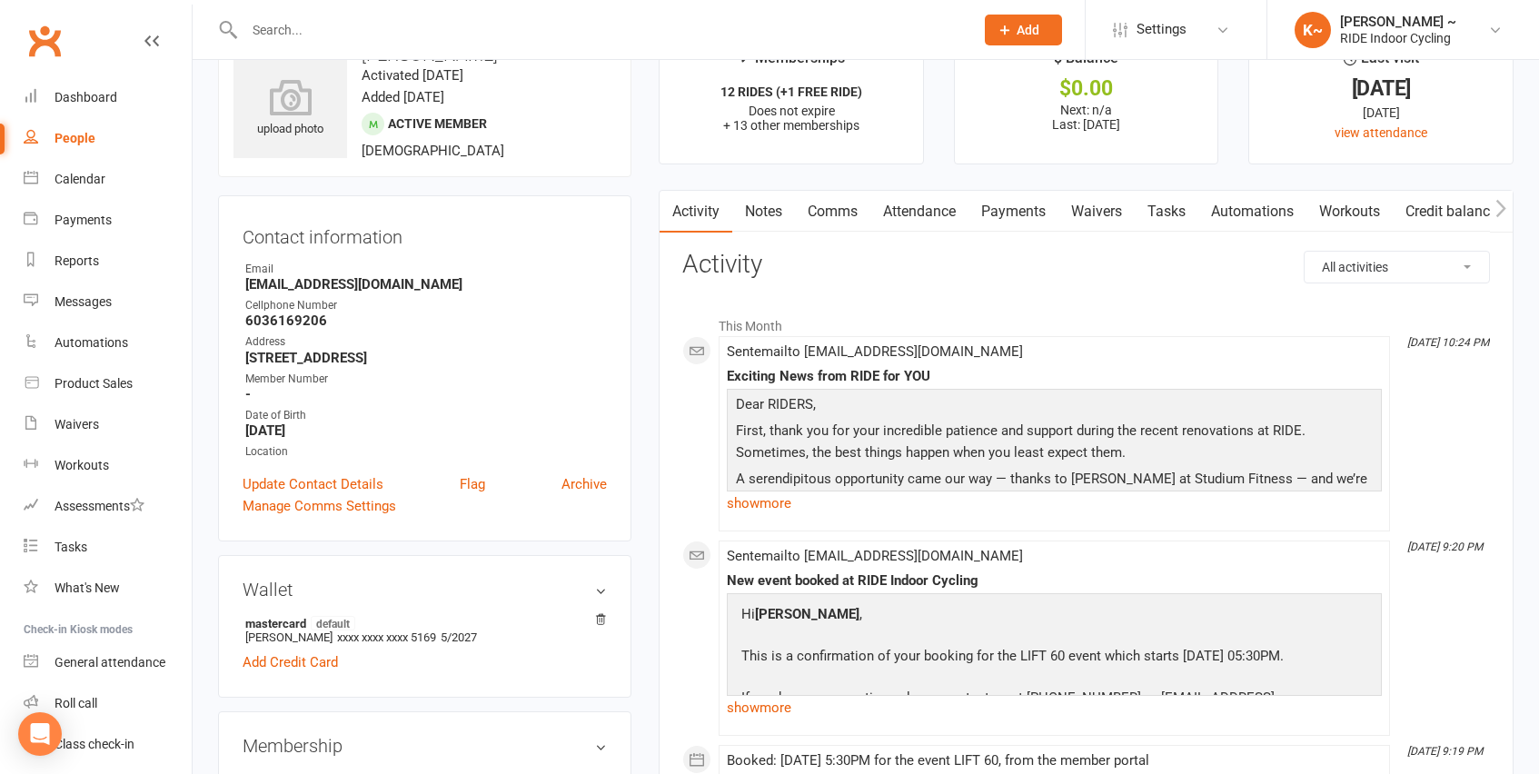
scroll to position [65, 0]
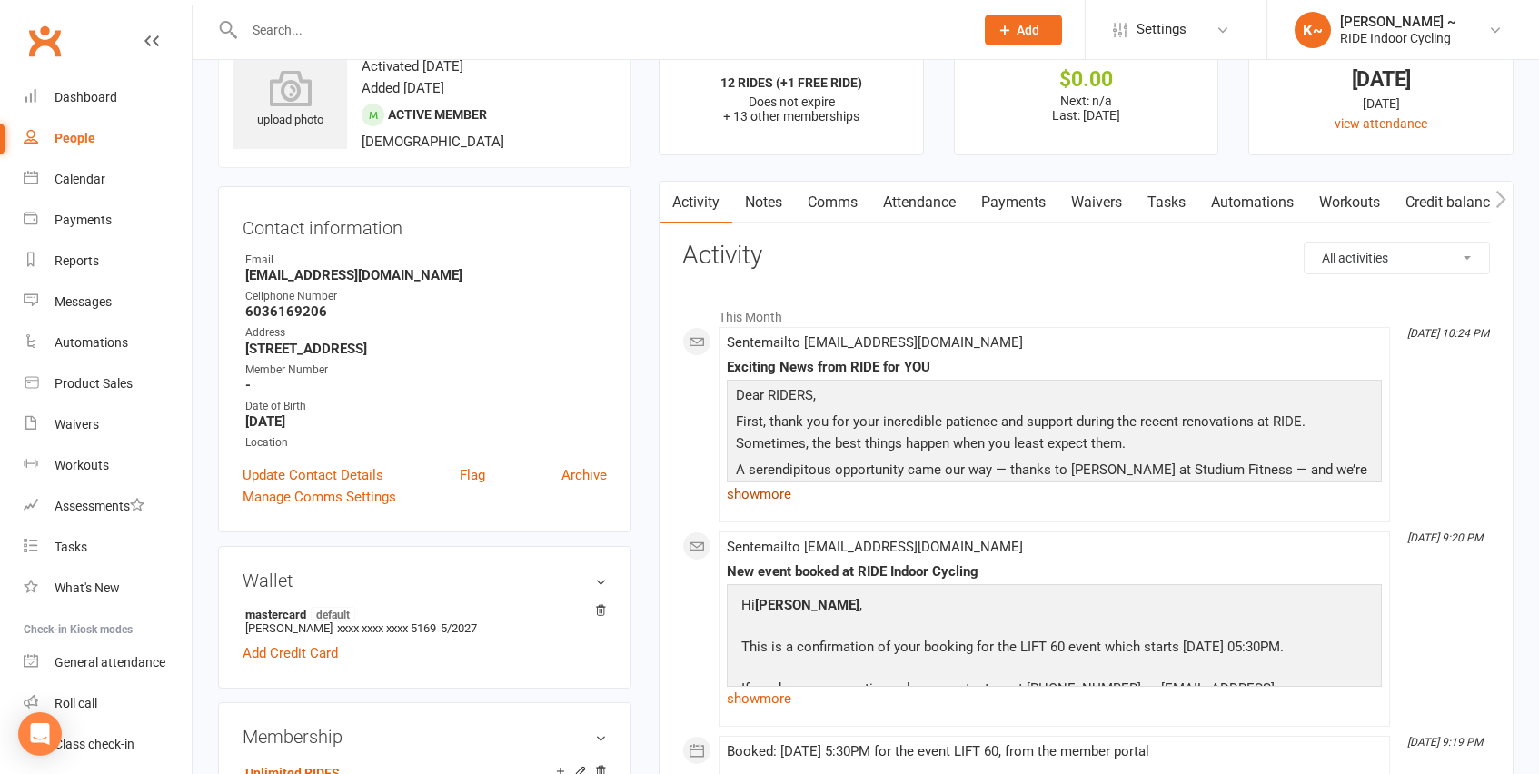
click at [755, 498] on link "show more" at bounding box center [1054, 494] width 655 height 25
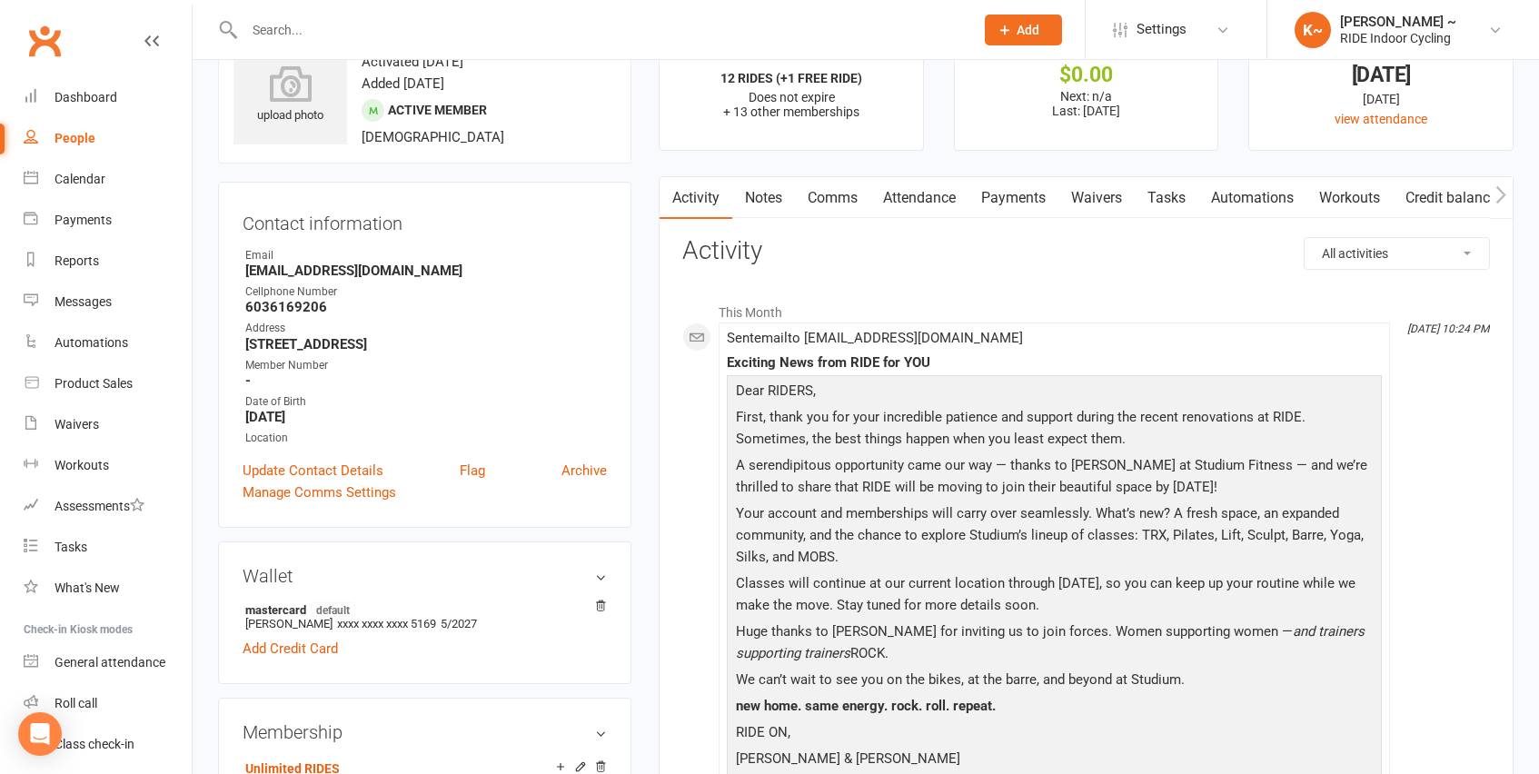
scroll to position [0, 0]
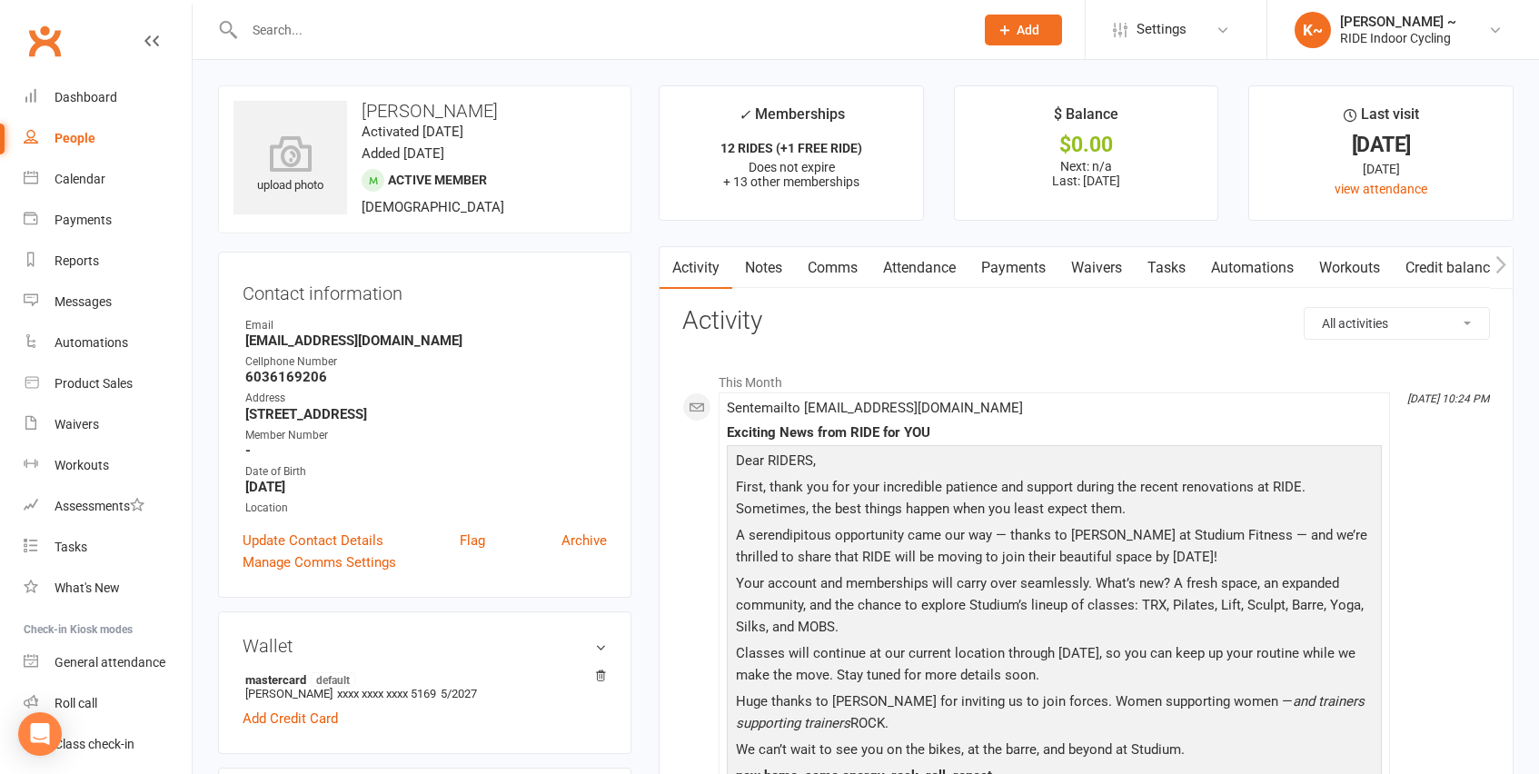
click at [1018, 263] on link "Payments" at bounding box center [1014, 268] width 90 height 42
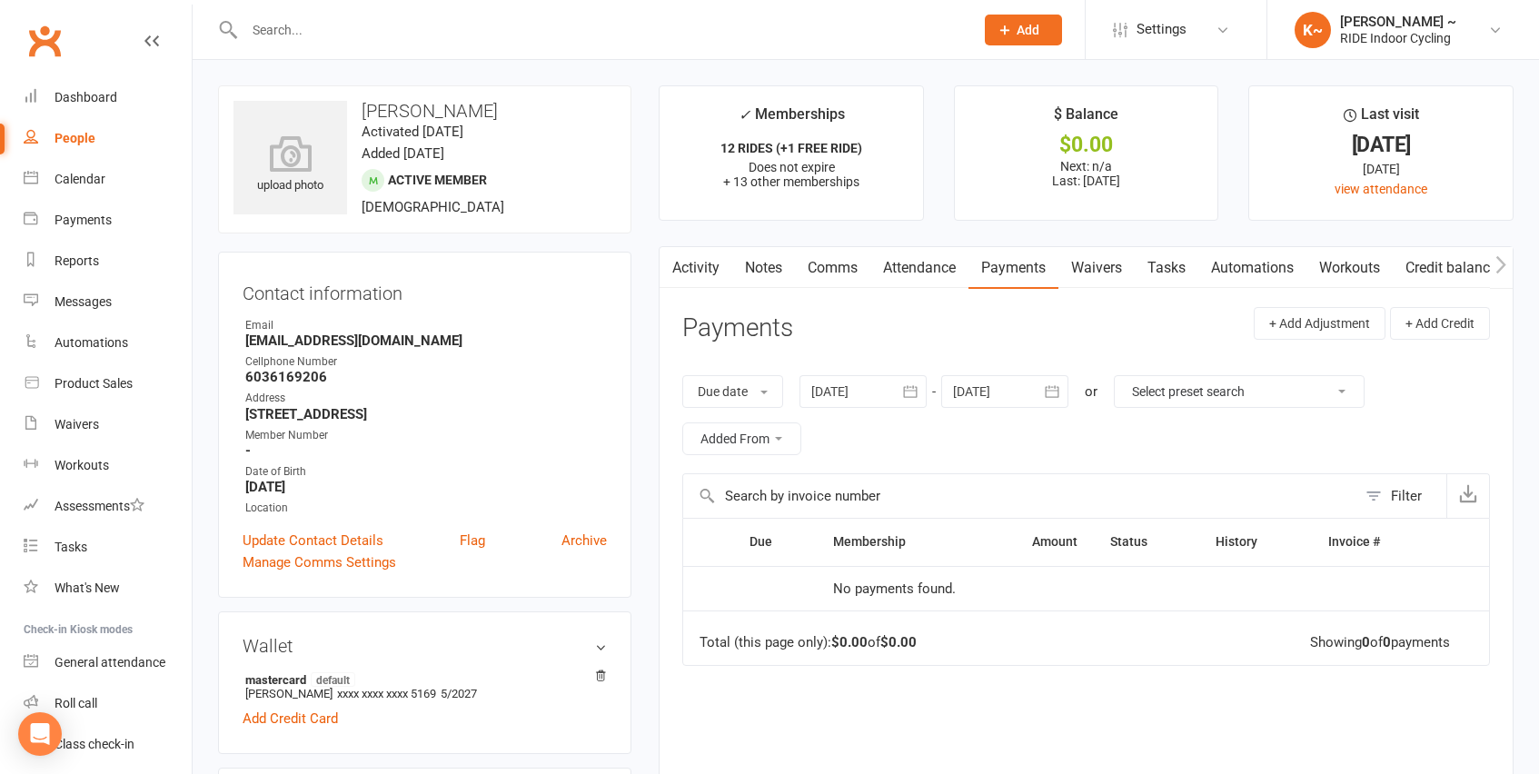
click at [919, 394] on icon "button" at bounding box center [910, 391] width 18 height 18
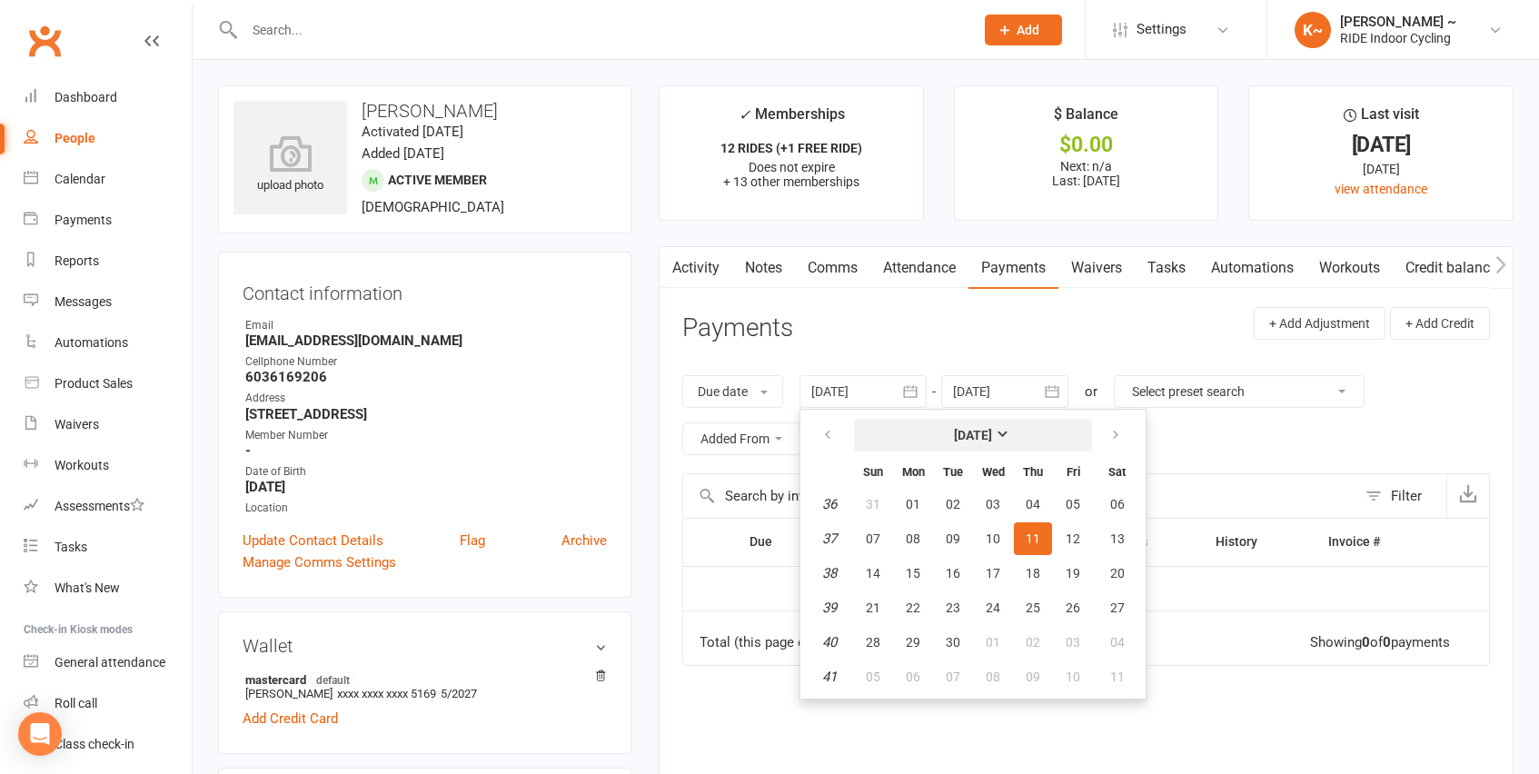
click at [1026, 431] on button "[DATE]" at bounding box center [973, 435] width 238 height 33
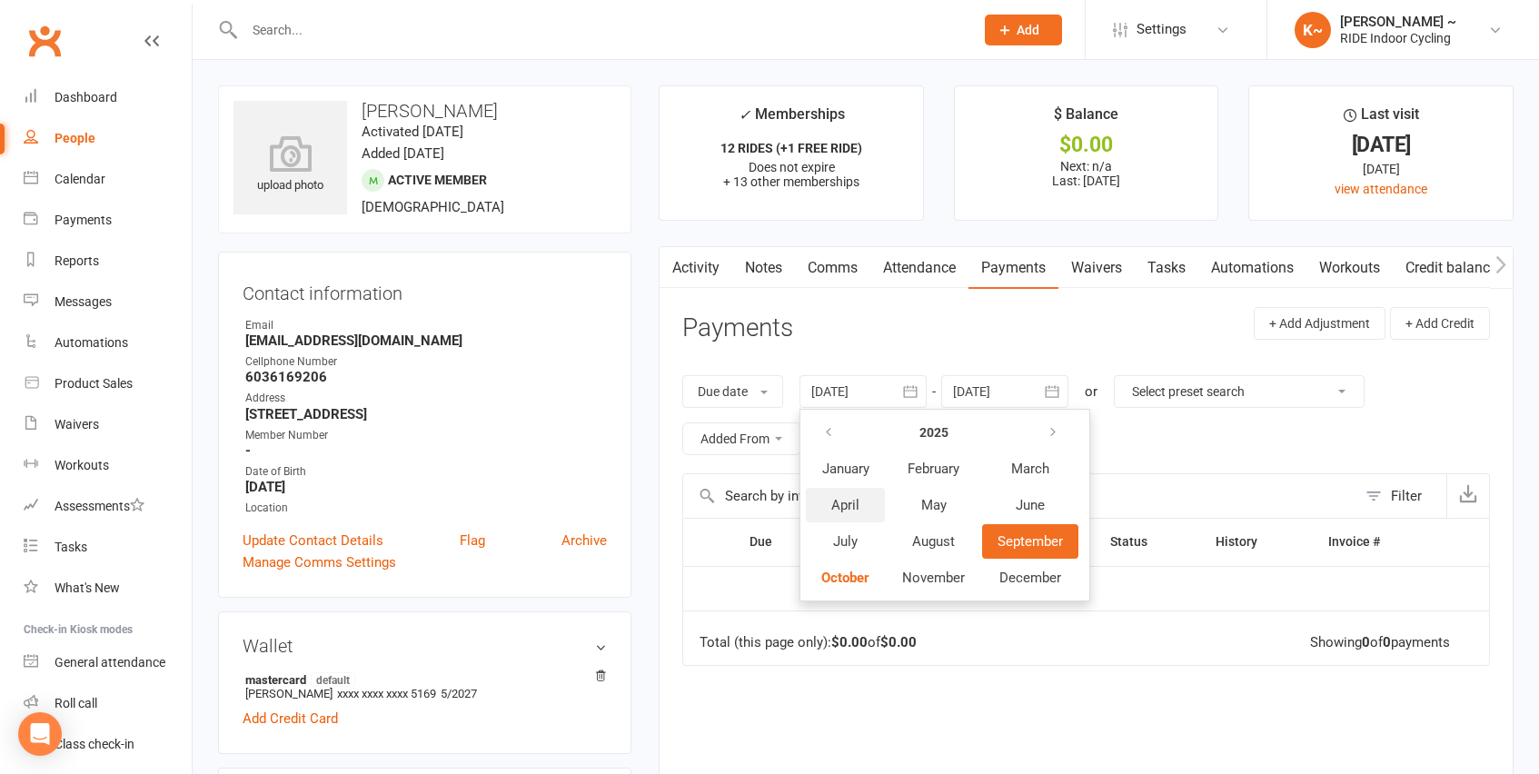
click at [857, 499] on span "April" at bounding box center [845, 505] width 28 height 16
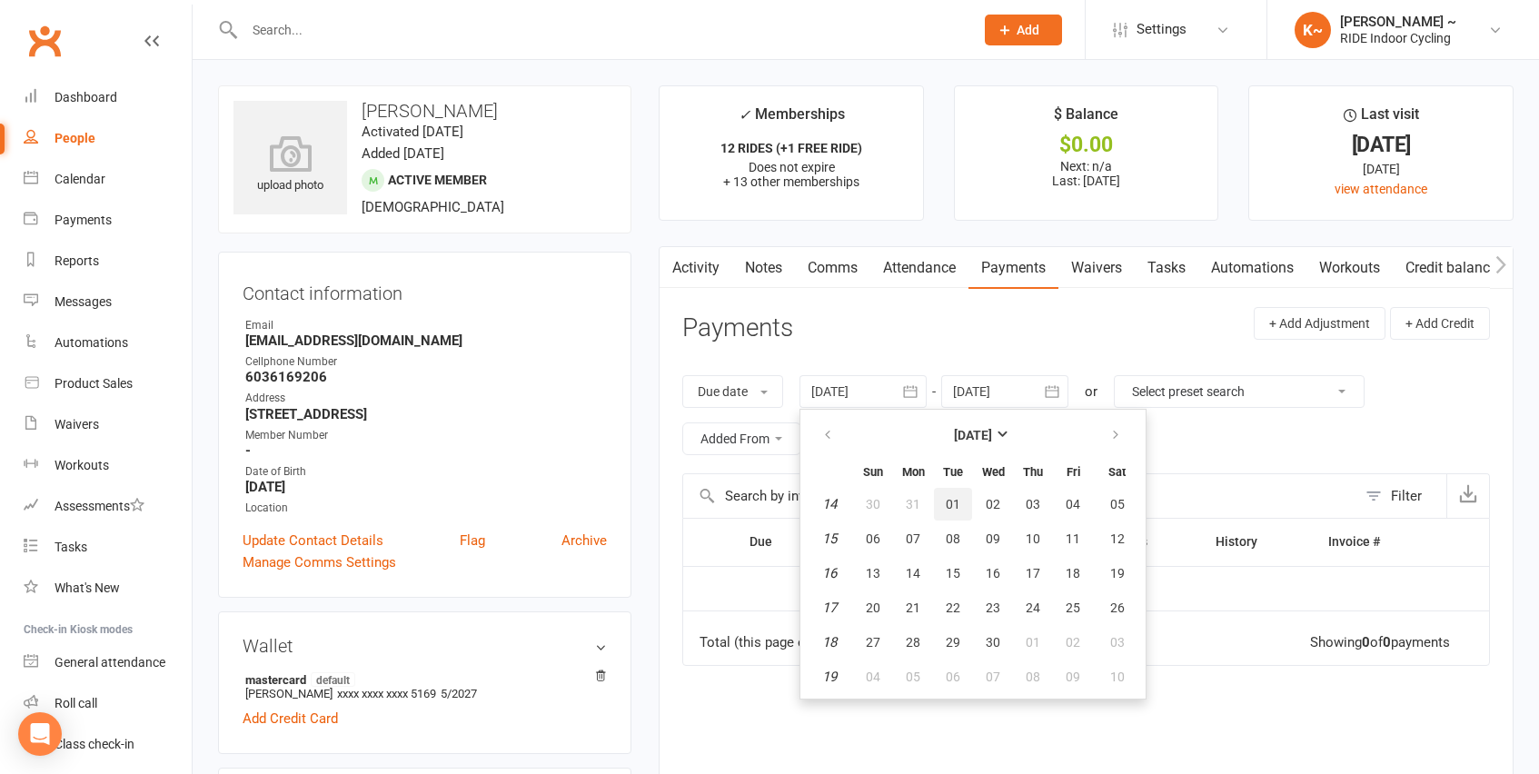
click at [955, 497] on span "01" at bounding box center [953, 504] width 15 height 15
type input "[DATE]"
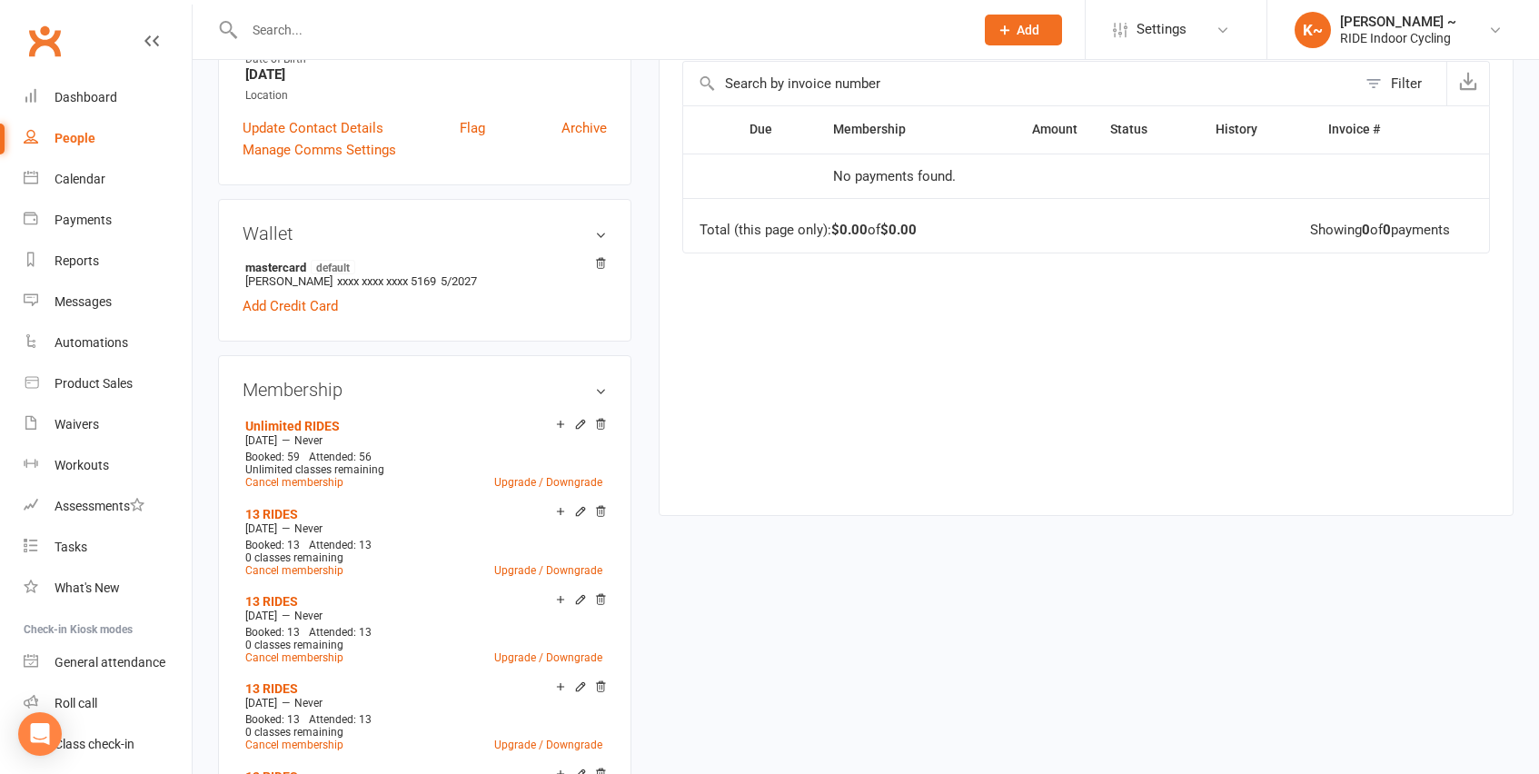
scroll to position [415, 0]
